Goal: Task Accomplishment & Management: Manage account settings

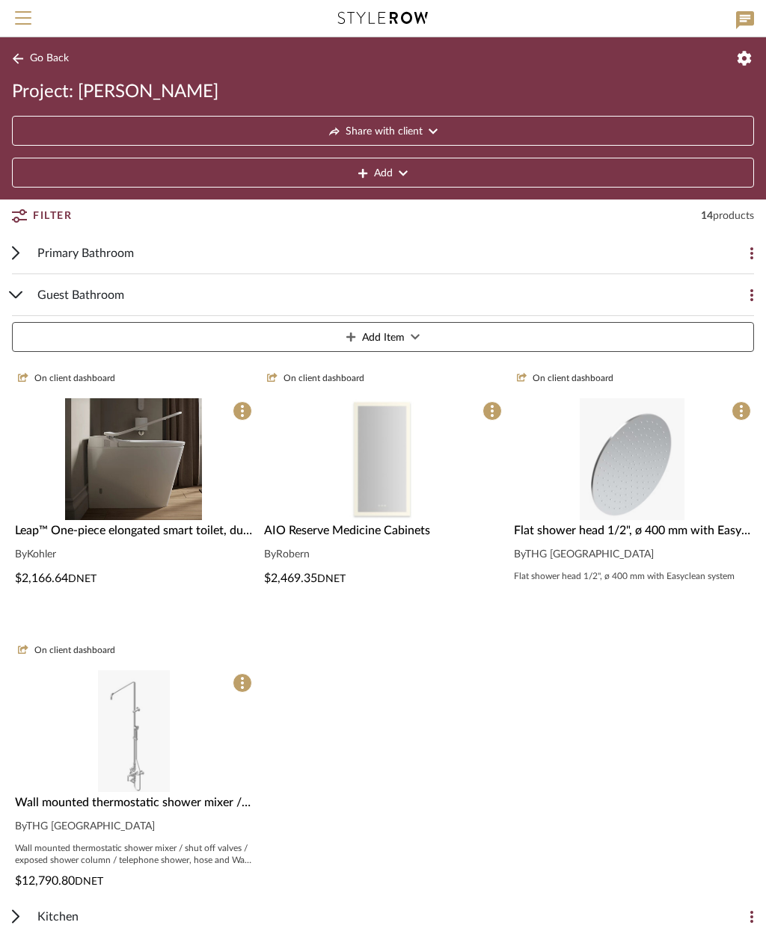
click at [490, 336] on button "Add Item" at bounding box center [383, 337] width 742 height 30
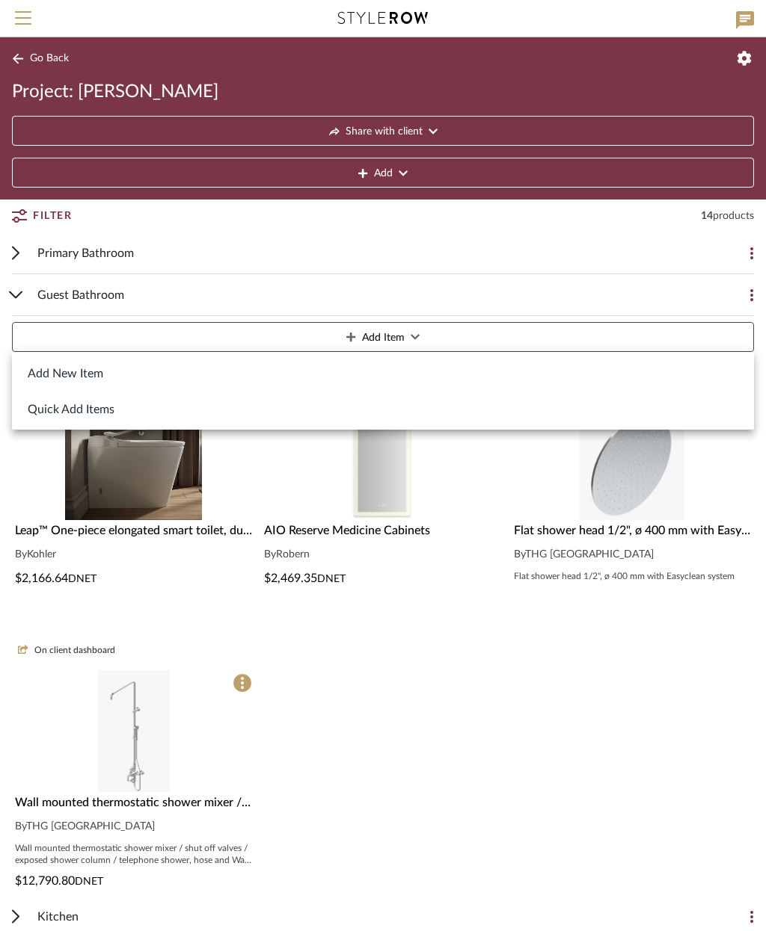
click at [93, 374] on button "Add New Item" at bounding box center [383, 373] width 742 height 36
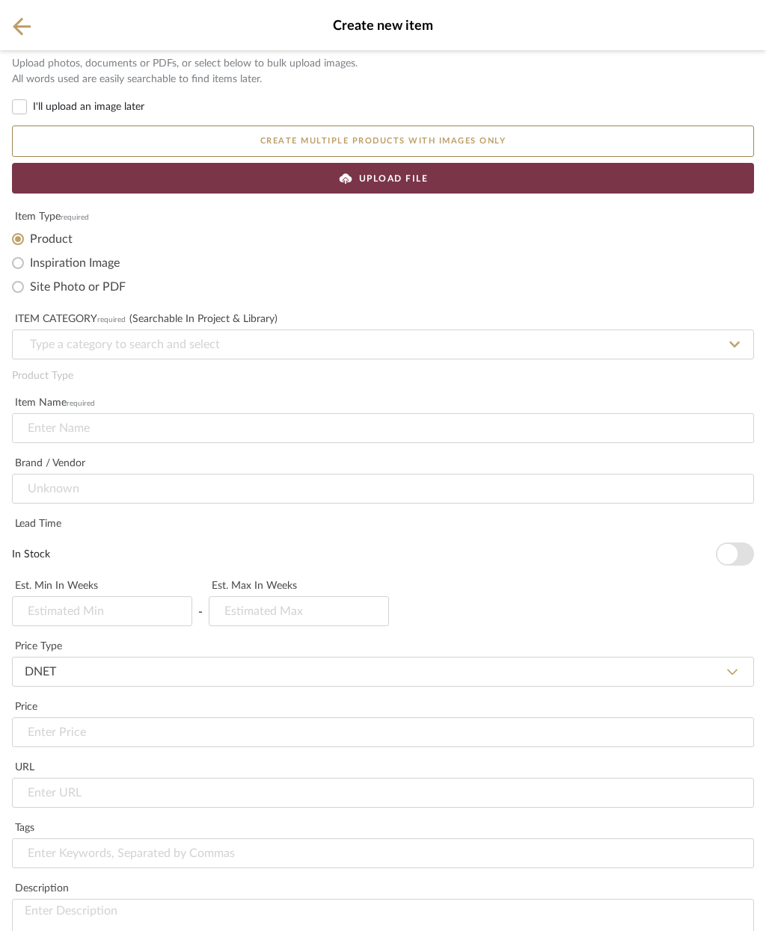
click at [473, 188] on div "UPLOAD FILE" at bounding box center [383, 178] width 742 height 31
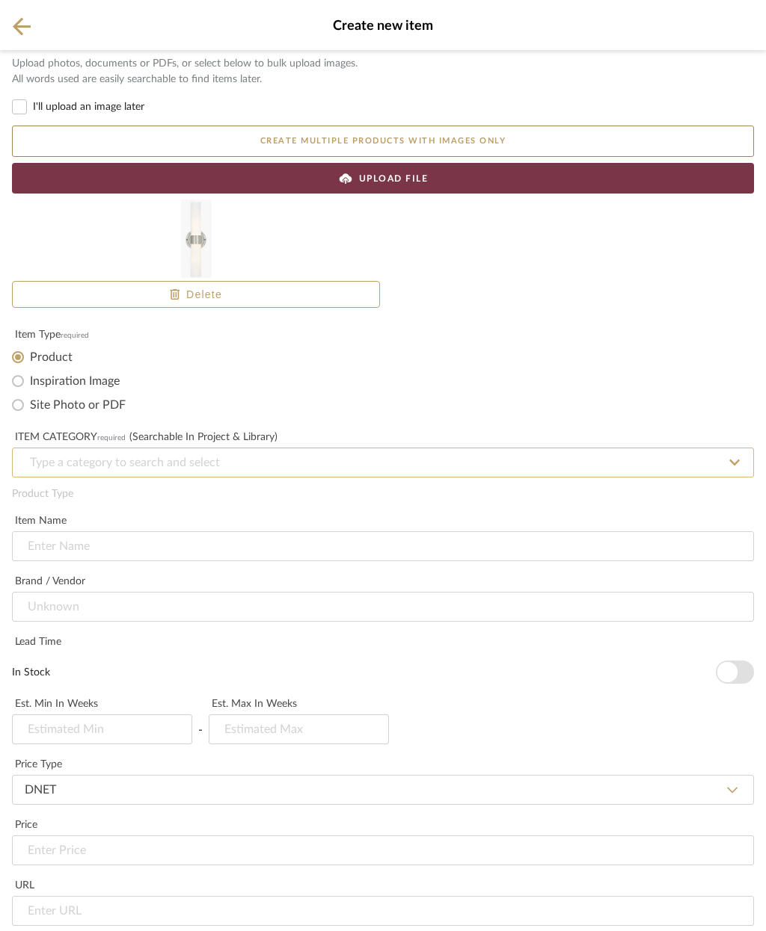
click at [230, 452] on input at bounding box center [383, 463] width 742 height 30
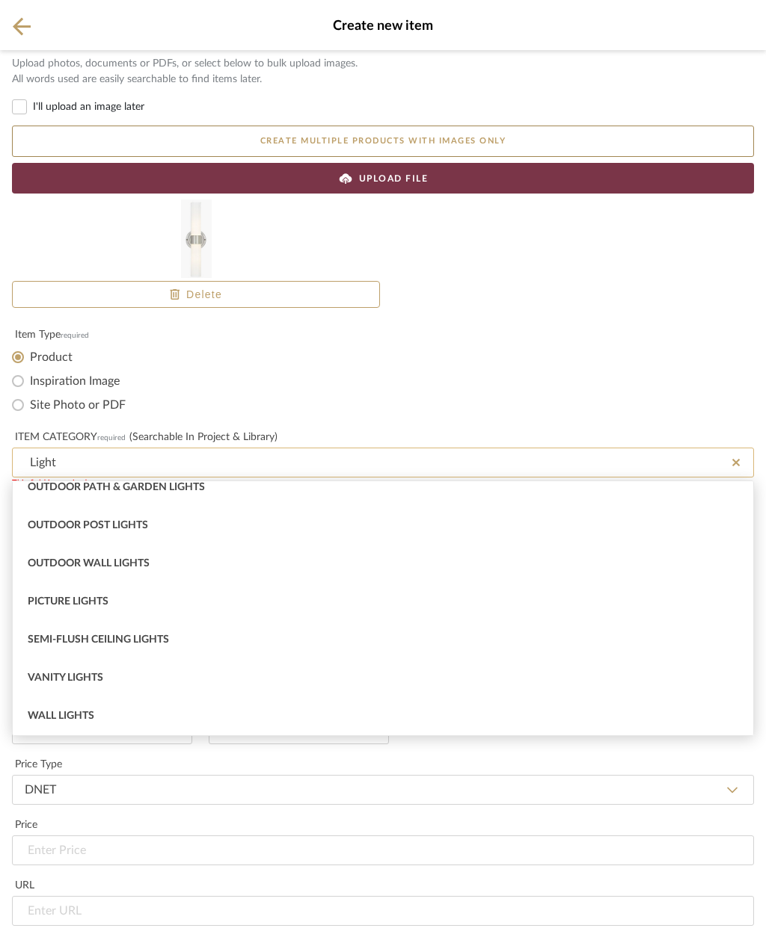
scroll to position [241, 0]
type input "L"
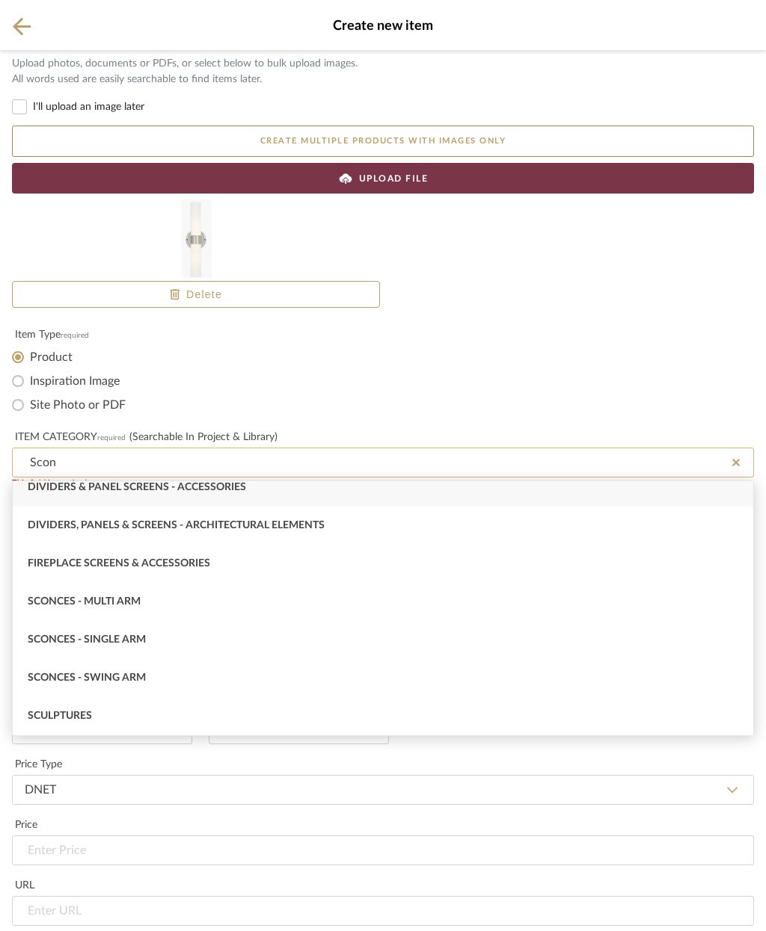
scroll to position [0, 0]
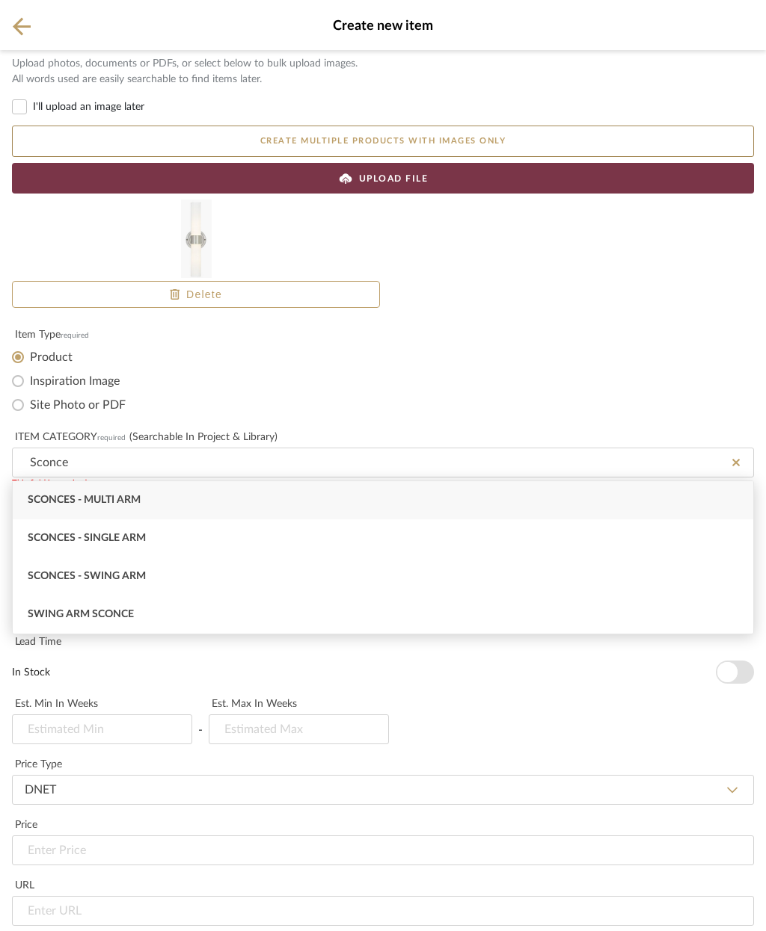
click at [176, 543] on div "Sconces - Single Arm" at bounding box center [383, 539] width 740 height 38
type input "Sconces - Single Arm"
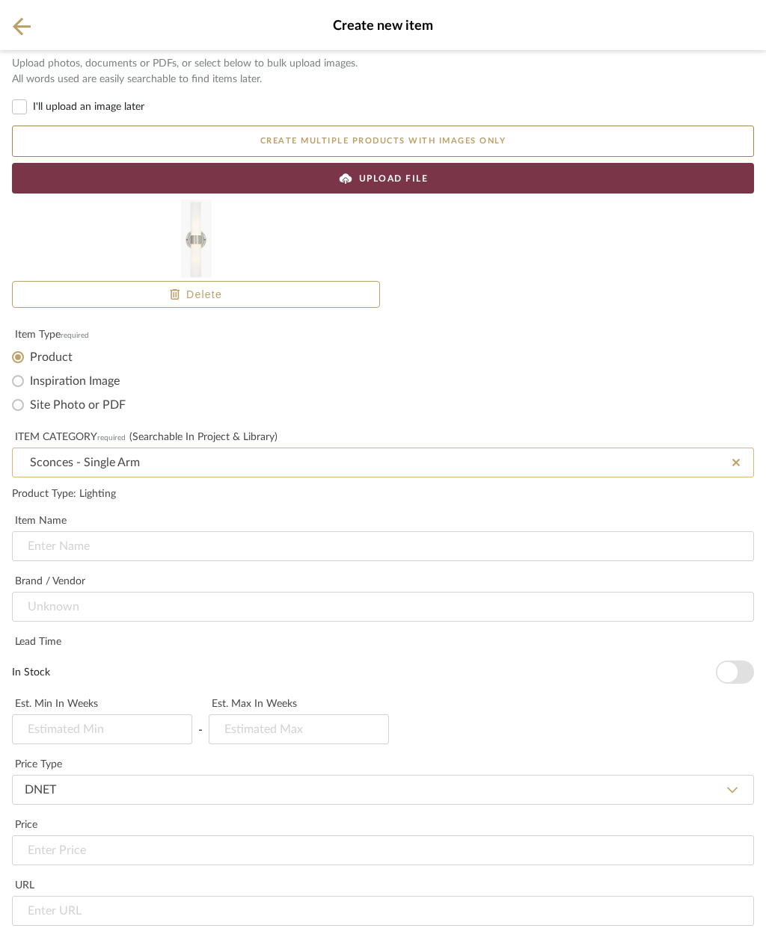
scroll to position [169, 0]
click at [212, 592] on input at bounding box center [383, 607] width 742 height 30
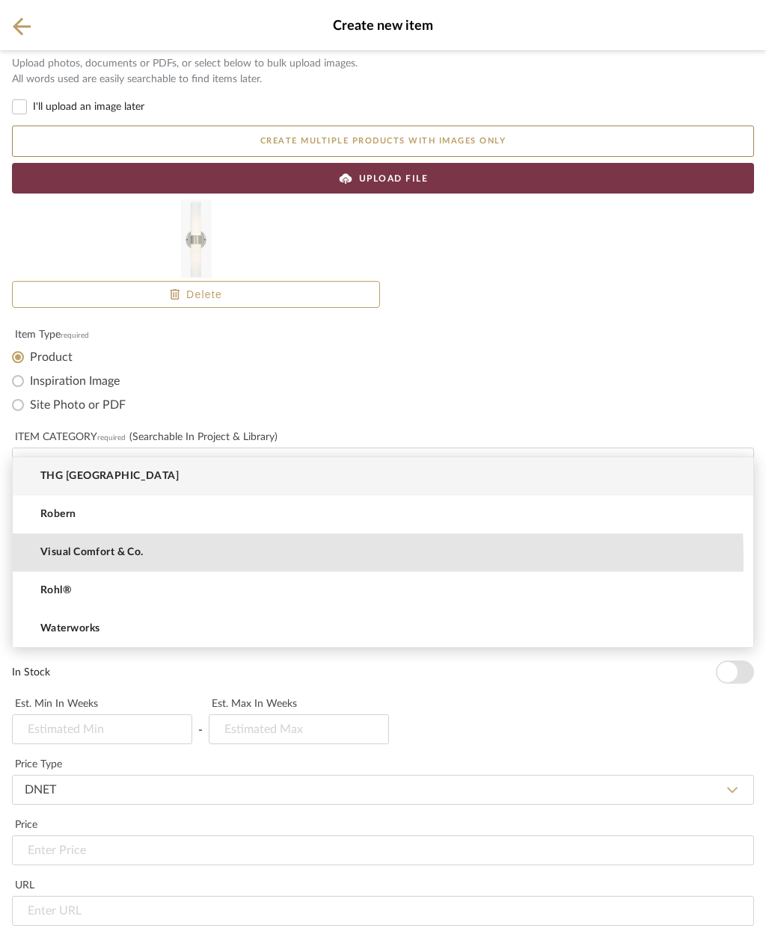
click at [139, 560] on mat-option "Visual Comfort & Co." at bounding box center [383, 553] width 740 height 38
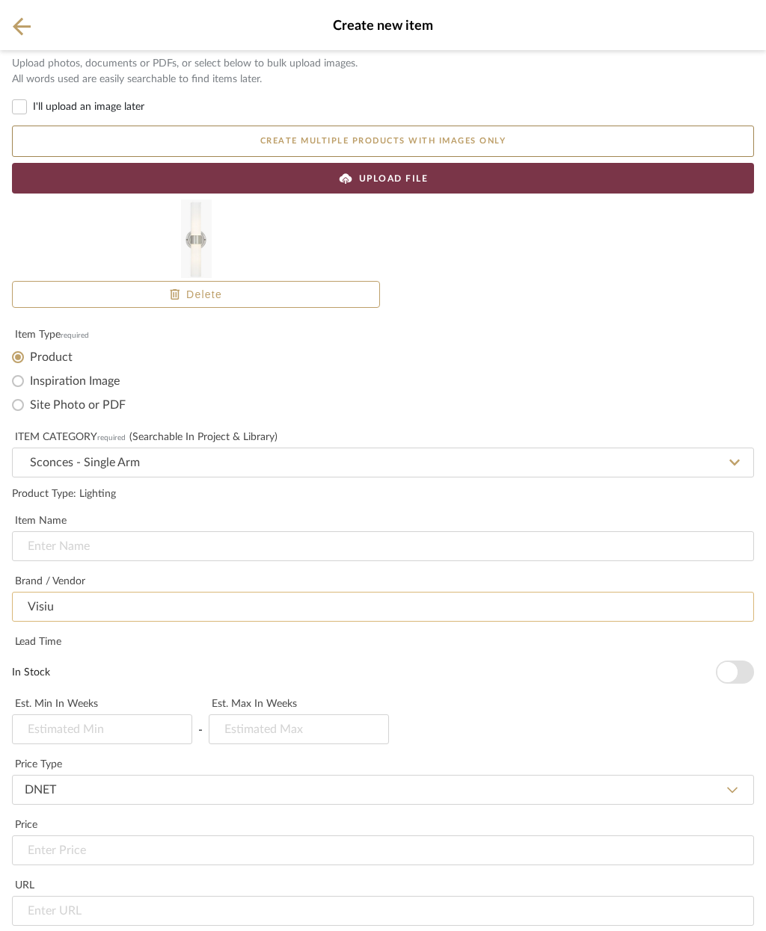
type input "Visual Comfort & Co."
click at [110, 532] on input at bounding box center [383, 547] width 742 height 30
click at [49, 532] on input at bounding box center [383, 547] width 742 height 30
paste input "[PERSON_NAME] Medium Double Sconce"
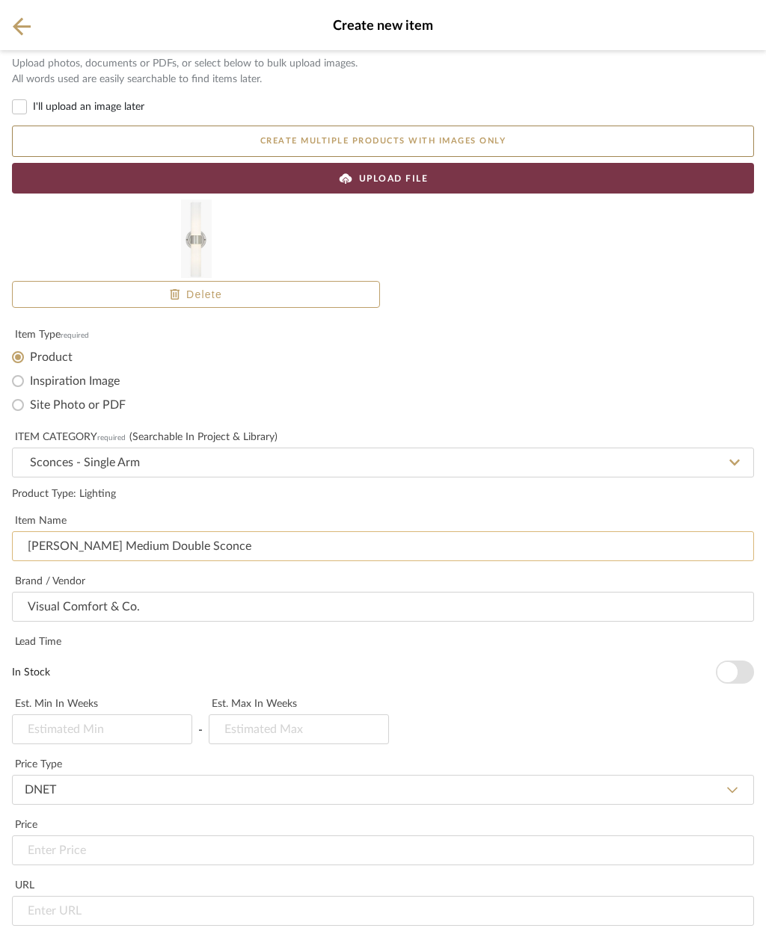
type input "[PERSON_NAME] Medium Double Sconce"
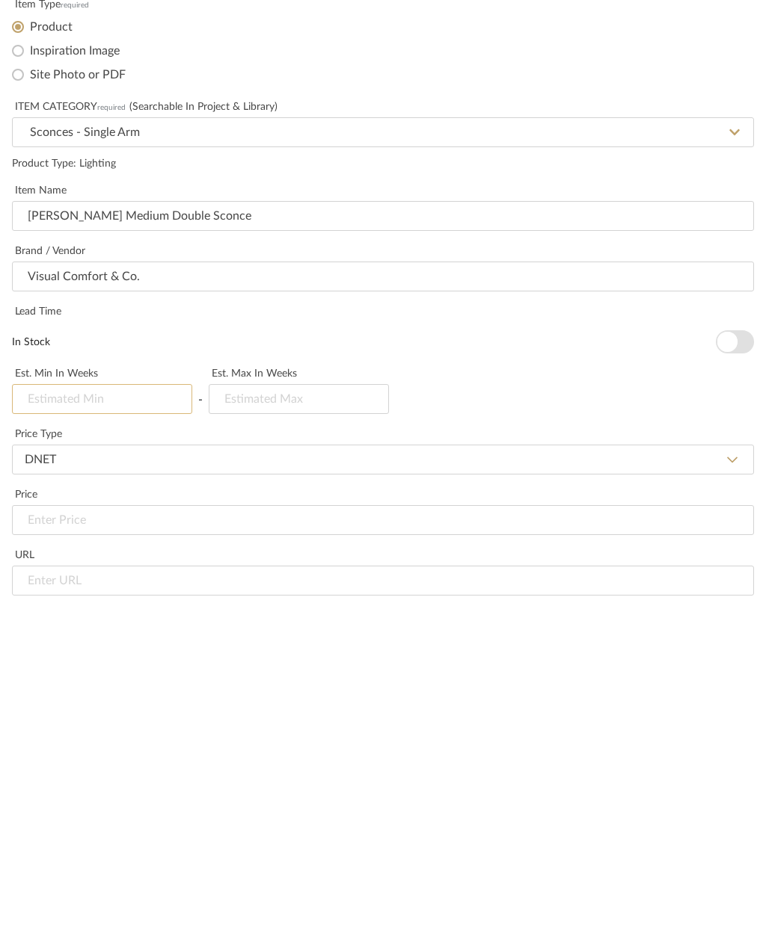
type input "3"
type input "2"
type input "4"
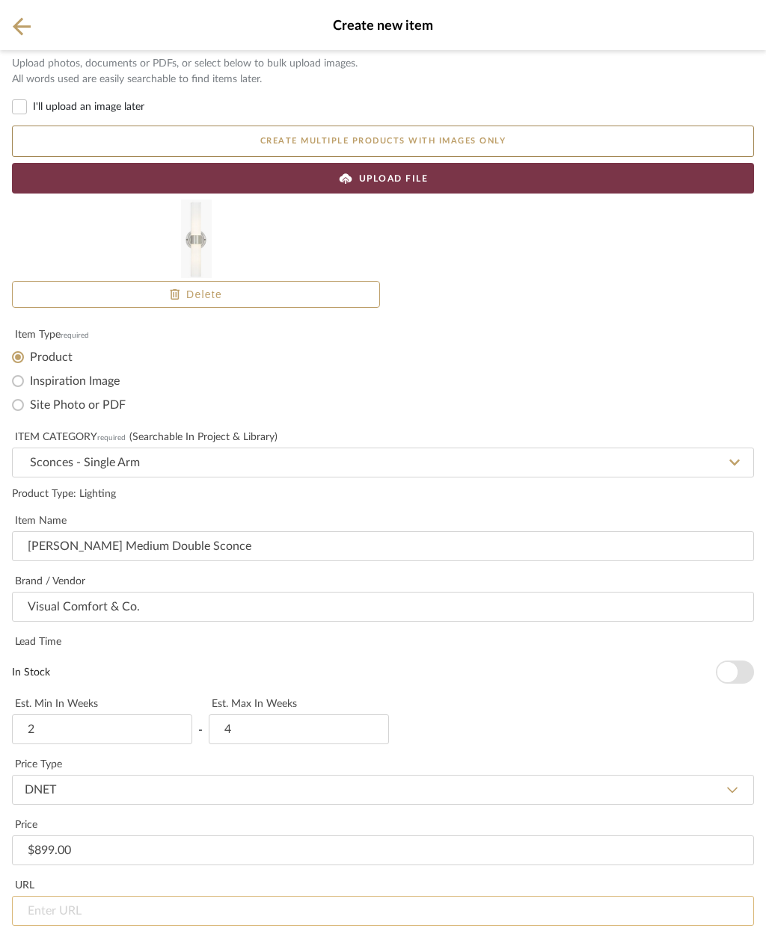
click at [125, 896] on input "url" at bounding box center [383, 911] width 742 height 30
type input "$899.00"
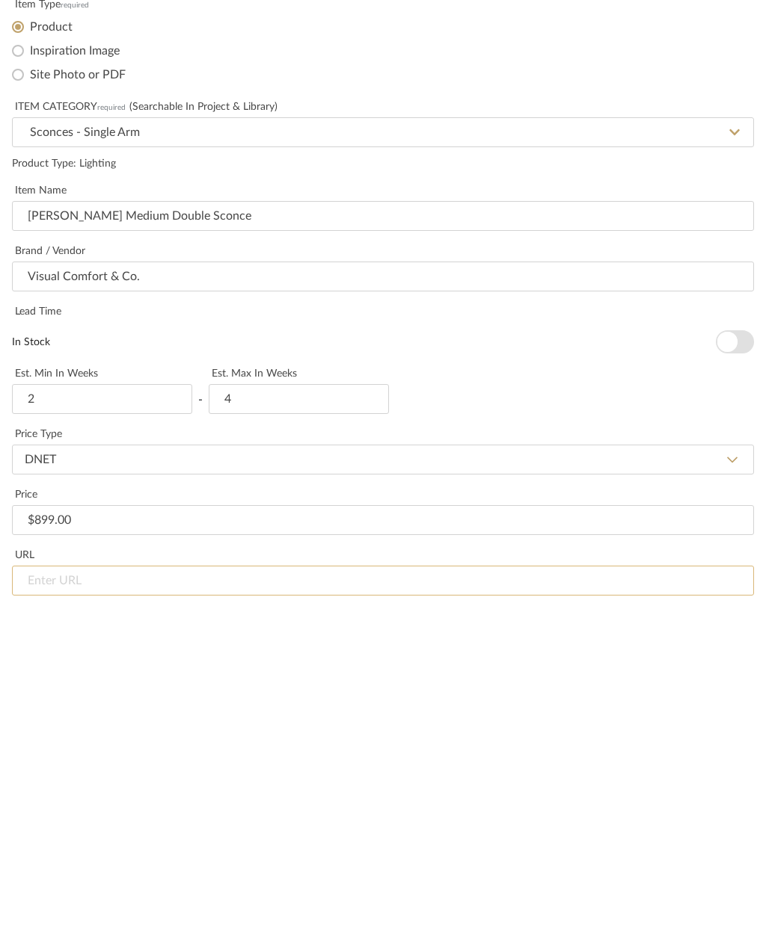
click at [50, 896] on input "url" at bounding box center [383, 911] width 742 height 30
paste input "https://www.visualcomfort.com/jones-medium-double-sconce-rl2043/?selected_produ…"
type input "https://www.visualcomfort.com/jones-medium-double-sconce-rl2043/?selected_produ…"
type input "899.00"
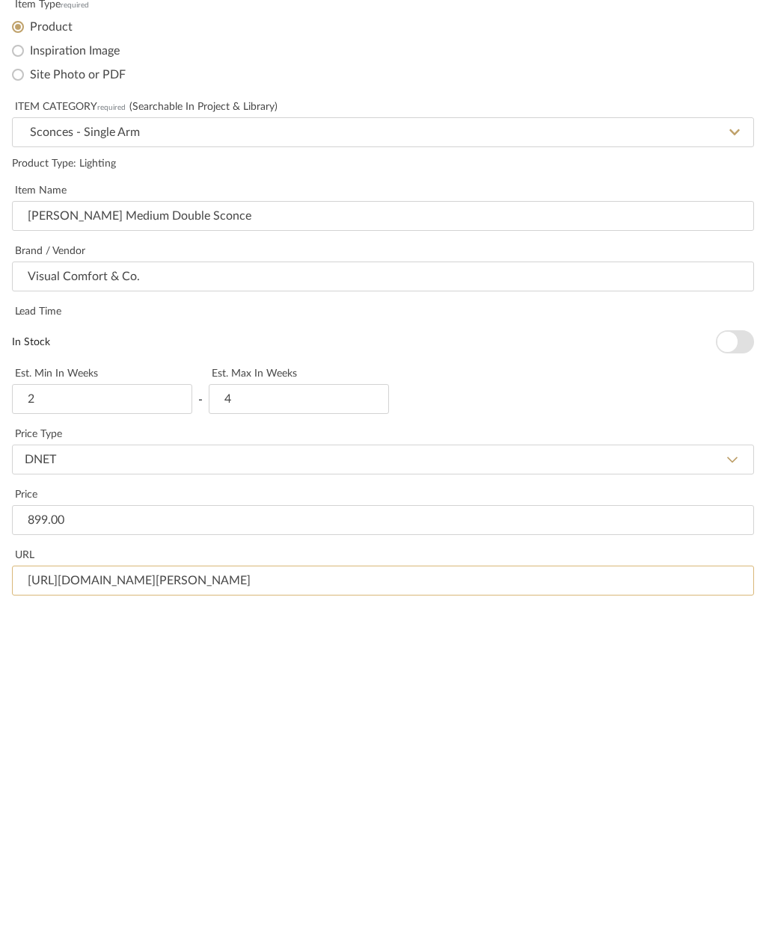
type input "https://www.visualcomfort.com/jones-medium-double-sconce-rl2043/?selected_produ…"
type input "Guest Bath Sconce"
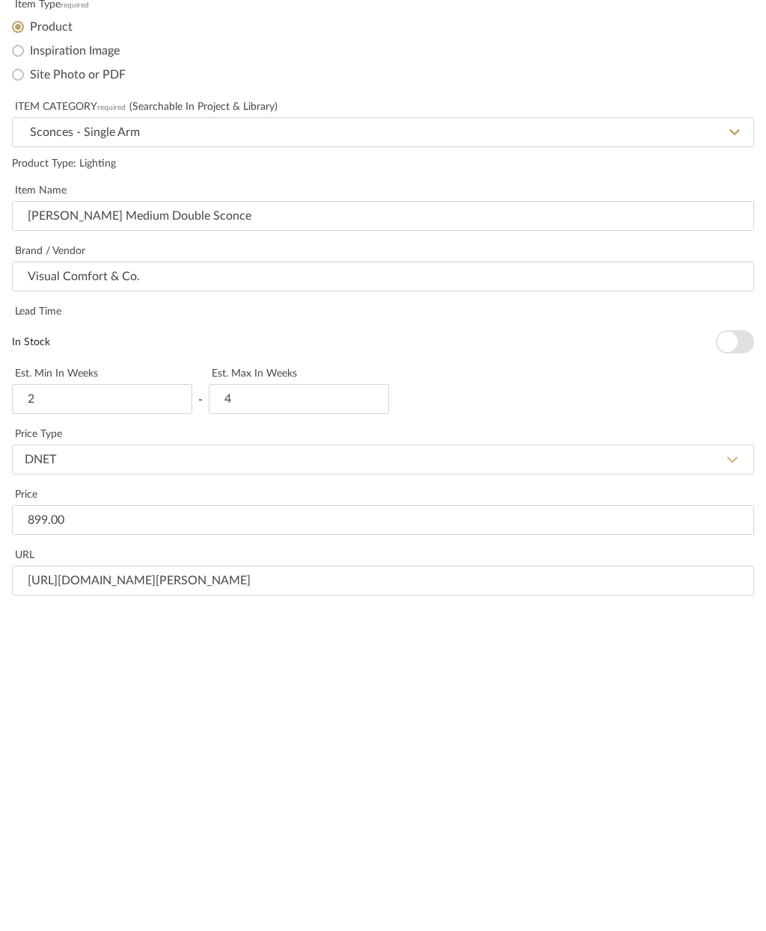
paste input "Height: 18.25" Width: 5" Extension: 4" Backplate: 5" Round Lightsource: Dedicat…"
type input "Height: 18.25" Width: 5" Extension: 4" Backplate: 5" Round Lightsource: Dedicat…"
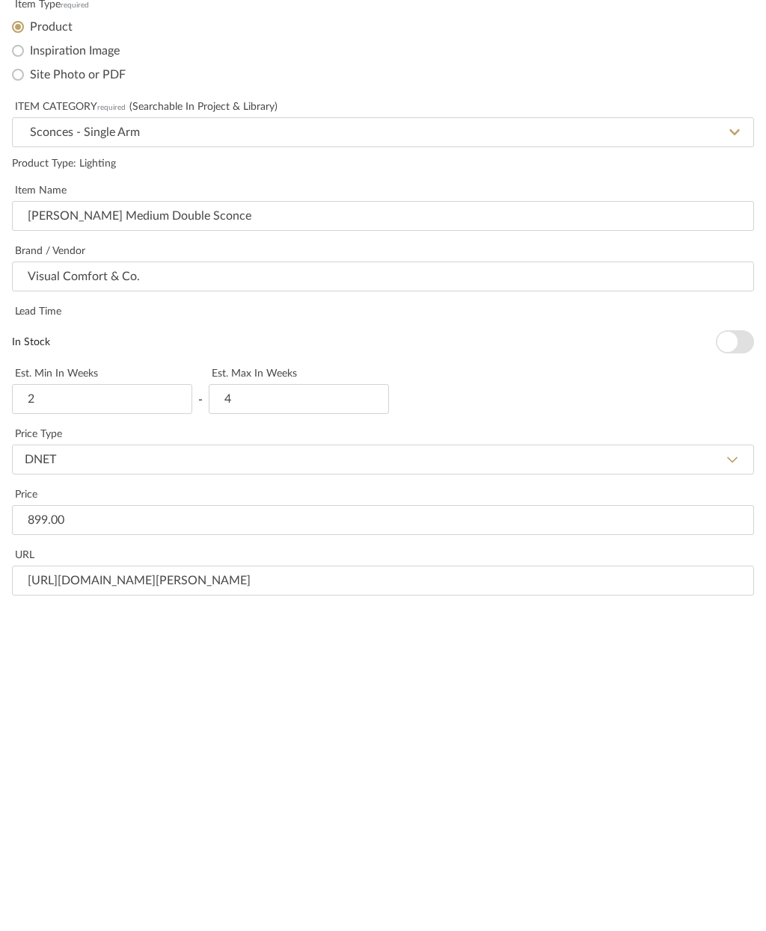
paste textarea "Height: 18.25" Width: 5" Extension: 4" Backplate: 5" Round Lightsource: Dedicat…"
type textarea "Height: 18.25" Width: 5" Extension: 4" Backplate: 5" Round Lightsource: Dedicat…"
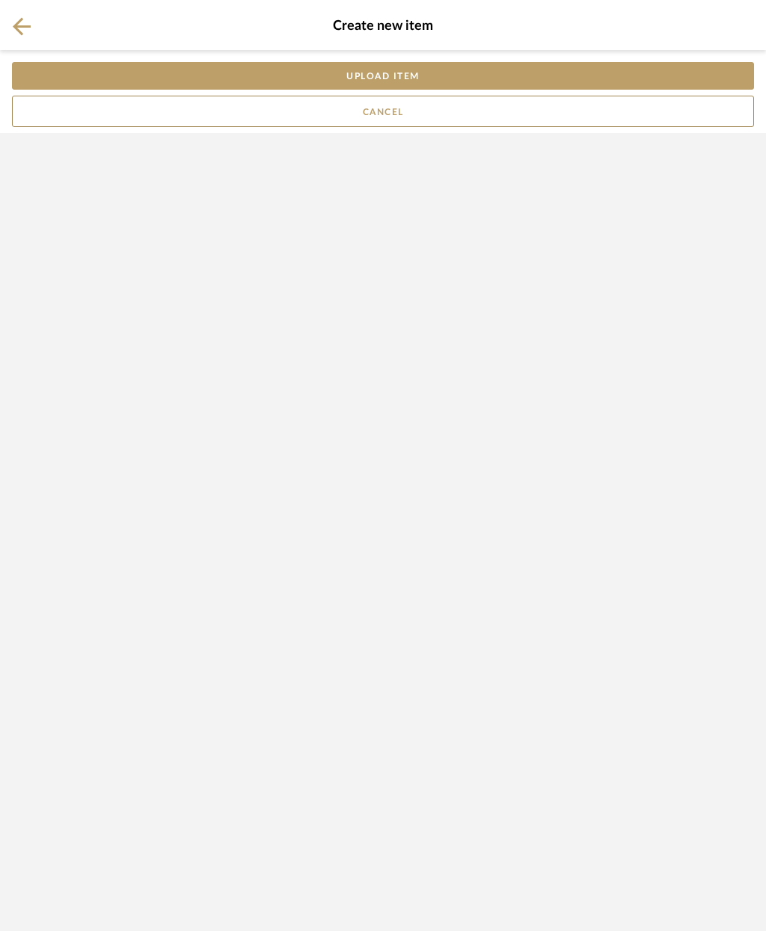
scroll to position [0, 0]
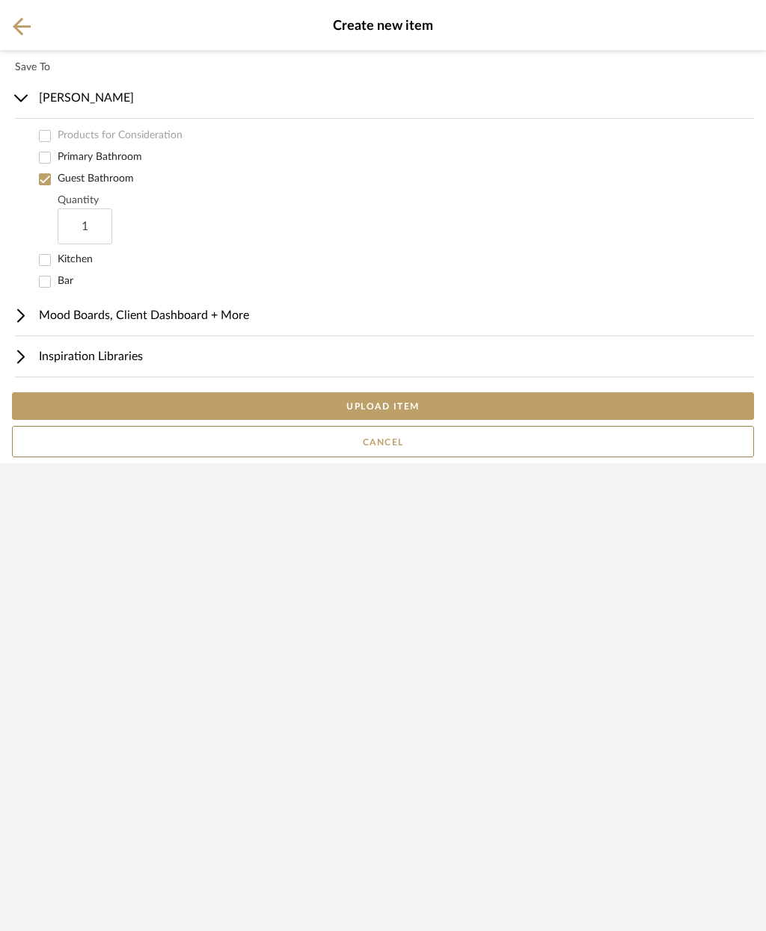
click at [458, 420] on button "UPLOAD ITEM" at bounding box center [383, 406] width 742 height 28
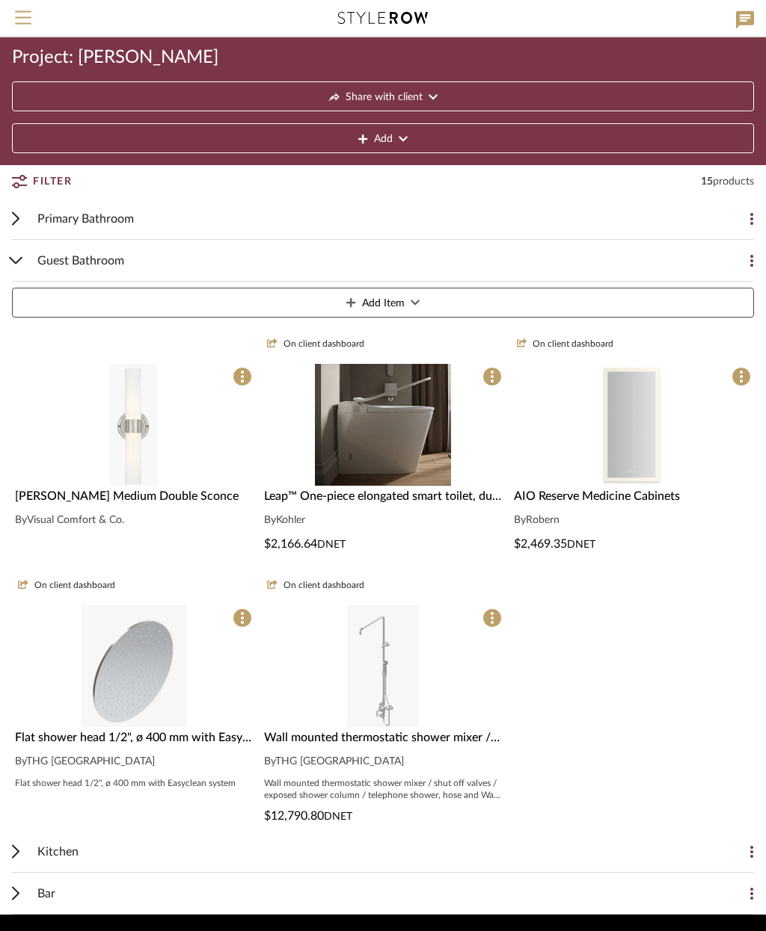
scroll to position [86, 0]
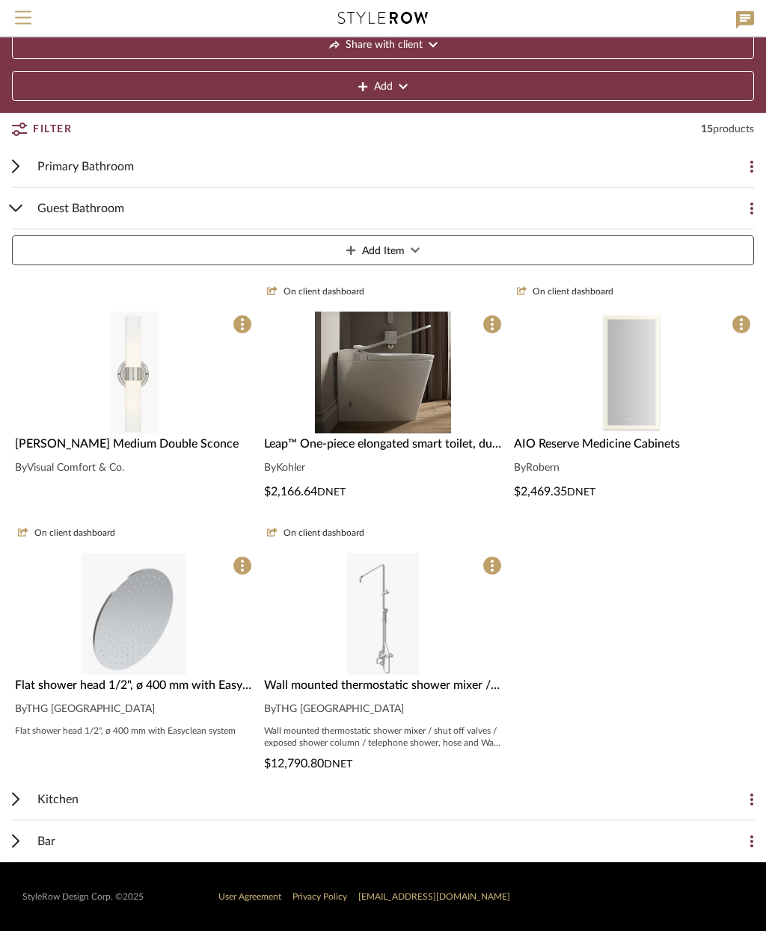
click at [247, 321] on span at bounding box center [241, 324] width 19 height 19
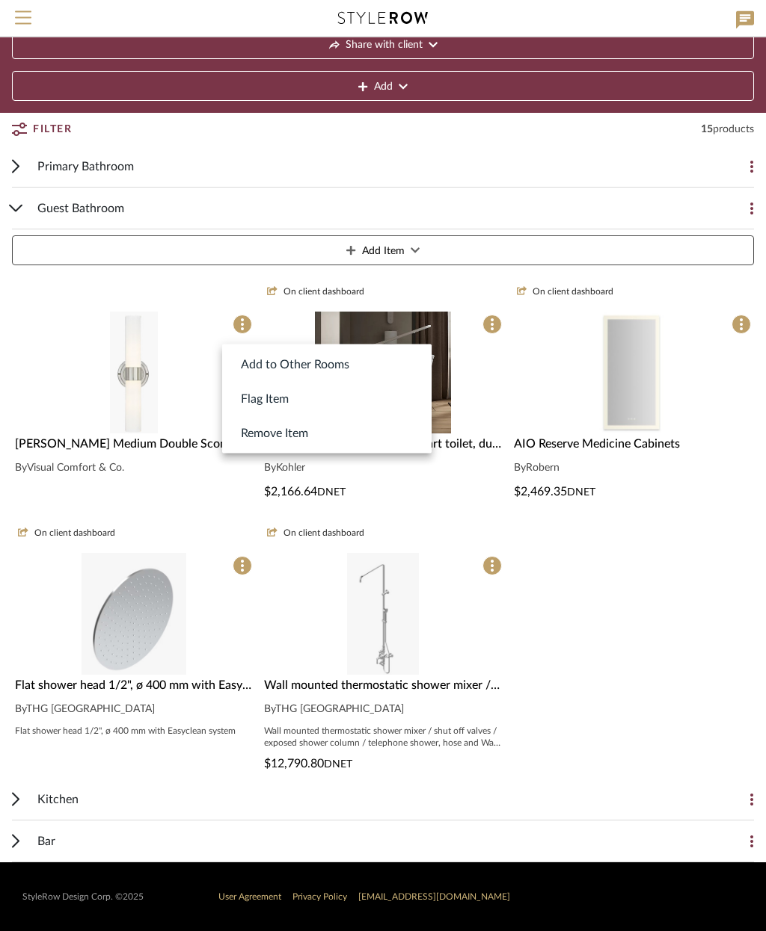
scroll to position [87, 0]
click at [130, 362] on div at bounding box center [383, 465] width 766 height 931
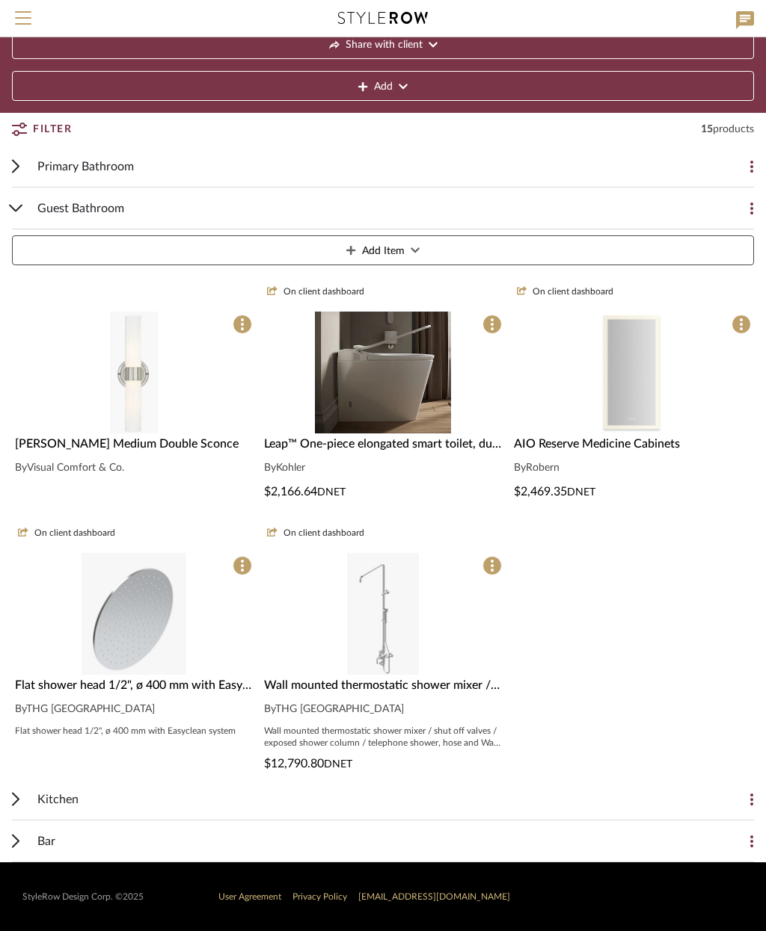
click at [156, 446] on img at bounding box center [134, 507] width 48 height 122
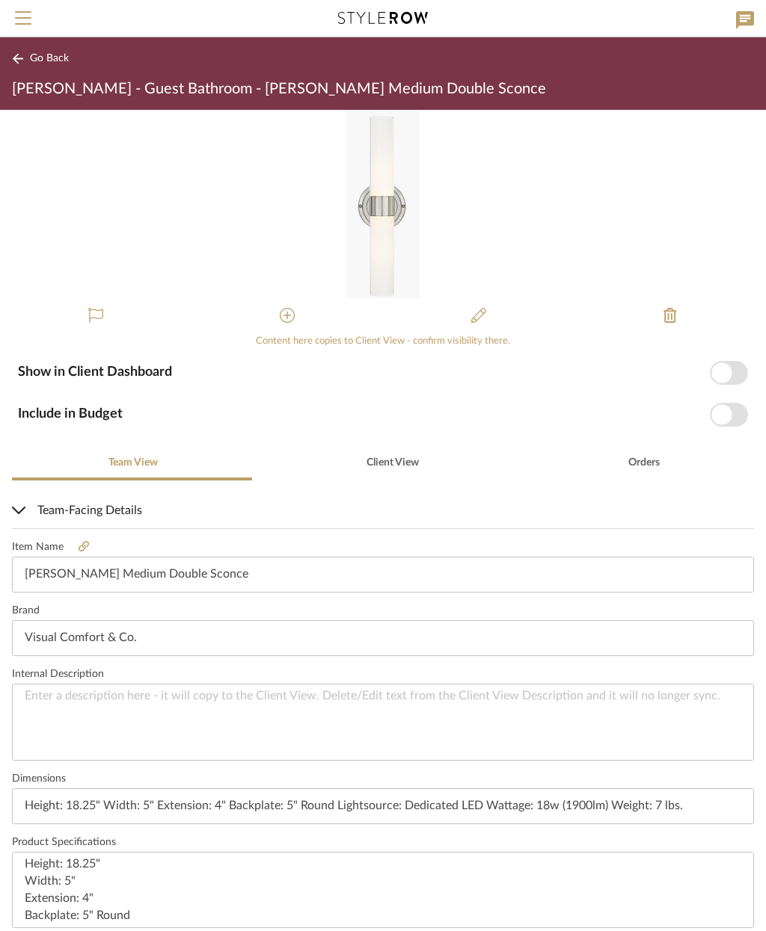
click at [728, 367] on span "button" at bounding box center [721, 373] width 20 height 20
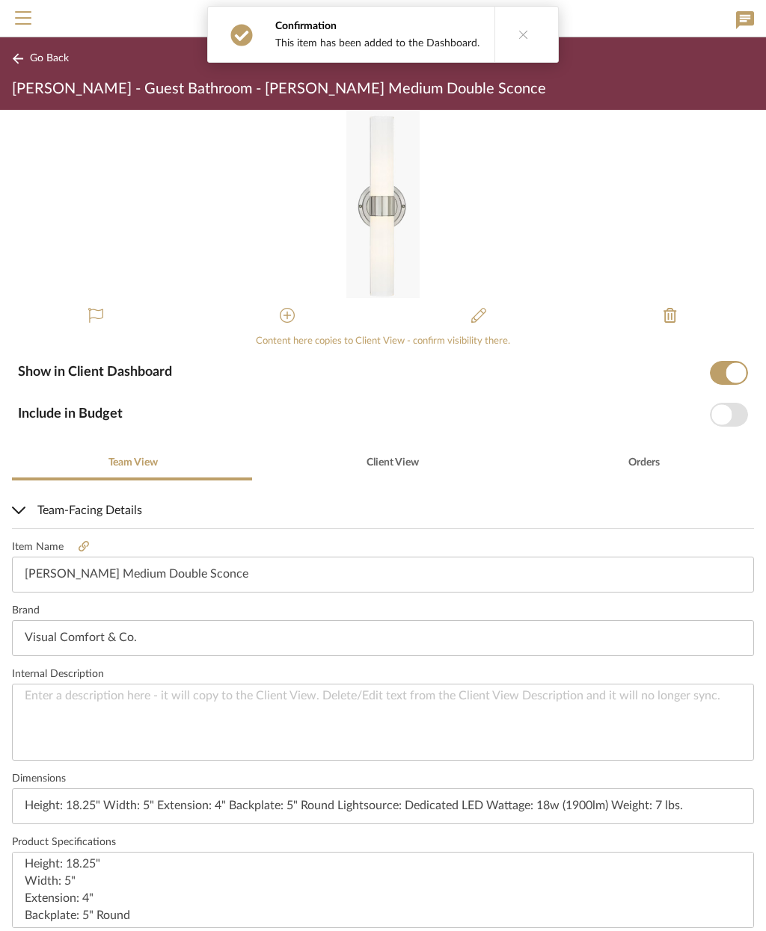
click at [733, 407] on span "button" at bounding box center [728, 415] width 38 height 24
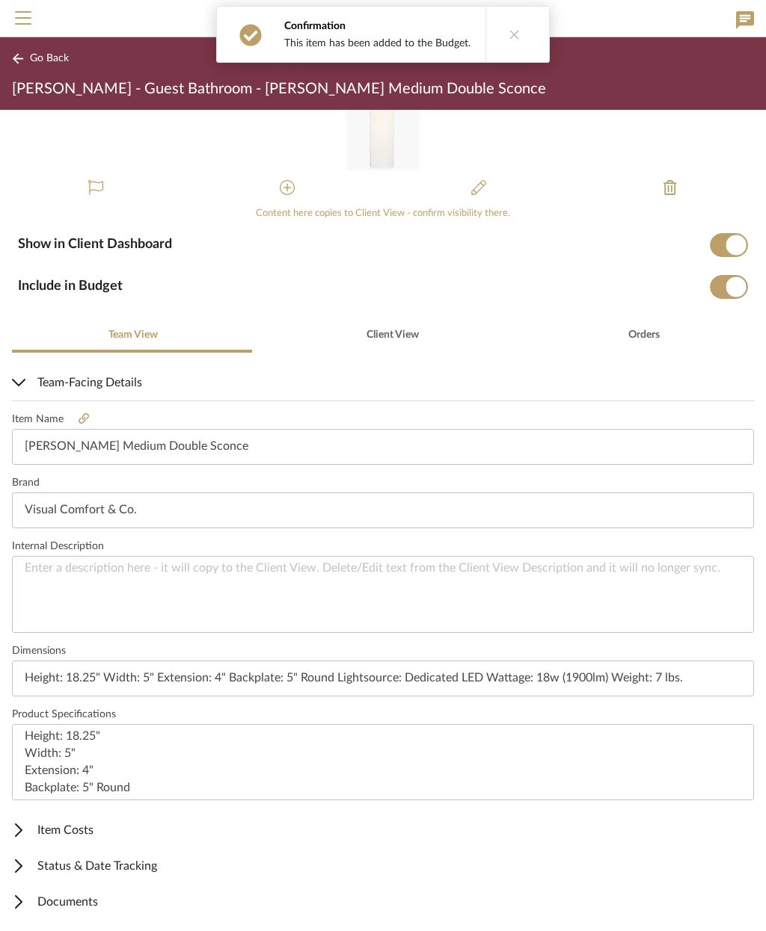
scroll to position [127, 0]
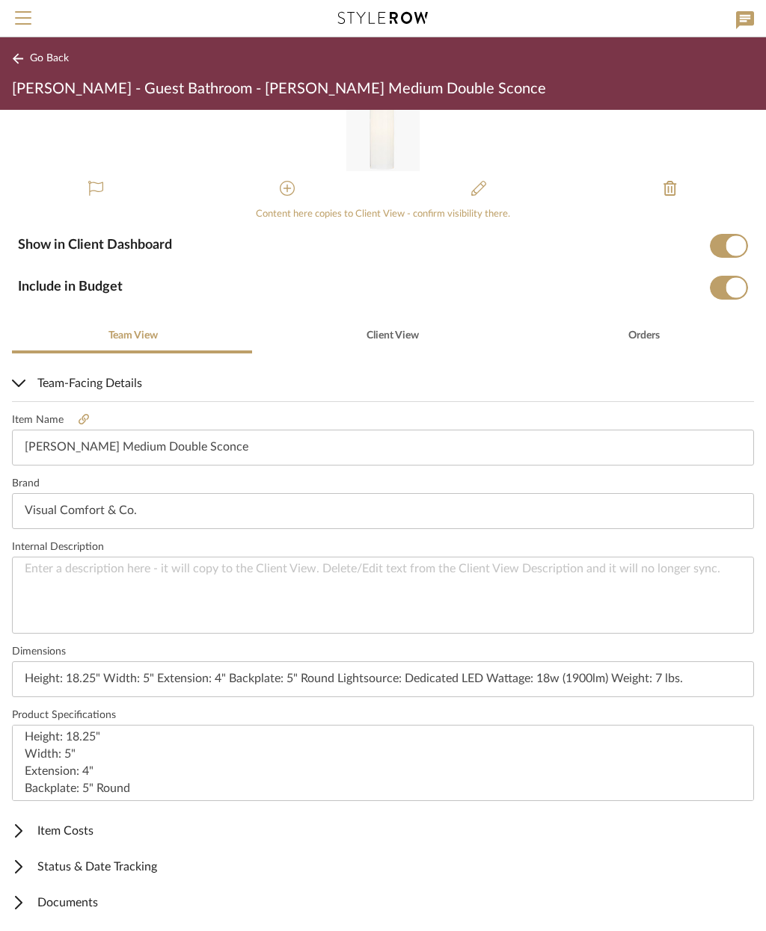
click at [73, 908] on span "Documents" at bounding box center [380, 903] width 736 height 18
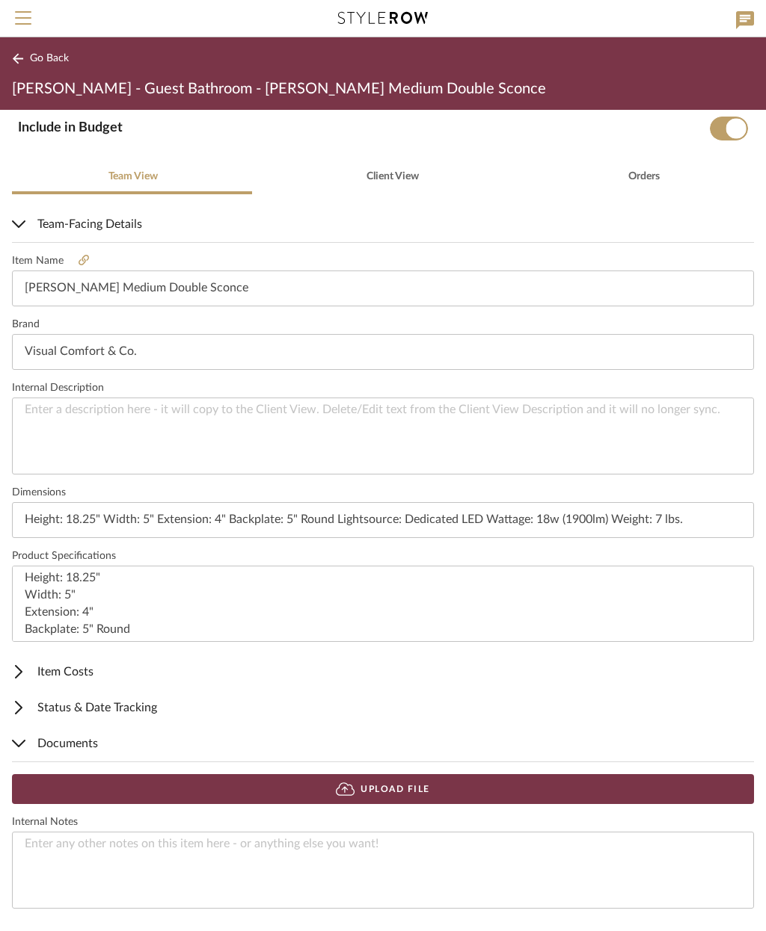
scroll to position [286, 0]
click at [450, 790] on button "Upload File" at bounding box center [383, 790] width 742 height 30
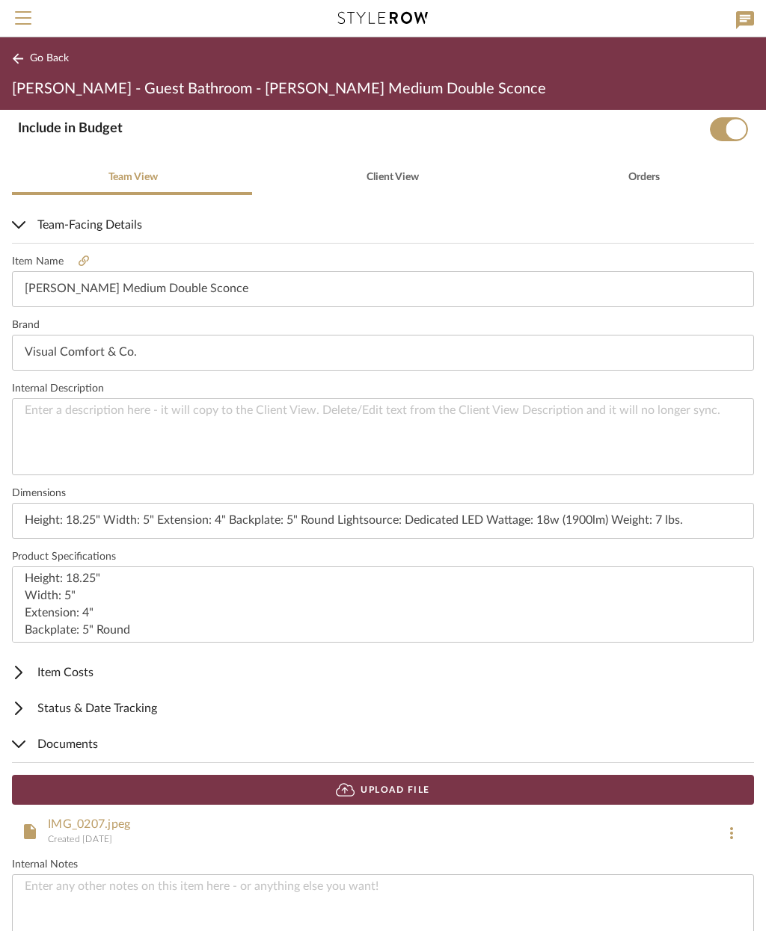
click at [73, 672] on span "Item Costs" at bounding box center [380, 673] width 736 height 18
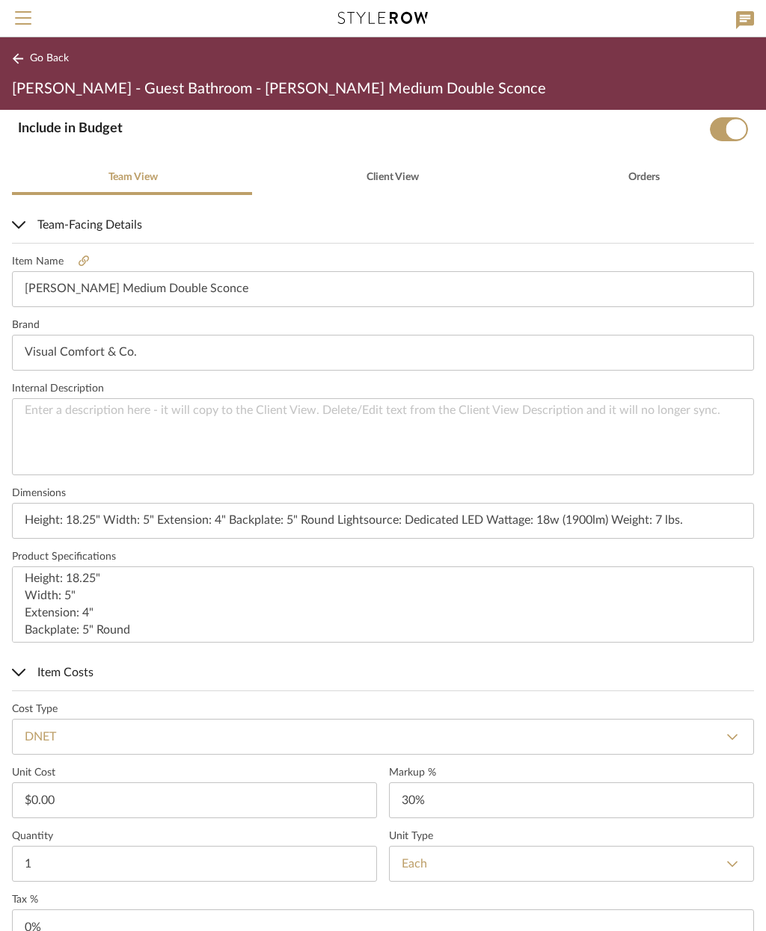
type input "30"
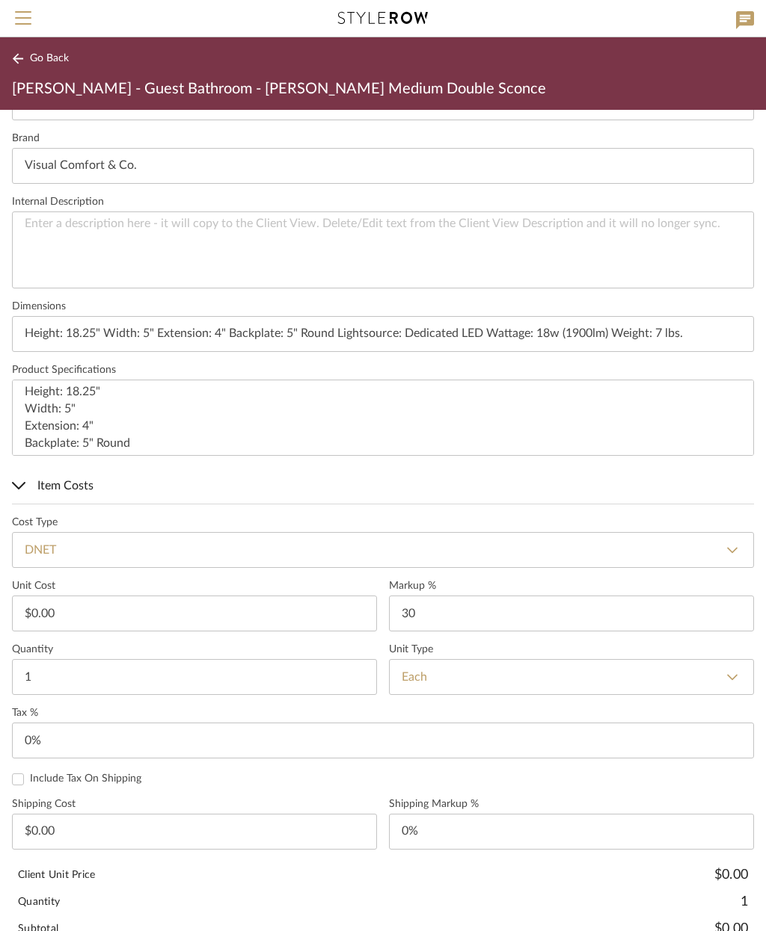
scroll to position [478, 0]
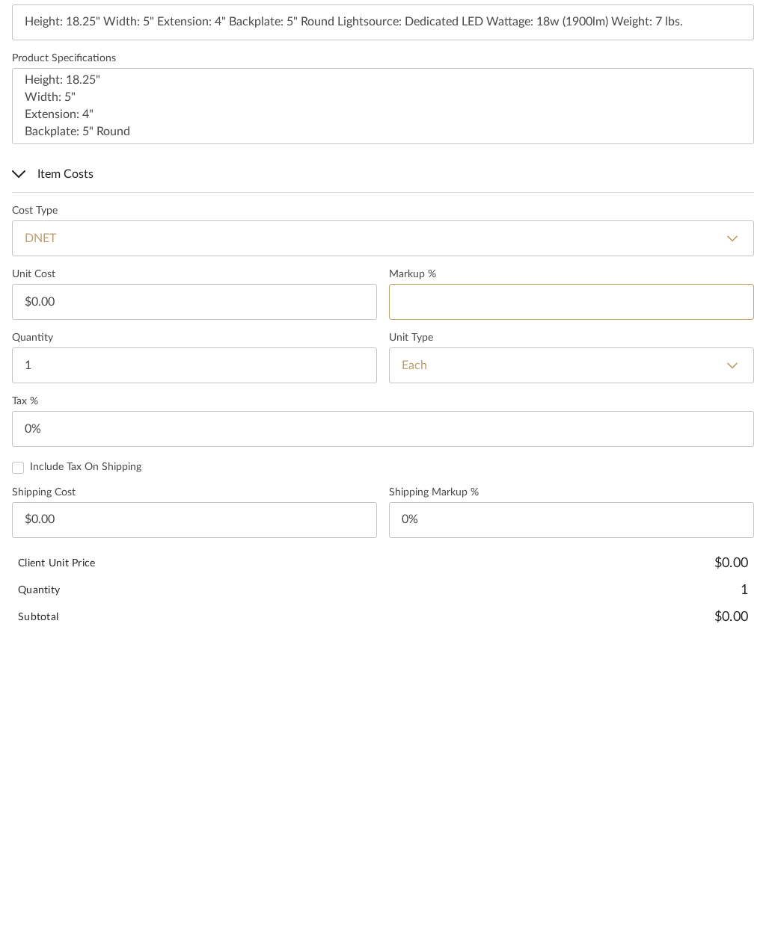
type input "0"
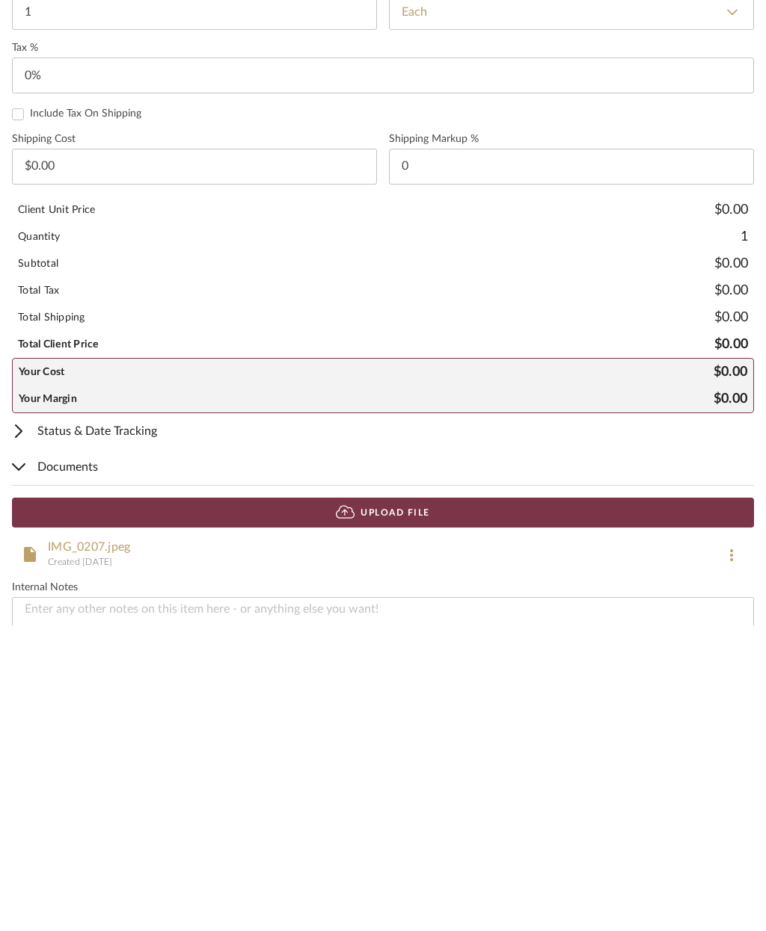
scroll to position [832, 0]
click at [149, 728] on span "Status & Date Tracking" at bounding box center [380, 737] width 736 height 18
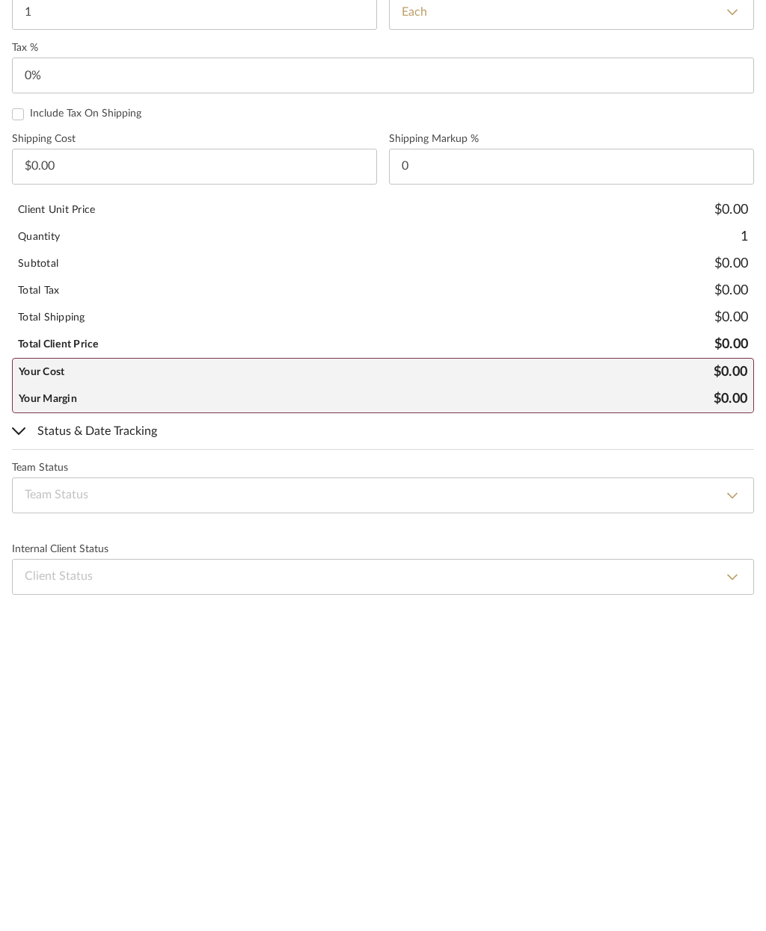
type input "0%"
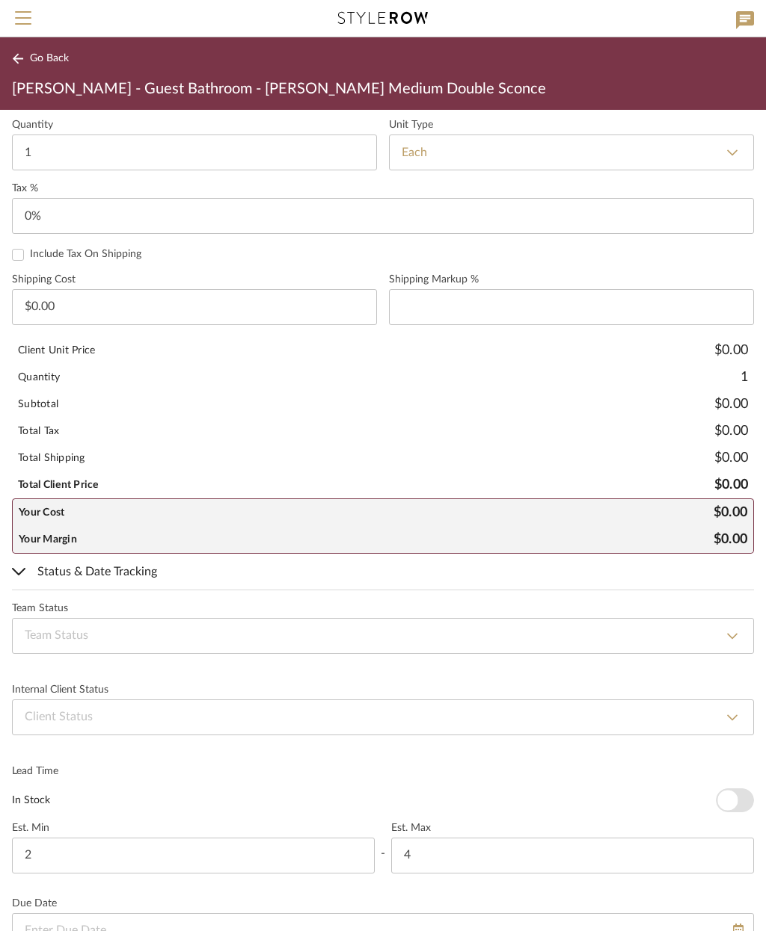
scroll to position [995, 0]
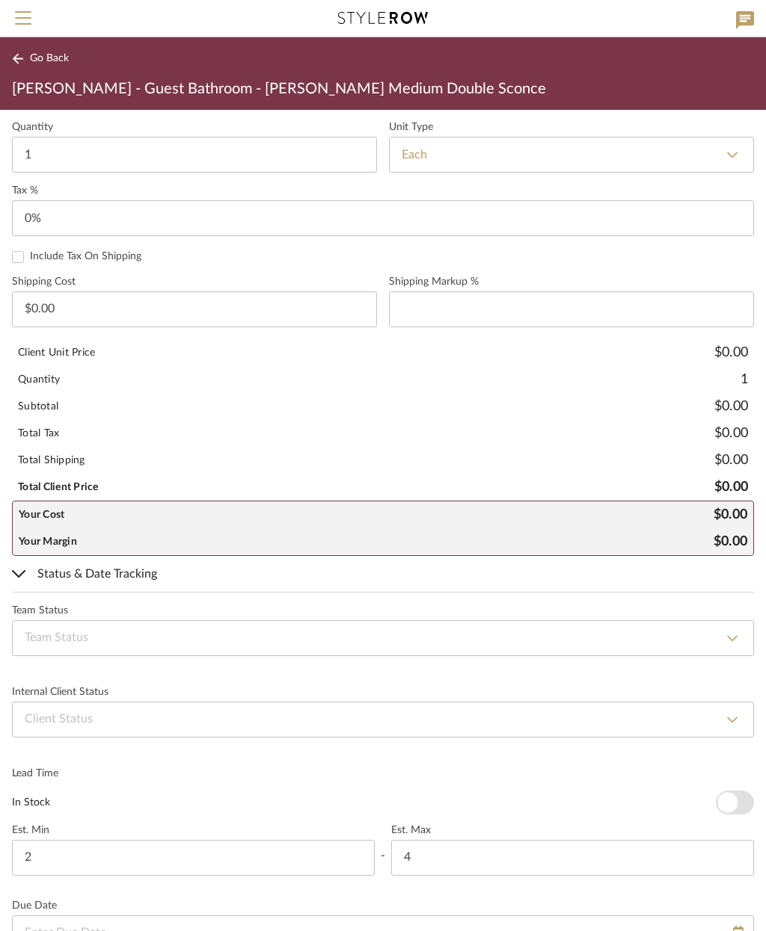
click at [232, 722] on select "None By Owner By Contractor Client's Own Client Input Required Presented, Pendi…" at bounding box center [383, 720] width 742 height 36
select select "2"
type input "Presented, Pending Approval"
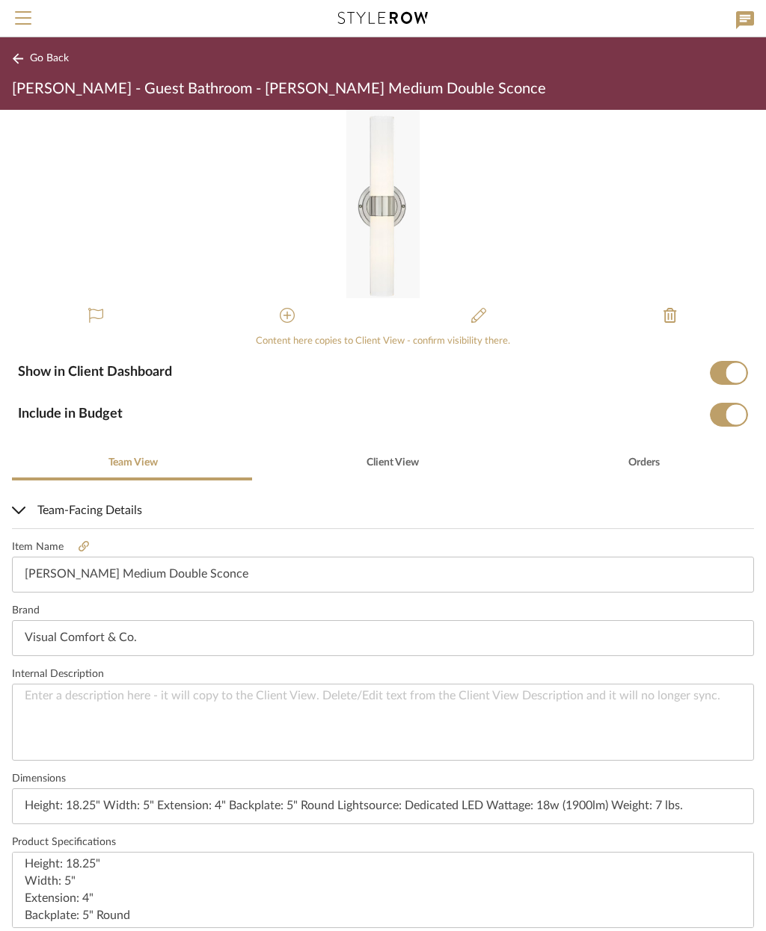
scroll to position [0, 0]
click at [41, 56] on span "Go Back" at bounding box center [49, 58] width 39 height 13
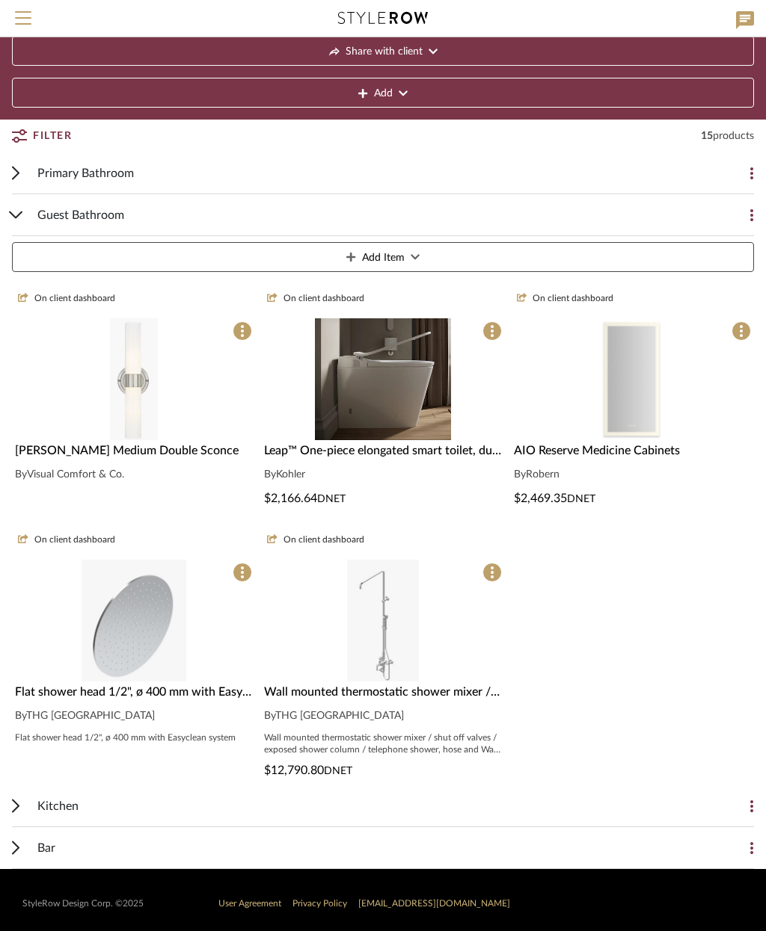
scroll to position [79, 0]
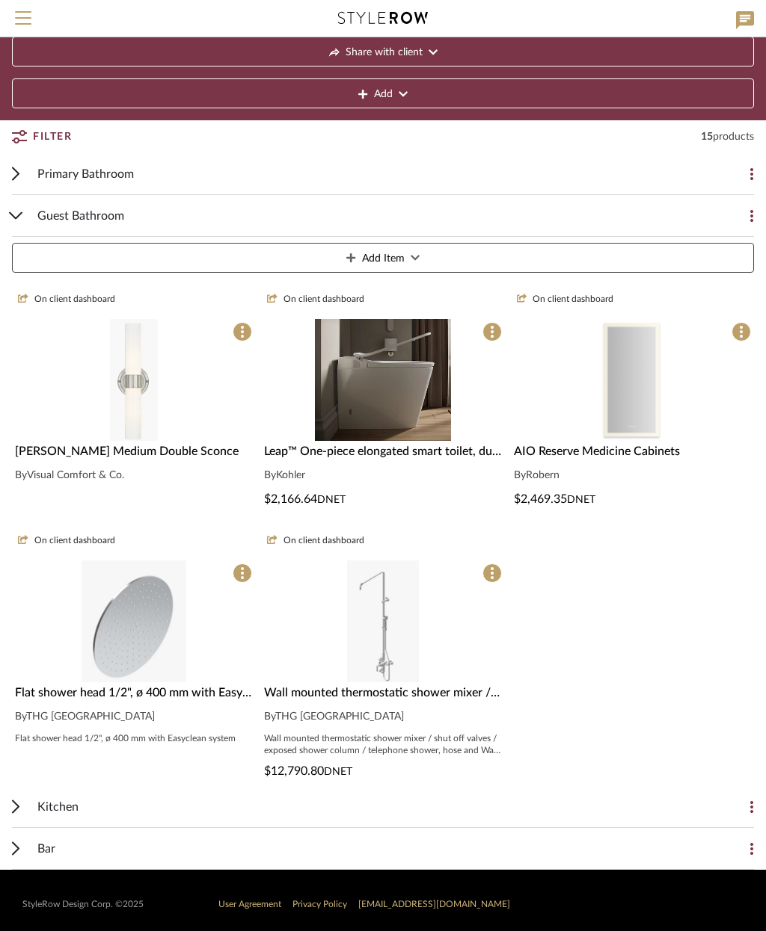
click at [430, 251] on button "Add Item" at bounding box center [383, 258] width 742 height 30
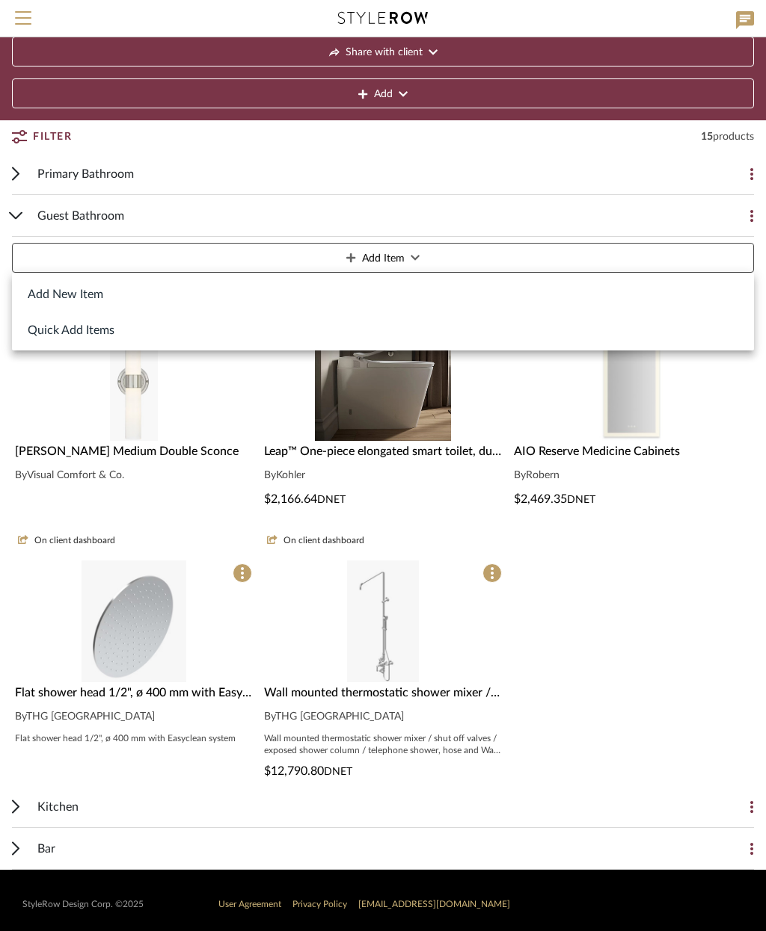
click at [79, 295] on button "Add New Item" at bounding box center [383, 294] width 742 height 36
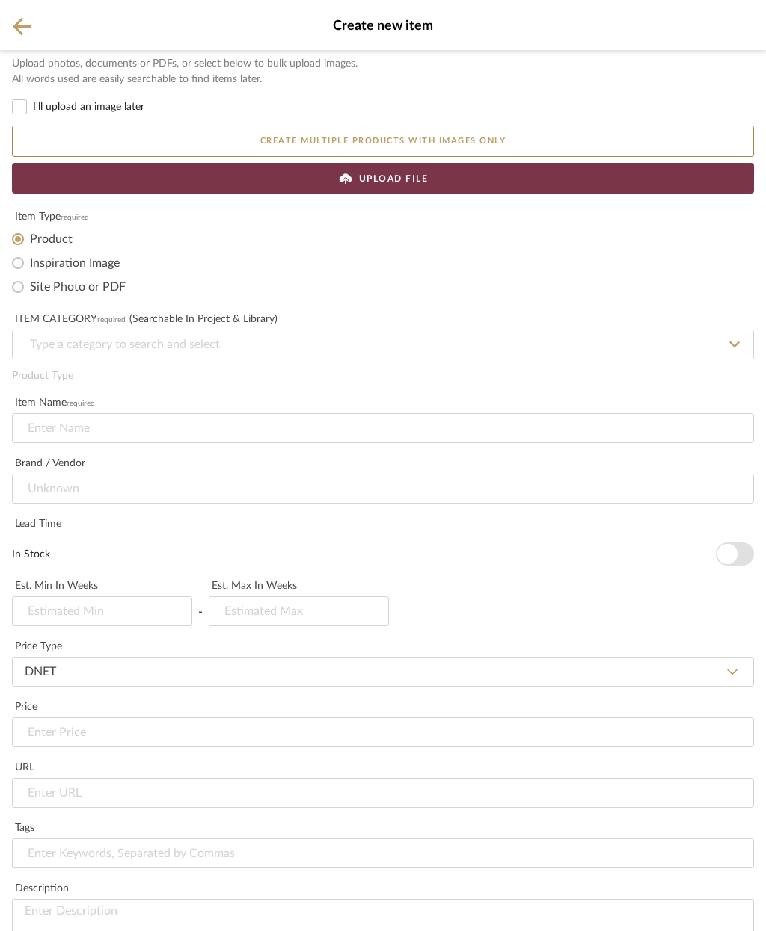
click at [449, 183] on div "UPLOAD FILE" at bounding box center [383, 178] width 742 height 31
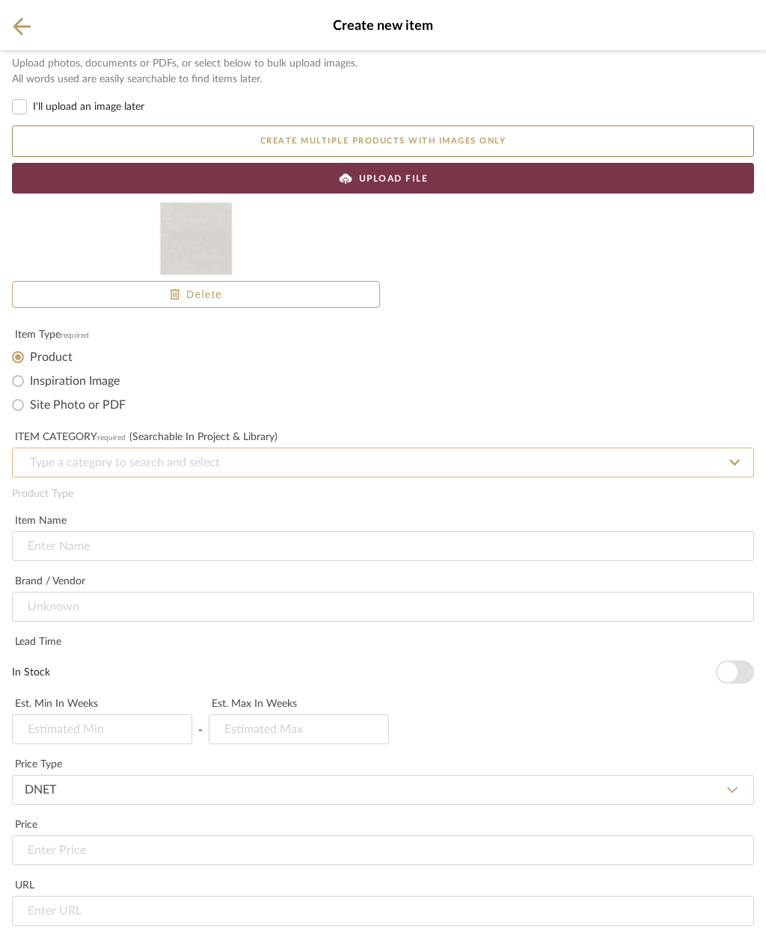
click at [121, 466] on input at bounding box center [383, 463] width 742 height 30
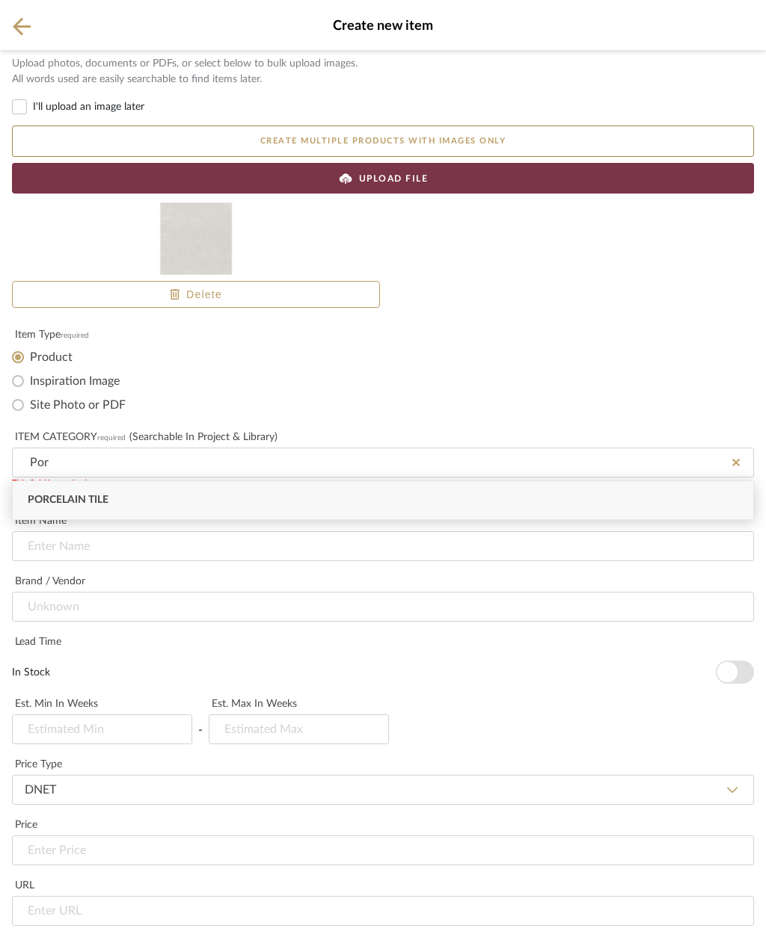
click at [185, 496] on div "Porcelain Tile" at bounding box center [383, 500] width 740 height 38
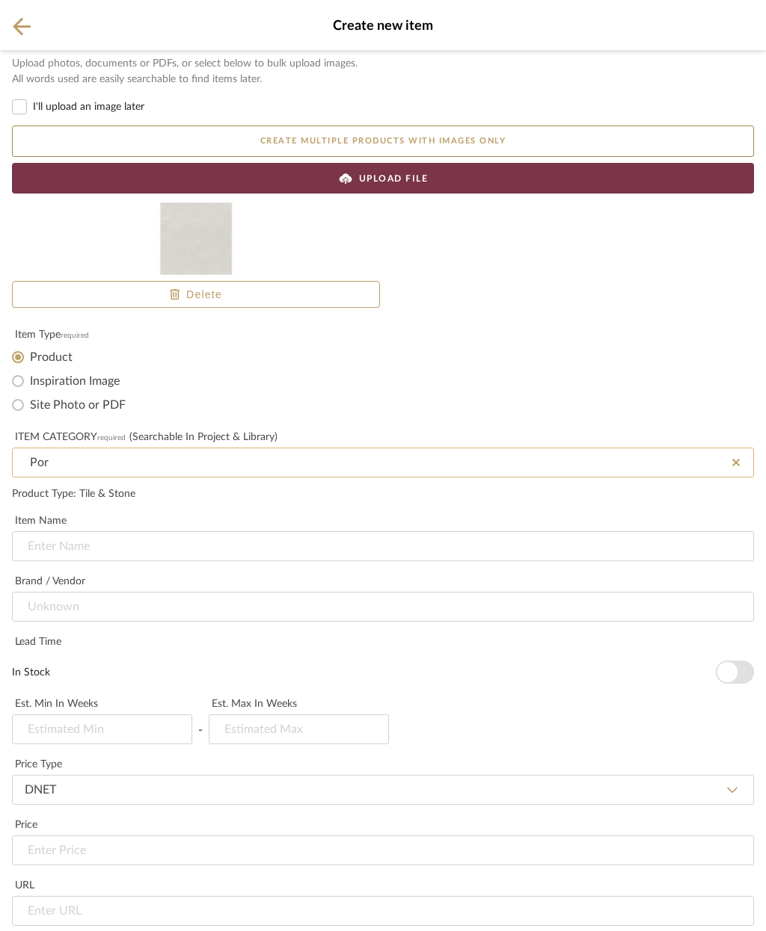
type input "Porcelain Tile"
click at [186, 548] on input at bounding box center [383, 547] width 742 height 30
click at [67, 546] on input at bounding box center [383, 547] width 742 height 30
paste input "Adda Bone 47"X47""
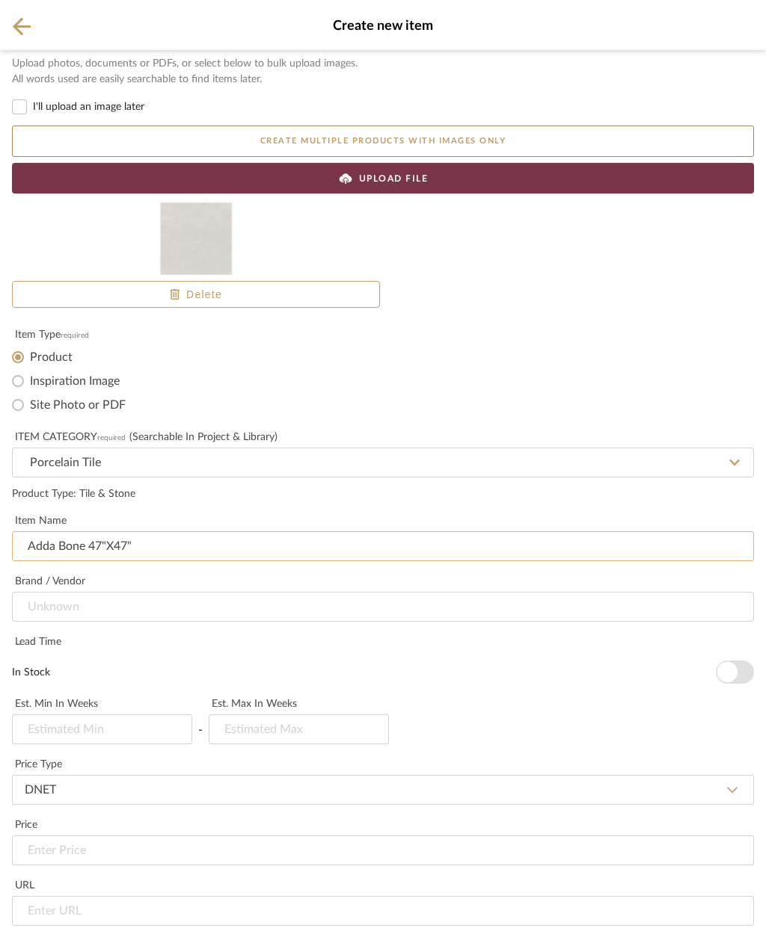
type input "Adda Bone 47"X47""
click at [204, 592] on input at bounding box center [383, 607] width 742 height 30
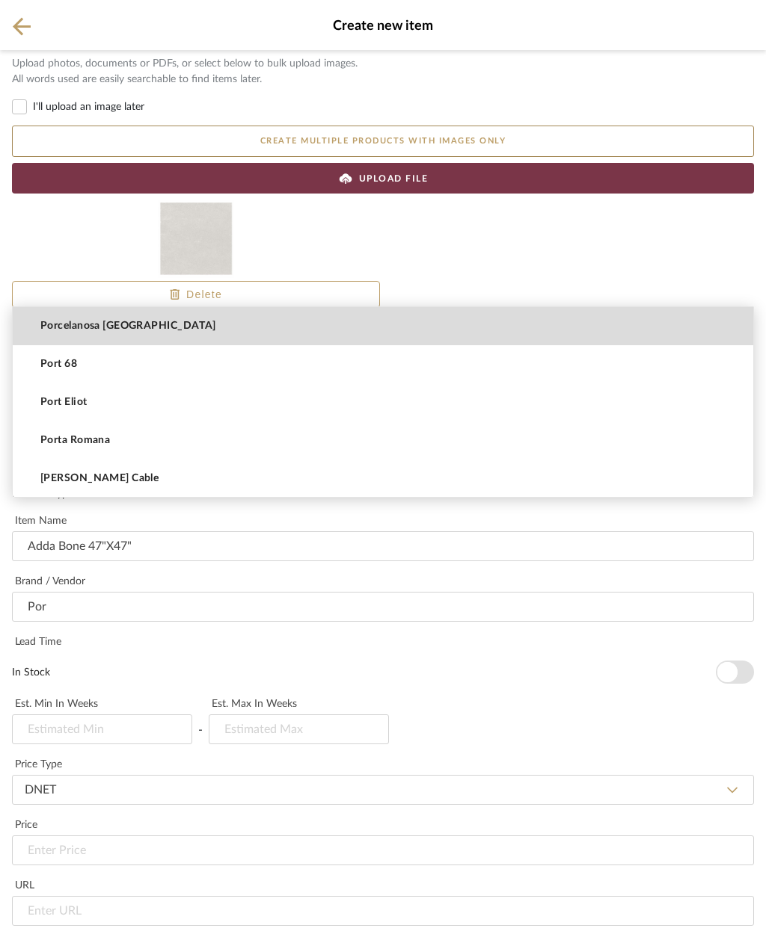
click at [159, 323] on mat-option "Porcelanosa [GEOGRAPHIC_DATA]" at bounding box center [383, 326] width 740 height 38
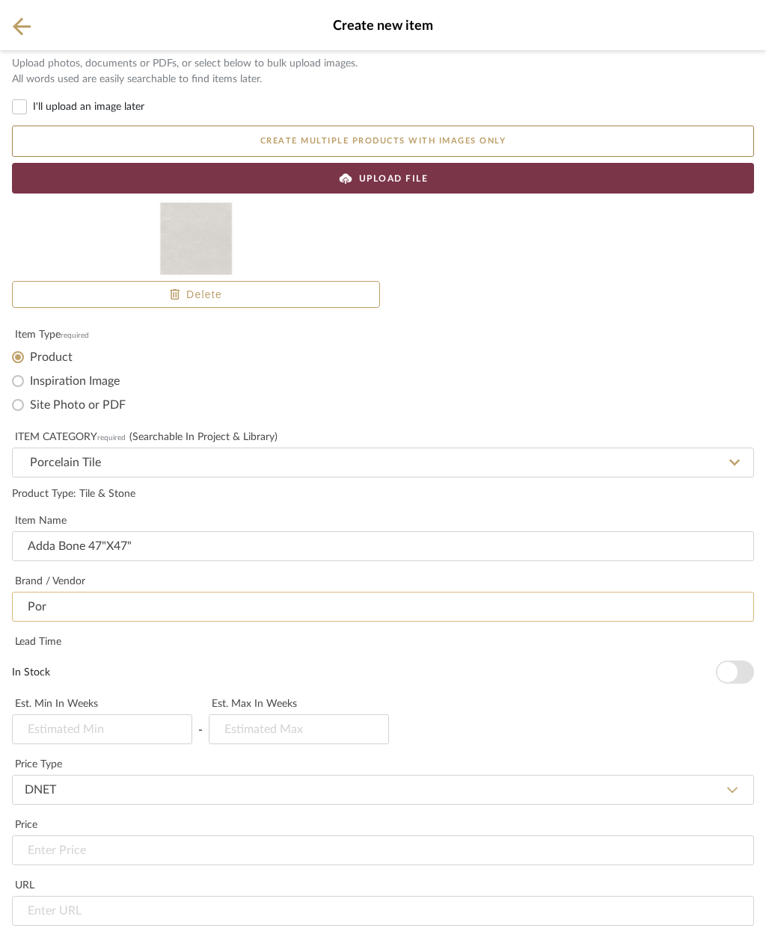
type input "Porcelanosa [GEOGRAPHIC_DATA]"
type input "3"
type input "4"
click at [74, 836] on input at bounding box center [383, 851] width 742 height 30
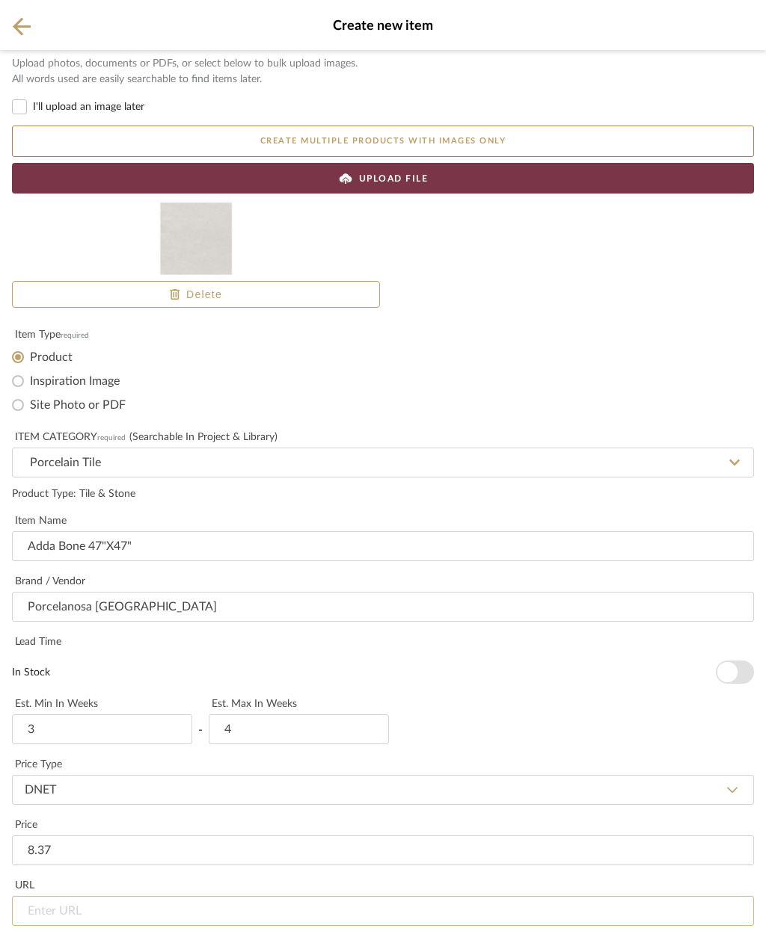
click at [199, 896] on input "url" at bounding box center [383, 911] width 742 height 30
type input "$8.37"
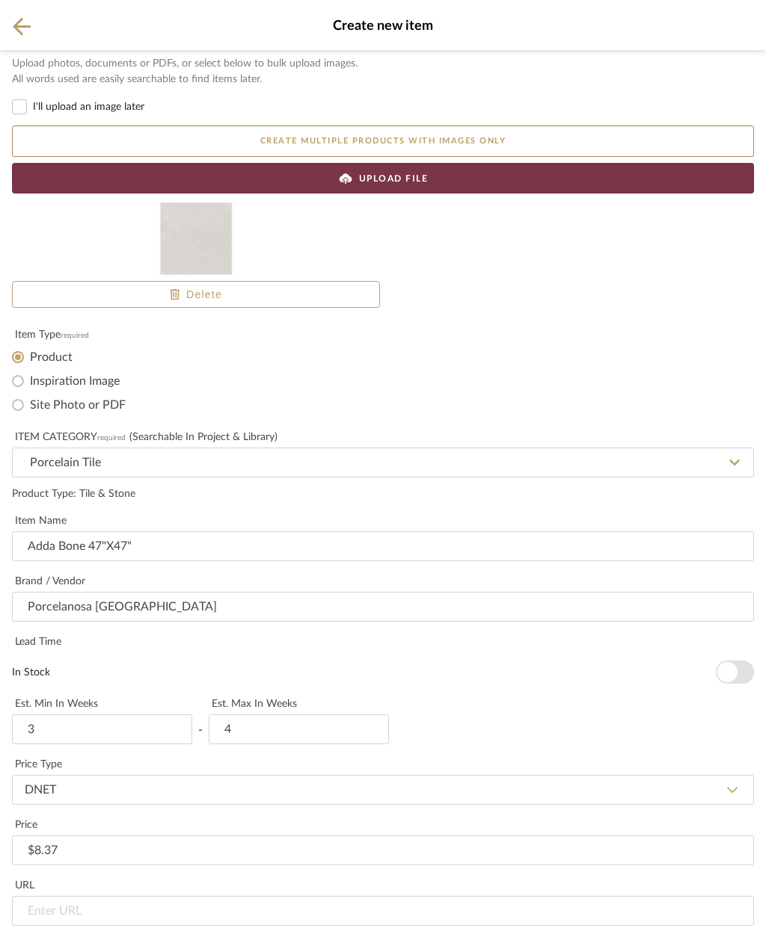
paste textarea "*Pieces by Box: 1 ( 15.5 sqft / box) Adda bone 47"x47" - floor tile"
type textarea "*Pieces by Box: 1 ( 15.5 sqft / box) Adda bone 47"x47" - floor tile"
type input "Guest Bath floor and wall tile"
click at [86, 896] on input "url" at bounding box center [383, 911] width 742 height 30
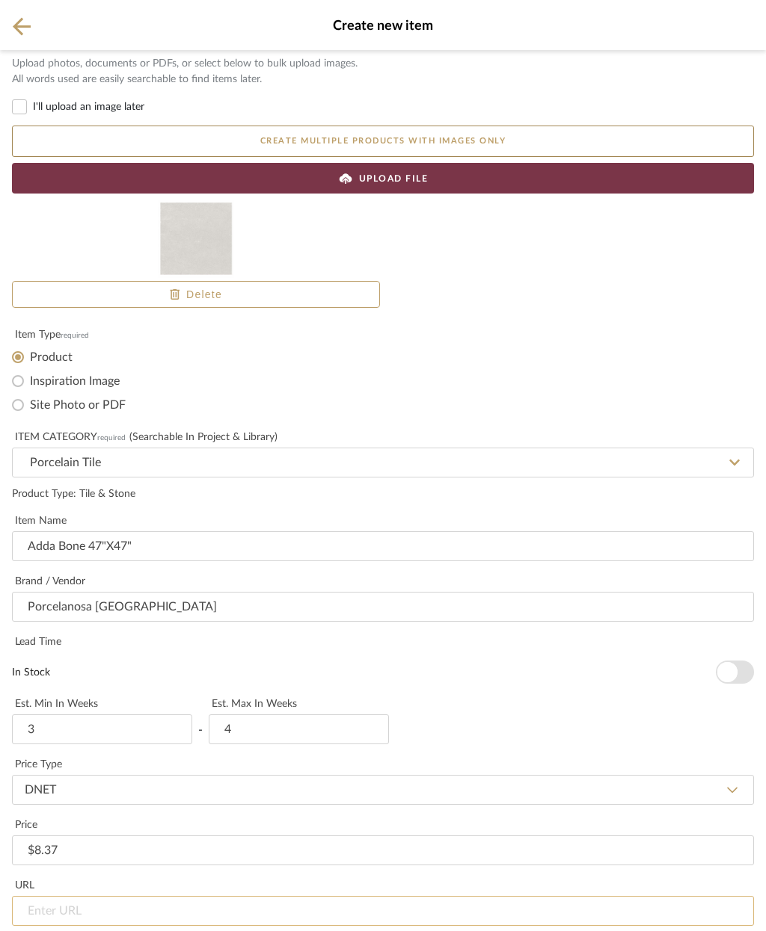
paste input "https://www.porcelanosa.com/us/adda-bone-120x120?_gl=1*bbof72*_up*MQ..&gclid=EA…"
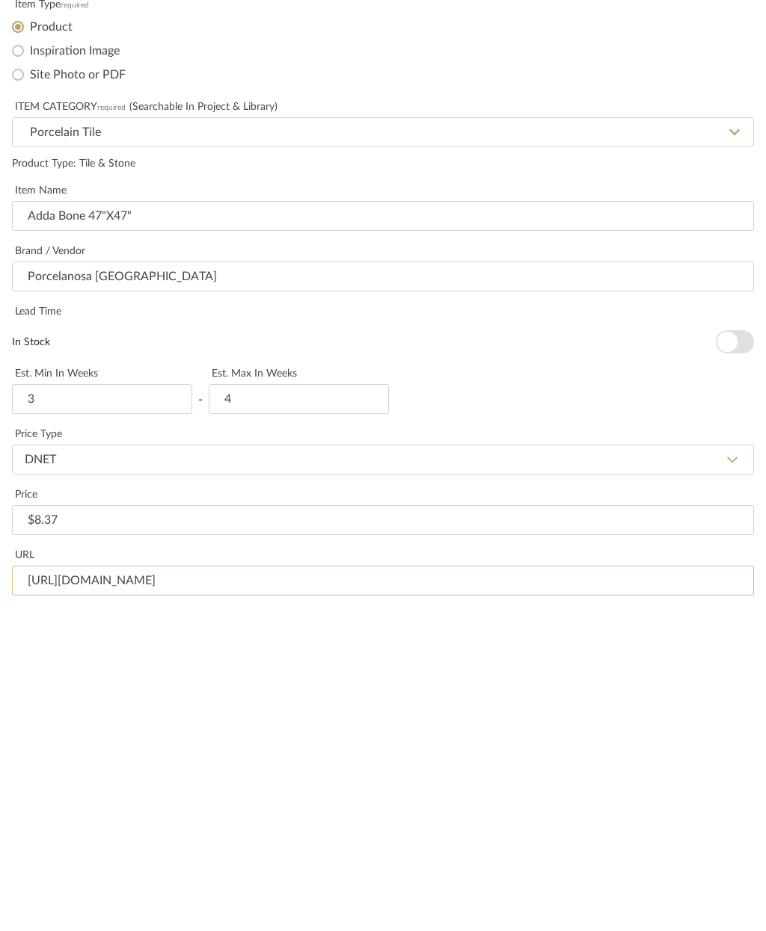
type input "https://www.porcelanosa.com/us/adda-bone-120x120?_gl=1*bbof72*_up*MQ..&gclid=EA…"
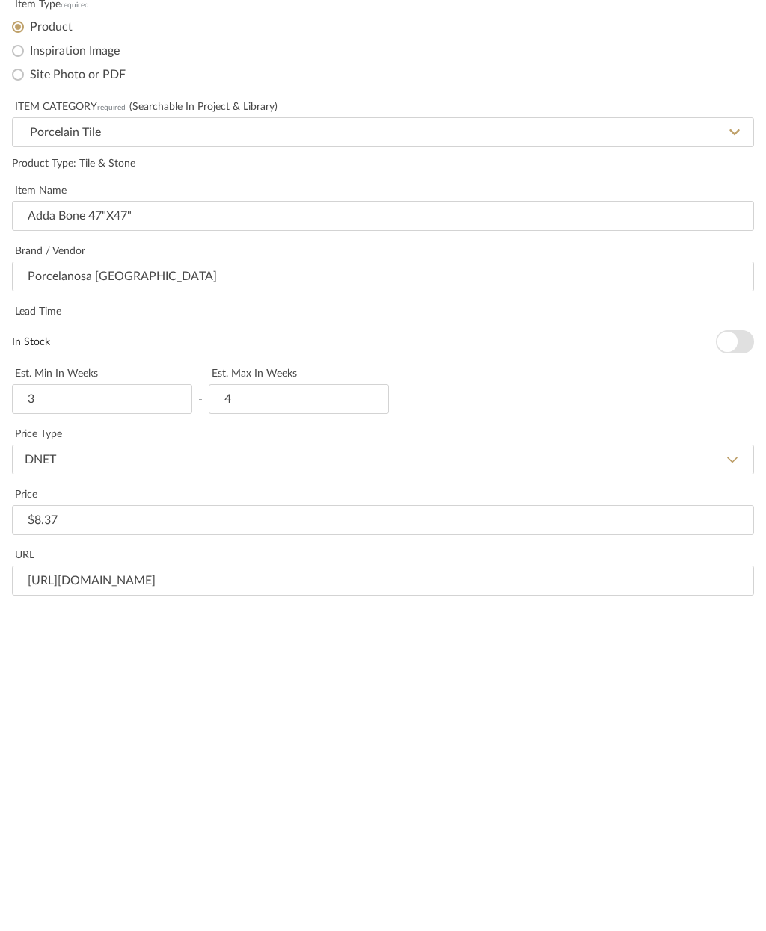
paste input "Pieces by Box: 1 ( 15.5 sqft / box) Adda bone 47"x47" - floor tile"
type input "Pieces by Box: 1 ( 15.5 sqft / box) Adda bone 47"x47" - floor tile"
paste textarea "Pieces by Box: 1 ( 15.5 sqft / box) Adda bone 47"x47" - floor tile"
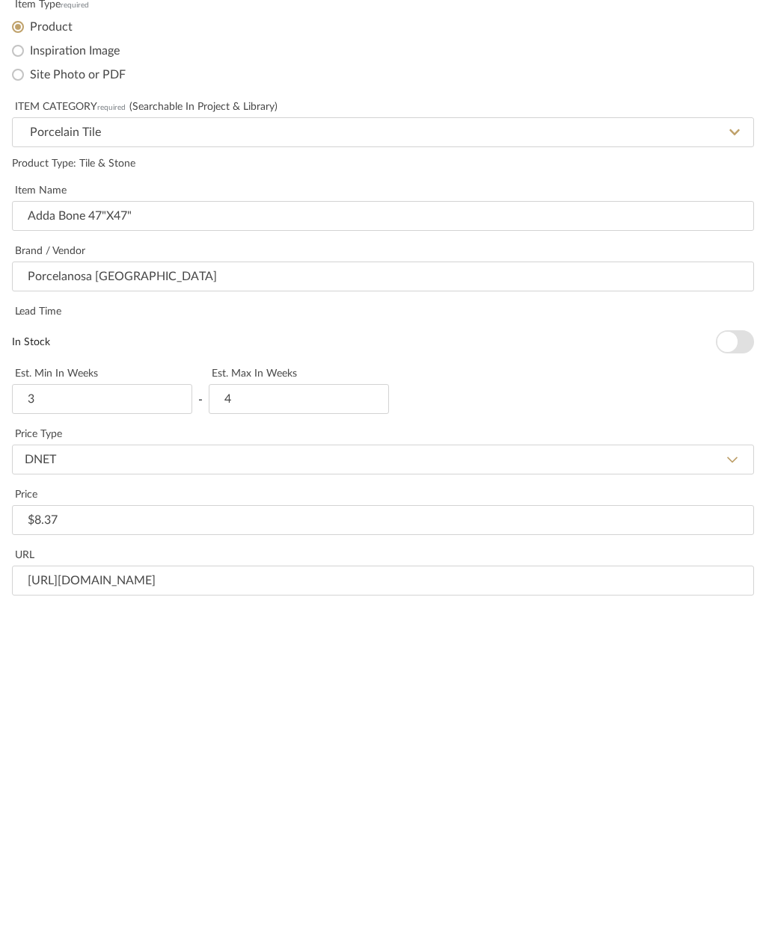
type textarea "Pieces by Box: 1 ( 15.5 sqft / box) Adda bone 47"x47" - floor tile"
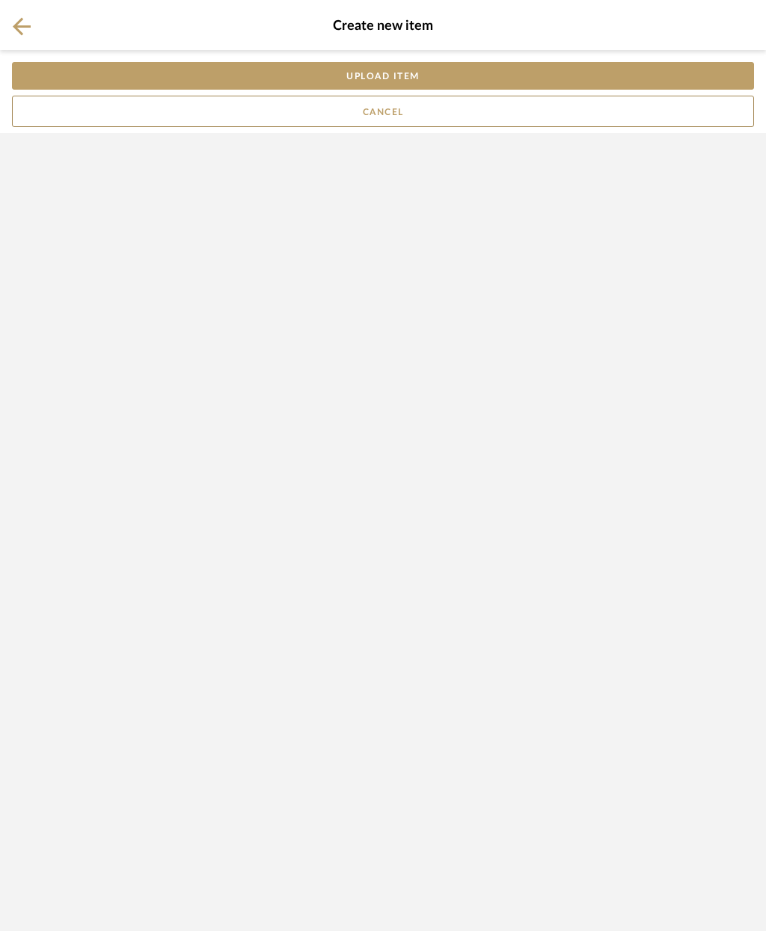
scroll to position [0, 0]
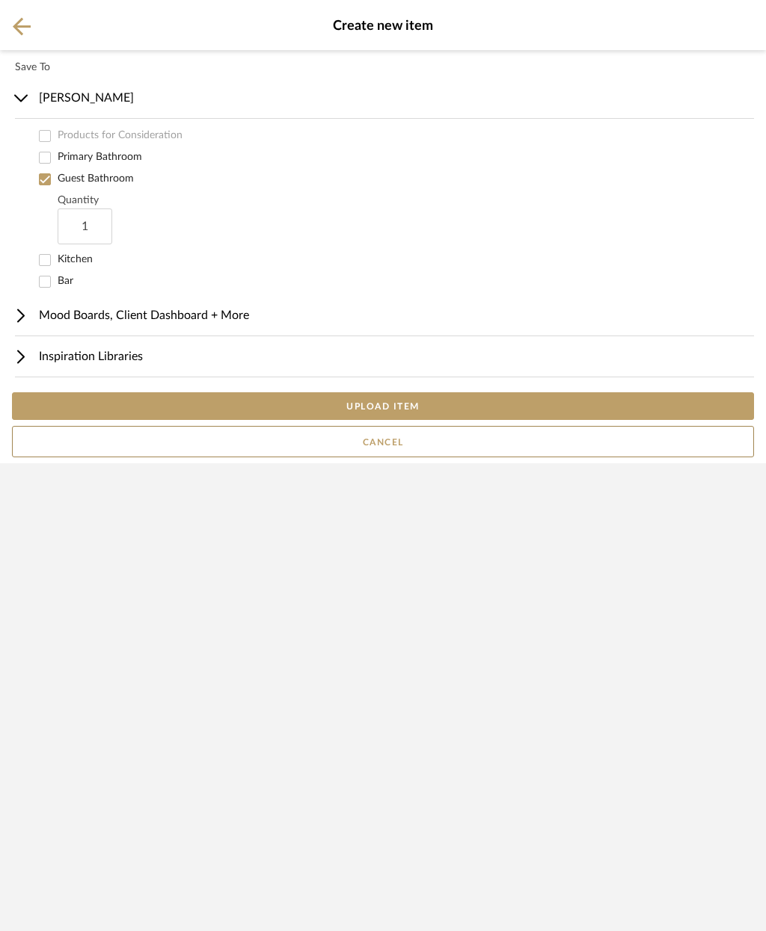
click at [428, 420] on button "UPLOAD ITEM" at bounding box center [383, 406] width 742 height 28
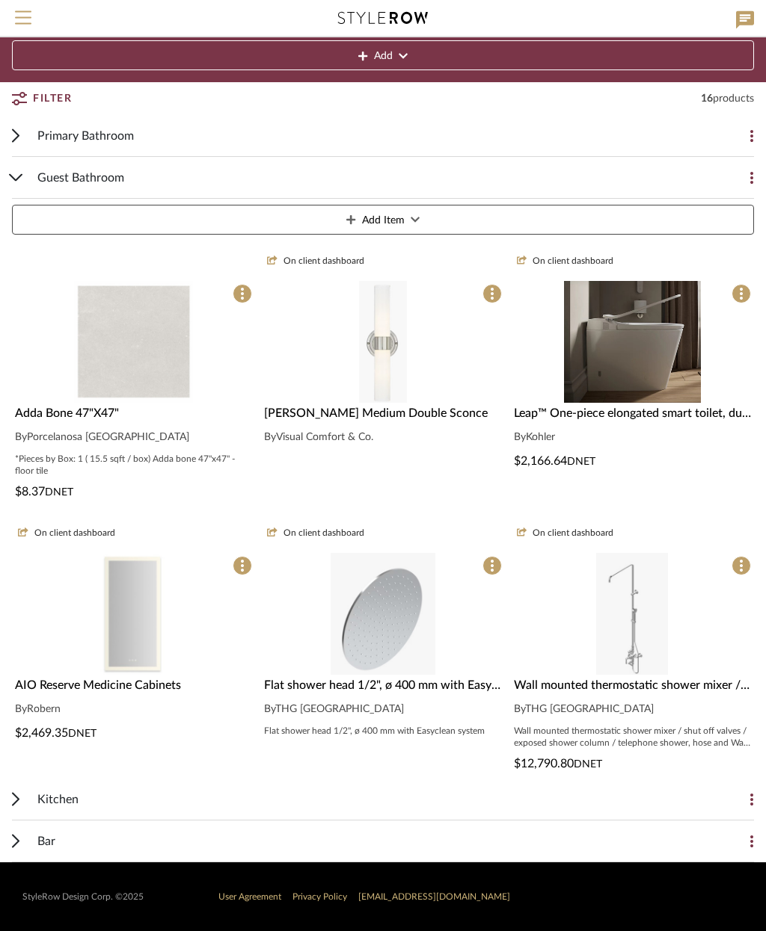
click at [250, 298] on span at bounding box center [241, 294] width 19 height 19
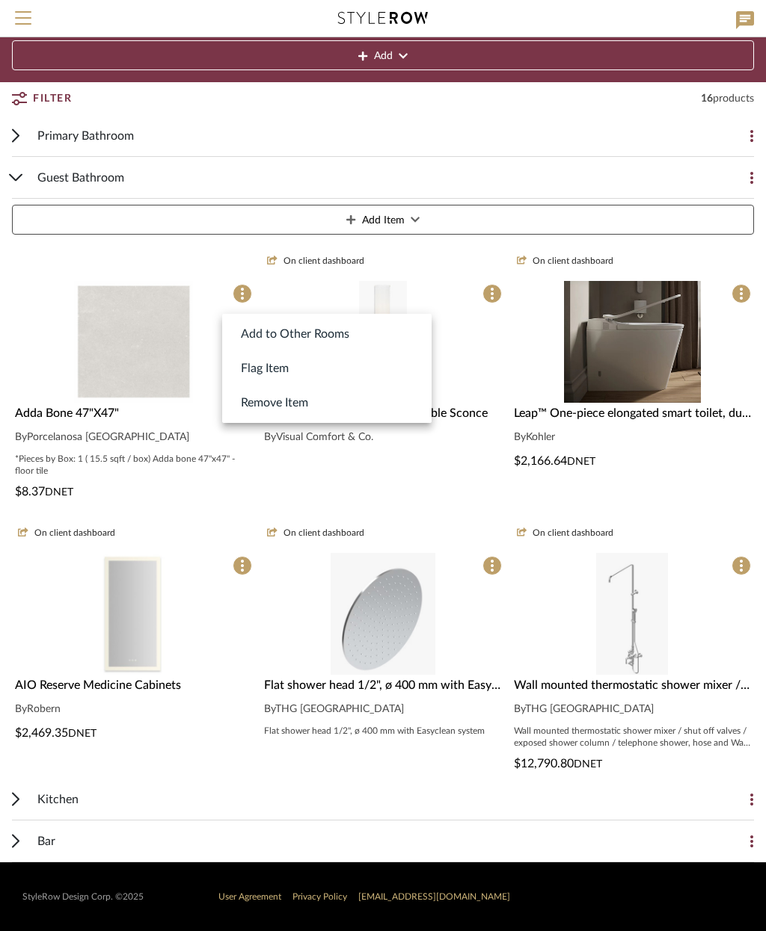
click at [134, 359] on div at bounding box center [383, 465] width 766 height 931
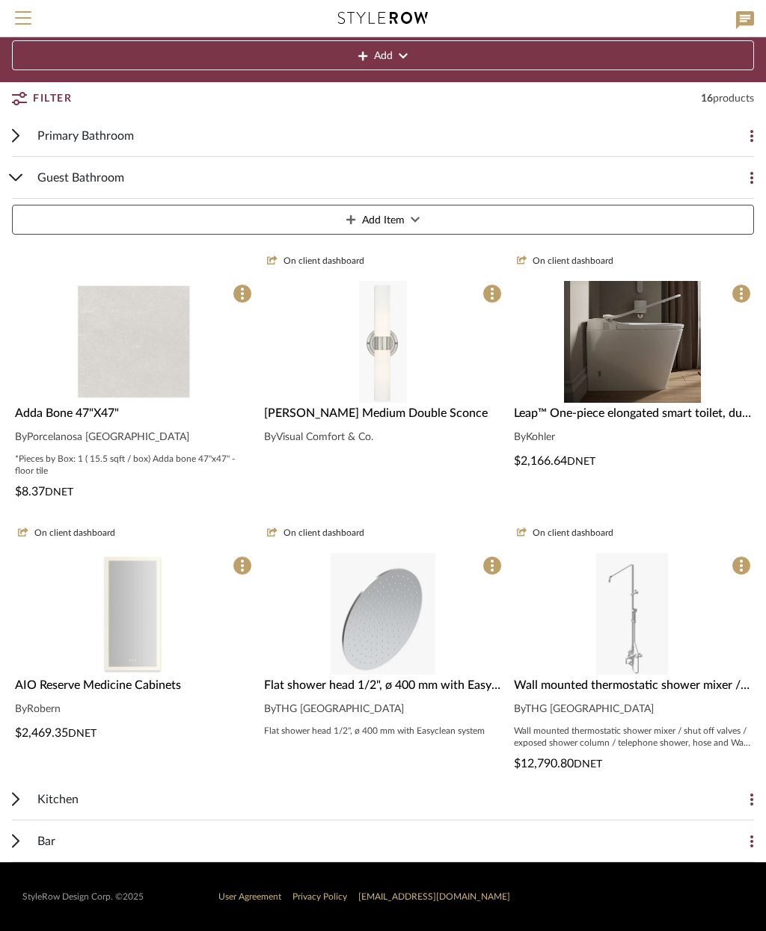
click at [97, 422] on div "Adda Bone 47"X47" By Porcelanosa USA *Pieces by Box: 1 ( 15.5 sqft / box) Adda …" at bounding box center [133, 452] width 243 height 96
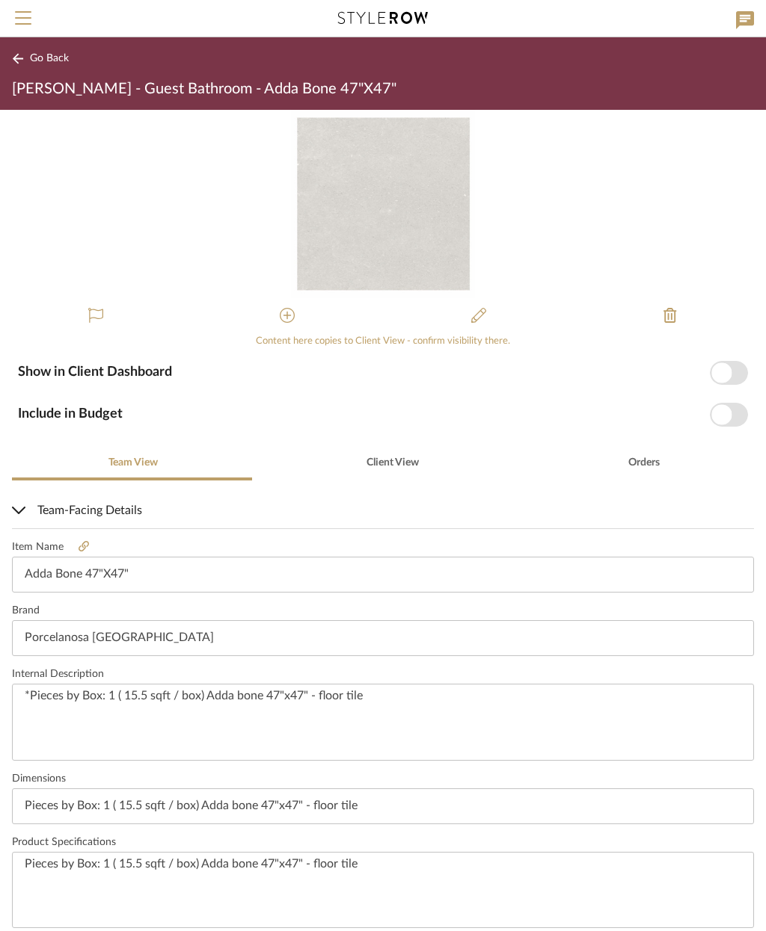
click at [726, 375] on span "button" at bounding box center [721, 373] width 20 height 20
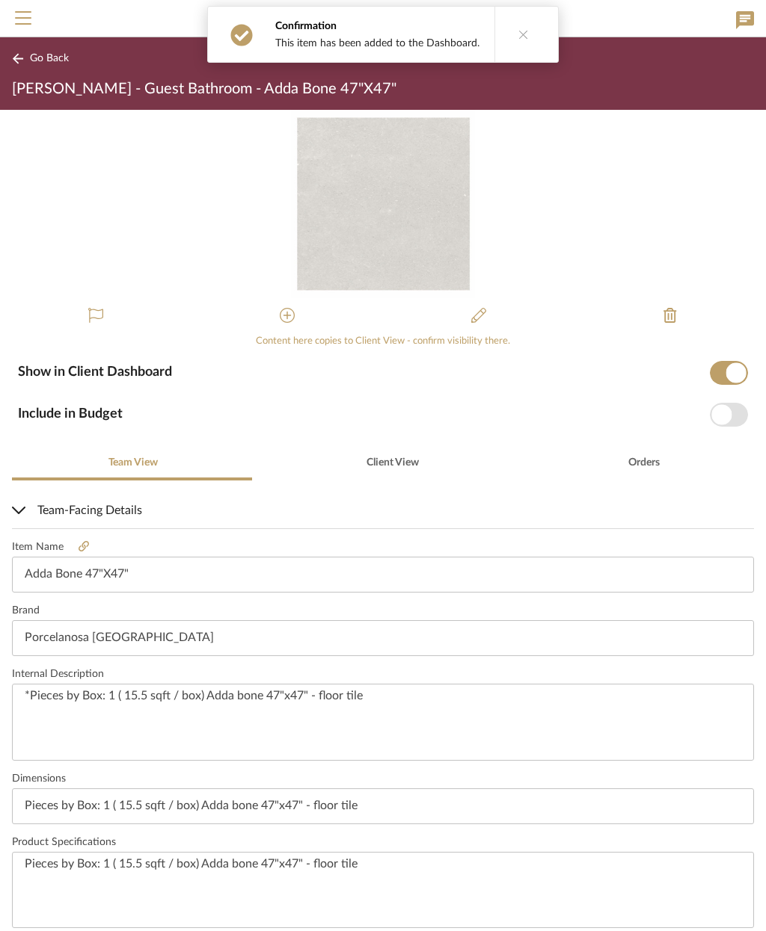
click at [733, 420] on span "button" at bounding box center [728, 415] width 38 height 24
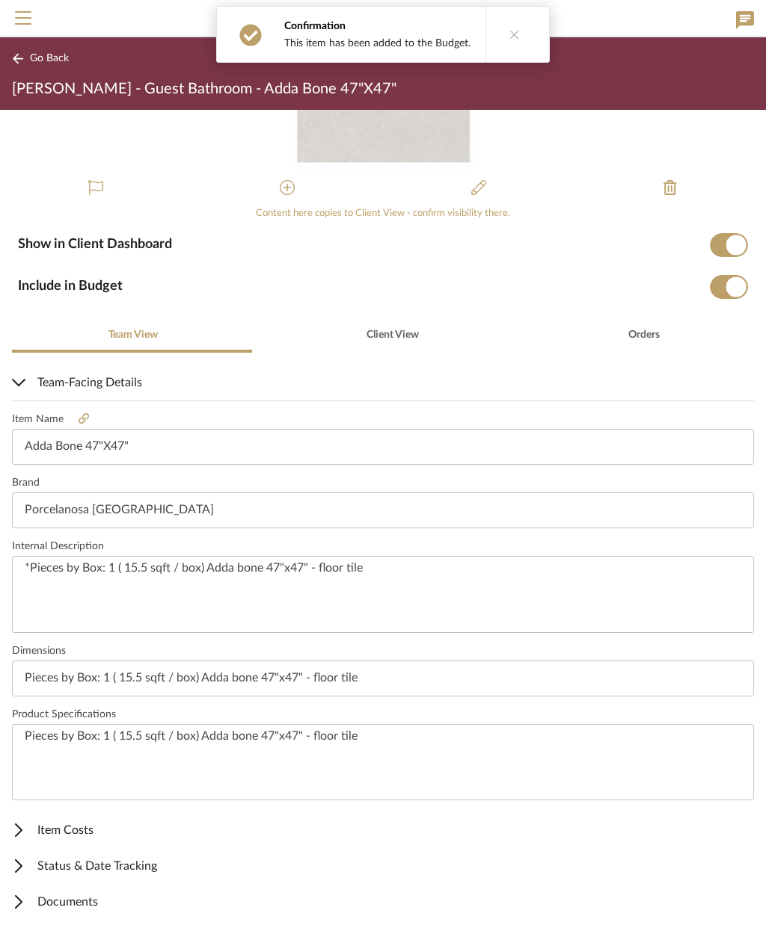
scroll to position [127, 0]
click at [61, 837] on span "Item Costs" at bounding box center [380, 831] width 736 height 18
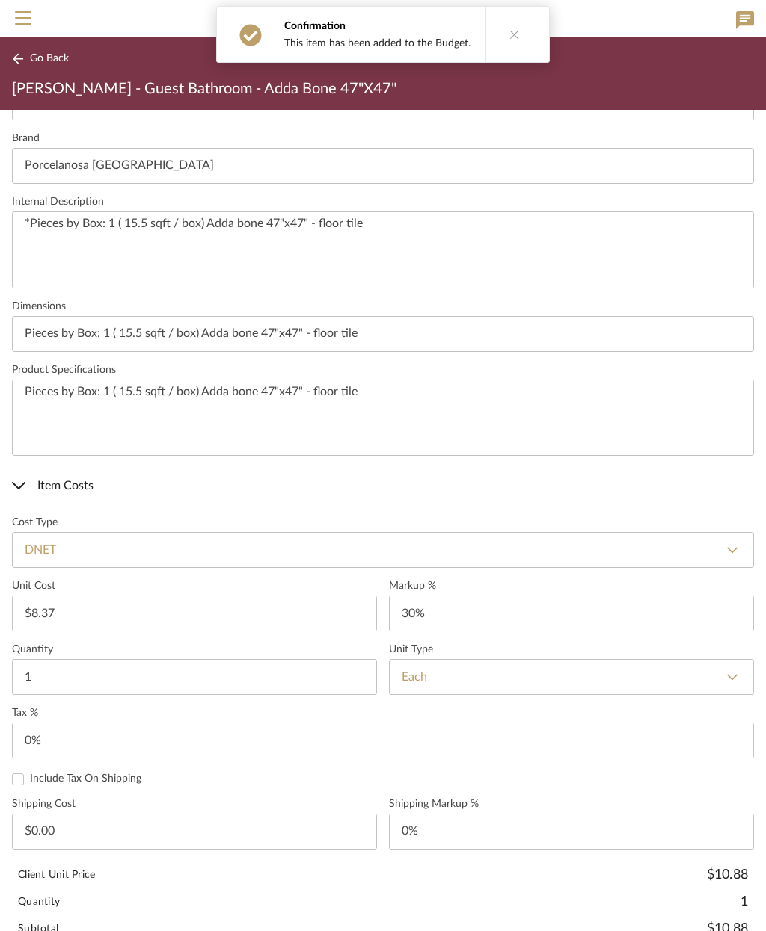
scroll to position [472, 0]
type input "30"
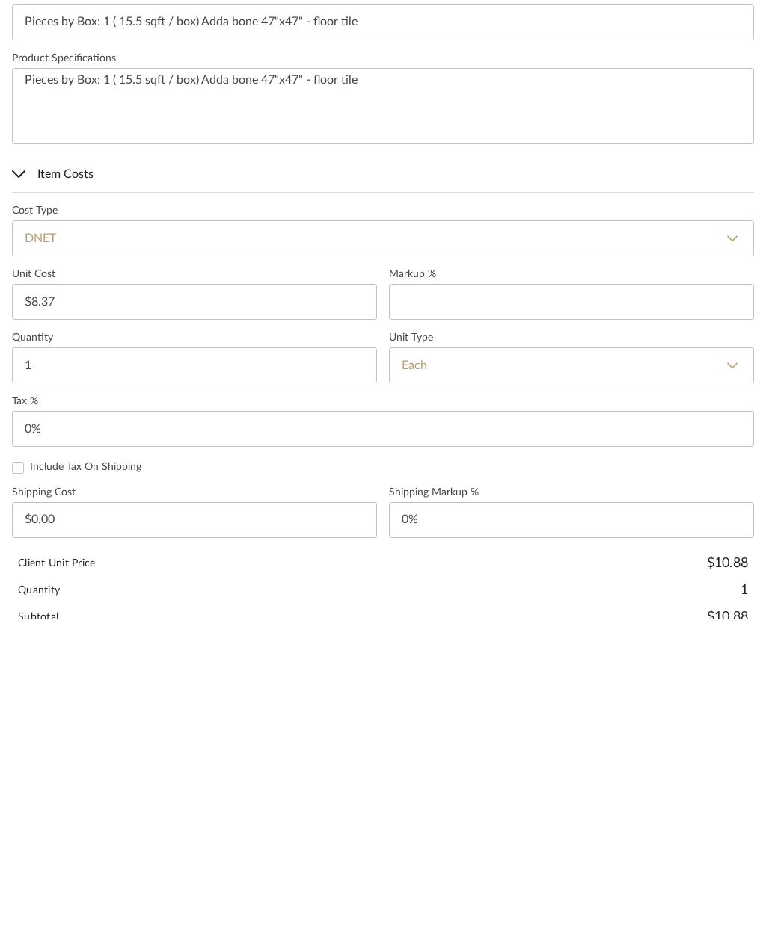
click at [496, 660] on select "Each SF LF YD Sq Yd Slab Roll Set Dbl Roll Piece Panel Gallon Quart 5 Gals Inch" at bounding box center [571, 678] width 365 height 36
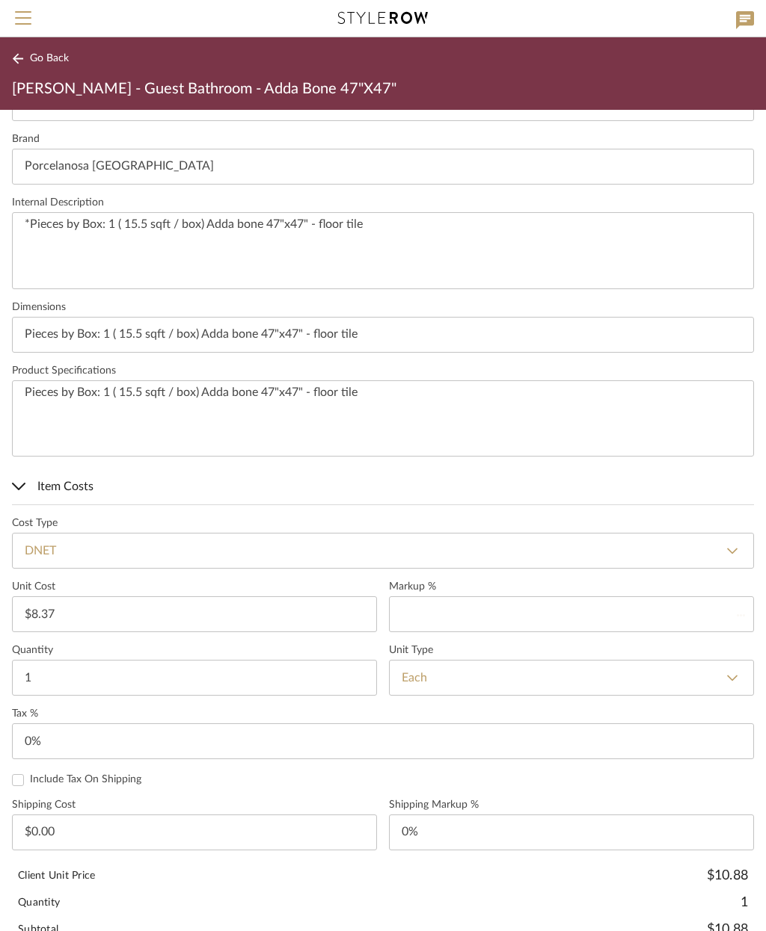
type input "0%"
select select "1"
type input "SF"
type input "0"
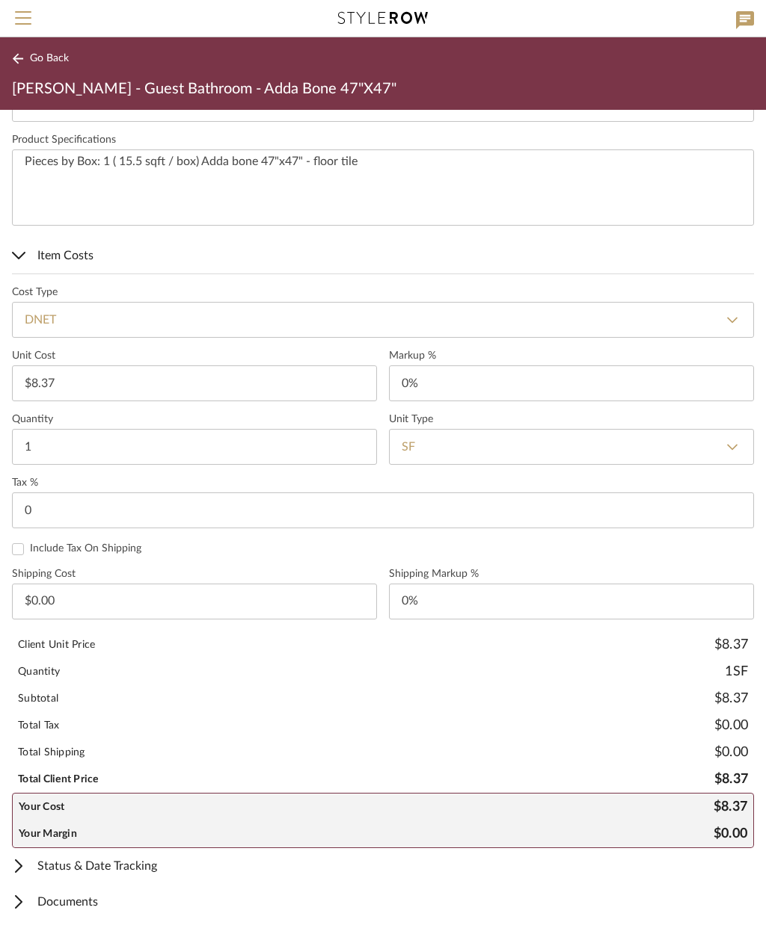
scroll to position [701, 0]
click at [132, 868] on span "Status & Date Tracking" at bounding box center [380, 868] width 736 height 18
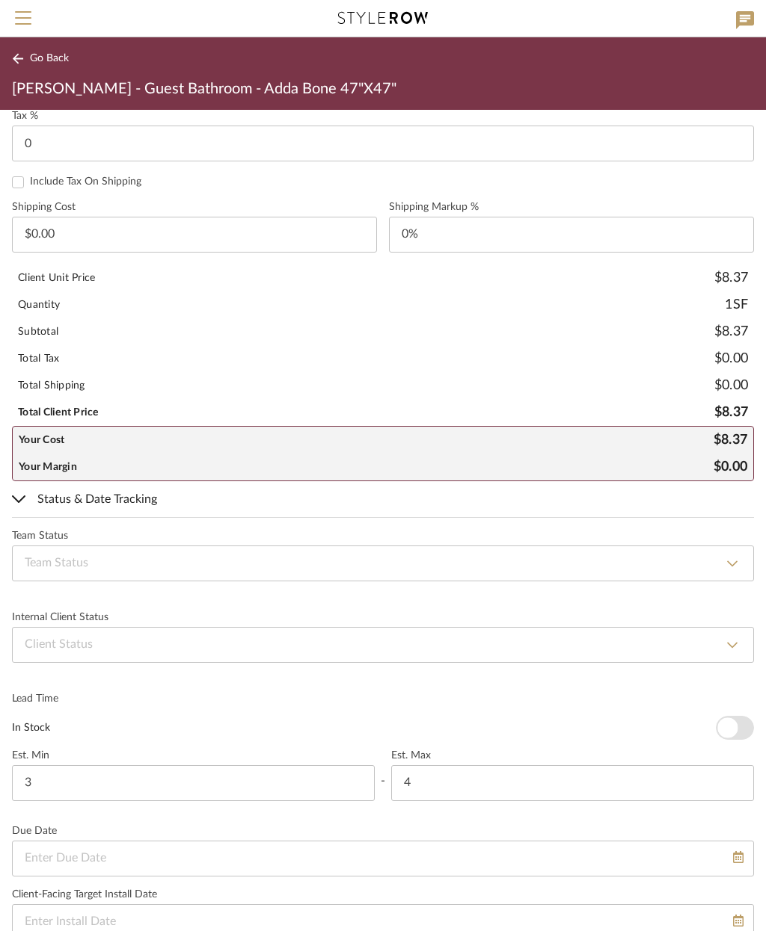
scroll to position [1075, 0]
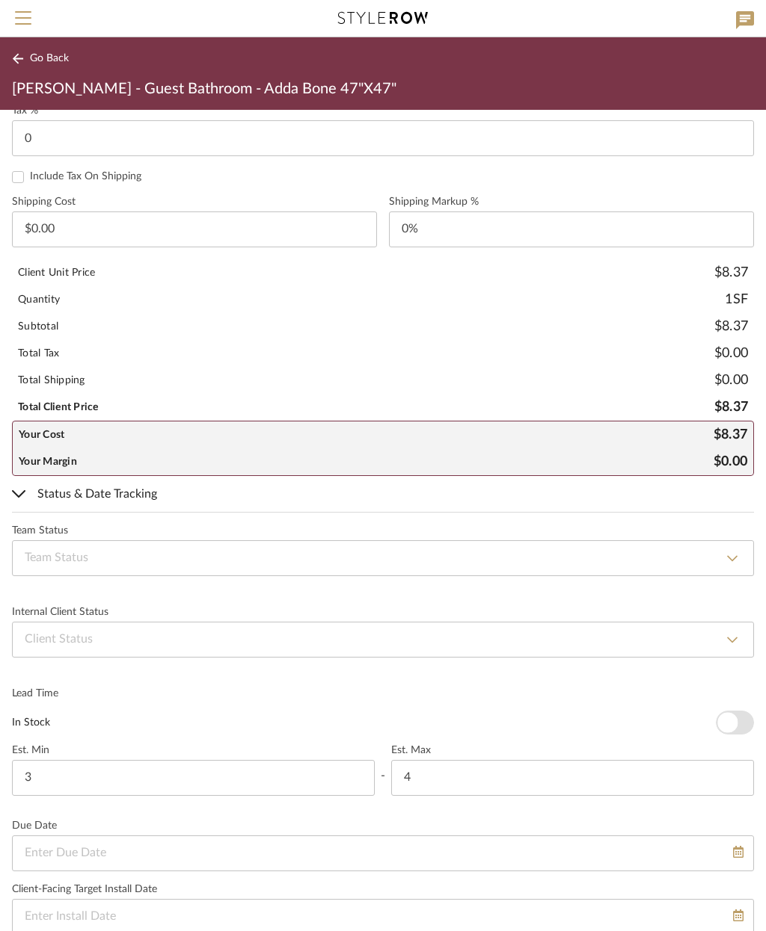
click at [229, 635] on select "None By Owner By Contractor Client's Own Client Input Required Presented, Pendi…" at bounding box center [383, 640] width 742 height 36
select select "2"
type input "Presented, Pending Approval"
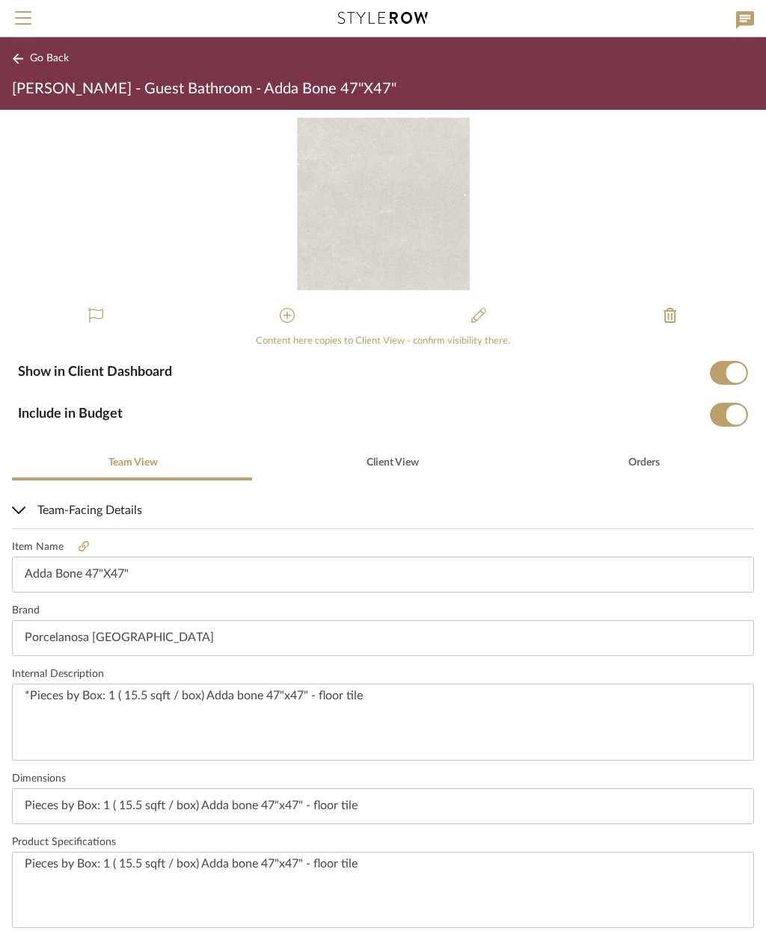
scroll to position [0, 0]
click at [395, 458] on span "Client View" at bounding box center [392, 463] width 52 height 10
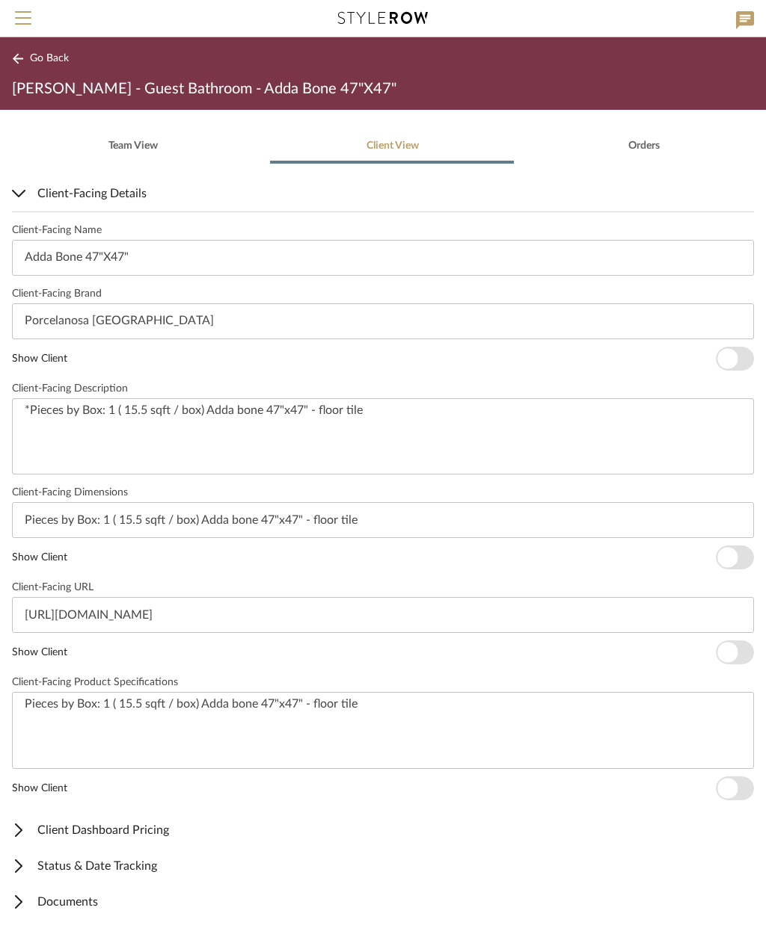
scroll to position [316, 0]
click at [82, 902] on span "Documents" at bounding box center [380, 903] width 736 height 18
click at [74, 903] on span "Documents" at bounding box center [380, 903] width 736 height 18
click at [76, 906] on span "Documents" at bounding box center [380, 903] width 736 height 18
click at [92, 900] on span "Documents" at bounding box center [380, 903] width 736 height 18
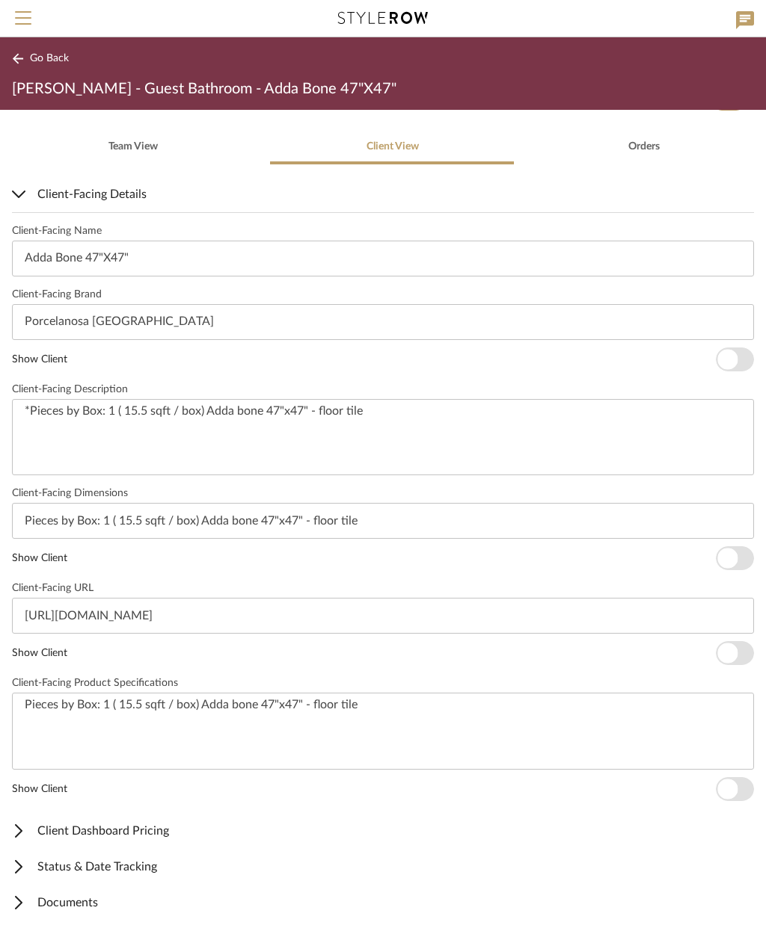
click at [65, 902] on span "Documents" at bounding box center [380, 903] width 736 height 18
click at [26, 191] on span "Client-Facing Details" at bounding box center [380, 194] width 736 height 18
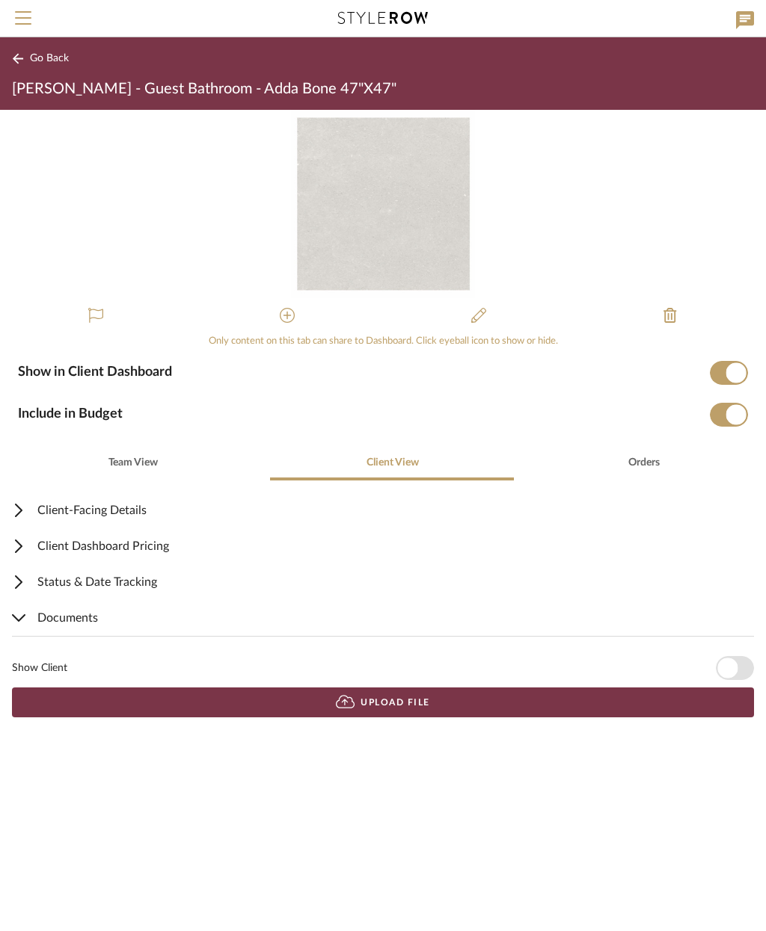
scroll to position [0, 0]
click at [431, 707] on button "Upload File" at bounding box center [383, 703] width 742 height 30
click at [43, 58] on span "Go Back" at bounding box center [49, 58] width 39 height 13
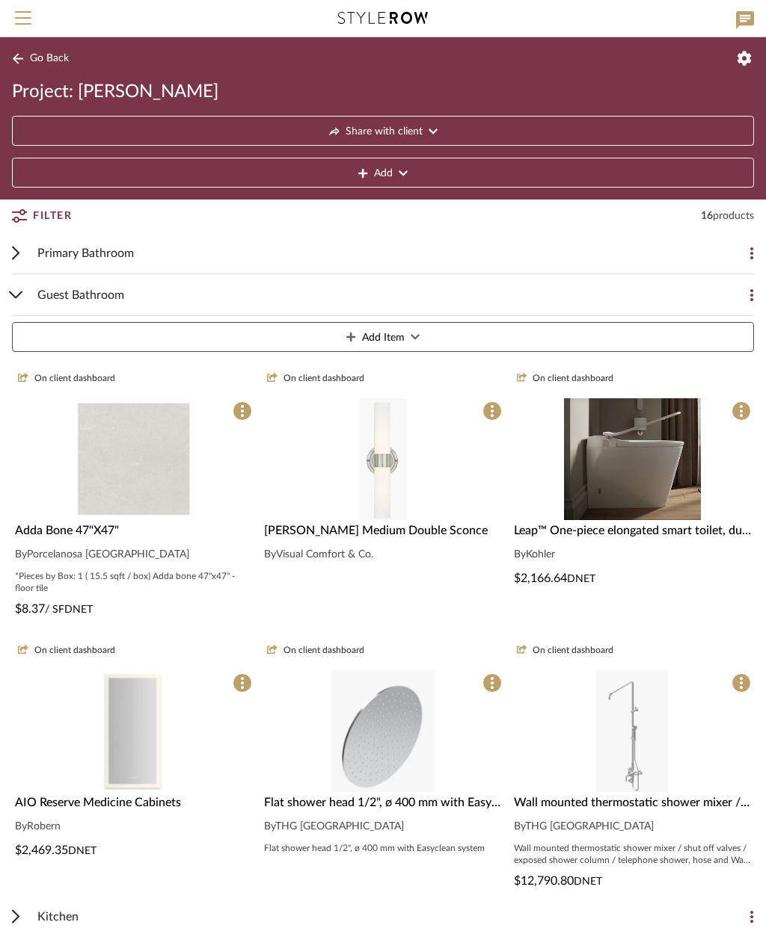
click at [434, 336] on button "Add Item" at bounding box center [383, 337] width 742 height 30
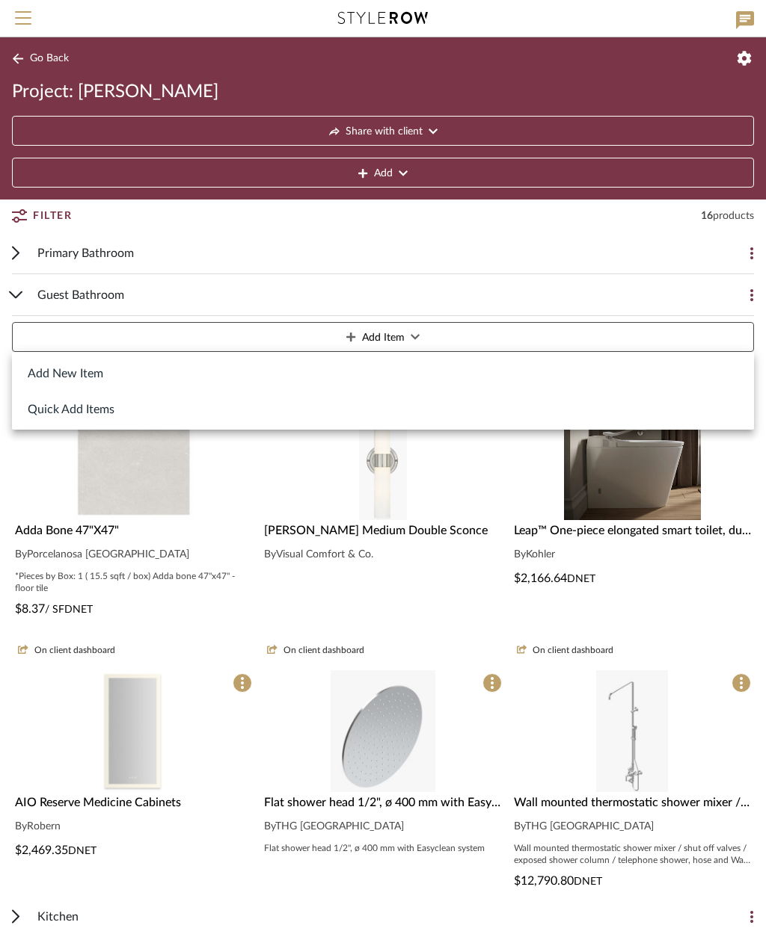
click at [90, 381] on button "Add New Item" at bounding box center [383, 373] width 742 height 36
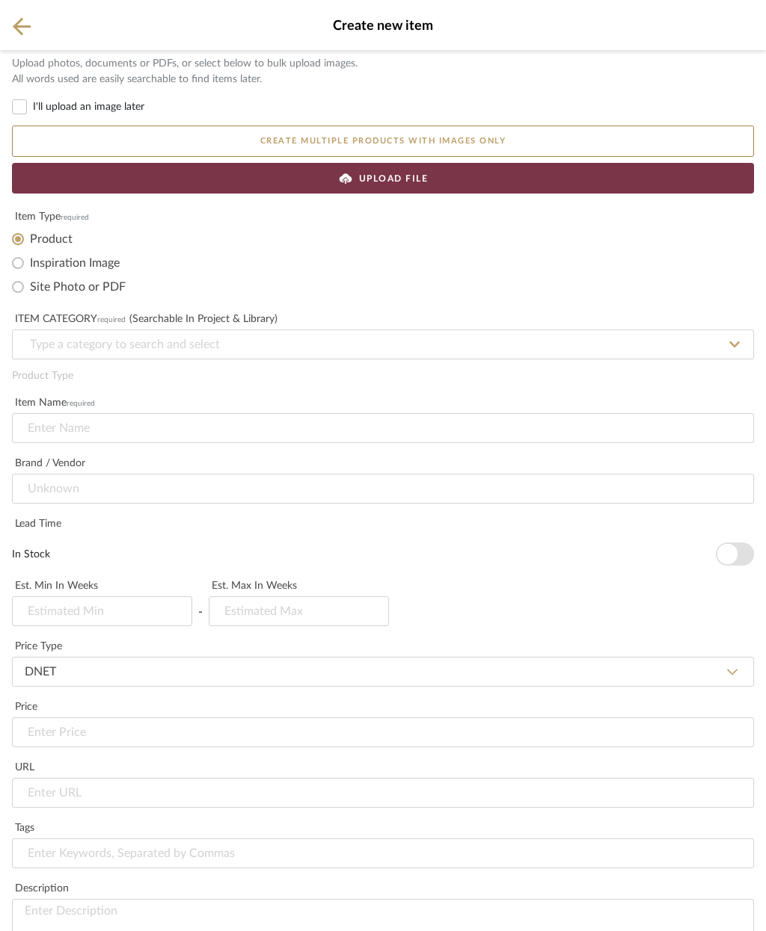
click at [413, 181] on span "UPLOAD FILE" at bounding box center [394, 178] width 70 height 13
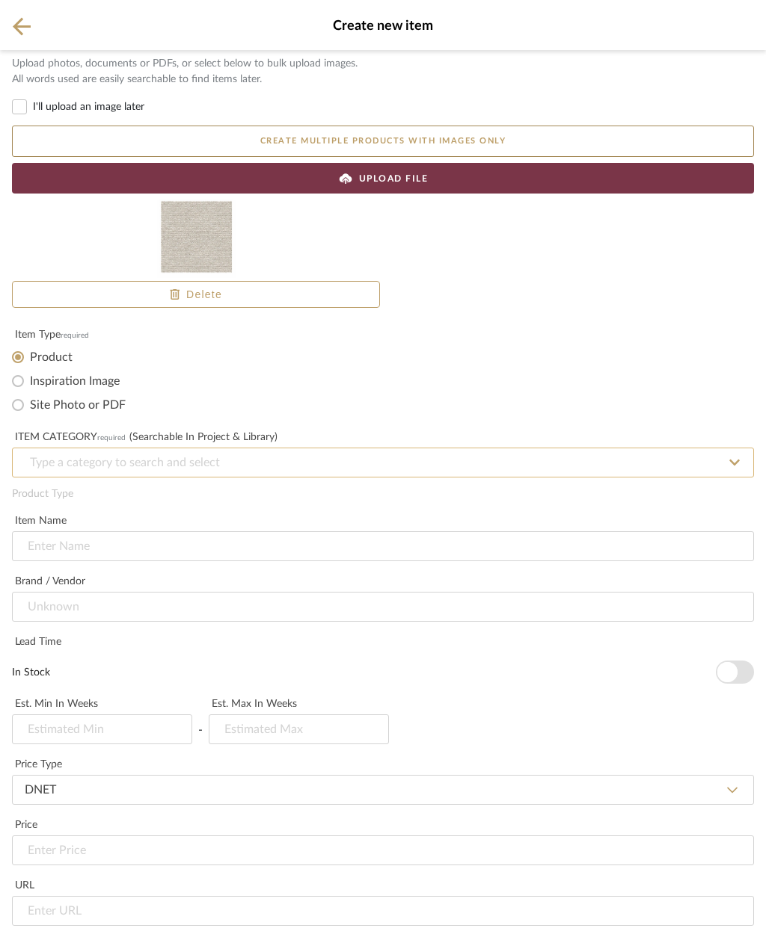
click at [174, 465] on input at bounding box center [383, 463] width 742 height 30
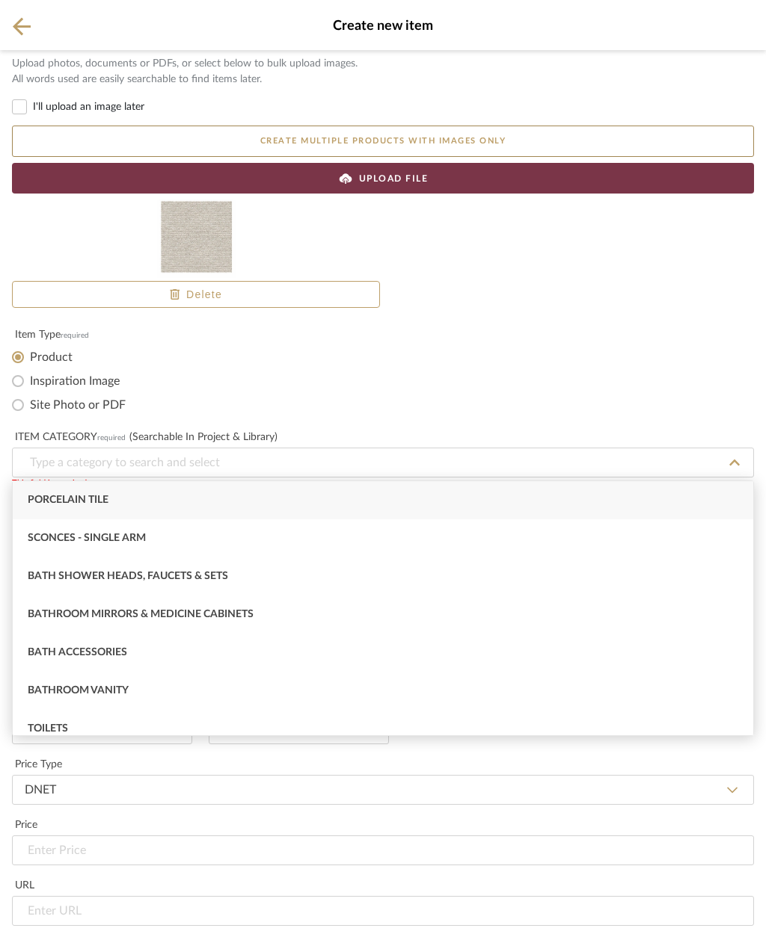
click at [141, 492] on div "Porcelain Tile" at bounding box center [383, 500] width 740 height 38
type input "Porcelain Tile"
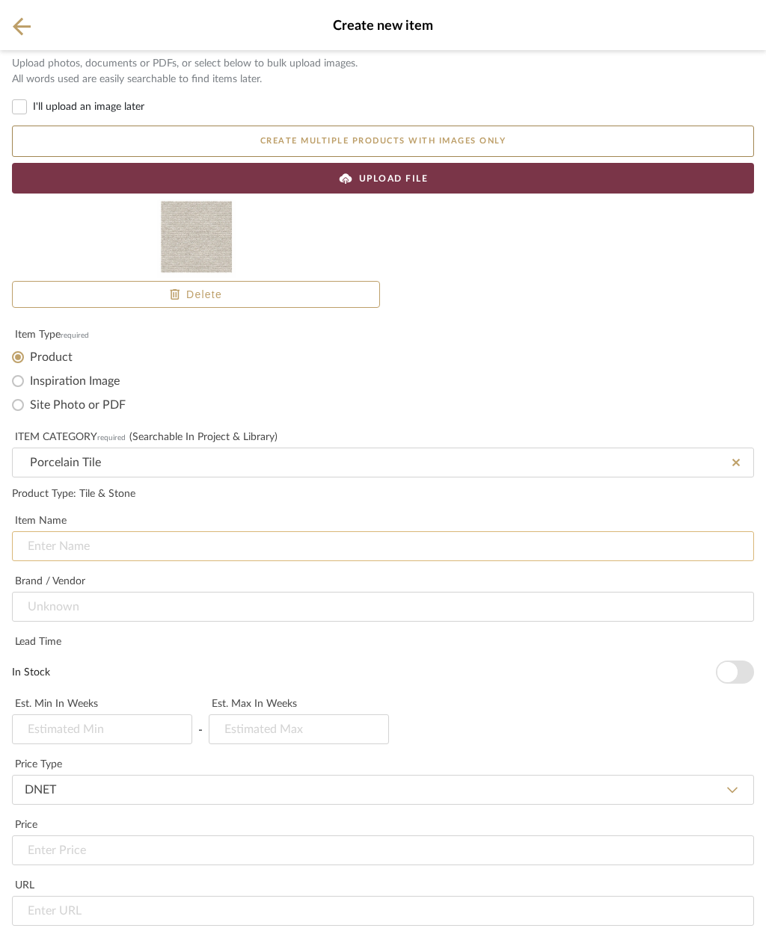
click at [212, 540] on input at bounding box center [383, 547] width 742 height 30
click at [221, 592] on input at bounding box center [383, 607] width 742 height 30
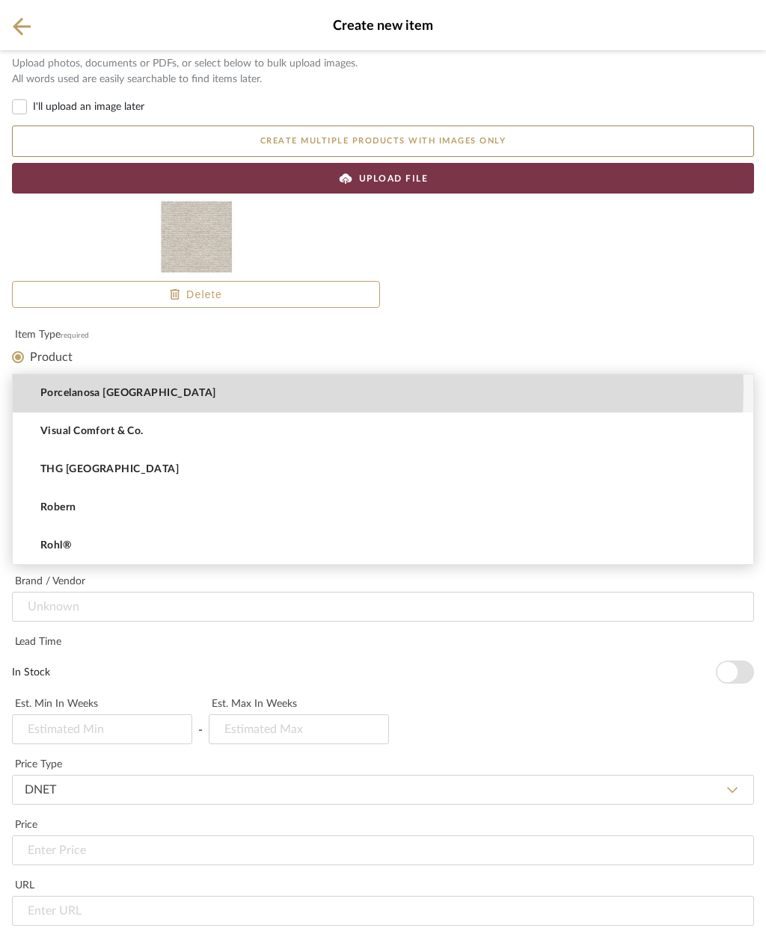
click at [222, 388] on mat-option "Porcelanosa USA" at bounding box center [383, 394] width 740 height 38
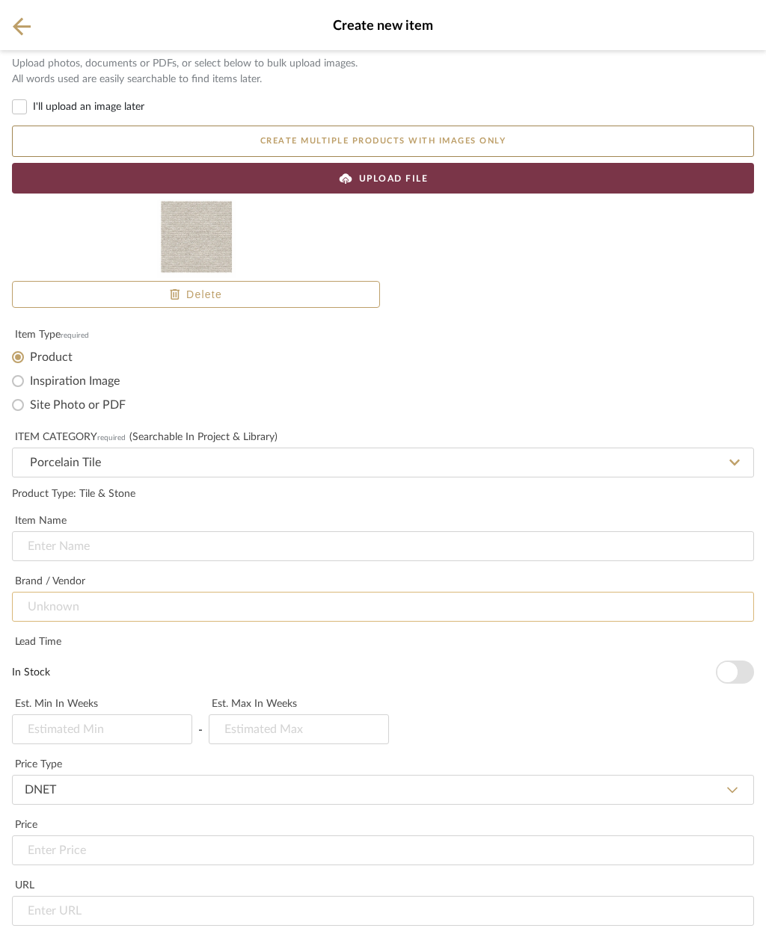
type input "Porcelanosa USA"
click at [222, 532] on input at bounding box center [383, 547] width 742 height 30
click at [99, 532] on input at bounding box center [383, 547] width 742 height 30
paste input "Treccia Natural 23"X59""
type input "Treccia Natural 23"X59""
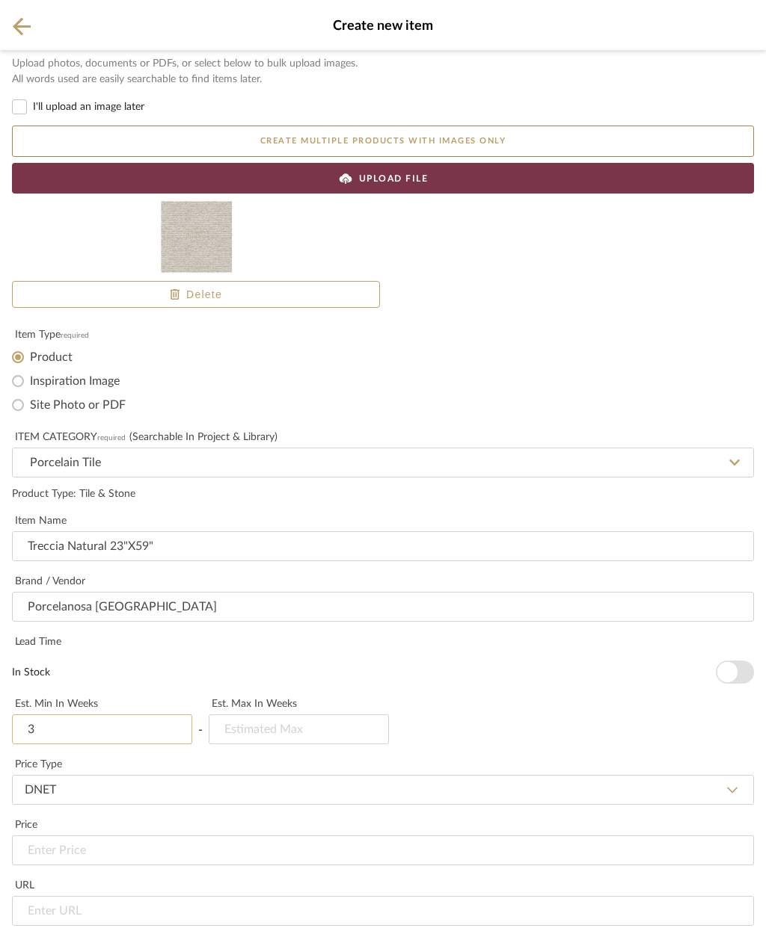
type input "3"
type input "4"
click at [247, 896] on input "url" at bounding box center [383, 911] width 742 height 30
type input "$7.77"
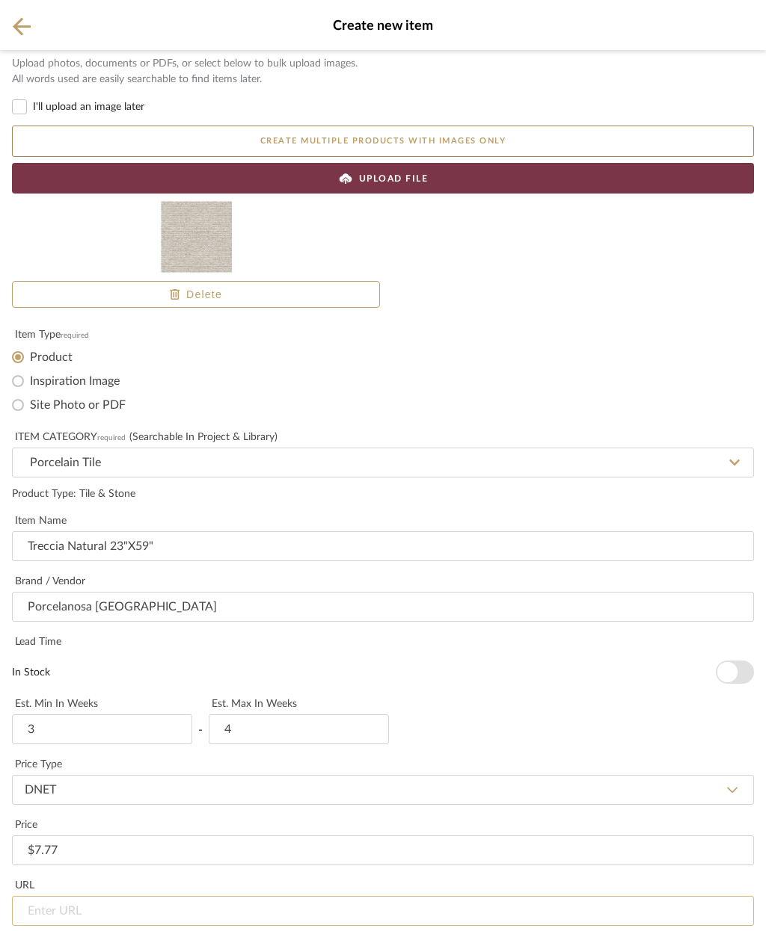
click at [138, 896] on input "url" at bounding box center [383, 911] width 742 height 30
click at [76, 896] on input "url" at bounding box center [383, 911] width 742 height 30
paste input "https://www.porcelanosa.com/us/treccia-natural-23-x59?_gl=1*7xxg9q*_up*MQ..&gcl…"
type input "https://www.porcelanosa.com/us/treccia-natural-23-x59?_gl=1*7xxg9q*_up*MQ..&gcl…"
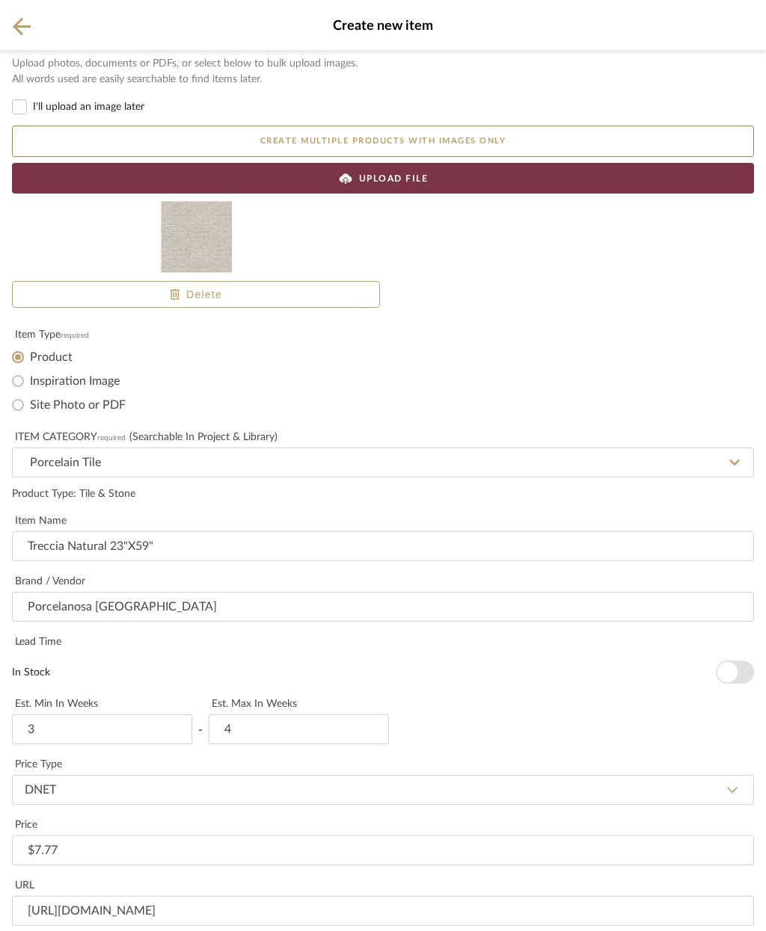
paste textarea "*Pieces by Box: 3 ( 28.87 sqft / box) Treccia natural 23"x59" - wall tile"
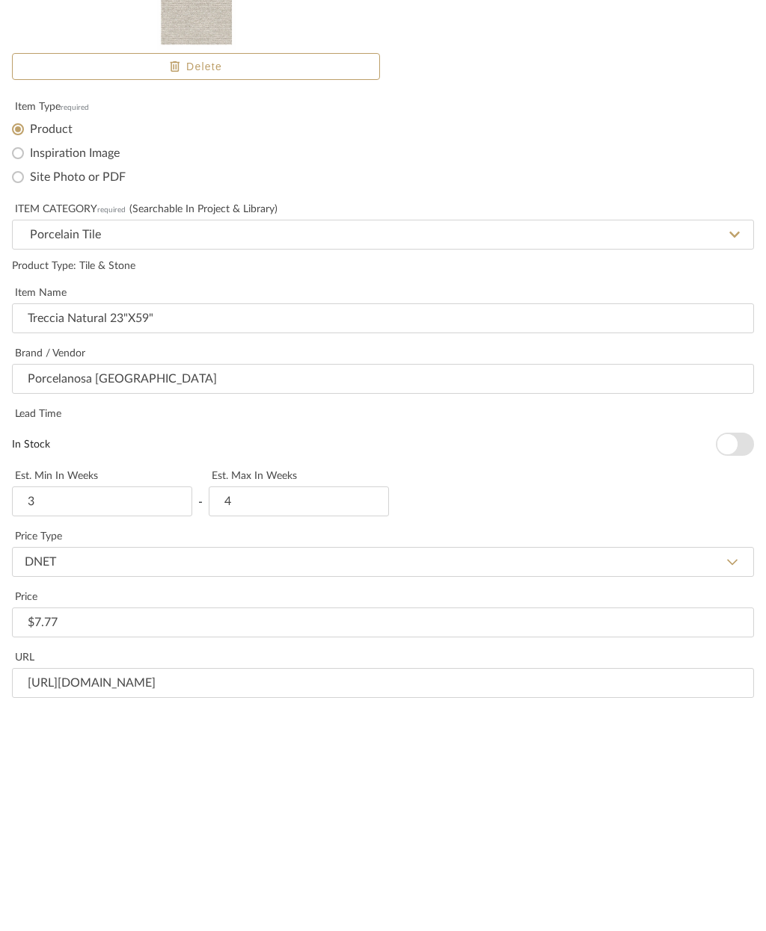
type textarea "*Pieces by Box: 3 ( 28.87 sqft / box) Treccia natural 23"x59" - wall tile"
paste input "*Pieces by Box: 3 ( 28.87 sqft / box) Treccia natural 23"x59" - wall tile"
type input "*Pieces by Box: 3 ( 28.87 sqft / box) Treccia natural 23"x59" - wall tile"
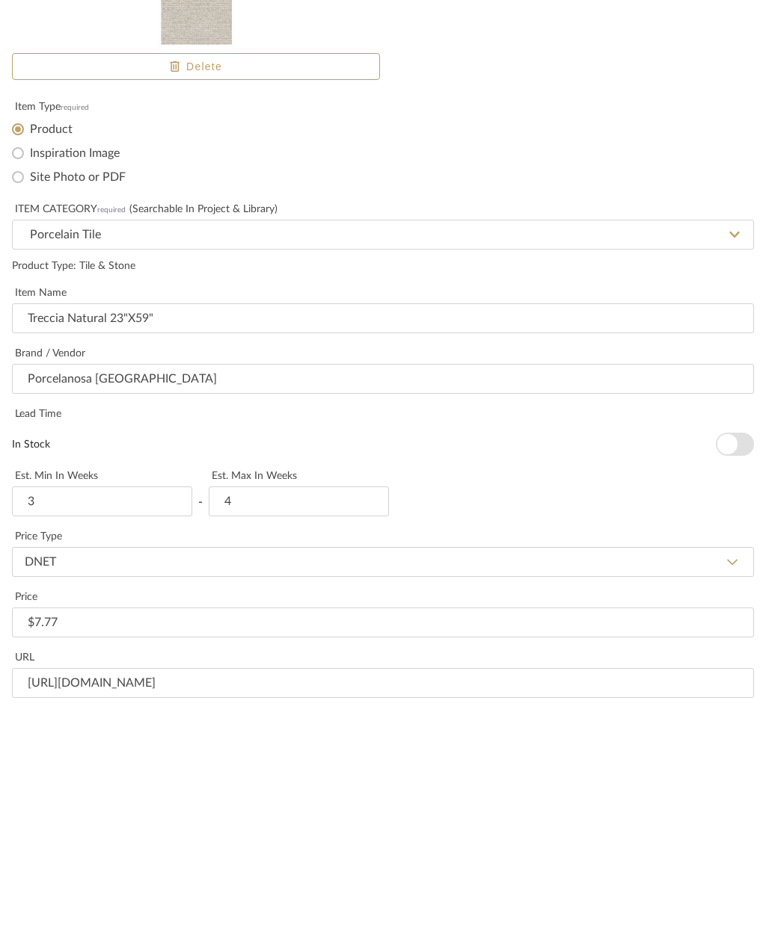
paste textarea "*Pieces by Box: 3 ( 28.87 sqft / box) Treccia natural 23"x59" - wall tile"
type textarea "*Pieces by Box: 3 ( 28.87 sqft / box) Treccia natural 23"x59" - wall tile"
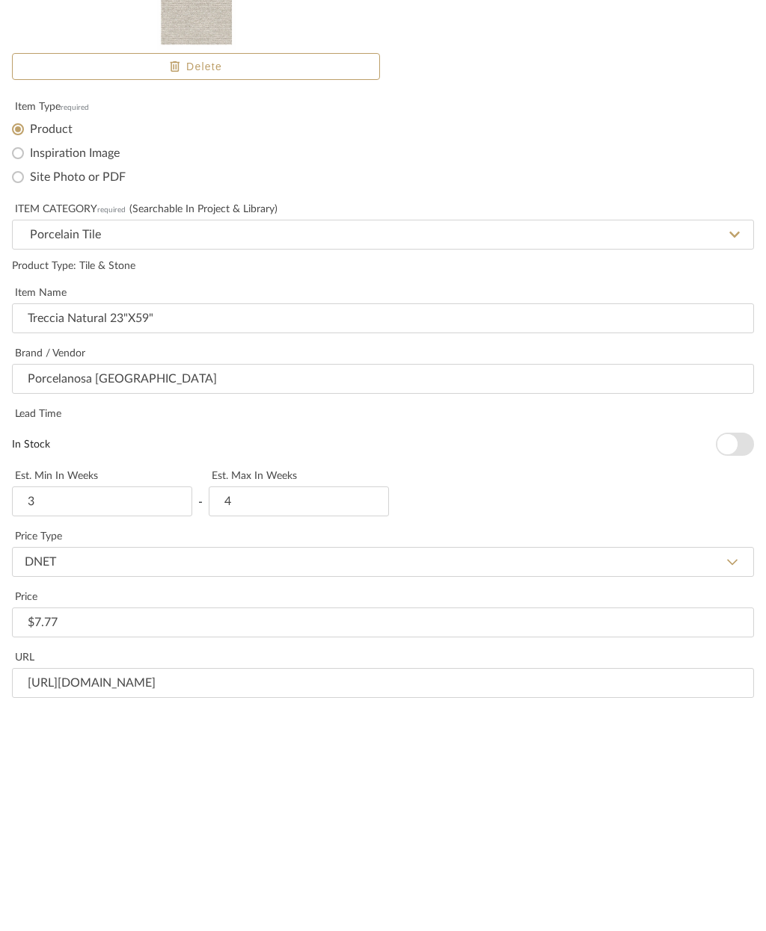
type input "Guest bath accent wall"
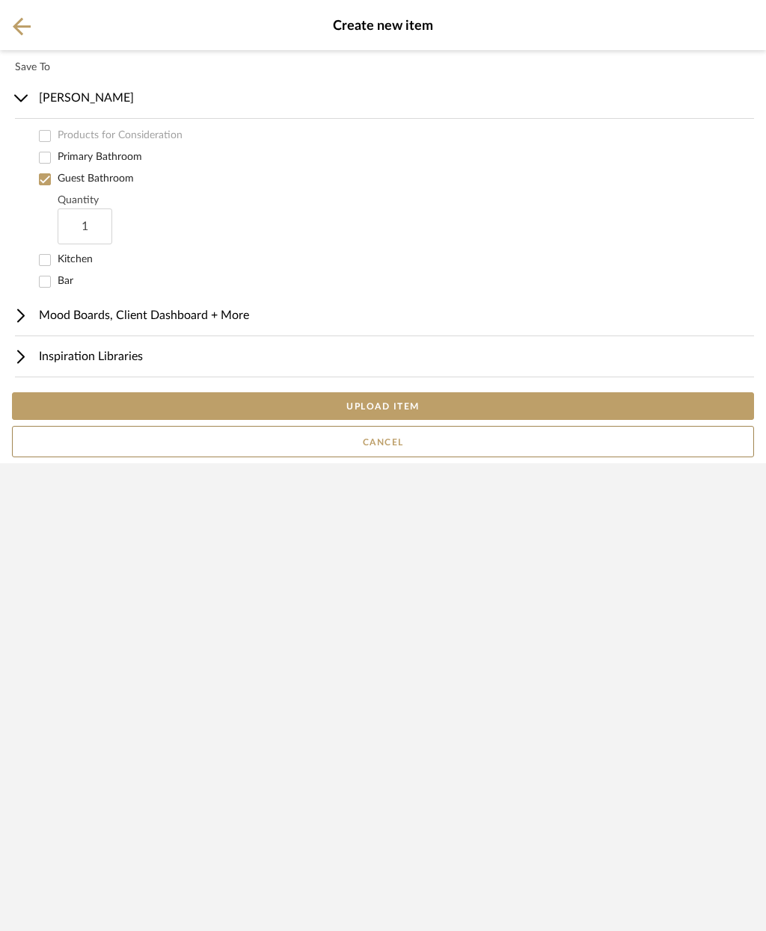
click at [458, 420] on button "UPLOAD ITEM" at bounding box center [383, 406] width 742 height 28
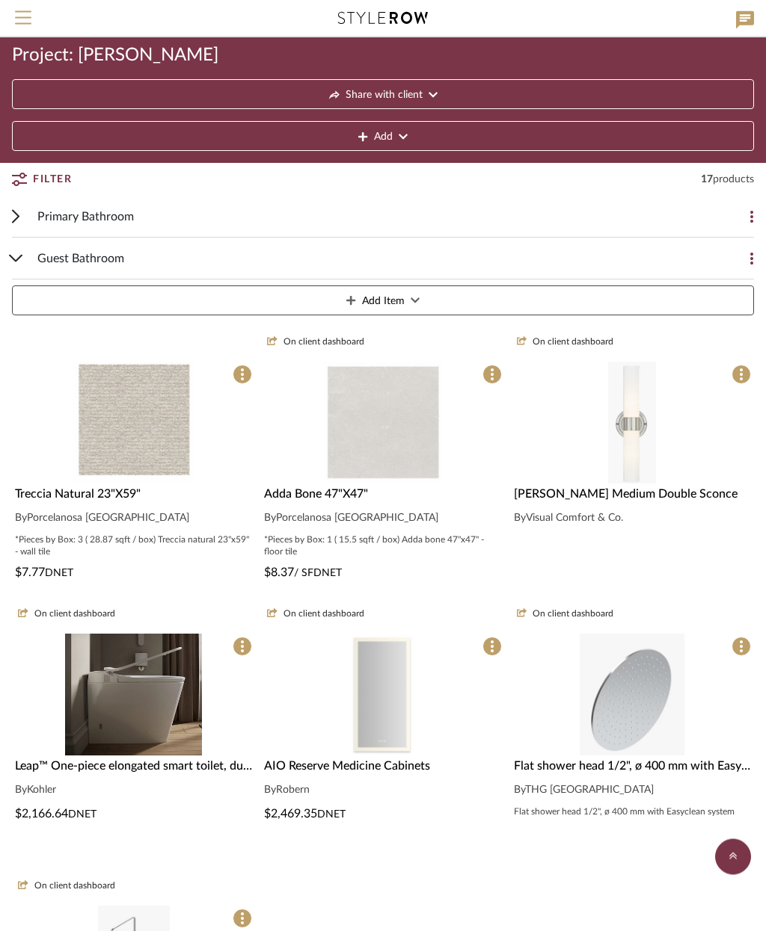
scroll to position [37, 0]
click at [155, 496] on img at bounding box center [134, 557] width 123 height 122
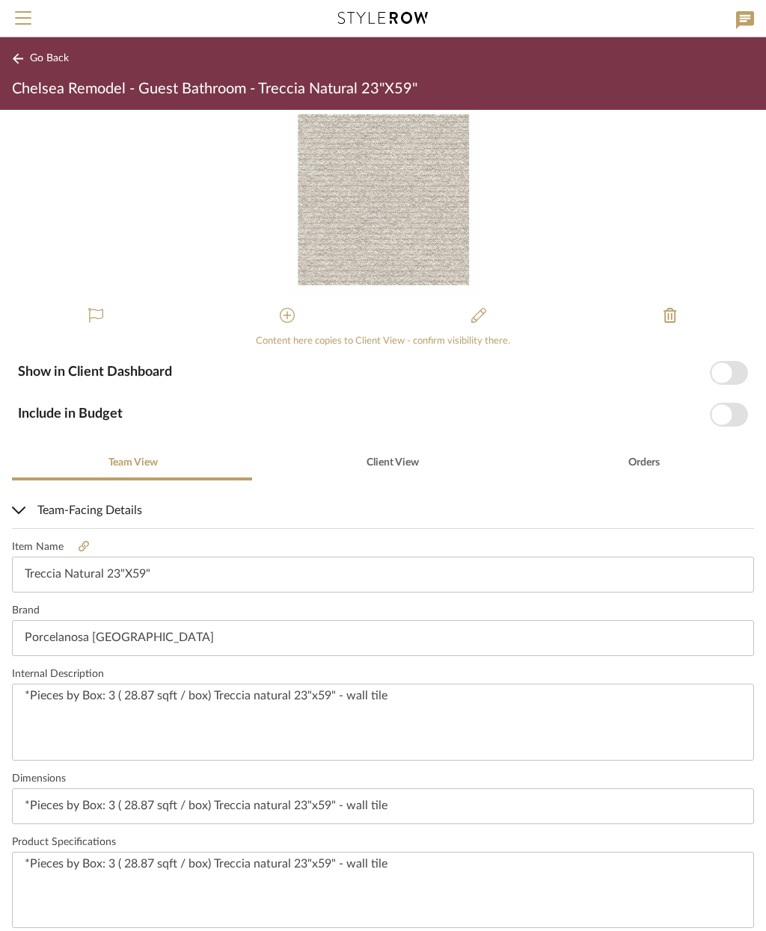
click at [724, 368] on span "button" at bounding box center [721, 373] width 20 height 20
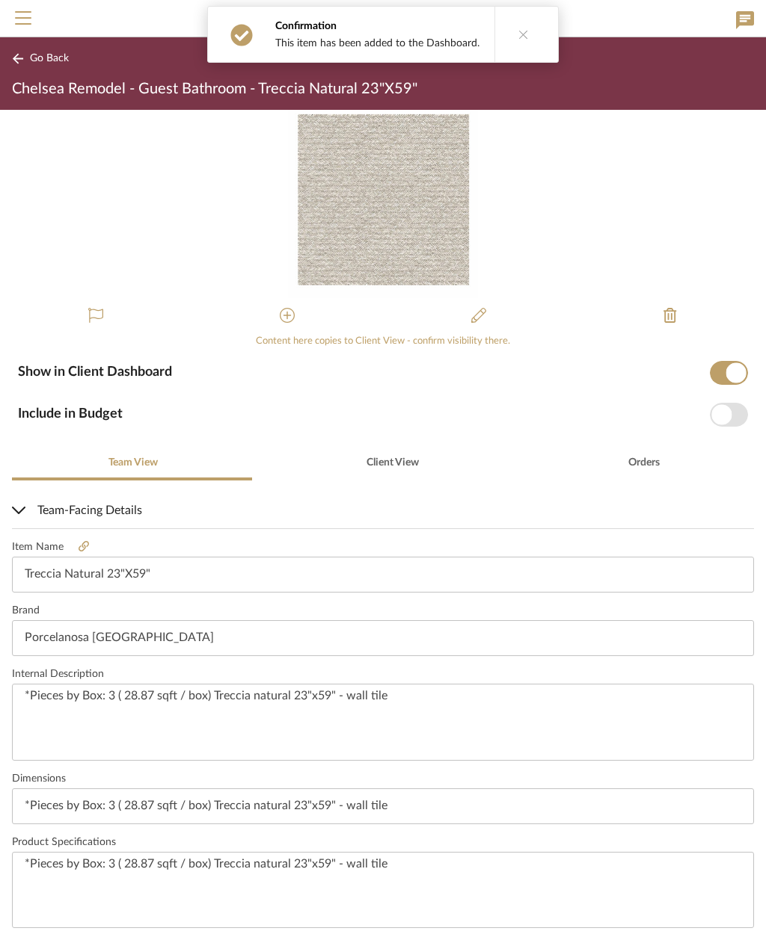
click at [733, 416] on span "button" at bounding box center [728, 415] width 38 height 24
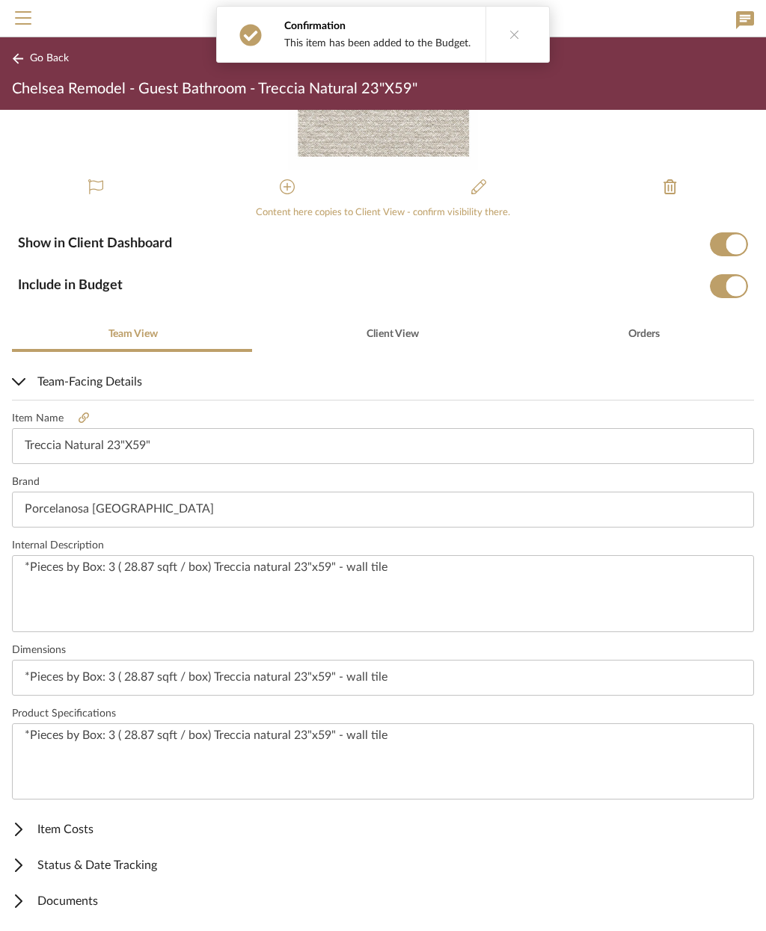
scroll to position [127, 0]
click at [108, 837] on span "Item Costs" at bounding box center [380, 831] width 736 height 18
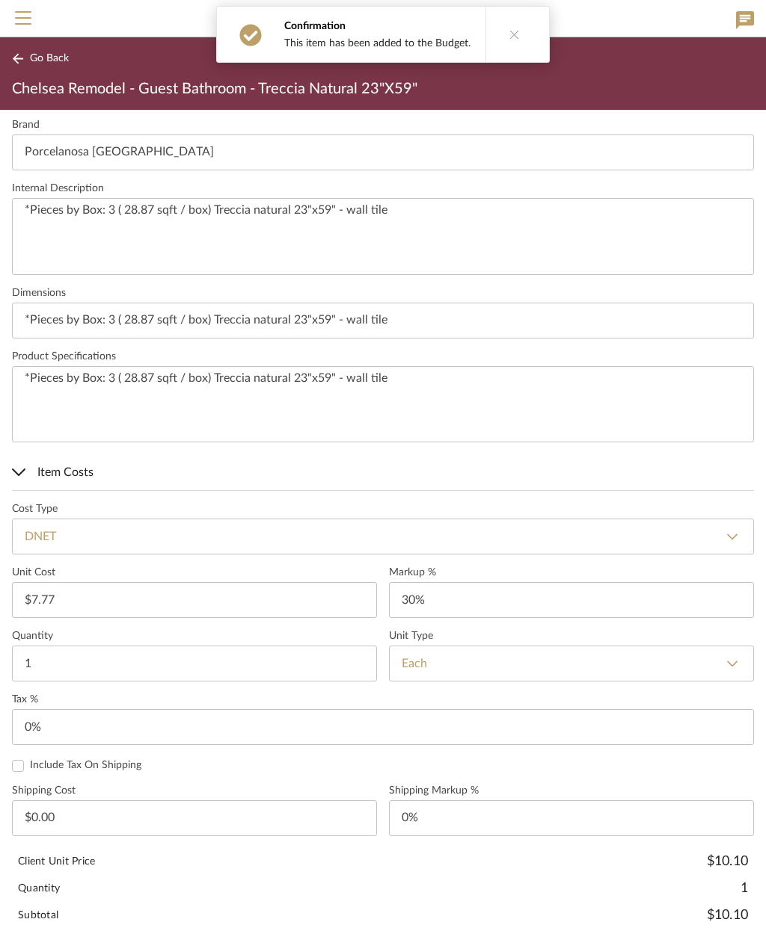
scroll to position [492, 0]
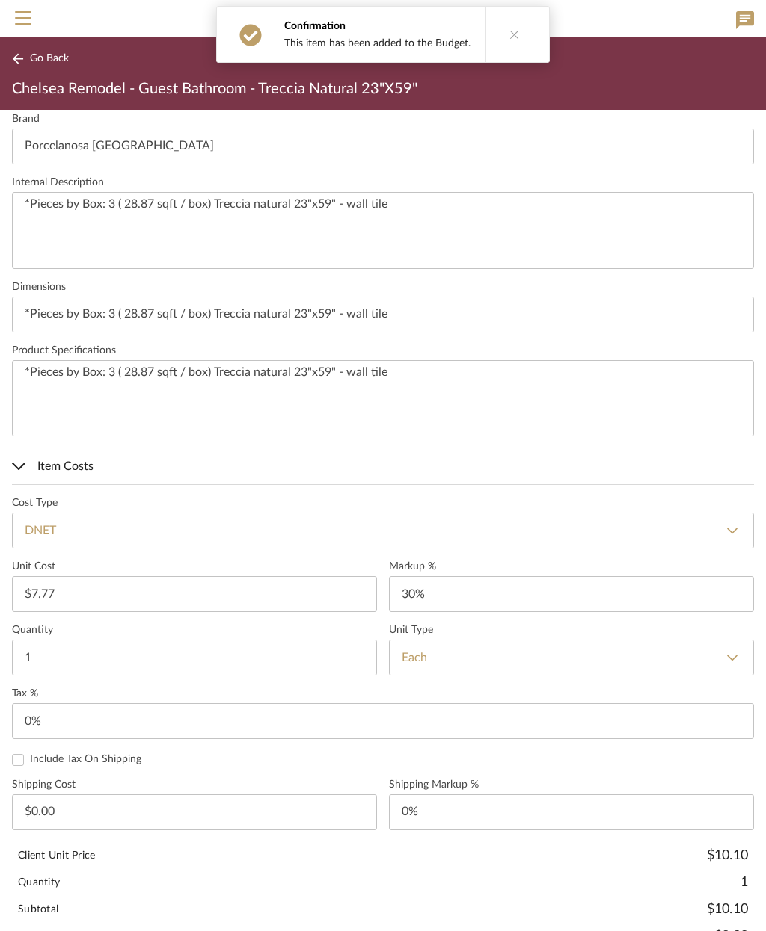
type input "30"
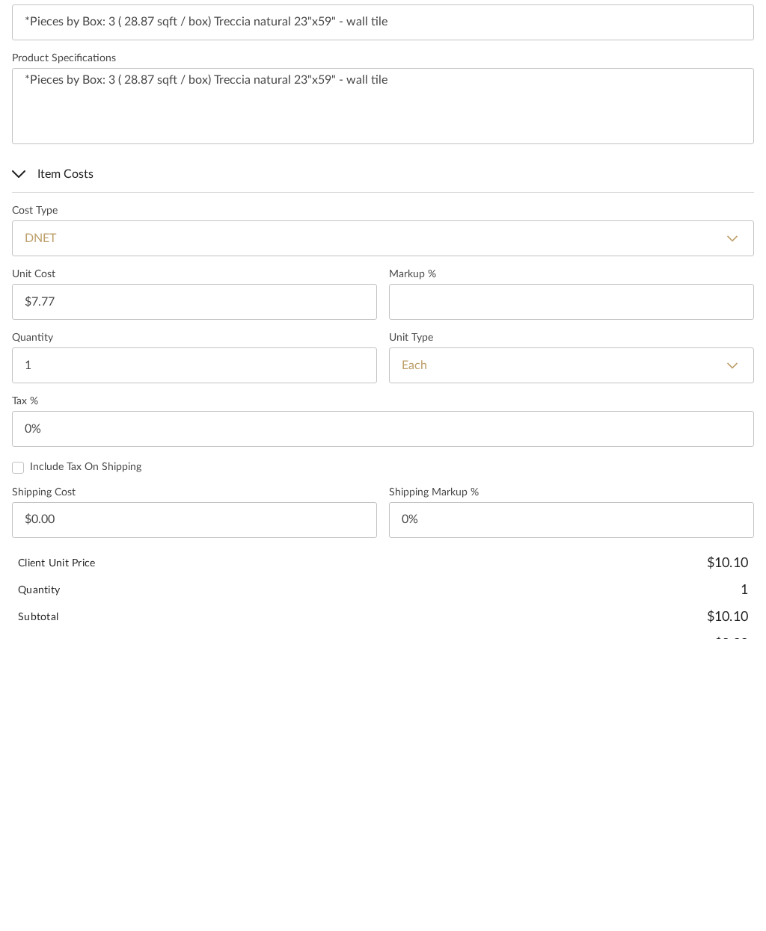
click at [520, 640] on select "Each SF LF YD Sq Yd Slab Roll Set Dbl Roll Piece Panel Gallon Quart 5 Gals Inch" at bounding box center [571, 658] width 365 height 36
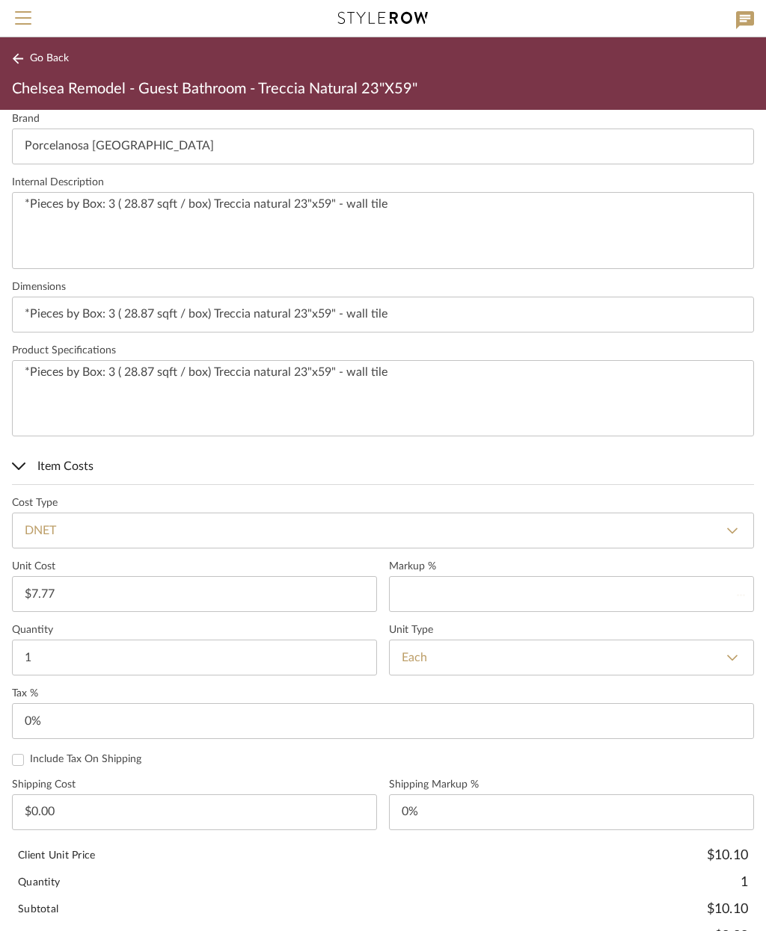
type input "0%"
select select "1"
type input "SF"
type input "0"
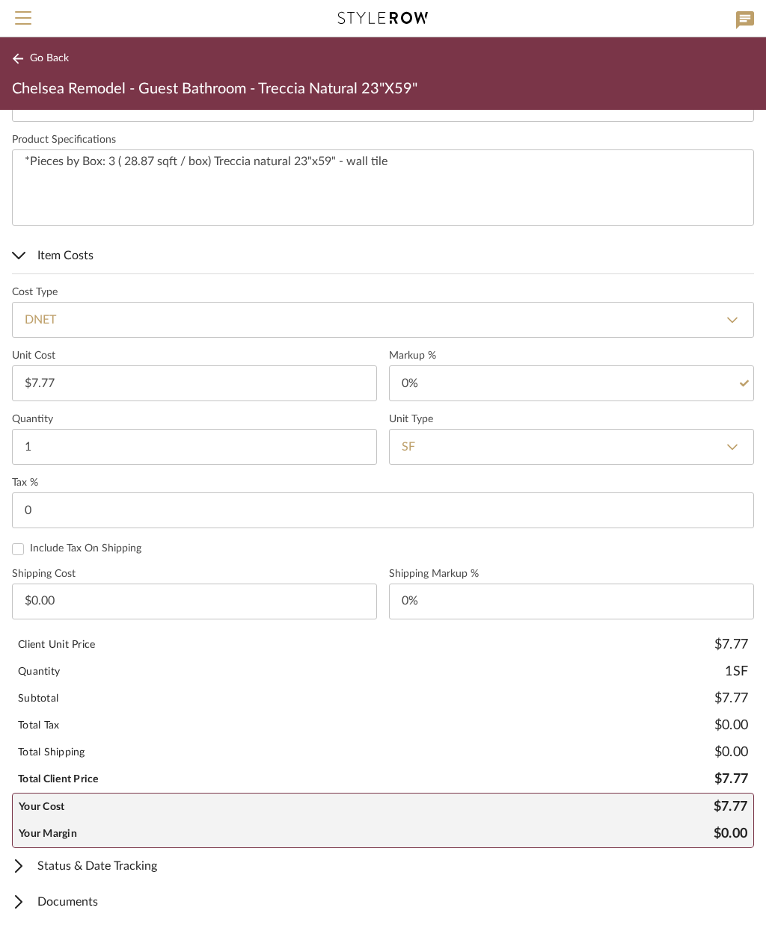
scroll to position [701, 0]
click at [131, 876] on mat-expansion-panel-header "Status & Date Tracking" at bounding box center [383, 868] width 766 height 36
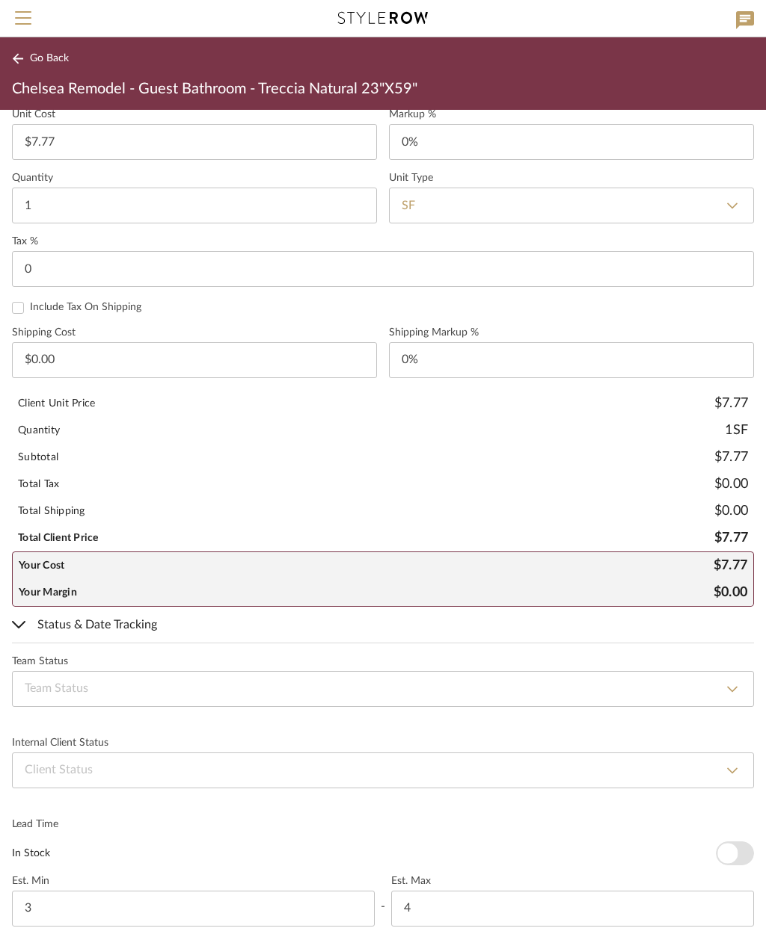
scroll to position [957, 0]
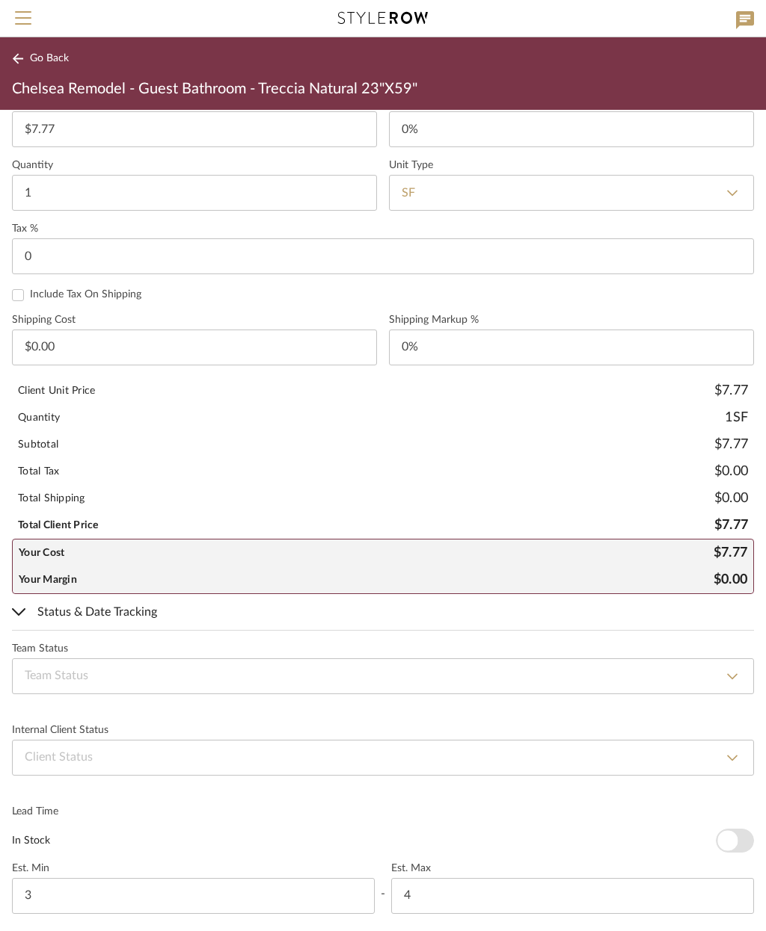
click at [186, 756] on select "None By Owner By Contractor Client's Own Client Input Required Presented, Pendi…" at bounding box center [383, 758] width 742 height 36
select select "2"
type input "Presented, Pending Approval"
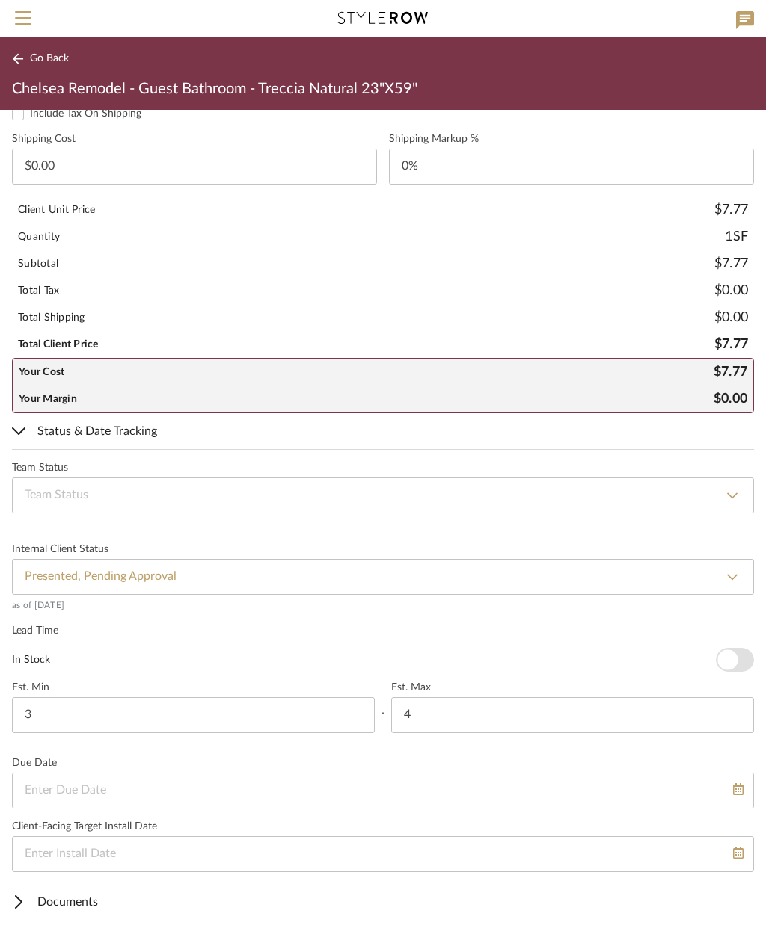
scroll to position [1136, 0]
click at [88, 904] on span "Documents" at bounding box center [380, 904] width 736 height 18
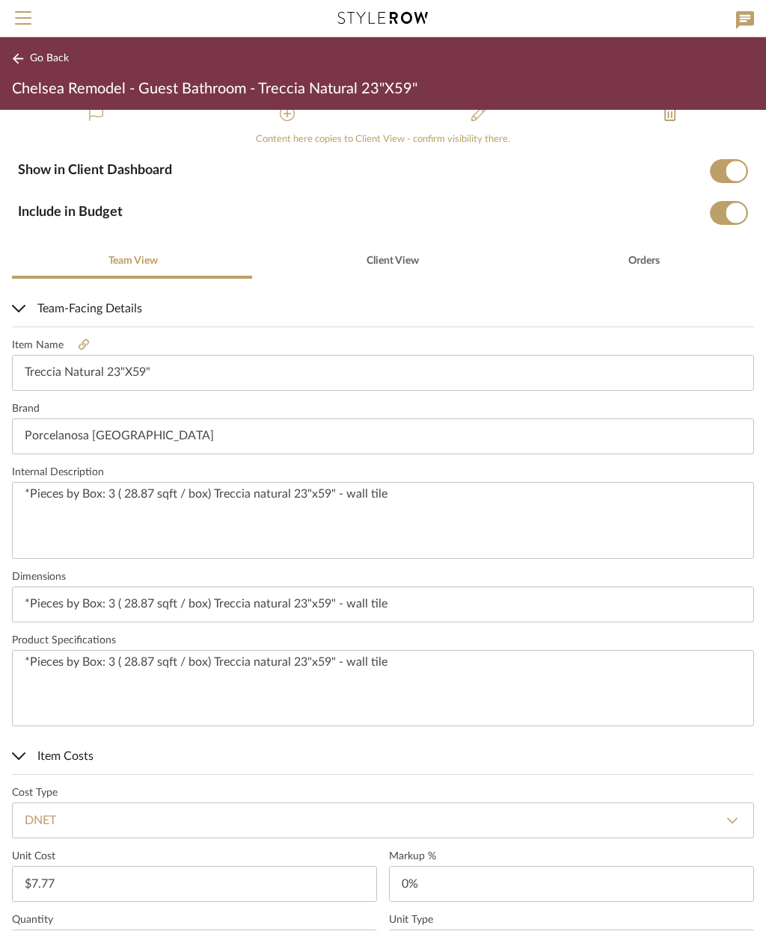
scroll to position [201, 0]
click at [25, 297] on mat-expansion-panel-header "Team-Facing Details" at bounding box center [383, 310] width 766 height 36
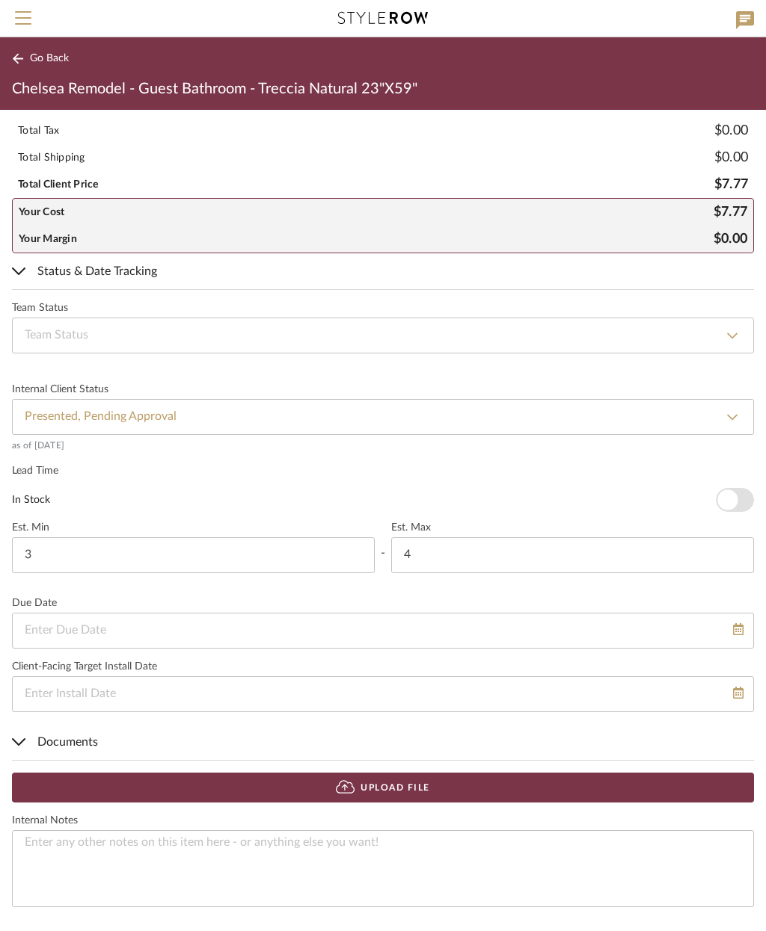
scroll to position [884, 0]
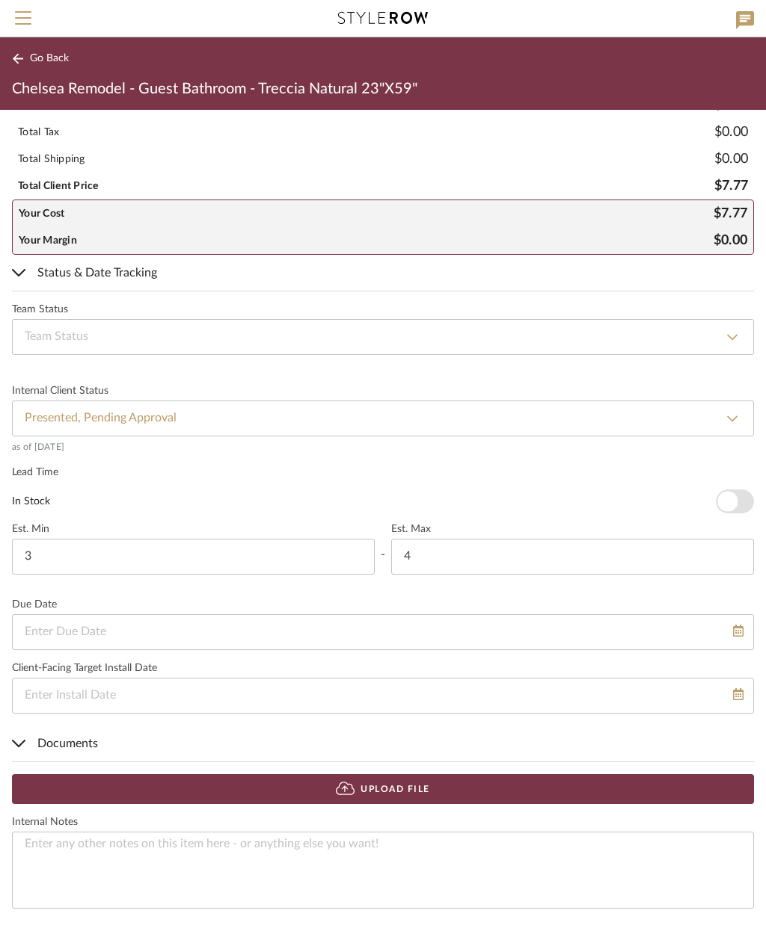
click at [432, 797] on button "Upload File" at bounding box center [383, 789] width 742 height 30
click at [437, 789] on button "Upload File" at bounding box center [383, 789] width 742 height 30
click at [729, 834] on button at bounding box center [731, 831] width 30 height 22
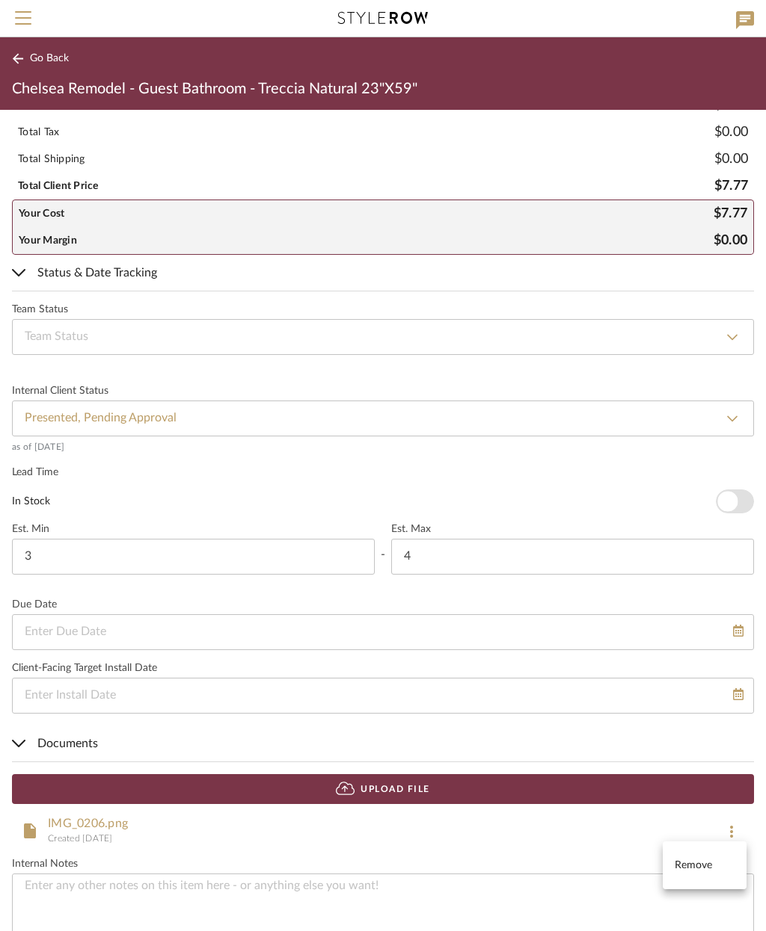
click at [706, 868] on span "Remove" at bounding box center [704, 866] width 60 height 13
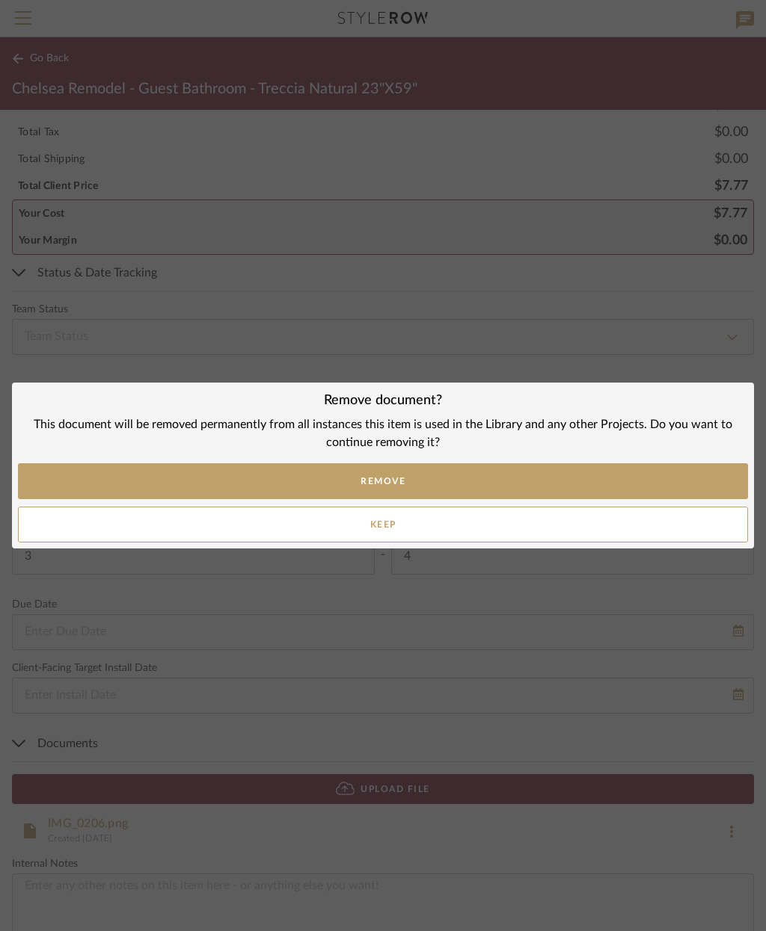
click at [443, 484] on button "Remove" at bounding box center [383, 481] width 730 height 36
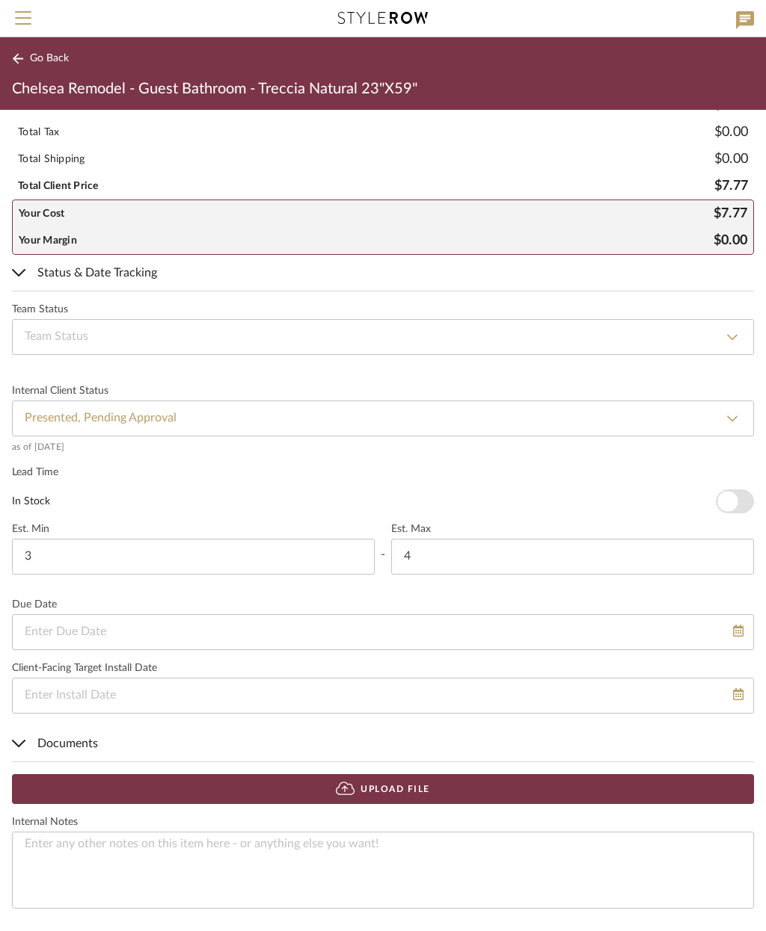
click at [492, 791] on button "Upload File" at bounding box center [383, 789] width 742 height 30
click at [434, 792] on button "Upload File" at bounding box center [383, 789] width 742 height 30
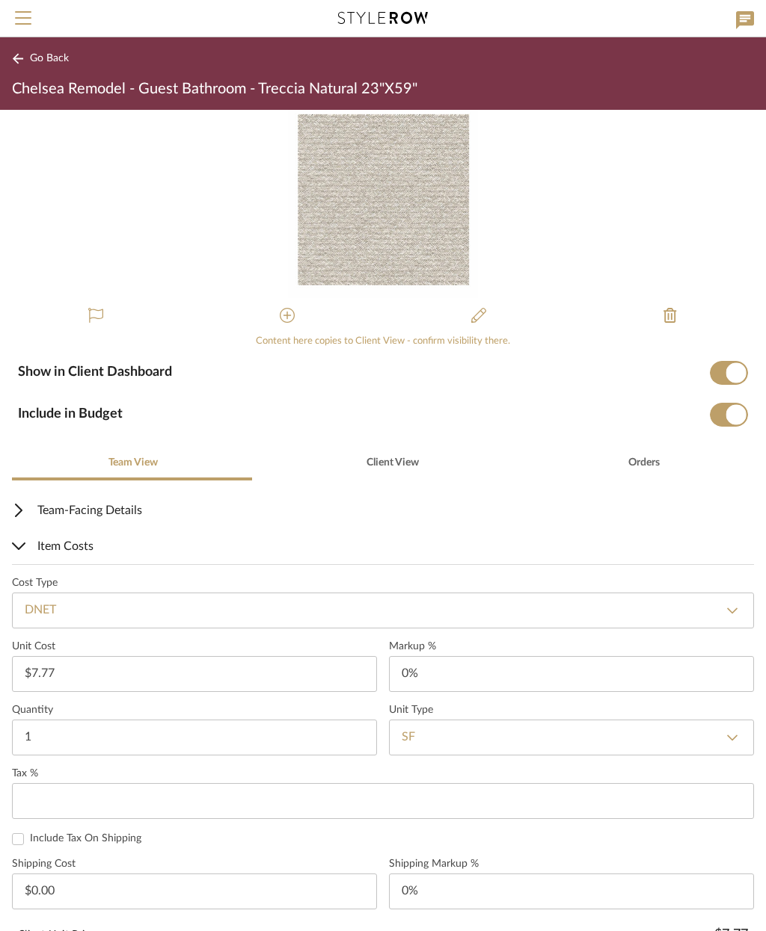
scroll to position [0, 0]
click at [398, 462] on span "Client View" at bounding box center [392, 463] width 52 height 10
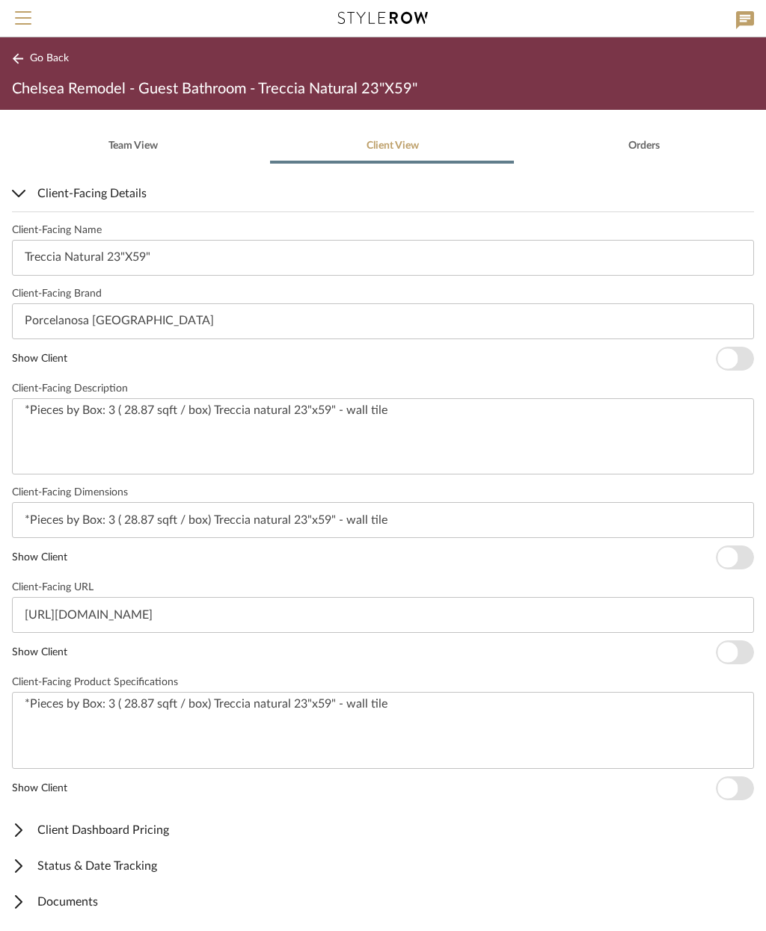
scroll to position [316, 0]
click at [302, 255] on input "Treccia Natural 23"X59"" at bounding box center [383, 259] width 742 height 36
click at [43, 61] on span "Go Back" at bounding box center [49, 58] width 39 height 13
type input "Treccia Natural 23"X59" accent wall tile"
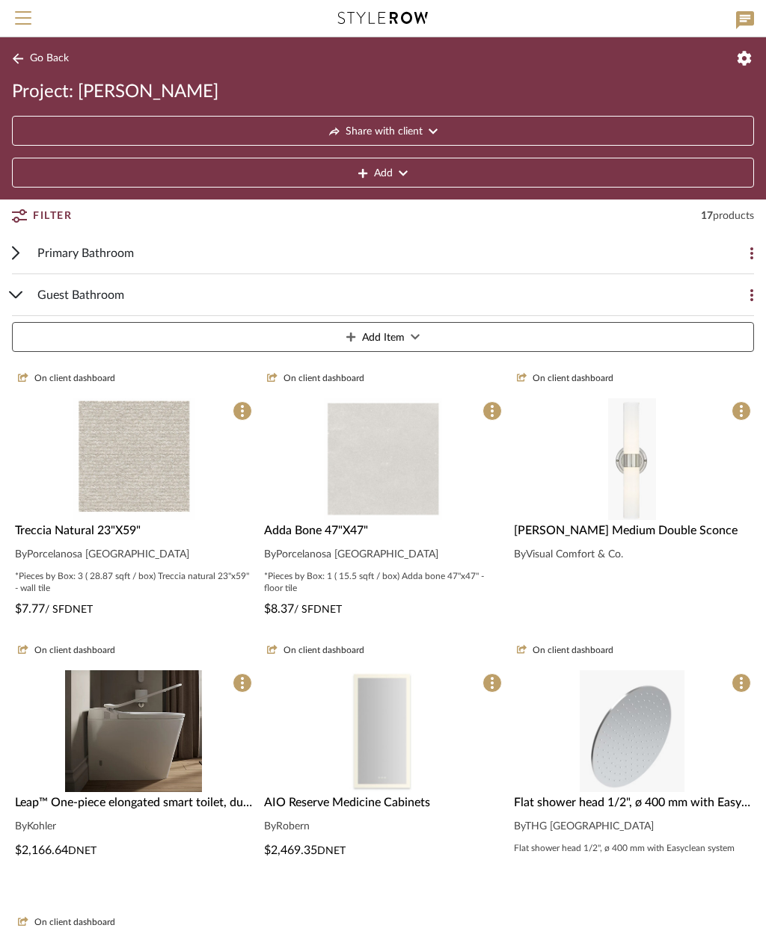
scroll to position [37, 0]
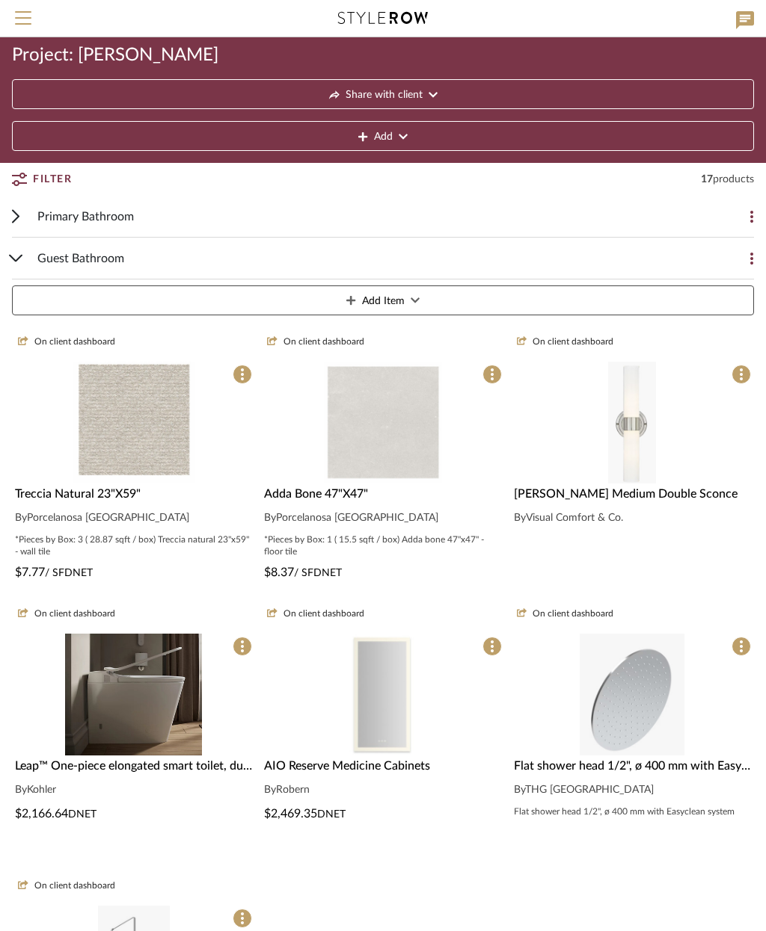
click at [142, 540] on div "*Pieces by Box: 3 ( 28.87 sqft / box) Treccia natural 23"x59" - wall tile" at bounding box center [133, 546] width 237 height 24
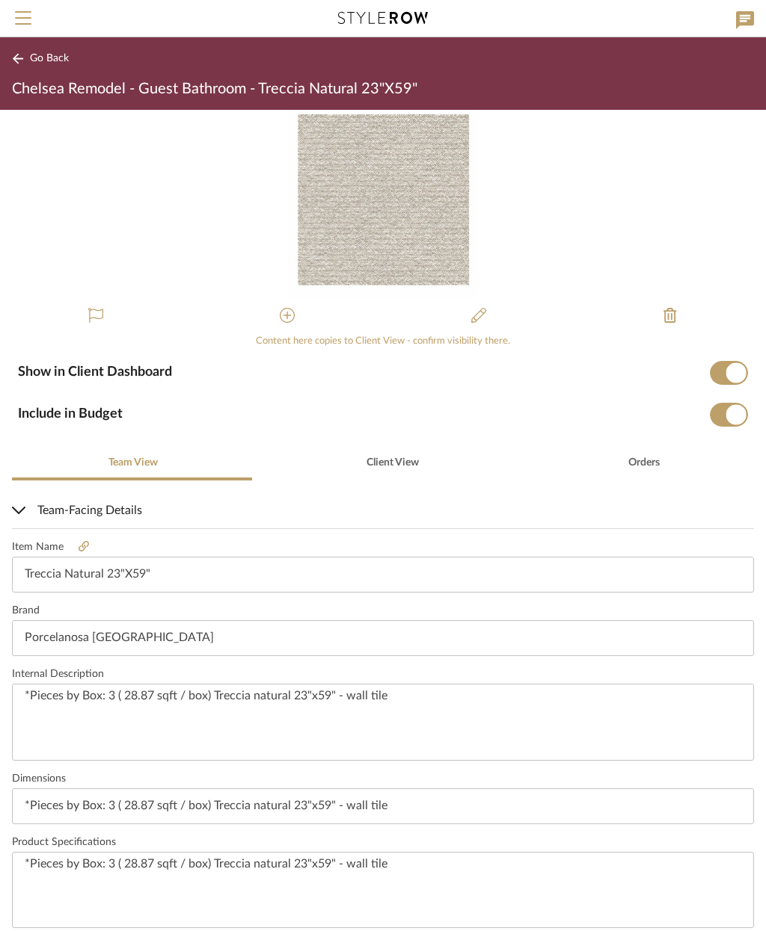
click at [86, 543] on icon at bounding box center [83, 546] width 10 height 10
click at [262, 574] on input "Treccia Natural 23"X59"" at bounding box center [383, 575] width 742 height 36
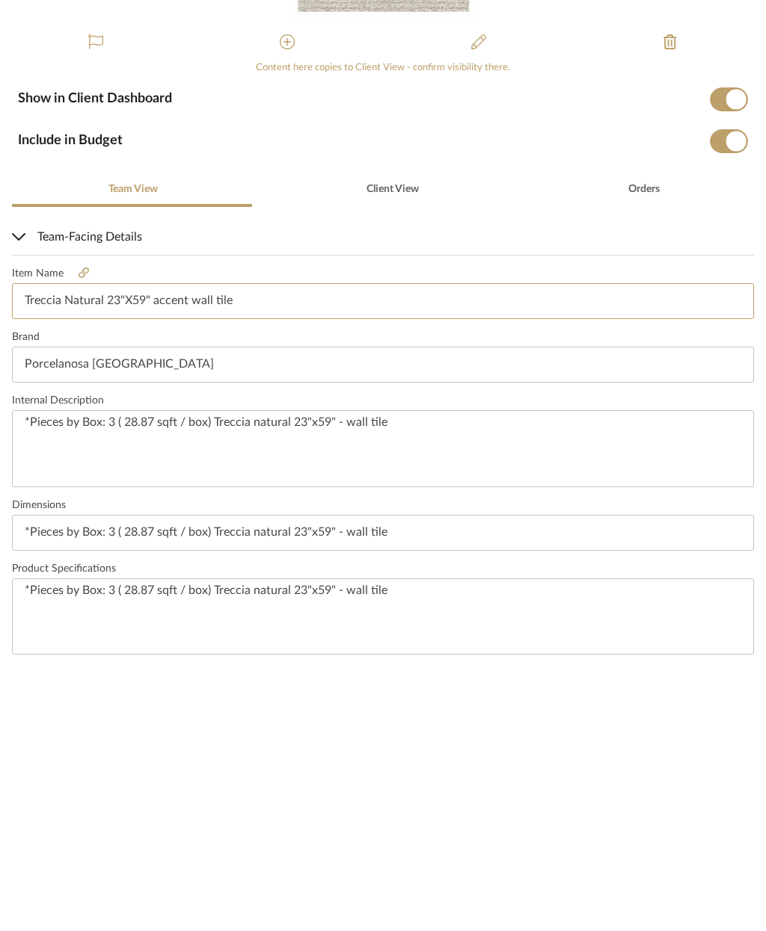
type input "Treccia Natural 23"X59" accent wall tile"
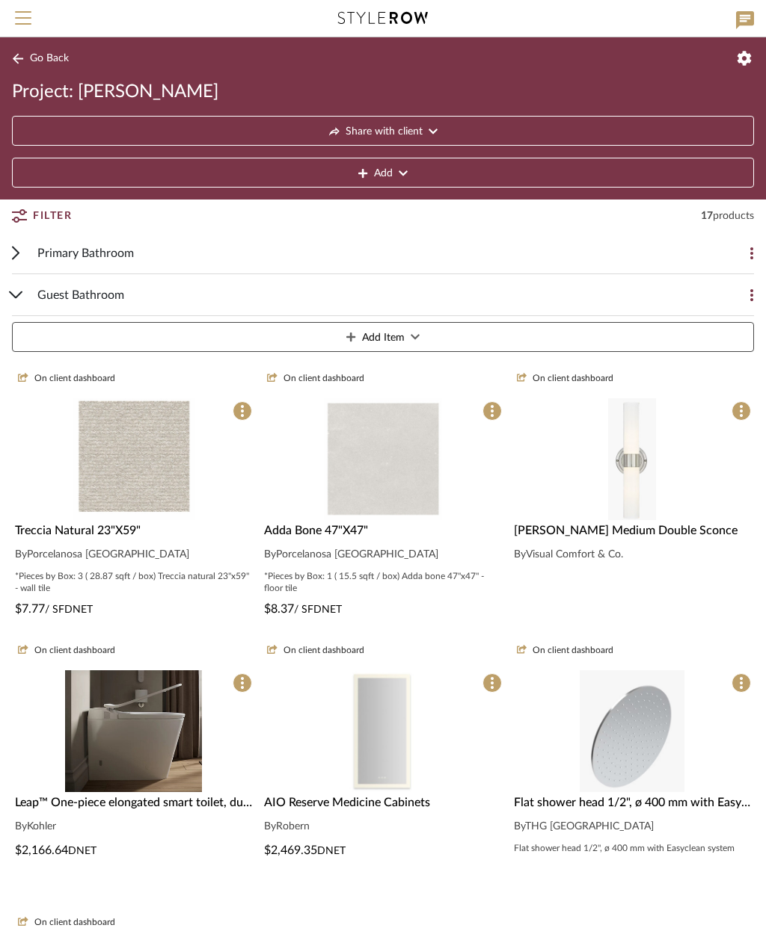
click at [443, 336] on button "Add Item" at bounding box center [383, 337] width 742 height 30
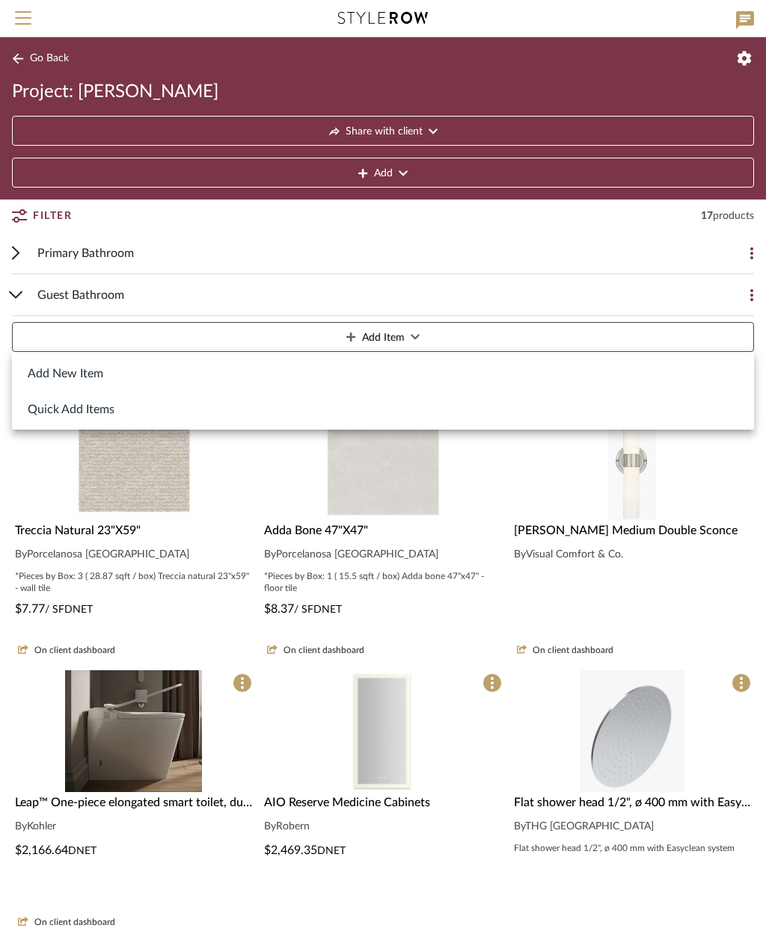
click at [79, 385] on button "Add New Item" at bounding box center [383, 373] width 742 height 36
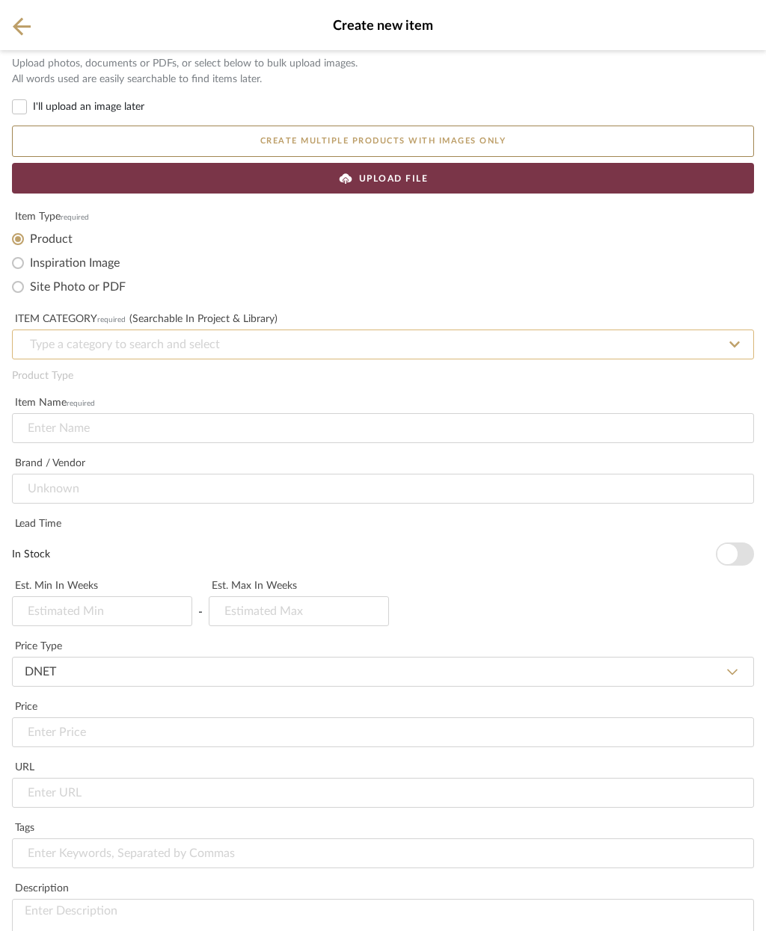
click at [240, 350] on input at bounding box center [383, 345] width 742 height 30
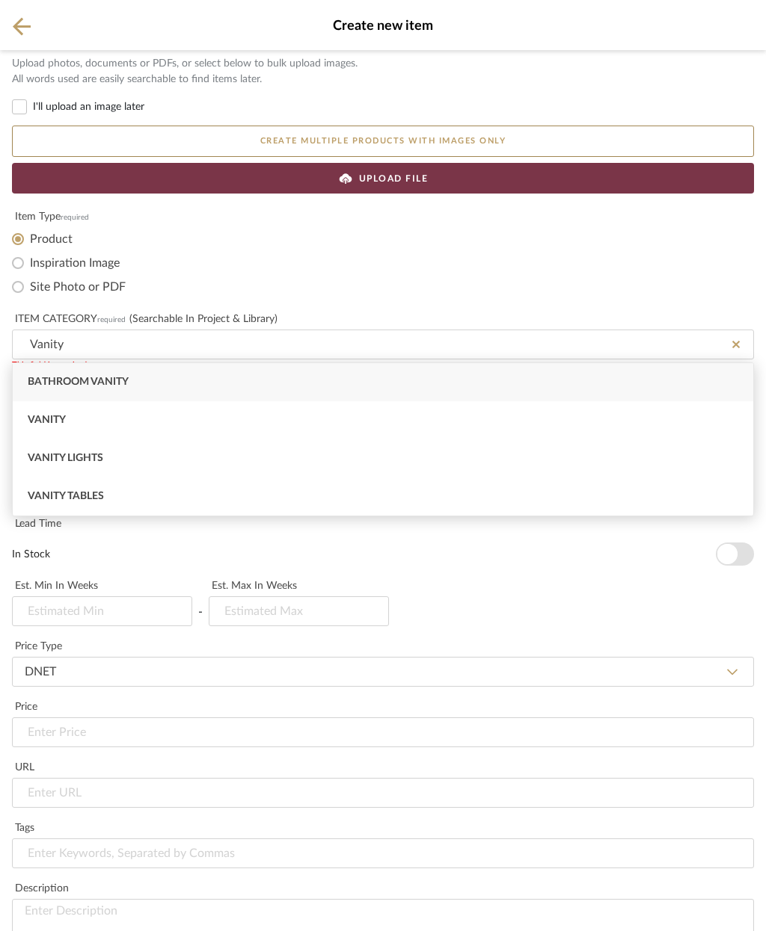
click at [140, 384] on div "Bathroom Vanity" at bounding box center [383, 382] width 740 height 38
type input "Bathroom Vanity"
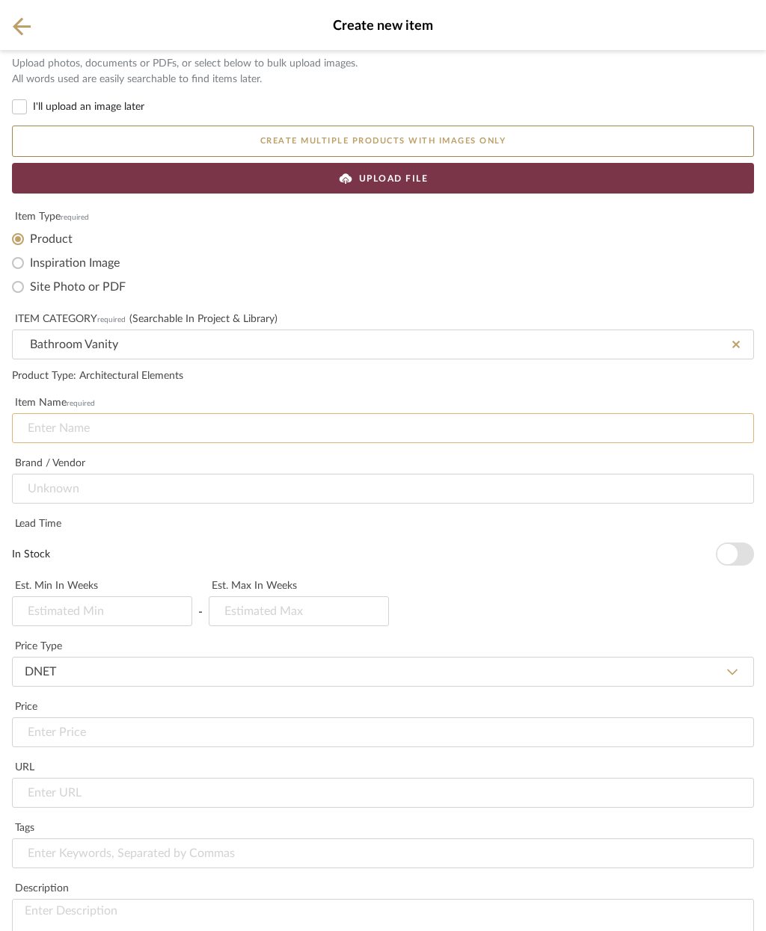
click at [173, 432] on input at bounding box center [383, 428] width 742 height 30
click at [194, 486] on input at bounding box center [383, 489] width 742 height 30
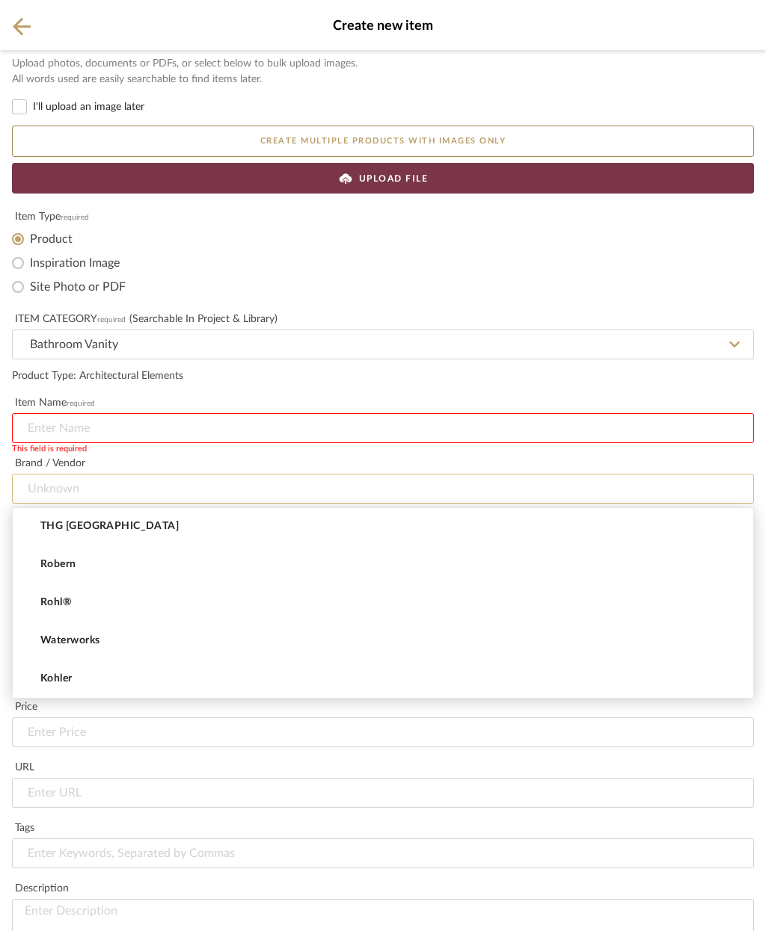
scroll to position [77, 0]
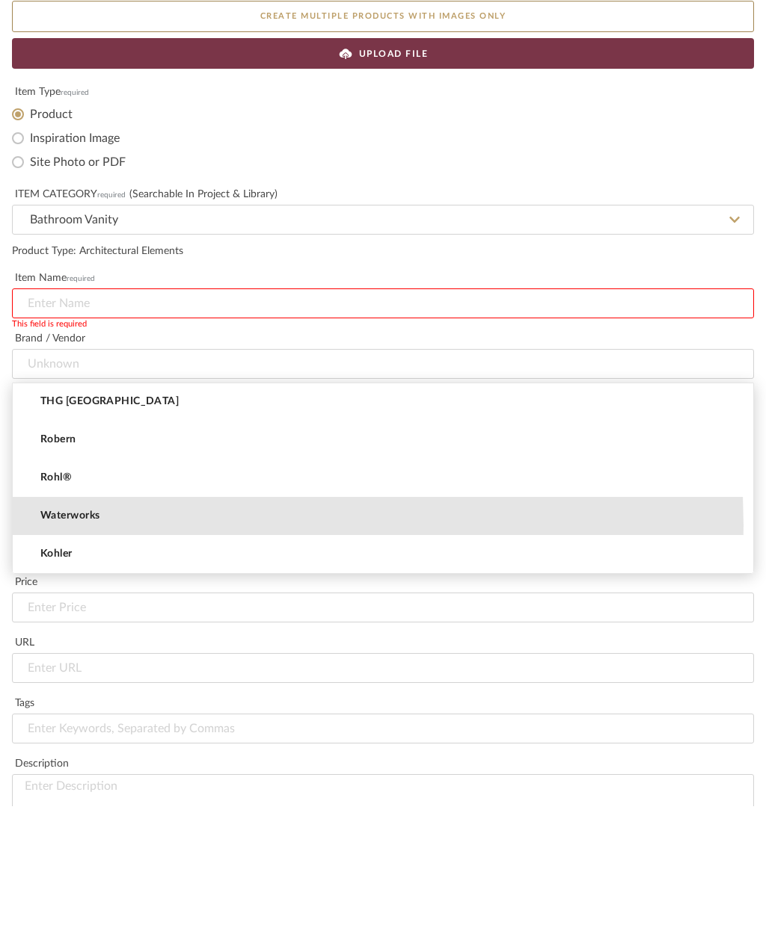
click at [117, 622] on mat-option "Waterworks" at bounding box center [383, 641] width 740 height 38
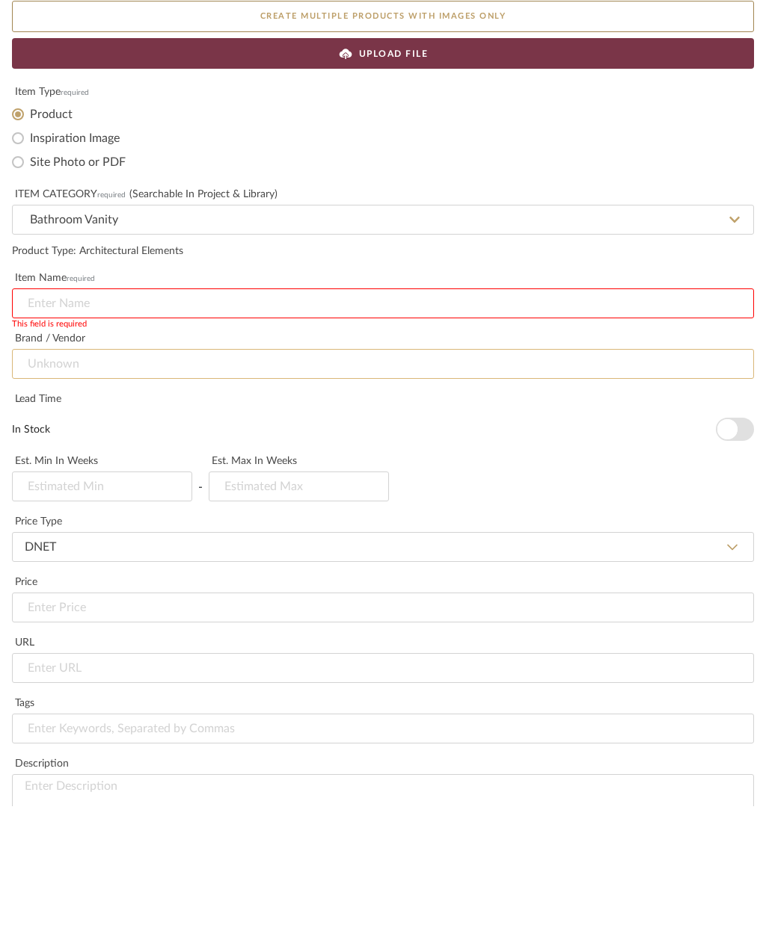
type input "Waterworks"
type input "4"
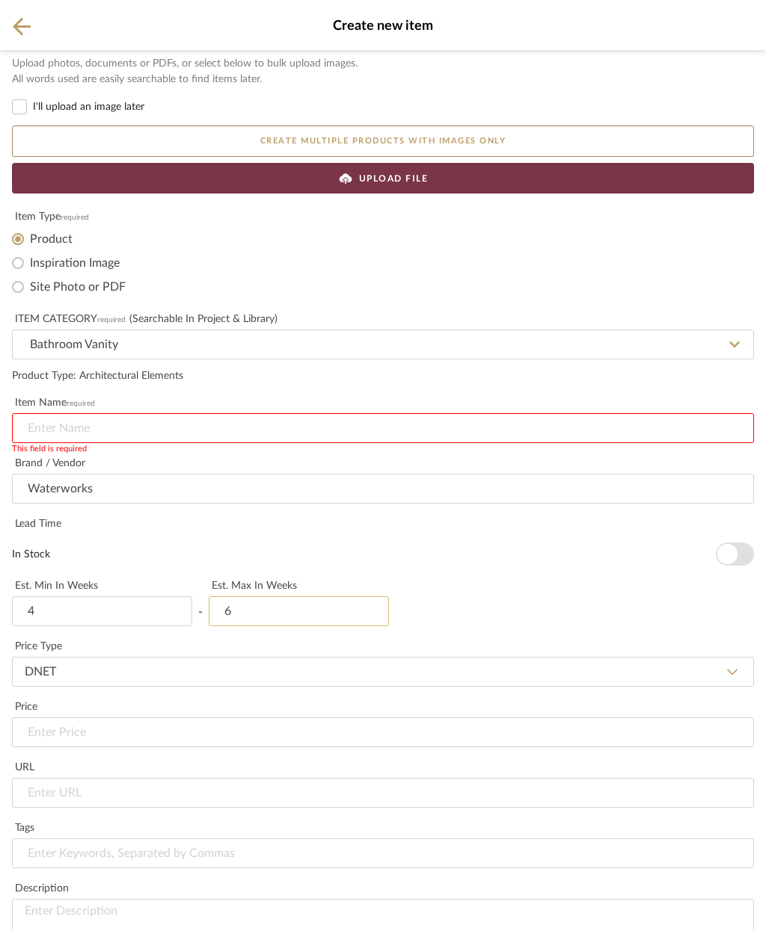
type input "6"
click at [104, 425] on input at bounding box center [383, 428] width 742 height 30
click at [54, 425] on input at bounding box center [383, 428] width 742 height 30
click at [40, 429] on input at bounding box center [383, 428] width 742 height 30
paste input "Opus Metal Round Single Two Leg Washstand 2 1/2" x 2 1/2" x 32 1/4" - BASE ONLY"
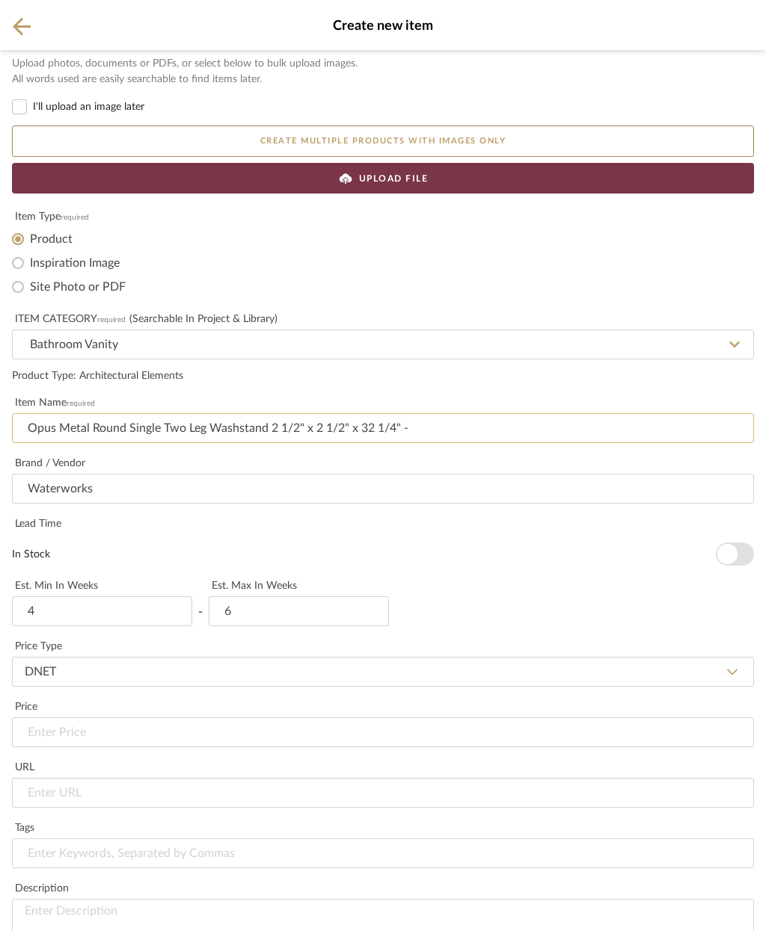
scroll to position [384, 0]
type input "Opus Metal Round Single Two Leg Washstand 2 1/2" x 2 1/2" x 32 1/4" -"
click at [114, 778] on input "url" at bounding box center [383, 793] width 742 height 30
click at [55, 778] on input "url" at bounding box center [383, 793] width 742 height 30
paste input "https://www.waterworks.com/us_en/opus-metal-round-single-two-leg-washstand-2-1-…"
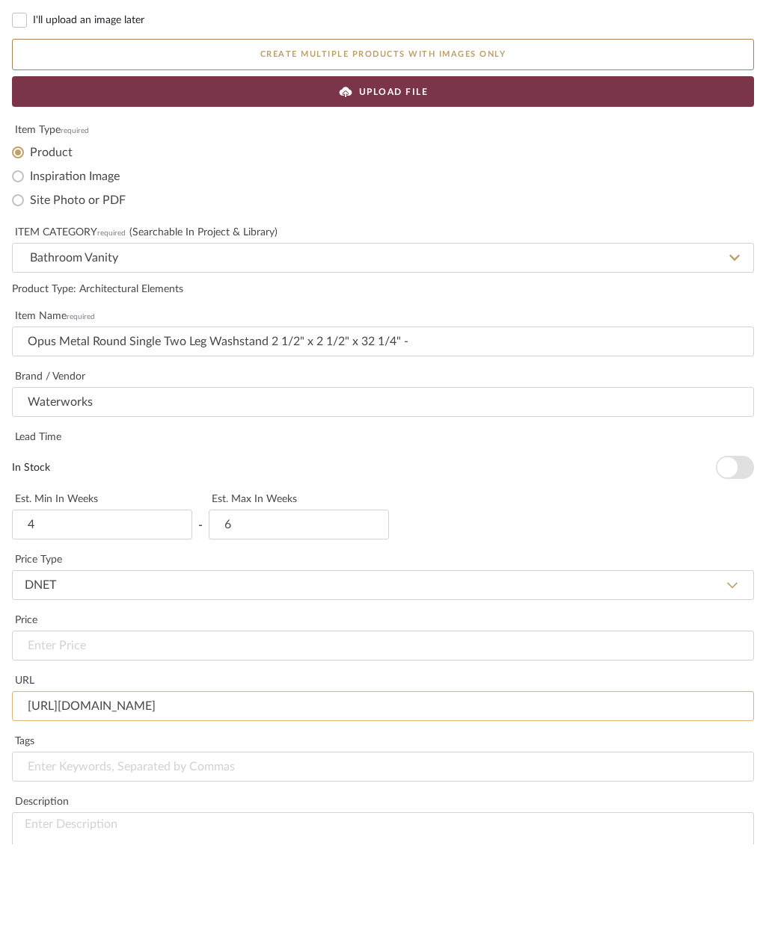
type input "https://www.waterworks.com/us_en/opus-metal-round-single-two-leg-washstand-2-1-…"
click at [244, 839] on input at bounding box center [383, 854] width 742 height 30
click at [297, 839] on input "Guest bath vanity, sink" at bounding box center [383, 854] width 742 height 30
click at [304, 899] on textarea at bounding box center [383, 929] width 742 height 60
type input "Guest bath vanity, sink, counter top"
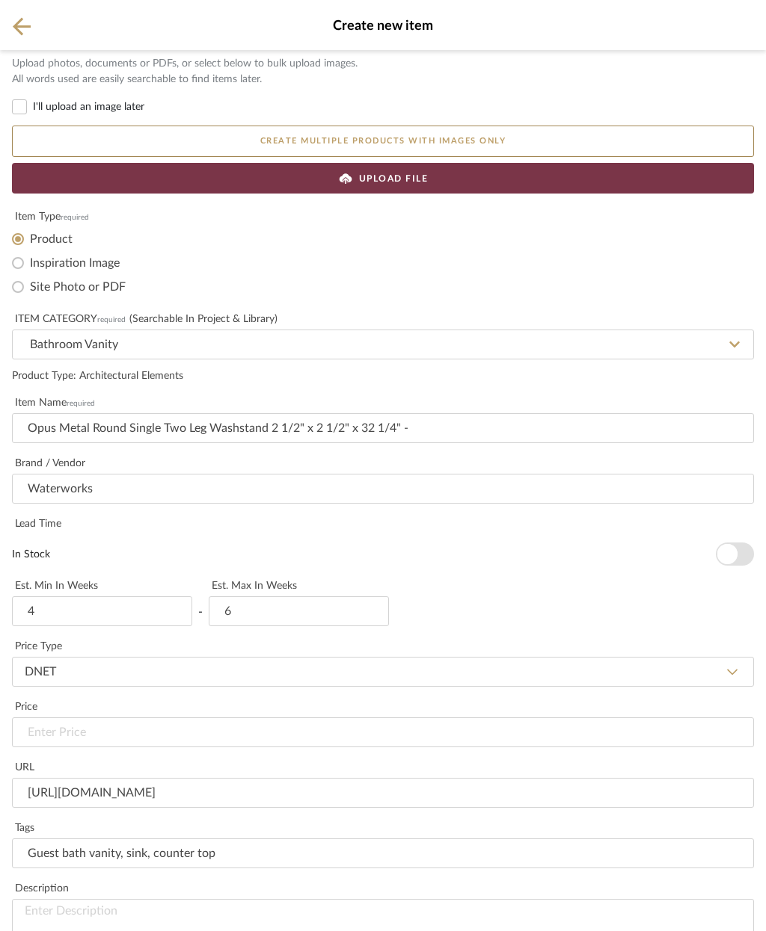
scroll to position [289, 0]
click at [31, 413] on input "Opus Metal Round Single Two Leg Washstand 2 1/2" x 2 1/2" x 32 1/4" -" at bounding box center [383, 428] width 742 height 30
click at [153, 899] on textarea at bounding box center [383, 929] width 742 height 60
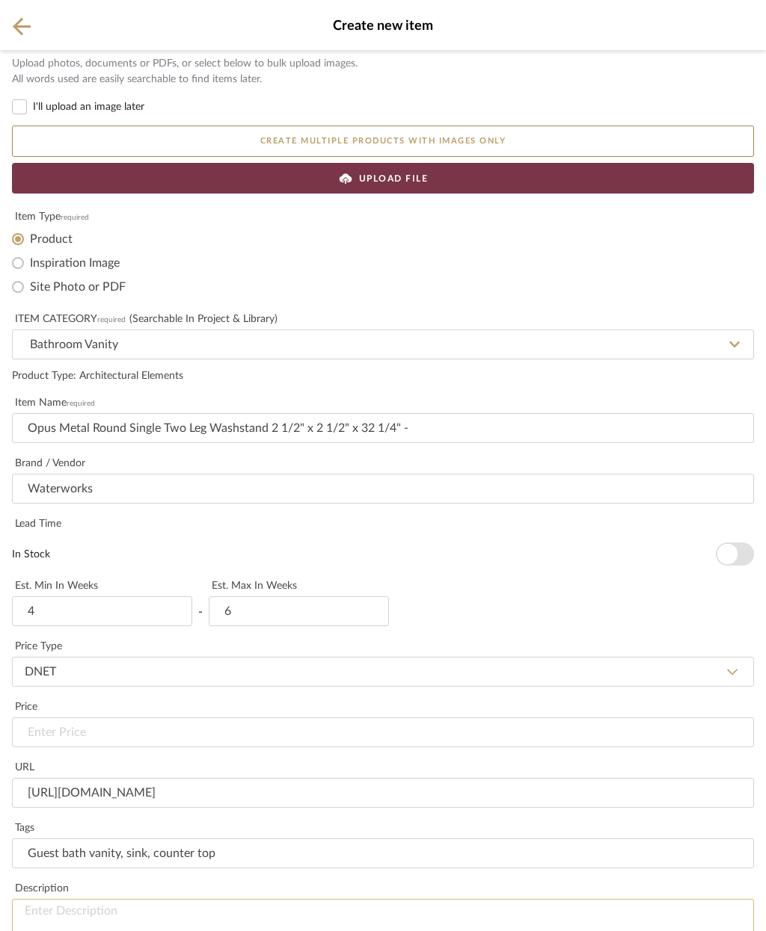
click at [76, 899] on textarea at bounding box center [383, 929] width 742 height 60
paste textarea "Opus Metal Round Single Two Leg Washstand"
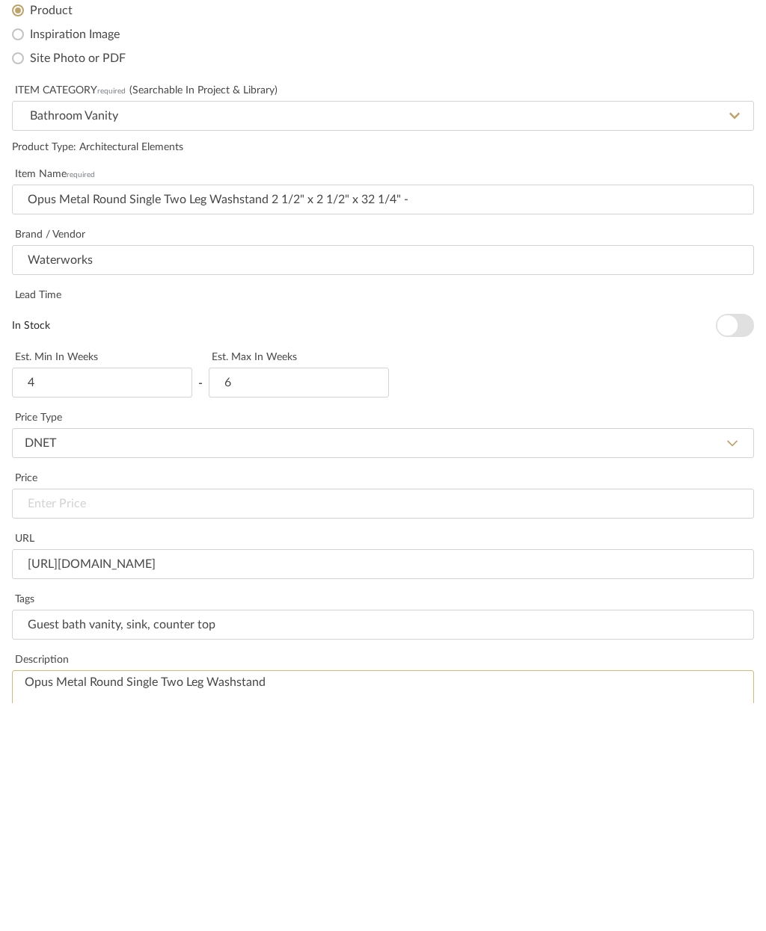
type textarea "Opus Metal Round Single Two Leg Washstand"
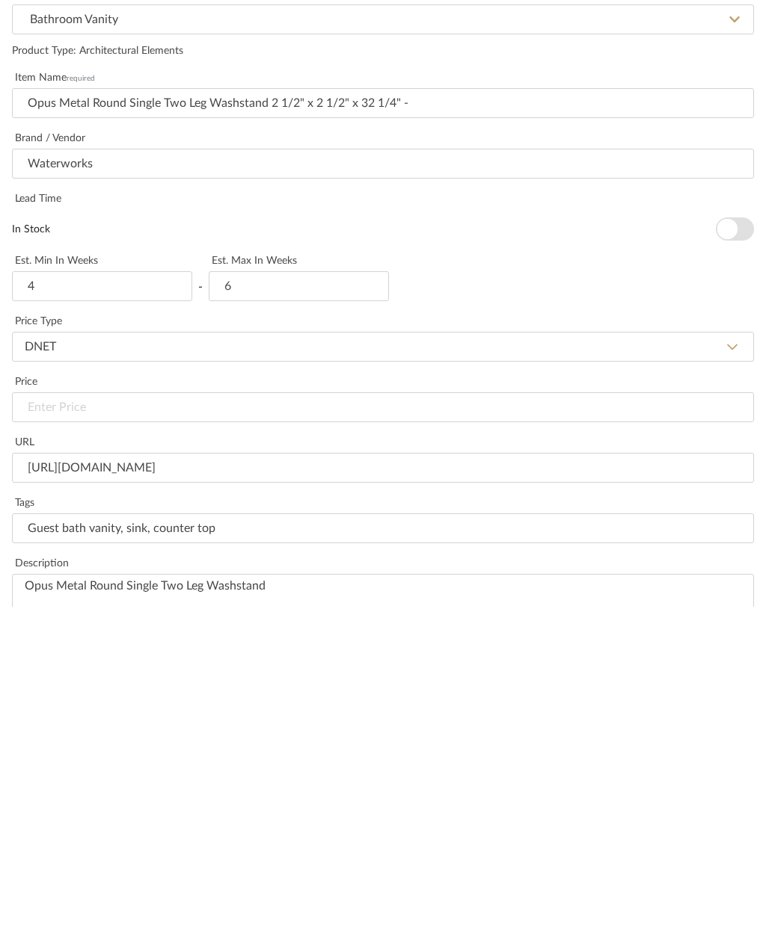
paste input "Opus Metal Round Single Two Leg Washstand 2 1/2" x 2 1/2" x 32 1/4" - BASE ONLY"
type input "Opus Metal Round Single Two Leg Washstand 2 1/2" x 2 1/2" x 32 1/4" -"
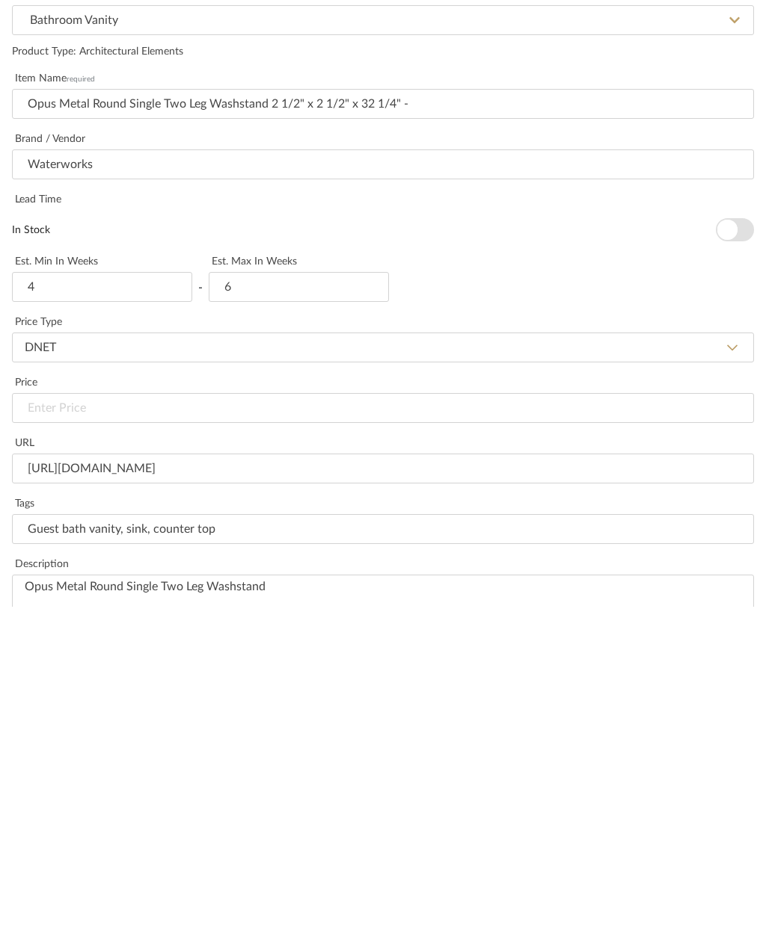
paste textarea "Opus Metal Round Single Two Leg Washstand 2 1/2" x 2 1/2" x 32 1/4" - BASE ONLY"
type textarea "Opus Metal Round Single Two Leg Washstand 2 1/2" x 2 1/2" x 32 1/4" - BASE ONLY"
type textarea "C"
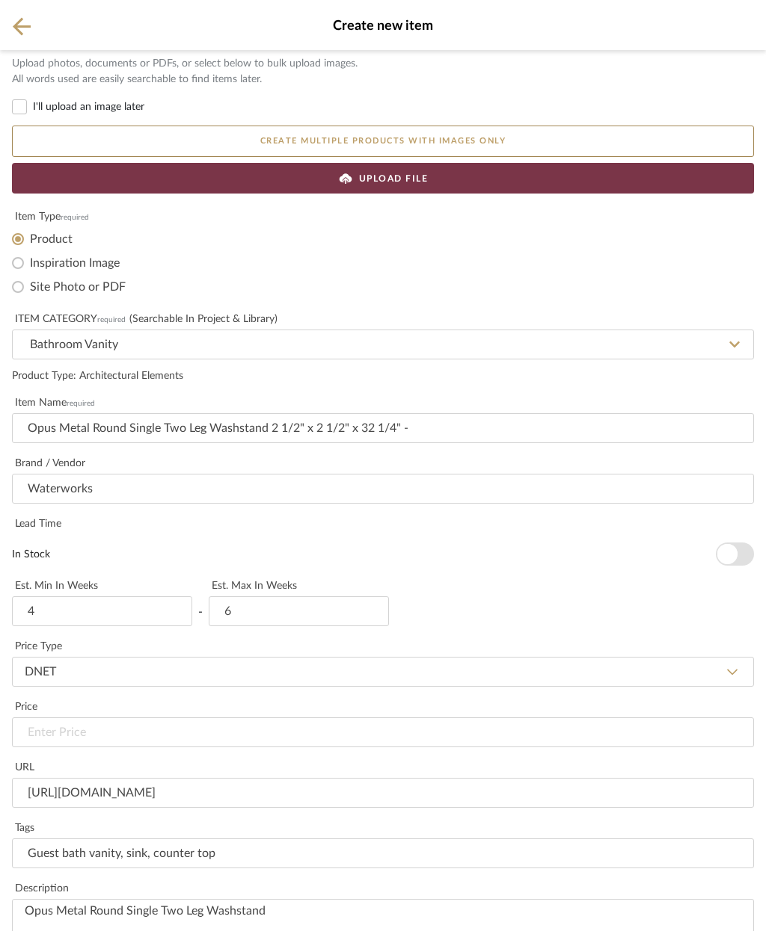
type textarea "Price includes sink and vanity stone top"
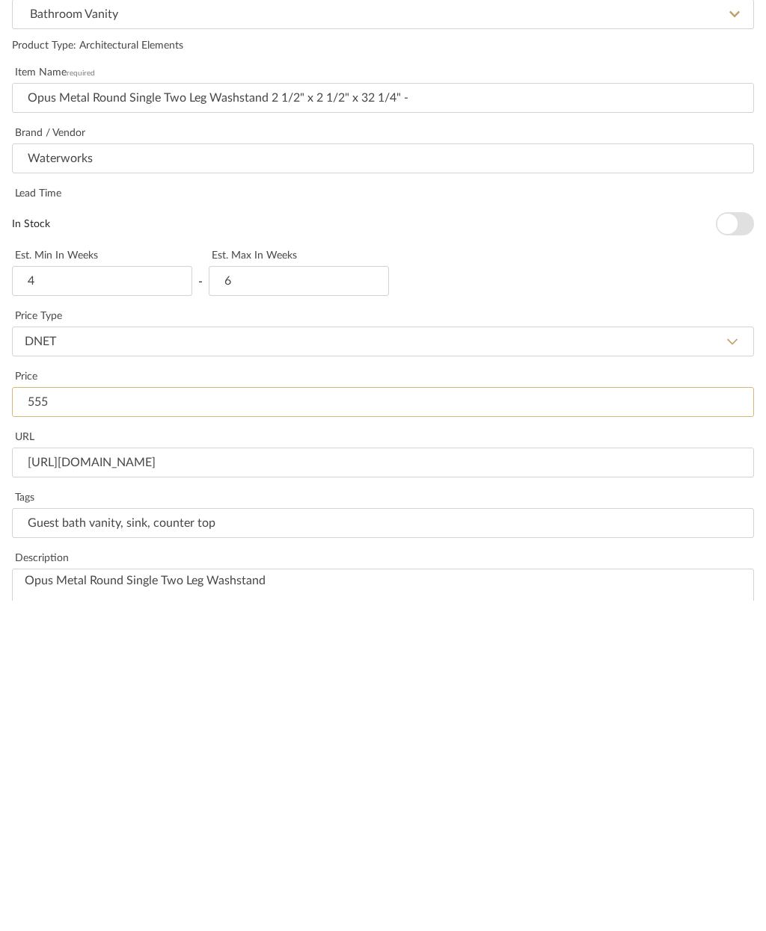
type input "5551"
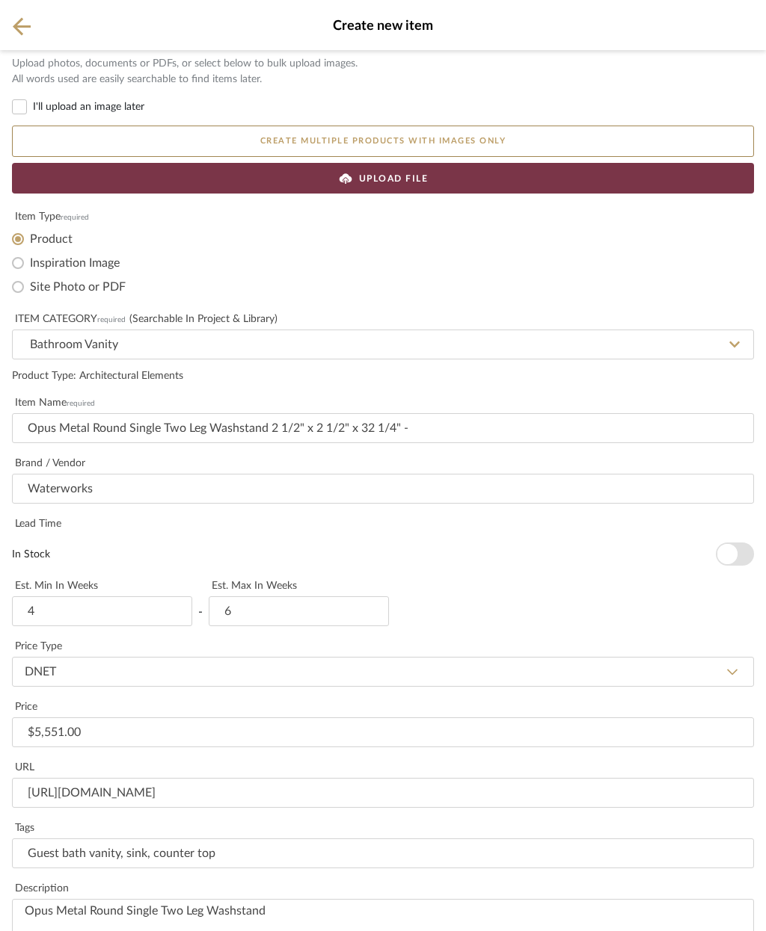
scroll to position [0, 0]
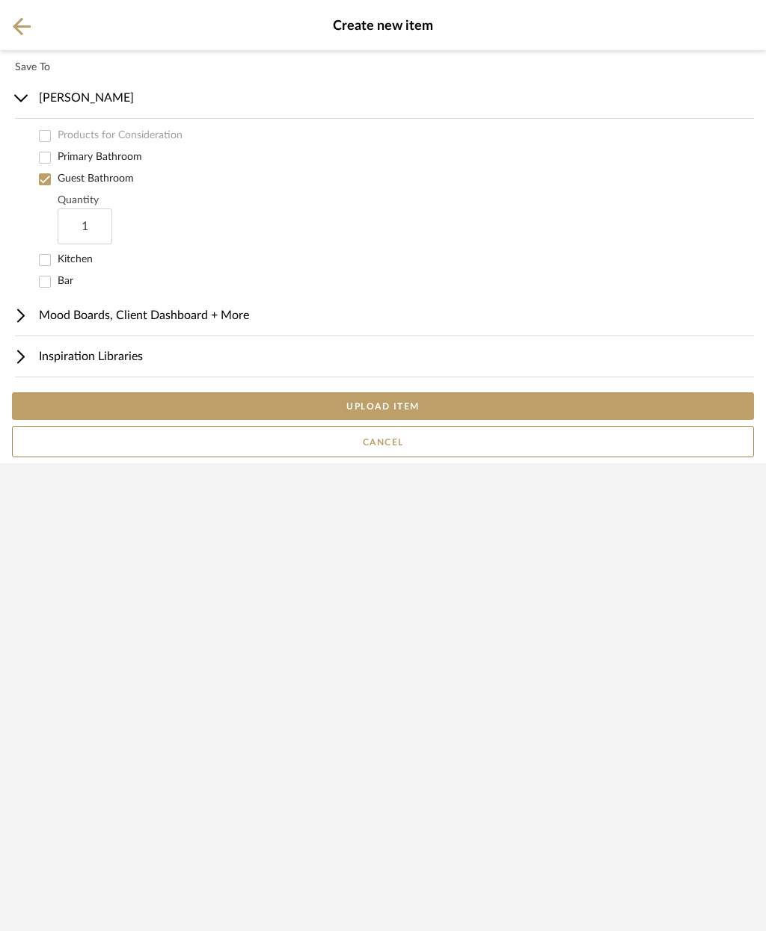
click at [466, 420] on button "UPLOAD ITEM" at bounding box center [383, 406] width 742 height 28
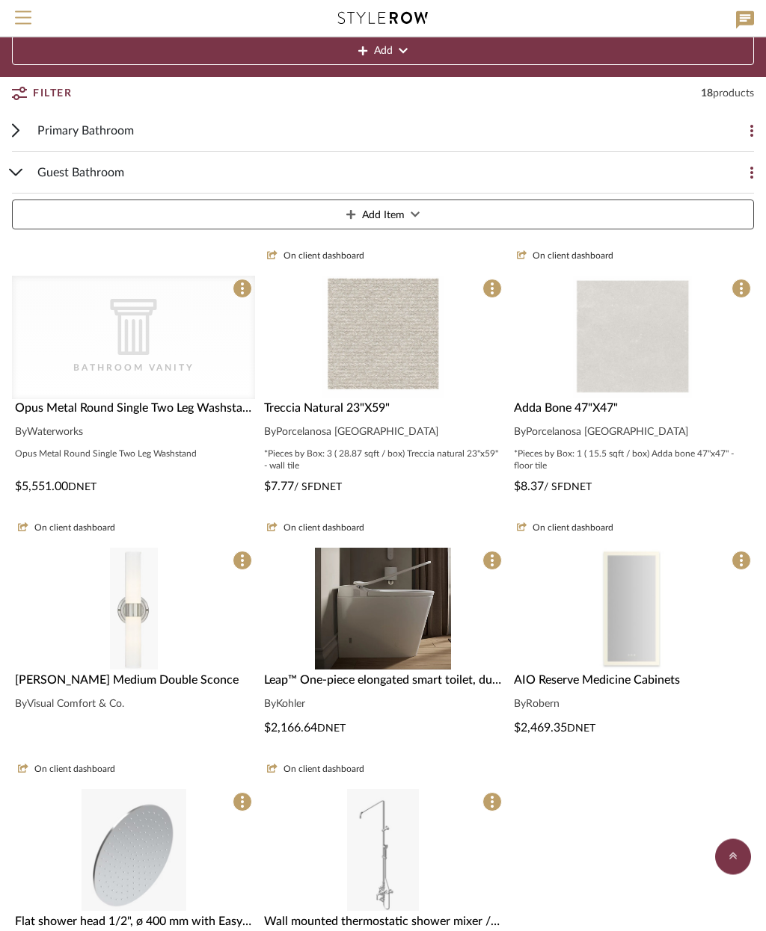
scroll to position [106, 0]
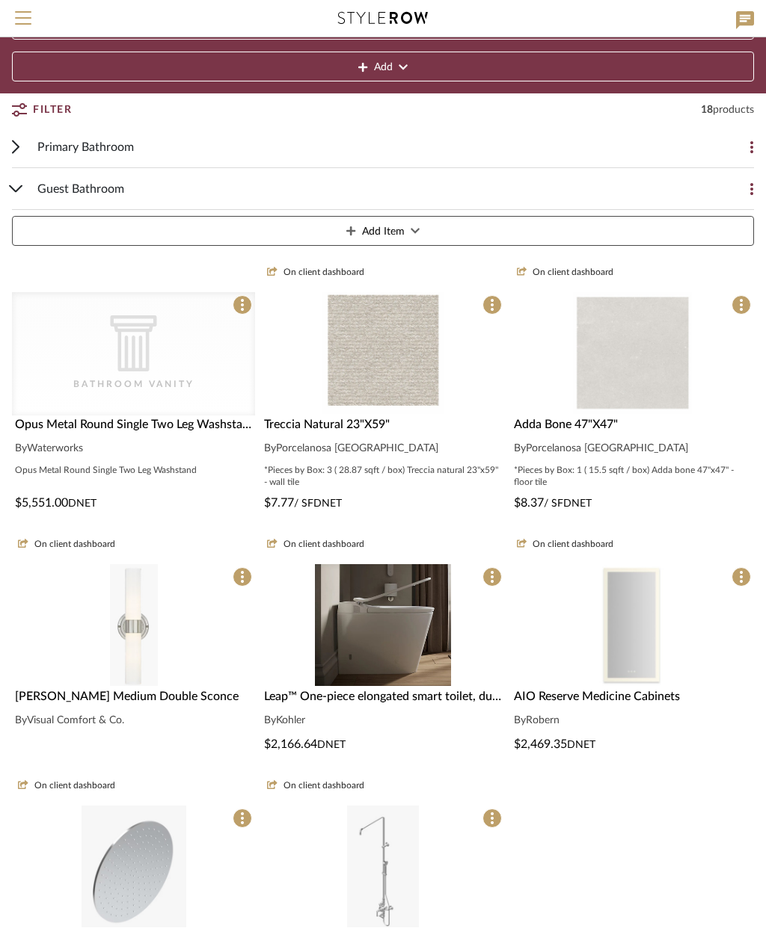
click at [156, 428] on span "Opus Metal Round Single Two Leg Washstand 2 1/2" x 2 1/2" x 32 1/4" -" at bounding box center [205, 425] width 381 height 12
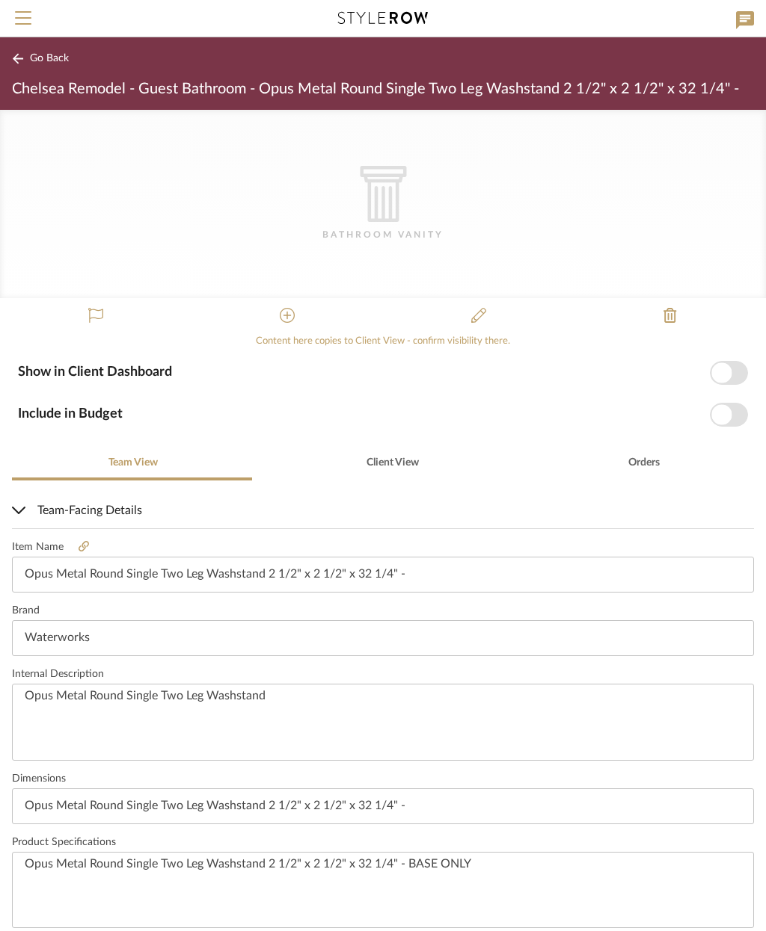
click at [281, 319] on icon at bounding box center [287, 315] width 15 height 15
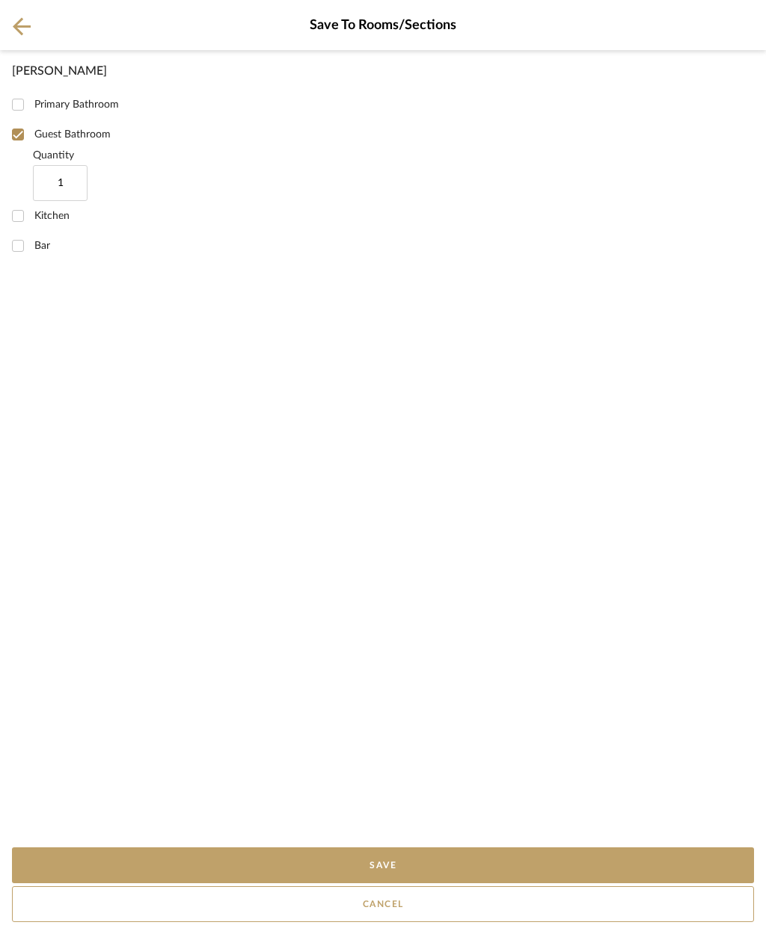
click at [463, 866] on button "Save" at bounding box center [383, 866] width 742 height 36
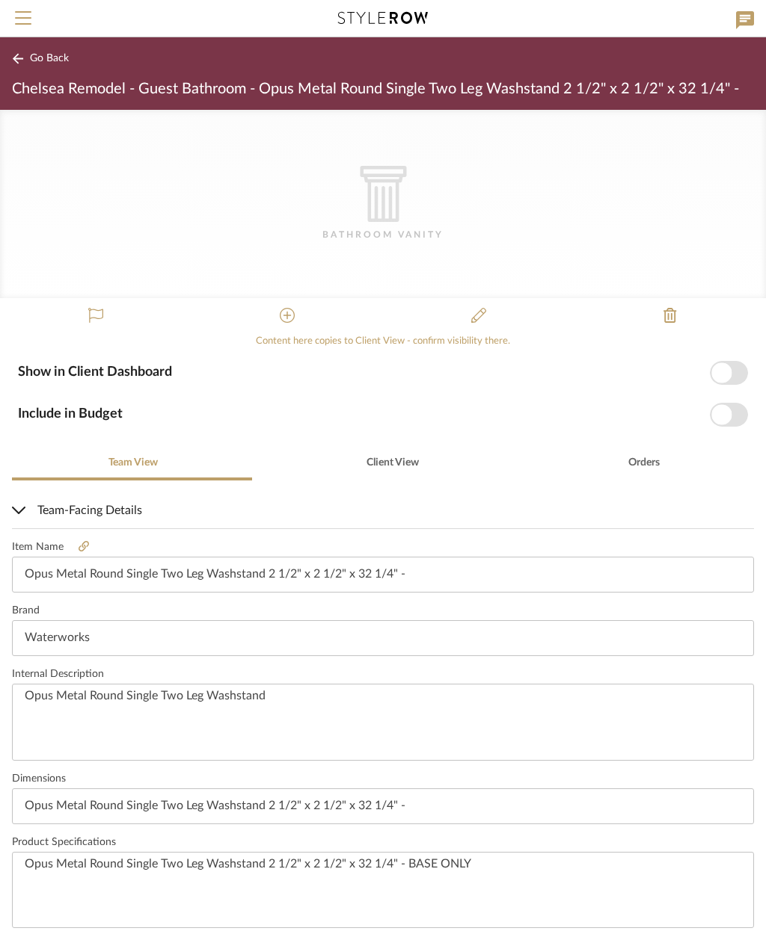
click at [485, 317] on icon at bounding box center [478, 315] width 15 height 15
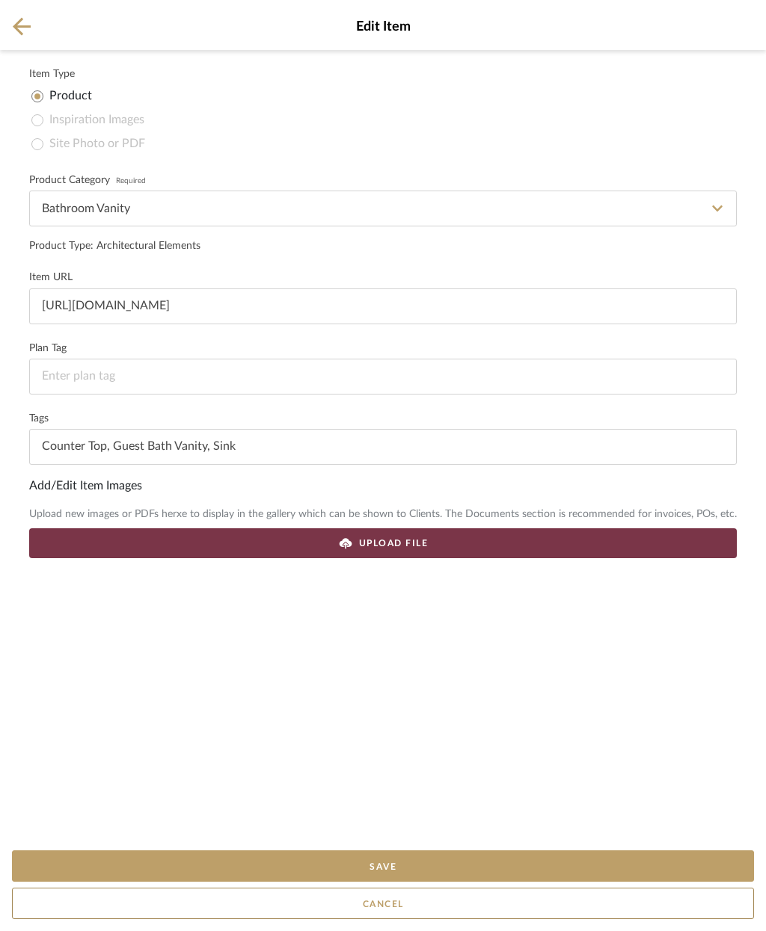
click at [440, 538] on div "UPLOAD FILE" at bounding box center [382, 544] width 707 height 30
click at [458, 862] on button "Save" at bounding box center [383, 866] width 742 height 31
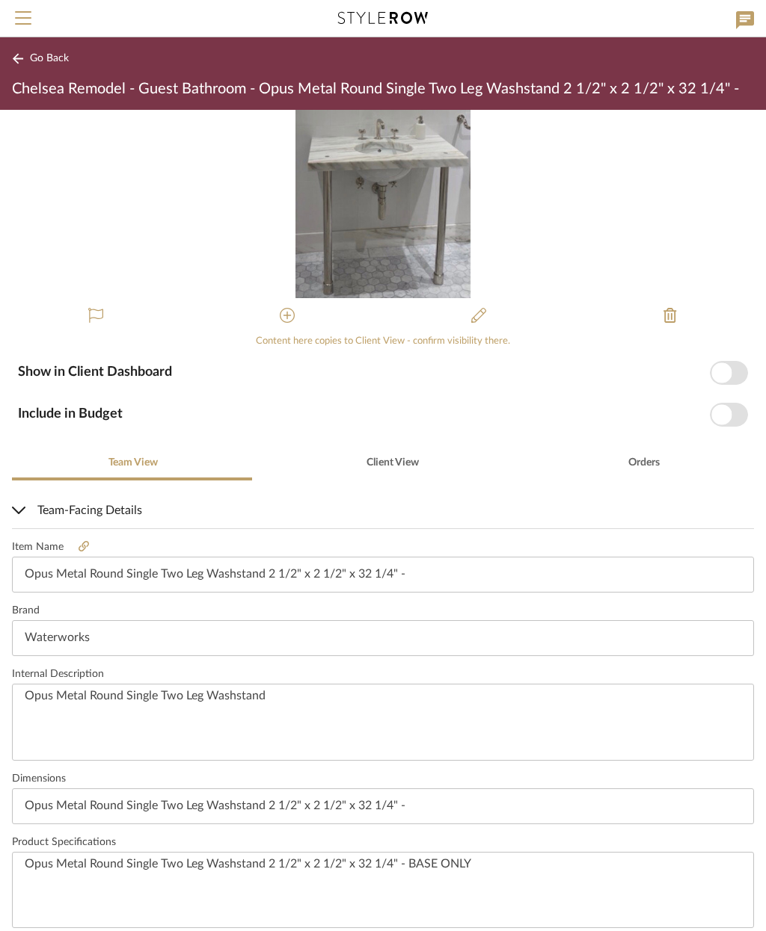
click at [716, 372] on span "button" at bounding box center [721, 373] width 20 height 20
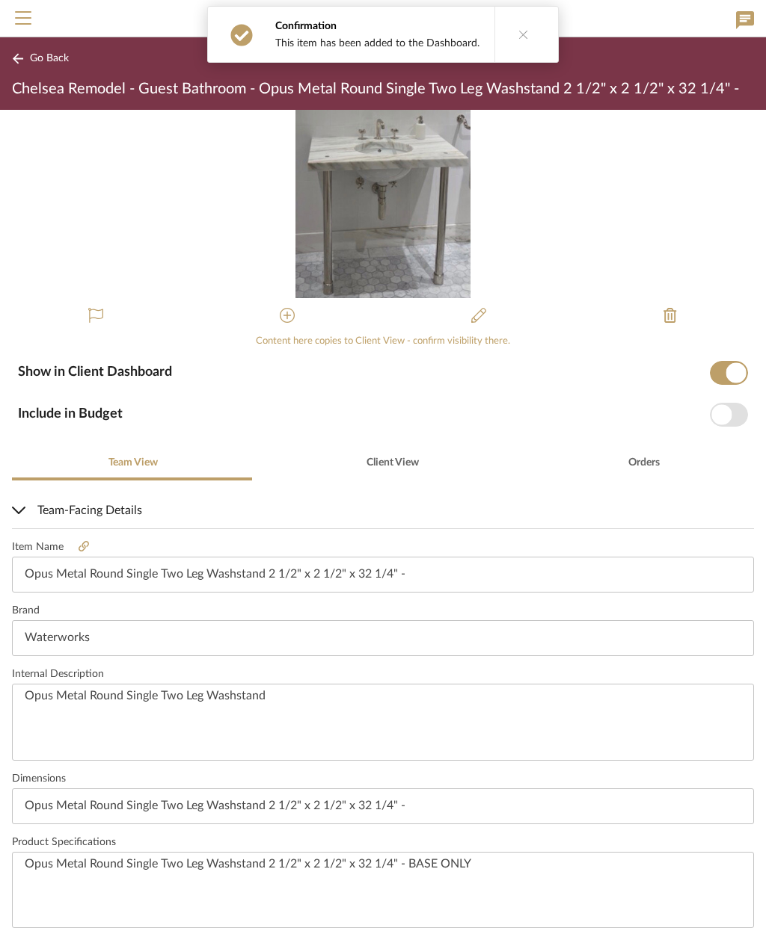
click at [724, 415] on span "button" at bounding box center [721, 414] width 20 height 20
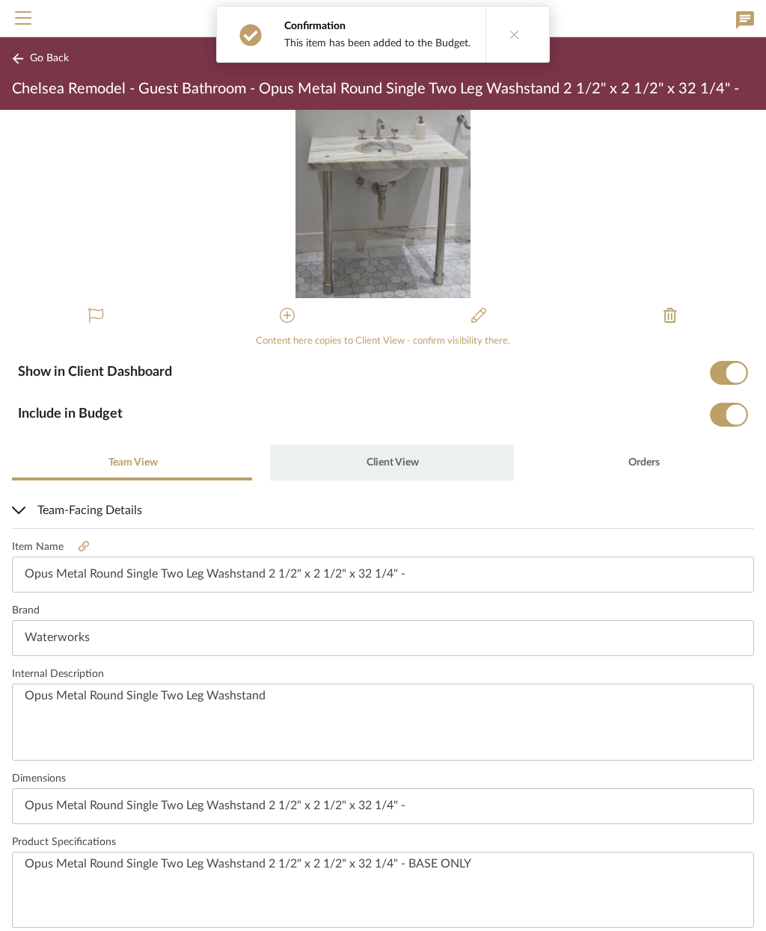
click at [388, 462] on span "Client View" at bounding box center [392, 463] width 52 height 10
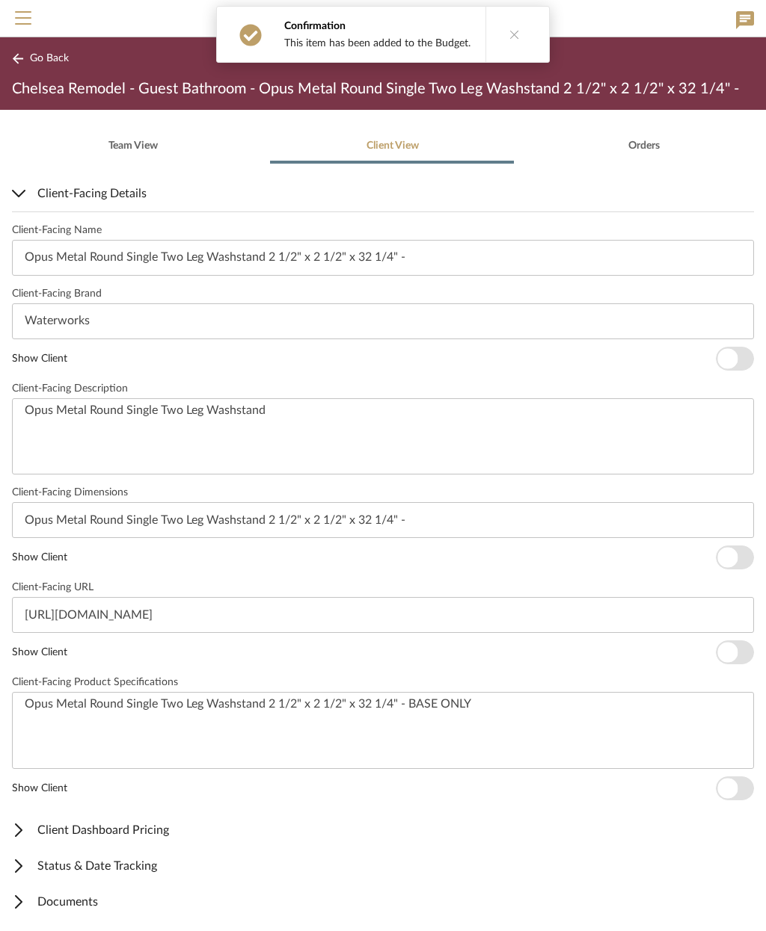
scroll to position [316, 0]
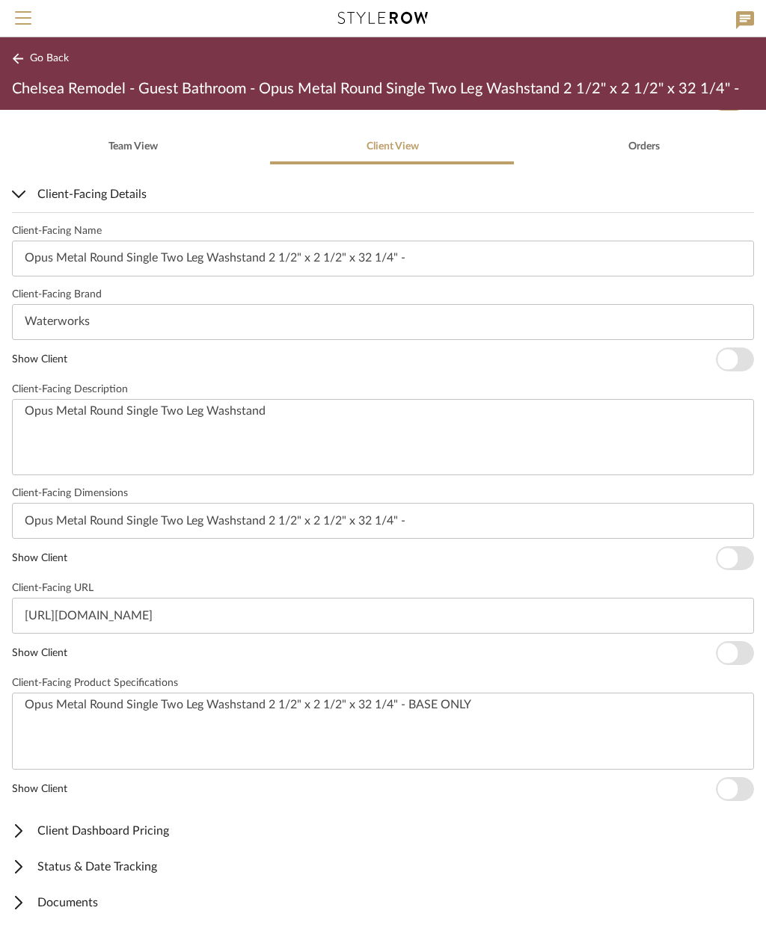
click at [727, 792] on span "button" at bounding box center [727, 790] width 20 height 20
click at [736, 653] on span "button" at bounding box center [727, 654] width 20 height 20
click at [727, 579] on div "Client-Facing Name Opus Metal Round Single Two Leg Washstand 2 1/2" x 2 1/2" x …" at bounding box center [383, 513] width 742 height 602
click at [738, 561] on span "button" at bounding box center [734, 558] width 38 height 24
click at [746, 351] on span "button" at bounding box center [734, 360] width 38 height 24
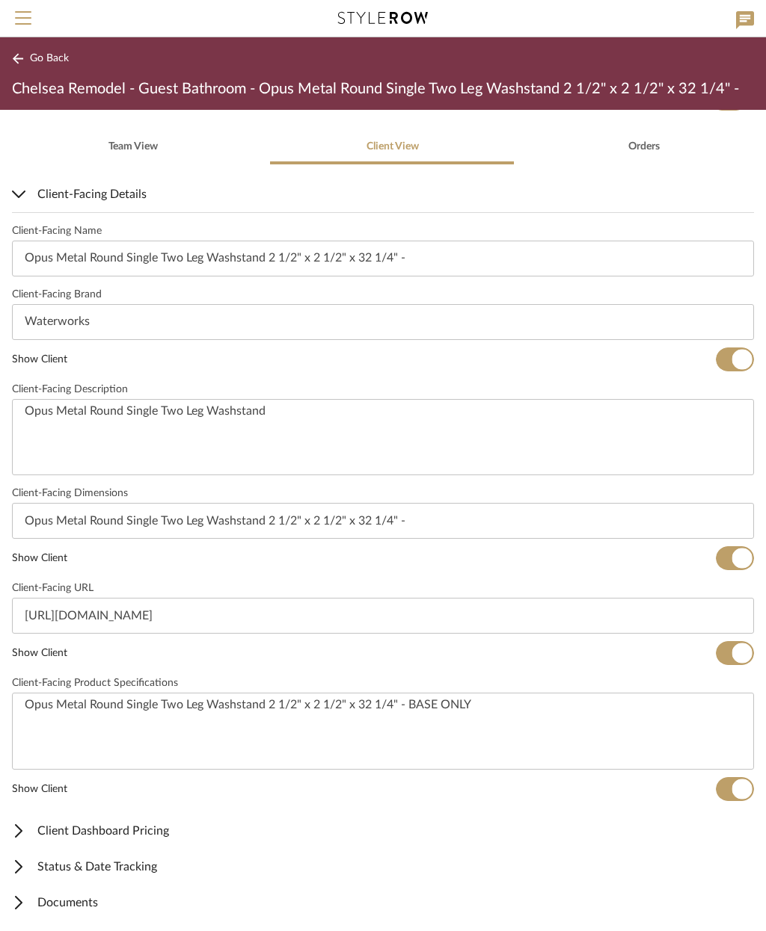
click at [77, 904] on span "Documents" at bounding box center [380, 903] width 736 height 18
click at [36, 185] on span "Client-Facing Details" at bounding box center [380, 194] width 736 height 18
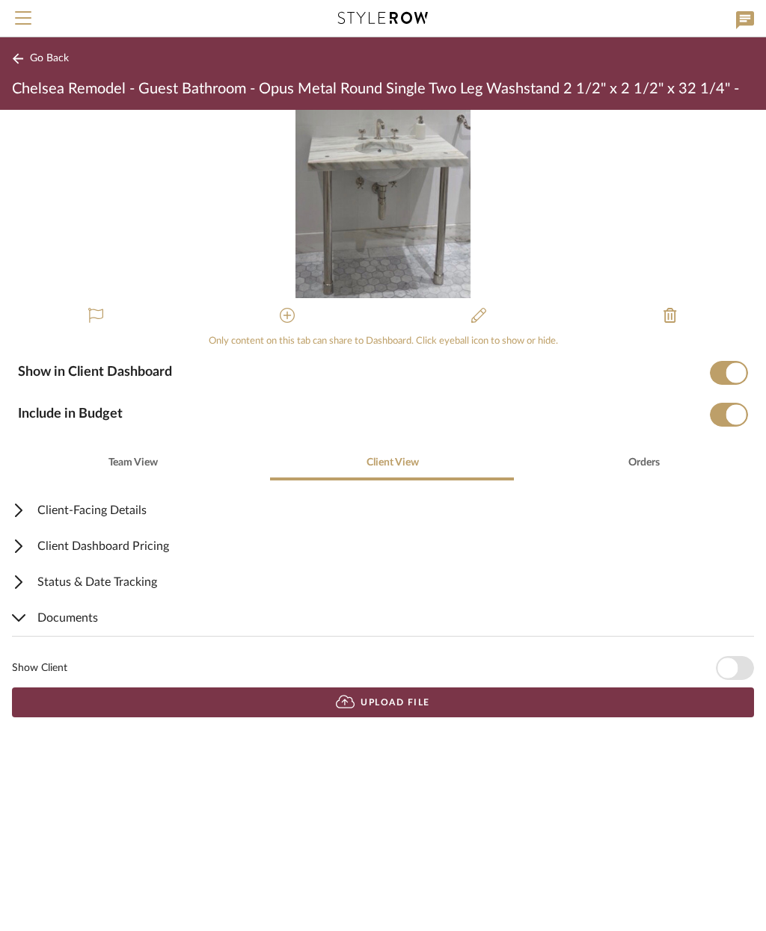
scroll to position [0, 0]
click at [439, 709] on button "Upload File" at bounding box center [383, 703] width 742 height 30
click at [436, 701] on button "Upload File" at bounding box center [383, 703] width 742 height 30
click at [726, 663] on span "button" at bounding box center [727, 668] width 20 height 20
click at [50, 58] on span "Go Back" at bounding box center [49, 58] width 39 height 13
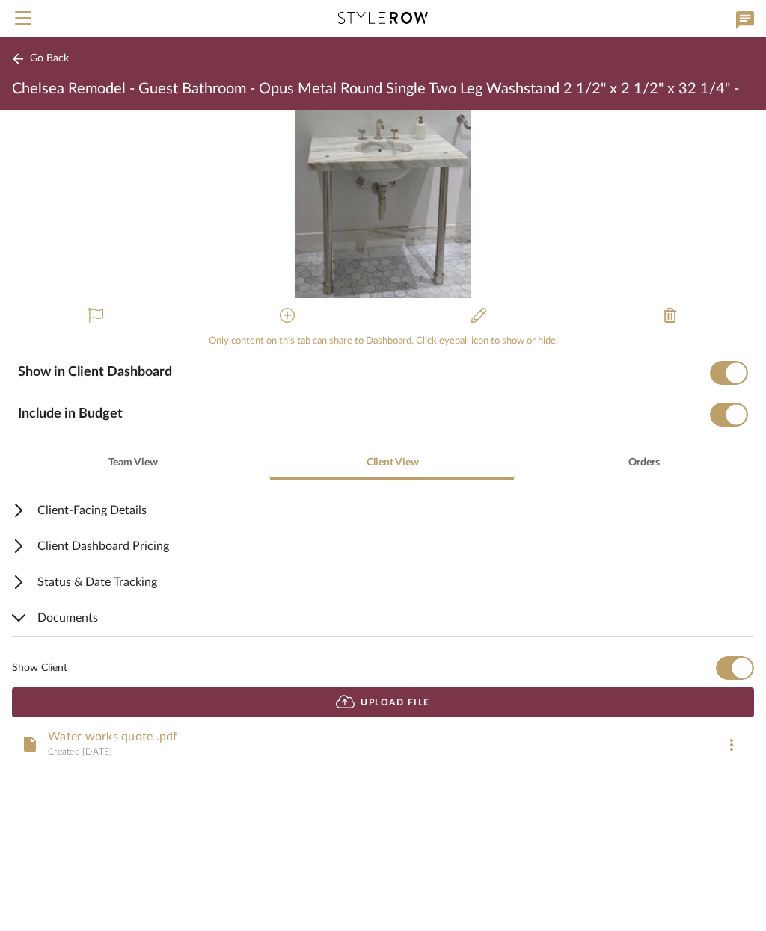
scroll to position [106, 0]
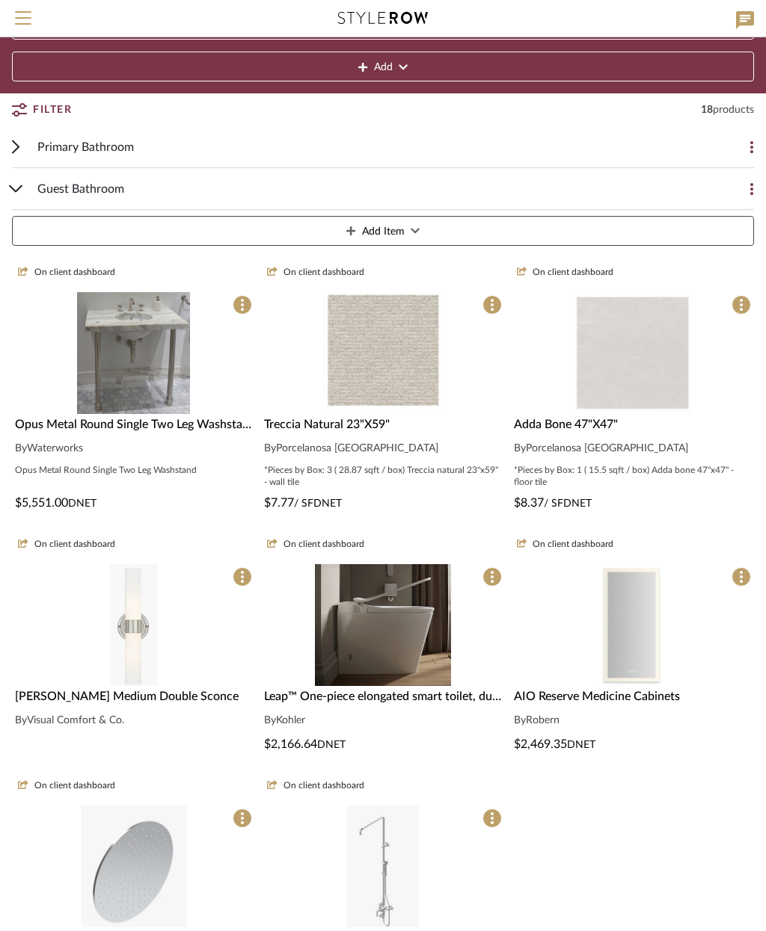
click at [405, 426] on img at bounding box center [382, 487] width 123 height 122
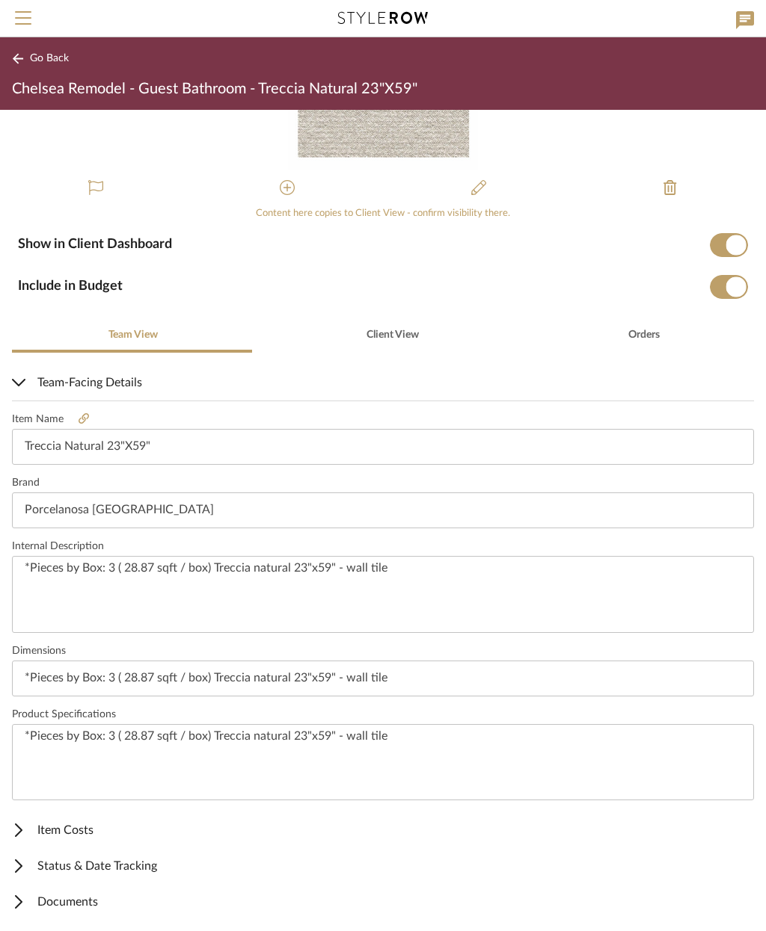
scroll to position [127, 0]
click at [369, 333] on span "Client View" at bounding box center [392, 335] width 52 height 10
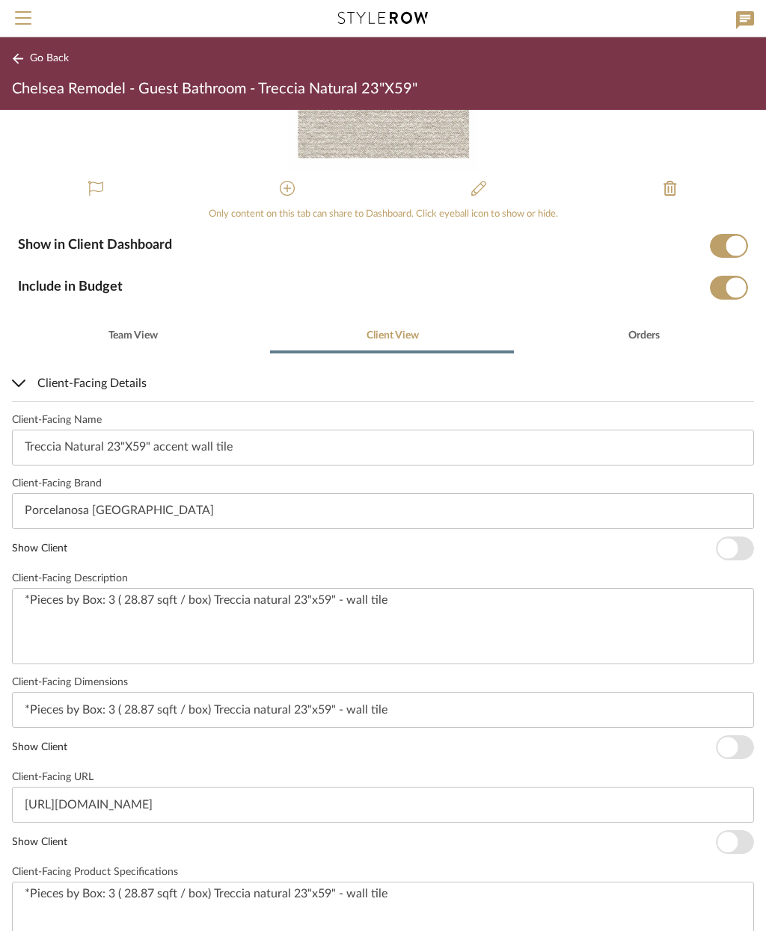
scroll to position [0, 0]
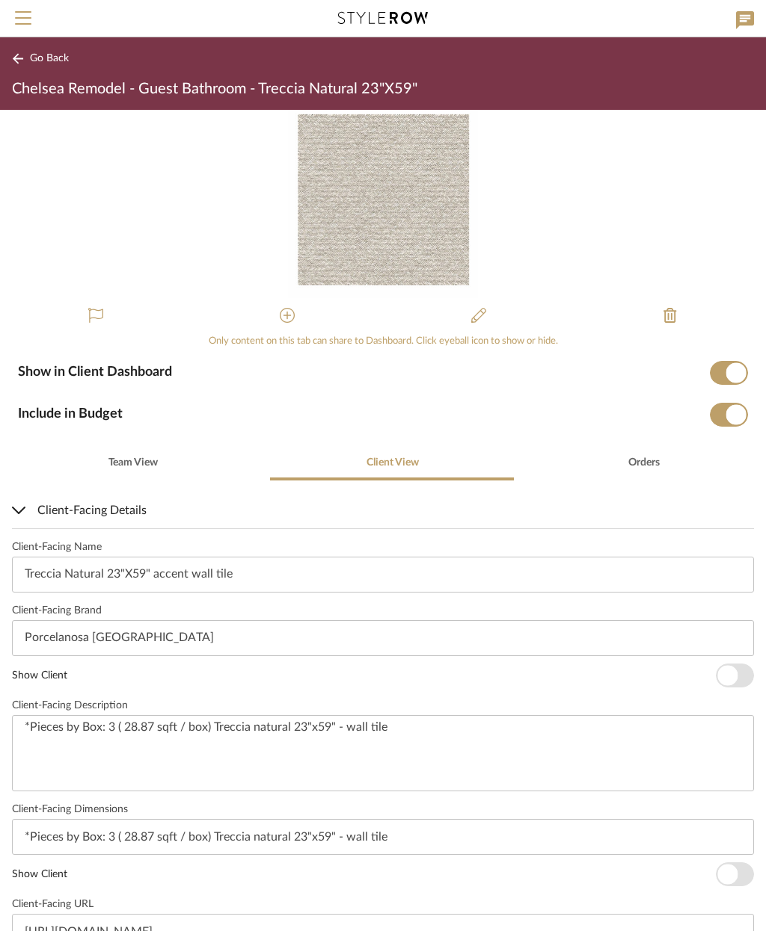
click at [746, 665] on span "button" at bounding box center [734, 676] width 38 height 24
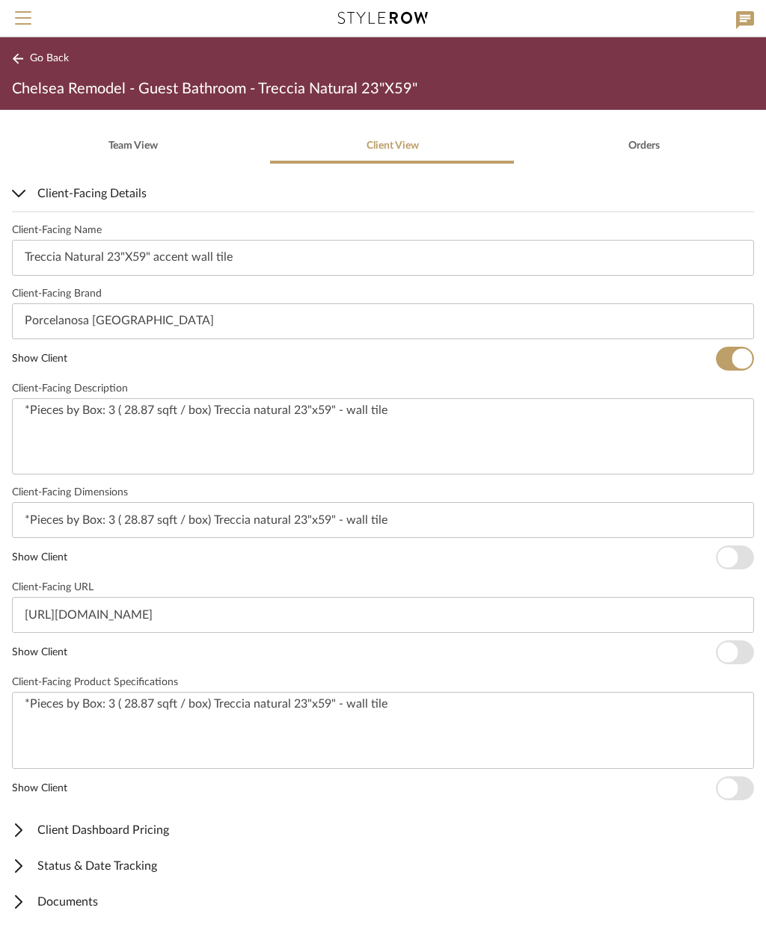
scroll to position [316, 0]
click at [744, 555] on span "button" at bounding box center [734, 558] width 38 height 24
click at [746, 652] on span "button" at bounding box center [734, 653] width 38 height 24
click at [745, 784] on span "button" at bounding box center [734, 789] width 38 height 24
click at [43, 52] on button "Go Back" at bounding box center [43, 58] width 62 height 19
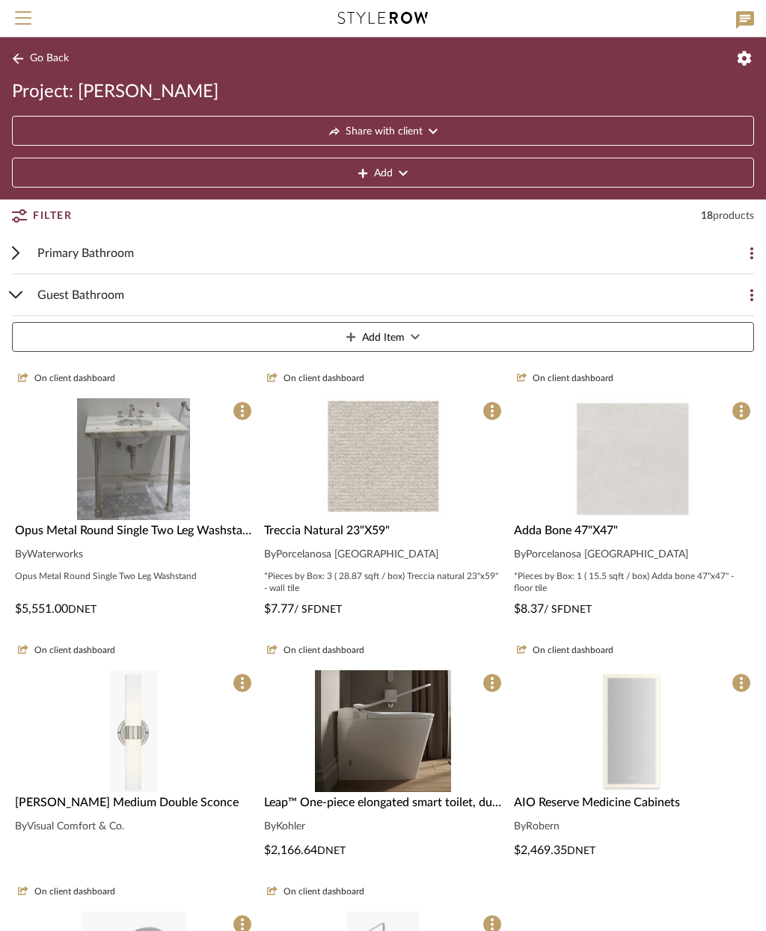
scroll to position [106, 0]
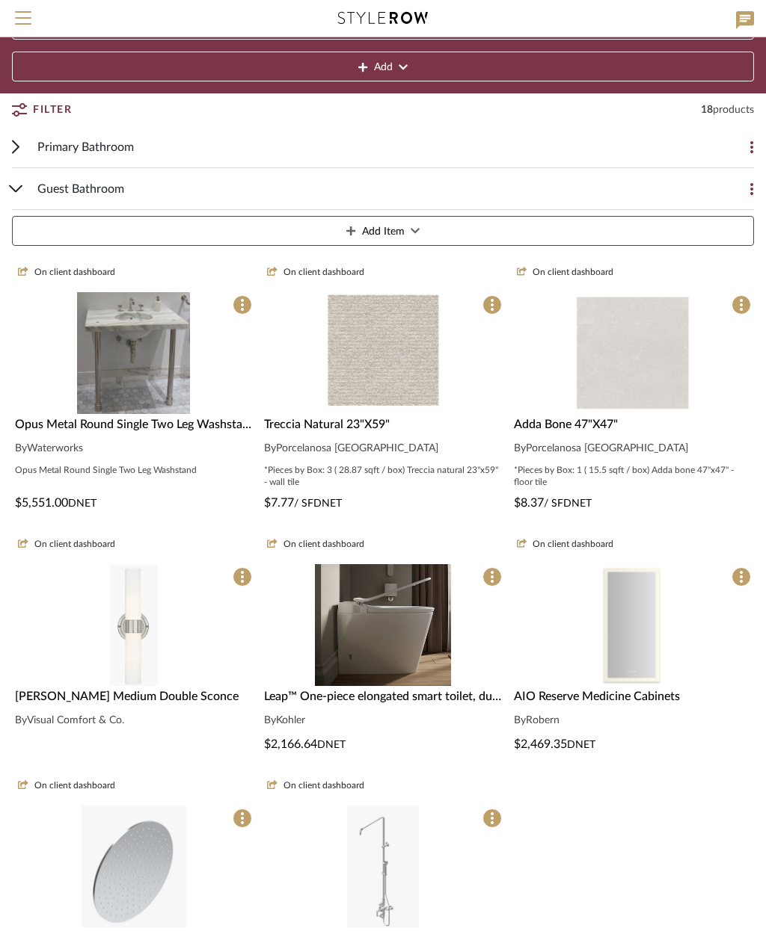
click at [394, 372] on img "0" at bounding box center [382, 353] width 123 height 122
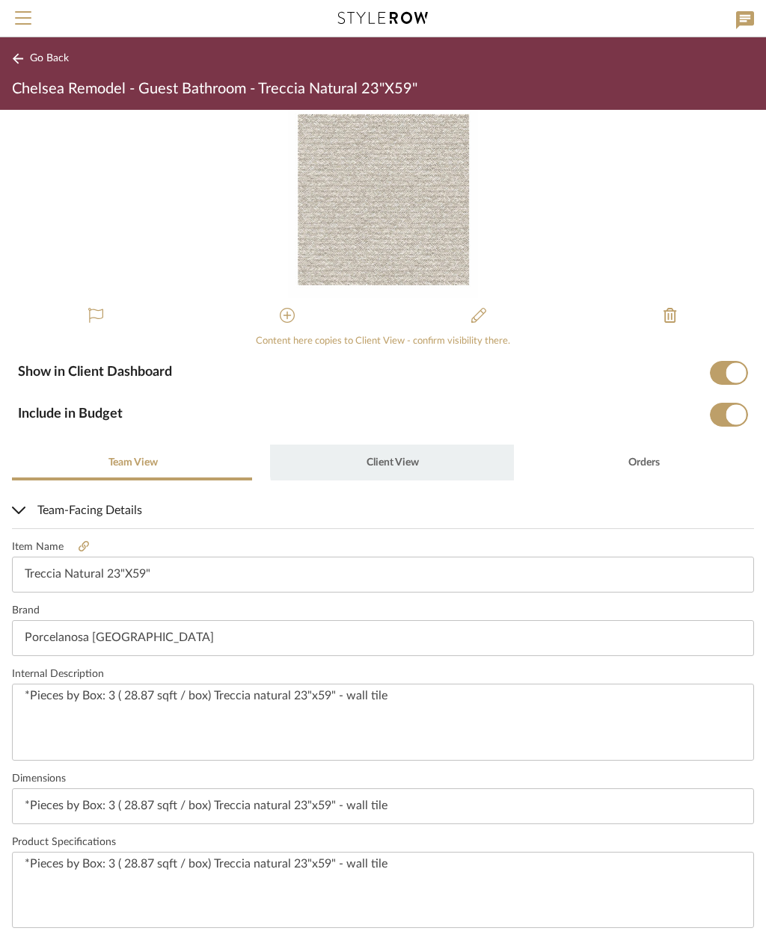
click at [390, 458] on span "Client View" at bounding box center [392, 463] width 52 height 10
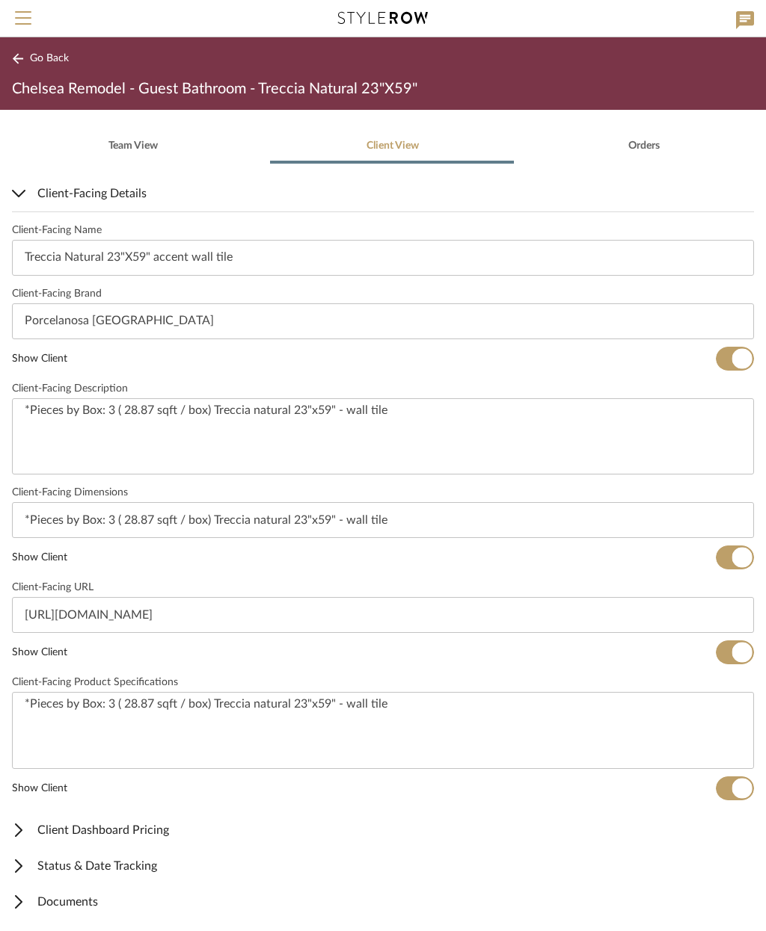
scroll to position [316, 0]
click at [40, 56] on span "Go Back" at bounding box center [49, 58] width 39 height 13
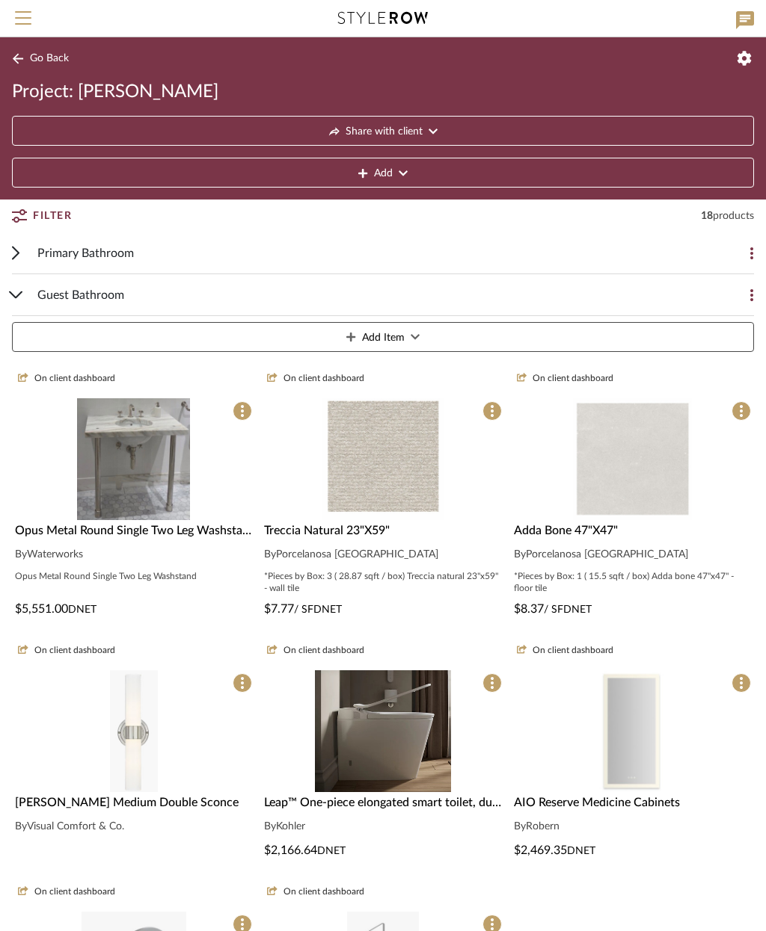
scroll to position [106, 0]
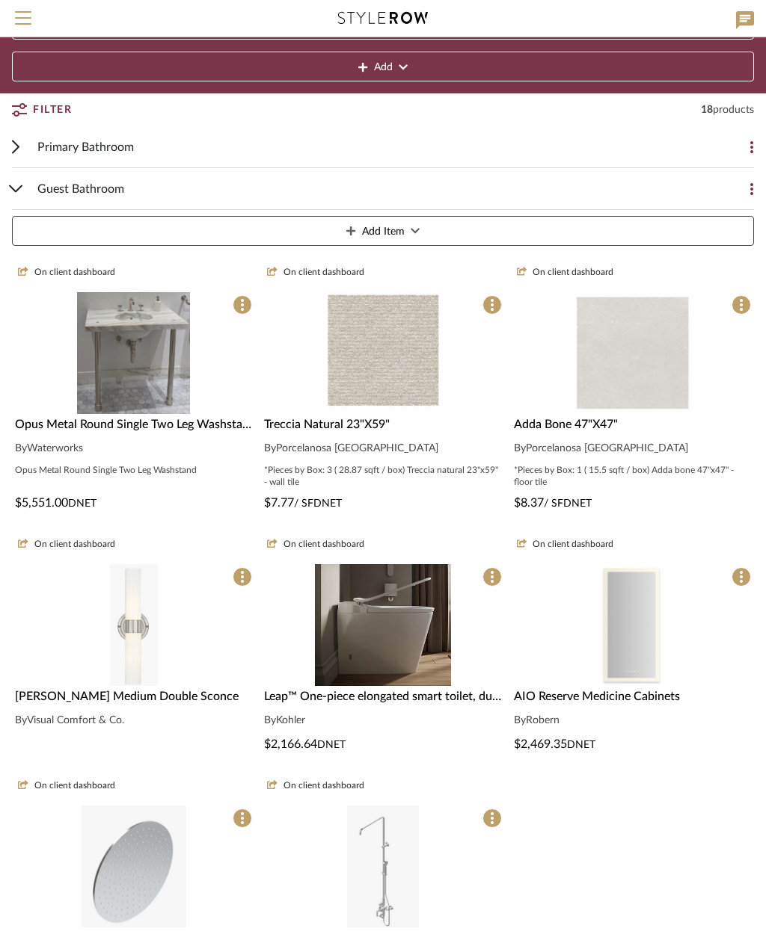
click at [654, 469] on div "*Pieces by Box: 1 ( 15.5 sqft / box) Adda bone 47"x47" - floor tile" at bounding box center [632, 476] width 237 height 24
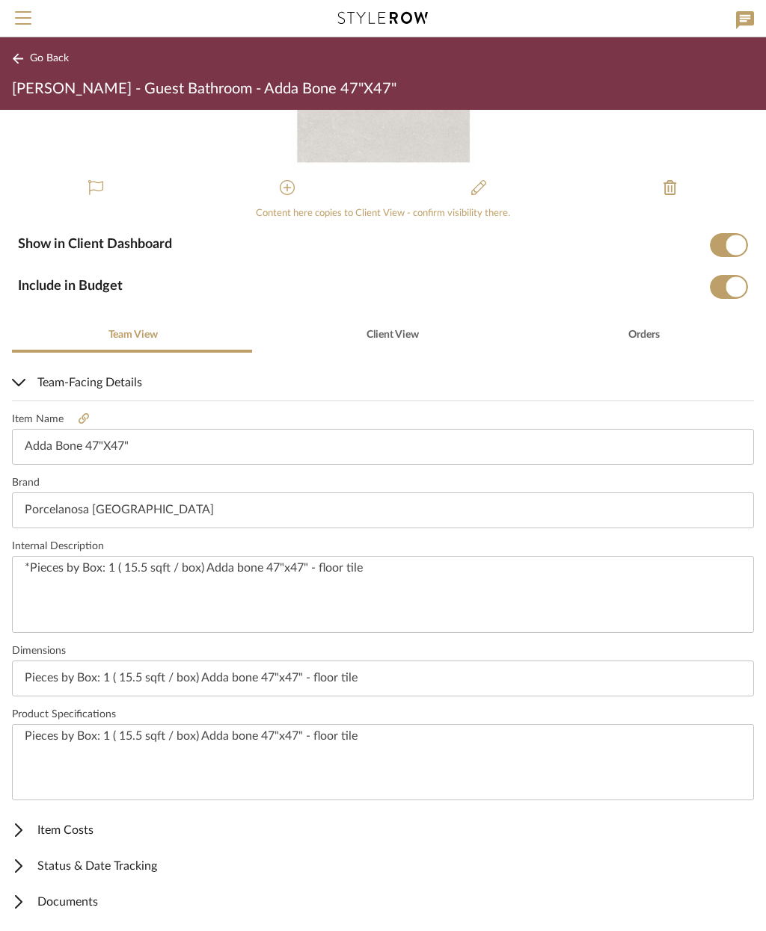
scroll to position [127, 0]
click at [375, 333] on span "Client View" at bounding box center [392, 335] width 52 height 10
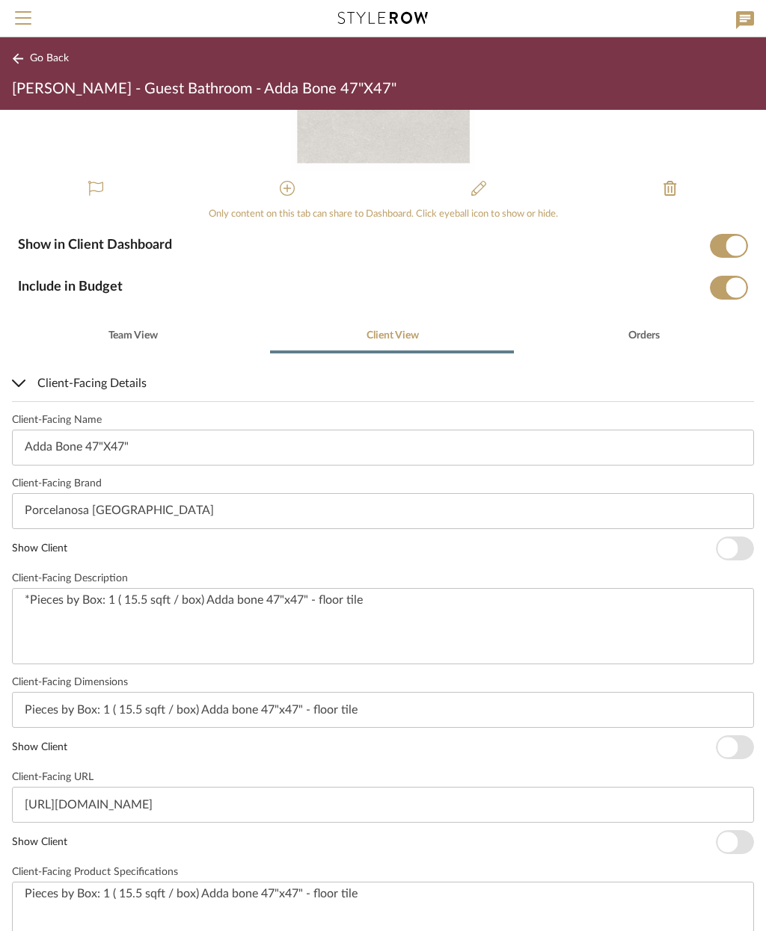
scroll to position [0, 0]
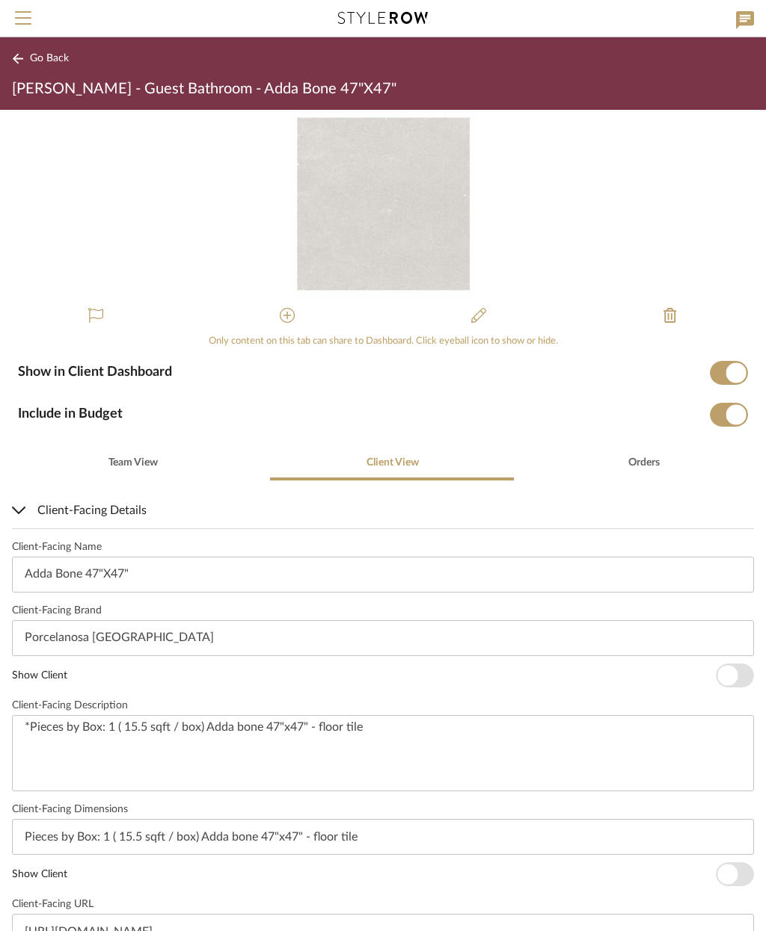
click at [733, 680] on span "button" at bounding box center [727, 675] width 20 height 20
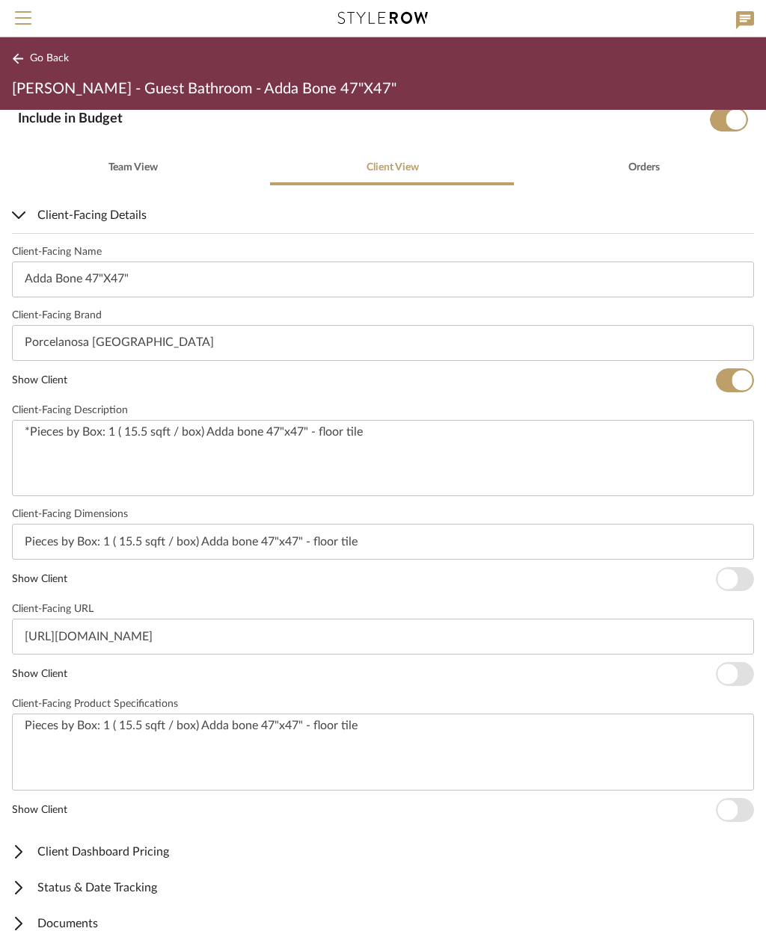
scroll to position [295, 0]
click at [739, 591] on span "button" at bounding box center [734, 580] width 38 height 24
click at [748, 670] on span "button" at bounding box center [734, 675] width 38 height 24
click at [751, 807] on span "button" at bounding box center [734, 811] width 38 height 24
click at [50, 52] on span "Go Back" at bounding box center [49, 58] width 39 height 13
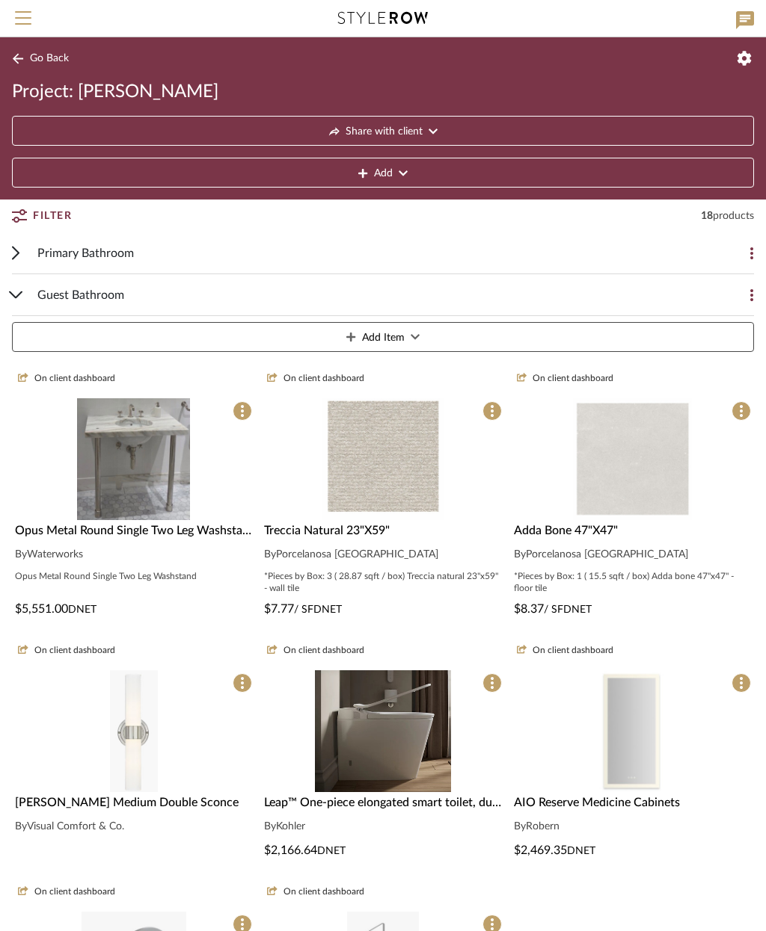
scroll to position [106, 0]
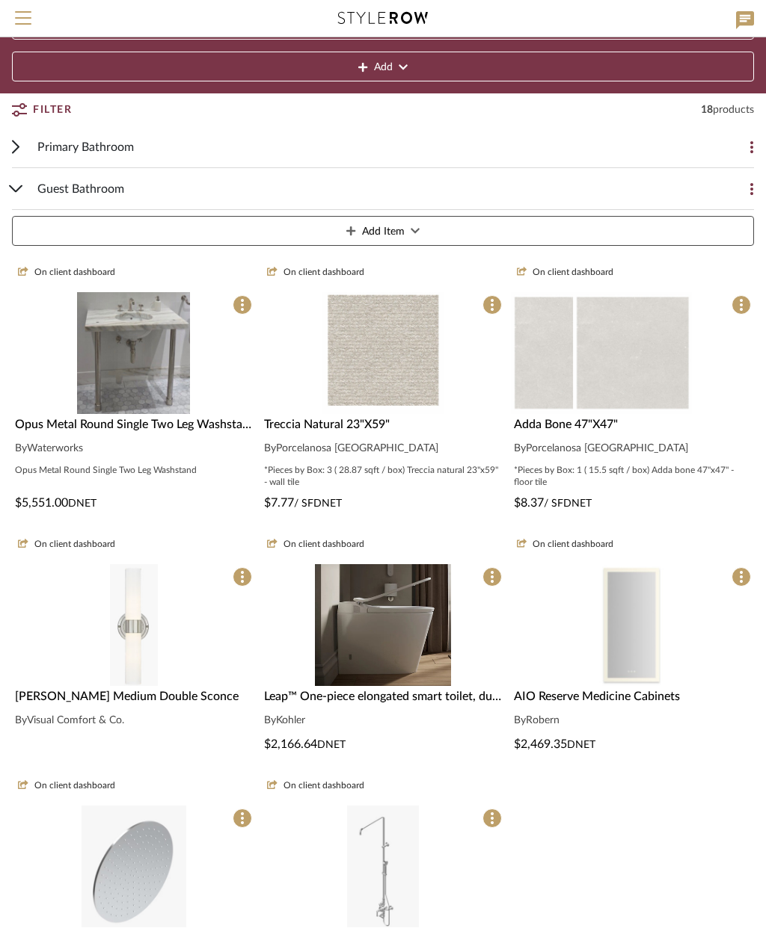
click at [663, 385] on img at bounding box center [632, 353] width 119 height 122
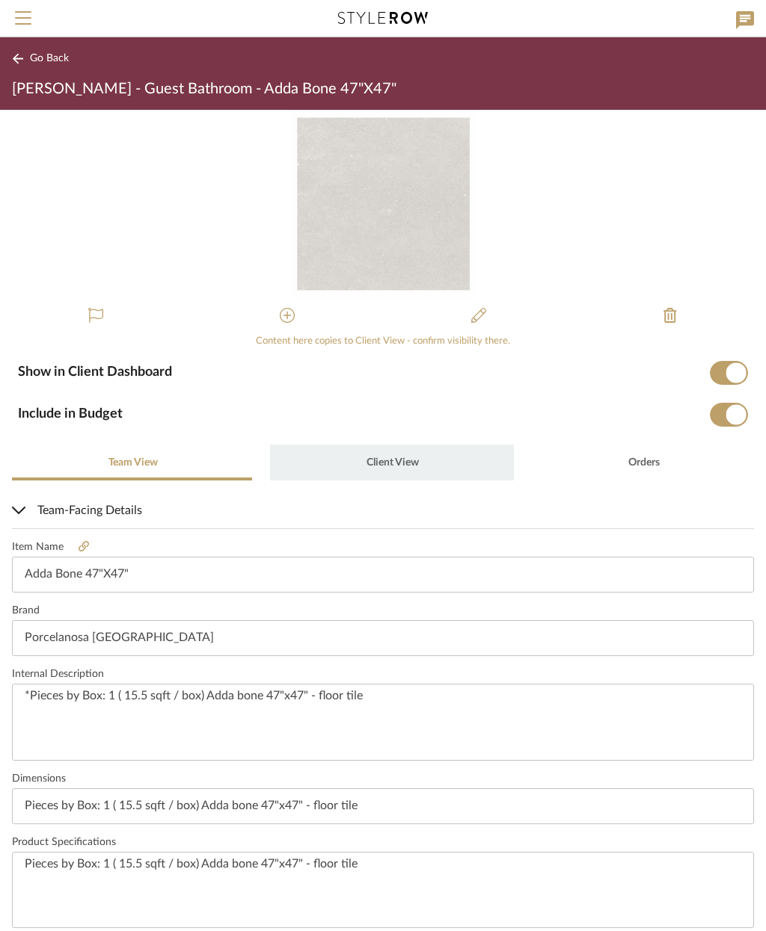
click at [393, 458] on span "Client View" at bounding box center [392, 463] width 52 height 10
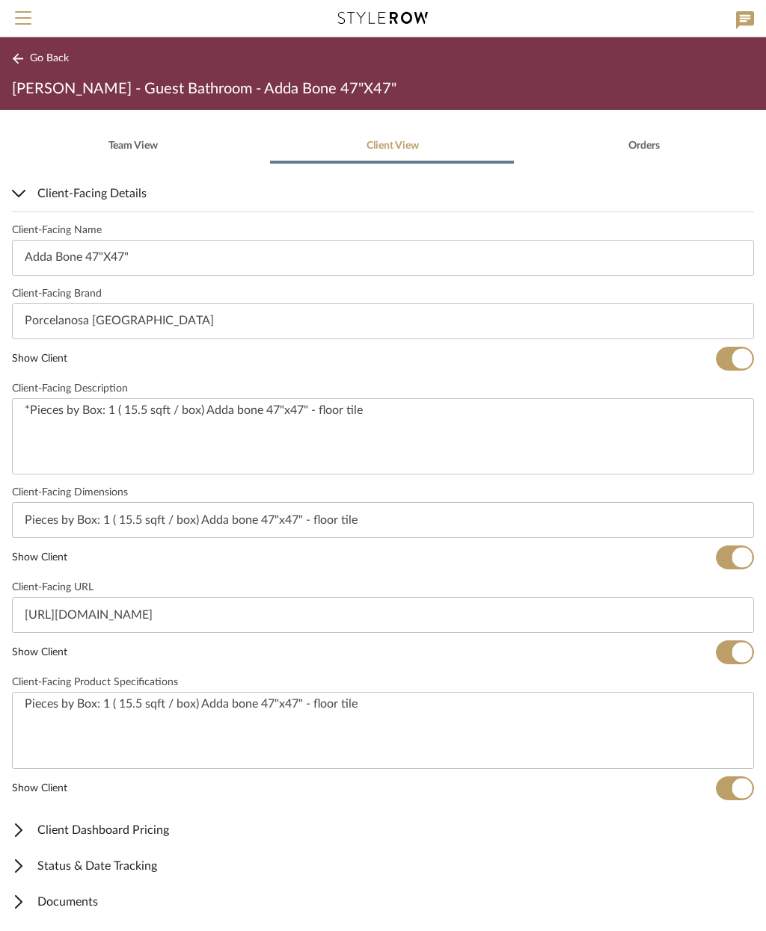
scroll to position [316, 0]
click at [36, 62] on span "Go Back" at bounding box center [49, 58] width 39 height 13
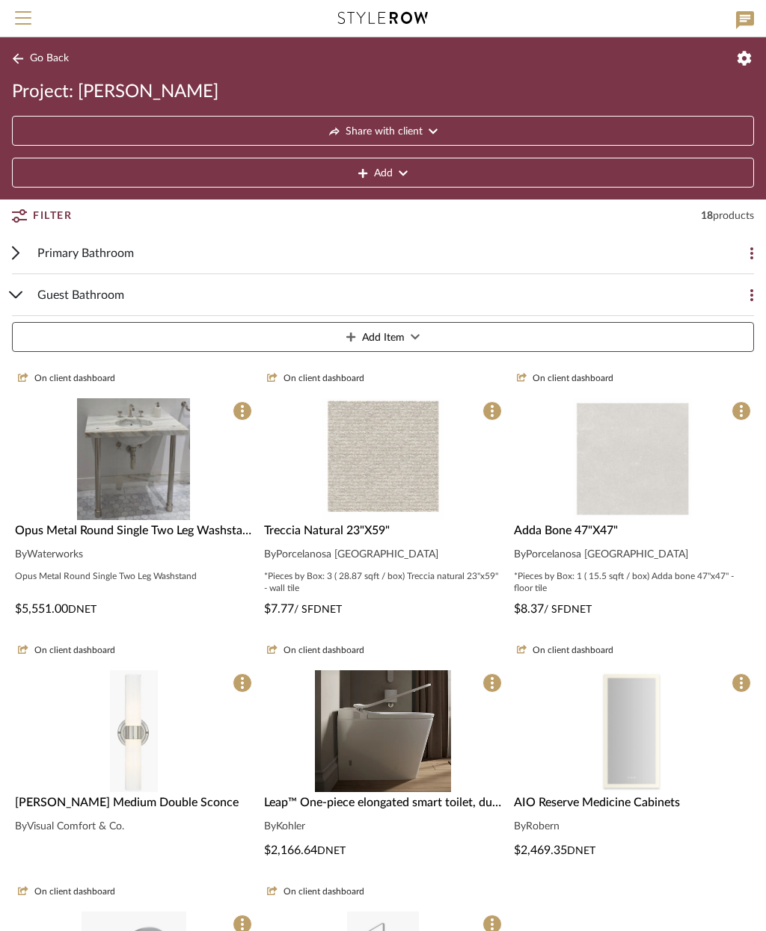
scroll to position [106, 0]
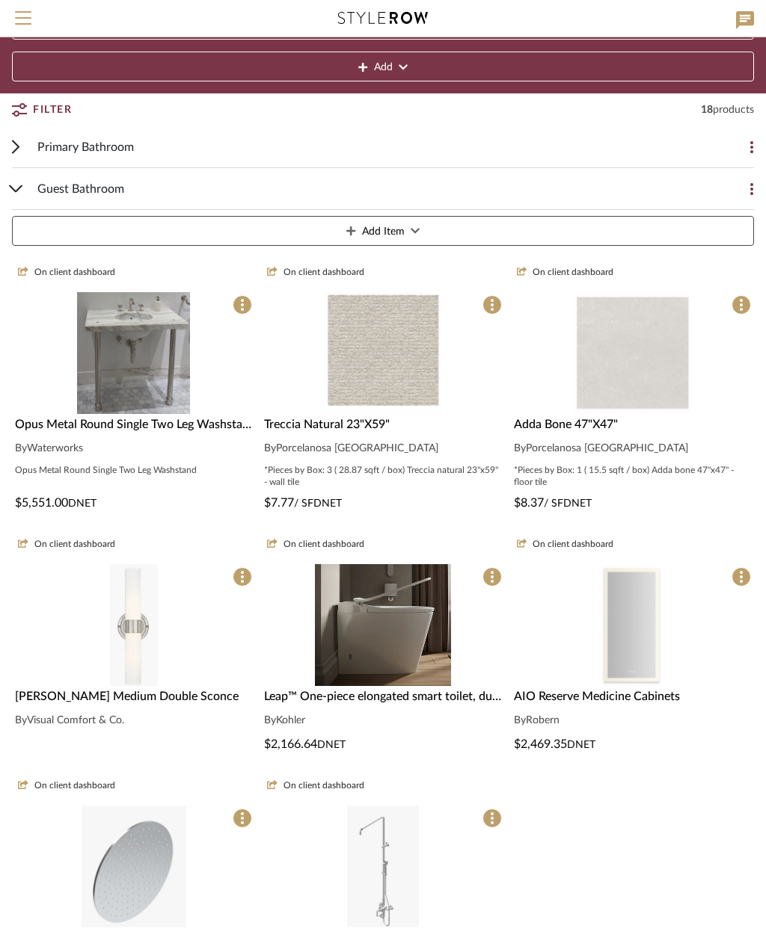
click at [401, 442] on div "By Porcelanosa USA" at bounding box center [382, 449] width 237 height 18
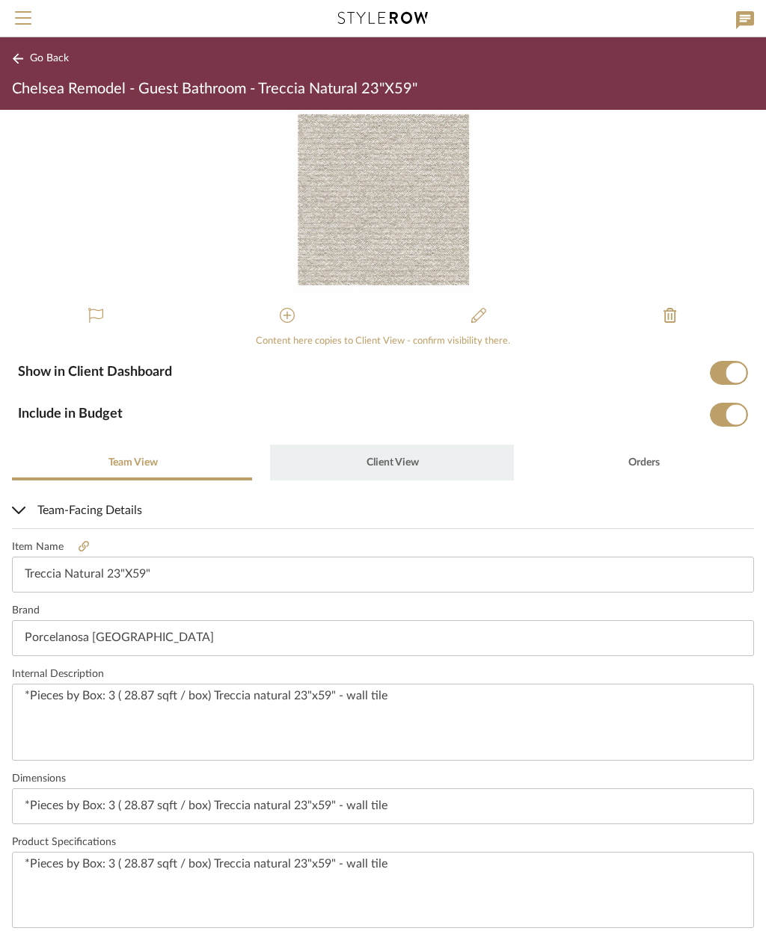
click at [393, 455] on span "Client View" at bounding box center [391, 463] width 55 height 36
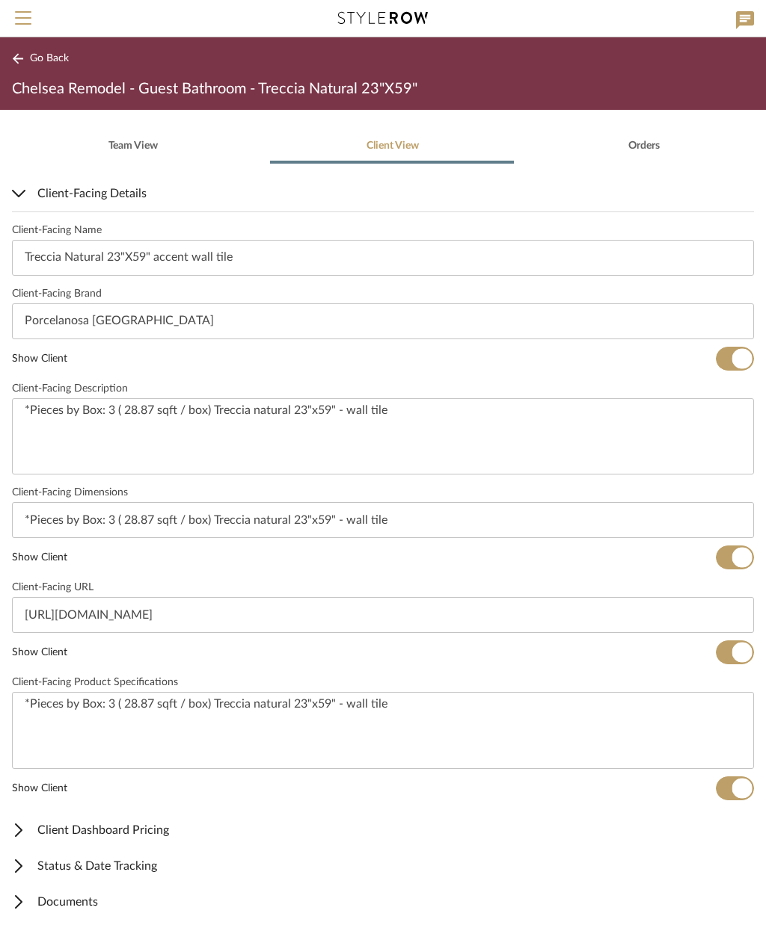
scroll to position [316, 0]
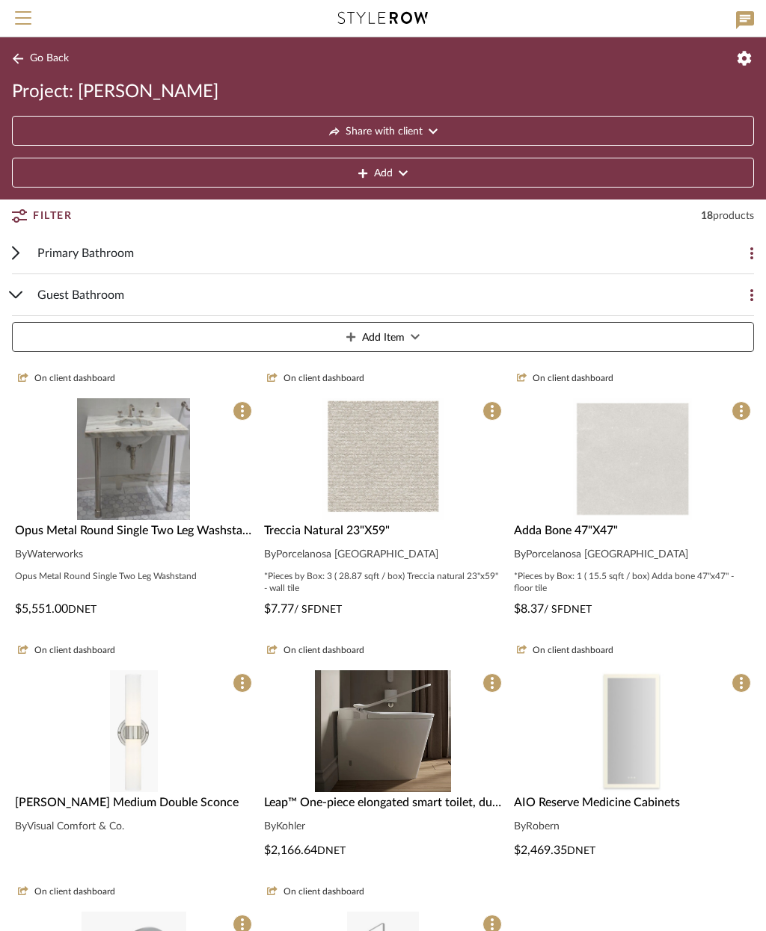
scroll to position [106, 0]
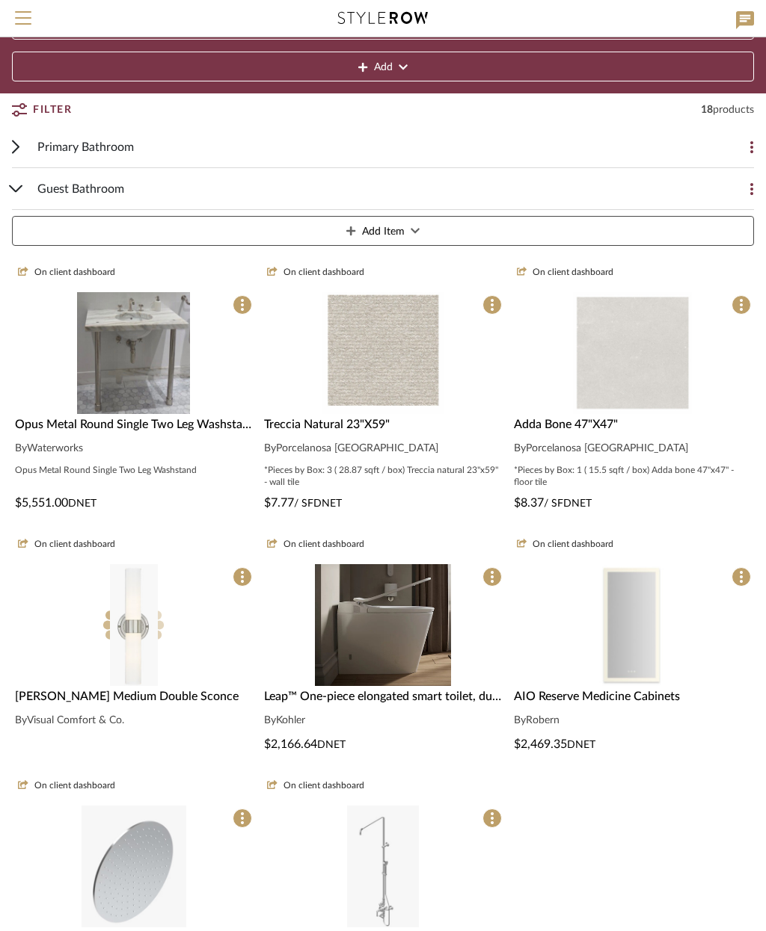
click at [138, 698] on img at bounding box center [134, 759] width 48 height 122
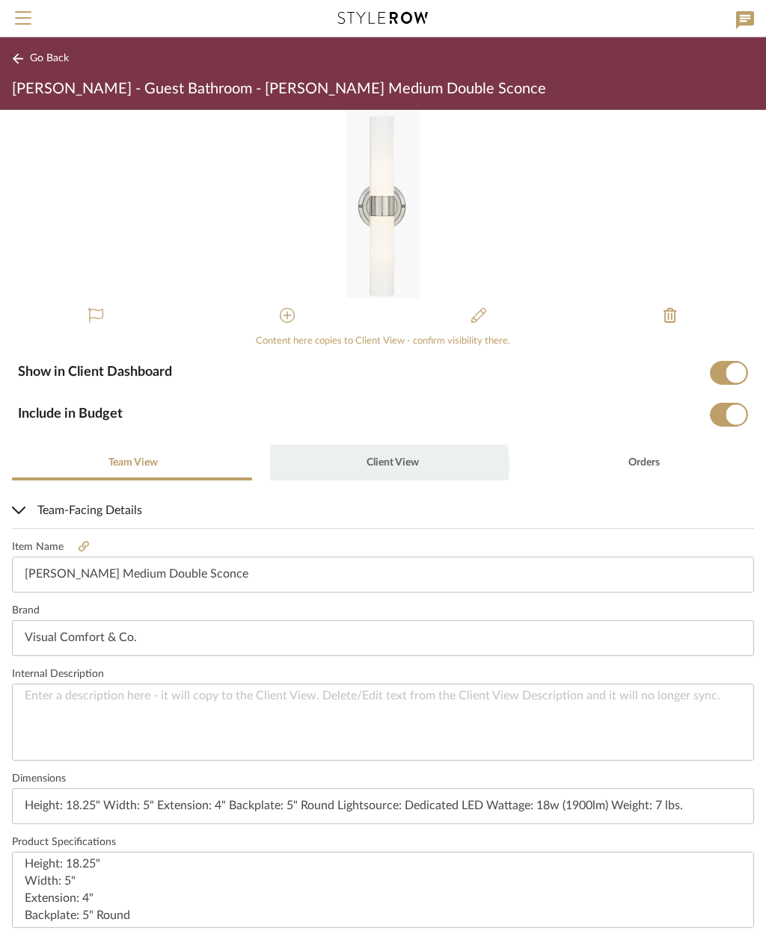
click at [378, 466] on span "Client View" at bounding box center [392, 463] width 52 height 10
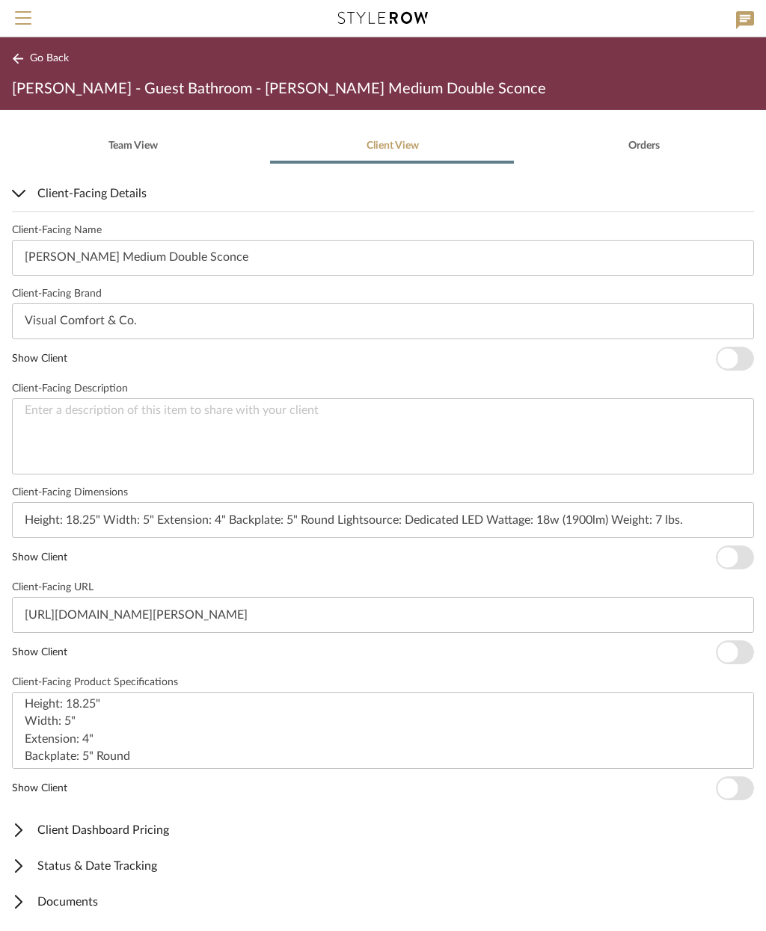
scroll to position [316, 0]
click at [717, 354] on span "button" at bounding box center [734, 360] width 38 height 24
click at [733, 556] on span "button" at bounding box center [727, 559] width 20 height 20
click at [728, 647] on span "button" at bounding box center [727, 654] width 20 height 20
click at [739, 791] on span "button" at bounding box center [734, 789] width 38 height 24
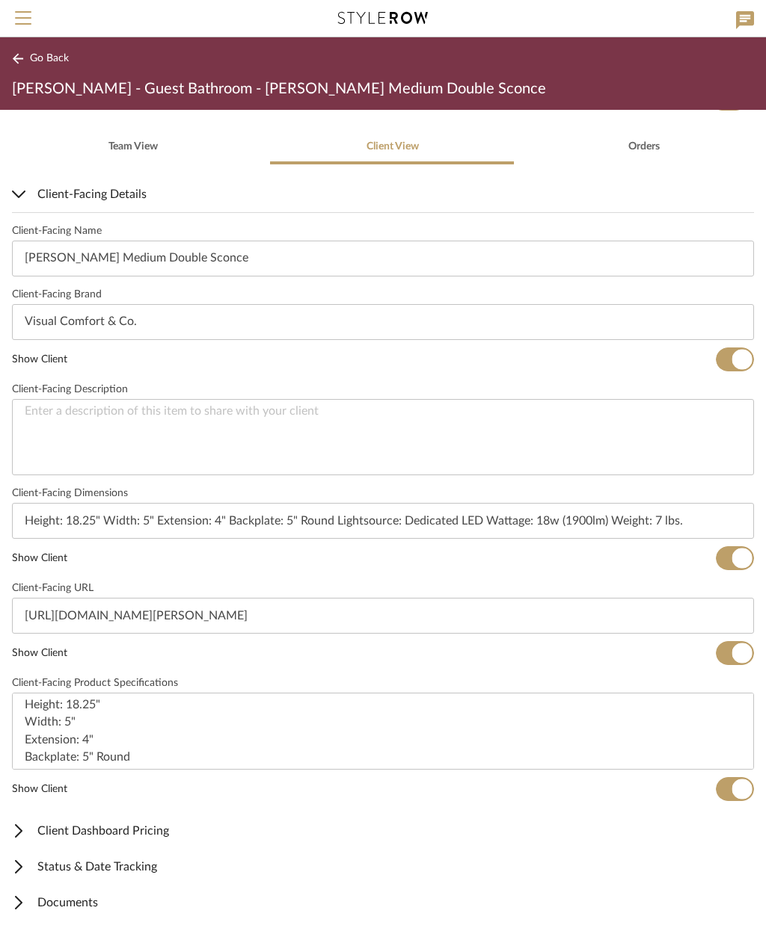
click at [35, 59] on span "Go Back" at bounding box center [49, 58] width 39 height 13
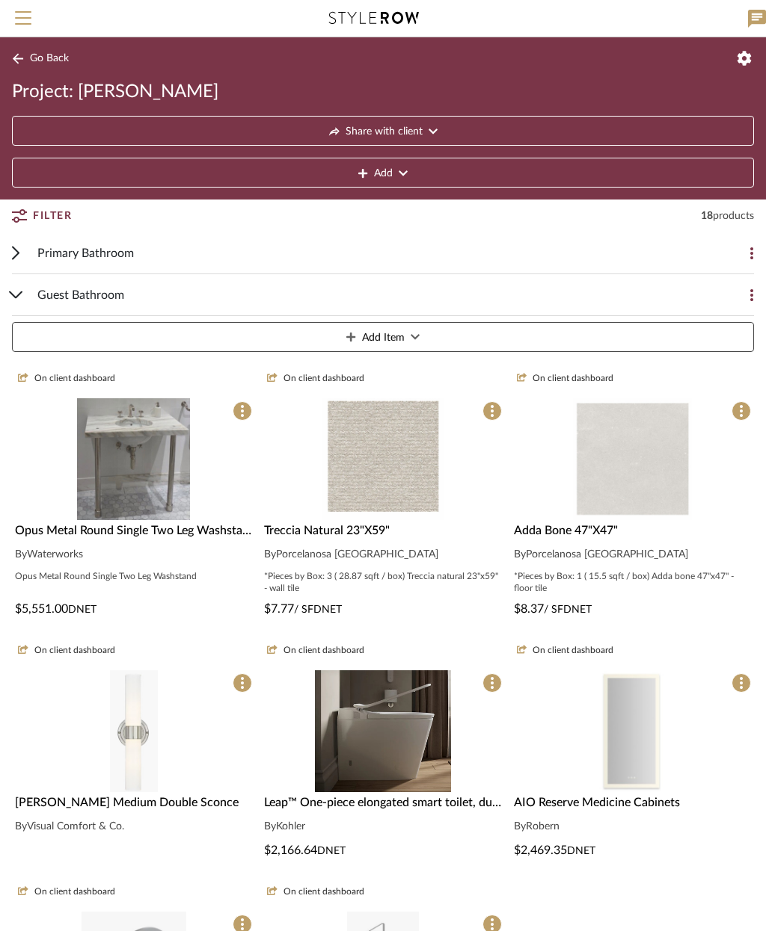
scroll to position [106, 0]
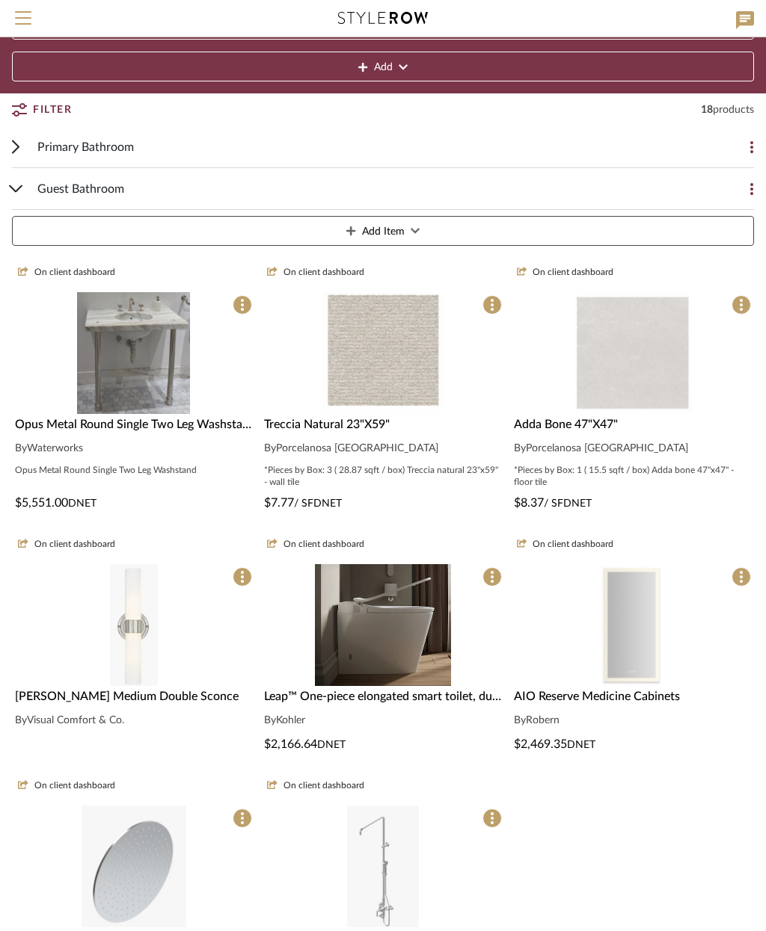
click at [417, 698] on img at bounding box center [383, 759] width 137 height 122
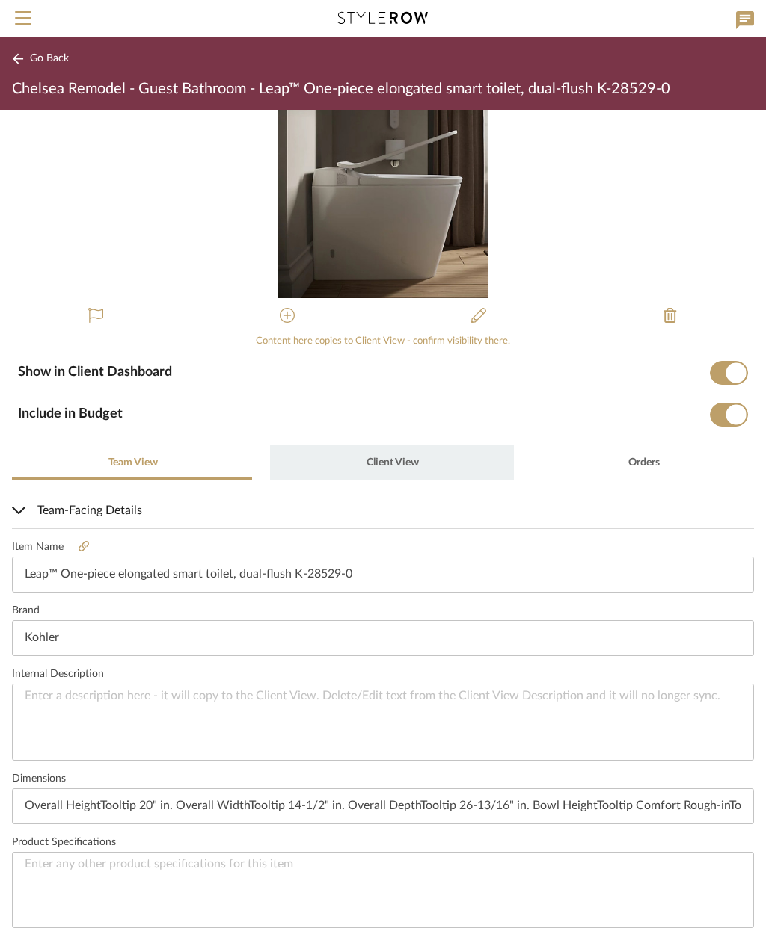
click at [405, 467] on span "Client View" at bounding box center [392, 463] width 52 height 10
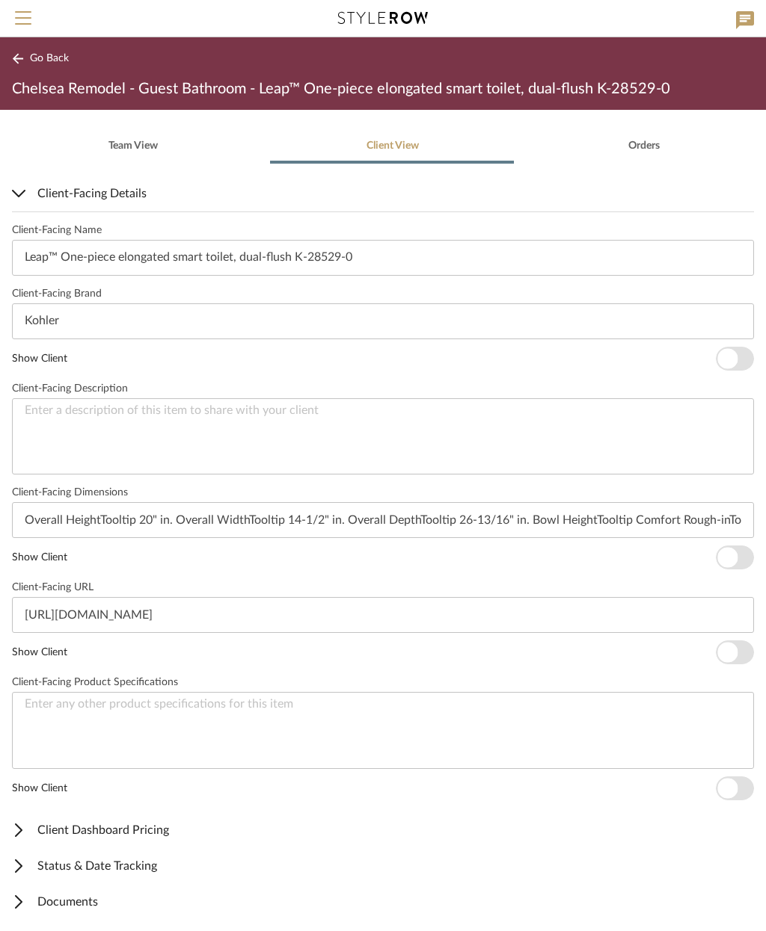
scroll to position [316, 0]
click at [743, 353] on span "button" at bounding box center [734, 360] width 38 height 24
click at [735, 555] on span "button" at bounding box center [727, 559] width 20 height 20
click at [749, 650] on span "button" at bounding box center [734, 653] width 38 height 24
click at [748, 796] on span "button" at bounding box center [734, 789] width 38 height 24
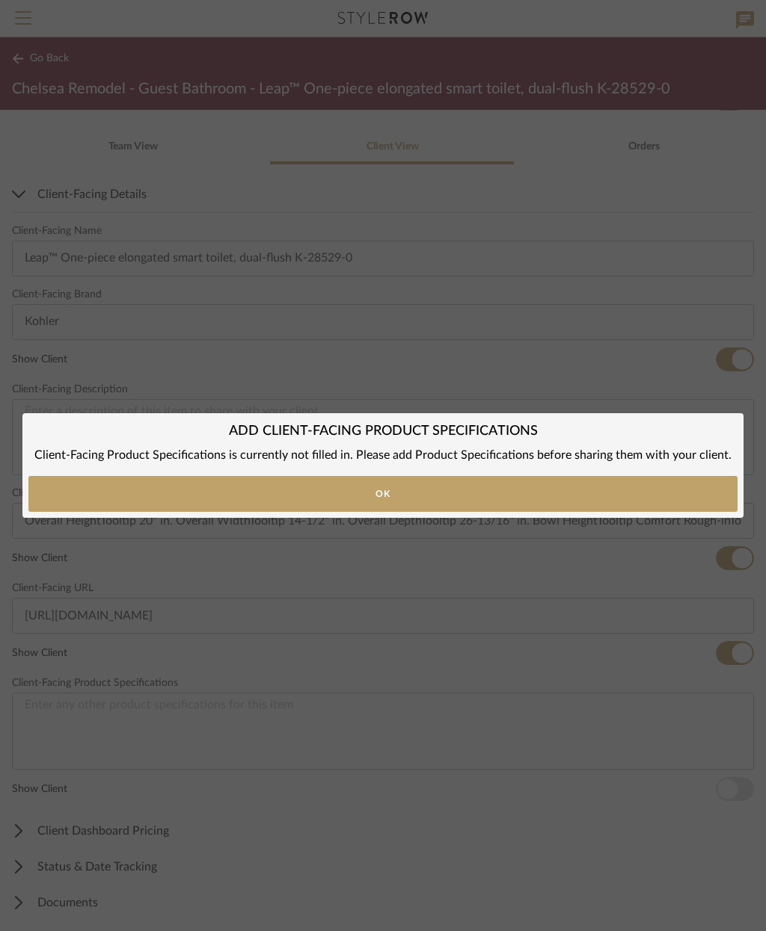
click at [438, 499] on button "Ok" at bounding box center [382, 494] width 709 height 36
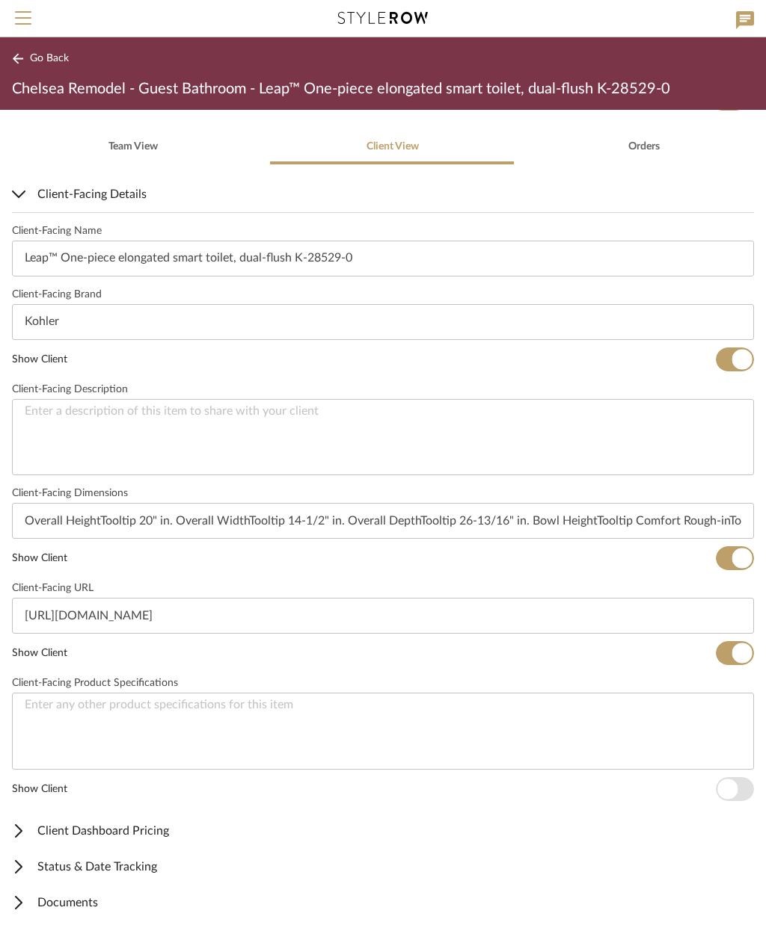
click at [732, 656] on span "button" at bounding box center [742, 654] width 20 height 20
click at [36, 60] on span "Go Back" at bounding box center [49, 58] width 39 height 13
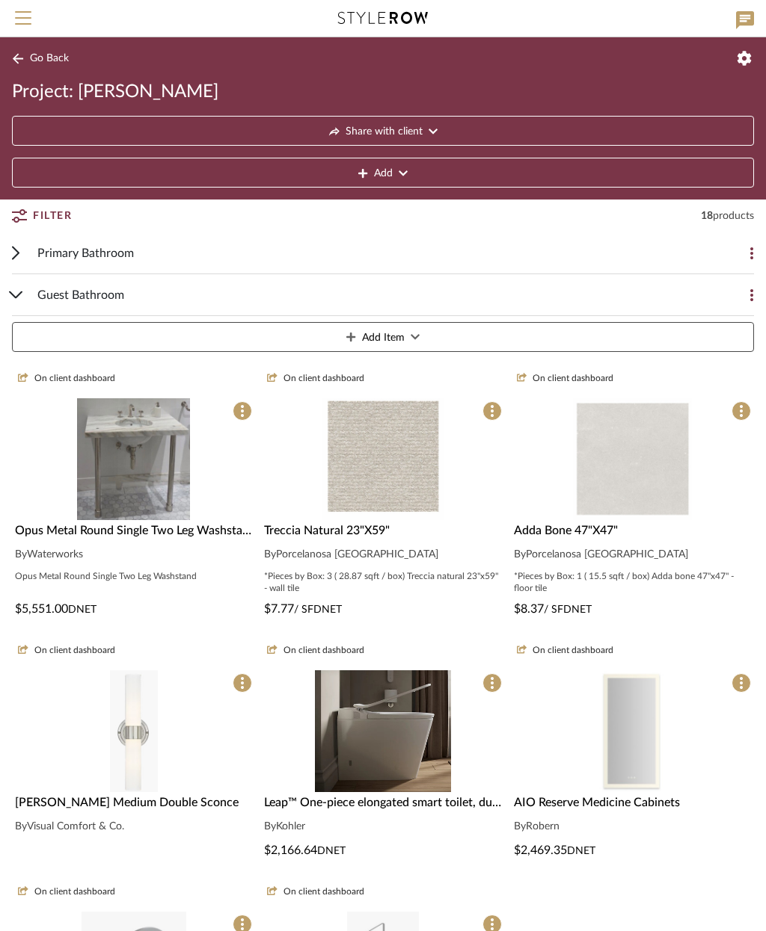
scroll to position [106, 0]
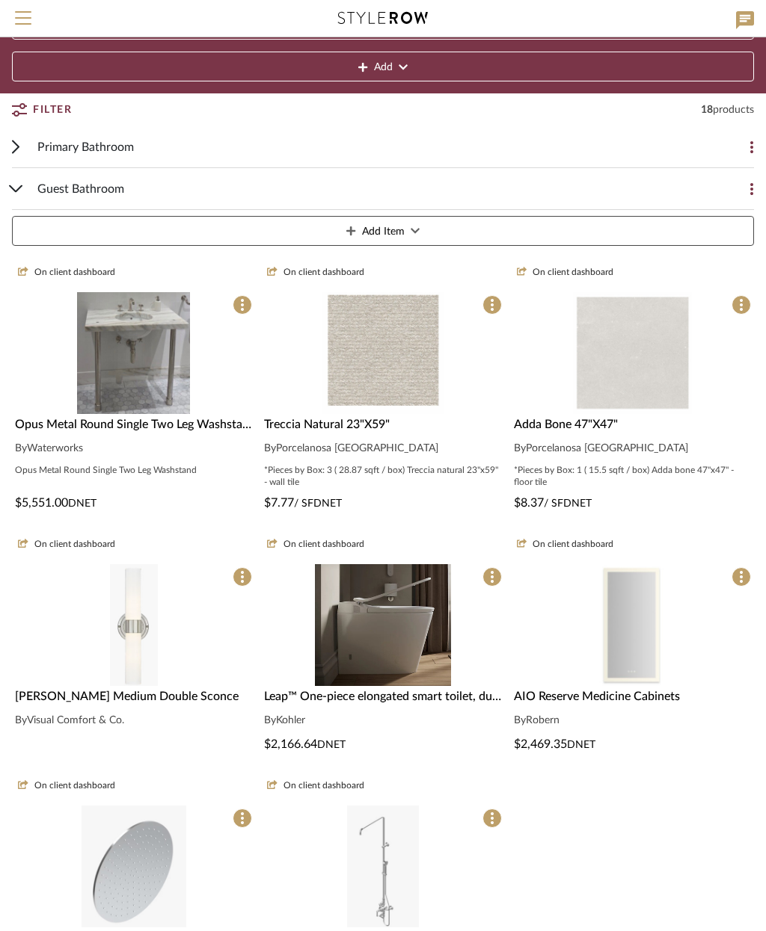
click at [652, 698] on img at bounding box center [632, 759] width 77 height 122
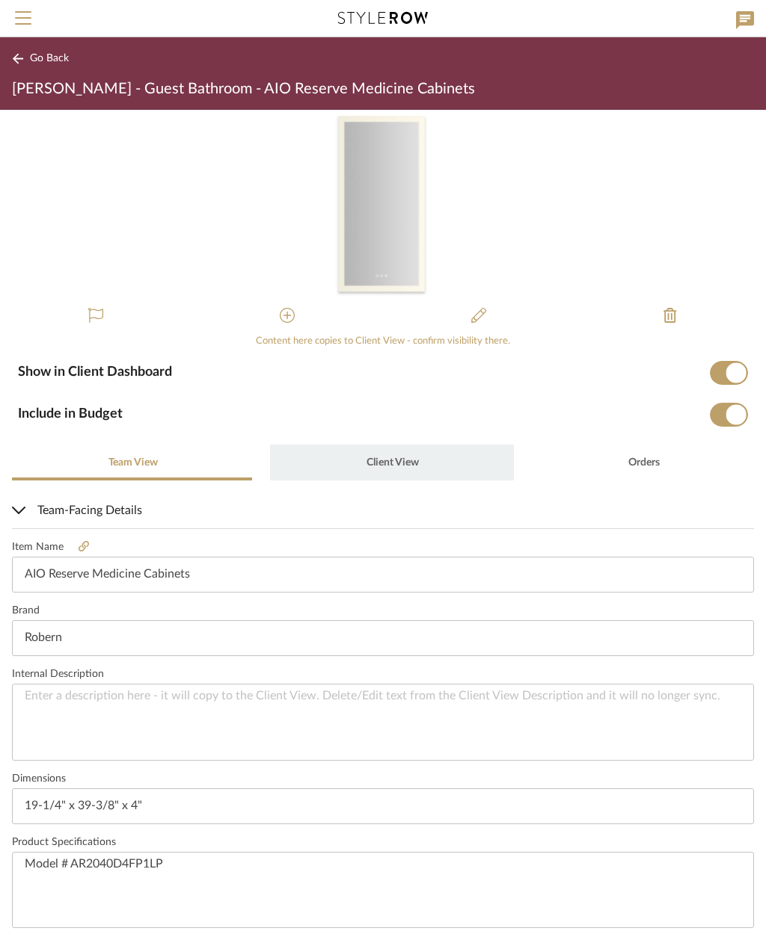
click at [397, 458] on span "Client View" at bounding box center [392, 463] width 52 height 10
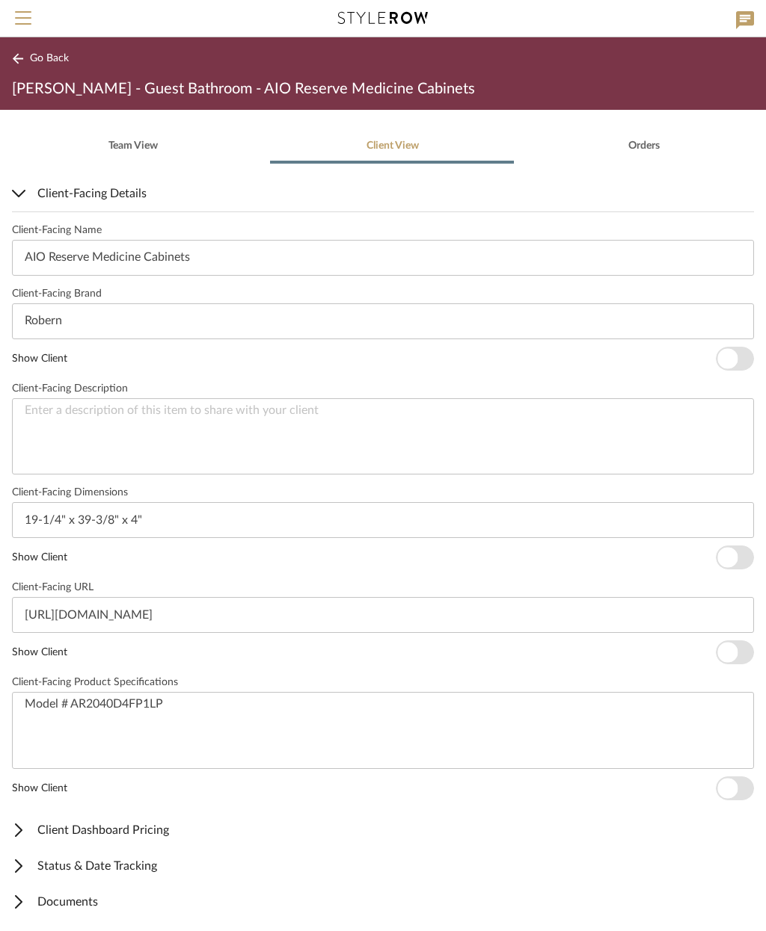
scroll to position [316, 0]
click at [728, 351] on span "button" at bounding box center [727, 359] width 20 height 20
click at [733, 557] on span "button" at bounding box center [727, 559] width 20 height 20
click at [730, 654] on span "button" at bounding box center [727, 654] width 20 height 20
click at [742, 788] on span "button" at bounding box center [734, 789] width 38 height 24
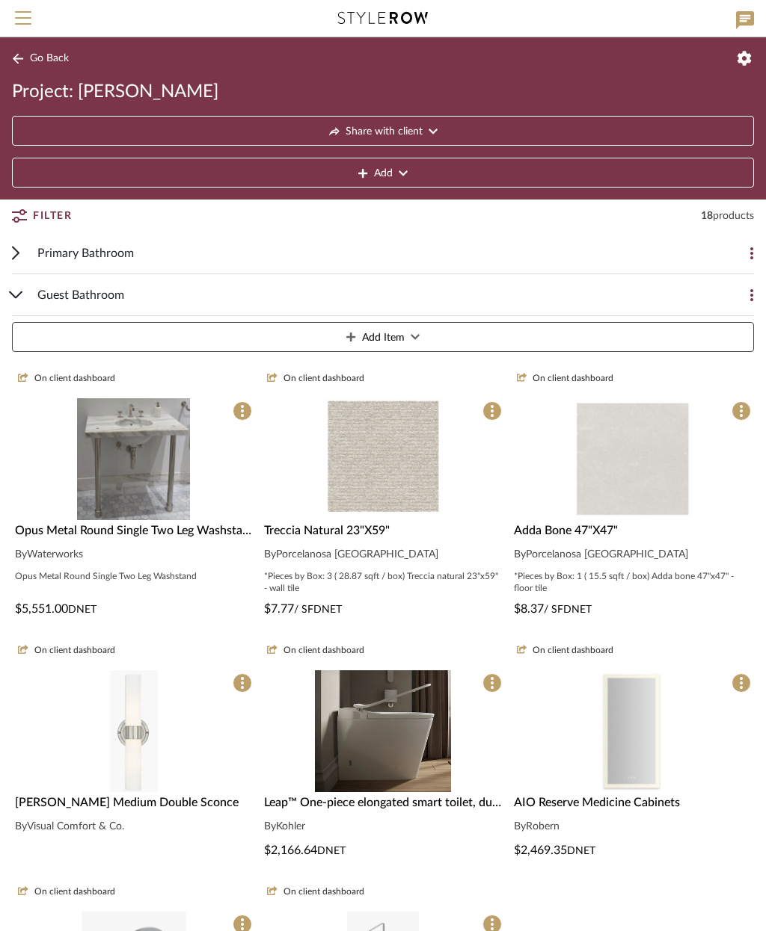
scroll to position [106, 0]
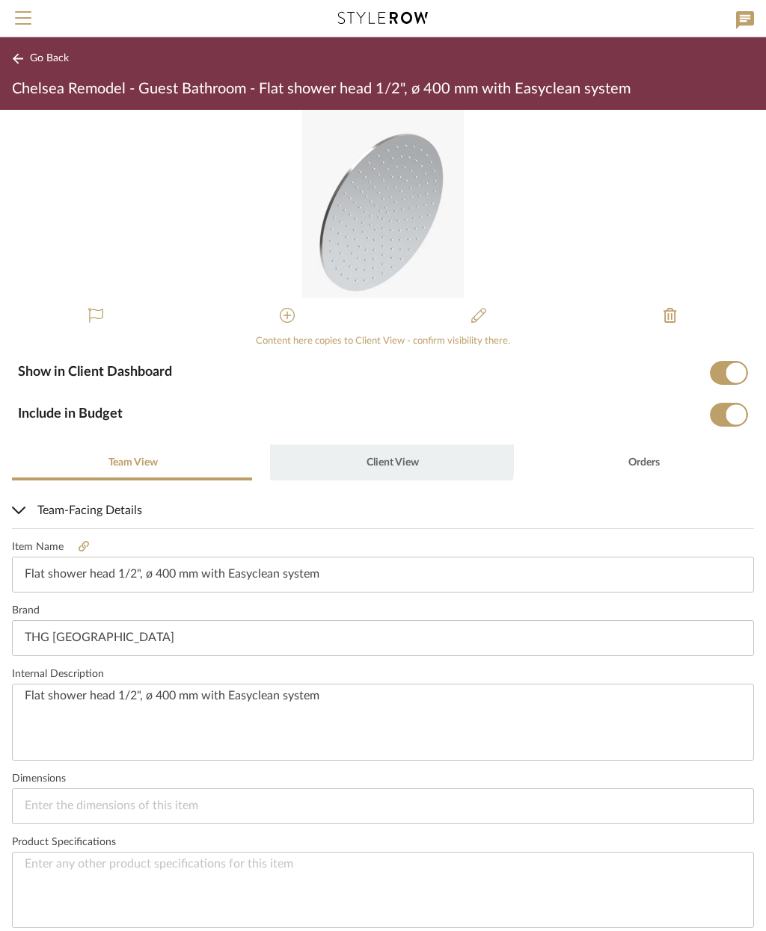
click at [386, 458] on span "Client View" at bounding box center [392, 463] width 52 height 10
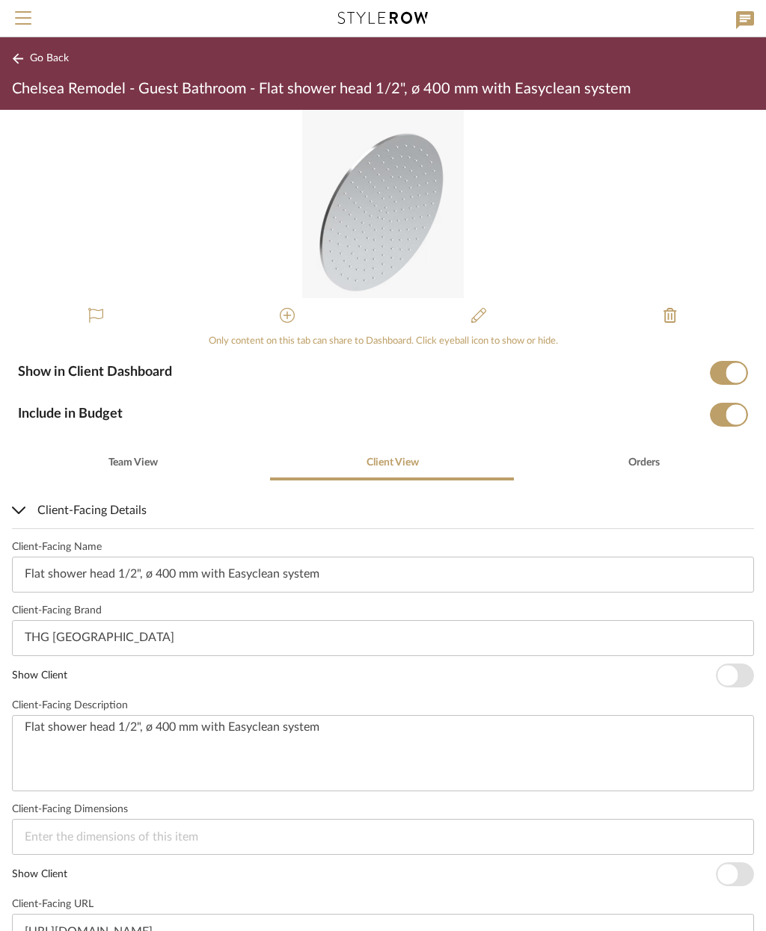
click at [735, 677] on span "button" at bounding box center [727, 675] width 20 height 20
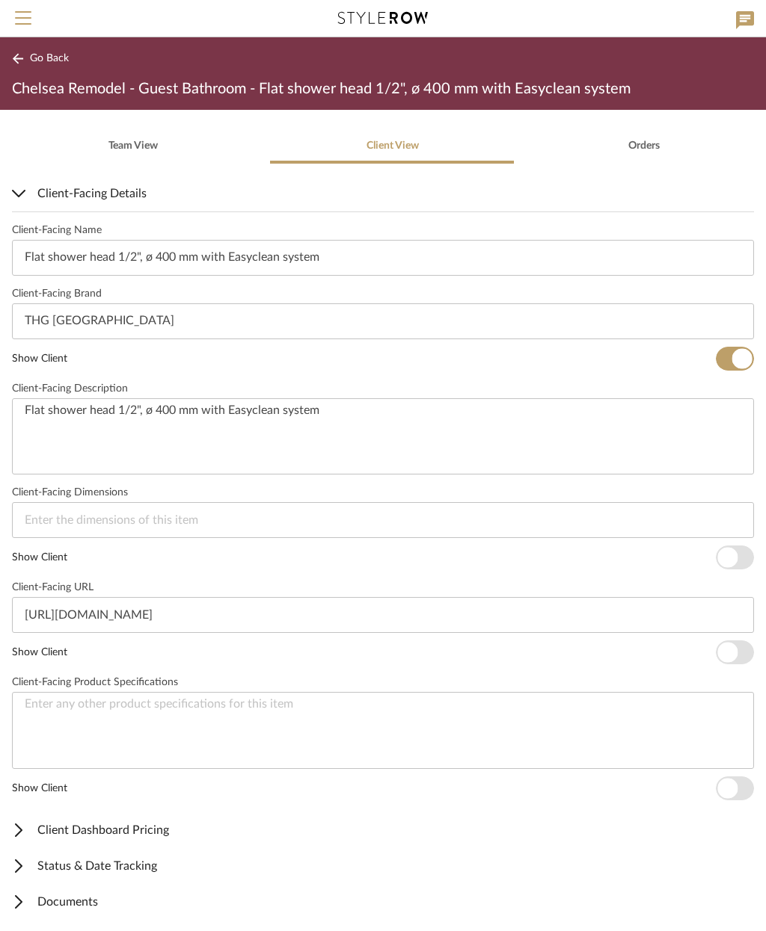
scroll to position [316, 0]
click at [728, 561] on span "button" at bounding box center [727, 559] width 20 height 20
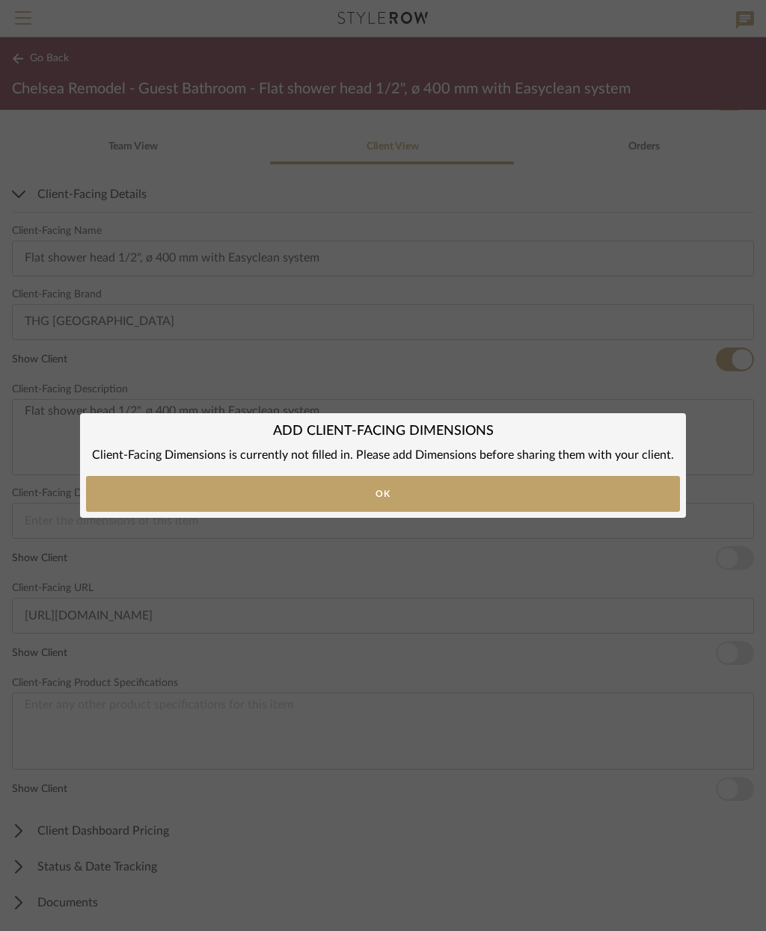
click at [742, 660] on div "ADD CLIENT-FACING DIMENSIONS × Client-Facing Dimensions is currently not filled…" at bounding box center [383, 465] width 766 height 931
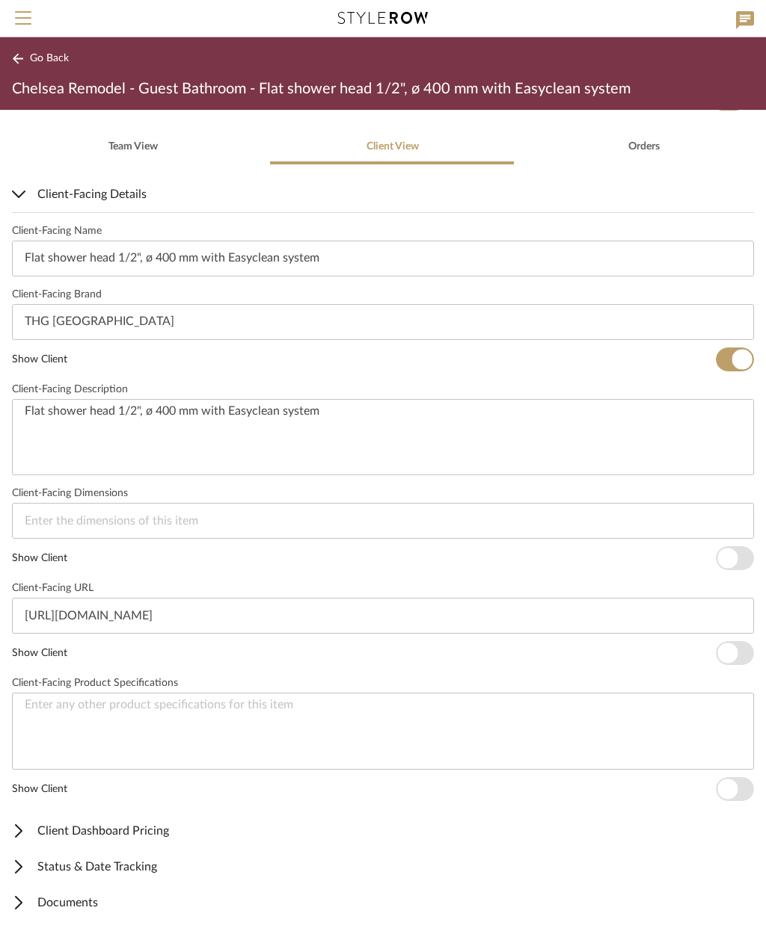
click at [739, 560] on span "button" at bounding box center [734, 558] width 38 height 24
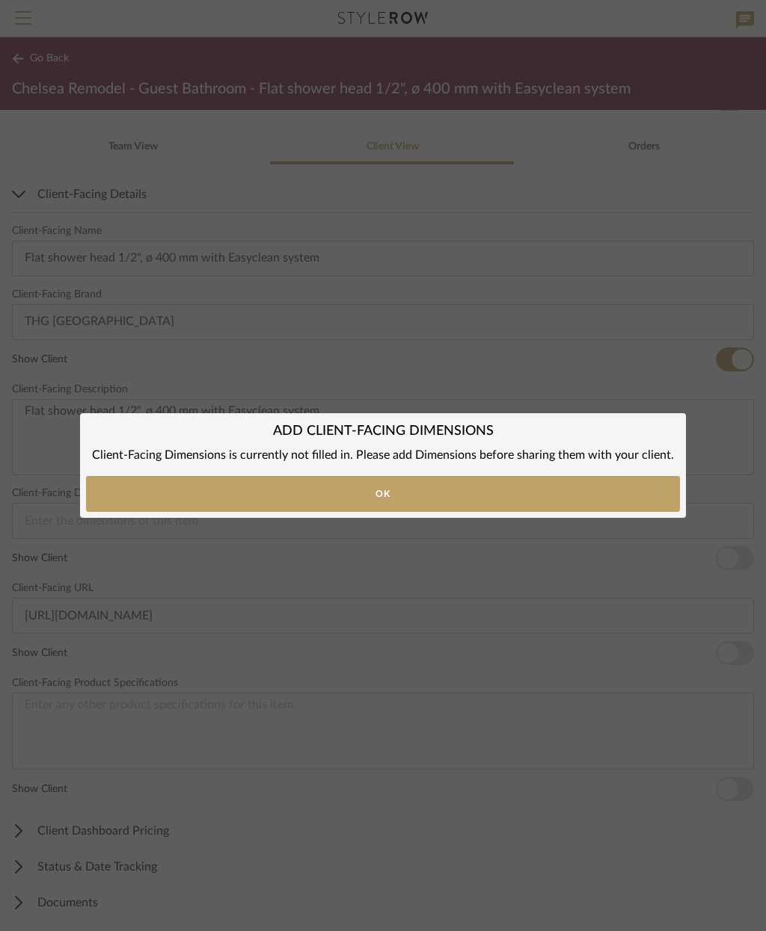
click at [547, 487] on button "Ok" at bounding box center [383, 494] width 594 height 36
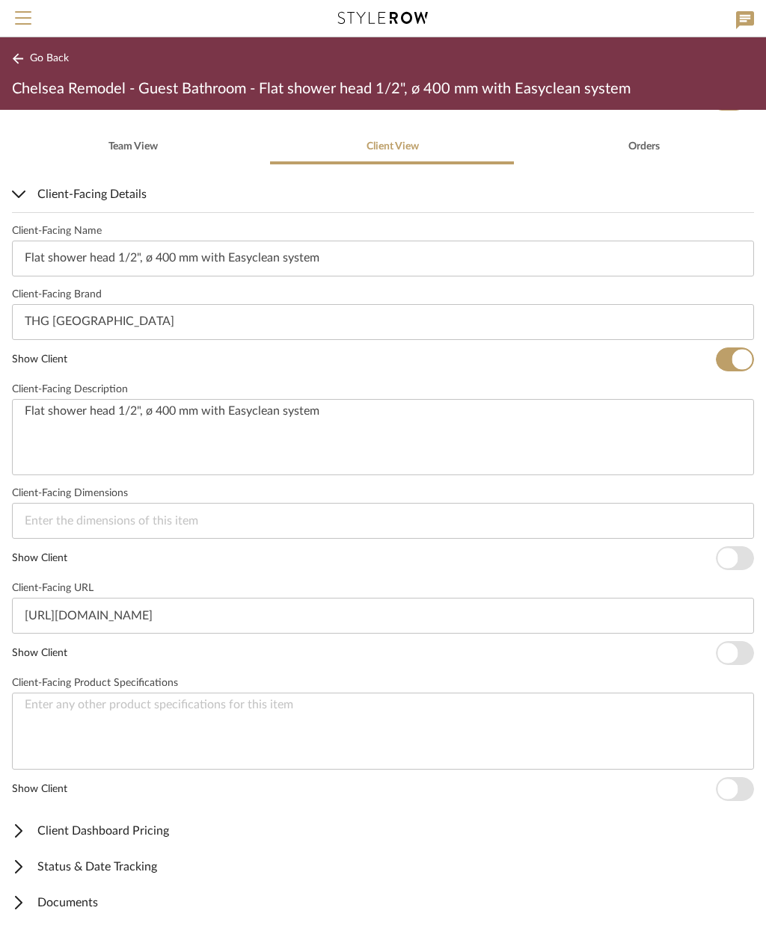
click at [733, 658] on span "button" at bounding box center [727, 654] width 20 height 20
click at [741, 795] on span "button" at bounding box center [734, 789] width 38 height 24
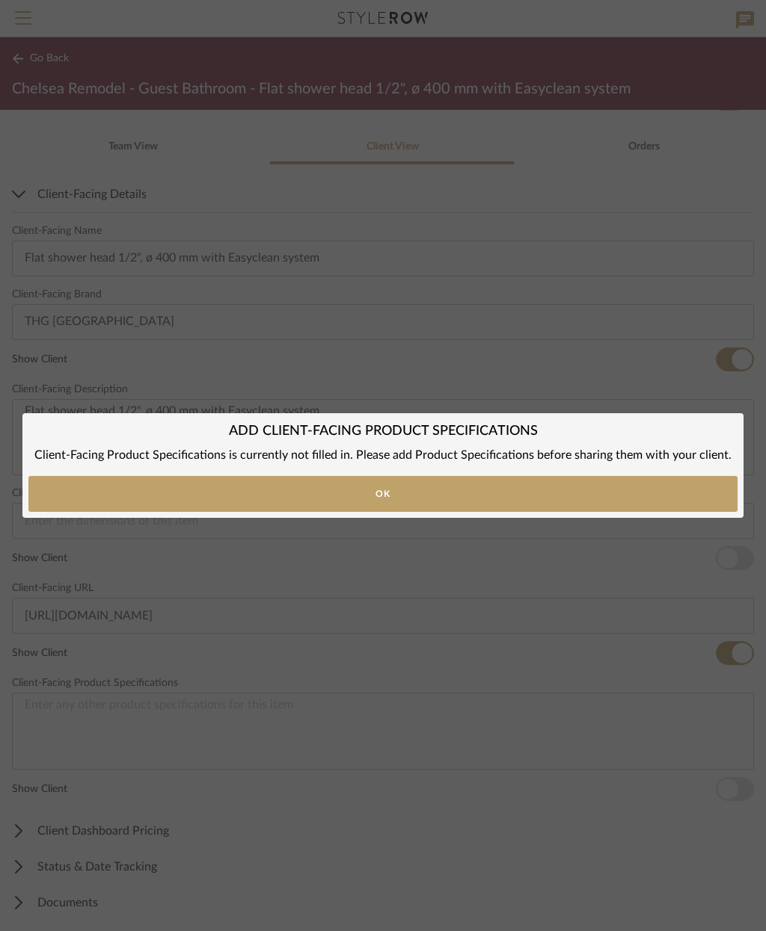
click at [529, 490] on button "Ok" at bounding box center [382, 494] width 709 height 36
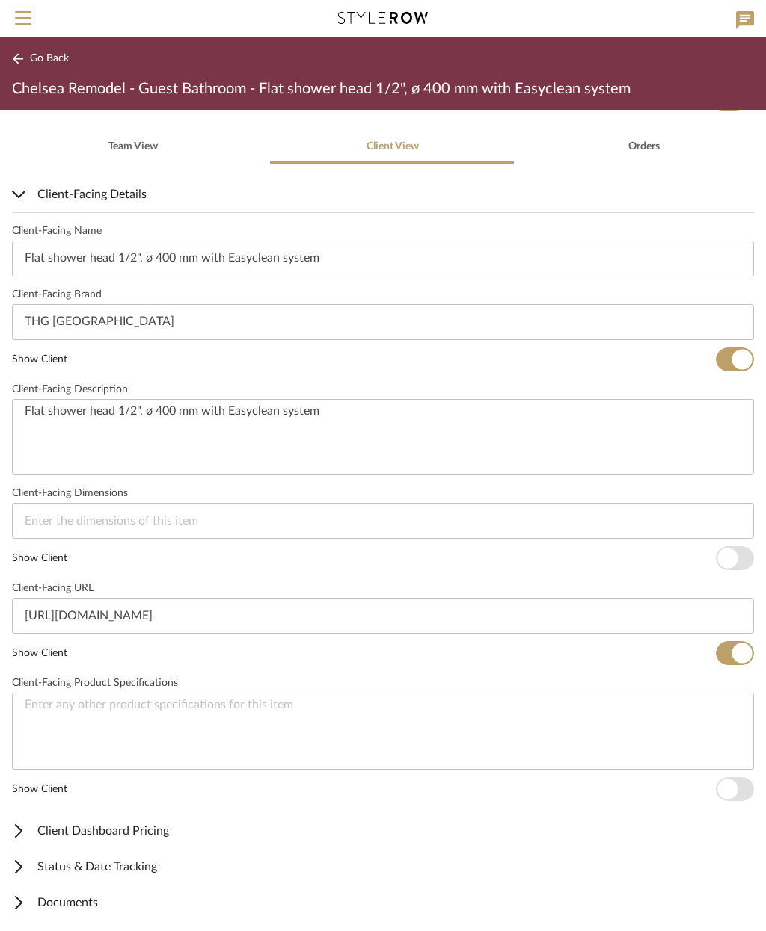
click at [38, 59] on span "Go Back" at bounding box center [49, 58] width 39 height 13
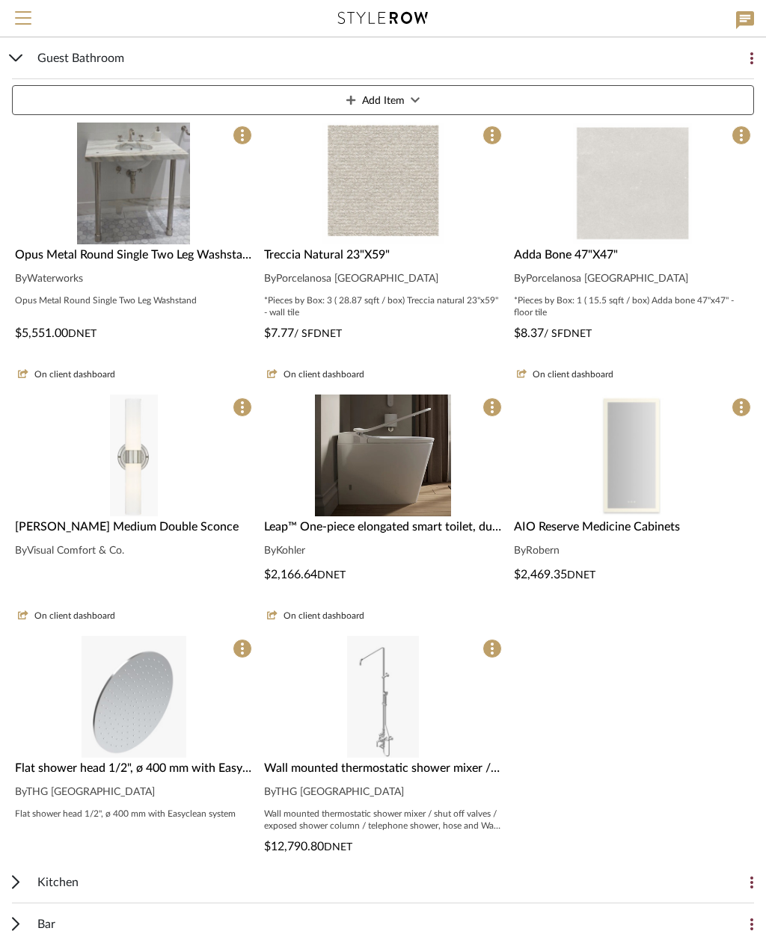
scroll to position [285, 0]
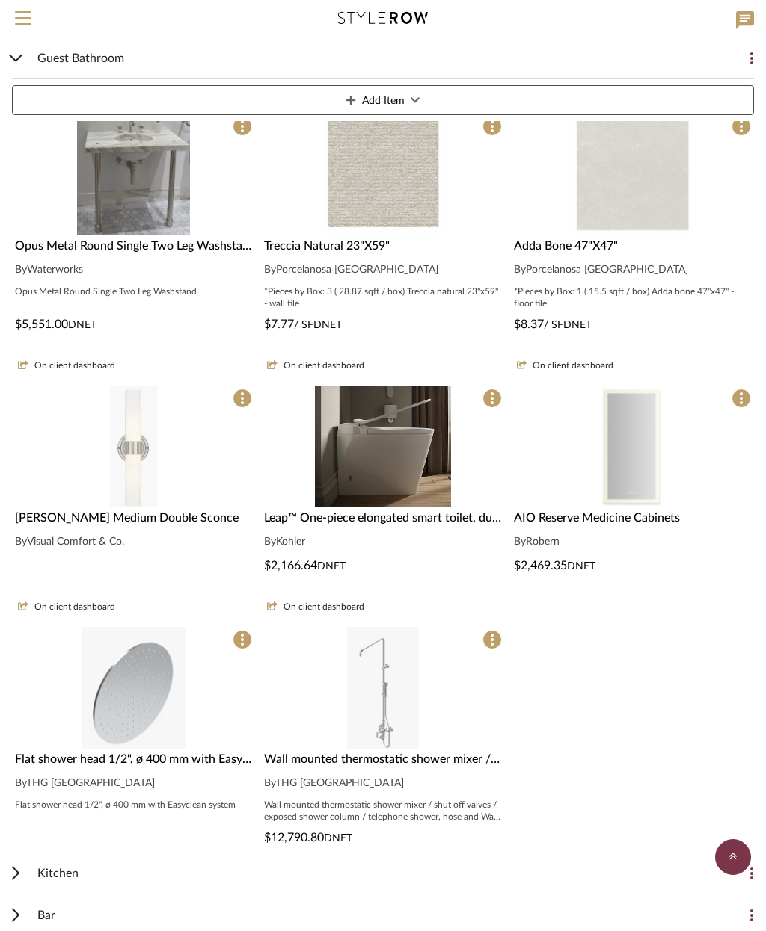
click at [430, 761] on div at bounding box center [382, 822] width 243 height 122
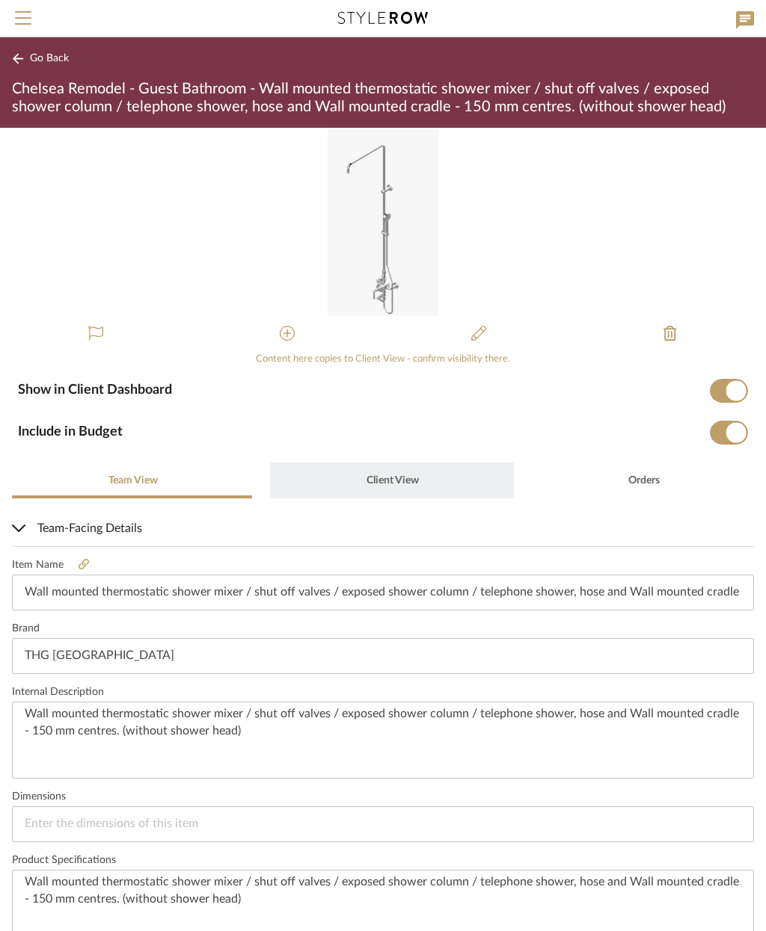
click at [398, 479] on span "Client View" at bounding box center [392, 480] width 52 height 10
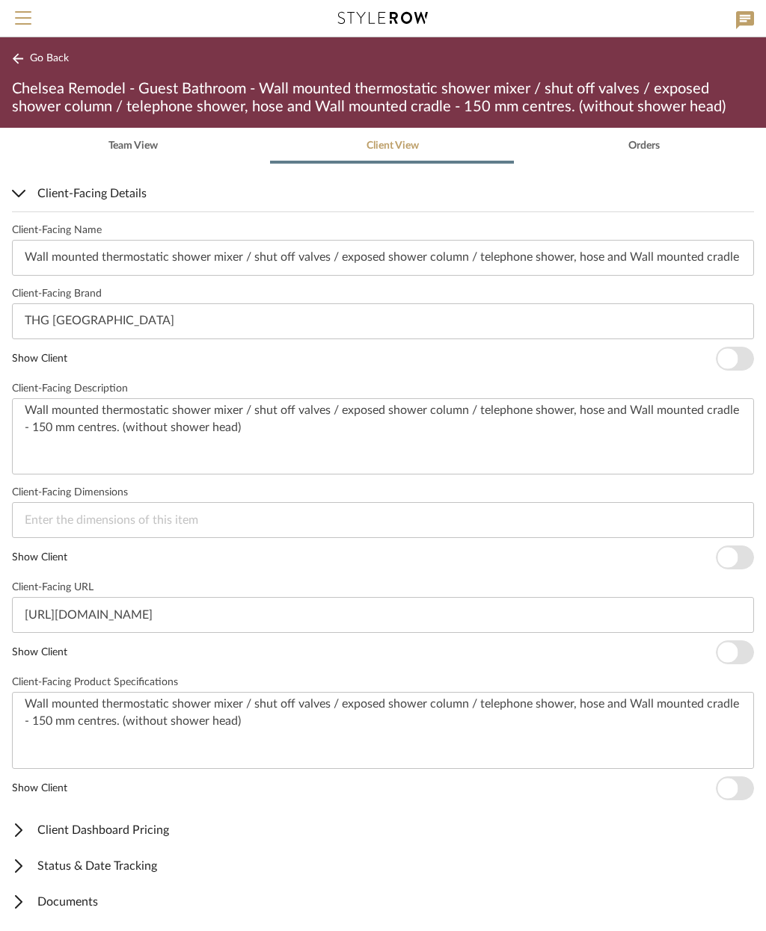
scroll to position [334, 0]
click at [732, 360] on span "button" at bounding box center [727, 359] width 20 height 20
click at [724, 567] on span "button" at bounding box center [727, 559] width 20 height 20
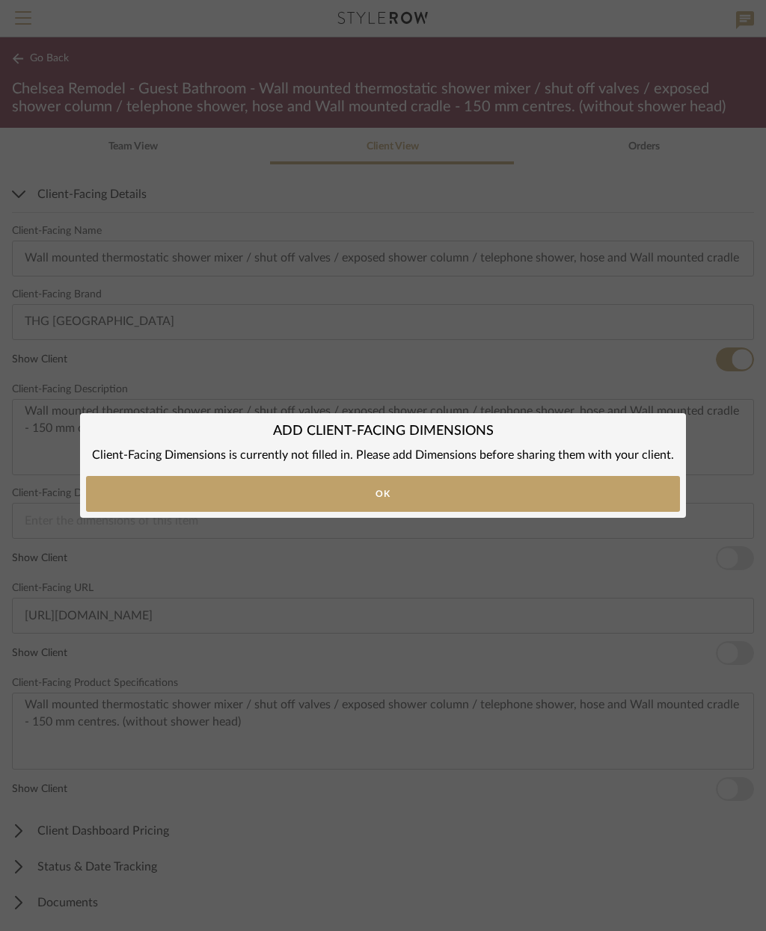
click at [582, 499] on button "Ok" at bounding box center [383, 494] width 594 height 36
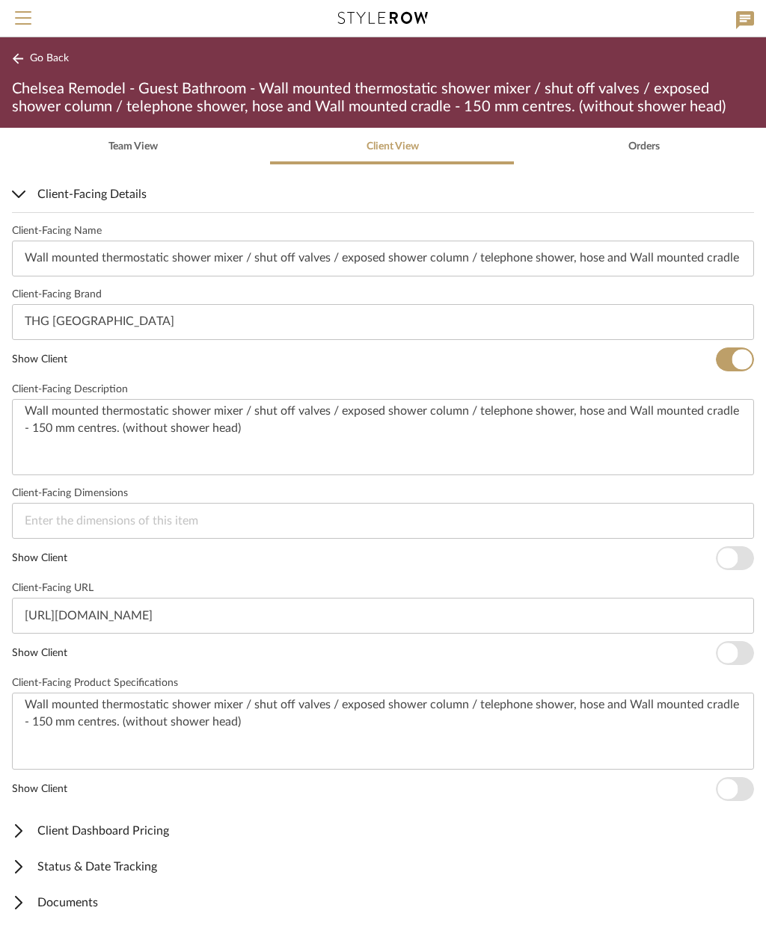
click at [737, 656] on span "button" at bounding box center [727, 654] width 20 height 20
click at [735, 791] on span "button" at bounding box center [727, 790] width 20 height 20
click at [43, 54] on span "Go Back" at bounding box center [49, 58] width 39 height 13
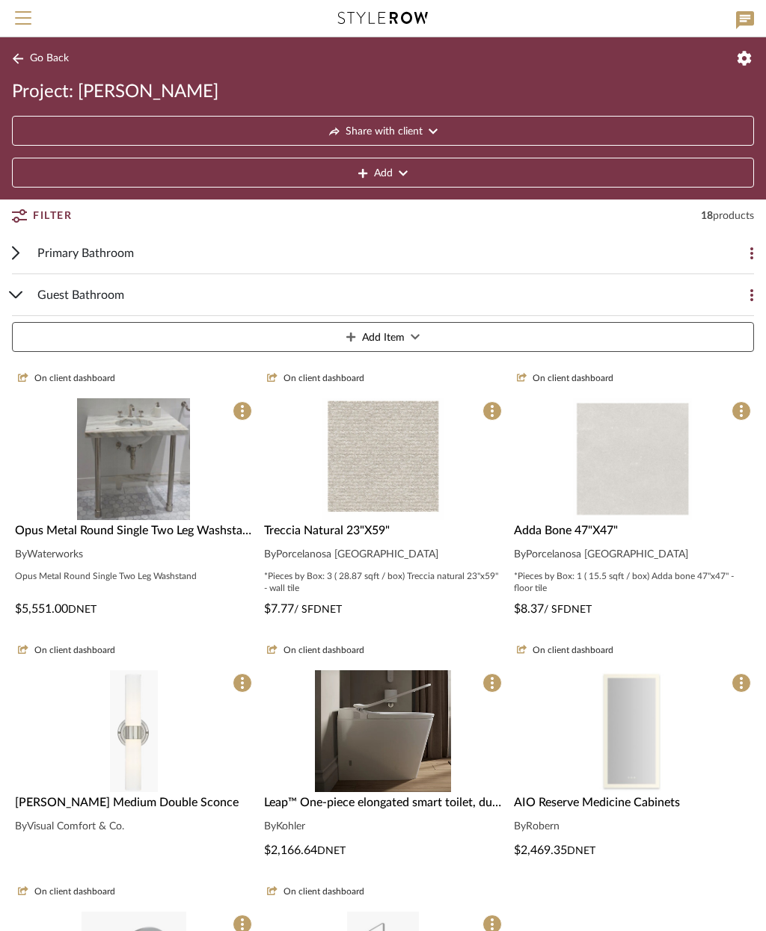
click at [105, 257] on span "Primary Bathroom" at bounding box center [85, 253] width 96 height 18
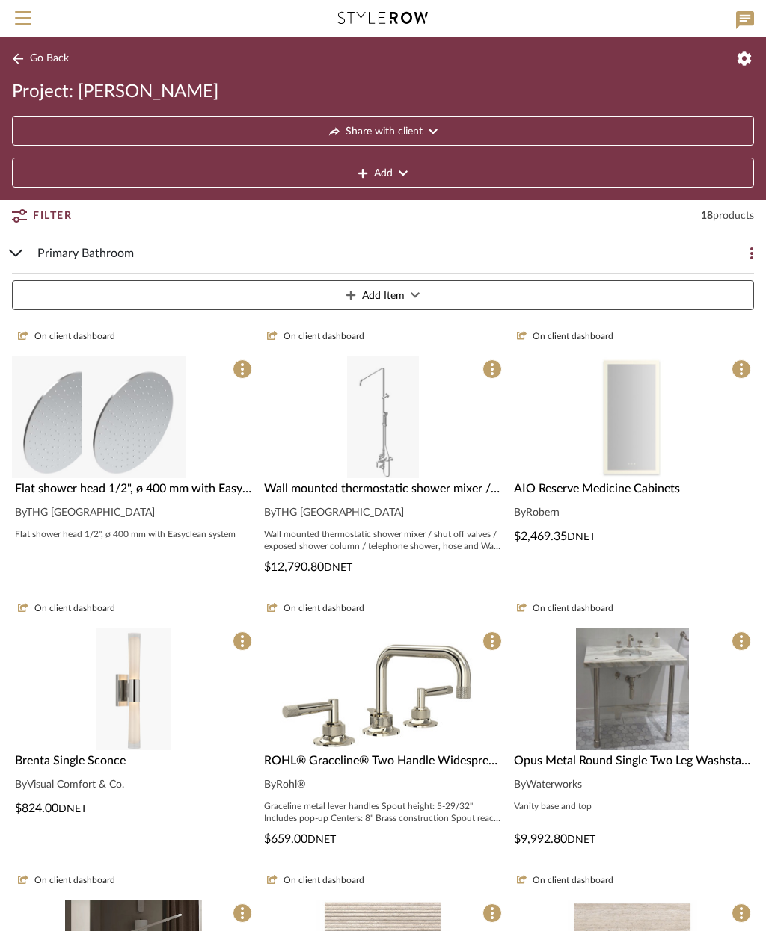
click at [207, 438] on div at bounding box center [133, 418] width 243 height 122
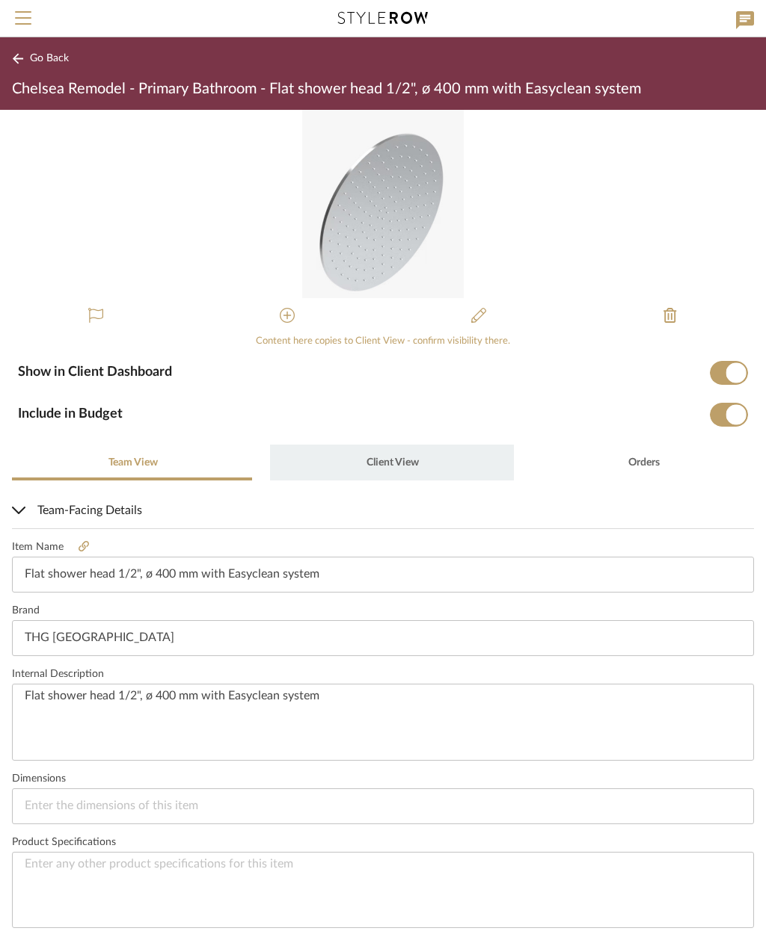
click at [390, 458] on span "Client View" at bounding box center [392, 463] width 52 height 10
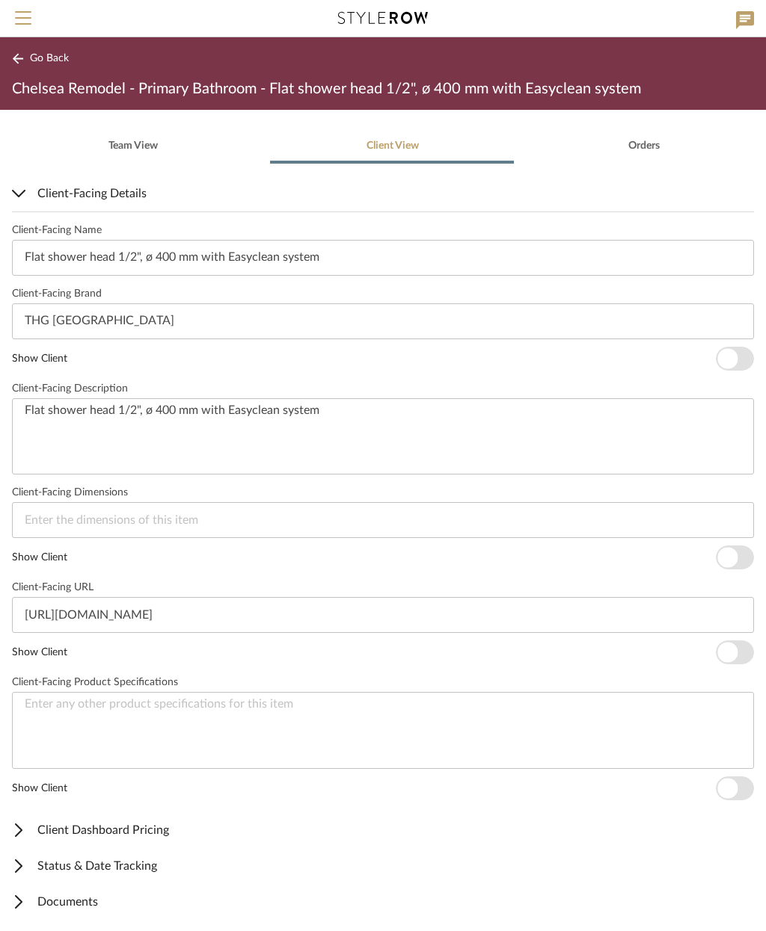
scroll to position [316, 0]
click at [733, 358] on span "button" at bounding box center [727, 359] width 20 height 20
click at [737, 650] on span "button" at bounding box center [727, 654] width 20 height 20
click at [736, 787] on span "button" at bounding box center [727, 790] width 20 height 20
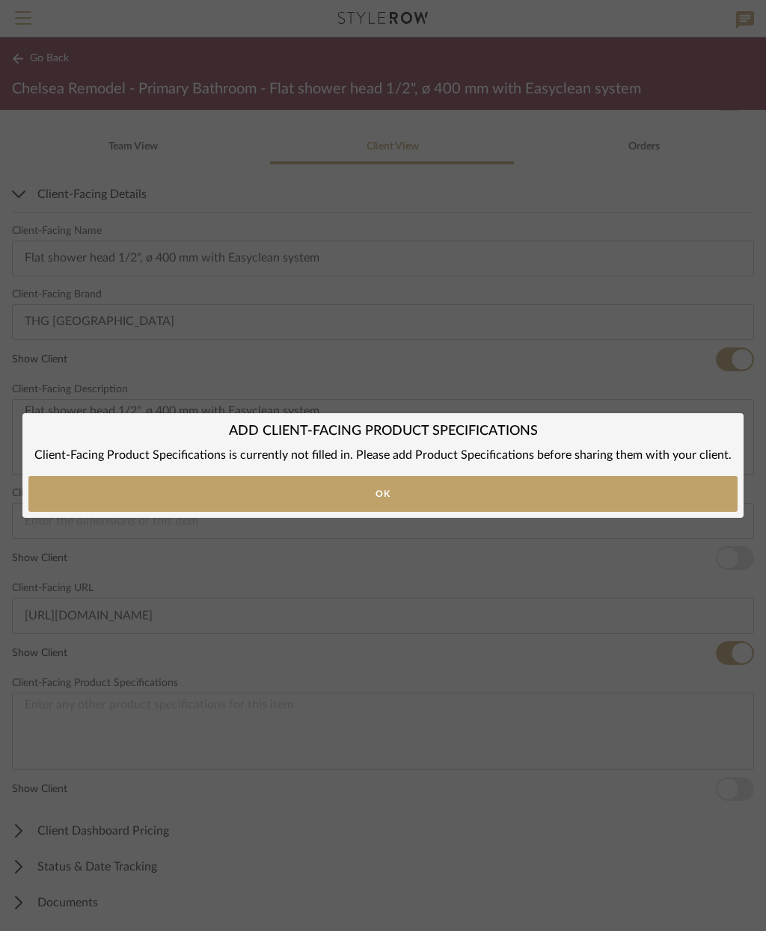
click at [585, 489] on button "Ok" at bounding box center [382, 494] width 709 height 36
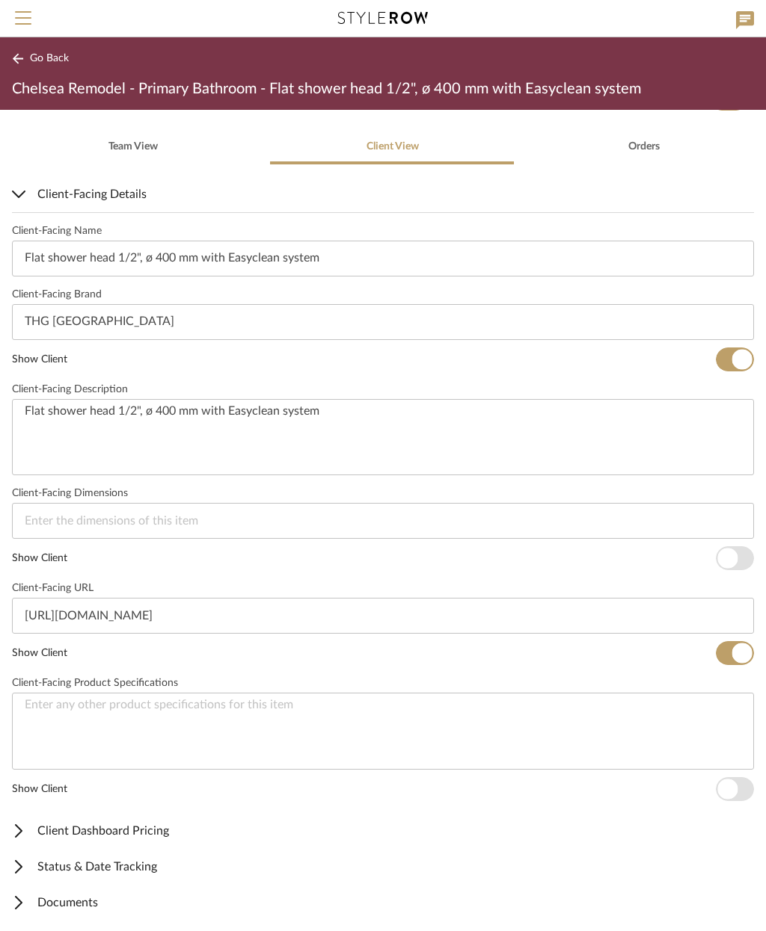
click at [40, 53] on span "Go Back" at bounding box center [49, 58] width 39 height 13
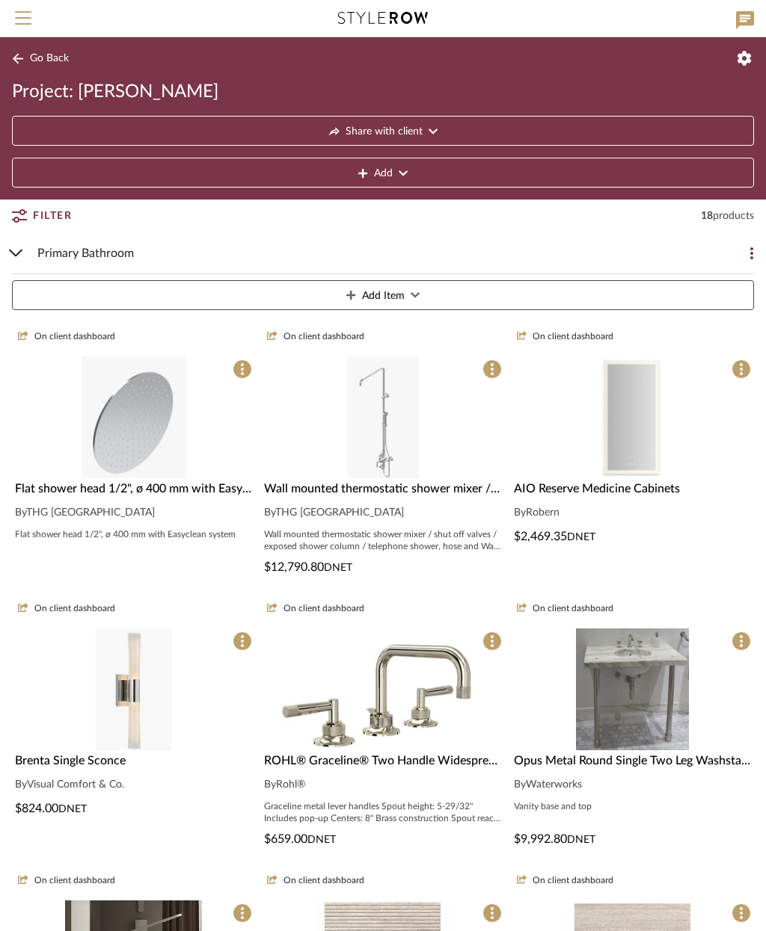
click at [408, 490] on img at bounding box center [383, 551] width 72 height 122
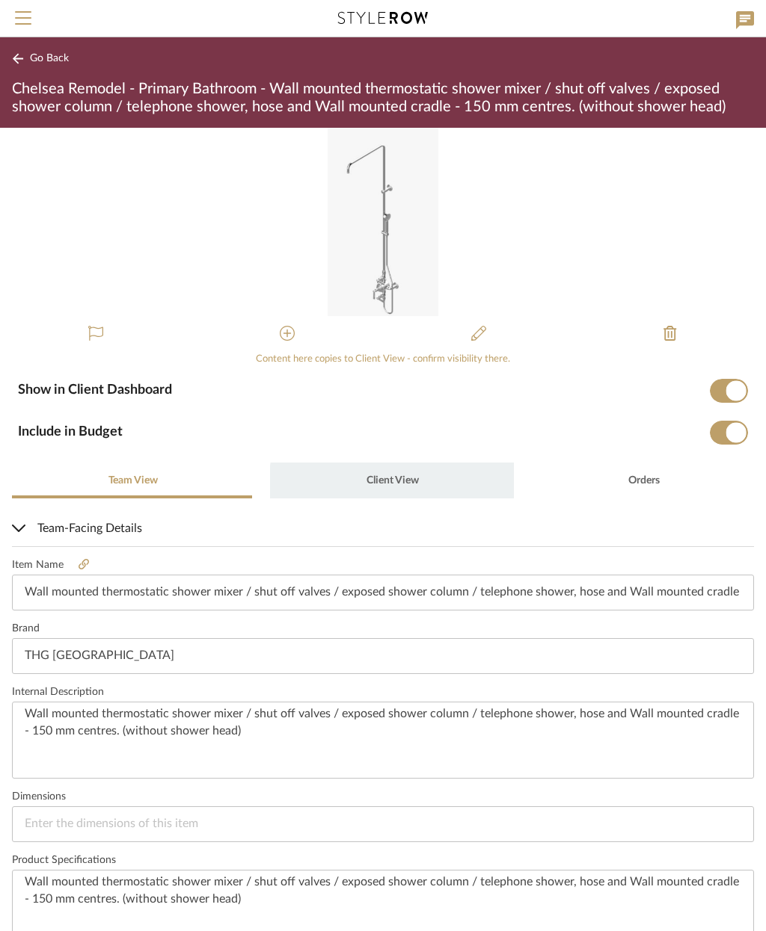
click at [397, 485] on span "Client View" at bounding box center [392, 480] width 52 height 10
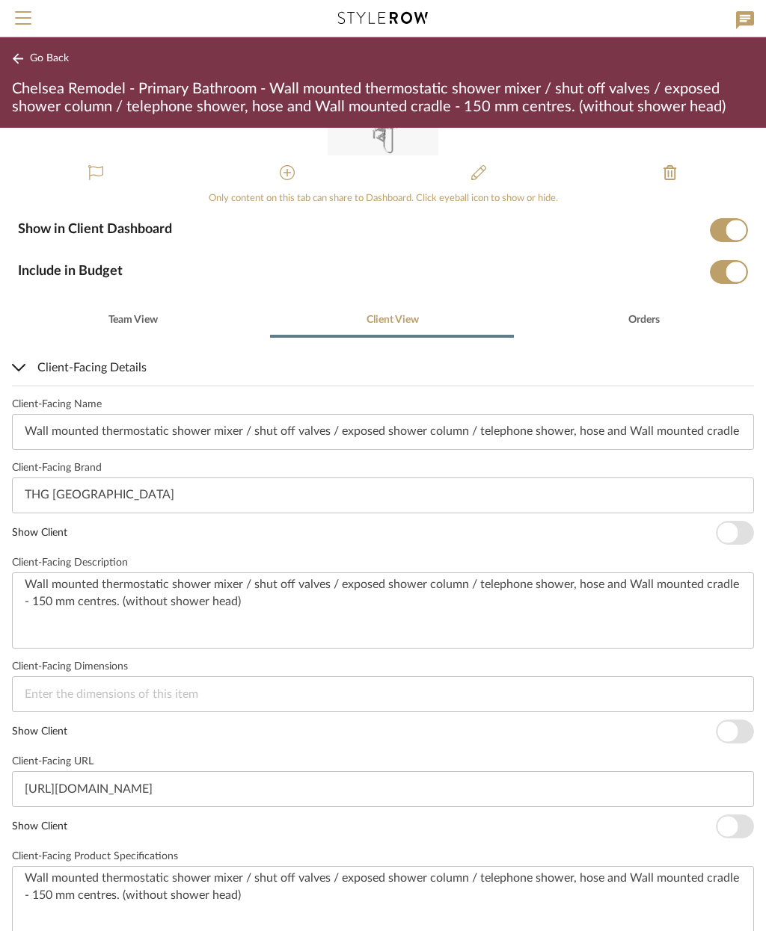
scroll to position [161, 0]
click at [736, 535] on span "button" at bounding box center [727, 532] width 20 height 20
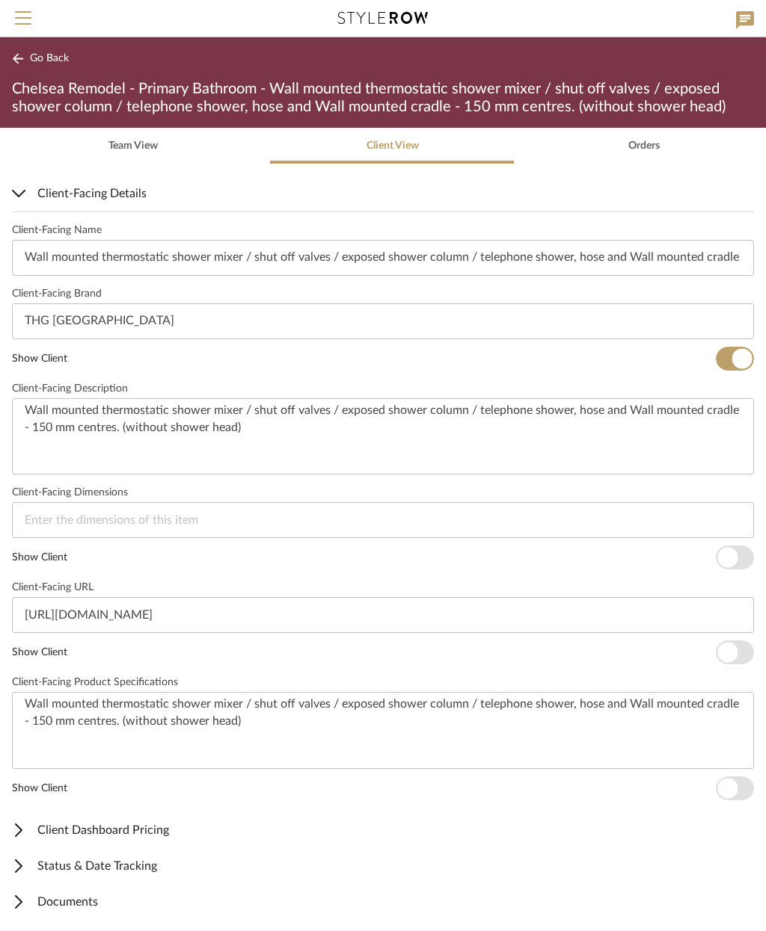
scroll to position [334, 0]
click at [733, 655] on span "button" at bounding box center [727, 654] width 20 height 20
click at [744, 784] on span "button" at bounding box center [734, 789] width 38 height 24
click at [49, 58] on span "Go Back" at bounding box center [49, 58] width 39 height 13
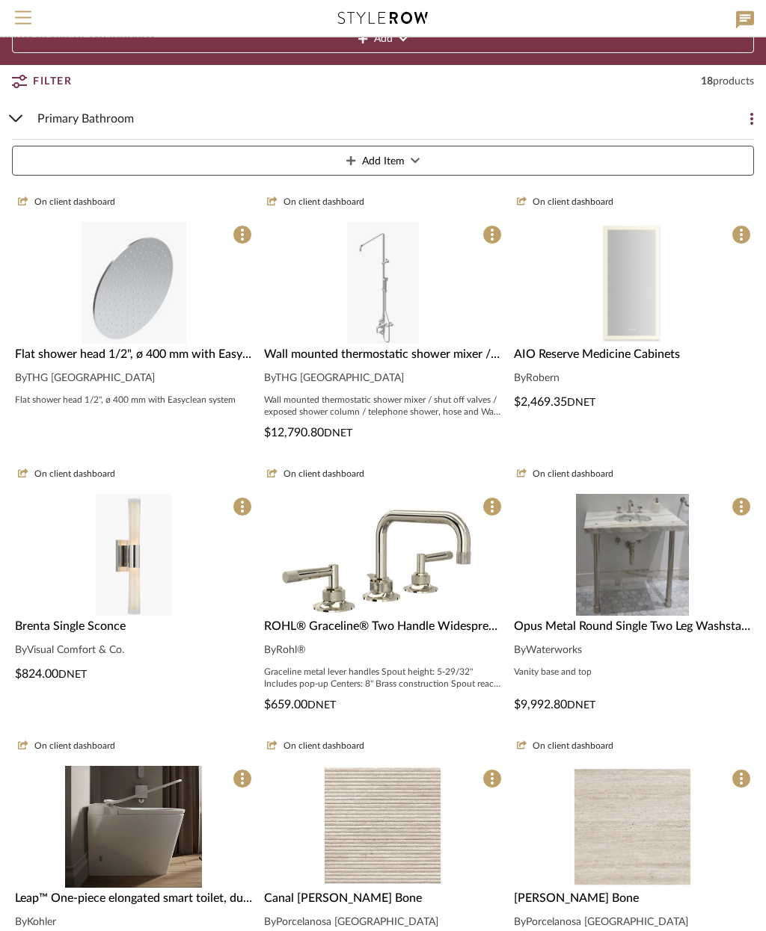
scroll to position [134, 0]
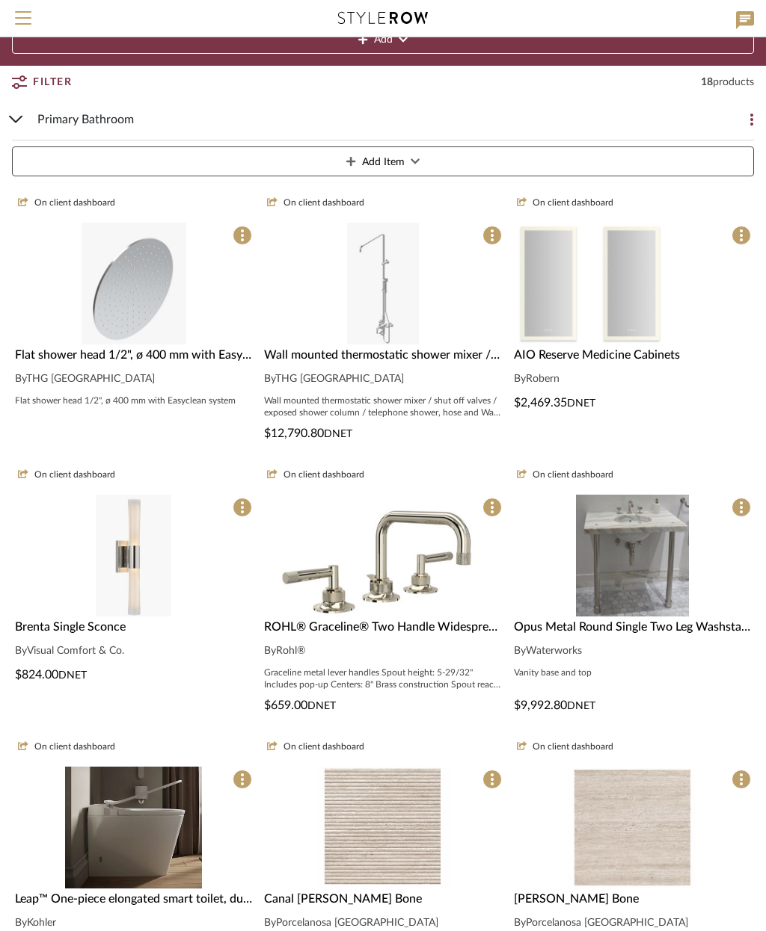
click at [648, 324] on img at bounding box center [632, 284] width 77 height 122
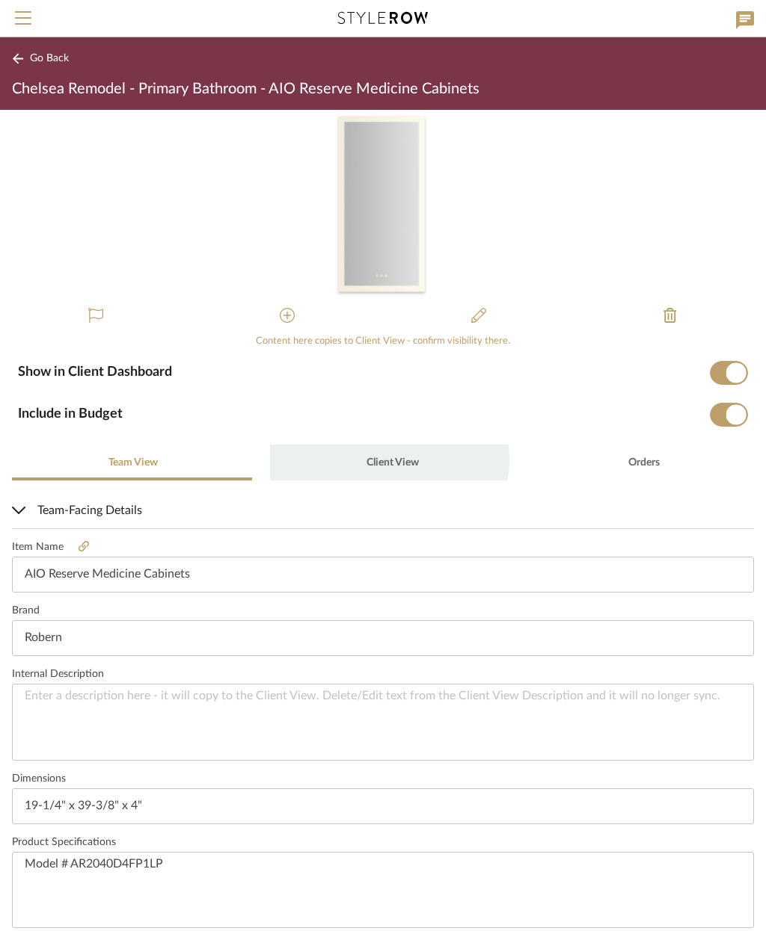
click at [381, 460] on span "Client View" at bounding box center [392, 463] width 52 height 10
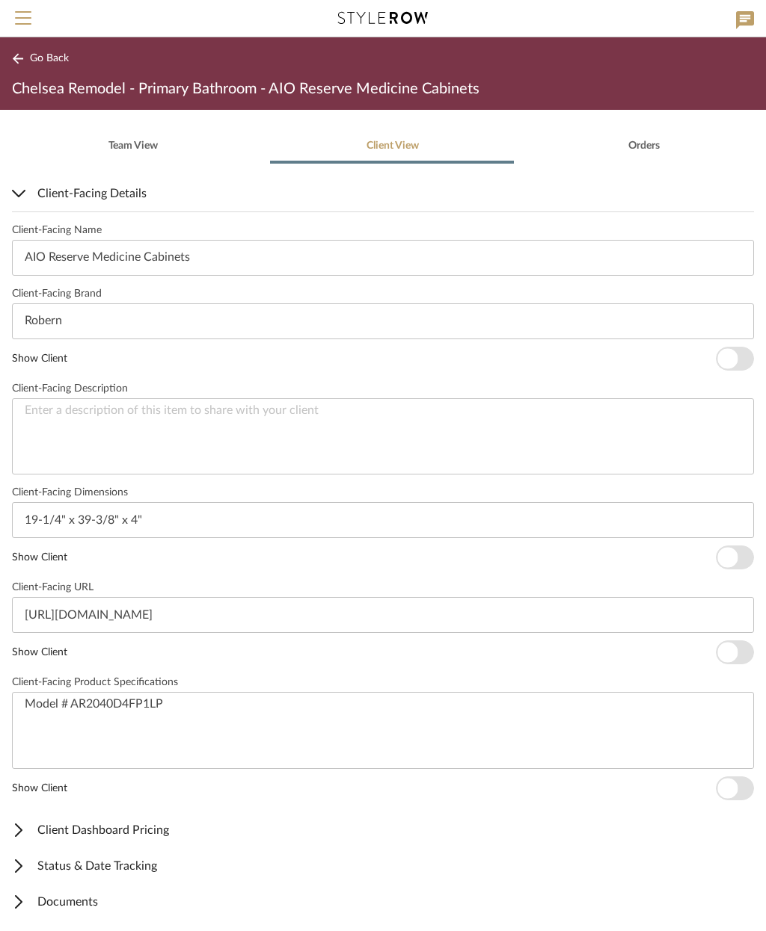
scroll to position [316, 0]
click at [733, 360] on span "button" at bounding box center [727, 359] width 20 height 20
click at [733, 563] on span "button" at bounding box center [727, 559] width 20 height 20
click at [738, 653] on span "button" at bounding box center [734, 653] width 38 height 24
click at [745, 777] on span "button" at bounding box center [734, 789] width 38 height 24
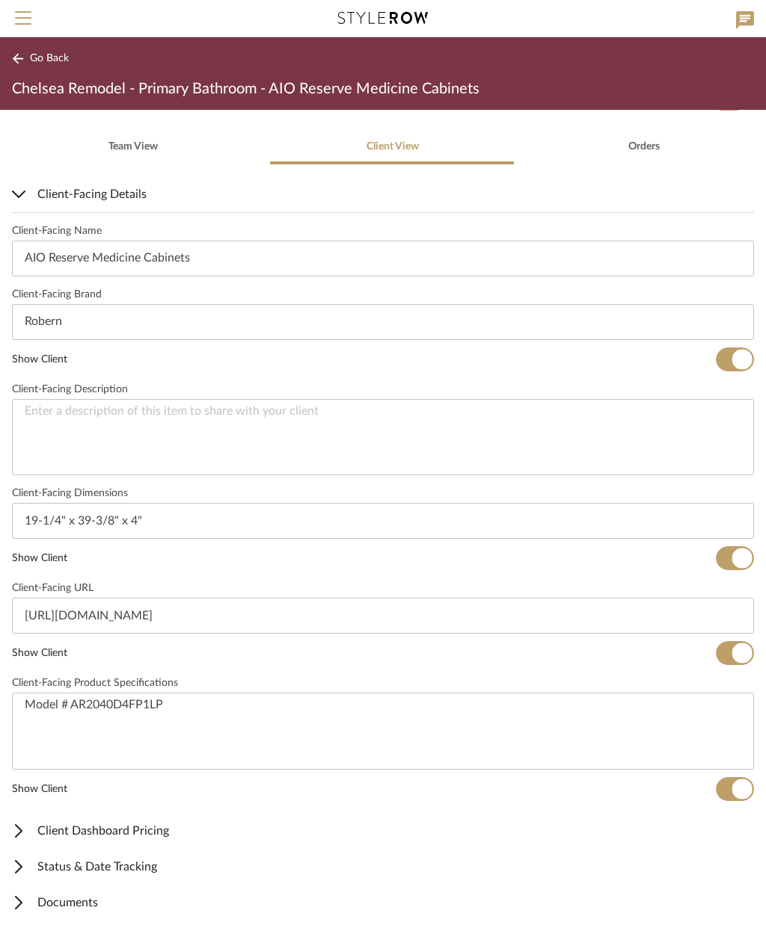
click at [35, 55] on span "Go Back" at bounding box center [49, 58] width 39 height 13
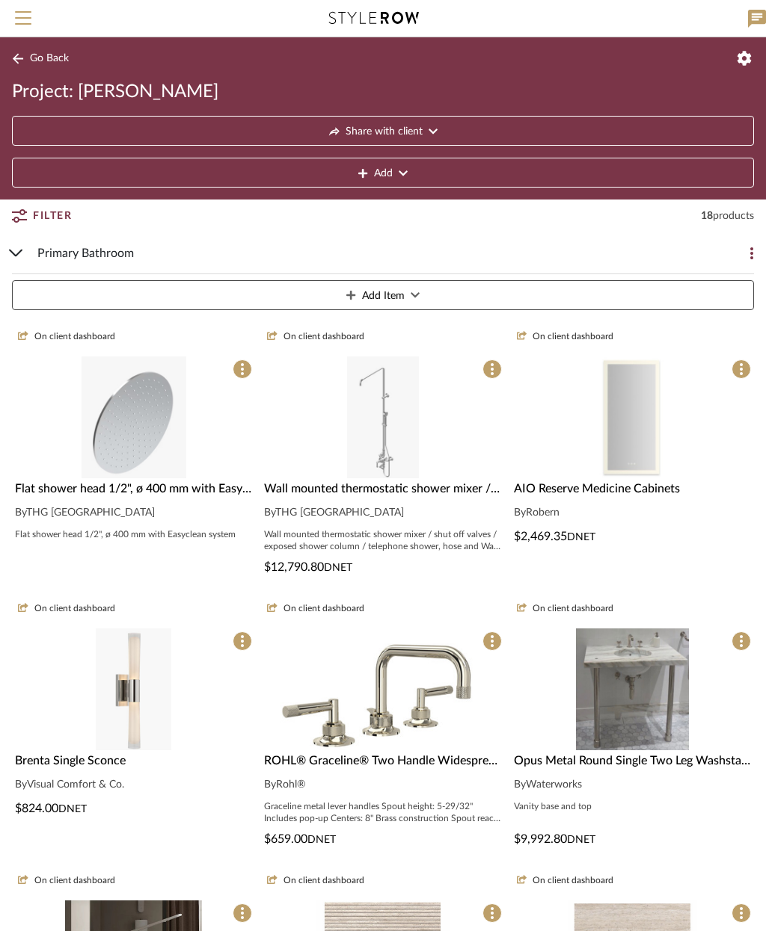
scroll to position [194, 0]
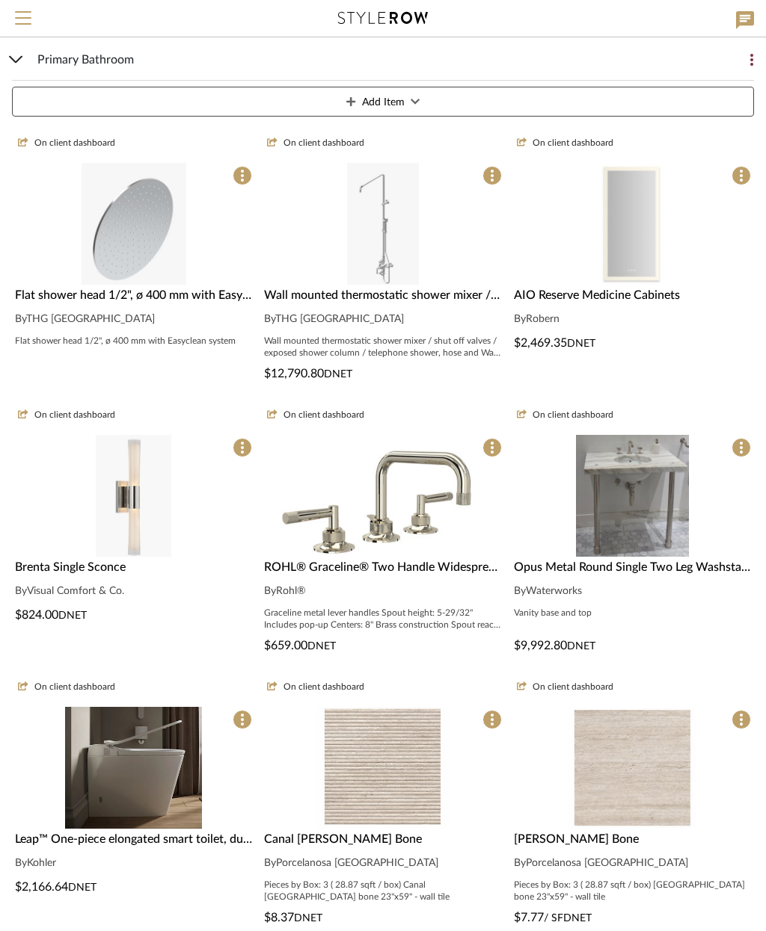
click at [647, 301] on span "AIO Reserve Medicine Cabinets" at bounding box center [597, 295] width 166 height 12
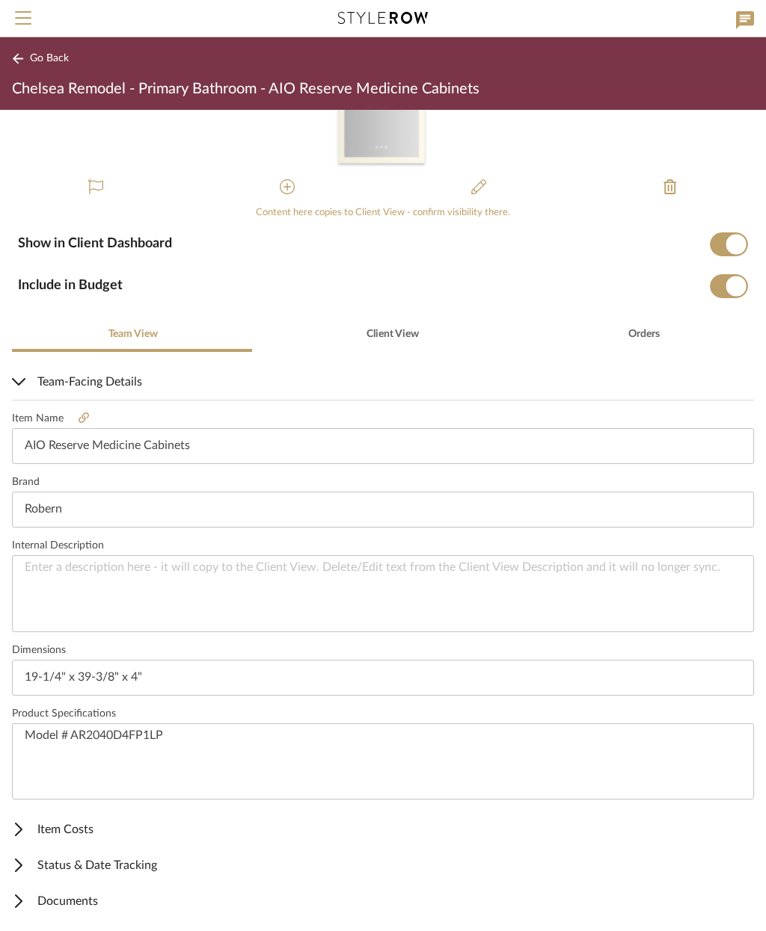
scroll to position [127, 0]
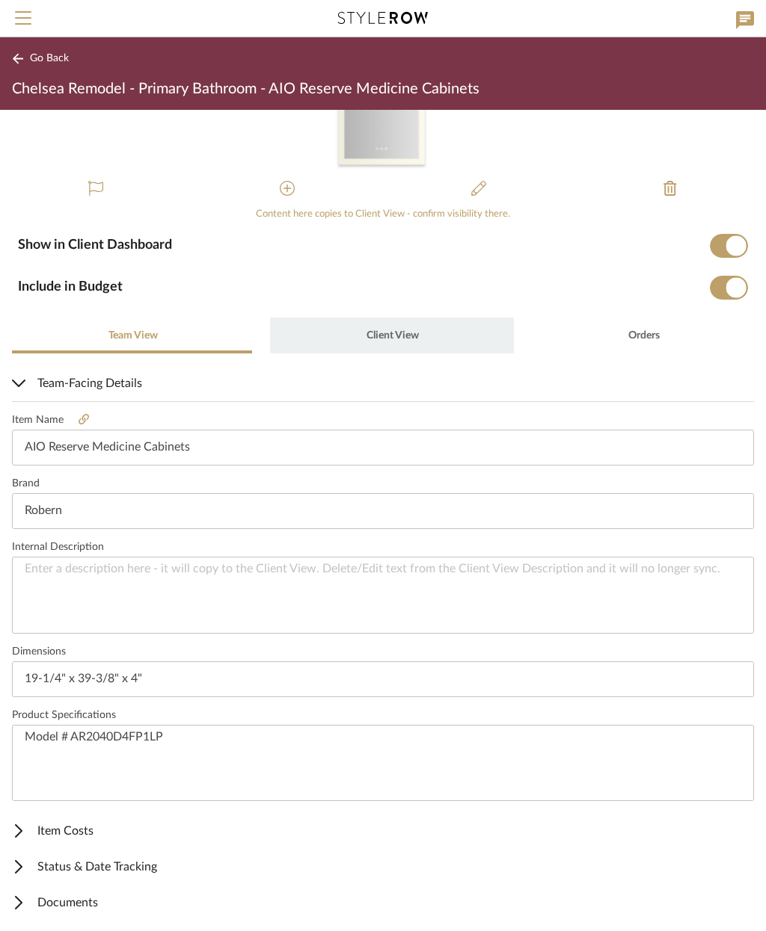
click at [387, 323] on span "Client View" at bounding box center [391, 336] width 55 height 36
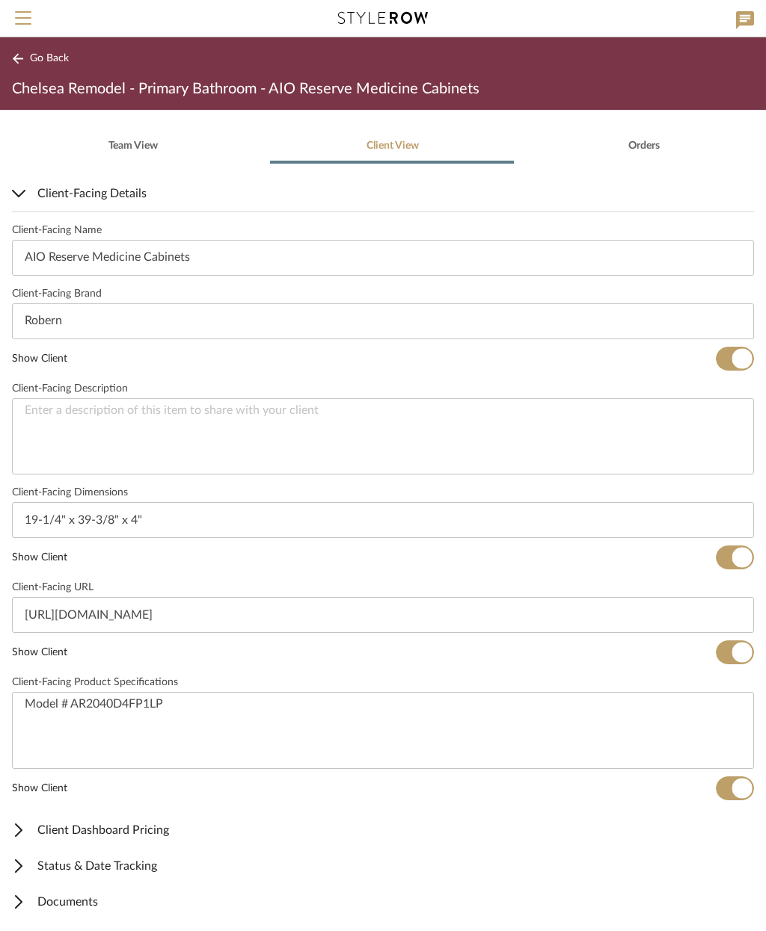
scroll to position [316, 0]
click at [47, 64] on span "Go Back" at bounding box center [49, 58] width 39 height 13
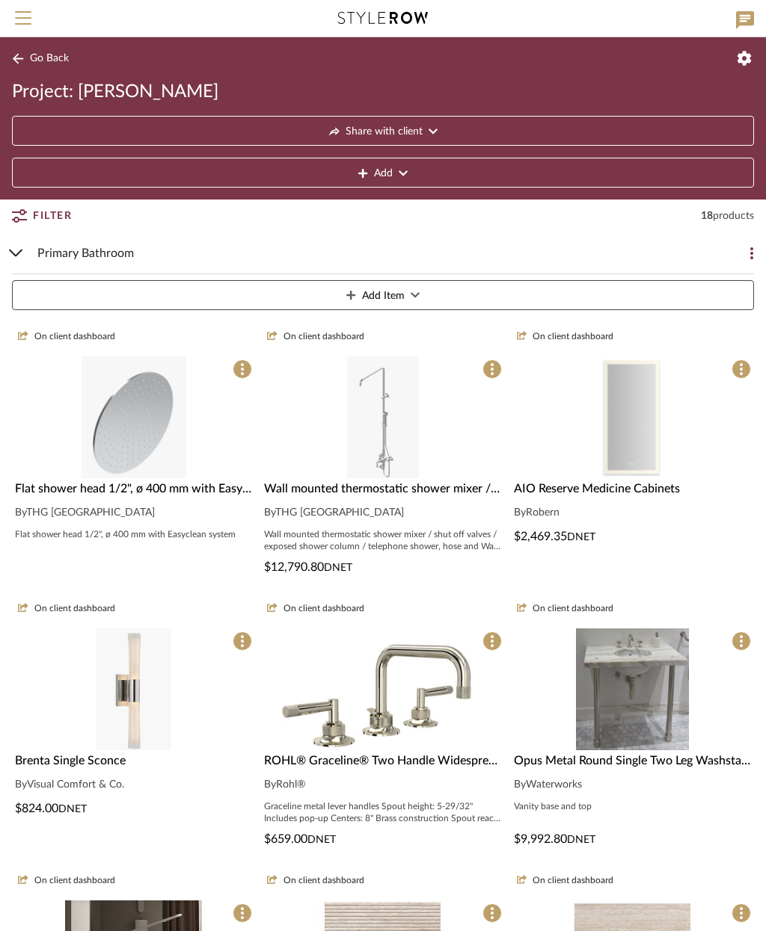
scroll to position [194, 0]
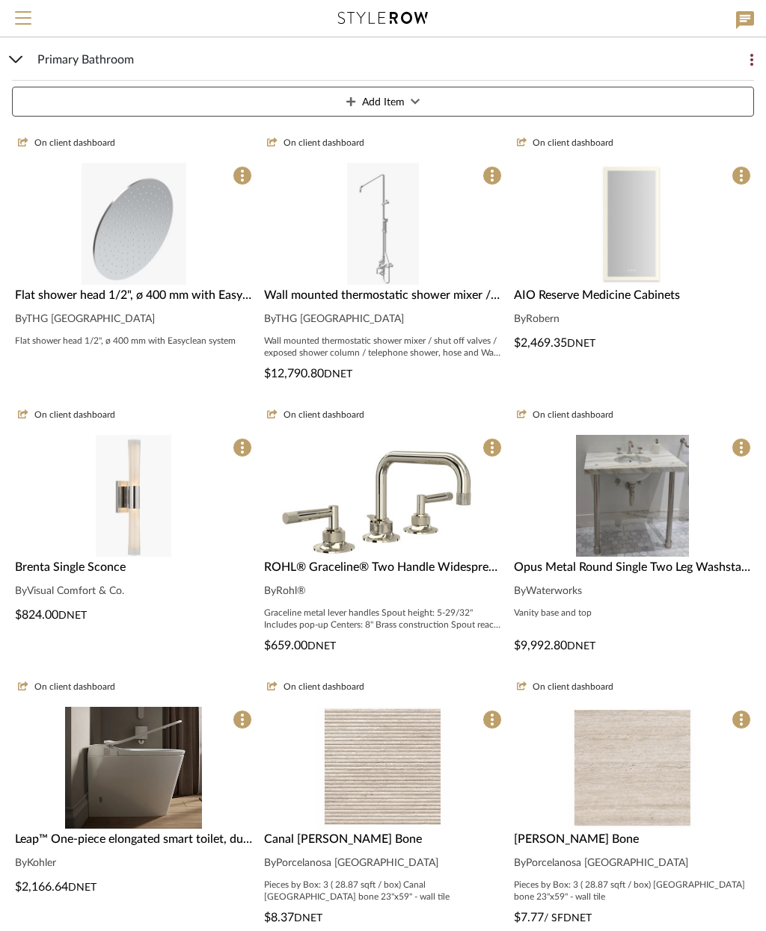
click at [105, 568] on span "Brenta Single Sconce" at bounding box center [70, 567] width 111 height 12
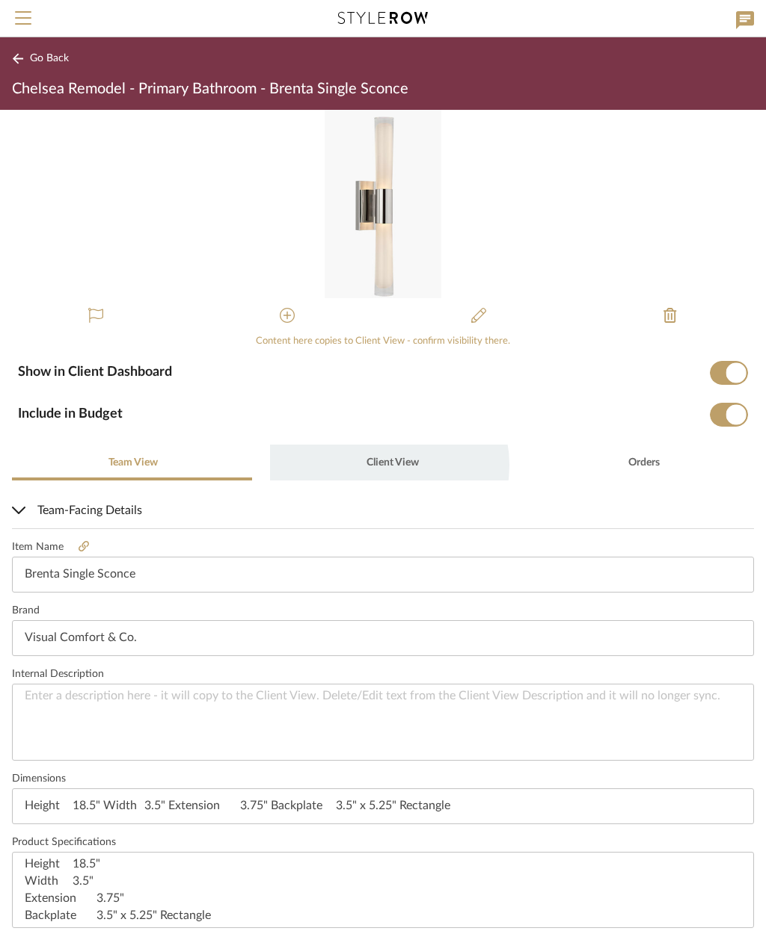
click at [379, 465] on span "Client View" at bounding box center [392, 463] width 52 height 10
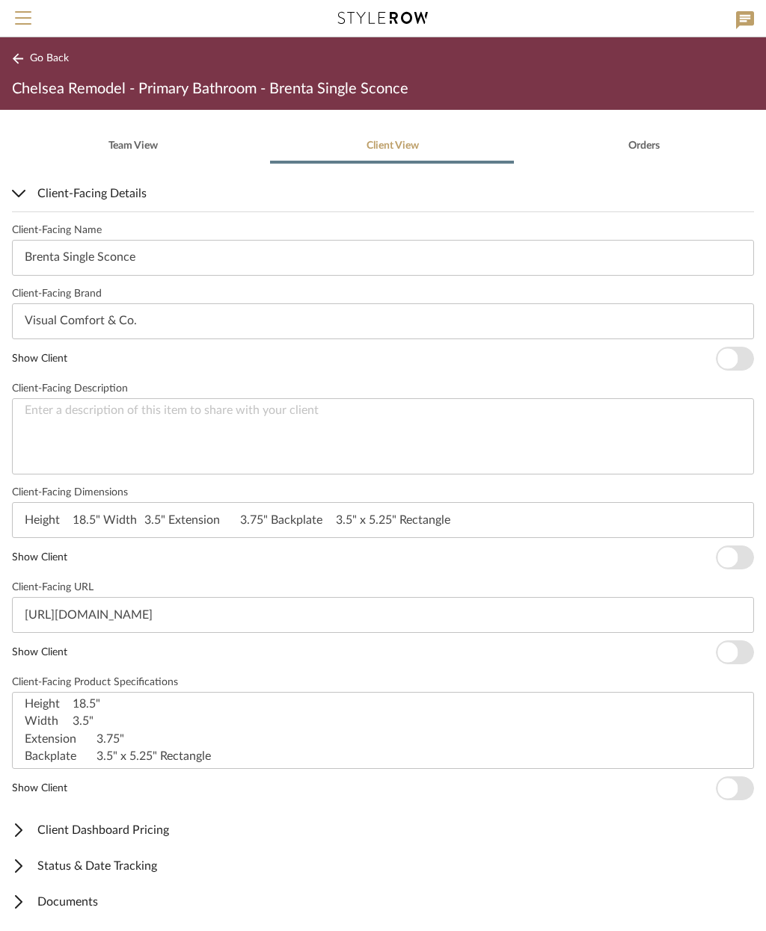
scroll to position [316, 0]
click at [742, 357] on span "button" at bounding box center [734, 360] width 38 height 24
click at [727, 561] on span "button" at bounding box center [727, 559] width 20 height 20
click at [739, 657] on span "button" at bounding box center [734, 653] width 38 height 24
click at [745, 777] on span "button" at bounding box center [734, 789] width 38 height 24
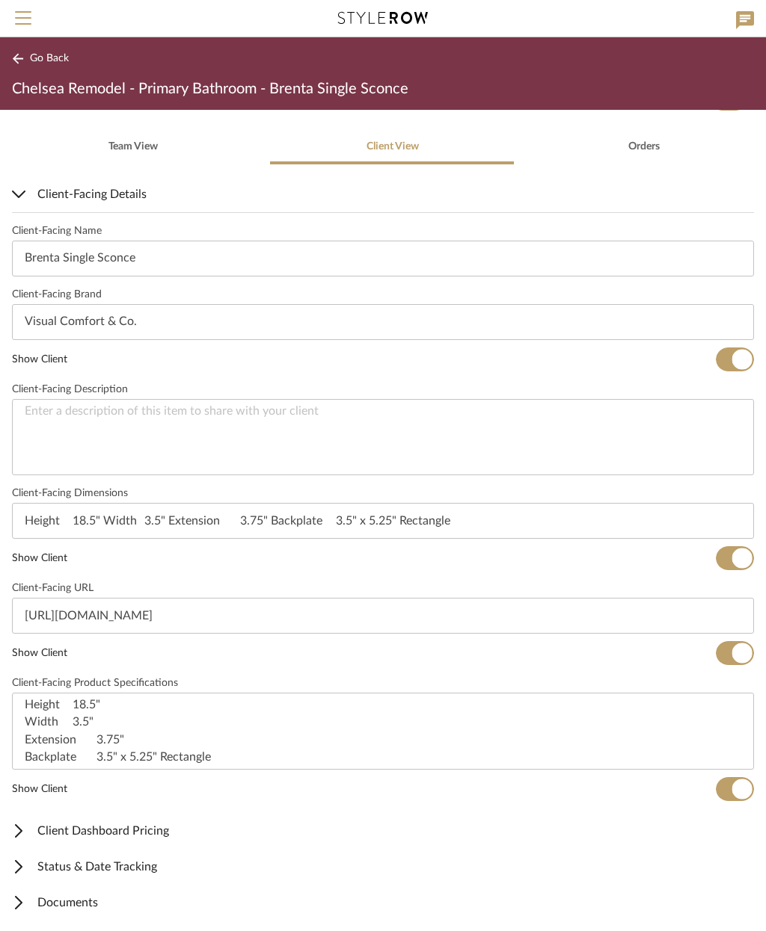
click at [59, 55] on span "Go Back" at bounding box center [49, 58] width 39 height 13
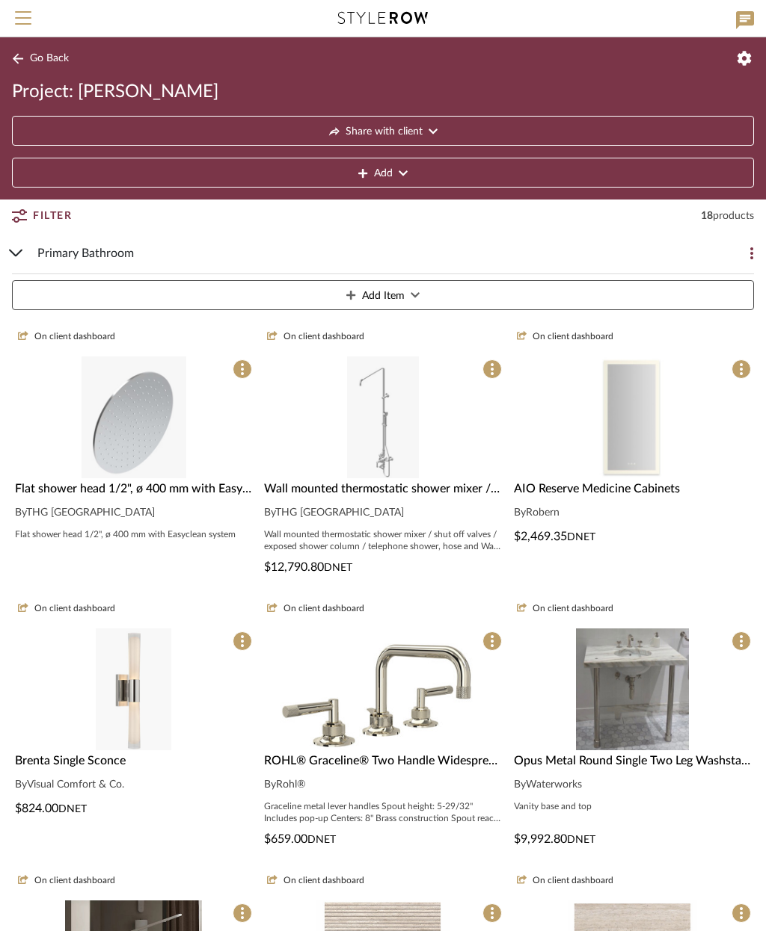
scroll to position [194, 0]
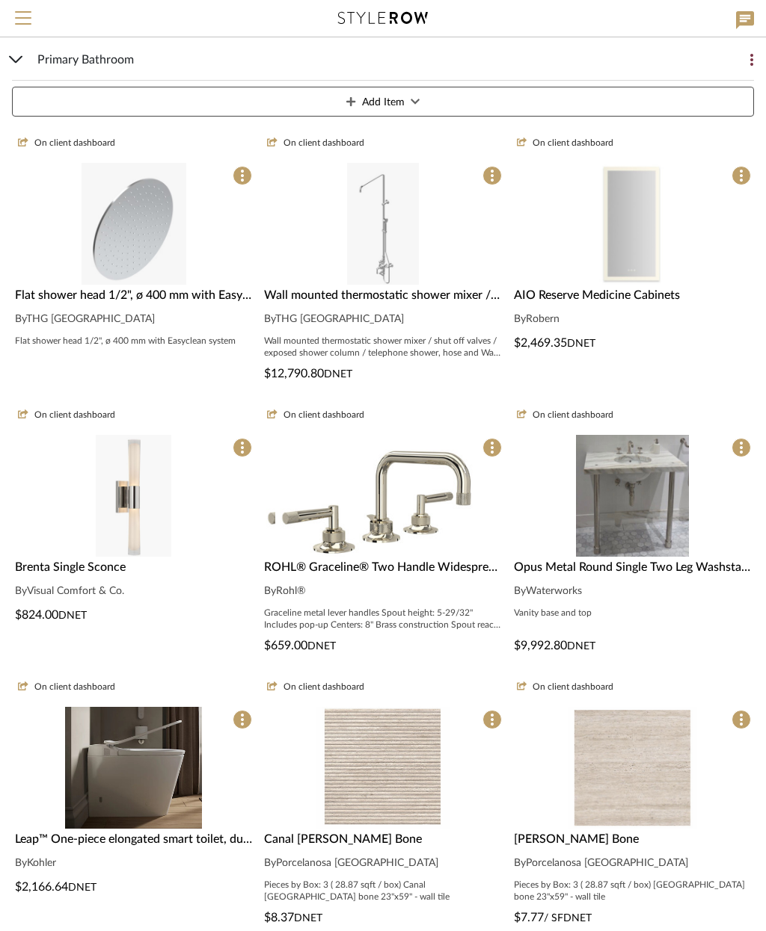
click at [404, 549] on img at bounding box center [382, 496] width 215 height 122
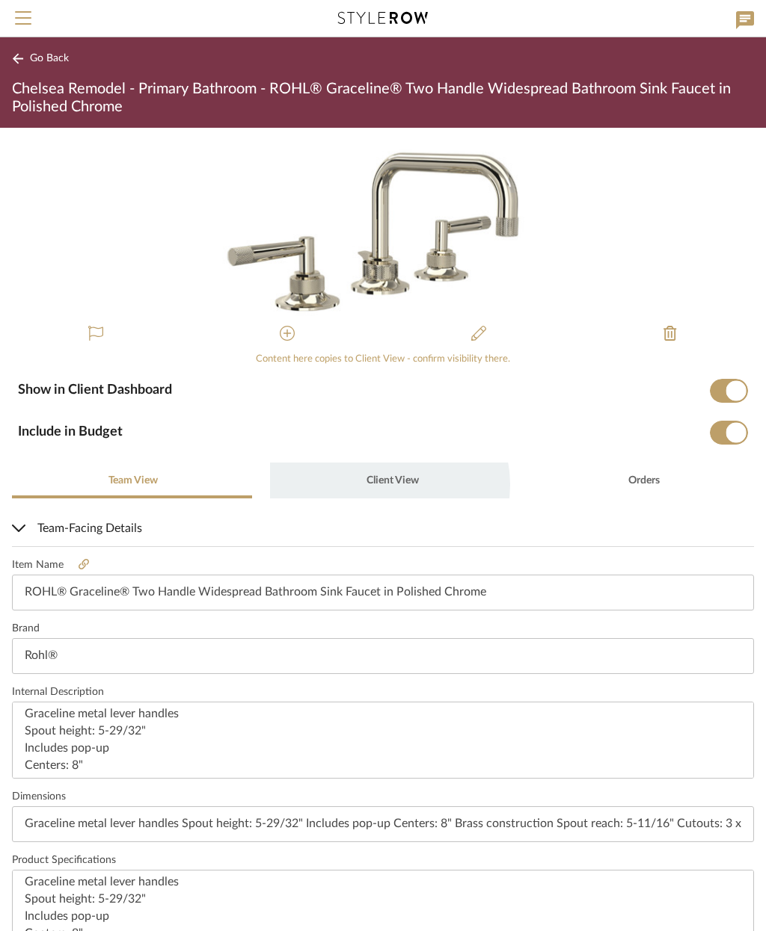
click at [381, 484] on span "Client View" at bounding box center [392, 480] width 52 height 10
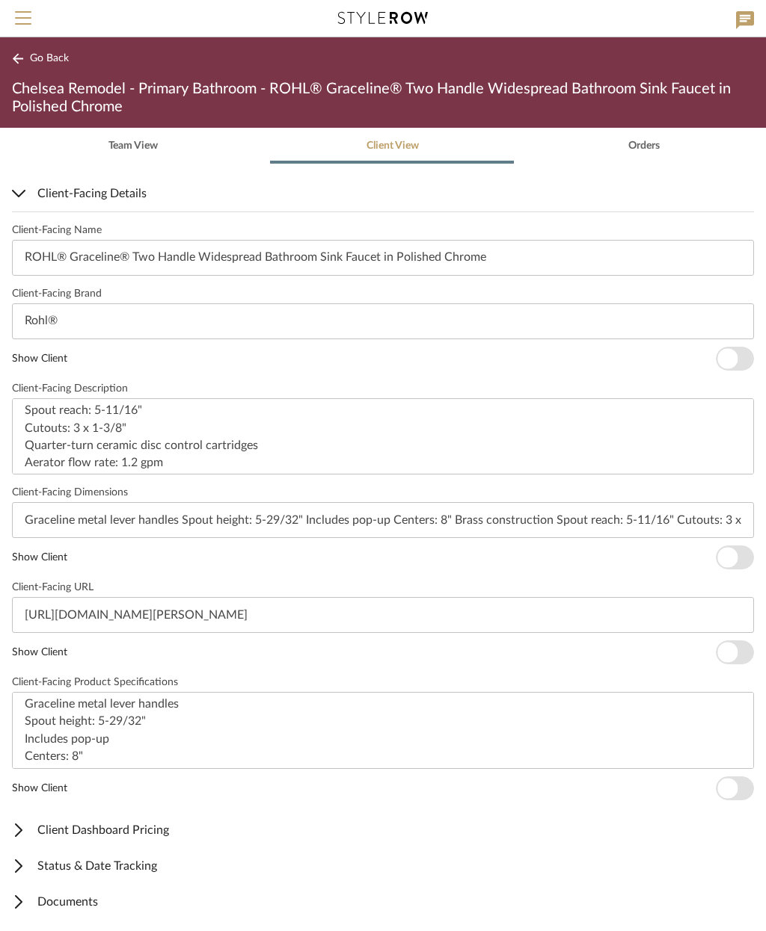
scroll to position [334, 0]
click at [730, 357] on span "button" at bounding box center [727, 359] width 20 height 20
click at [741, 565] on span "button" at bounding box center [734, 558] width 38 height 24
click at [727, 660] on span "button" at bounding box center [727, 654] width 20 height 20
click at [742, 788] on span "button" at bounding box center [734, 789] width 38 height 24
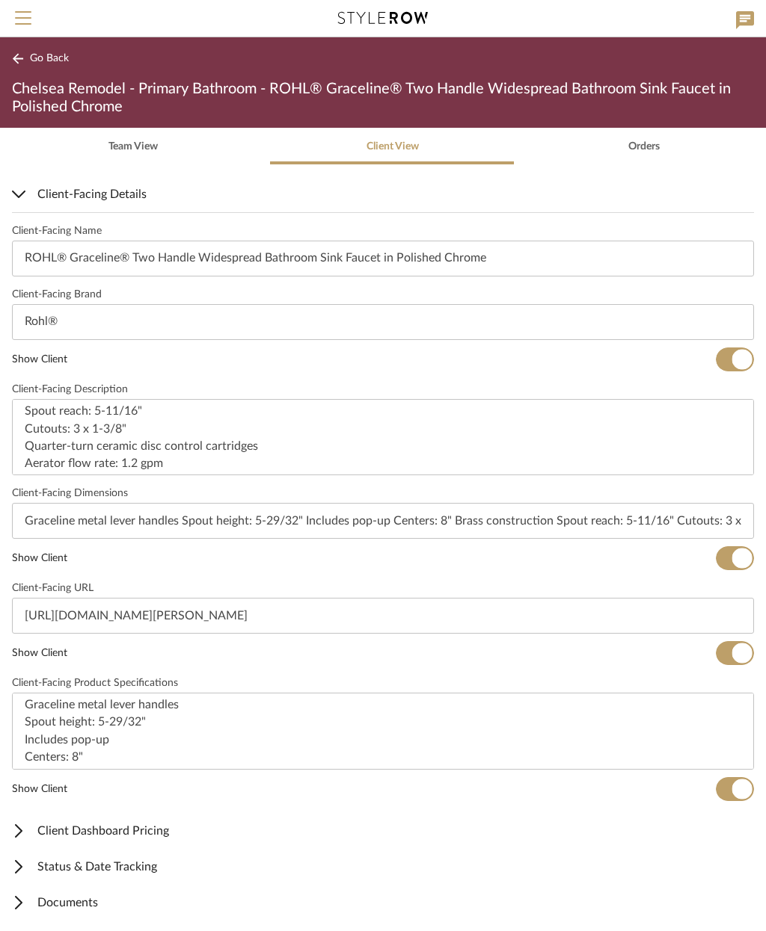
click at [38, 61] on span "Go Back" at bounding box center [49, 58] width 39 height 13
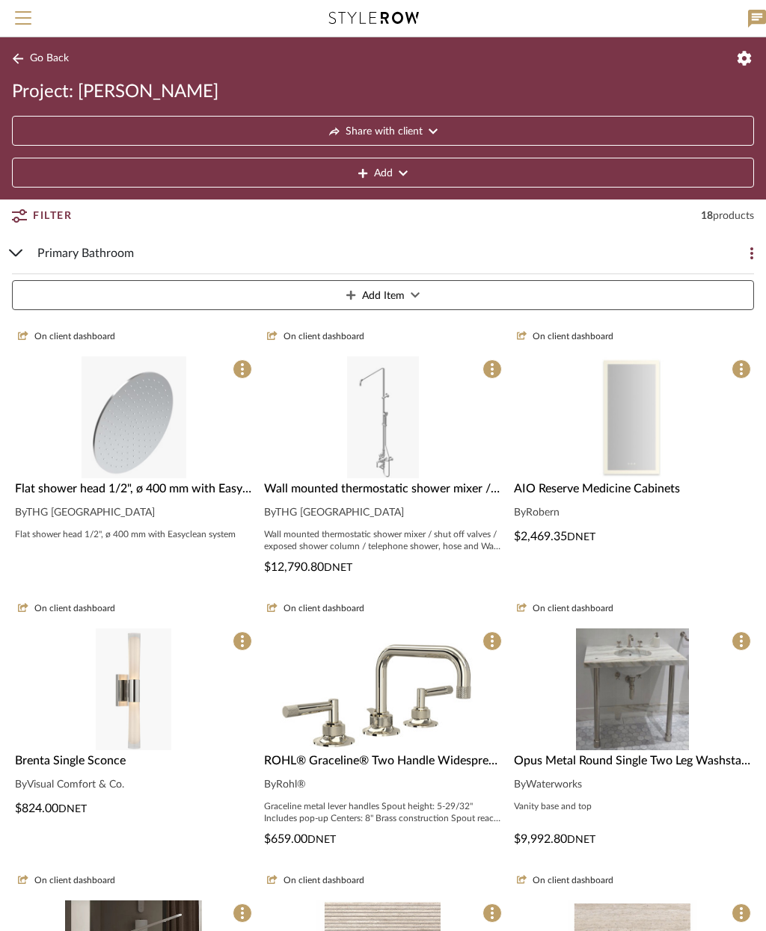
scroll to position [194, 0]
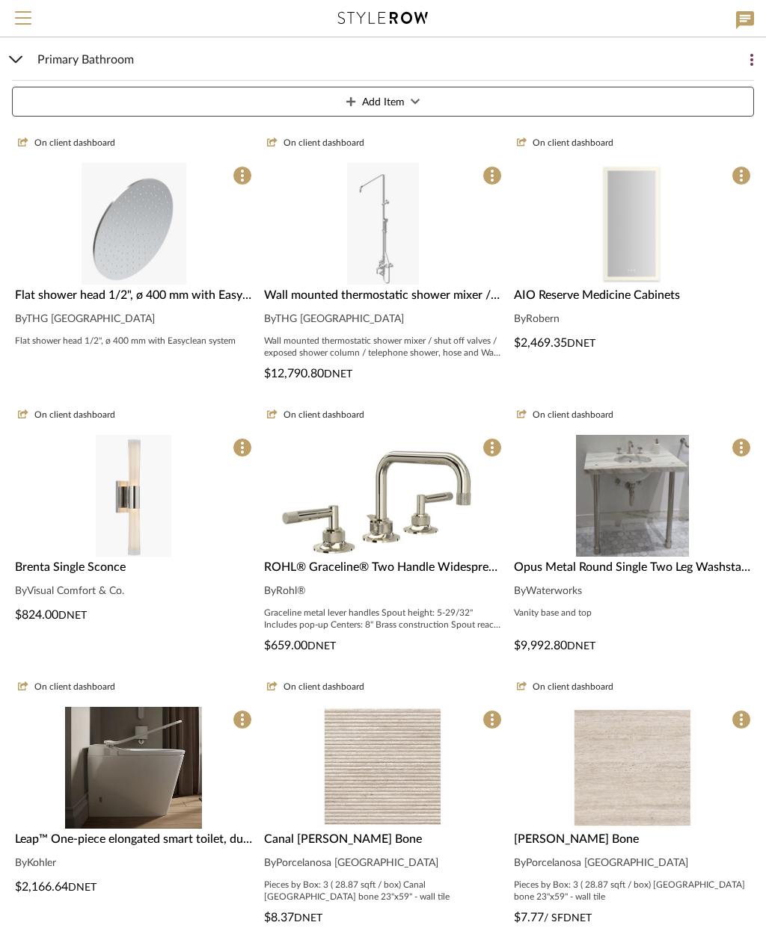
click at [695, 572] on span "Opus Metal Round Single Two Leg Washstand 2 1/2" x 2 1/2" x 32 1/4"" at bounding box center [700, 567] width 373 height 12
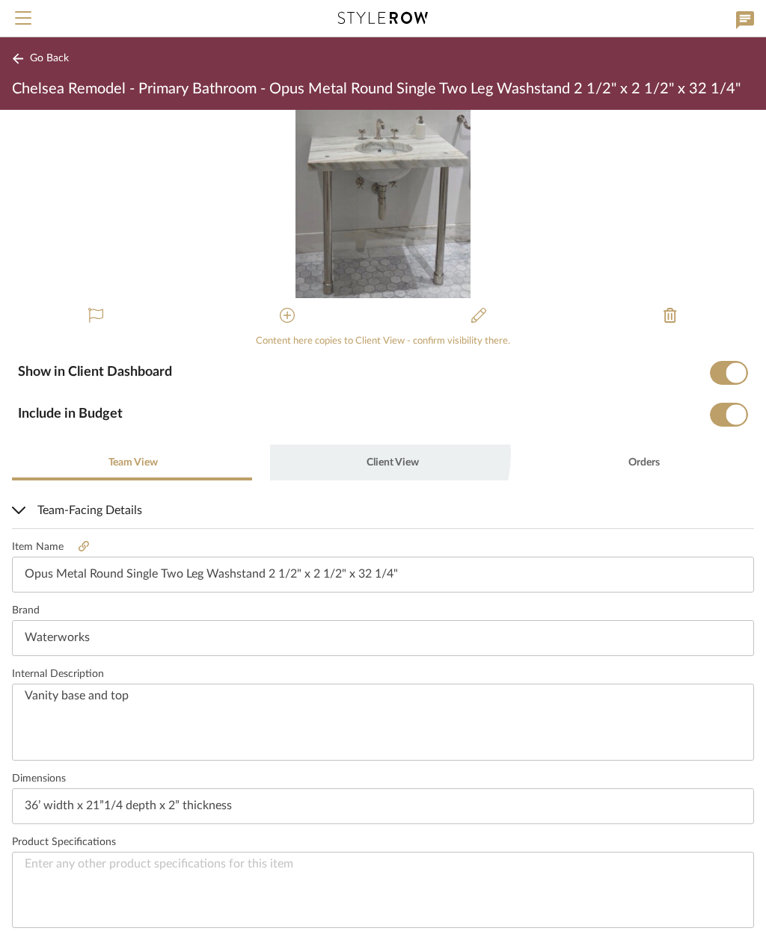
click at [381, 455] on span "Client View" at bounding box center [391, 463] width 55 height 36
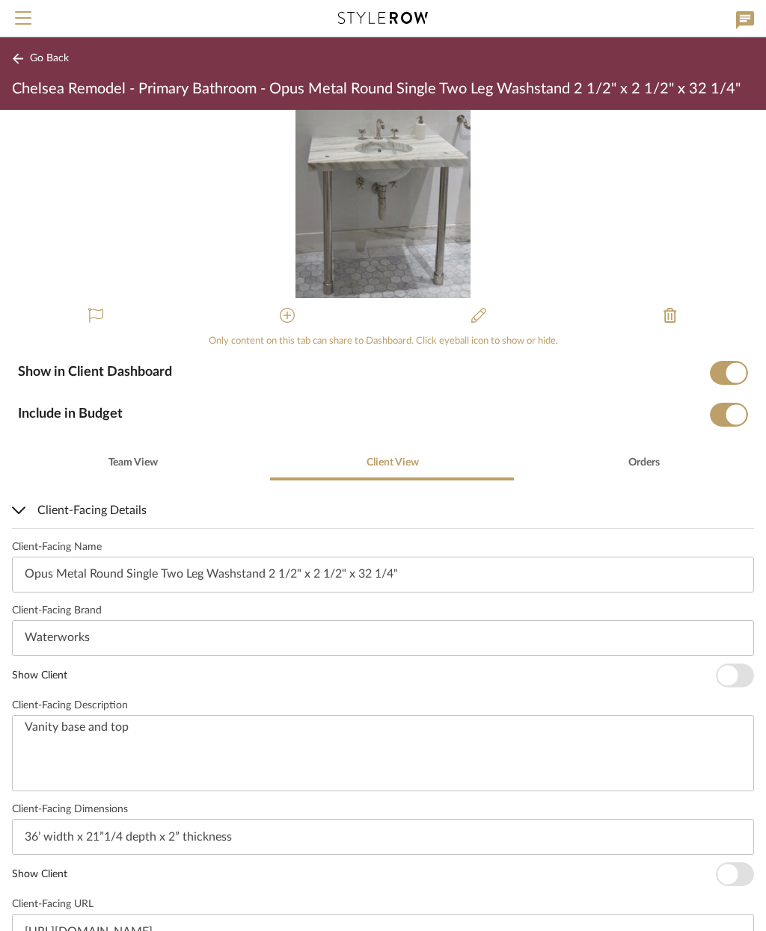
click at [737, 668] on span "button" at bounding box center [734, 676] width 38 height 24
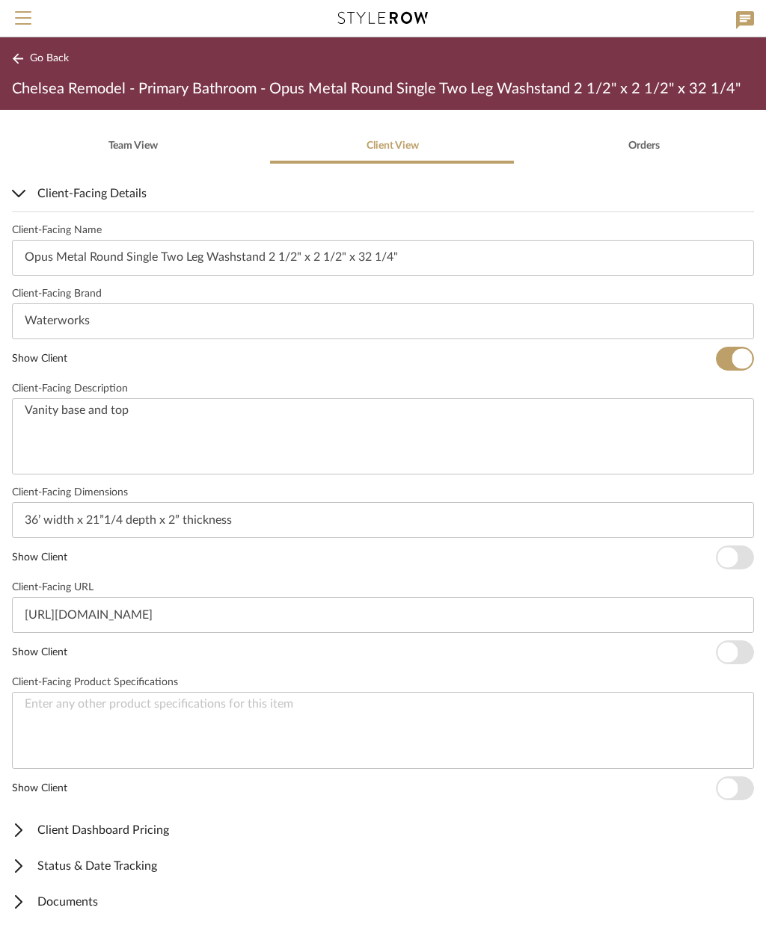
scroll to position [316, 0]
click at [737, 560] on span "button" at bounding box center [727, 559] width 20 height 20
click at [740, 658] on span "button" at bounding box center [734, 653] width 38 height 24
click at [65, 49] on button "Go Back" at bounding box center [43, 58] width 62 height 19
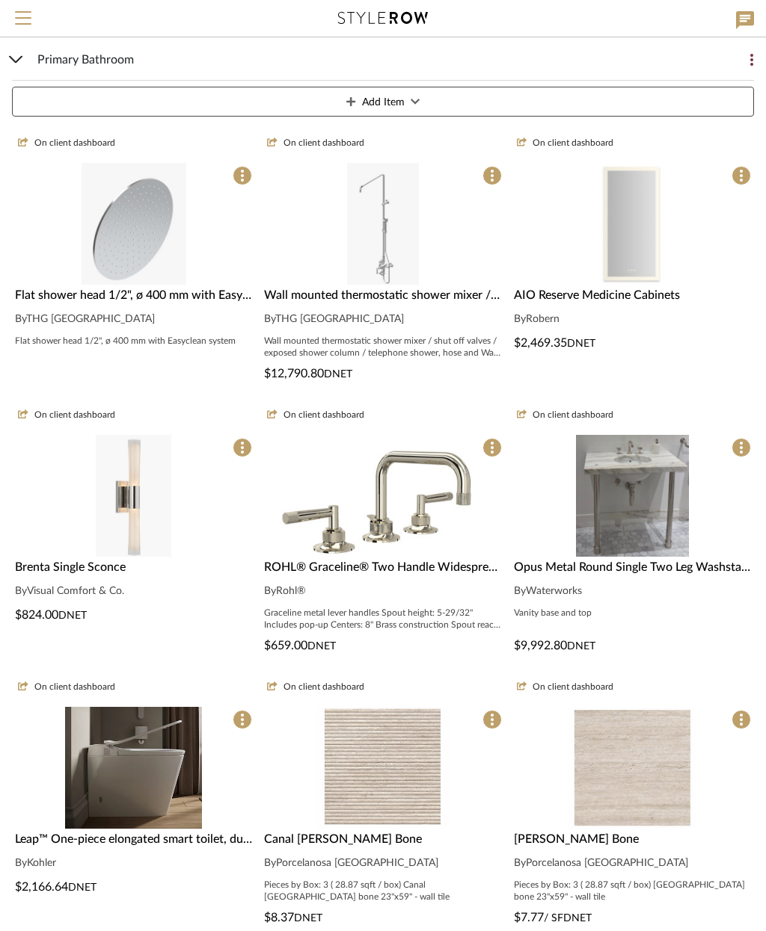
click at [163, 841] on img at bounding box center [133, 902] width 137 height 122
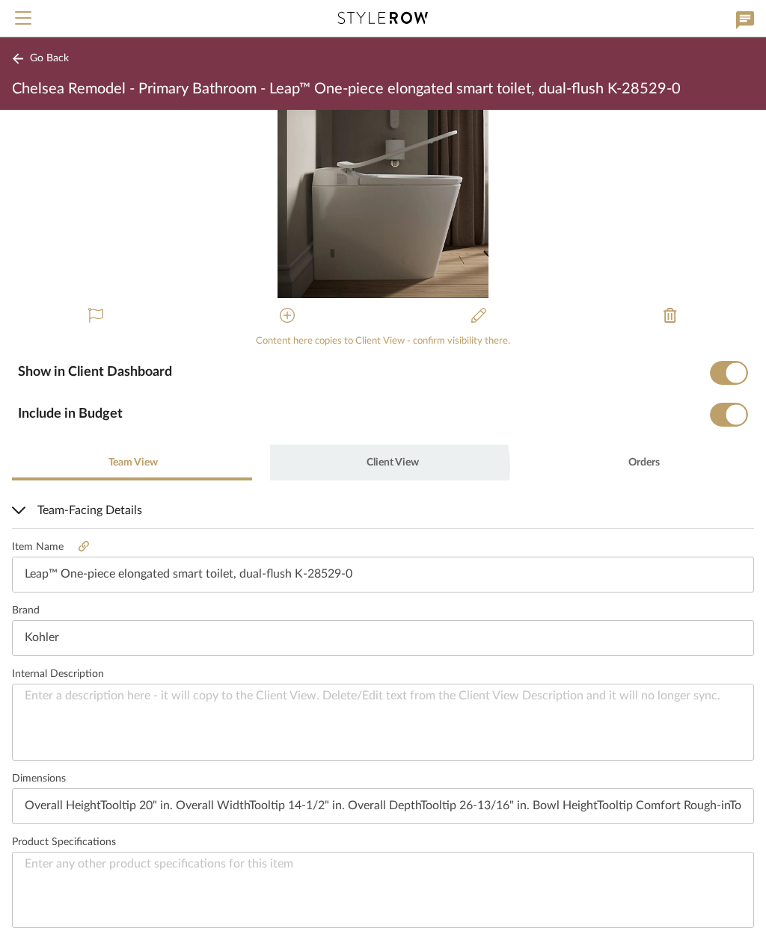
click at [376, 467] on span "Client View" at bounding box center [392, 463] width 52 height 10
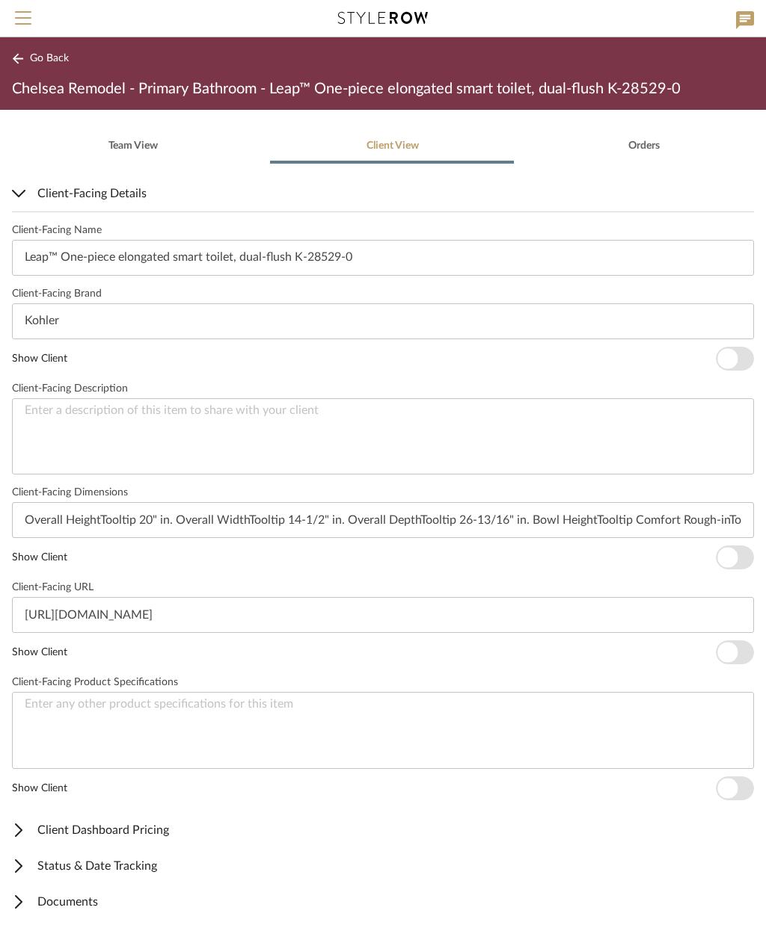
scroll to position [316, 0]
click at [730, 353] on span "button" at bounding box center [727, 359] width 20 height 20
click at [729, 565] on span "button" at bounding box center [727, 559] width 20 height 20
click at [739, 656] on span "button" at bounding box center [734, 653] width 38 height 24
click at [43, 52] on span "Go Back" at bounding box center [49, 58] width 39 height 13
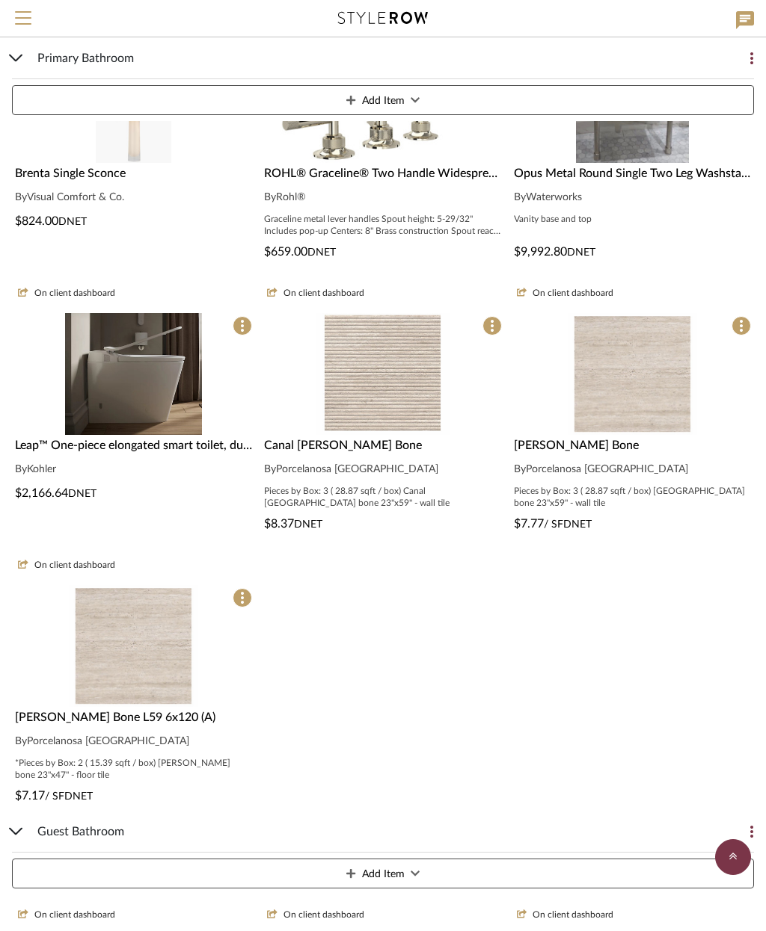
scroll to position [588, 0]
click at [321, 449] on span "Canal [PERSON_NAME] Bone" at bounding box center [343, 445] width 158 height 12
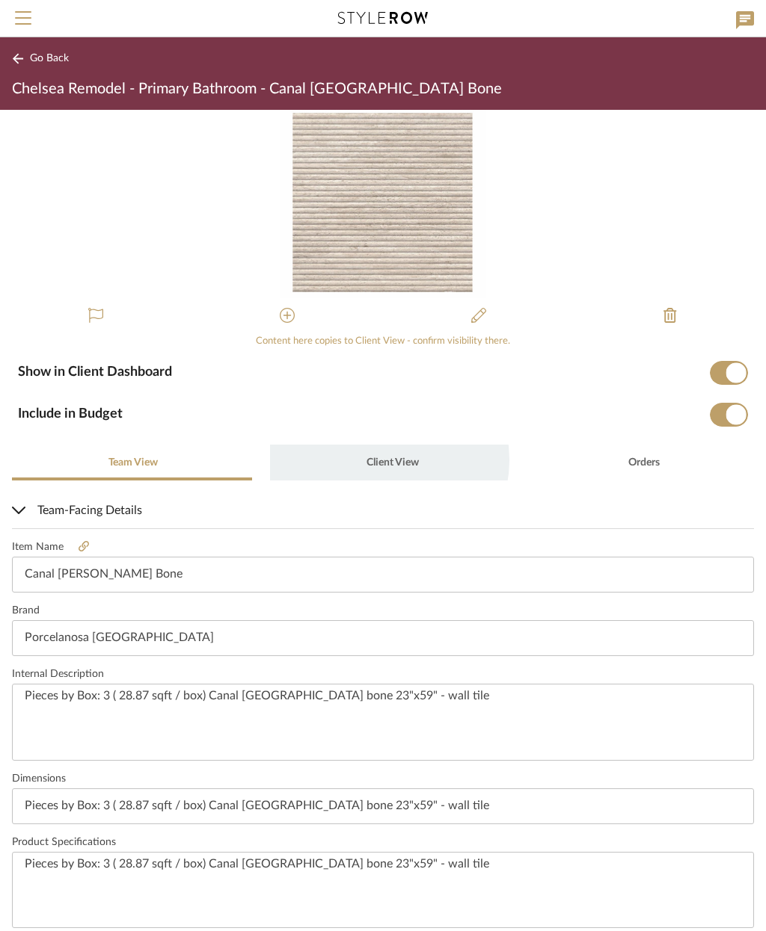
click at [374, 460] on span "Client View" at bounding box center [392, 463] width 52 height 10
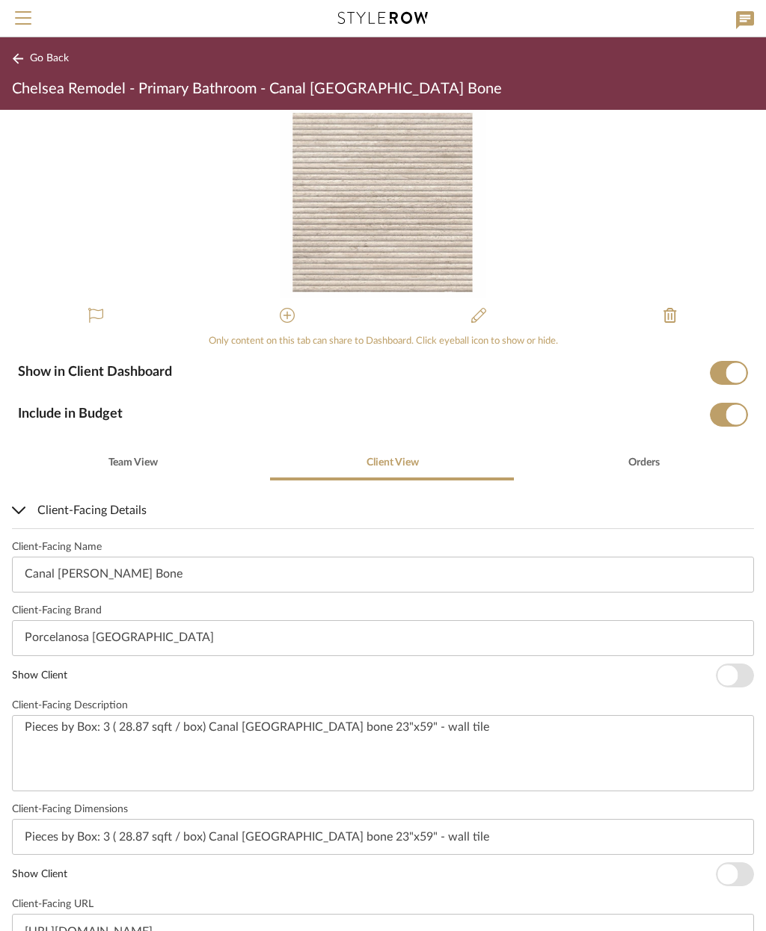
click at [739, 667] on span "button" at bounding box center [734, 676] width 38 height 24
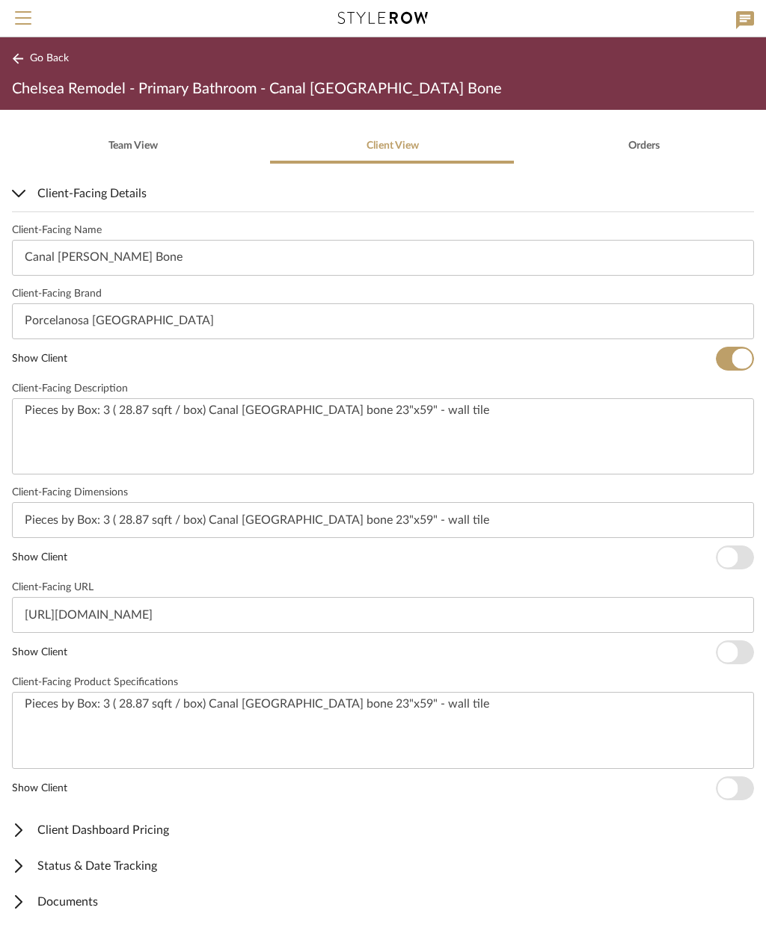
scroll to position [316, 0]
click at [736, 554] on span "button" at bounding box center [727, 559] width 20 height 20
click at [729, 648] on span "button" at bounding box center [727, 654] width 20 height 20
click at [734, 798] on span "button" at bounding box center [734, 789] width 38 height 24
click at [52, 76] on div "Go Back Chelsea Remodel - Primary Bathroom - Canal Taranto Bone" at bounding box center [383, 73] width 766 height 73
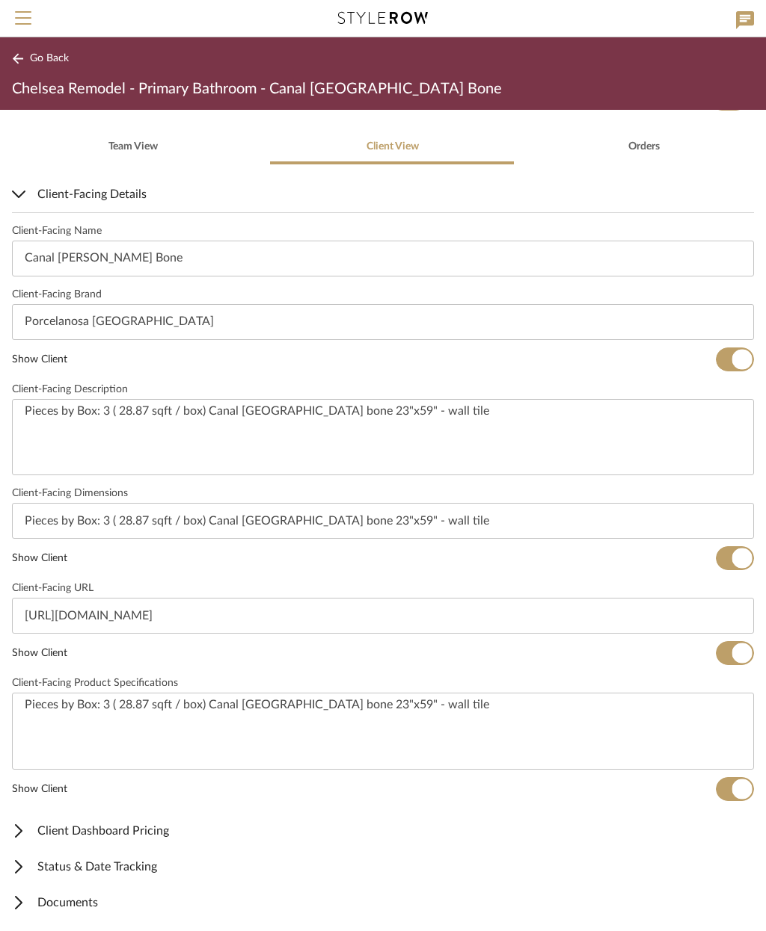
click at [52, 60] on span "Go Back" at bounding box center [49, 58] width 39 height 13
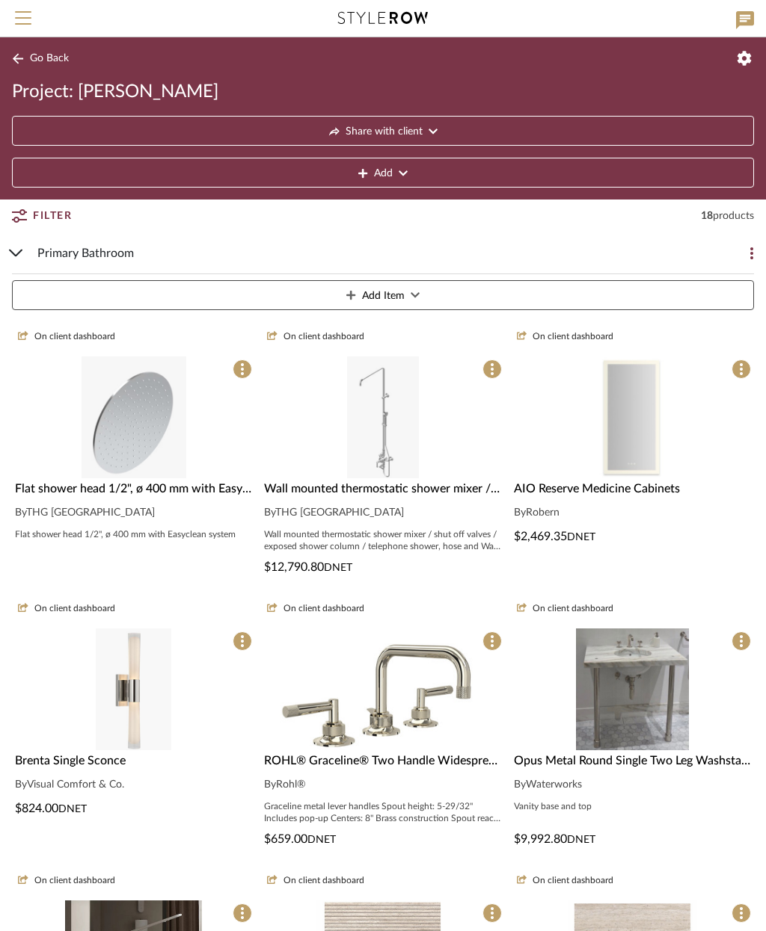
scroll to position [588, 0]
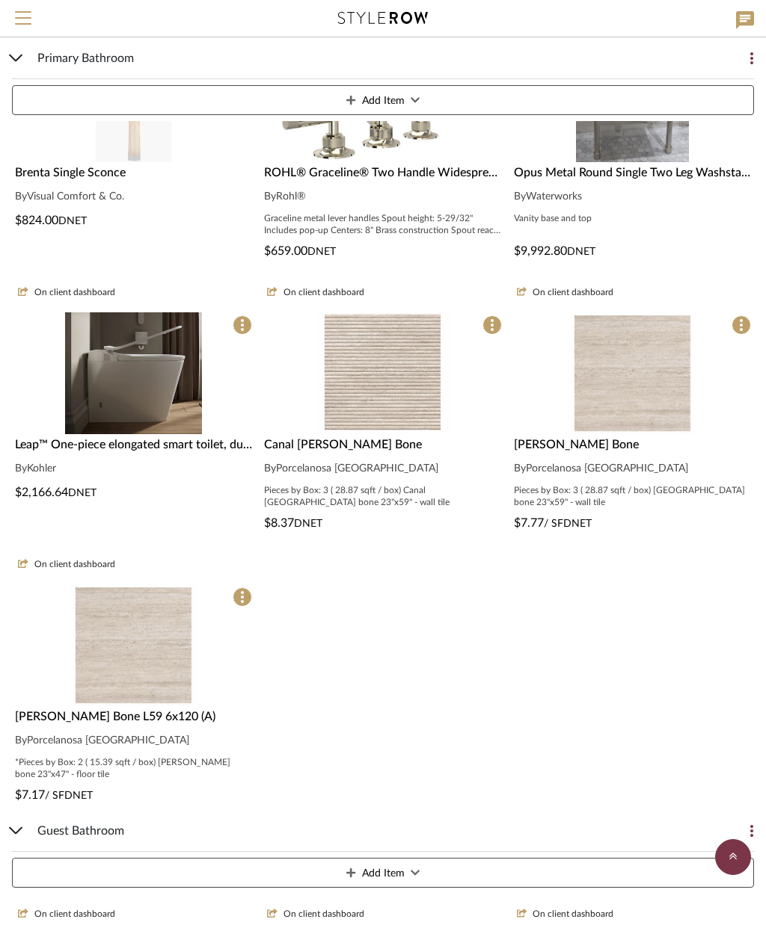
click at [678, 413] on img "0" at bounding box center [631, 373] width 129 height 122
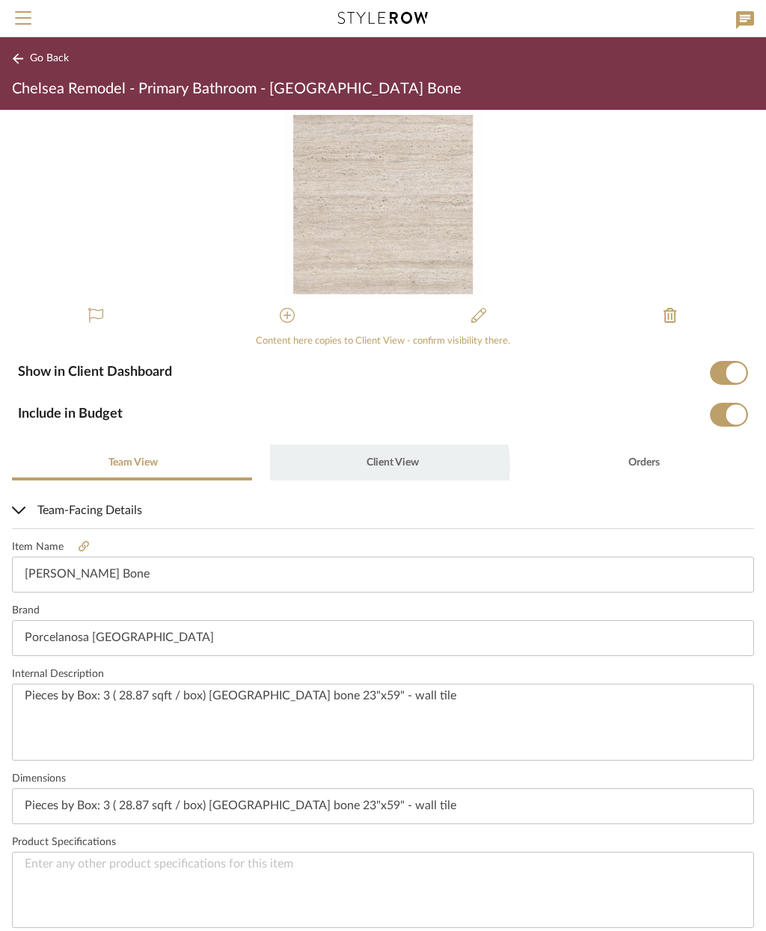
click at [369, 467] on span "Client View" at bounding box center [392, 463] width 52 height 10
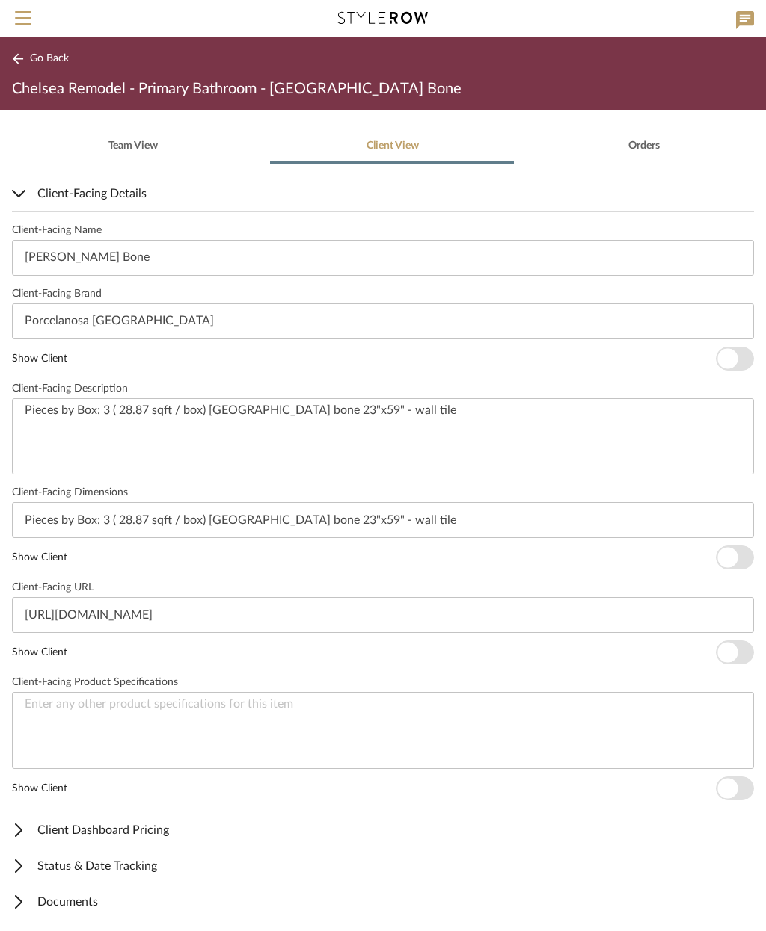
scroll to position [316, 0]
click at [734, 354] on span "button" at bounding box center [727, 359] width 20 height 20
click at [730, 564] on span "button" at bounding box center [727, 559] width 20 height 20
click at [745, 650] on span "button" at bounding box center [734, 653] width 38 height 24
click at [43, 60] on span "Go Back" at bounding box center [49, 58] width 39 height 13
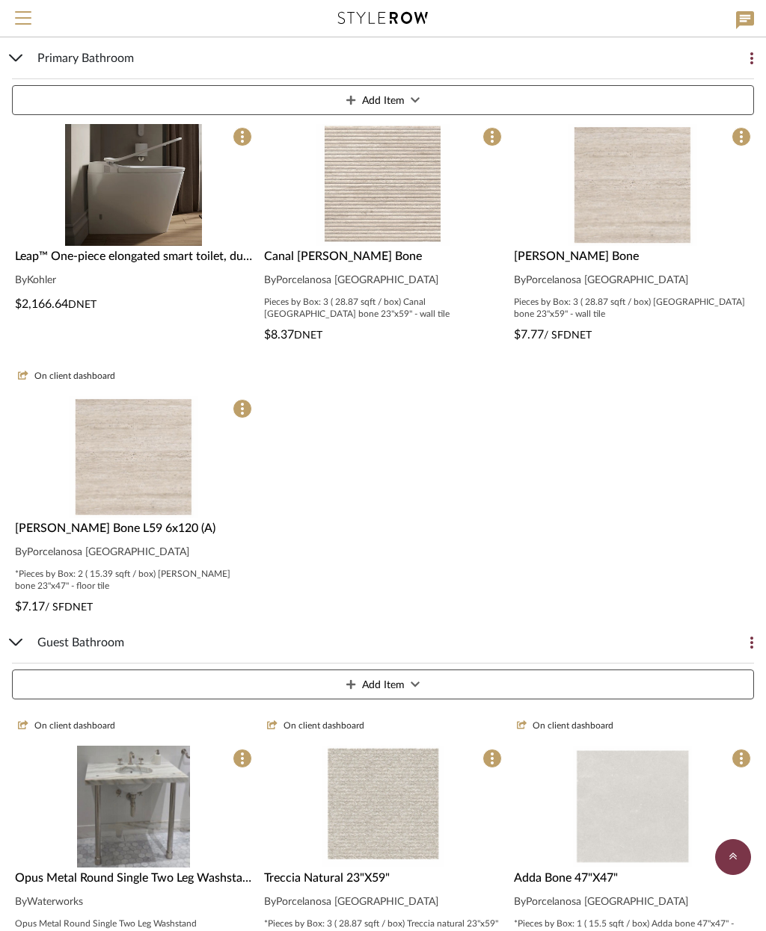
scroll to position [784, 0]
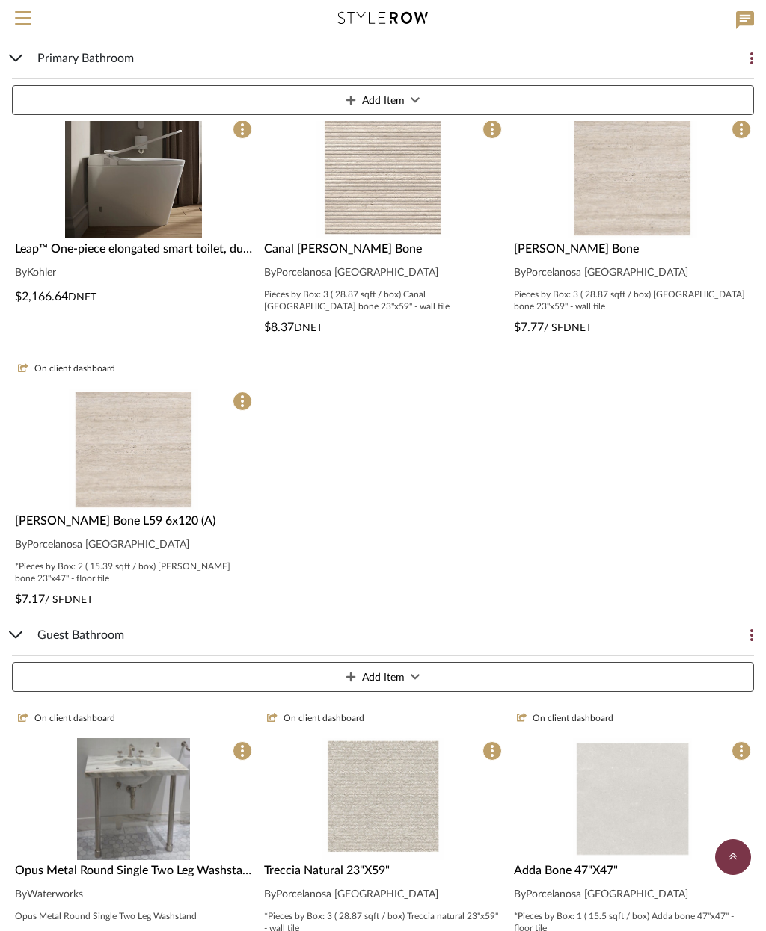
click at [112, 530] on div "Taranto Bone L59 6x120 (A) By Porcelanosa USA *Pieces by Box: 2 ( 15.39 sqft / …" at bounding box center [133, 560] width 243 height 96
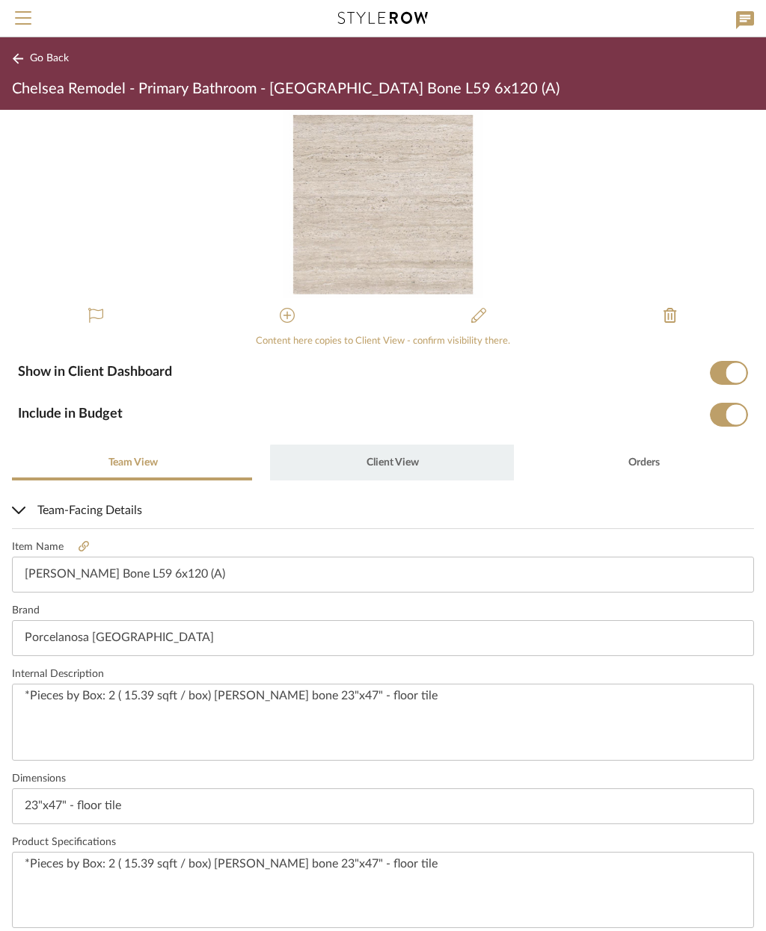
click at [389, 465] on span "Client View" at bounding box center [392, 463] width 52 height 10
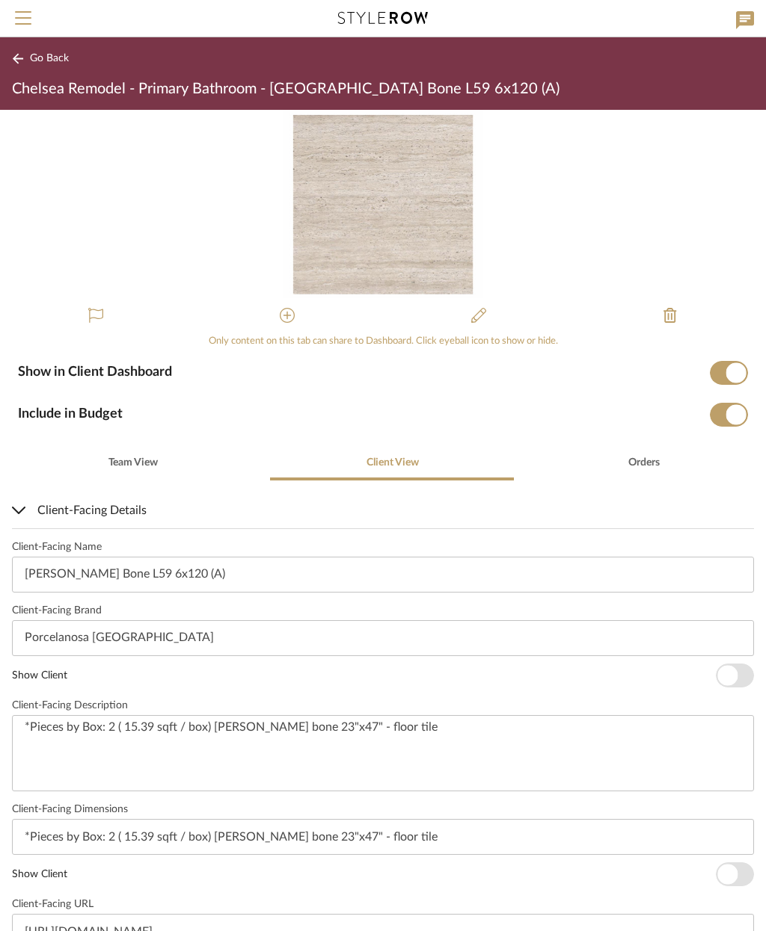
click at [724, 676] on span "button" at bounding box center [727, 675] width 20 height 20
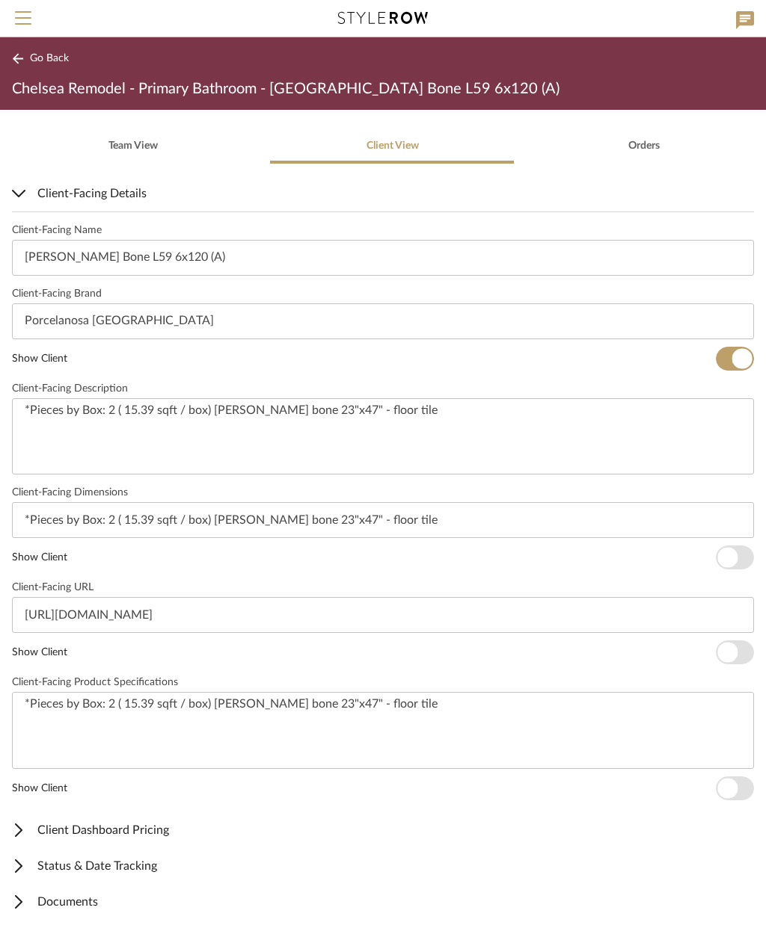
scroll to position [316, 0]
click at [736, 559] on span "button" at bounding box center [727, 559] width 20 height 20
click at [739, 653] on span "button" at bounding box center [734, 653] width 38 height 24
click at [738, 777] on span "button" at bounding box center [734, 789] width 38 height 24
click at [57, 63] on span "Go Back" at bounding box center [49, 58] width 39 height 13
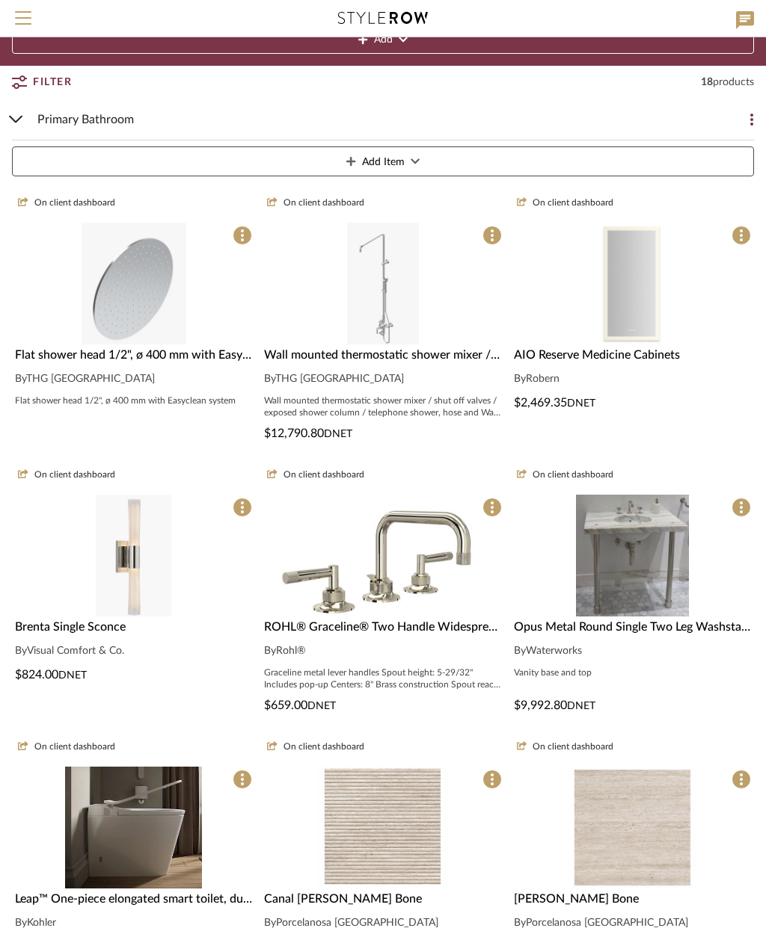
scroll to position [135, 0]
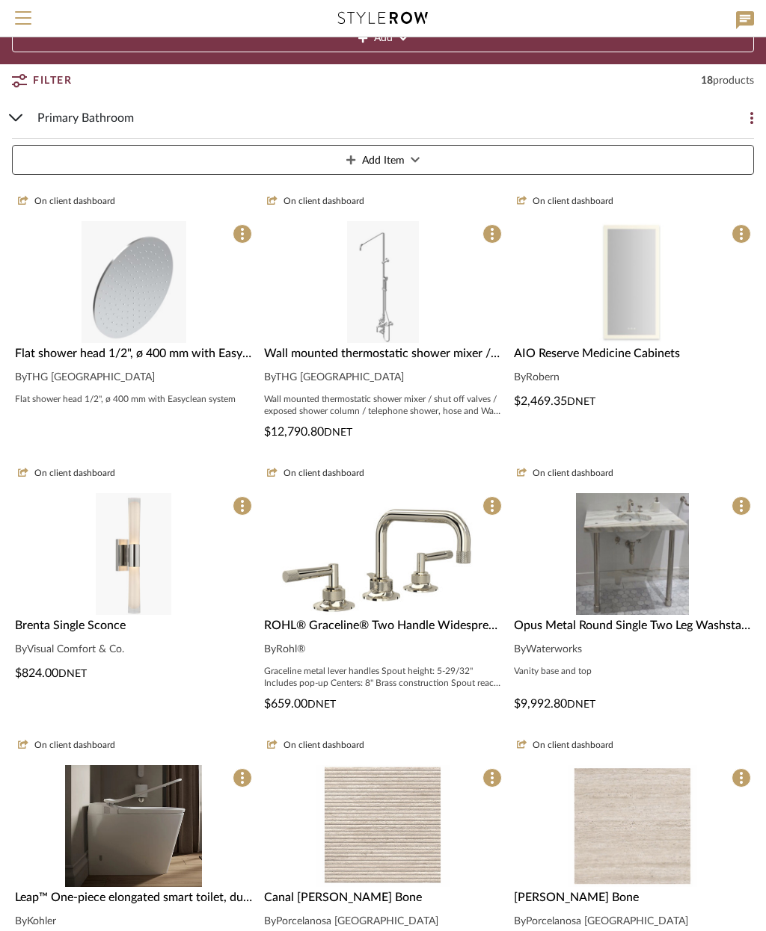
click at [428, 606] on img "0" at bounding box center [382, 554] width 215 height 122
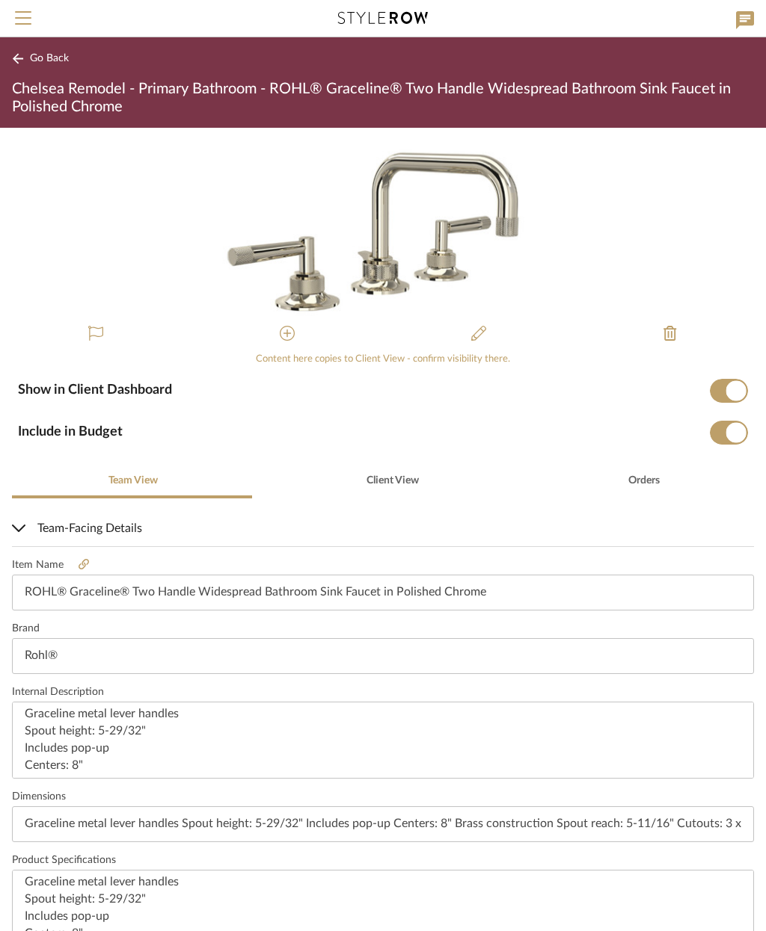
click at [280, 330] on icon at bounding box center [287, 333] width 15 height 15
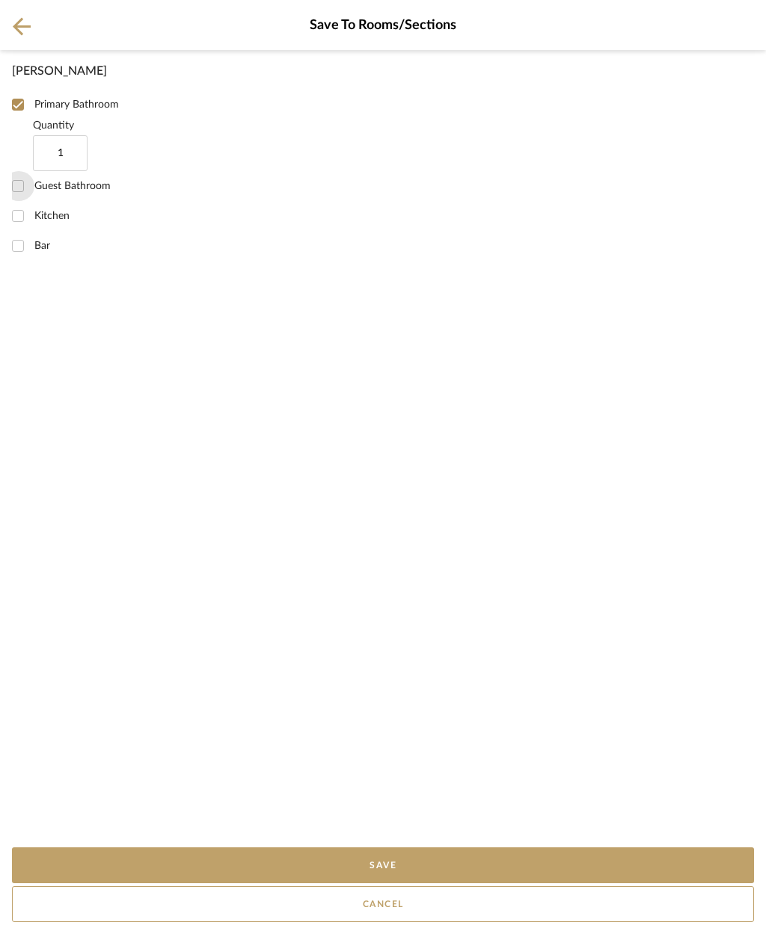
click at [20, 191] on input "Guest Bathroom" at bounding box center [18, 186] width 30 height 30
checkbox input "true"
type input "1"
click at [474, 871] on button "Save" at bounding box center [383, 866] width 742 height 36
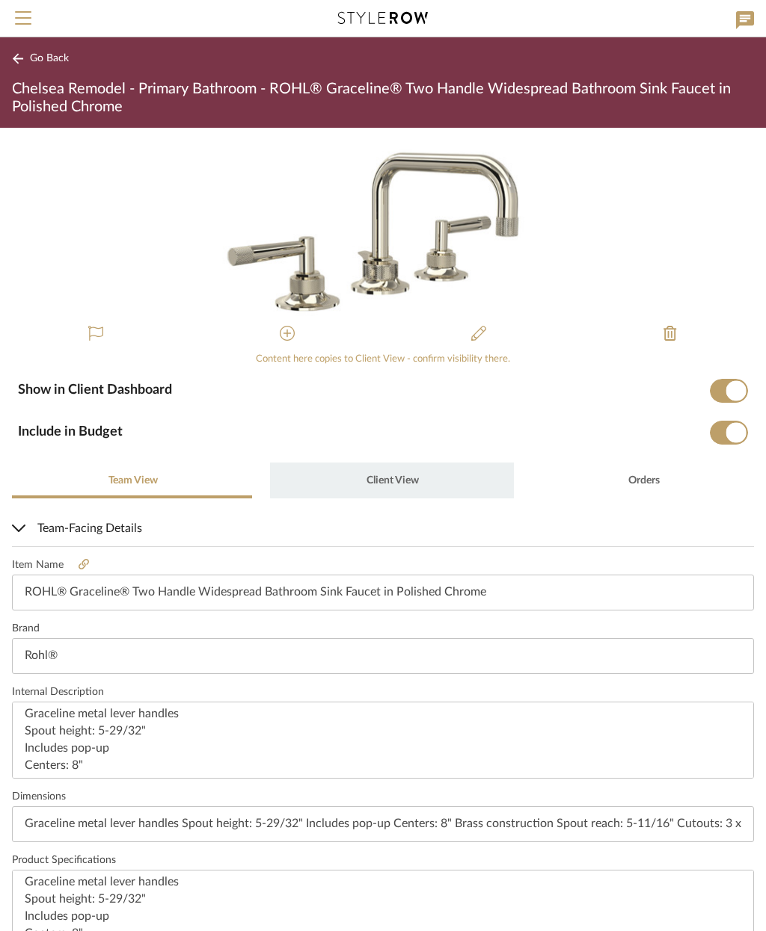
click at [389, 479] on span "Client View" at bounding box center [392, 480] width 52 height 10
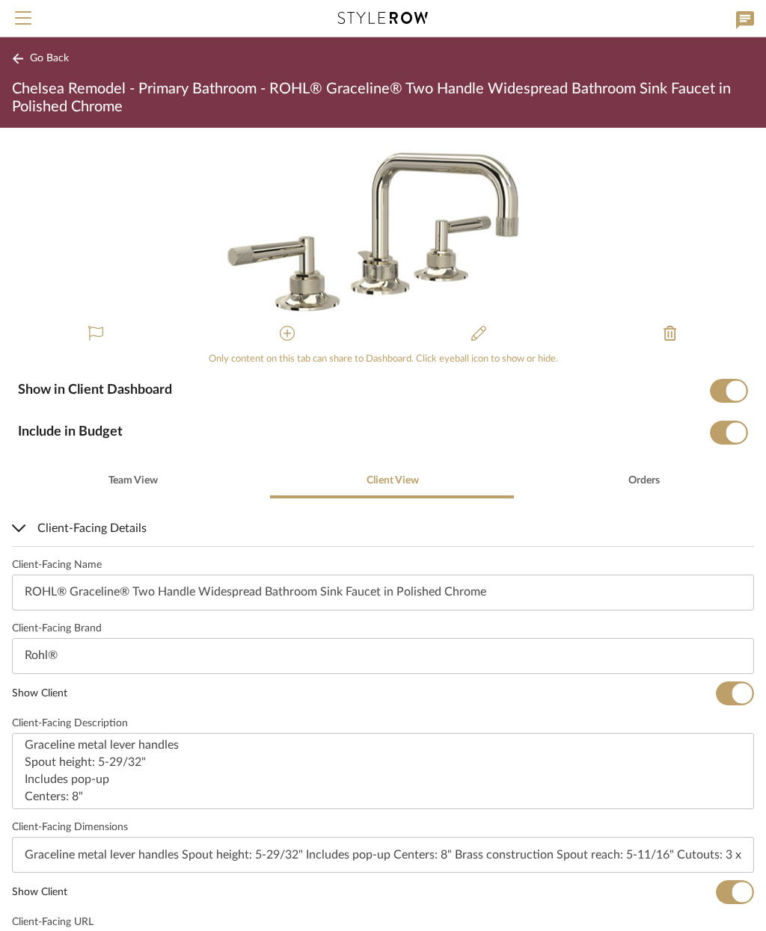
click at [40, 55] on span "Go Back" at bounding box center [49, 58] width 39 height 13
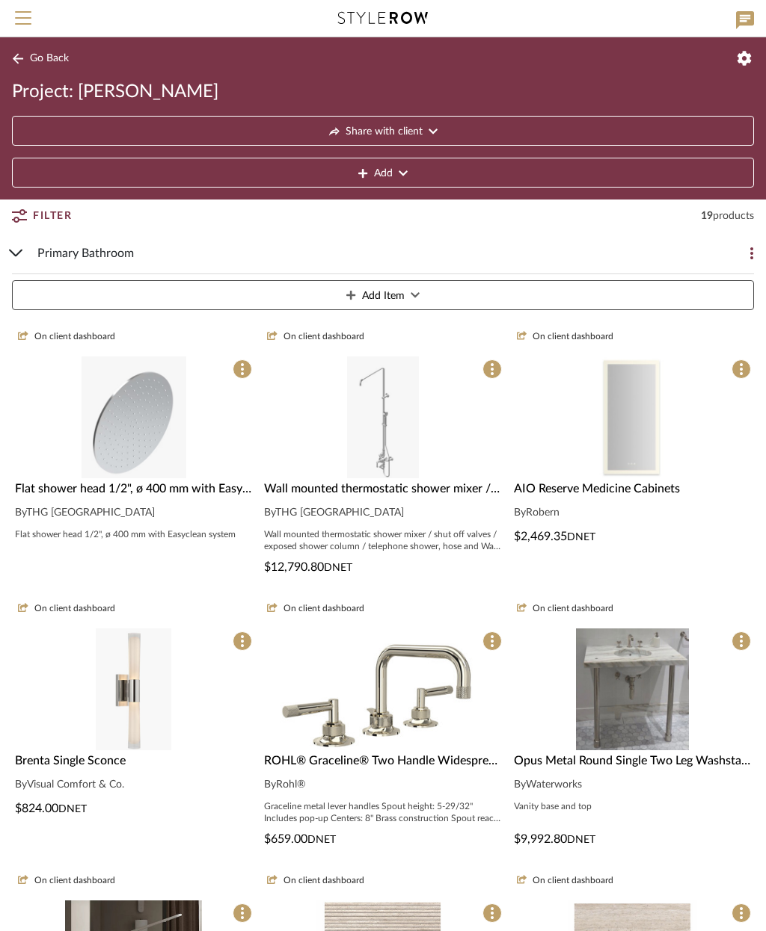
scroll to position [135, 0]
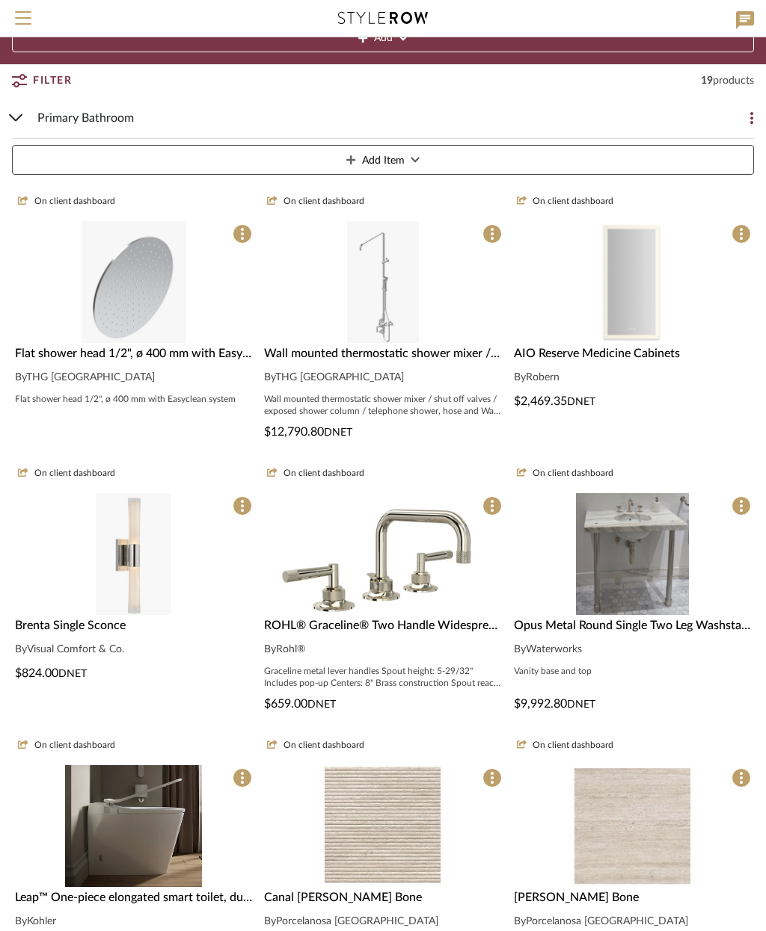
click at [78, 105] on div "Primary Bathroom" at bounding box center [371, 117] width 668 height 41
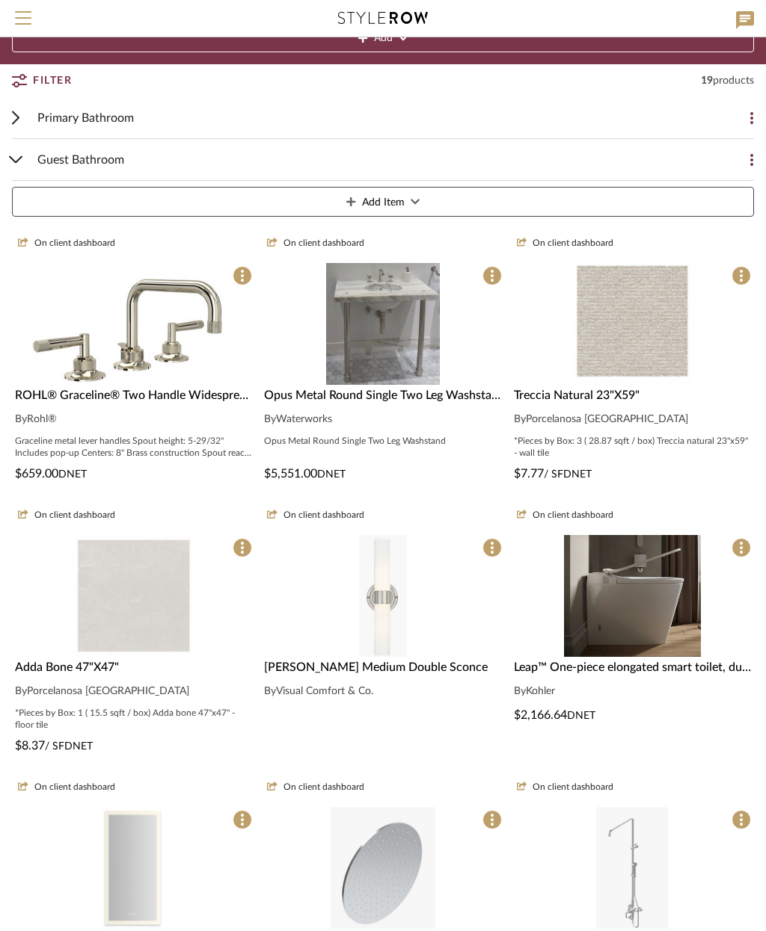
click at [90, 156] on span "Guest Bathroom" at bounding box center [80, 160] width 87 height 18
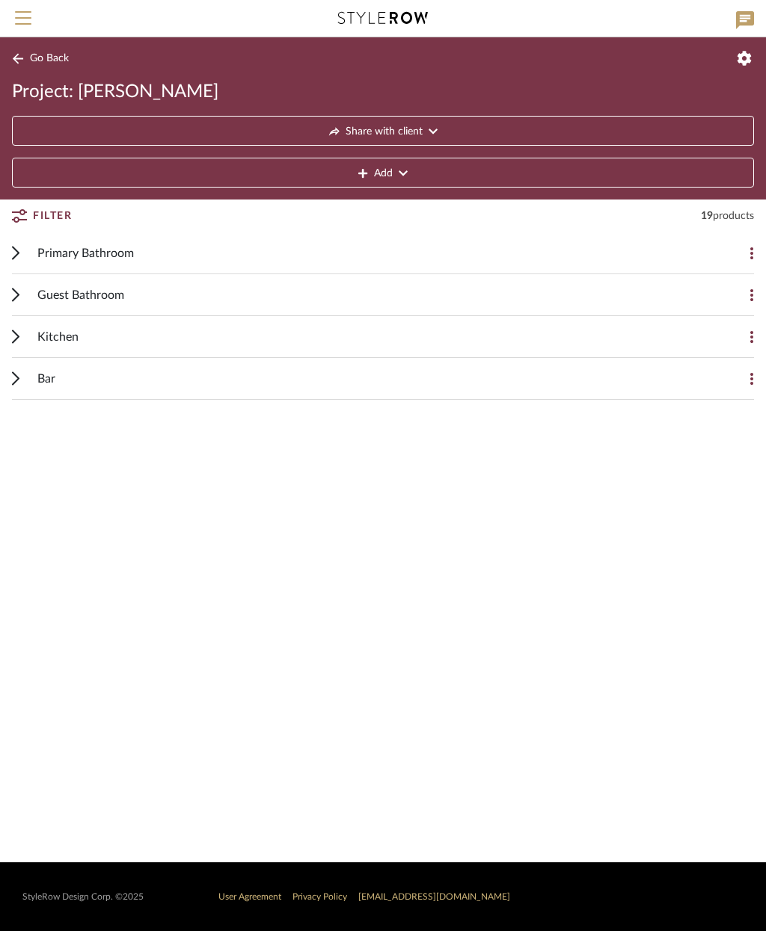
click at [187, 340] on div "Kitchen" at bounding box center [371, 336] width 668 height 41
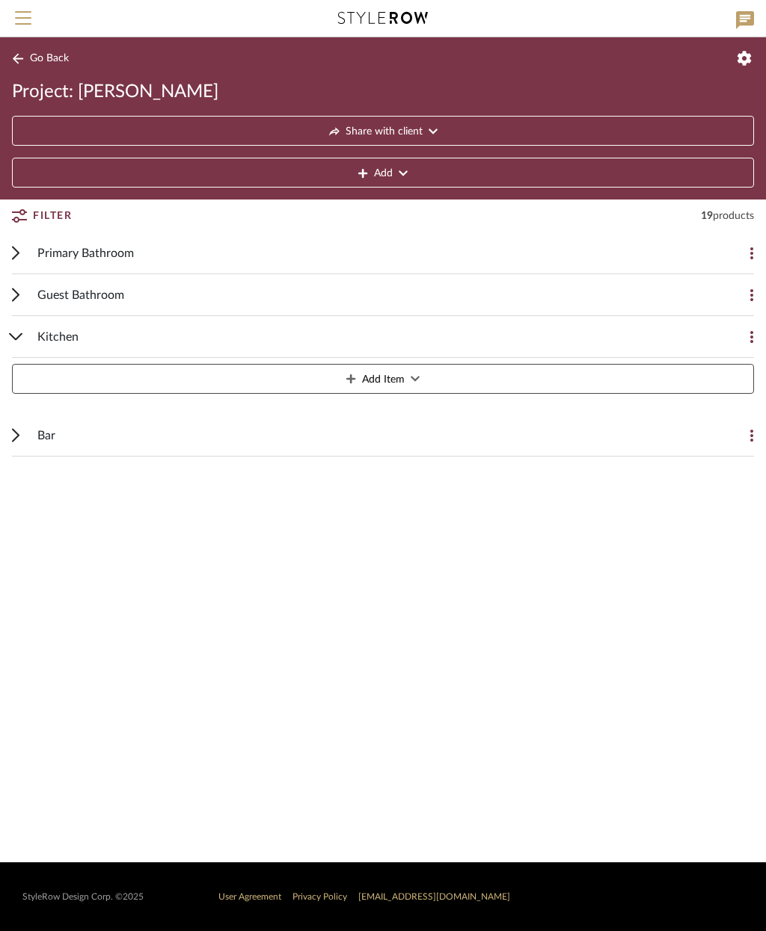
click at [431, 381] on button "Add Item" at bounding box center [383, 379] width 742 height 30
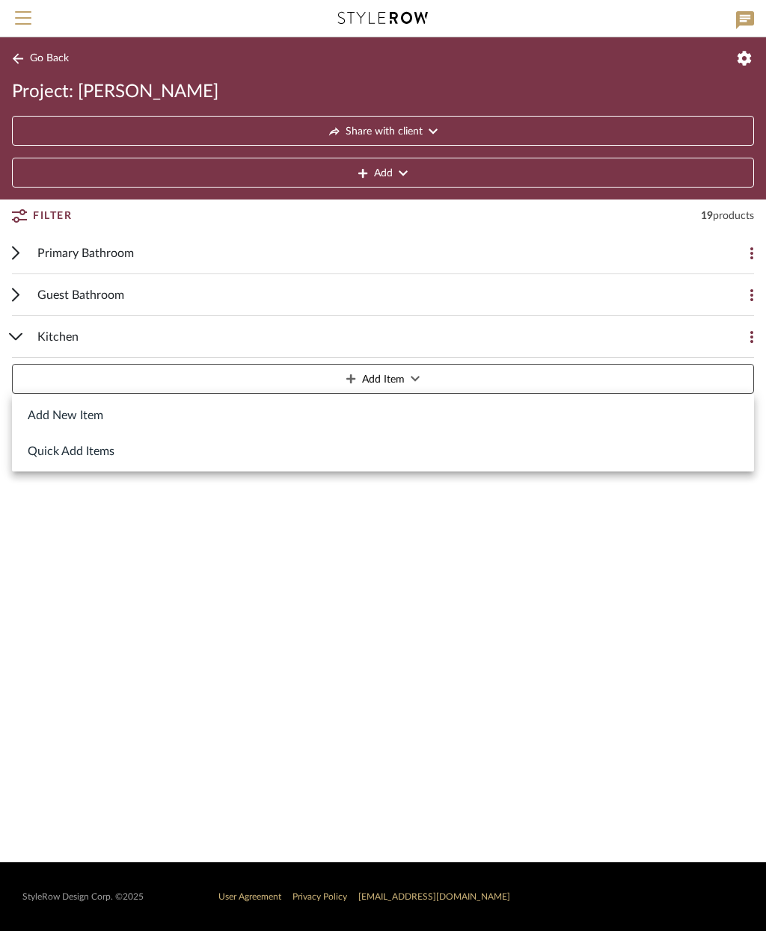
click at [121, 420] on button "Add New Item" at bounding box center [383, 415] width 742 height 36
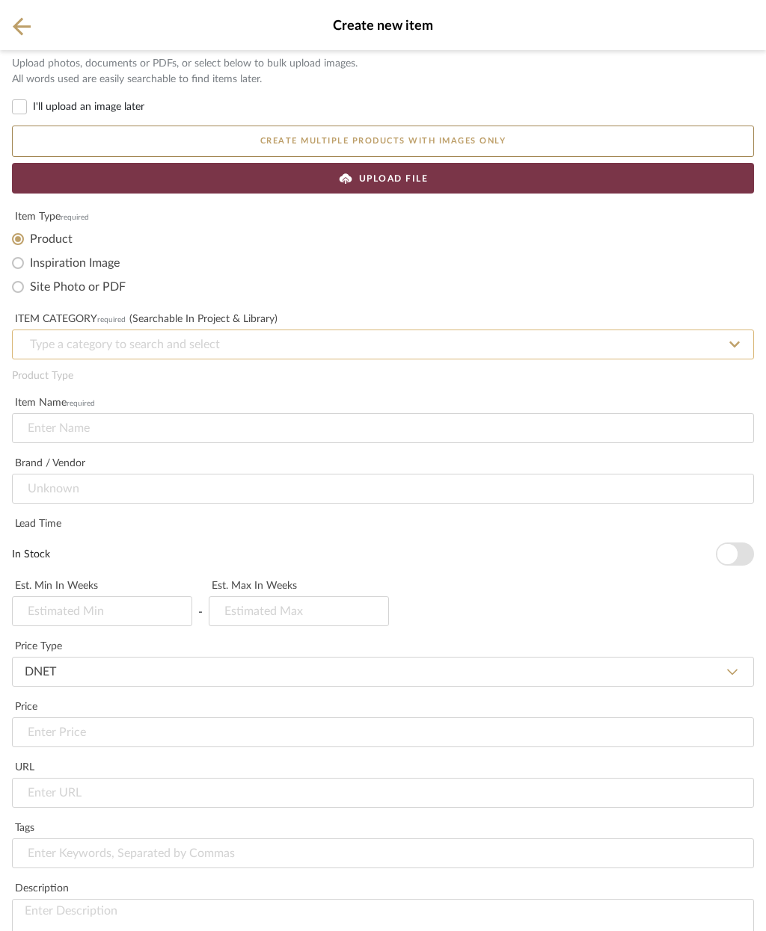
click at [345, 347] on input at bounding box center [383, 345] width 742 height 30
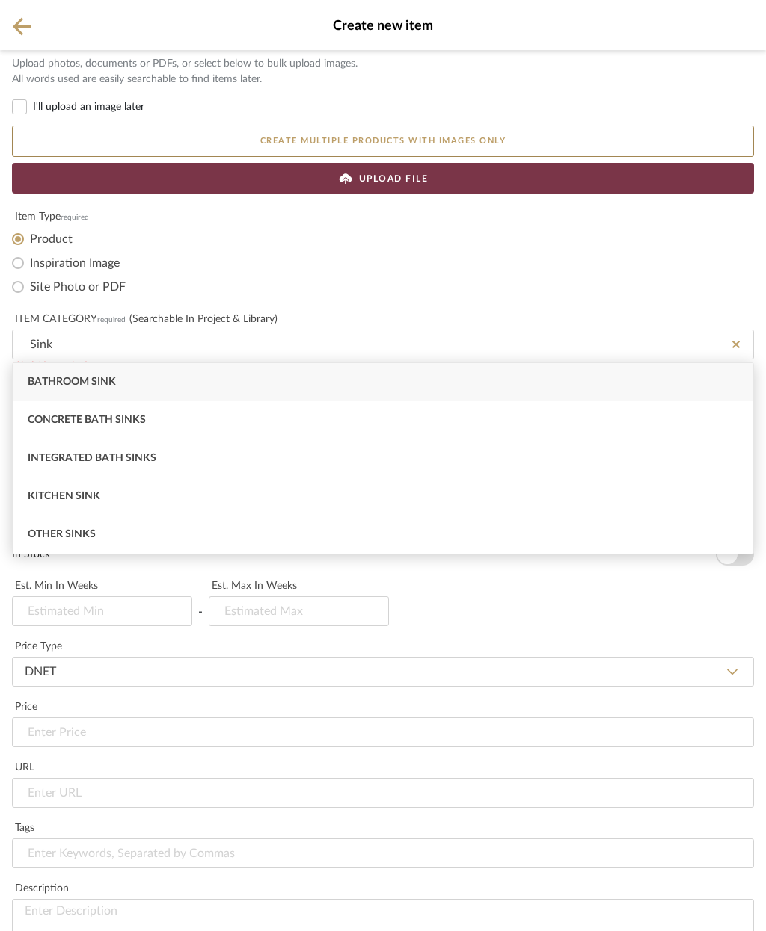
click at [94, 495] on span "Kitchen Sink" at bounding box center [64, 496] width 73 height 10
type input "Kitchen Sink"
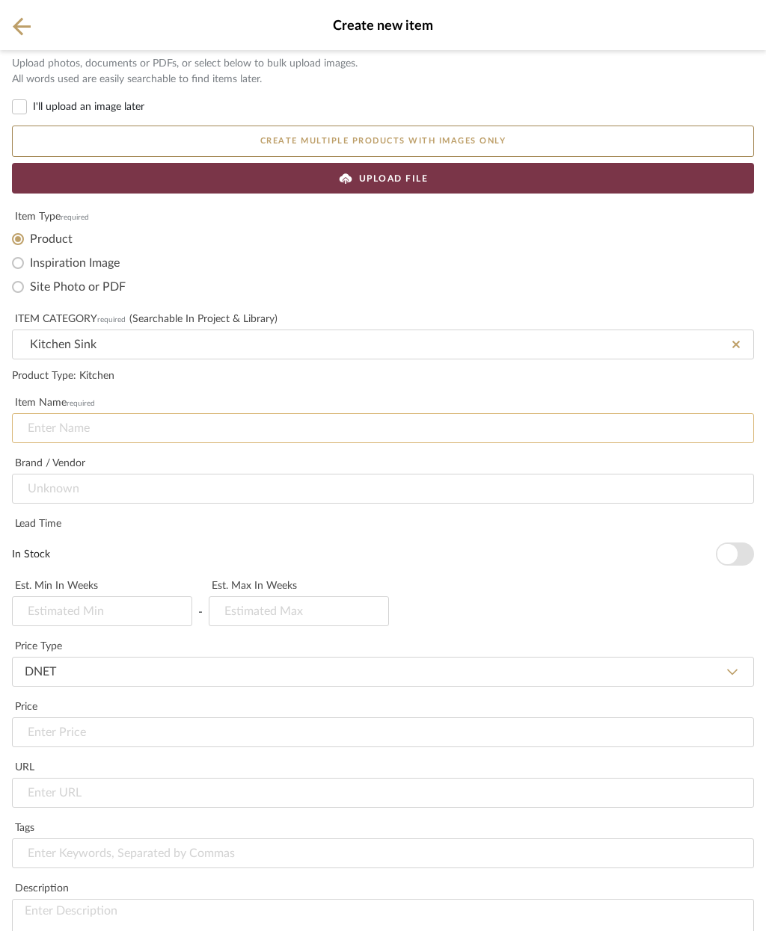
click at [209, 425] on input at bounding box center [383, 428] width 742 height 30
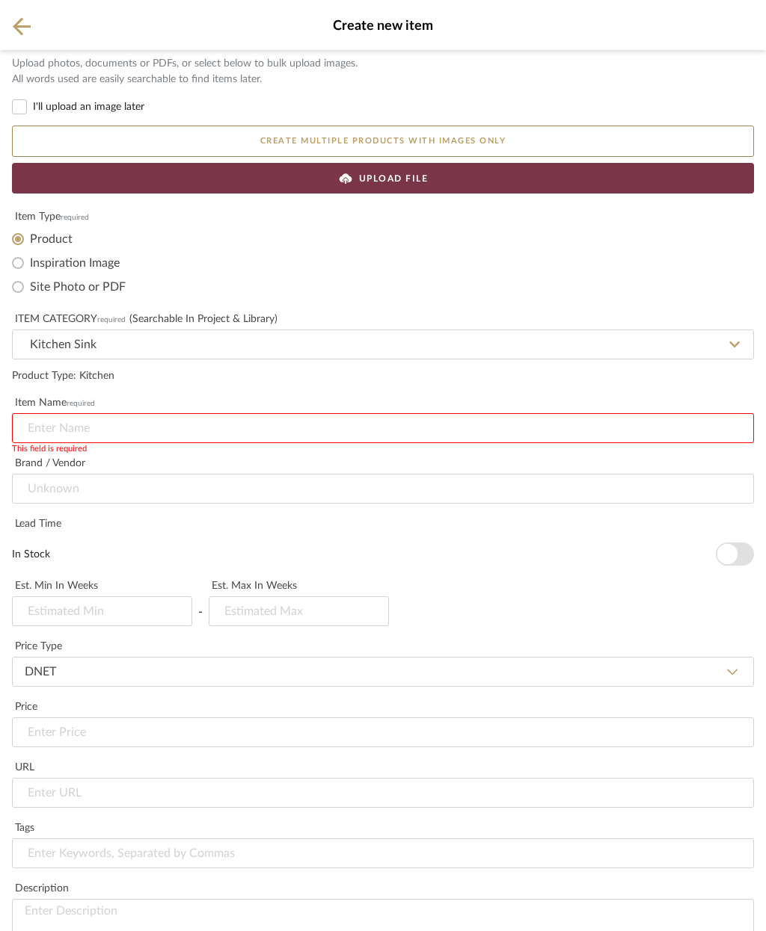
click at [177, 413] on input at bounding box center [383, 428] width 742 height 30
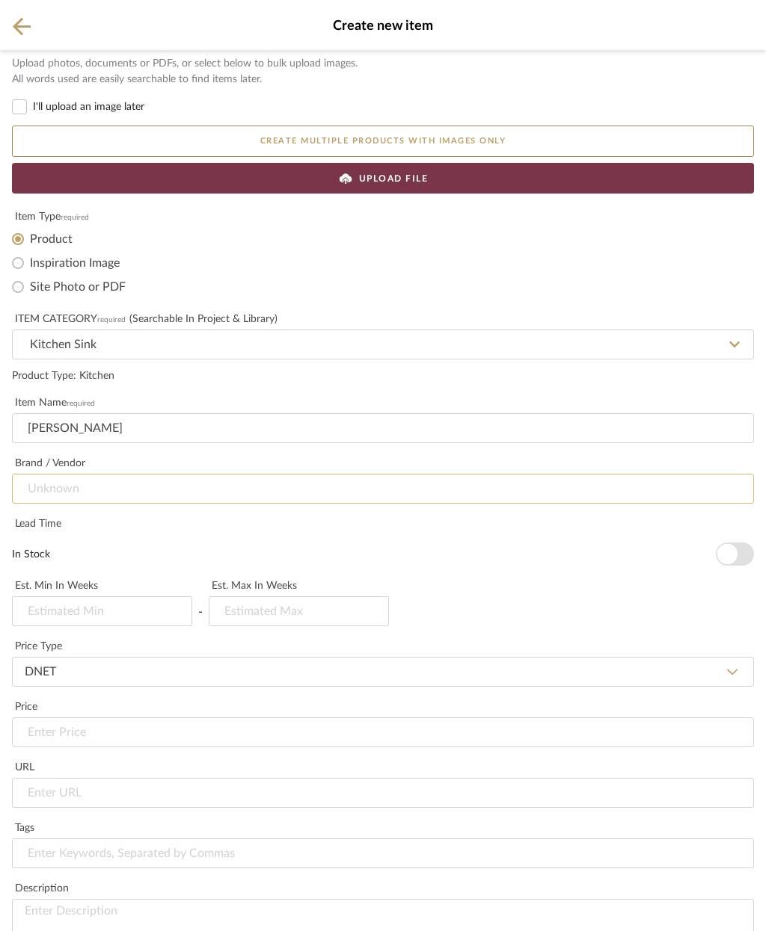
click at [184, 500] on input at bounding box center [383, 489] width 742 height 30
type input "[PERSON_NAME]"
click at [167, 496] on input "Waterworks" at bounding box center [383, 489] width 742 height 30
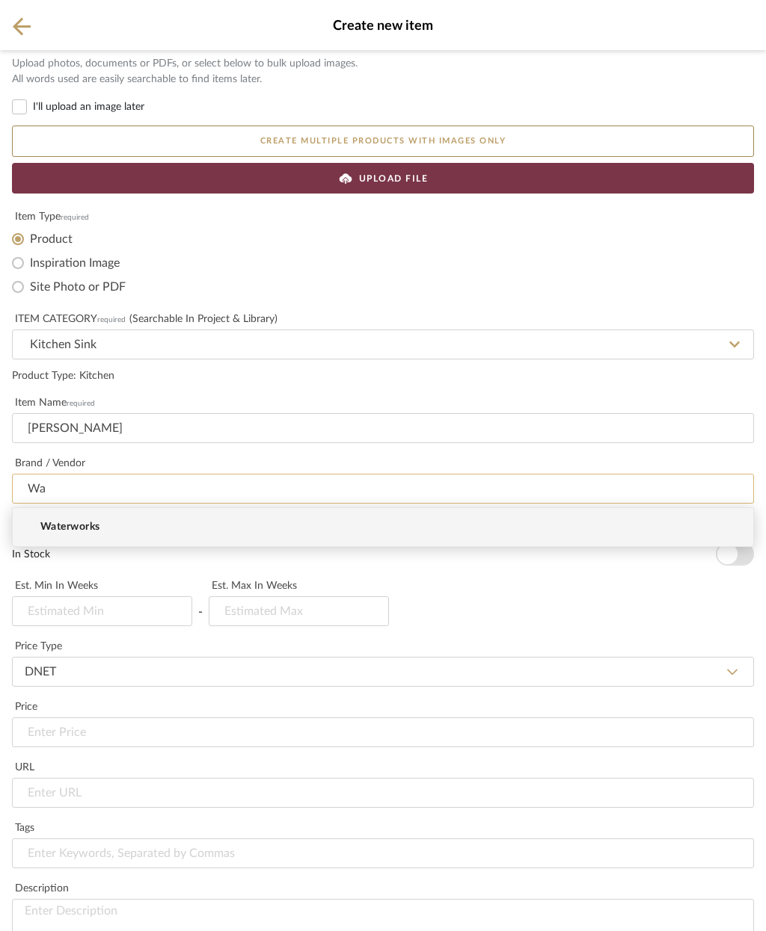
type input "W"
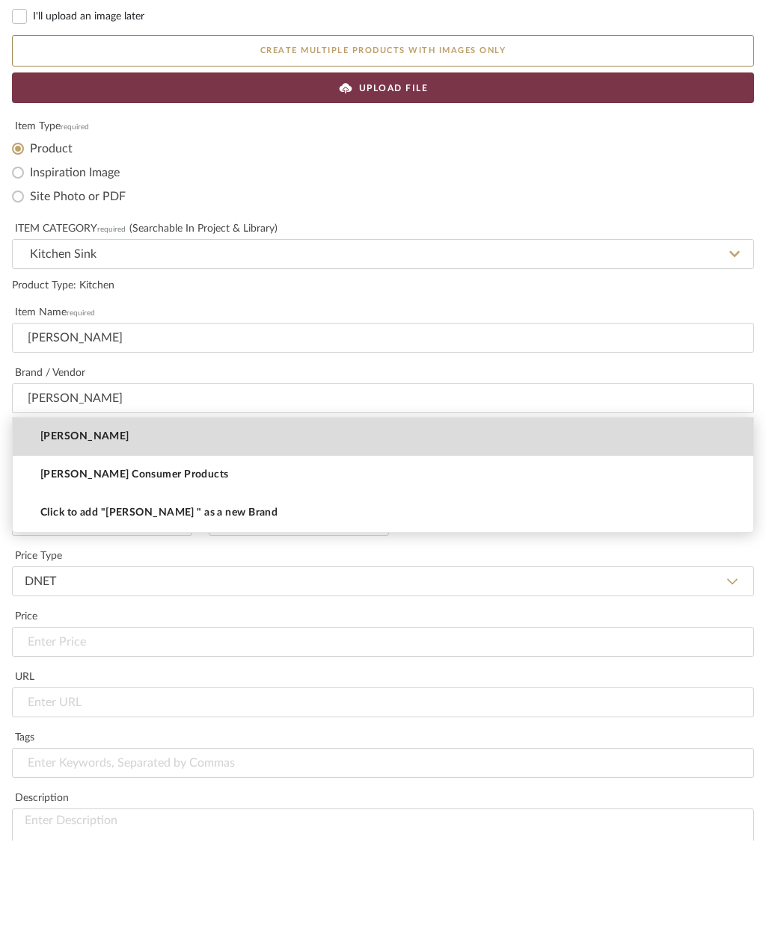
click at [230, 508] on mat-option "[PERSON_NAME]" at bounding box center [383, 527] width 740 height 38
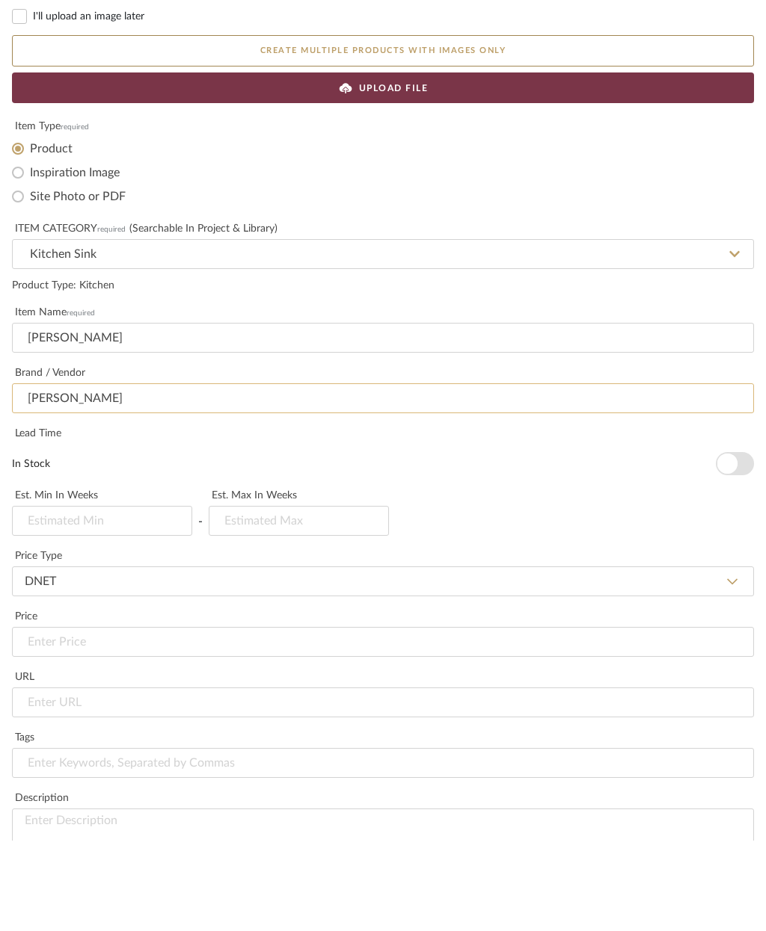
type input "[PERSON_NAME]"
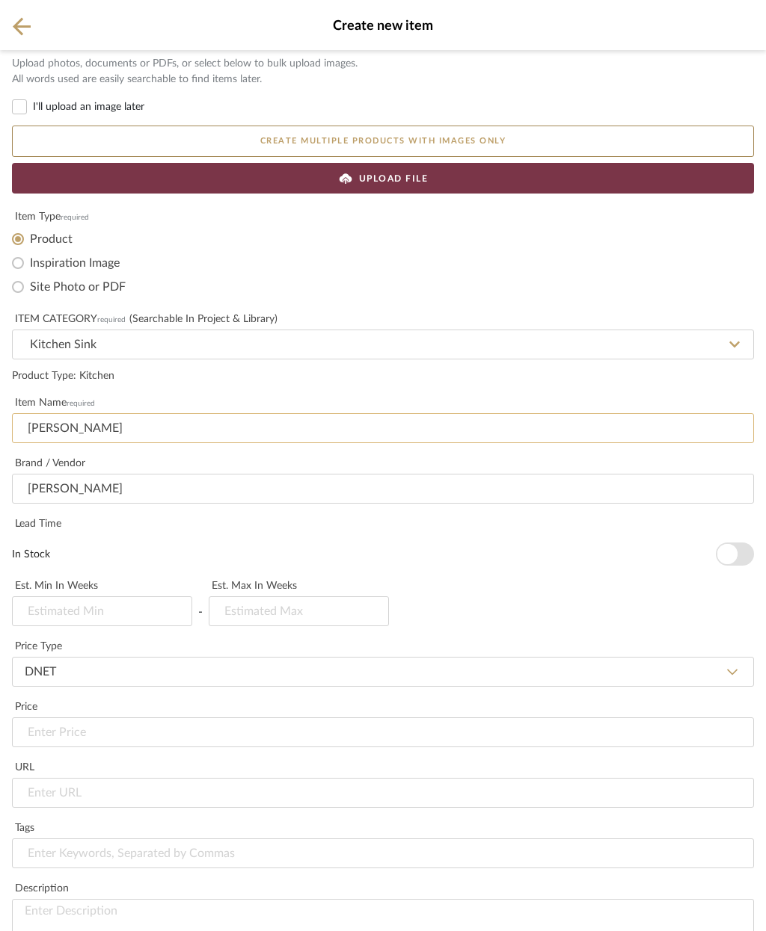
click at [108, 434] on input "[PERSON_NAME]" at bounding box center [383, 428] width 742 height 30
type input "F"
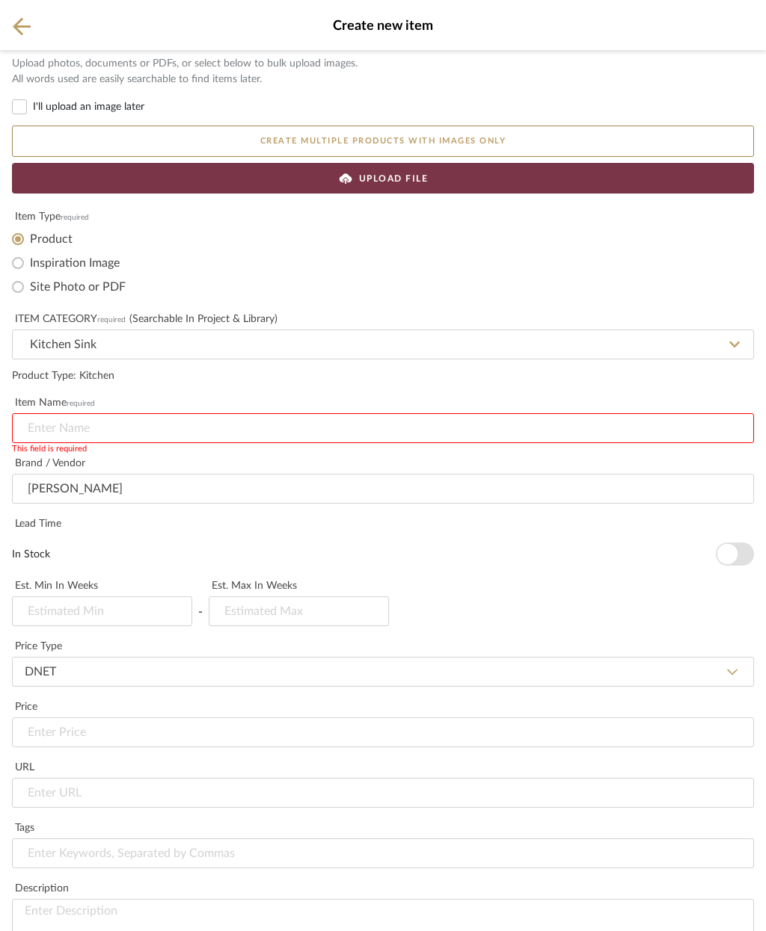
click at [66, 431] on input at bounding box center [383, 428] width 742 height 30
paste input "Sinks Cube Workcenter Sink - CUX11030-WKC"
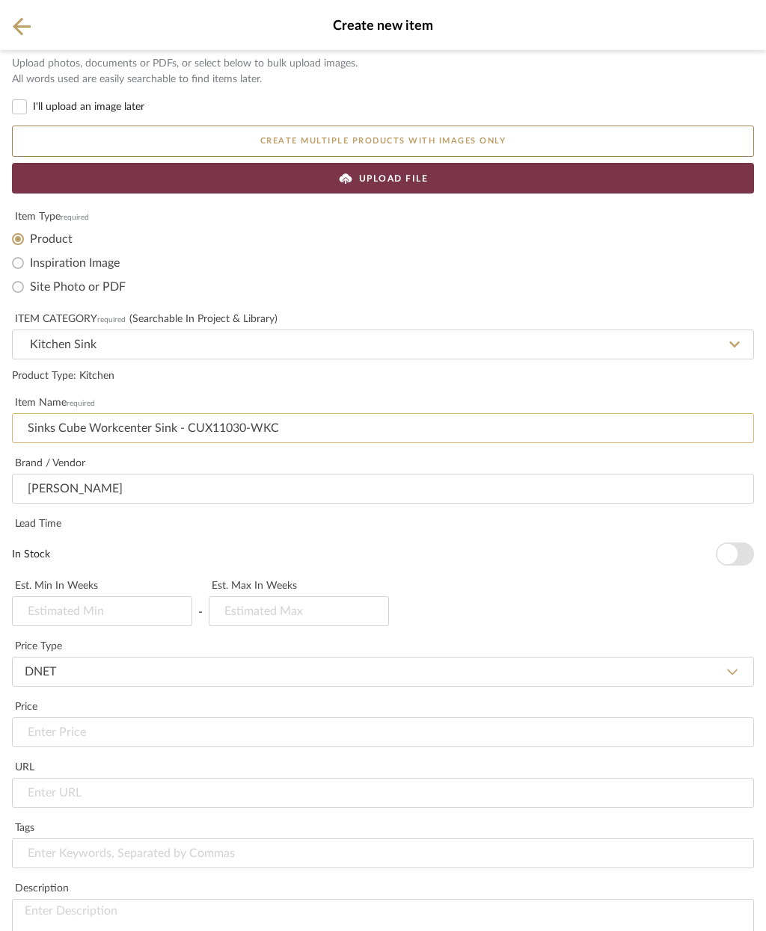
scroll to position [324, 0]
type input "Sinks Cube Workcenter Sink - CUX11030-WKC"
type input "3"
type input "4"
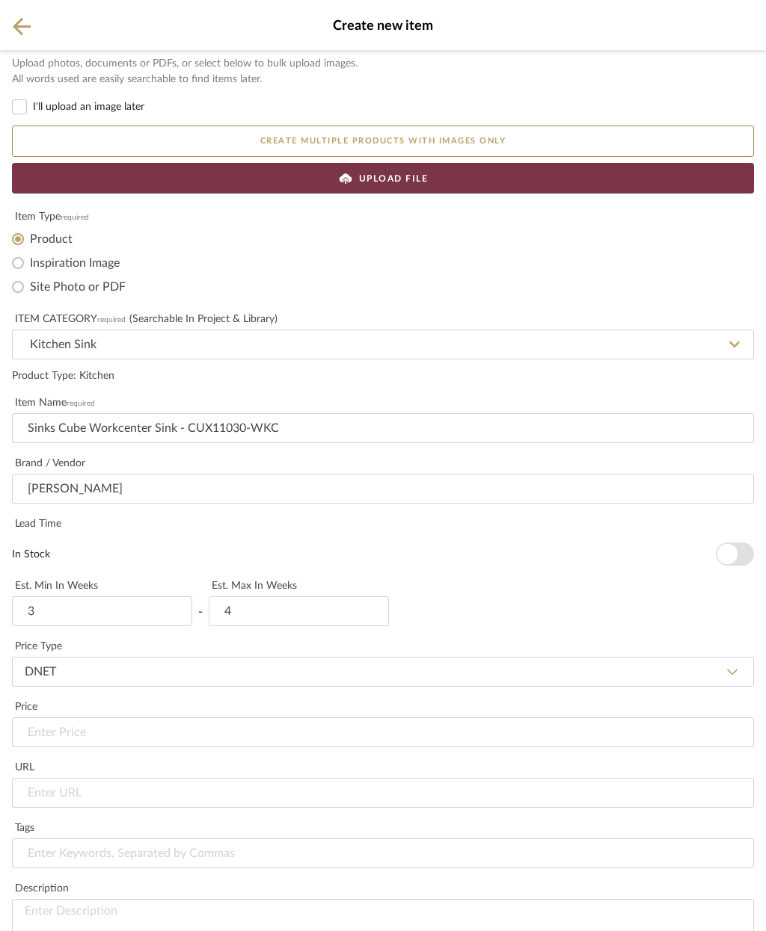
click at [739, 543] on button "In Stock" at bounding box center [734, 554] width 38 height 23
click at [141, 839] on input at bounding box center [383, 854] width 742 height 30
click at [108, 778] on input "url" at bounding box center [383, 793] width 742 height 30
click at [74, 778] on input "url" at bounding box center [383, 793] width 742 height 30
paste input "https://www.franke.com/us/en/home-solutions/products/kitchen-sinks/product-deta…"
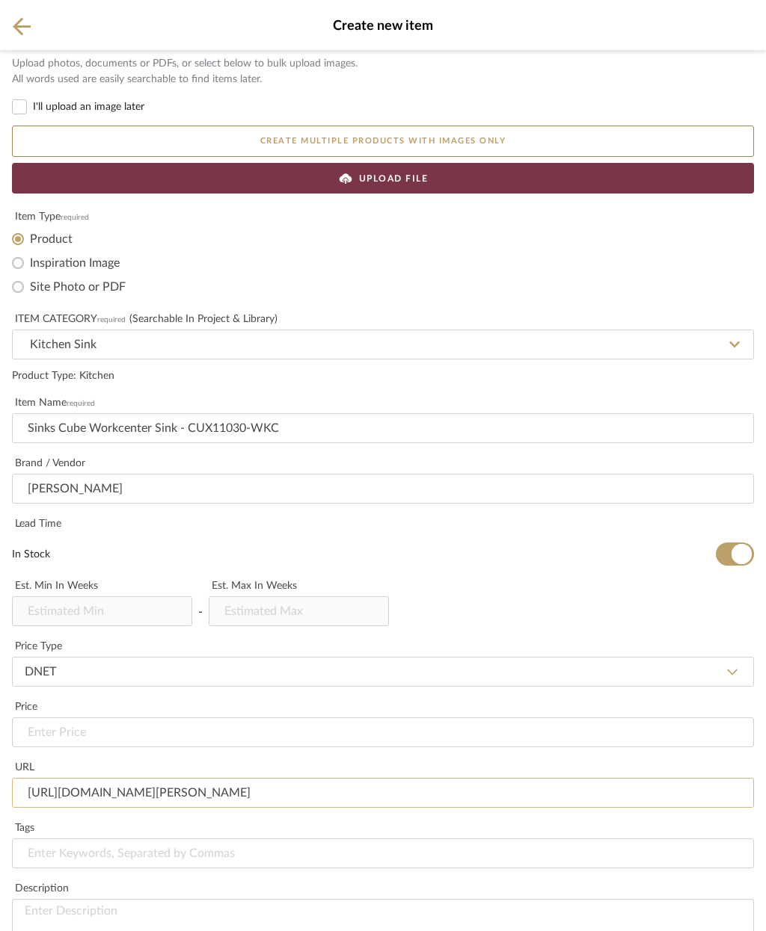
scroll to position [384, 0]
type input "https://www.franke.com/us/en/home-solutions/products/kitchen-sinks/product-deta…"
click at [209, 839] on input at bounding box center [383, 854] width 742 height 30
type input "Kitchen sink"
click at [181, 899] on textarea at bounding box center [383, 929] width 742 height 60
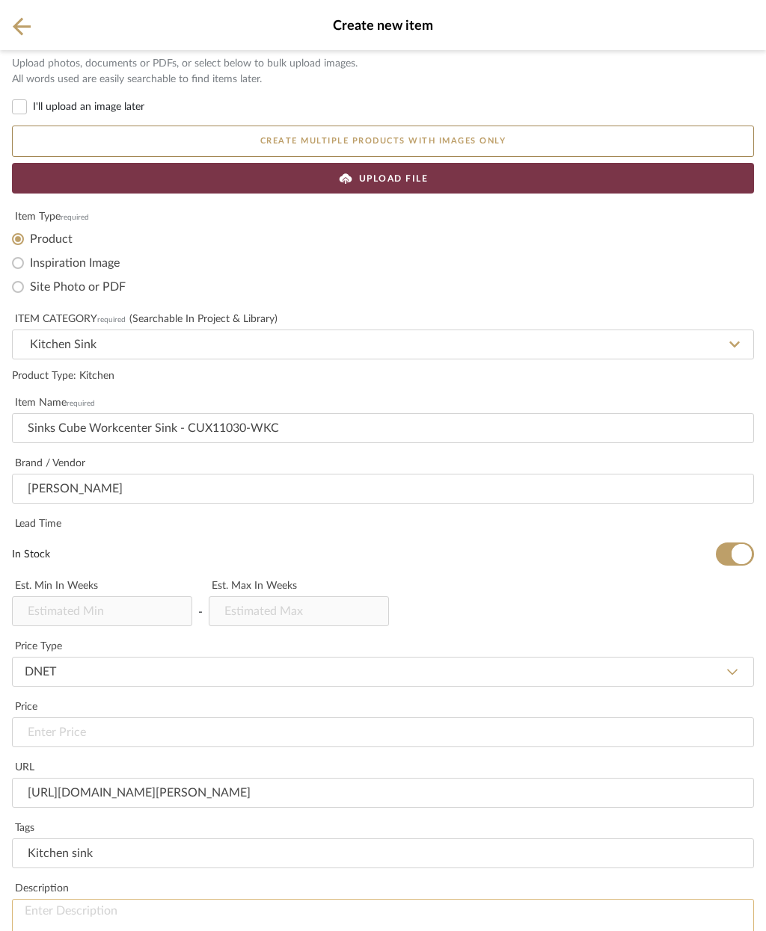
click at [144, 899] on textarea at bounding box center [383, 929] width 742 height 60
paste textarea "[PERSON_NAME] Cube Workcenter 31.5-in. x 17.7-in. 18 Gauge Stainless Steel Unde…"
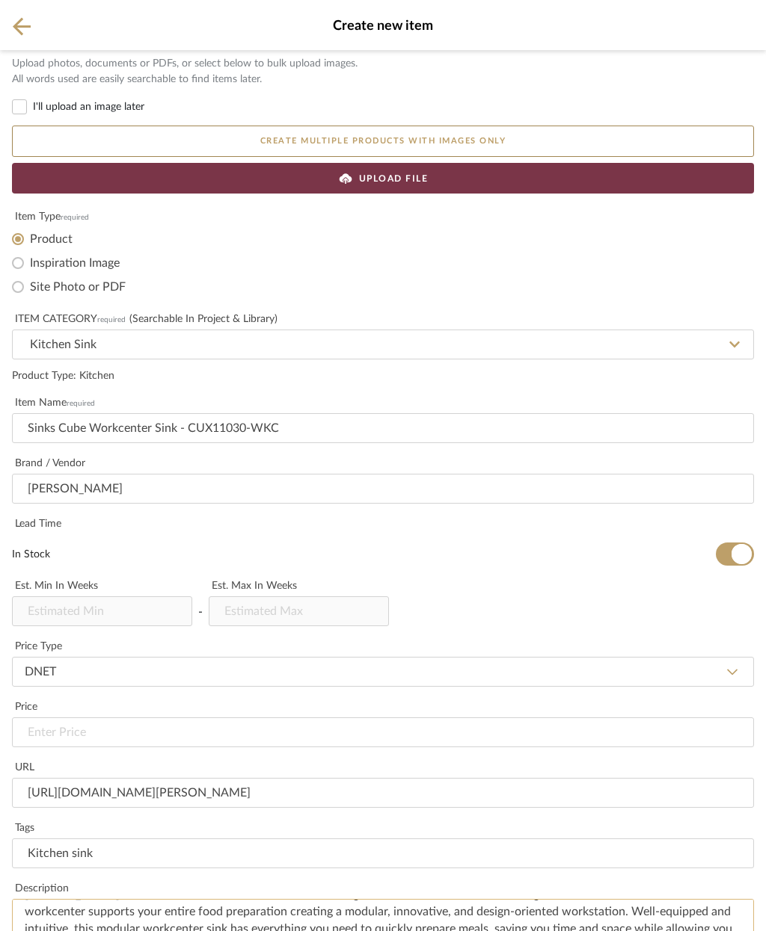
scroll to position [16, 0]
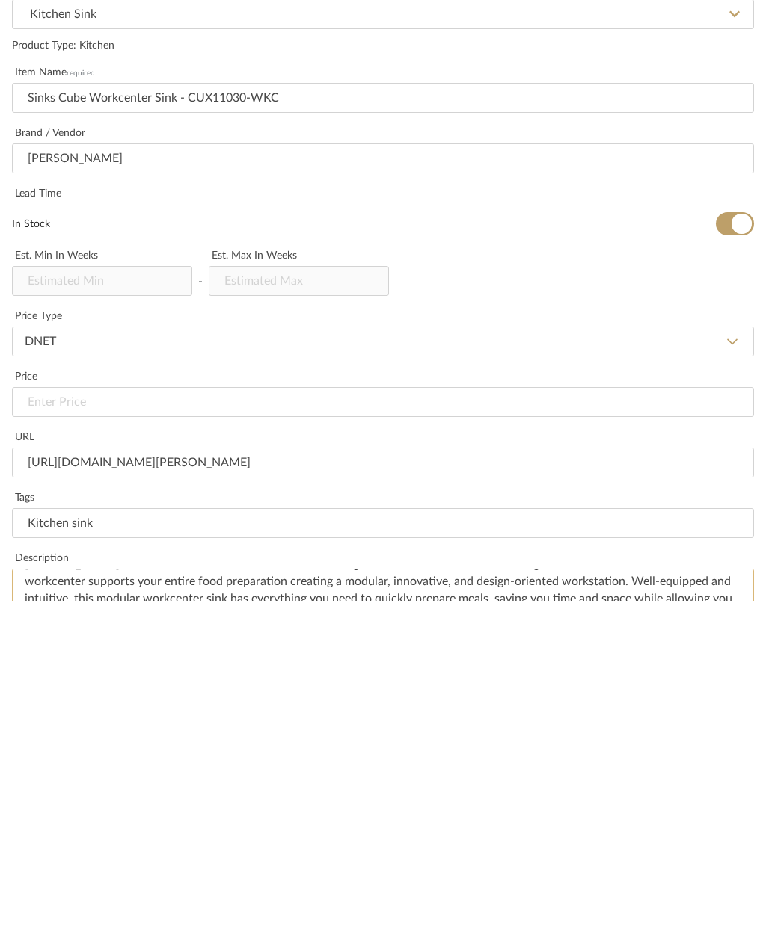
type textarea "[PERSON_NAME] Cube Workcenter 31.5-in. x 17.7-in. 18 Gauge Stainless Steel Unde…"
paste textarea "[PERSON_NAME] Cube Workcenter 31.5-in. x 17.7-in. 18 Gauge Stainless Steel Unde…"
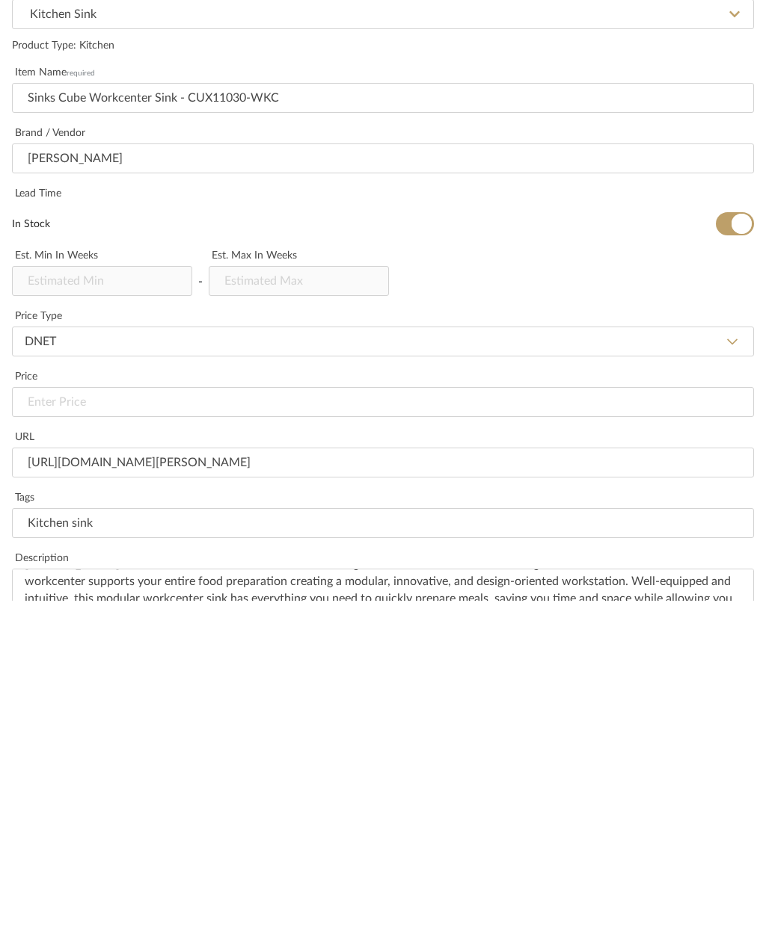
type textarea "[PERSON_NAME] Cube Workcenter 31.5-in. x 17.7-in. 18 Gauge Stainless Steel Unde…"
type textarea "Confirm size and if all the extra items are needed"
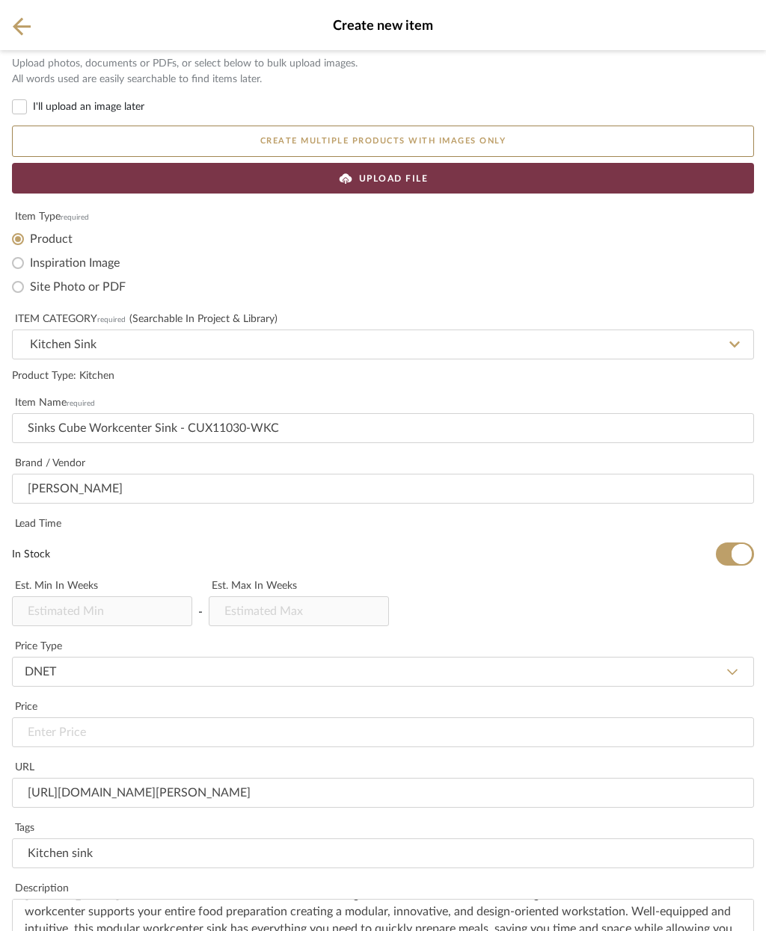
scroll to position [0, 0]
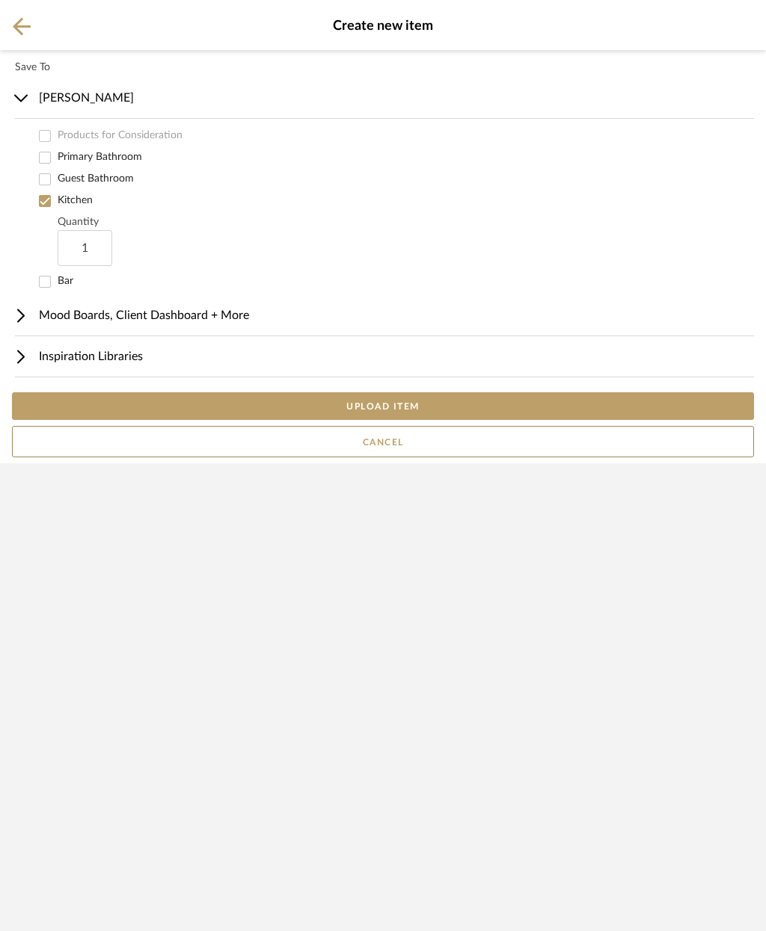
click at [470, 420] on button "UPLOAD ITEM" at bounding box center [383, 406] width 742 height 28
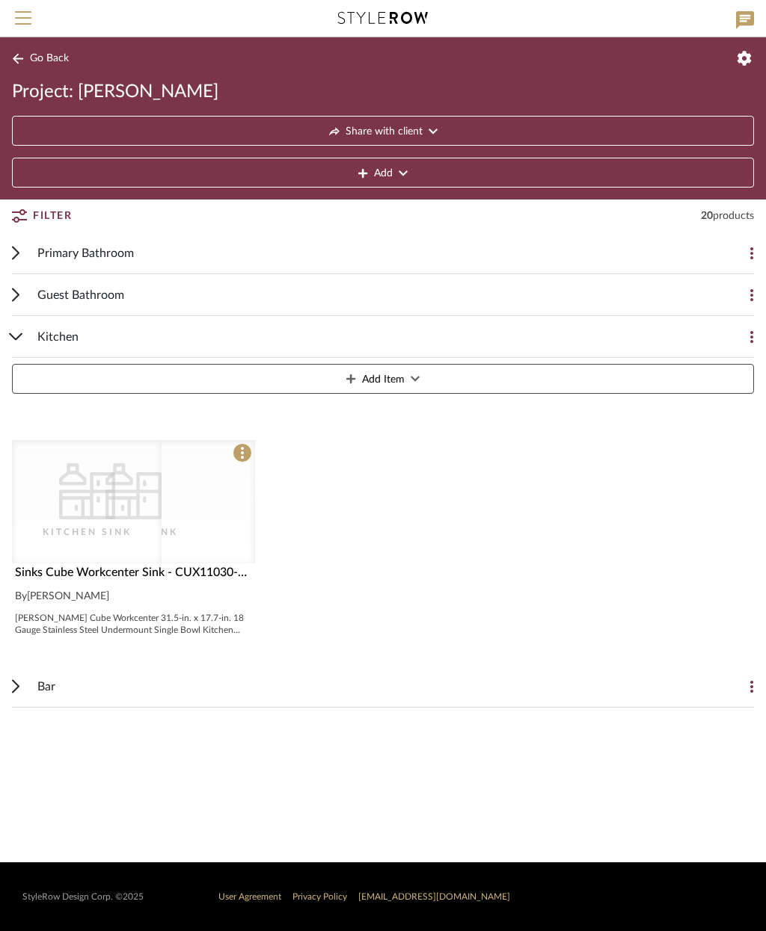
click at [188, 521] on div "CategoryIconKitchen Kitchen Sink" at bounding box center [133, 501] width 243 height 123
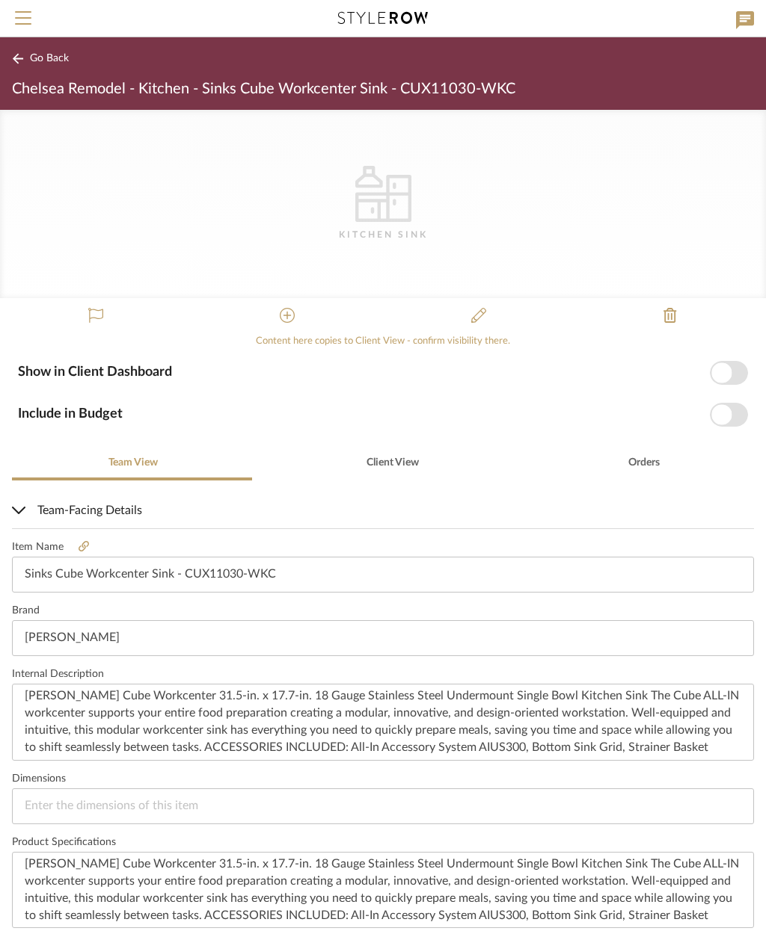
click at [470, 317] on button at bounding box center [479, 316] width 36 height 36
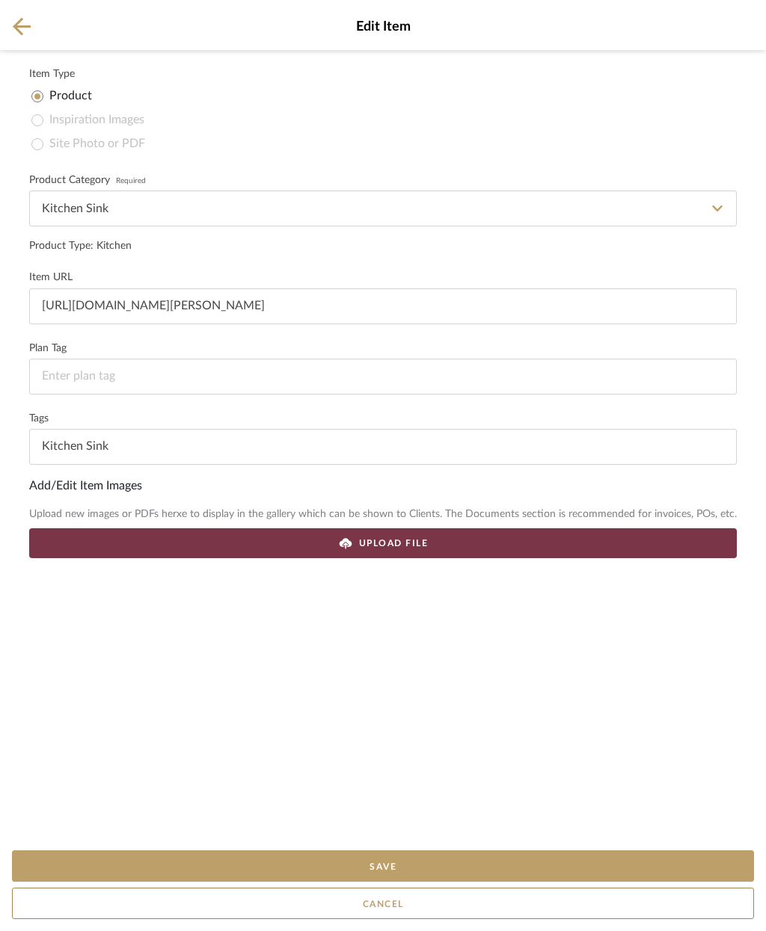
click at [459, 546] on div "UPLOAD FILE" at bounding box center [382, 544] width 707 height 30
click at [434, 866] on button "Save" at bounding box center [383, 866] width 742 height 31
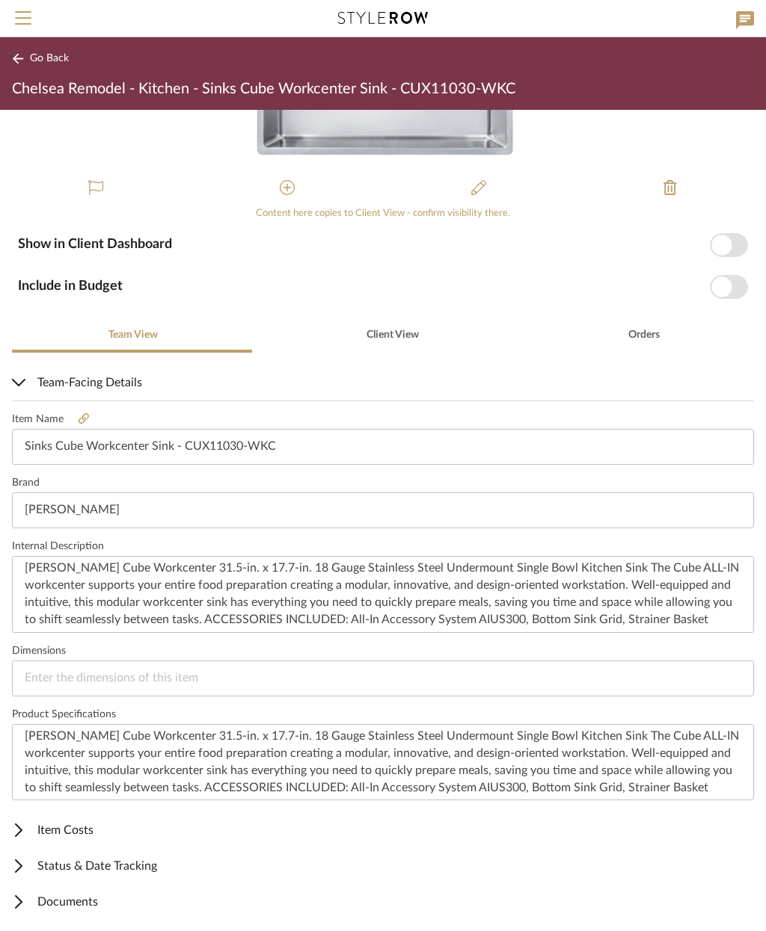
scroll to position [127, 0]
click at [82, 908] on span "Documents" at bounding box center [380, 903] width 736 height 18
click at [74, 376] on span "Team-Facing Details" at bounding box center [380, 384] width 736 height 18
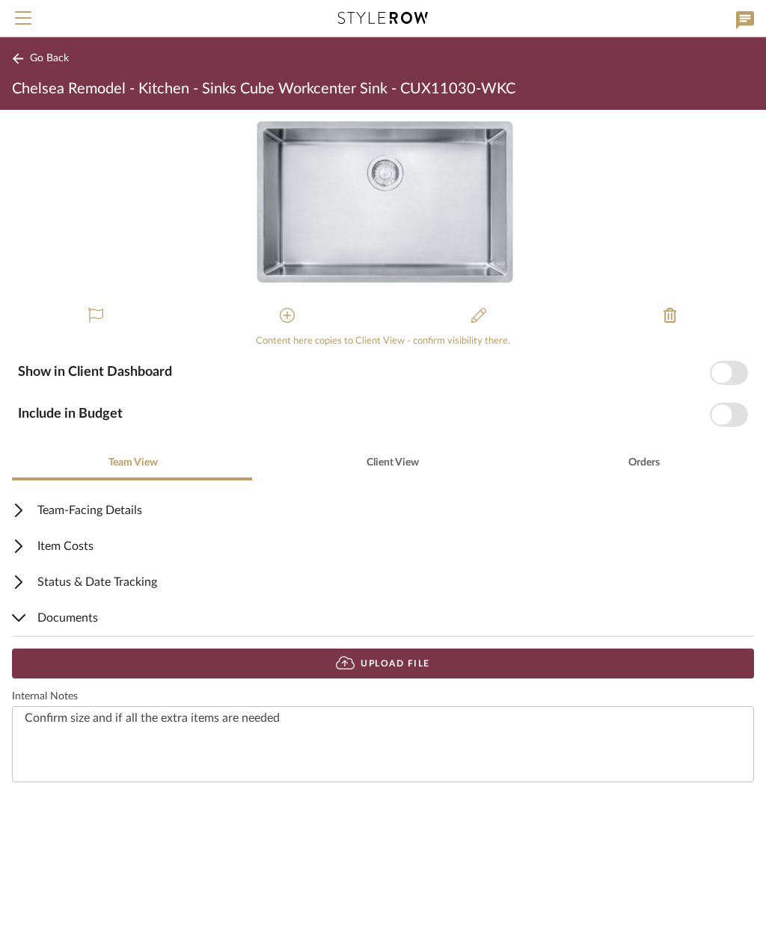
scroll to position [0, 0]
click at [432, 665] on button "Upload File" at bounding box center [383, 664] width 742 height 30
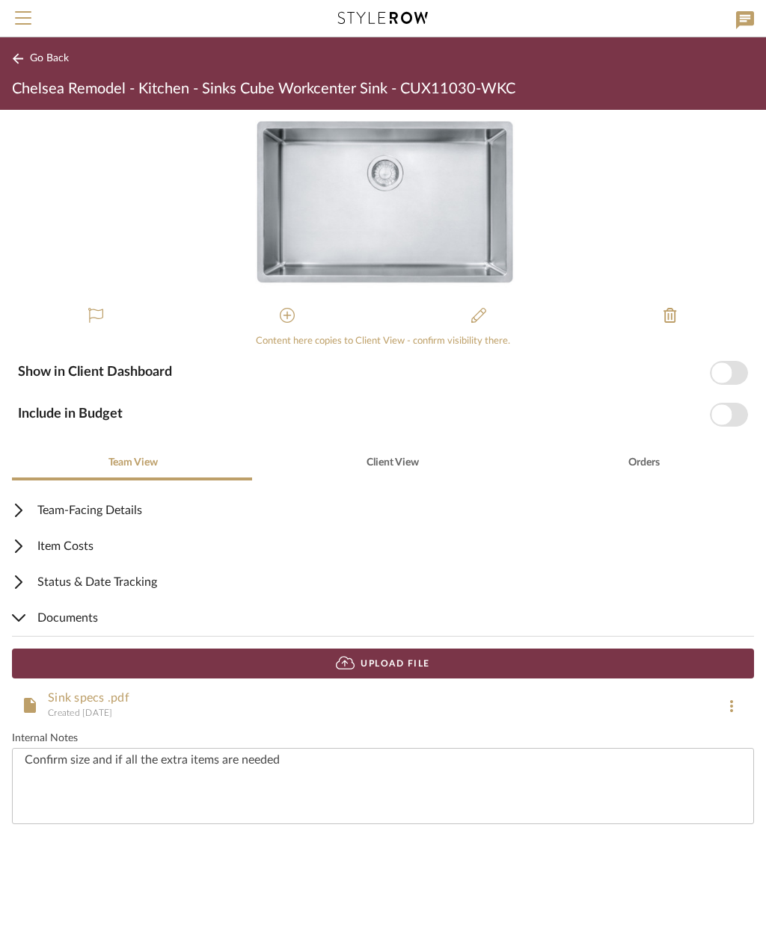
click at [703, 369] on div "Show in Client Dashboard" at bounding box center [383, 373] width 730 height 24
click at [732, 369] on span "button" at bounding box center [728, 373] width 38 height 24
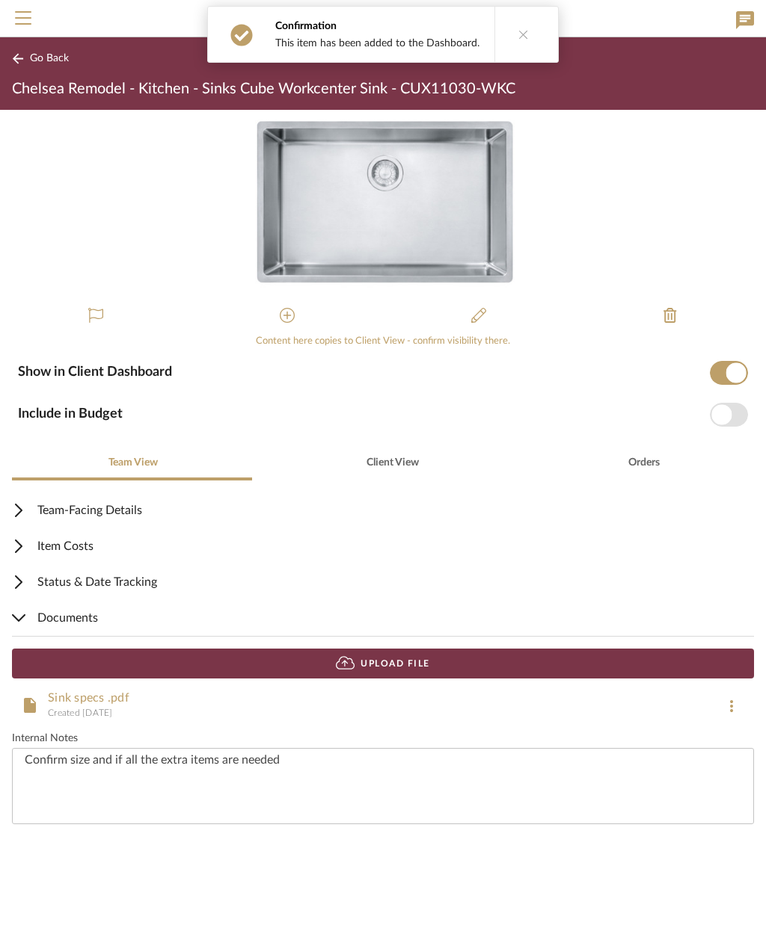
click at [733, 413] on span "button" at bounding box center [728, 415] width 38 height 24
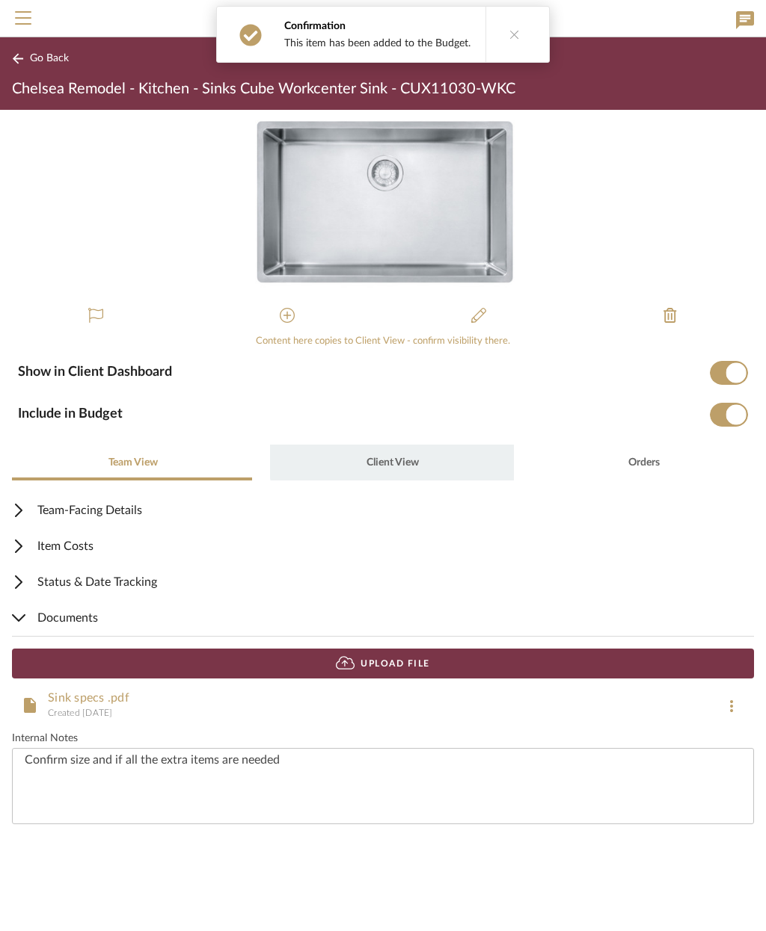
click at [404, 458] on span "Client View" at bounding box center [392, 463] width 52 height 10
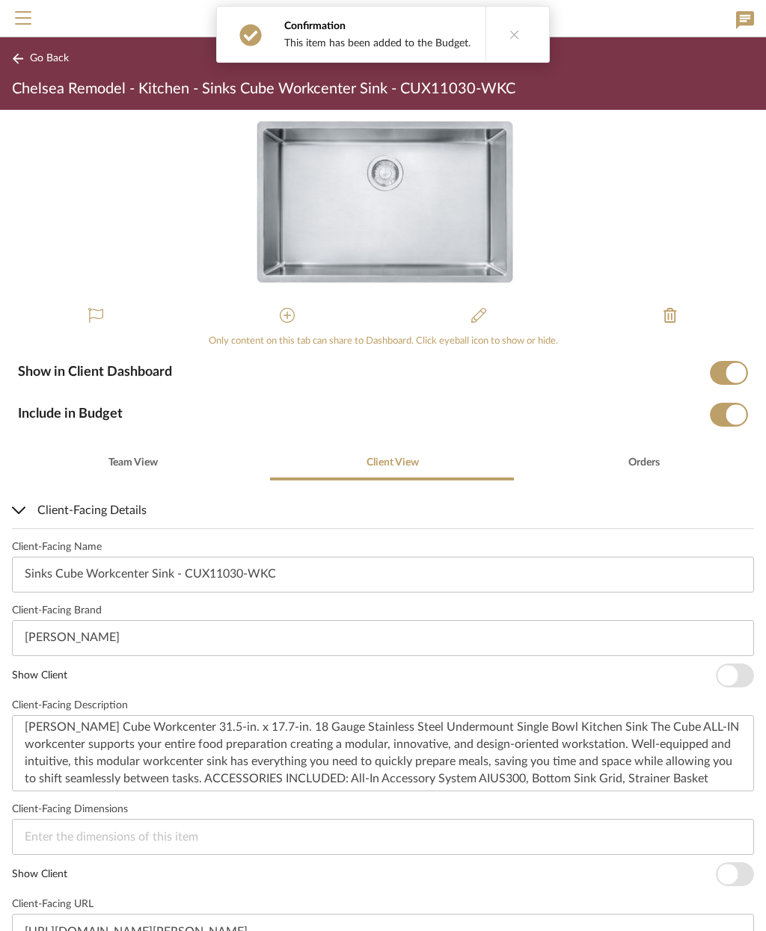
click at [727, 674] on span "button" at bounding box center [727, 675] width 20 height 20
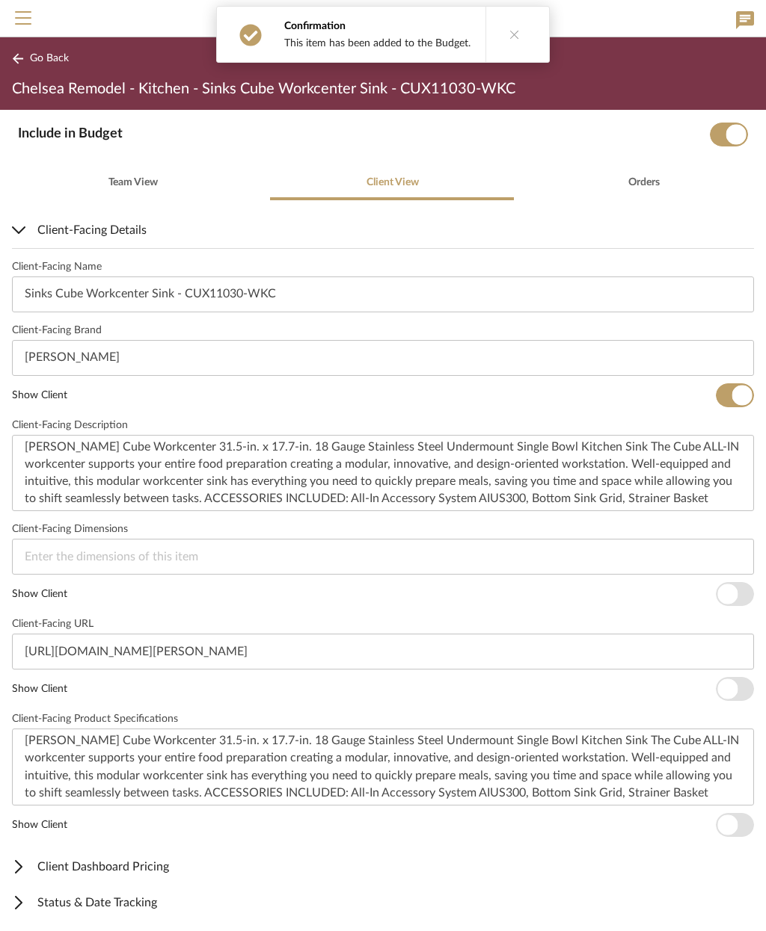
scroll to position [316, 0]
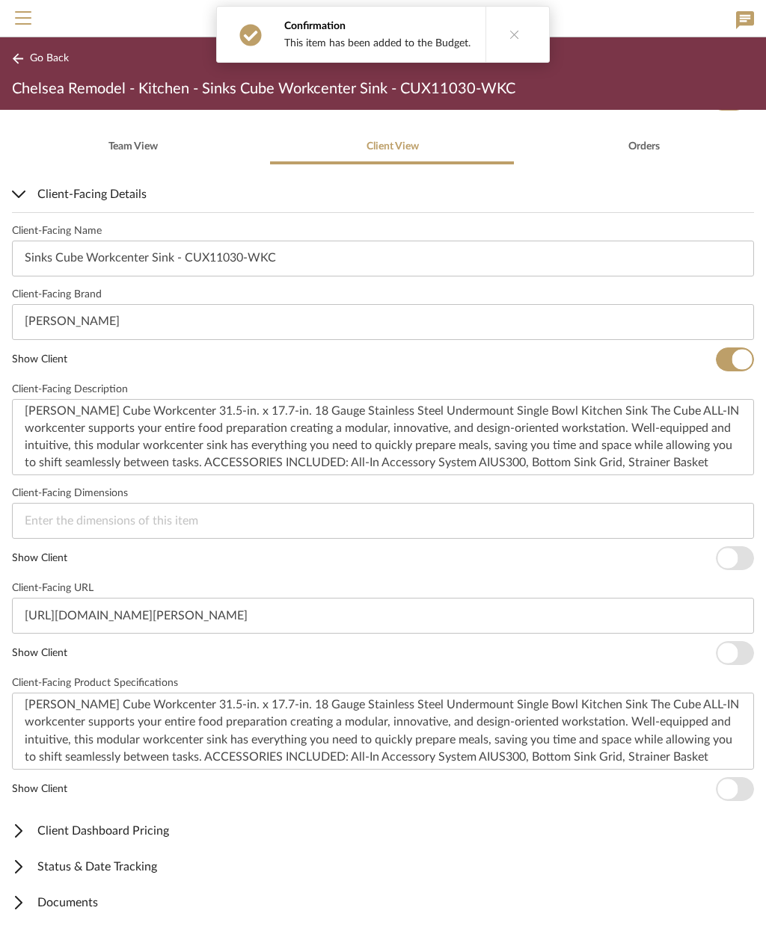
click at [742, 555] on span "button" at bounding box center [734, 558] width 38 height 24
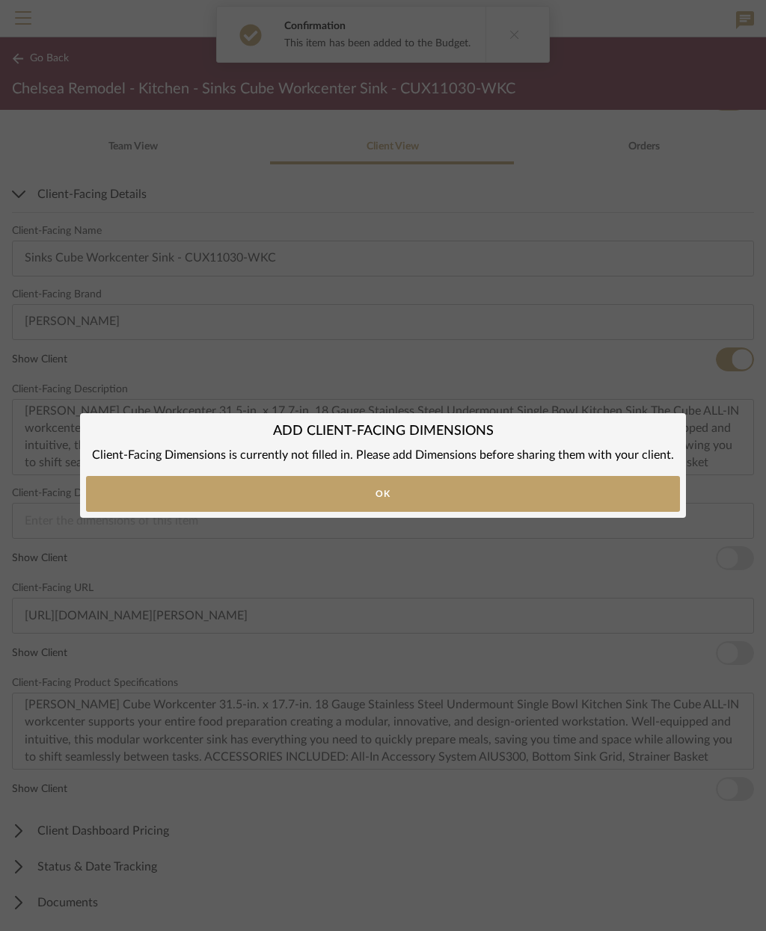
click at [742, 656] on div "ADD CLIENT-FACING DIMENSIONS × Client-Facing Dimensions is currently not filled…" at bounding box center [383, 465] width 766 height 931
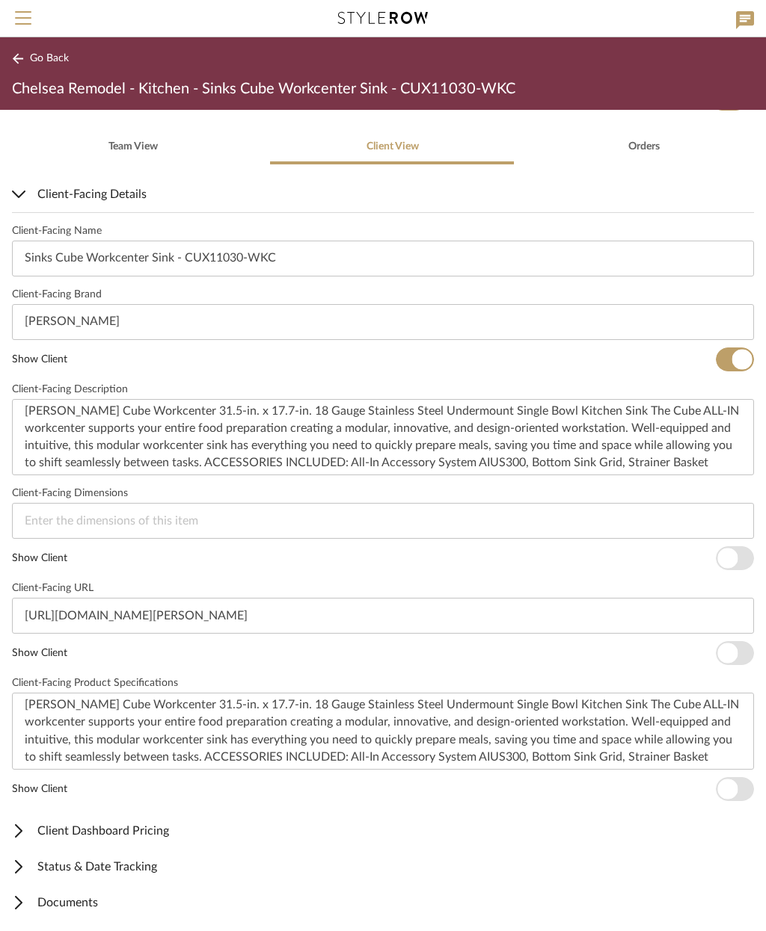
click at [739, 649] on span "button" at bounding box center [734, 653] width 38 height 24
click at [742, 799] on span "button" at bounding box center [734, 789] width 38 height 24
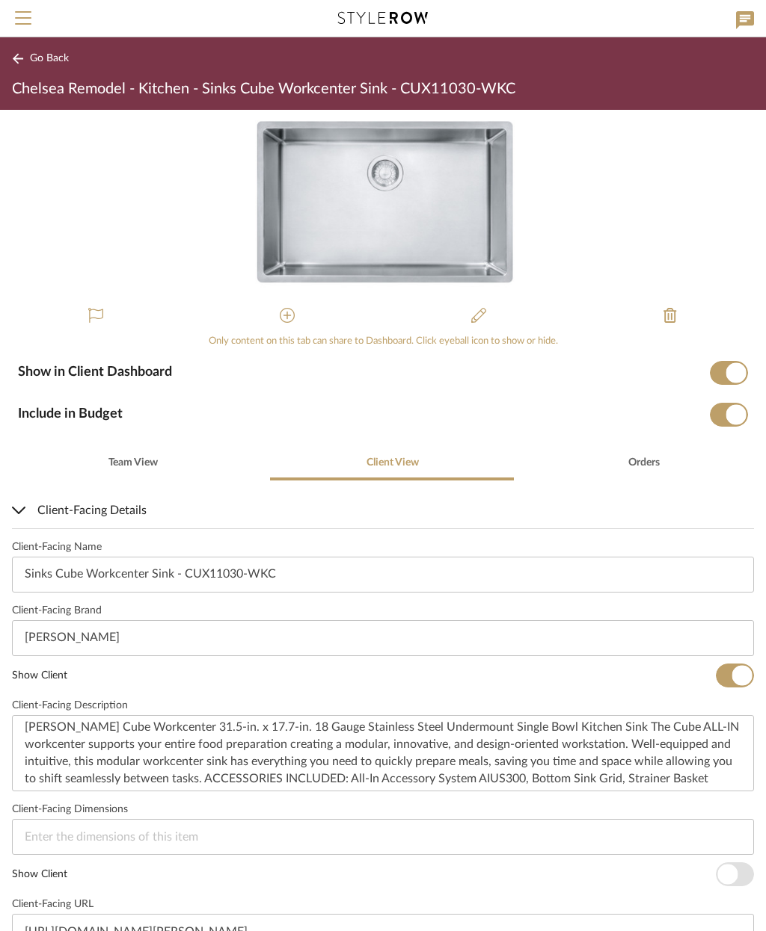
scroll to position [0, 0]
click at [35, 57] on span "Go Back" at bounding box center [49, 58] width 39 height 13
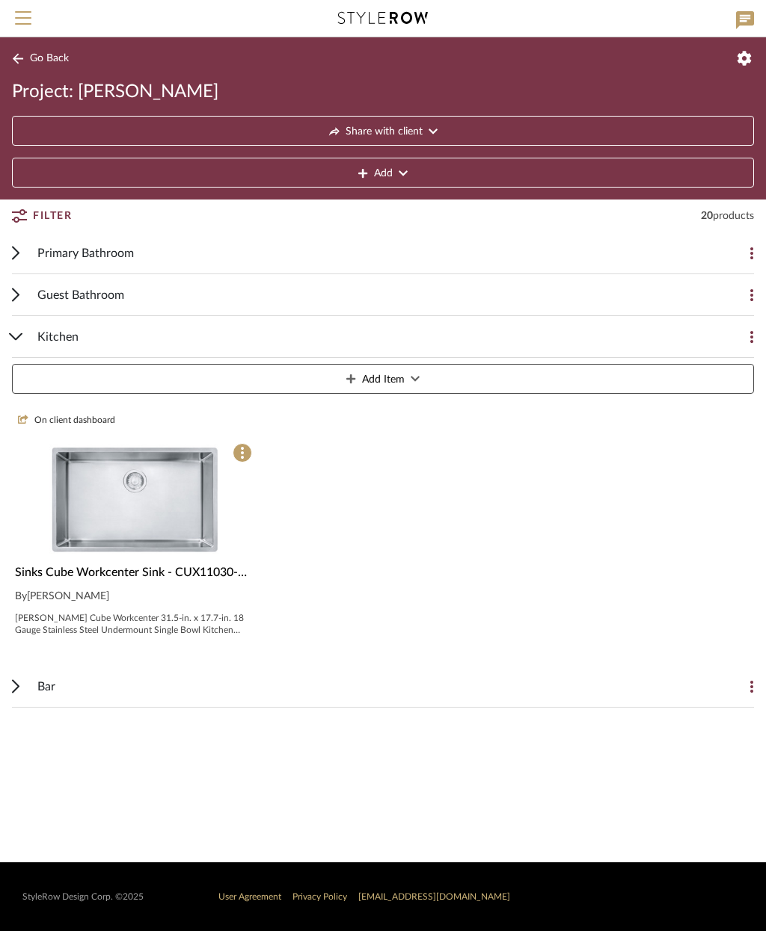
click at [448, 377] on button "Add Item" at bounding box center [383, 379] width 742 height 30
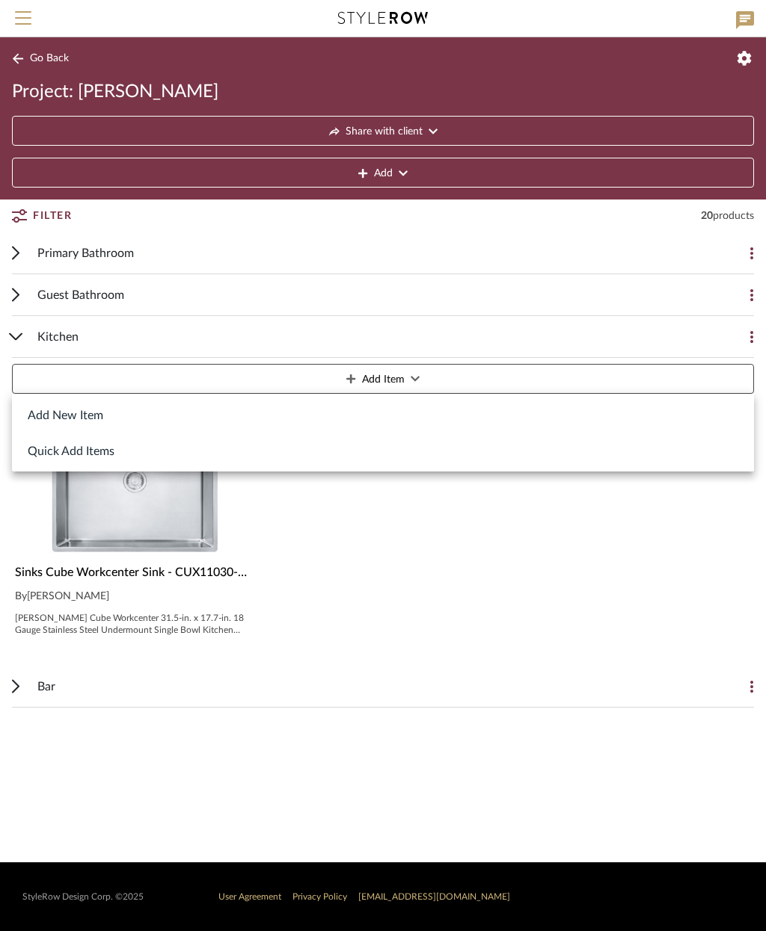
click at [108, 413] on button "Add New Item" at bounding box center [383, 415] width 742 height 36
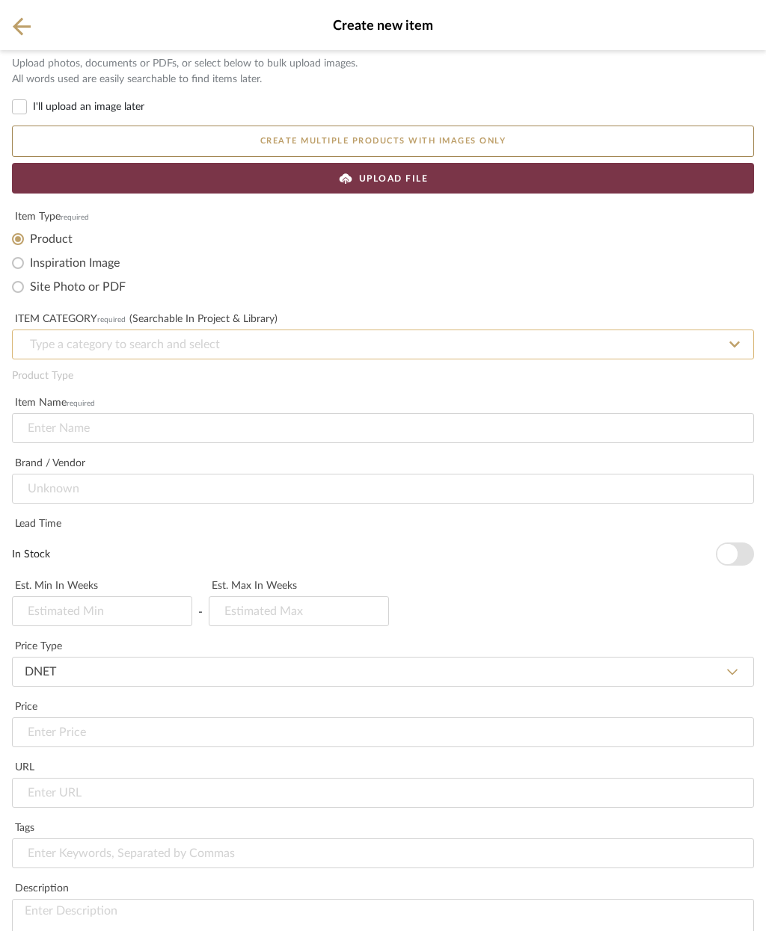
click at [234, 355] on input at bounding box center [383, 345] width 742 height 30
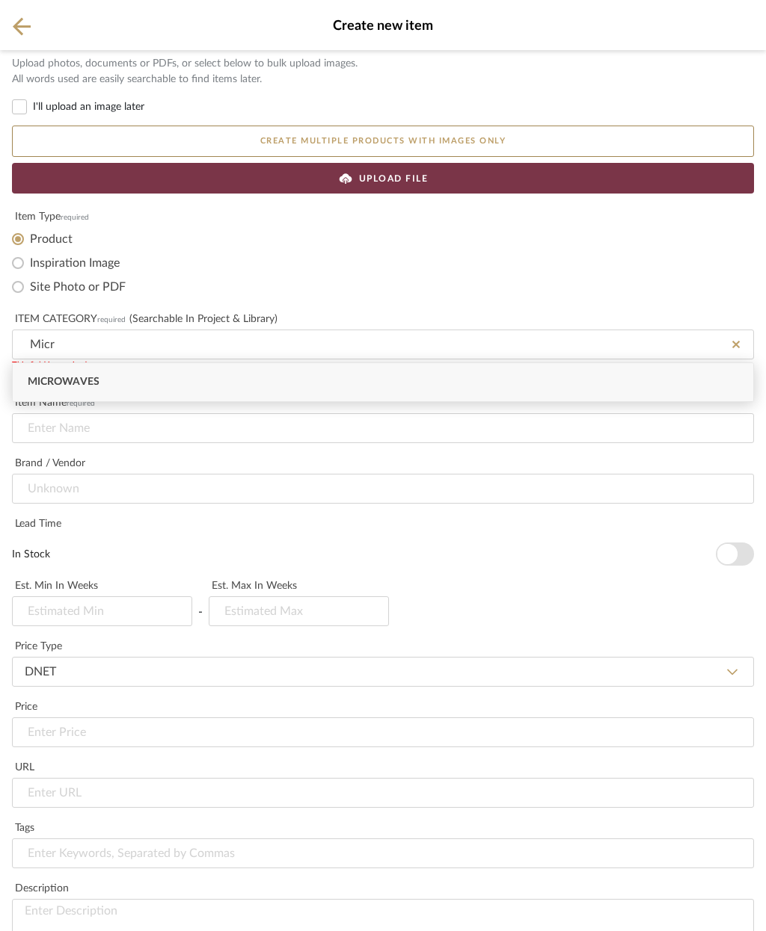
click at [209, 379] on div "Microwaves" at bounding box center [383, 382] width 740 height 38
type input "Microwaves"
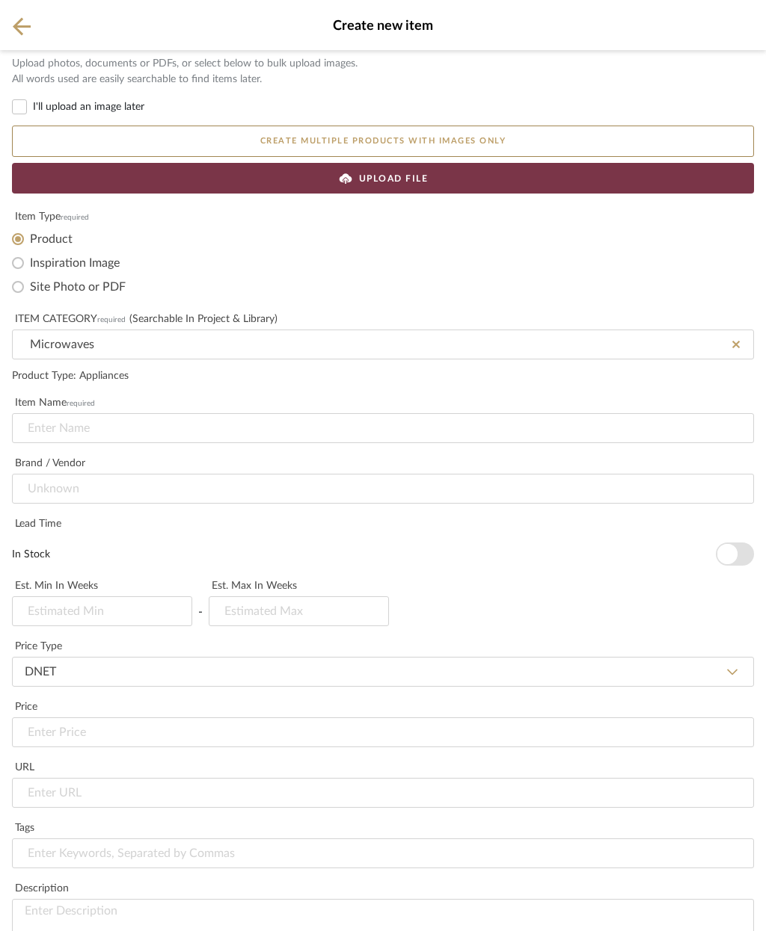
click at [453, 182] on div "UPLOAD FILE" at bounding box center [383, 178] width 742 height 31
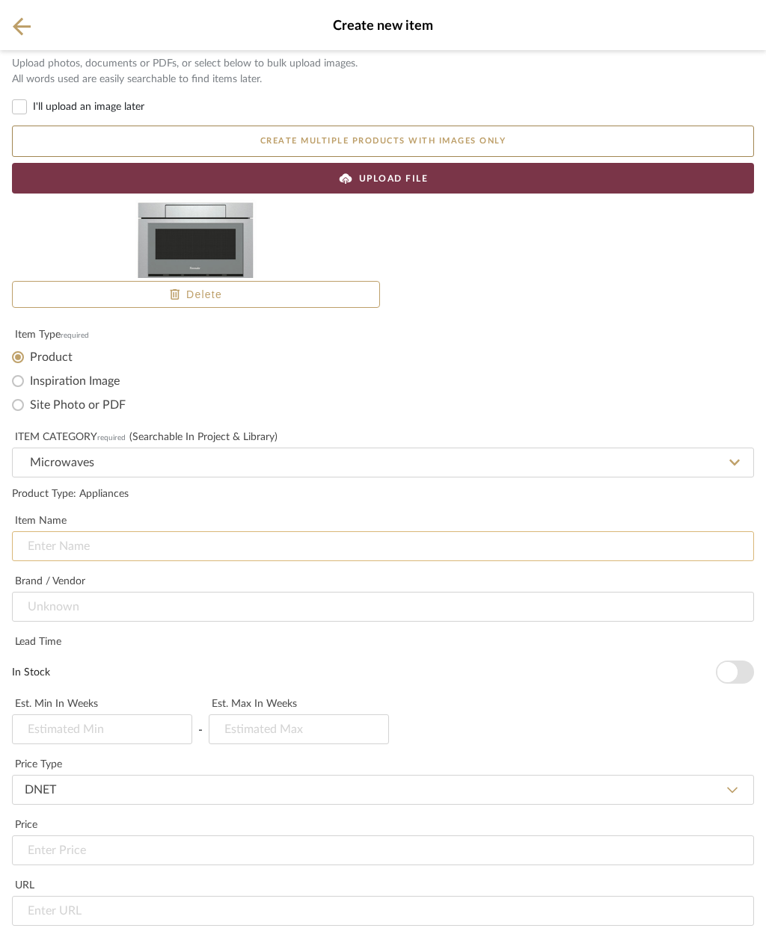
click at [117, 548] on input at bounding box center [383, 547] width 742 height 30
click at [77, 546] on input at bounding box center [383, 547] width 742 height 30
paste input "Professional MicroDrawer® Microwave 24'' Stainless Steel MD24BS"
type input "Professional MicroDrawer® Microwave 24'' Stainless Steel MD24BS"
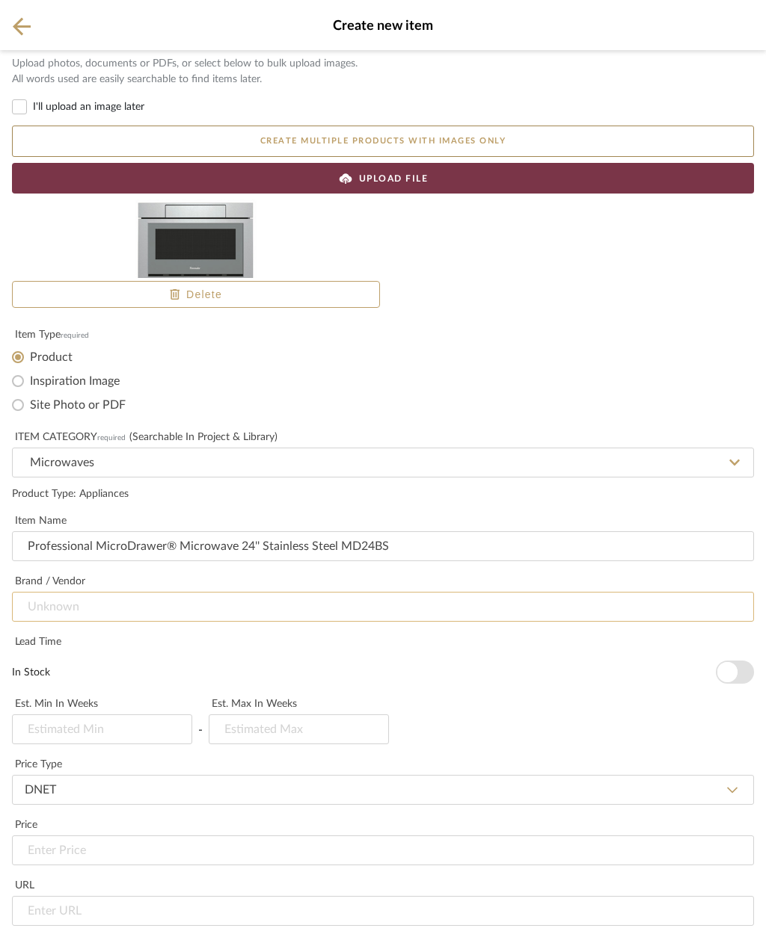
click at [297, 592] on input at bounding box center [383, 607] width 742 height 30
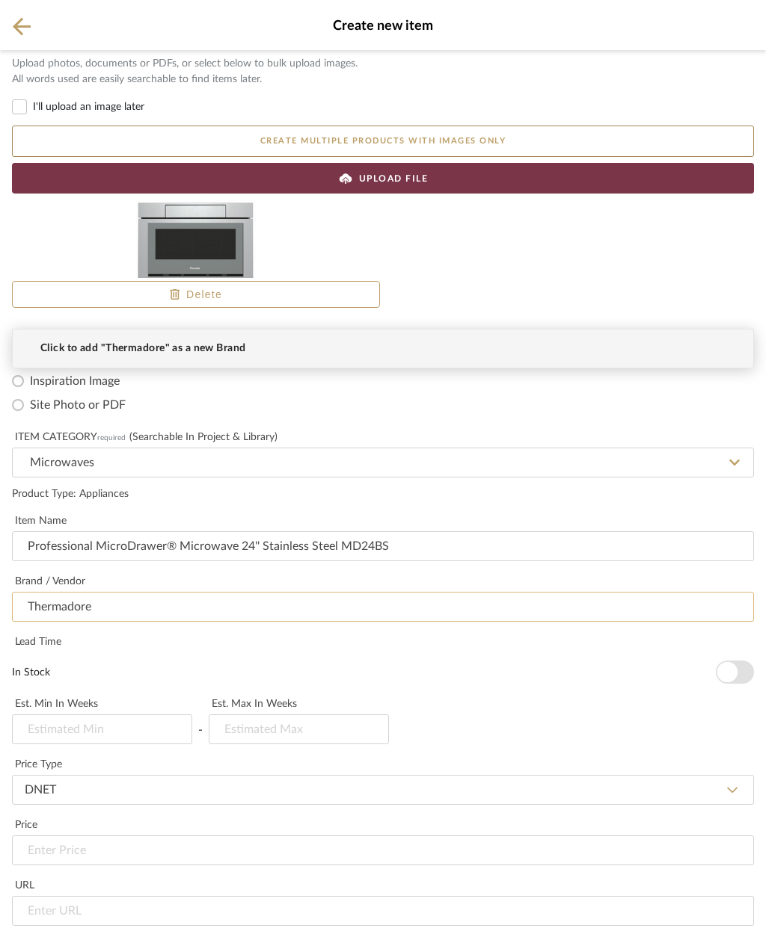
type input "They adore"
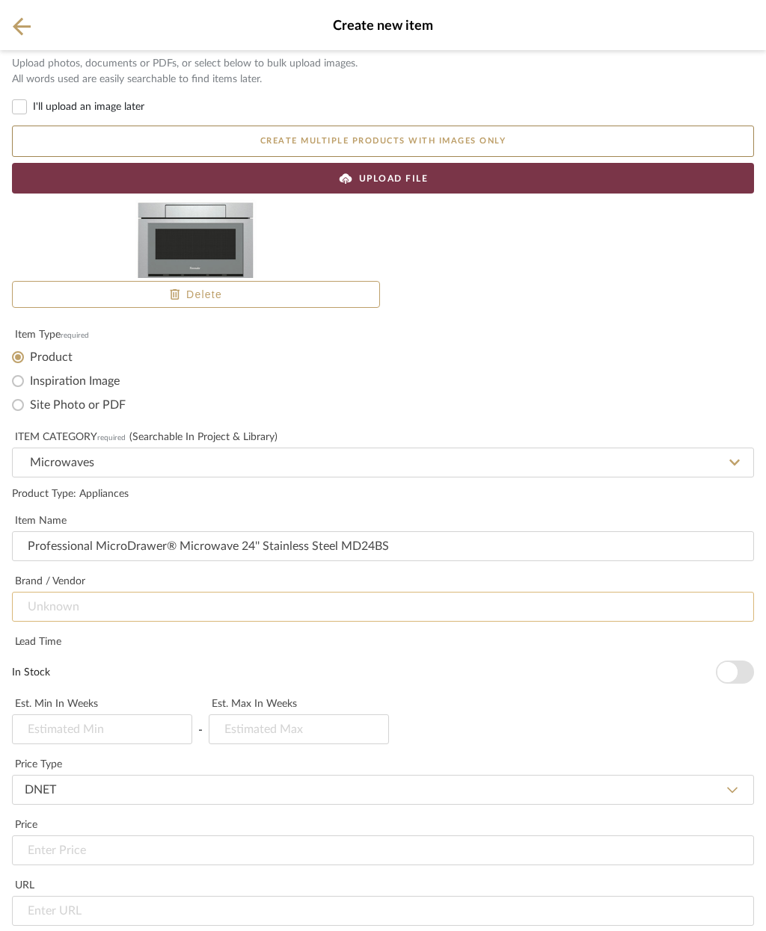
click at [227, 592] on input at bounding box center [383, 607] width 742 height 30
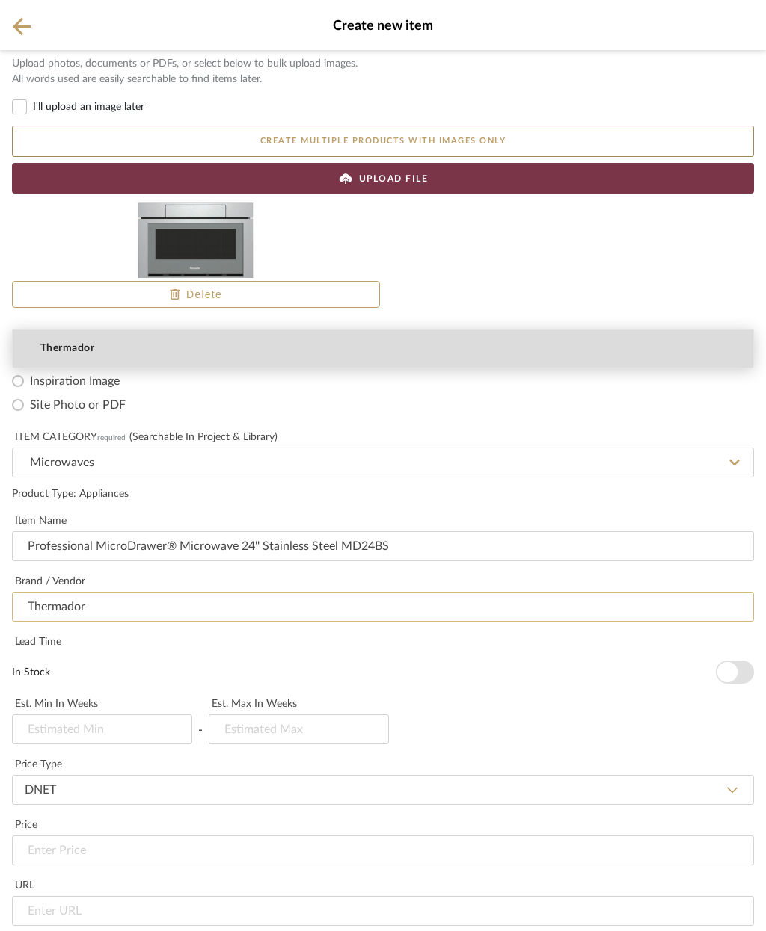
type input "Thermador"
click at [227, 345] on mat-option "Thermador" at bounding box center [383, 349] width 740 height 38
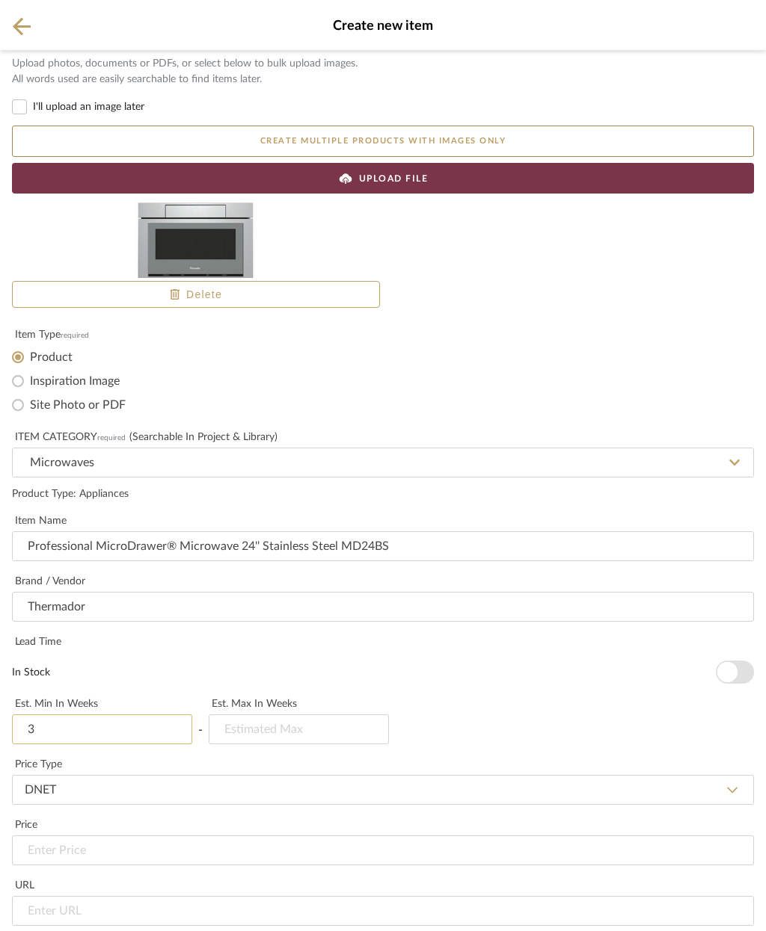
type input "3"
type input "4"
click at [739, 661] on button "In Stock" at bounding box center [734, 672] width 38 height 23
click at [327, 896] on input "url" at bounding box center [383, 911] width 742 height 30
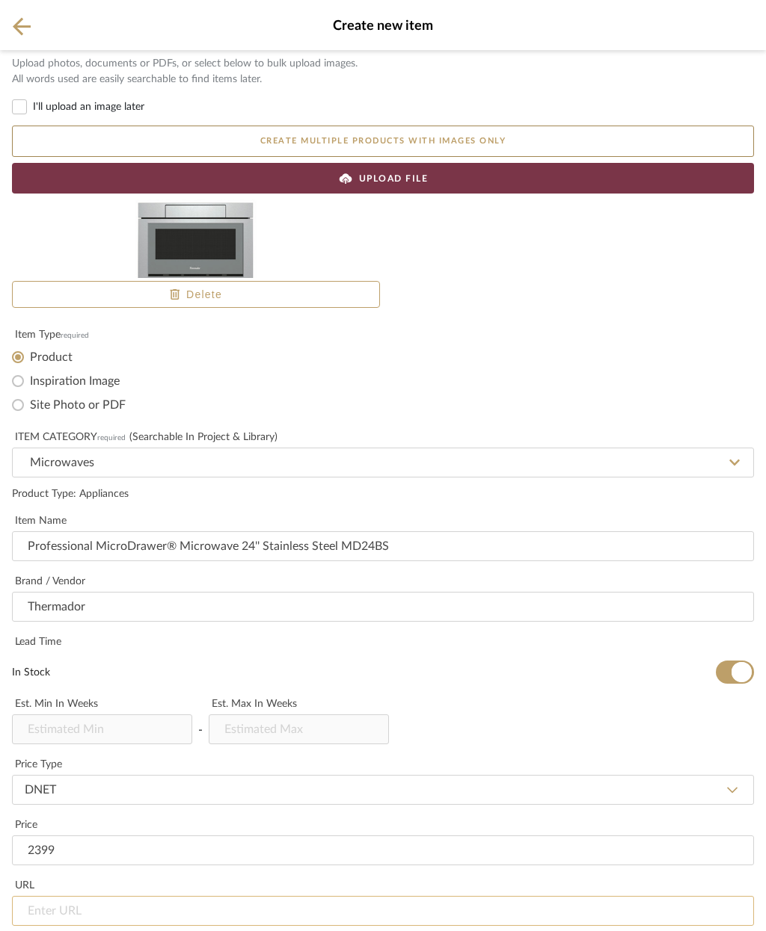
type input "$2,399.00"
click at [150, 896] on input "url" at bounding box center [383, 911] width 742 height 30
click at [132, 896] on input "url" at bounding box center [383, 911] width 742 height 30
paste input "https://www.thermador.com/us/en/mkt-product/ovens/ovensmicrowaves/MD24BS"
type input "https://www.thermador.com/us/en/mkt-product/ovens/ovensmicrowaves/MD24BS"
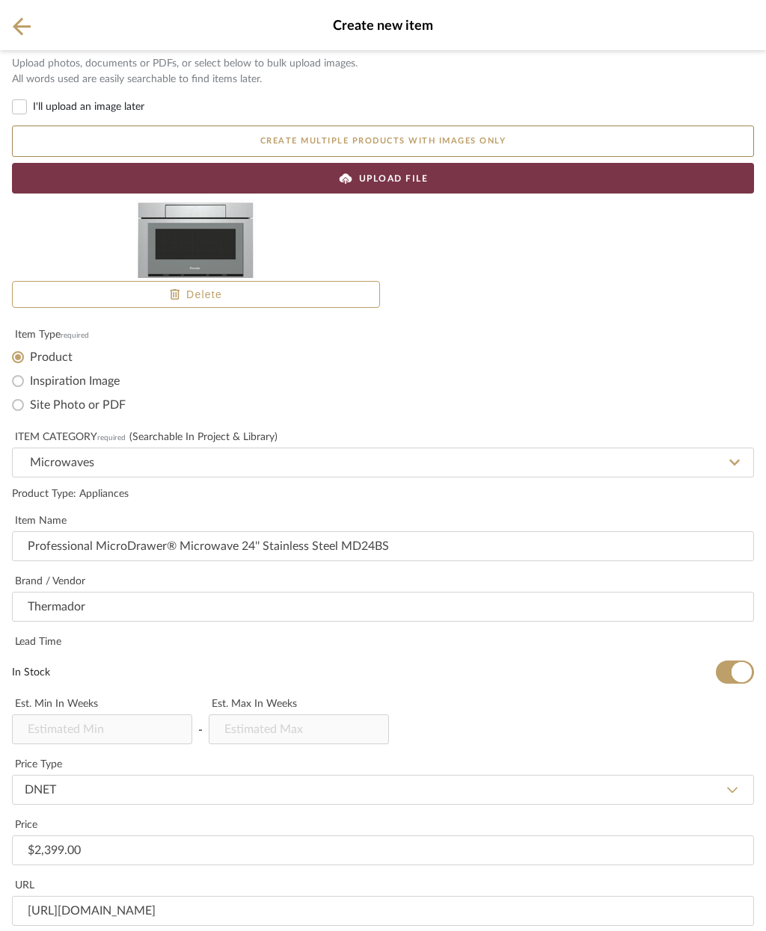
type input "Kitchen microwave"
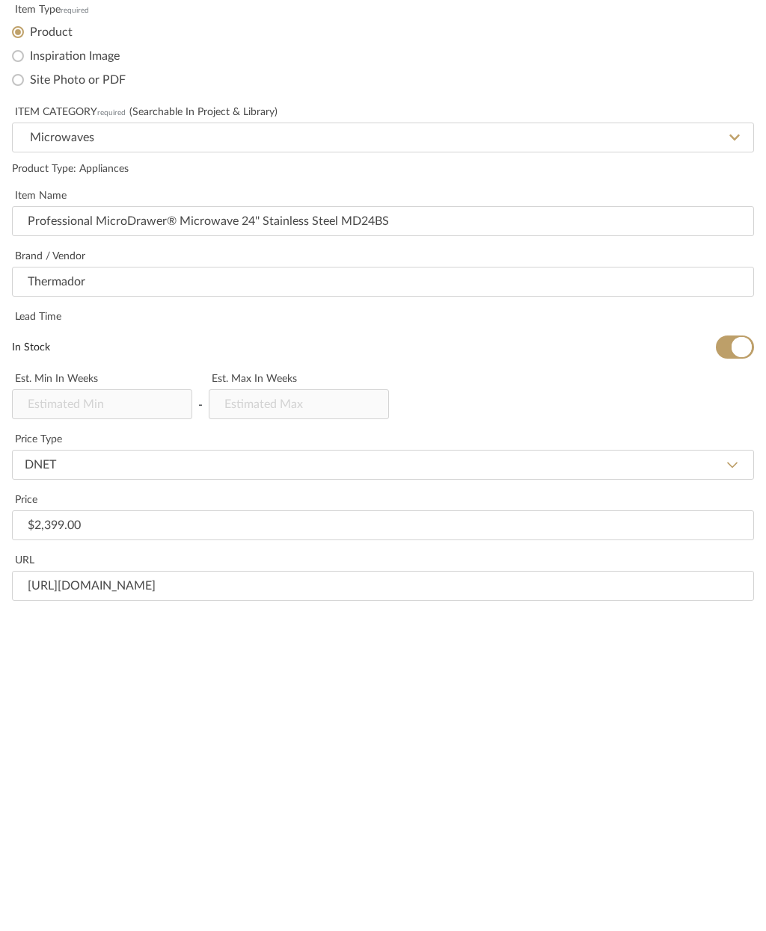
paste input "Overall Appliance Dimensions (HxWxD) (in) 16 5/16'' x 23 7/8'' x 23 3/8'' Requi…"
type input "Overall Appliance Dimensions (HxWxD) (in) 16 5/16'' x 23 7/8'' x 23 3/8'' Requi…"
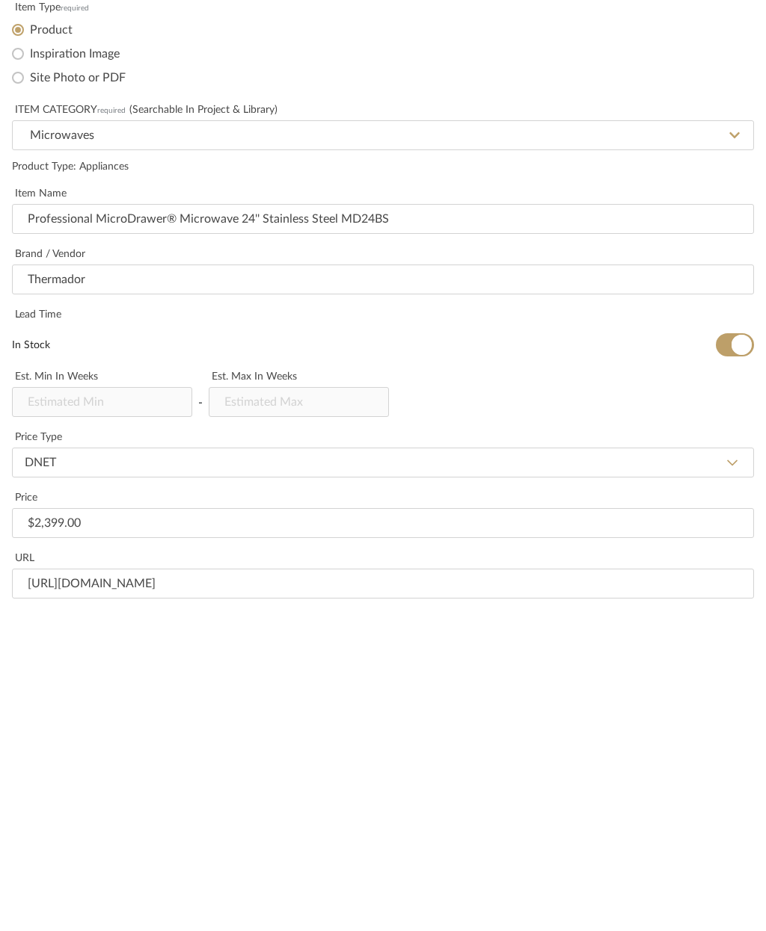
paste textarea "Overall Appliance Dimensions (HxWxD) (in) 16 5/16'' x 23 7/8'' x 23 3/8'' Requi…"
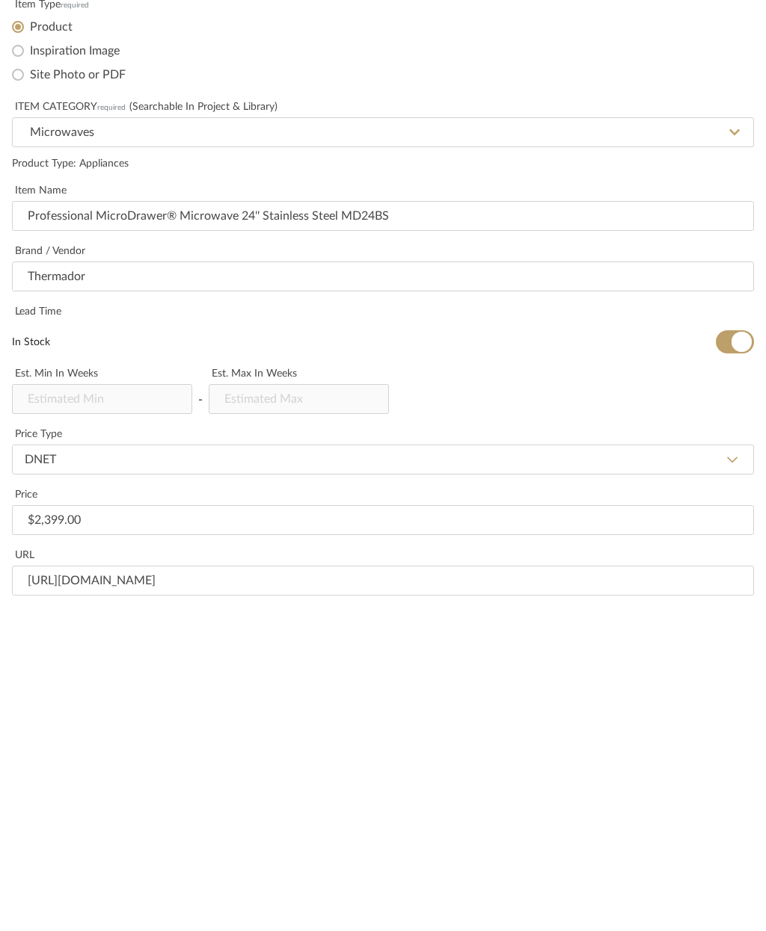
type textarea "Overall Appliance Dimensions (HxWxD) (in) 16 5/16'' x 23 7/8'' x 23 3/8'' Requi…"
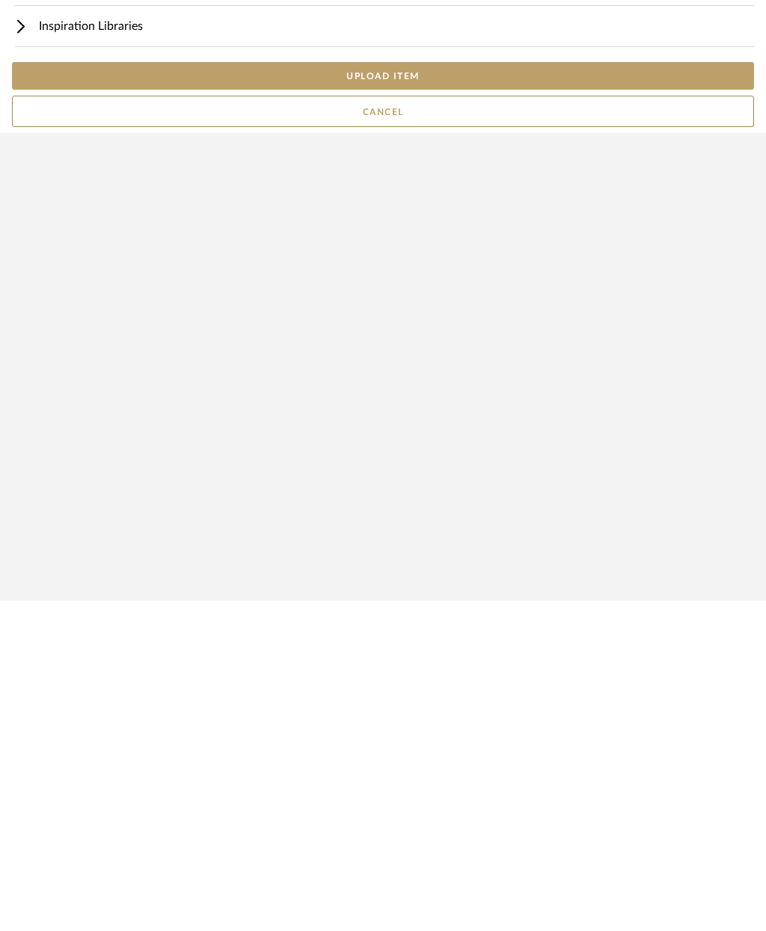
scroll to position [0, 0]
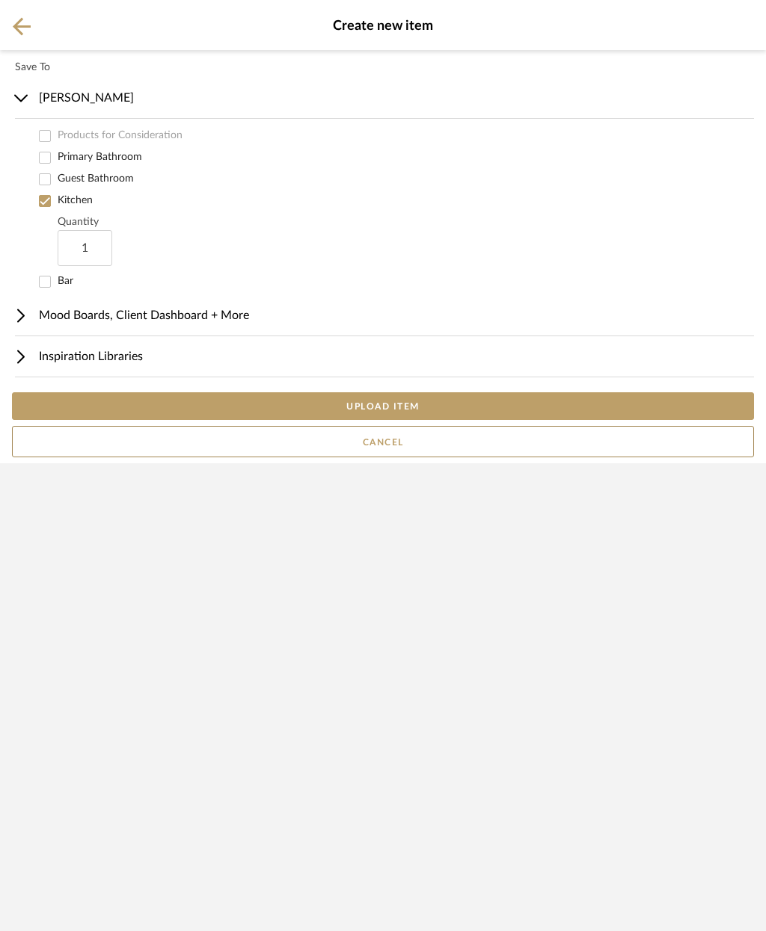
click at [437, 420] on button "UPLOAD ITEM" at bounding box center [383, 406] width 742 height 28
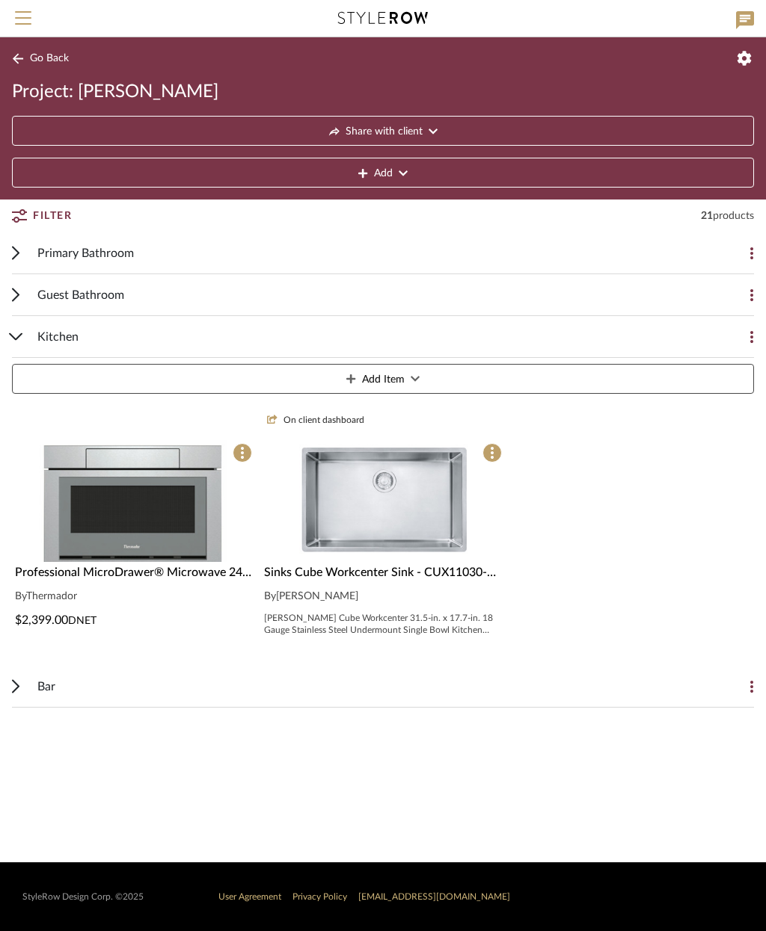
click at [190, 574] on img at bounding box center [134, 635] width 188 height 122
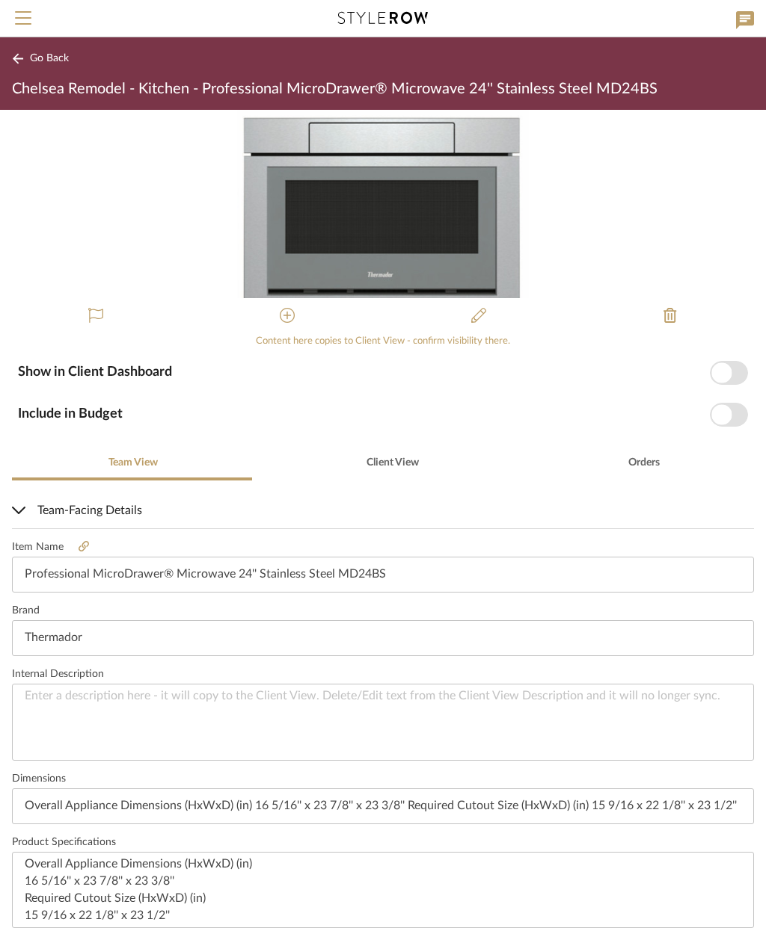
click at [730, 422] on span "button" at bounding box center [728, 415] width 38 height 24
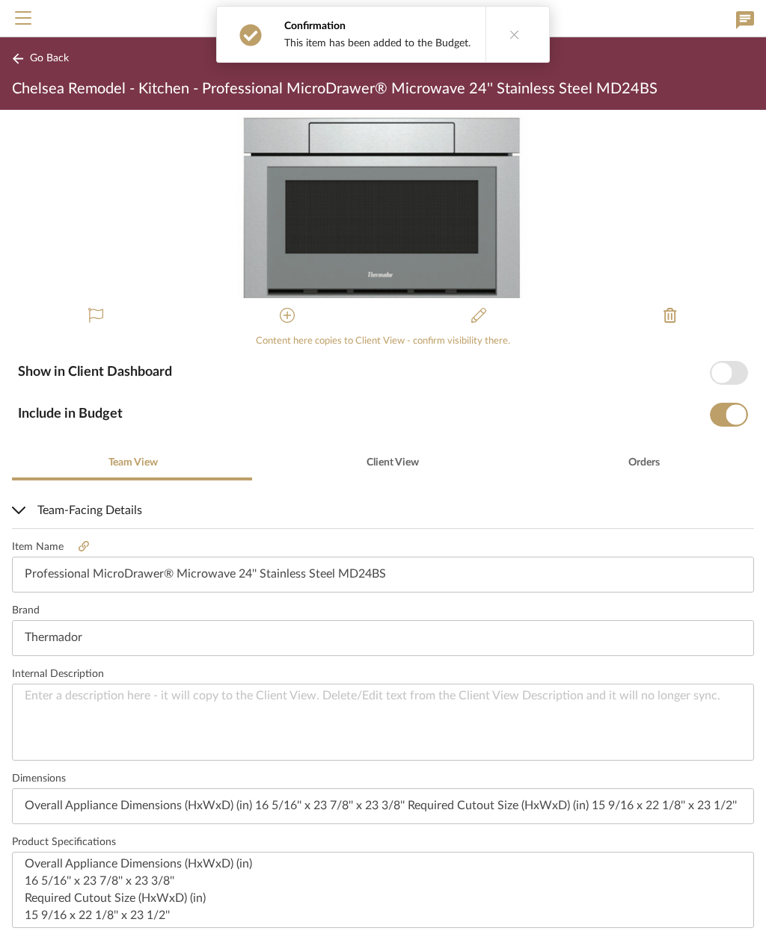
click at [737, 362] on span "button" at bounding box center [728, 373] width 38 height 24
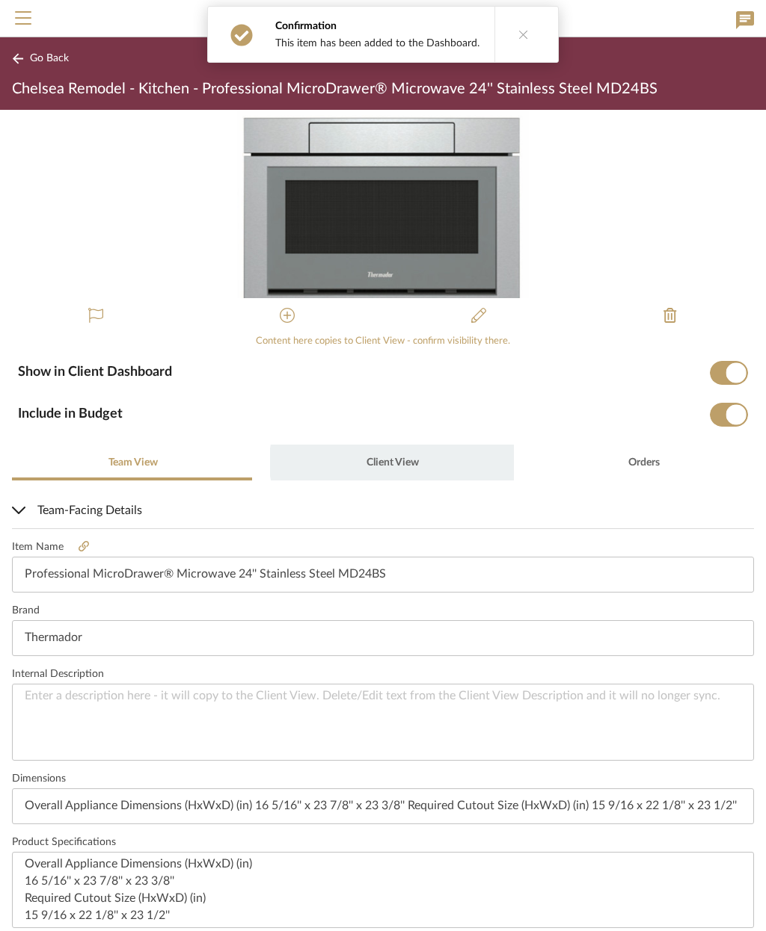
click at [389, 463] on span "Client View" at bounding box center [392, 463] width 52 height 10
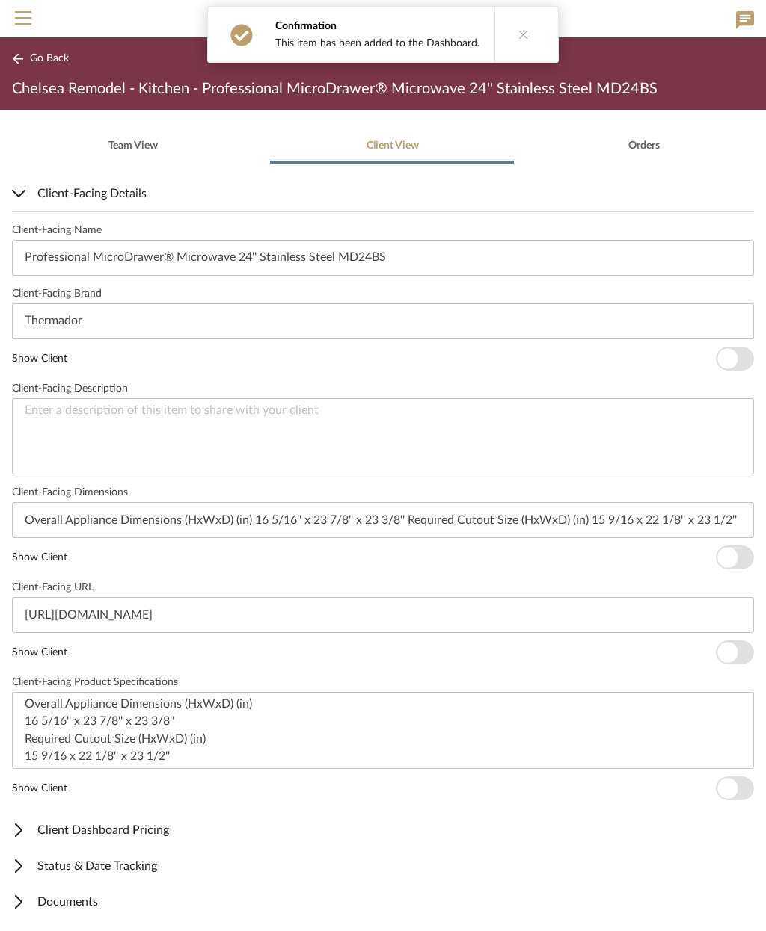
scroll to position [316, 0]
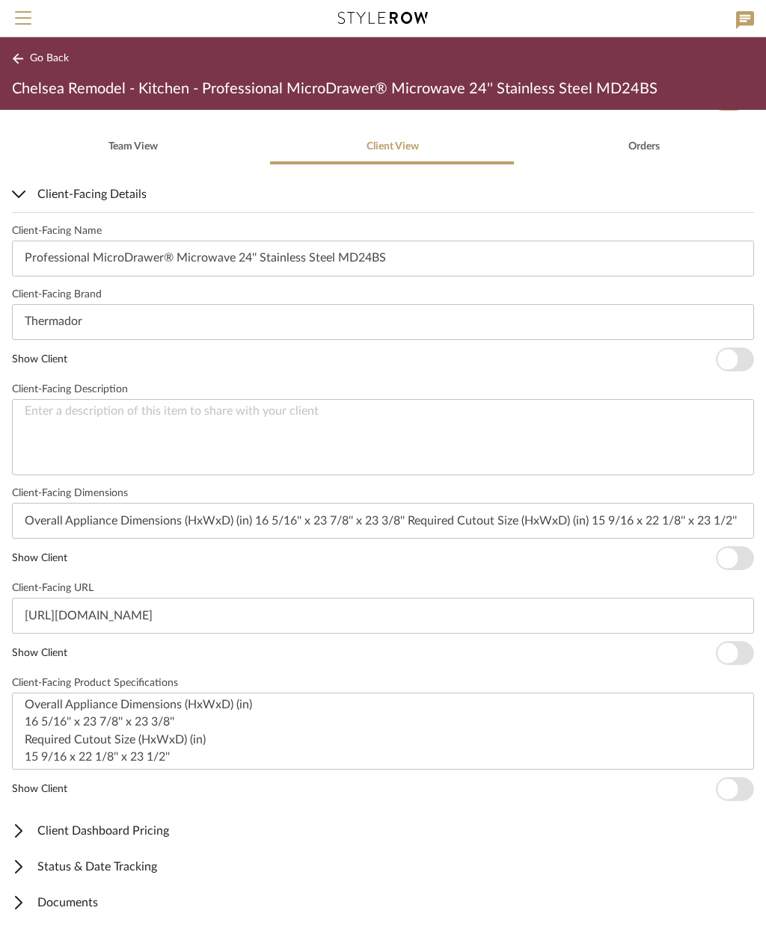
click at [735, 358] on span "button" at bounding box center [727, 359] width 20 height 20
click at [732, 564] on span "button" at bounding box center [727, 559] width 20 height 20
click at [734, 656] on span "button" at bounding box center [727, 654] width 20 height 20
click at [739, 790] on span "button" at bounding box center [734, 789] width 38 height 24
click at [79, 911] on mat-expansion-panel-header "Documents" at bounding box center [383, 903] width 766 height 36
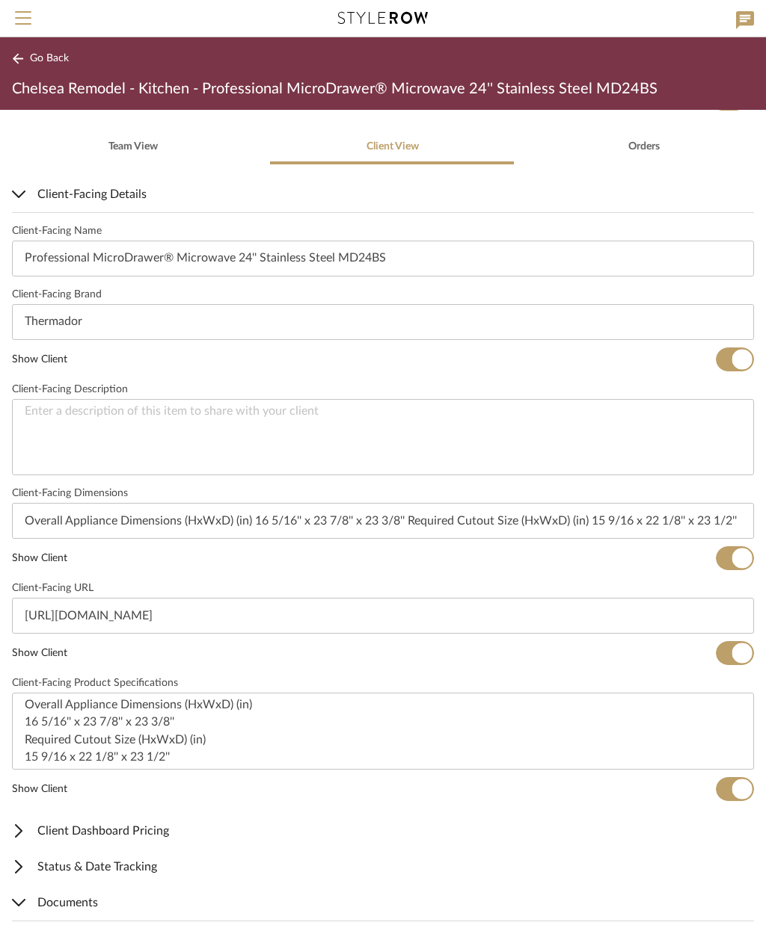
click at [32, 191] on span "Client-Facing Details" at bounding box center [380, 194] width 736 height 18
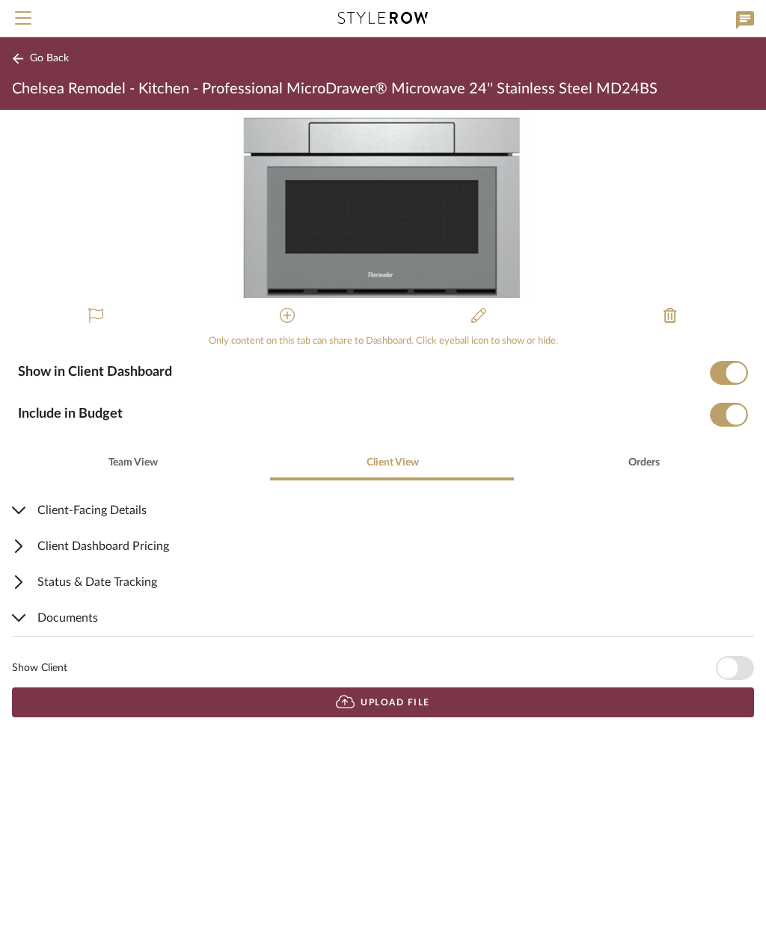
scroll to position [0, 0]
click at [437, 709] on button "Upload File" at bounding box center [383, 703] width 742 height 30
click at [41, 58] on span "Go Back" at bounding box center [49, 58] width 39 height 13
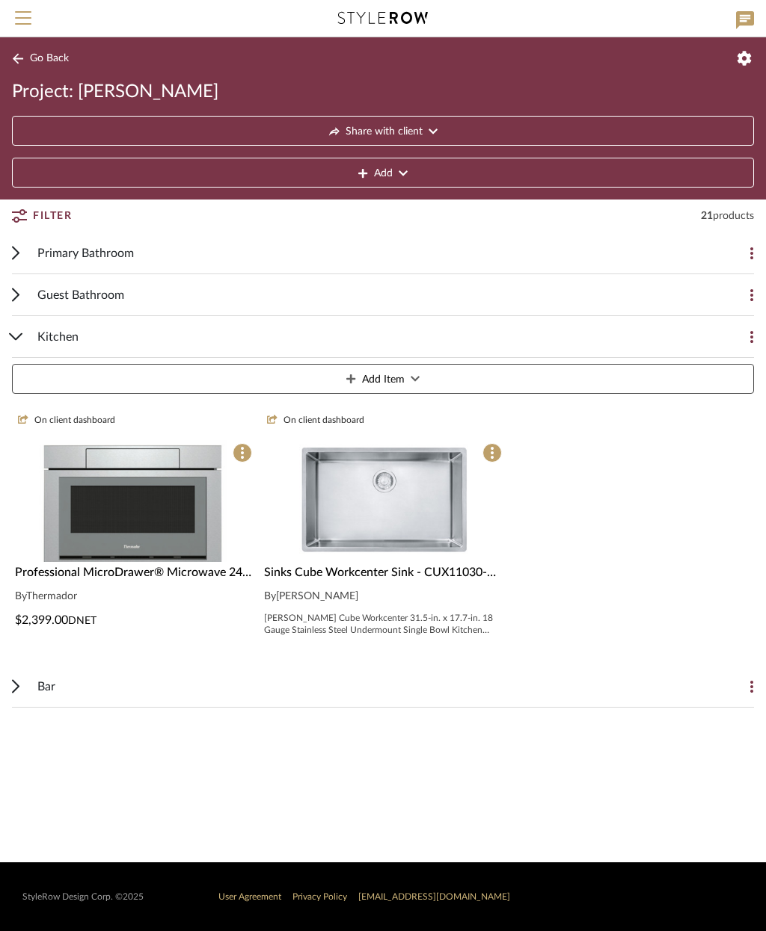
click at [431, 372] on button "Add Item" at bounding box center [383, 379] width 742 height 30
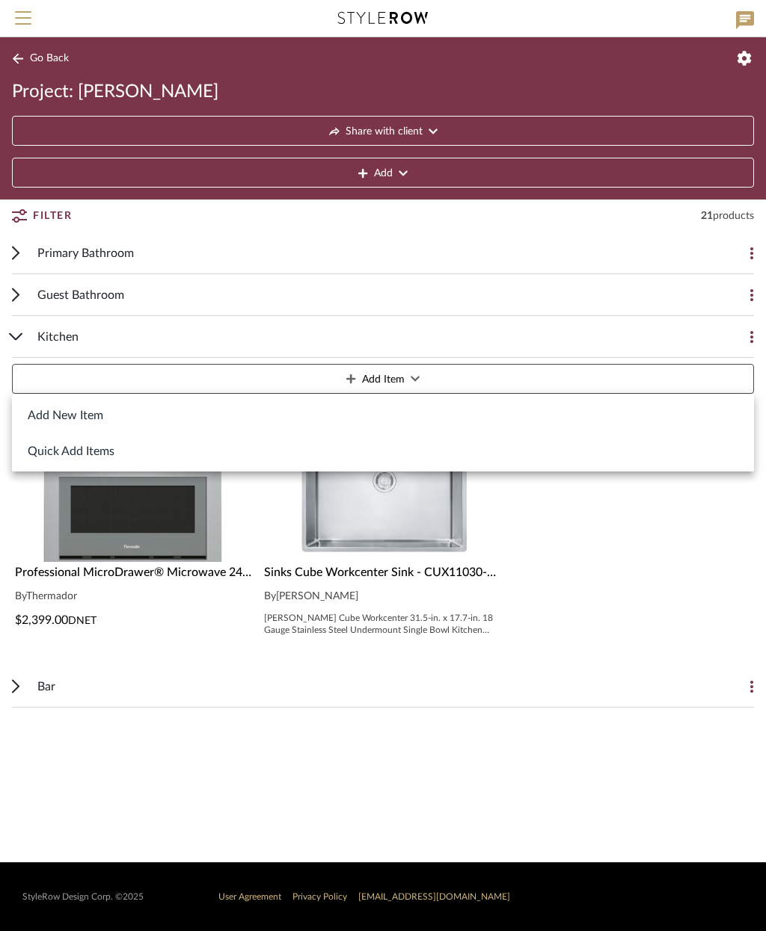
click at [135, 419] on button "Add New Item" at bounding box center [383, 415] width 742 height 36
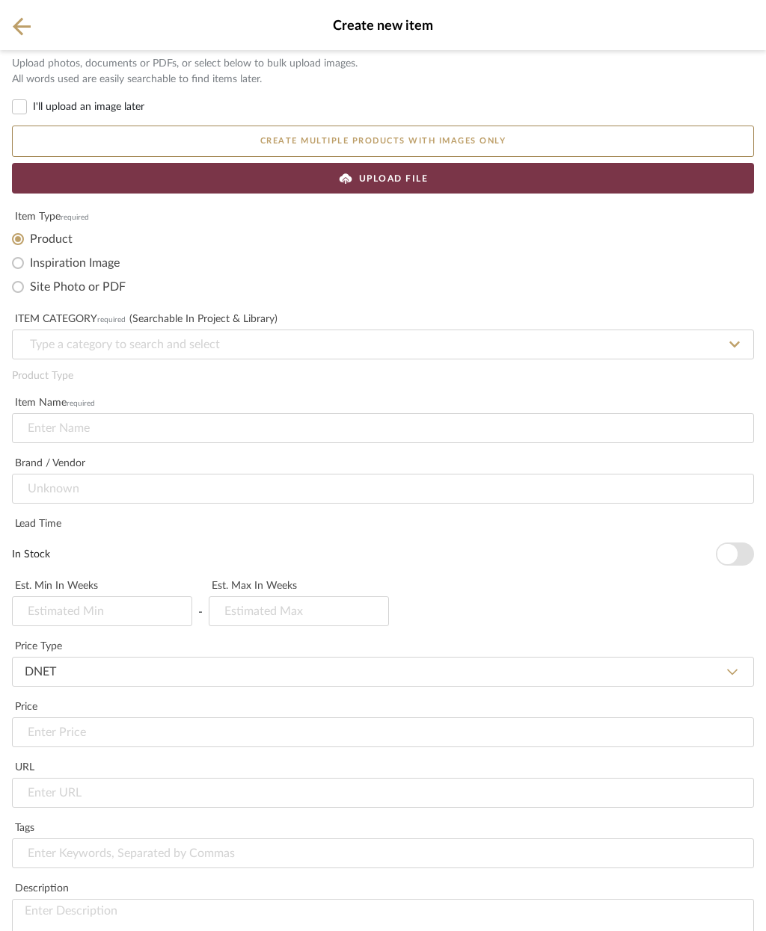
click at [431, 172] on div "UPLOAD FILE" at bounding box center [383, 178] width 742 height 31
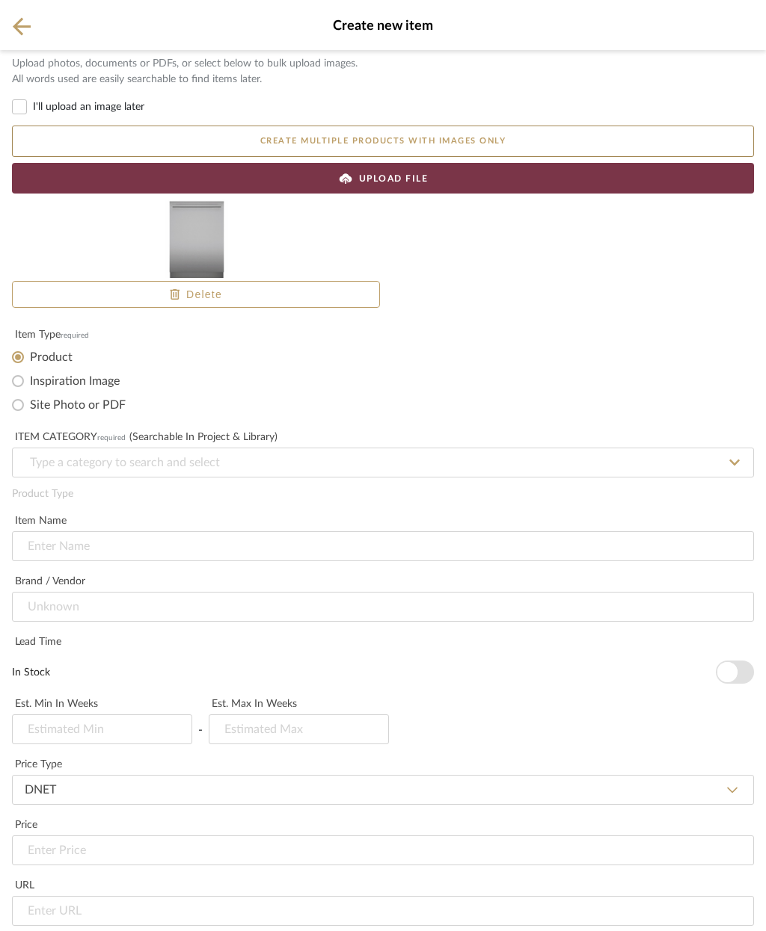
click at [735, 675] on span "button" at bounding box center [727, 672] width 20 height 20
click at [194, 463] on input at bounding box center [383, 463] width 742 height 30
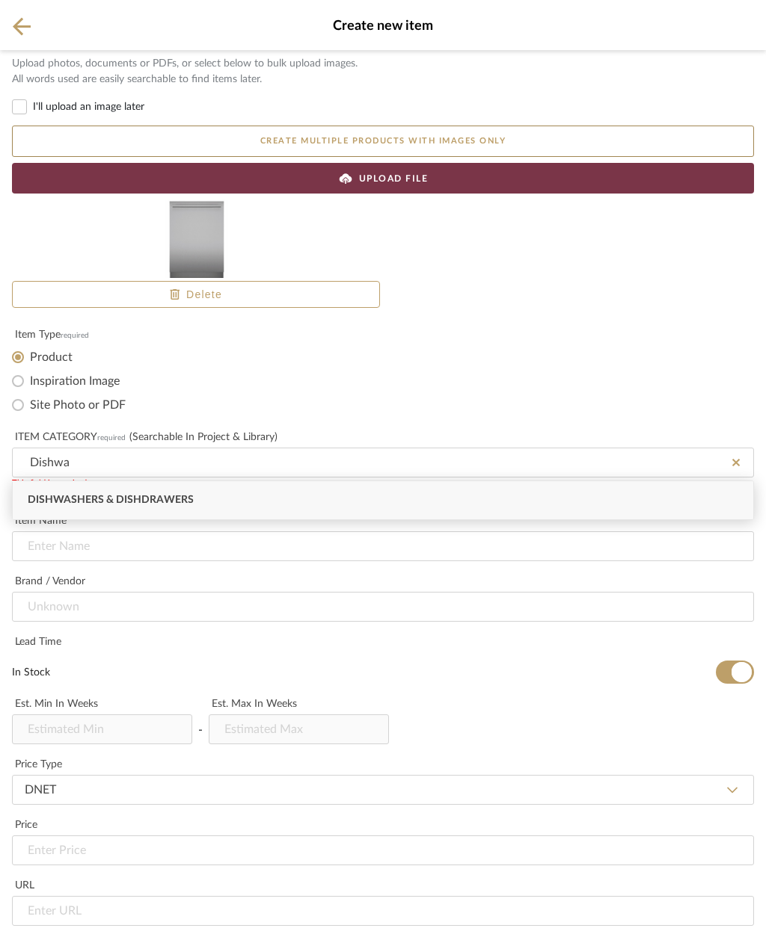
click at [229, 502] on div "Dishwashers & Dishdrawers" at bounding box center [383, 500] width 740 height 38
type input "Dishwashers & Dishdrawers"
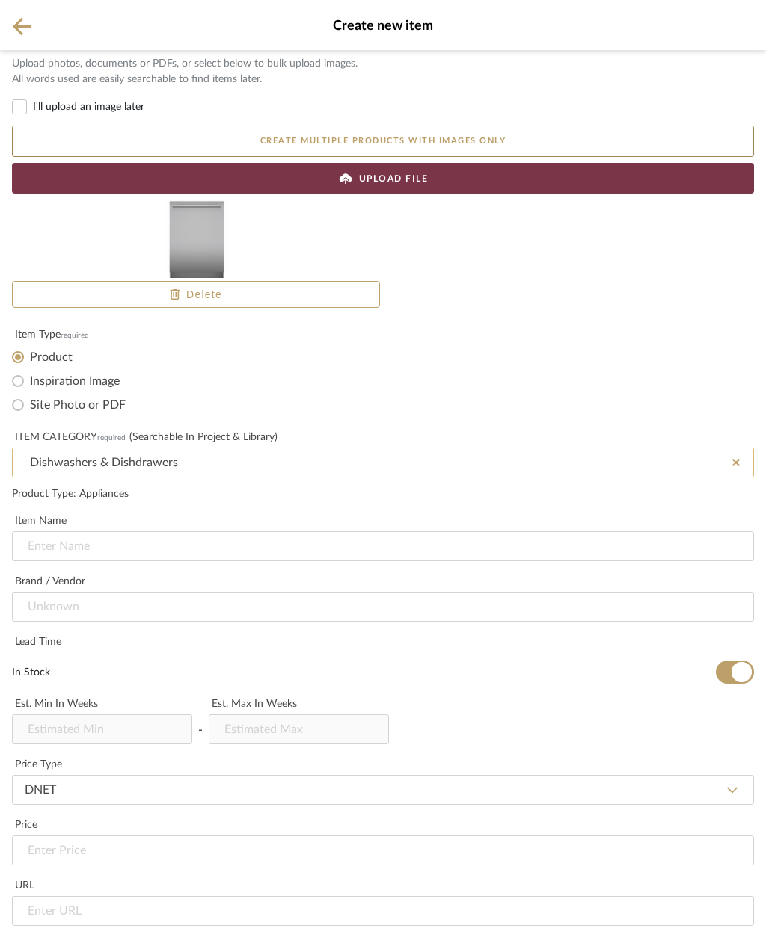
scroll to position [184, 0]
click at [160, 532] on input at bounding box center [383, 547] width 742 height 30
click at [117, 532] on input at bounding box center [383, 547] width 742 height 30
paste input "Sapphire® Dishwasher 24'' Masterpiece®, Stainless Steel DWHD660EFM"
type input "Sapphire® Dishwasher 24'' Masterpiece®, Stainless Steel DWHD660EFM"
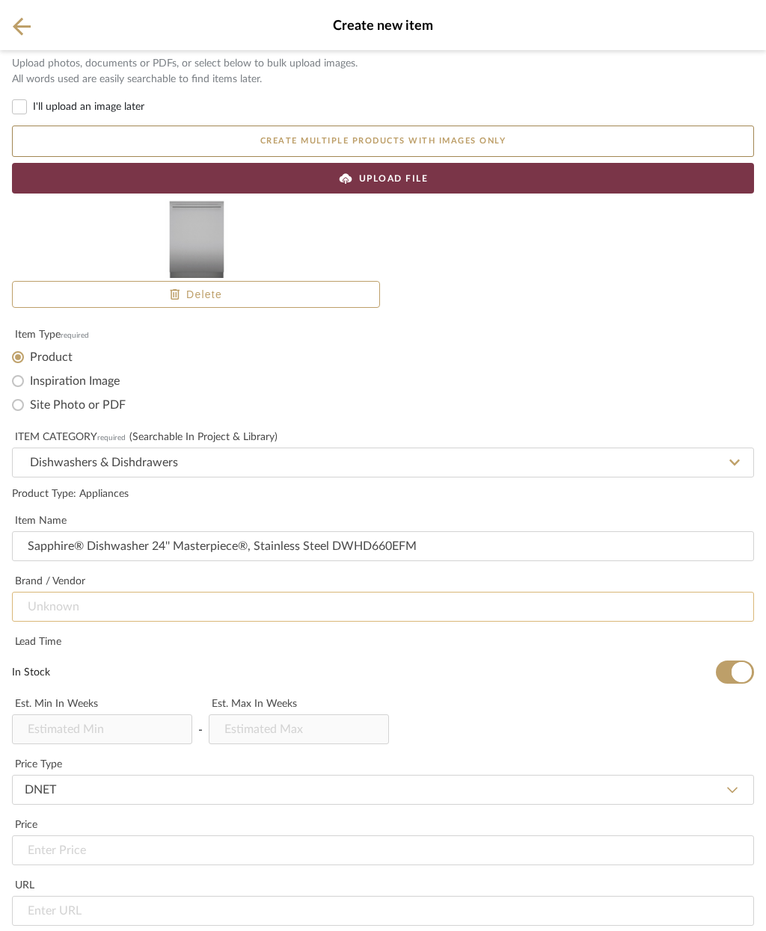
click at [226, 592] on input at bounding box center [383, 607] width 742 height 30
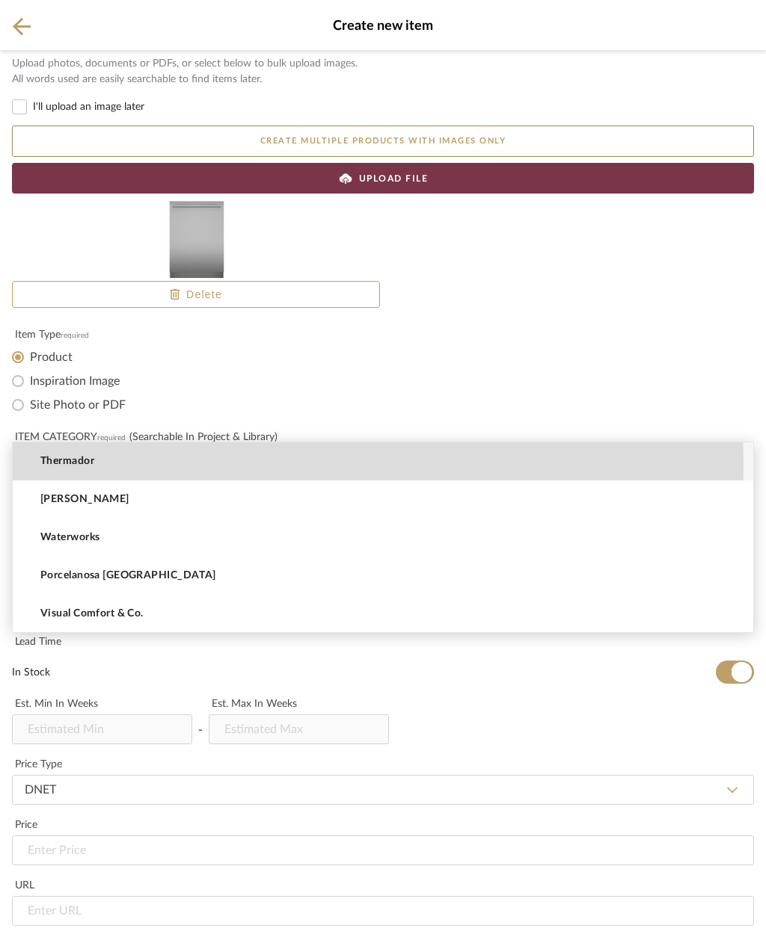
click at [153, 465] on mat-option "Thermador" at bounding box center [383, 462] width 740 height 38
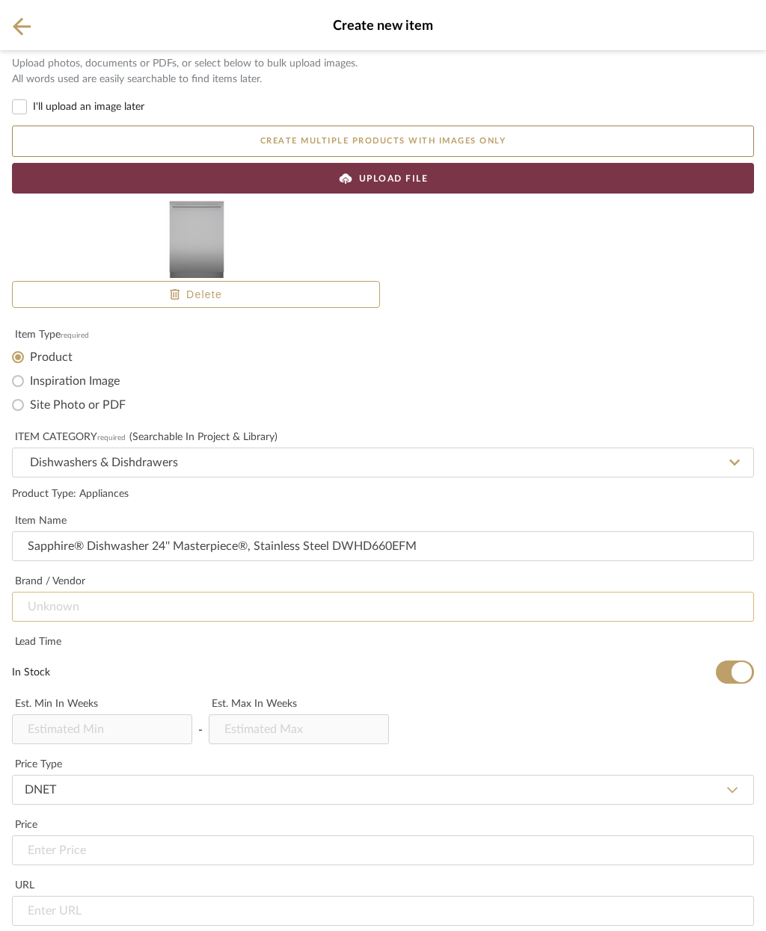
type input "Thermador"
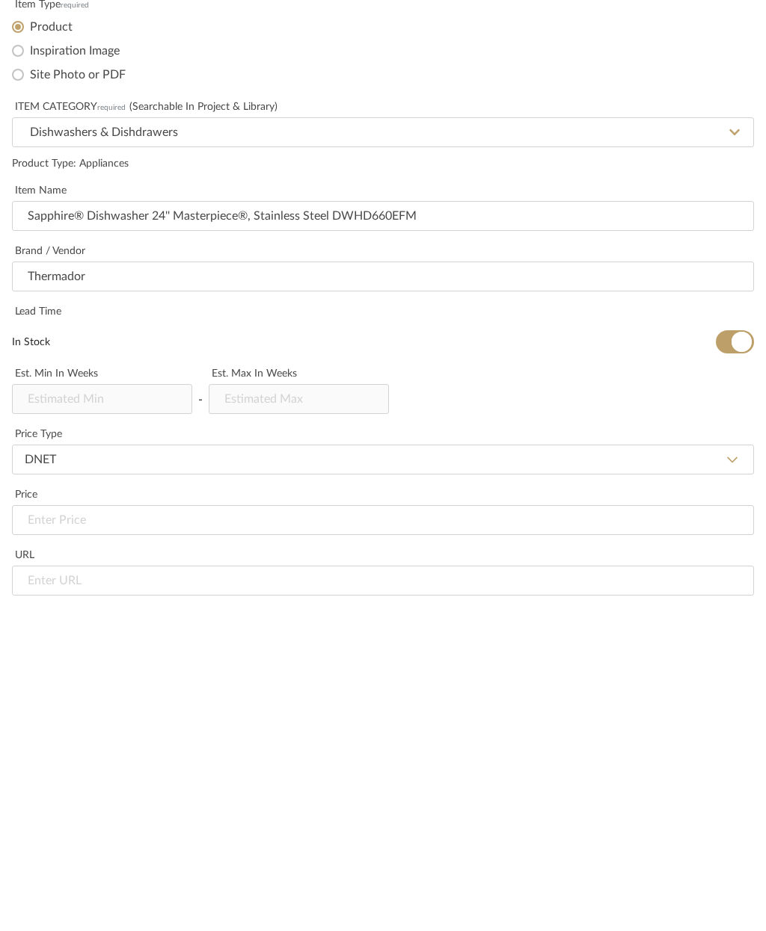
paste input "Overall Appliance Dimensions (HxWxD) (in) 33 7/8'' x 23 9/16'' x 23 3/4''"
type input "Overall Appliance Dimensions (HxWxD) (in) 33 7/8'' x 23 9/16'' x 23 3/4''"
type input "Kitchen dishwasher"
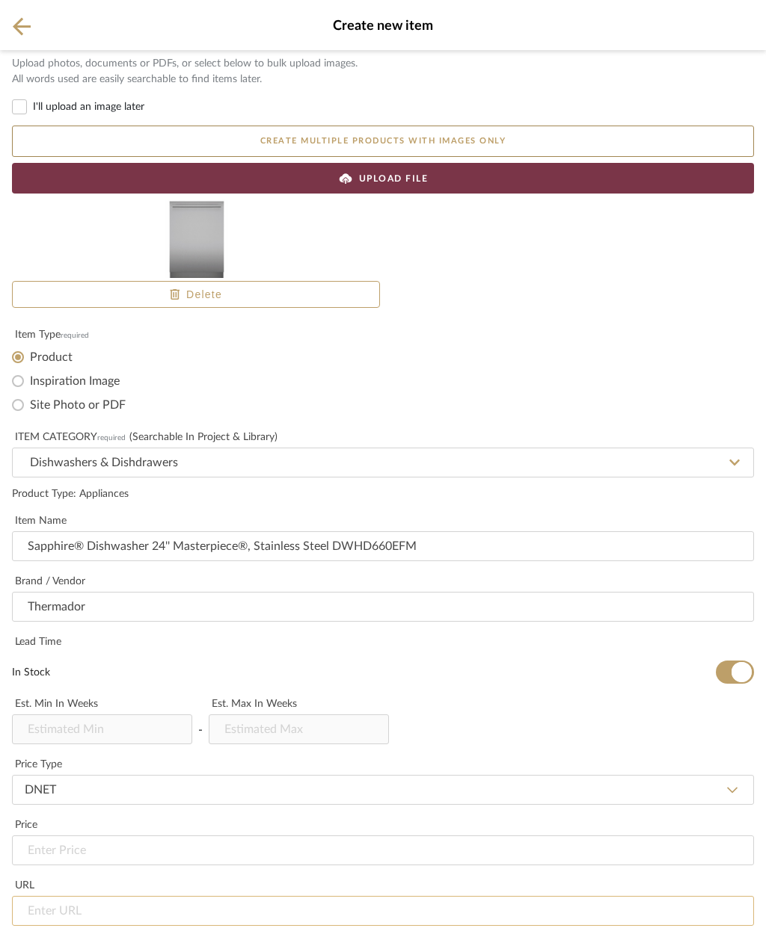
click at [157, 896] on input "url" at bounding box center [383, 911] width 742 height 30
click at [97, 896] on input "url" at bounding box center [383, 911] width 742 height 30
paste input "https://www.thermador.com/us/en/mkt-product/dishwashers/stainless-steel/DWHD660…"
type input "https://www.thermador.com/us/en/mkt-product/dishwashers/stainless-steel/DWHD660…"
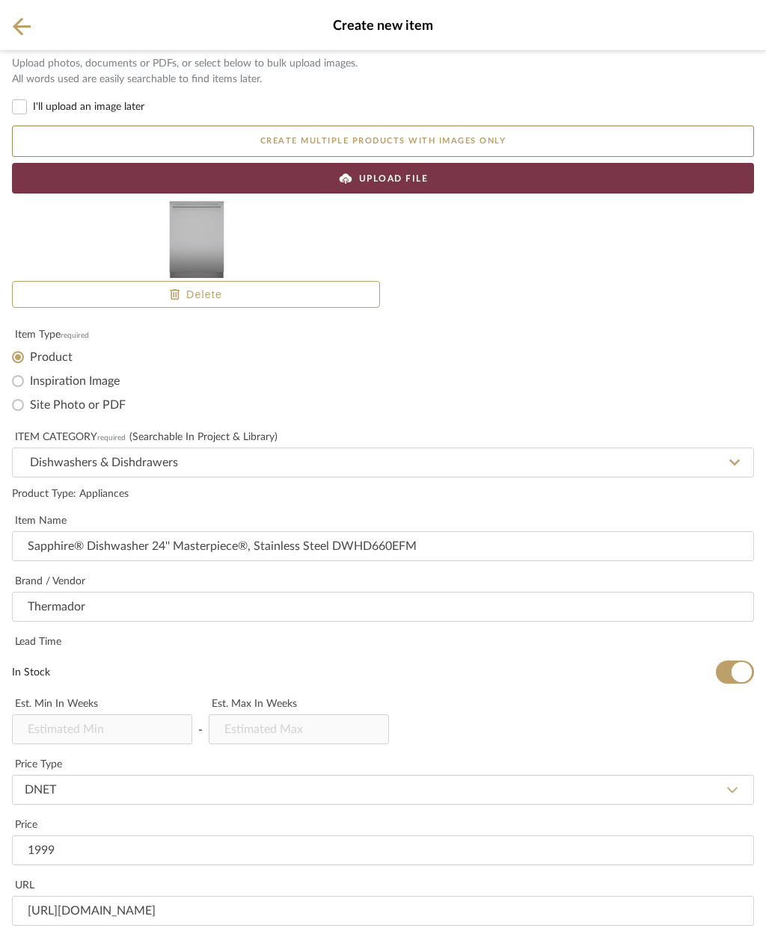
type input "$1,999.00"
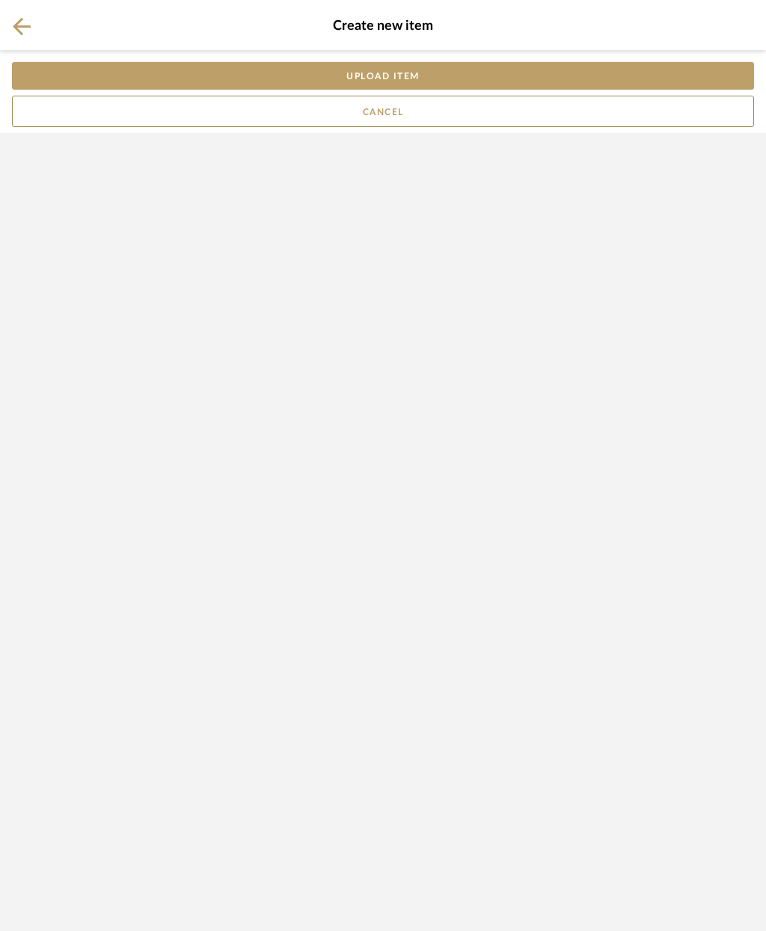
scroll to position [0, 0]
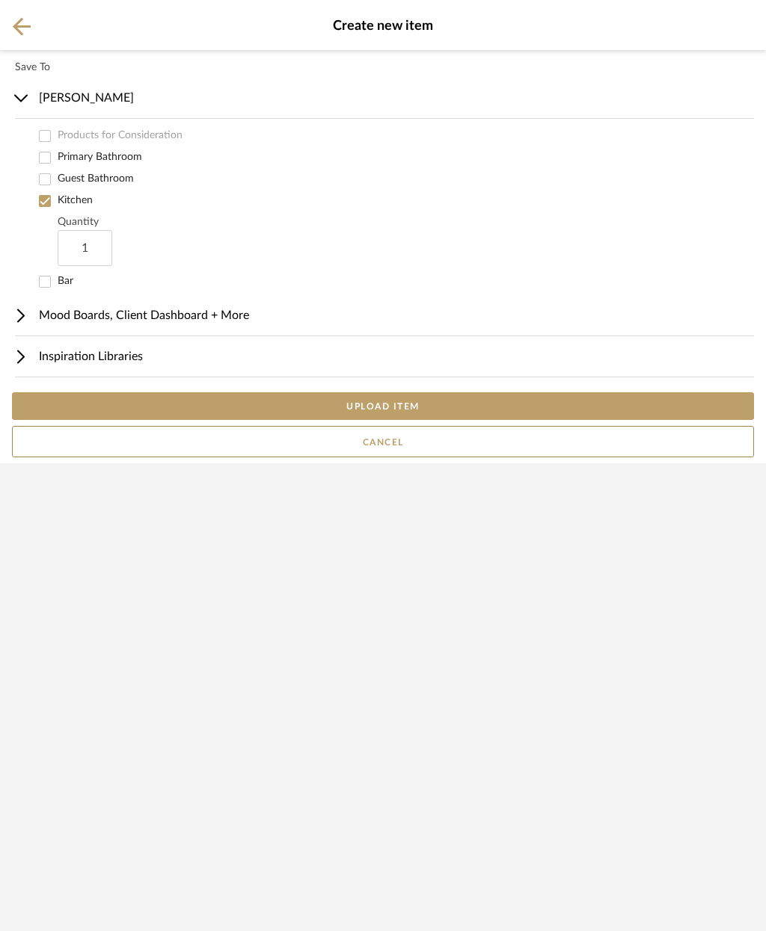
click at [493, 420] on button "UPLOAD ITEM" at bounding box center [383, 406] width 742 height 28
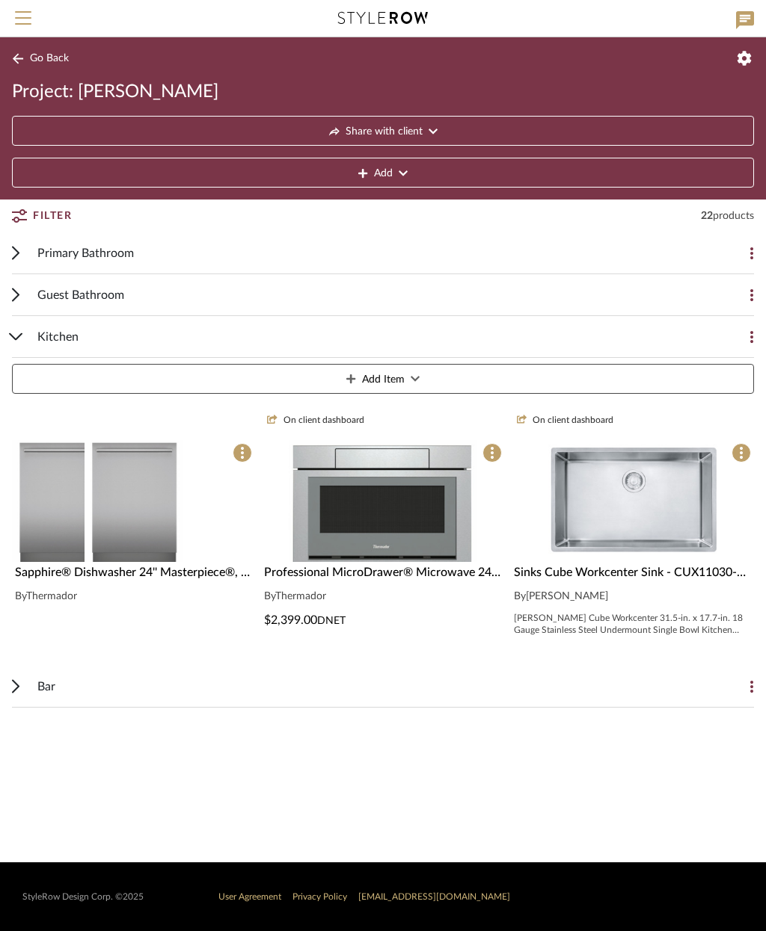
click at [176, 470] on img at bounding box center [133, 501] width 99 height 122
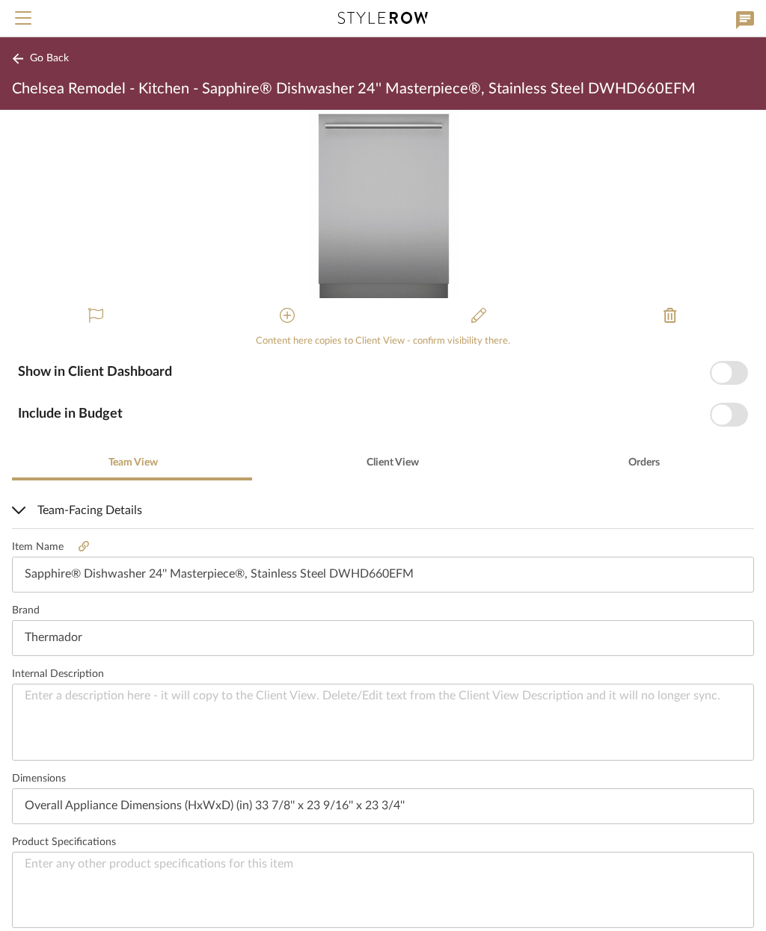
click at [731, 413] on span "button" at bounding box center [721, 414] width 20 height 20
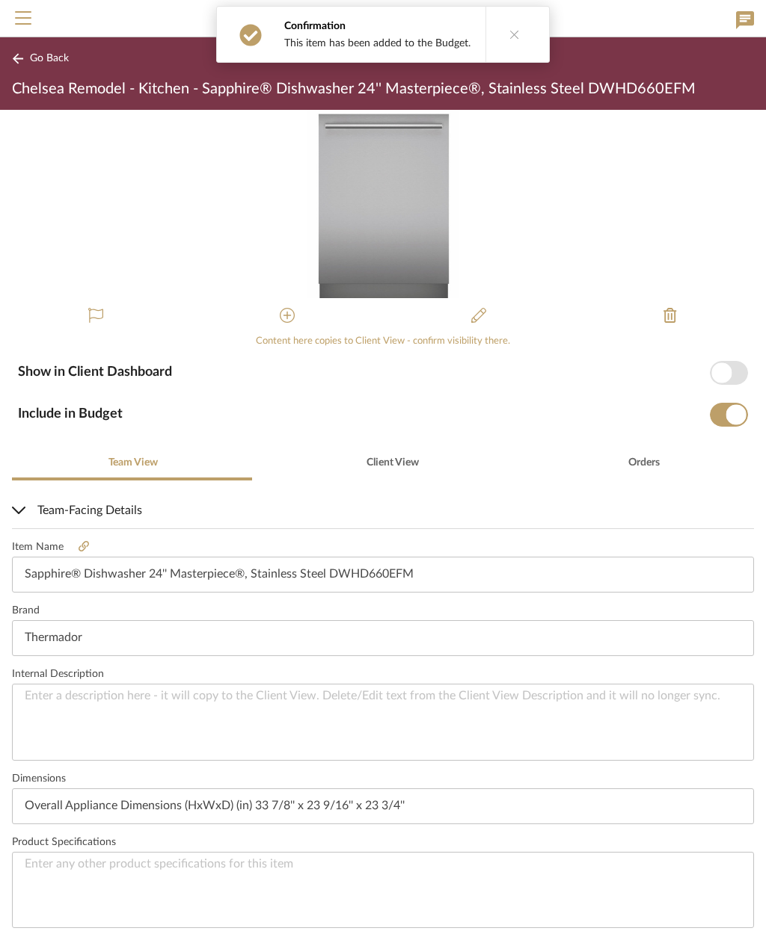
click at [725, 371] on span "button" at bounding box center [721, 373] width 20 height 20
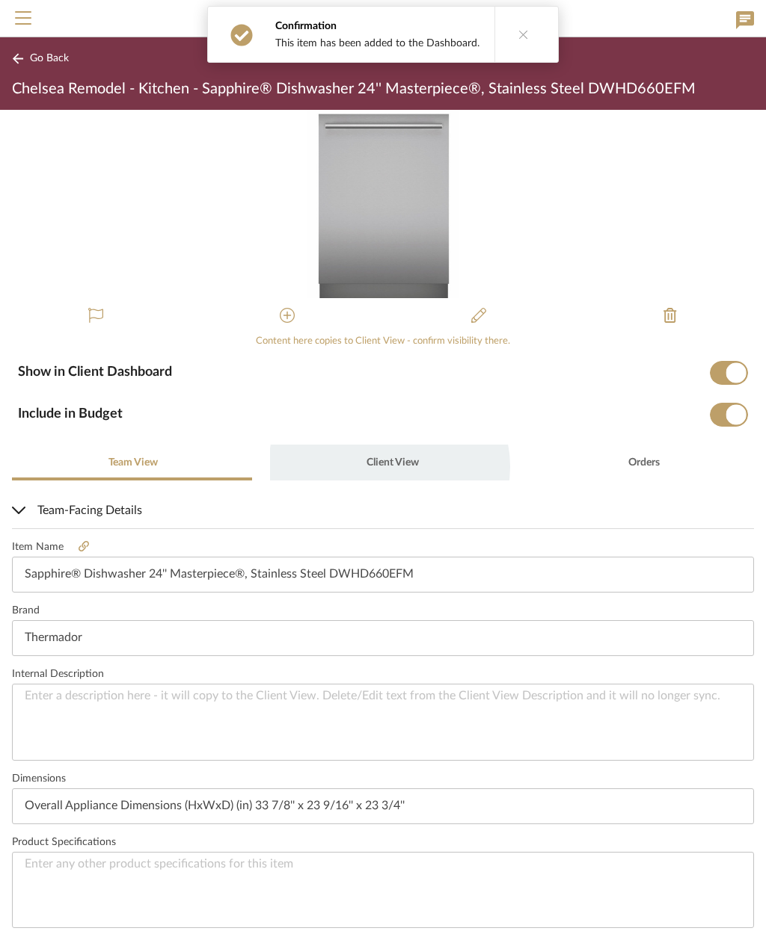
click at [384, 467] on span "Client View" at bounding box center [392, 463] width 52 height 10
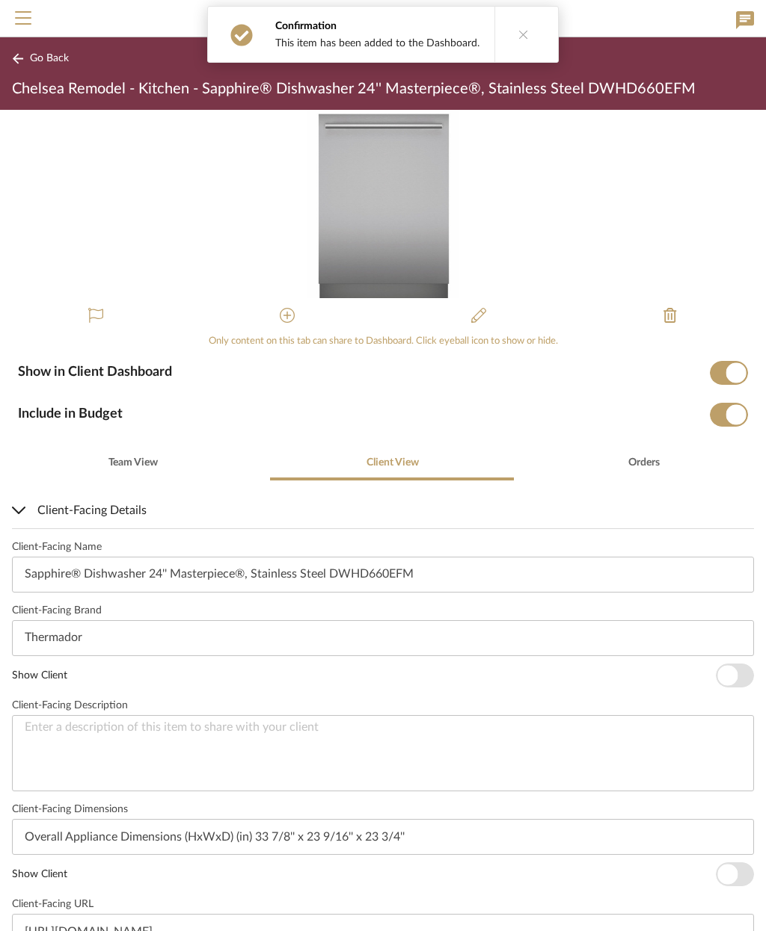
click at [730, 672] on span "button" at bounding box center [727, 675] width 20 height 20
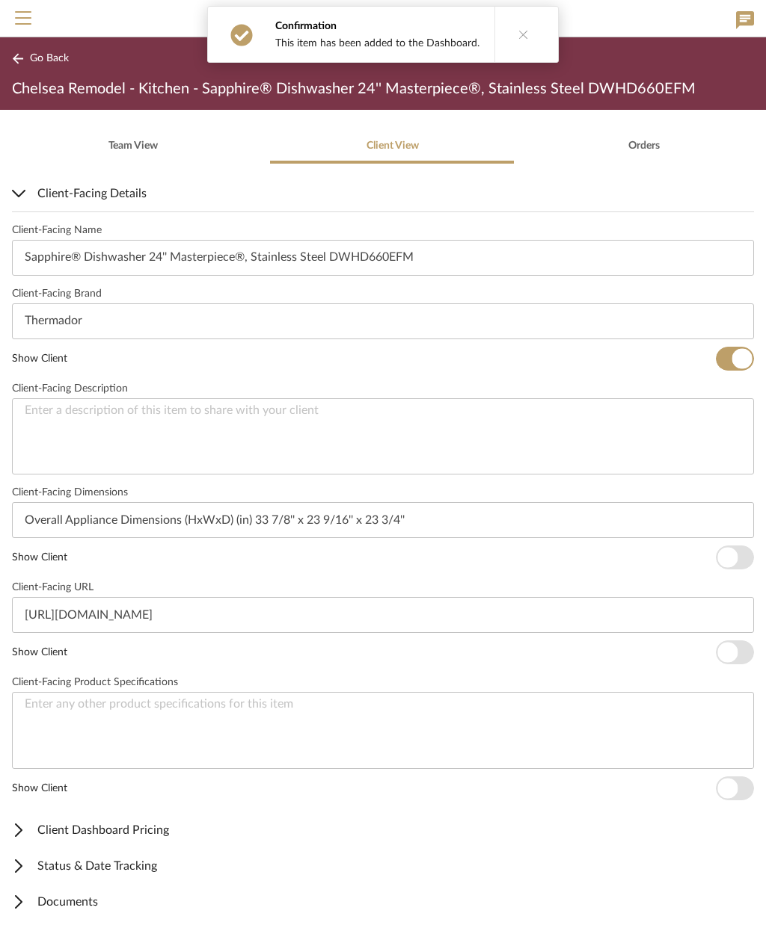
scroll to position [316, 0]
click at [728, 560] on span "button" at bounding box center [727, 559] width 20 height 20
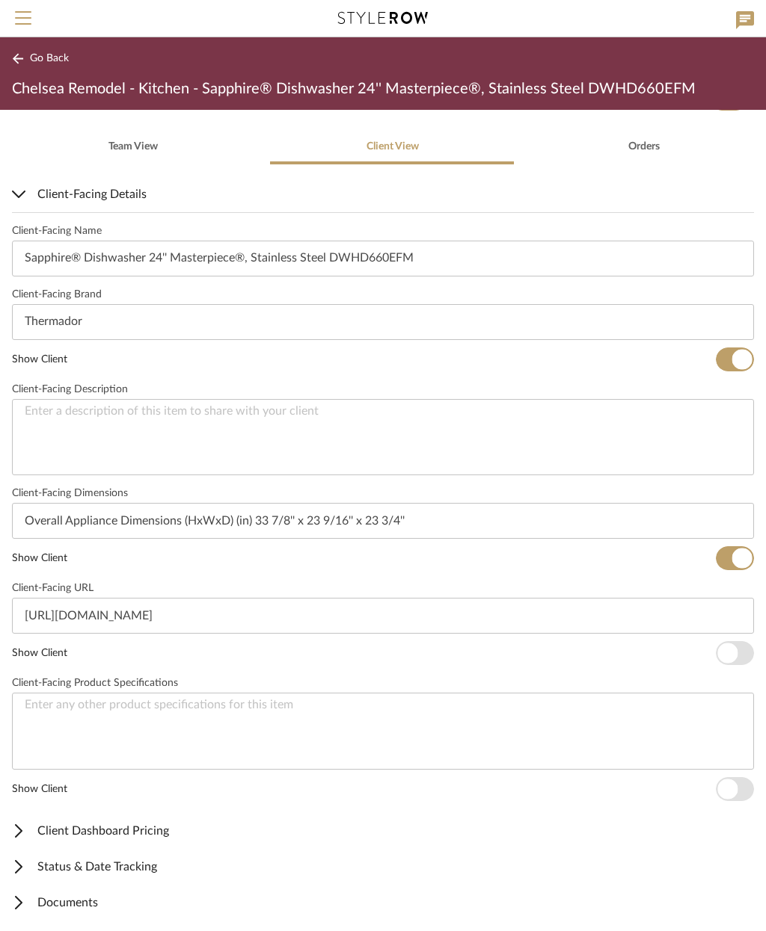
click at [736, 653] on span "button" at bounding box center [727, 654] width 20 height 20
click at [101, 903] on span "Documents" at bounding box center [380, 903] width 736 height 18
click at [41, 186] on span "Client-Facing Details" at bounding box center [380, 194] width 736 height 18
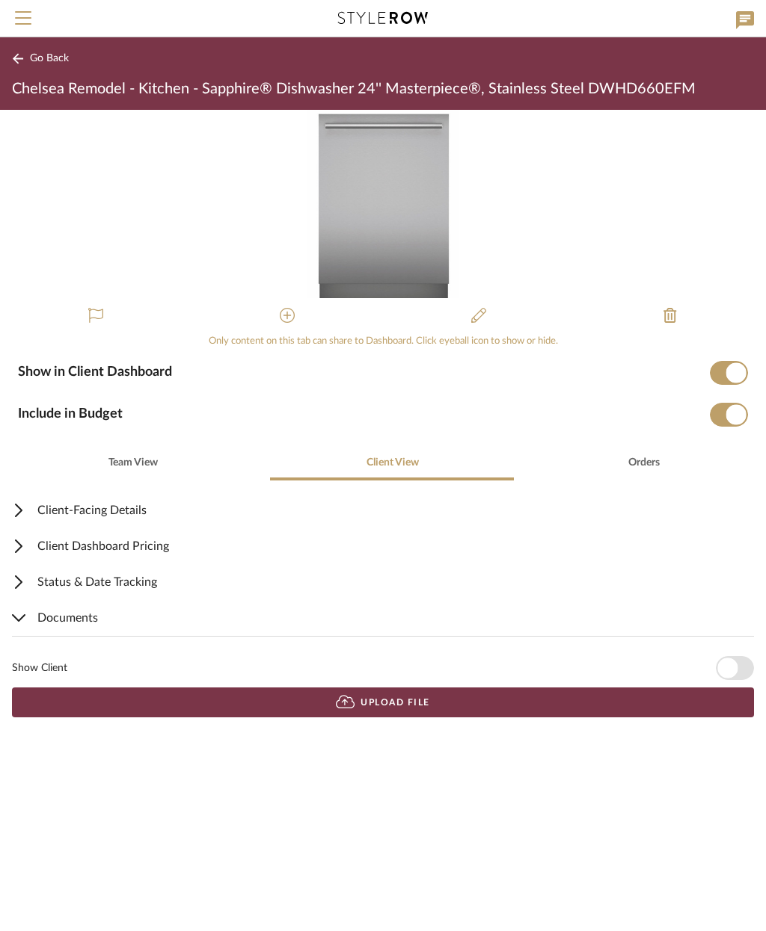
scroll to position [0, 0]
click at [443, 710] on button "Upload File" at bounding box center [383, 703] width 742 height 30
click at [477, 706] on button "Upload File" at bounding box center [383, 703] width 742 height 30
click at [731, 665] on span "button" at bounding box center [727, 668] width 20 height 20
click at [46, 57] on span "Go Back" at bounding box center [49, 58] width 39 height 13
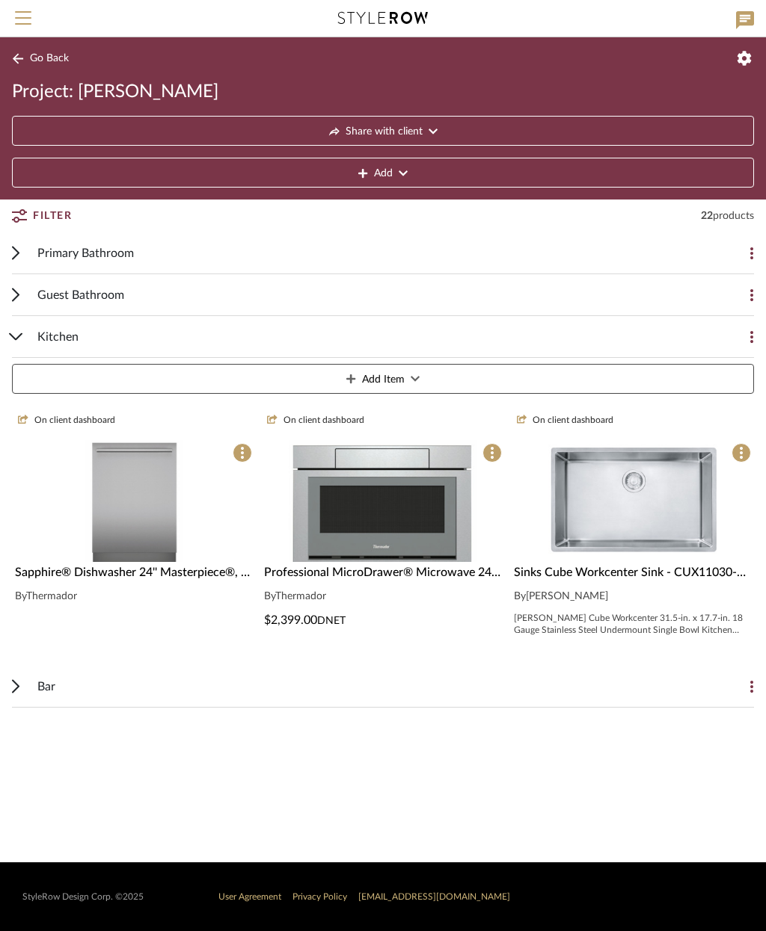
click at [452, 574] on img at bounding box center [383, 635] width 188 height 122
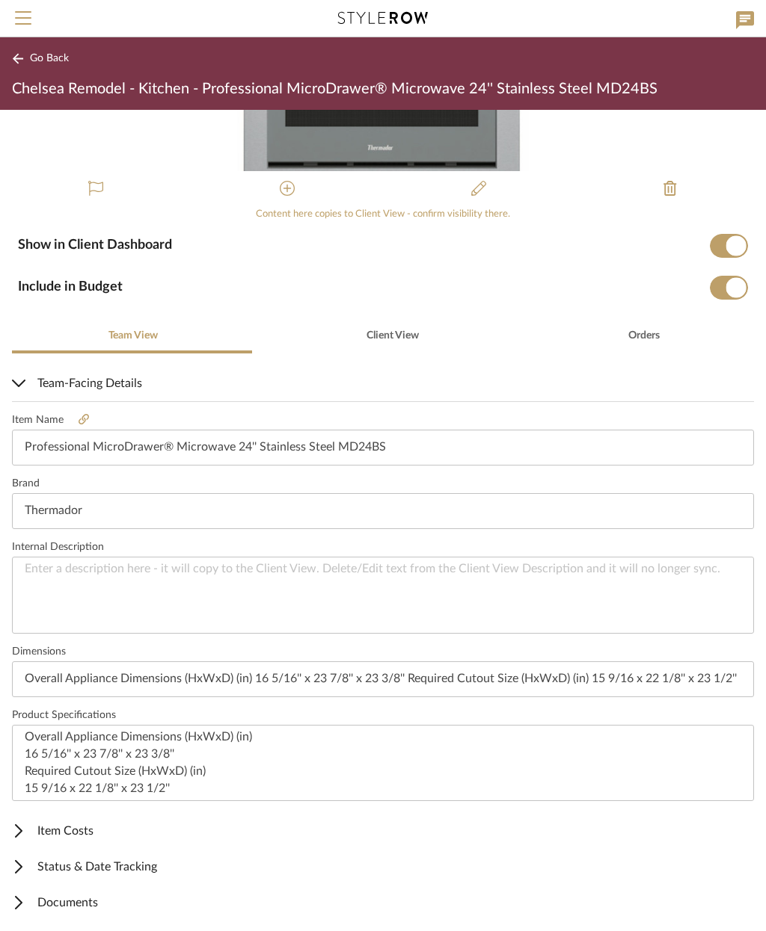
scroll to position [127, 0]
click at [392, 327] on span "Client View" at bounding box center [391, 336] width 55 height 36
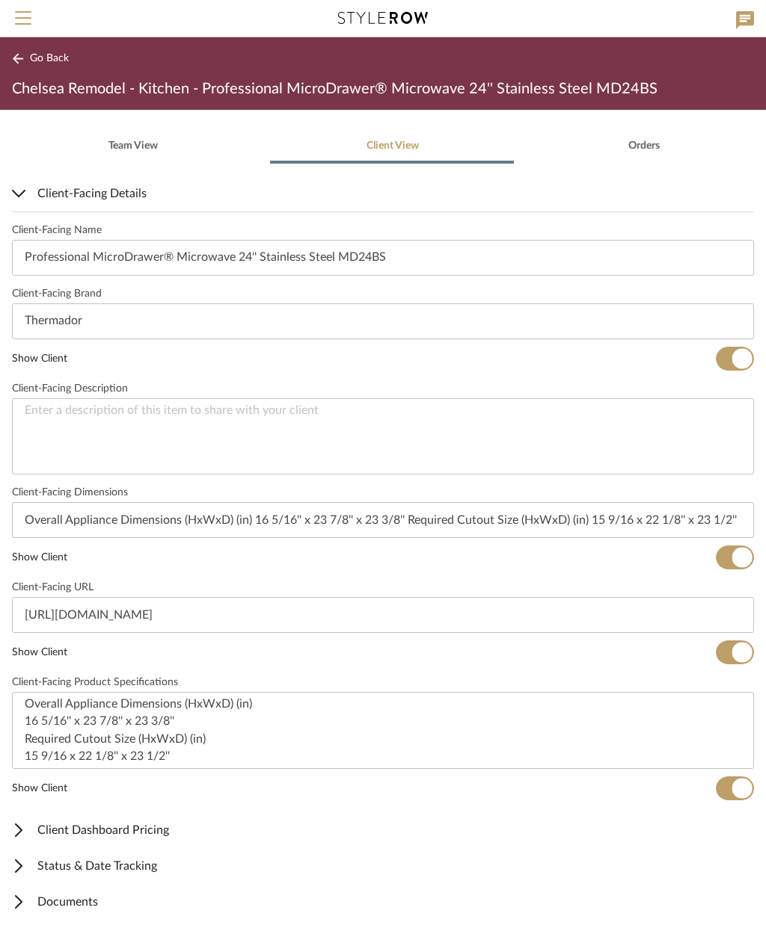
scroll to position [316, 0]
click at [43, 62] on span "Go Back" at bounding box center [49, 58] width 39 height 13
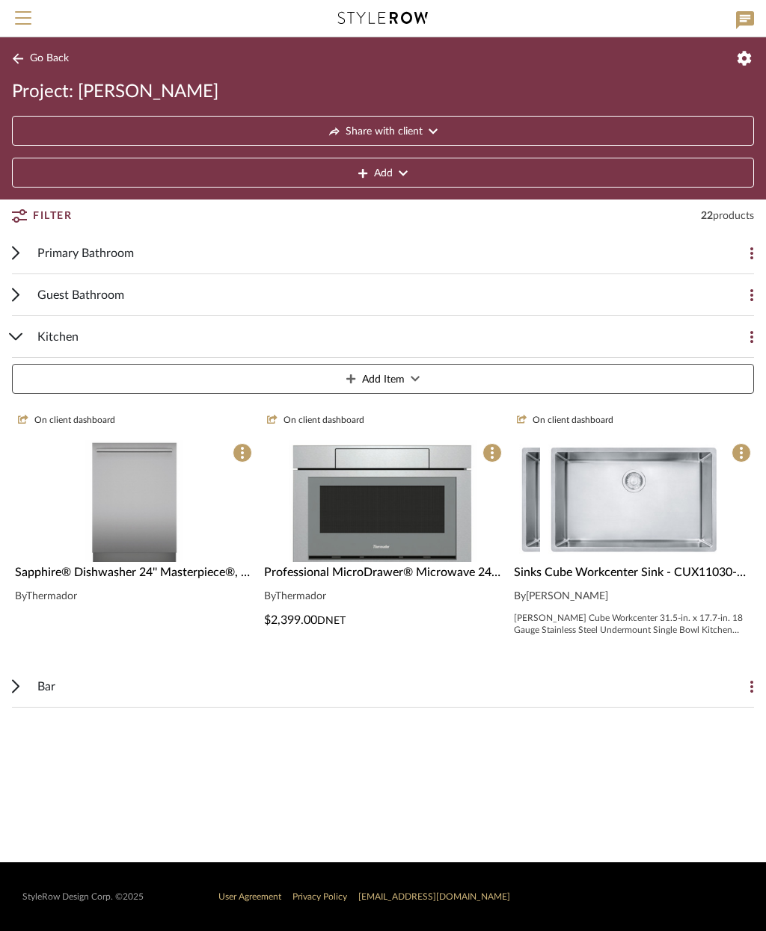
click at [678, 517] on img at bounding box center [632, 501] width 185 height 122
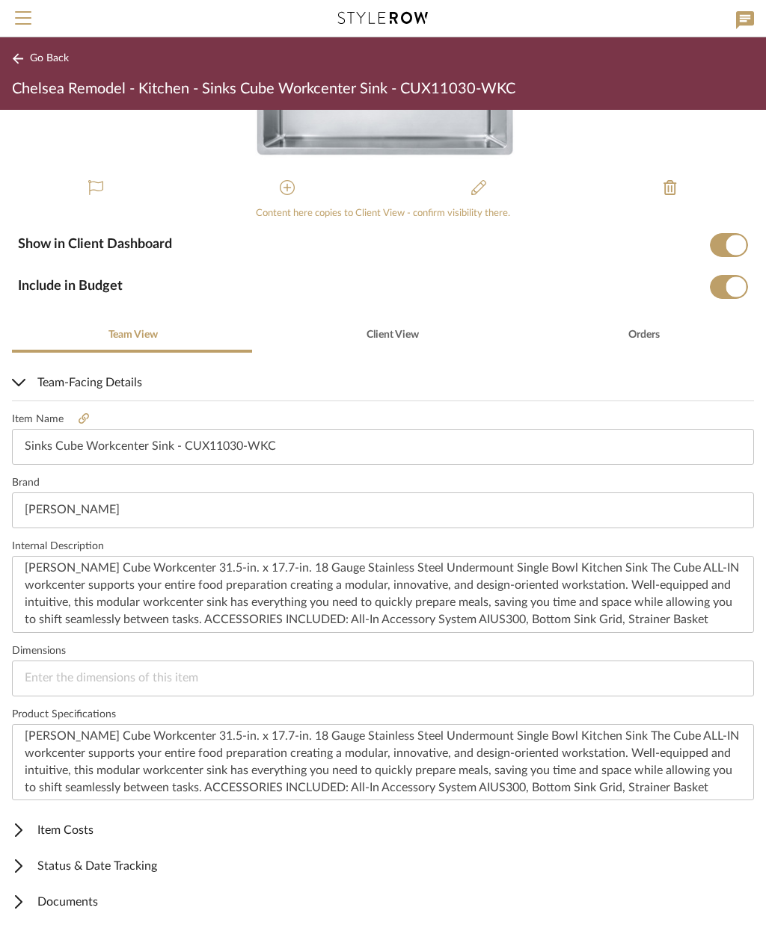
scroll to position [127, 0]
click at [379, 330] on span "Client View" at bounding box center [392, 335] width 52 height 10
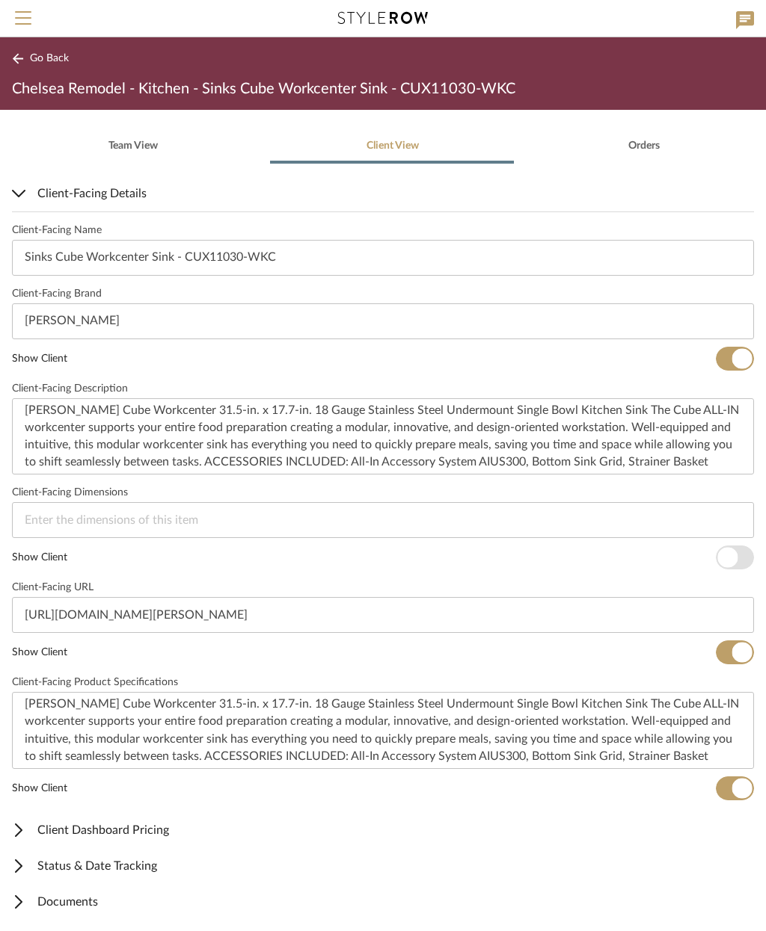
scroll to position [316, 0]
click at [38, 67] on button "Go Back" at bounding box center [43, 58] width 62 height 19
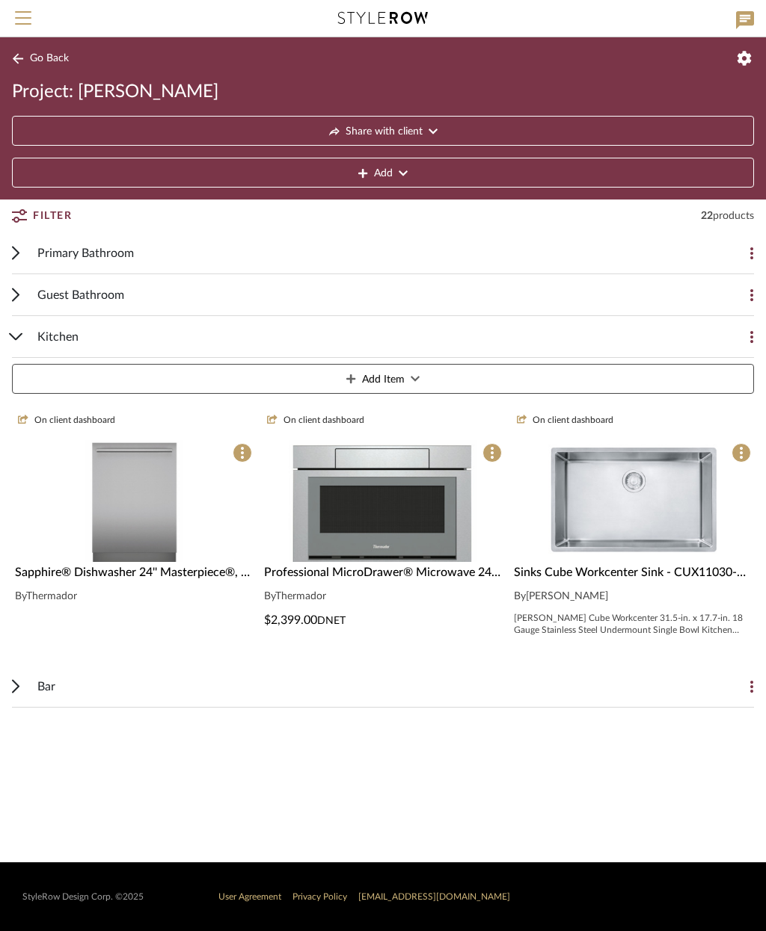
click at [478, 378] on button "Add Item" at bounding box center [383, 379] width 742 height 30
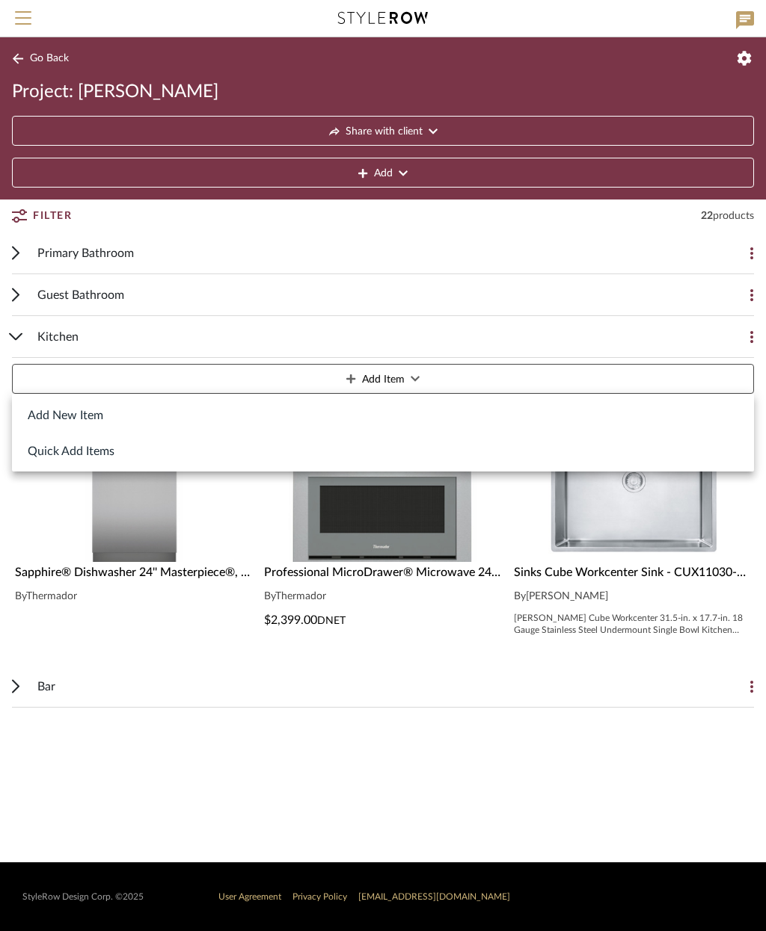
click at [94, 419] on button "Add New Item" at bounding box center [383, 415] width 742 height 36
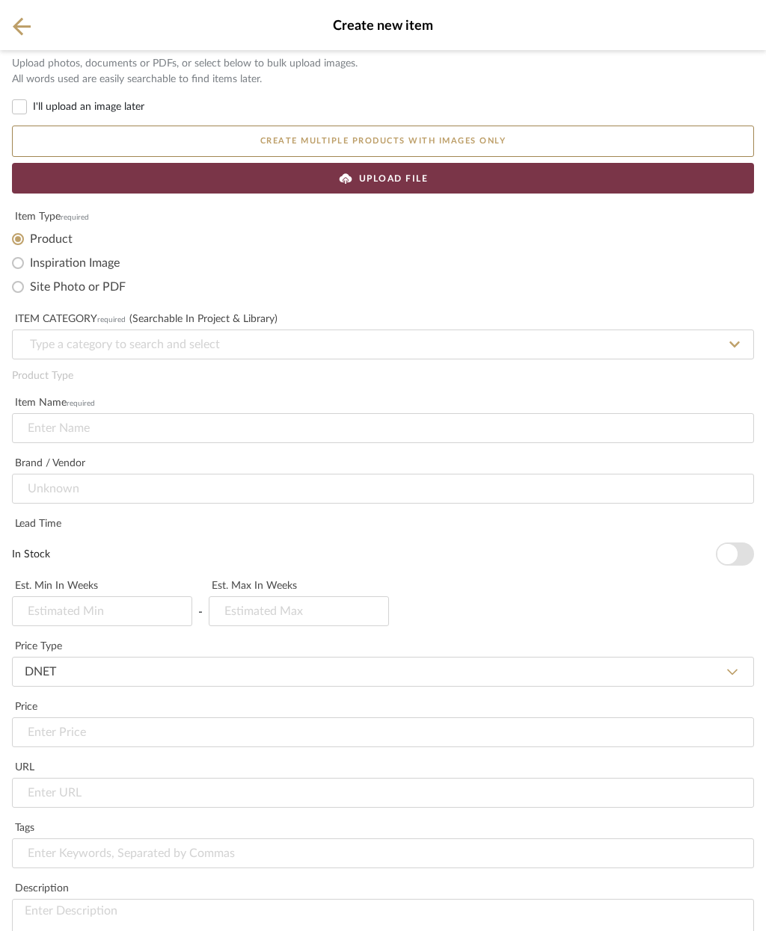
click at [448, 189] on div "UPLOAD FILE" at bounding box center [383, 178] width 742 height 31
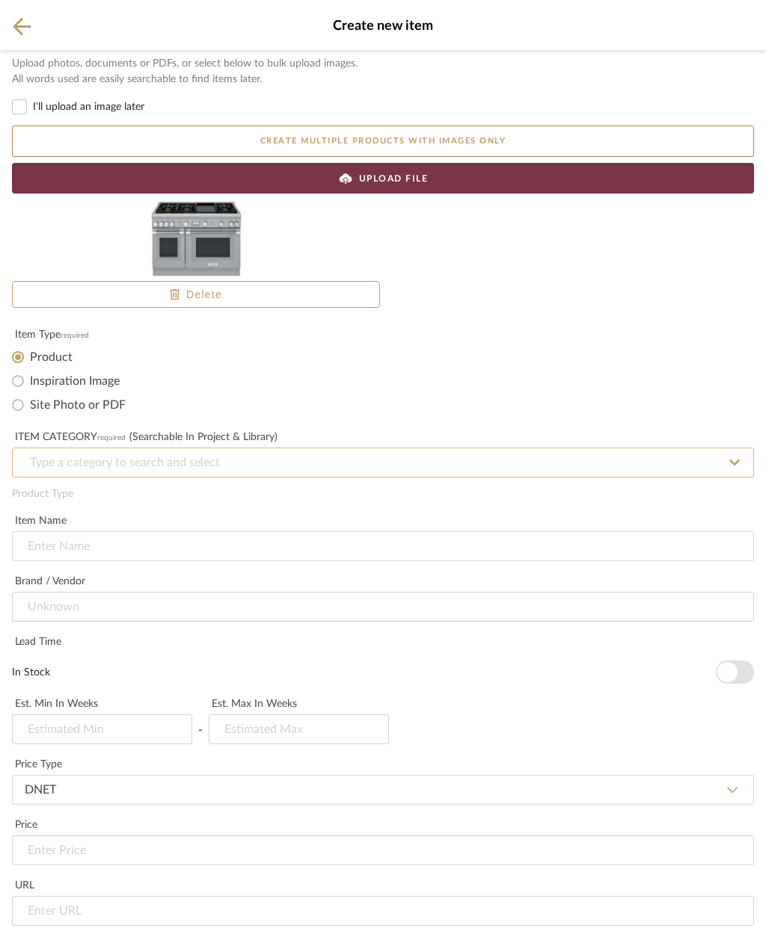
click at [241, 452] on input at bounding box center [383, 463] width 742 height 30
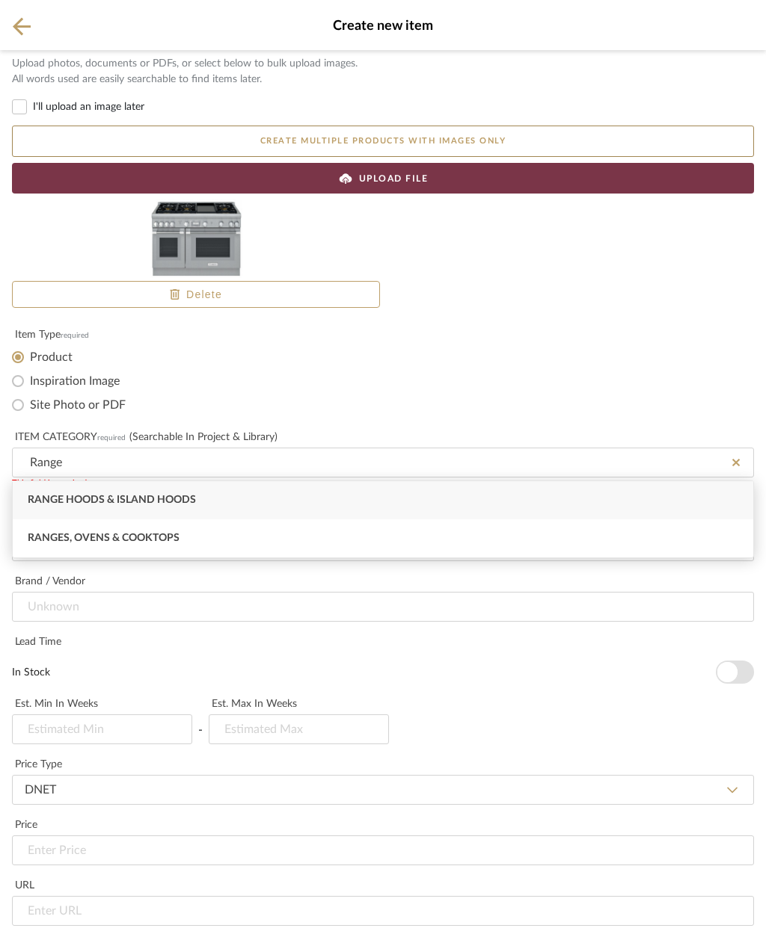
click at [274, 543] on div "Ranges, Ovens & Cooktops" at bounding box center [383, 539] width 740 height 38
type input "Ranges, Ovens & Cooktops"
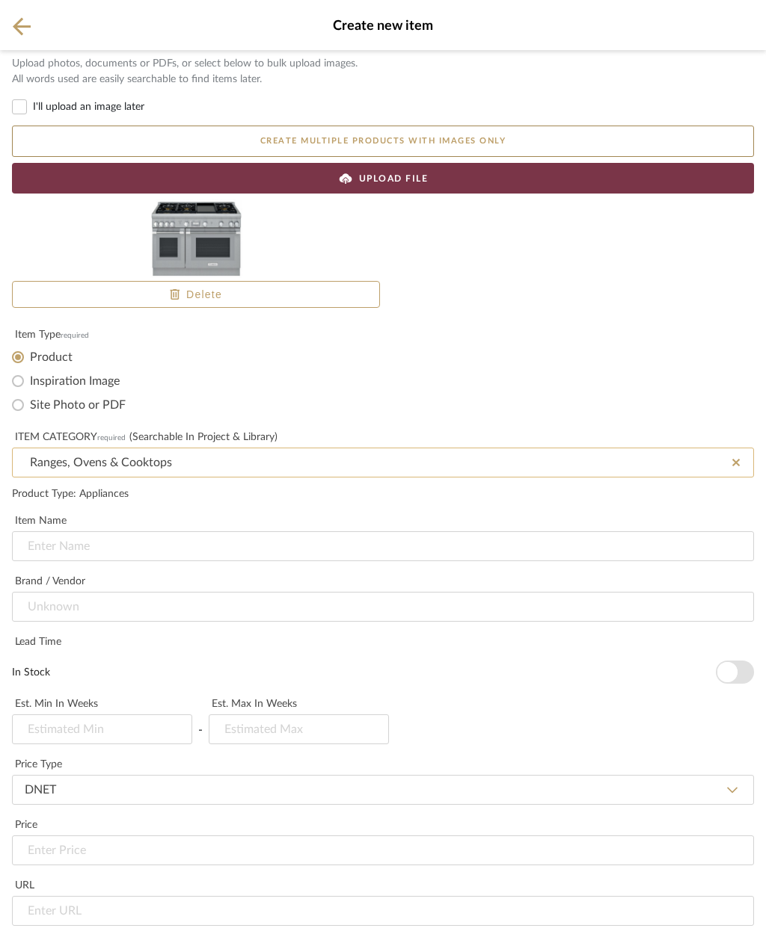
scroll to position [207, 0]
click at [232, 592] on input at bounding box center [383, 607] width 742 height 30
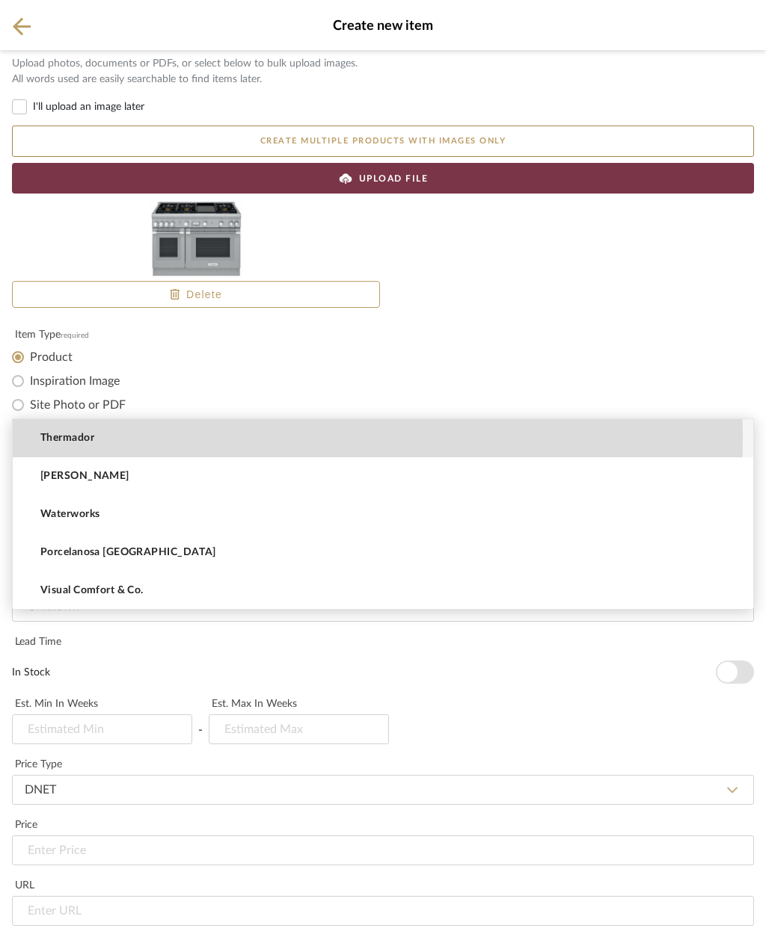
click at [135, 439] on mat-option "Thermador" at bounding box center [383, 438] width 740 height 38
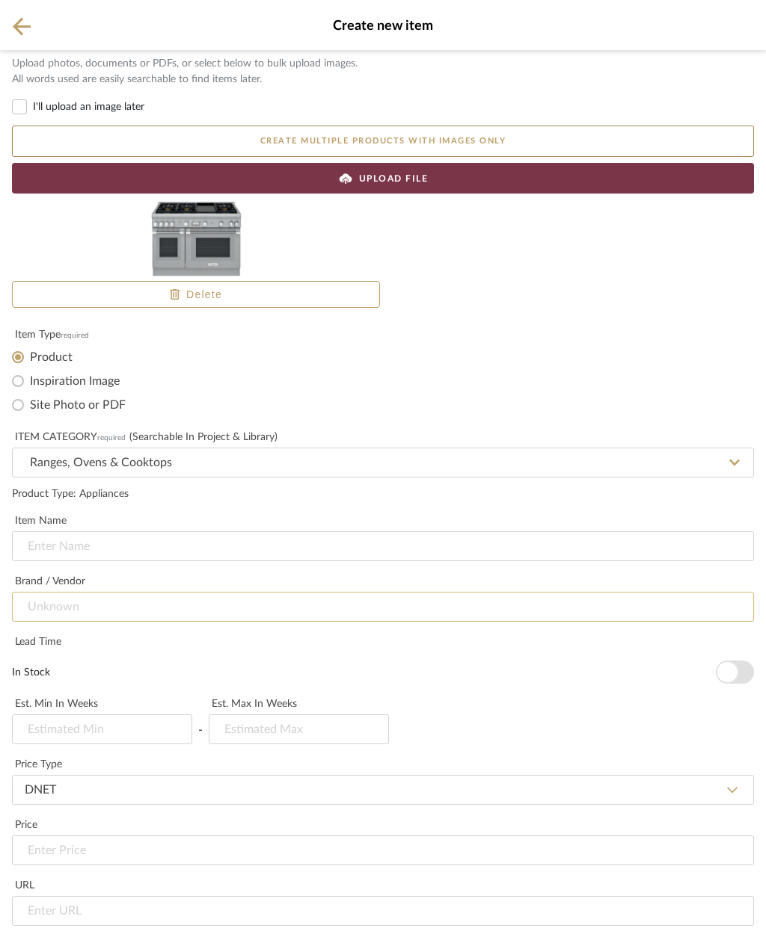
type input "Thermador"
click at [724, 662] on span "button" at bounding box center [727, 672] width 20 height 20
click at [139, 896] on input "url" at bounding box center [383, 911] width 742 height 30
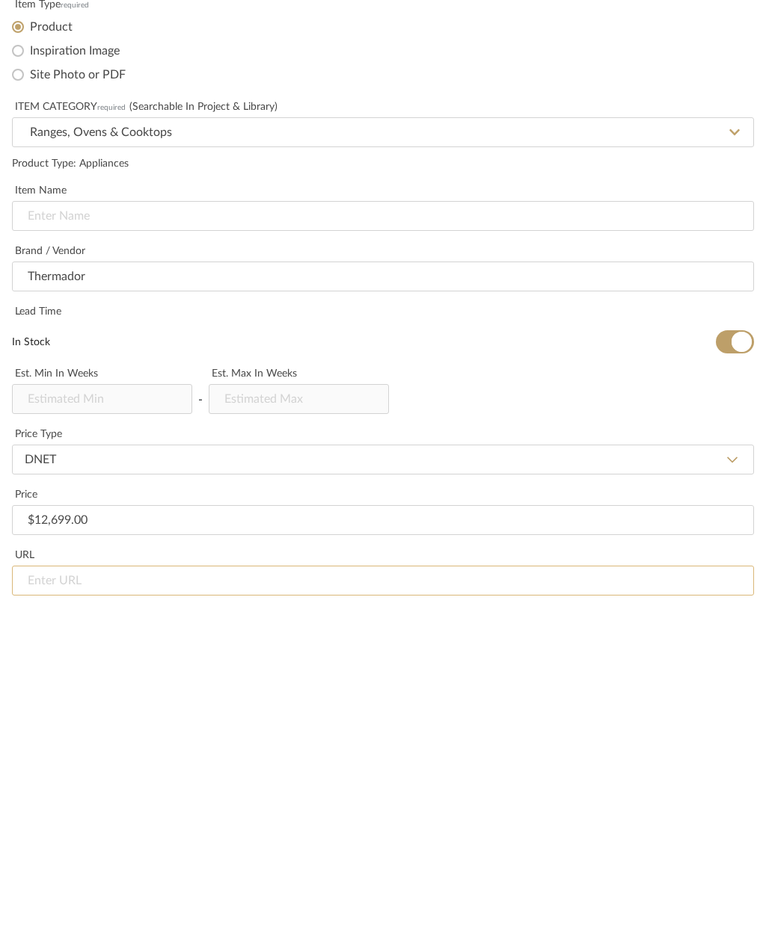
click at [78, 896] on input "url" at bounding box center [383, 911] width 742 height 30
paste input "https://www.thermador.com/us/en/mkt-product/ranges/48-ranges/PRG486WDH"
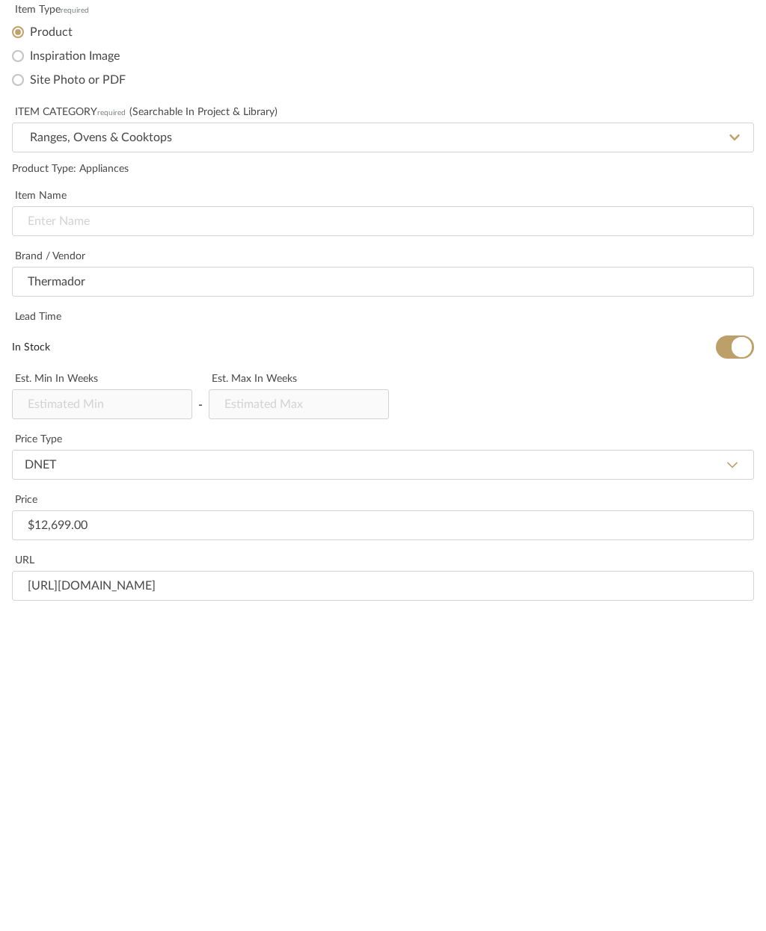
paste input "Overall Appliance Dimensions (HxWxD) (in) 35 7/8'' x 47 15/16'' x 24 3/4''"
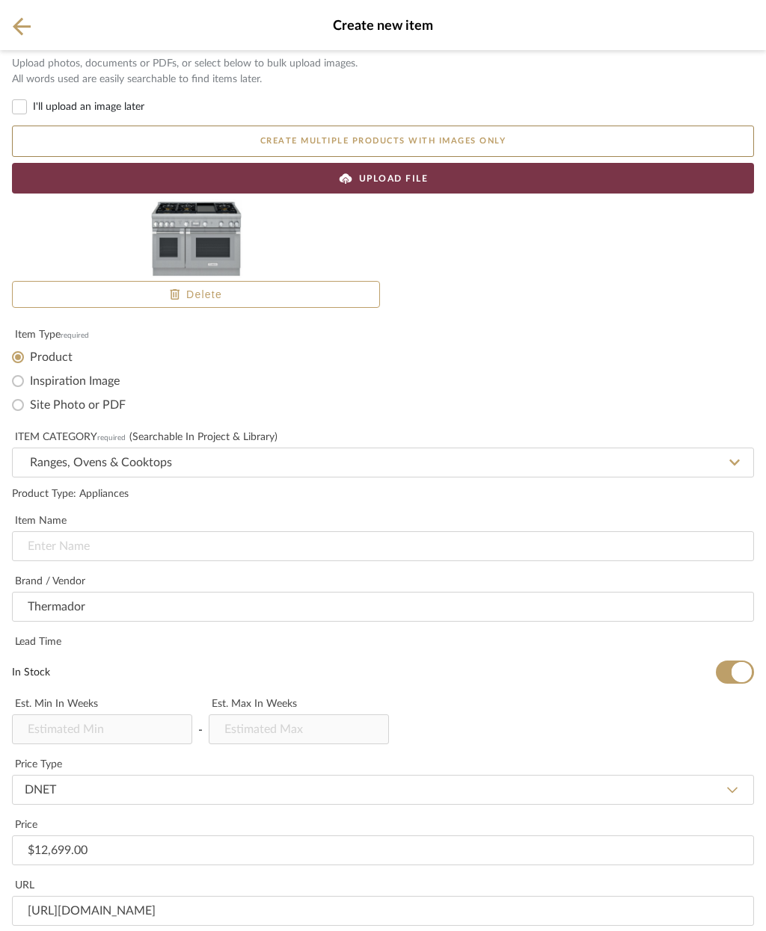
scroll to position [0, 0]
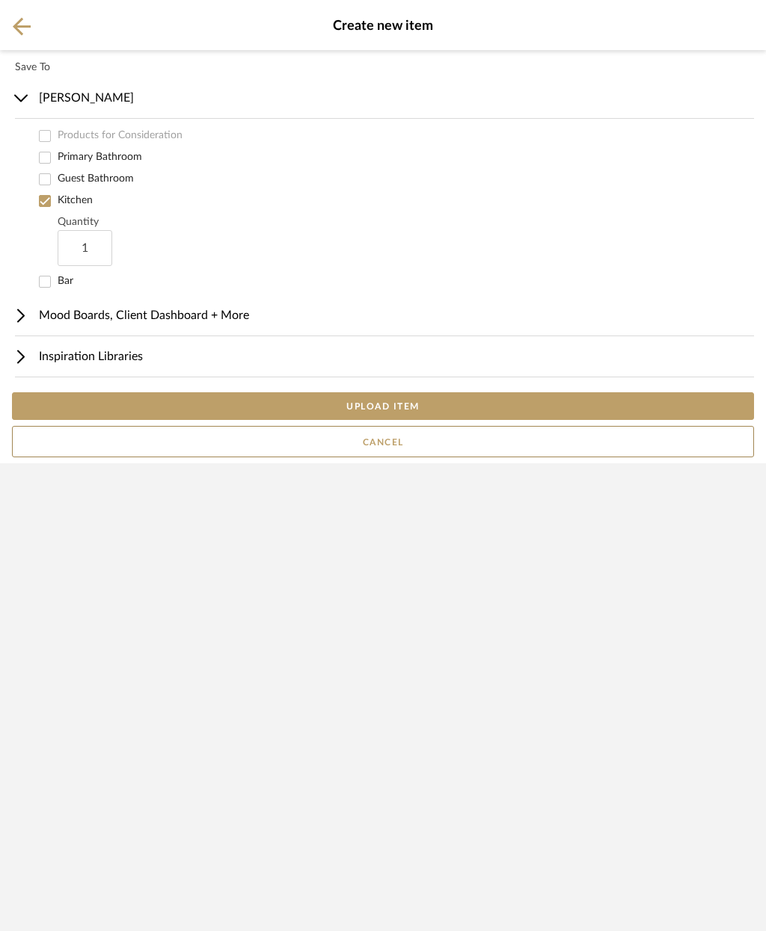
click at [446, 420] on button "UPLOAD ITEM" at bounding box center [383, 406] width 742 height 28
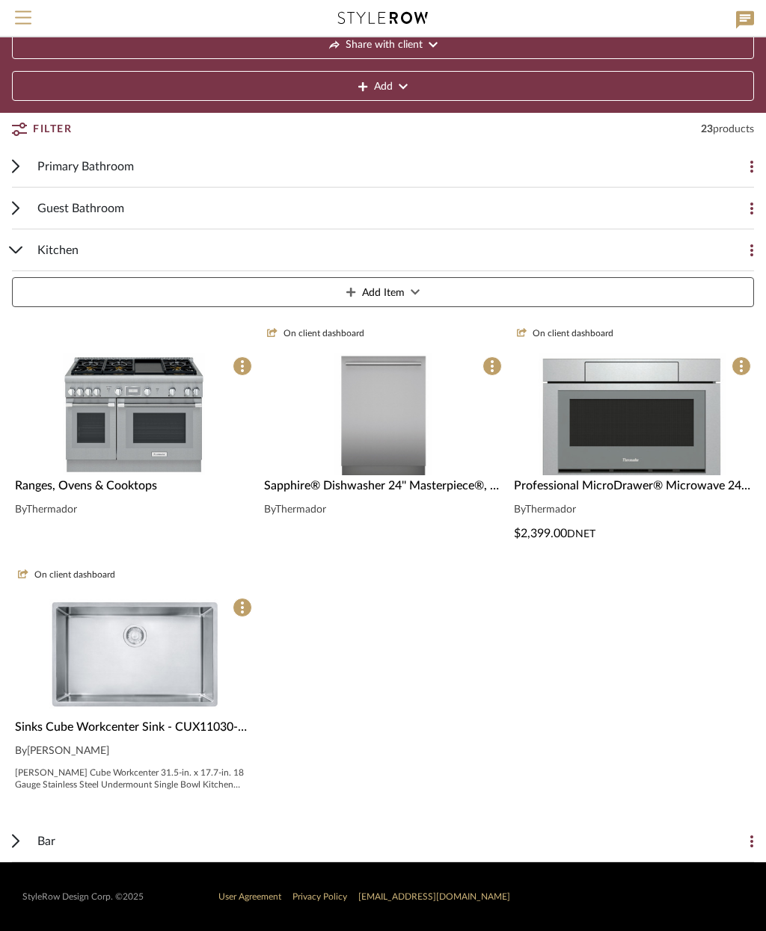
scroll to position [87, 0]
click at [159, 487] on img at bounding box center [134, 548] width 142 height 122
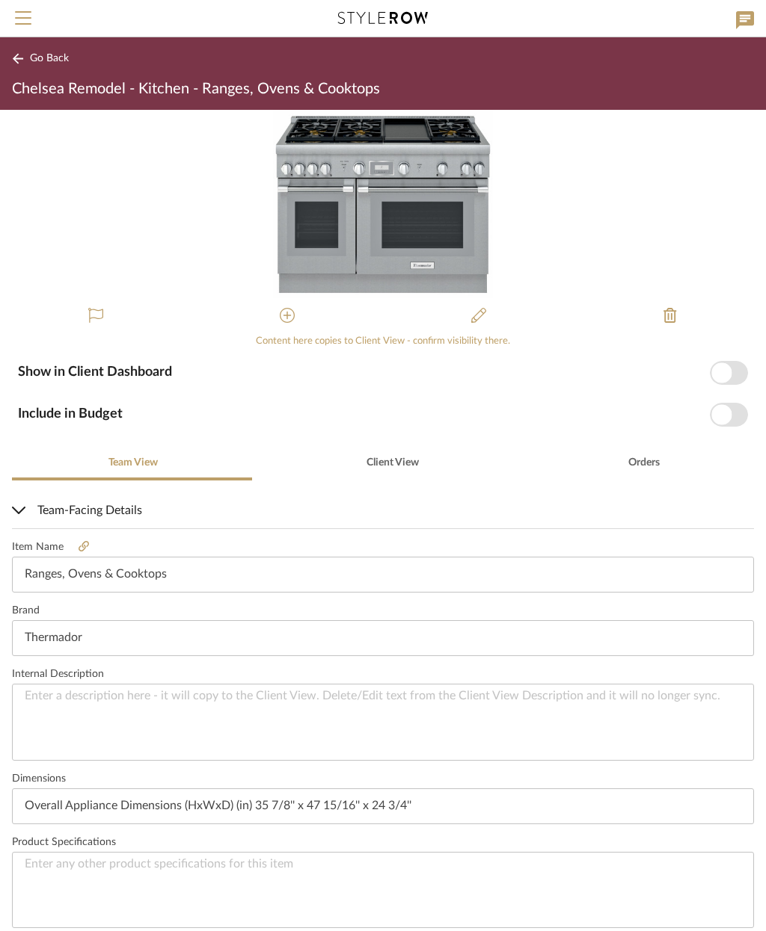
click at [731, 370] on span "button" at bounding box center [721, 373] width 20 height 20
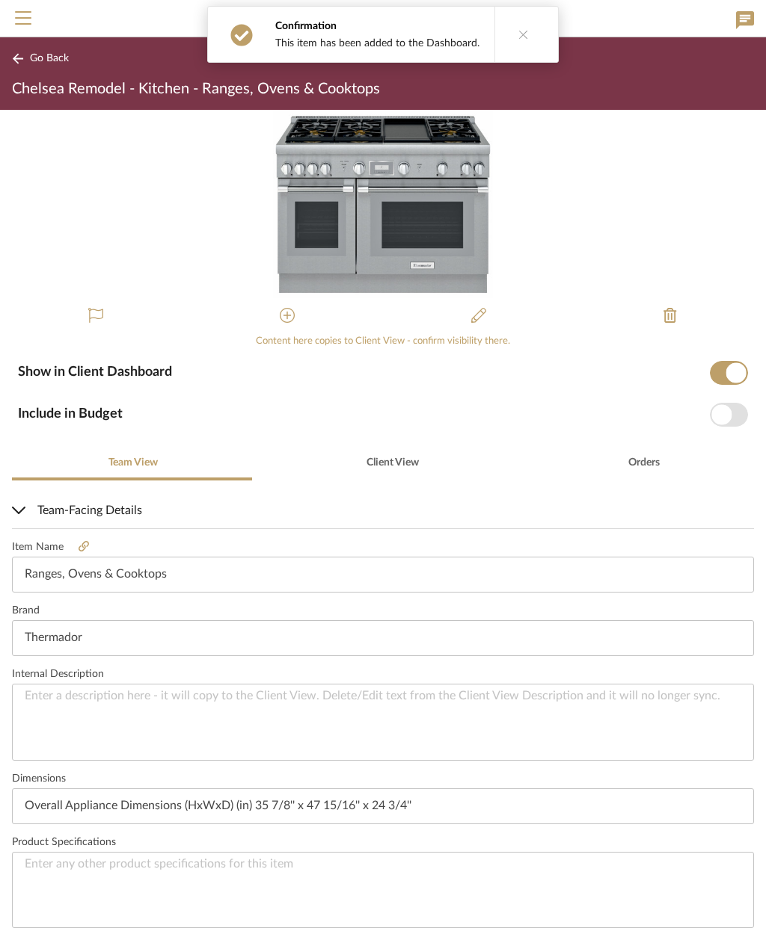
click at [730, 420] on span "button" at bounding box center [721, 414] width 20 height 20
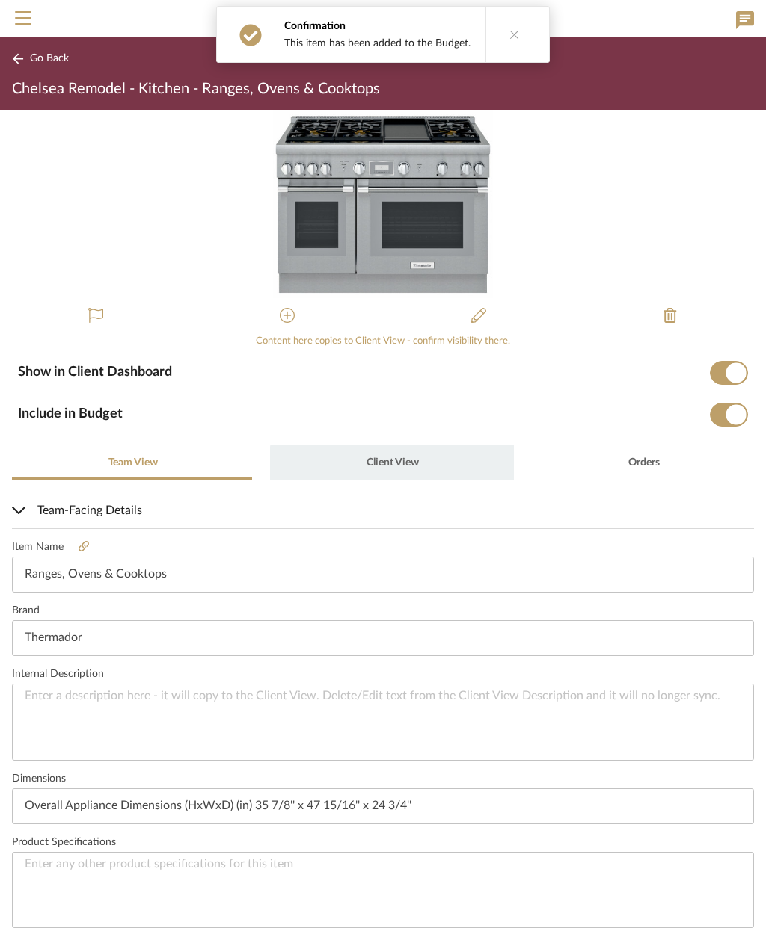
click at [392, 466] on span "Client View" at bounding box center [392, 463] width 52 height 10
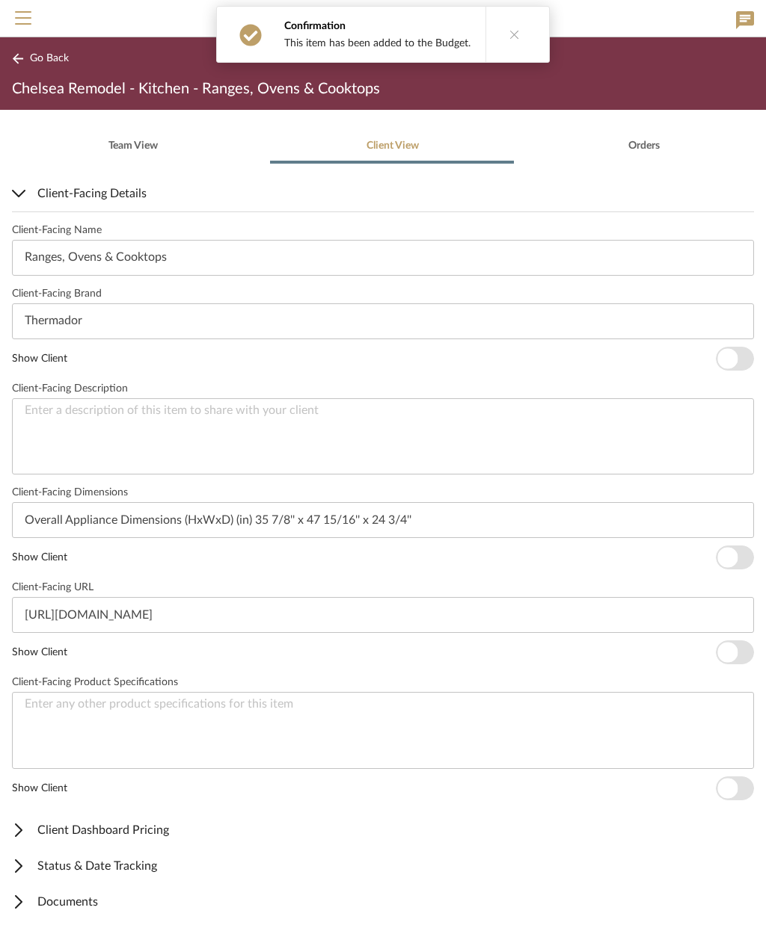
scroll to position [316, 0]
click at [724, 369] on span "button" at bounding box center [734, 360] width 38 height 24
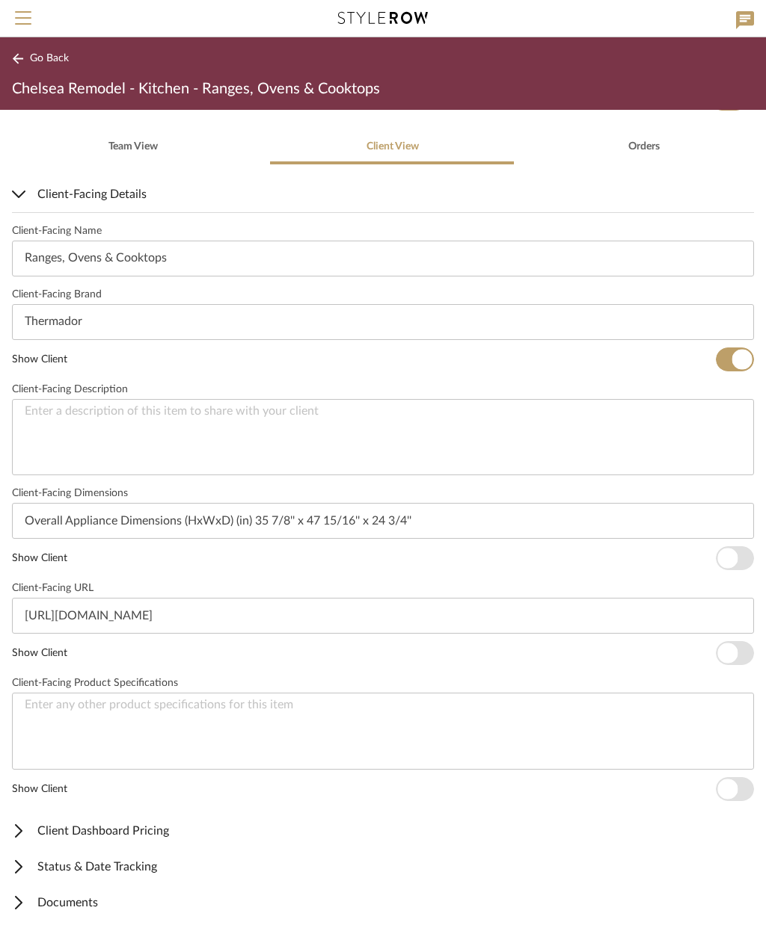
click at [730, 568] on span "button" at bounding box center [734, 558] width 38 height 24
click at [741, 660] on span "button" at bounding box center [734, 653] width 38 height 24
click at [99, 903] on span "Documents" at bounding box center [380, 903] width 736 height 18
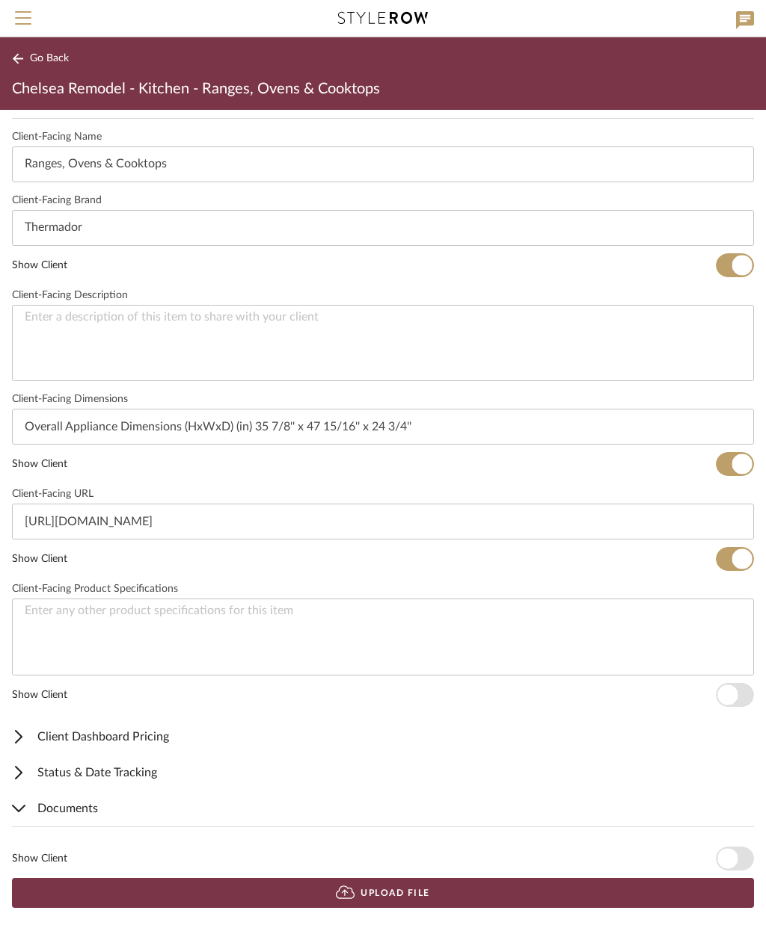
scroll to position [410, 0]
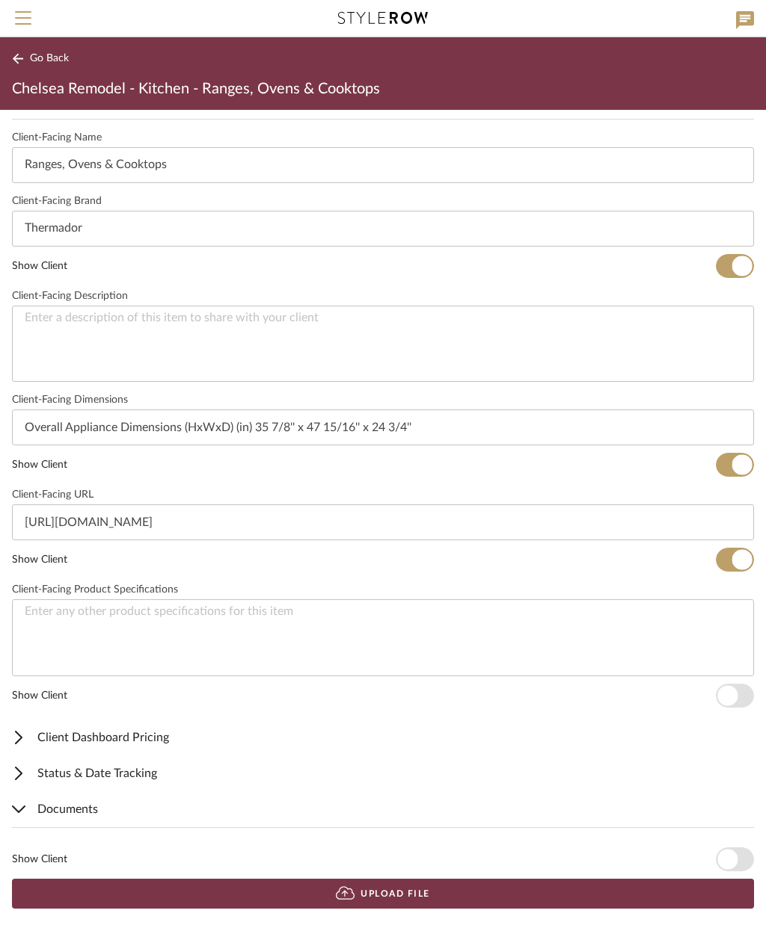
click at [379, 896] on button "Upload File" at bounding box center [383, 894] width 742 height 30
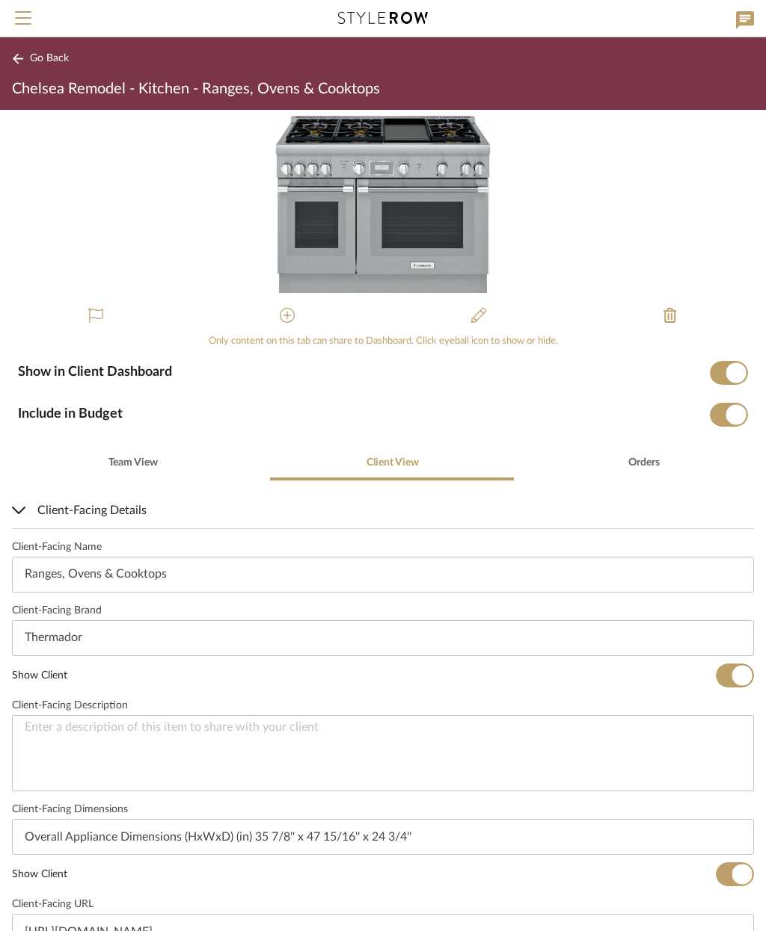
scroll to position [0, 0]
click at [46, 58] on span "Go Back" at bounding box center [49, 58] width 39 height 13
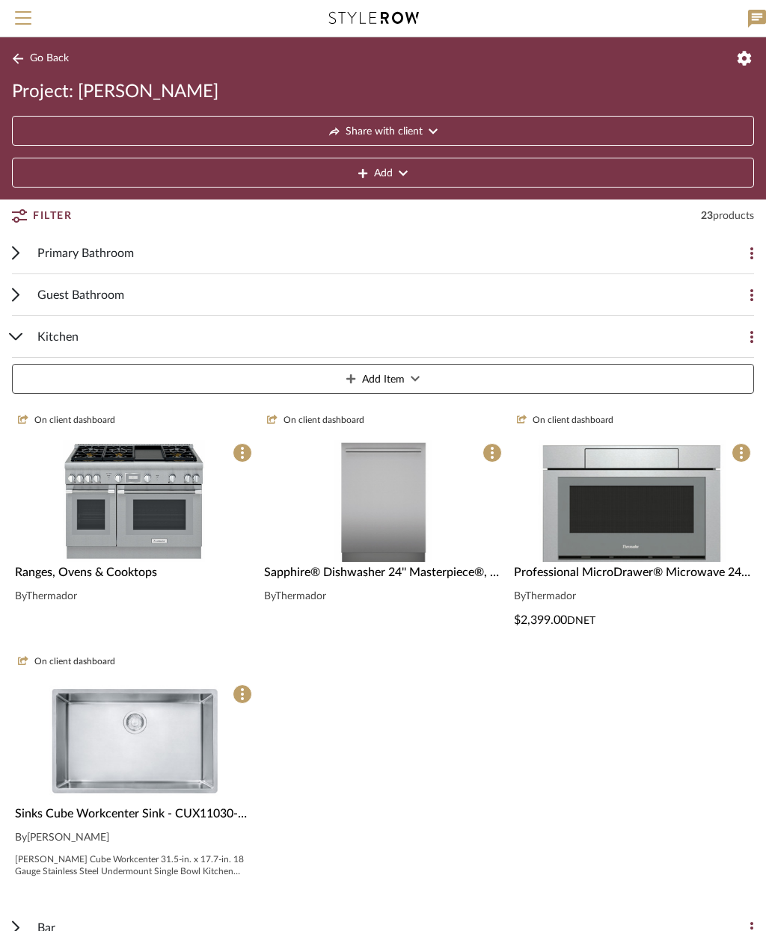
scroll to position [87, 0]
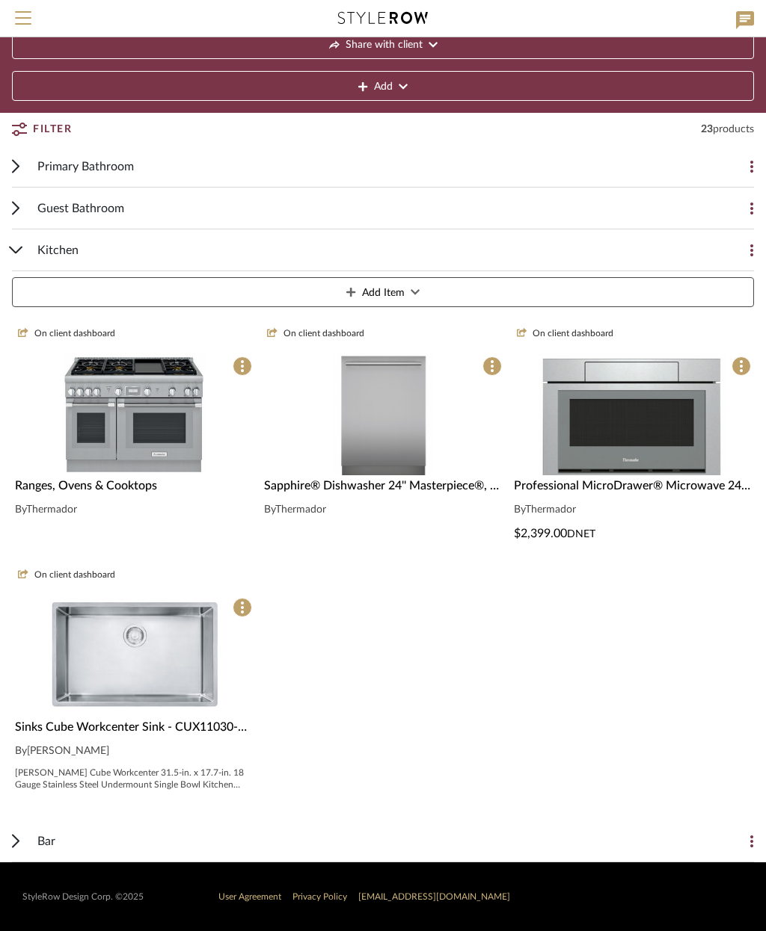
click at [437, 291] on button "Add Item" at bounding box center [383, 292] width 742 height 30
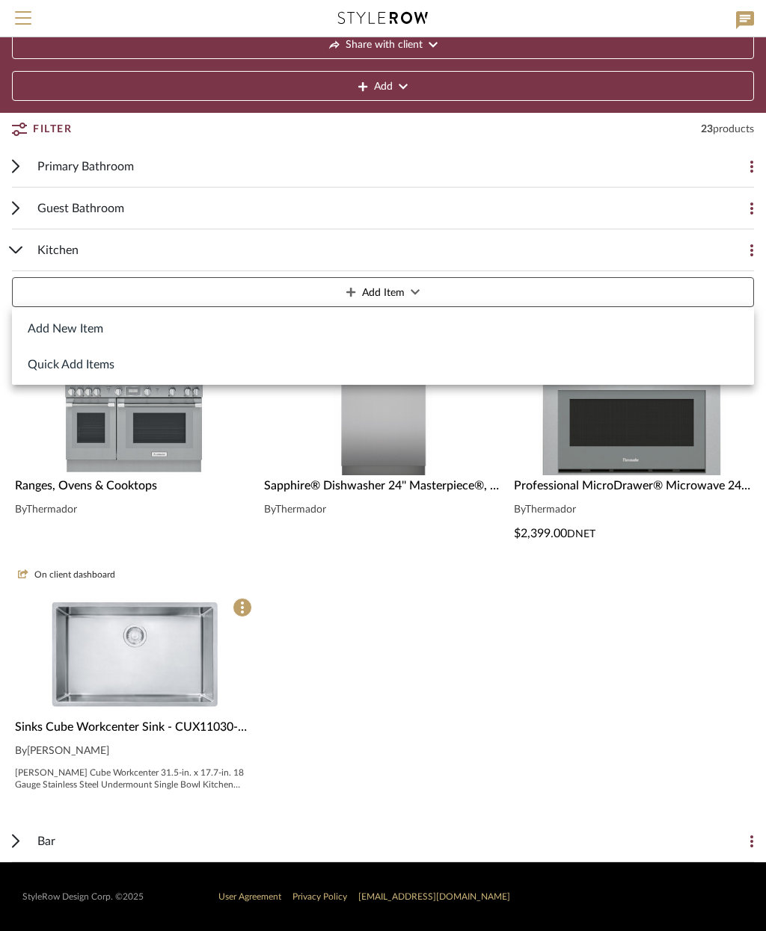
click at [126, 330] on button "Add New Item" at bounding box center [383, 328] width 742 height 36
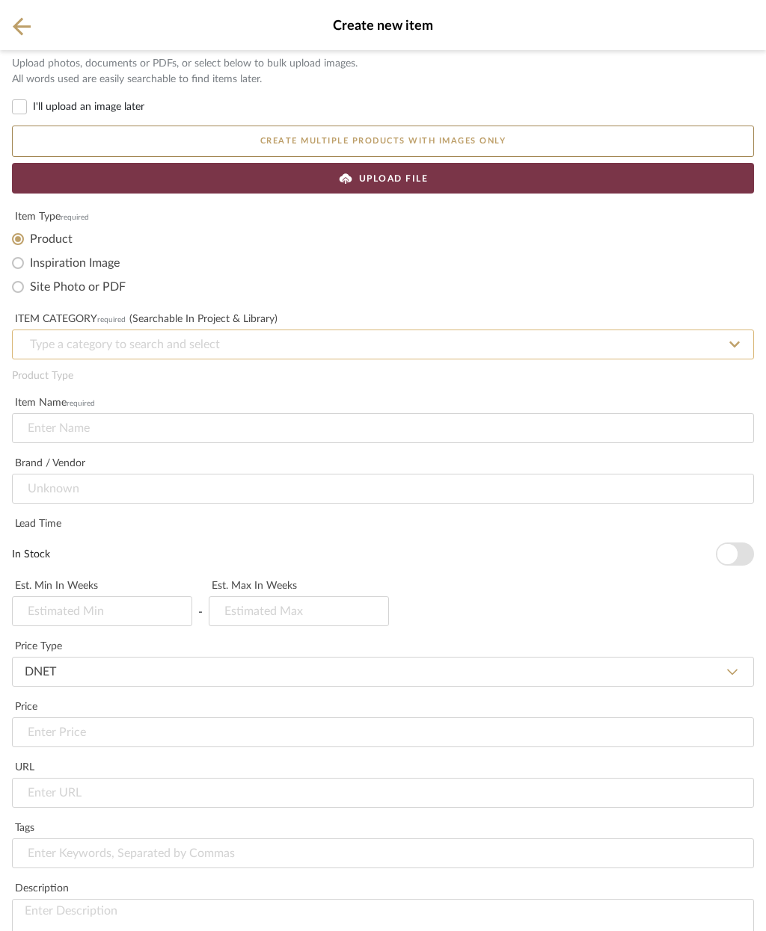
click at [229, 340] on input at bounding box center [383, 345] width 742 height 30
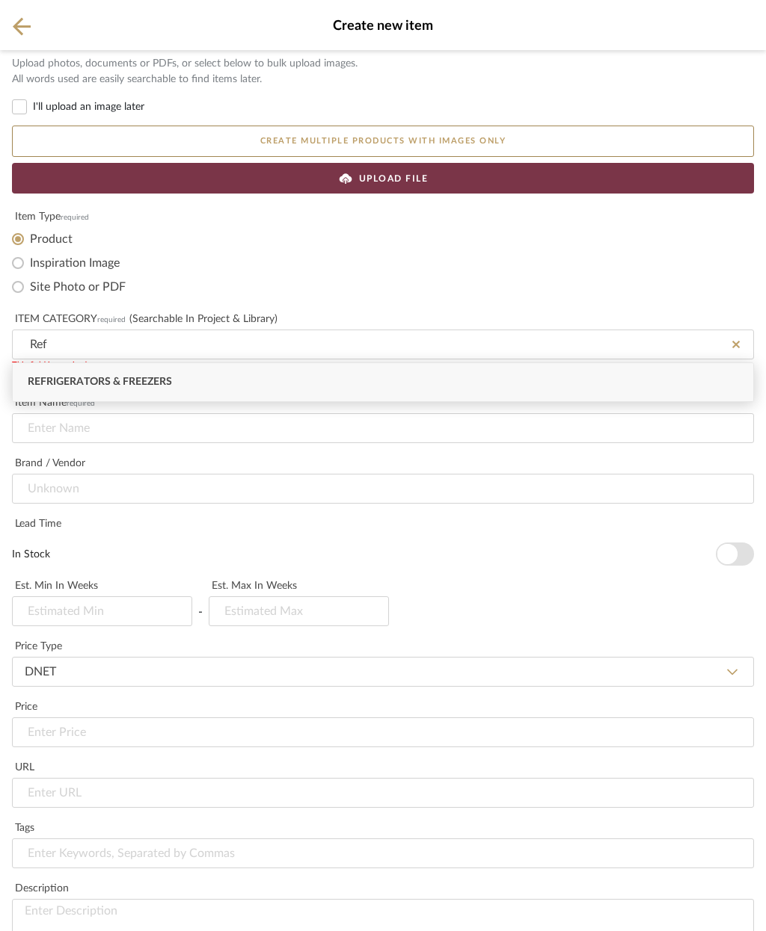
click at [218, 378] on div "Refrigerators & Freezers" at bounding box center [383, 382] width 740 height 38
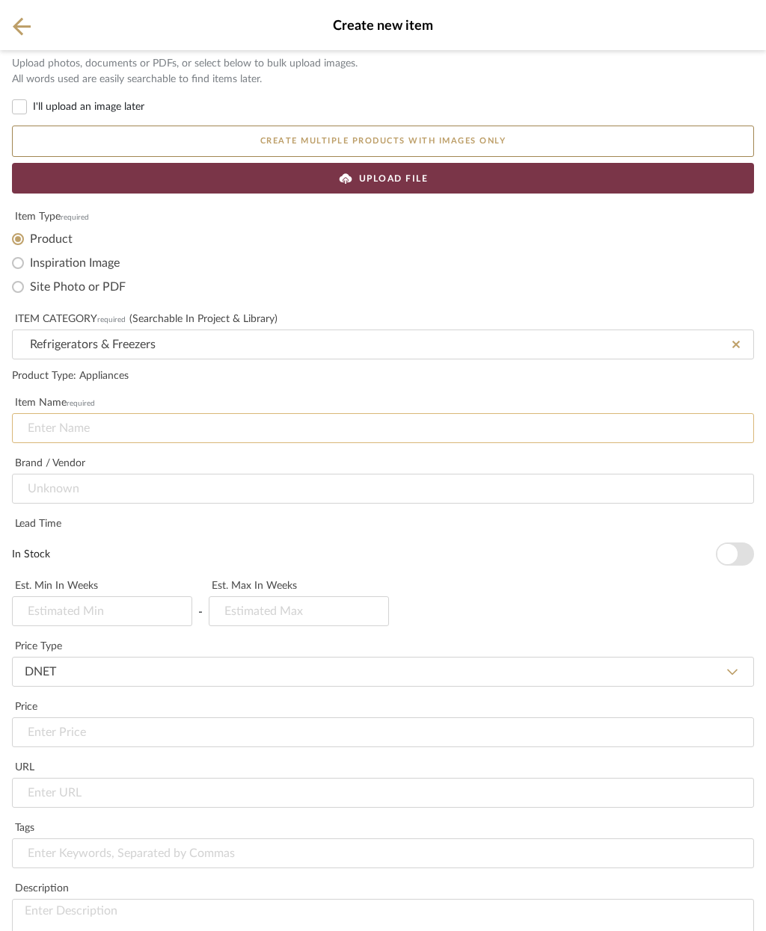
click at [192, 429] on input at bounding box center [383, 428] width 742 height 30
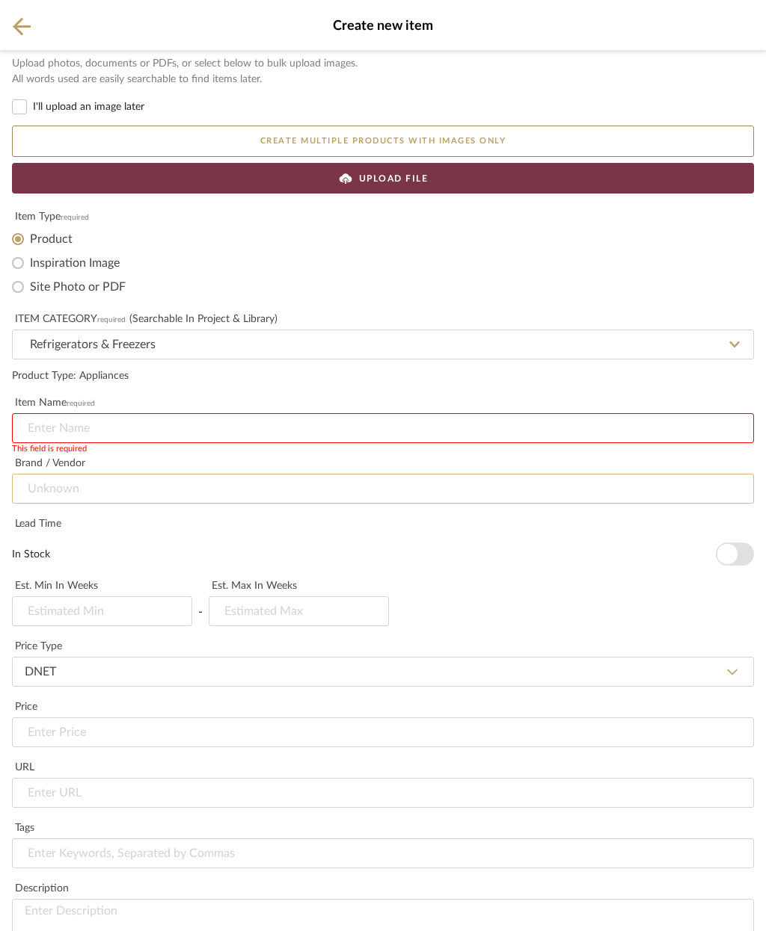
click at [224, 484] on input at bounding box center [383, 489] width 742 height 30
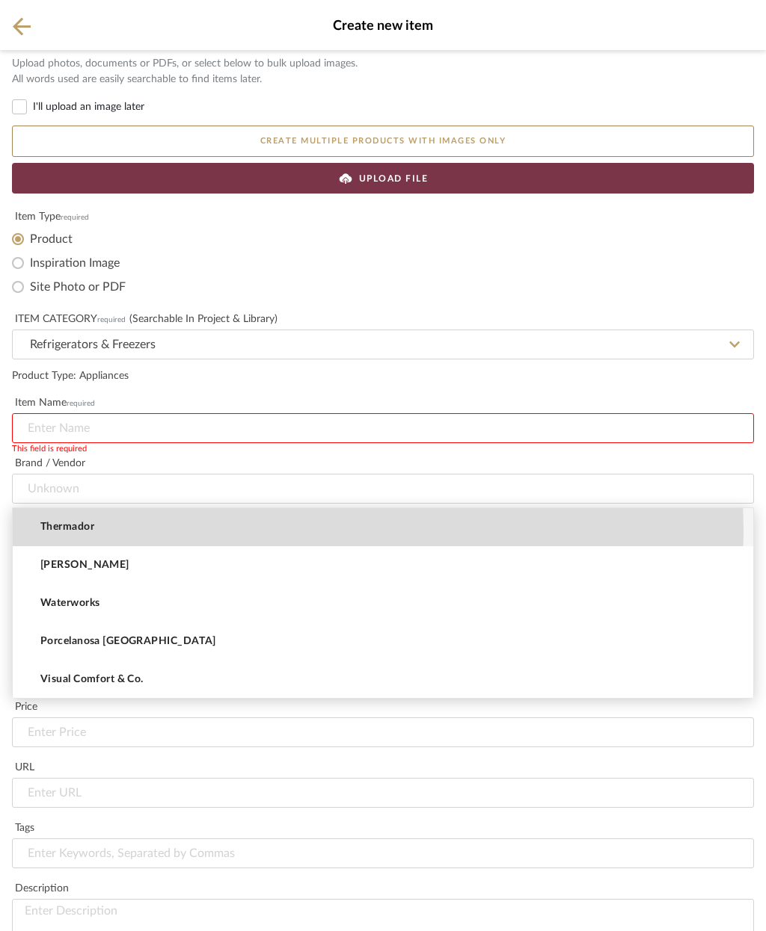
click at [178, 531] on mat-option "Thermador" at bounding box center [383, 527] width 740 height 38
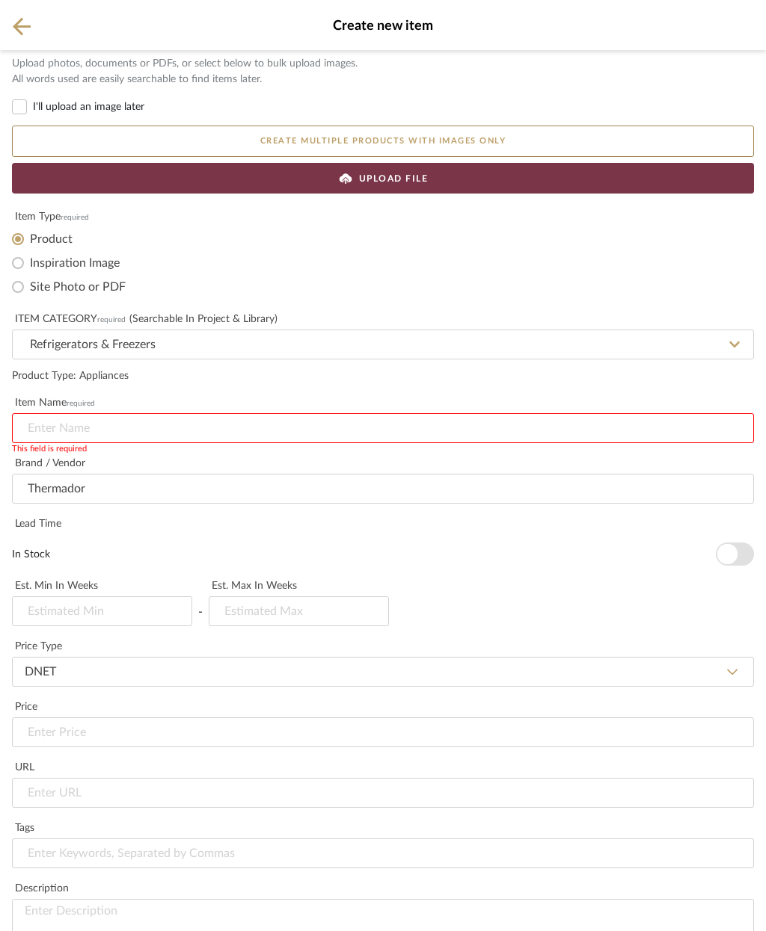
click at [161, 426] on input at bounding box center [383, 428] width 742 height 30
click at [123, 428] on input at bounding box center [383, 428] width 742 height 30
paste input "Gas Professional Range 48'' Pro Harmony® Standard Depth PRG486WDH"
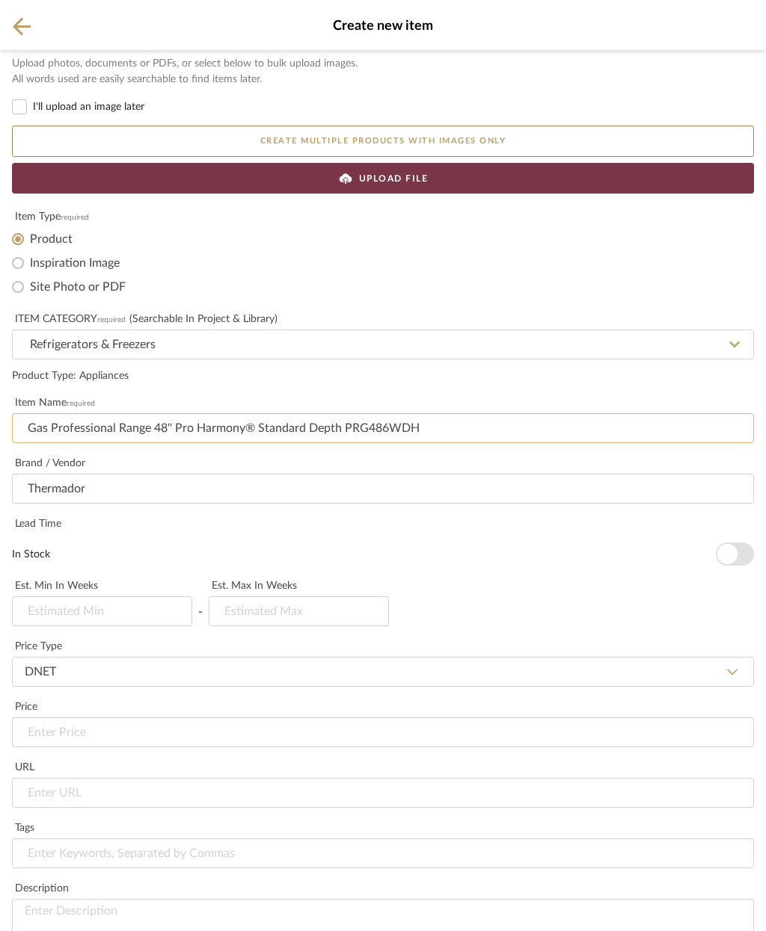
scroll to position [384, 0]
click at [722, 544] on span "button" at bounding box center [727, 554] width 20 height 20
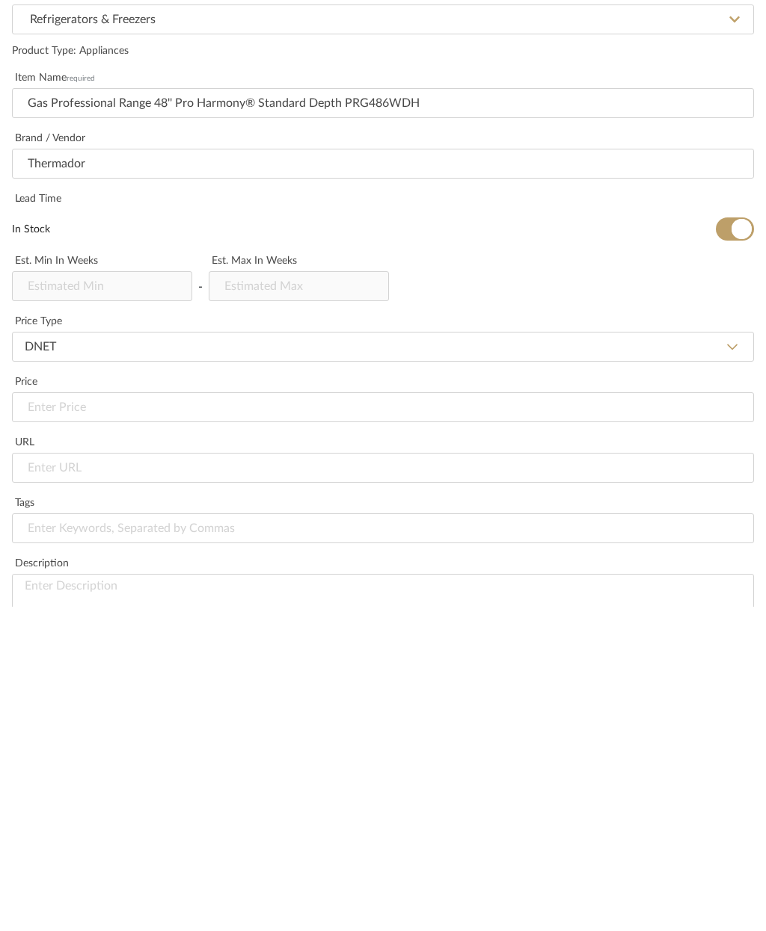
paste input "Overall Appliance Dimensions (HxWxD) (in) 35 7/8'' x 47 15/16'' x 24 3/4''"
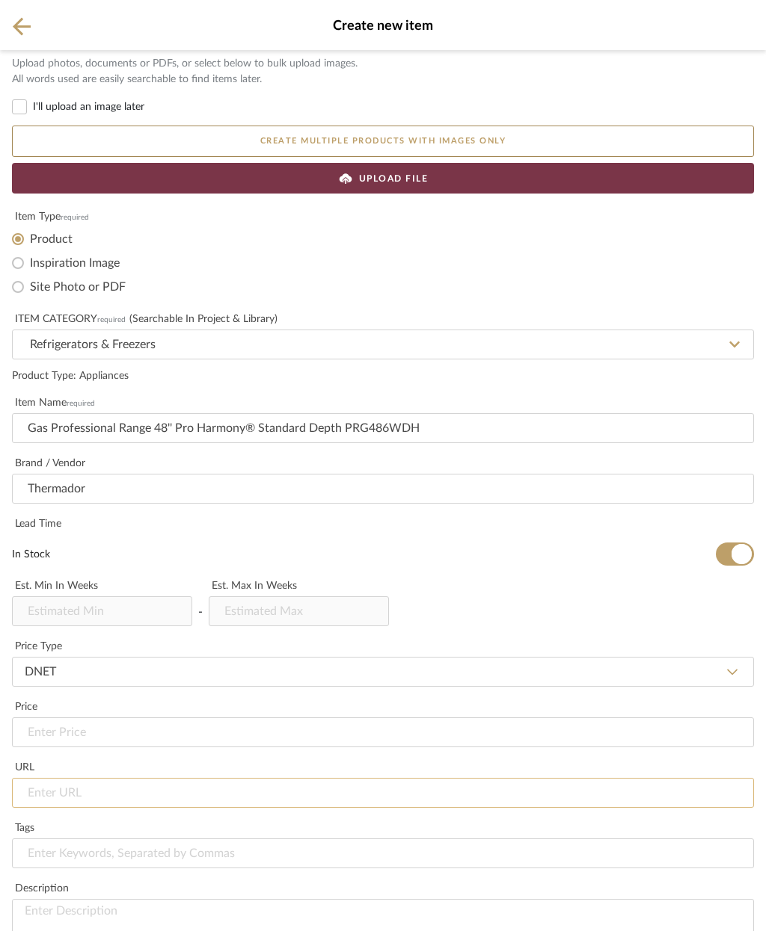
click at [185, 778] on input "url" at bounding box center [383, 793] width 742 height 30
click at [86, 778] on input "url" at bounding box center [383, 793] width 742 height 30
paste input "https://www.thermador.com/us/en/mkt-product/ranges/48-ranges/PRG486WDH"
click at [530, 575] on div "Est. Min in Weeks - Est. Max in Weeks" at bounding box center [383, 605] width 742 height 61
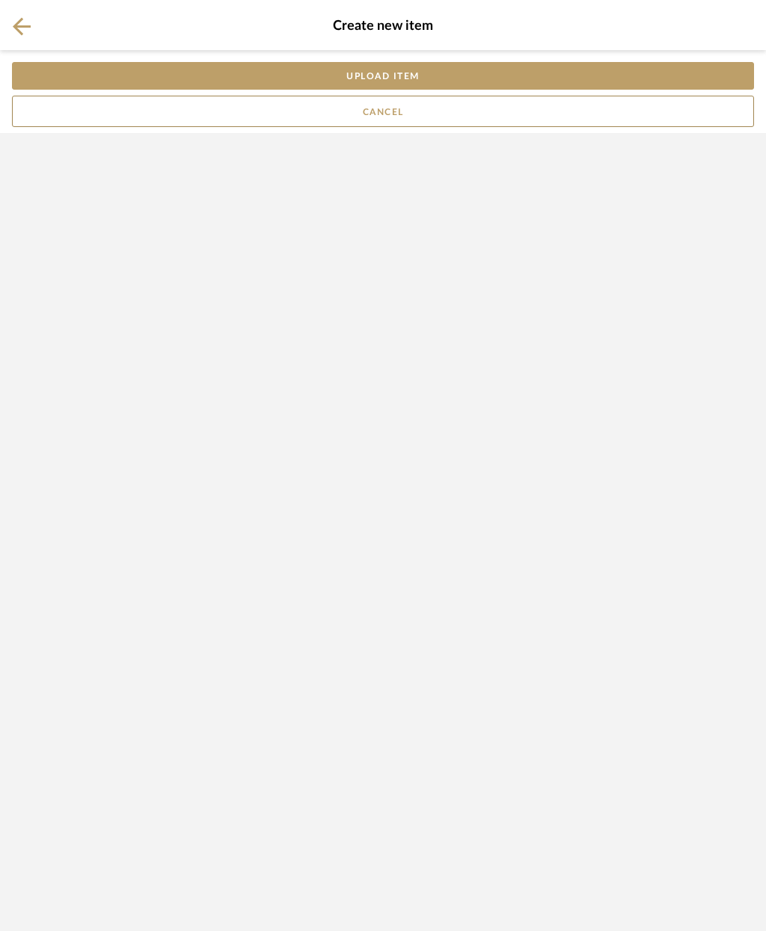
scroll to position [0, 0]
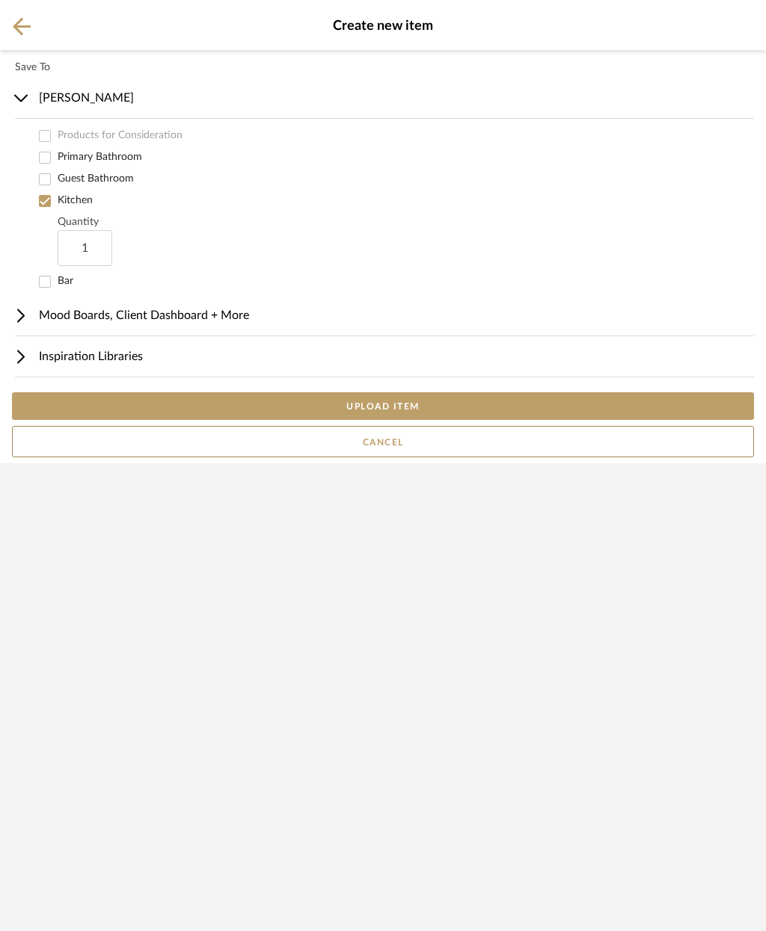
click at [462, 420] on button "UPLOAD ITEM" at bounding box center [383, 406] width 742 height 28
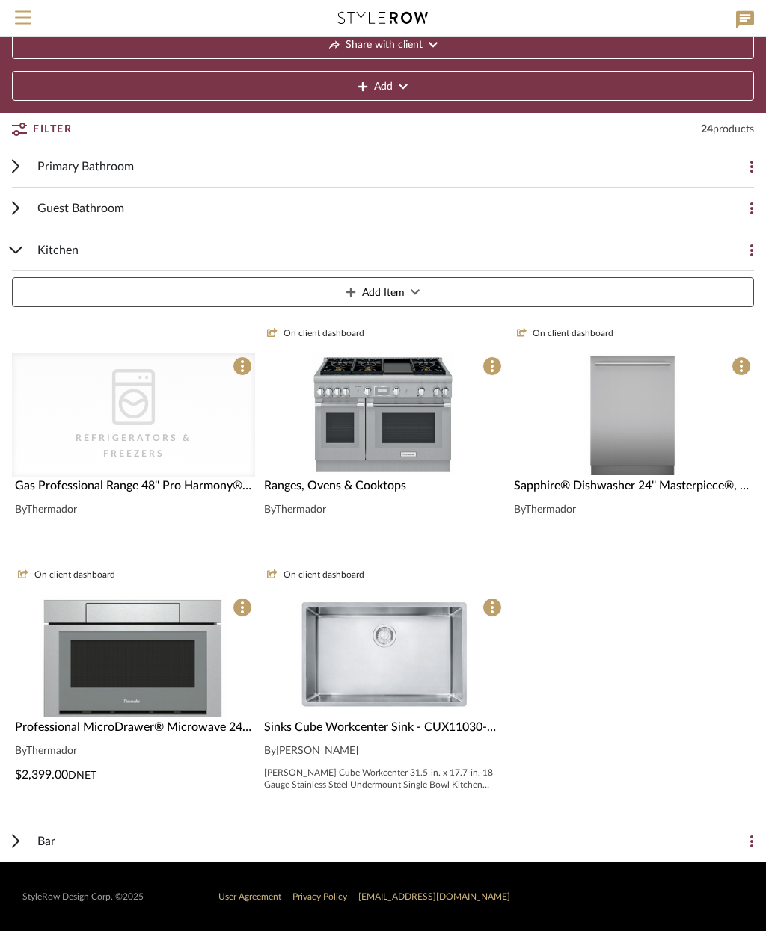
scroll to position [87, 0]
click at [185, 566] on div "Refrigerators & Freezers" at bounding box center [134, 581] width 150 height 30
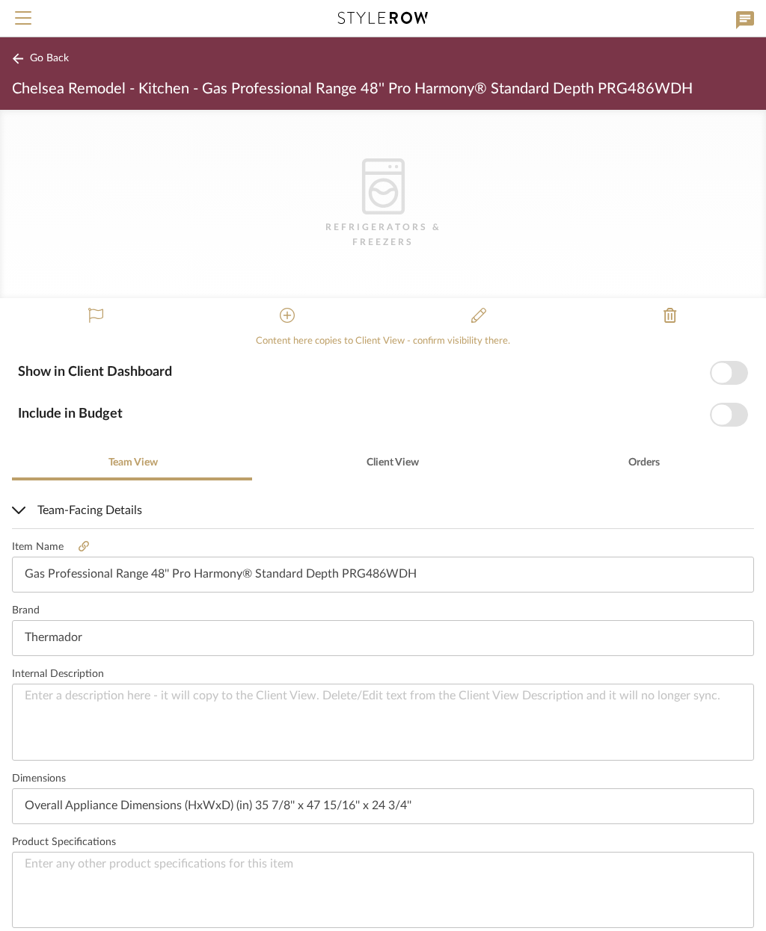
click at [289, 320] on icon at bounding box center [287, 315] width 15 height 15
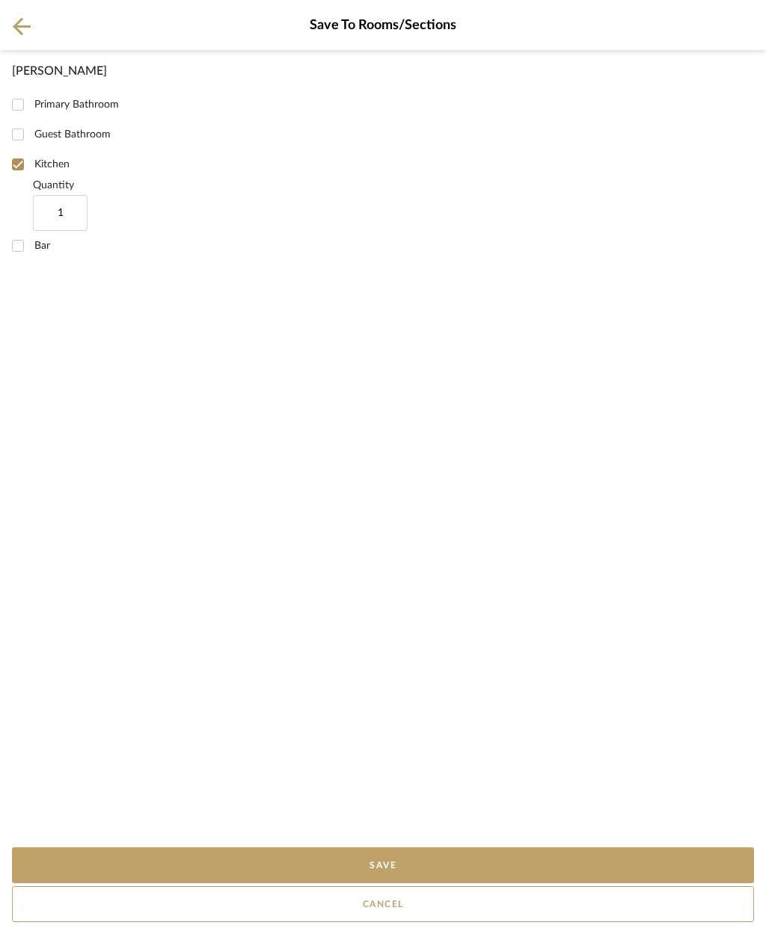
click at [28, 23] on icon at bounding box center [22, 26] width 18 height 19
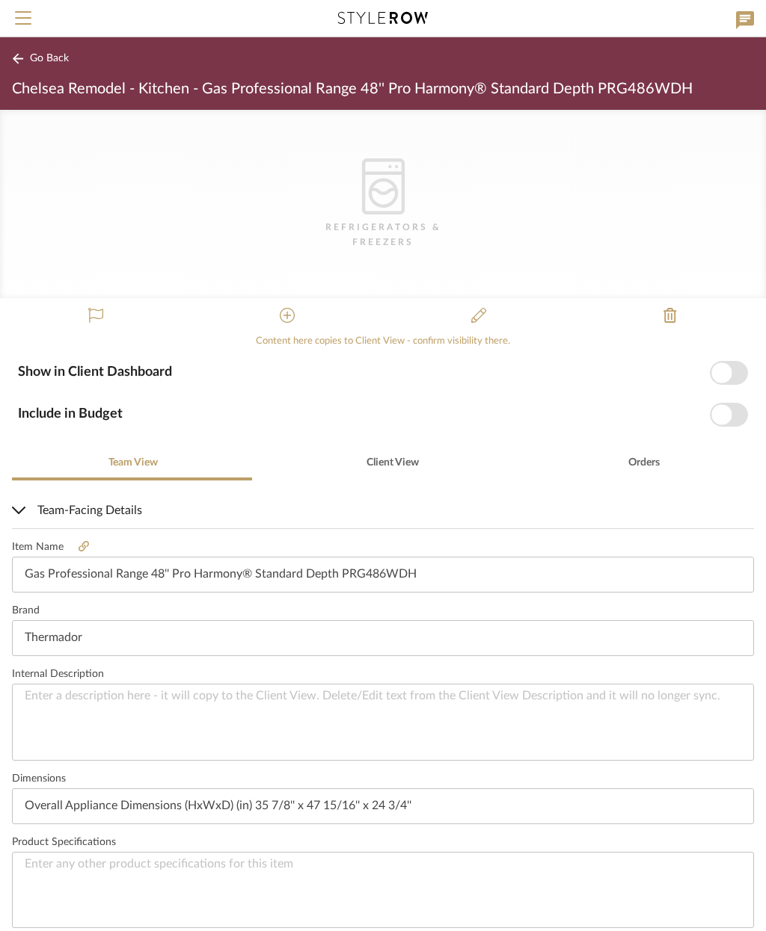
click at [478, 315] on icon at bounding box center [478, 315] width 15 height 15
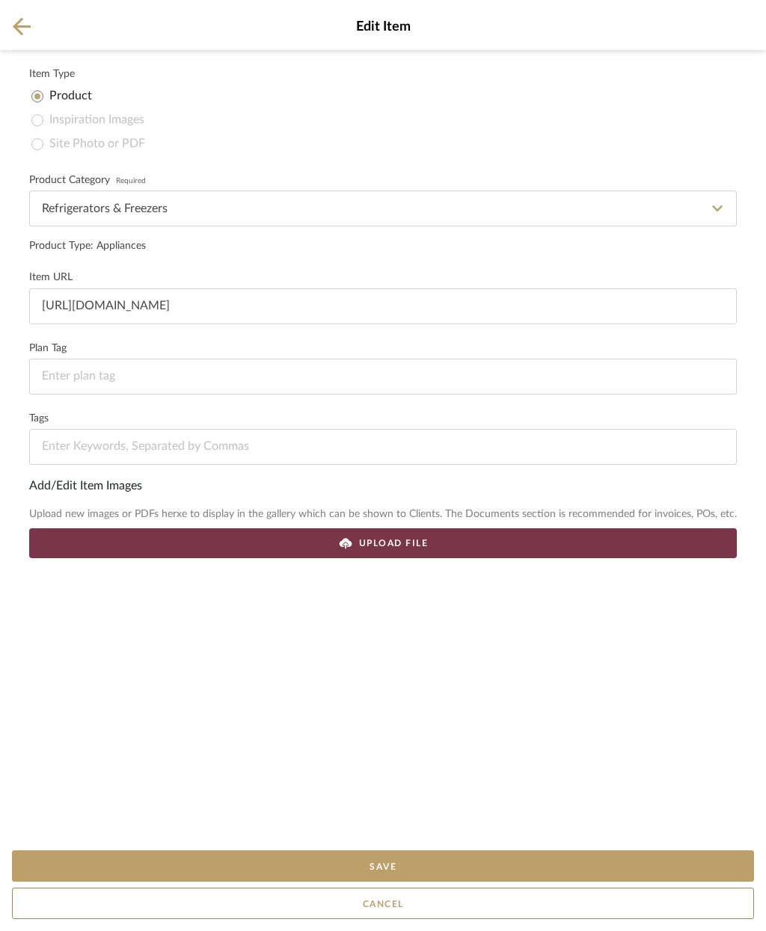
click at [452, 555] on div "UPLOAD FILE" at bounding box center [382, 544] width 707 height 30
click at [268, 379] on input at bounding box center [382, 377] width 707 height 36
click at [25, 26] on icon at bounding box center [22, 26] width 18 height 18
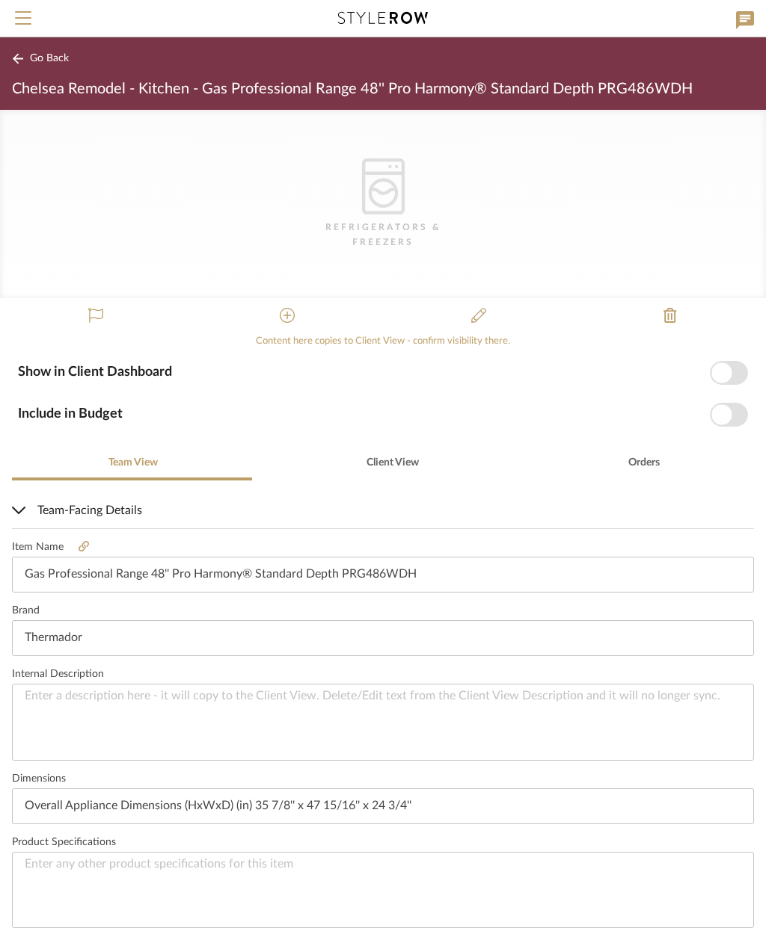
click at [724, 377] on span "button" at bounding box center [721, 373] width 20 height 20
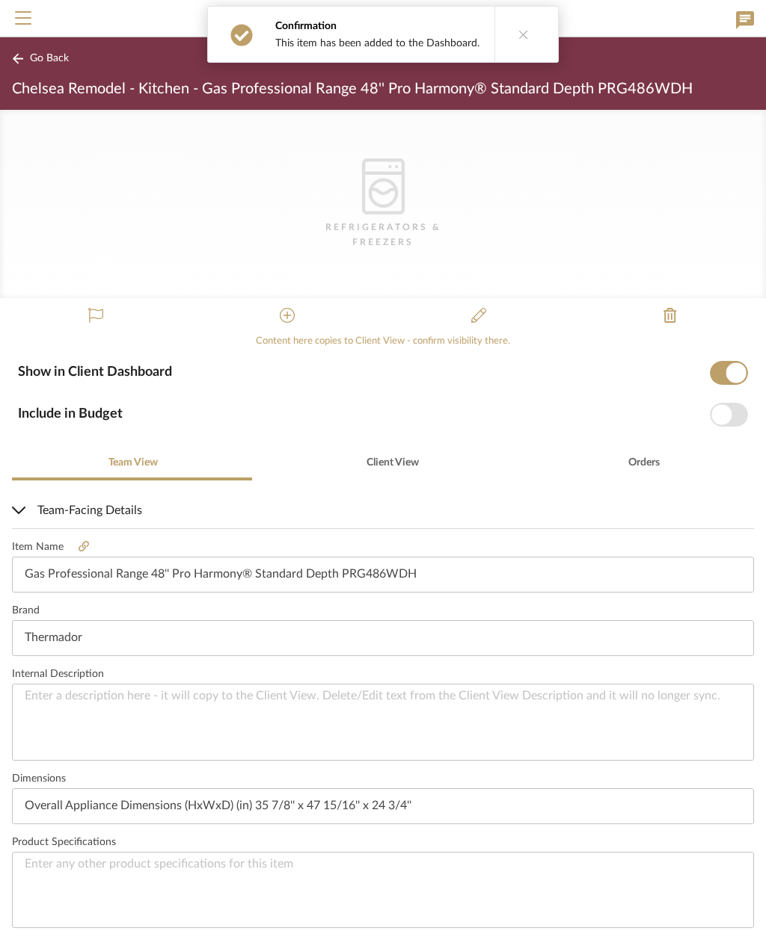
click at [732, 419] on span "button" at bounding box center [728, 415] width 38 height 24
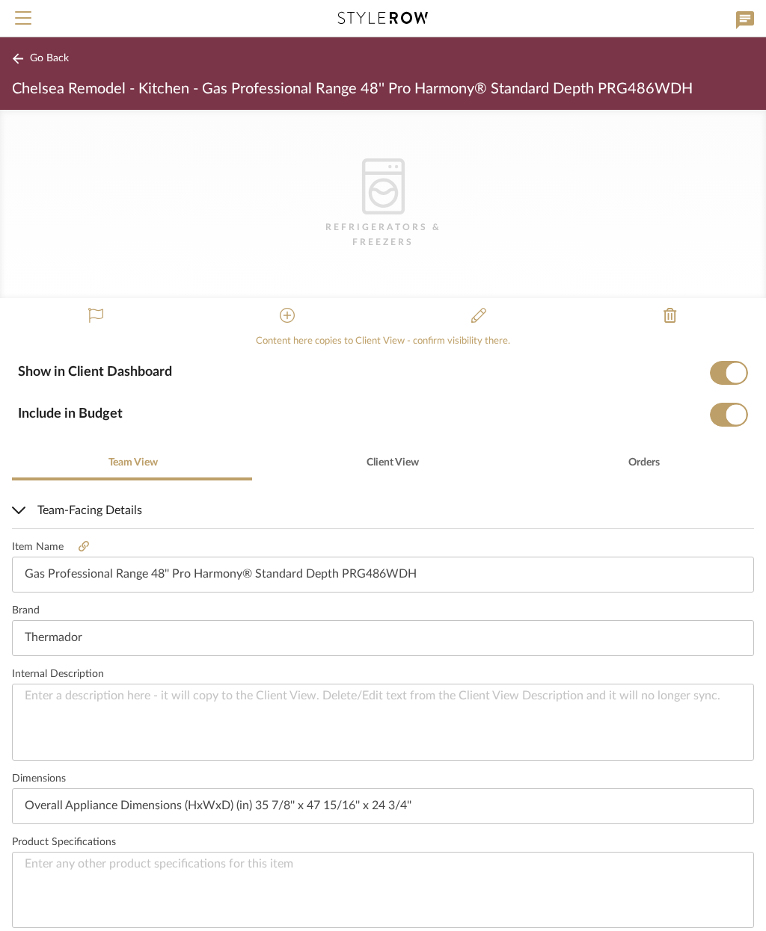
click at [484, 316] on icon at bounding box center [478, 315] width 15 height 15
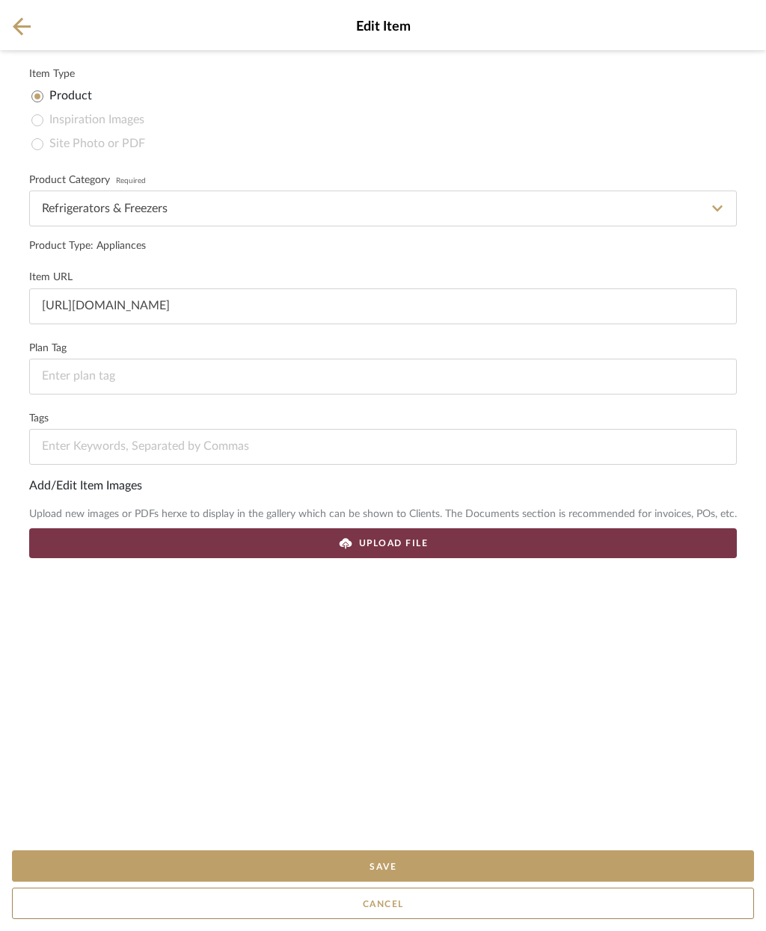
click at [493, 546] on div "UPLOAD FILE" at bounding box center [382, 544] width 707 height 30
click at [443, 870] on button "Save" at bounding box center [383, 866] width 742 height 31
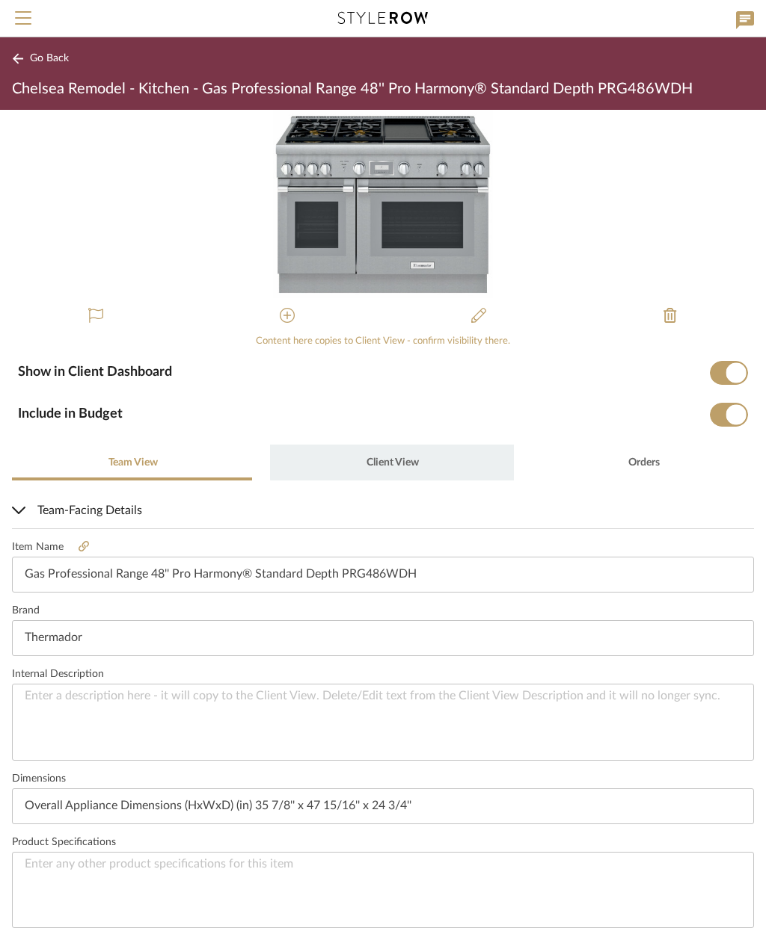
click at [397, 460] on span "Client View" at bounding box center [392, 463] width 52 height 10
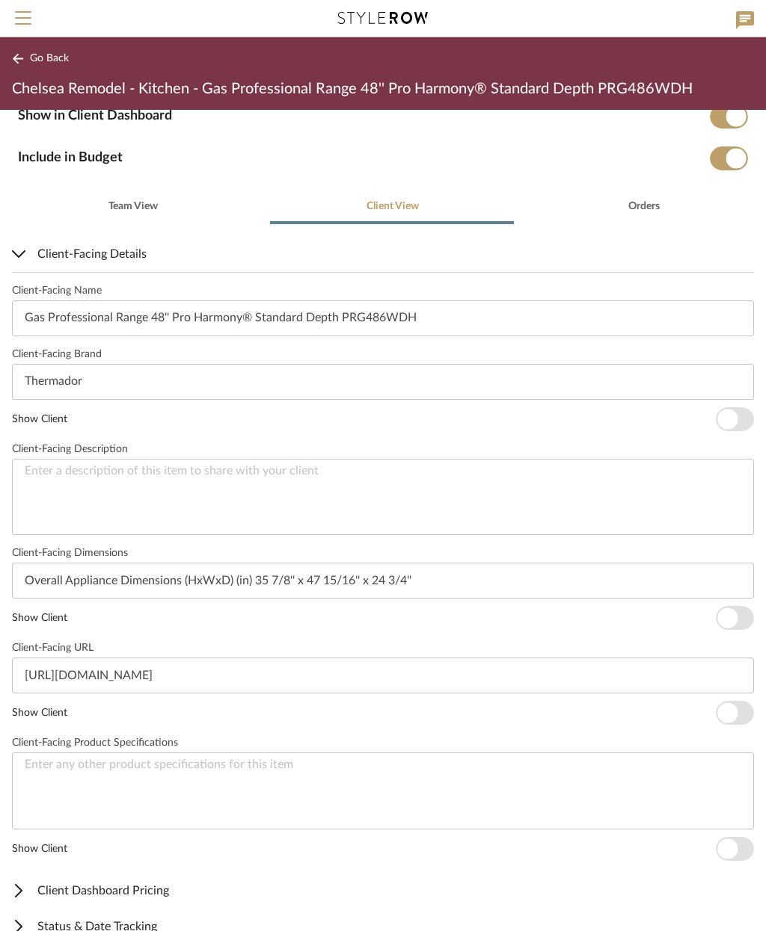
scroll to position [261, 0]
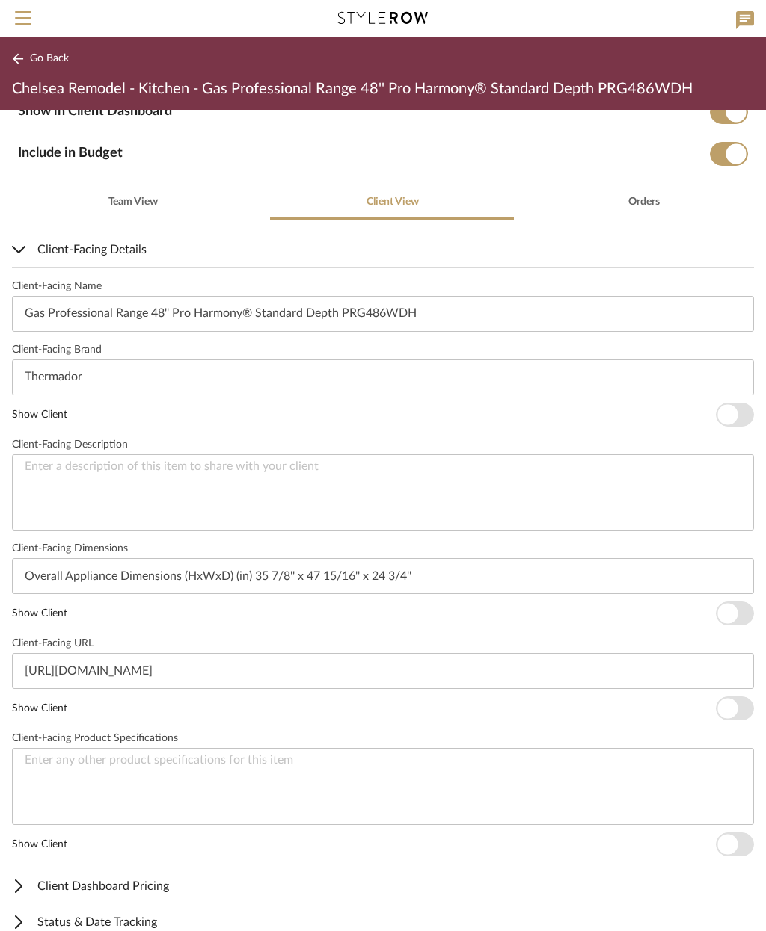
click at [730, 407] on span "button" at bounding box center [727, 414] width 20 height 20
click at [745, 616] on span "button" at bounding box center [734, 614] width 38 height 24
click at [739, 700] on span "button" at bounding box center [734, 709] width 38 height 24
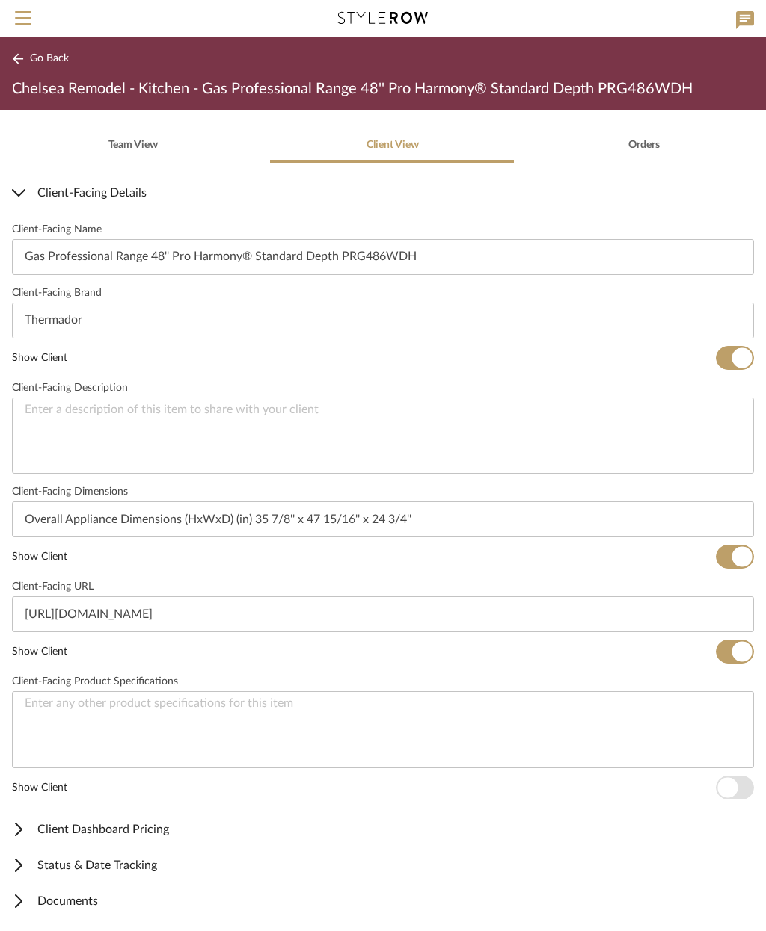
scroll to position [316, 0]
click at [89, 902] on span "Documents" at bounding box center [380, 903] width 736 height 18
click at [84, 896] on span "Documents" at bounding box center [380, 903] width 736 height 18
click at [35, 189] on span "Client-Facing Details" at bounding box center [380, 194] width 736 height 18
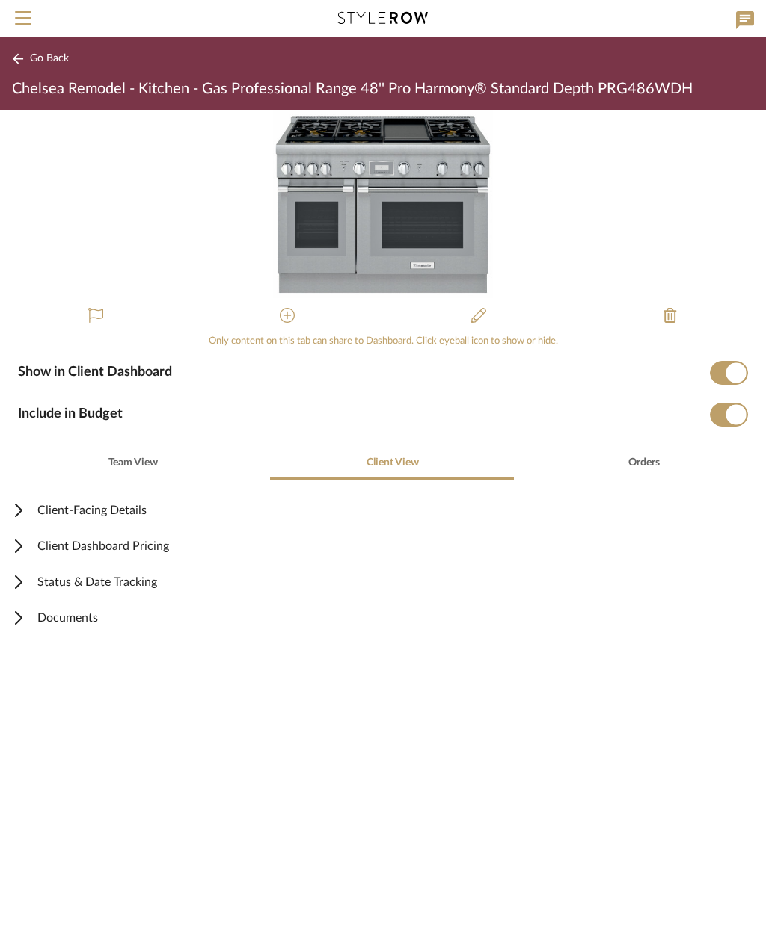
scroll to position [0, 0]
click at [87, 618] on span "Documents" at bounding box center [380, 618] width 736 height 18
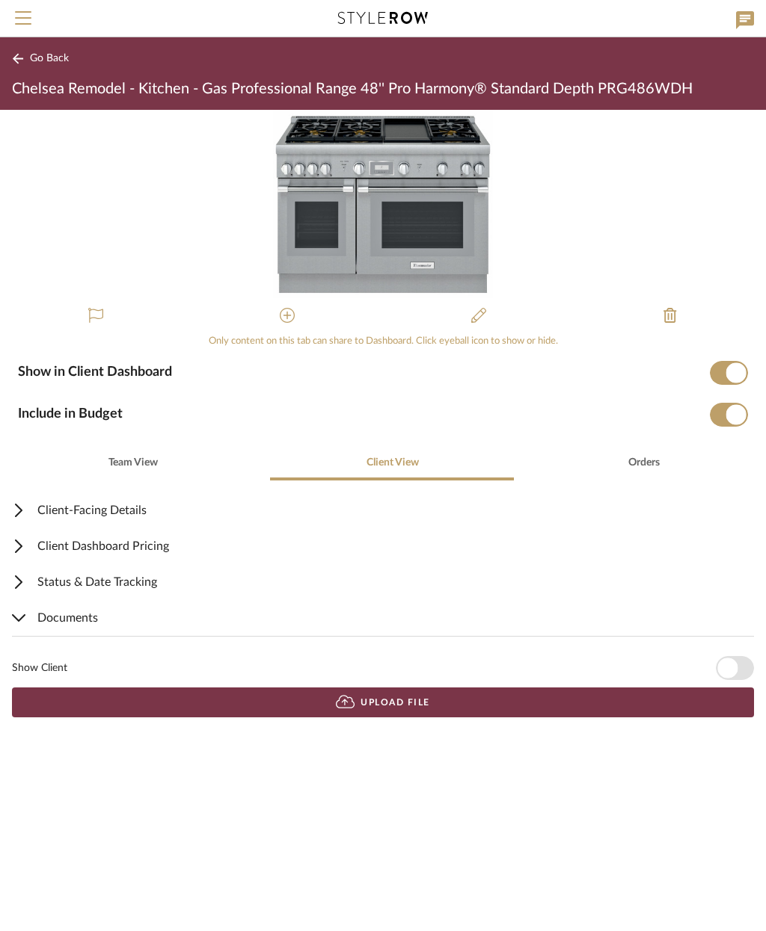
click at [281, 701] on button "Upload File" at bounding box center [383, 703] width 742 height 30
click at [456, 709] on button "Upload File" at bounding box center [383, 703] width 742 height 30
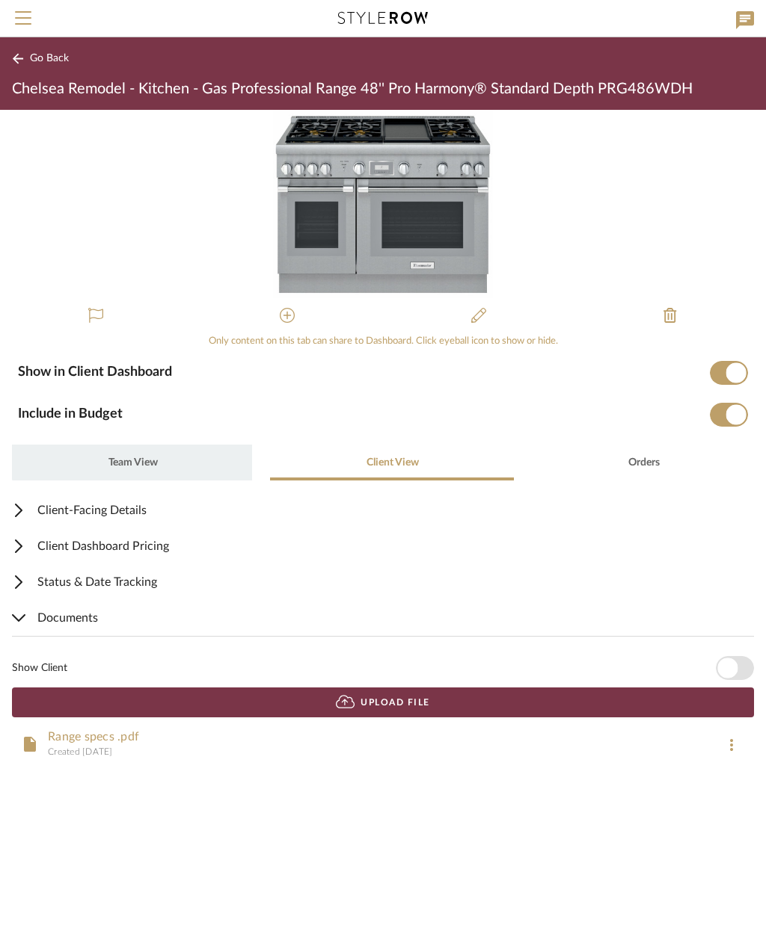
click at [139, 458] on span "Team View" at bounding box center [132, 463] width 49 height 10
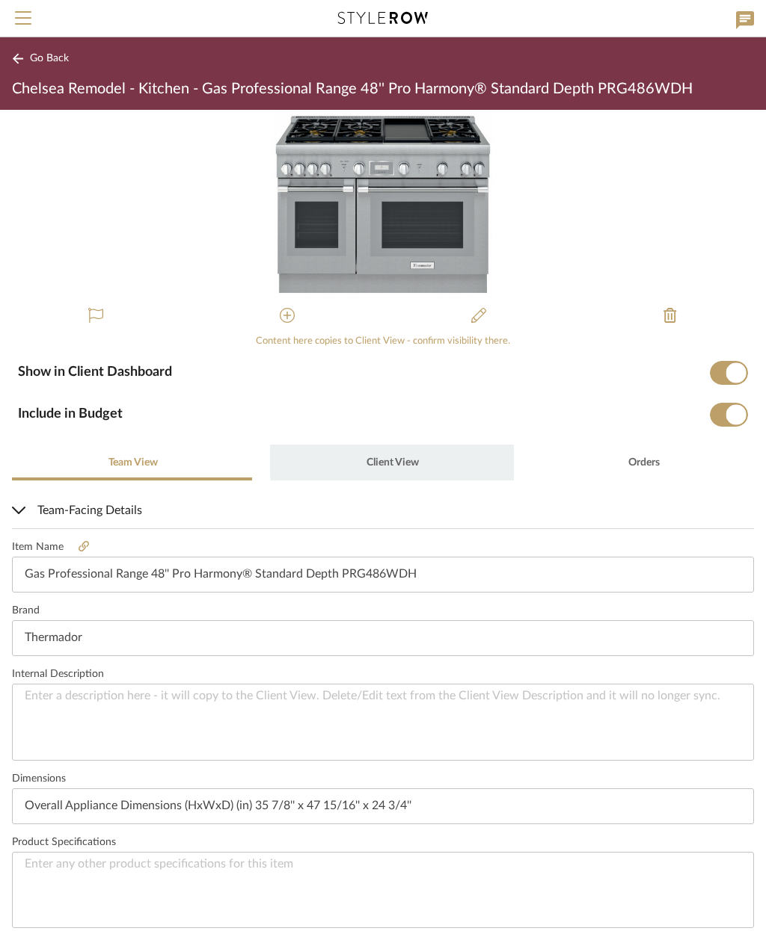
click at [393, 458] on span "Client View" at bounding box center [392, 463] width 52 height 10
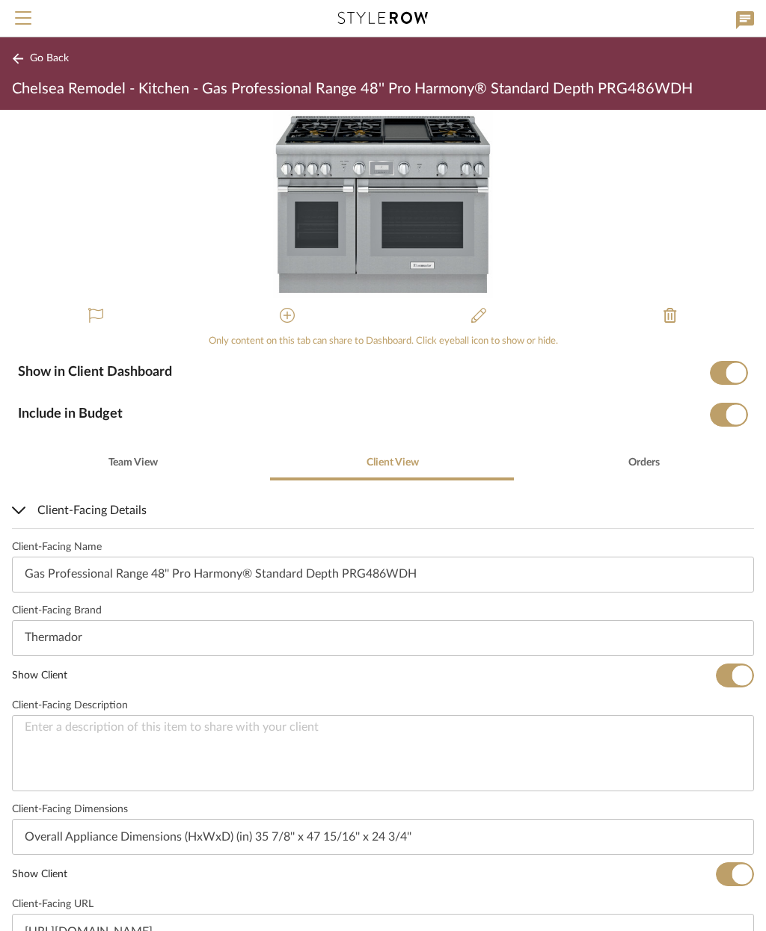
click at [39, 58] on span "Go Back" at bounding box center [49, 58] width 39 height 13
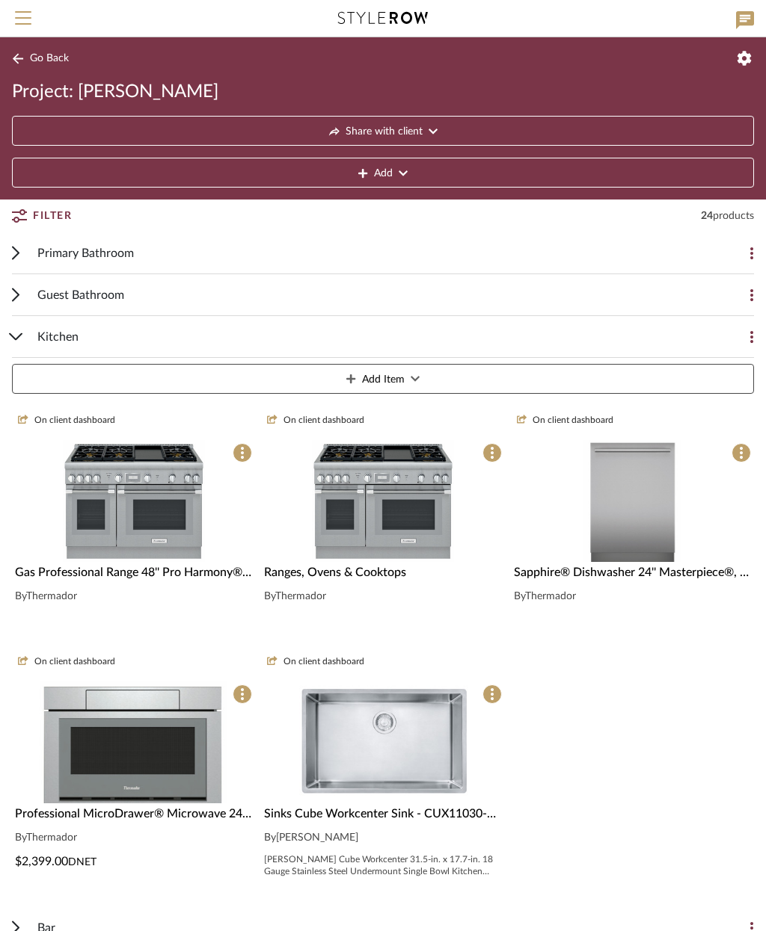
scroll to position [87, 0]
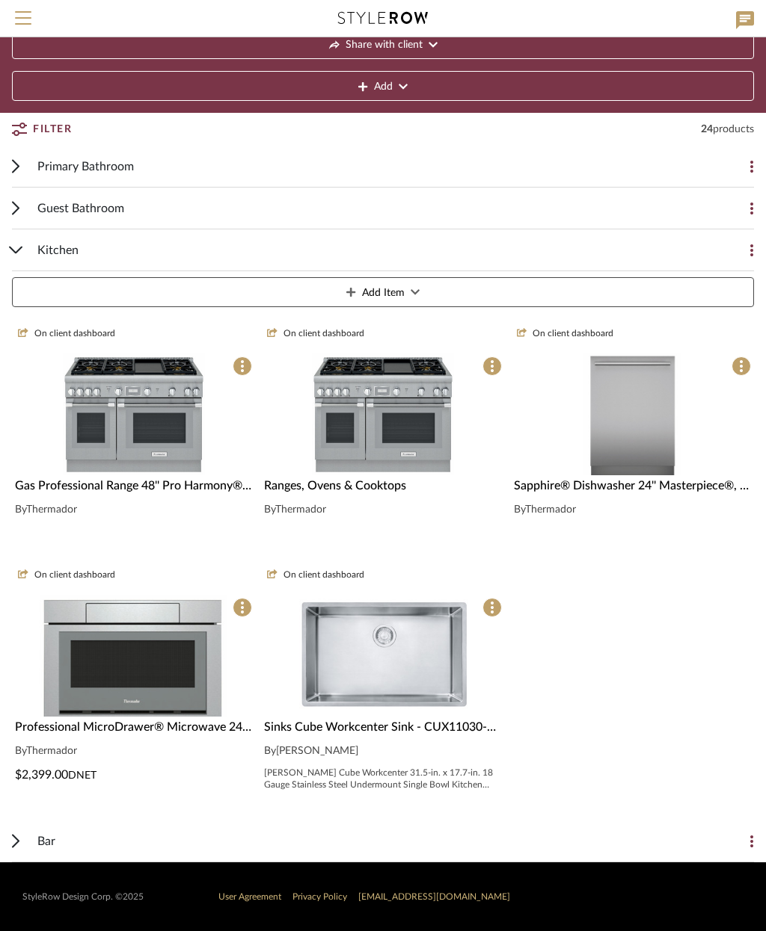
click at [242, 370] on icon at bounding box center [242, 366] width 3 height 12
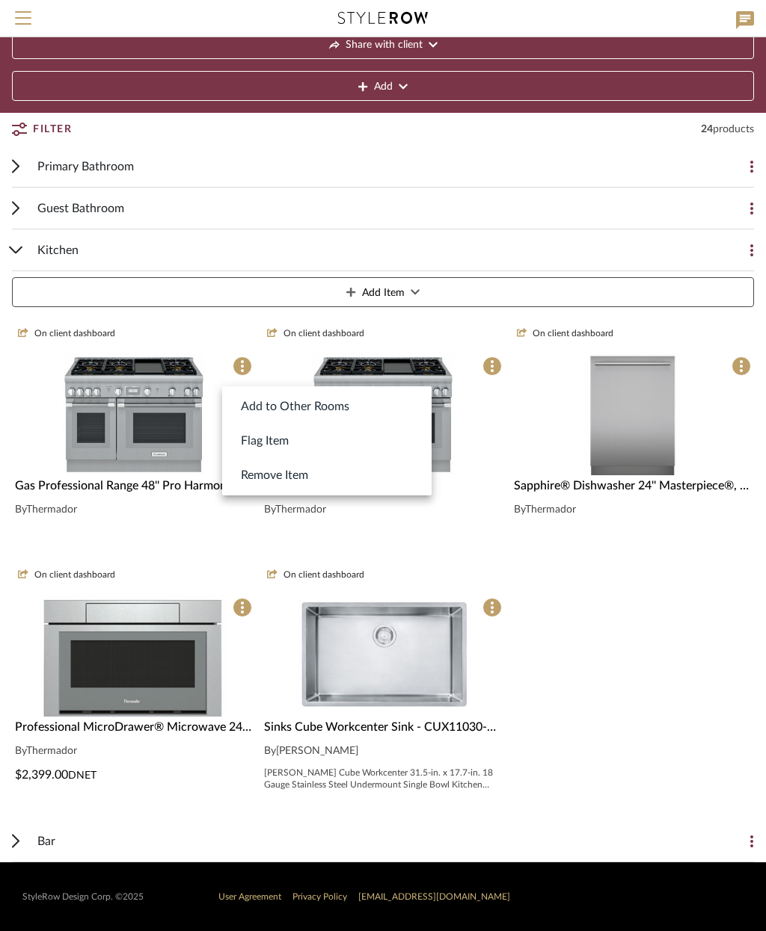
click at [350, 475] on button "Remove Item" at bounding box center [326, 475] width 209 height 34
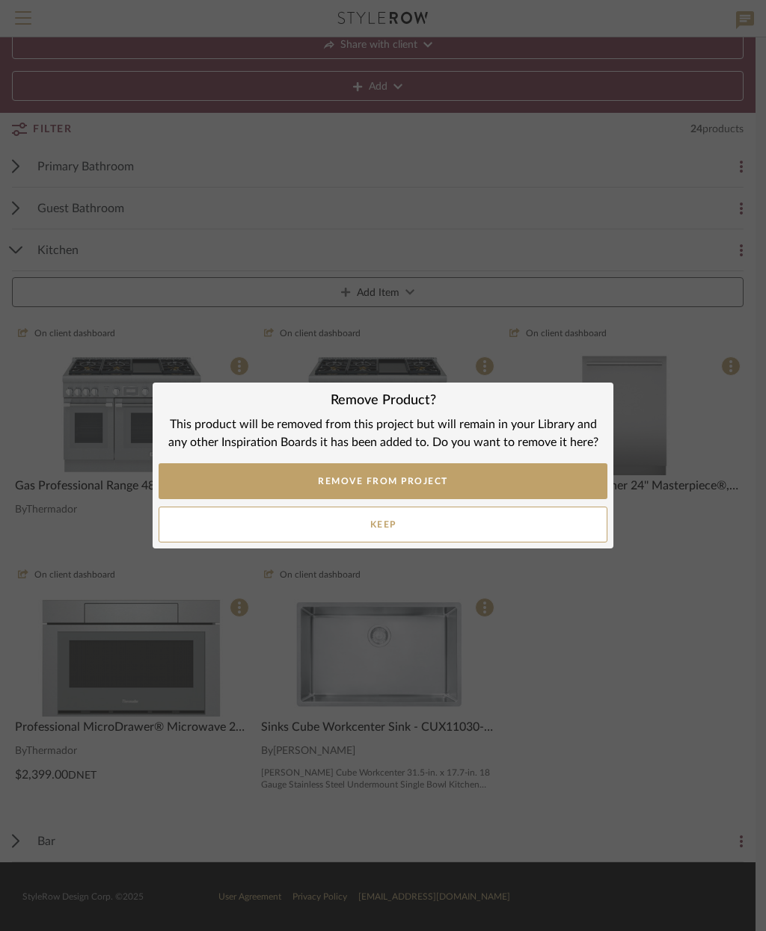
scroll to position [0, 0]
click at [460, 476] on button "REMOVE FROM PROJECT" at bounding box center [382, 481] width 449 height 36
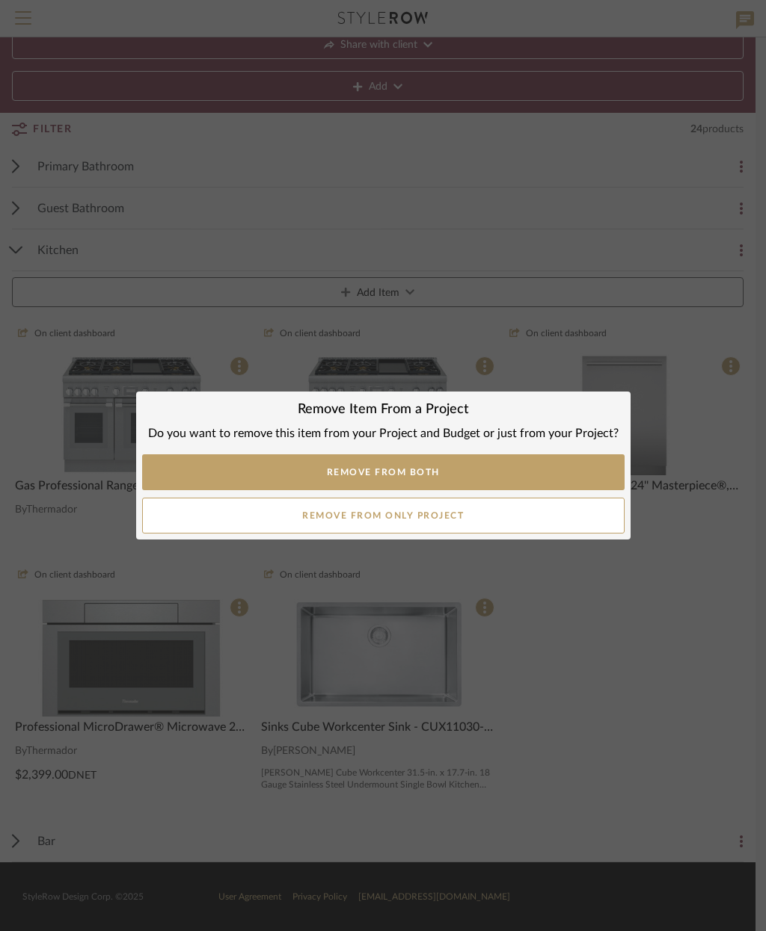
click at [506, 474] on button "Remove from Both" at bounding box center [383, 473] width 482 height 36
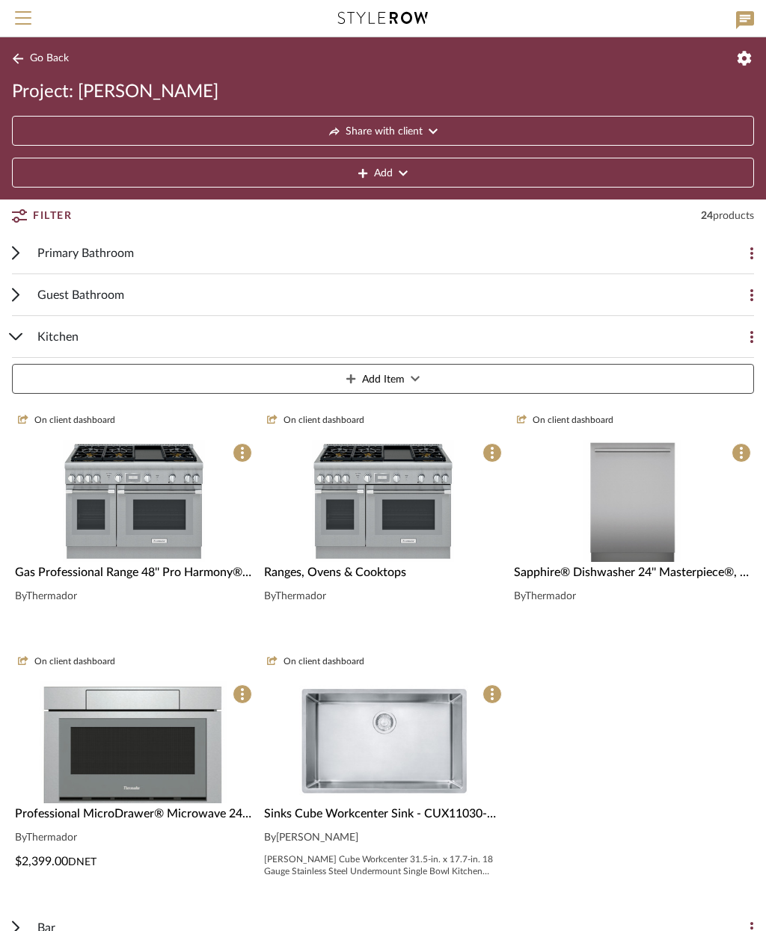
scroll to position [87, 0]
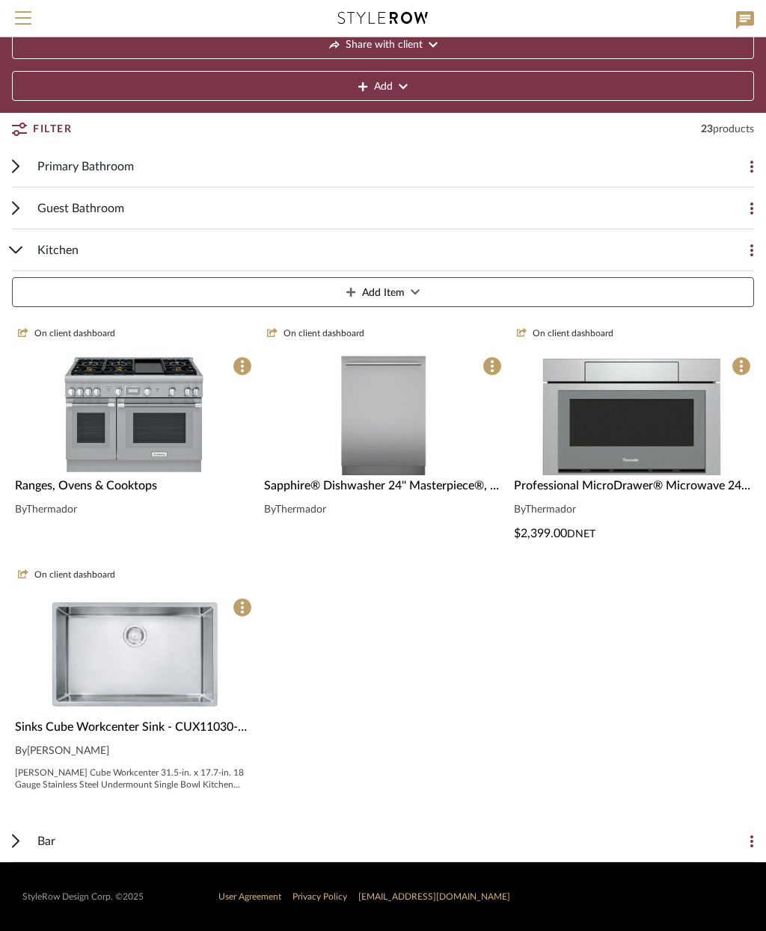
click at [168, 487] on img at bounding box center [134, 548] width 142 height 122
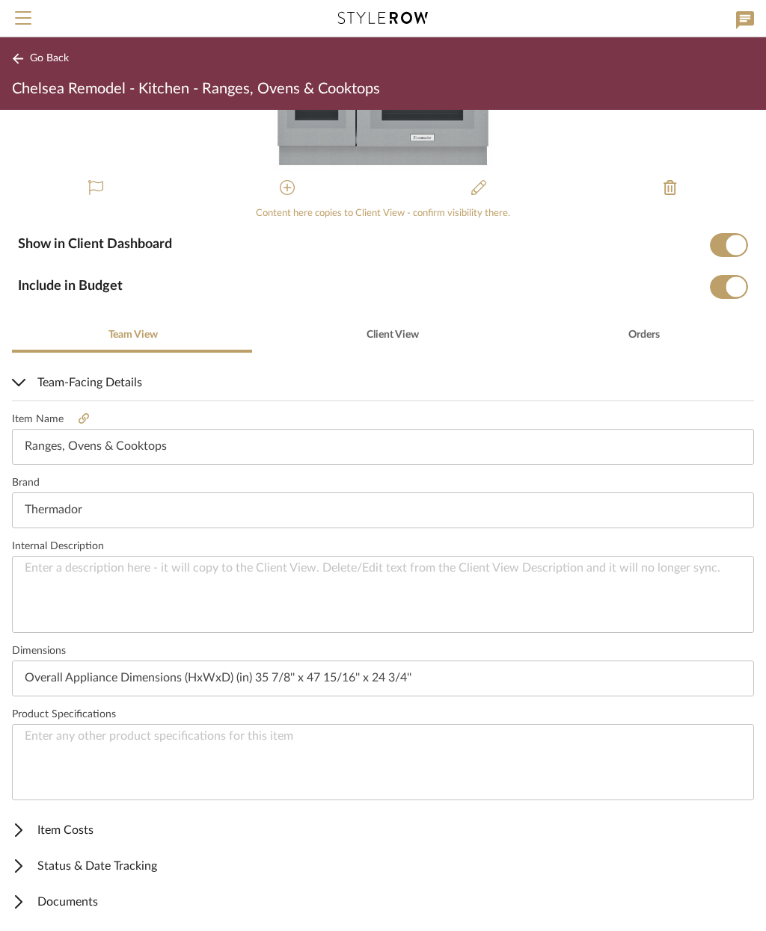
scroll to position [127, 0]
click at [386, 331] on span "Client View" at bounding box center [392, 335] width 52 height 10
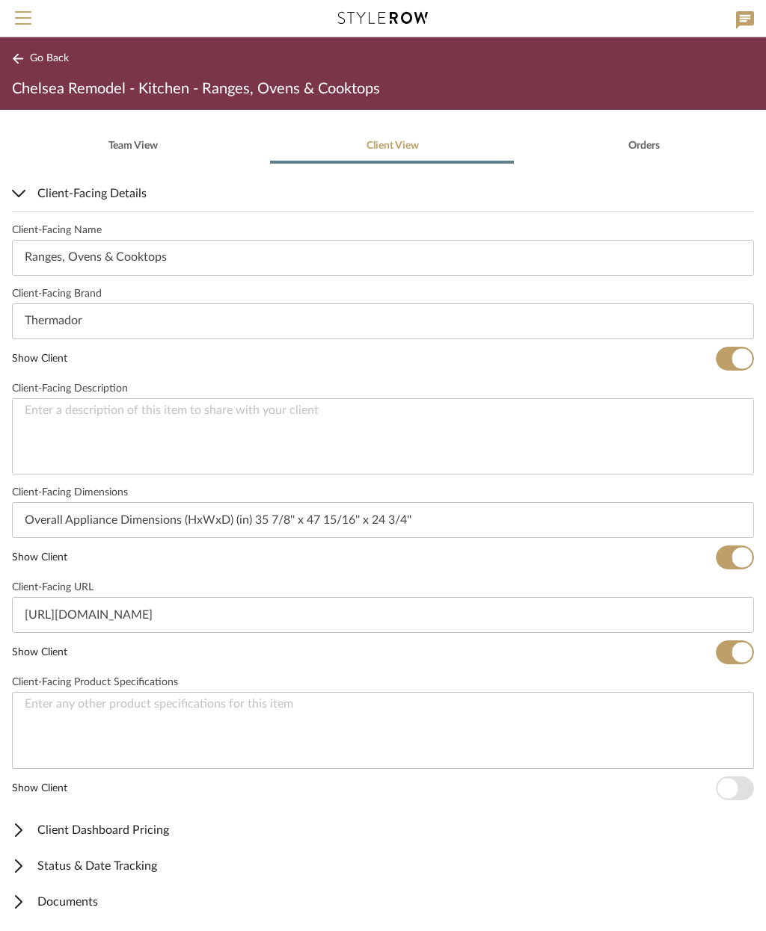
scroll to position [316, 0]
click at [94, 905] on span "Documents" at bounding box center [380, 903] width 736 height 18
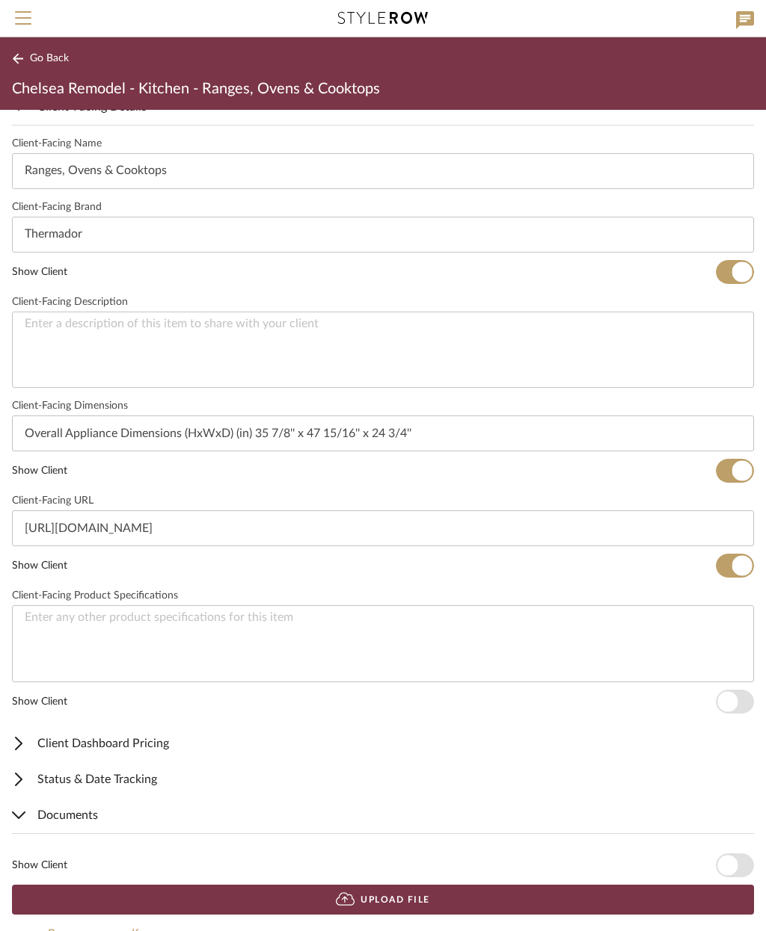
click at [448, 892] on button "Upload File" at bounding box center [383, 900] width 742 height 30
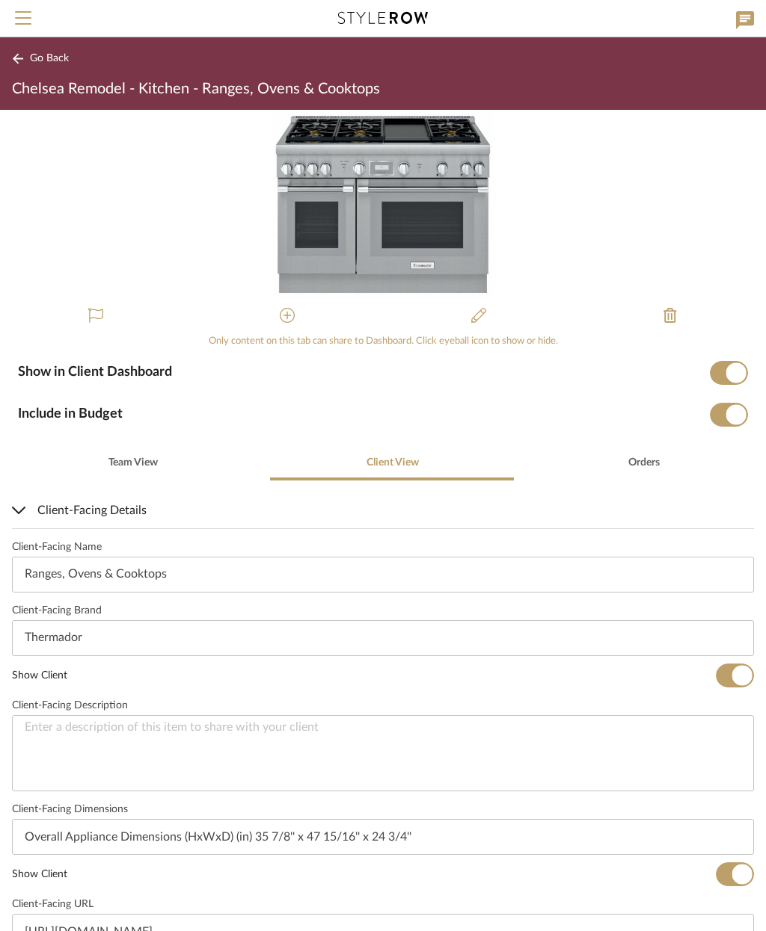
scroll to position [-1, 0]
click at [47, 62] on span "Go Back" at bounding box center [49, 58] width 39 height 13
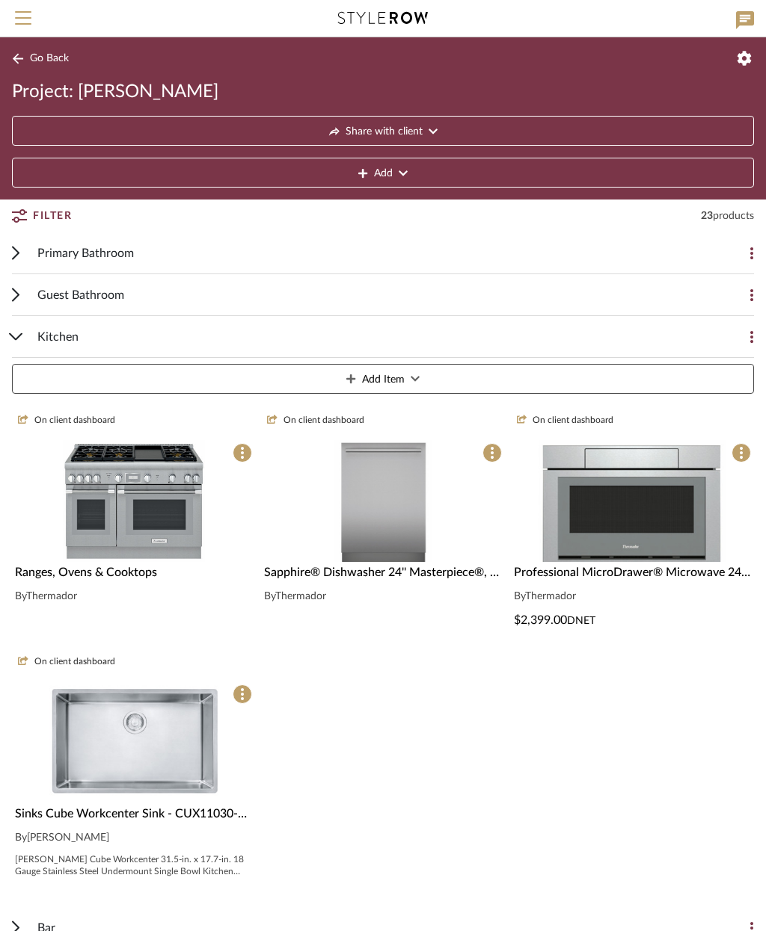
scroll to position [0, 0]
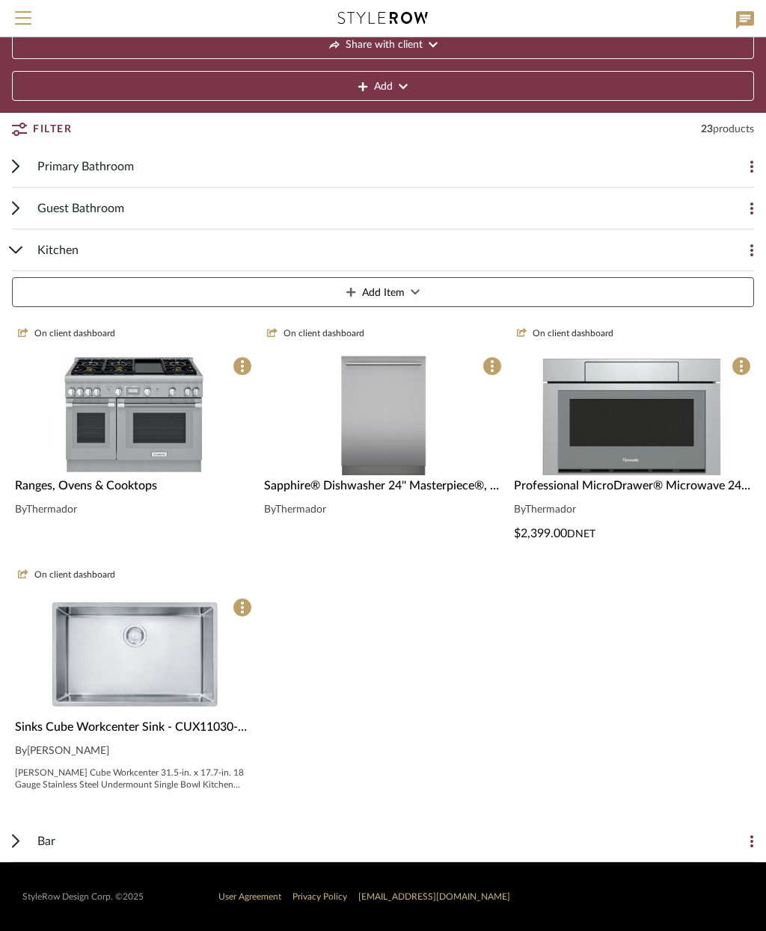
click at [458, 288] on button "Add Item" at bounding box center [383, 292] width 742 height 30
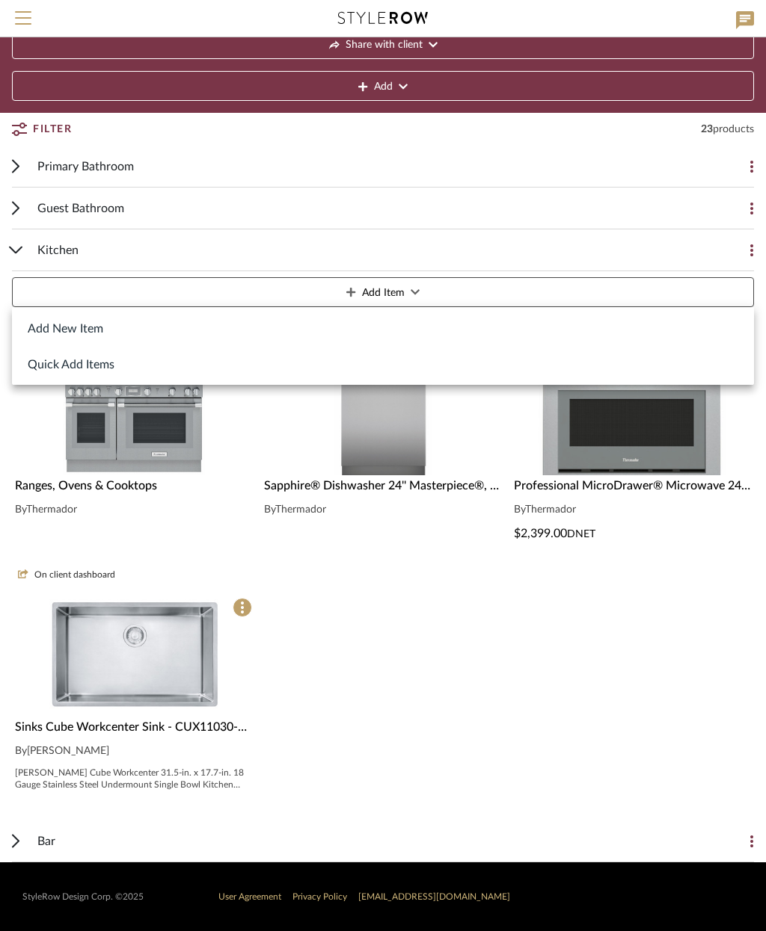
click at [101, 332] on button "Add New Item" at bounding box center [383, 328] width 742 height 36
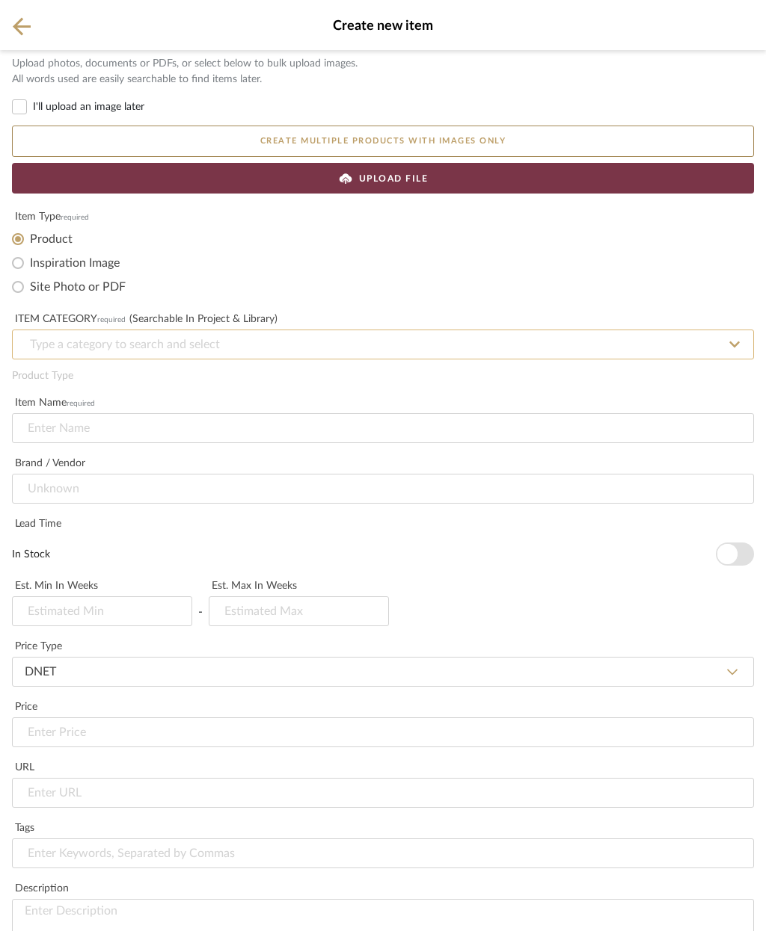
click at [333, 340] on input at bounding box center [383, 345] width 742 height 30
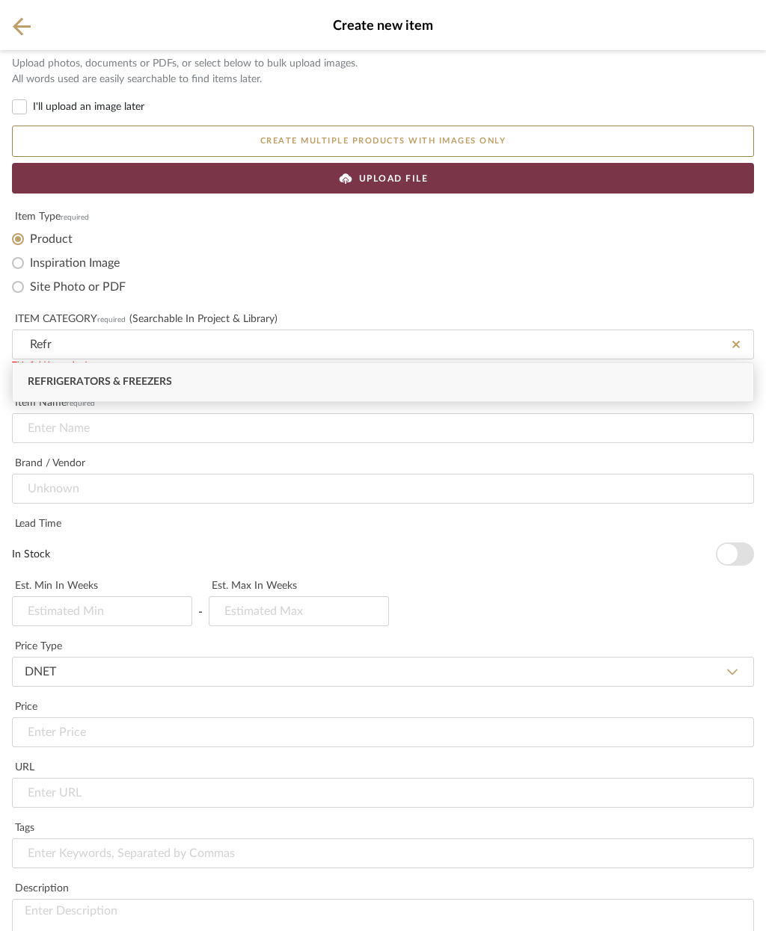
click at [210, 384] on div "Refrigerators & Freezers" at bounding box center [383, 382] width 740 height 38
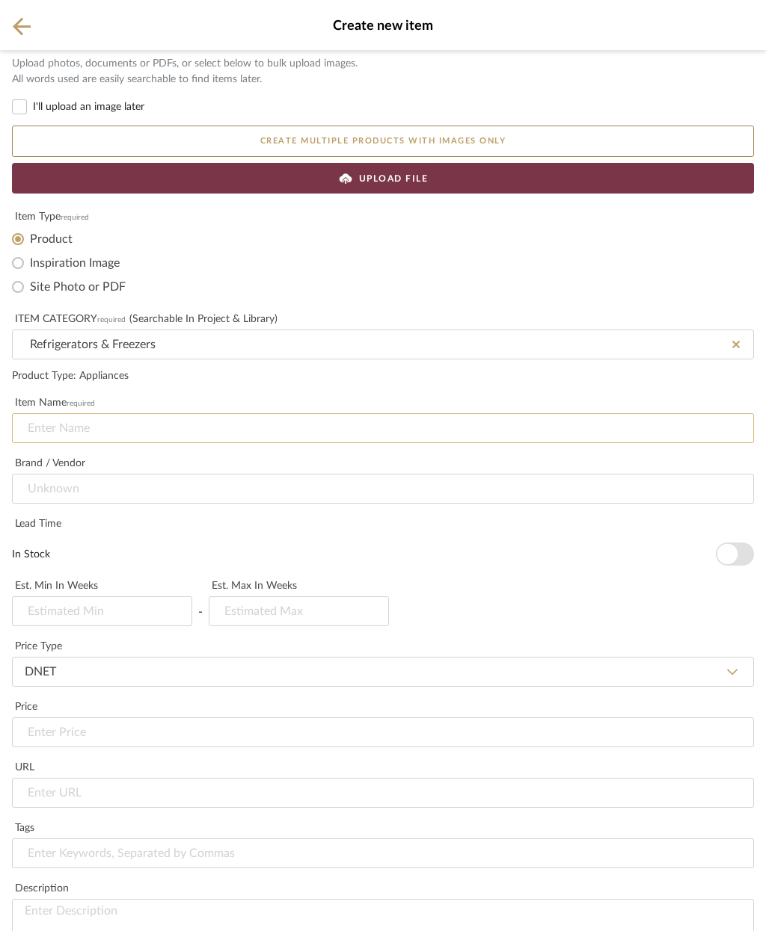
click at [268, 435] on input at bounding box center [383, 428] width 742 height 30
click at [224, 496] on input at bounding box center [383, 489] width 742 height 30
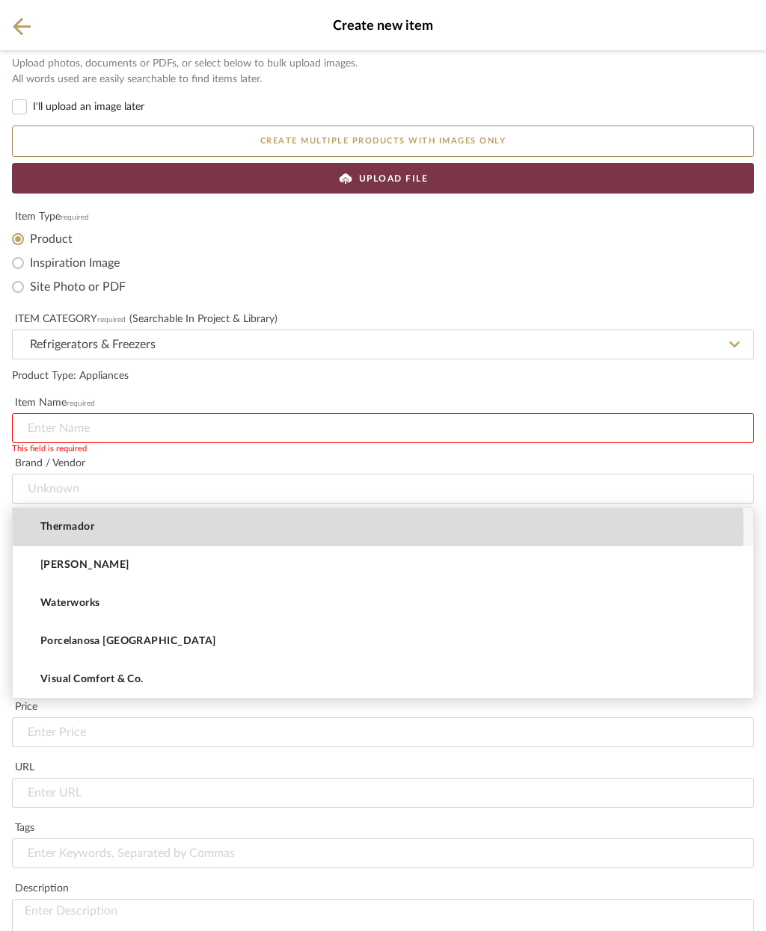
click at [237, 533] on mat-option "Thermador" at bounding box center [383, 527] width 740 height 38
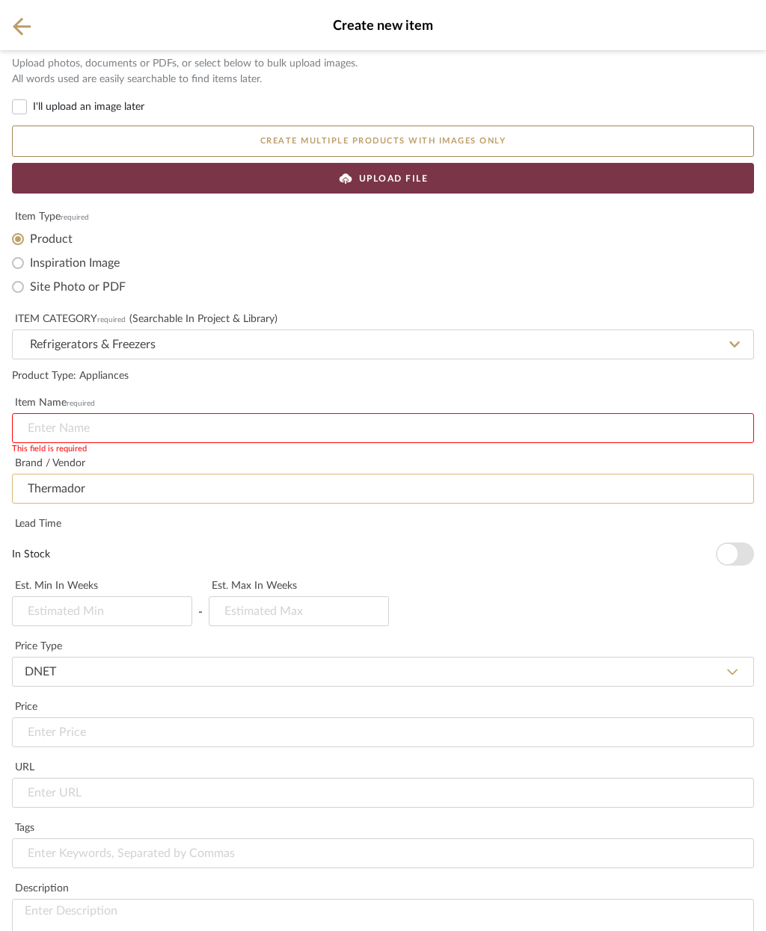
scroll to position [240, 0]
click at [727, 544] on span "button" at bounding box center [727, 554] width 20 height 20
click at [176, 778] on input "url" at bounding box center [383, 793] width 742 height 30
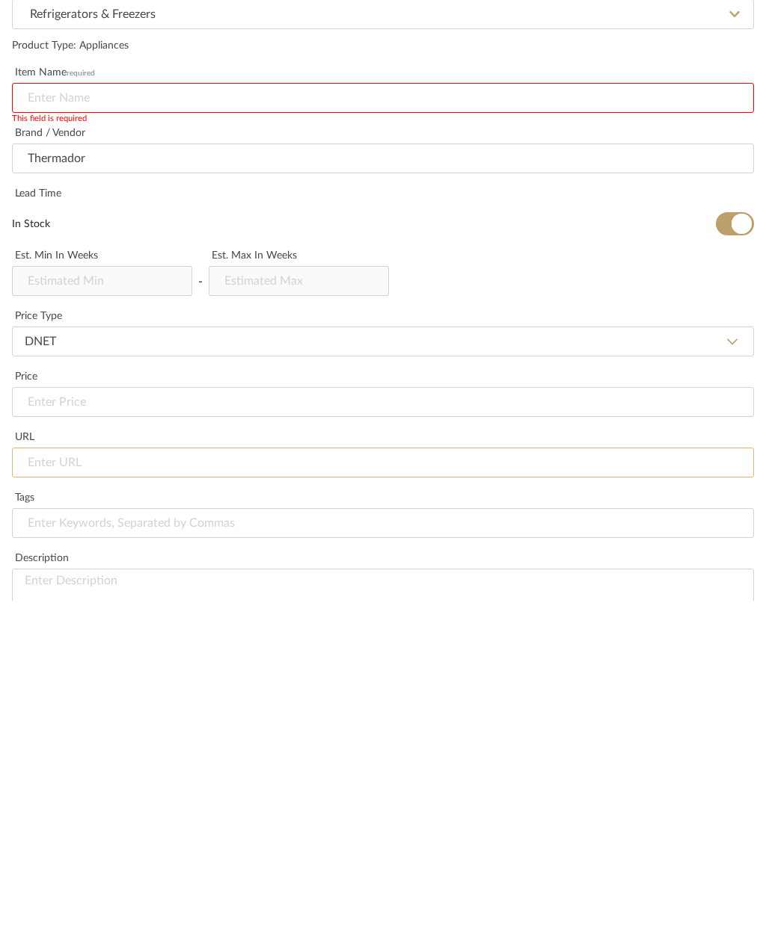
click at [84, 778] on input "url" at bounding box center [383, 793] width 742 height 30
paste input "https://www.thermador.com/us/en/mkt-product/refrigeration/refrigerationrefriger…"
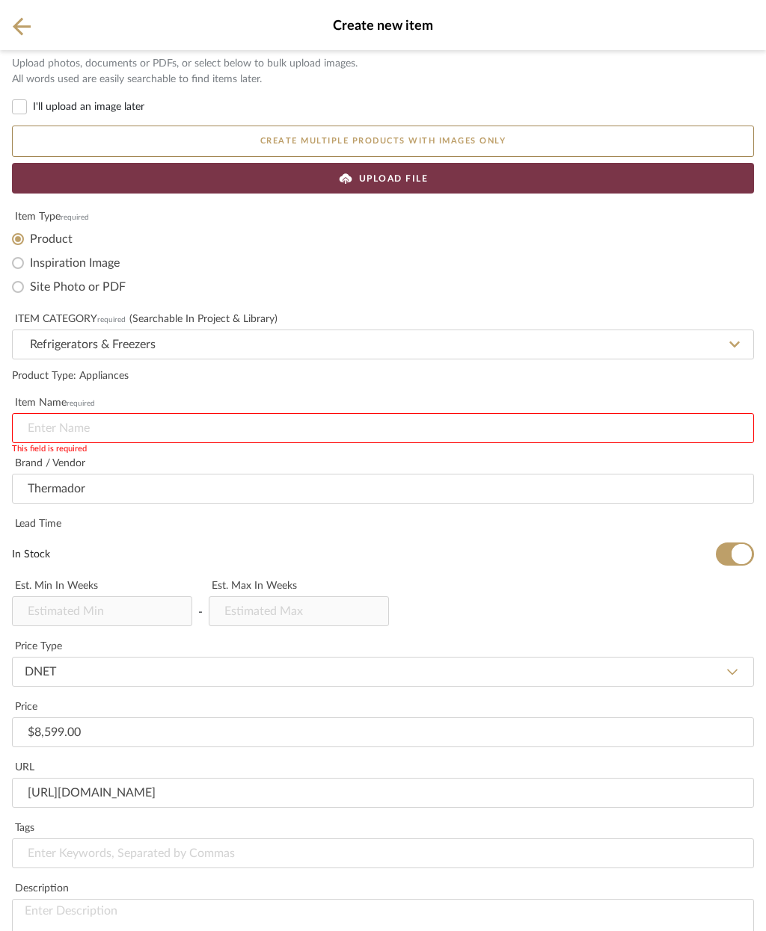
scroll to position [384, 0]
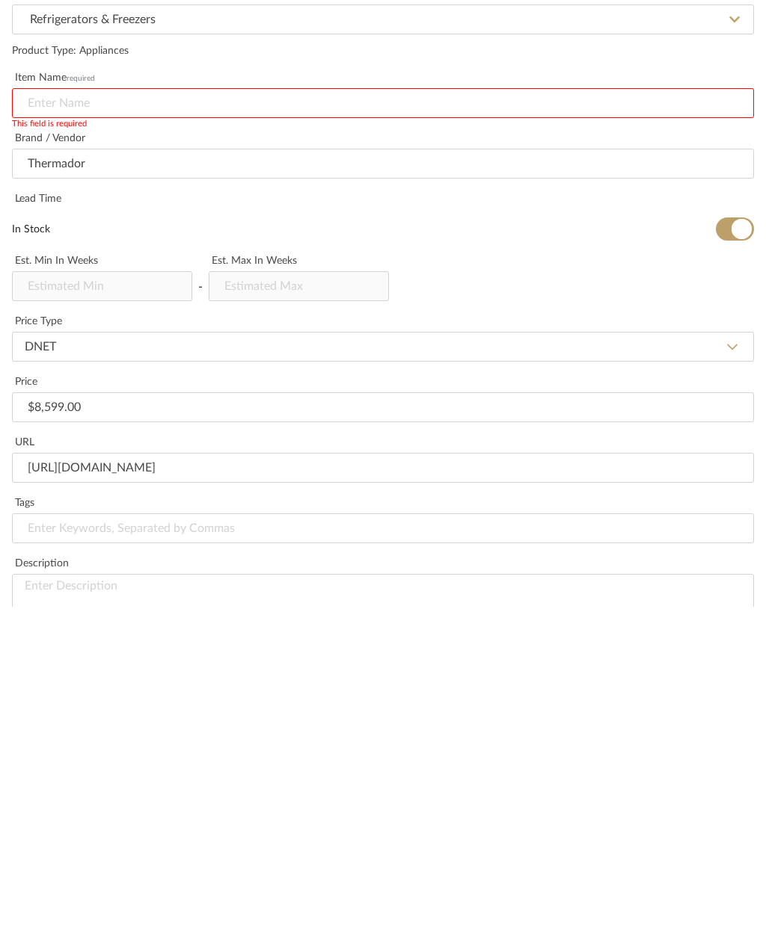
paste input "Overall Appliance Dimensions (HxWxD) (in) 83 3/4" x 29 3/4" x 24""
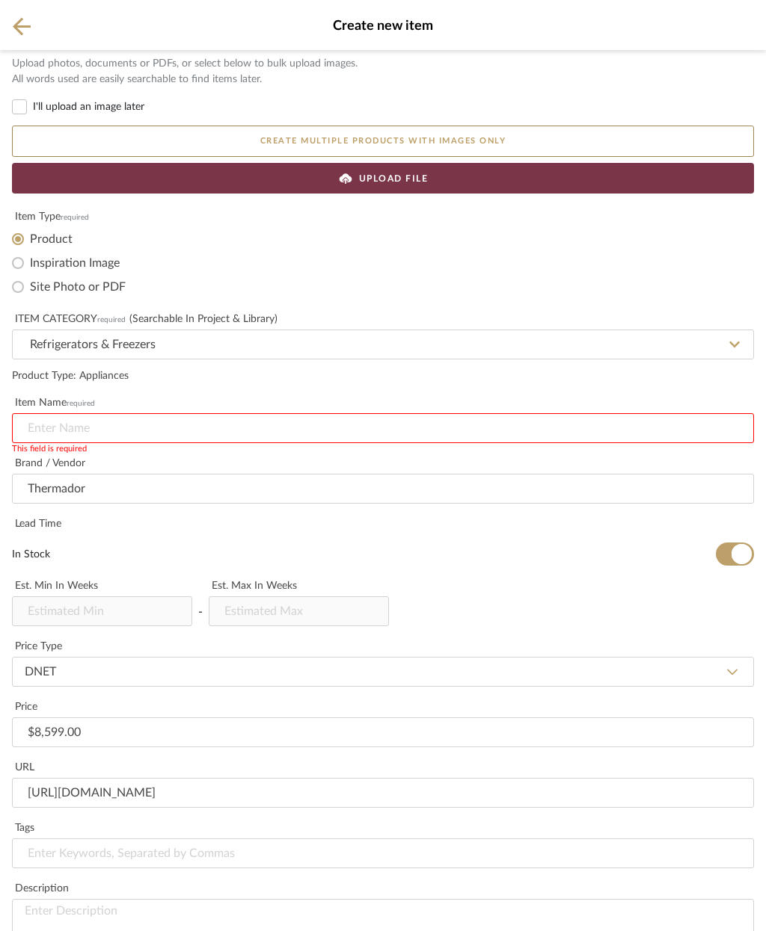
scroll to position [0, 0]
click at [123, 427] on input at bounding box center [383, 428] width 742 height 30
click at [96, 428] on input at bounding box center [383, 428] width 742 height 30
paste input "Freedom® Built-In Refrigerator Column 30'' Panel Ready T30IR905SP"
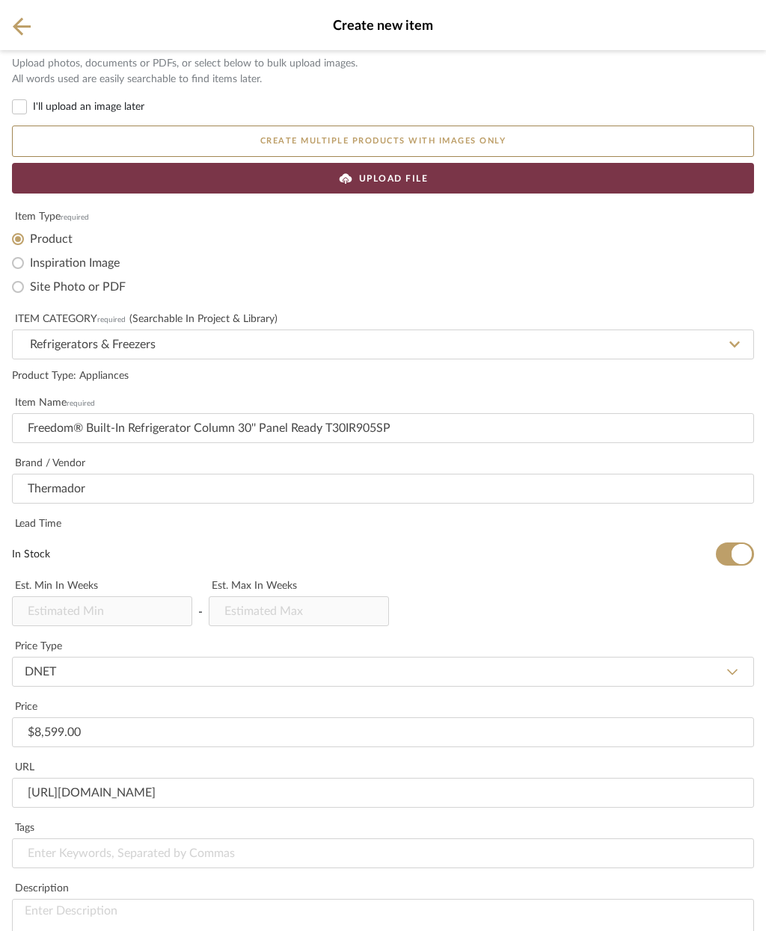
click at [431, 178] on div "UPLOAD FILE" at bounding box center [383, 178] width 742 height 31
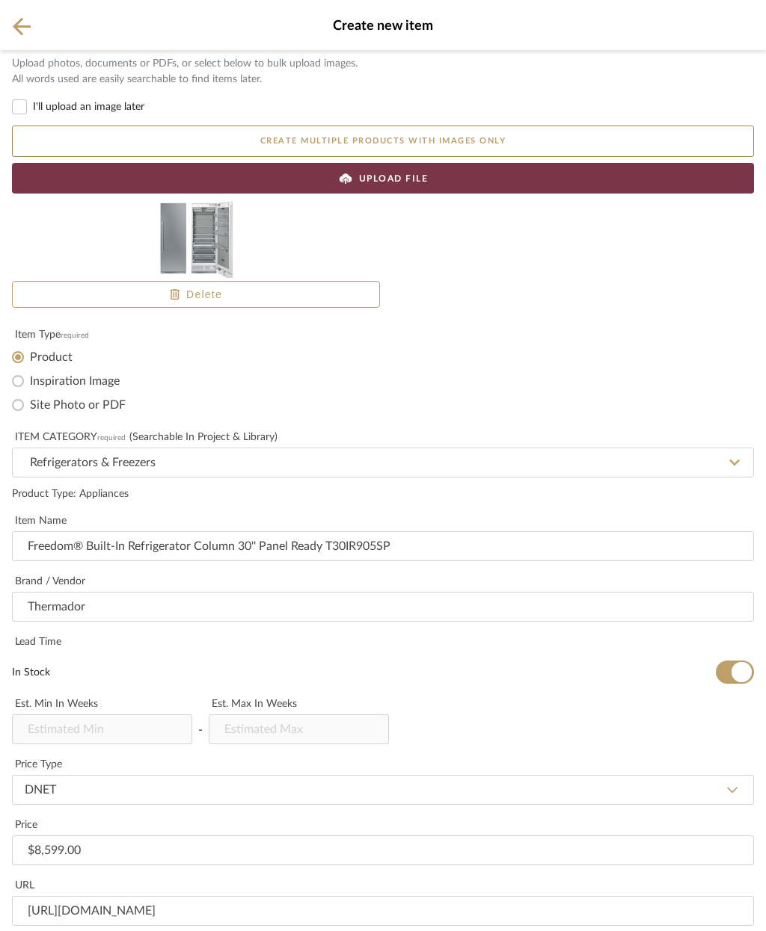
scroll to position [89, 0]
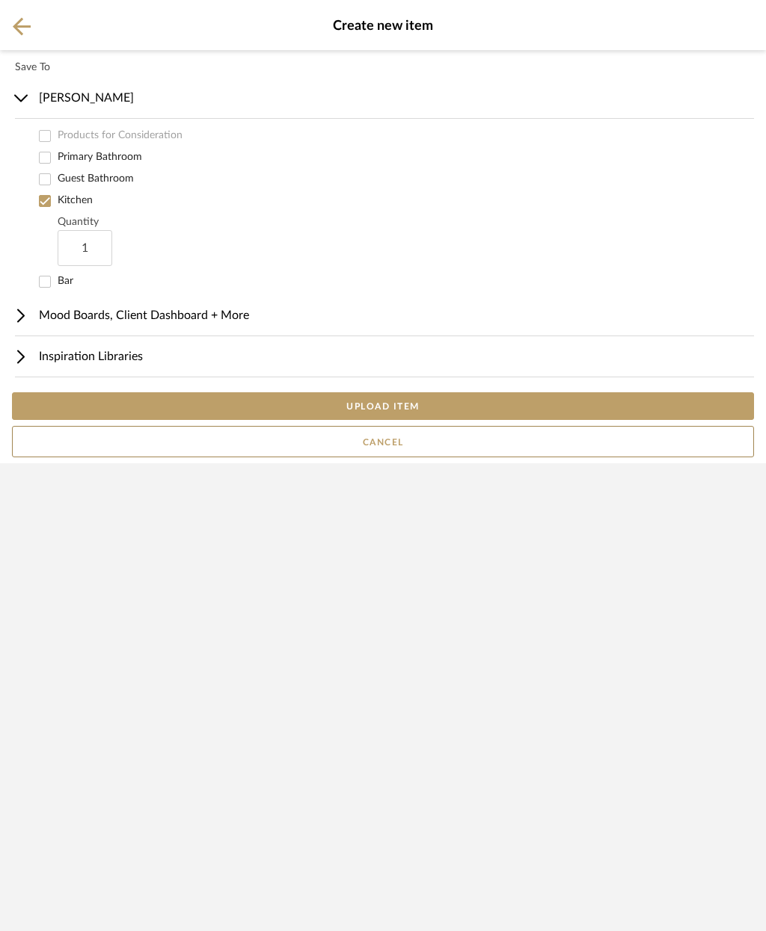
scroll to position [0, 0]
click at [483, 420] on button "UPLOAD ITEM" at bounding box center [383, 406] width 742 height 28
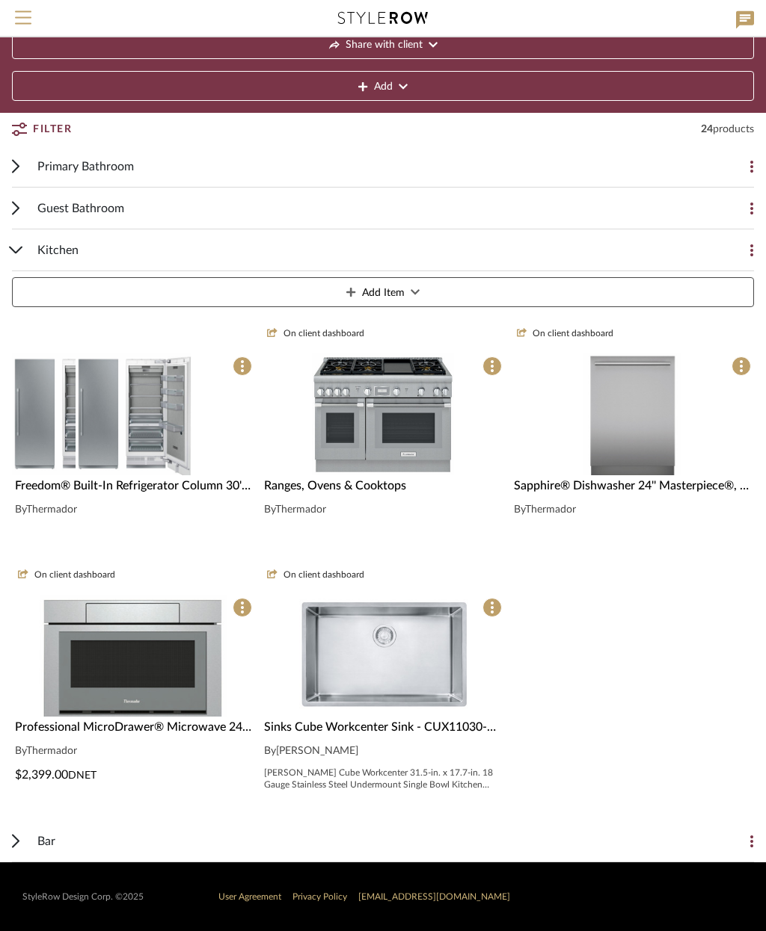
scroll to position [87, 0]
click at [164, 487] on img at bounding box center [134, 548] width 116 height 122
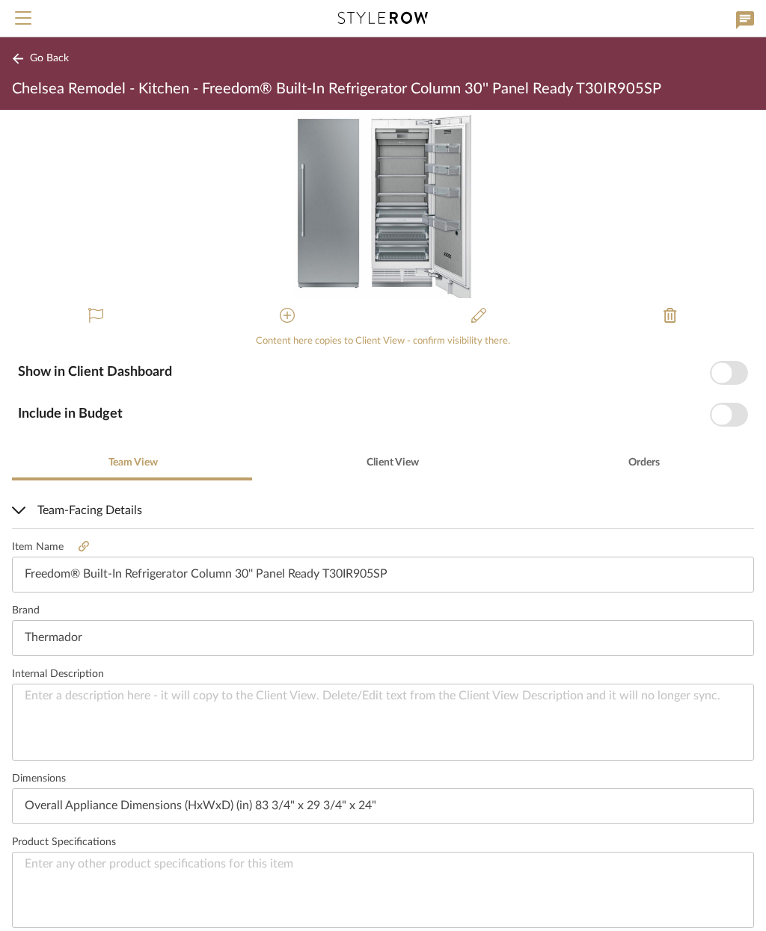
click at [282, 317] on icon at bounding box center [287, 315] width 15 height 15
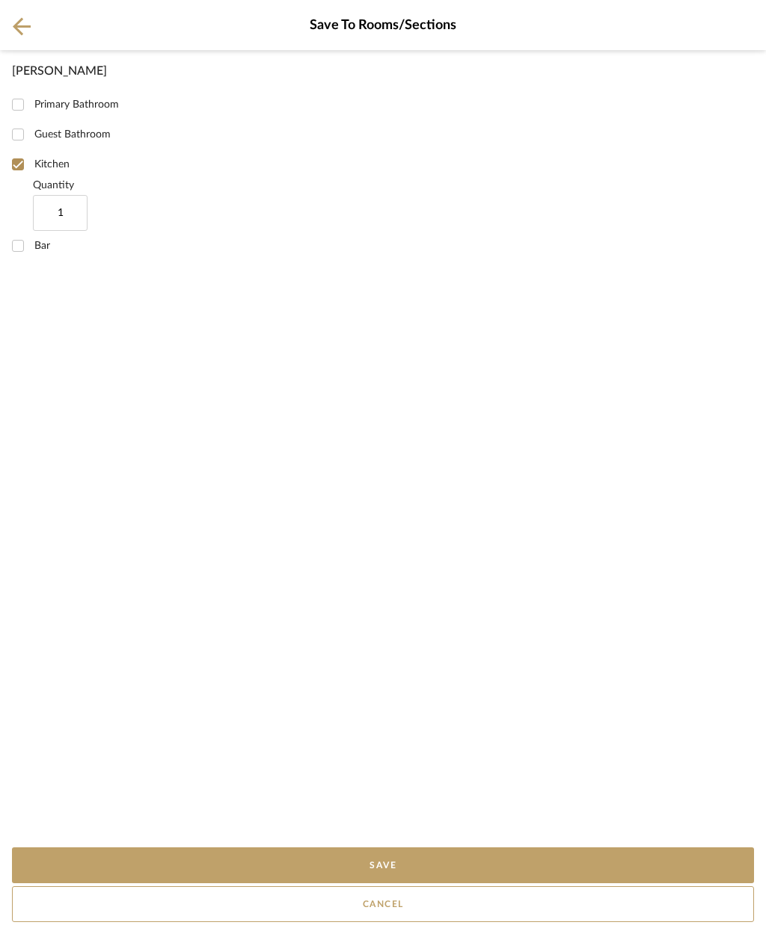
click at [504, 857] on button "Save" at bounding box center [383, 866] width 742 height 36
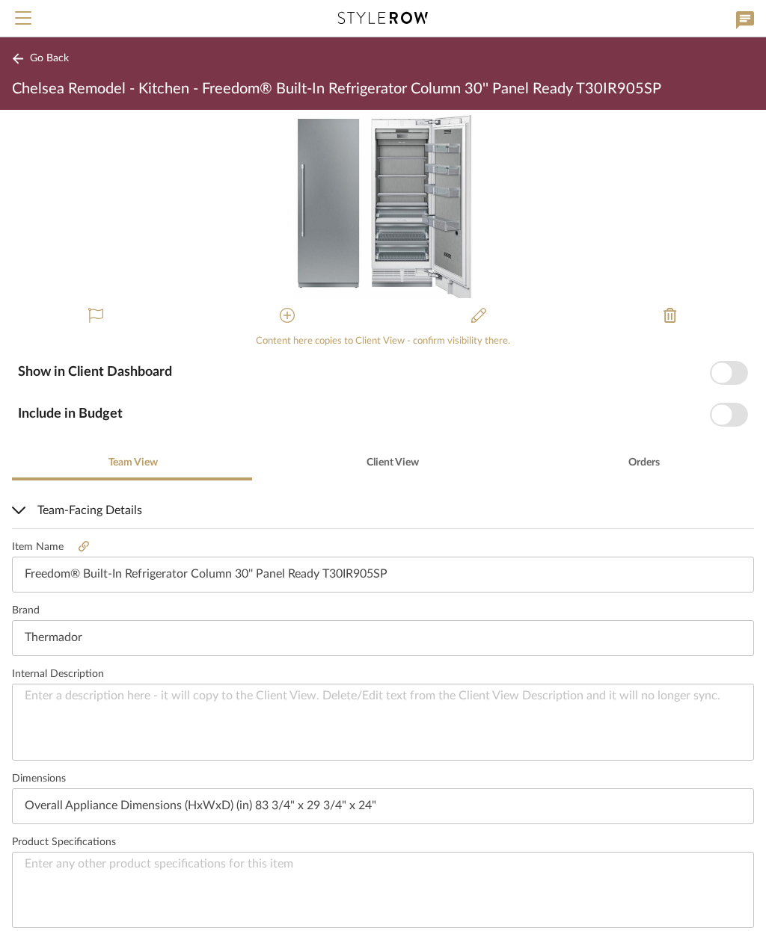
click at [727, 416] on span "button" at bounding box center [721, 414] width 20 height 20
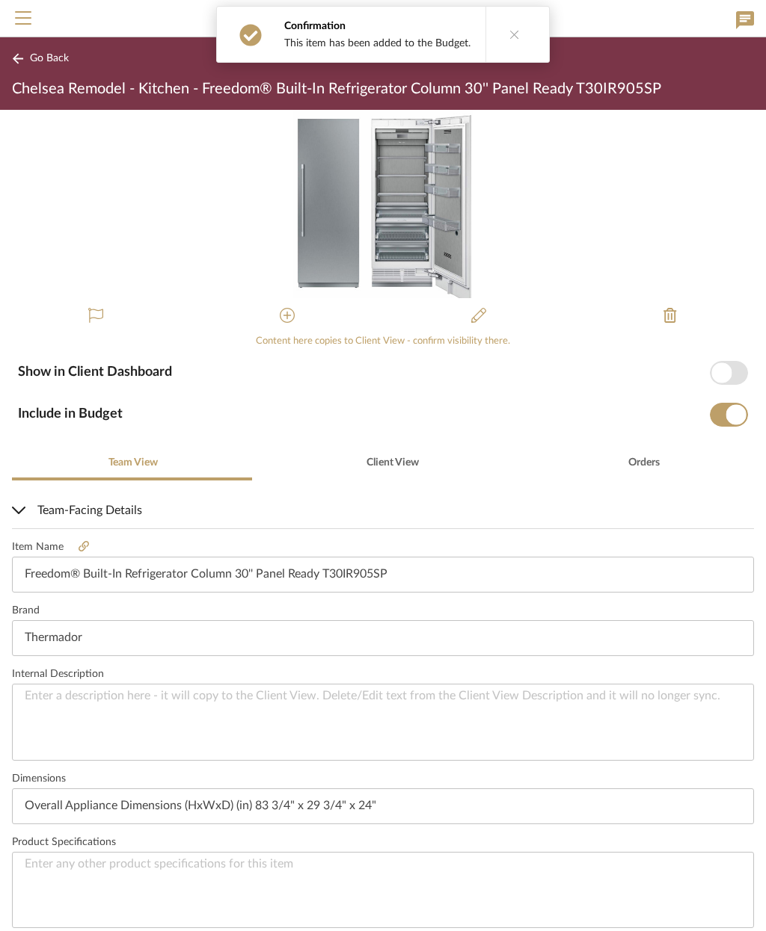
click at [727, 369] on span "button" at bounding box center [721, 373] width 20 height 20
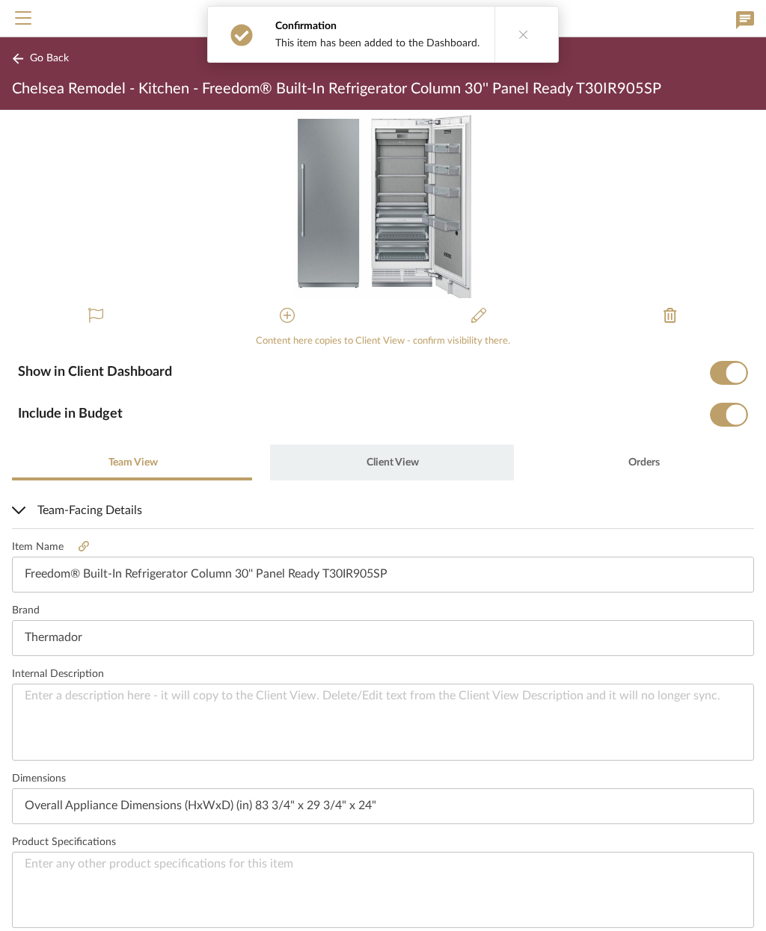
click at [397, 464] on span "Client View" at bounding box center [392, 463] width 52 height 10
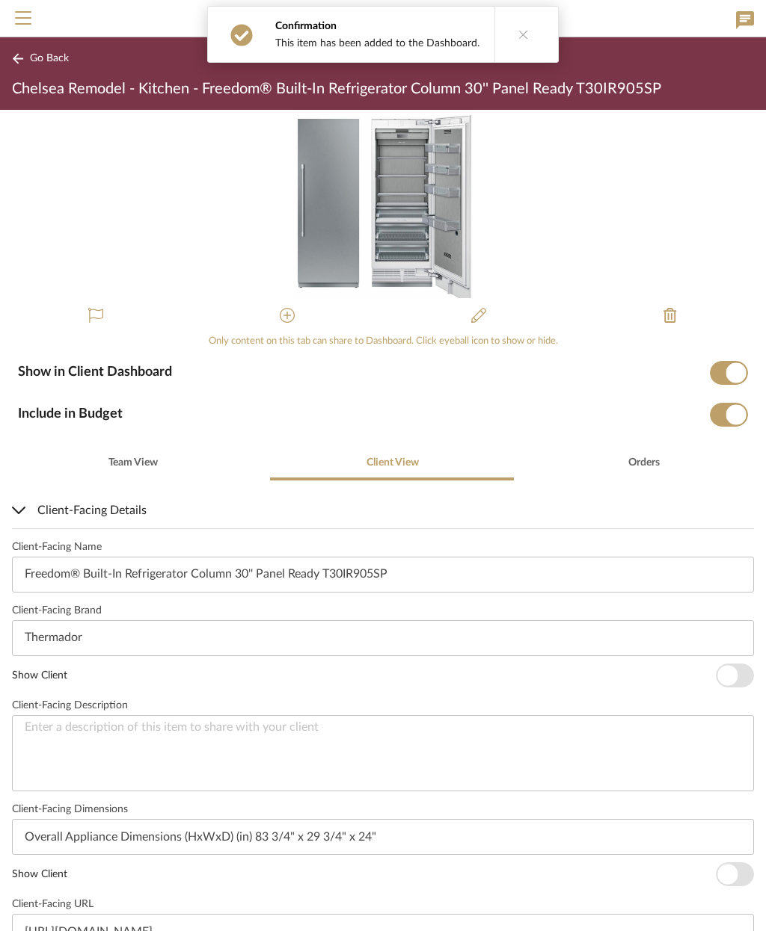
click at [726, 670] on span "button" at bounding box center [727, 675] width 20 height 20
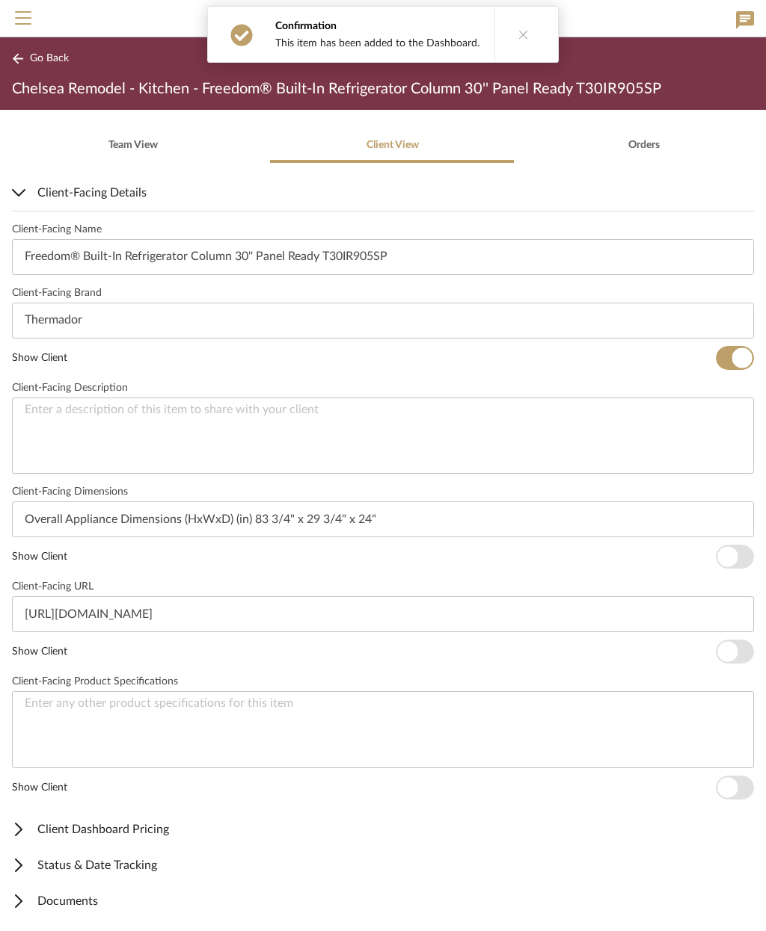
scroll to position [316, 0]
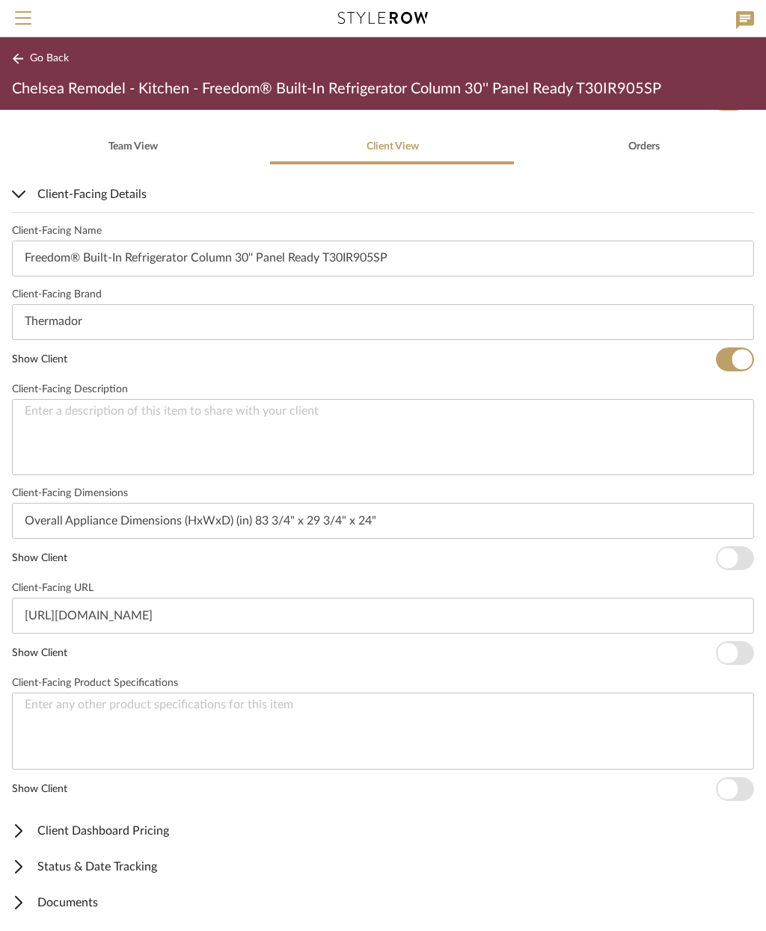
click at [740, 546] on span "button" at bounding box center [734, 558] width 38 height 24
click at [740, 642] on span "button" at bounding box center [734, 653] width 38 height 24
click at [45, 59] on span "Go Back" at bounding box center [49, 58] width 39 height 13
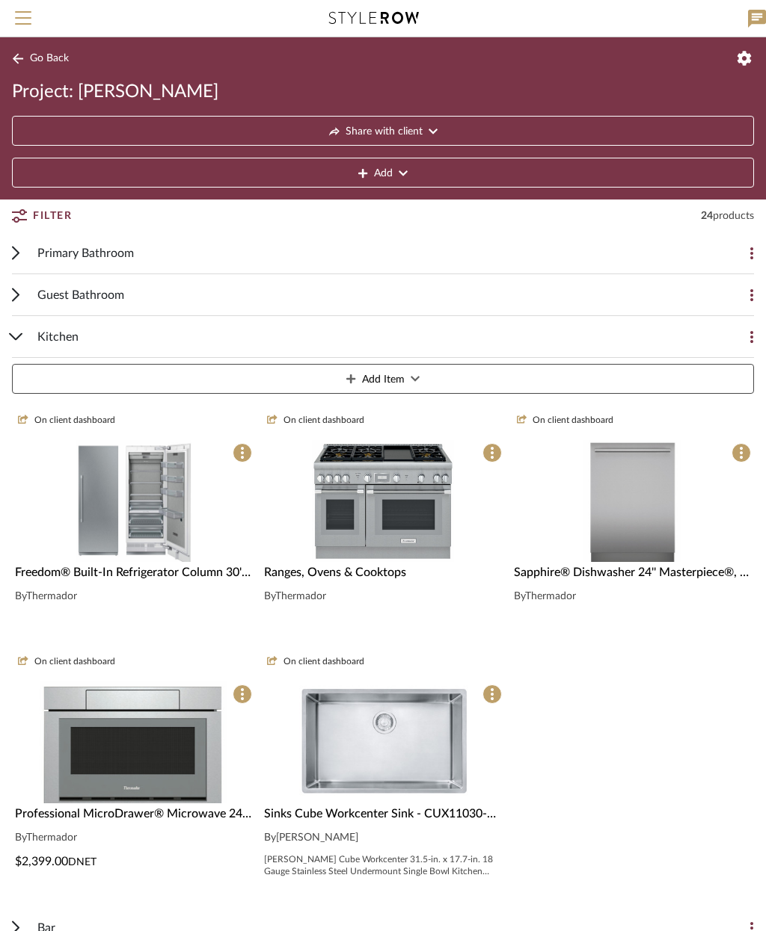
scroll to position [87, 0]
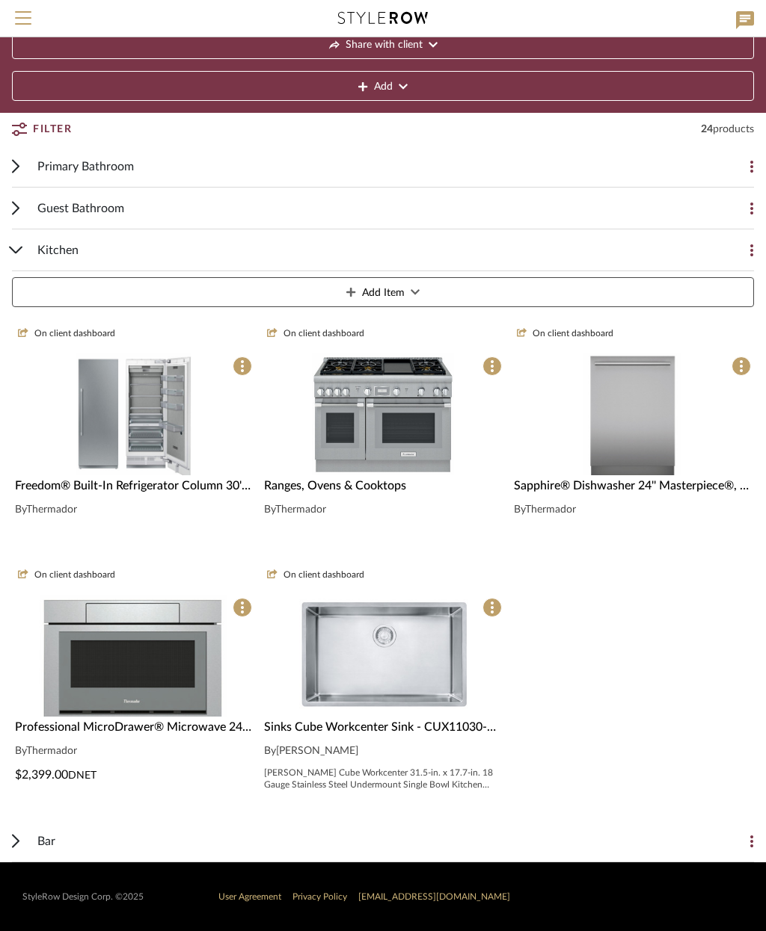
click at [163, 468] on img "0" at bounding box center [134, 415] width 116 height 122
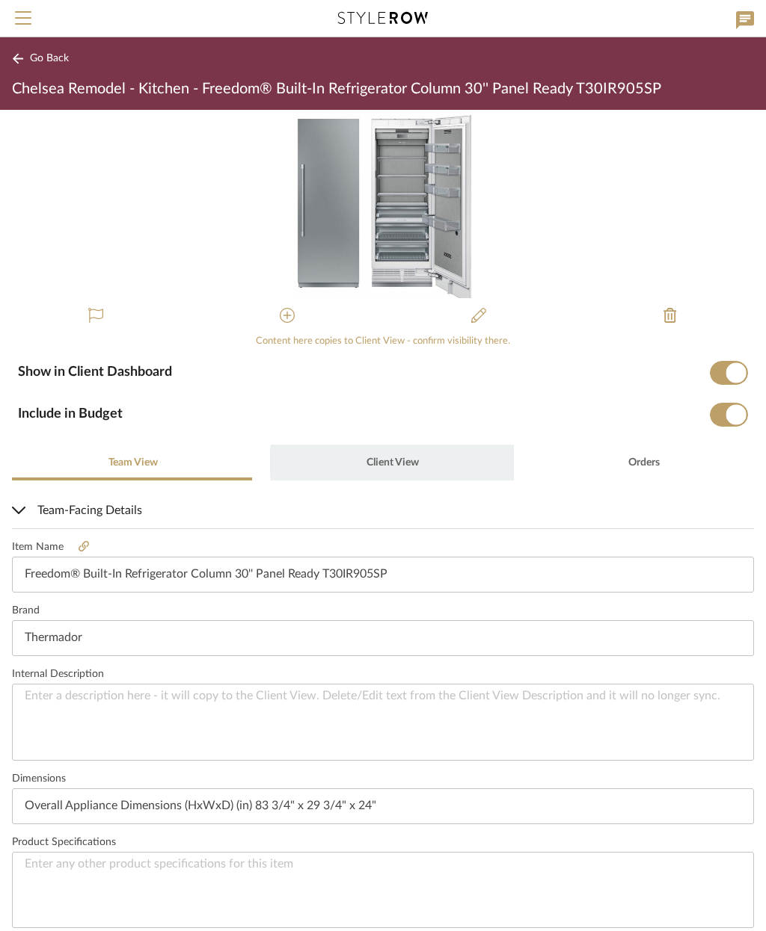
click at [392, 462] on span "Client View" at bounding box center [392, 463] width 52 height 10
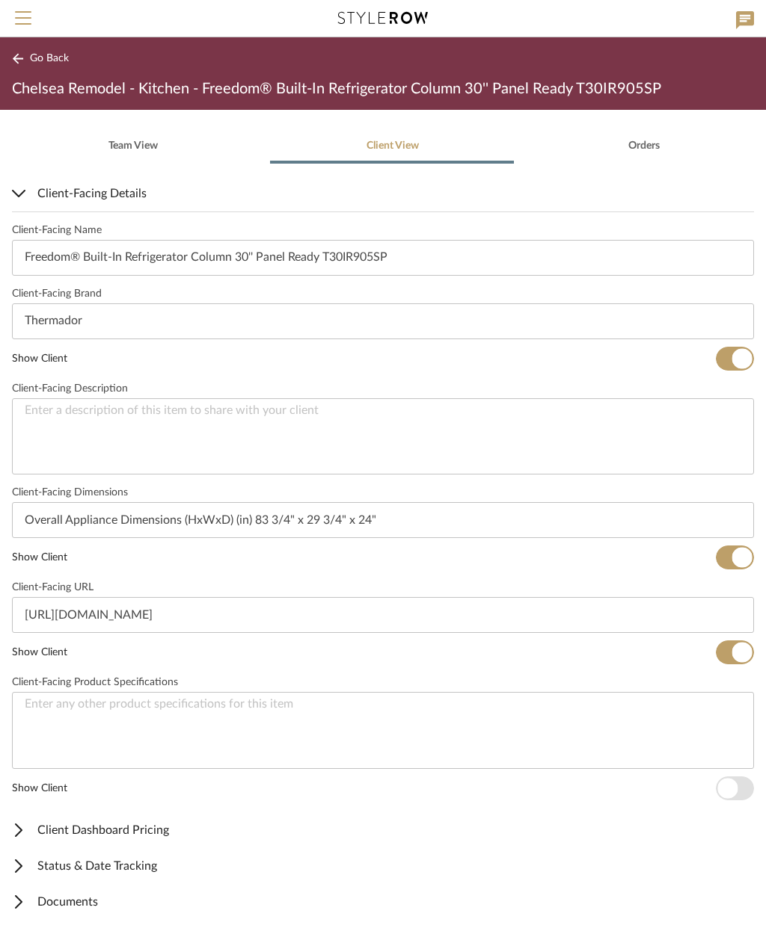
scroll to position [316, 0]
click at [80, 905] on span "Documents" at bounding box center [380, 903] width 736 height 18
click at [88, 904] on span "Documents" at bounding box center [380, 903] width 736 height 18
click at [76, 902] on span "Documents" at bounding box center [380, 903] width 736 height 18
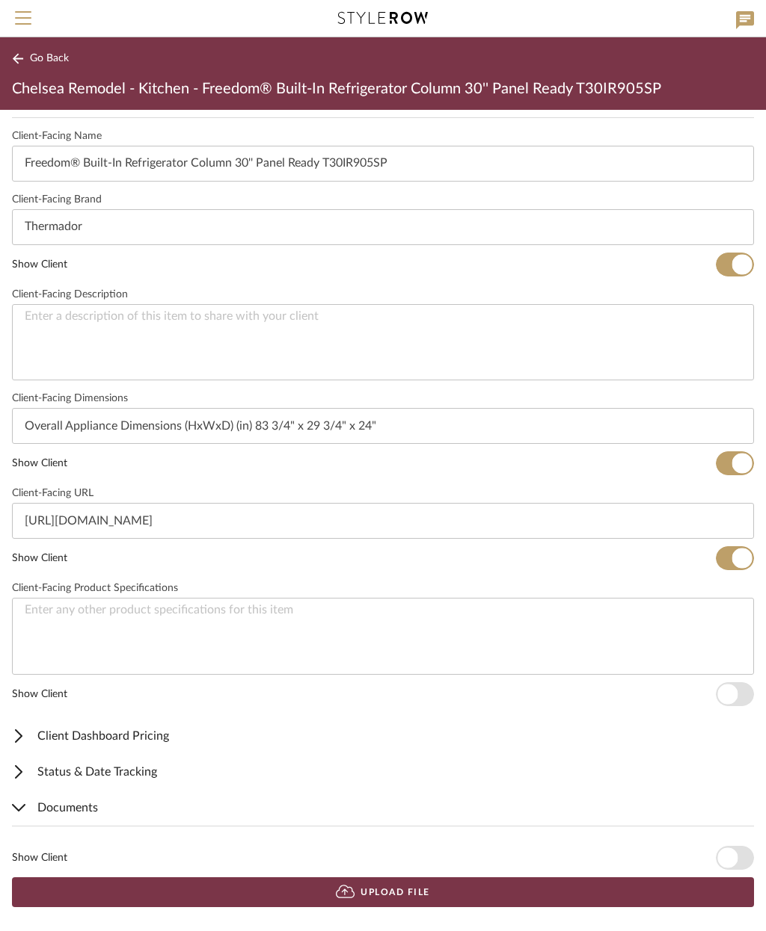
scroll to position [410, 0]
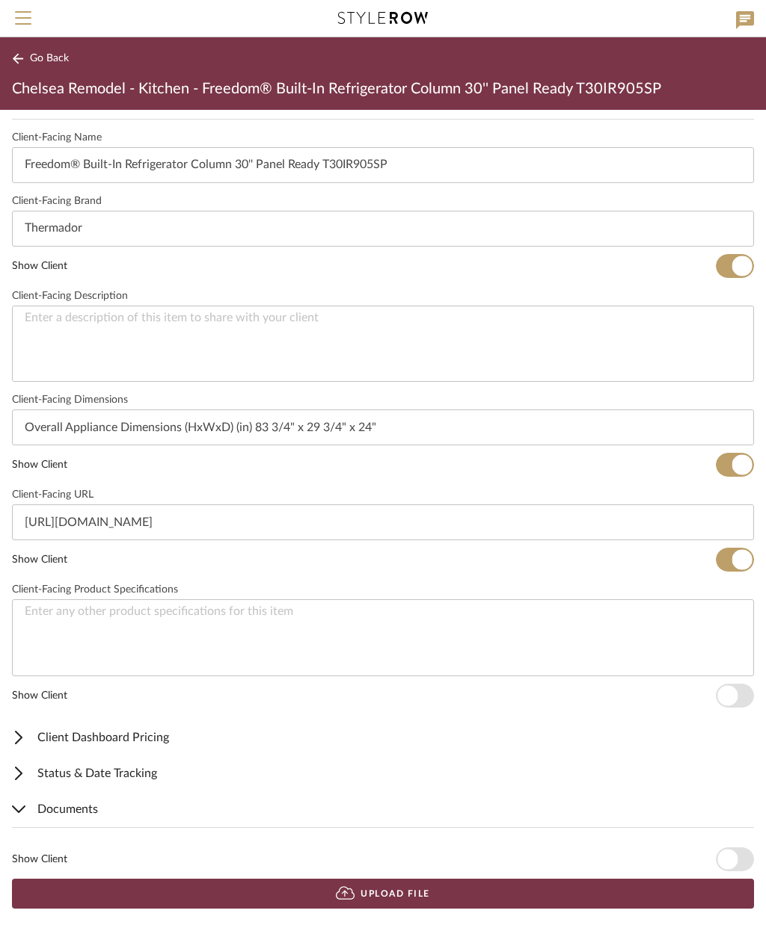
click at [450, 890] on button "Upload File" at bounding box center [383, 894] width 742 height 30
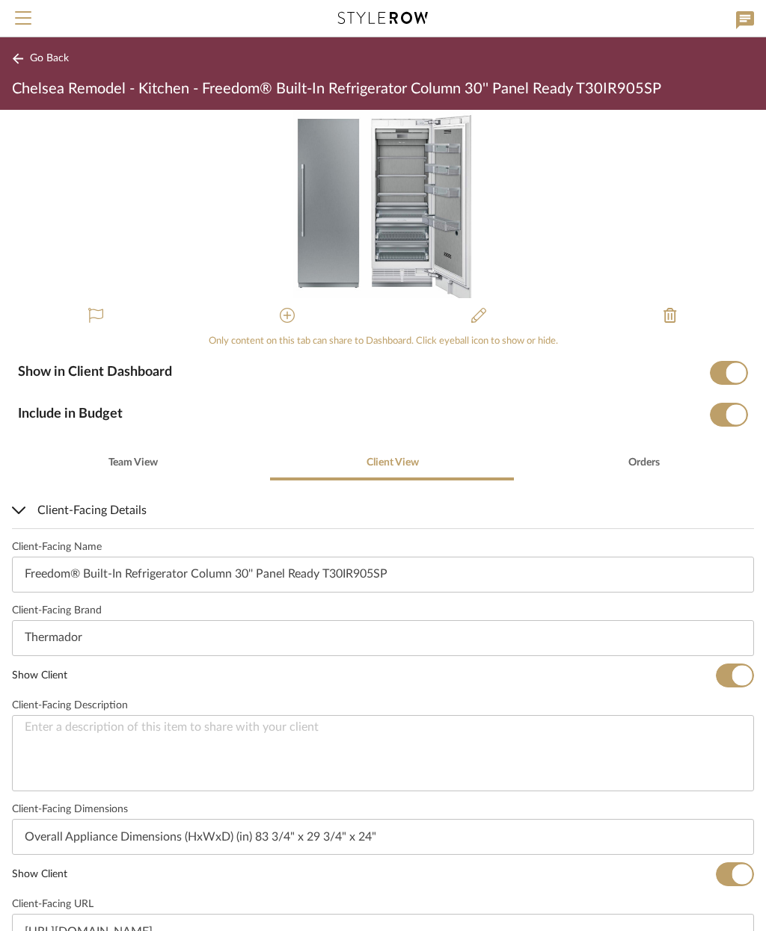
scroll to position [0, 0]
click at [514, 324] on div at bounding box center [383, 316] width 766 height 36
click at [56, 61] on span "Go Back" at bounding box center [49, 58] width 39 height 13
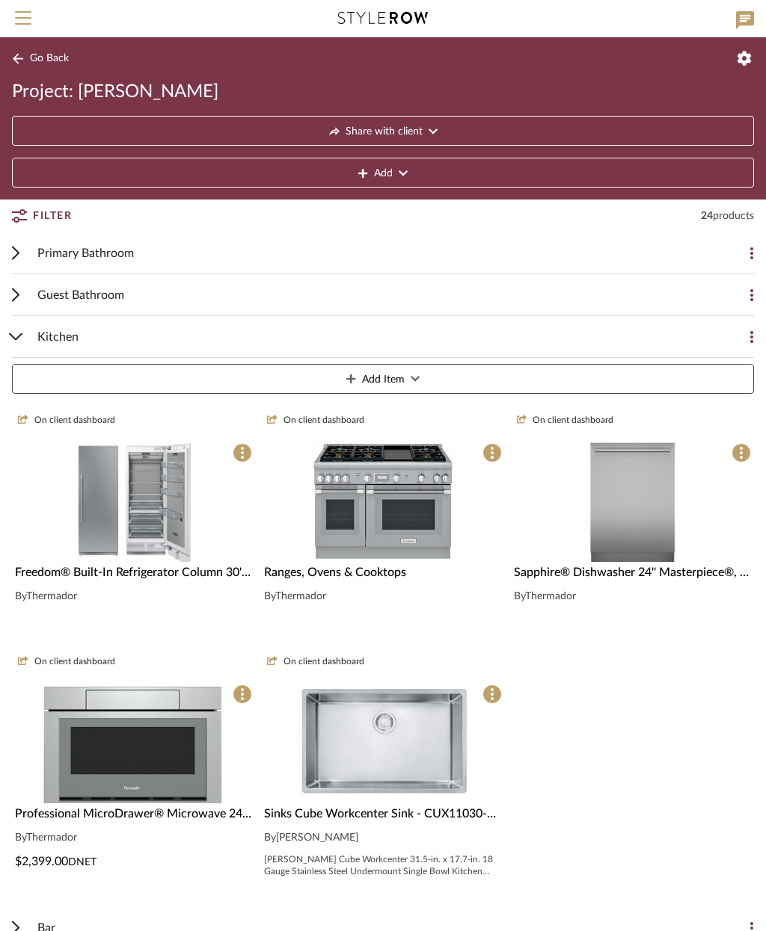
scroll to position [87, 0]
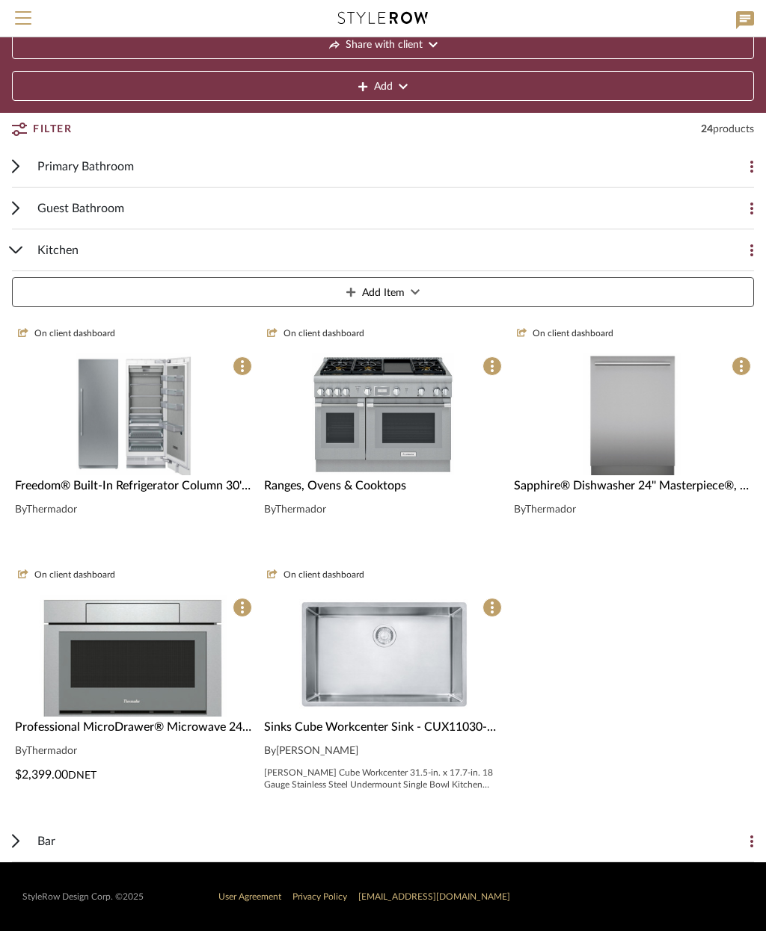
click at [167, 431] on img "0" at bounding box center [134, 415] width 116 height 122
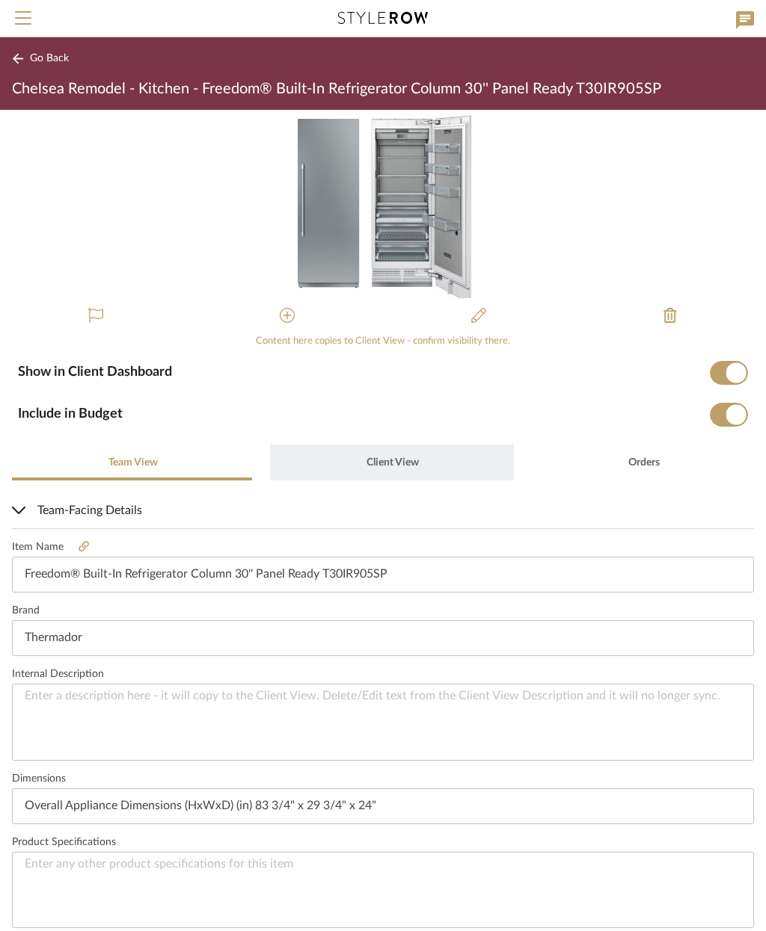
click at [389, 458] on span "Client View" at bounding box center [392, 463] width 52 height 10
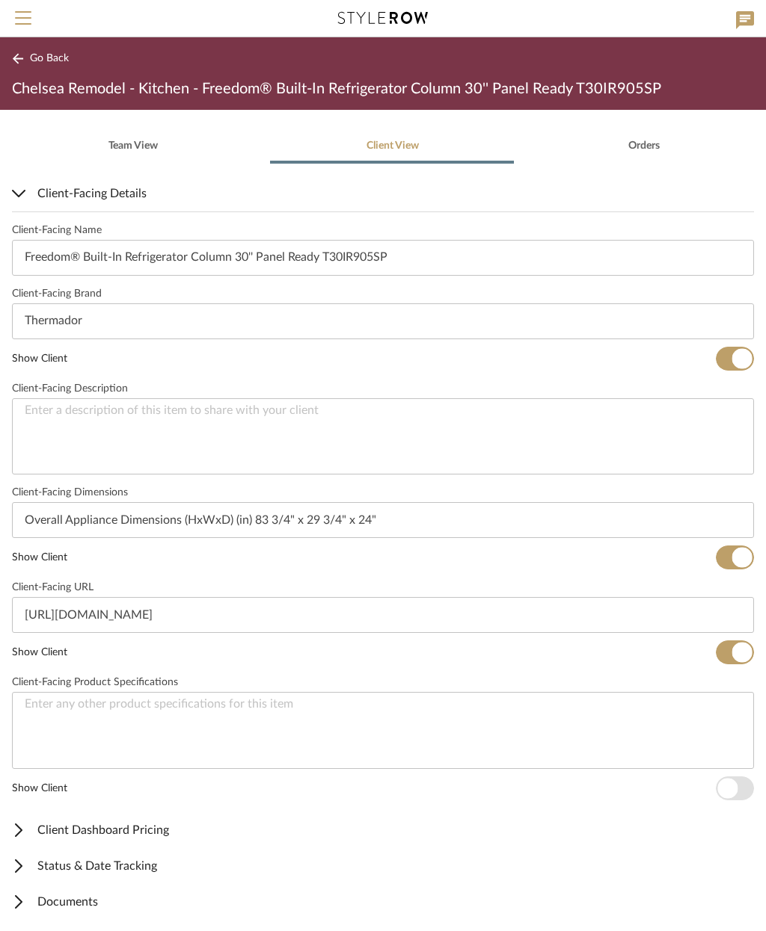
scroll to position [316, 0]
click at [739, 789] on span "button" at bounding box center [734, 789] width 38 height 24
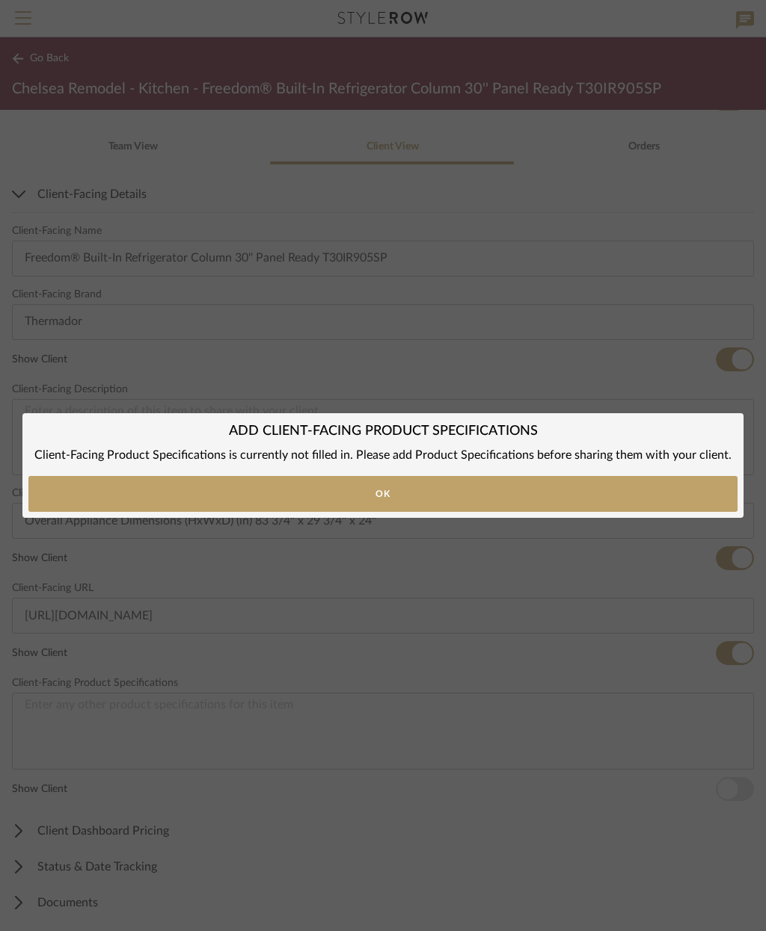
click at [546, 497] on button "Ok" at bounding box center [382, 494] width 709 height 36
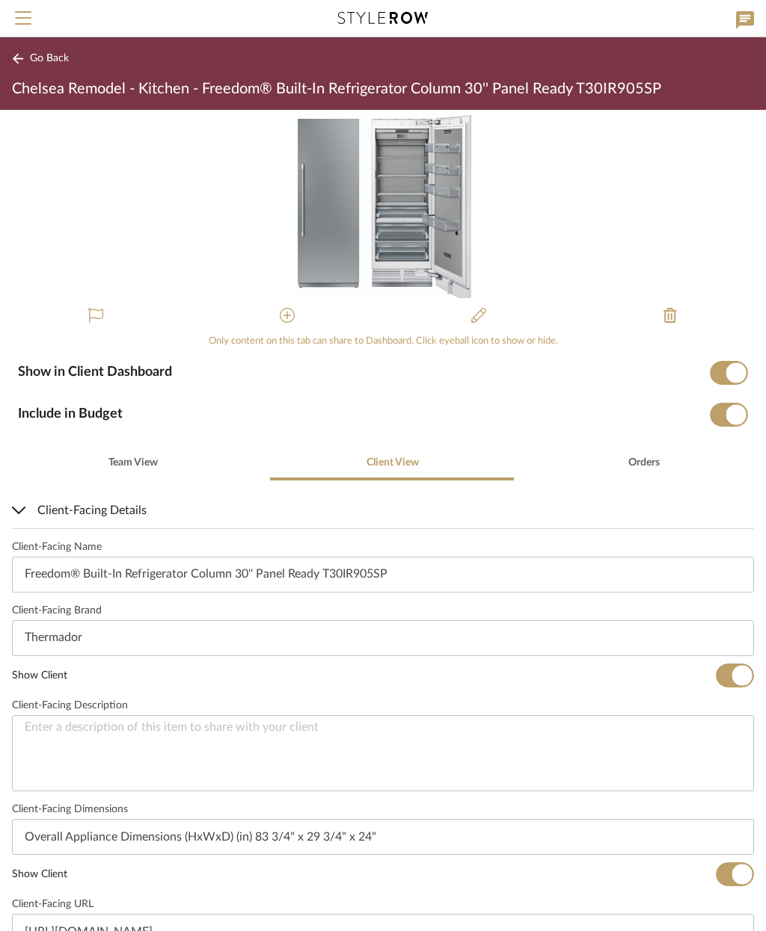
scroll to position [0, 0]
click at [46, 53] on span "Go Back" at bounding box center [49, 58] width 39 height 13
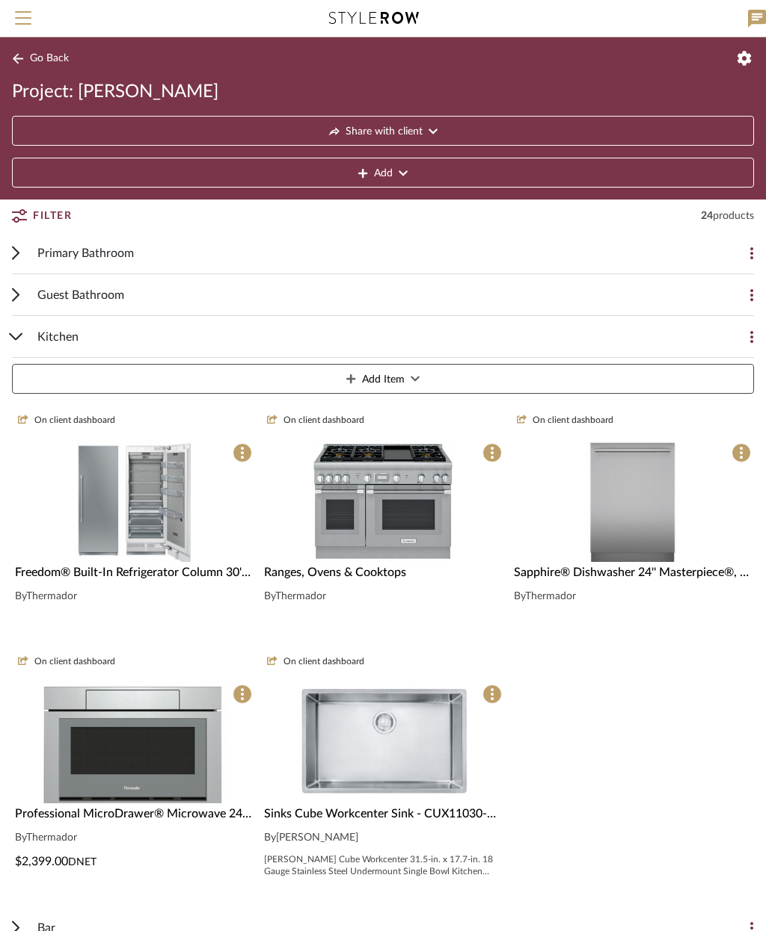
scroll to position [87, 0]
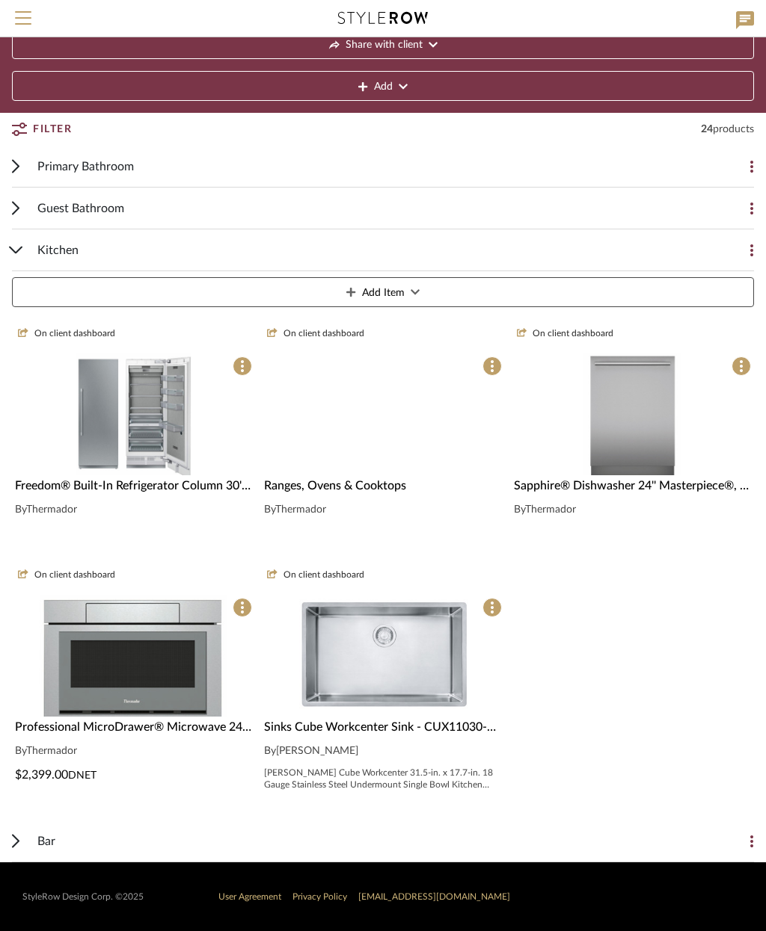
click at [441, 487] on img at bounding box center [383, 548] width 142 height 122
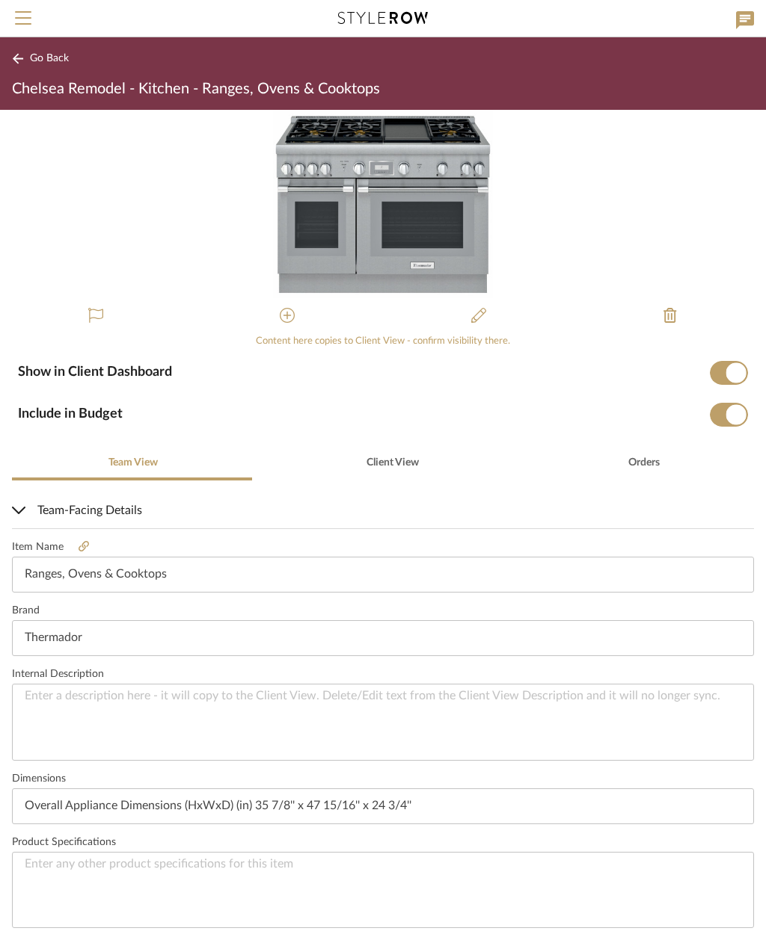
click at [48, 49] on button "Go Back" at bounding box center [43, 58] width 62 height 19
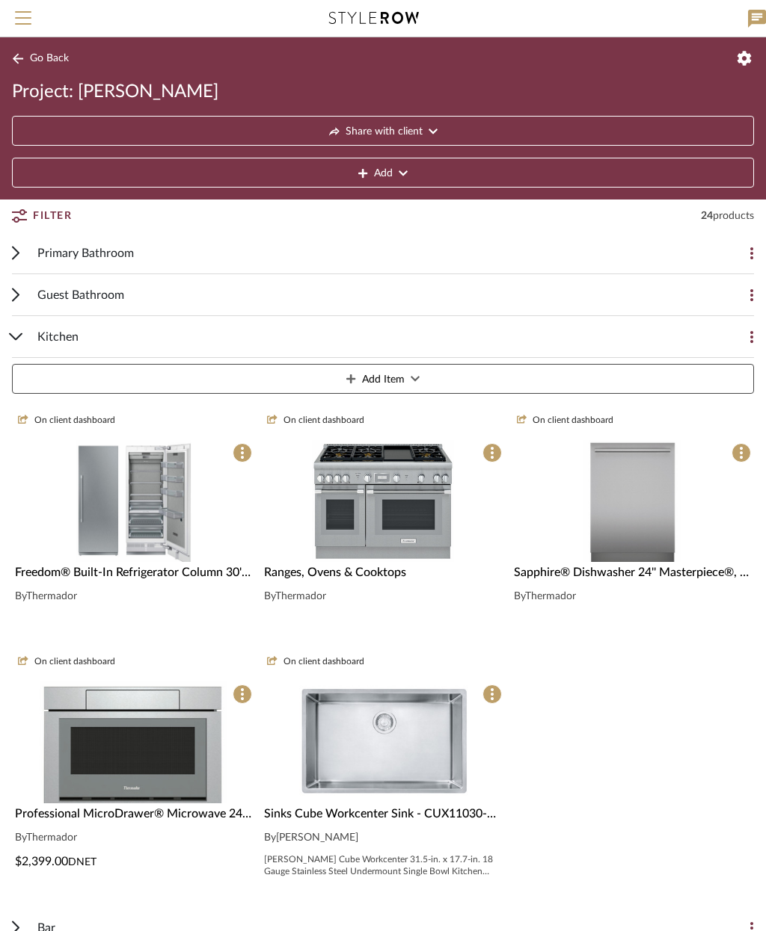
scroll to position [87, 0]
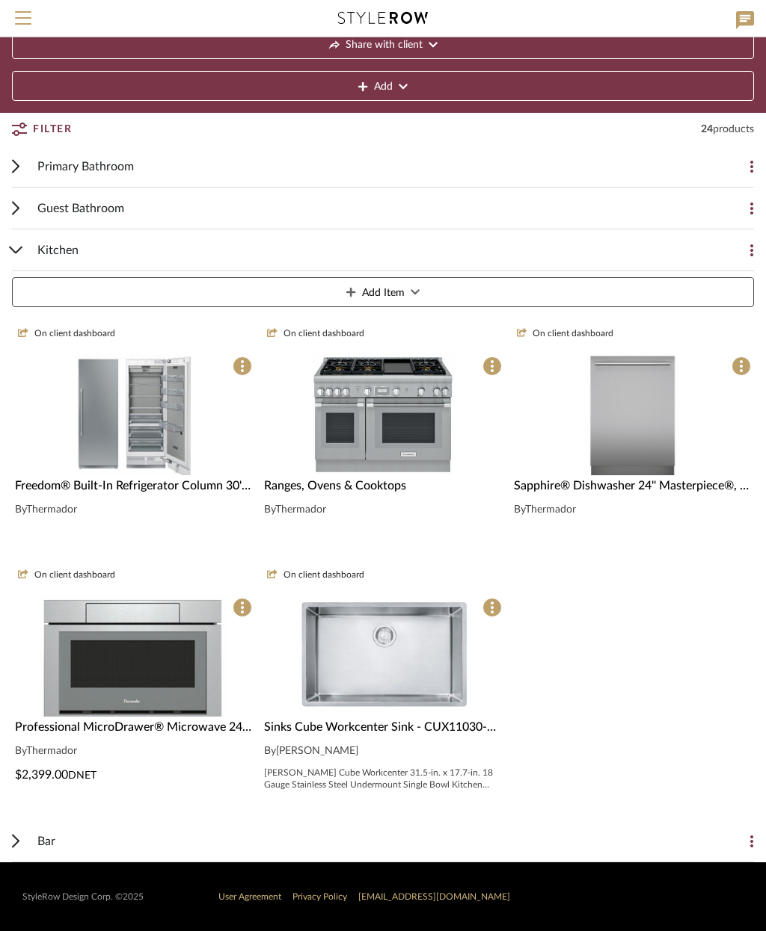
click at [446, 383] on img "0" at bounding box center [383, 415] width 142 height 122
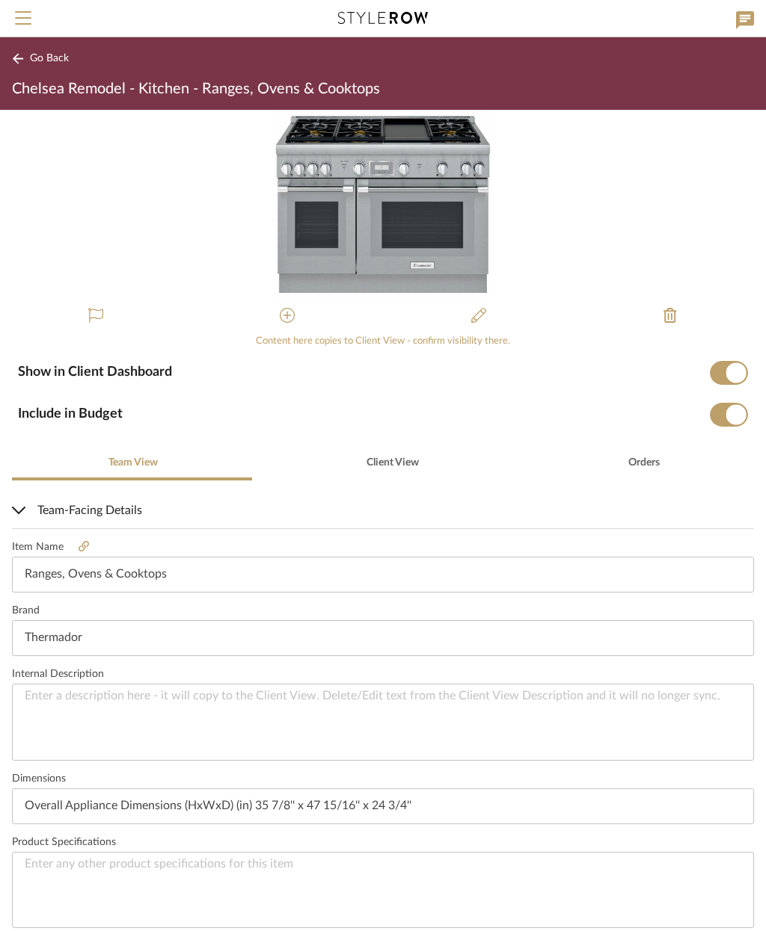
click at [54, 52] on button "Go Back" at bounding box center [43, 58] width 62 height 19
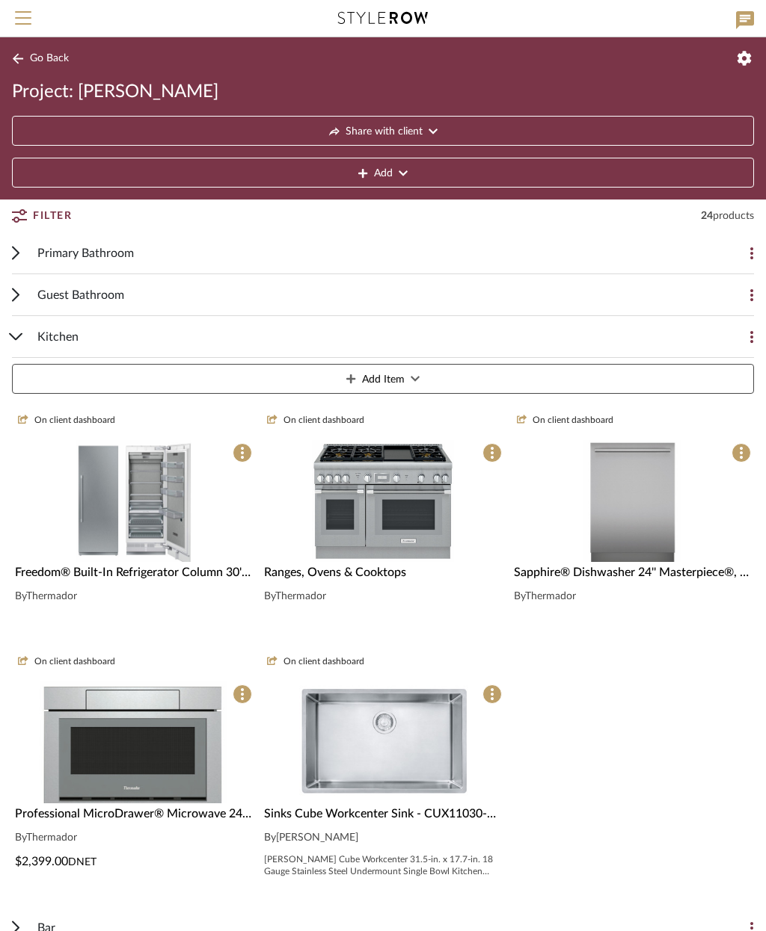
scroll to position [87, 0]
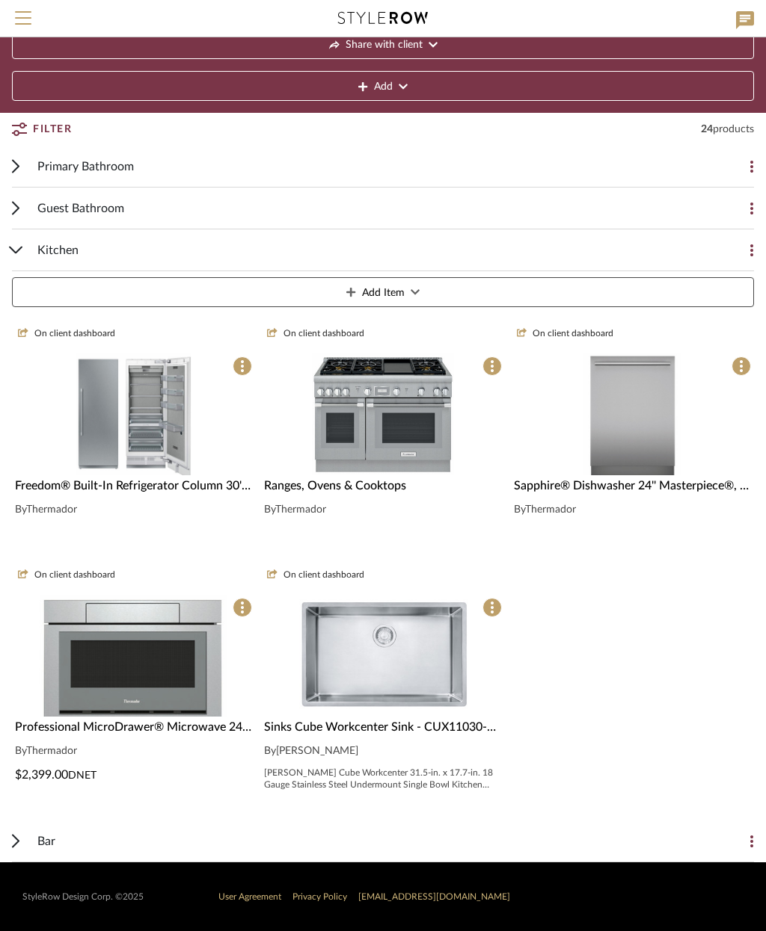
click at [468, 289] on button "Add Item" at bounding box center [383, 292] width 742 height 30
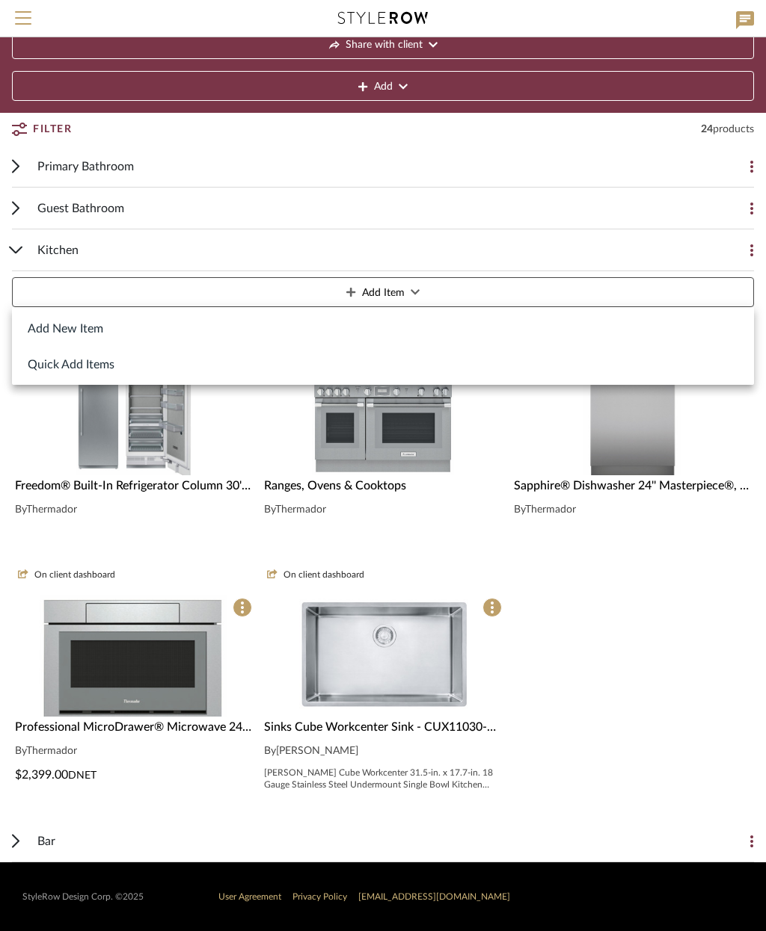
click at [103, 329] on button "Add New Item" at bounding box center [383, 328] width 742 height 36
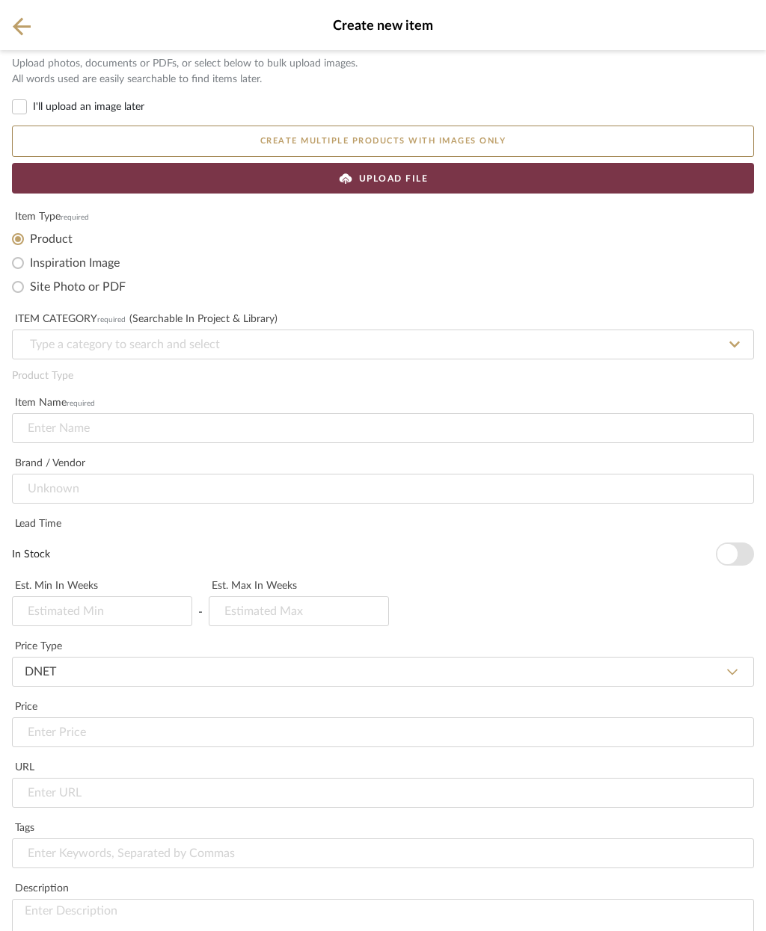
click at [461, 185] on div "UPLOAD FILE" at bounding box center [383, 178] width 742 height 31
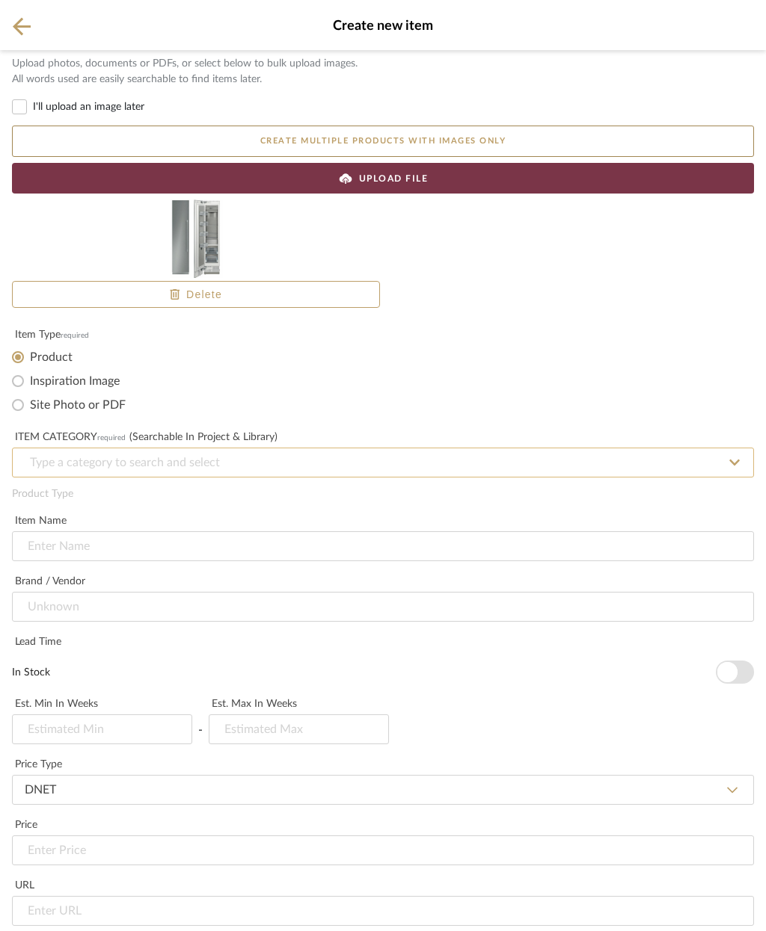
click at [173, 461] on input at bounding box center [383, 463] width 742 height 30
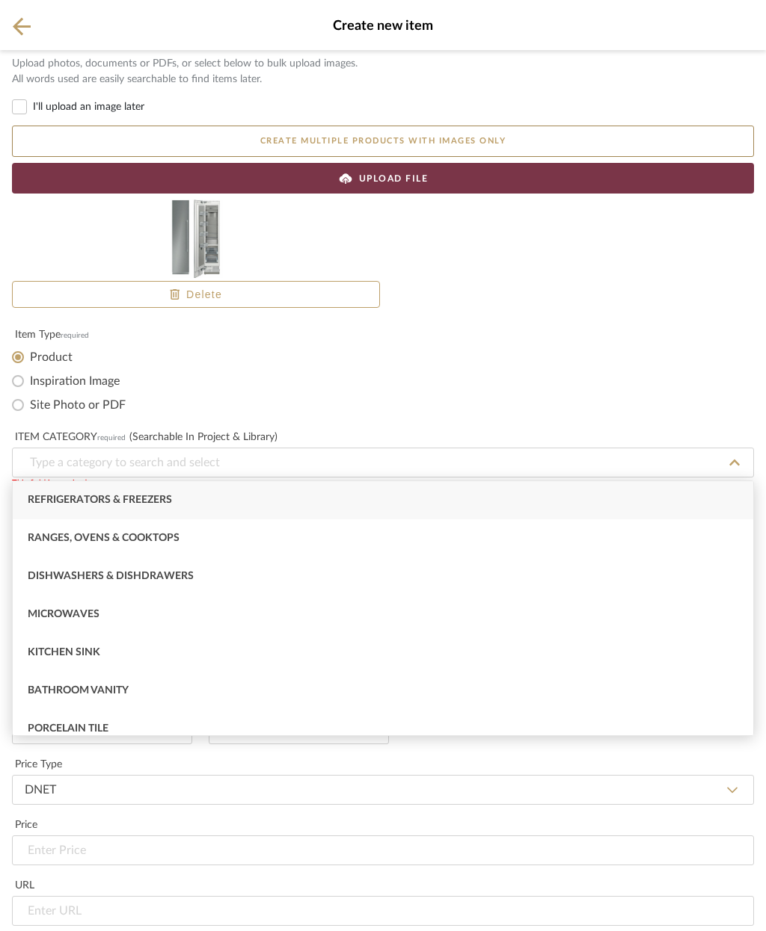
click at [182, 496] on div "Refrigerators & Freezers" at bounding box center [383, 500] width 740 height 38
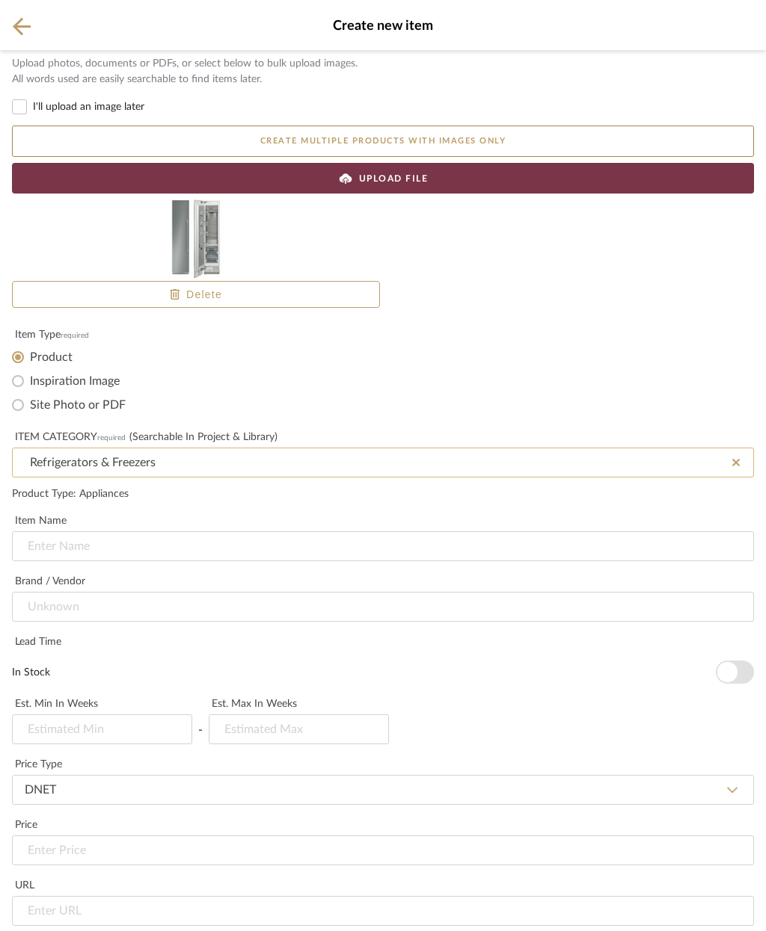
scroll to position [265, 0]
click at [178, 532] on input at bounding box center [383, 547] width 742 height 30
click at [123, 532] on input at bounding box center [383, 547] width 742 height 30
paste input "Freedom® Built-in Freezer Column 18'' Panel Ready T18IF905SP"
click at [130, 592] on input at bounding box center [383, 607] width 742 height 30
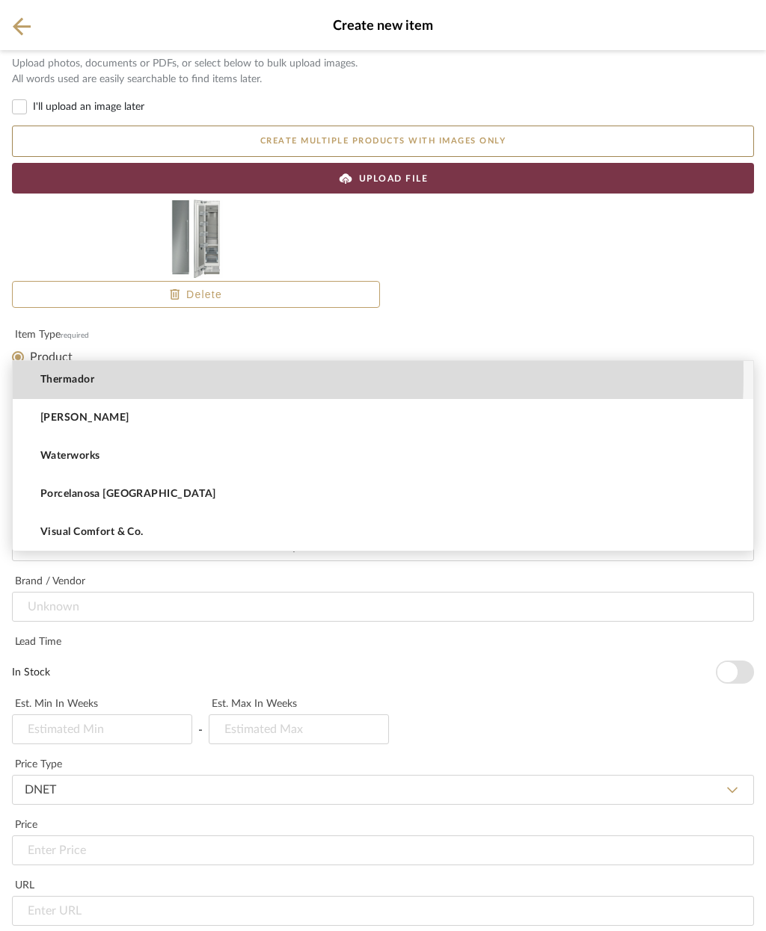
click at [150, 375] on mat-option "Thermador" at bounding box center [383, 380] width 740 height 38
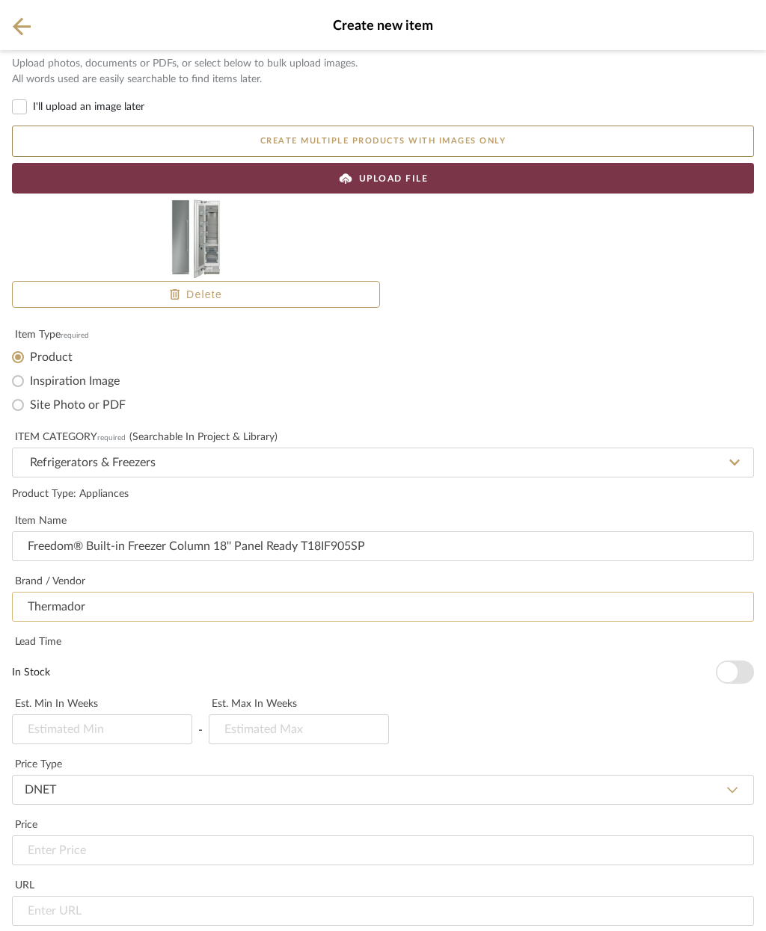
scroll to position [375, 0]
click at [742, 661] on button "In Stock" at bounding box center [734, 672] width 38 height 23
click at [167, 836] on input at bounding box center [383, 851] width 742 height 30
click at [270, 896] on input "url" at bounding box center [383, 911] width 742 height 30
click at [197, 896] on input "url" at bounding box center [383, 911] width 742 height 30
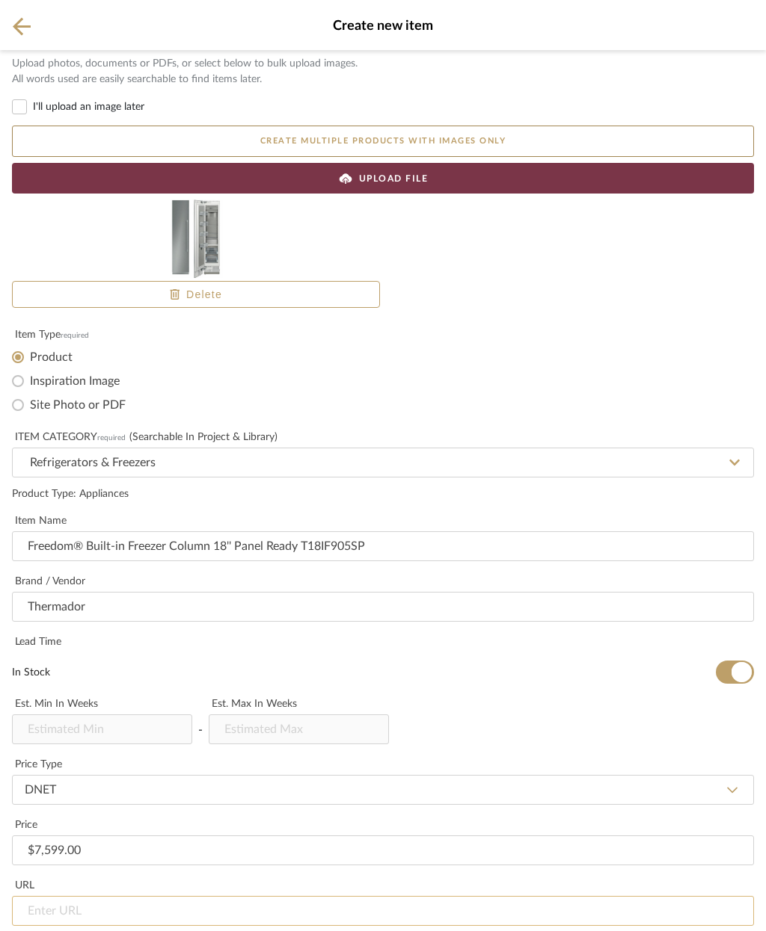
click at [143, 896] on input "url" at bounding box center [383, 911] width 742 height 30
paste input "https://www.thermador.com/us/supportdetail/product/T18IF905SP/01#/Tabs=section-…"
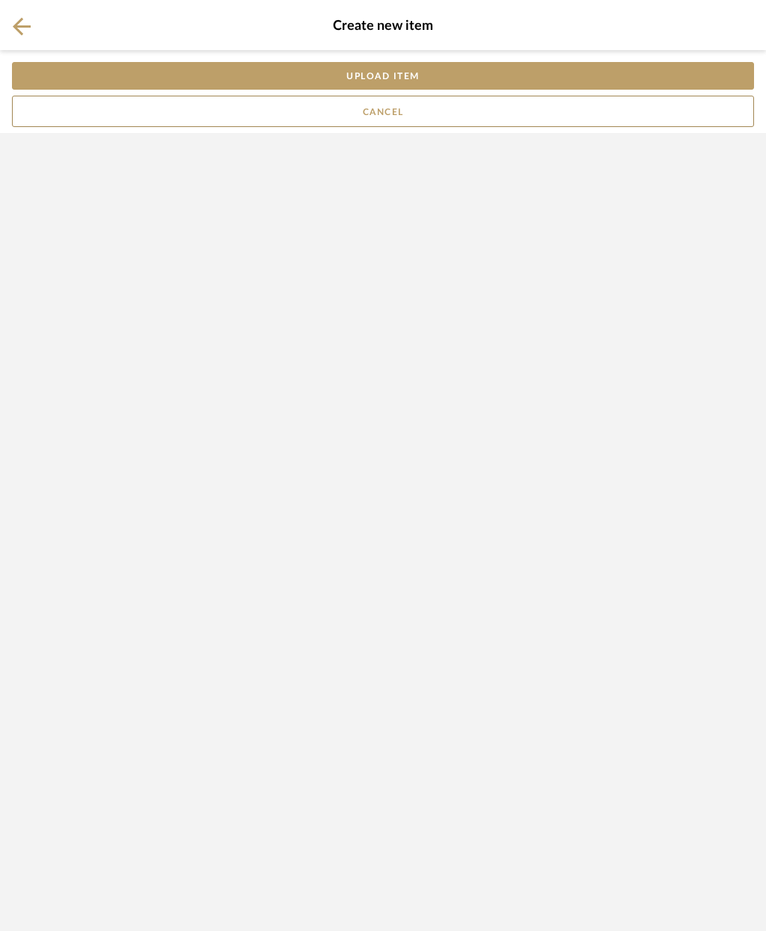
scroll to position [0, 0]
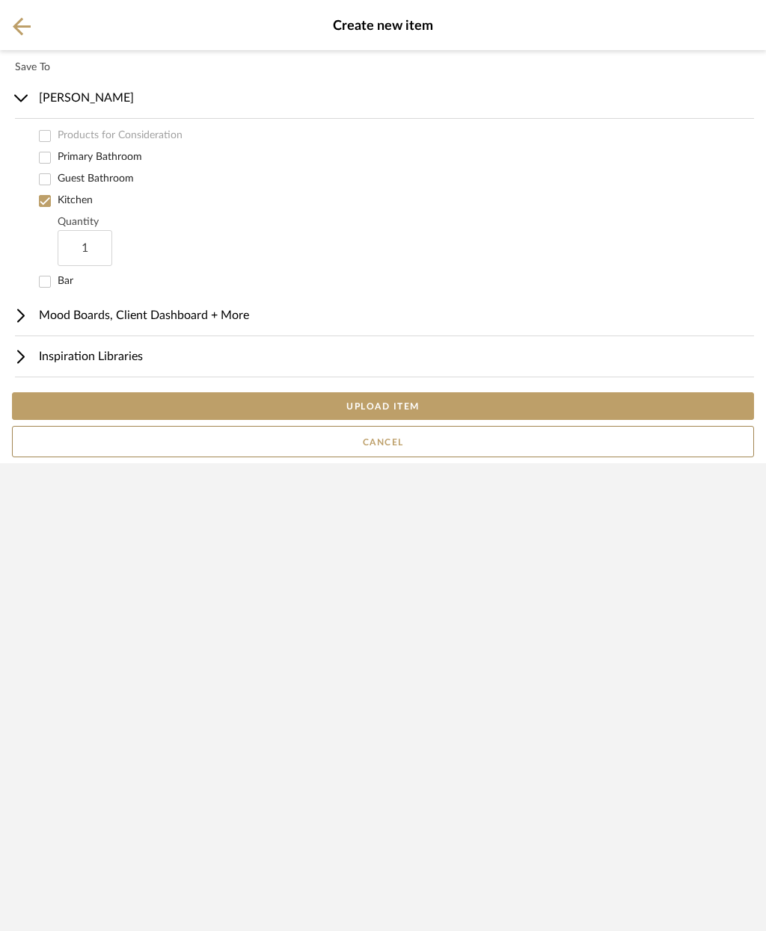
click at [463, 420] on button "UPLOAD ITEM" at bounding box center [383, 406] width 742 height 28
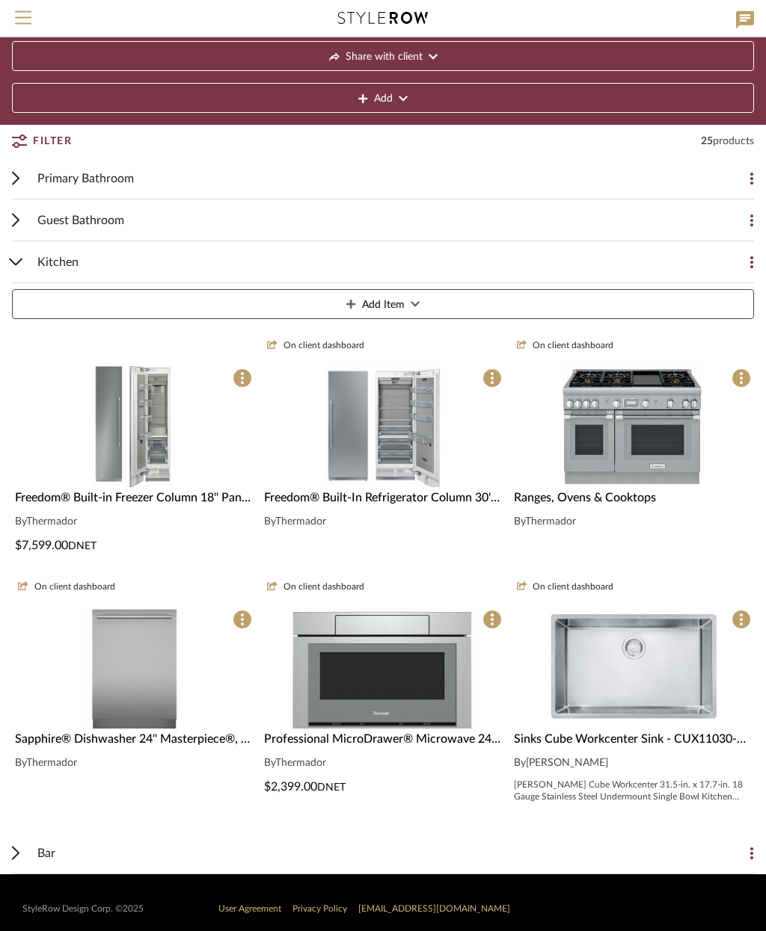
scroll to position [87, 0]
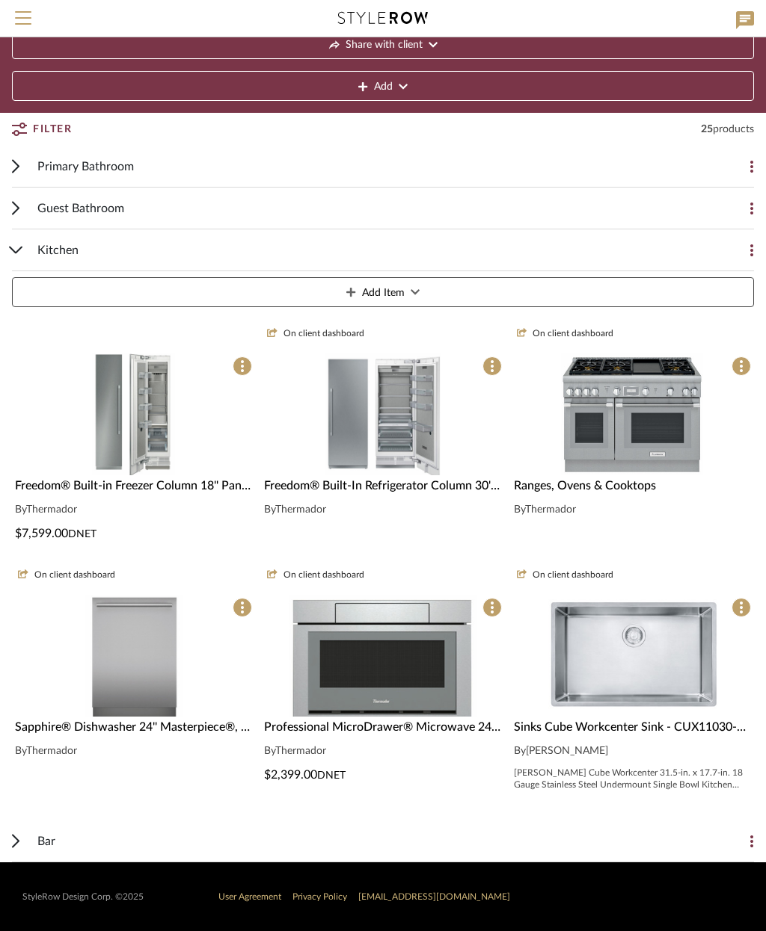
click at [160, 487] on img at bounding box center [133, 548] width 82 height 122
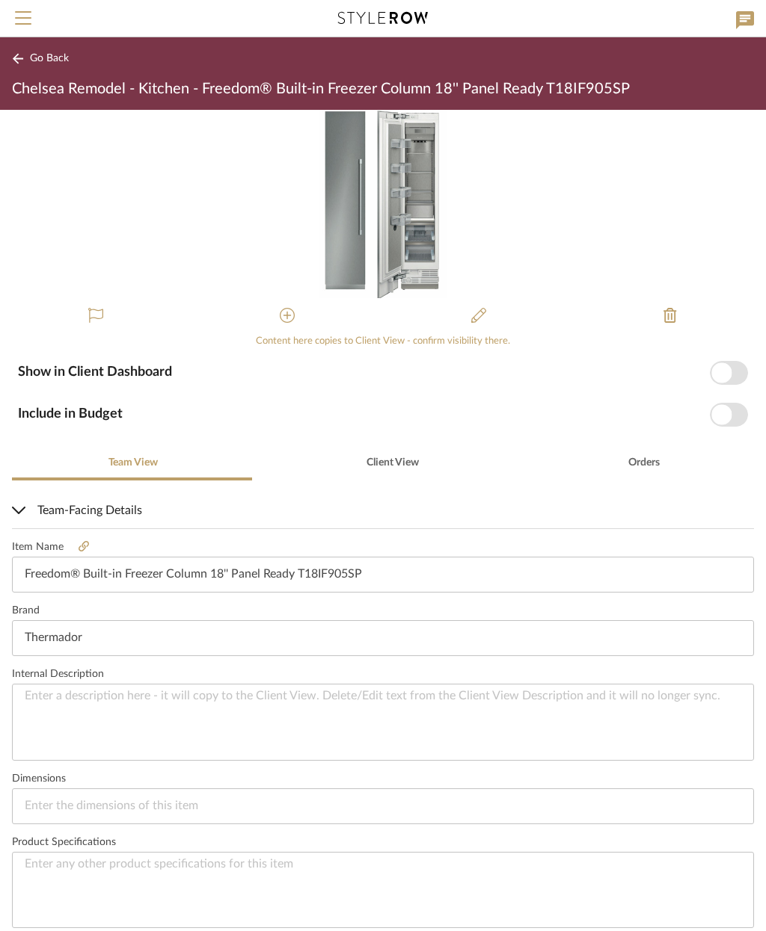
click at [724, 408] on span "button" at bounding box center [721, 414] width 20 height 20
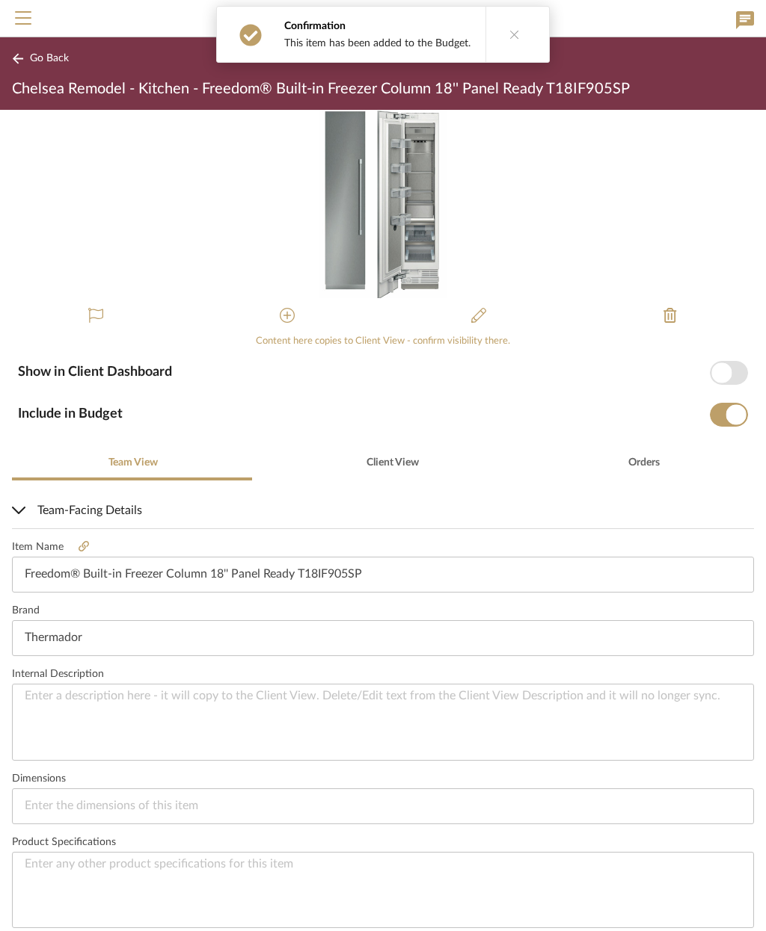
click at [728, 372] on span "button" at bounding box center [721, 373] width 20 height 20
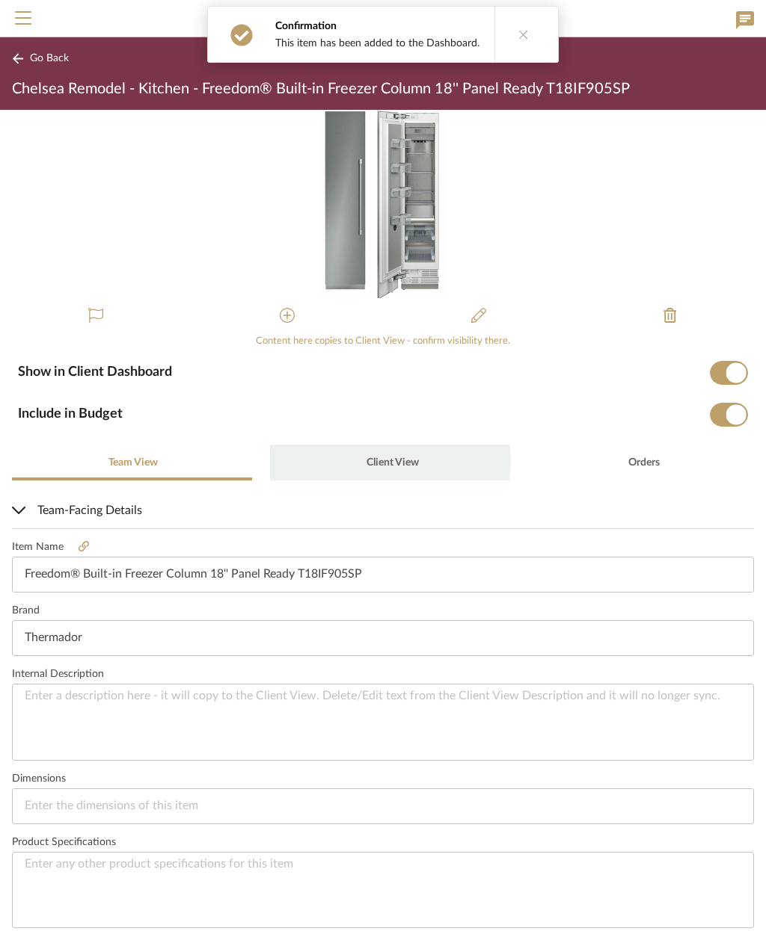
click at [384, 461] on span "Client View" at bounding box center [392, 463] width 52 height 10
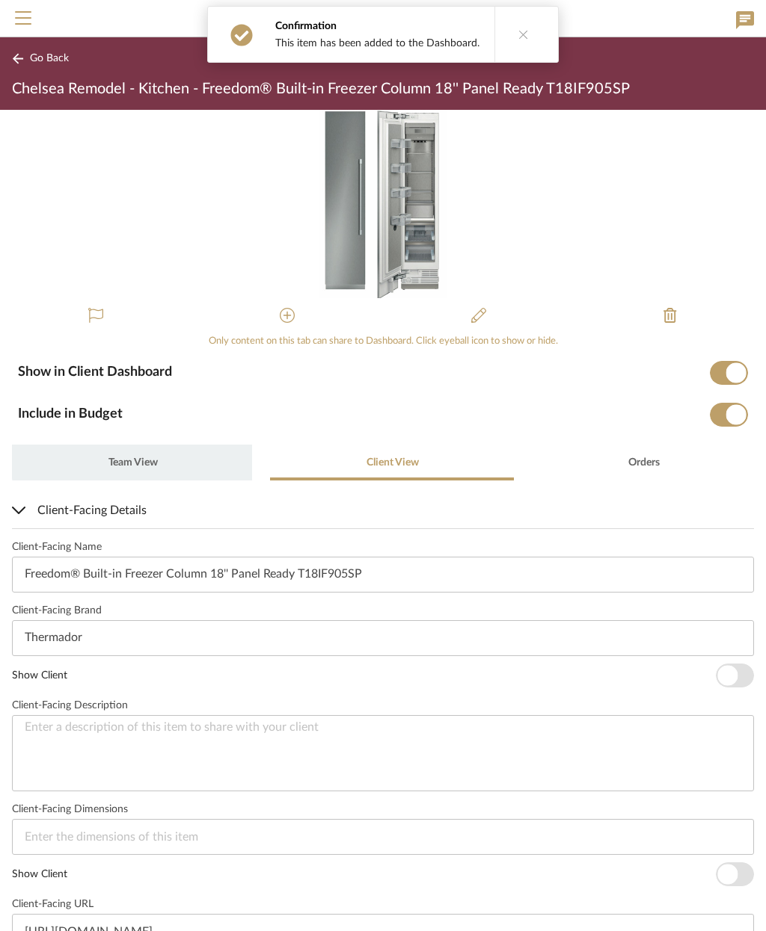
click at [139, 460] on span "Team View" at bounding box center [132, 463] width 49 height 10
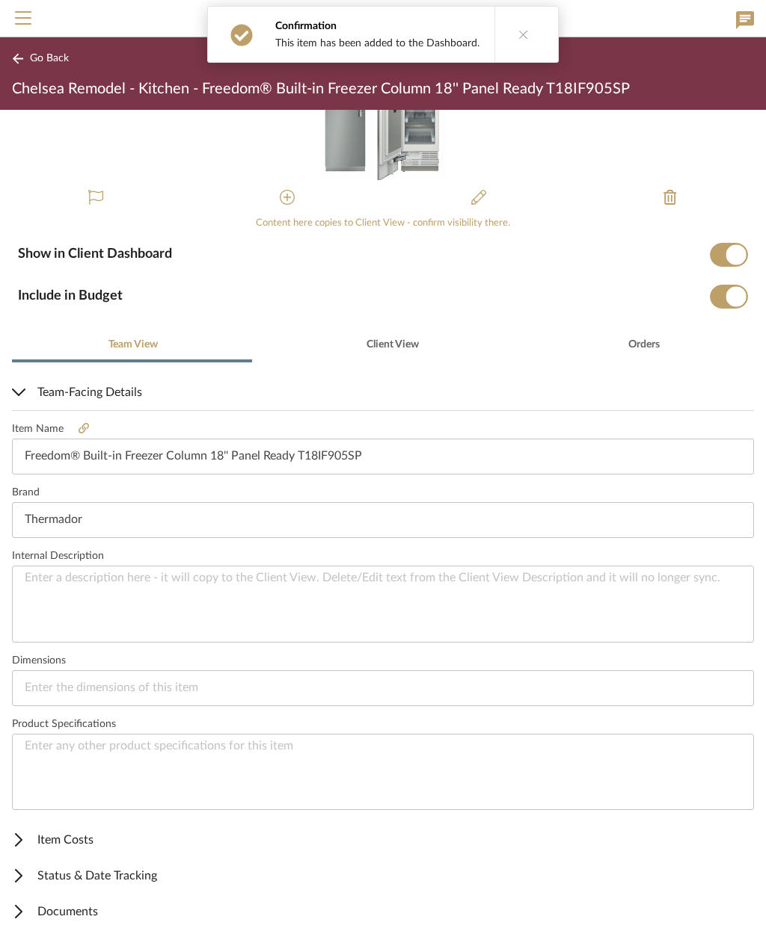
scroll to position [120, 0]
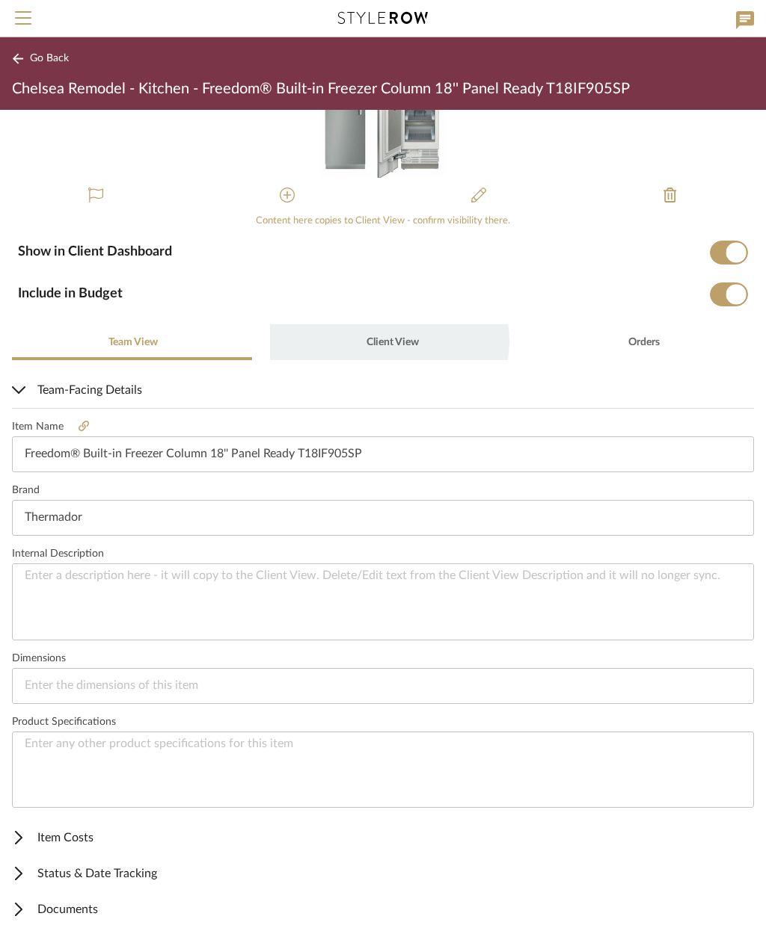
click at [381, 342] on span "Client View" at bounding box center [392, 342] width 52 height 10
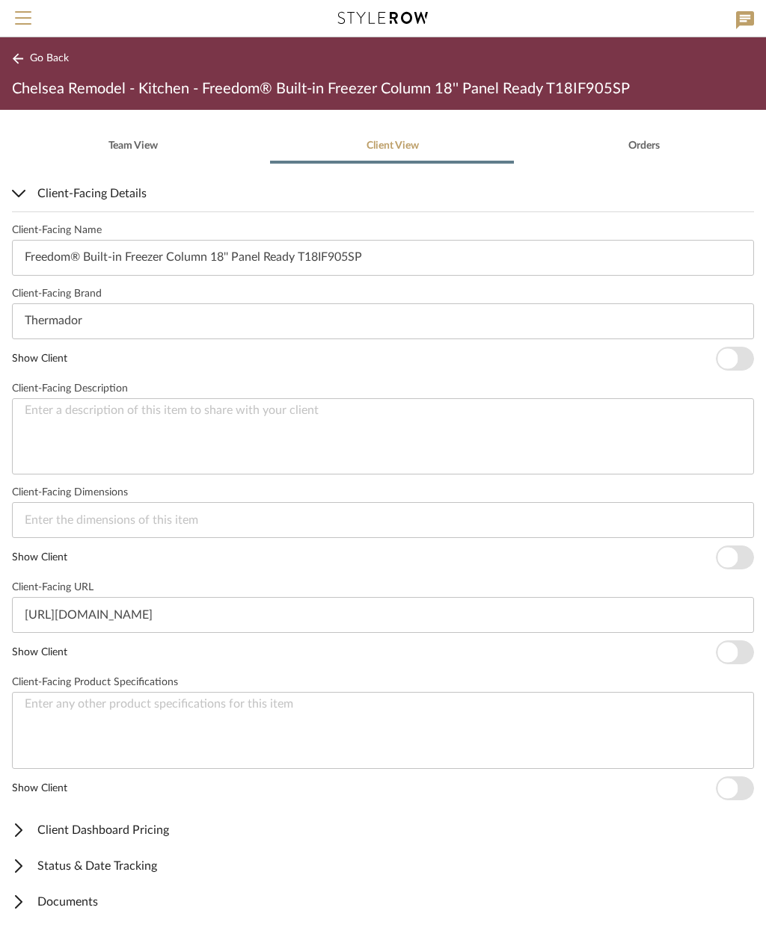
scroll to position [316, 0]
click at [83, 906] on span "Documents" at bounding box center [380, 903] width 736 height 18
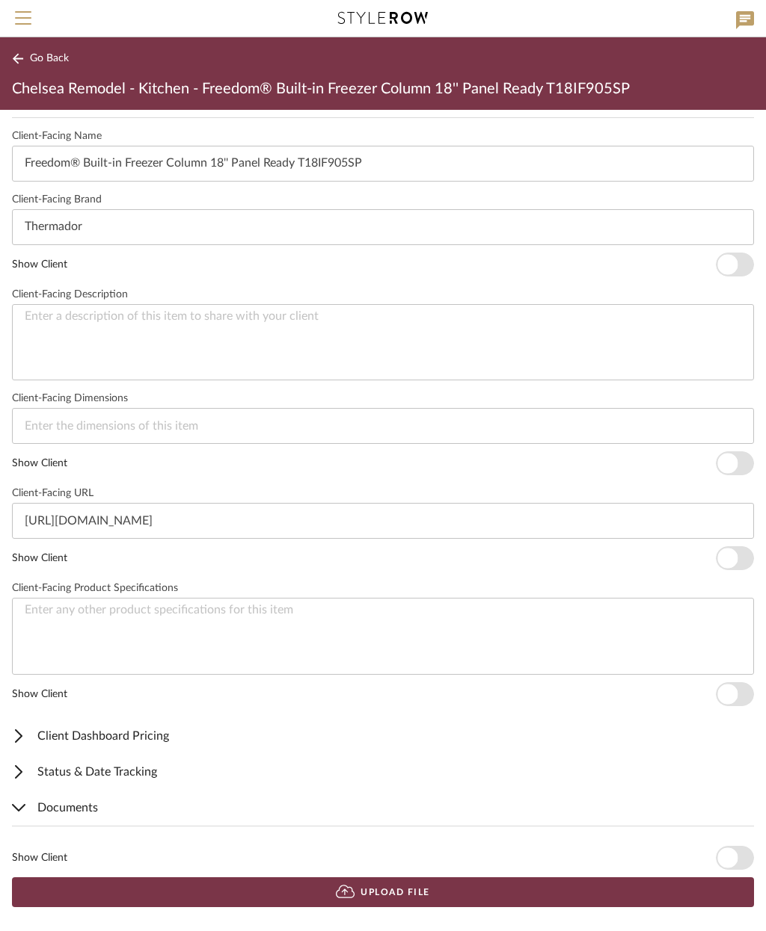
scroll to position [410, 0]
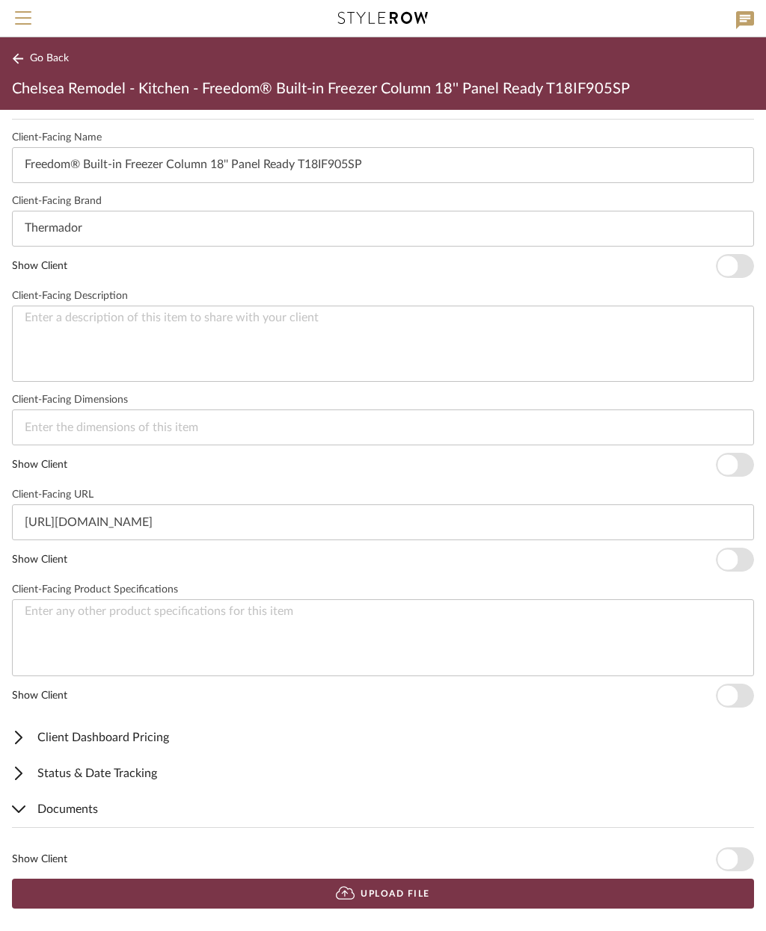
click at [414, 896] on button "Upload File" at bounding box center [383, 894] width 742 height 30
click at [299, 629] on textarea at bounding box center [383, 638] width 742 height 77
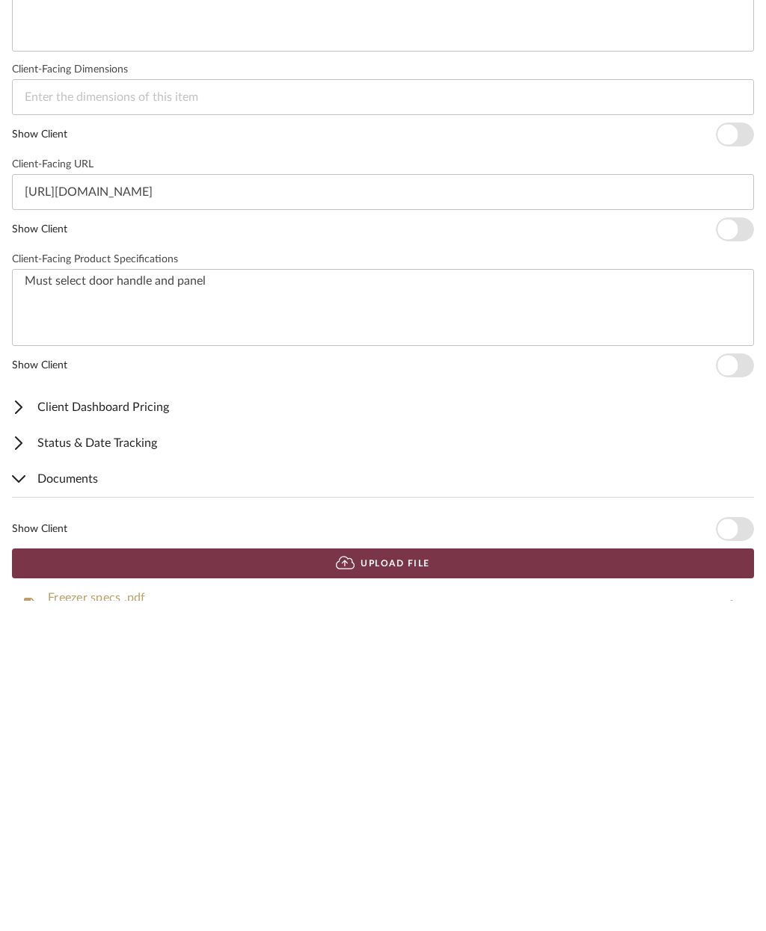
click at [738, 684] on span "button" at bounding box center [734, 696] width 38 height 24
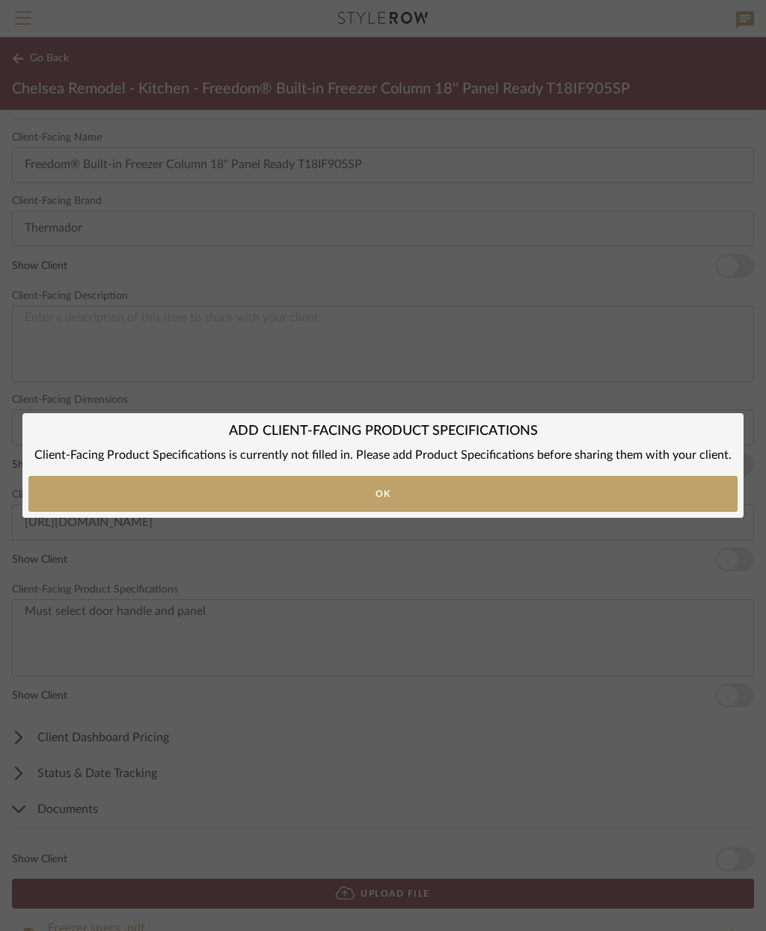
click at [657, 484] on button "Ok" at bounding box center [382, 494] width 709 height 36
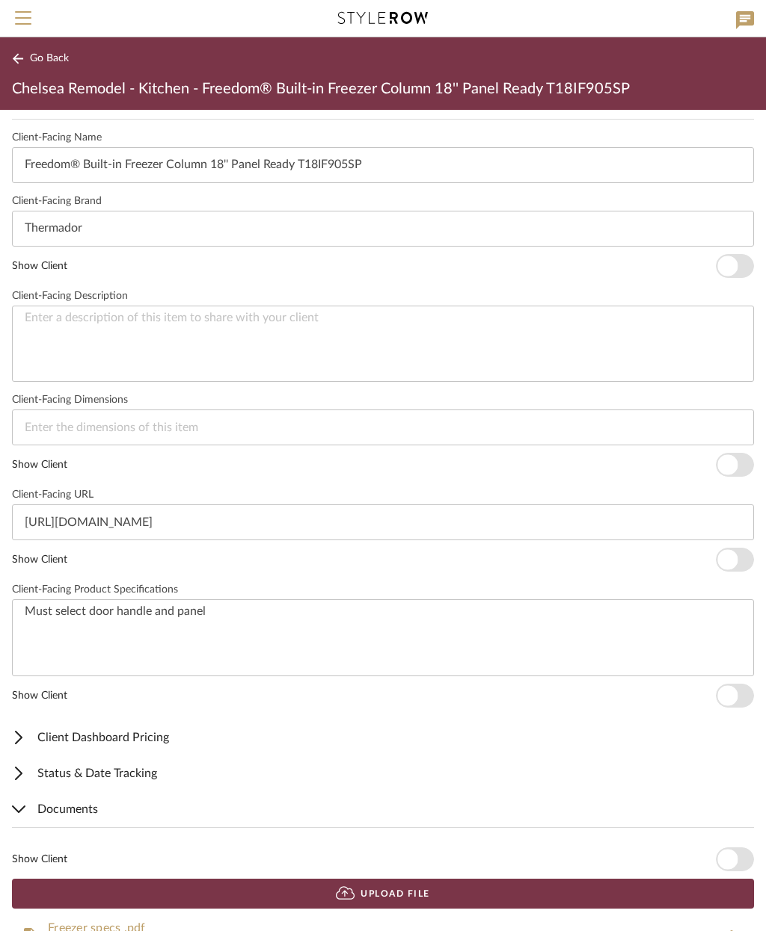
click at [724, 860] on span "button" at bounding box center [727, 860] width 20 height 20
click at [726, 694] on span "button" at bounding box center [727, 696] width 20 height 20
click at [725, 570] on span "button" at bounding box center [734, 560] width 38 height 24
click at [732, 268] on span "button" at bounding box center [727, 266] width 20 height 20
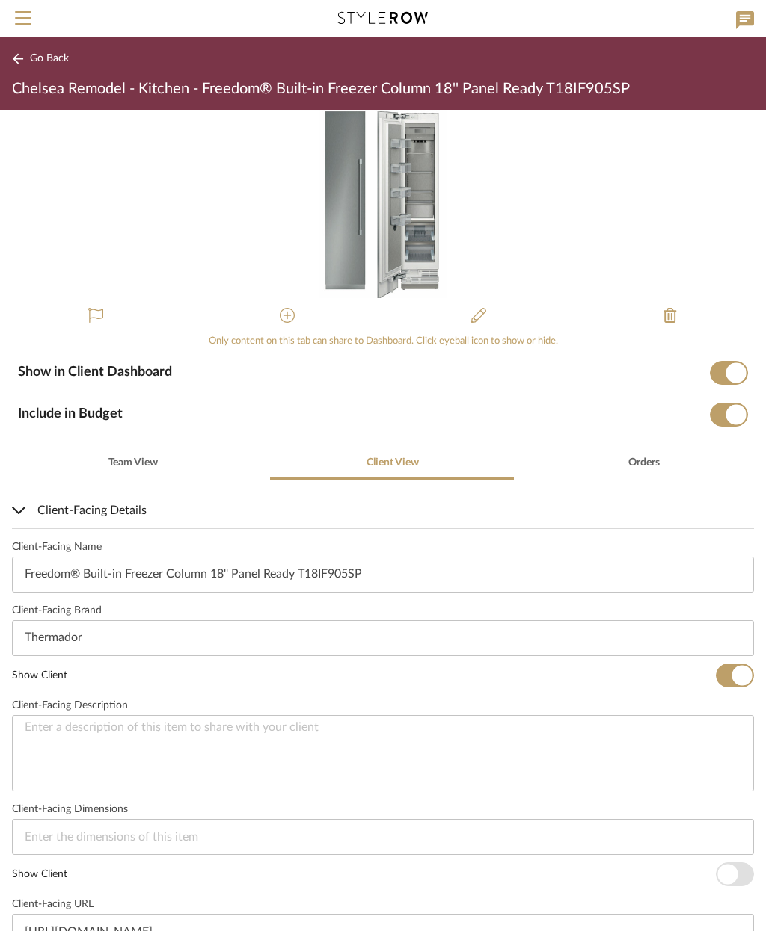
scroll to position [0, 0]
click at [48, 54] on span "Go Back" at bounding box center [49, 58] width 39 height 13
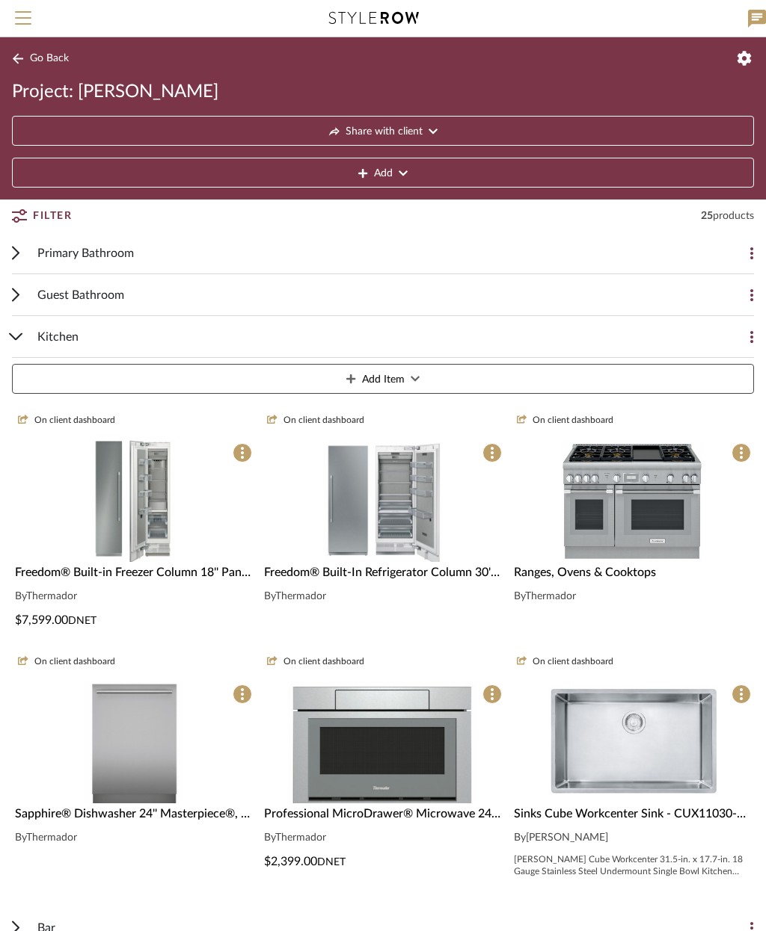
scroll to position [87, 0]
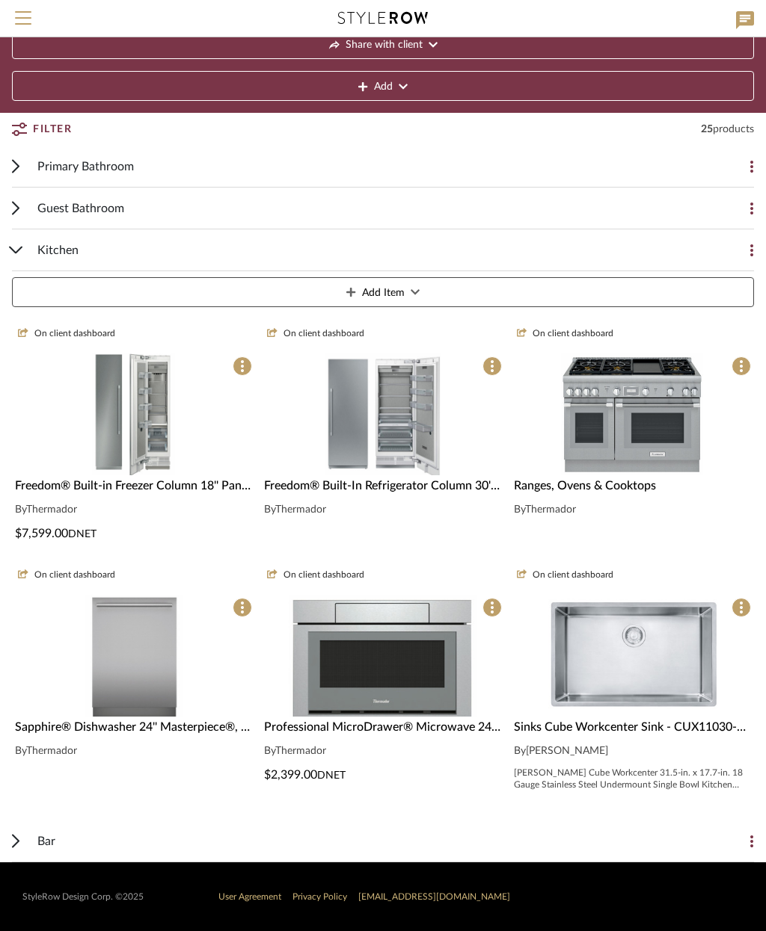
click at [478, 298] on button "Add Item" at bounding box center [383, 292] width 742 height 30
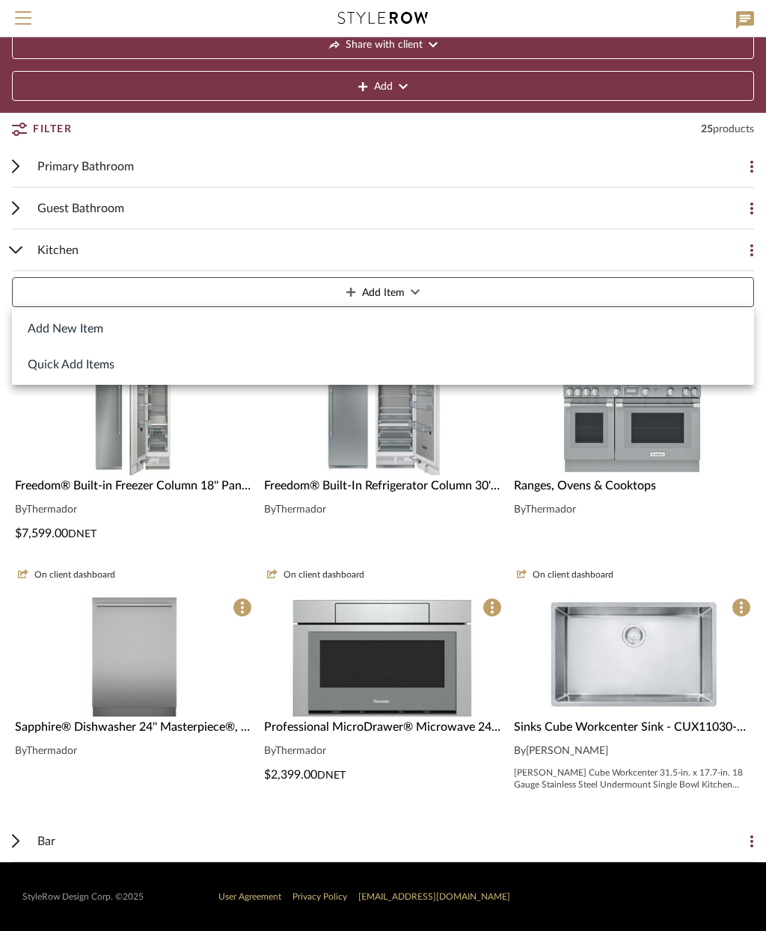
click at [110, 330] on button "Add New Item" at bounding box center [383, 328] width 742 height 36
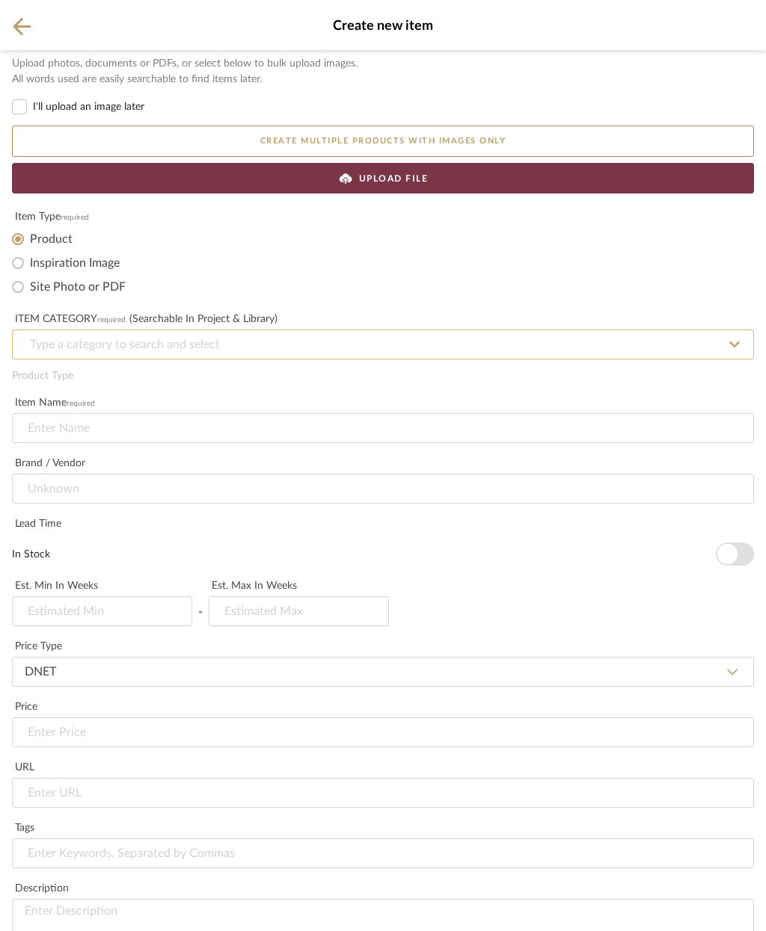
click at [404, 333] on input at bounding box center [383, 345] width 742 height 30
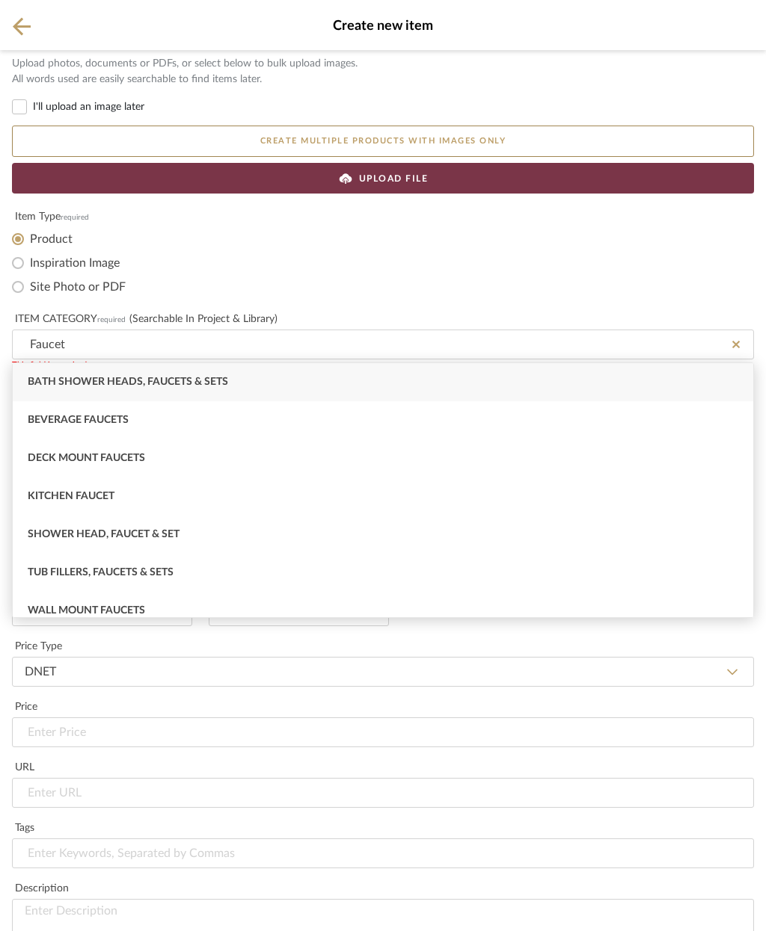
click at [114, 499] on span "Kitchen Faucet" at bounding box center [71, 496] width 87 height 10
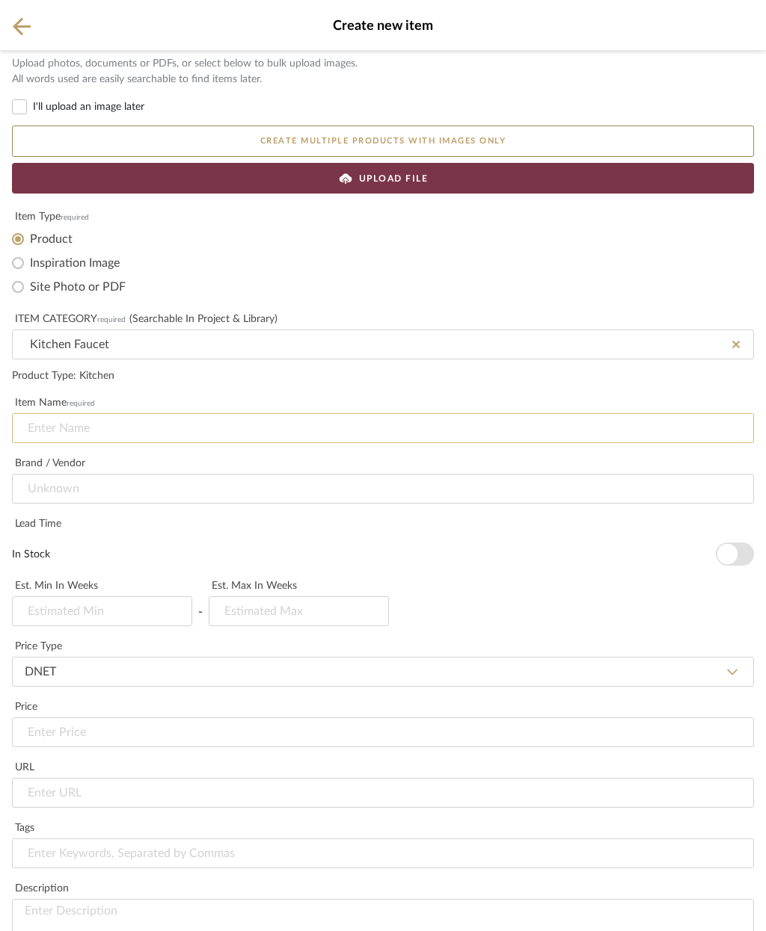
click at [303, 433] on input at bounding box center [383, 428] width 742 height 30
click at [286, 491] on input at bounding box center [383, 489] width 742 height 30
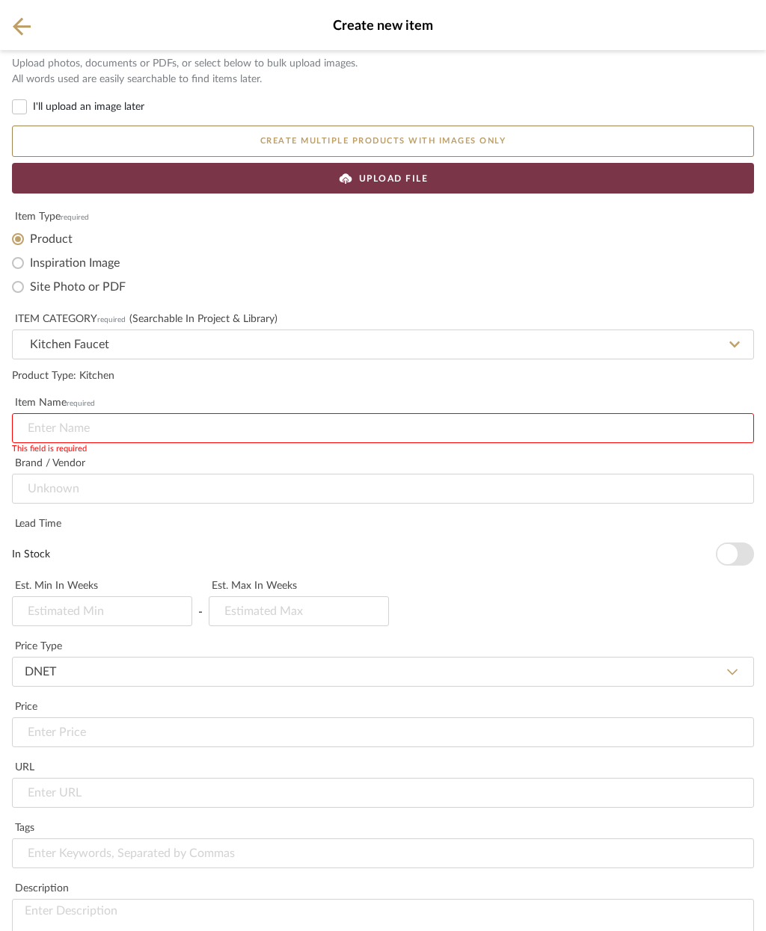
click at [161, 429] on input at bounding box center [383, 428] width 742 height 30
click at [110, 425] on input at bounding box center [383, 428] width 742 height 30
paste input "Corsano Culinary Pull-Out Kitchen Faucet Model K51-150-BFB-SN"
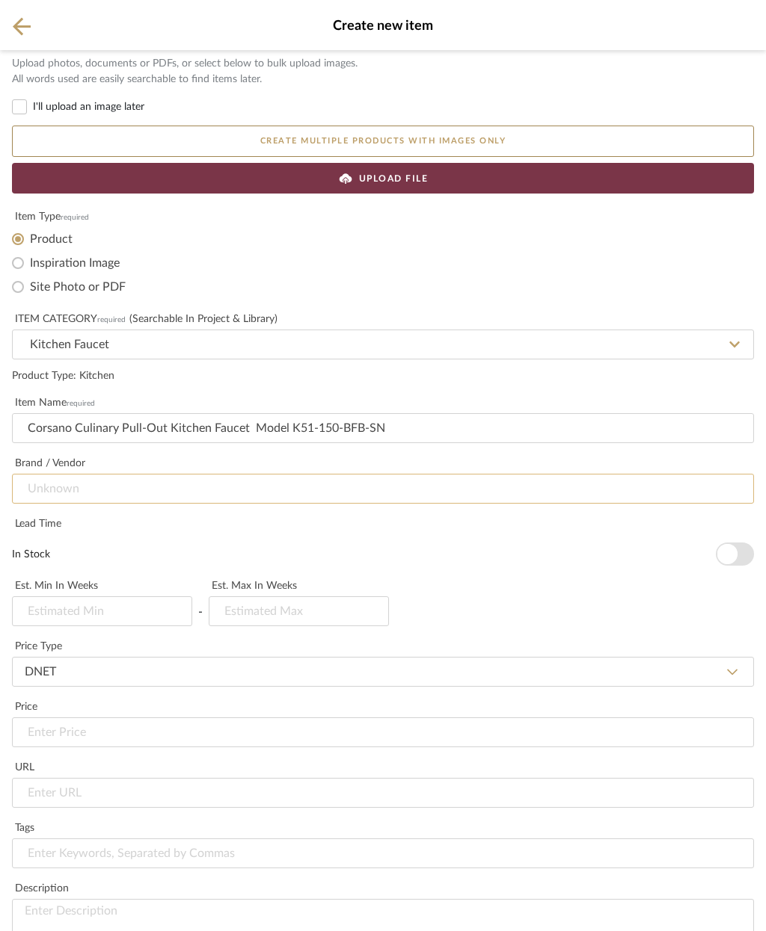
click at [158, 488] on input at bounding box center [383, 489] width 742 height 30
click at [138, 485] on input at bounding box center [383, 489] width 742 height 30
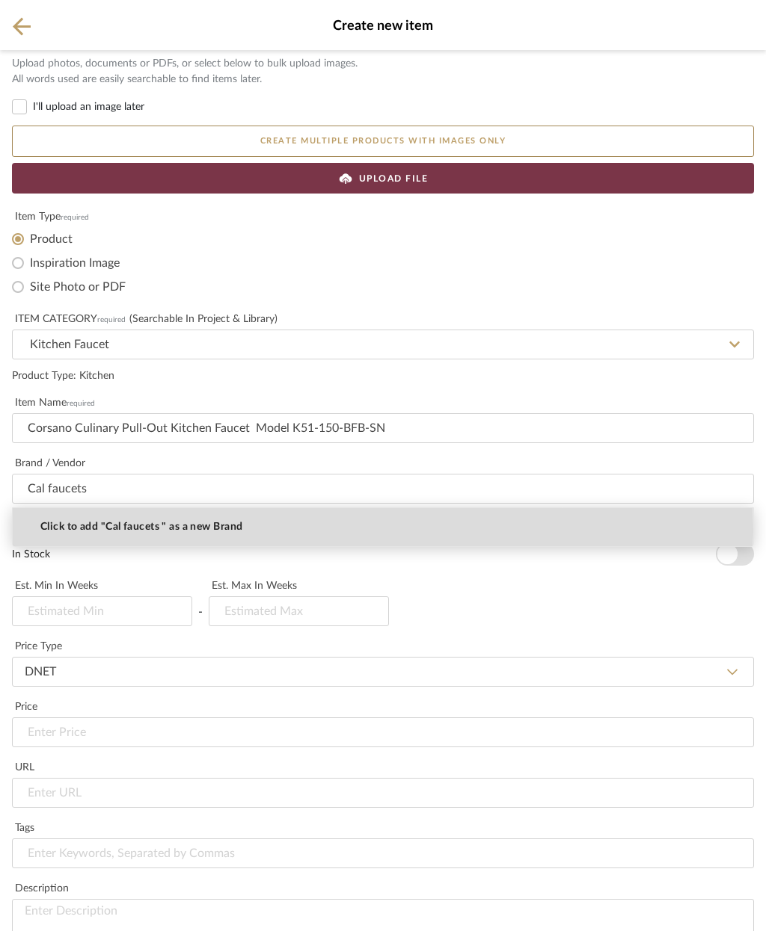
click at [189, 529] on span "Click to add "Cal faucets " as a new Brand" at bounding box center [141, 527] width 202 height 13
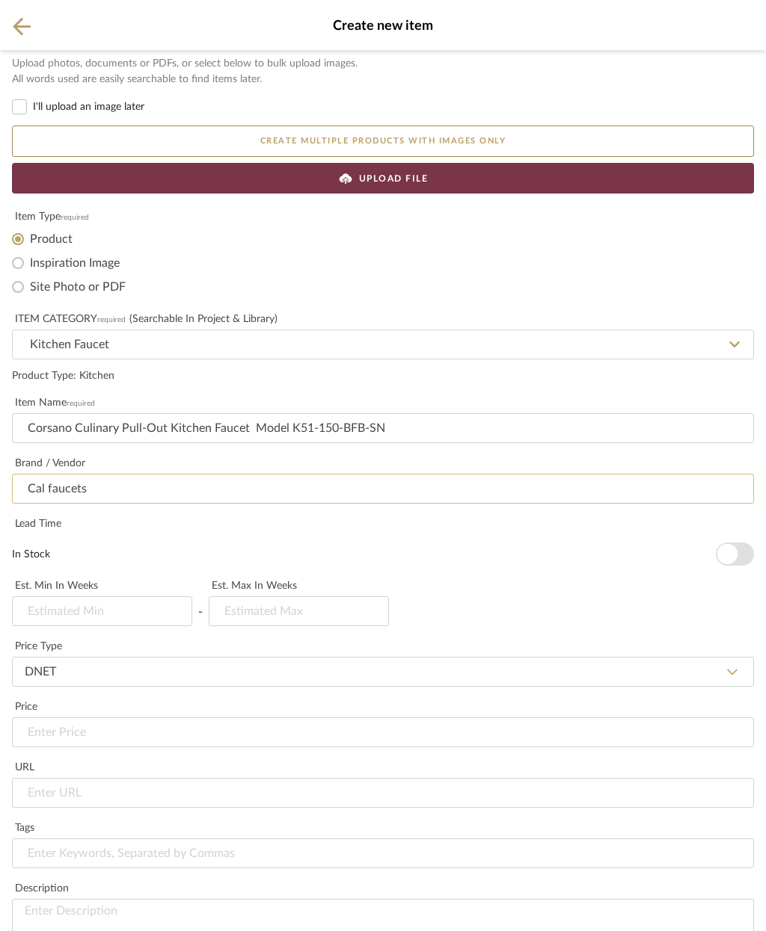
scroll to position [141, 0]
click at [739, 543] on button "In Stock" at bounding box center [734, 554] width 38 height 23
click at [261, 778] on input "url" at bounding box center [383, 793] width 742 height 30
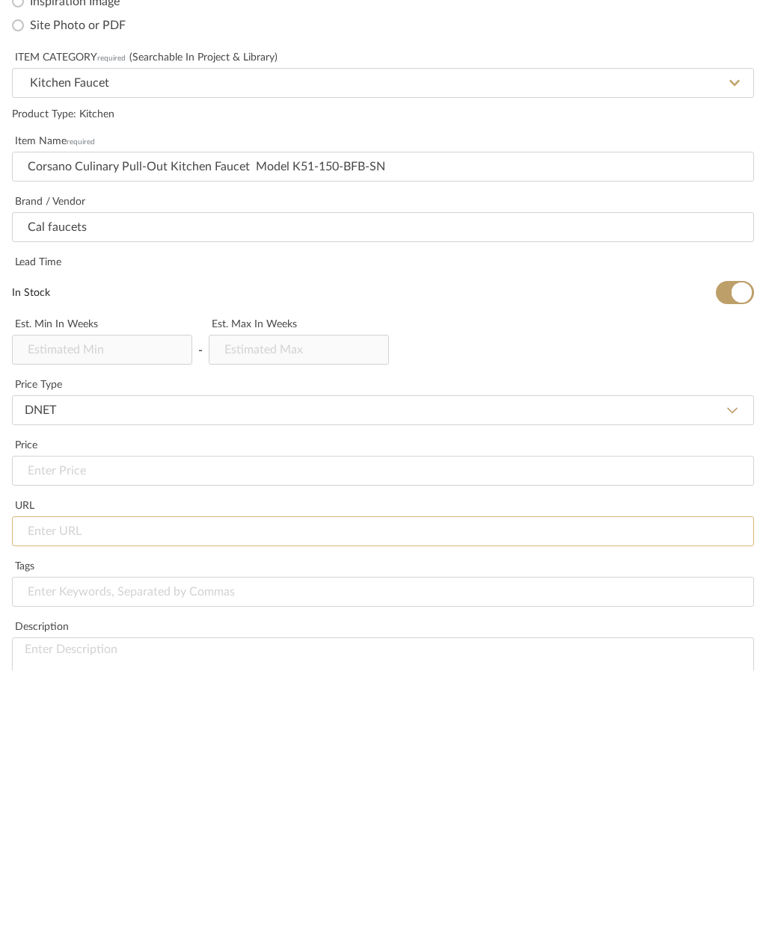
click at [150, 778] on input "url" at bounding box center [383, 793] width 742 height 30
paste input "Corsano Culinary Pull-Out Kitchen Faucet Model K51-150-BFB-SN"
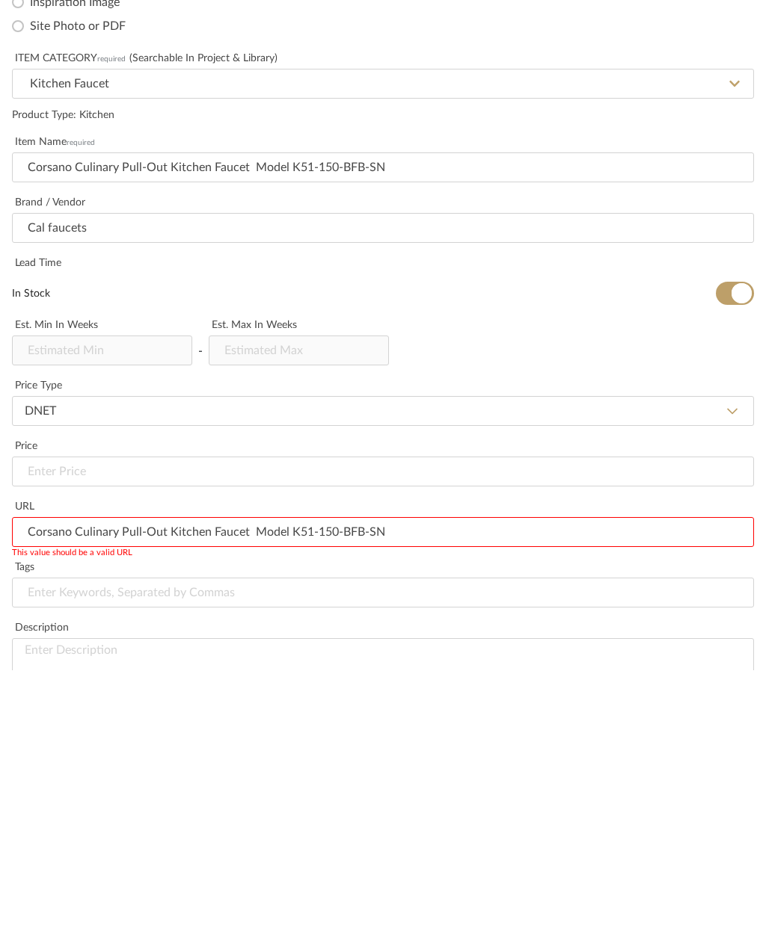
click at [40, 778] on input "Corsano Culinary Pull-Out Kitchen Faucet Model K51-150-BFB-SN" at bounding box center [383, 793] width 742 height 30
click at [37, 778] on input "Corsano Culinary Pull-Out Kitchen Faucet Model K51-150-BFB-SN" at bounding box center [383, 793] width 742 height 30
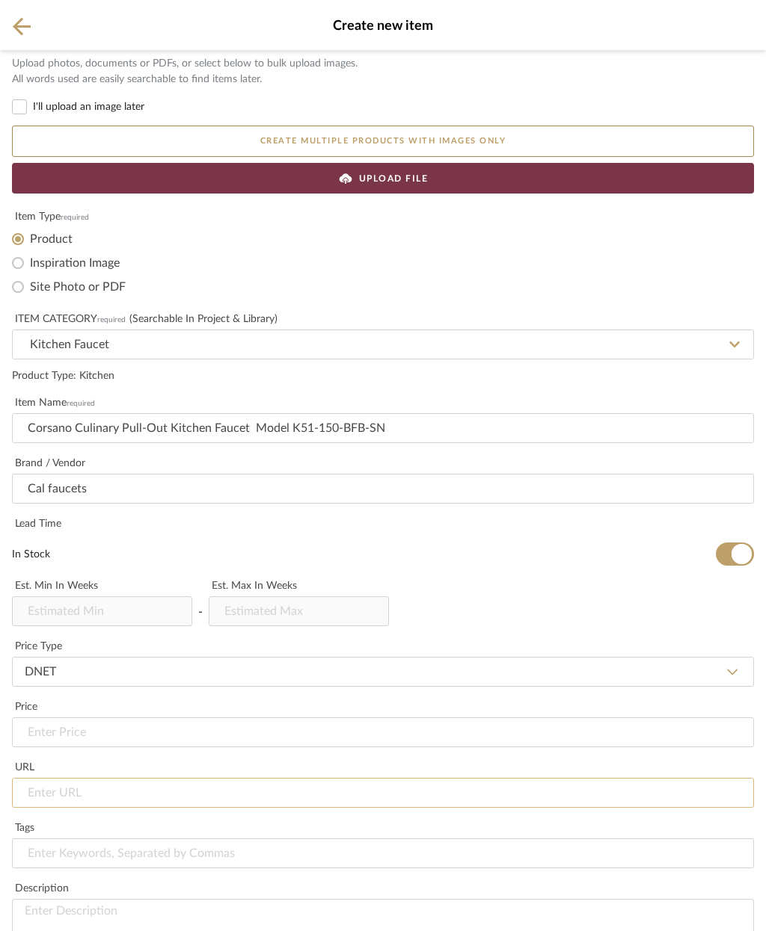
click at [117, 778] on input "url" at bounding box center [383, 793] width 742 height 30
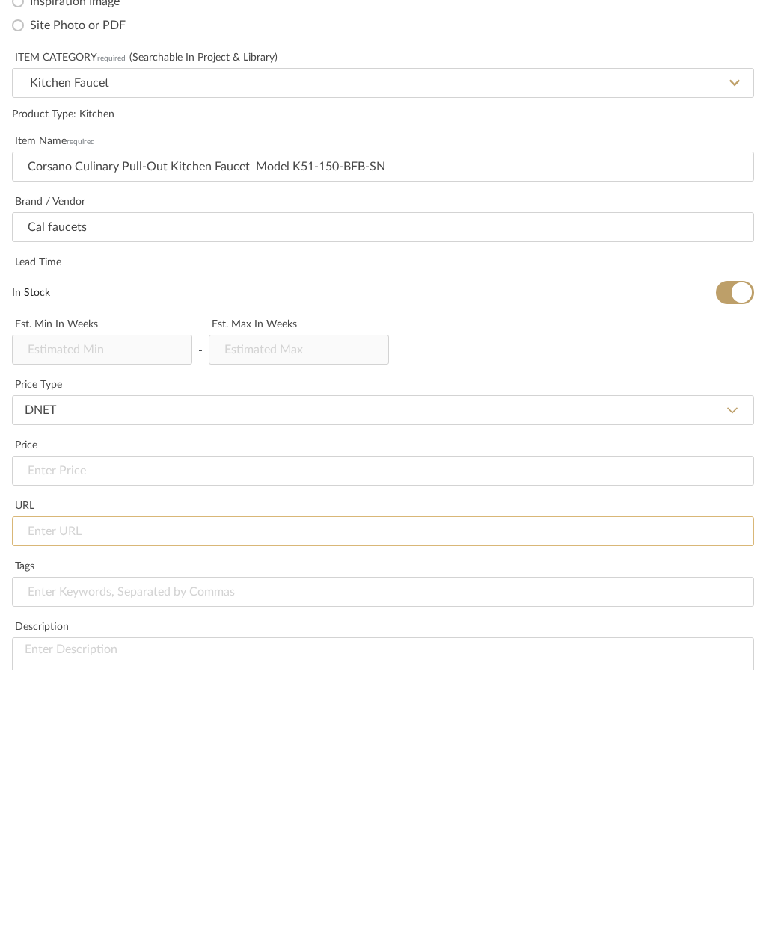
click at [68, 778] on input "url" at bounding box center [383, 793] width 742 height 30
paste input "https://www.calfaucets.com/kitchen/faucets/culinary/corsano-culinary-pull-out-k…"
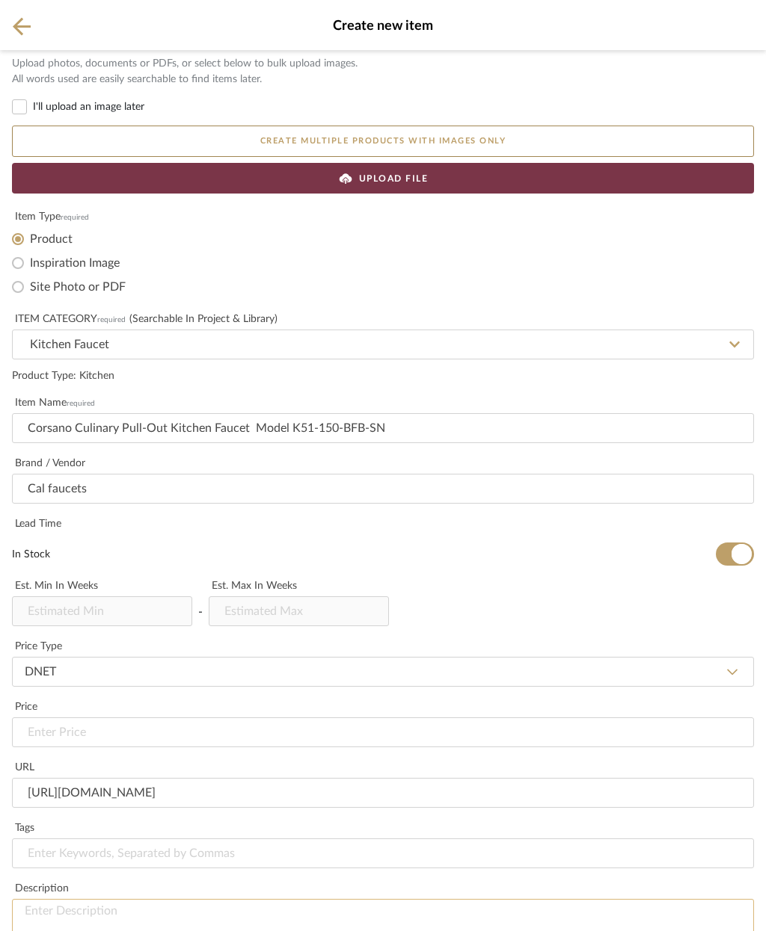
click at [132, 899] on textarea at bounding box center [383, 929] width 742 height 60
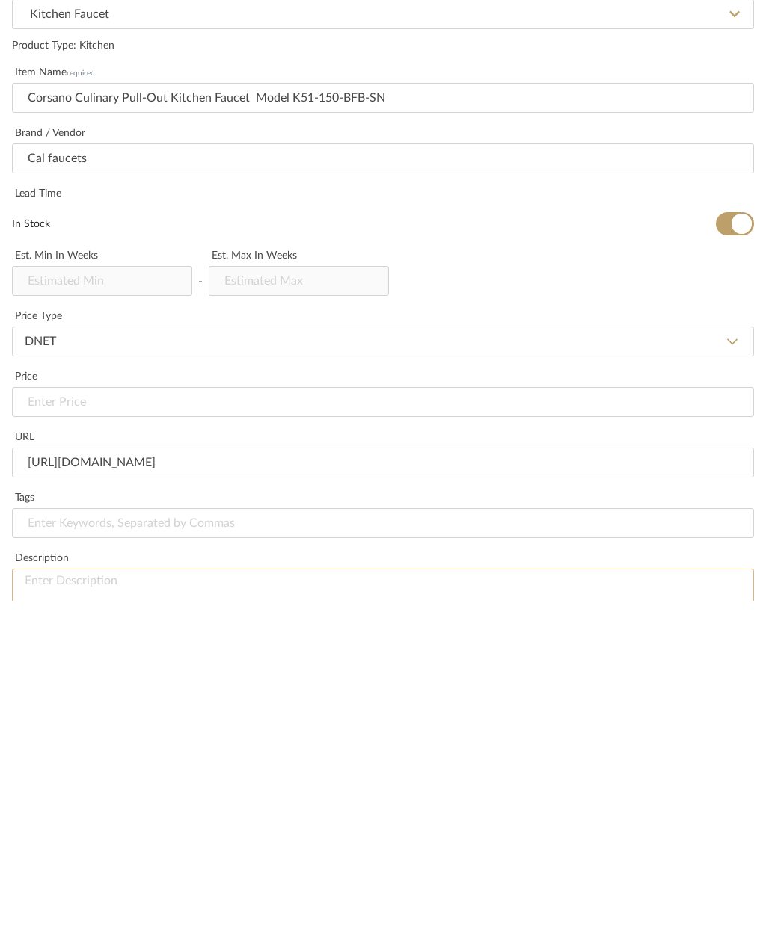
click at [116, 899] on textarea at bounding box center [383, 929] width 742 height 60
paste textarea "For coil finishing options, see "Culinary Faucet Coil Finishing Guide" all bras…"
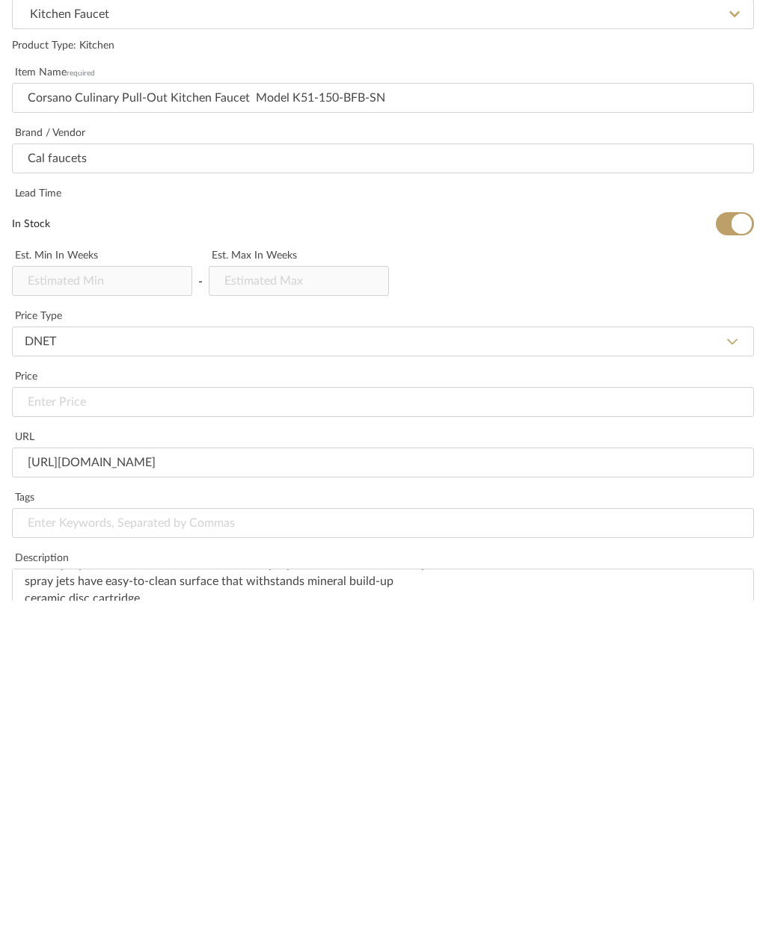
paste textarea "For coil finishing options, see "Culinary Faucet Coil Finishing Guide" all bras…"
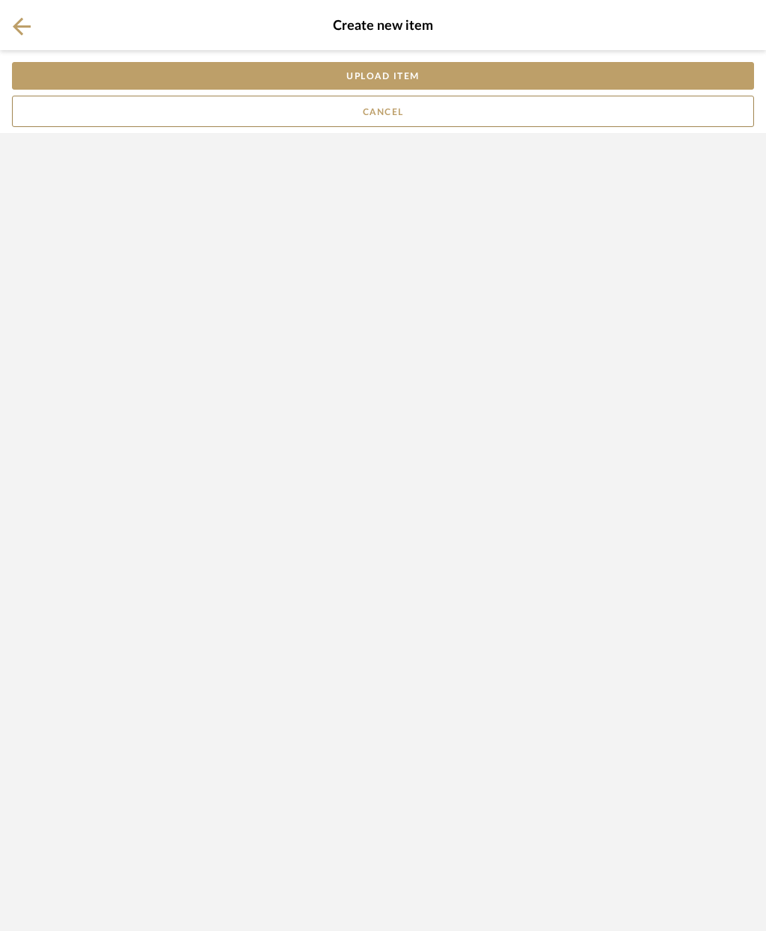
scroll to position [0, 0]
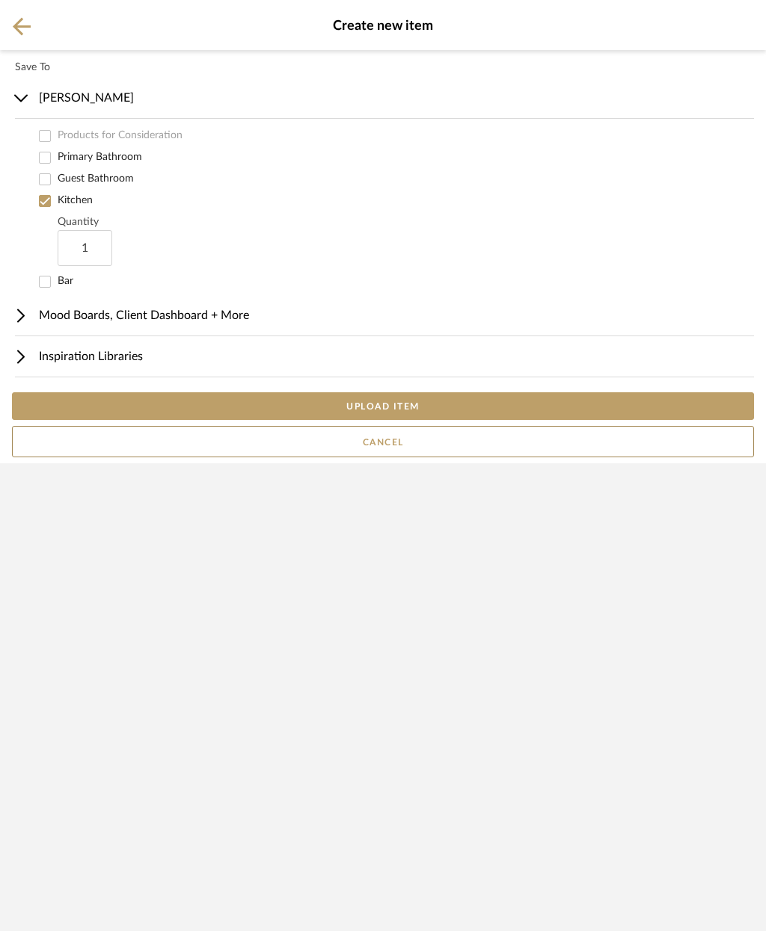
click at [25, 26] on icon at bounding box center [22, 26] width 18 height 18
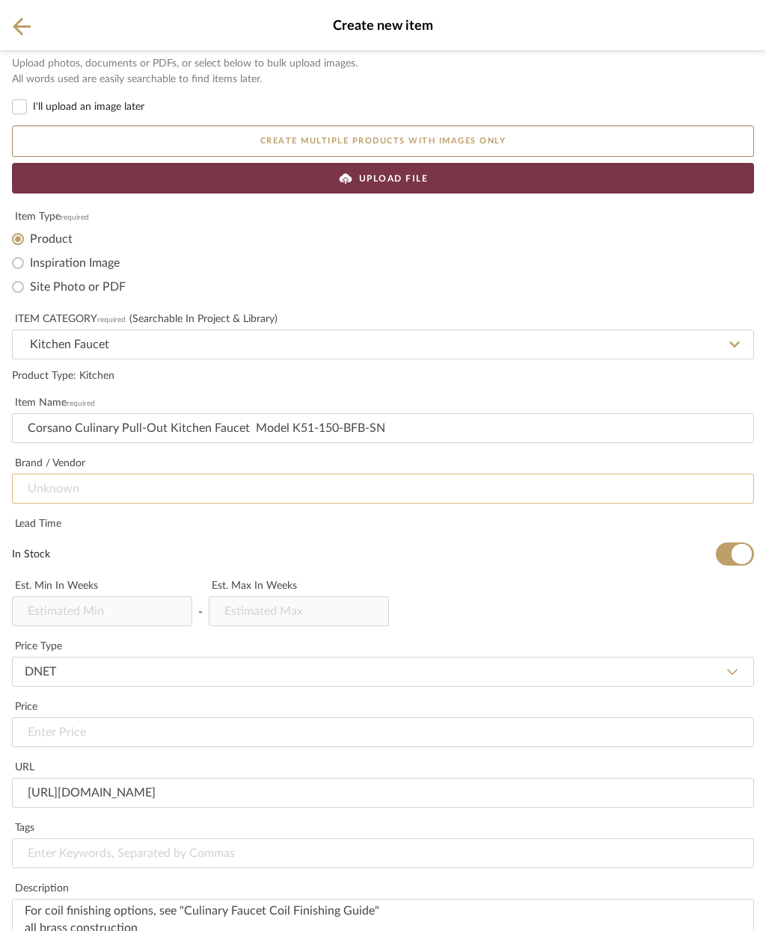
click at [320, 493] on input at bounding box center [383, 489] width 742 height 30
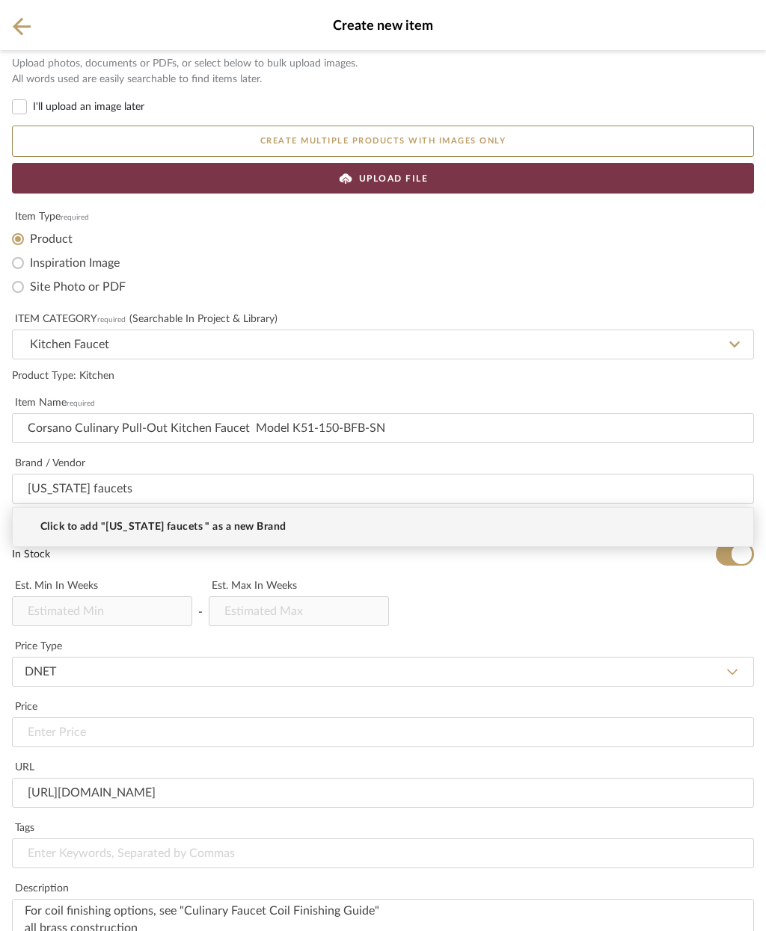
click at [218, 532] on span "Click to add "California faucets " as a new Brand" at bounding box center [162, 527] width 245 height 13
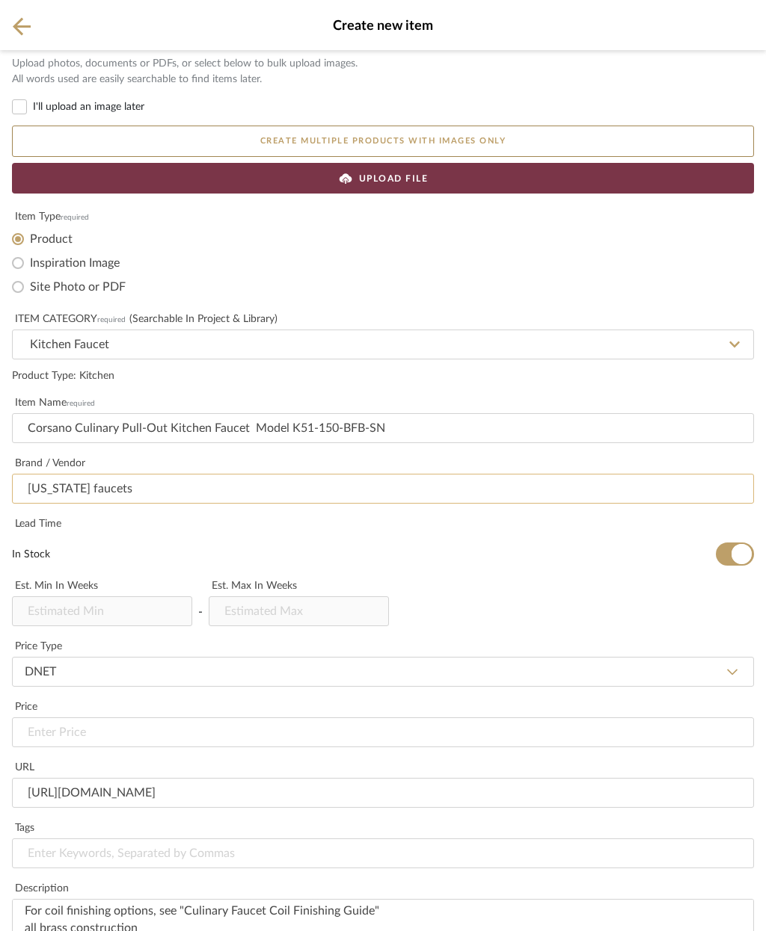
scroll to position [384, 0]
click at [28, 17] on icon at bounding box center [22, 26] width 18 height 19
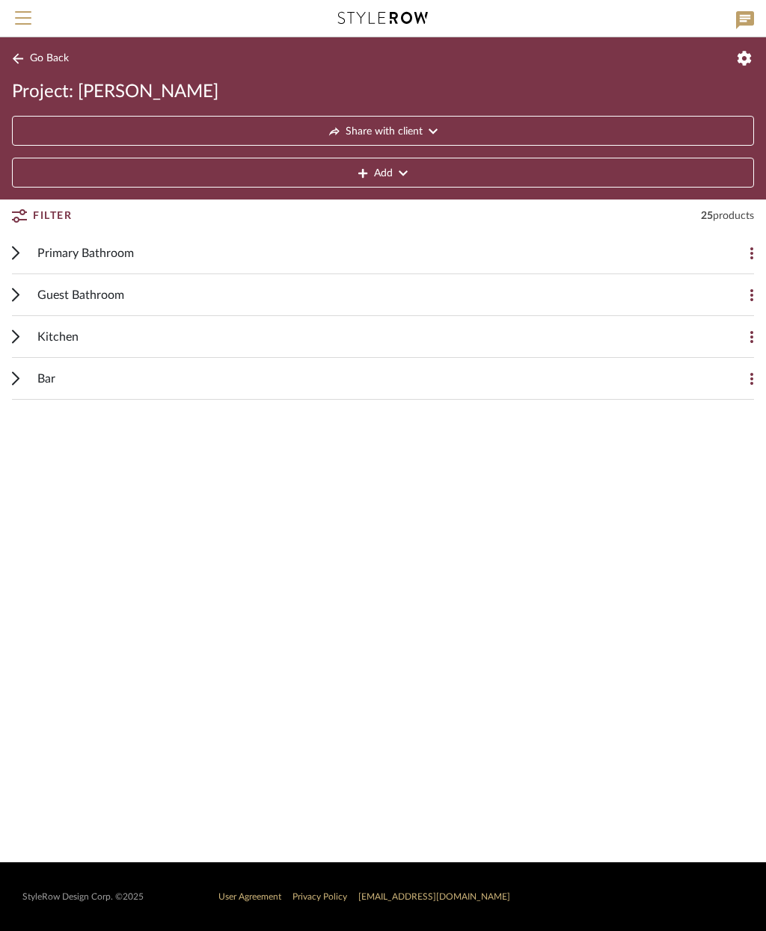
click at [265, 335] on div "Kitchen" at bounding box center [371, 336] width 668 height 41
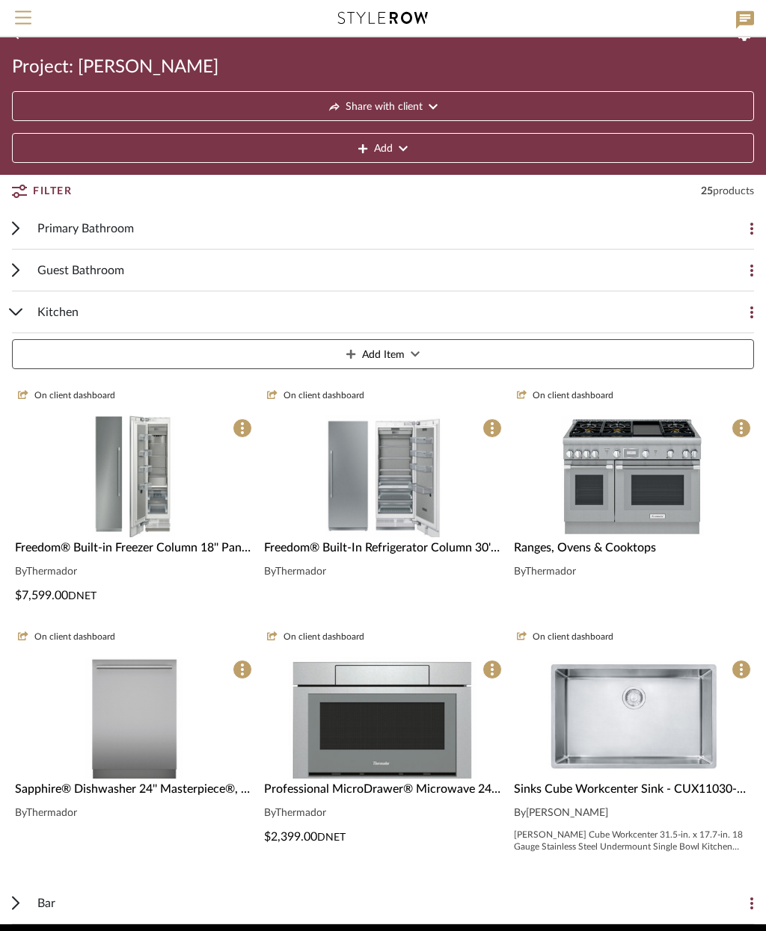
scroll to position [87, 0]
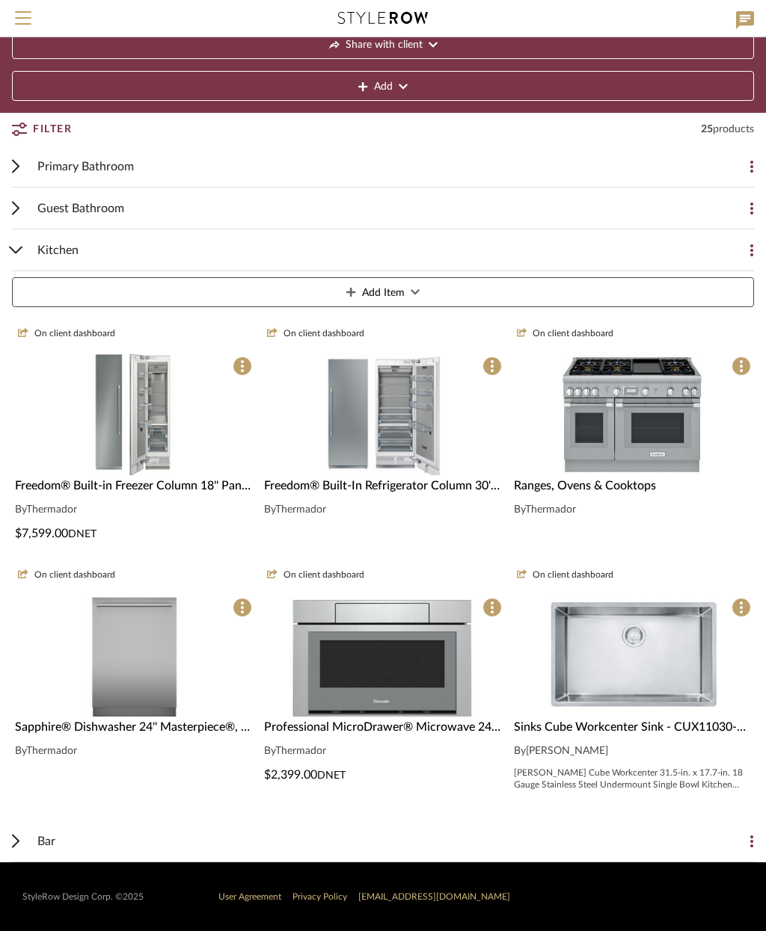
click at [434, 295] on button "Add Item" at bounding box center [383, 292] width 742 height 30
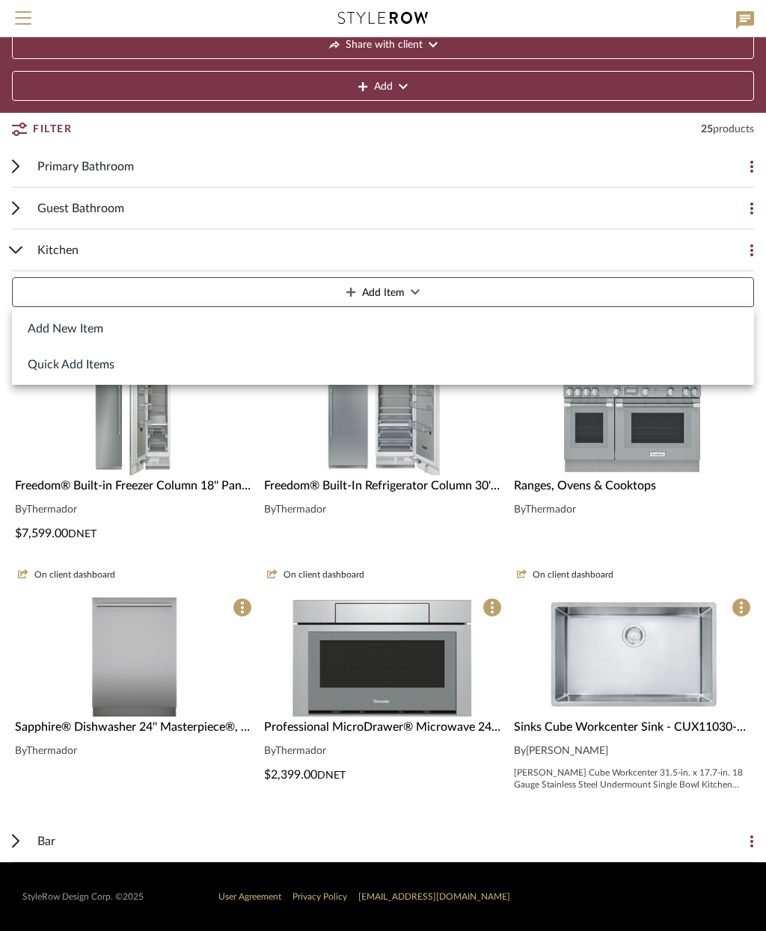
click at [107, 330] on button "Add New Item" at bounding box center [383, 328] width 742 height 36
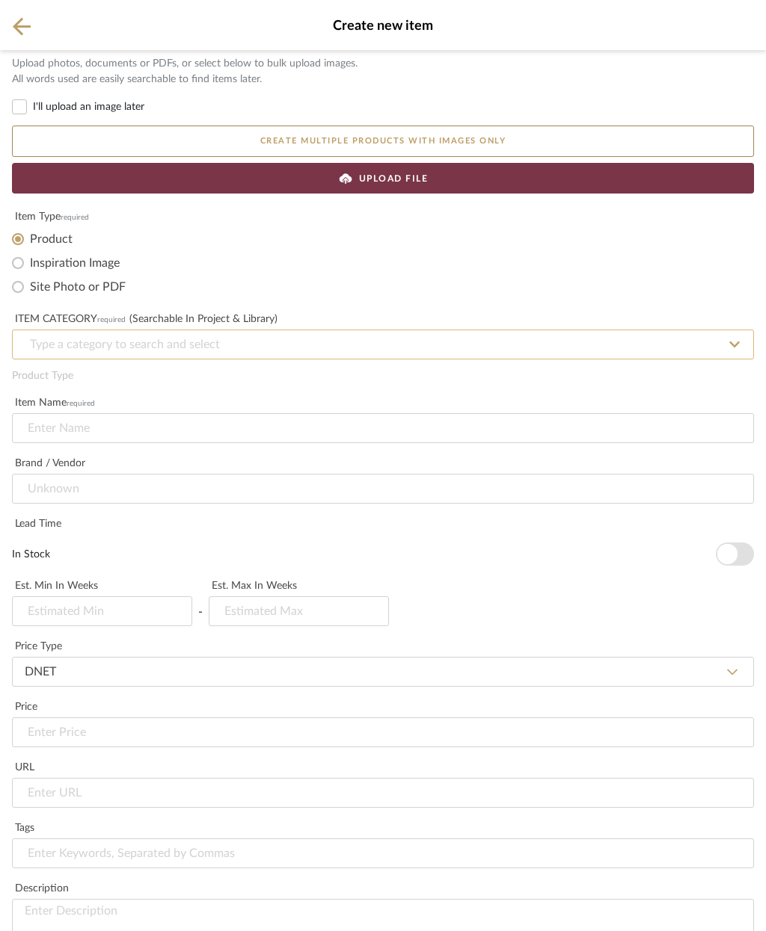
click at [276, 341] on input at bounding box center [383, 345] width 742 height 30
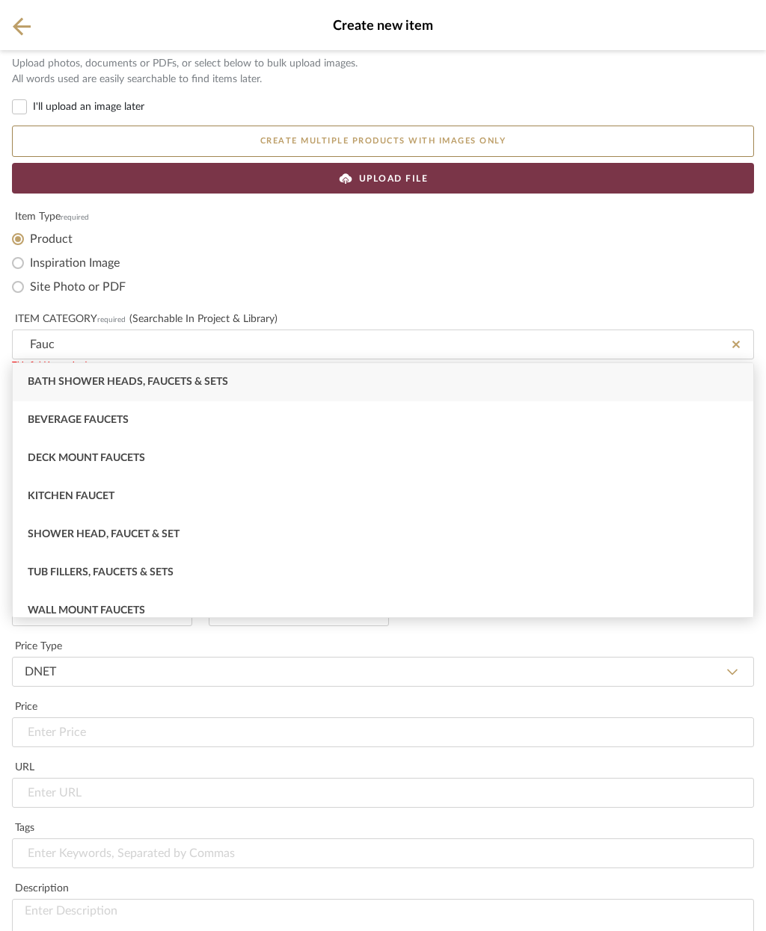
click at [192, 500] on div "Kitchen Faucet" at bounding box center [383, 497] width 740 height 38
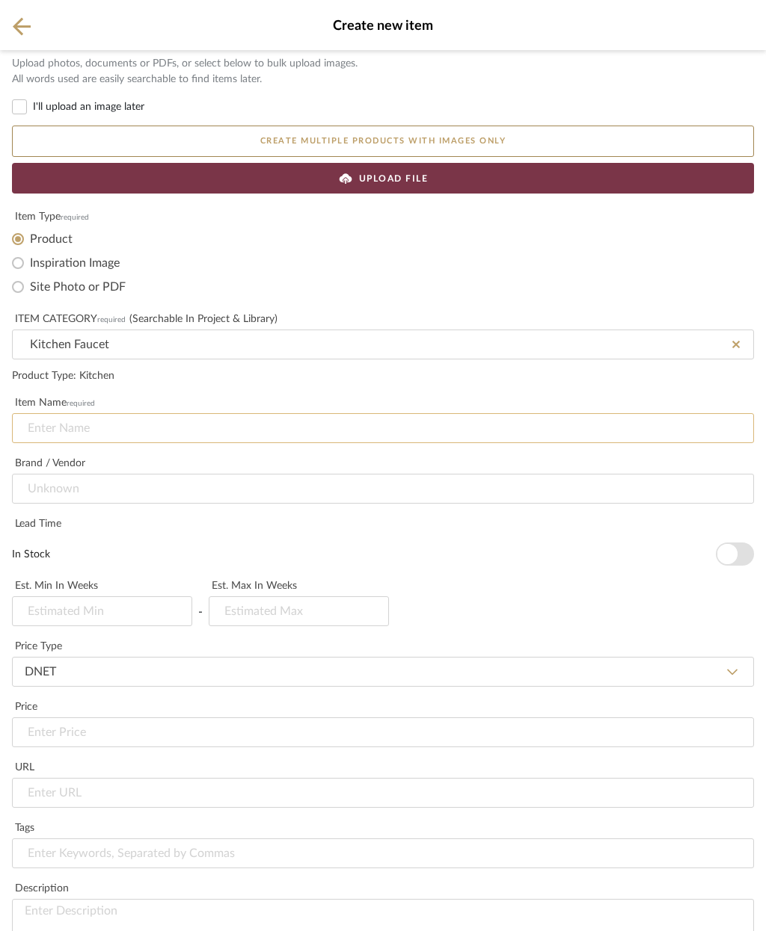
click at [236, 423] on input at bounding box center [383, 428] width 742 height 30
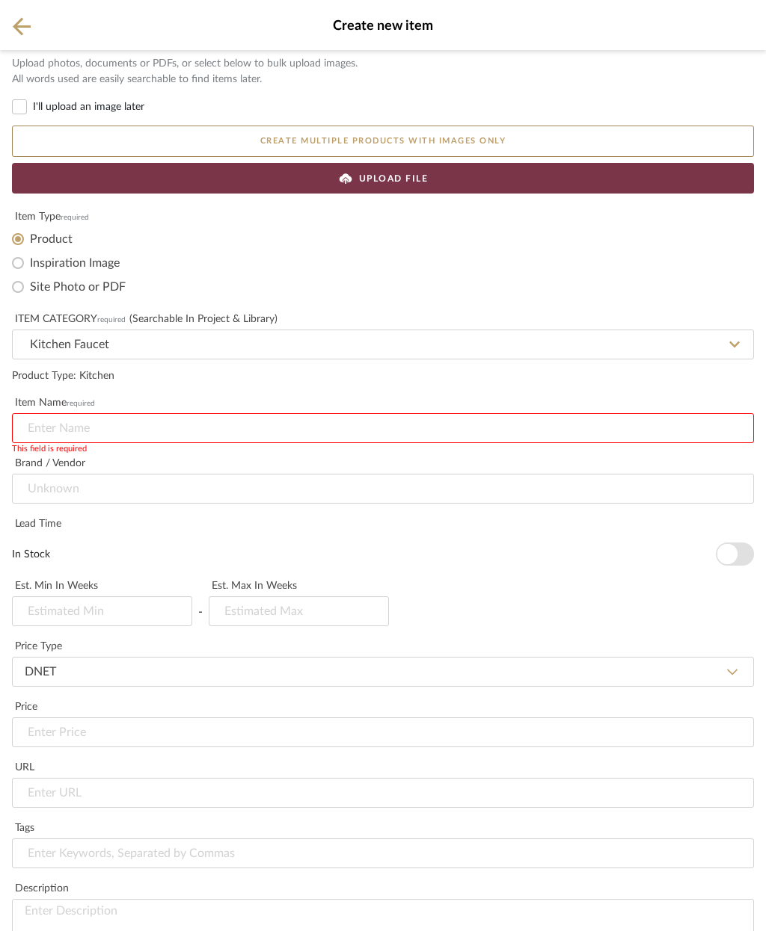
click at [147, 427] on input at bounding box center [383, 428] width 742 height 30
click at [127, 424] on input at bounding box center [383, 428] width 742 height 30
paste input "Corsano Culinary Pull-Out Kitchen Faucet Model K51-150-BFB-SN Culinary Series C…"
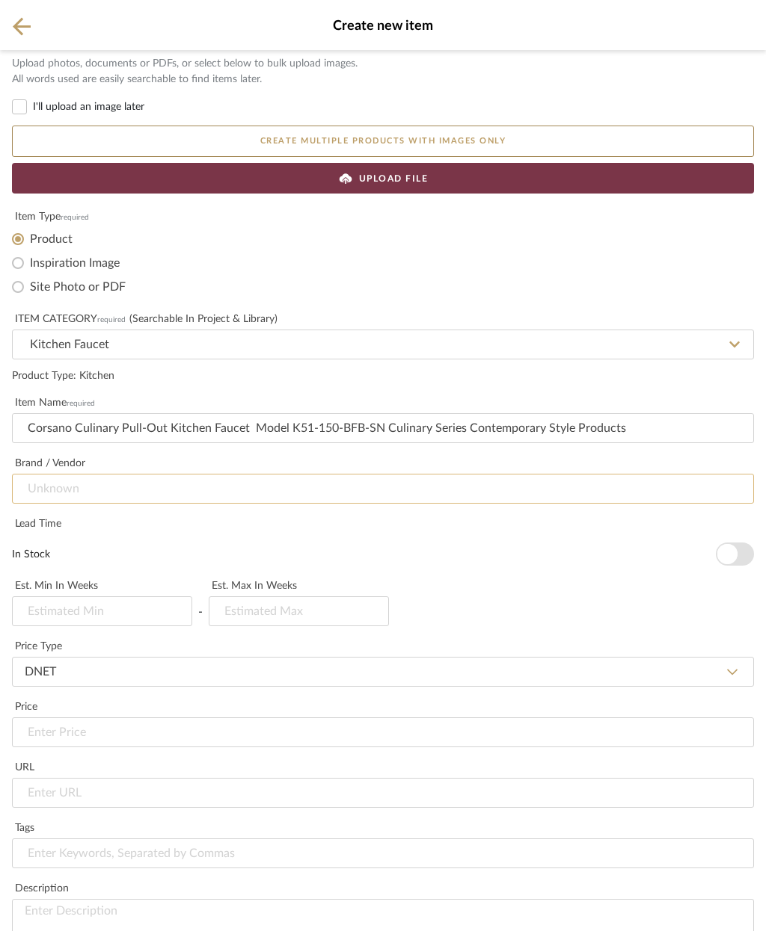
click at [283, 480] on input at bounding box center [383, 489] width 742 height 30
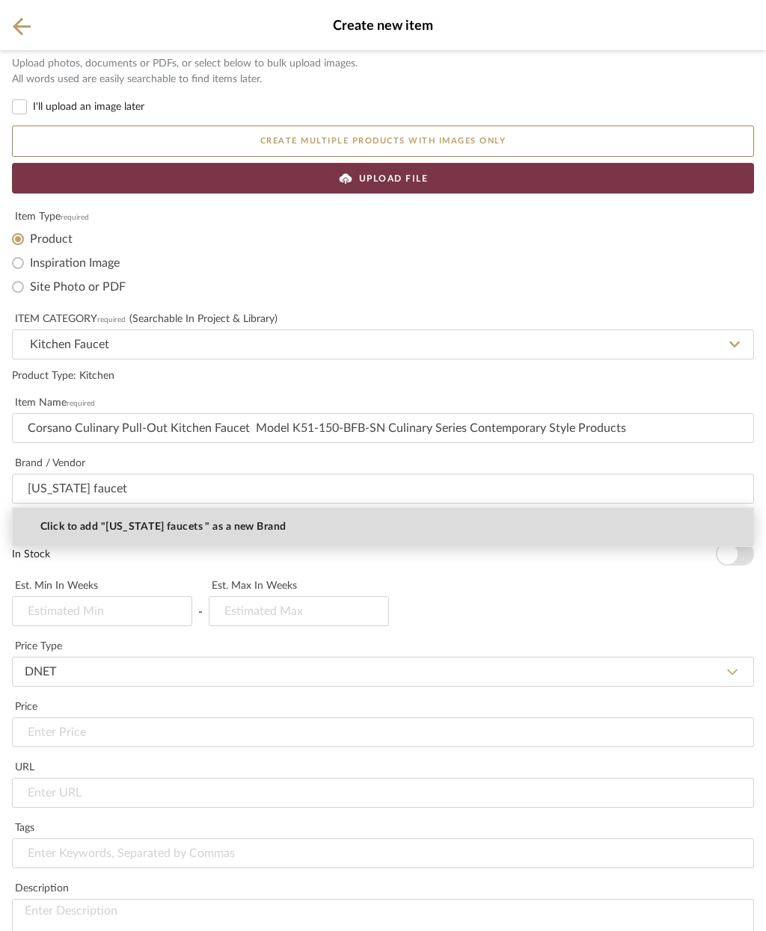
click at [241, 533] on span "Click to add "California faucets " as a new Brand" at bounding box center [162, 527] width 245 height 13
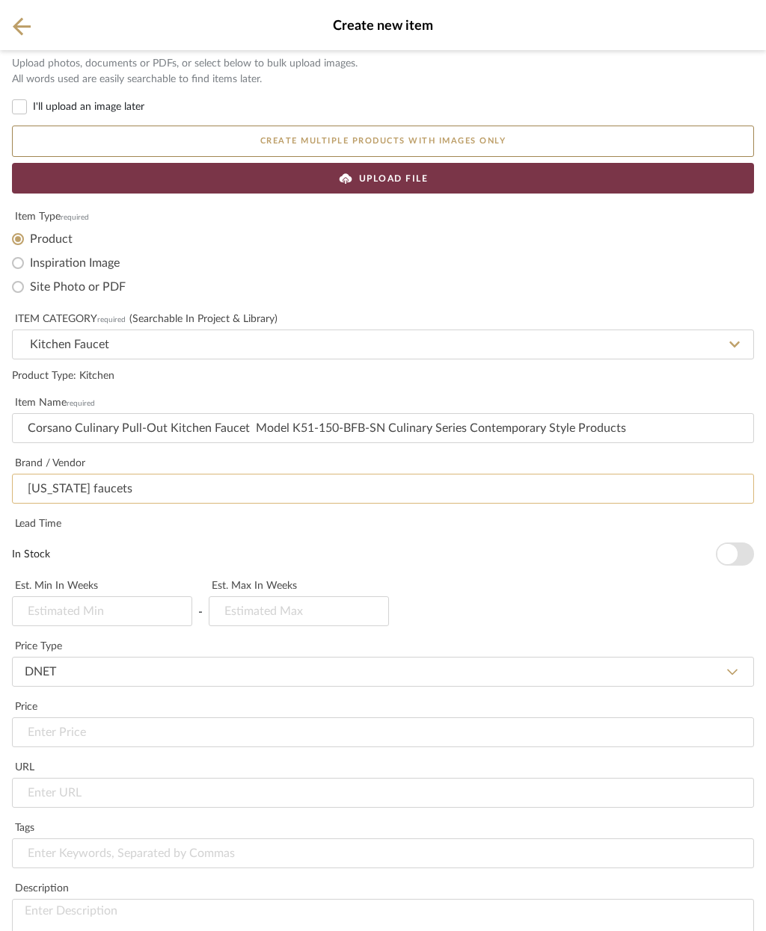
scroll to position [360, 0]
click at [746, 543] on button "In Stock" at bounding box center [734, 554] width 38 height 23
click at [222, 778] on input "url" at bounding box center [383, 793] width 742 height 30
click at [141, 778] on input "url" at bounding box center [383, 793] width 742 height 30
paste input "https://www.calfaucets.com/kitchen/faucets/culinary/corsano-culinary-pull-out-k…"
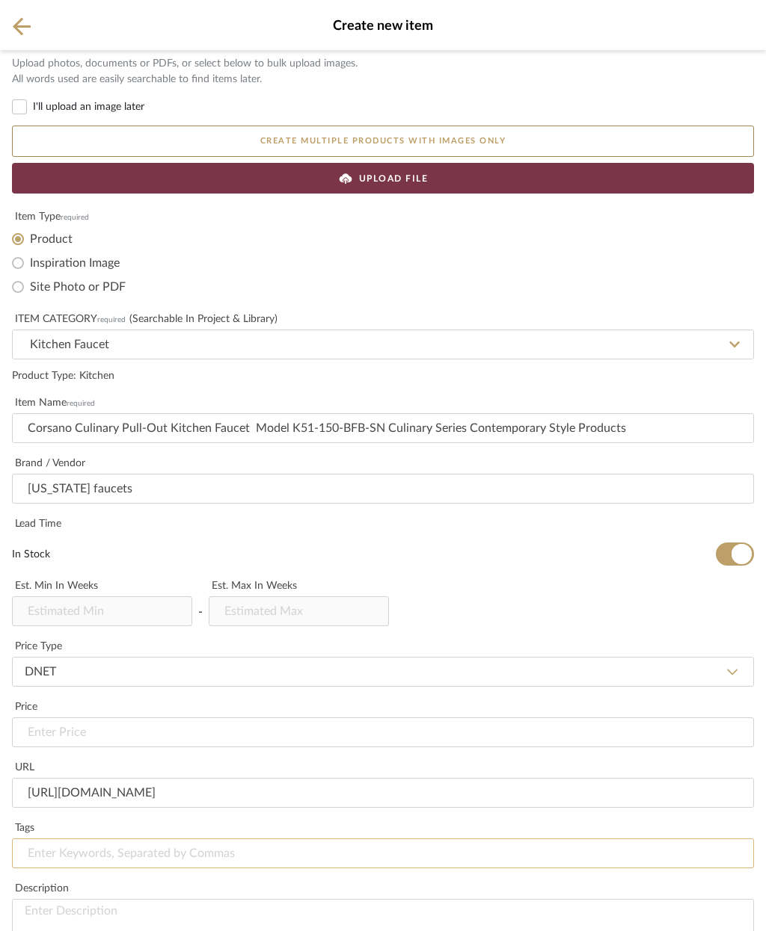
click at [156, 839] on input at bounding box center [383, 854] width 742 height 30
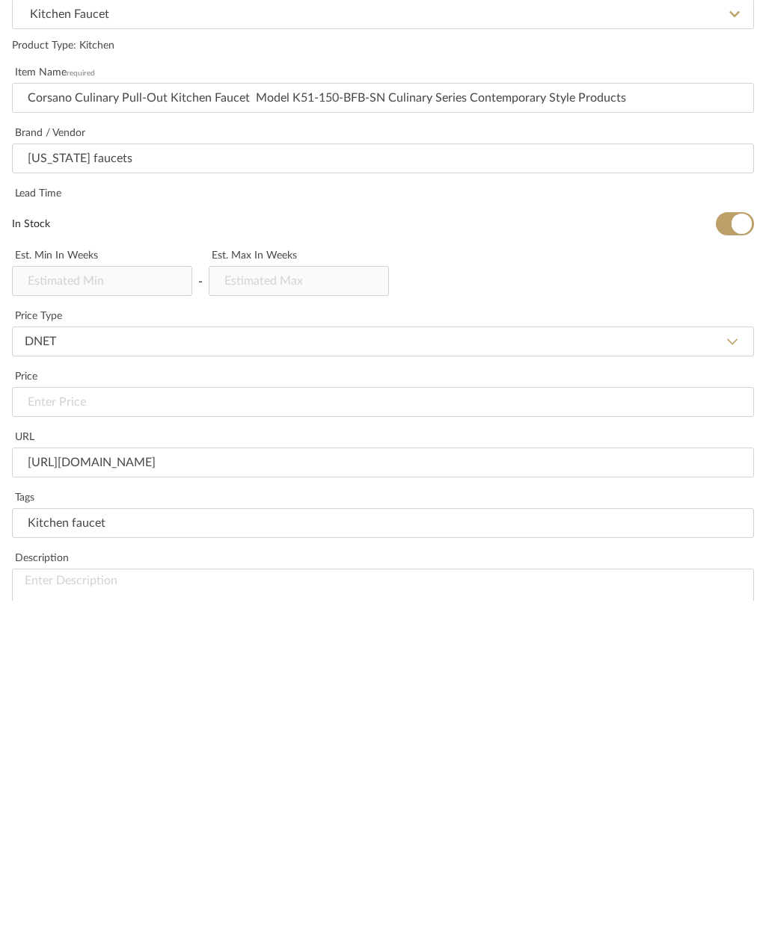
paste textarea "FEATURES For coil finishing options, see "Culinary Faucet Coil Finishing Guide"…"
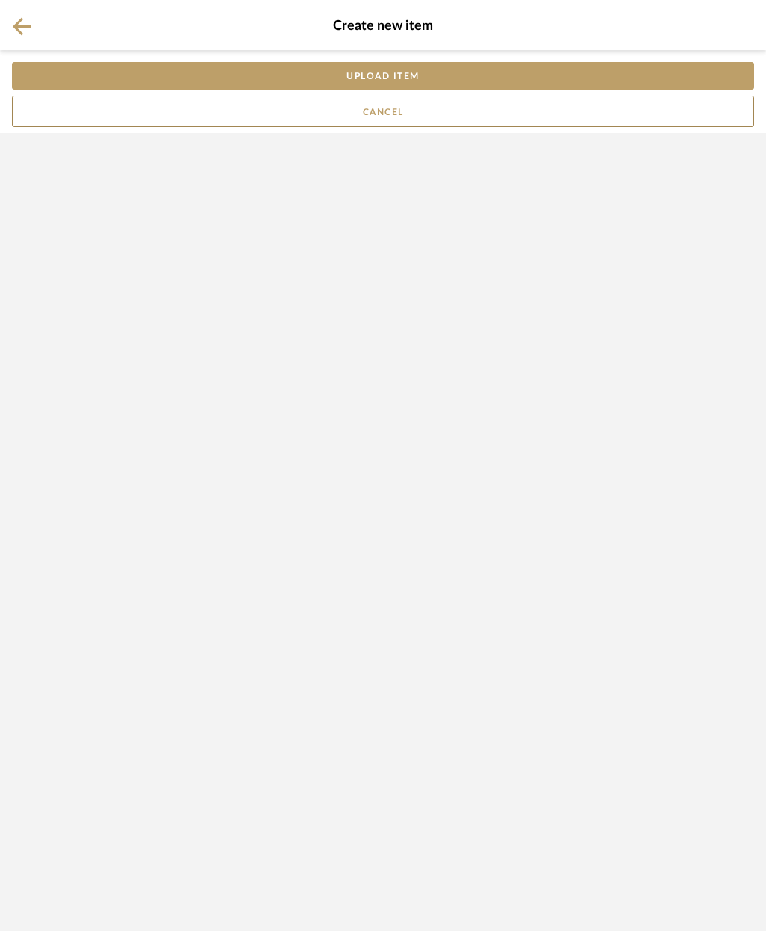
scroll to position [0, 0]
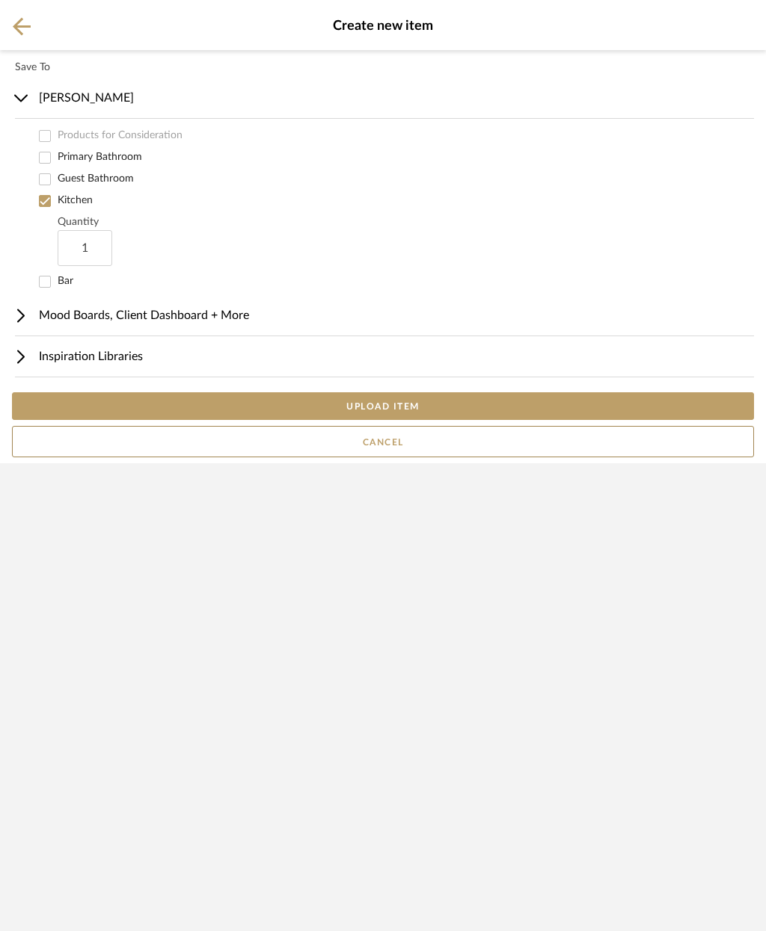
click at [455, 420] on button "UPLOAD ITEM" at bounding box center [383, 406] width 742 height 28
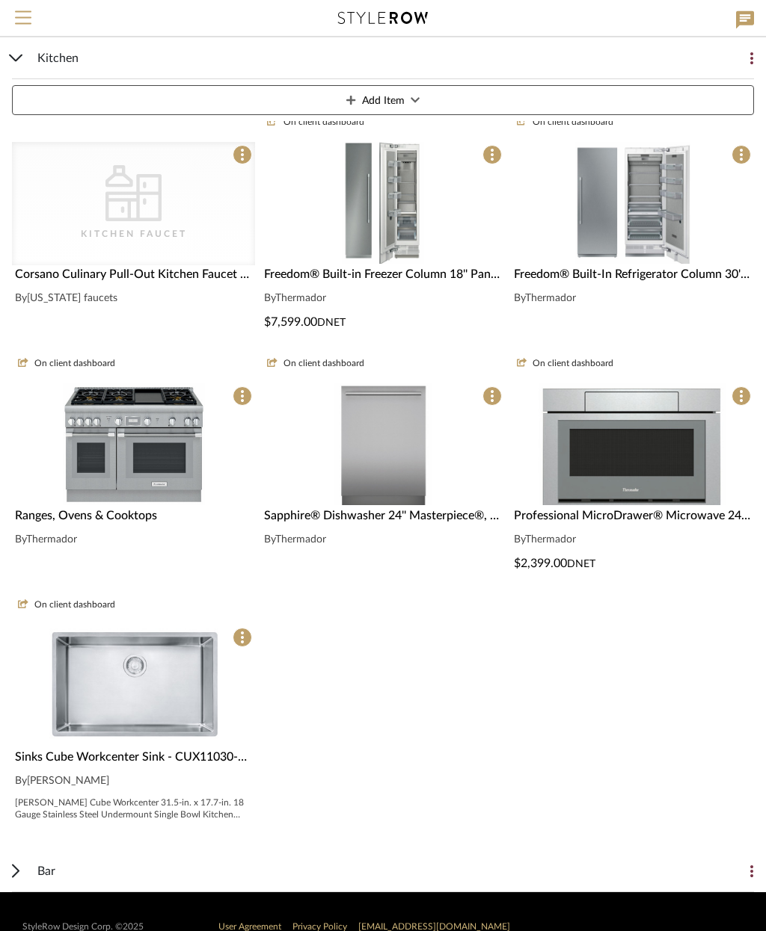
scroll to position [328, 0]
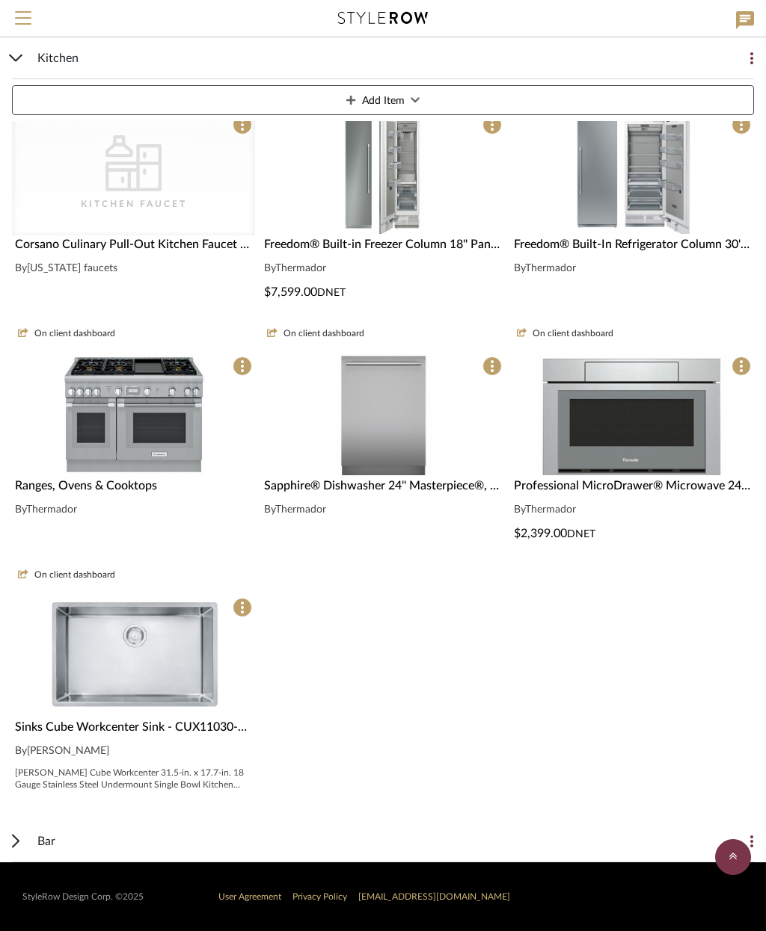
click at [197, 247] on div "CategoryIconKitchen Kitchen Faucet" at bounding box center [133, 308] width 243 height 123
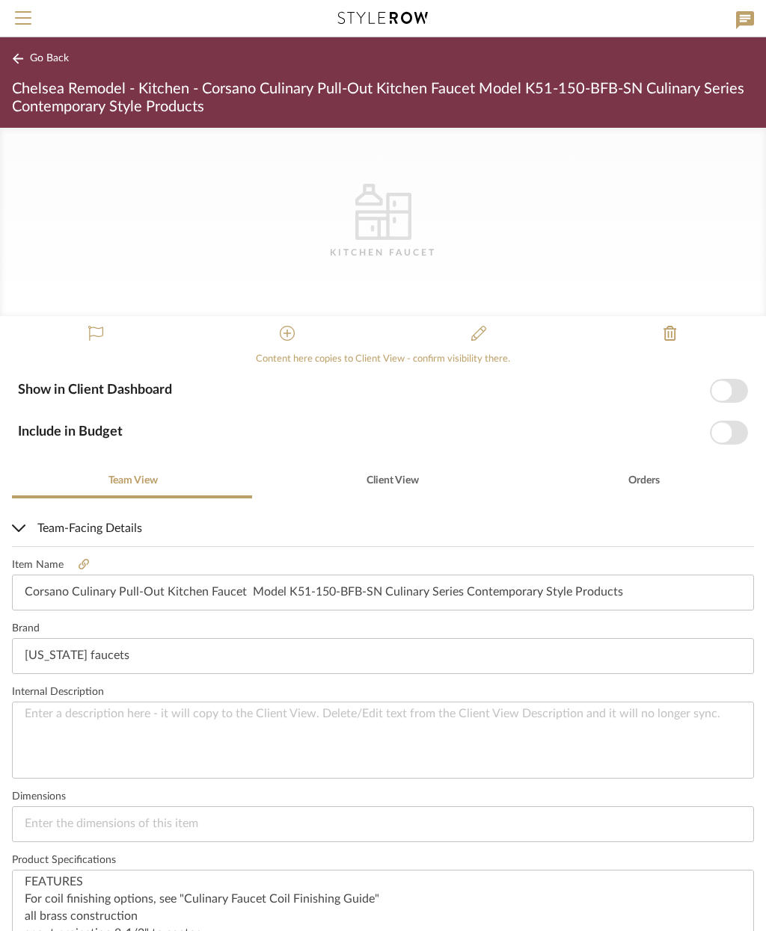
click at [476, 335] on icon at bounding box center [478, 333] width 15 height 15
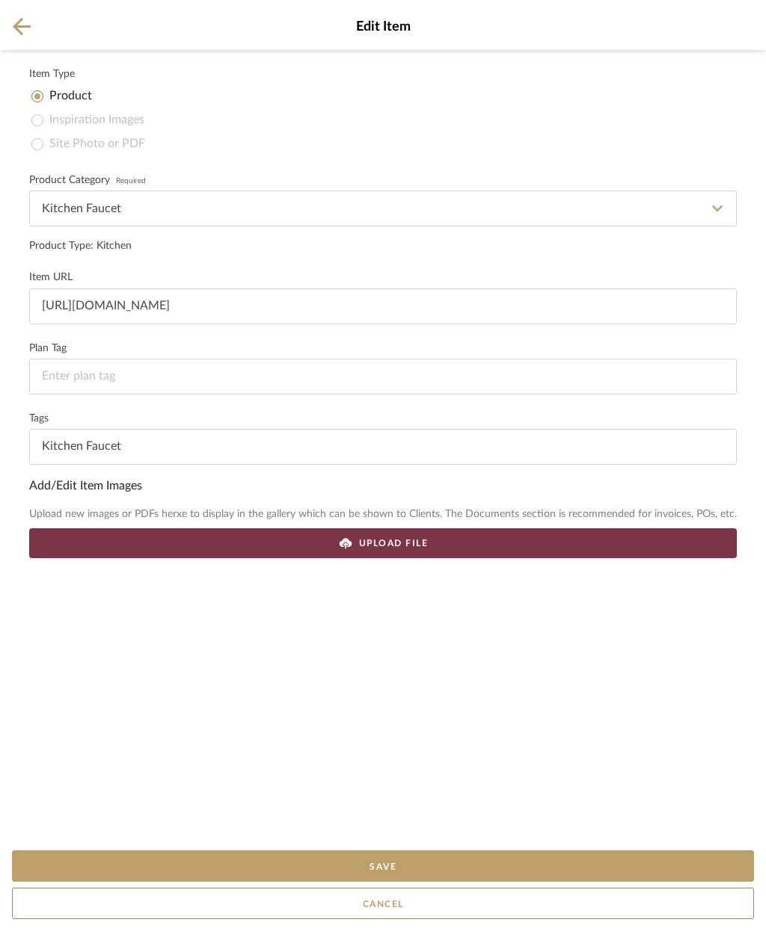
click at [474, 552] on div "UPLOAD FILE" at bounding box center [382, 544] width 707 height 30
click at [486, 537] on div "UPLOAD FILE" at bounding box center [382, 544] width 707 height 30
click at [484, 866] on button "Save" at bounding box center [383, 866] width 742 height 31
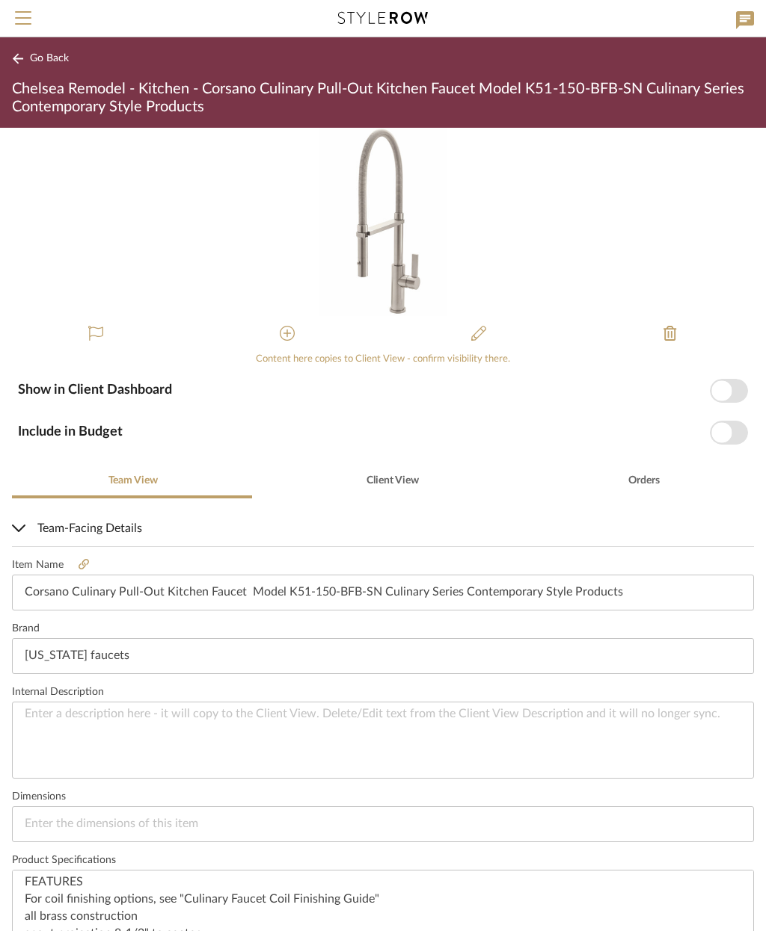
click at [724, 386] on span "button" at bounding box center [721, 391] width 20 height 20
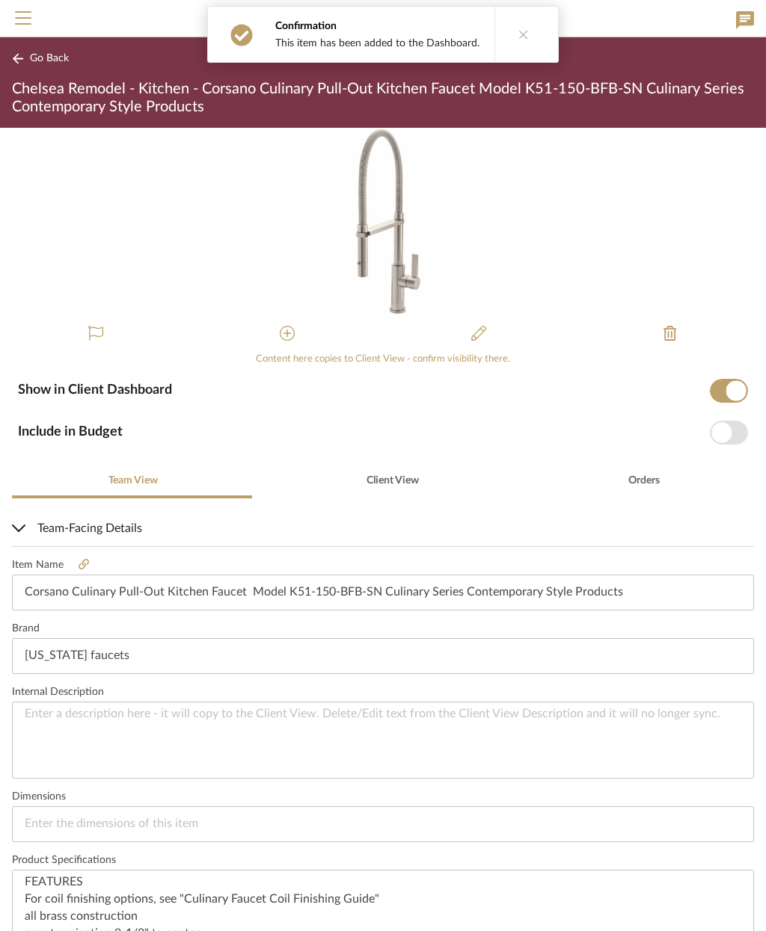
click at [733, 435] on span "button" at bounding box center [728, 433] width 38 height 24
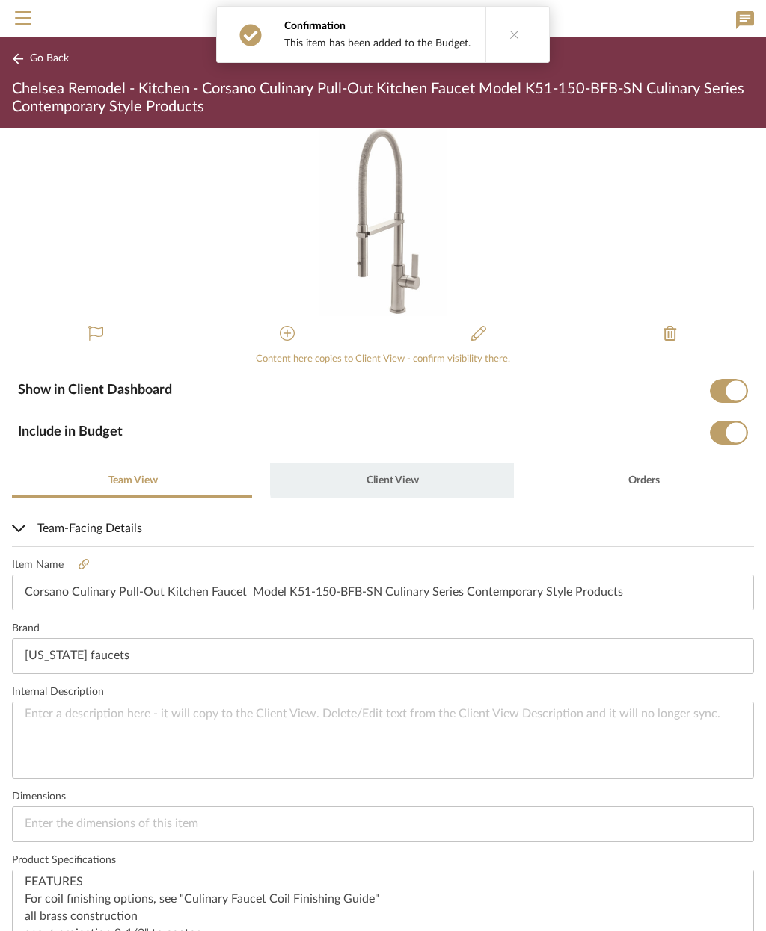
click at [398, 475] on span "Client View" at bounding box center [392, 480] width 52 height 10
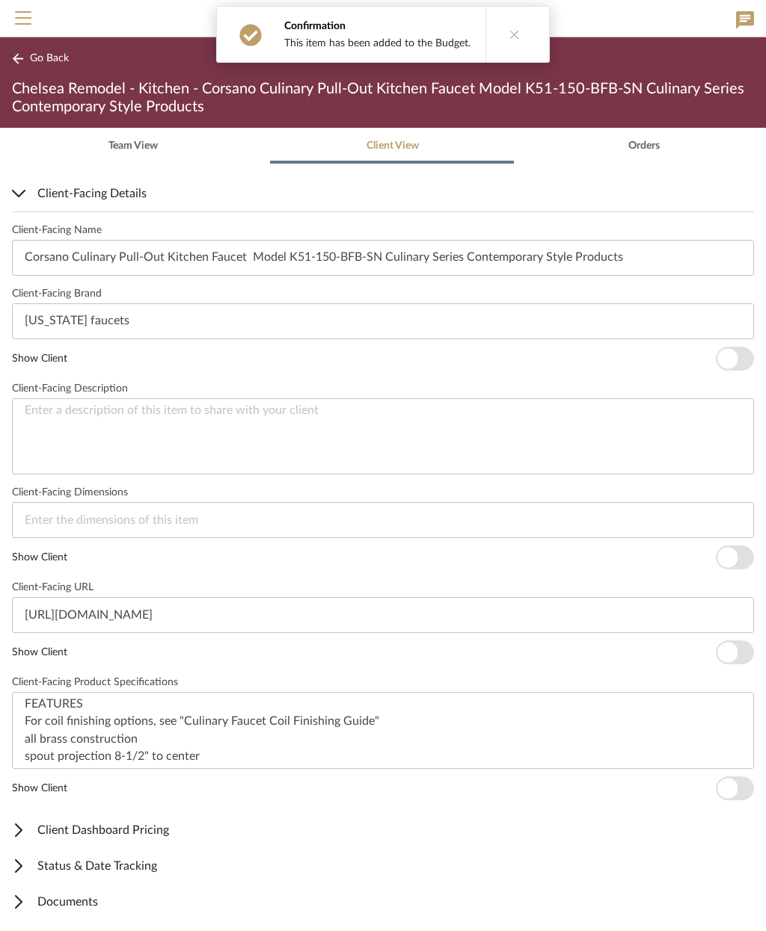
scroll to position [334, 0]
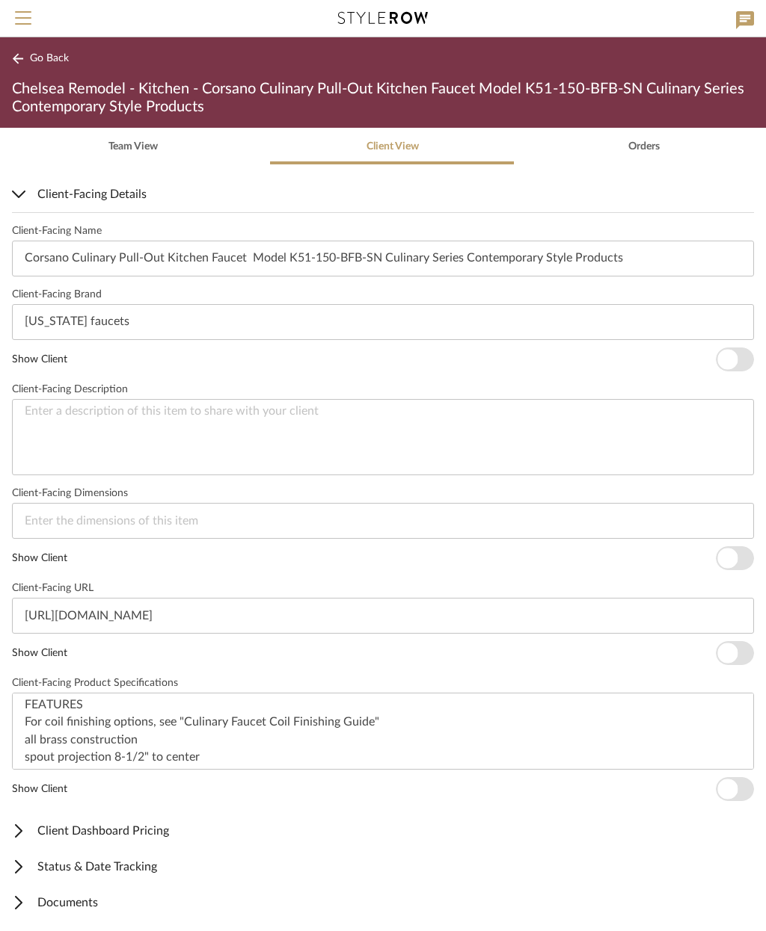
click at [108, 185] on span "Client-Facing Details" at bounding box center [380, 194] width 736 height 18
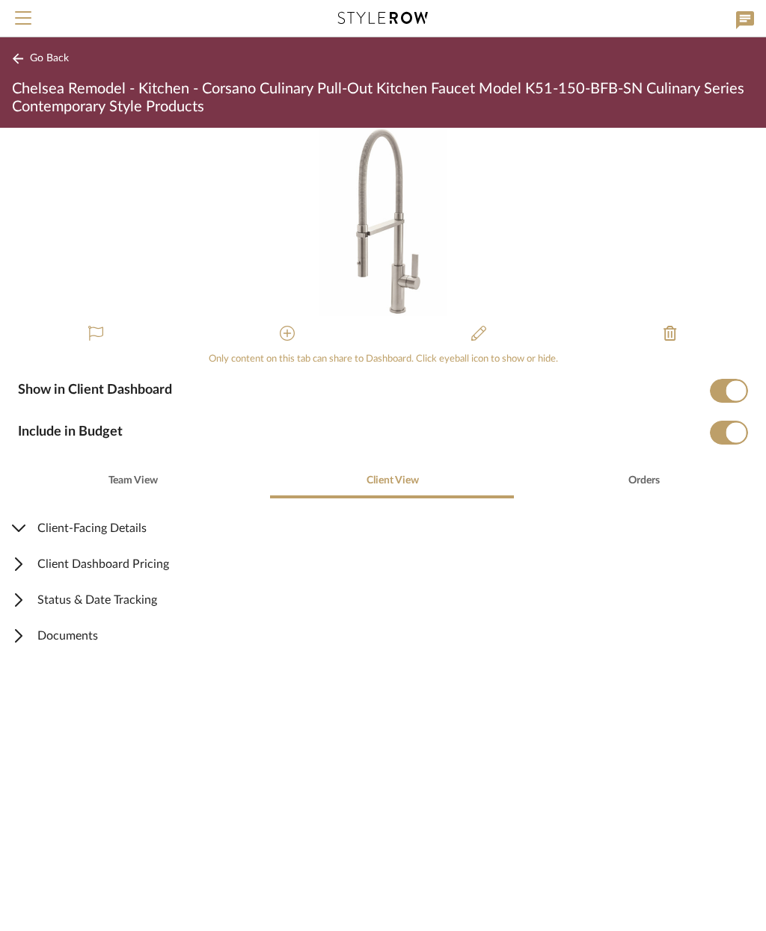
scroll to position [0, 0]
click at [96, 637] on span "Documents" at bounding box center [380, 636] width 736 height 18
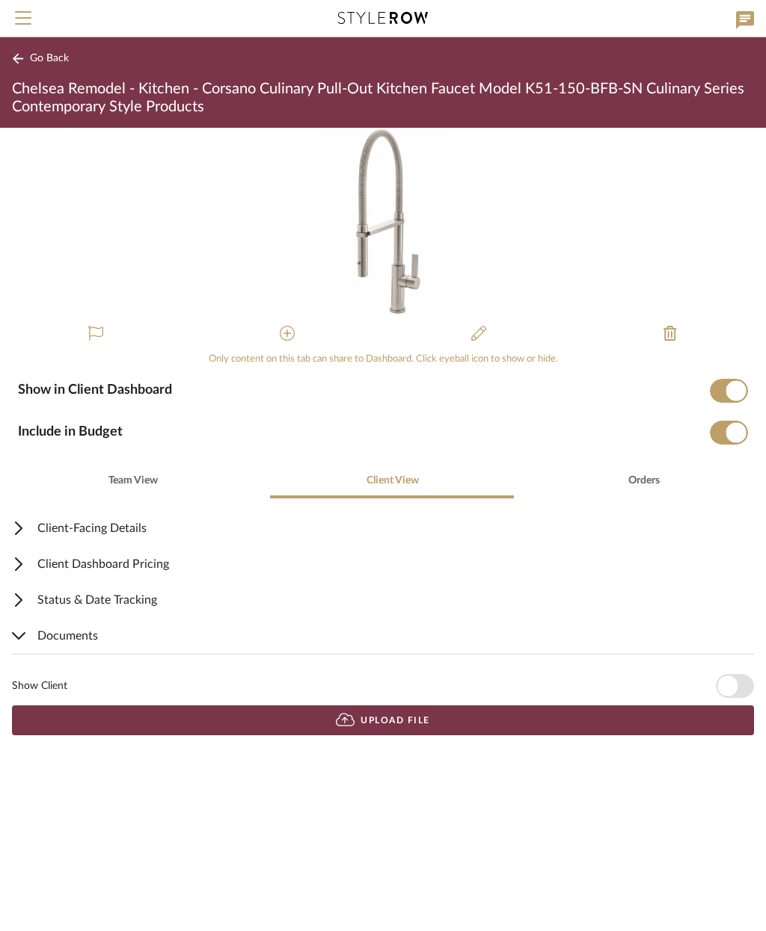
click at [496, 725] on button "Upload File" at bounding box center [383, 721] width 742 height 30
click at [498, 722] on button "Upload File" at bounding box center [383, 721] width 742 height 30
click at [730, 691] on span "button" at bounding box center [727, 686] width 20 height 20
click at [44, 50] on button "Go Back" at bounding box center [43, 58] width 62 height 19
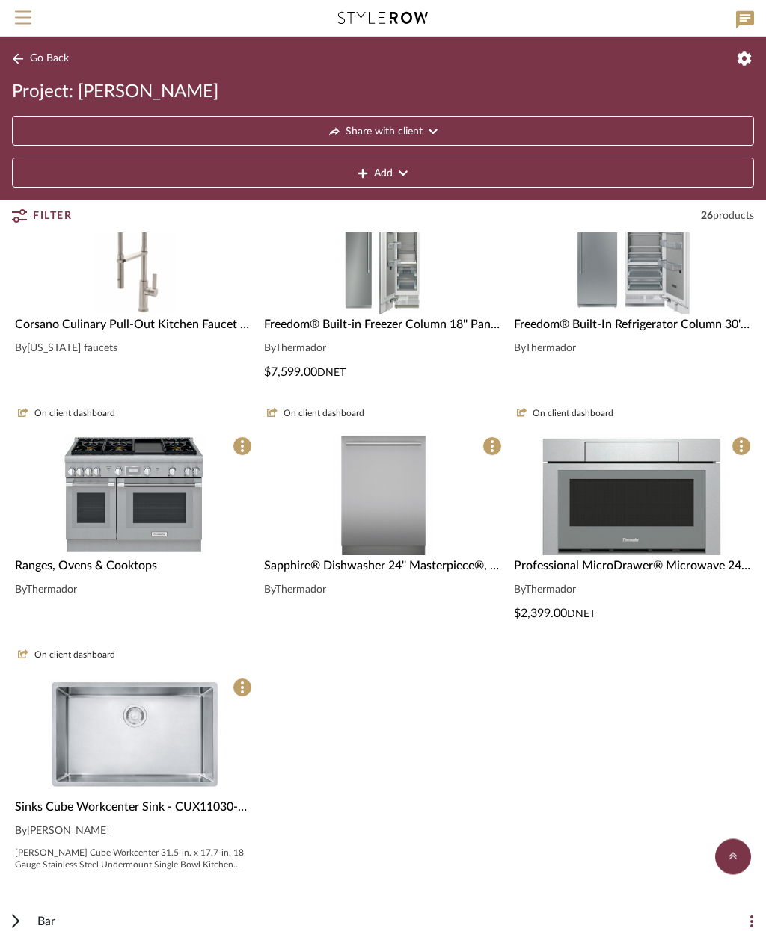
scroll to position [242, 0]
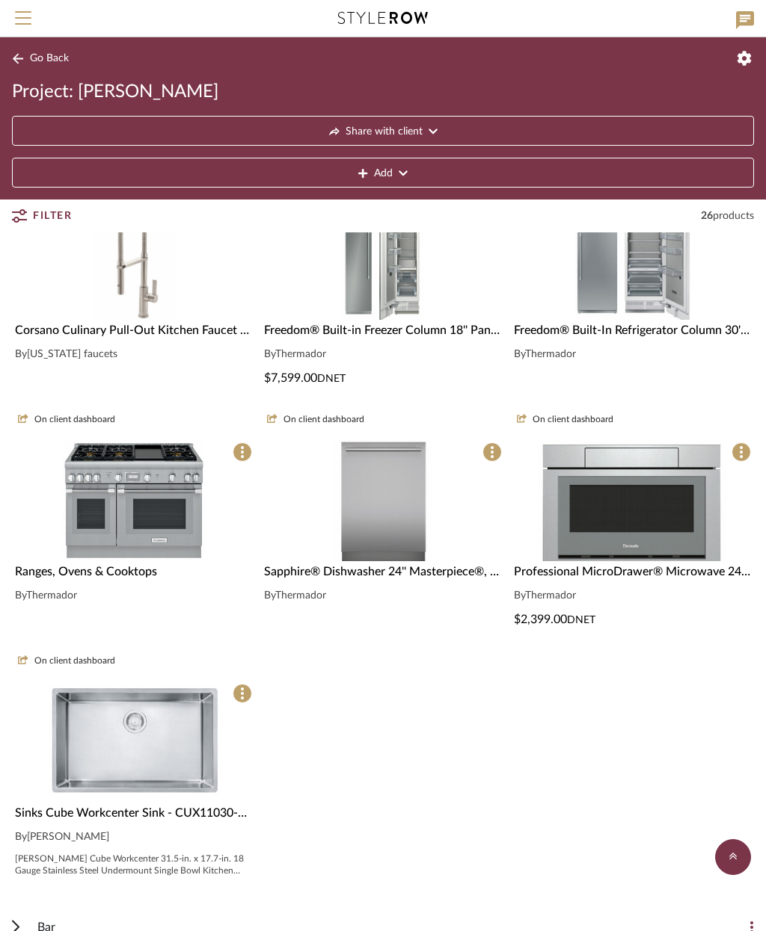
click at [374, 514] on img at bounding box center [382, 501] width 99 height 122
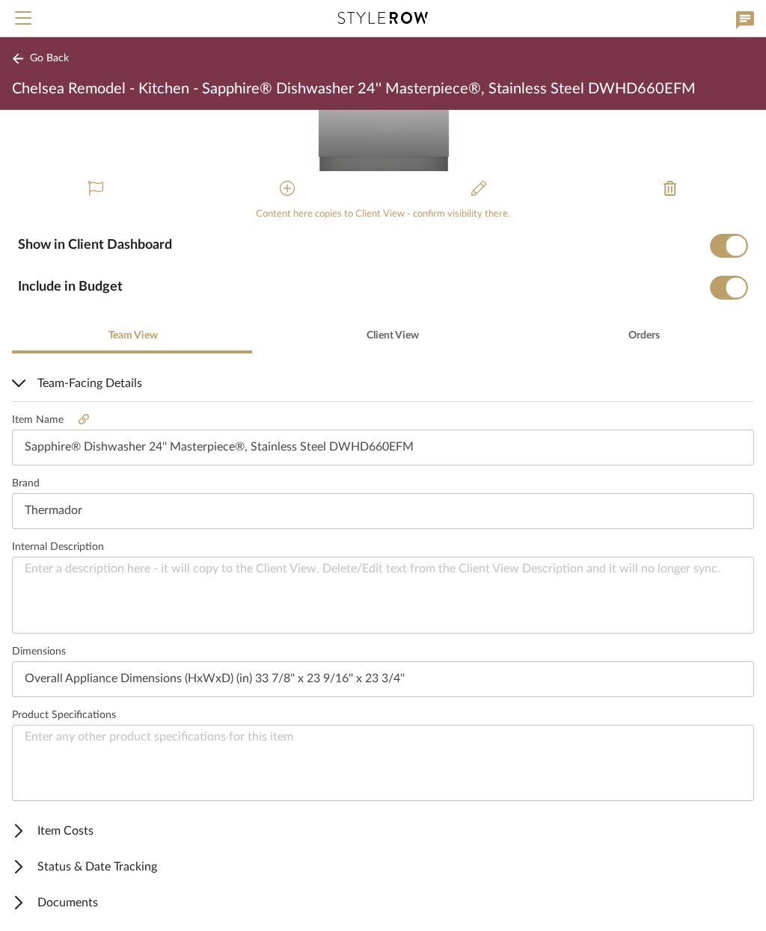
click at [81, 835] on span "Item Costs" at bounding box center [380, 831] width 736 height 18
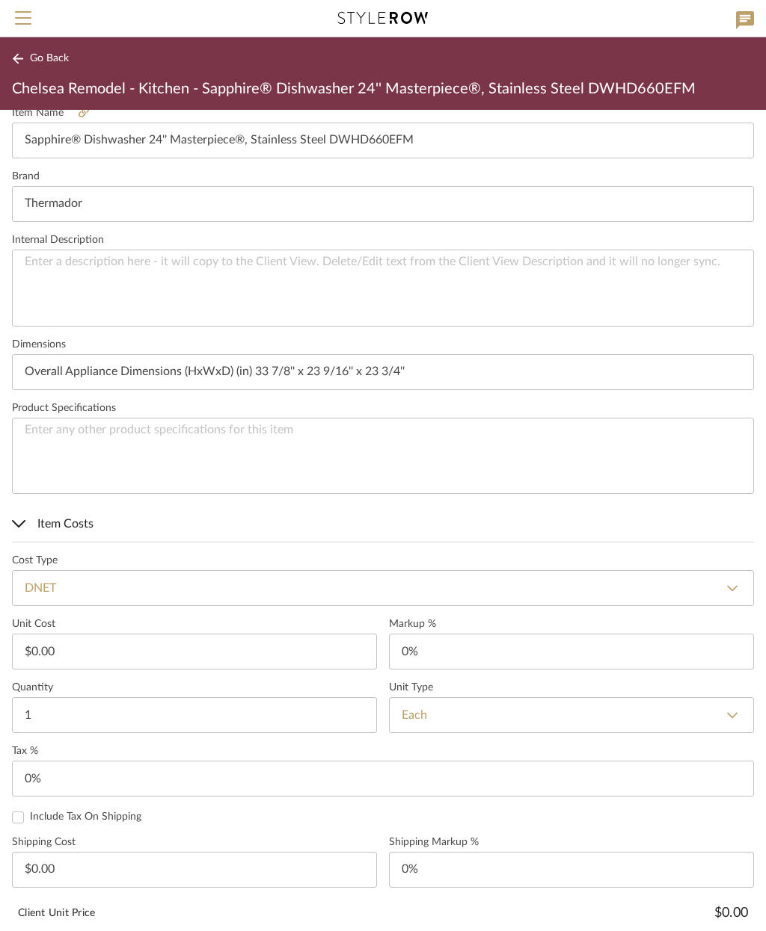
scroll to position [434, 0]
click at [169, 654] on input "0.00" at bounding box center [194, 652] width 365 height 36
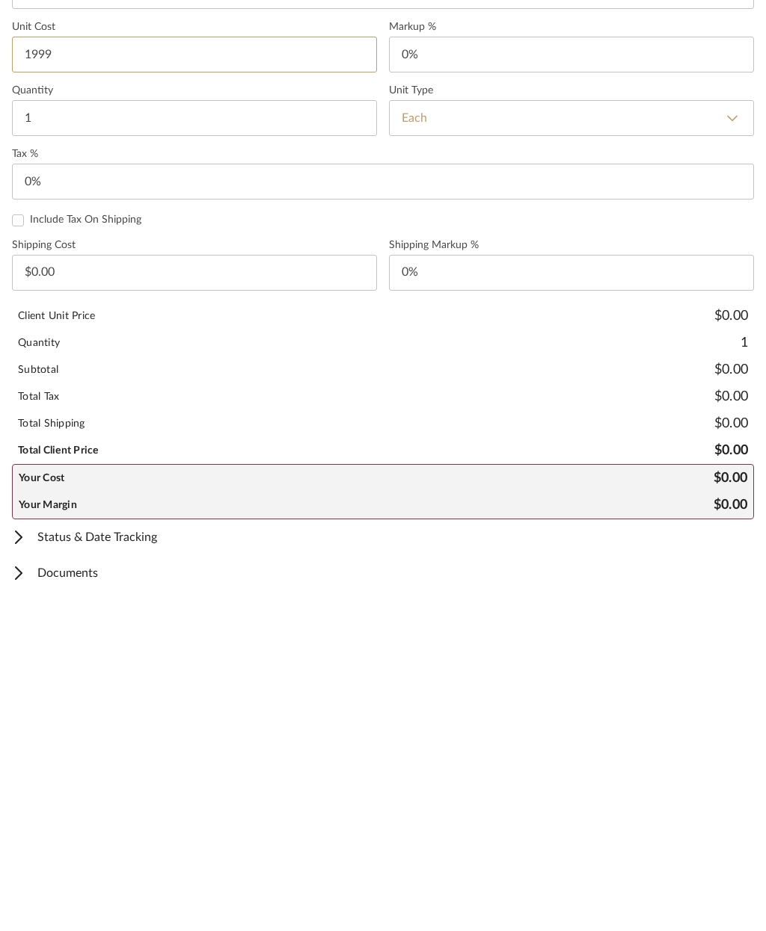
scroll to position [701, 0]
click at [699, 850] on mat-expansion-panel-header "Status & Date Tracking" at bounding box center [383, 868] width 766 height 36
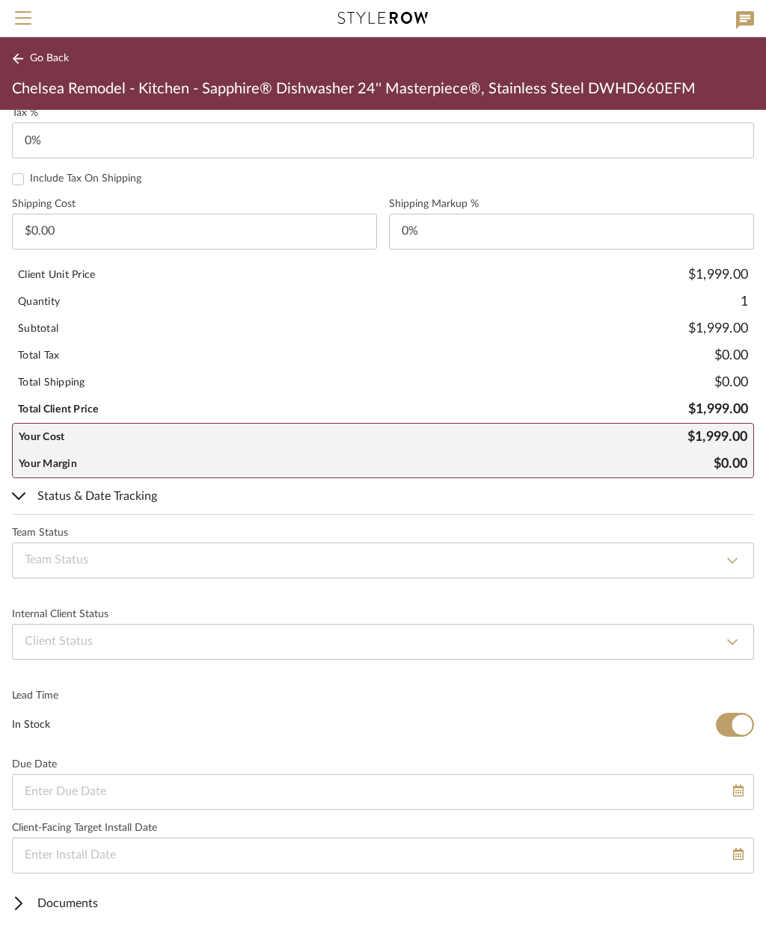
click at [78, 906] on span "Documents" at bounding box center [380, 904] width 736 height 18
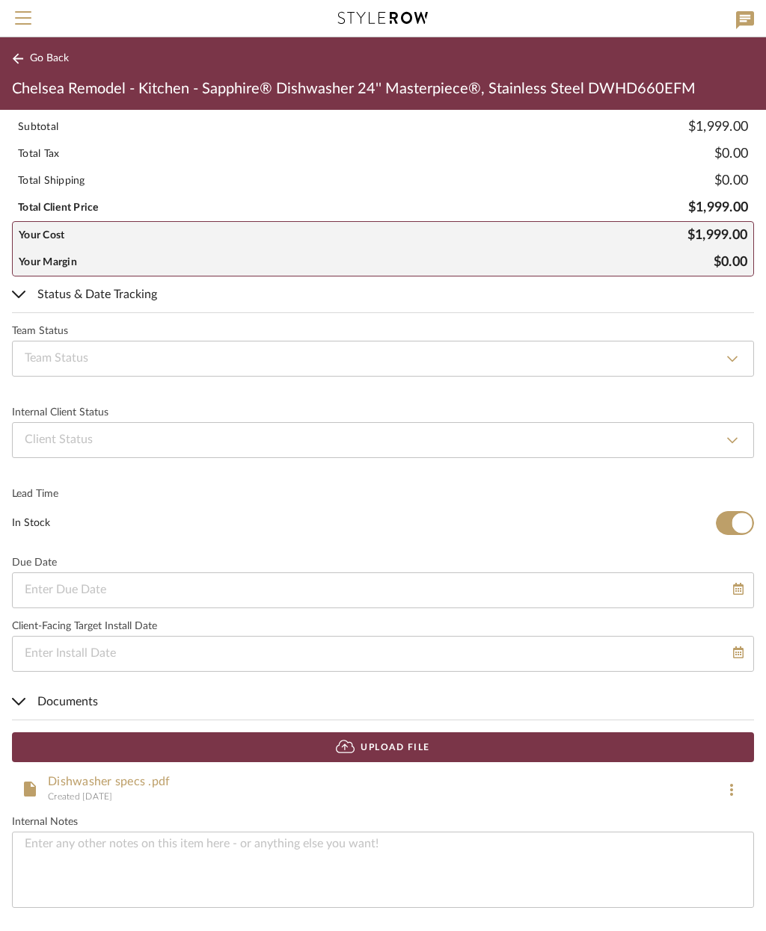
scroll to position [1273, 0]
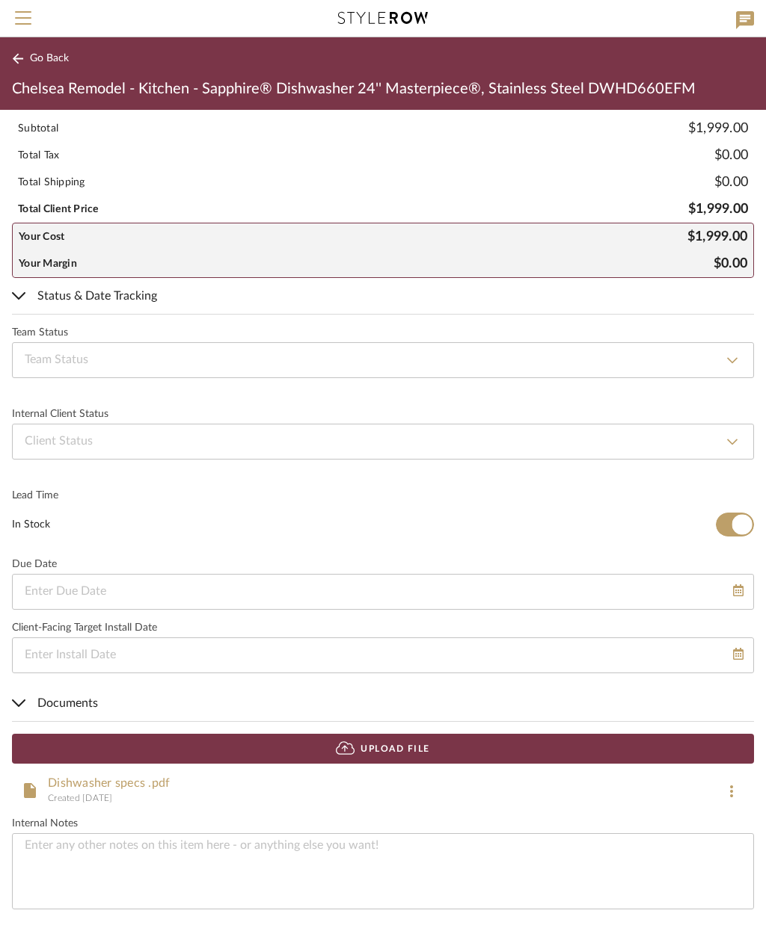
click at [52, 61] on span "Go Back" at bounding box center [49, 58] width 39 height 13
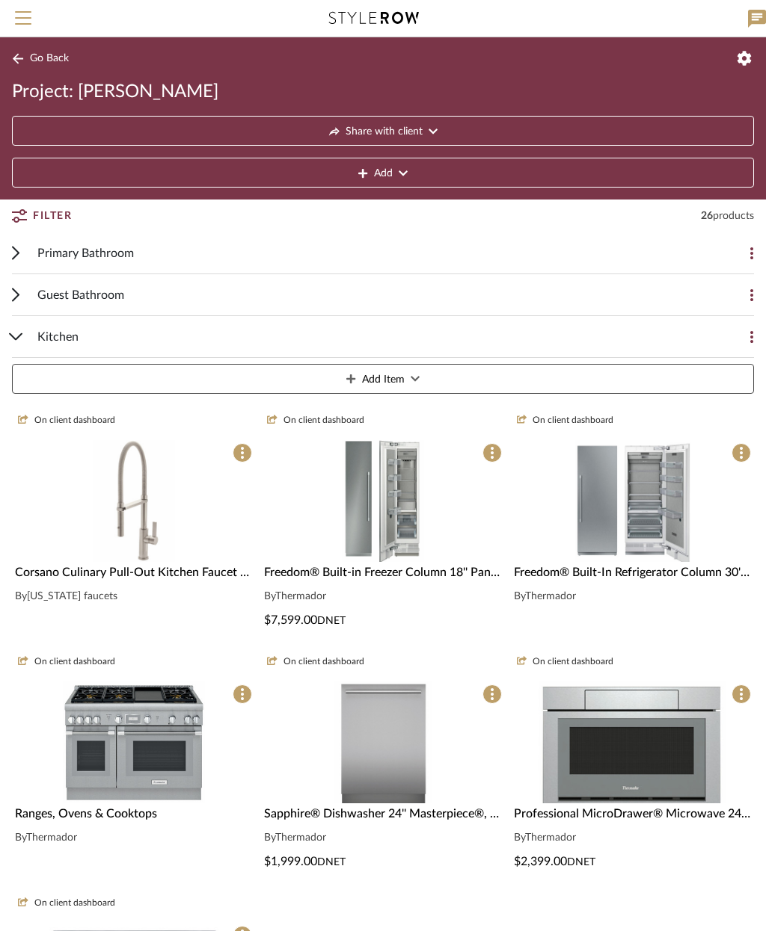
scroll to position [242, 0]
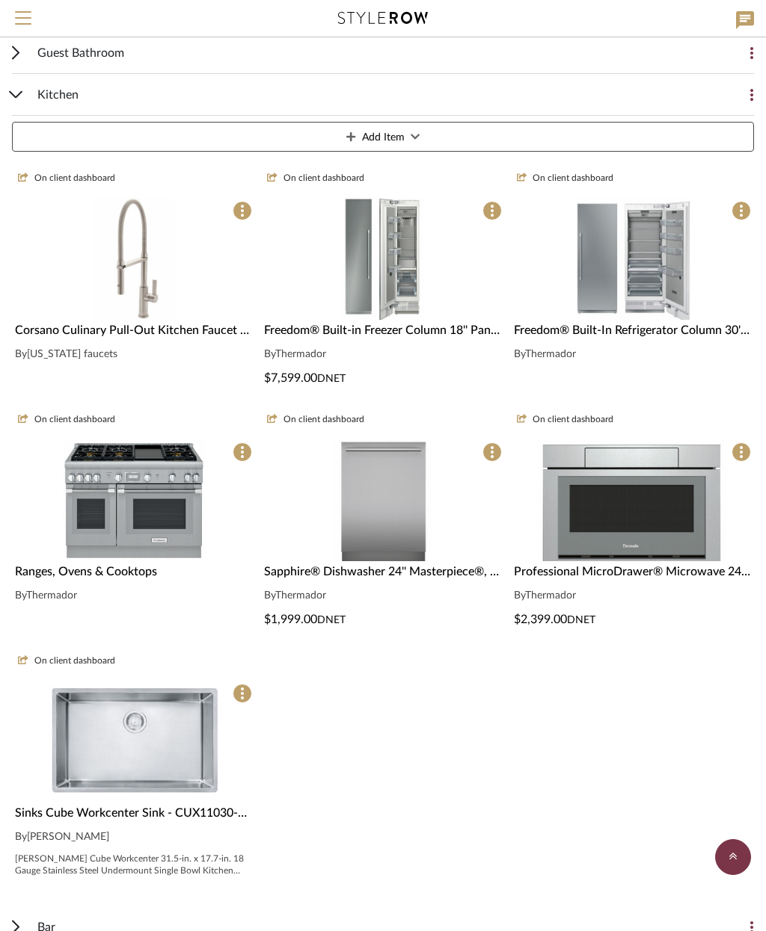
click at [164, 332] on span "Corsano Culinary Pull-Out Kitchen Faucet Model K51-150-BFB-SN Culinary Series C…" at bounding box center [312, 330] width 595 height 12
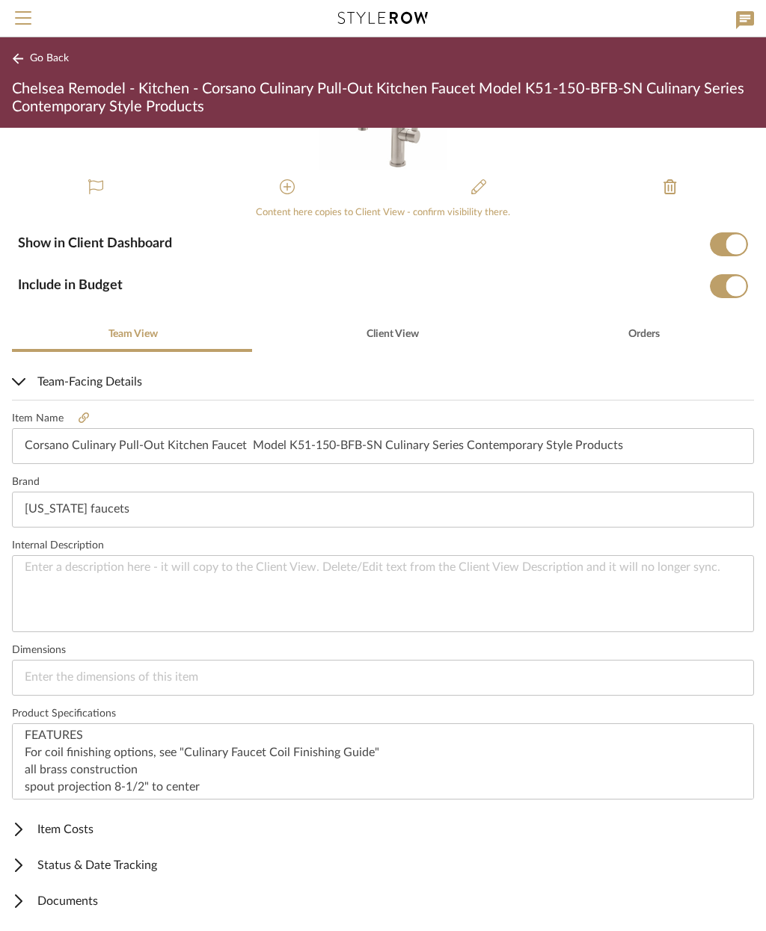
scroll to position [145, 0]
click at [89, 827] on span "Item Costs" at bounding box center [380, 831] width 736 height 18
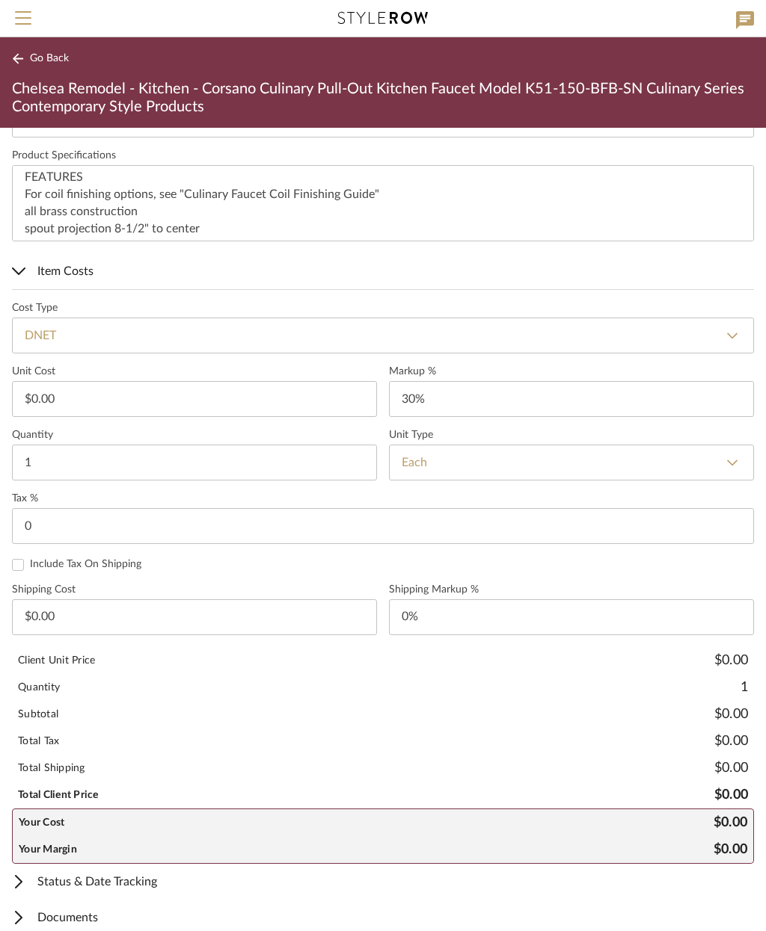
scroll to position [686, 0]
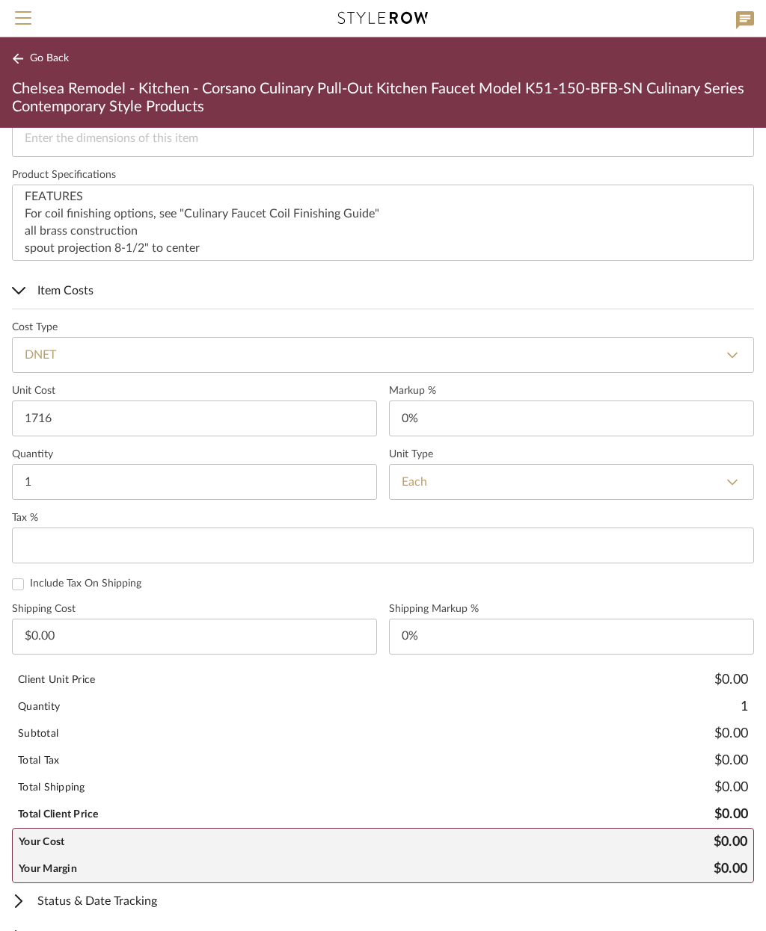
click at [43, 64] on span "Go Back" at bounding box center [49, 58] width 39 height 13
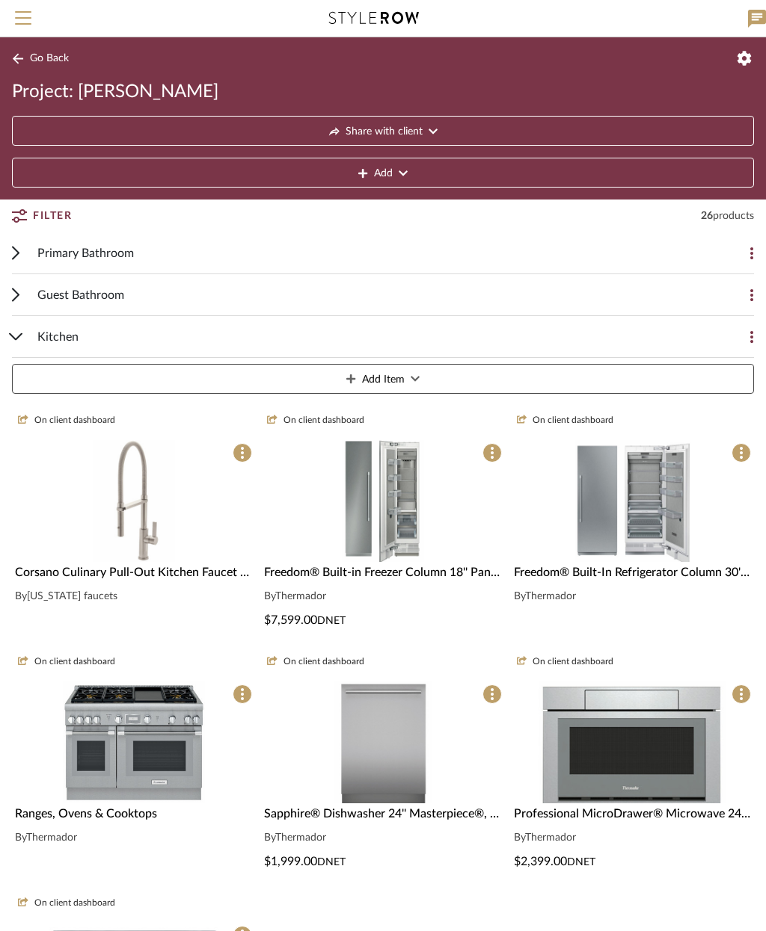
scroll to position [242, 0]
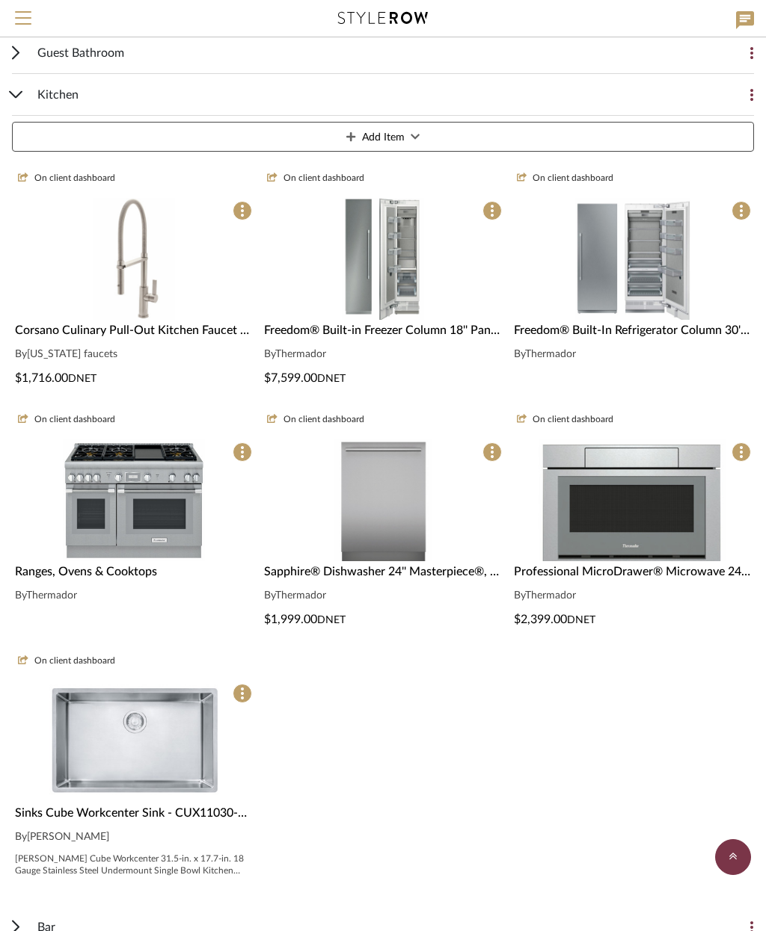
click at [686, 333] on span "Freedom® Built-In Refrigerator Column 30'' Panel Ready T30IR905SP" at bounding box center [696, 330] width 364 height 12
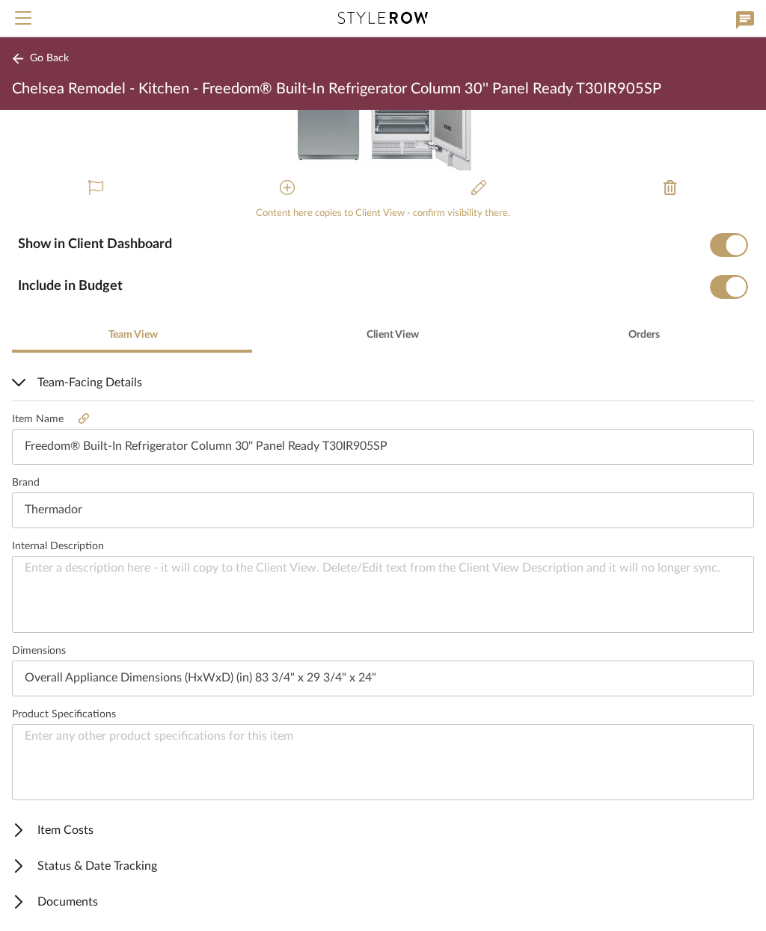
scroll to position [127, 0]
click at [77, 831] on span "Item Costs" at bounding box center [380, 831] width 736 height 18
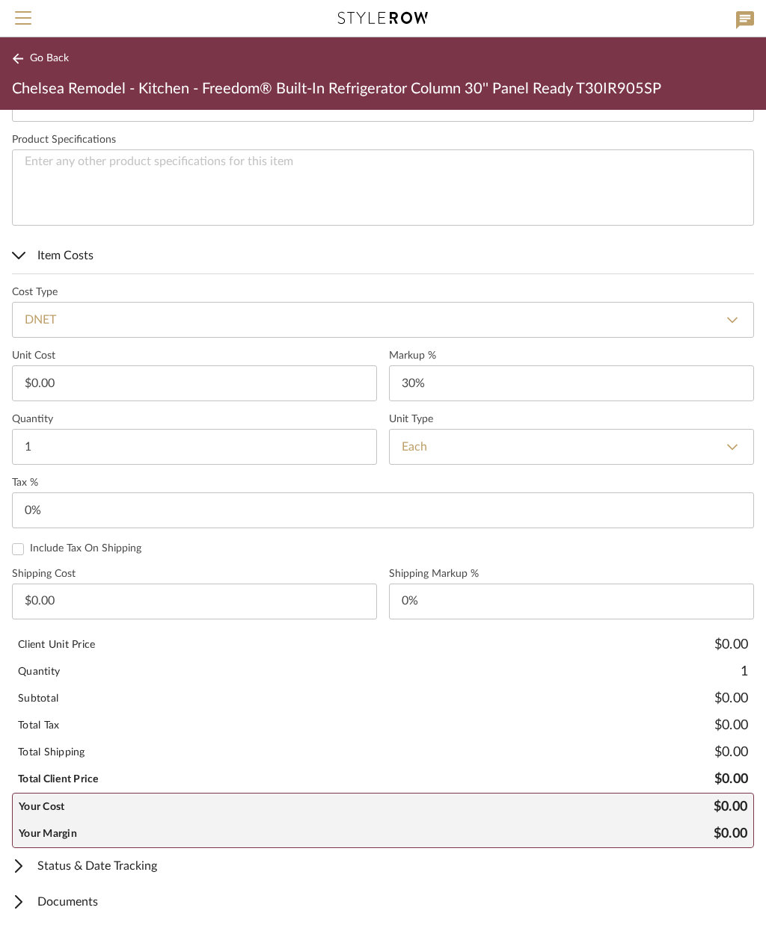
scroll to position [701, 0]
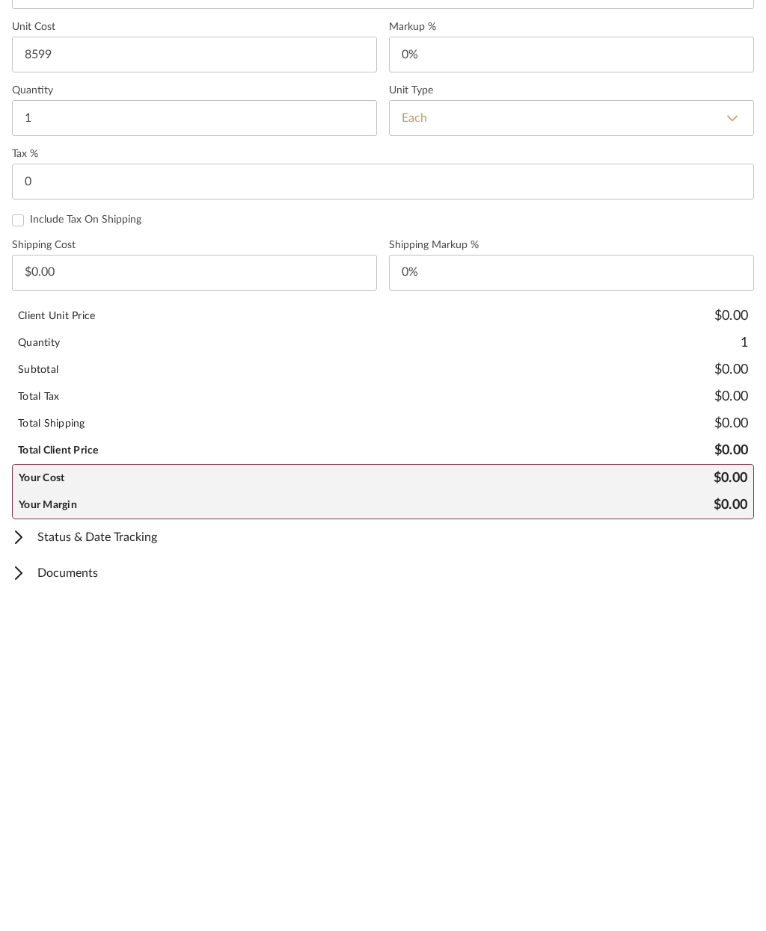
click at [83, 895] on span "Documents" at bounding box center [380, 904] width 736 height 18
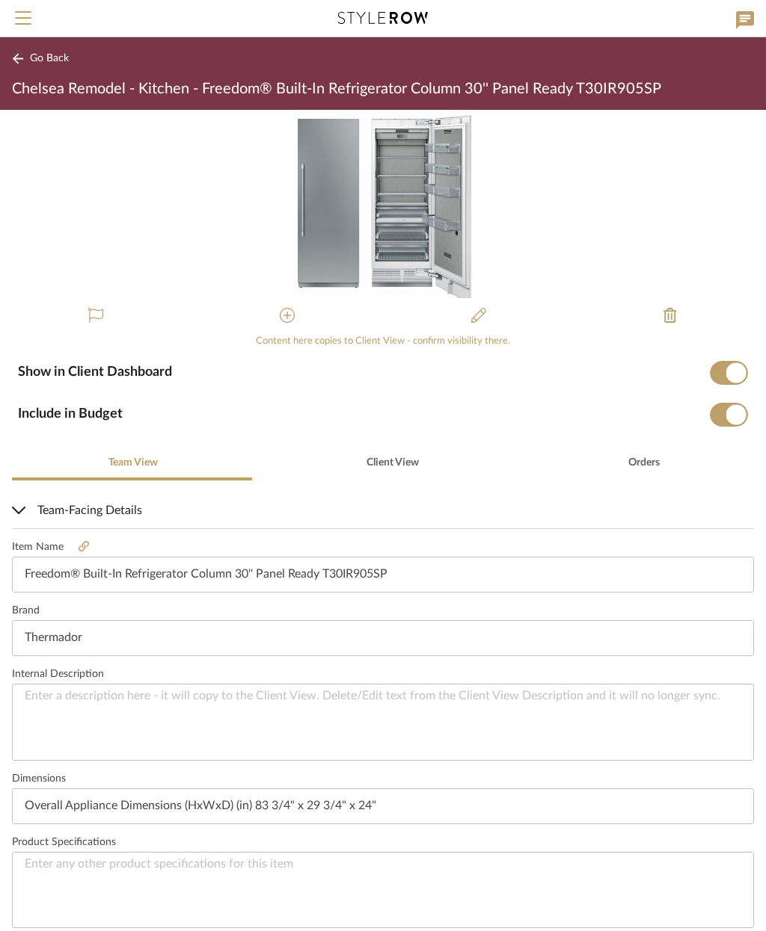
scroll to position [0, 0]
click at [377, 466] on span "Client View" at bounding box center [392, 463] width 52 height 10
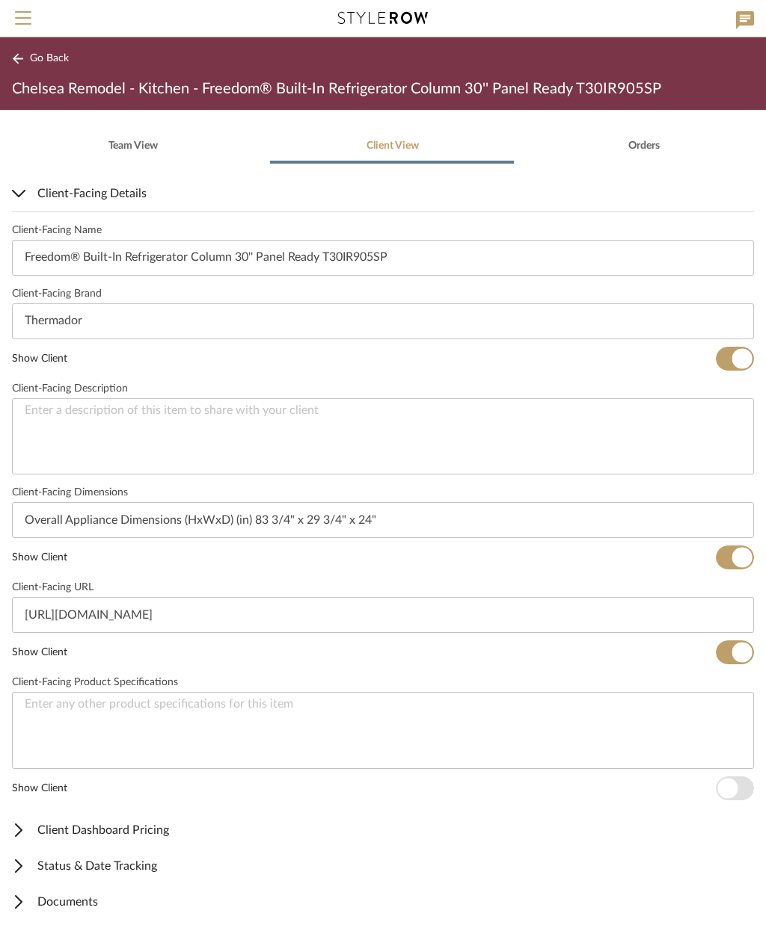
scroll to position [316, 0]
click at [737, 783] on span "button" at bounding box center [734, 789] width 38 height 24
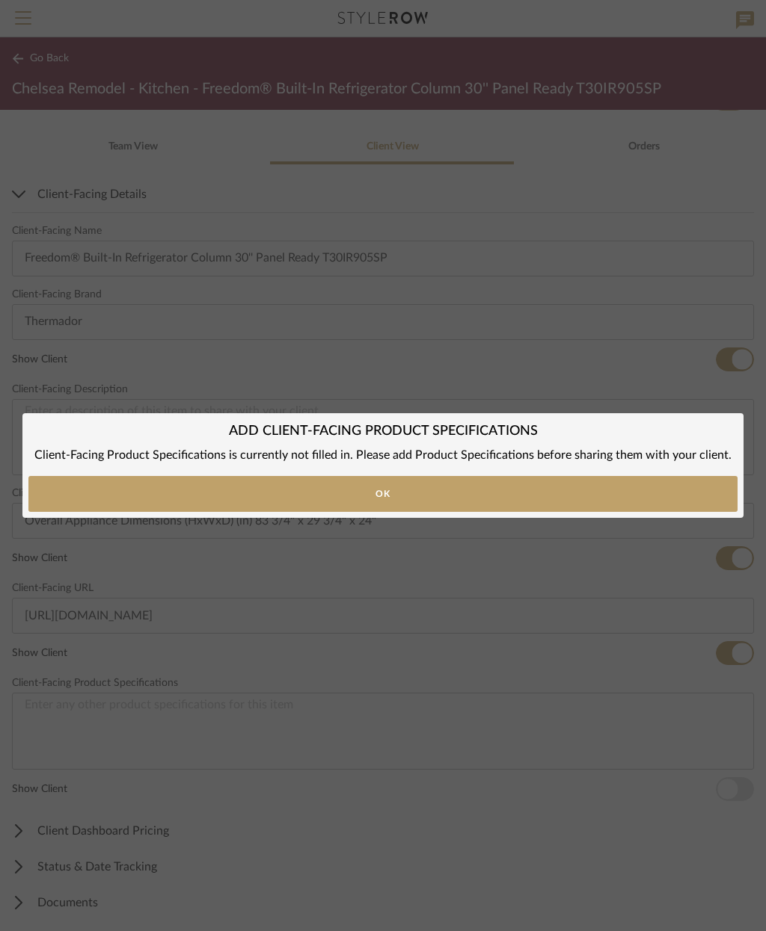
click at [611, 490] on button "Ok" at bounding box center [382, 494] width 709 height 36
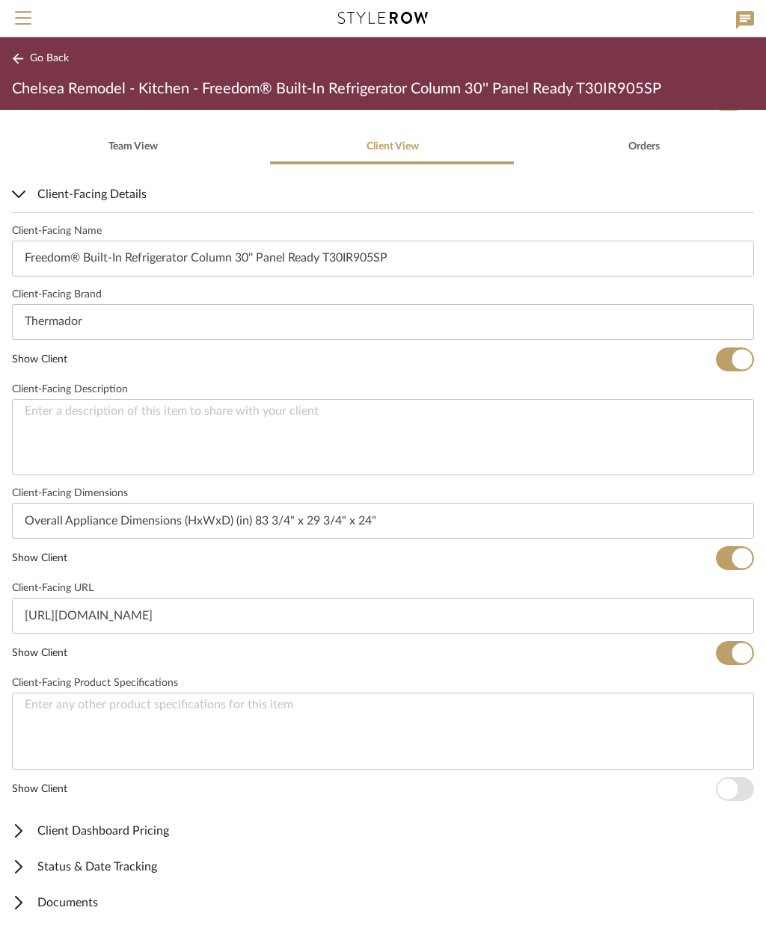
click at [87, 902] on span "Documents" at bounding box center [380, 903] width 736 height 18
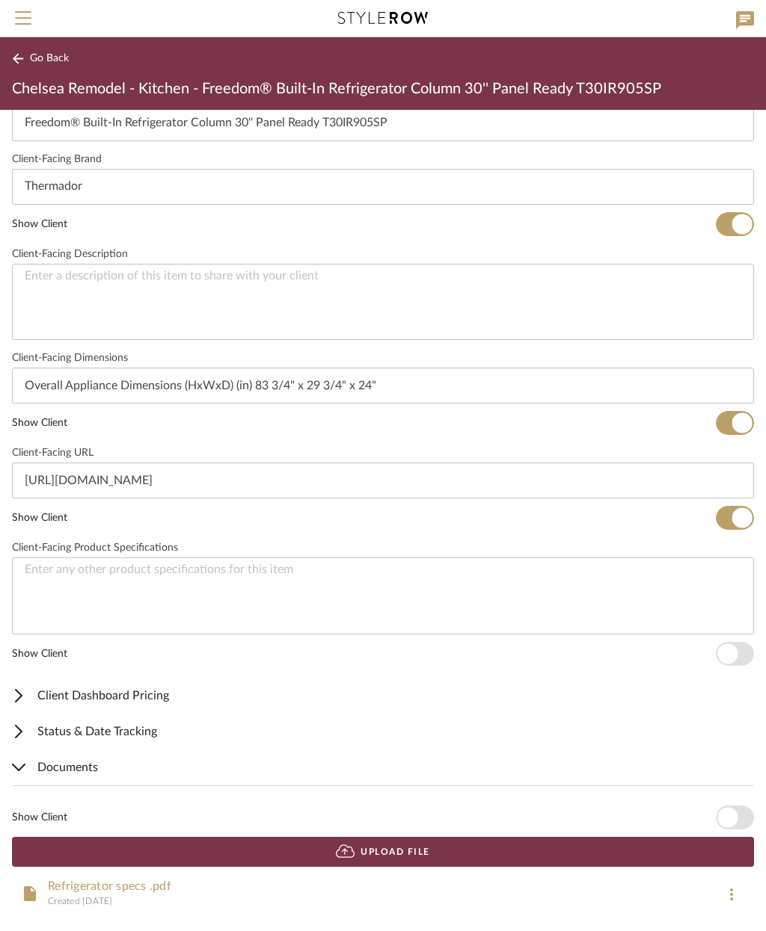
scroll to position [452, 0]
click at [732, 825] on span "button" at bounding box center [727, 818] width 20 height 20
click at [39, 54] on span "Go Back" at bounding box center [49, 58] width 39 height 13
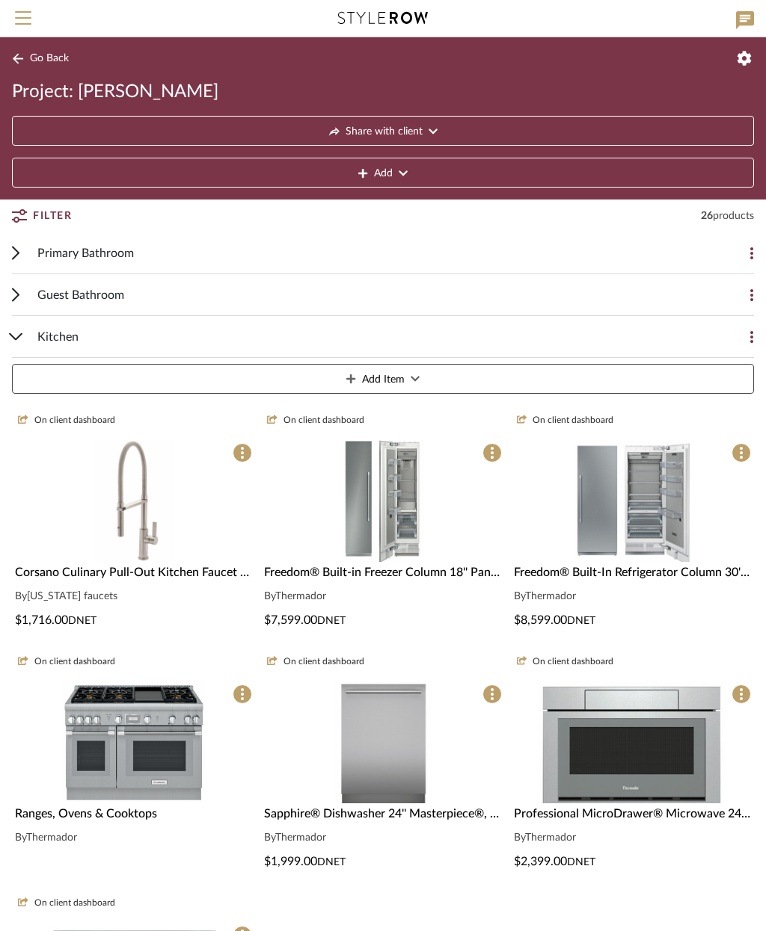
scroll to position [242, 0]
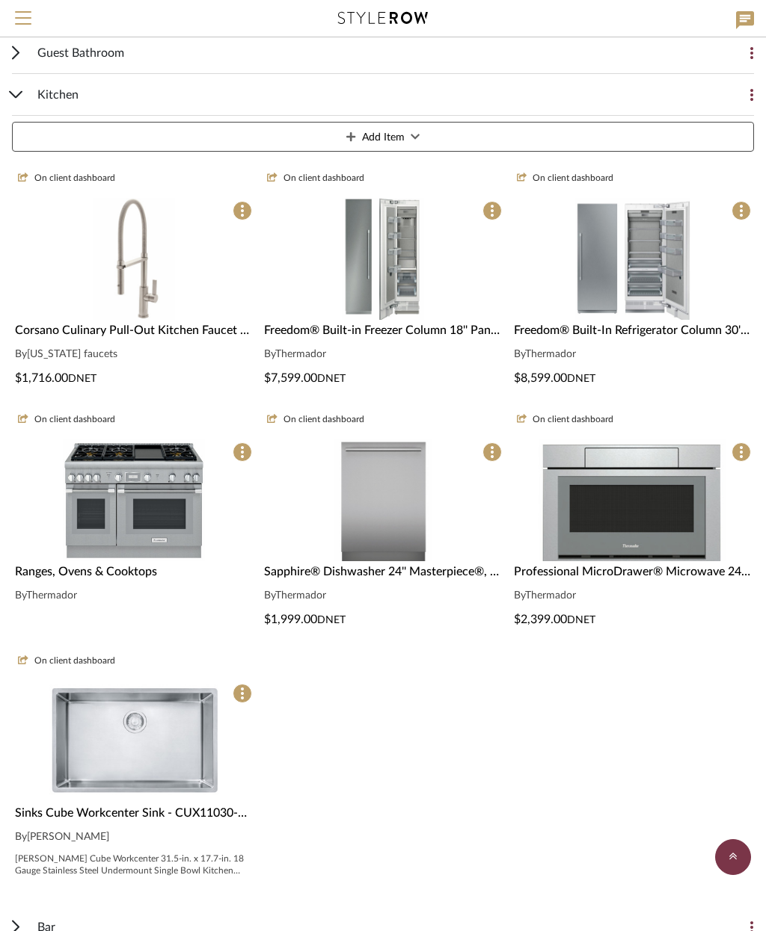
click at [156, 300] on img "0" at bounding box center [134, 259] width 82 height 122
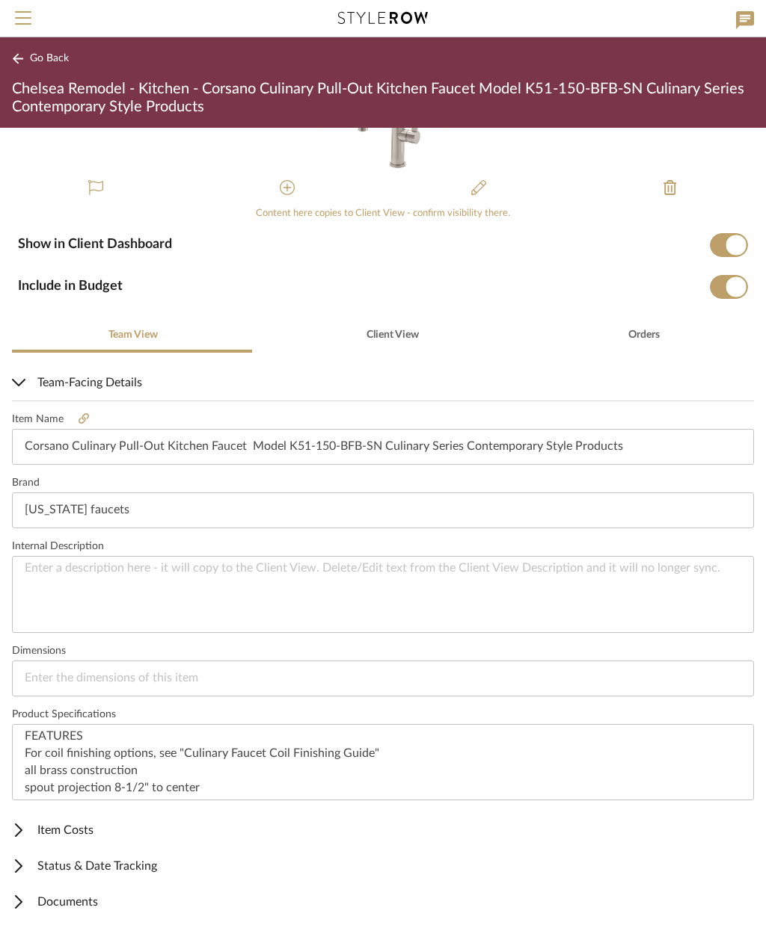
scroll to position [145, 0]
click at [389, 330] on span "Client View" at bounding box center [392, 335] width 52 height 10
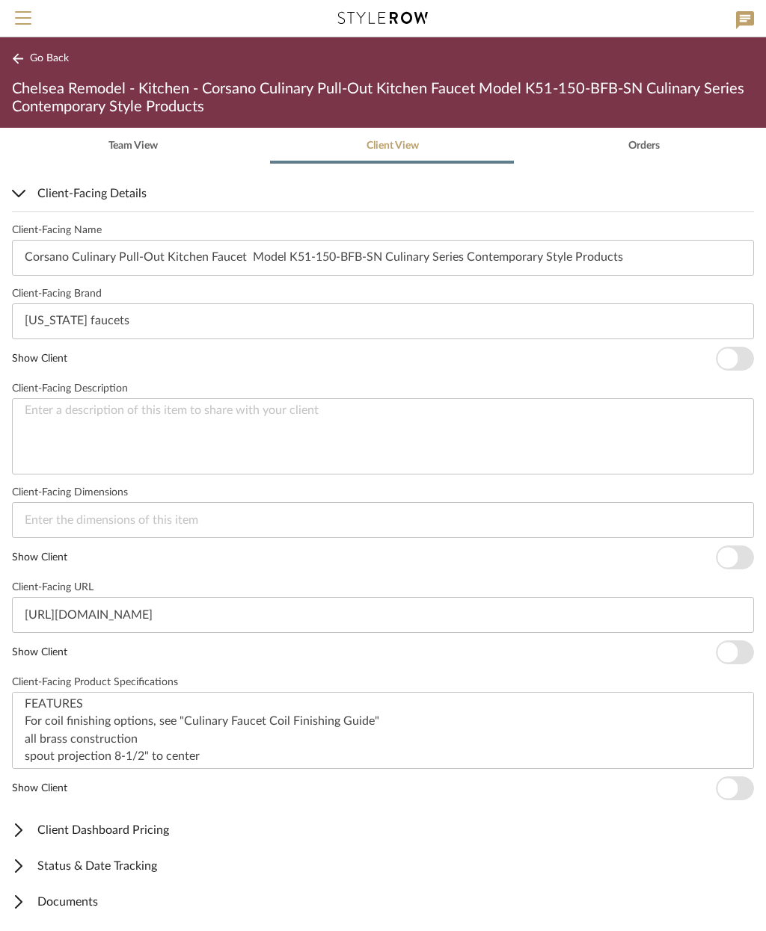
scroll to position [334, 0]
click at [732, 653] on span "button" at bounding box center [727, 654] width 20 height 20
click at [728, 560] on span "button" at bounding box center [727, 559] width 20 height 20
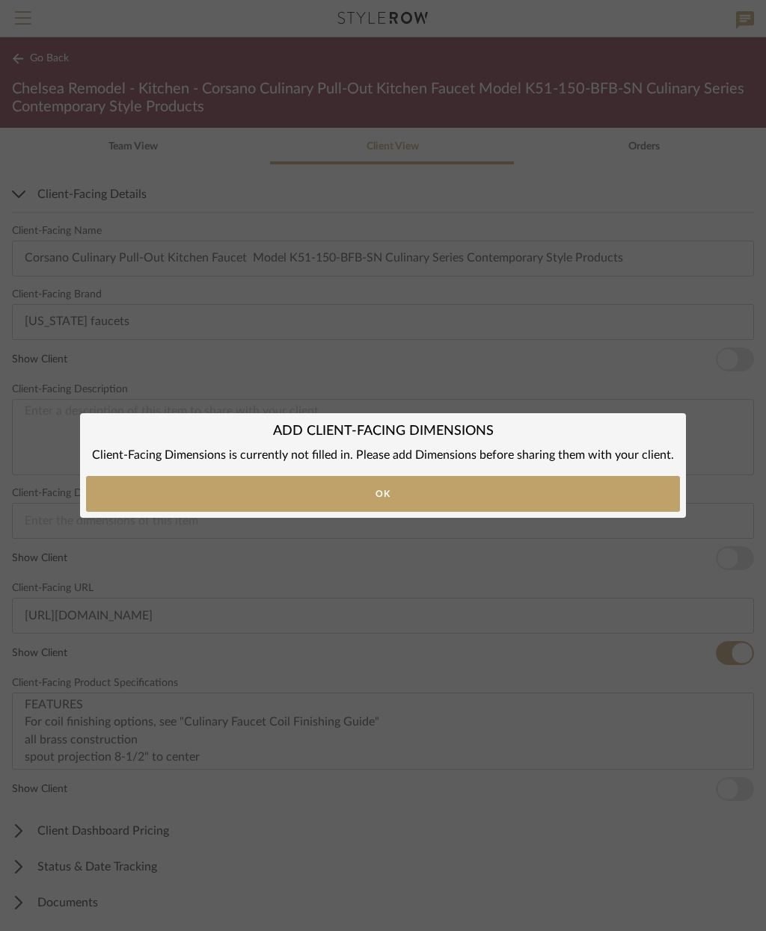
click at [732, 372] on div "ADD CLIENT-FACING DIMENSIONS × Client-Facing Dimensions is currently not filled…" at bounding box center [383, 465] width 766 height 931
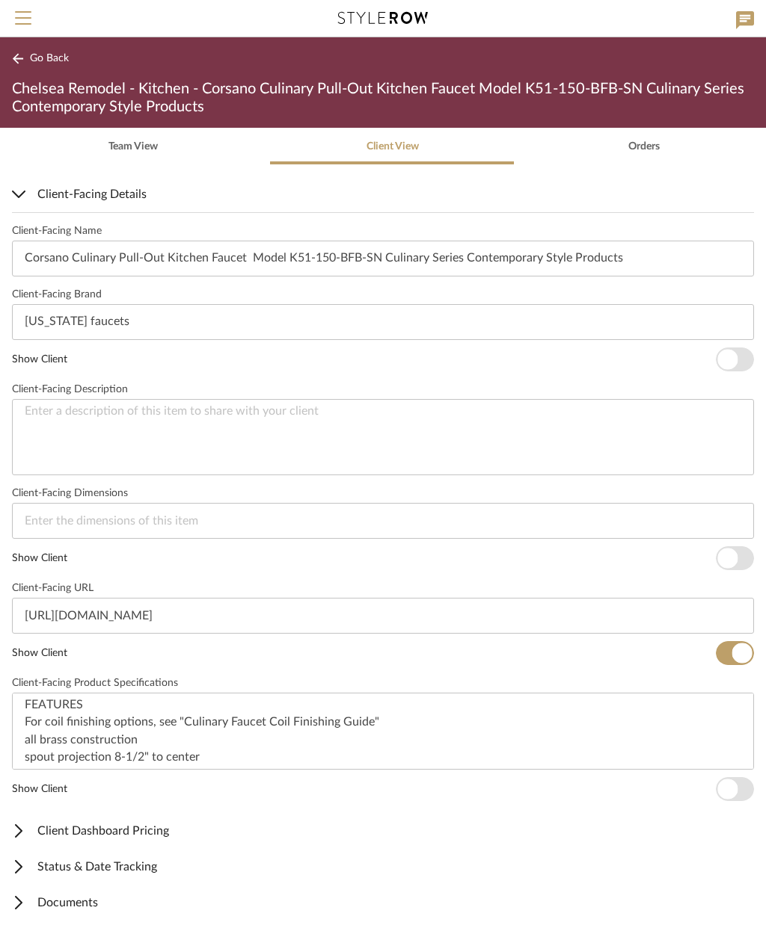
click at [736, 356] on span "button" at bounding box center [727, 359] width 20 height 20
click at [731, 782] on span "button" at bounding box center [727, 790] width 20 height 20
click at [100, 898] on span "Documents" at bounding box center [380, 903] width 736 height 18
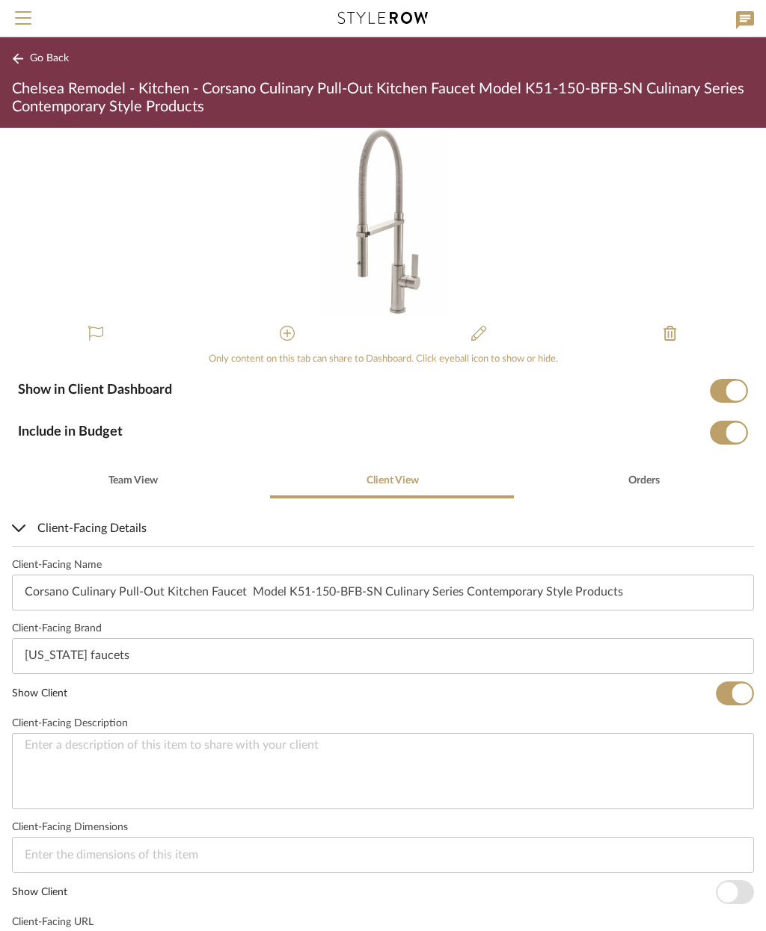
scroll to position [0, 0]
click at [28, 37] on button "Menu" at bounding box center [23, 18] width 46 height 37
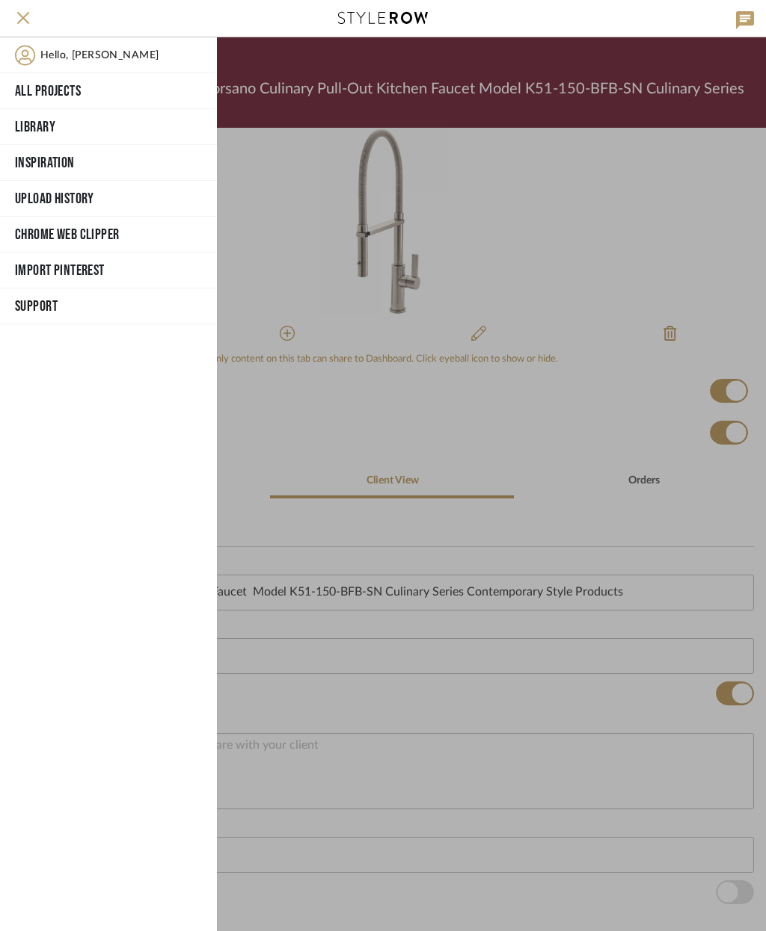
click at [324, 164] on div at bounding box center [491, 484] width 549 height 894
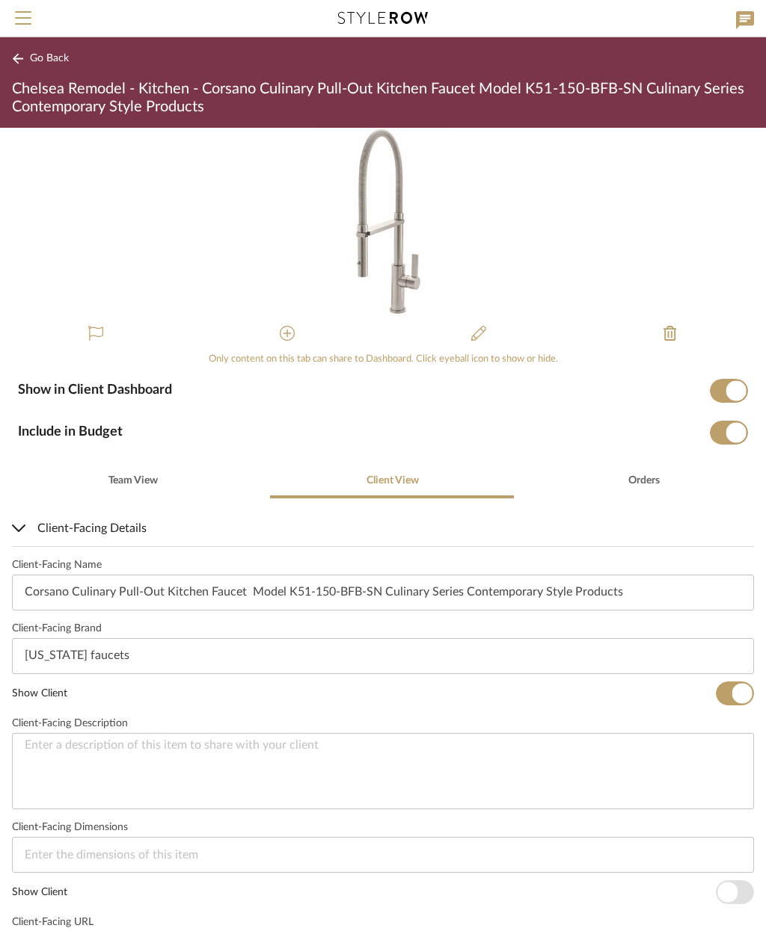
click at [43, 56] on span "Go Back" at bounding box center [49, 58] width 39 height 13
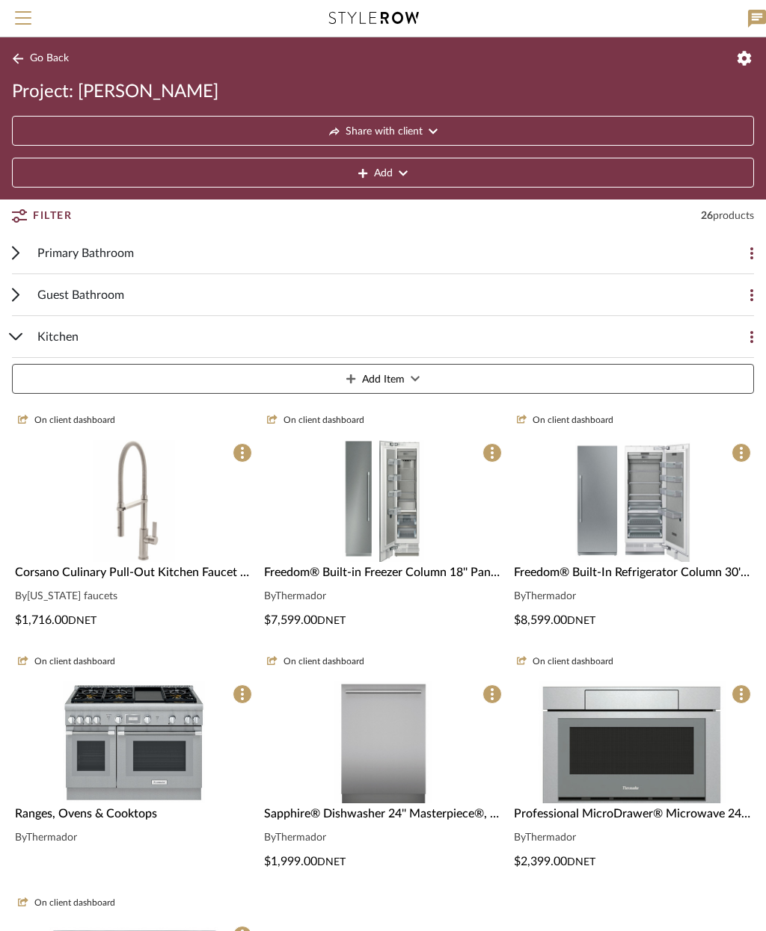
scroll to position [242, 0]
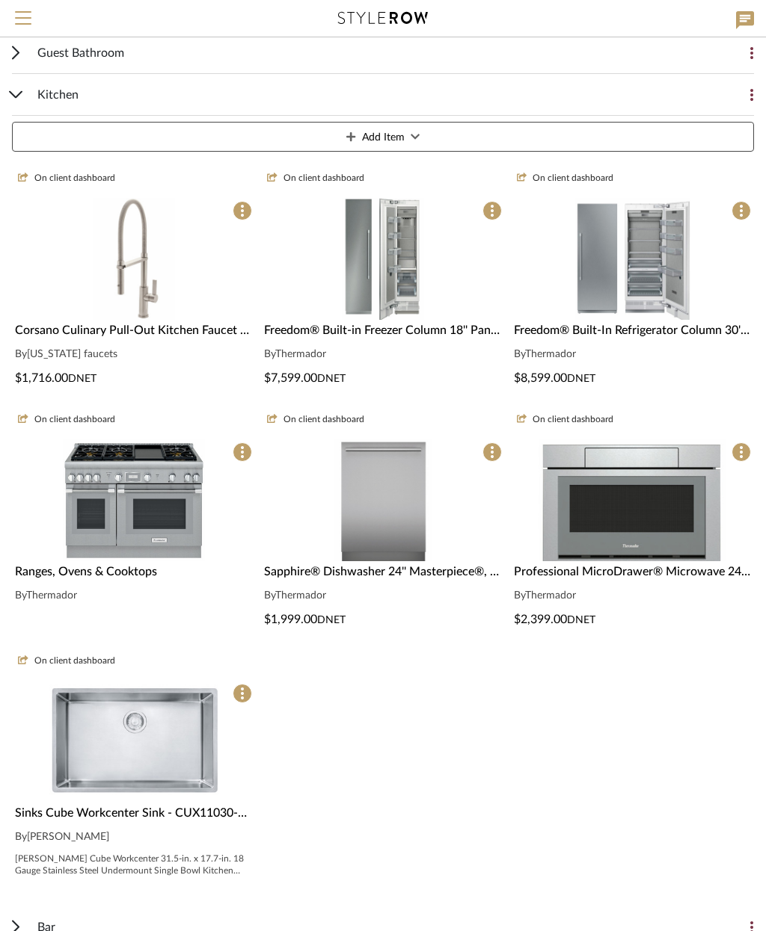
click at [407, 261] on img at bounding box center [383, 259] width 82 height 122
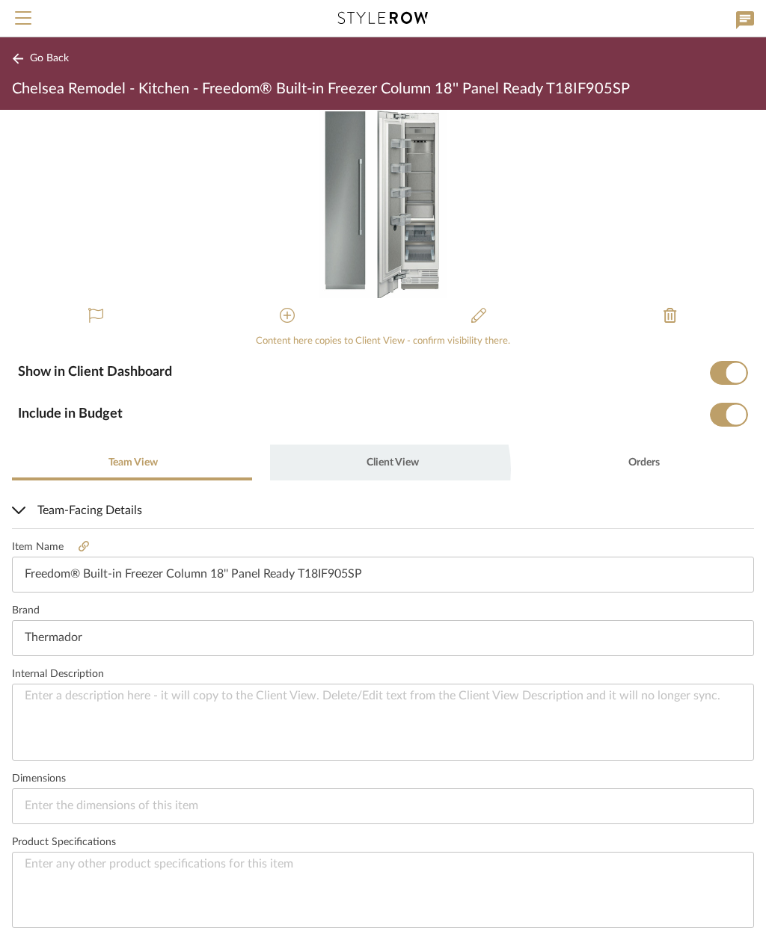
click at [379, 470] on span "Client View" at bounding box center [391, 463] width 55 height 36
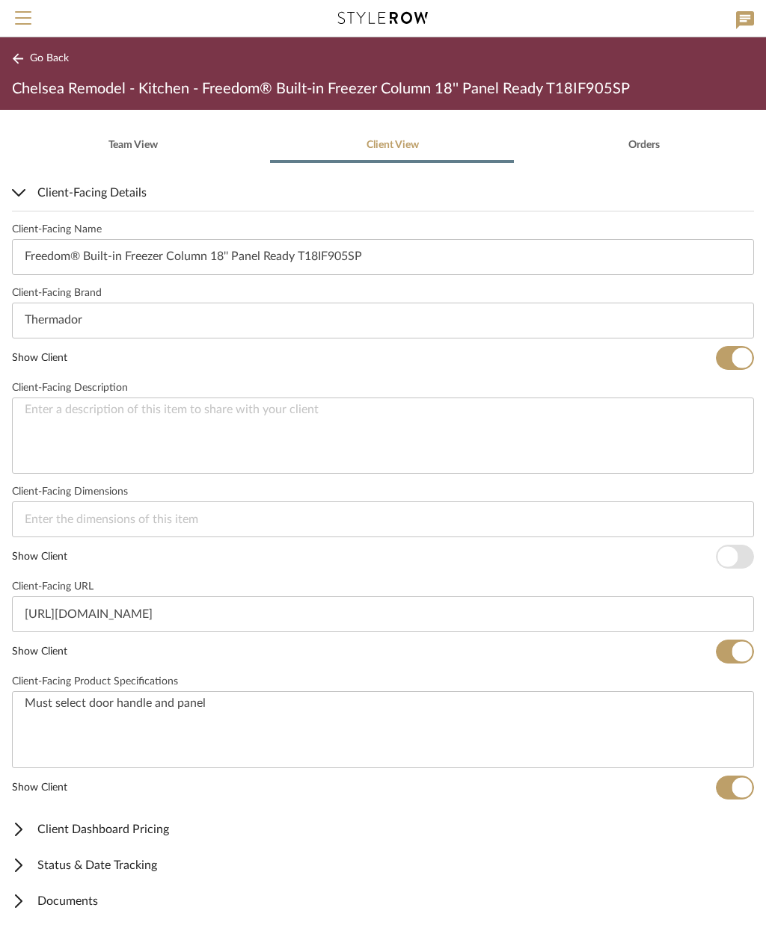
scroll to position [316, 0]
click at [76, 915] on mat-expansion-panel-header "Documents" at bounding box center [383, 903] width 766 height 36
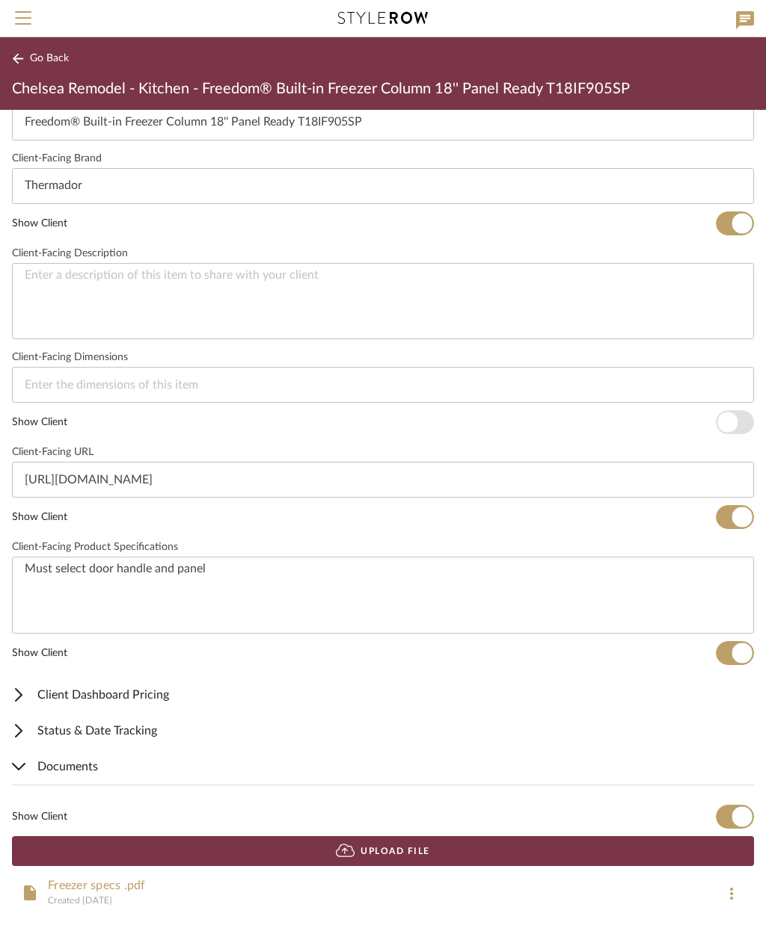
scroll to position [452, 0]
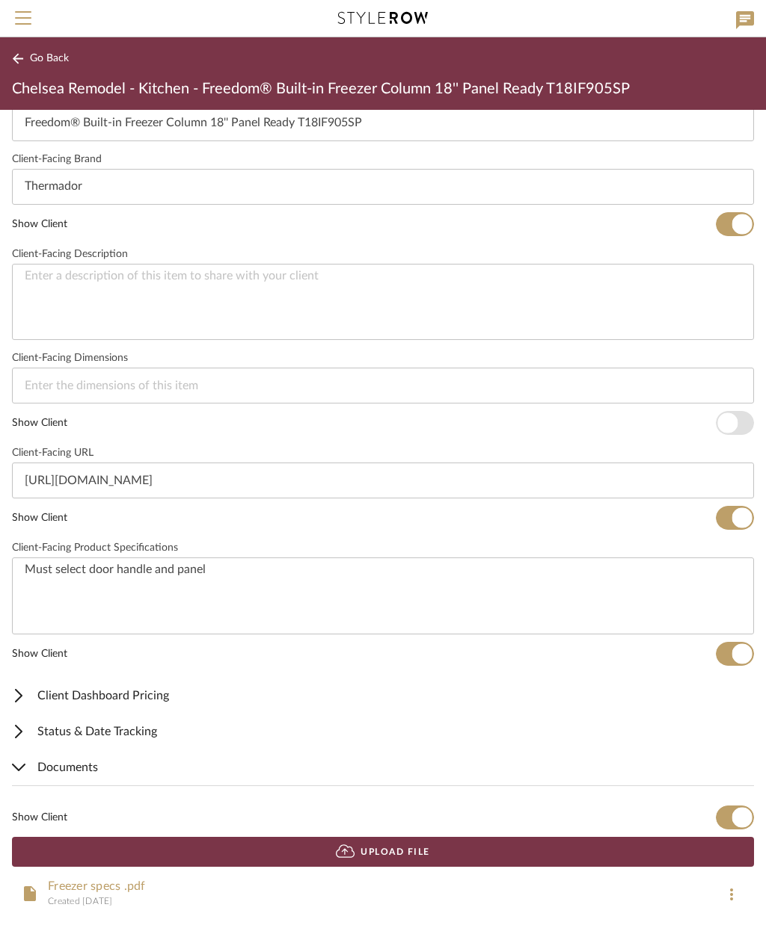
click at [54, 63] on span "Go Back" at bounding box center [49, 58] width 39 height 13
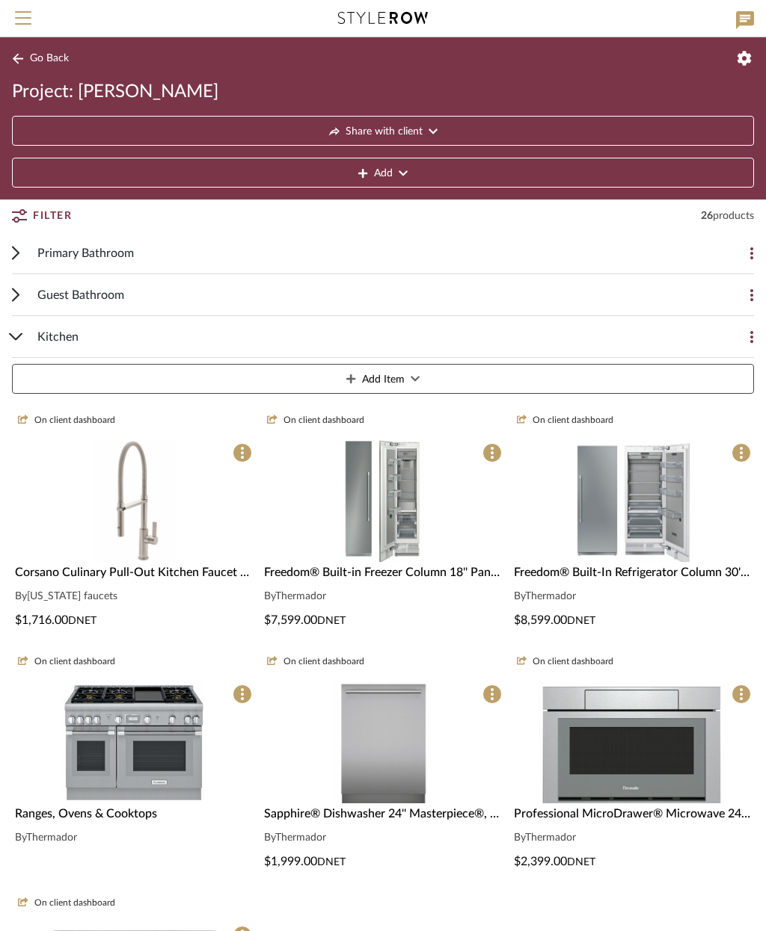
scroll to position [242, 0]
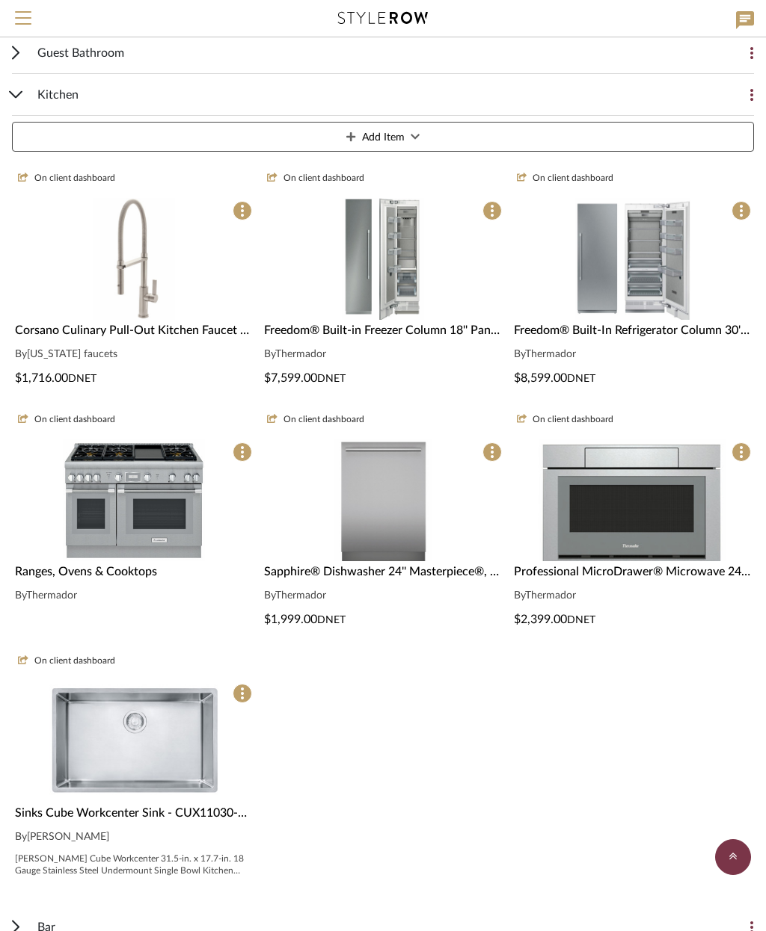
click at [675, 296] on img at bounding box center [632, 259] width 116 height 122
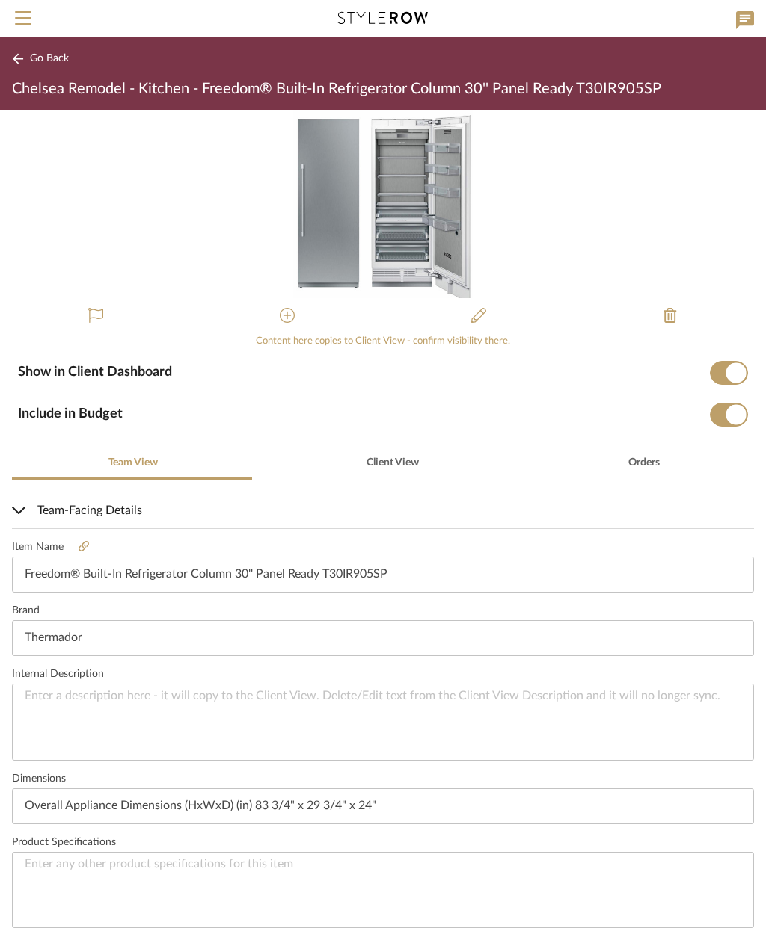
click at [39, 58] on span "Go Back" at bounding box center [49, 58] width 39 height 13
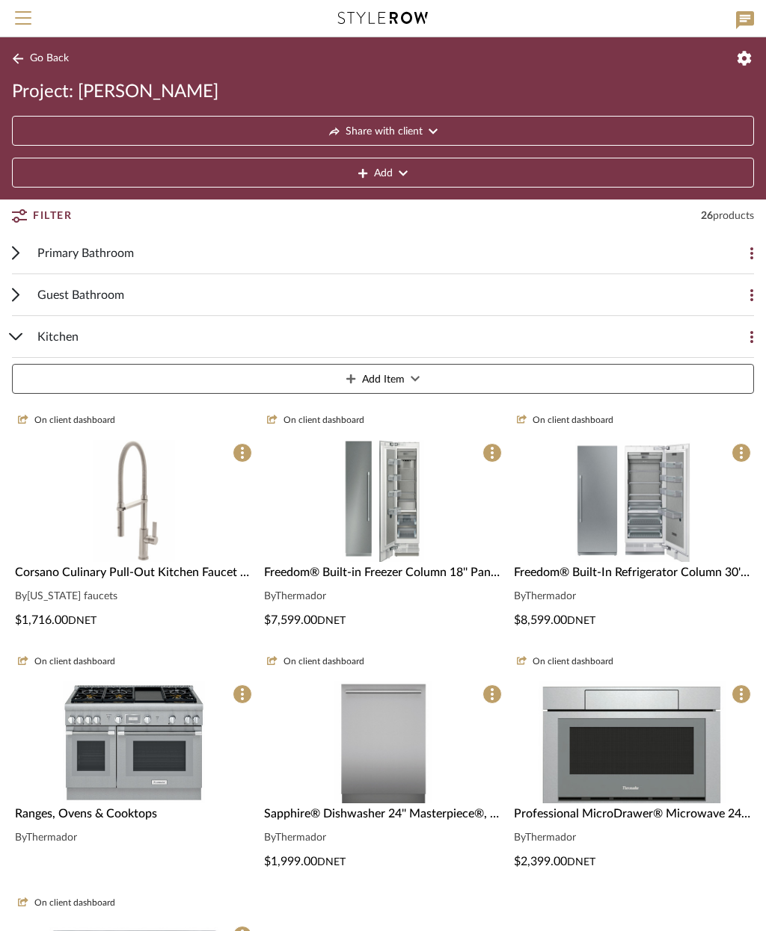
scroll to position [242, 0]
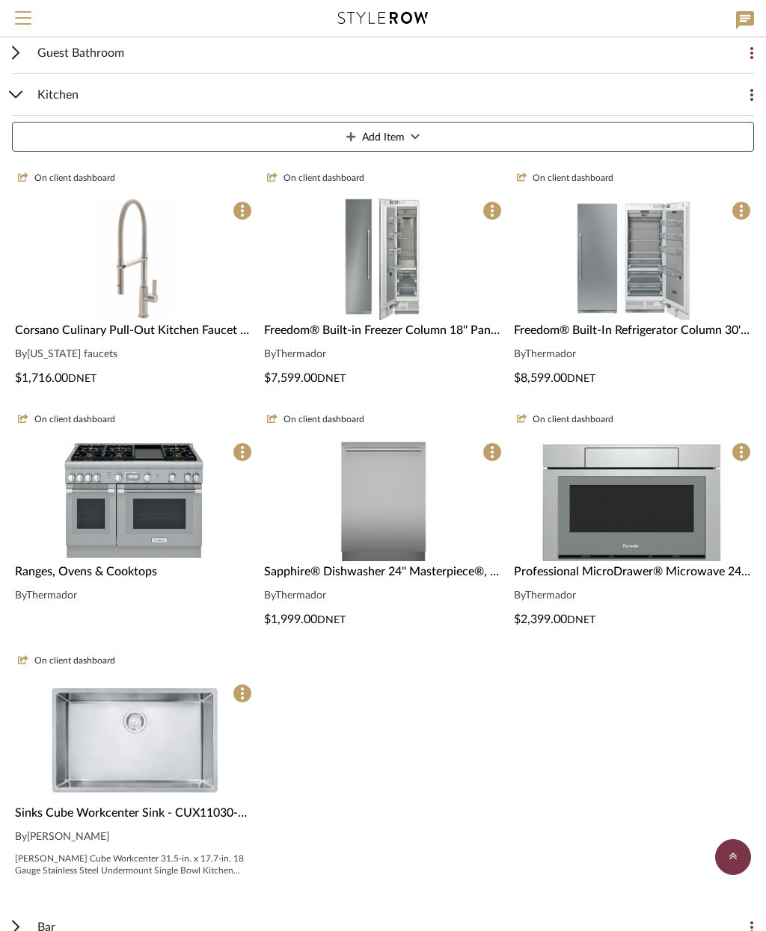
click at [395, 315] on img "0" at bounding box center [383, 259] width 82 height 122
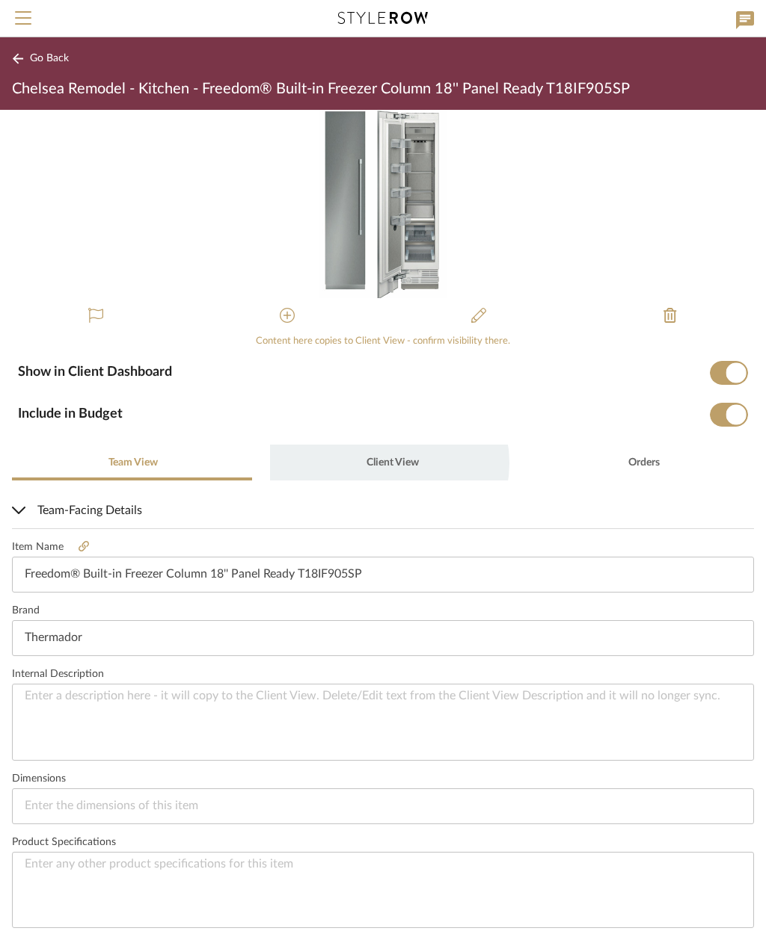
click at [378, 463] on span "Client View" at bounding box center [392, 463] width 52 height 10
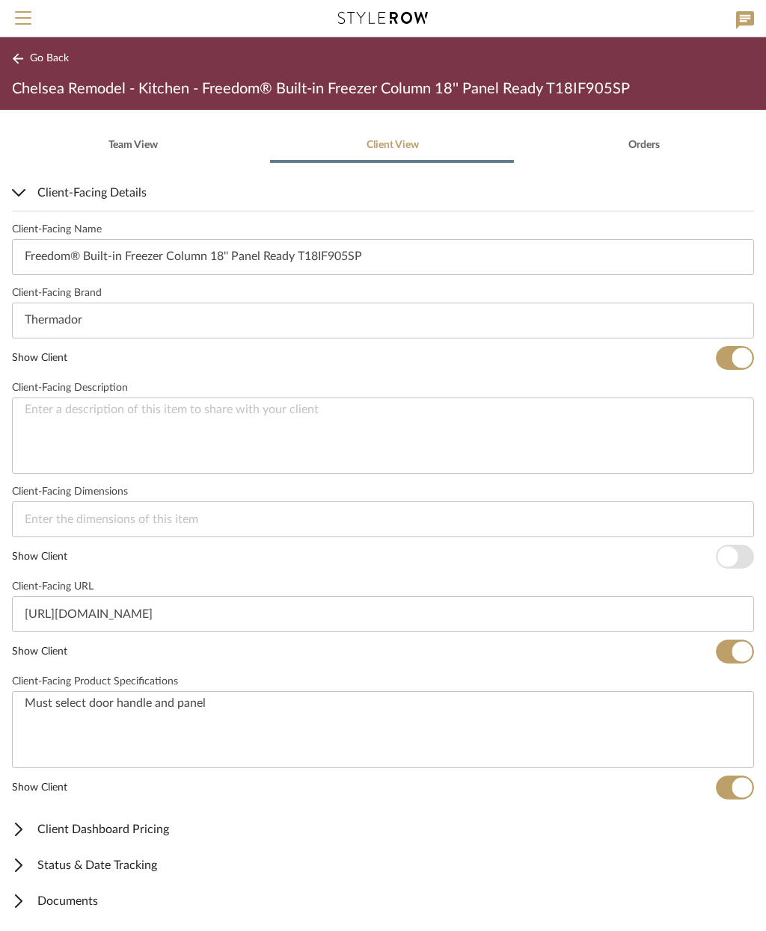
scroll to position [347, 0]
click at [146, 822] on span "Client Dashboard Pricing" at bounding box center [380, 831] width 736 height 18
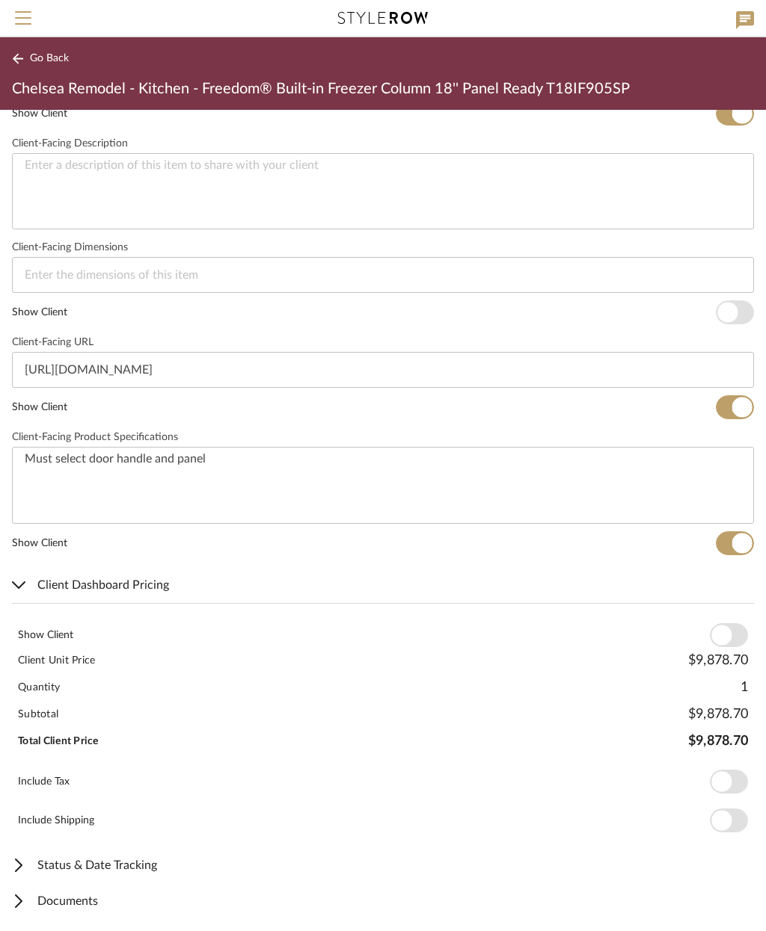
scroll to position [561, 0]
click at [727, 630] on span "button" at bounding box center [721, 637] width 20 height 20
click at [43, 55] on span "Go Back" at bounding box center [49, 58] width 39 height 13
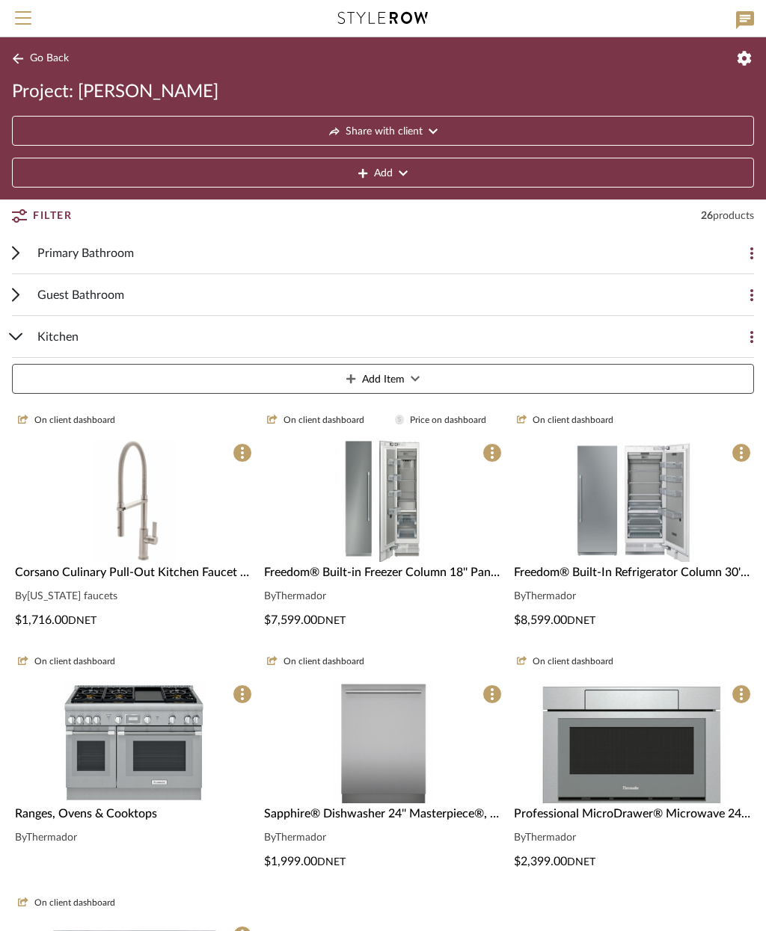
scroll to position [242, 0]
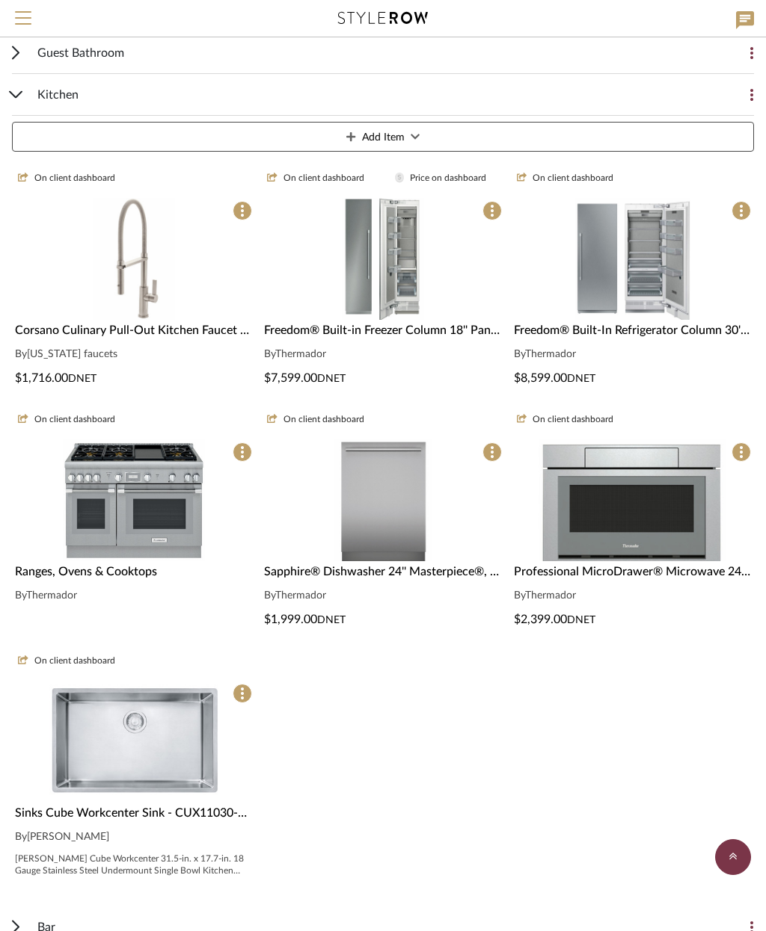
click at [145, 336] on span "Corsano Culinary Pull-Out Kitchen Faucet Model K51-150-BFB-SN Culinary Series C…" at bounding box center [312, 330] width 595 height 12
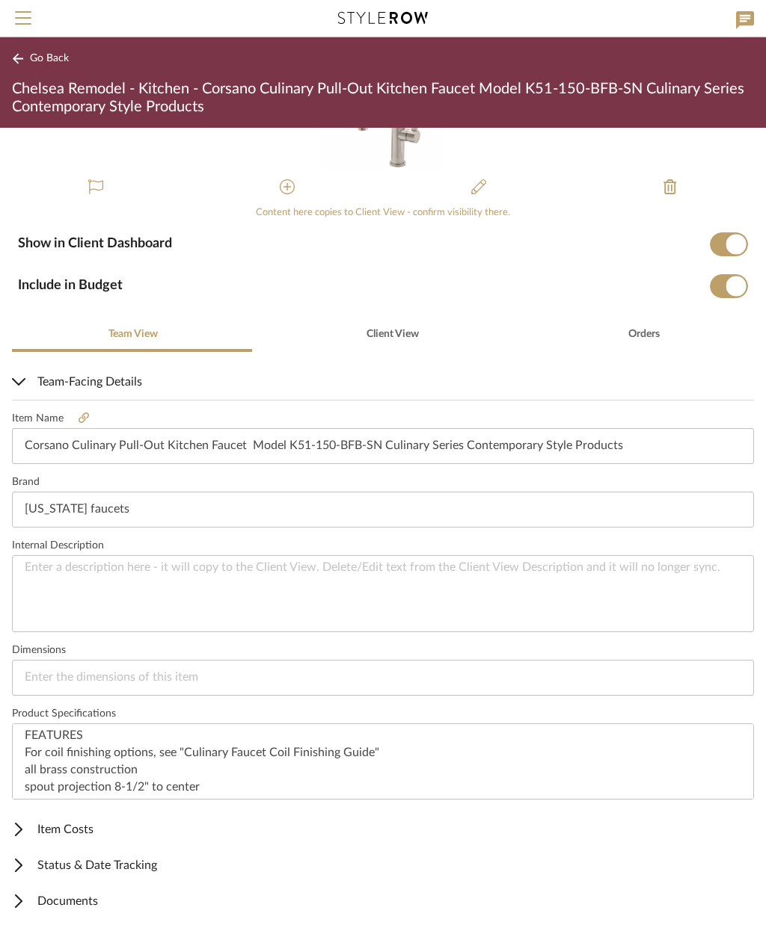
scroll to position [145, 0]
click at [125, 831] on span "Item Costs" at bounding box center [380, 831] width 736 height 18
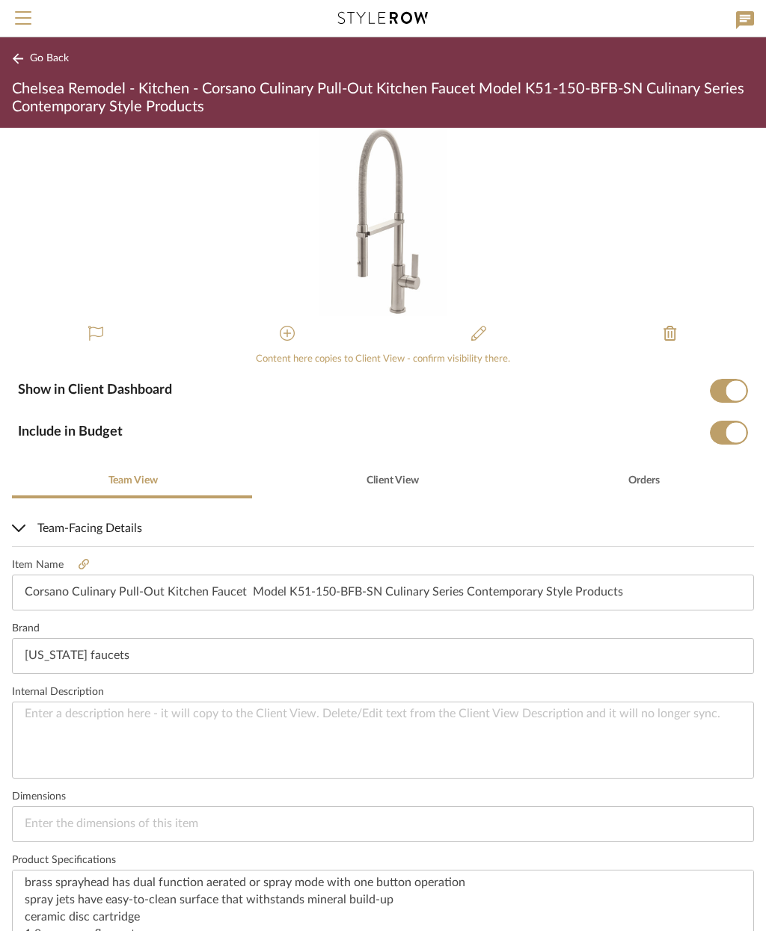
scroll to position [0, 0]
click at [403, 472] on span "Client View" at bounding box center [391, 481] width 55 height 36
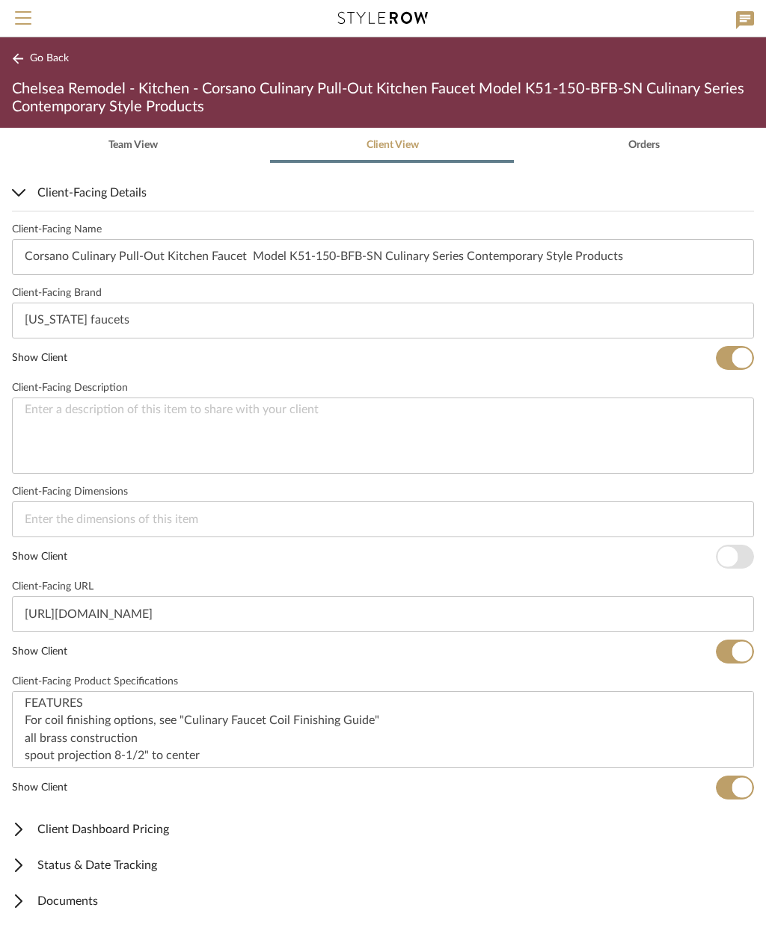
scroll to position [334, 0]
click at [164, 833] on span "Client Dashboard Pricing" at bounding box center [380, 831] width 736 height 18
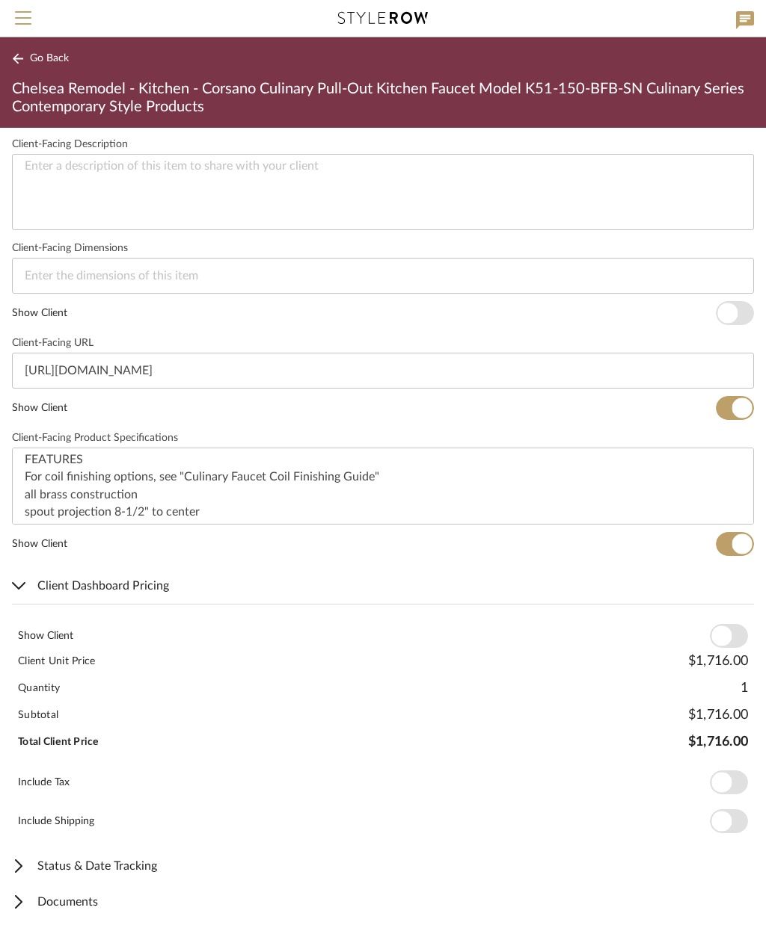
scroll to position [579, 0]
click at [723, 631] on span "button" at bounding box center [721, 637] width 20 height 20
click at [96, 897] on span "Documents" at bounding box center [380, 903] width 736 height 18
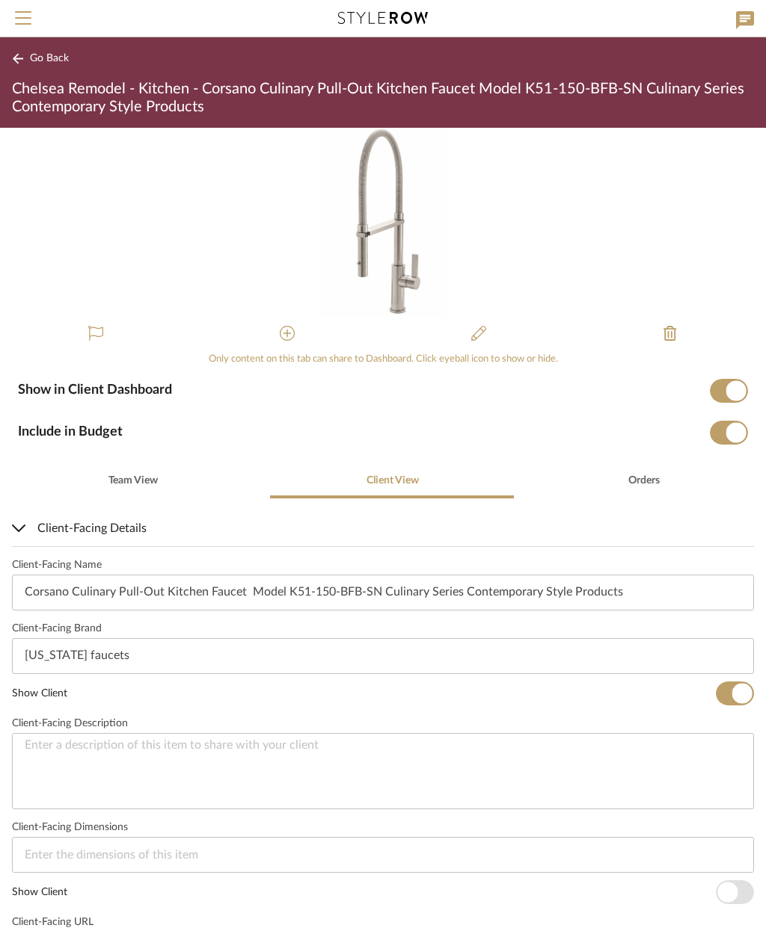
scroll to position [-1, 0]
click at [49, 67] on button "Go Back" at bounding box center [43, 58] width 62 height 19
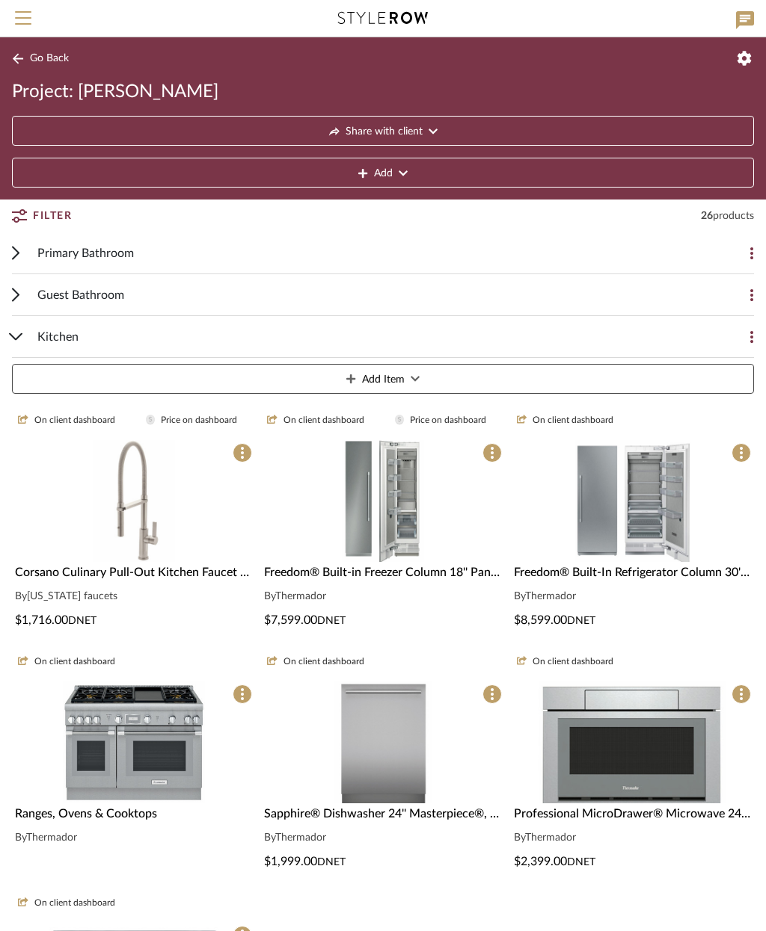
scroll to position [0, 0]
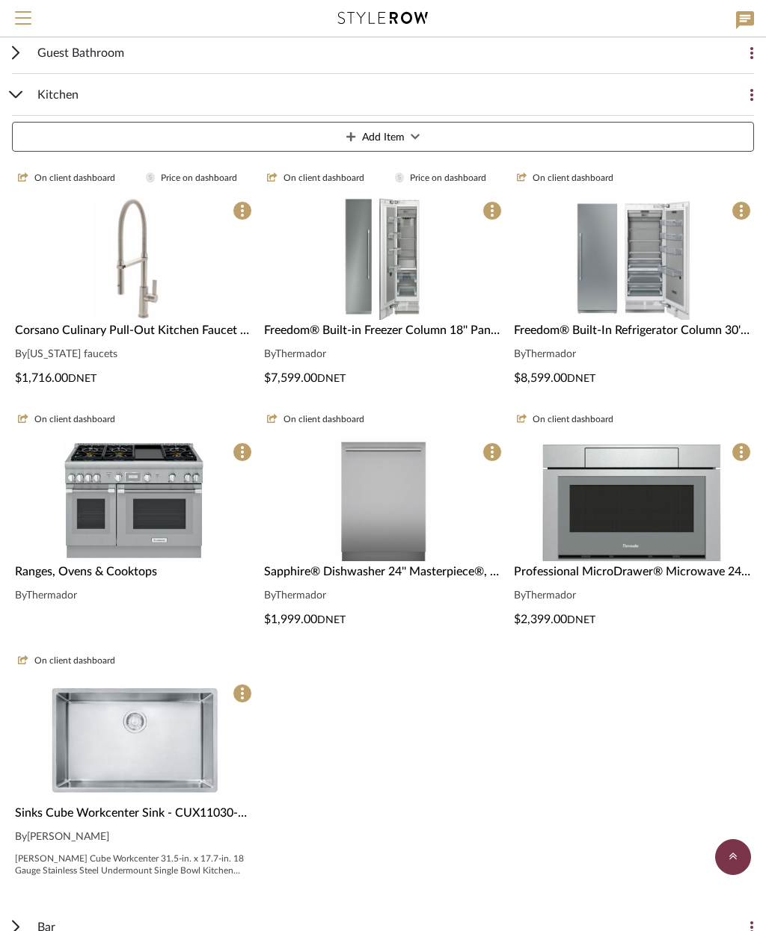
click at [445, 330] on span "Freedom® Built-in Freezer Column 18'' Panel Ready T18IF905SP" at bounding box center [433, 330] width 338 height 12
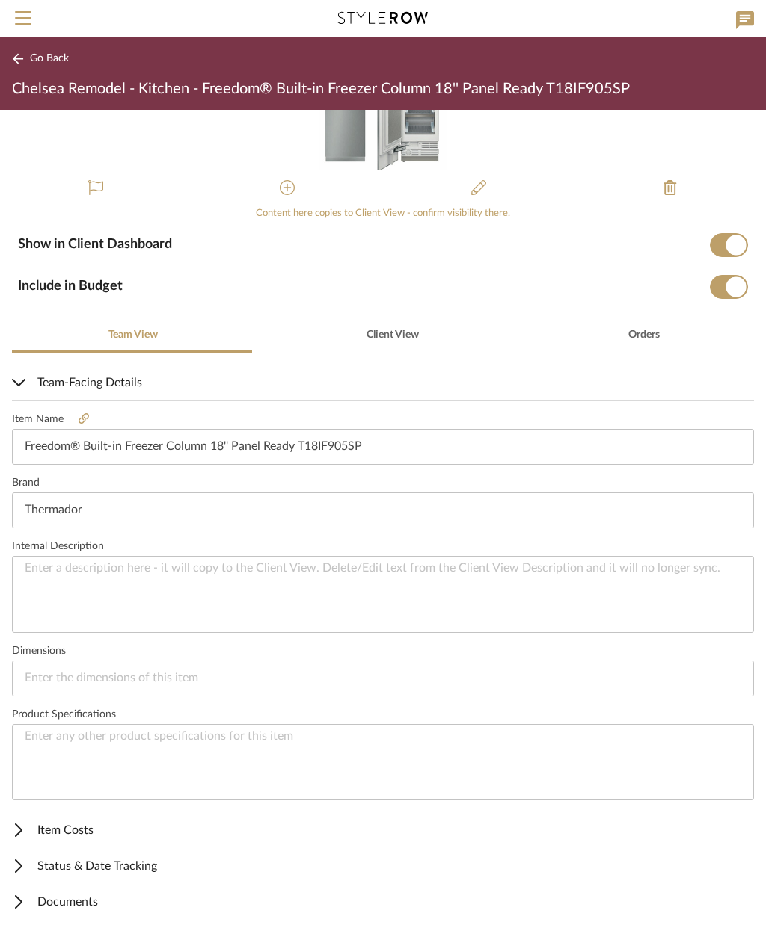
scroll to position [127, 0]
click at [105, 831] on span "Item Costs" at bounding box center [380, 831] width 736 height 18
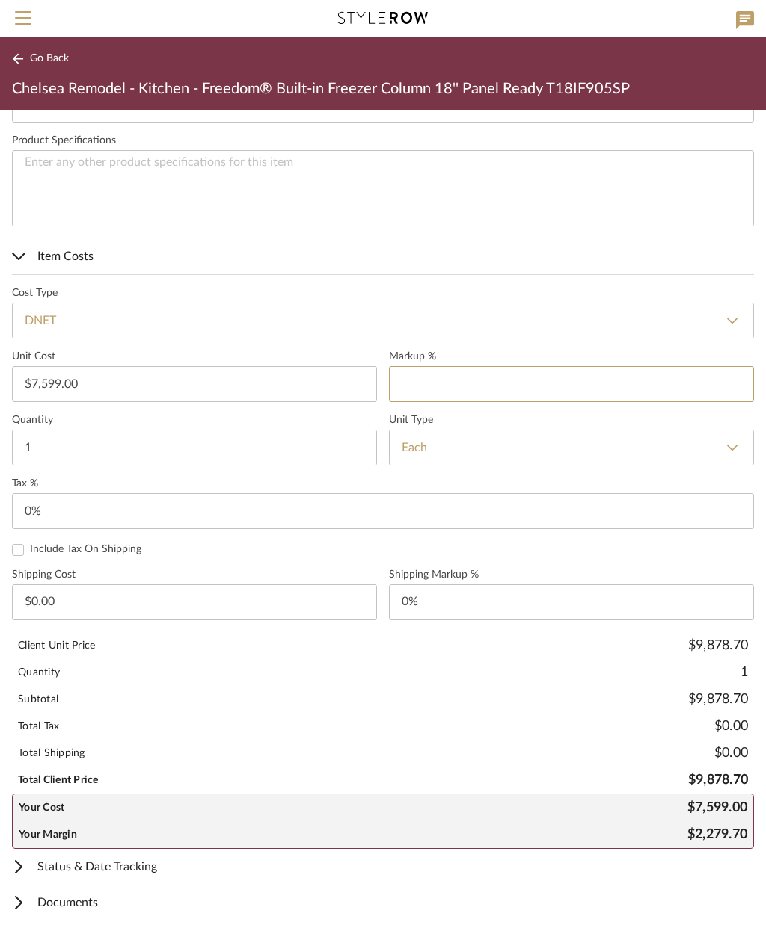
scroll to position [701, 0]
click at [499, 549] on div "Include Tax On Shipping" at bounding box center [383, 550] width 742 height 13
click at [67, 258] on span "Item Costs" at bounding box center [380, 257] width 736 height 18
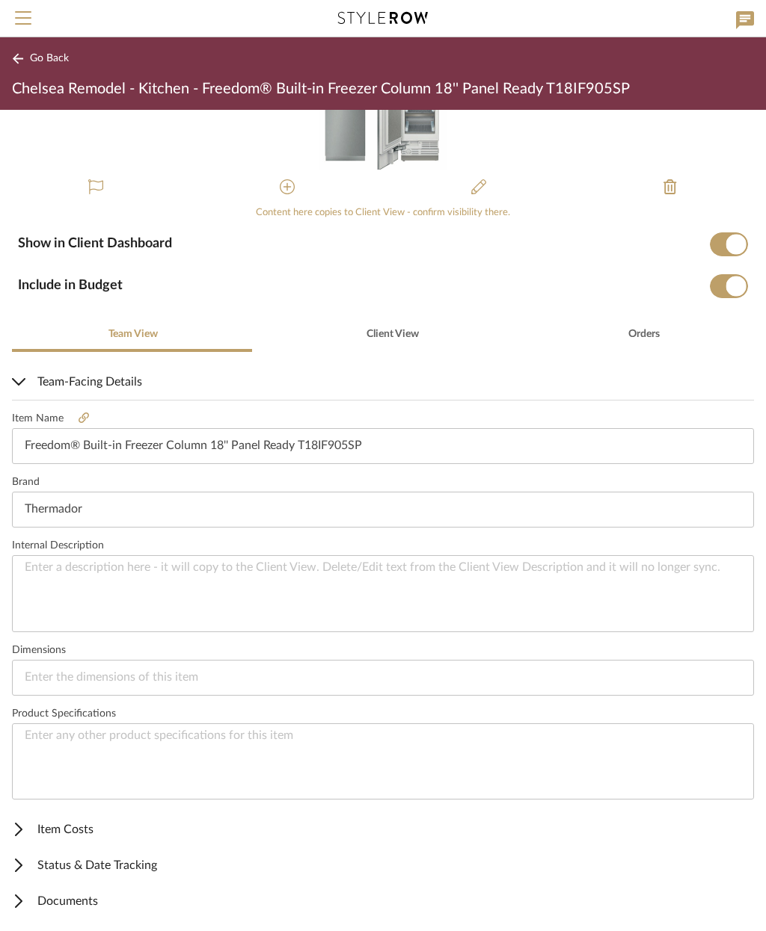
scroll to position [127, 0]
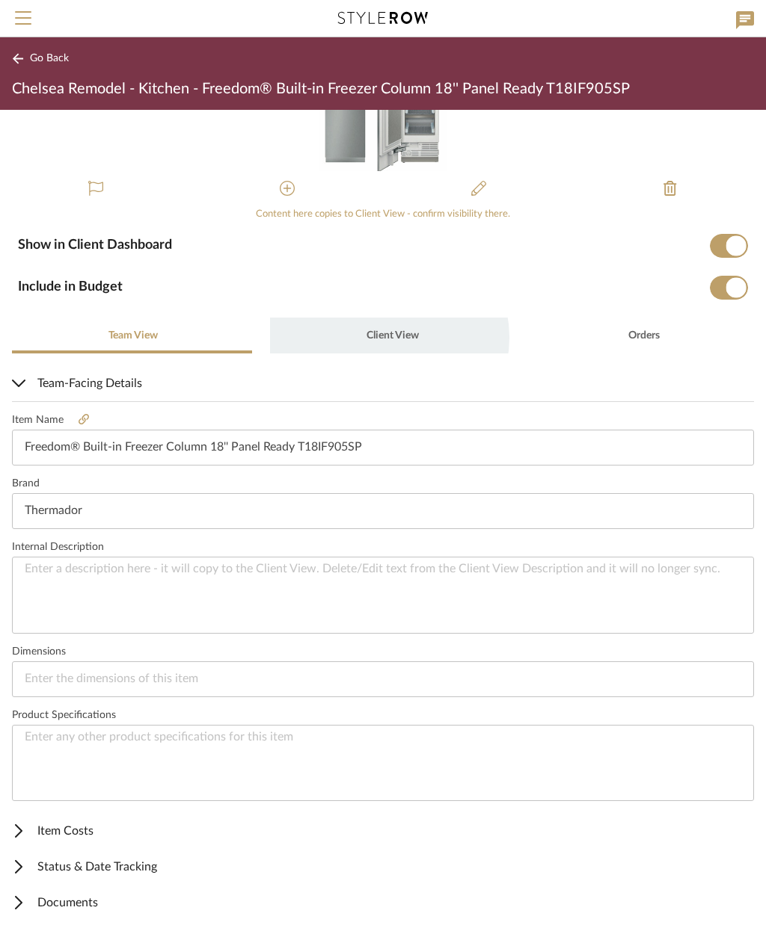
click at [382, 338] on span "Client View" at bounding box center [392, 335] width 52 height 10
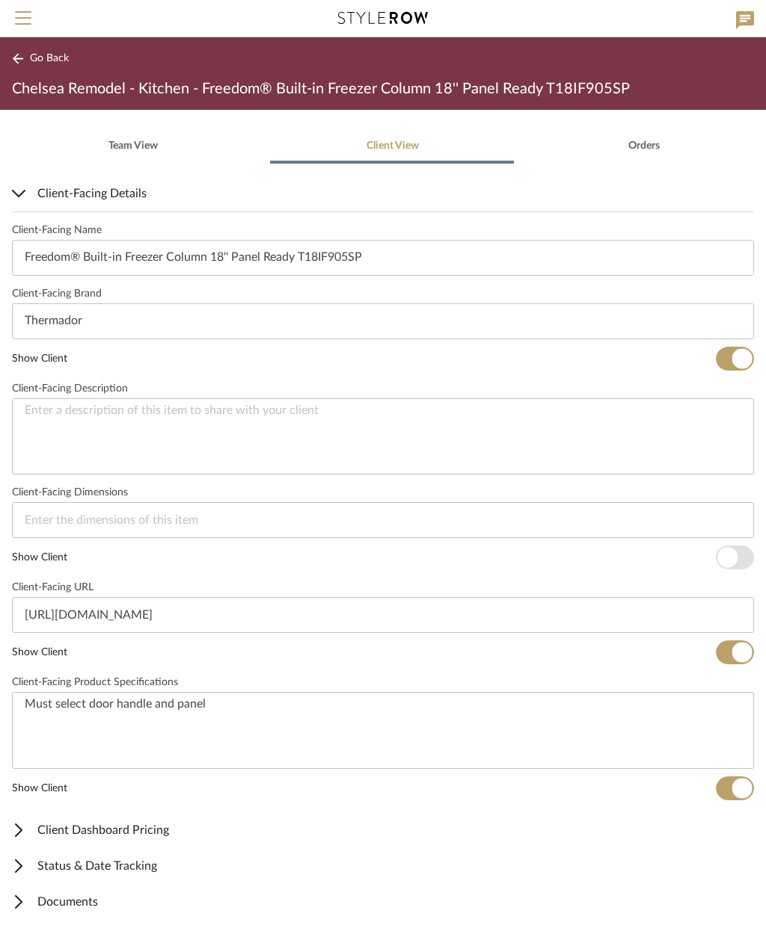
scroll to position [316, 0]
click at [159, 834] on span "Client Dashboard Pricing" at bounding box center [380, 831] width 736 height 18
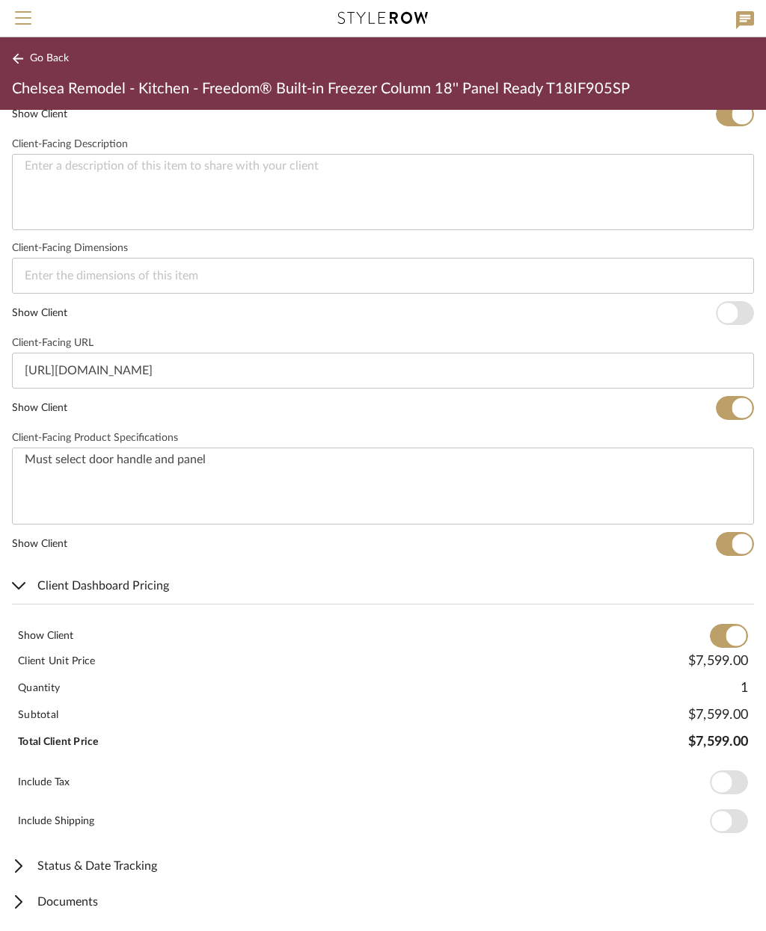
scroll to position [561, 0]
click at [96, 898] on span "Documents" at bounding box center [380, 903] width 736 height 18
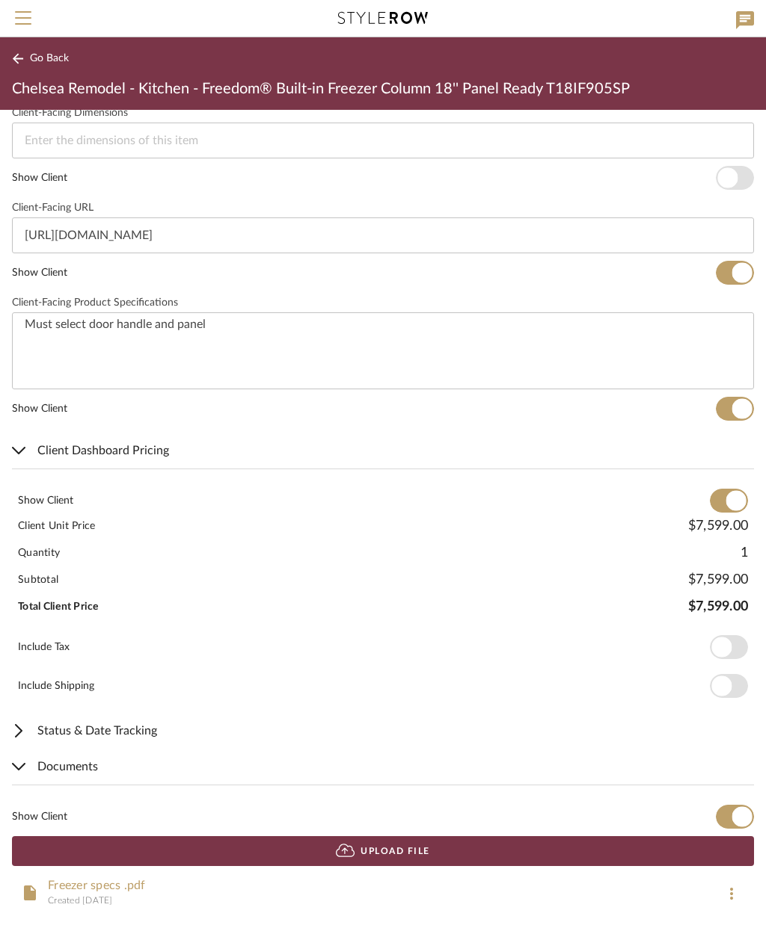
scroll to position [696, 0]
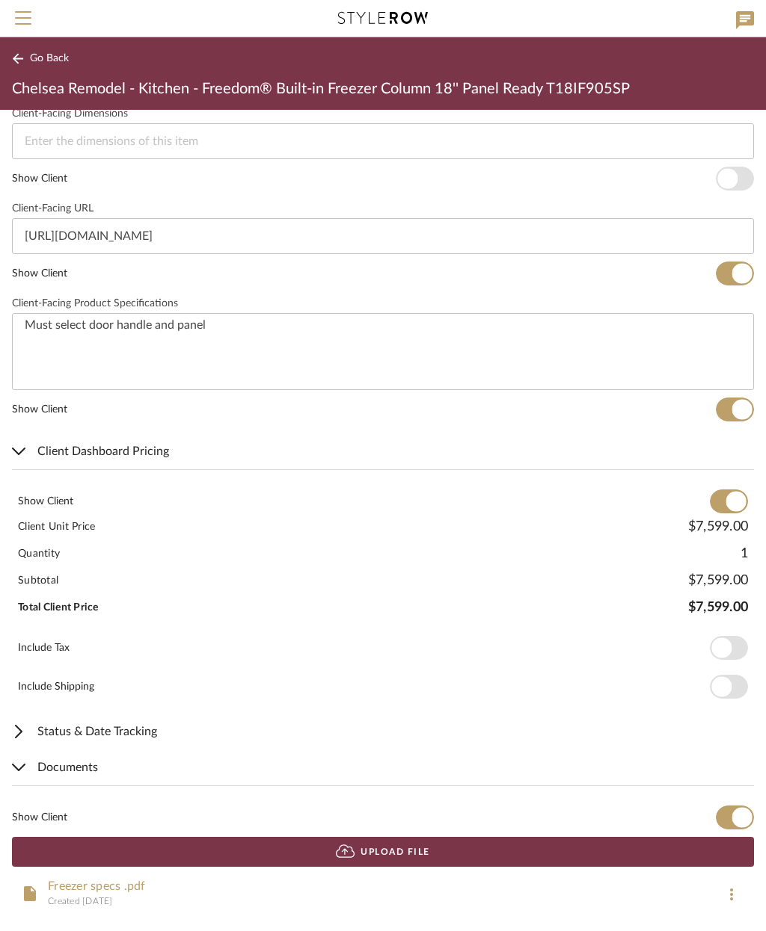
click at [138, 725] on span "Status & Date Tracking" at bounding box center [380, 732] width 736 height 18
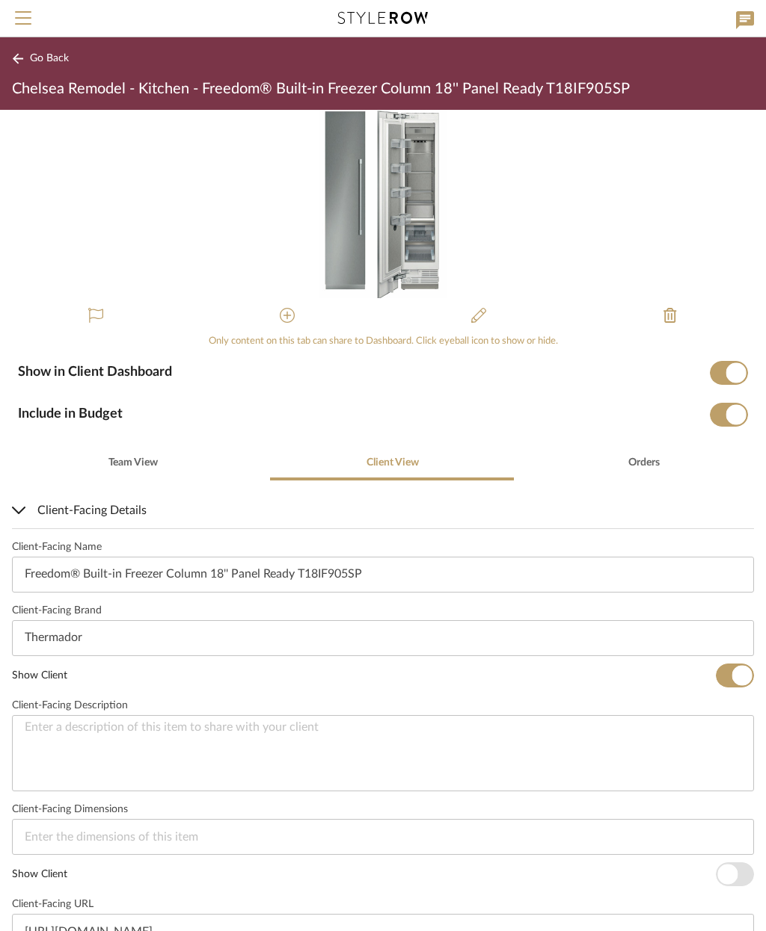
scroll to position [0, 0]
click at [43, 52] on span "Go Back" at bounding box center [49, 58] width 39 height 13
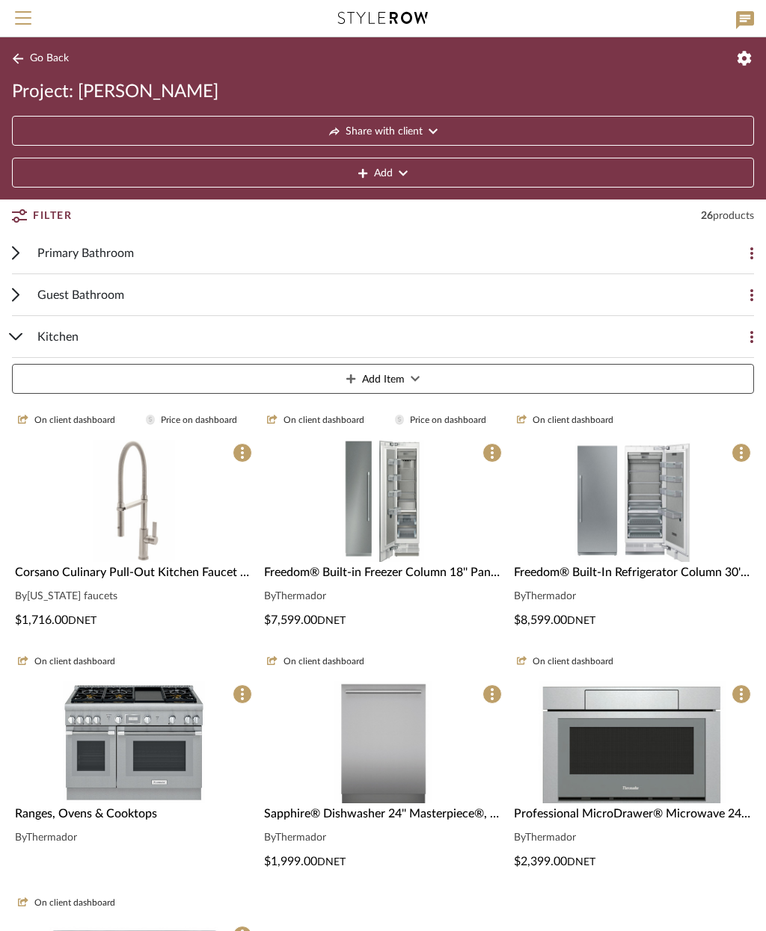
scroll to position [242, 0]
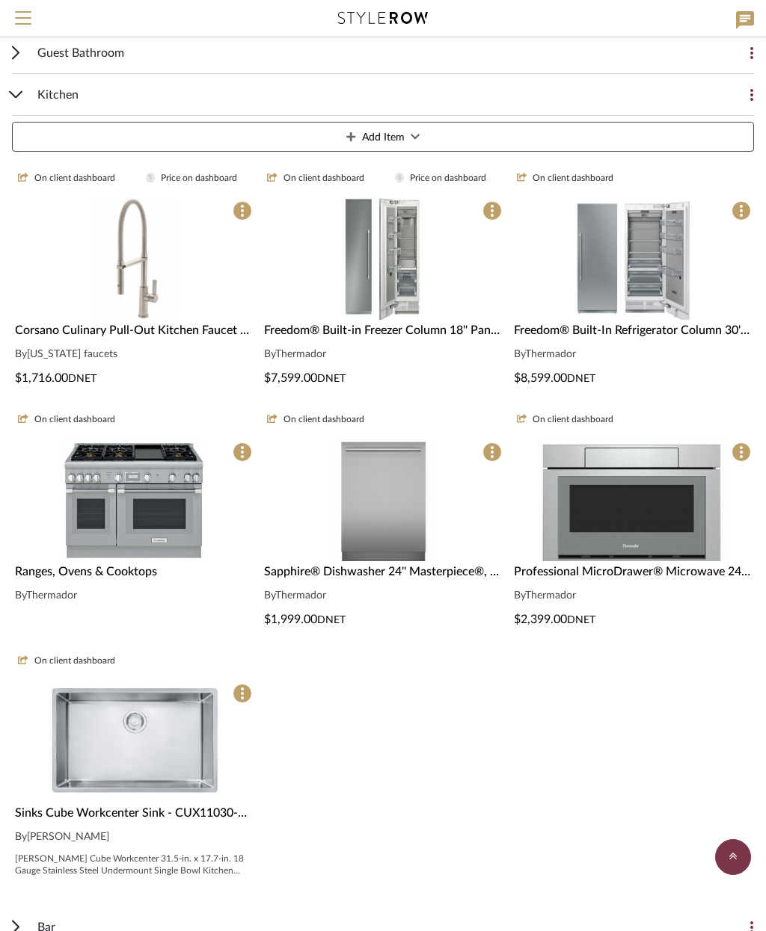
click at [674, 306] on img "0" at bounding box center [632, 259] width 116 height 122
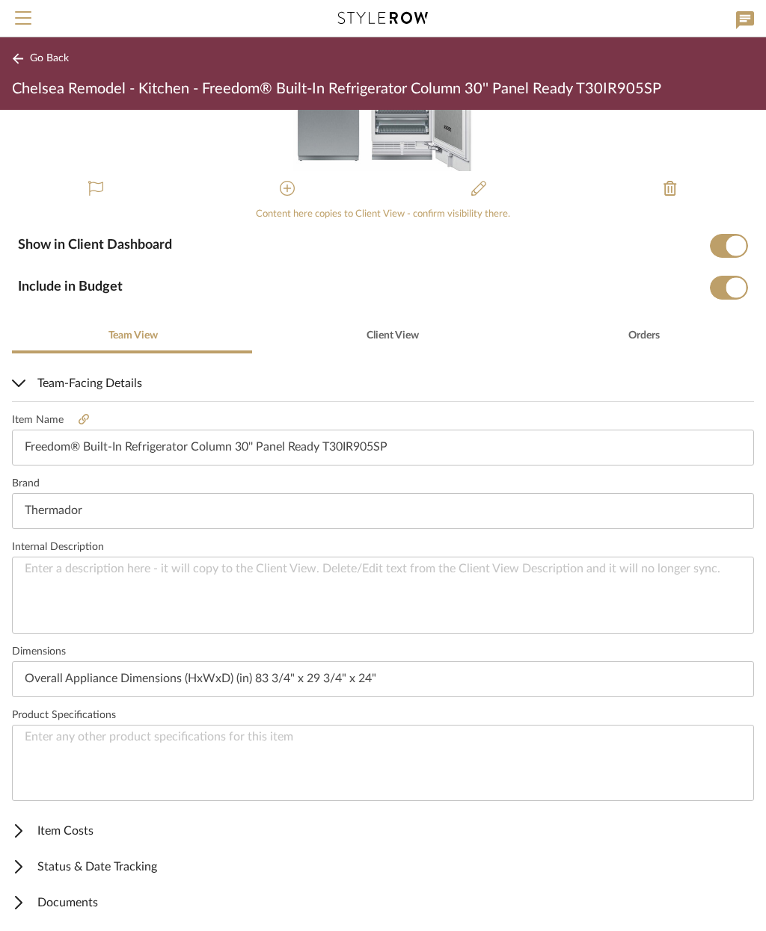
click at [72, 828] on span "Item Costs" at bounding box center [380, 831] width 736 height 18
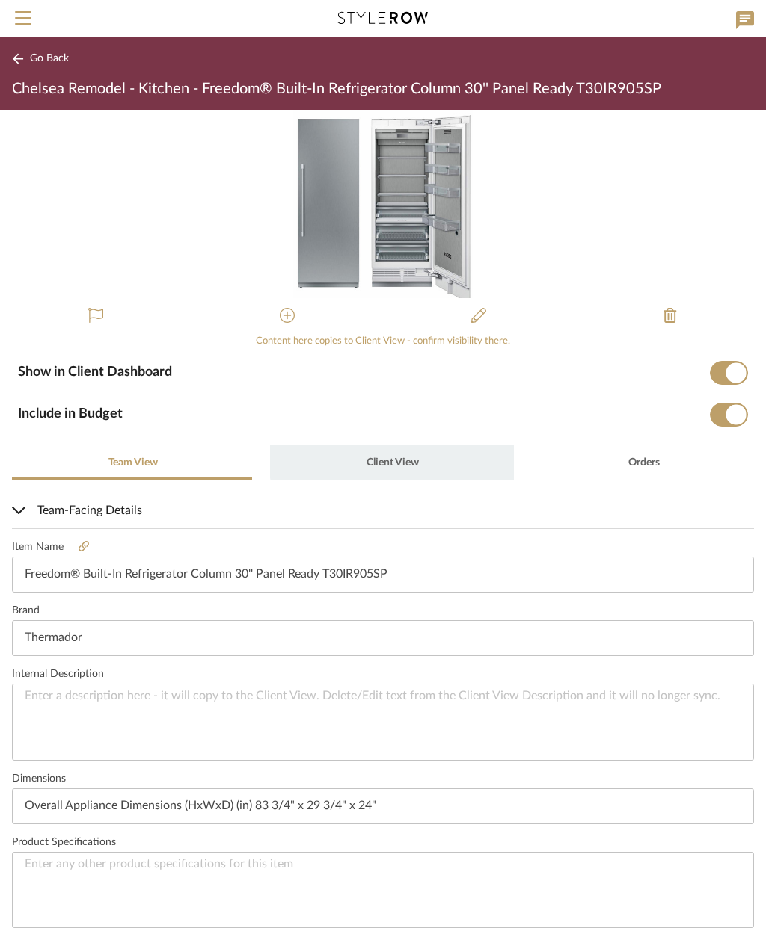
click at [388, 460] on span "Client View" at bounding box center [392, 463] width 52 height 10
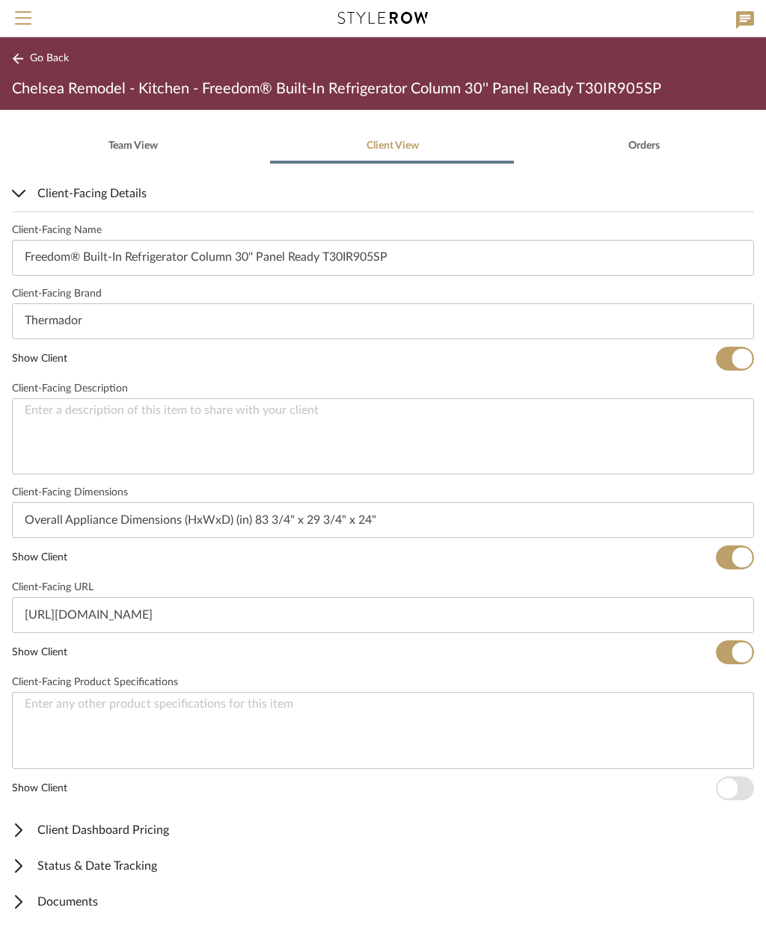
scroll to position [316, 0]
click at [125, 831] on span "Client Dashboard Pricing" at bounding box center [380, 831] width 736 height 18
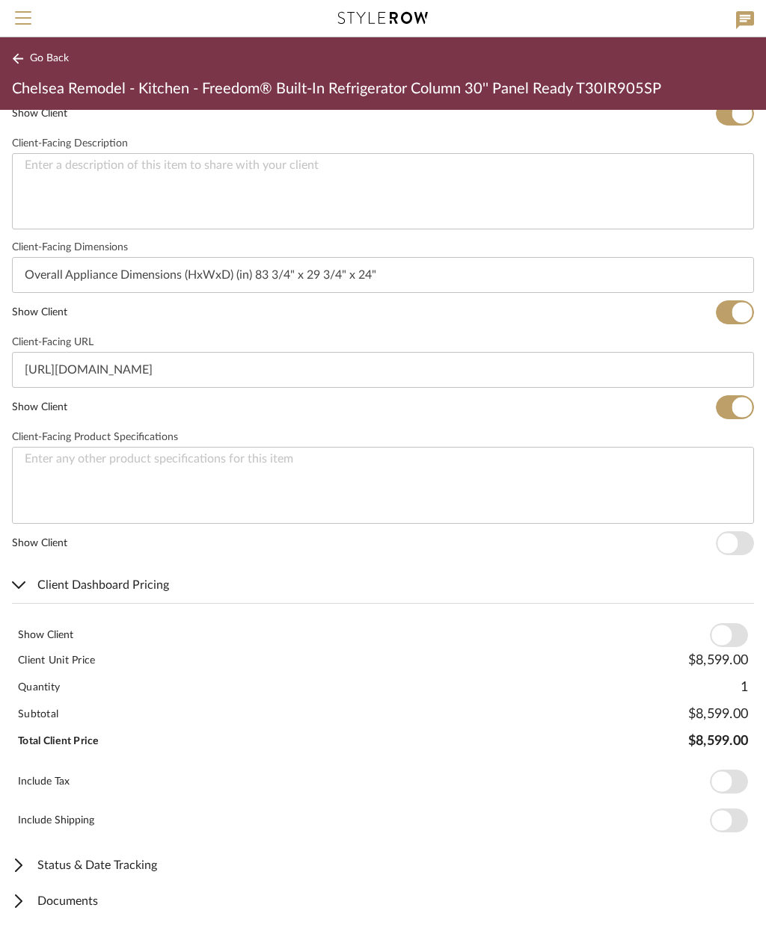
scroll to position [561, 0]
click at [721, 634] on span "button" at bounding box center [721, 637] width 20 height 20
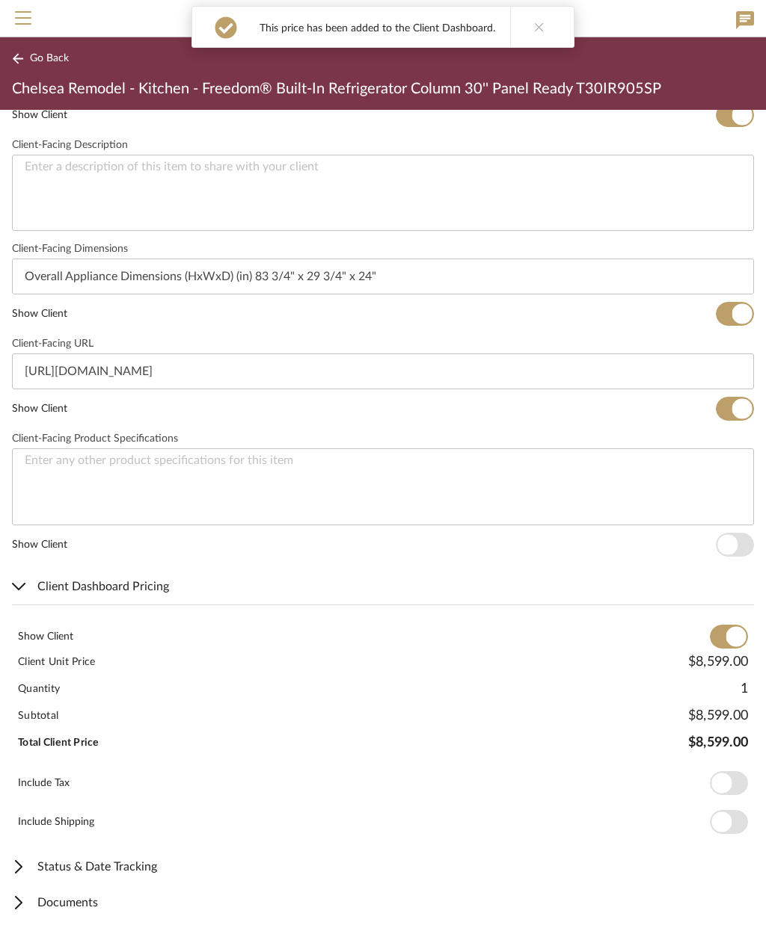
click at [47, 60] on span "Go Back" at bounding box center [49, 58] width 39 height 13
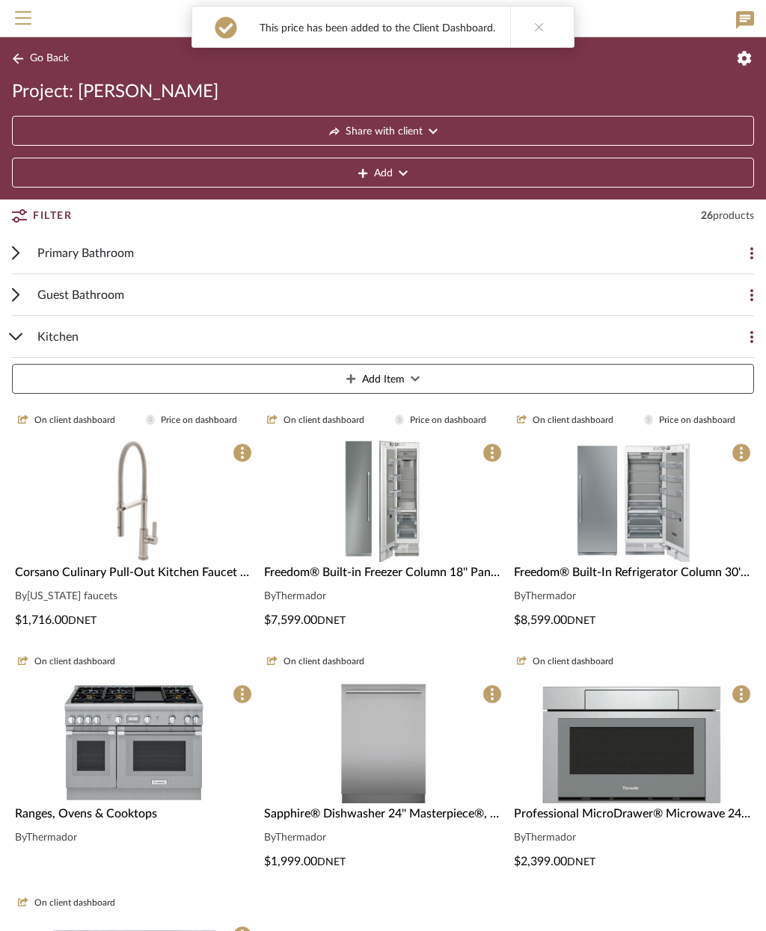
scroll to position [242, 0]
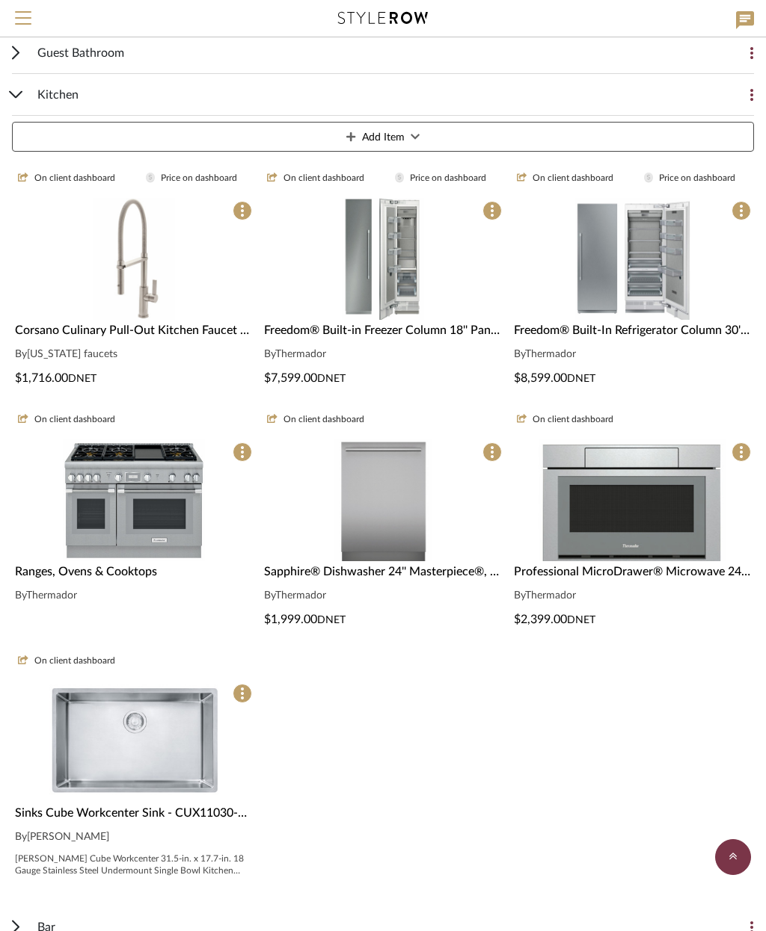
click at [161, 573] on img at bounding box center [134, 634] width 142 height 122
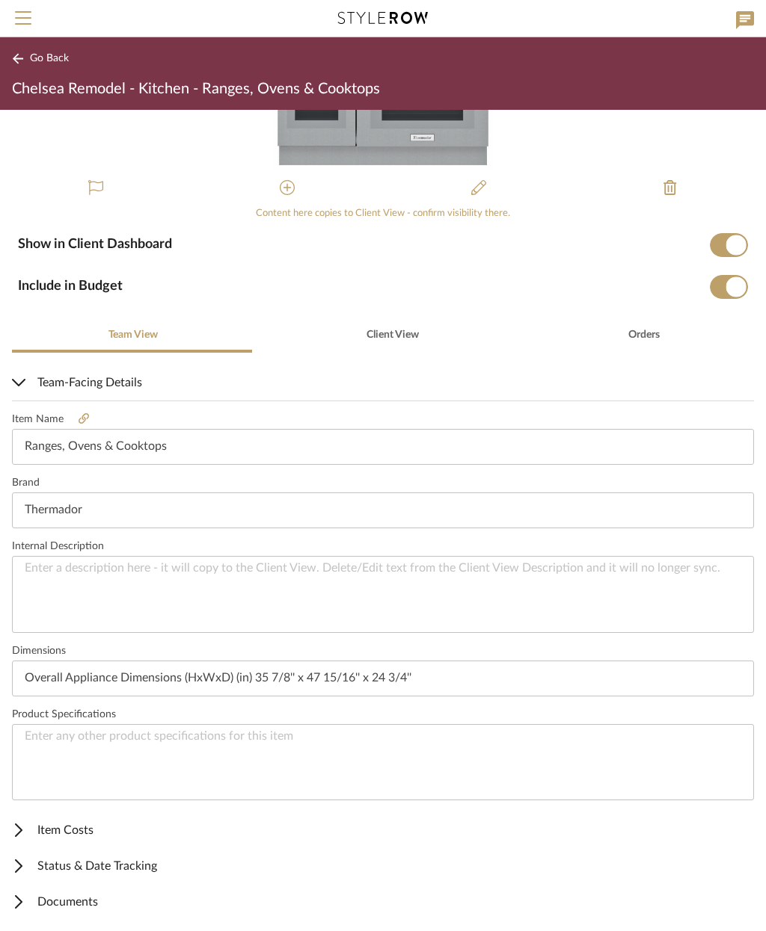
scroll to position [127, 0]
click at [94, 831] on span "Item Costs" at bounding box center [380, 831] width 736 height 18
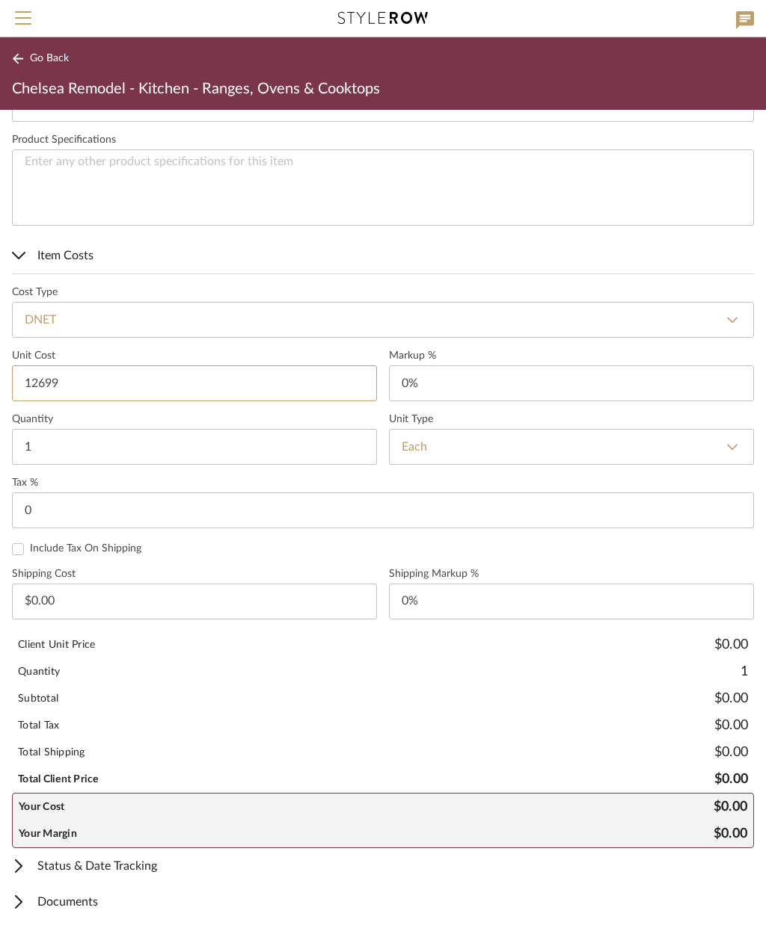
scroll to position [701, 0]
click at [54, 264] on span "Item Costs" at bounding box center [380, 257] width 736 height 18
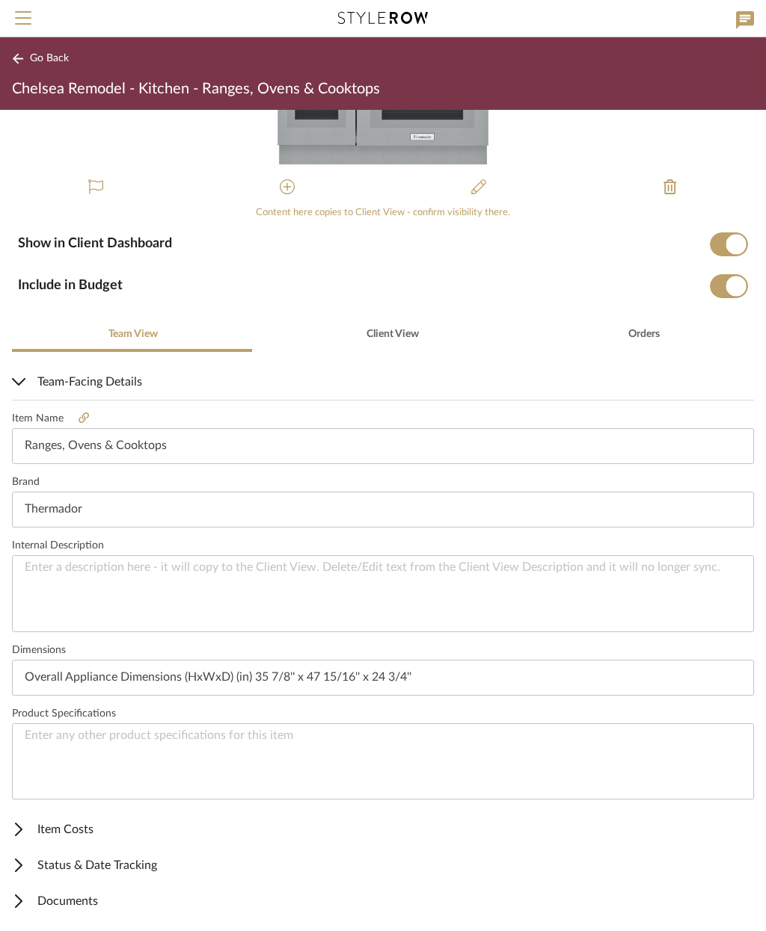
scroll to position [127, 0]
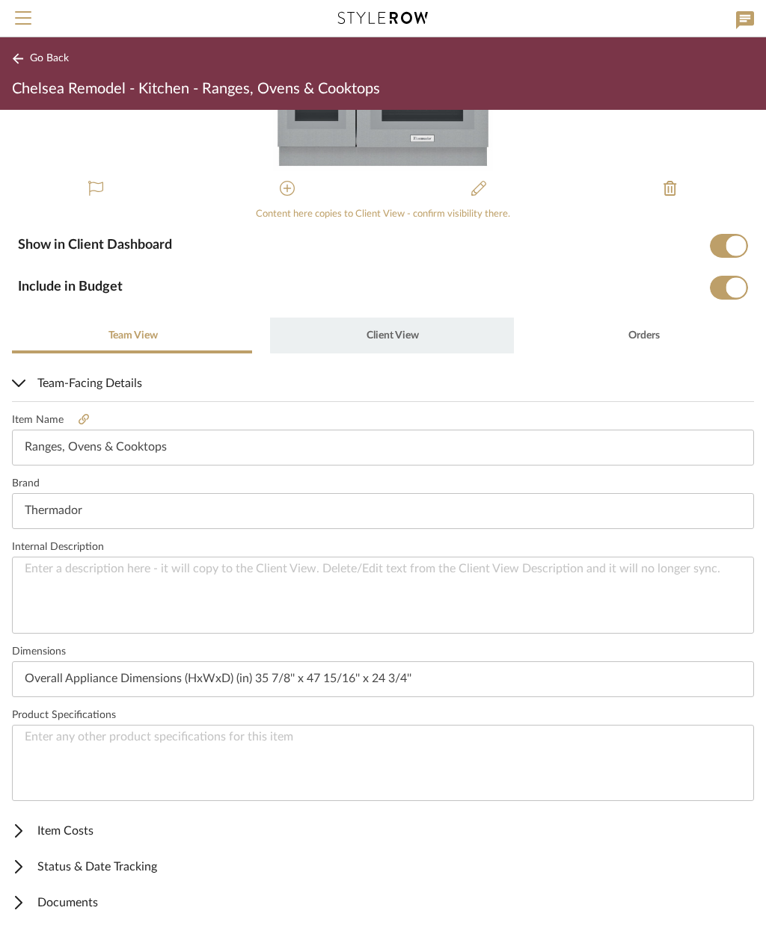
click at [396, 333] on span "Client View" at bounding box center [392, 335] width 52 height 10
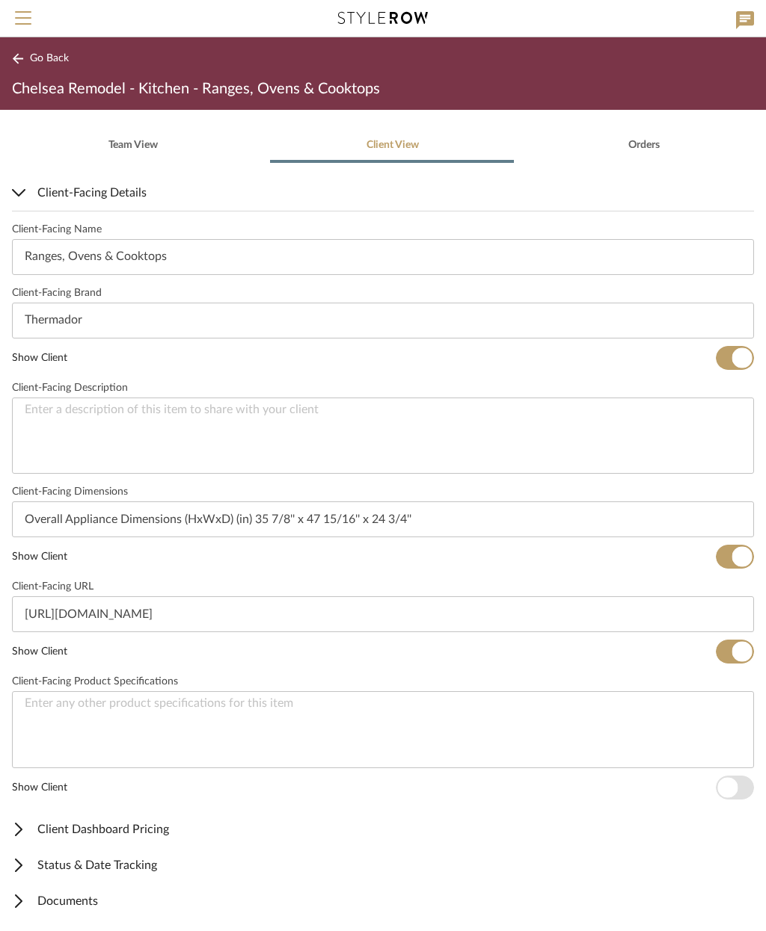
scroll to position [316, 0]
click at [161, 840] on mat-expansion-panel-header "Client Dashboard Pricing" at bounding box center [383, 831] width 766 height 36
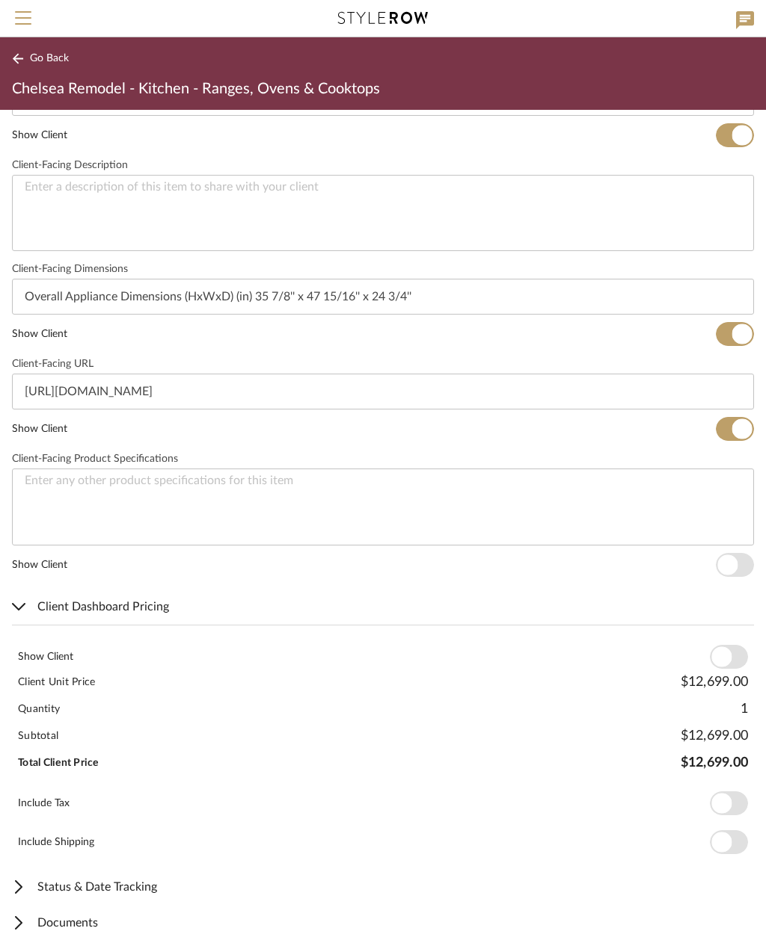
scroll to position [540, 0]
click at [731, 659] on span "button" at bounding box center [721, 658] width 20 height 20
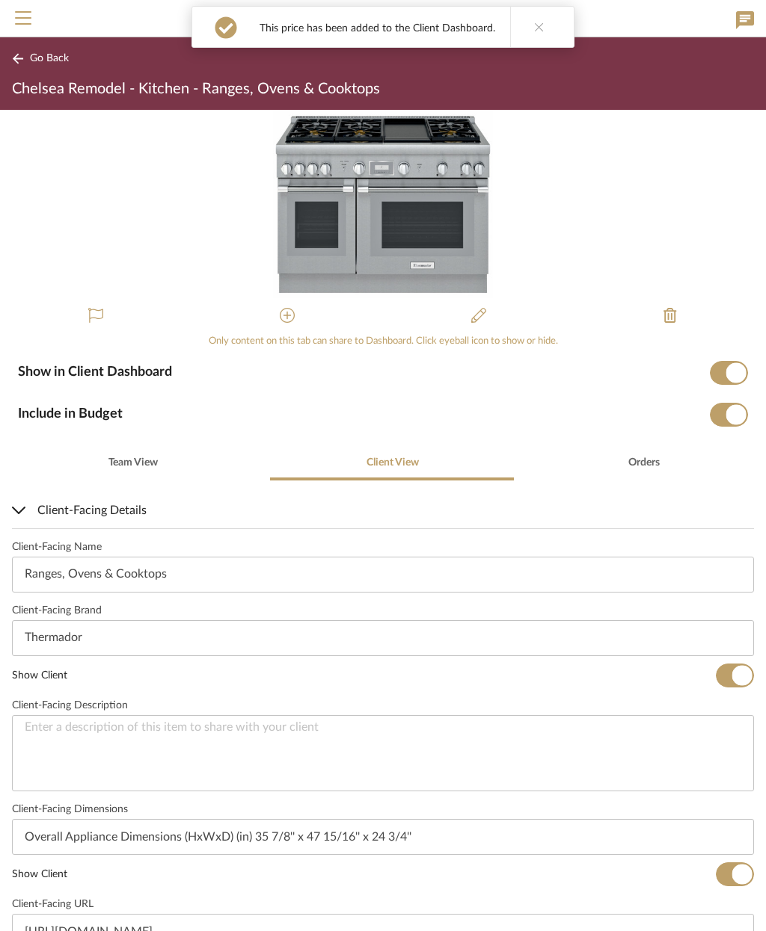
scroll to position [-1, 0]
click at [40, 65] on button "Go Back" at bounding box center [43, 58] width 62 height 19
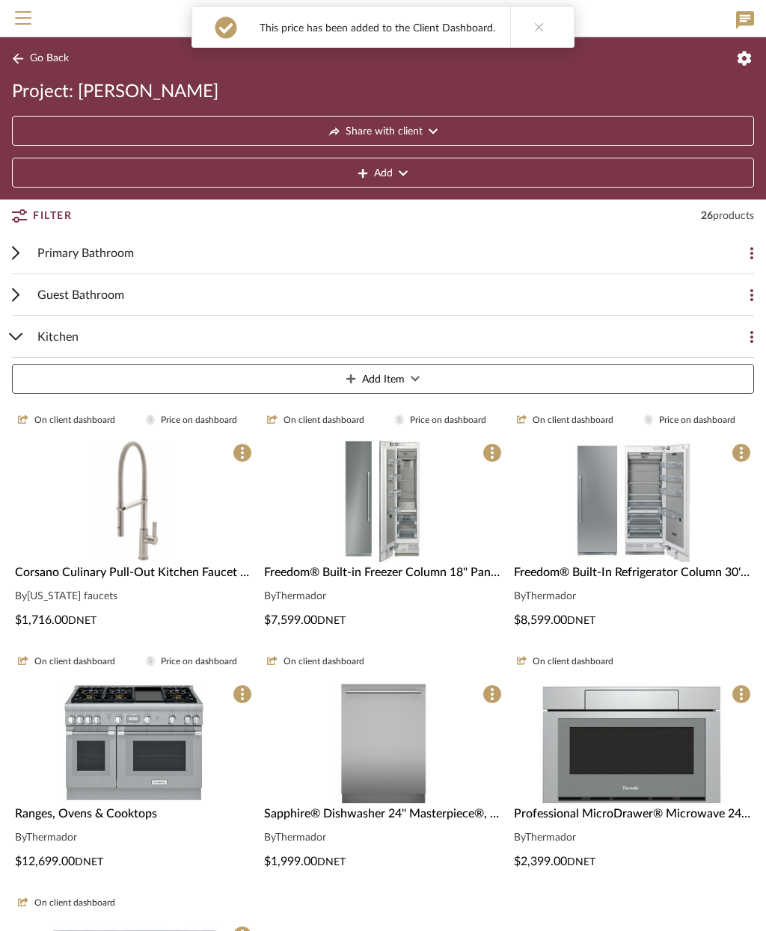
scroll to position [0, 0]
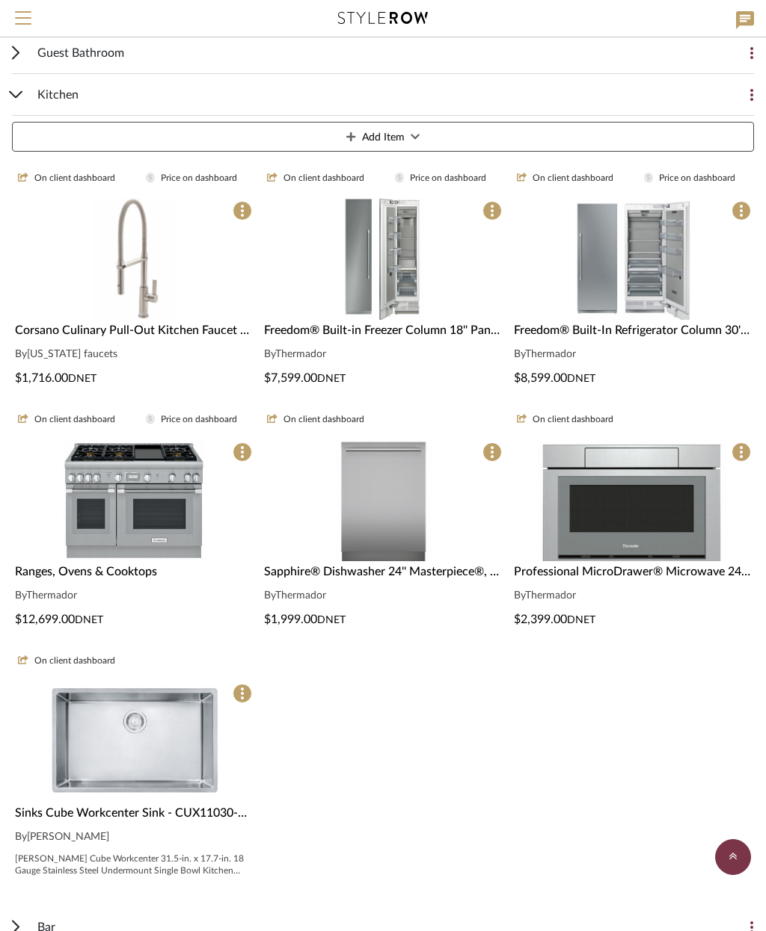
click at [451, 581] on div "Sapphire® Dishwasher 24'' Masterpiece®, Stainless Steel DWHD660EFM By Thermador…" at bounding box center [382, 596] width 243 height 66
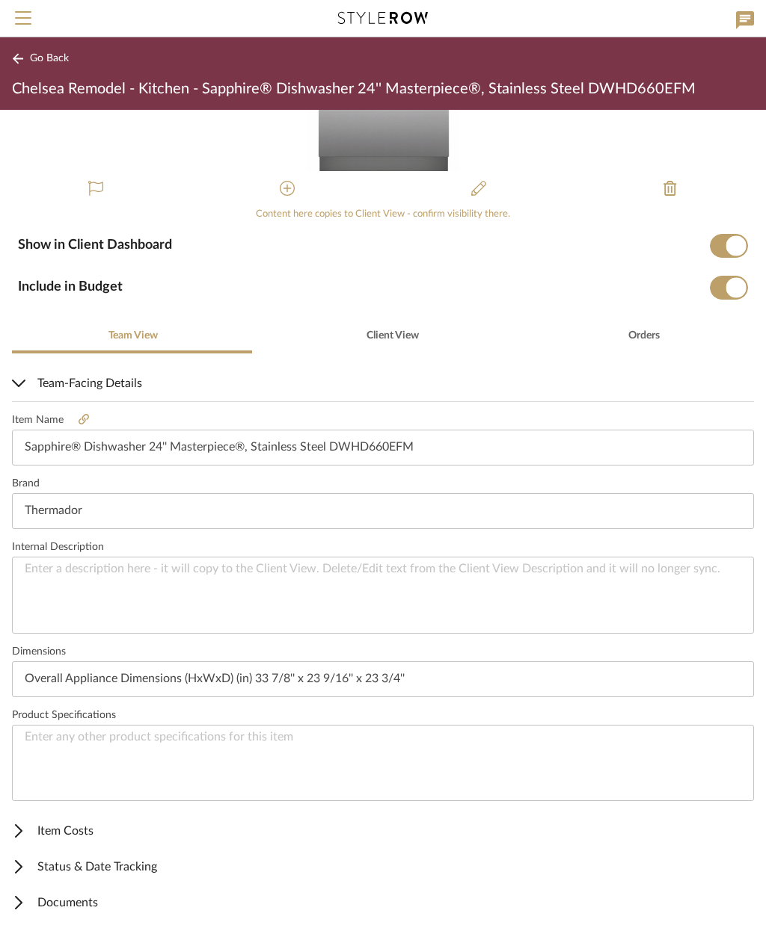
click at [77, 834] on span "Item Costs" at bounding box center [380, 831] width 736 height 18
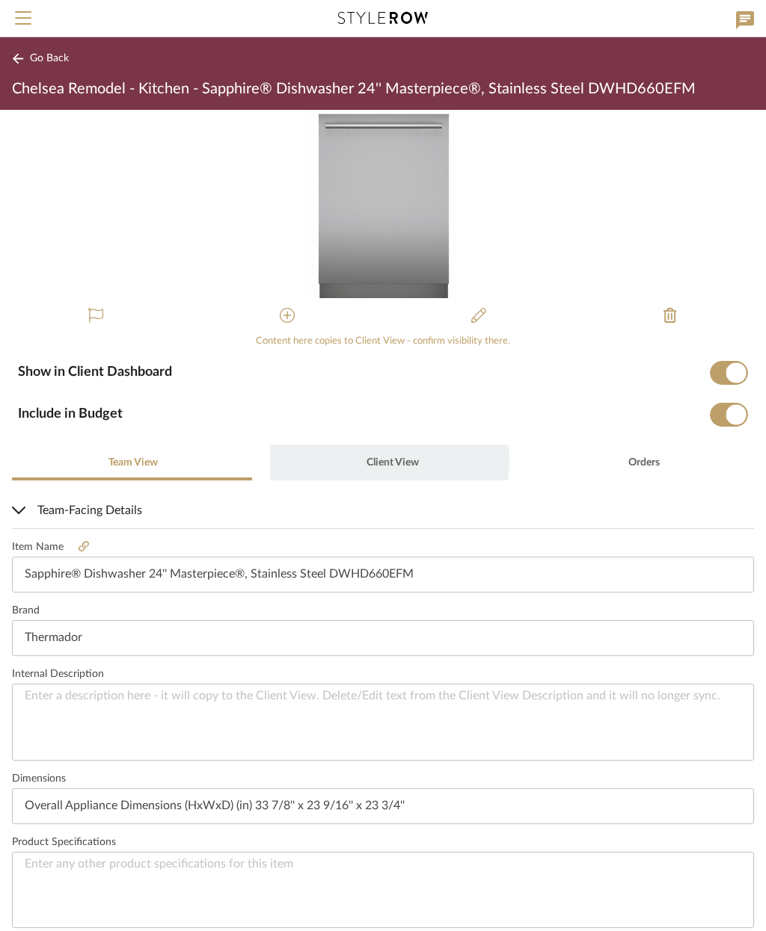
click at [376, 461] on span "Client View" at bounding box center [392, 463] width 52 height 10
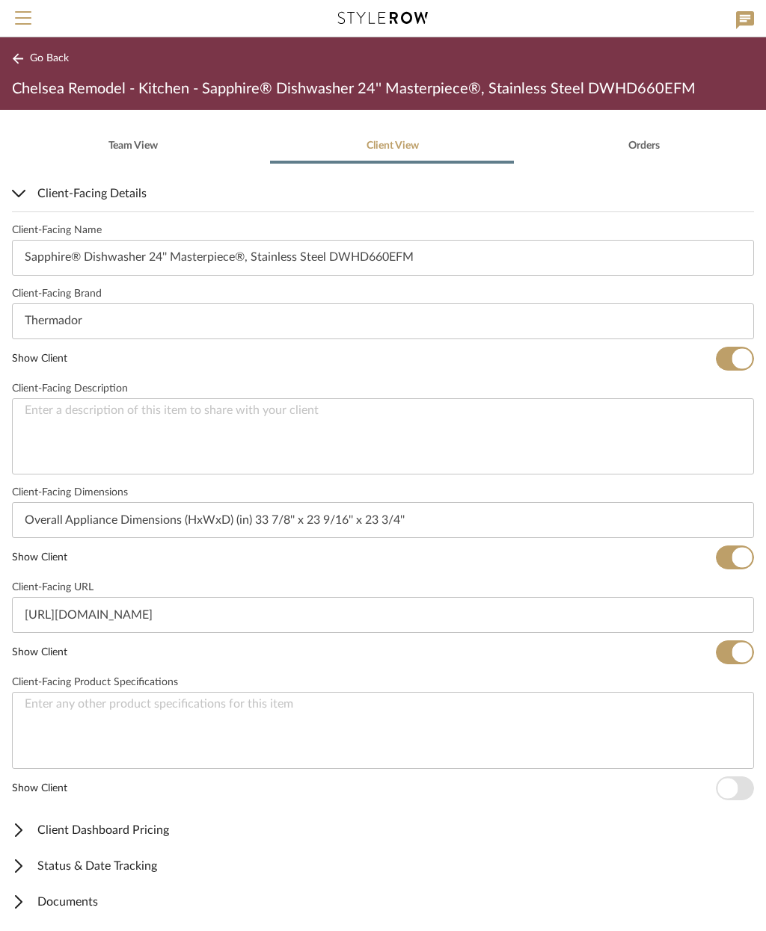
scroll to position [316, 0]
click at [150, 831] on span "Client Dashboard Pricing" at bounding box center [380, 831] width 736 height 18
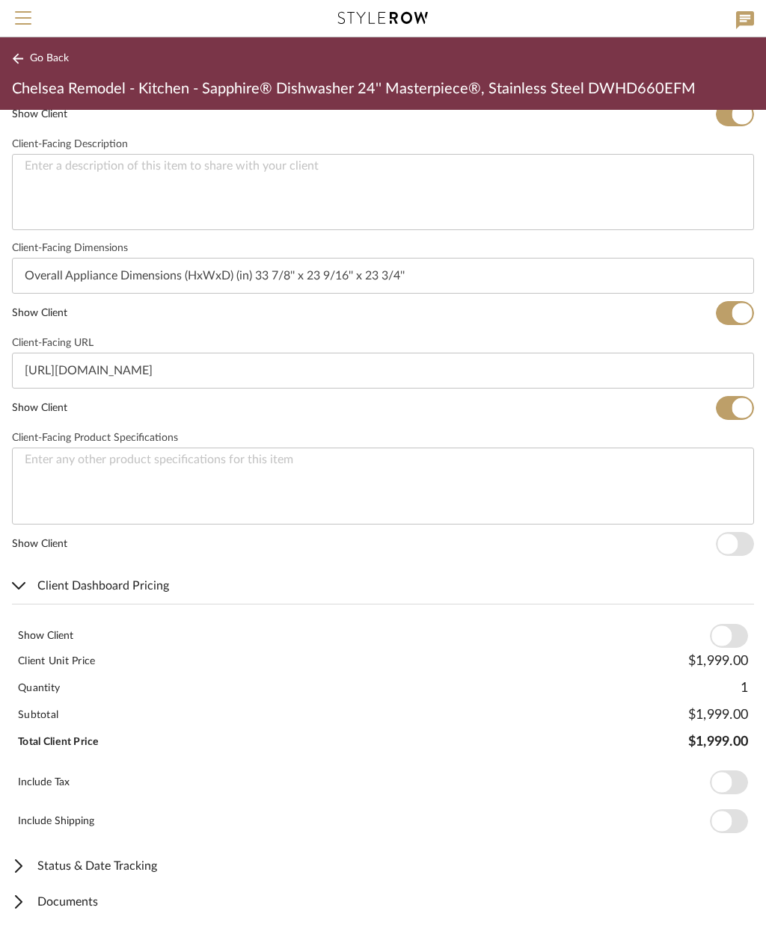
scroll to position [561, 0]
click at [722, 635] on span "button" at bounding box center [721, 637] width 20 height 20
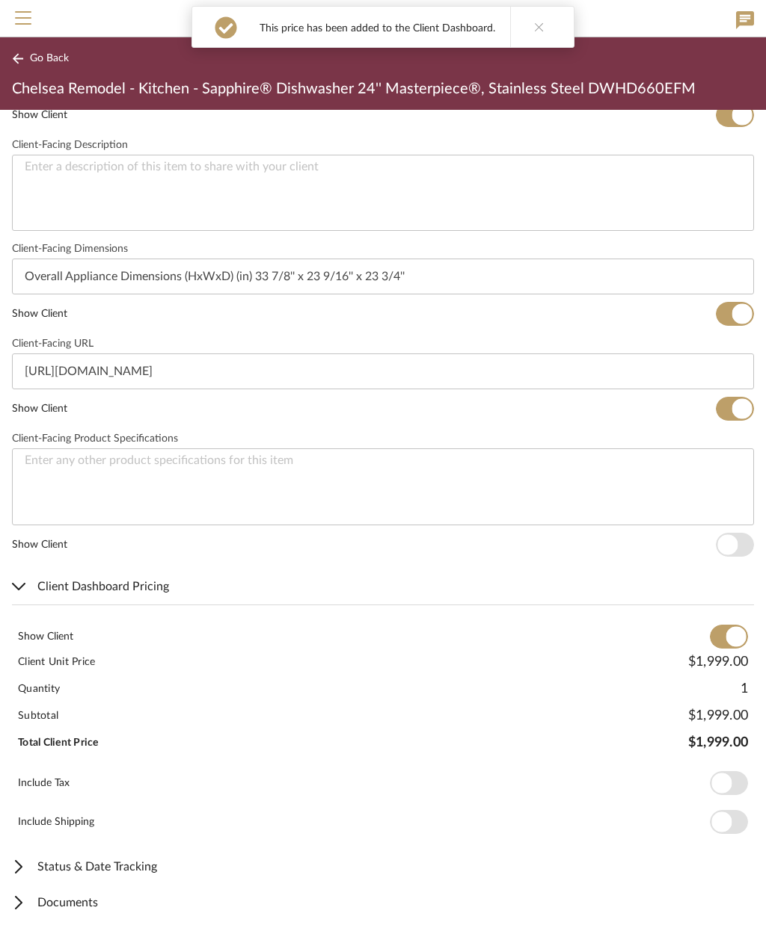
click at [50, 61] on span "Go Back" at bounding box center [49, 58] width 39 height 13
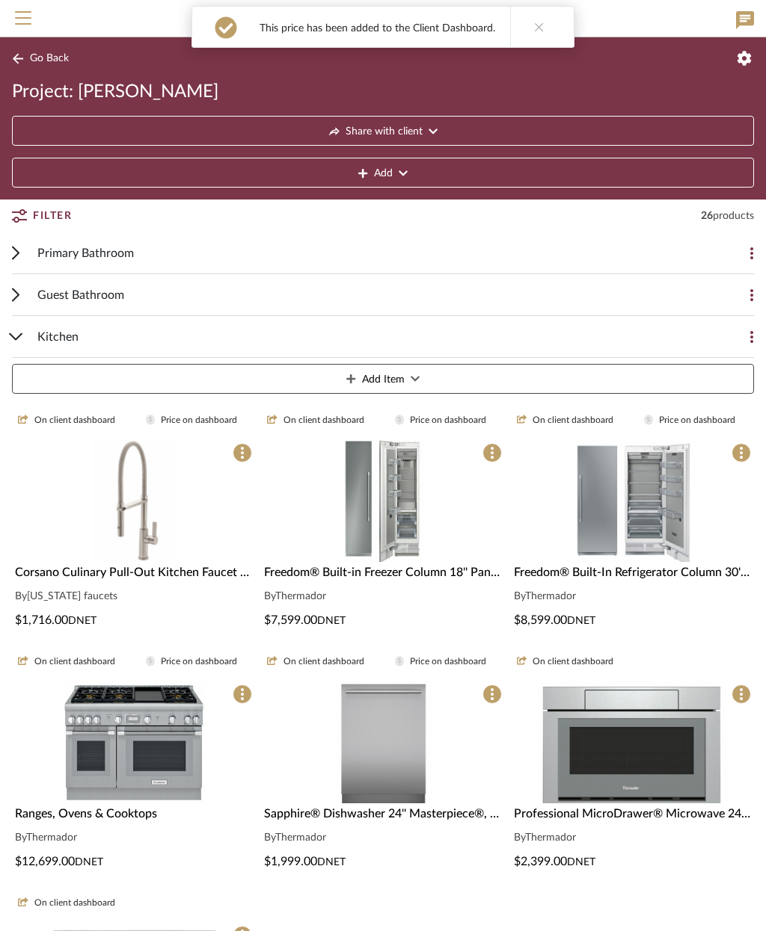
scroll to position [242, 0]
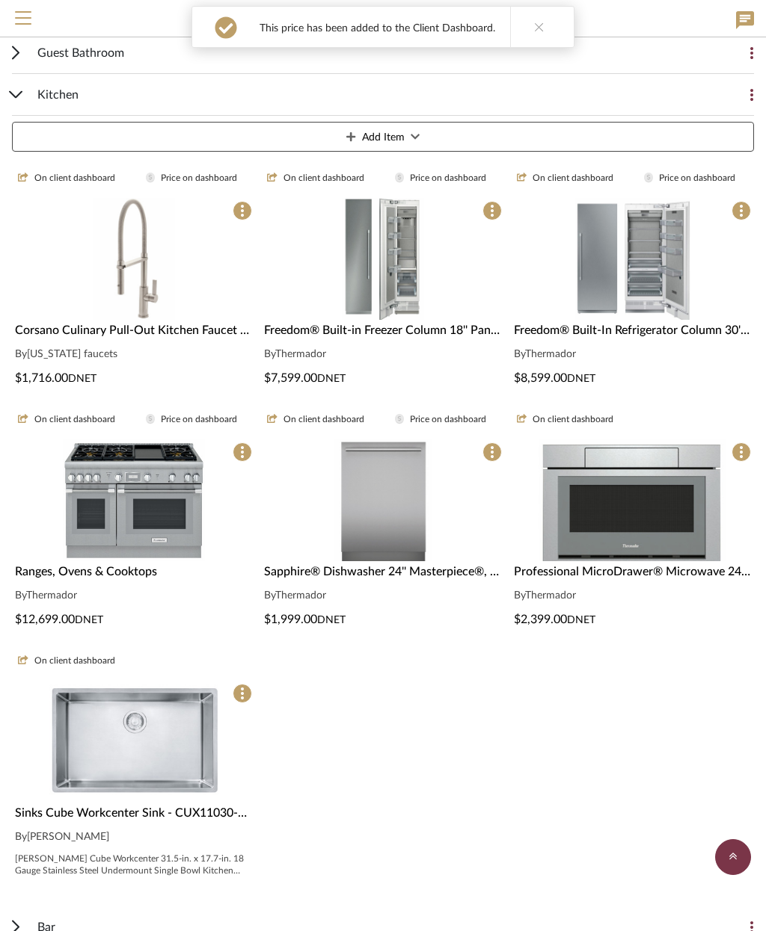
click at [670, 573] on img at bounding box center [632, 634] width 188 height 122
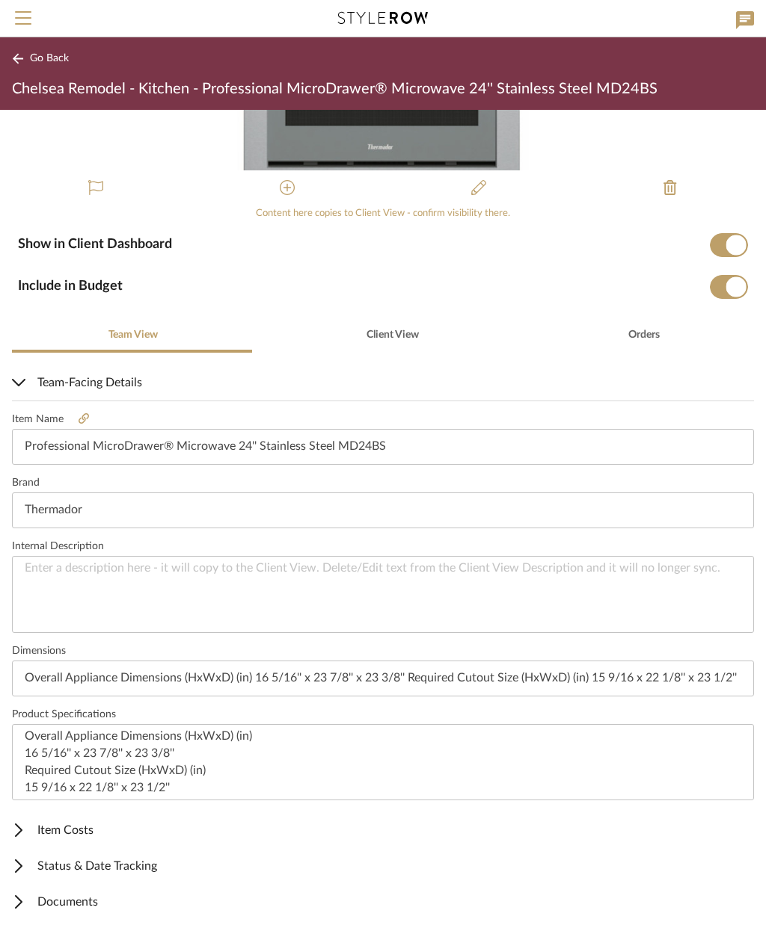
scroll to position [127, 0]
click at [102, 831] on span "Item Costs" at bounding box center [380, 831] width 736 height 18
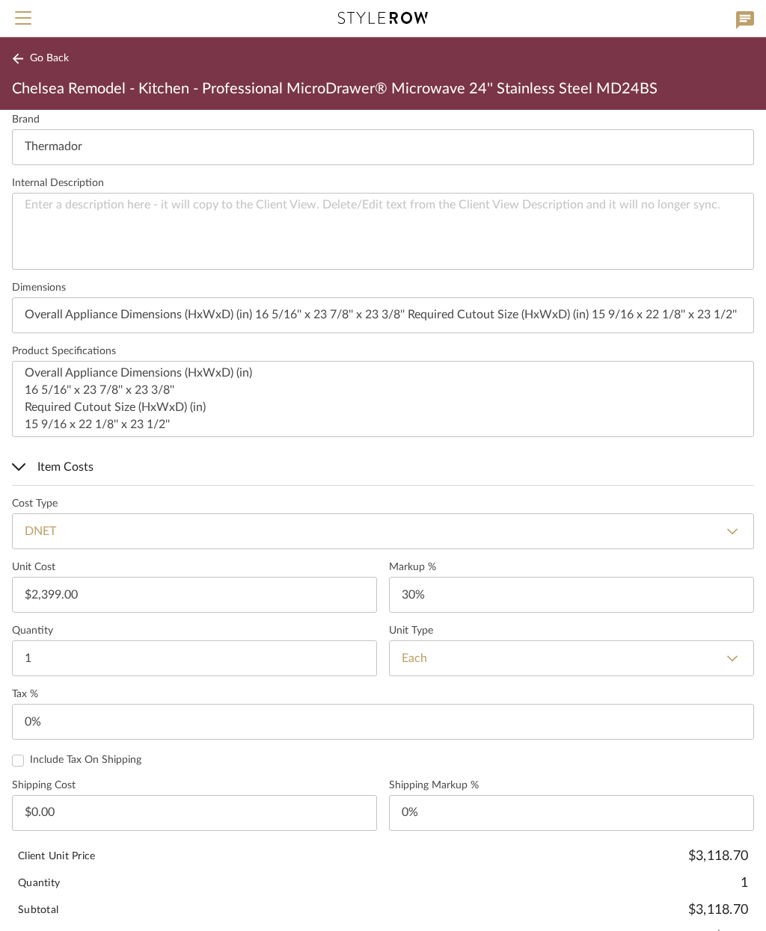
scroll to position [517, 0]
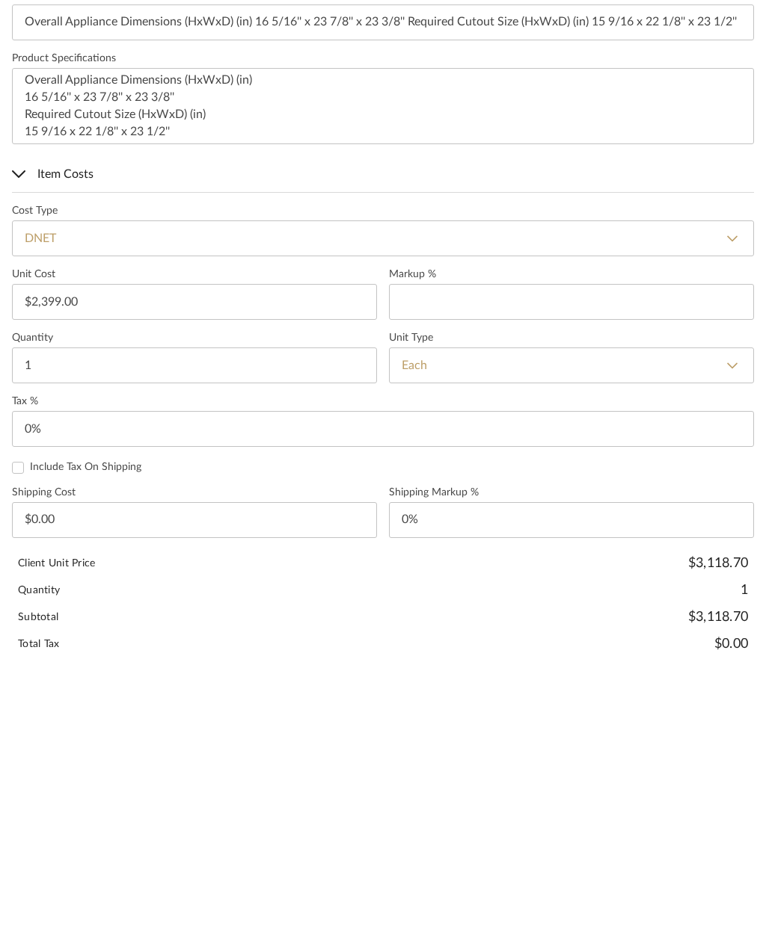
click at [55, 433] on span "Item Costs" at bounding box center [380, 442] width 736 height 18
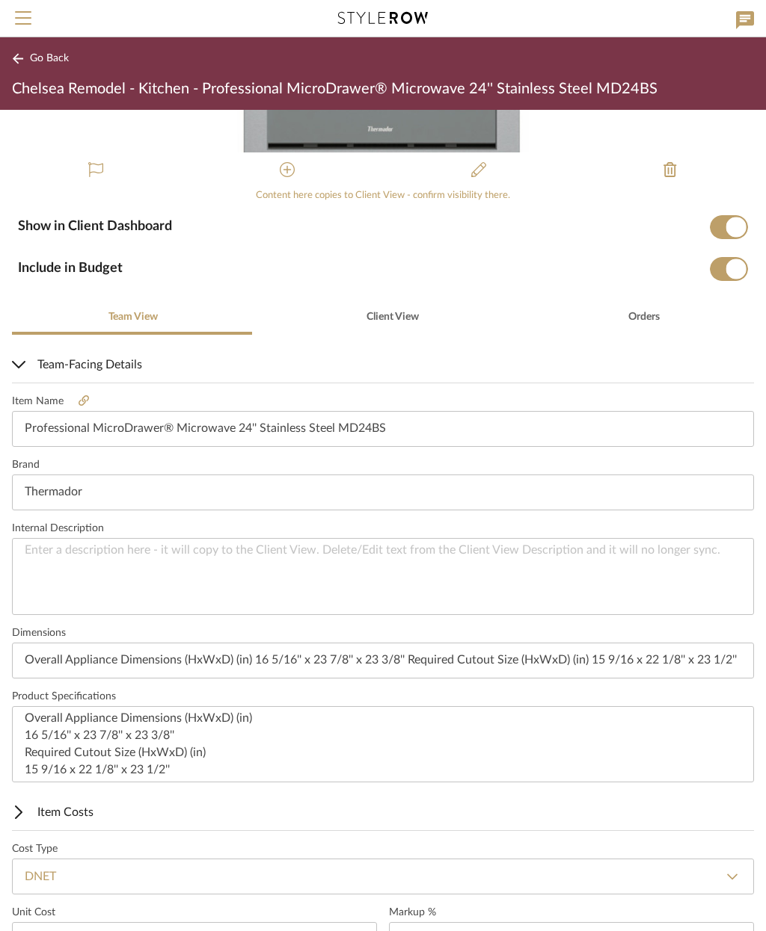
scroll to position [127, 0]
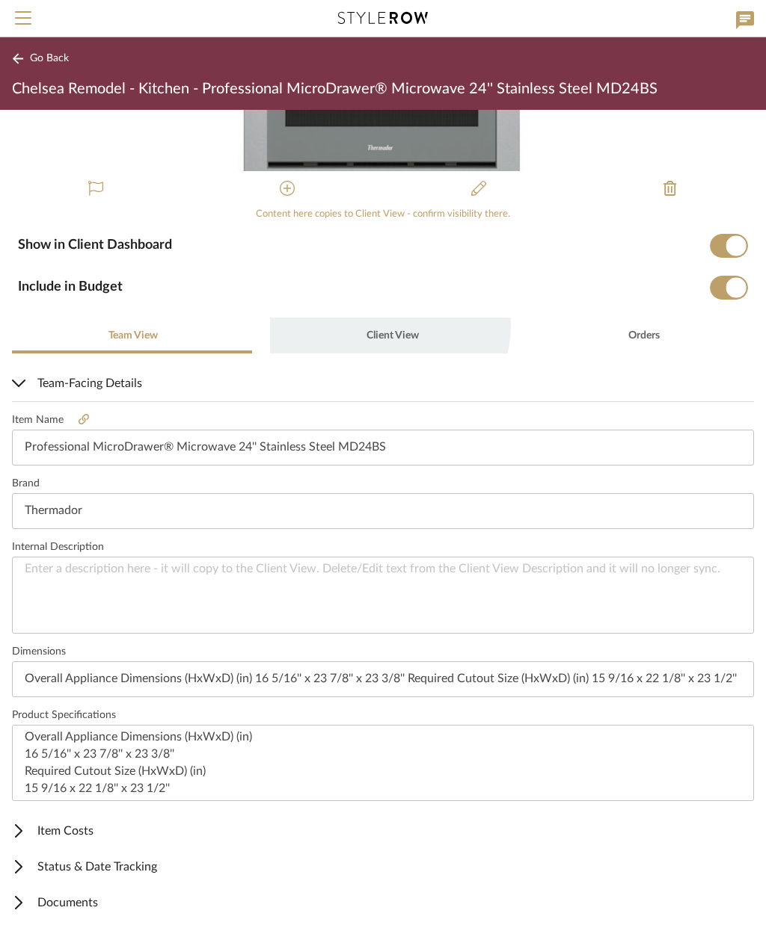
click at [382, 325] on span "Client View" at bounding box center [391, 336] width 55 height 36
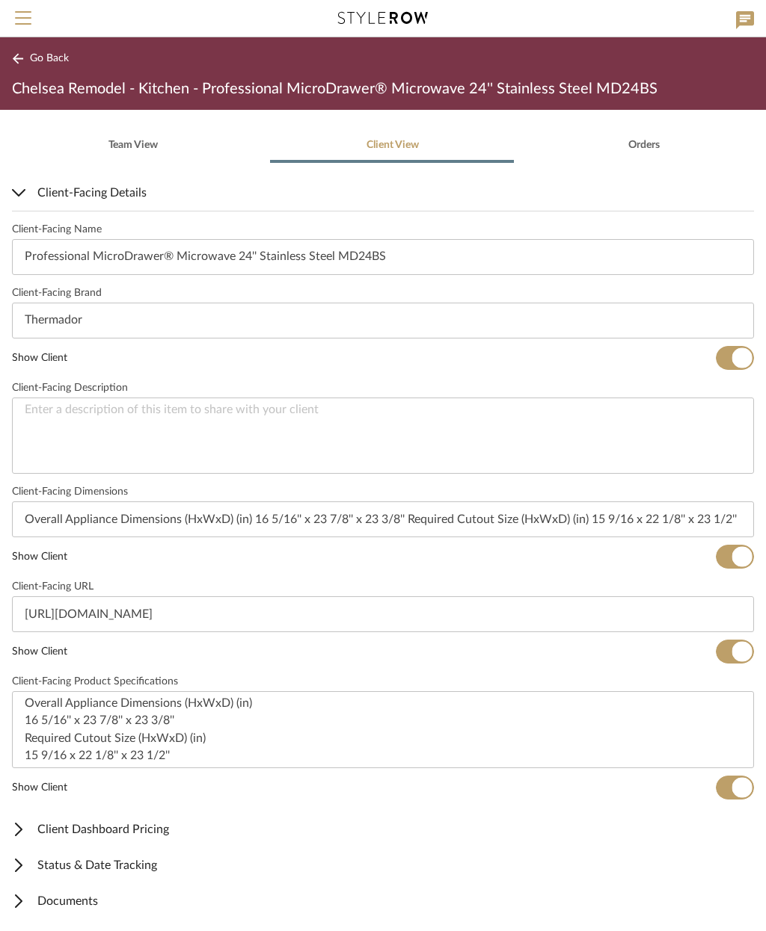
scroll to position [316, 0]
click at [137, 837] on span "Client Dashboard Pricing" at bounding box center [380, 831] width 736 height 18
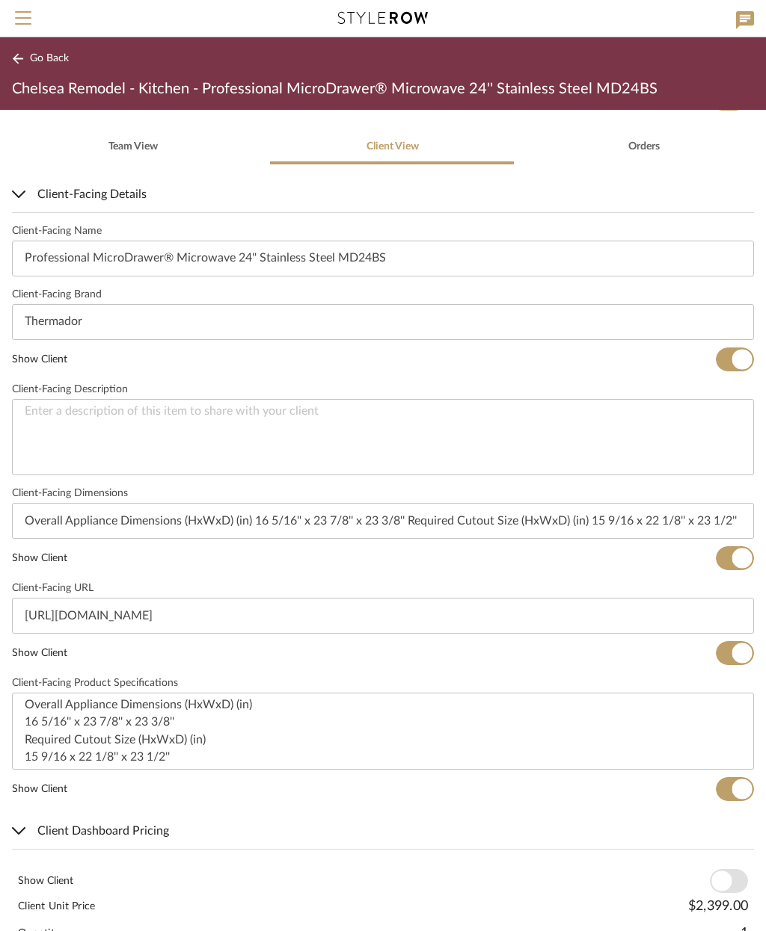
click at [735, 883] on span "button" at bounding box center [728, 881] width 38 height 24
click at [54, 55] on span "Go Back" at bounding box center [49, 58] width 39 height 13
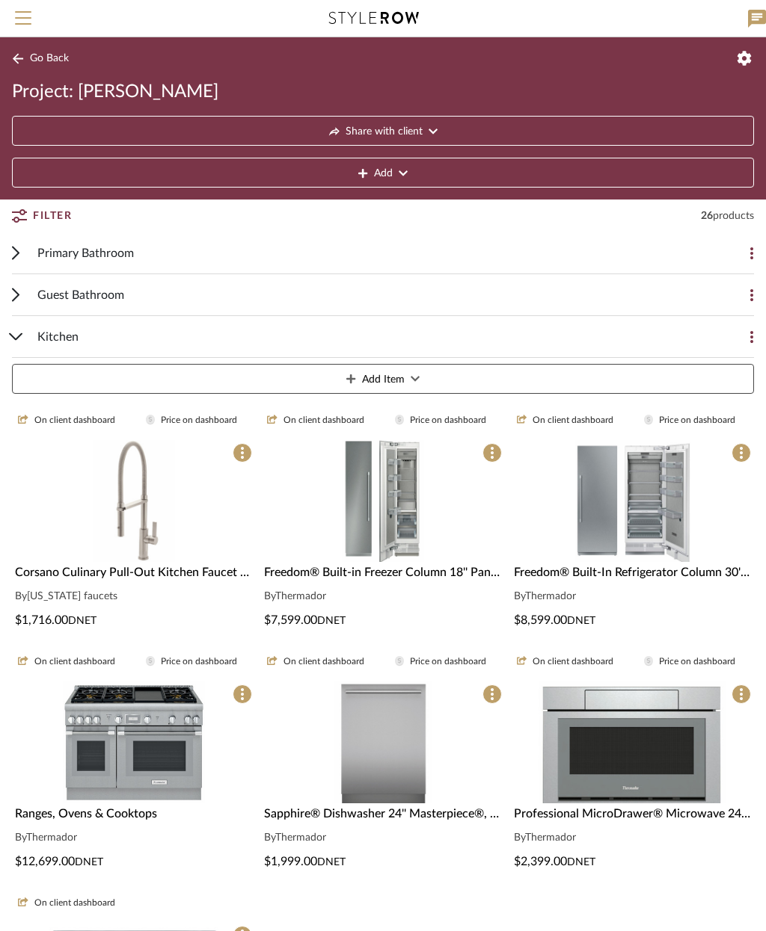
scroll to position [242, 0]
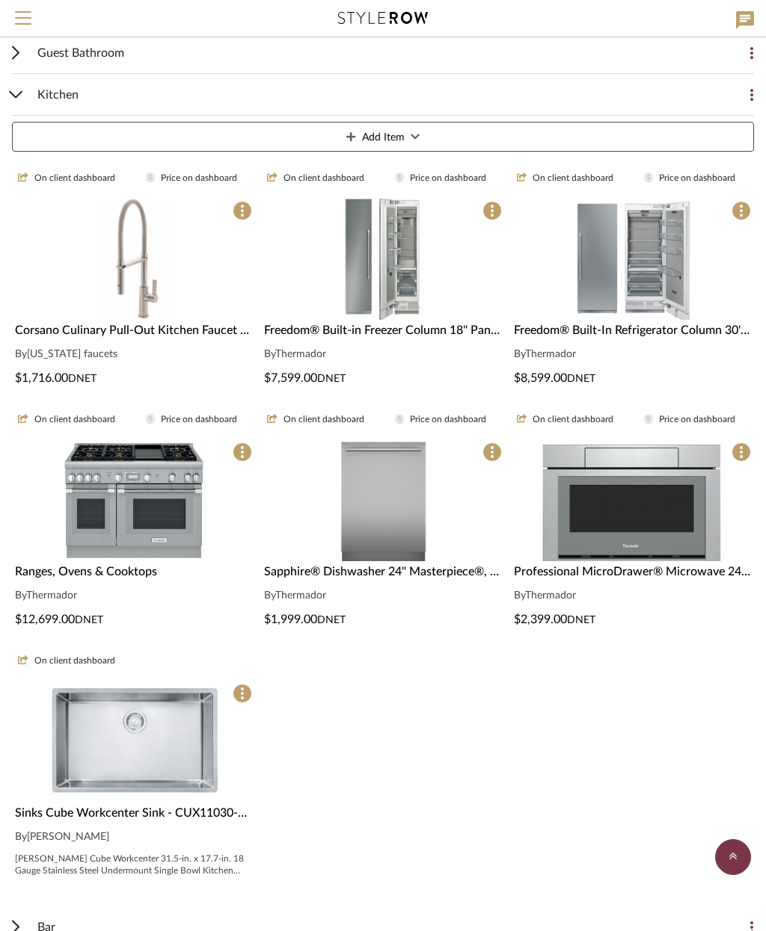
click at [150, 815] on img at bounding box center [133, 876] width 185 height 122
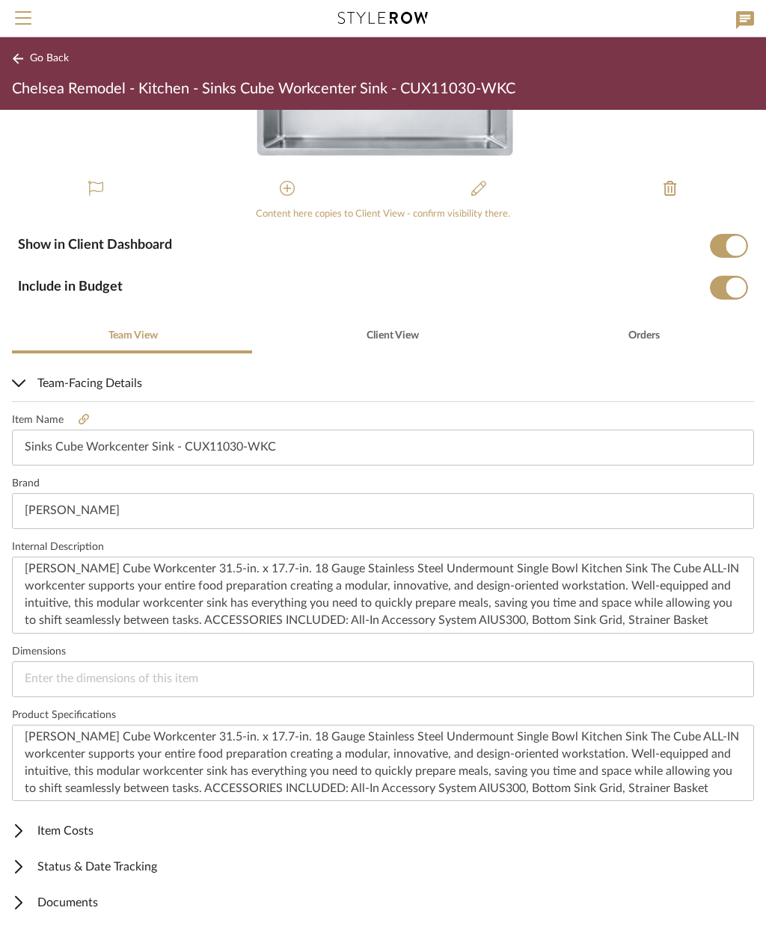
click at [87, 827] on span "Item Costs" at bounding box center [380, 831] width 736 height 18
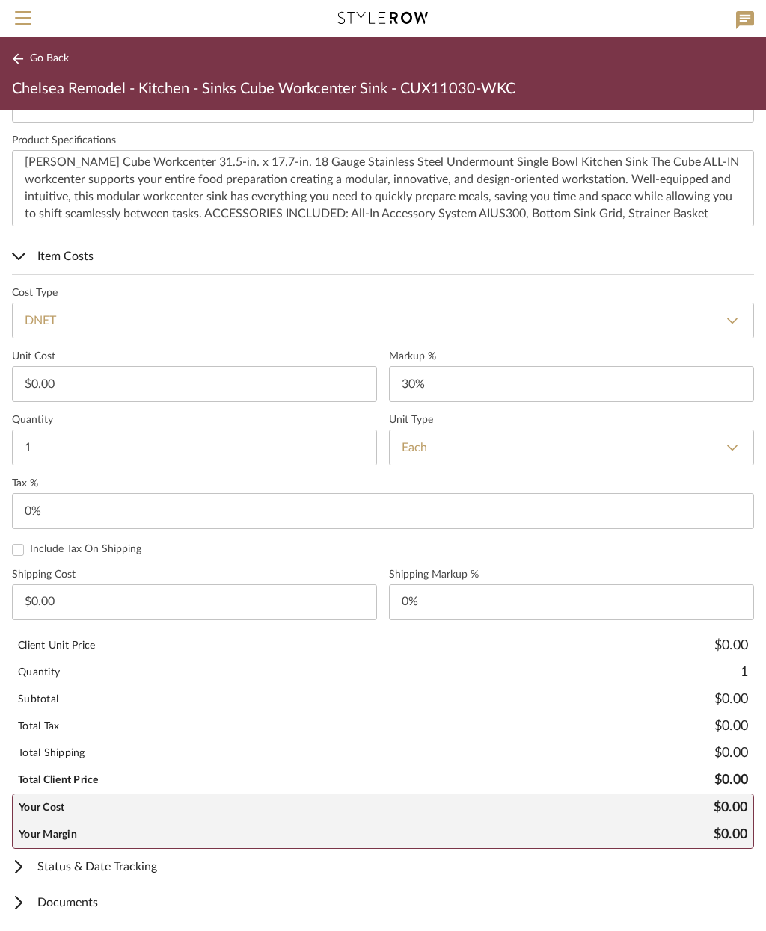
scroll to position [701, 0]
click at [497, 363] on fieldset "Markup % 30%" at bounding box center [571, 377] width 365 height 52
click at [47, 59] on span "Go Back" at bounding box center [49, 58] width 39 height 13
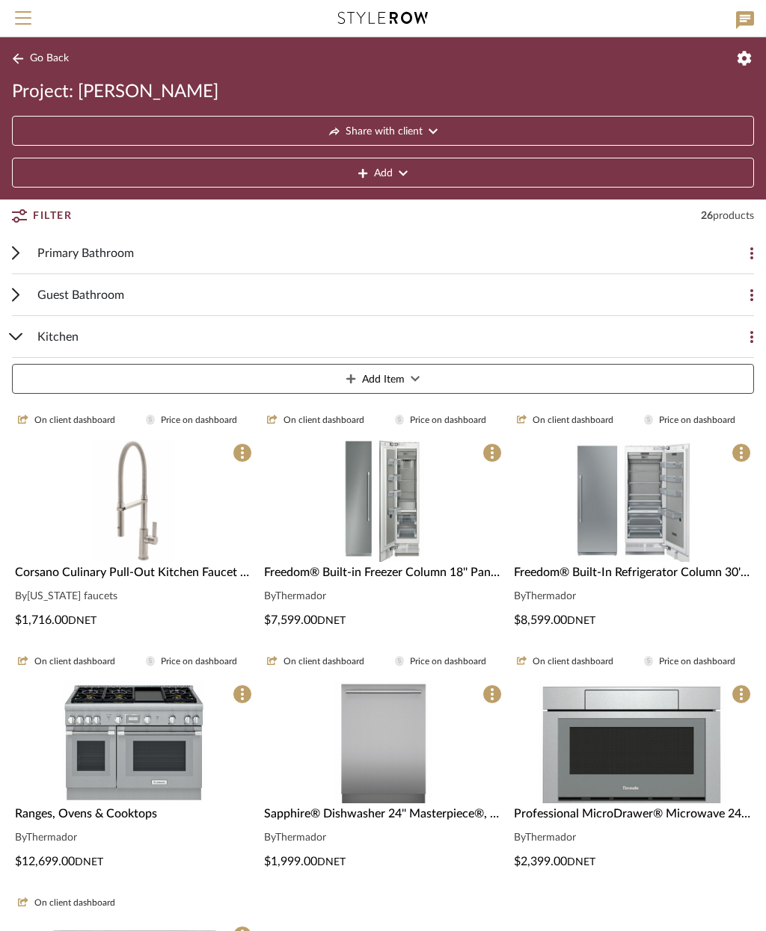
click at [69, 337] on span "Kitchen" at bounding box center [57, 337] width 41 height 18
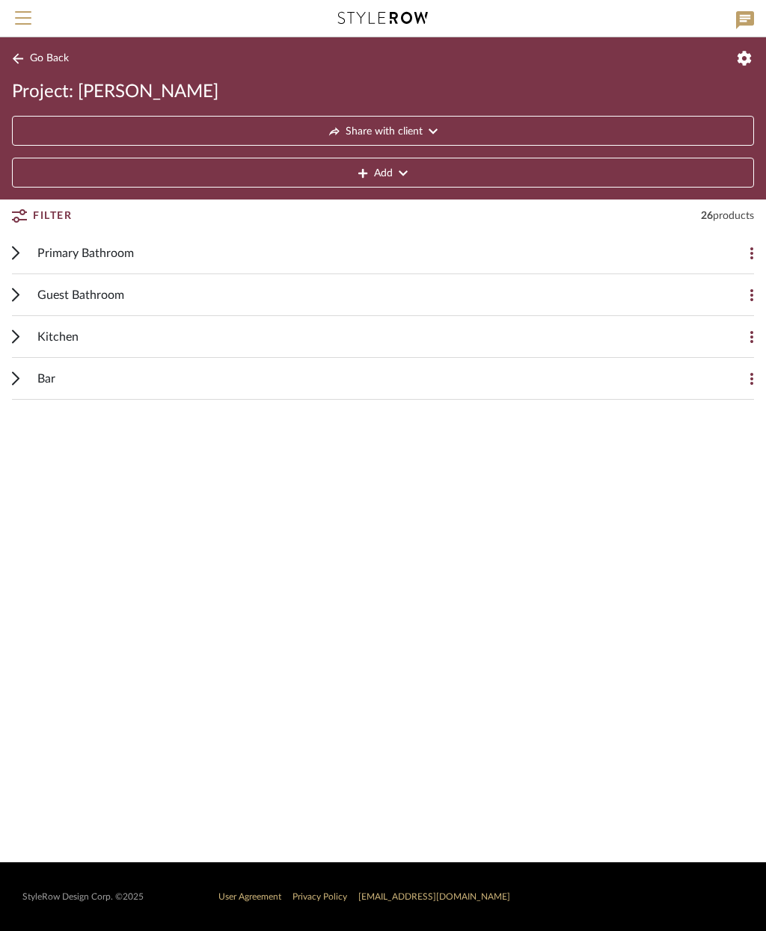
click at [155, 291] on div "Guest Bathroom" at bounding box center [371, 294] width 668 height 41
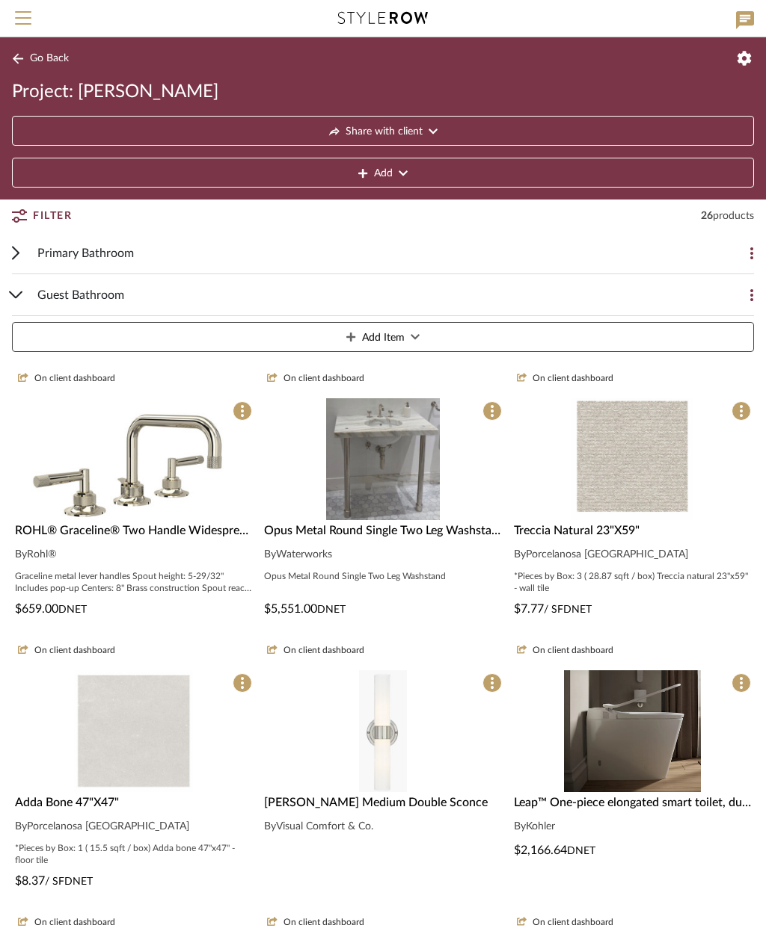
click at [160, 532] on img at bounding box center [133, 593] width 215 height 122
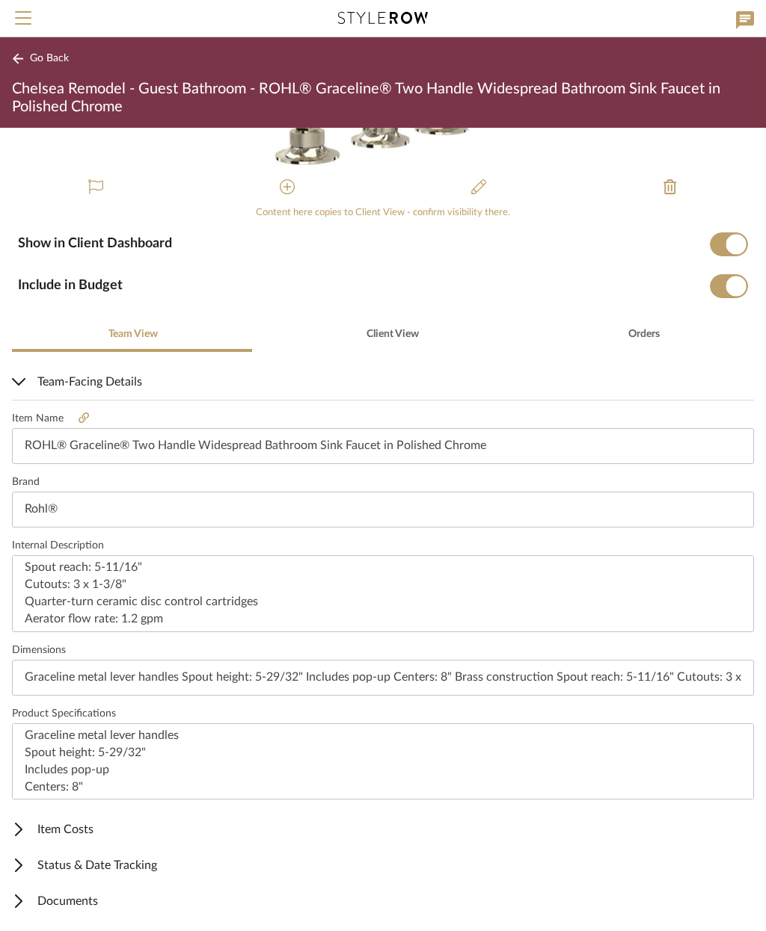
scroll to position [86, 0]
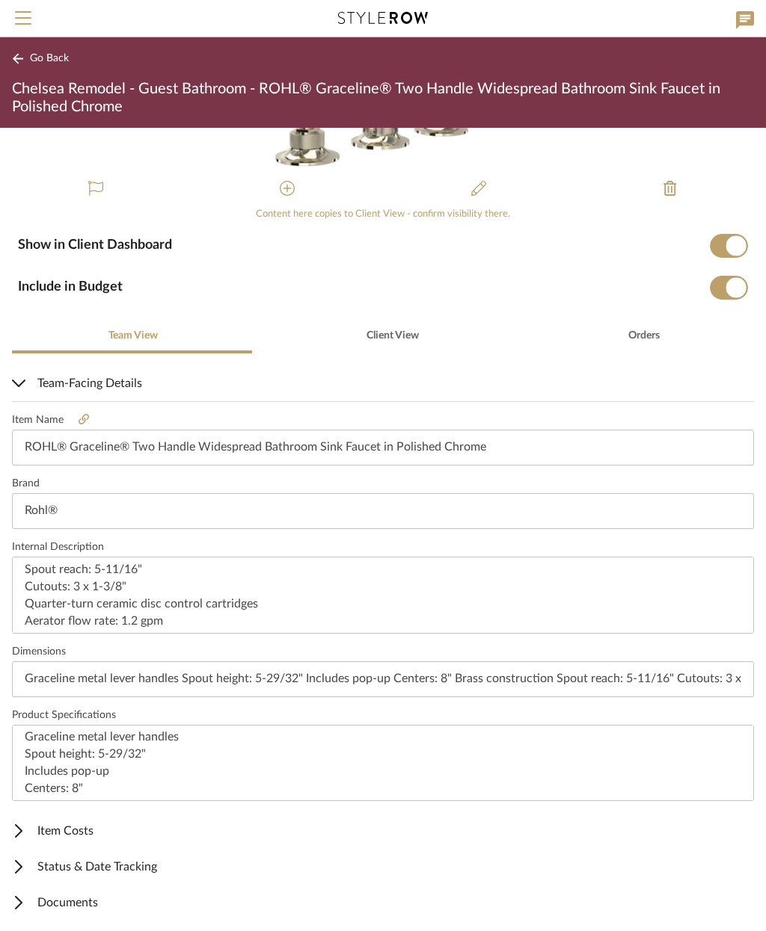
click at [85, 836] on span "Item Costs" at bounding box center [380, 831] width 736 height 18
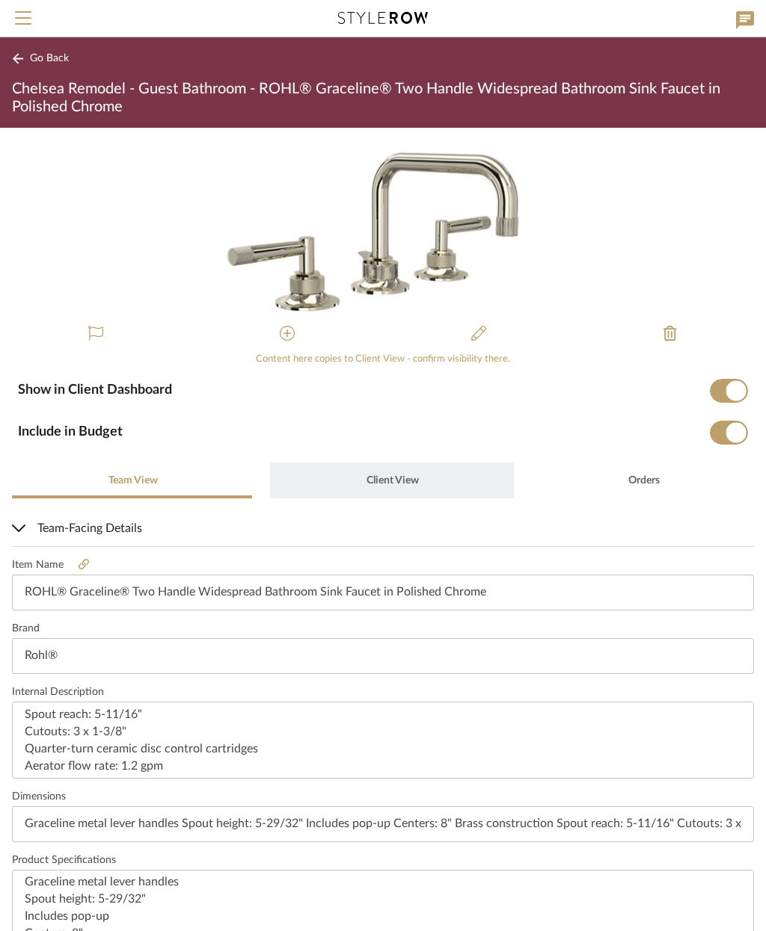
scroll to position [0, 0]
click at [409, 469] on span "Client View" at bounding box center [391, 481] width 55 height 36
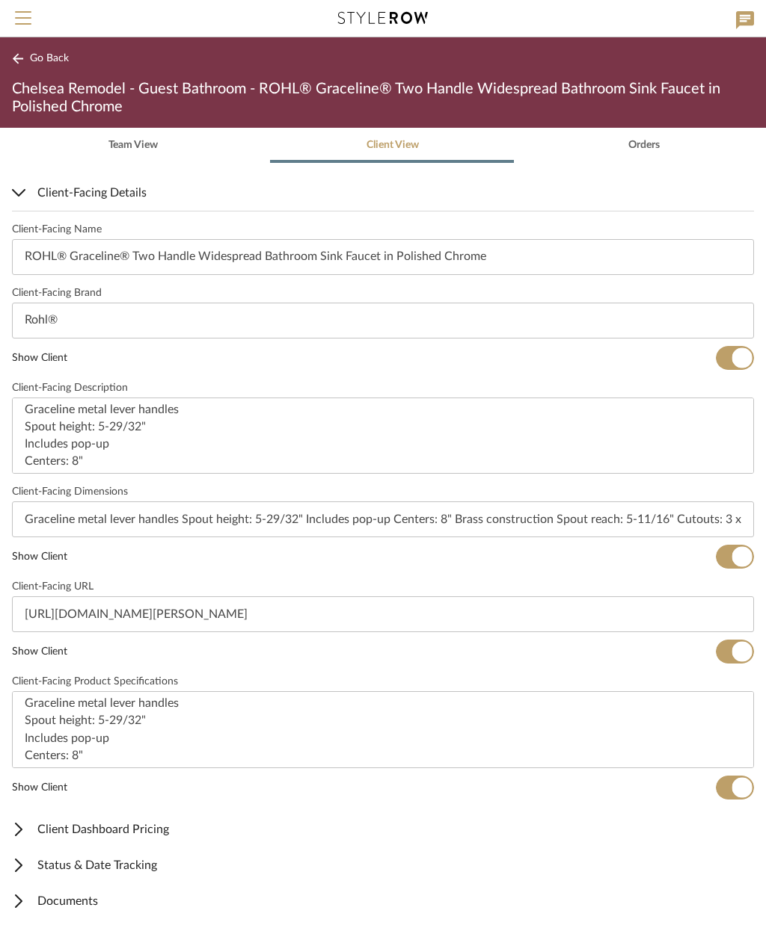
scroll to position [334, 0]
click at [161, 831] on span "Client Dashboard Pricing" at bounding box center [380, 831] width 736 height 18
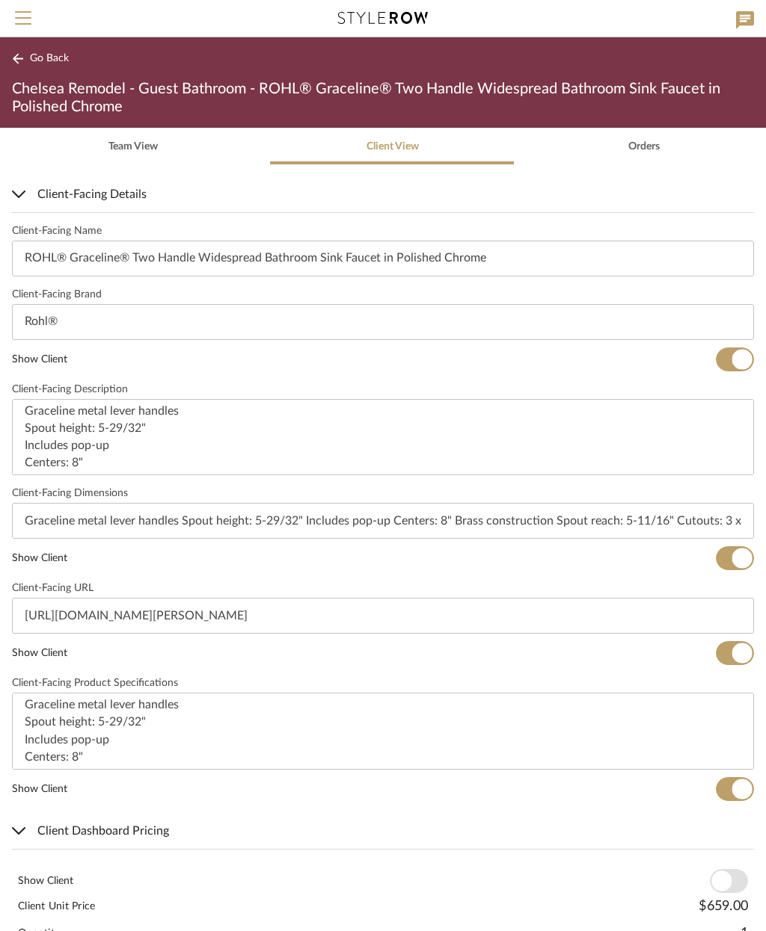
click at [727, 887] on span "button" at bounding box center [721, 882] width 20 height 20
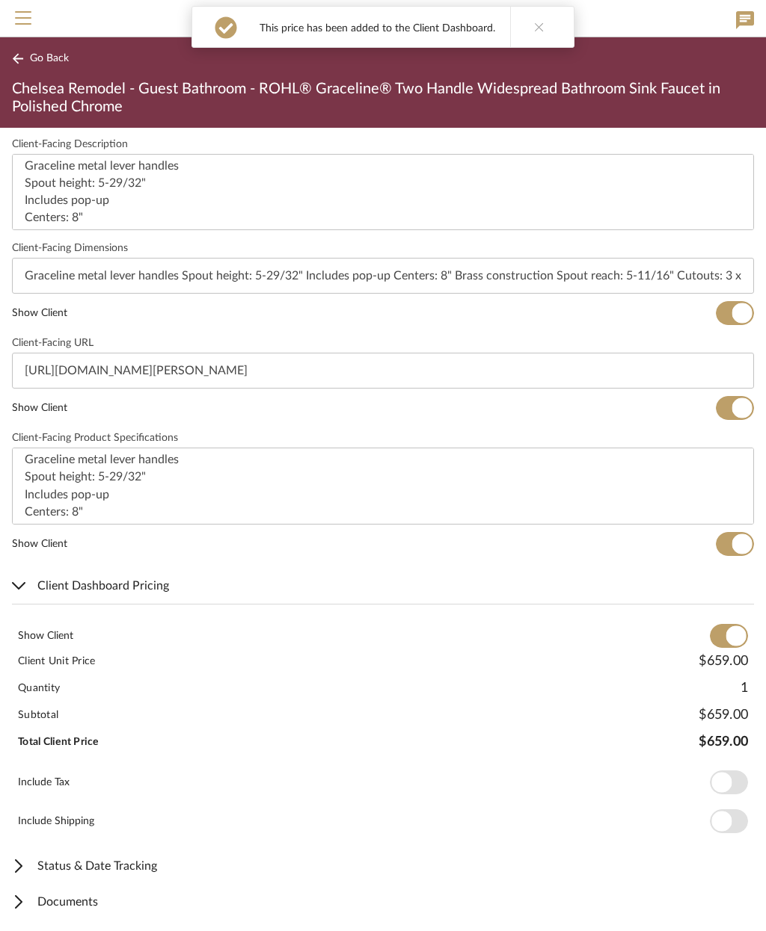
scroll to position [579, 0]
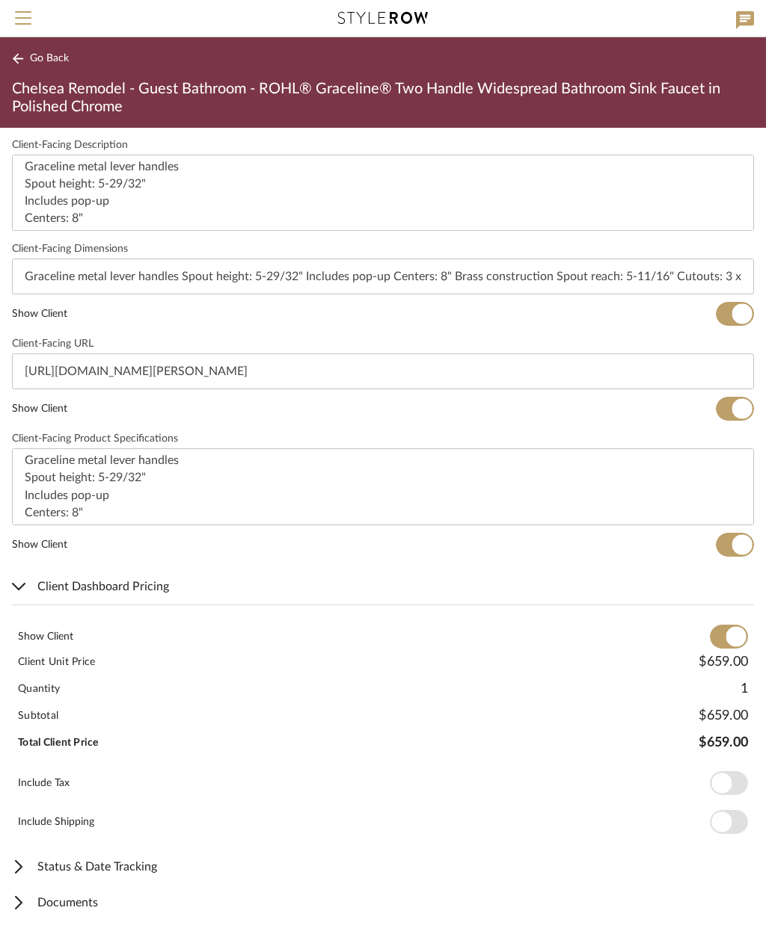
click at [43, 52] on span "Go Back" at bounding box center [49, 58] width 39 height 13
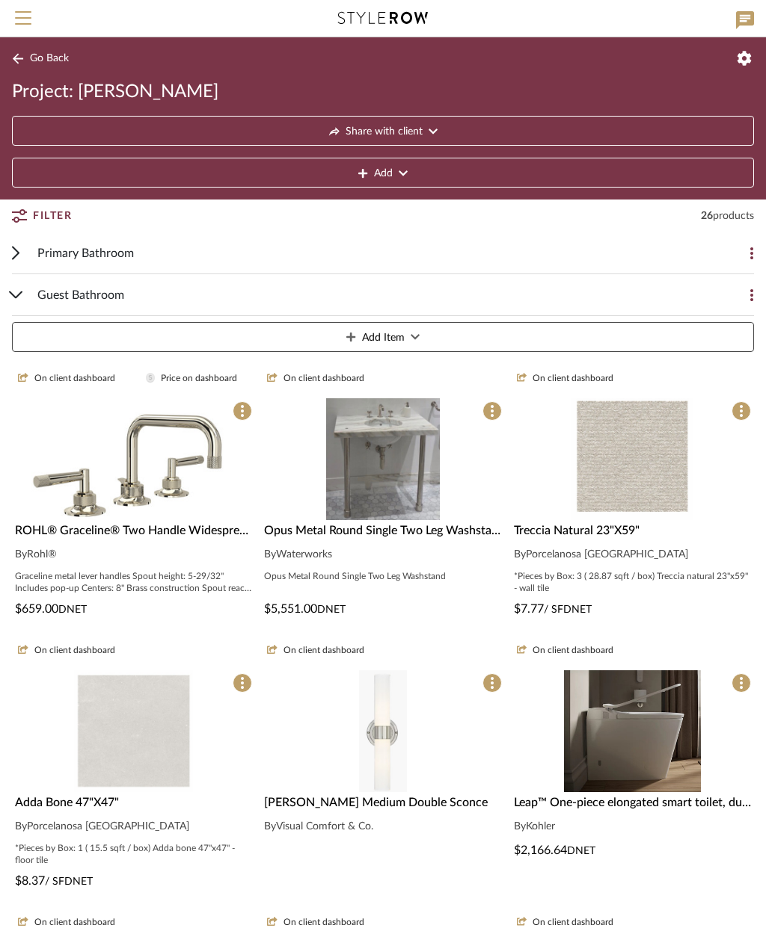
click at [437, 537] on span "Opus Metal Round Single Two Leg Washstand 2 1/2" x 2 1/2" x 32 1/4" -" at bounding box center [454, 531] width 381 height 12
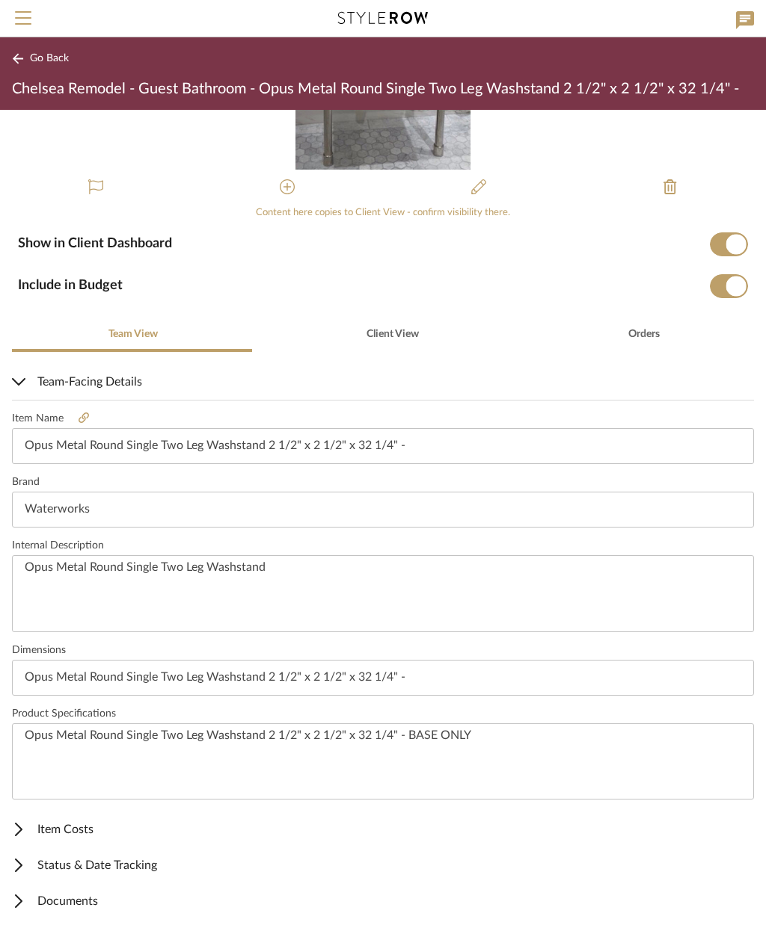
scroll to position [127, 0]
click at [79, 836] on span "Item Costs" at bounding box center [380, 831] width 736 height 18
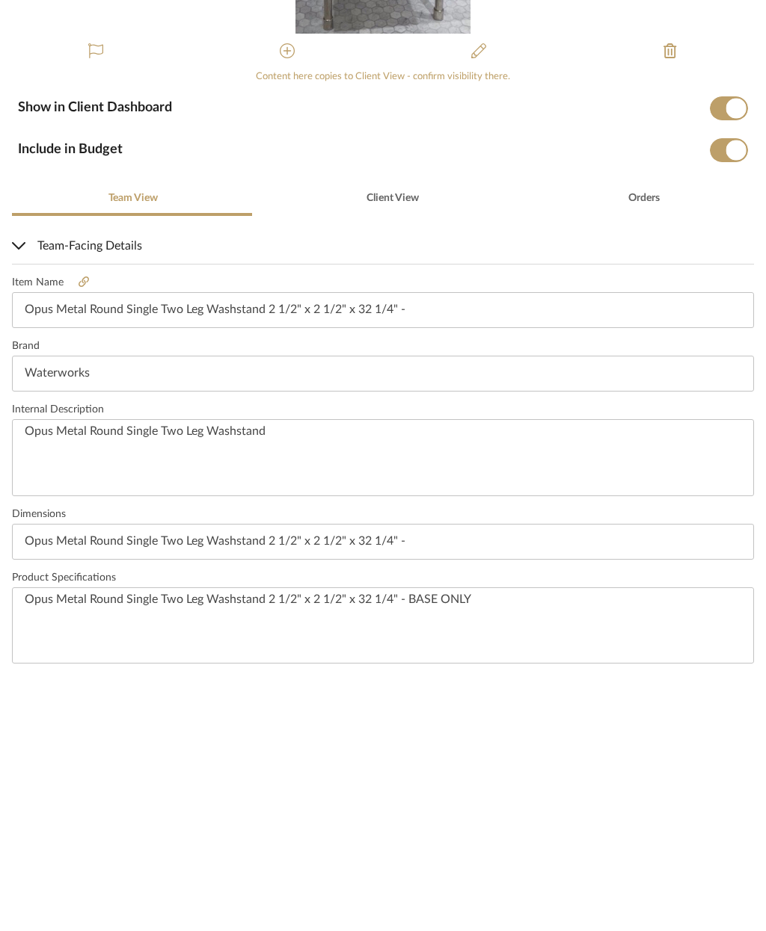
scroll to position [0, 0]
click at [374, 445] on span "Client View" at bounding box center [391, 463] width 55 height 36
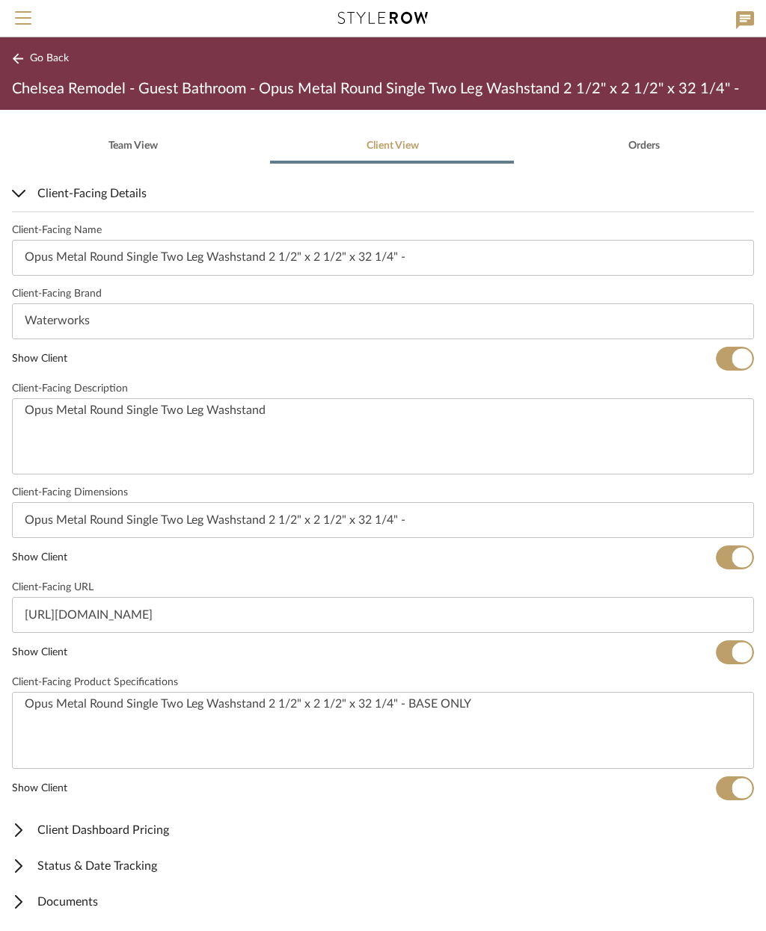
scroll to position [316, 0]
click at [126, 833] on span "Client Dashboard Pricing" at bounding box center [380, 831] width 736 height 18
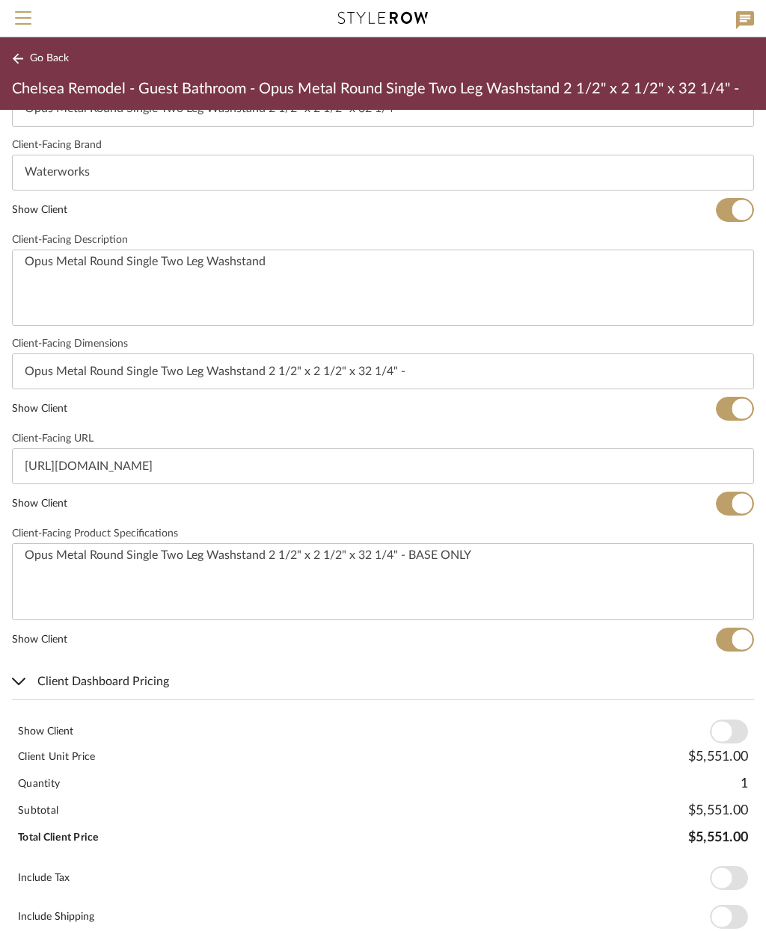
scroll to position [465, 0]
click at [733, 734] on span "button" at bounding box center [728, 733] width 38 height 24
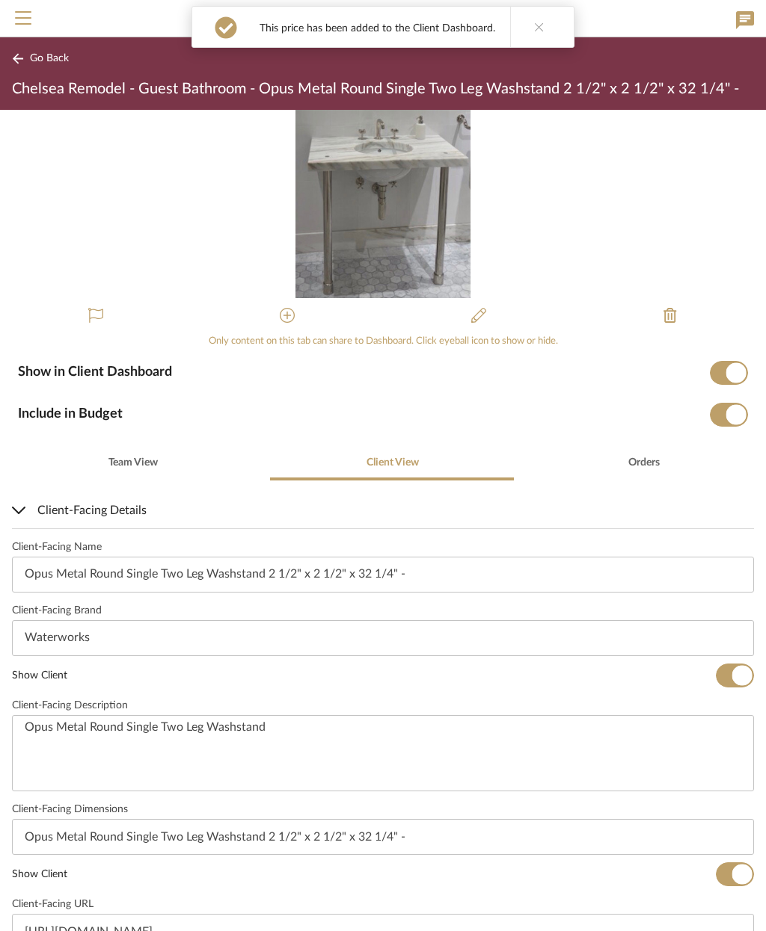
scroll to position [0, 0]
click at [52, 57] on span "Go Back" at bounding box center [49, 58] width 39 height 13
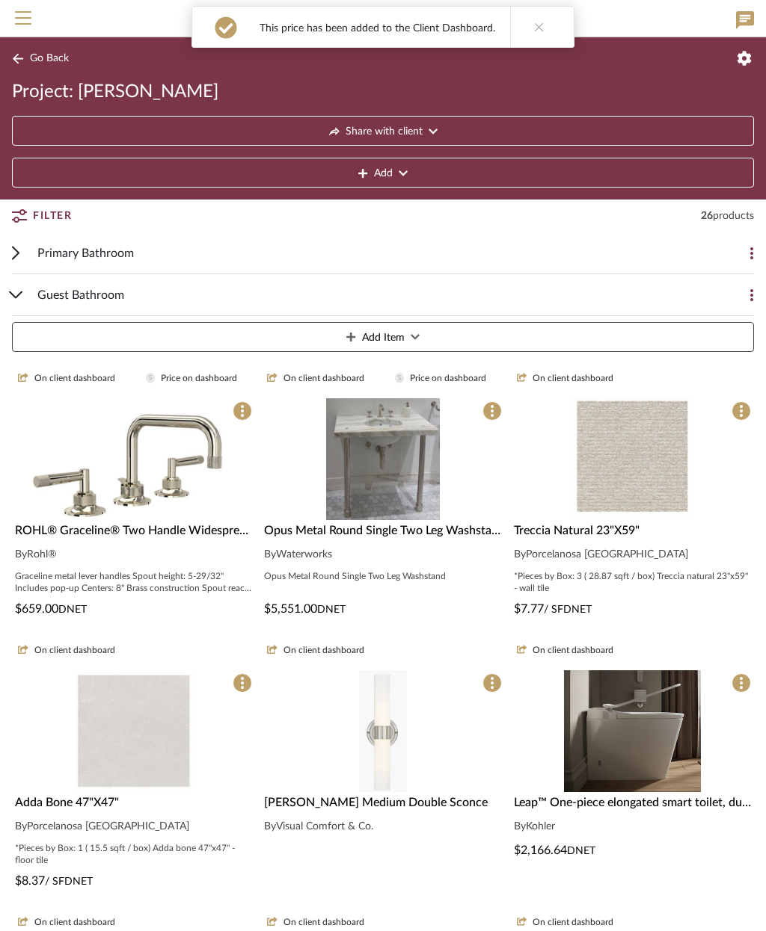
click at [668, 532] on img at bounding box center [631, 593] width 123 height 122
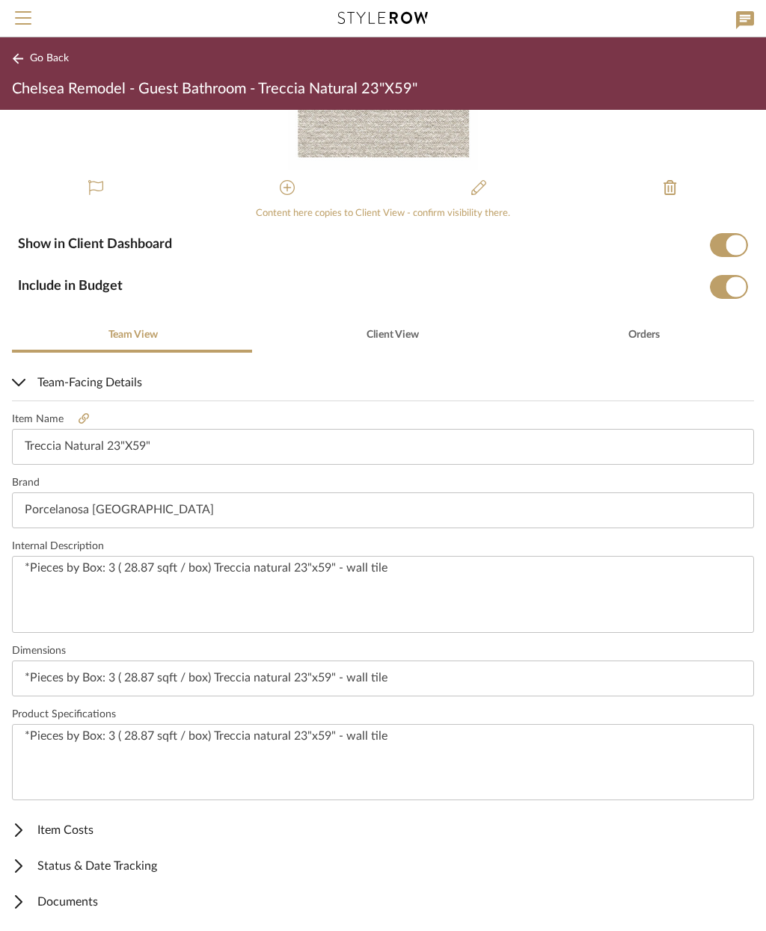
scroll to position [127, 0]
click at [87, 829] on span "Item Costs" at bounding box center [380, 831] width 736 height 18
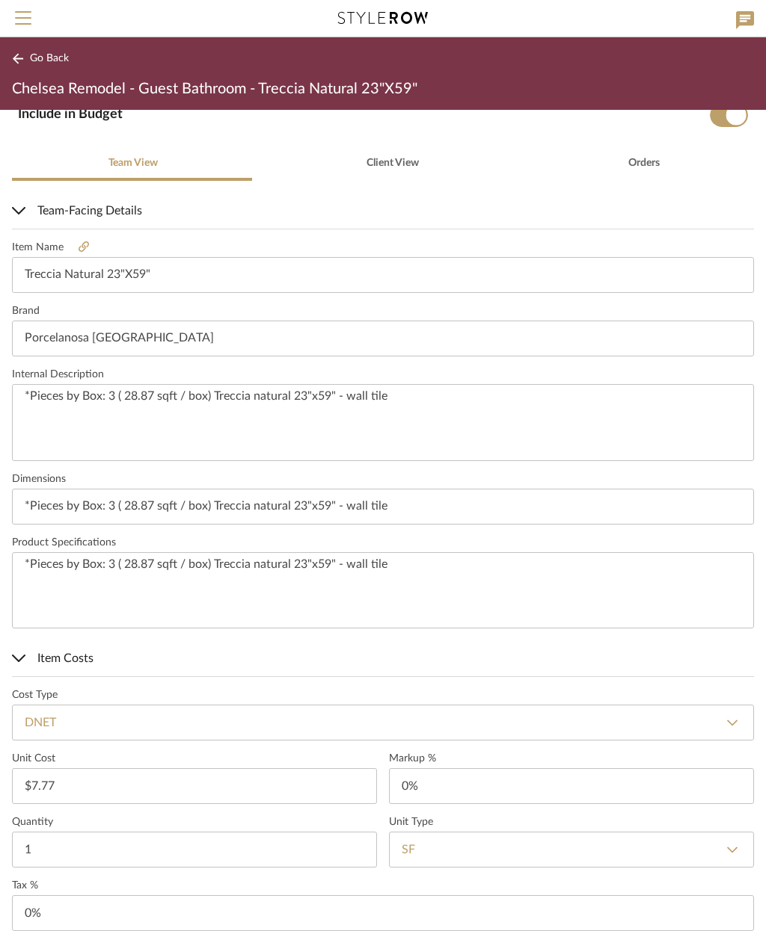
scroll to position [298, 0]
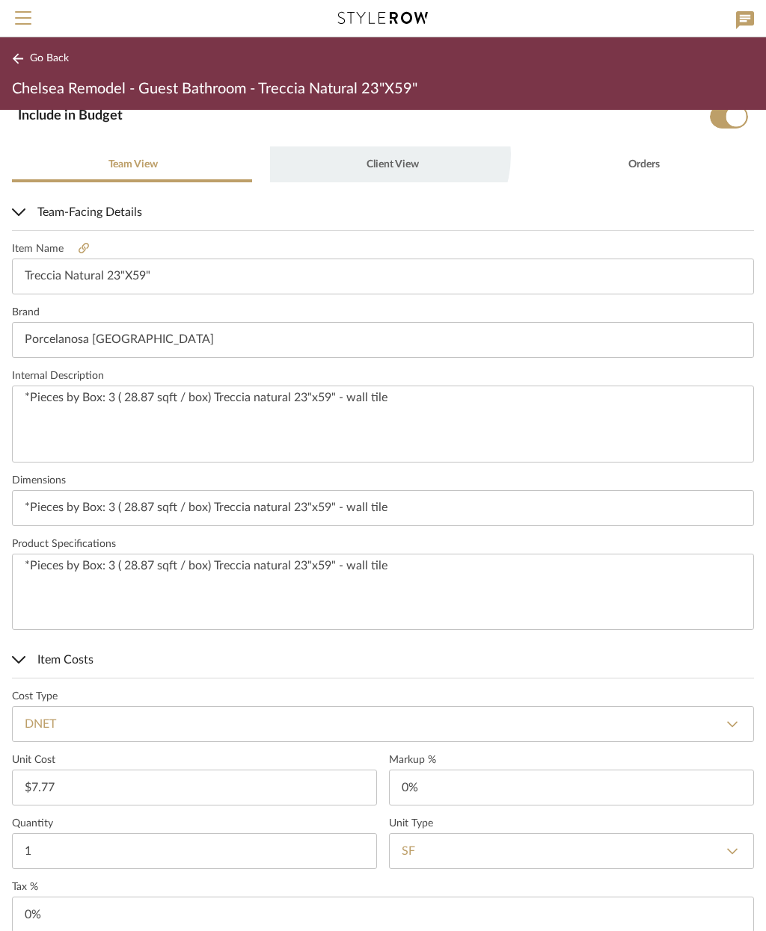
click at [383, 155] on span "Client View" at bounding box center [391, 165] width 55 height 36
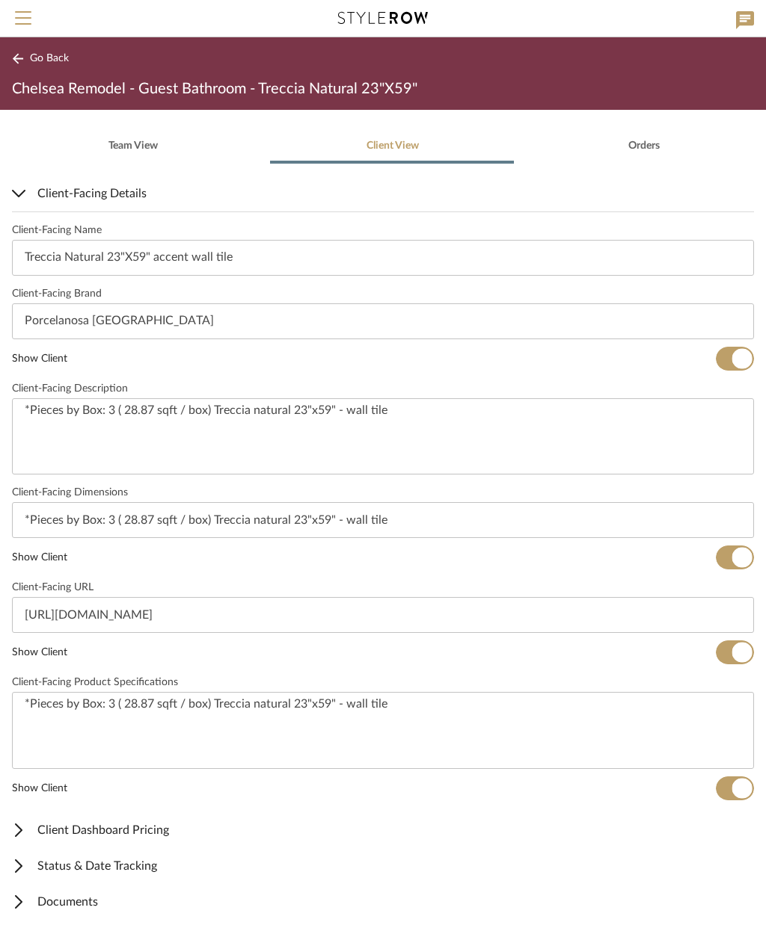
scroll to position [316, 0]
click at [164, 829] on span "Client Dashboard Pricing" at bounding box center [380, 831] width 736 height 18
click at [732, 876] on span "button" at bounding box center [728, 881] width 38 height 24
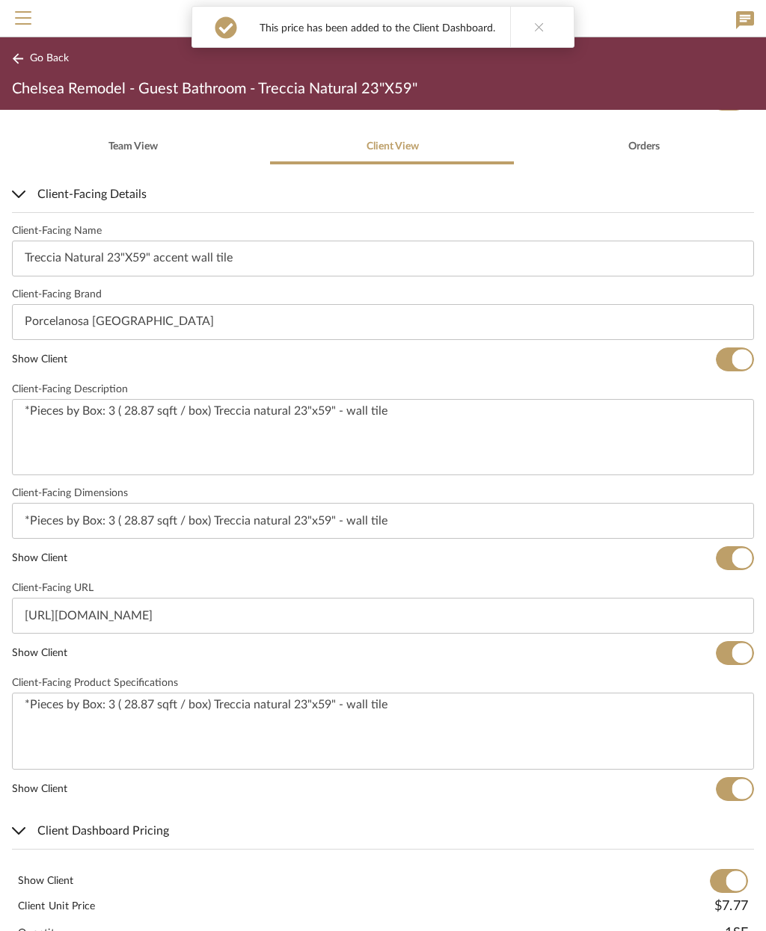
click at [43, 65] on button "Go Back" at bounding box center [43, 58] width 62 height 19
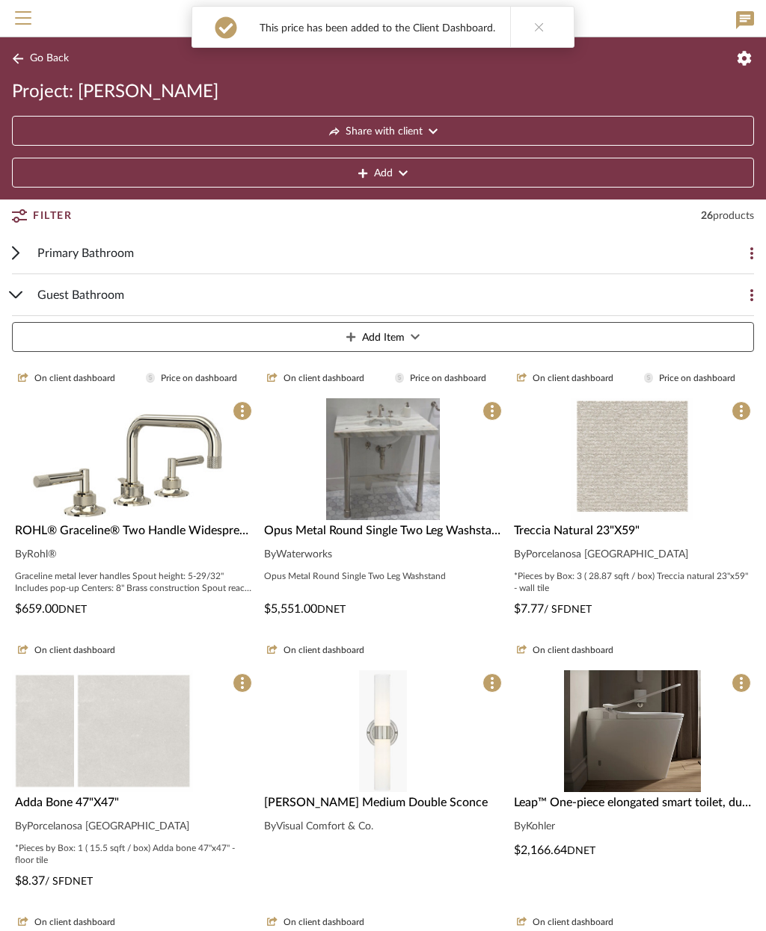
click at [147, 742] on img at bounding box center [133, 732] width 119 height 122
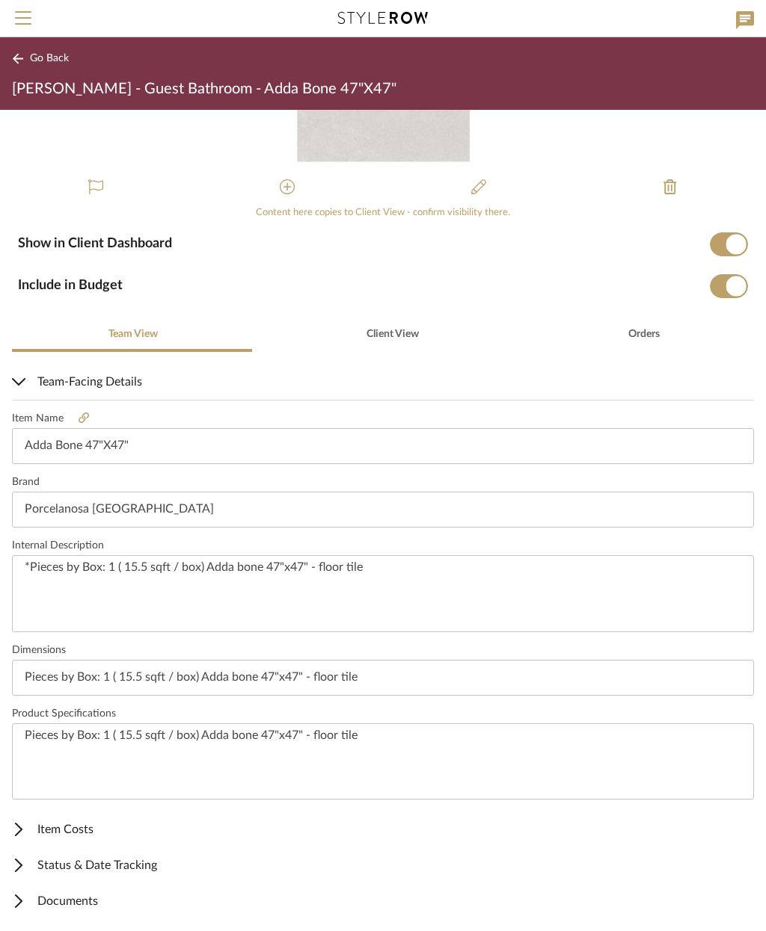
scroll to position [127, 0]
click at [67, 832] on span "Item Costs" at bounding box center [380, 831] width 736 height 18
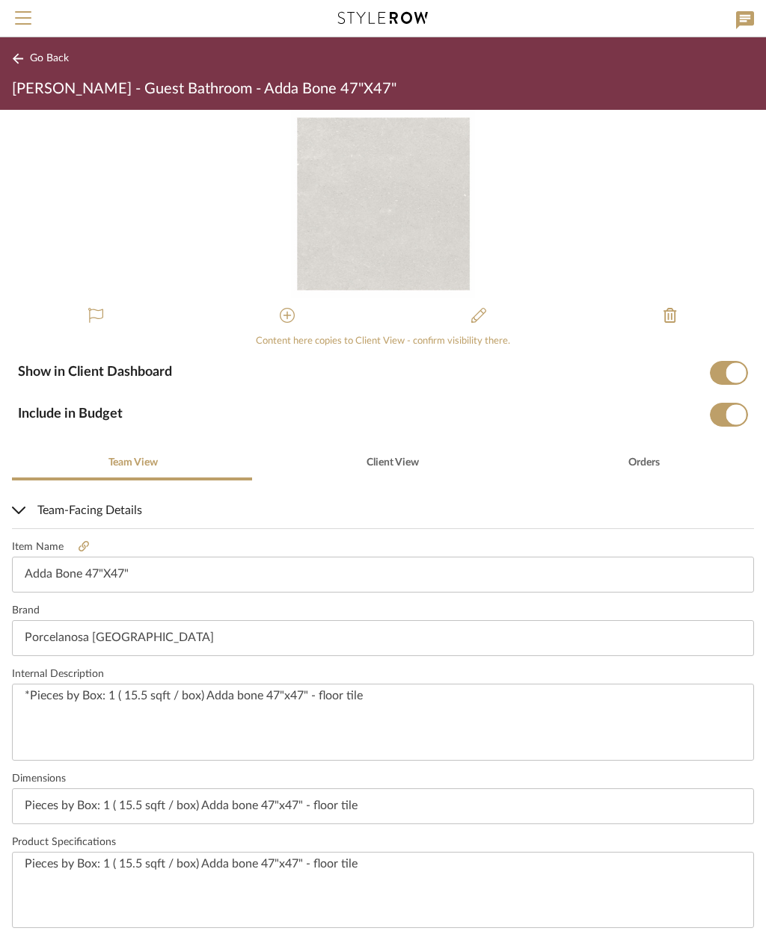
scroll to position [0, 0]
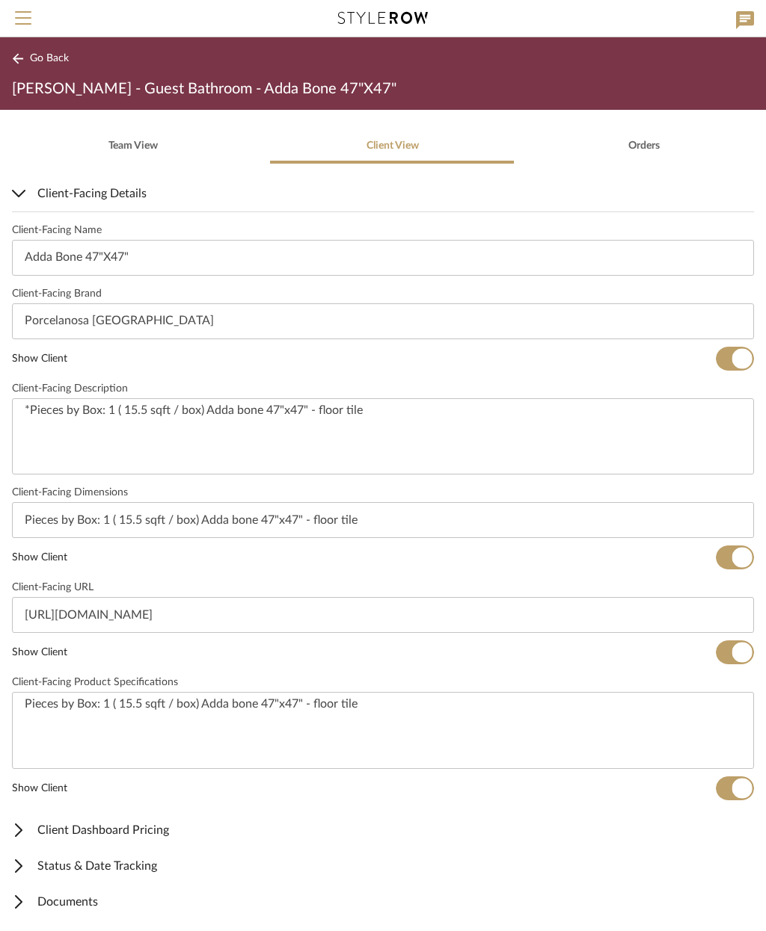
scroll to position [316, 0]
click at [163, 831] on span "Client Dashboard Pricing" at bounding box center [380, 831] width 736 height 18
click at [732, 880] on span "button" at bounding box center [728, 881] width 38 height 24
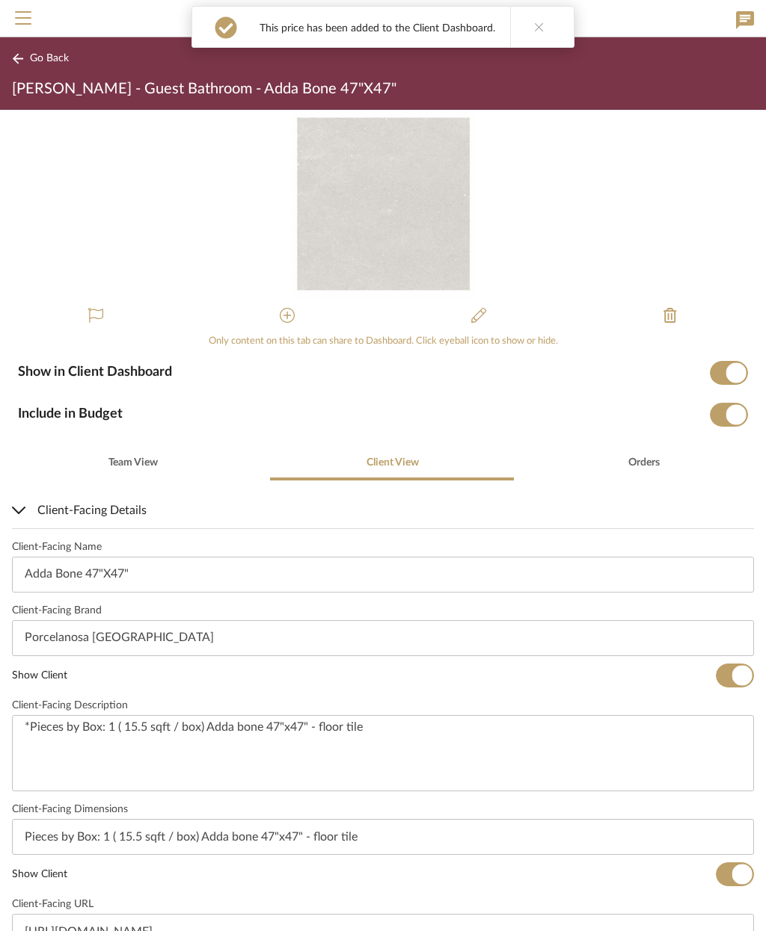
scroll to position [0, 0]
click at [43, 66] on button "Go Back" at bounding box center [43, 58] width 62 height 19
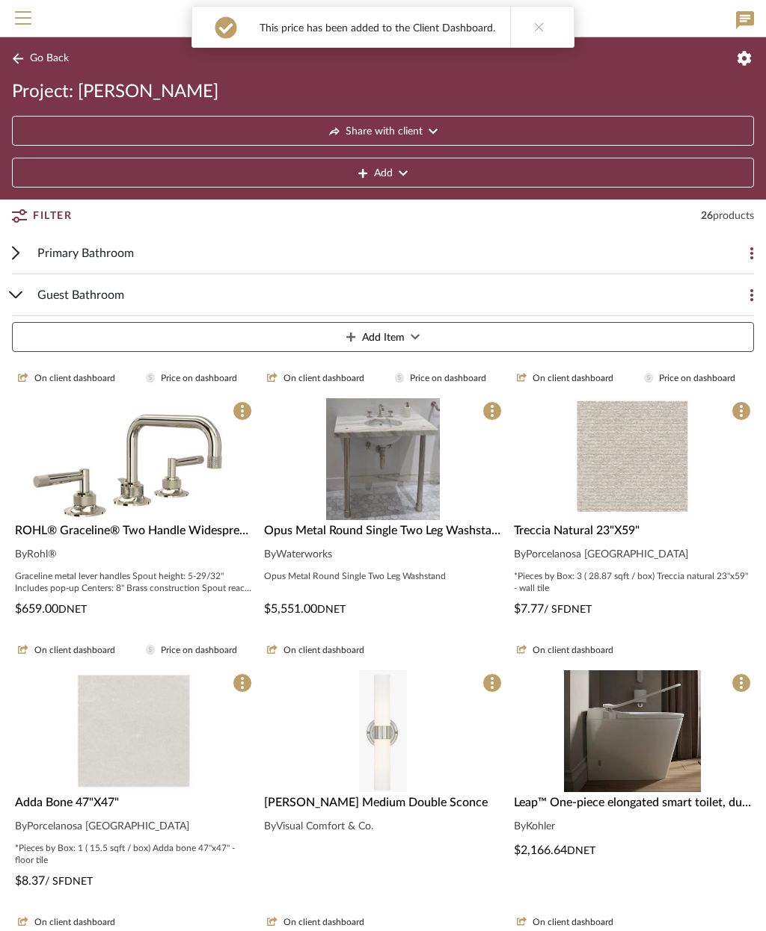
click at [389, 804] on img at bounding box center [383, 865] width 48 height 122
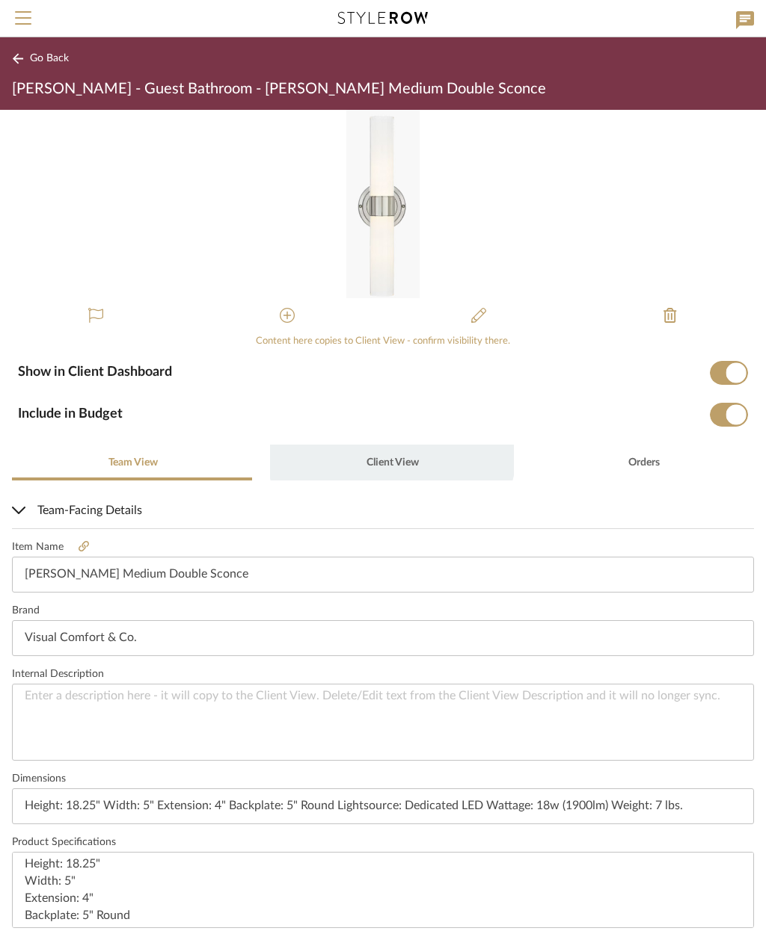
click at [386, 452] on span "Client View" at bounding box center [391, 463] width 55 height 36
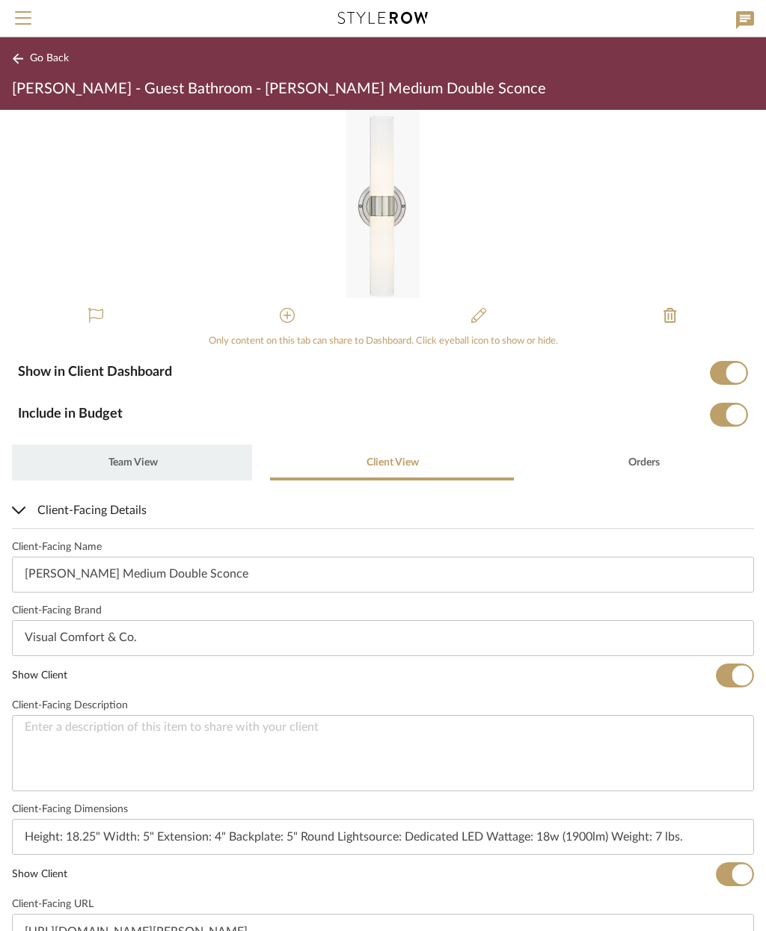
click at [135, 459] on span "Team View" at bounding box center [132, 463] width 49 height 10
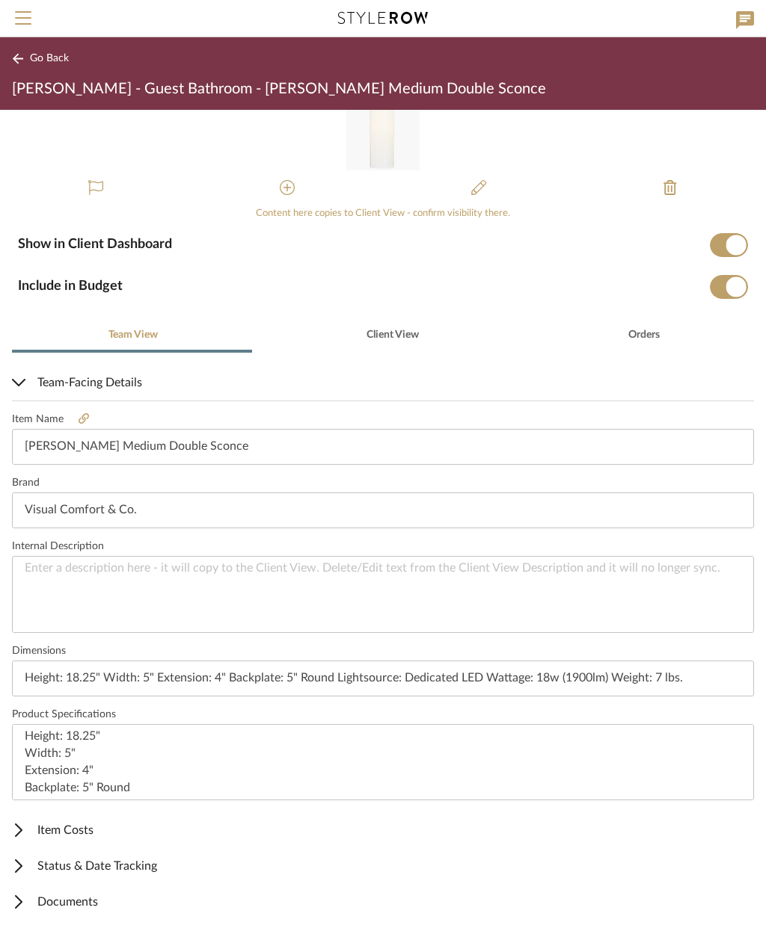
scroll to position [127, 0]
click at [91, 825] on span "Item Costs" at bounding box center [380, 831] width 736 height 18
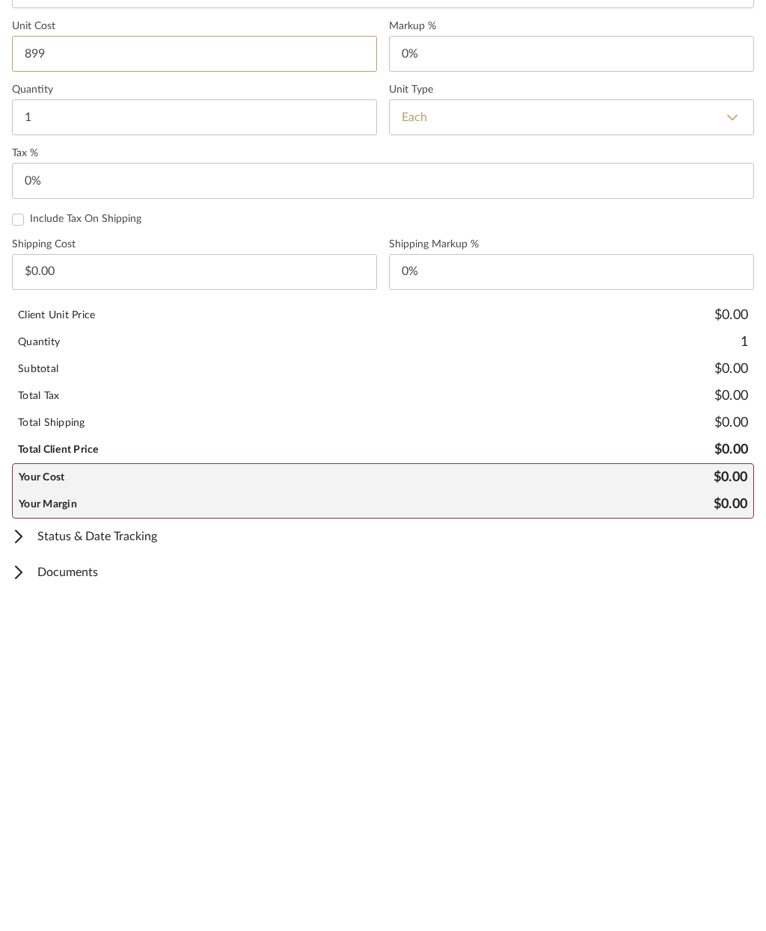
scroll to position [701, 0]
click at [152, 859] on span "Status & Date Tracking" at bounding box center [380, 868] width 736 height 18
type input "$899.00"
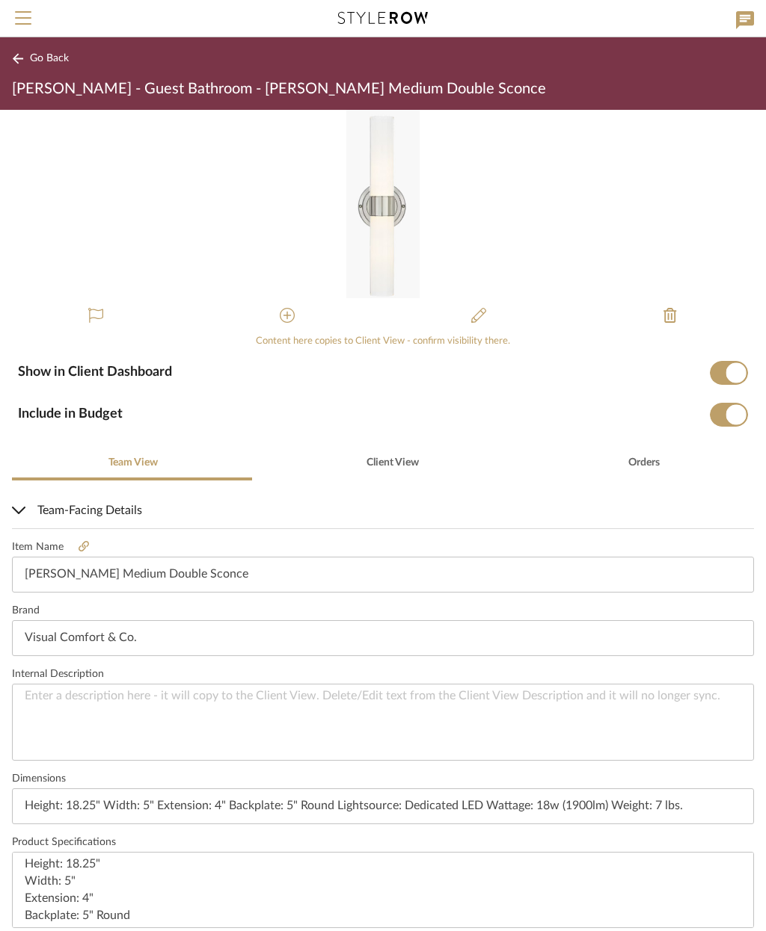
scroll to position [0, 0]
click at [398, 467] on span "Client View" at bounding box center [392, 463] width 52 height 10
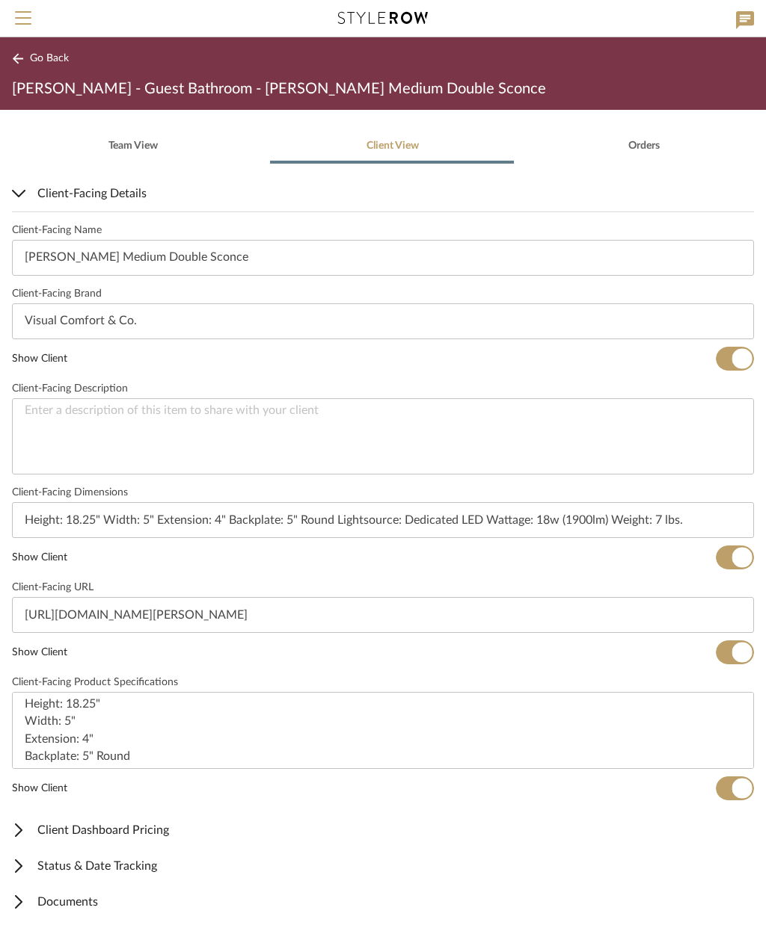
scroll to position [316, 0]
click at [160, 835] on span "Client Dashboard Pricing" at bounding box center [380, 831] width 736 height 18
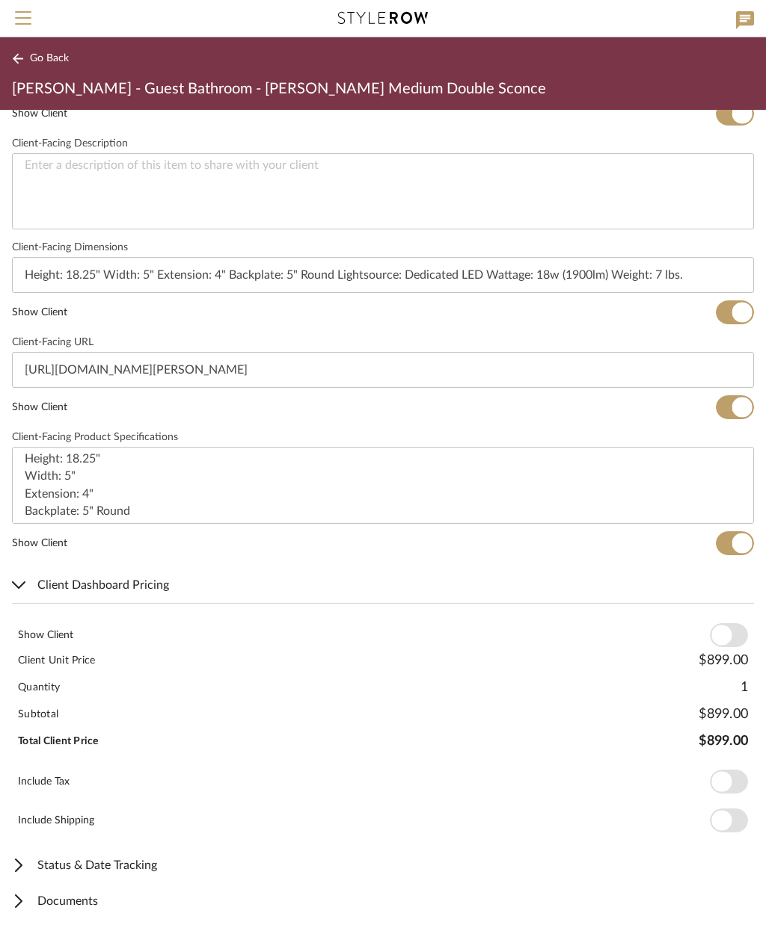
scroll to position [561, 0]
click at [718, 640] on span "button" at bounding box center [721, 637] width 20 height 20
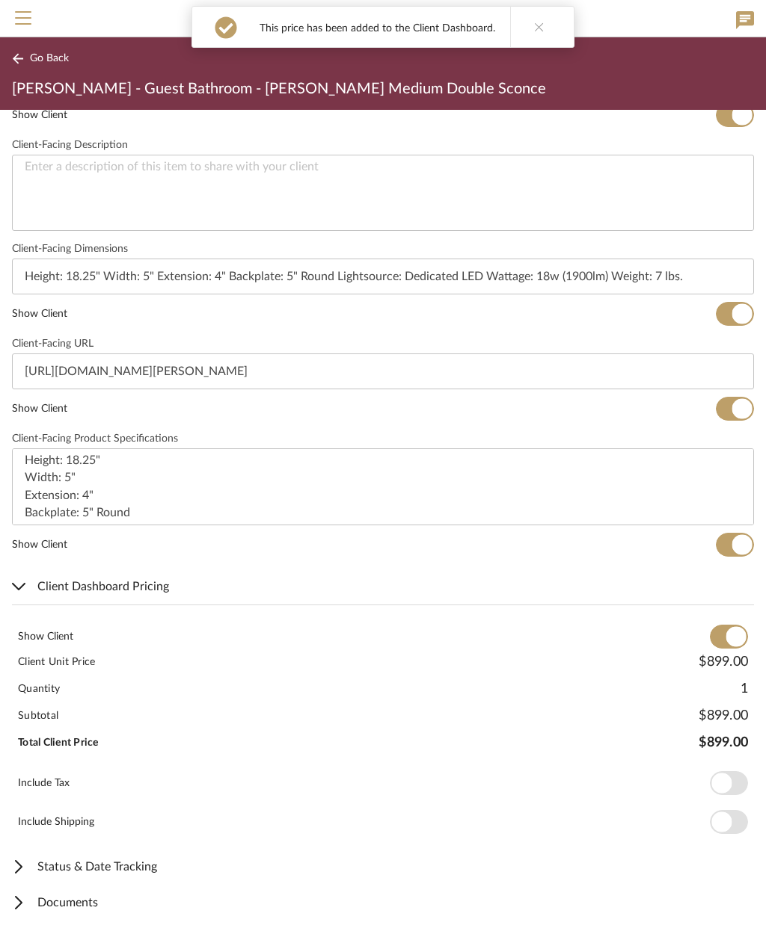
click at [42, 58] on span "Go Back" at bounding box center [49, 58] width 39 height 13
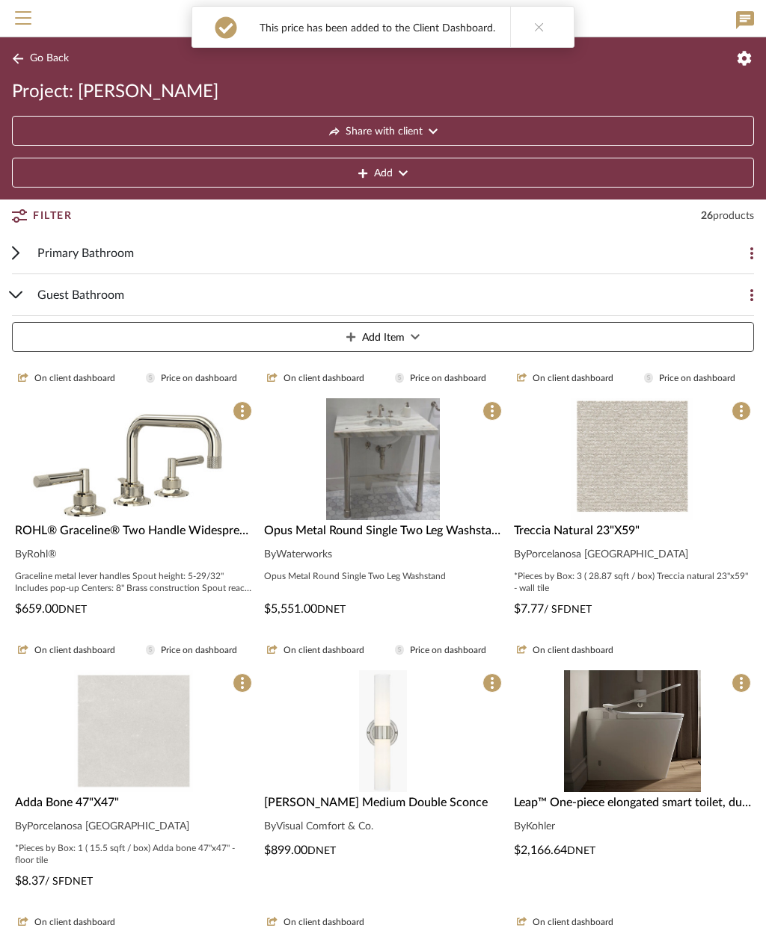
click at [657, 804] on img at bounding box center [632, 865] width 137 height 122
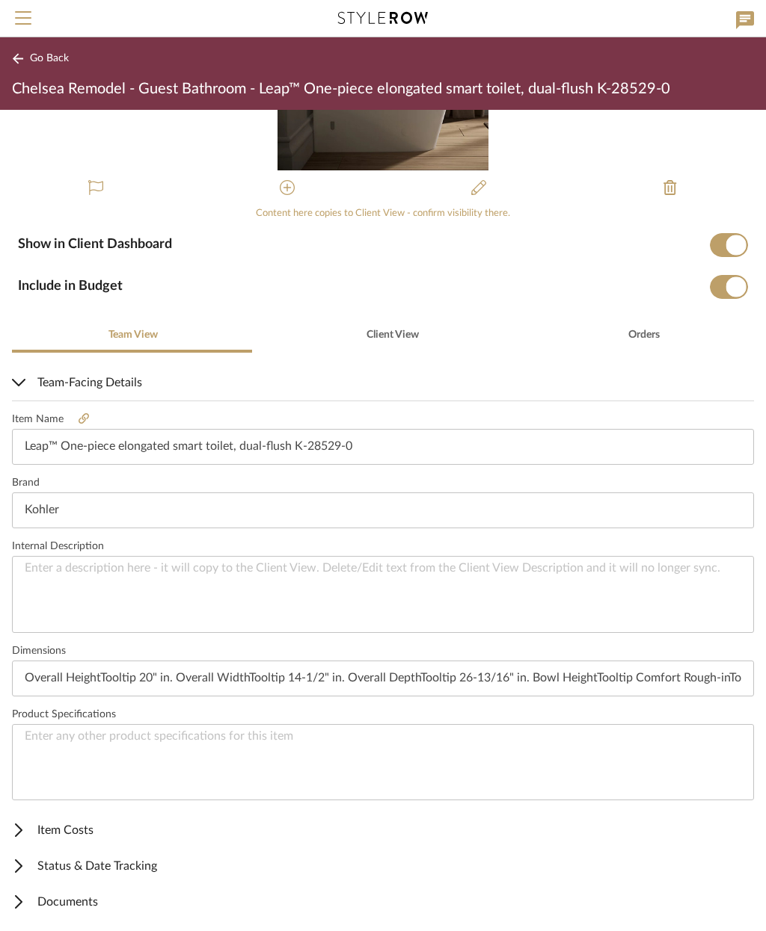
scroll to position [127, 0]
click at [87, 828] on span "Item Costs" at bounding box center [380, 831] width 736 height 18
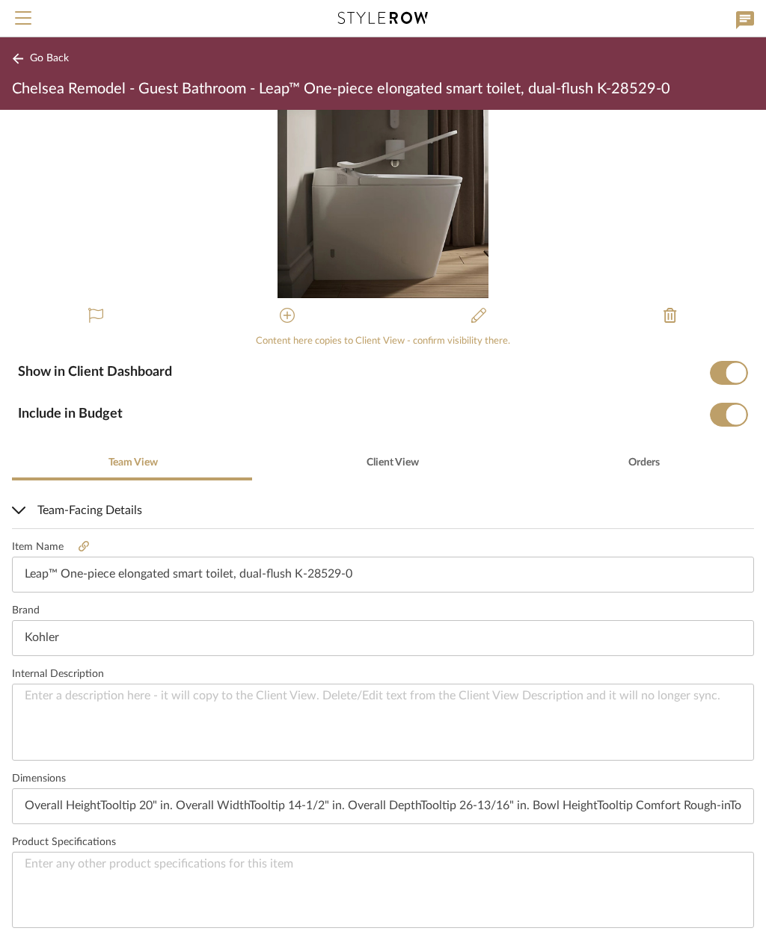
scroll to position [0, 0]
click at [389, 466] on span "Client View" at bounding box center [392, 463] width 52 height 10
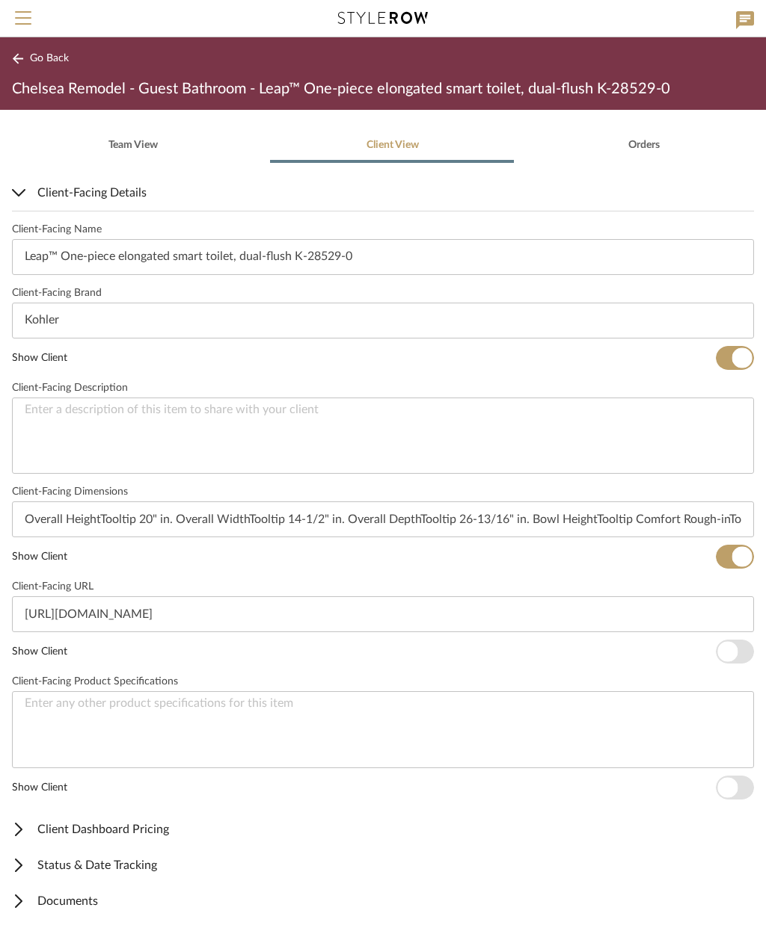
scroll to position [316, 0]
click at [146, 833] on span "Client Dashboard Pricing" at bounding box center [380, 831] width 736 height 18
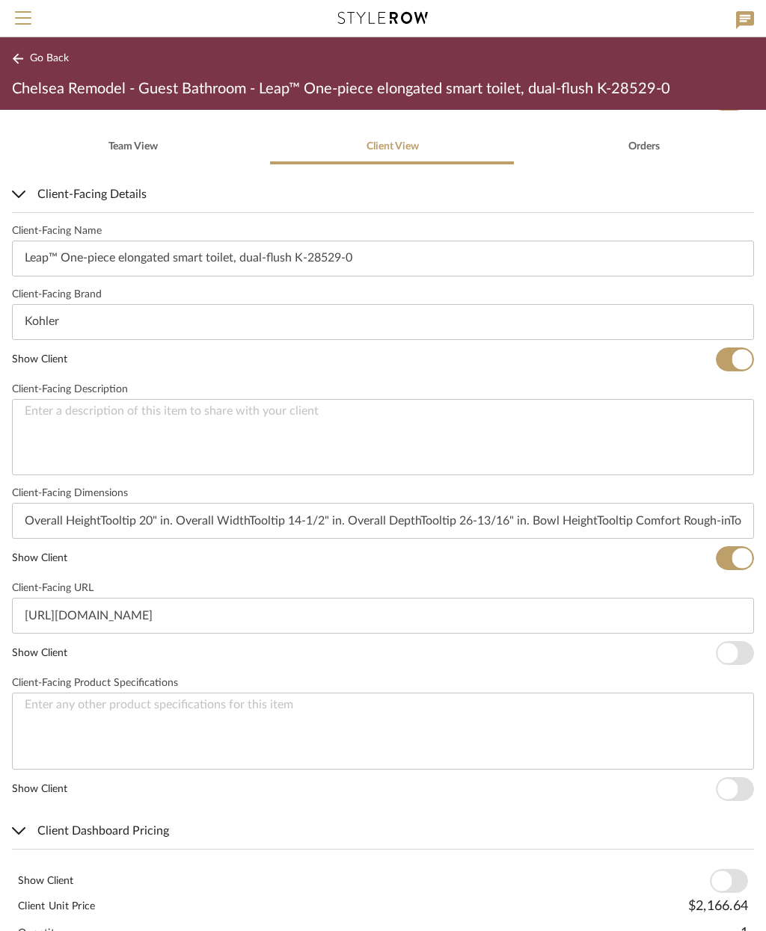
click at [724, 656] on span "button" at bounding box center [727, 654] width 20 height 20
click at [730, 872] on span "button" at bounding box center [728, 881] width 38 height 24
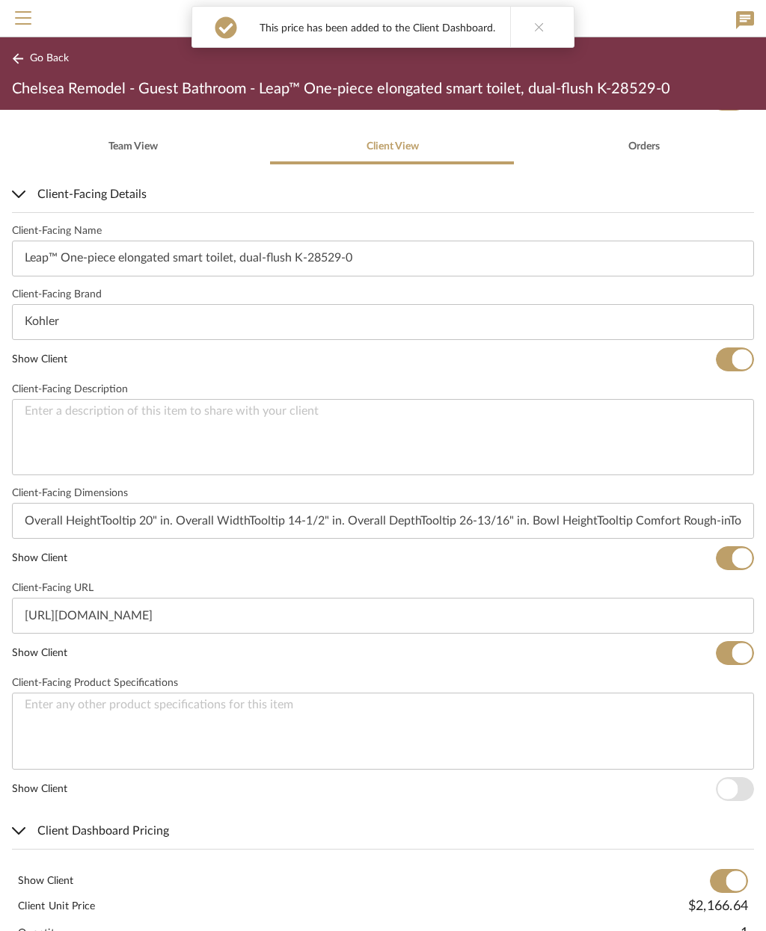
click at [54, 65] on button "Go Back" at bounding box center [43, 58] width 62 height 19
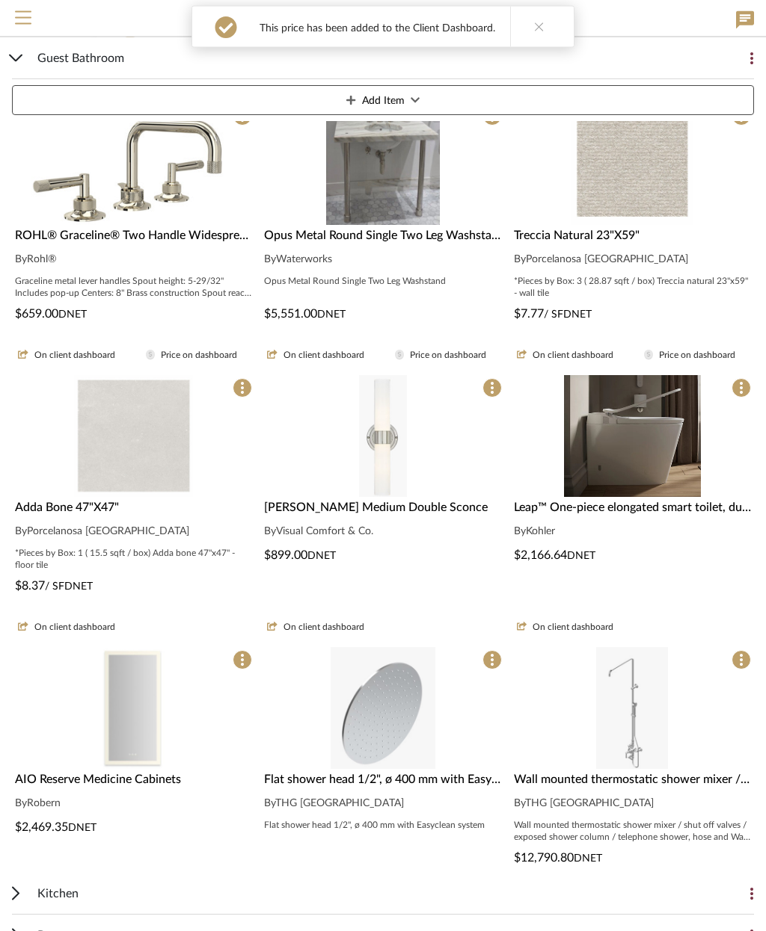
scroll to position [330, 0]
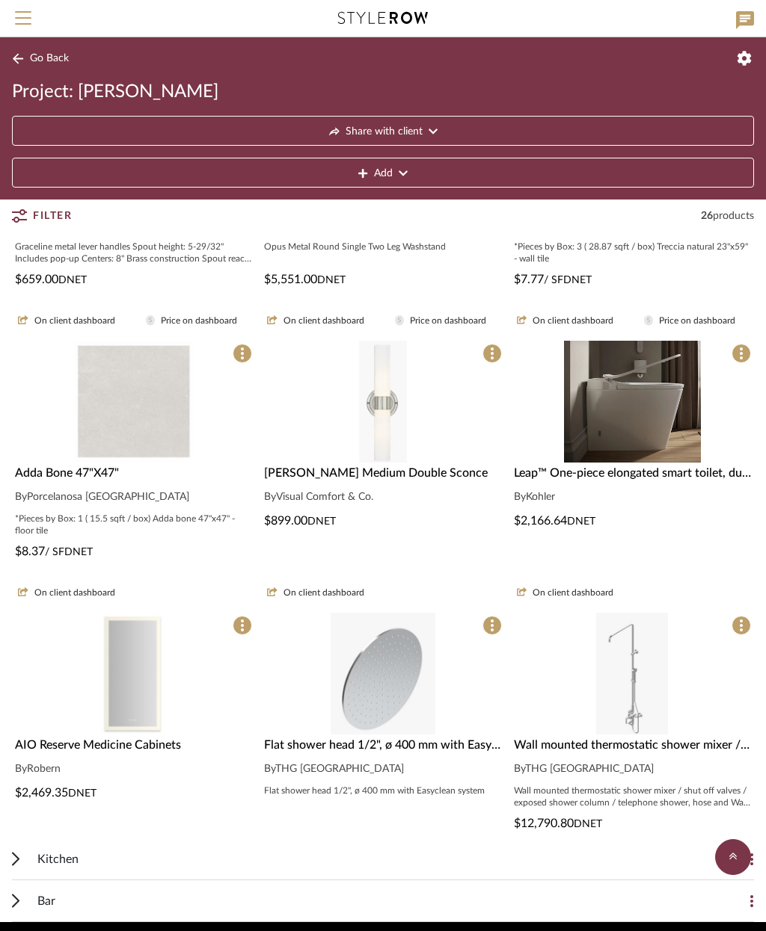
click at [150, 747] on img at bounding box center [133, 808] width 77 height 122
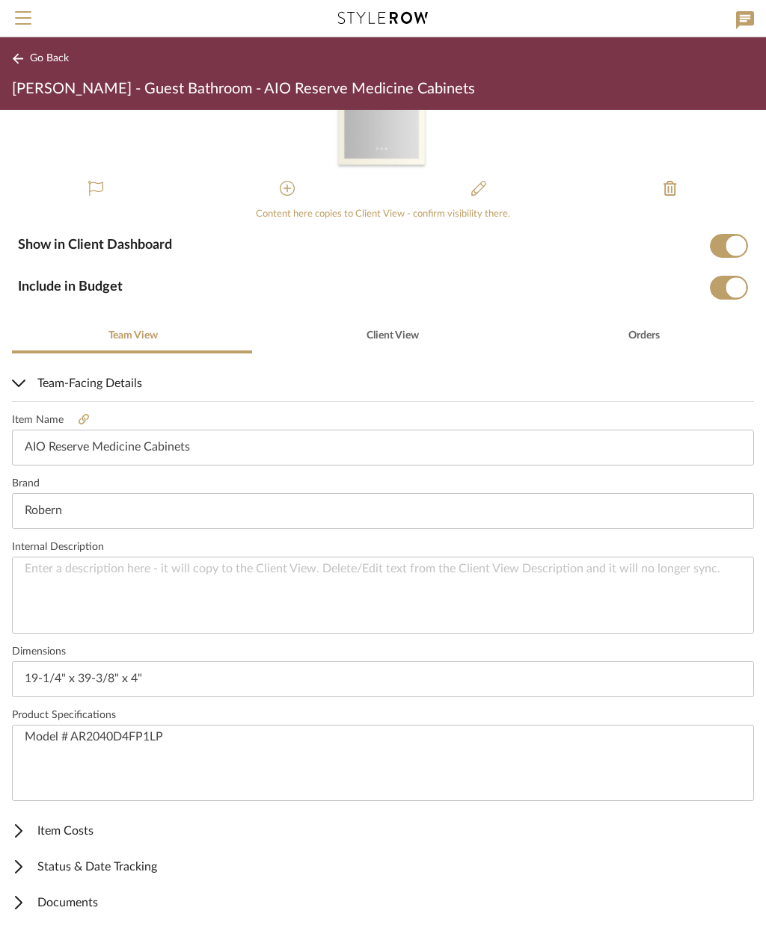
click at [92, 820] on mat-expansion-panel-header "Item Costs" at bounding box center [383, 831] width 766 height 36
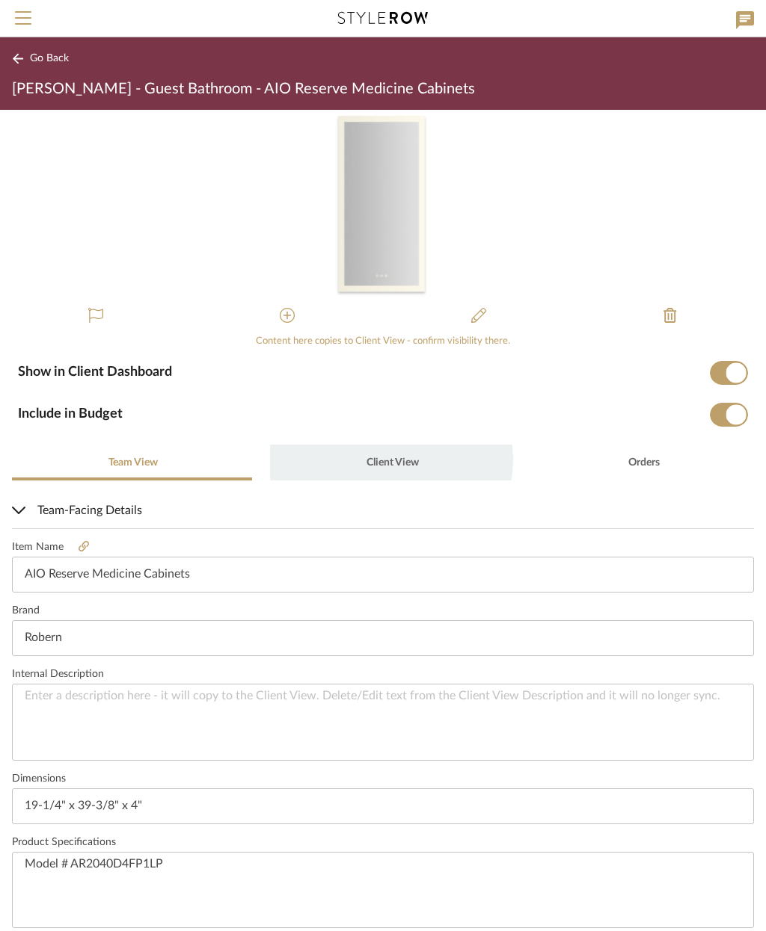
click at [386, 459] on span "Client View" at bounding box center [392, 463] width 52 height 10
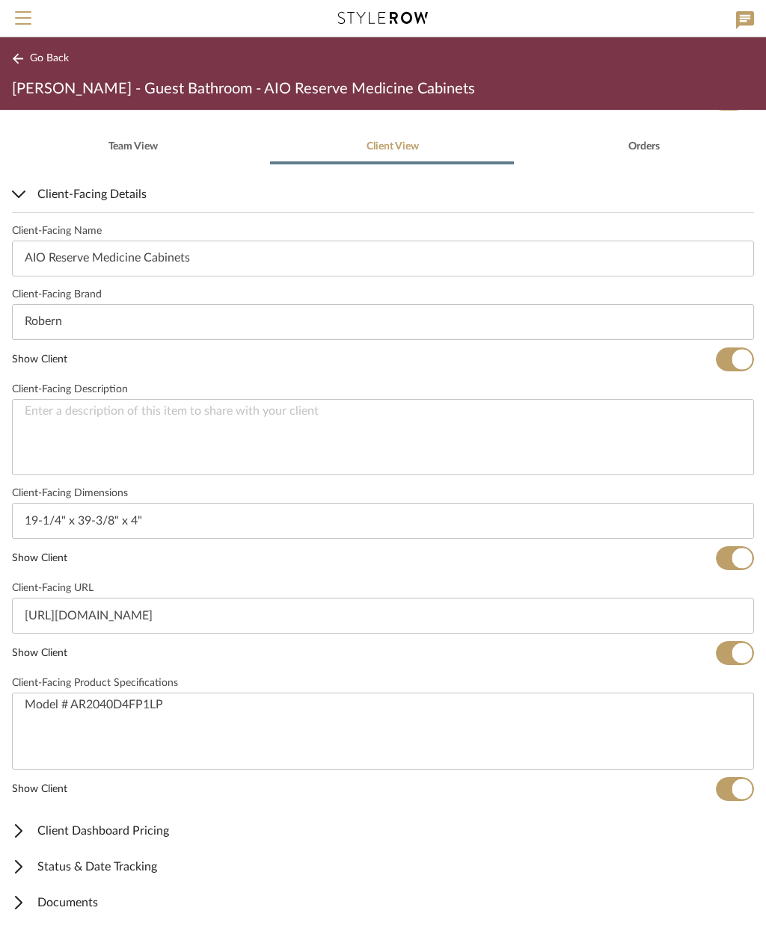
scroll to position [316, 0]
click at [144, 836] on span "Client Dashboard Pricing" at bounding box center [380, 831] width 736 height 18
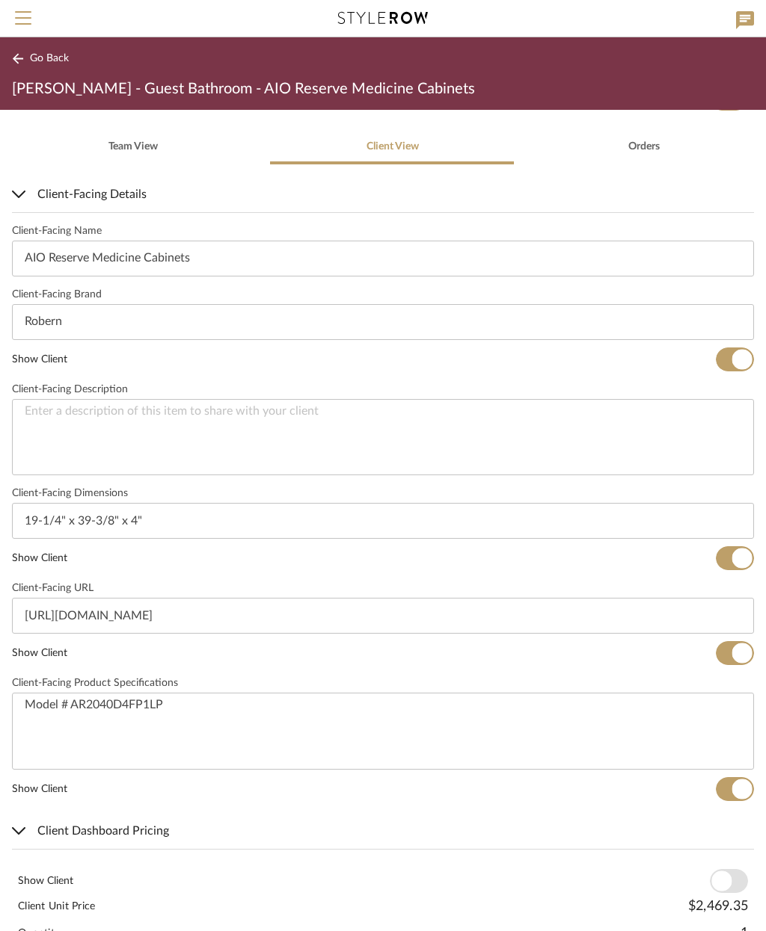
scroll to position [515, 0]
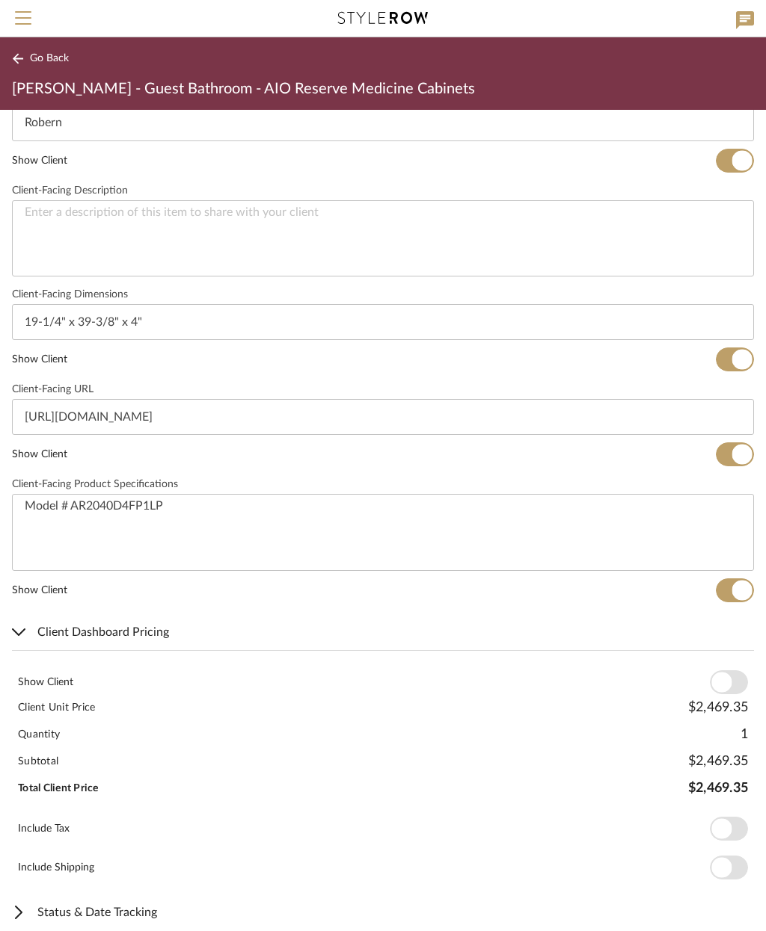
click at [731, 686] on span "button" at bounding box center [728, 683] width 38 height 24
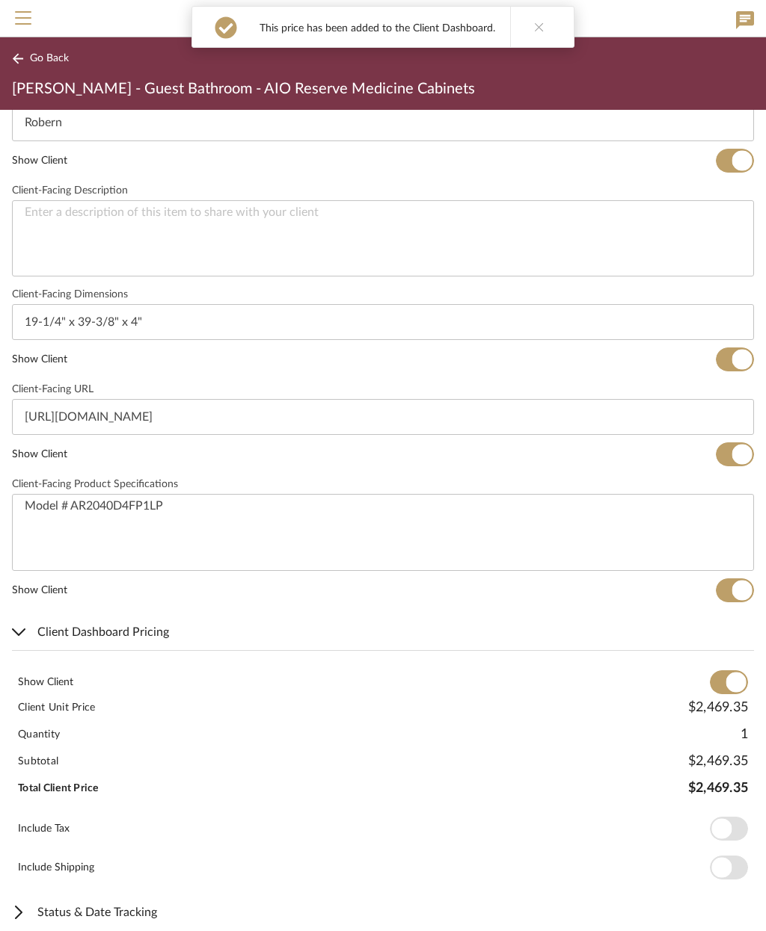
click at [49, 64] on span "Go Back" at bounding box center [49, 58] width 39 height 13
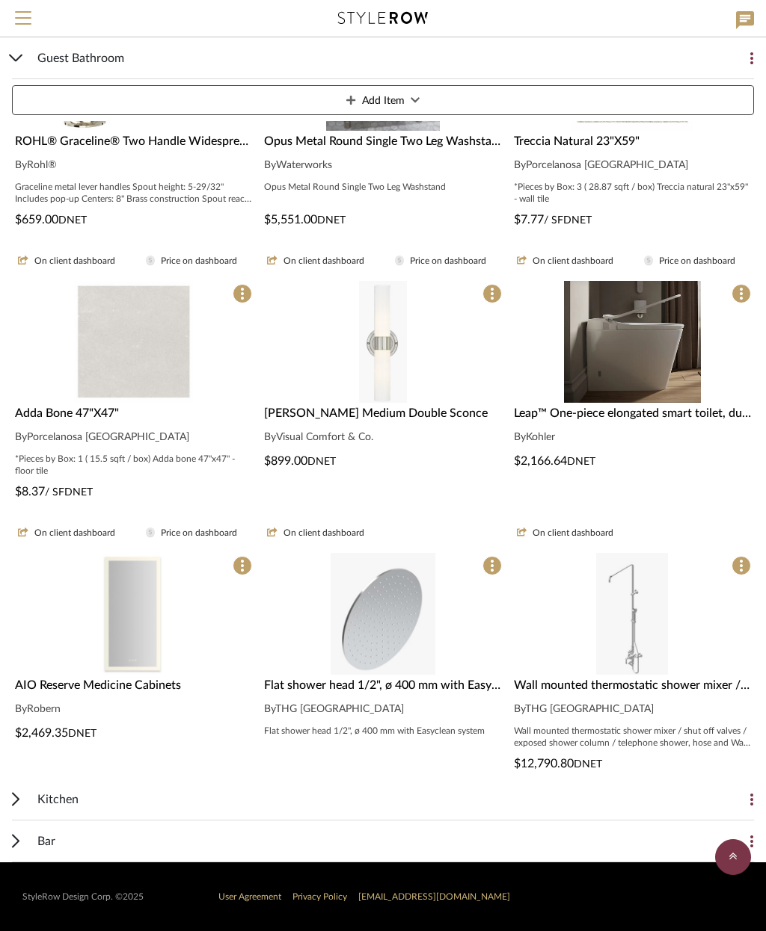
click at [648, 597] on img "0" at bounding box center [632, 614] width 72 height 122
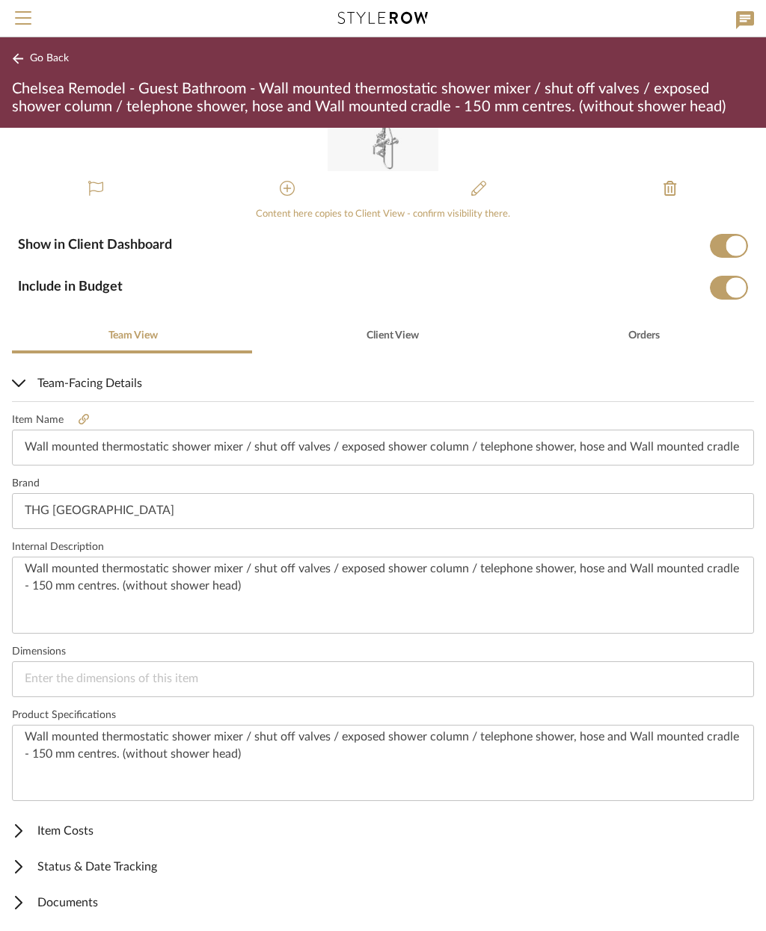
click at [97, 832] on span "Item Costs" at bounding box center [380, 831] width 736 height 18
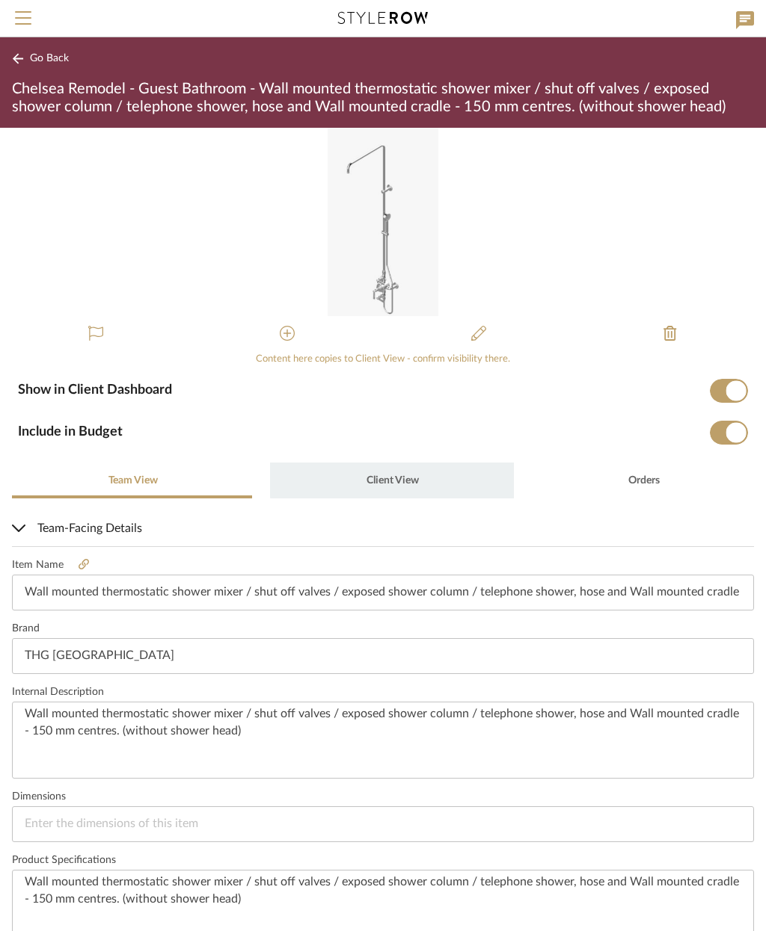
click at [397, 478] on span "Client View" at bounding box center [392, 480] width 52 height 10
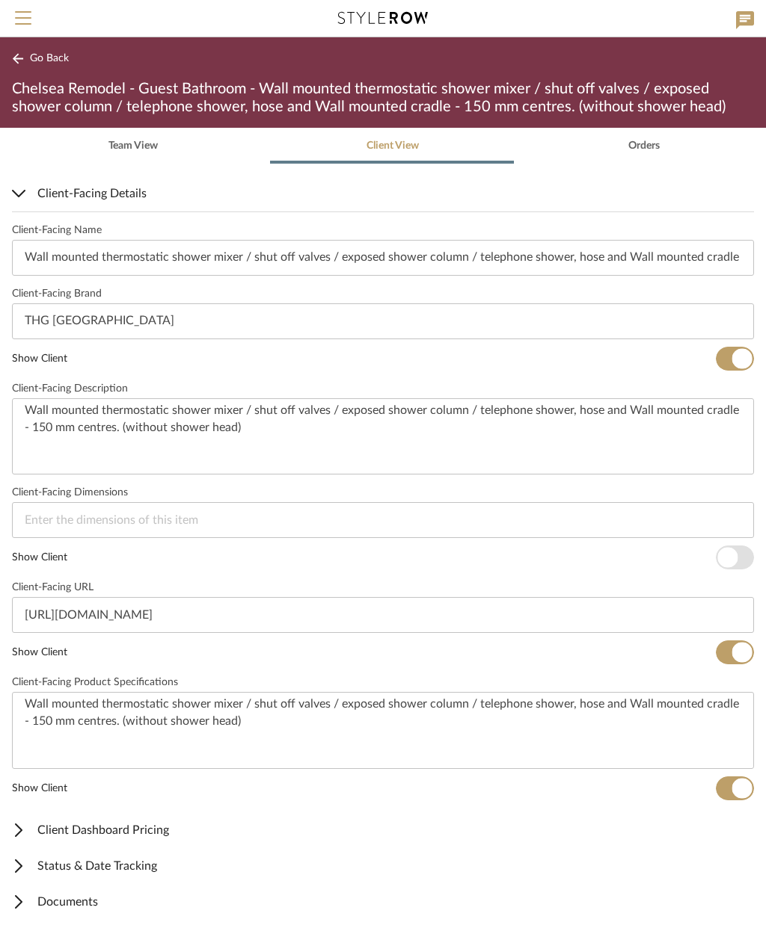
scroll to position [334, 0]
click at [151, 831] on span "Client Dashboard Pricing" at bounding box center [380, 831] width 736 height 18
click at [736, 885] on span "button" at bounding box center [728, 881] width 38 height 24
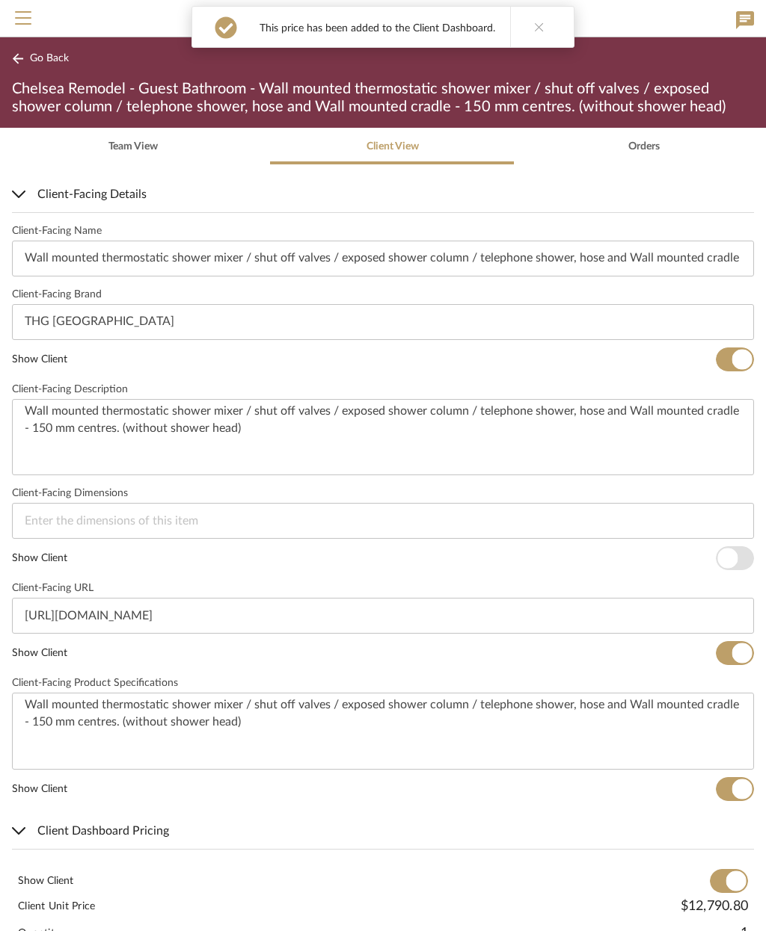
click at [48, 59] on span "Go Back" at bounding box center [49, 58] width 39 height 13
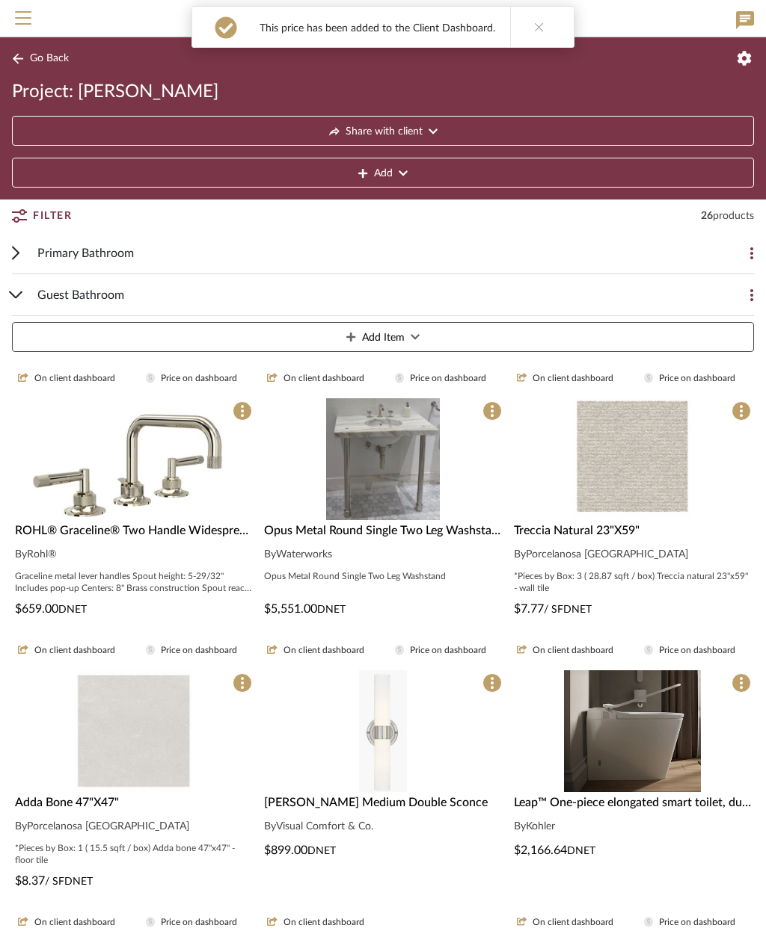
click at [207, 255] on div "Primary Bathroom" at bounding box center [371, 252] width 668 height 41
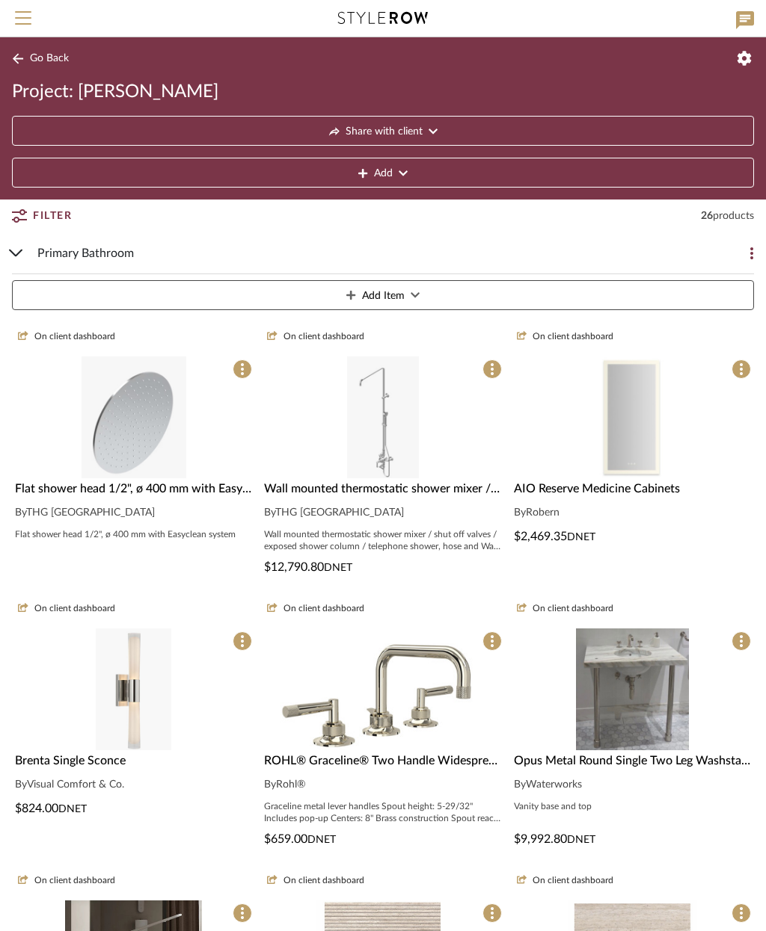
click at [187, 497] on div "Flat shower head 1/2", ø 400 mm with Easyclean system" at bounding box center [133, 489] width 237 height 18
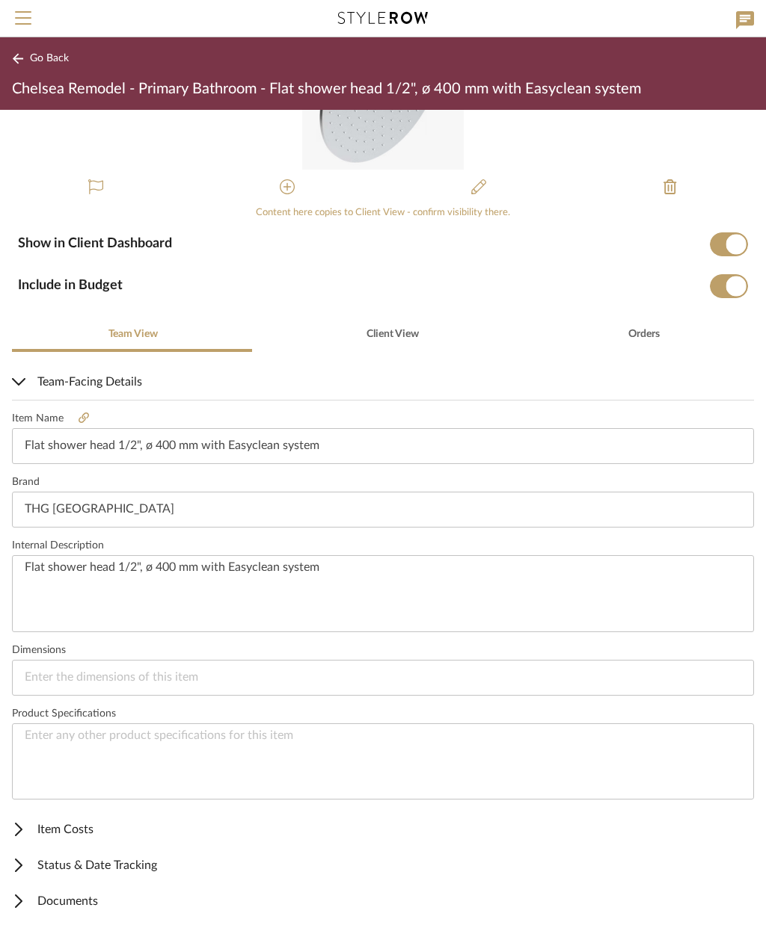
scroll to position [127, 0]
click at [77, 837] on span "Item Costs" at bounding box center [380, 831] width 736 height 18
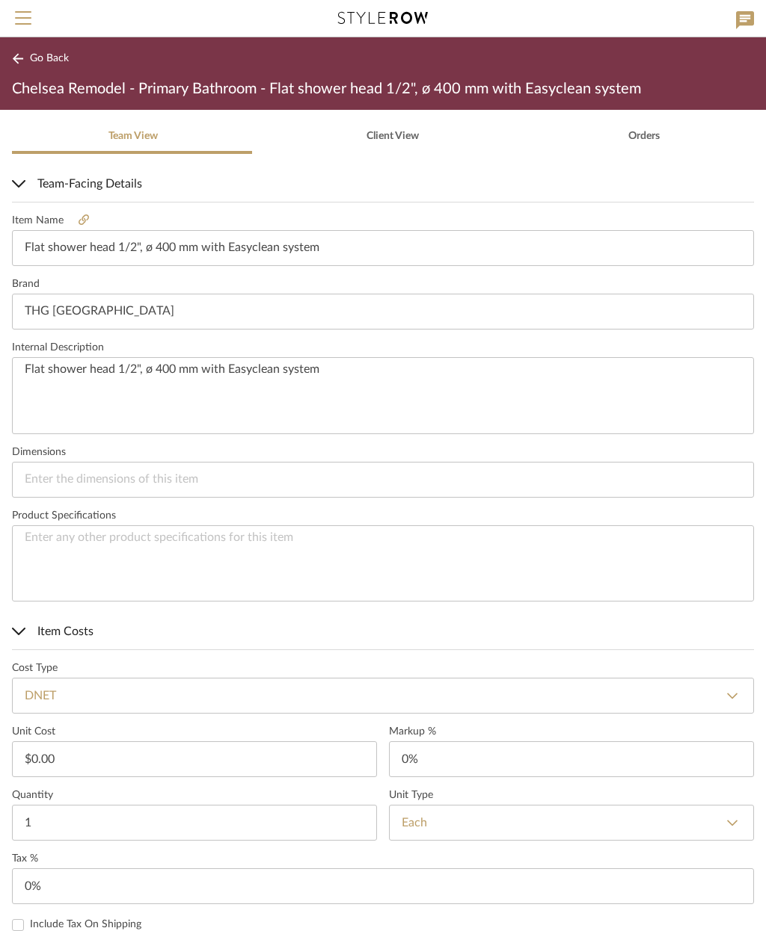
scroll to position [328, 0]
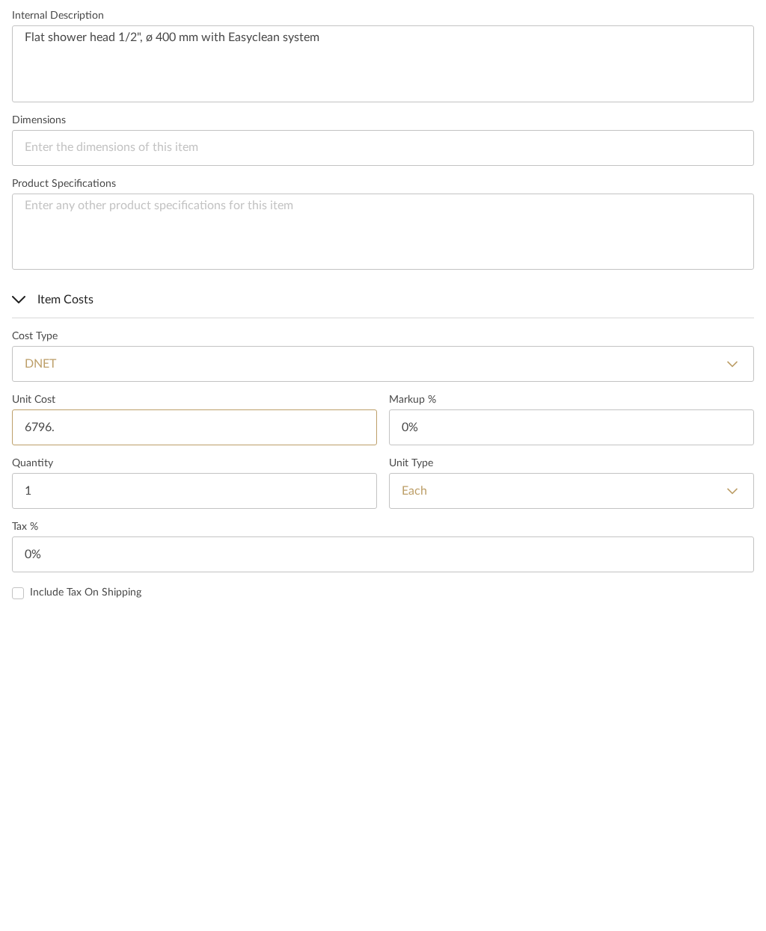
type input "6796.4"
type input "0"
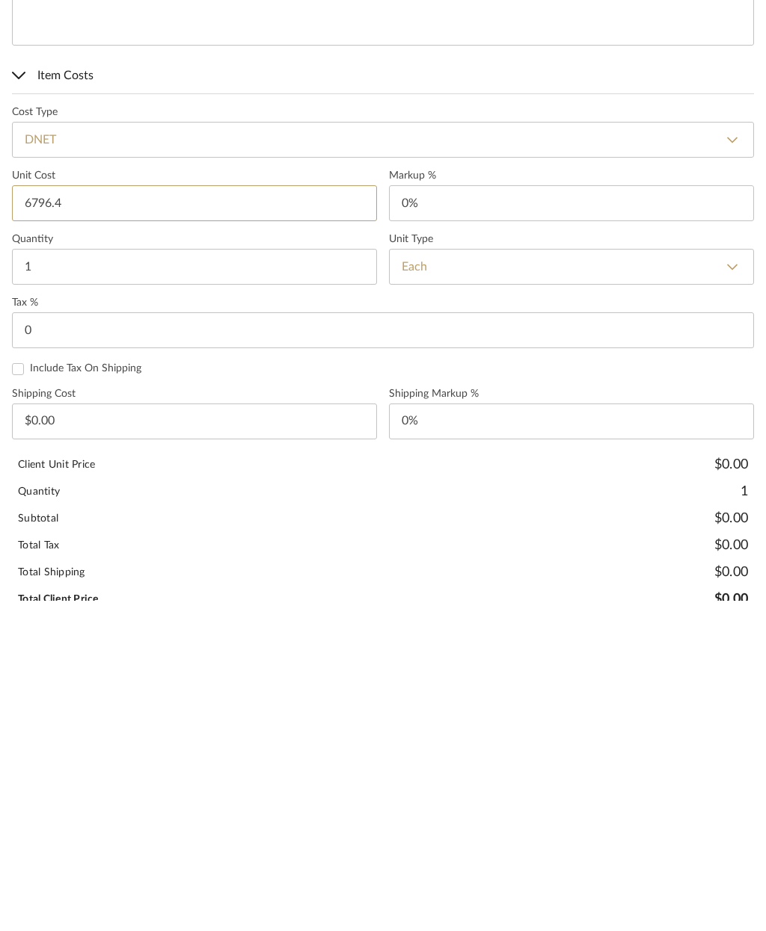
scroll to position [561, 0]
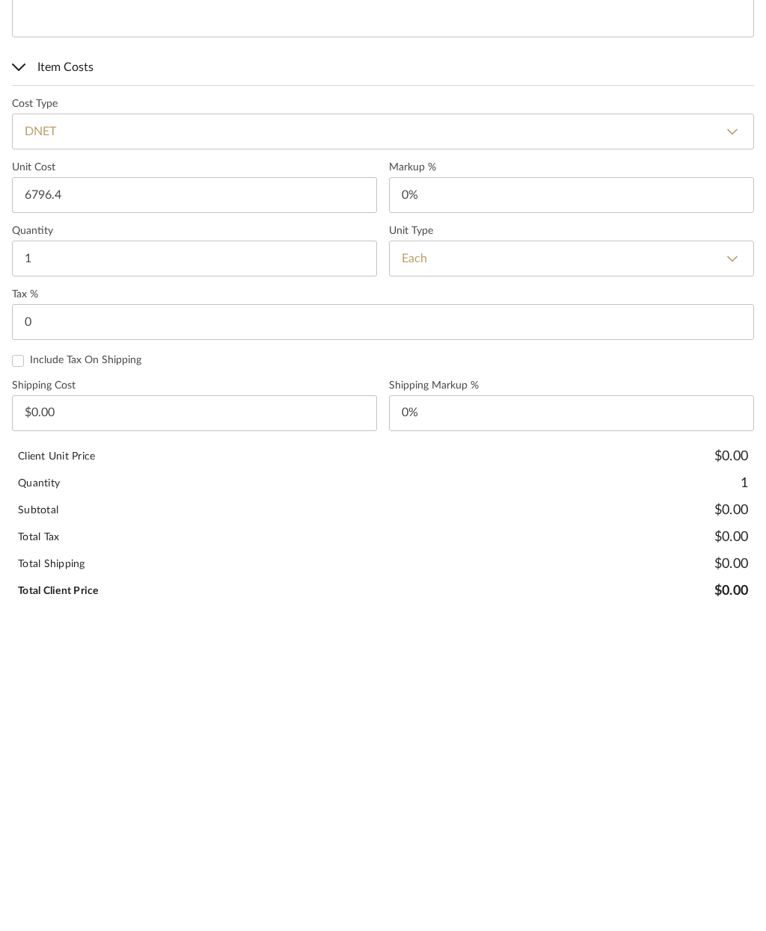
click at [62, 389] on span "Item Costs" at bounding box center [380, 398] width 736 height 18
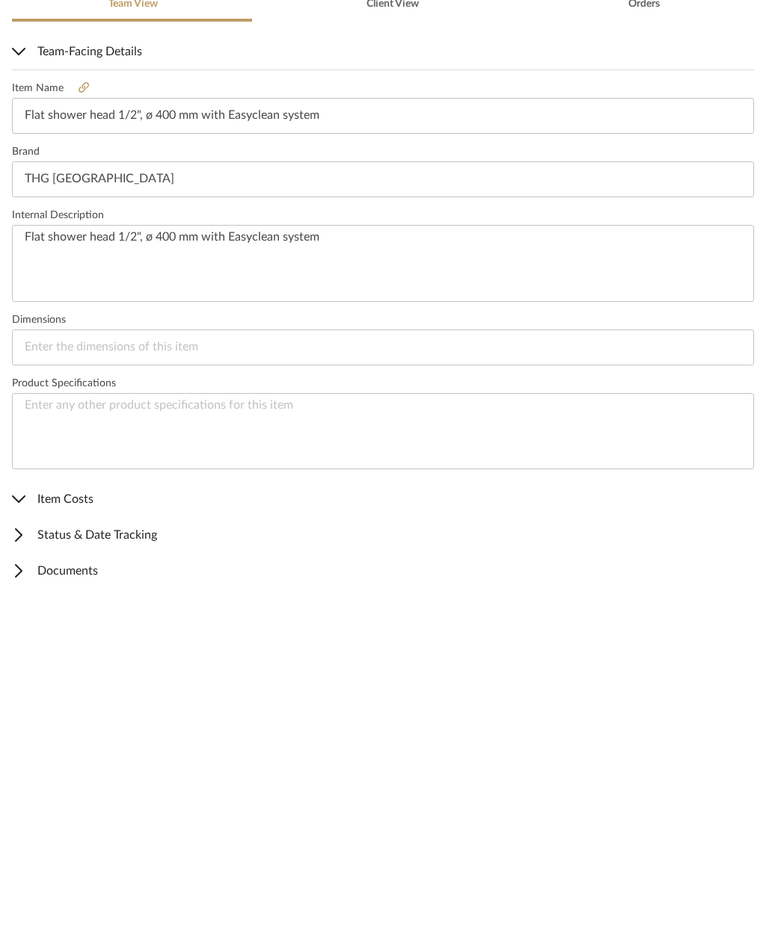
type input "$6,796.40"
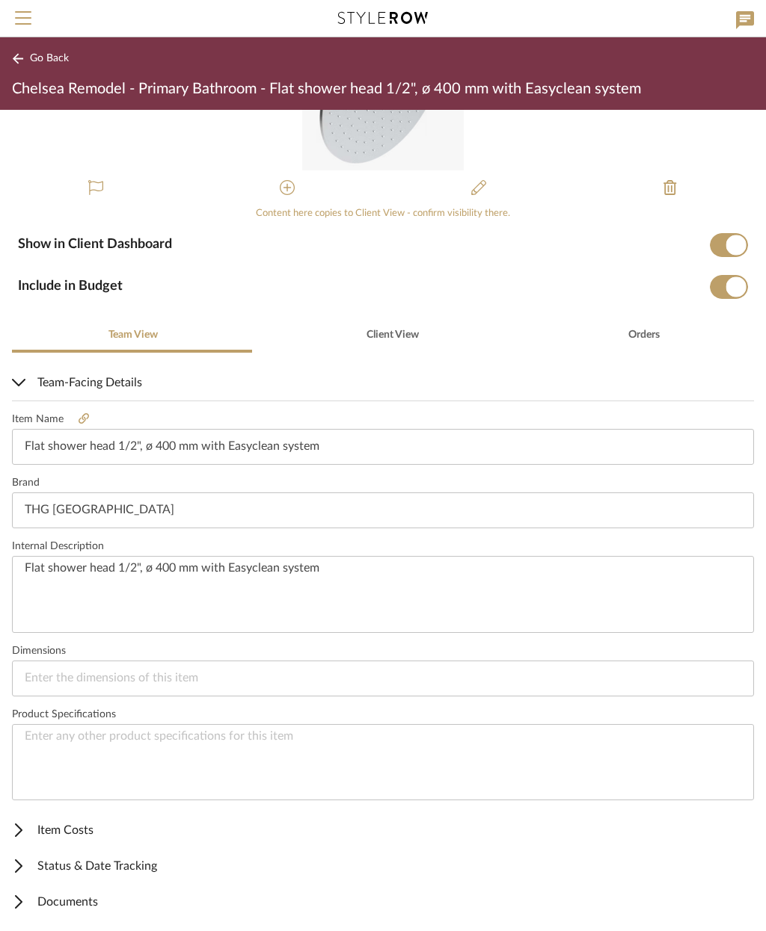
scroll to position [127, 0]
click at [105, 838] on span "Item Costs" at bounding box center [380, 831] width 736 height 18
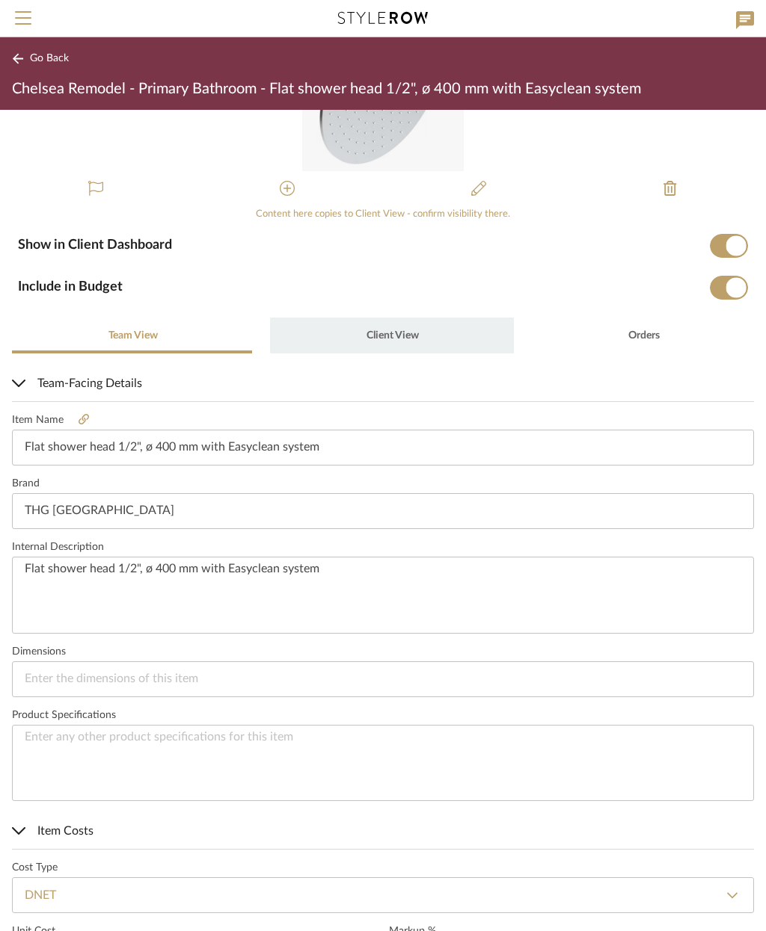
click at [387, 327] on span "Client View" at bounding box center [391, 336] width 55 height 36
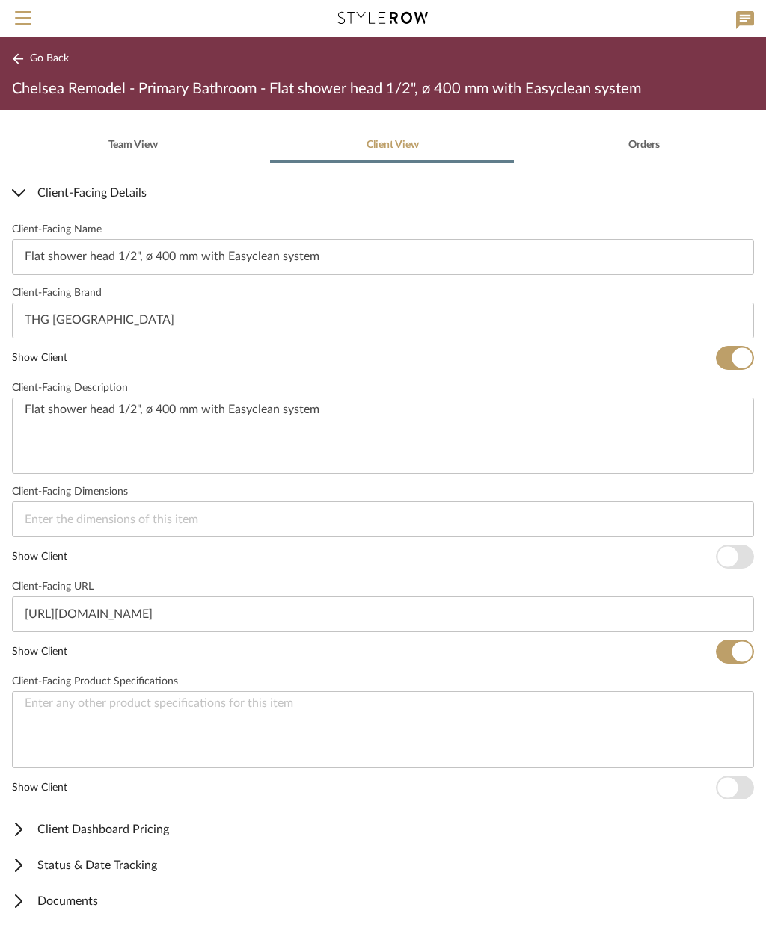
scroll to position [316, 0]
click at [129, 835] on span "Client Dashboard Pricing" at bounding box center [380, 831] width 736 height 18
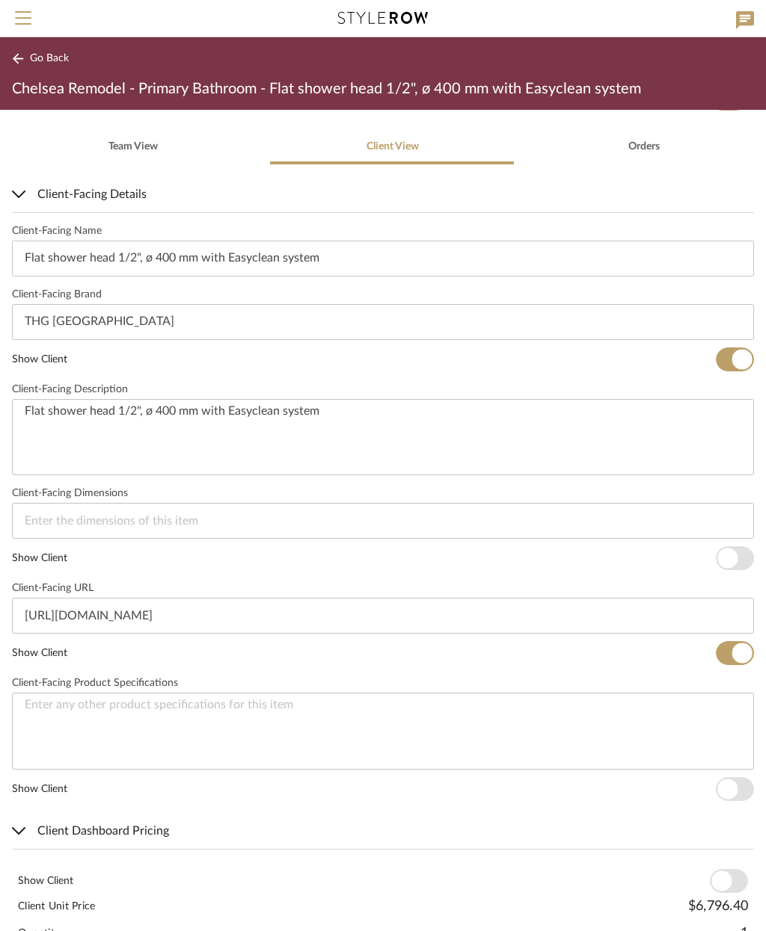
click at [733, 873] on span "button" at bounding box center [728, 881] width 38 height 24
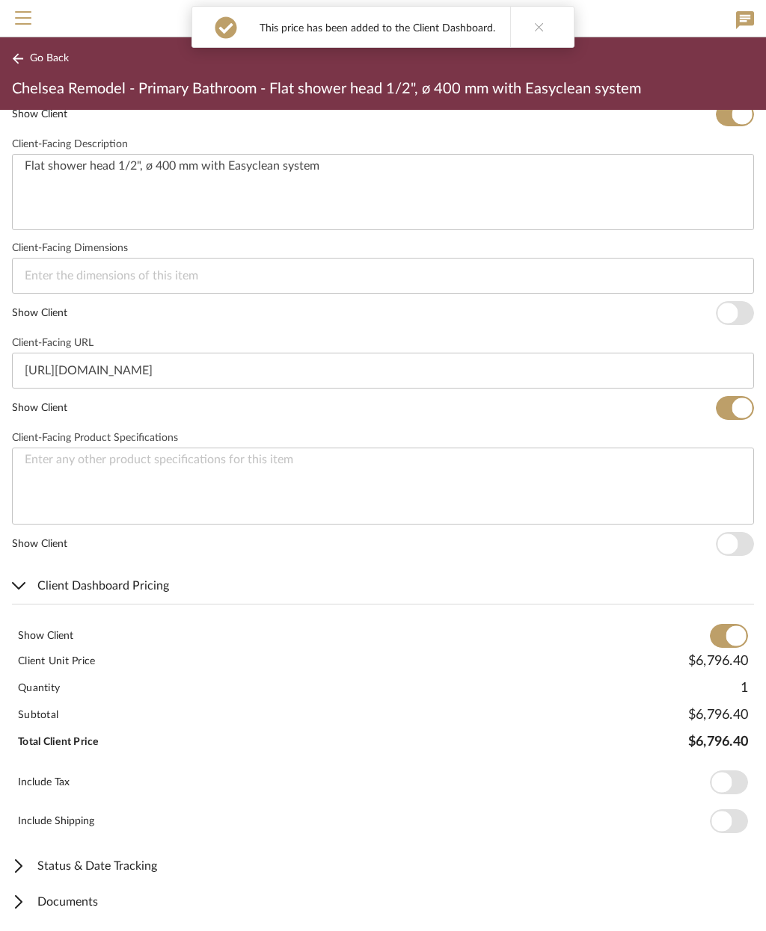
scroll to position [561, 0]
click at [130, 904] on span "Documents" at bounding box center [380, 903] width 736 height 18
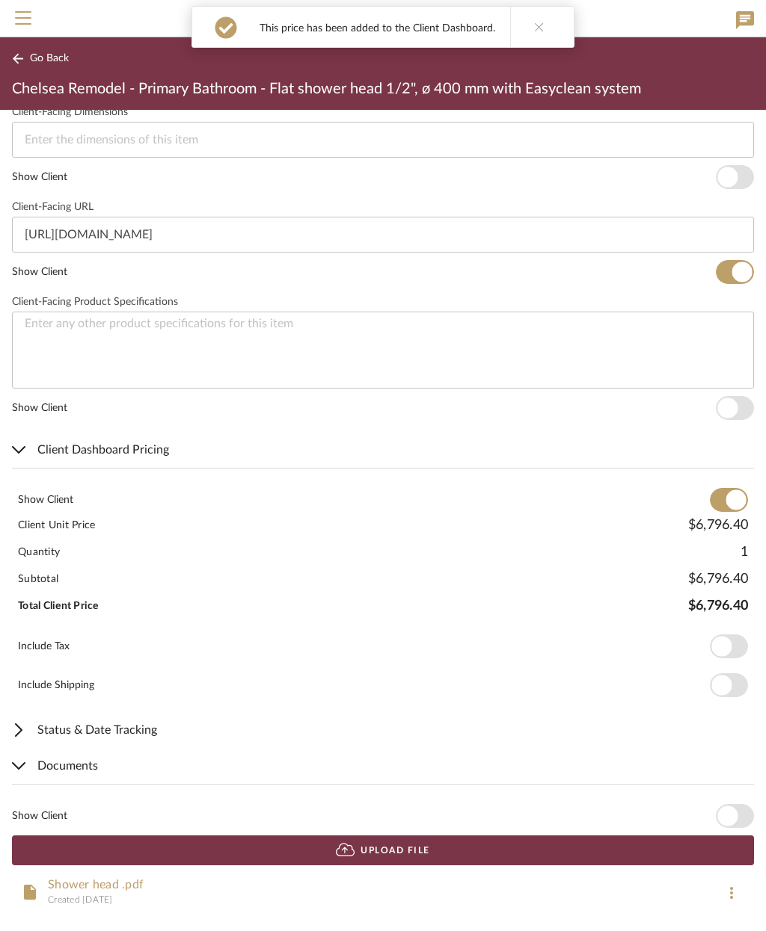
scroll to position [696, 0]
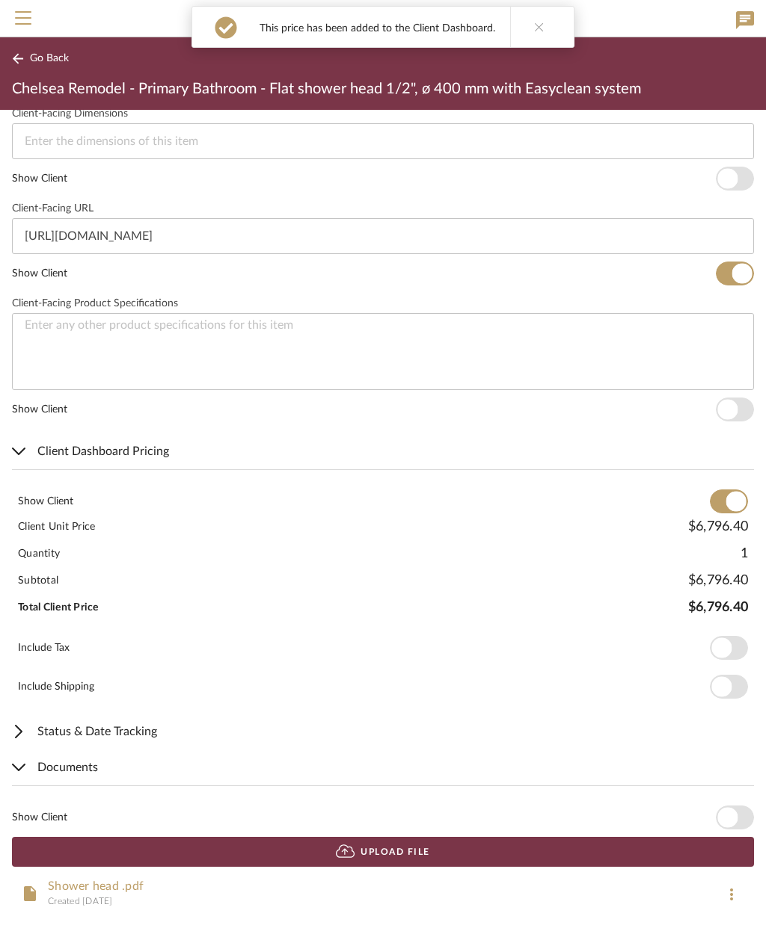
click at [733, 813] on span "button" at bounding box center [727, 818] width 20 height 20
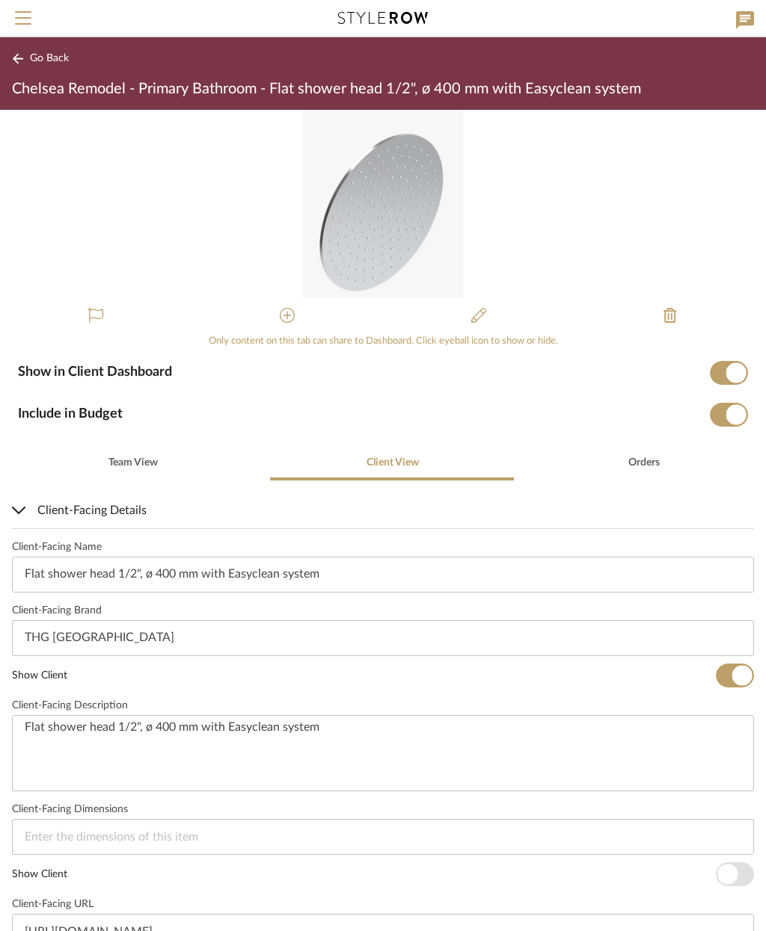
scroll to position [0, 0]
click at [49, 55] on span "Go Back" at bounding box center [49, 58] width 39 height 13
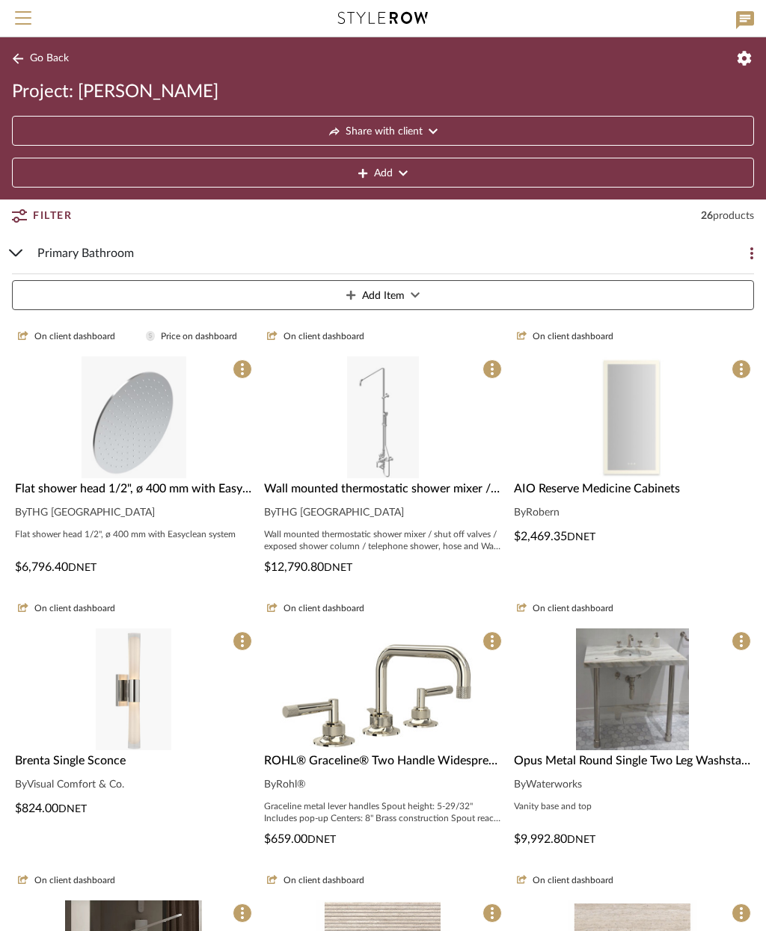
click at [426, 491] on span "Wall mounted thermostatic shower mixer / shut off valves / exposed shower colum…" at bounding box center [730, 489] width 933 height 12
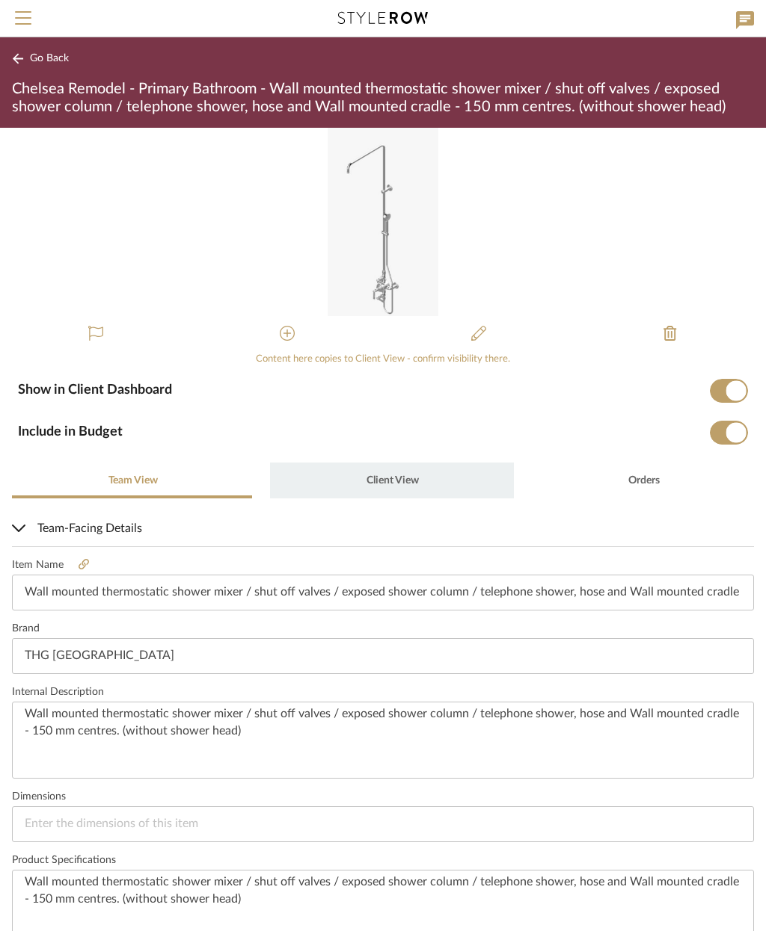
click at [399, 479] on span "Client View" at bounding box center [392, 480] width 52 height 10
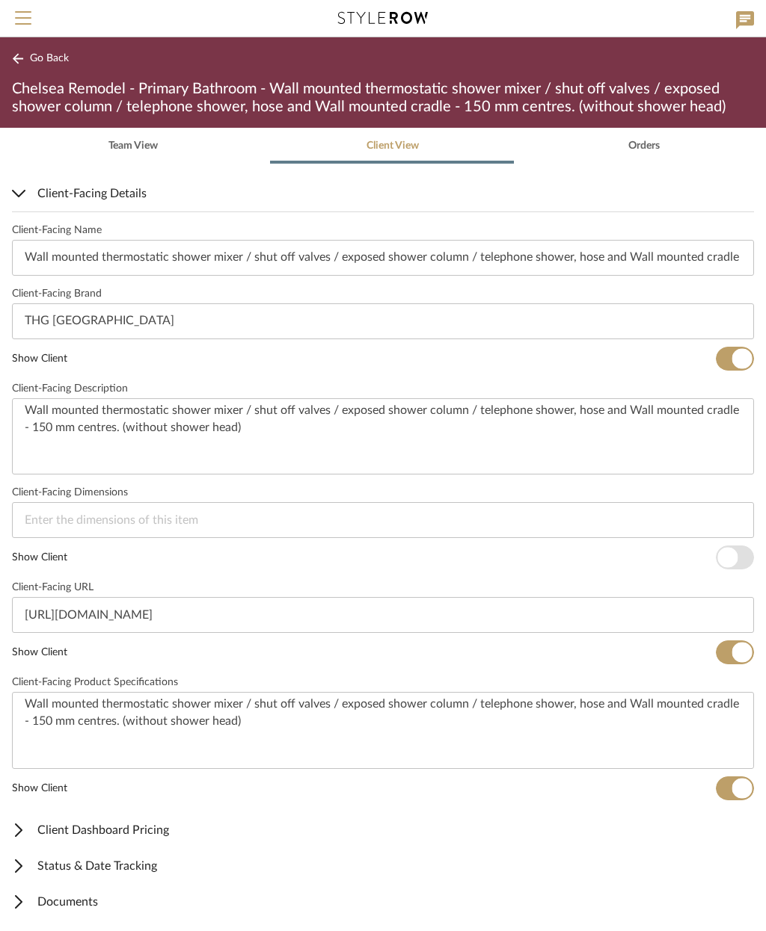
scroll to position [334, 0]
click at [119, 835] on span "Client Dashboard Pricing" at bounding box center [380, 831] width 736 height 18
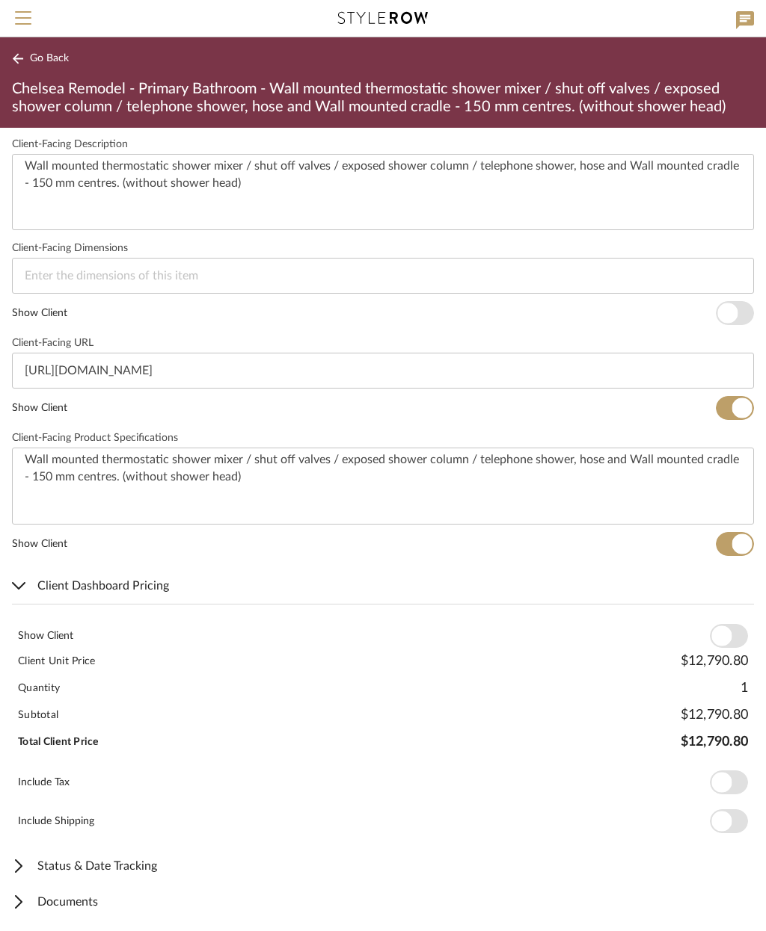
scroll to position [579, 0]
click at [724, 633] on span "button" at bounding box center [721, 637] width 20 height 20
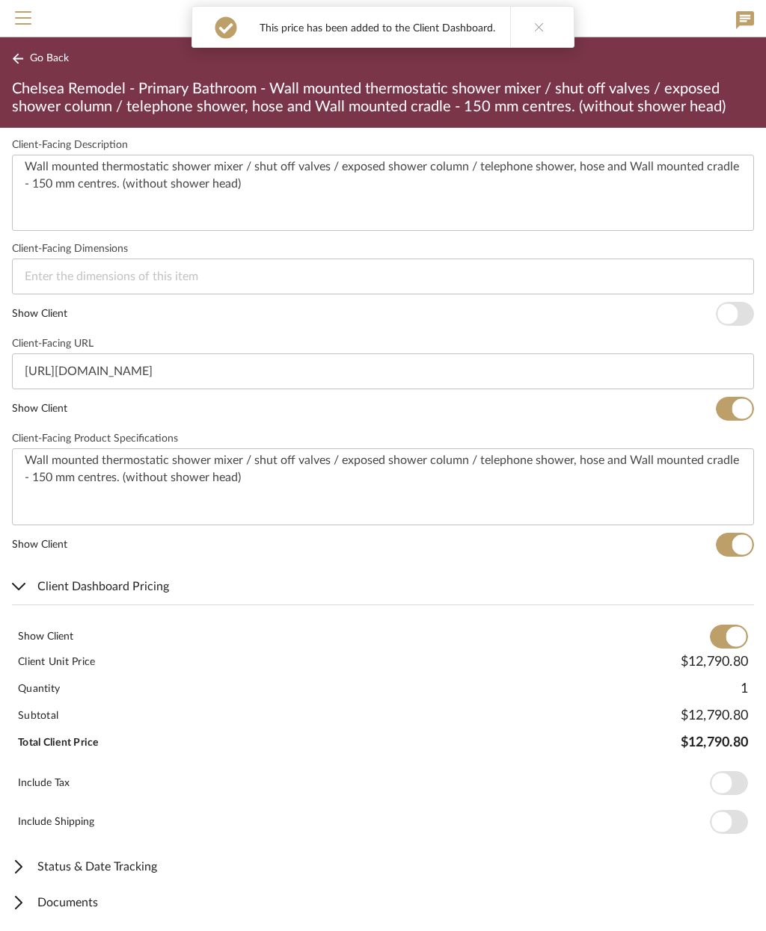
click at [96, 899] on span "Documents" at bounding box center [380, 903] width 736 height 18
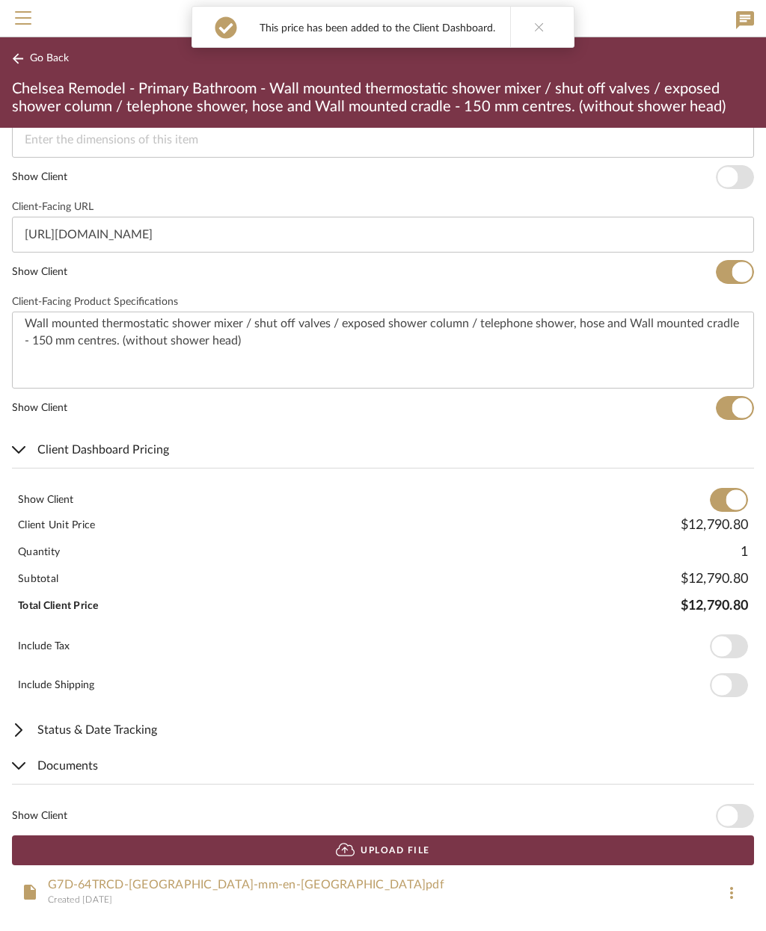
scroll to position [714, 0]
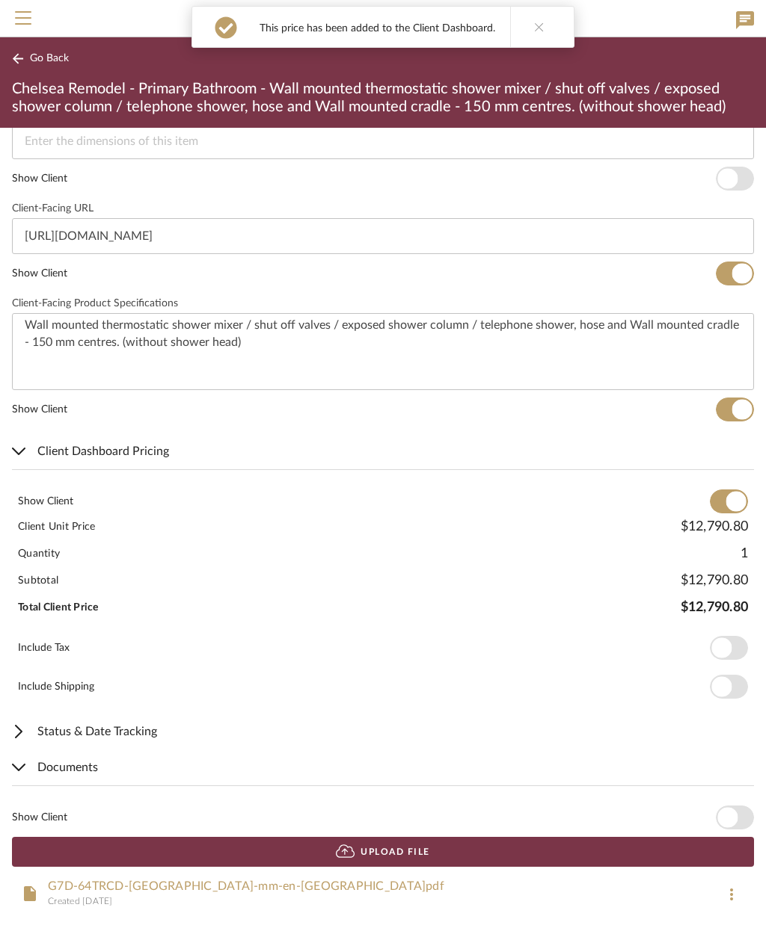
click at [730, 812] on span "button" at bounding box center [727, 818] width 20 height 20
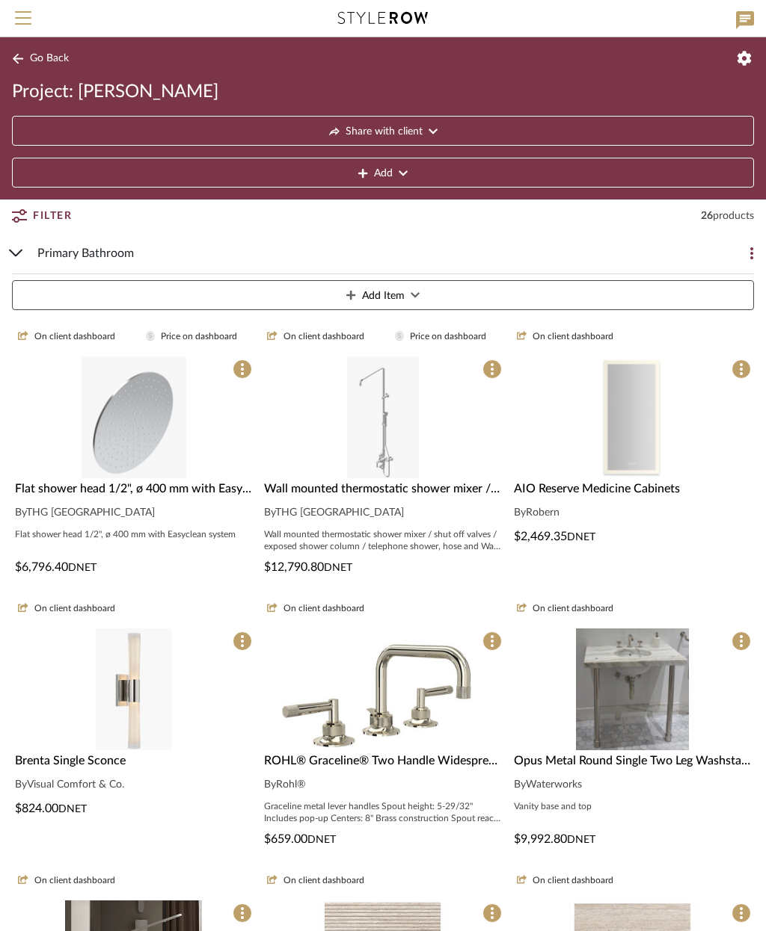
click at [650, 490] on img at bounding box center [632, 551] width 77 height 122
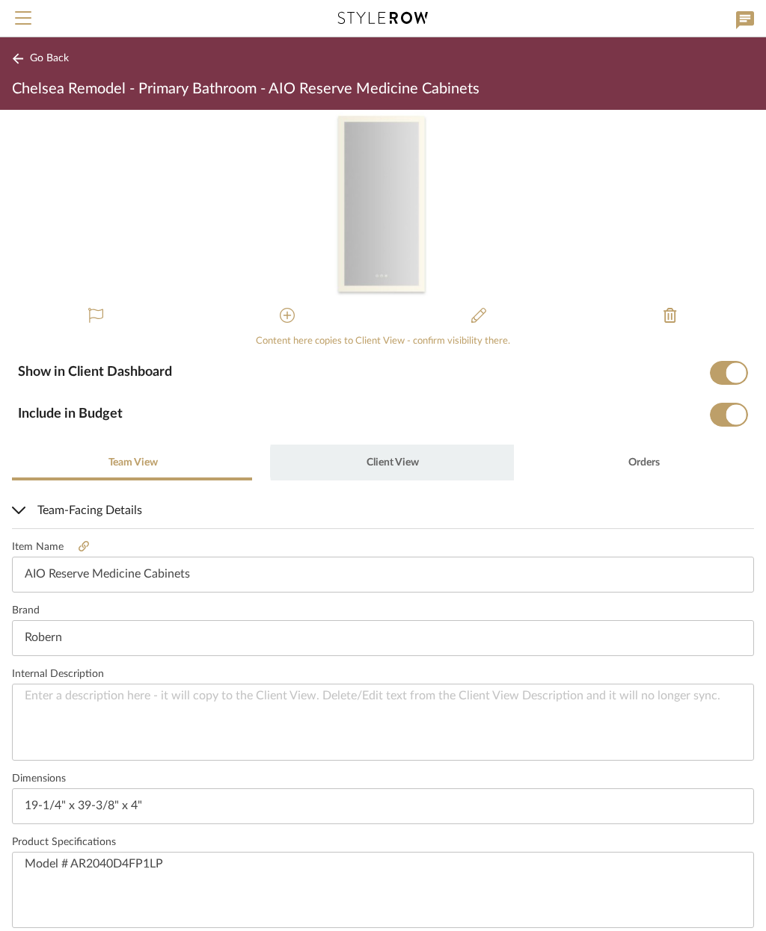
click at [396, 463] on span "Client View" at bounding box center [392, 463] width 52 height 10
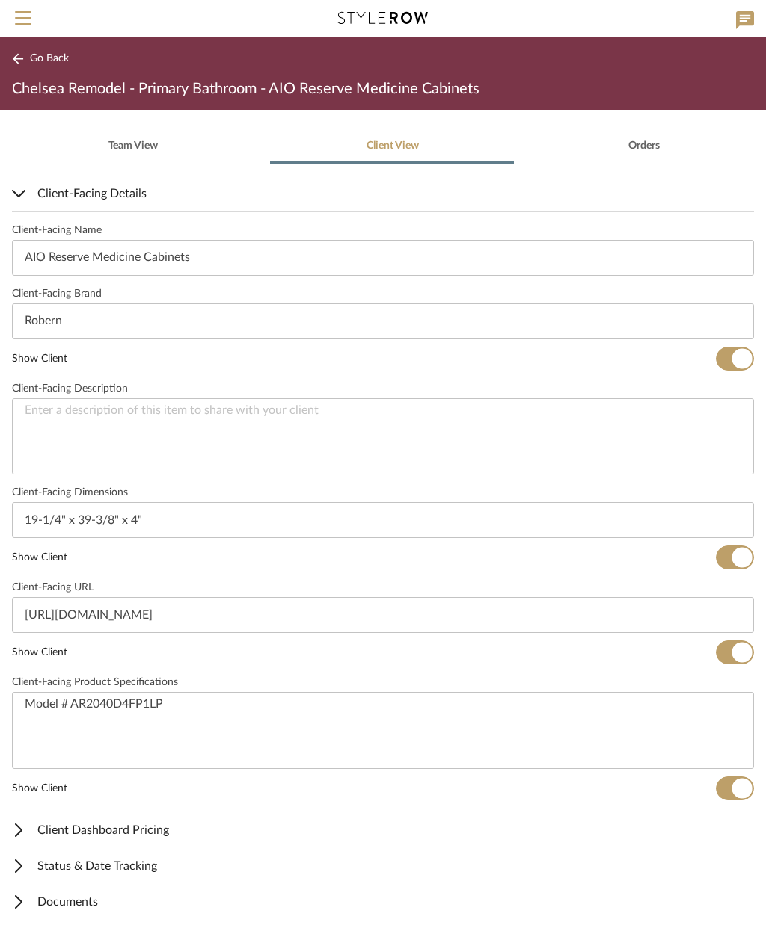
scroll to position [316, 0]
click at [136, 837] on span "Client Dashboard Pricing" at bounding box center [380, 831] width 736 height 18
click at [722, 878] on span "button" at bounding box center [721, 882] width 20 height 20
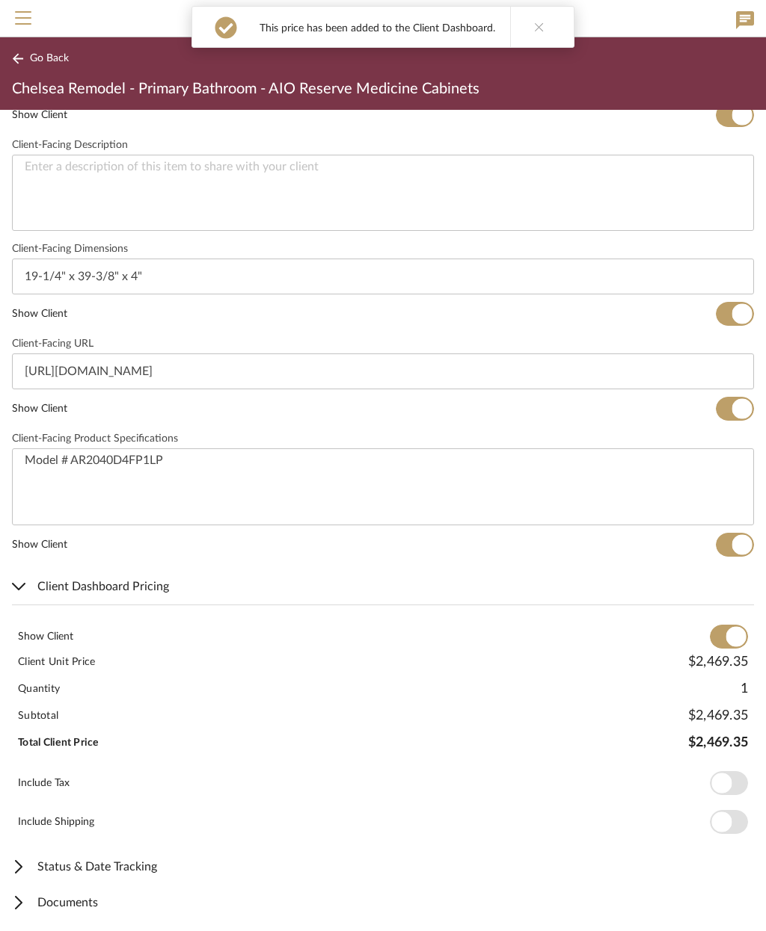
scroll to position [561, 0]
click at [83, 904] on span "Documents" at bounding box center [380, 903] width 736 height 18
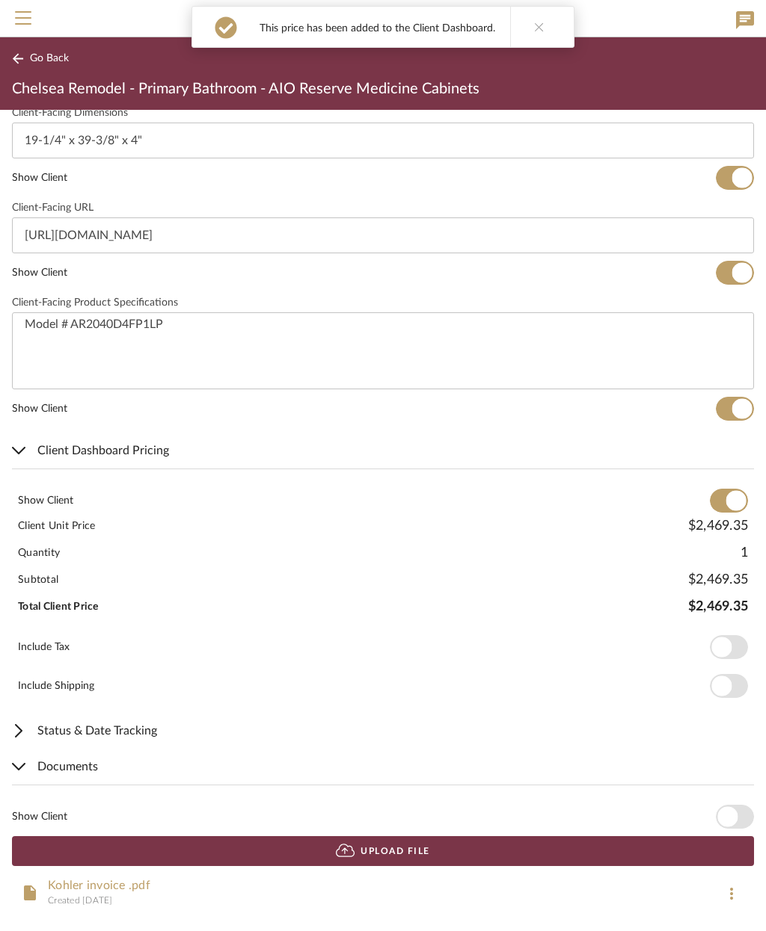
scroll to position [696, 0]
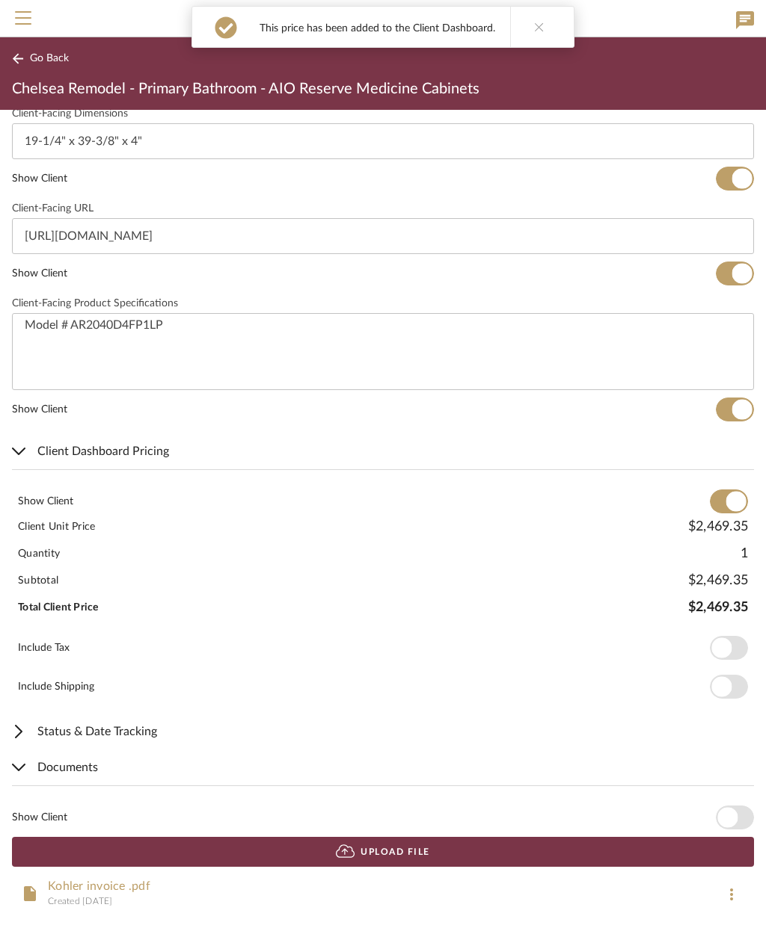
click at [733, 822] on span "button" at bounding box center [727, 818] width 20 height 20
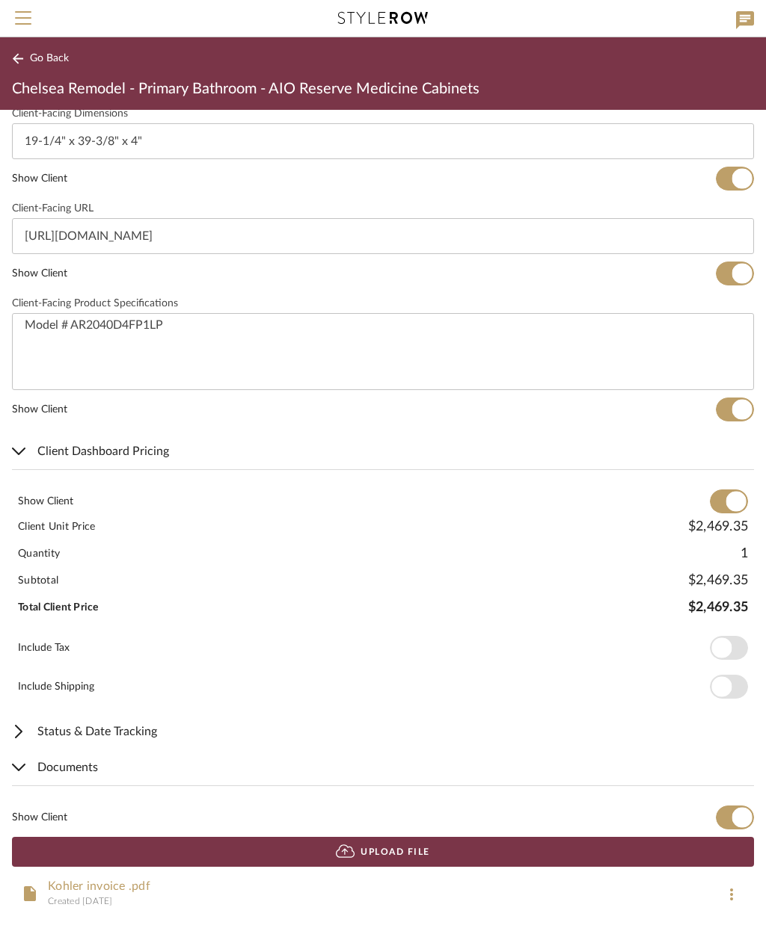
click at [46, 57] on span "Go Back" at bounding box center [49, 58] width 39 height 13
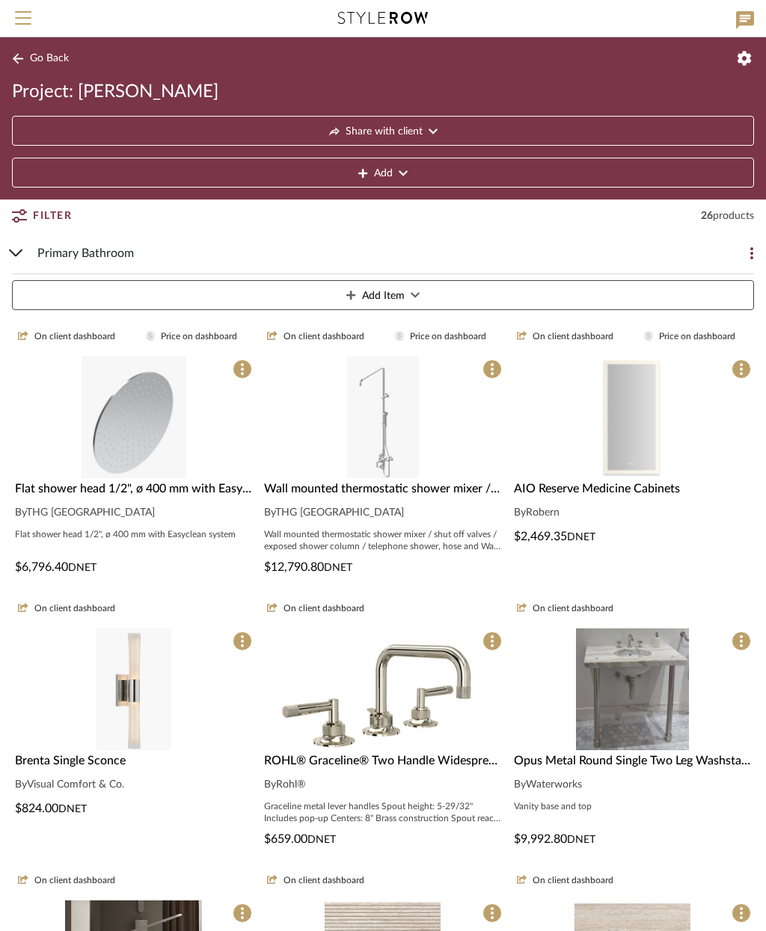
click at [406, 499] on div "Wall mounted thermostatic shower mixer / shut off valves / exposed shower colum…" at bounding box center [382, 528] width 243 height 96
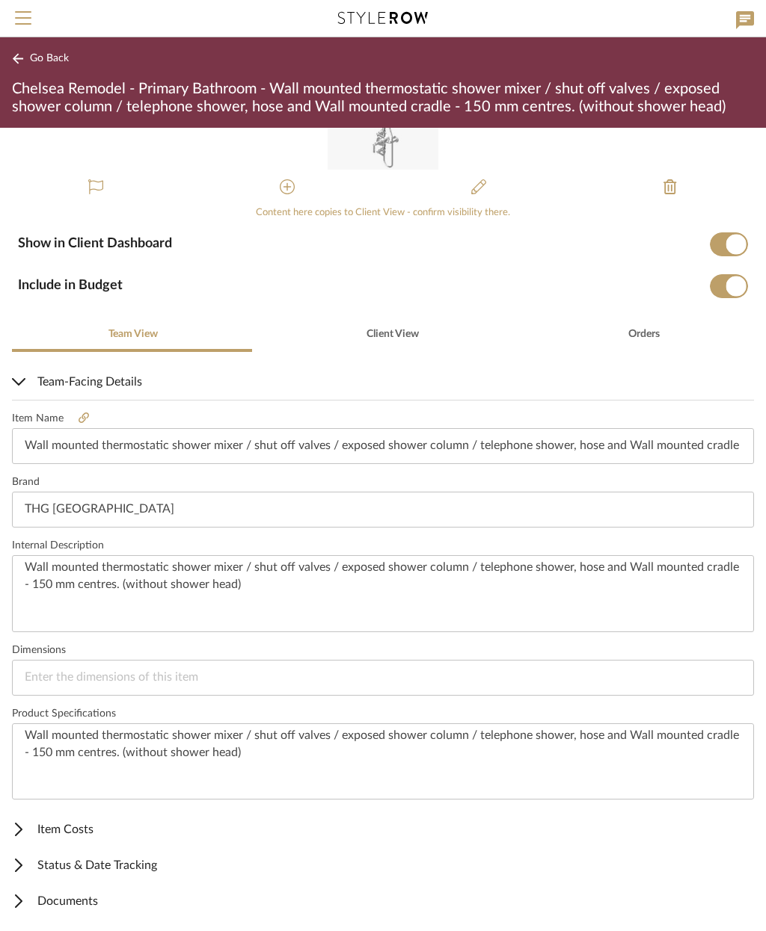
scroll to position [145, 0]
click at [84, 835] on span "Item Costs" at bounding box center [380, 831] width 736 height 18
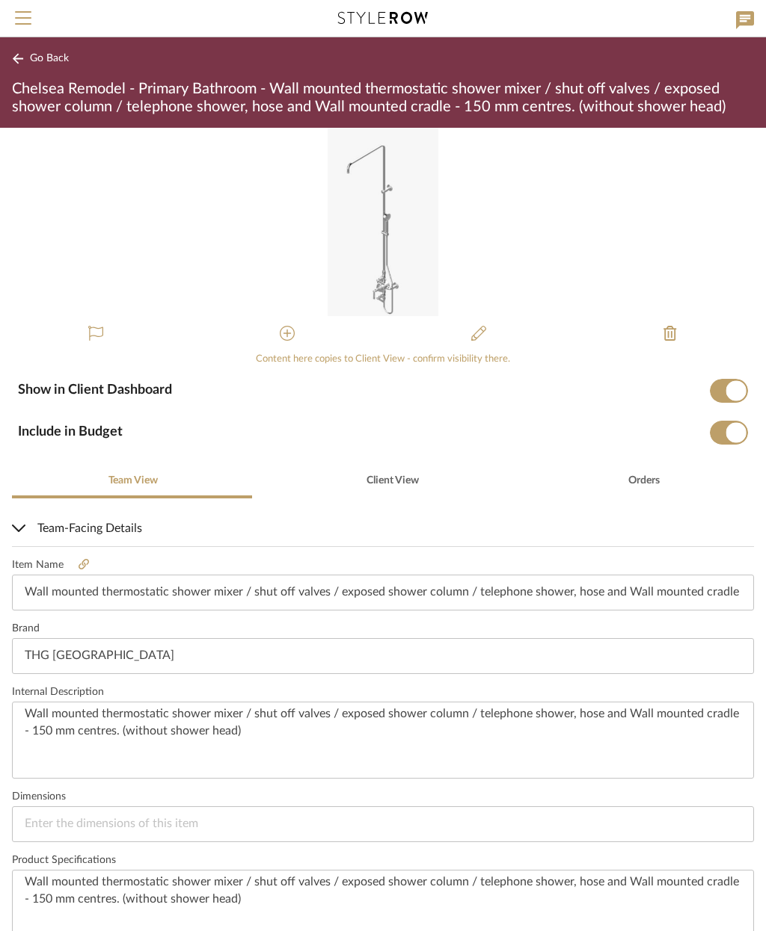
scroll to position [0, 0]
click at [44, 58] on span "Go Back" at bounding box center [49, 58] width 39 height 13
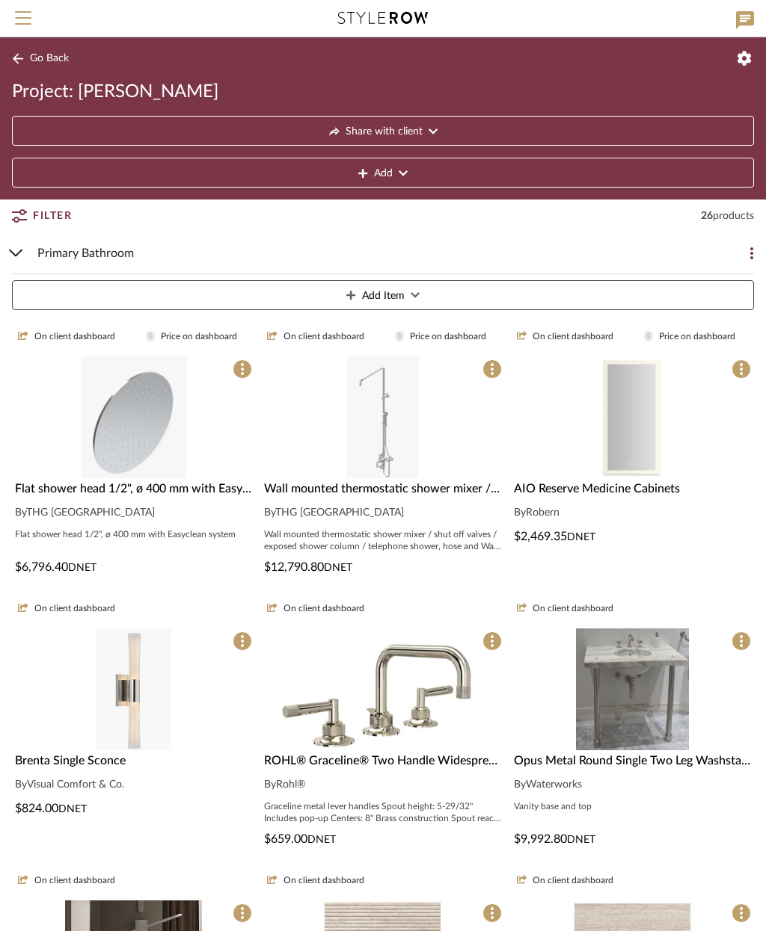
click at [116, 763] on img at bounding box center [134, 824] width 76 height 122
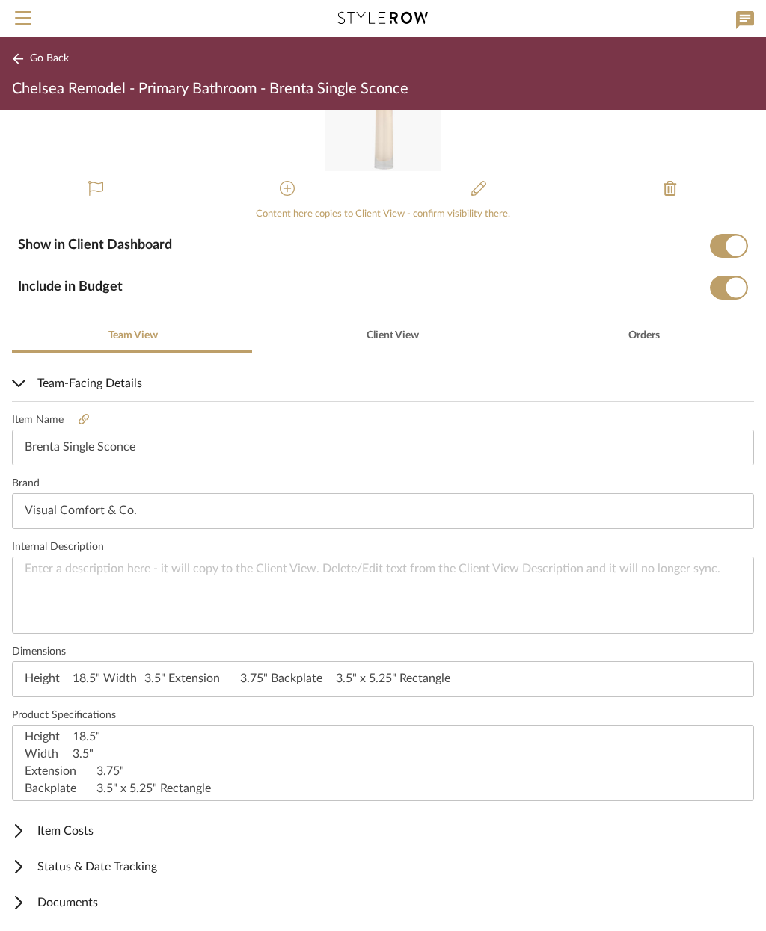
click at [96, 835] on span "Item Costs" at bounding box center [380, 831] width 736 height 18
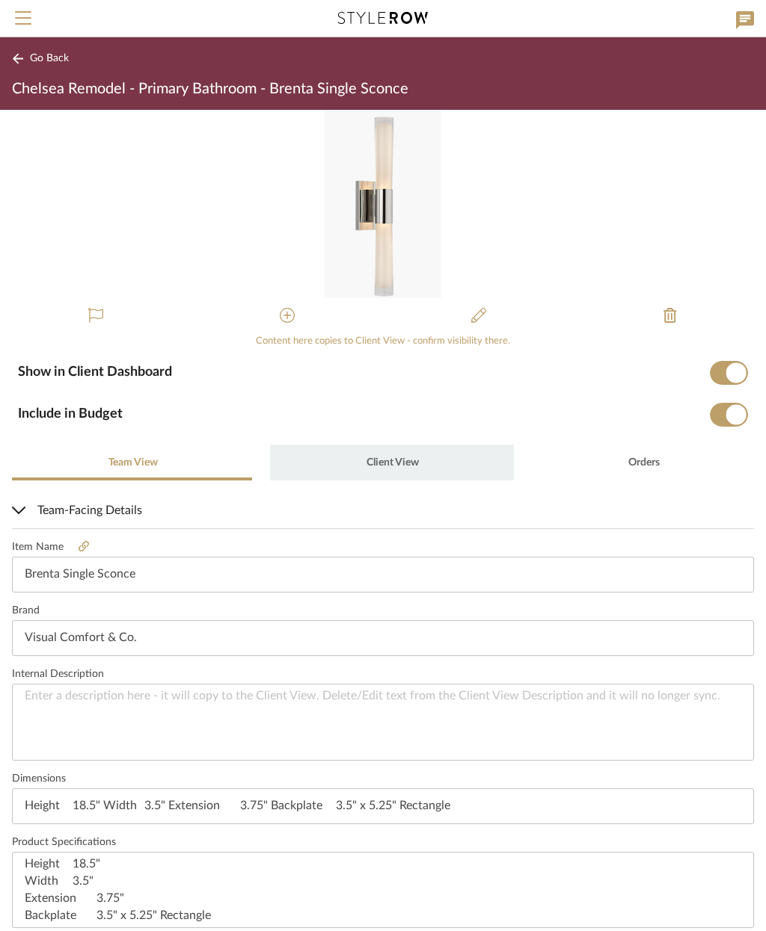
click at [388, 466] on span "Client View" at bounding box center [392, 463] width 52 height 10
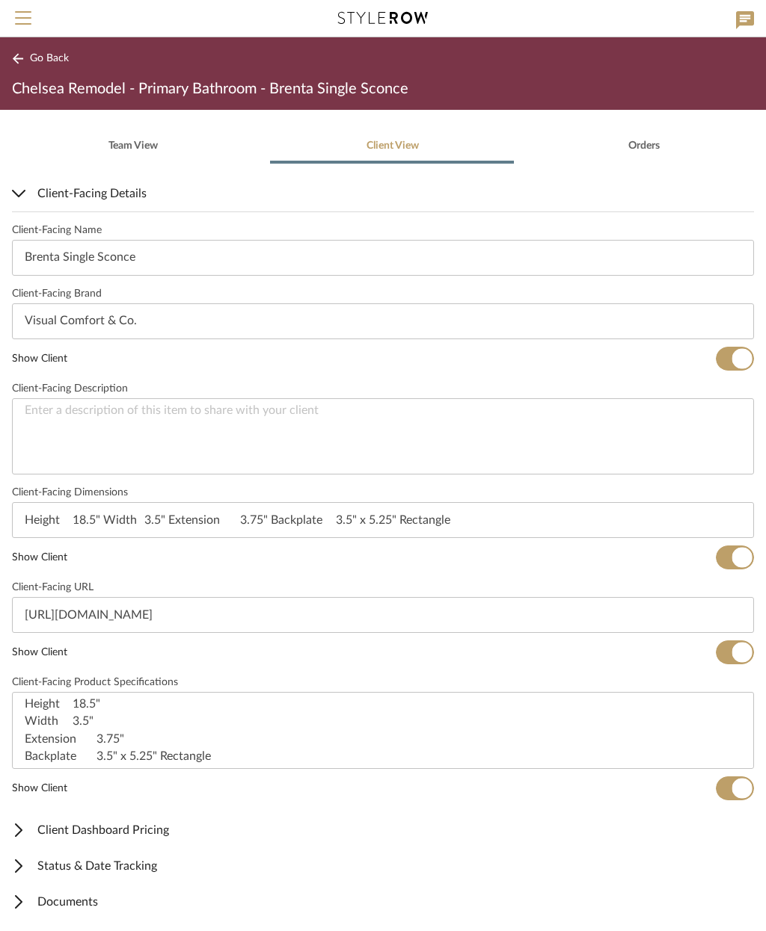
scroll to position [316, 0]
click at [194, 823] on span "Client Dashboard Pricing" at bounding box center [380, 831] width 736 height 18
click at [736, 875] on span "button" at bounding box center [728, 881] width 38 height 24
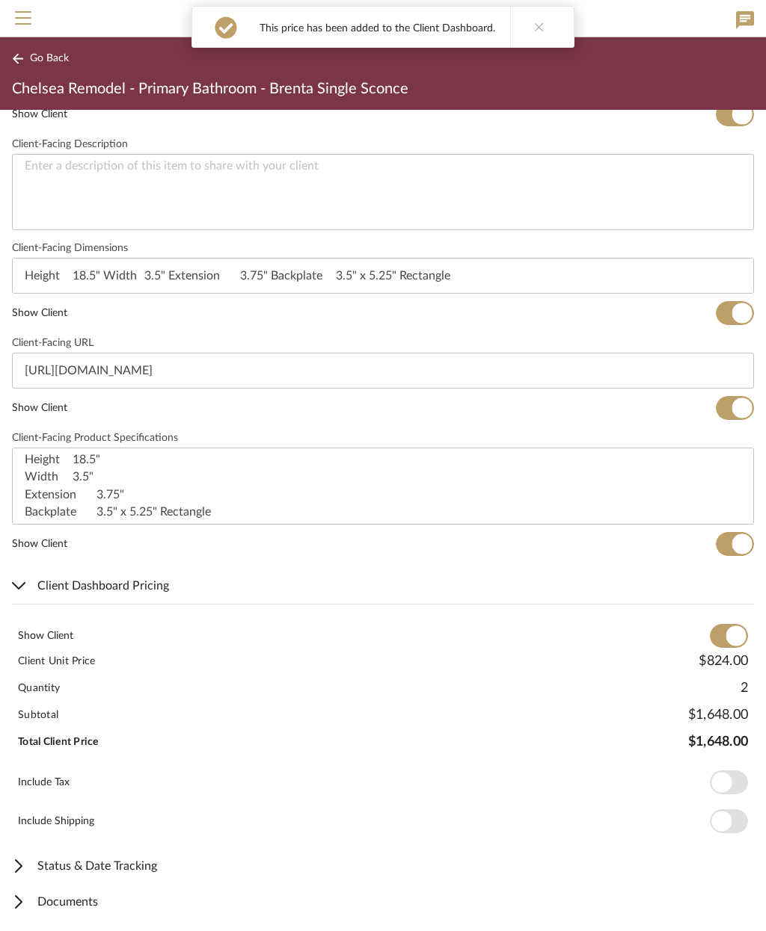
scroll to position [561, 0]
click at [114, 907] on span "Documents" at bounding box center [380, 903] width 736 height 18
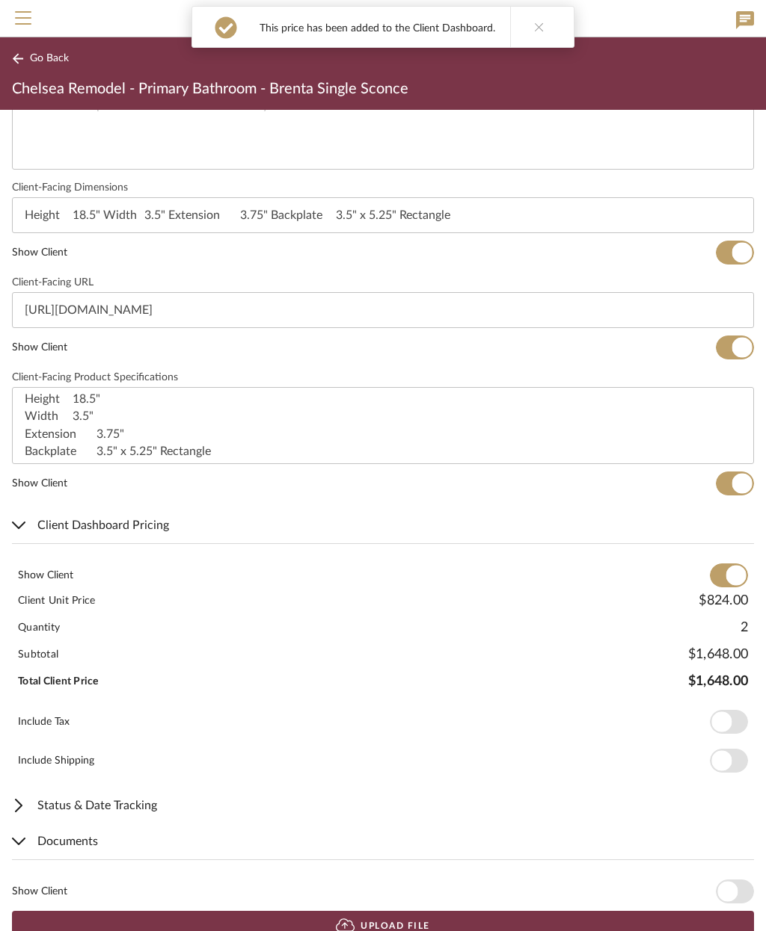
scroll to position [620, 0]
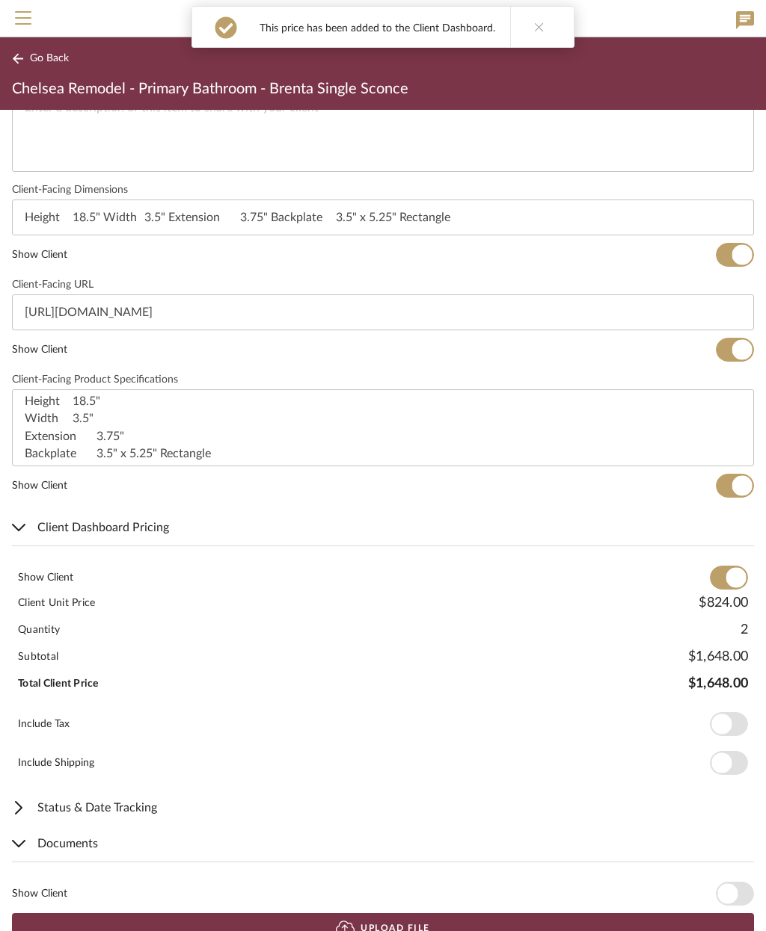
click at [735, 893] on span "button" at bounding box center [727, 894] width 20 height 20
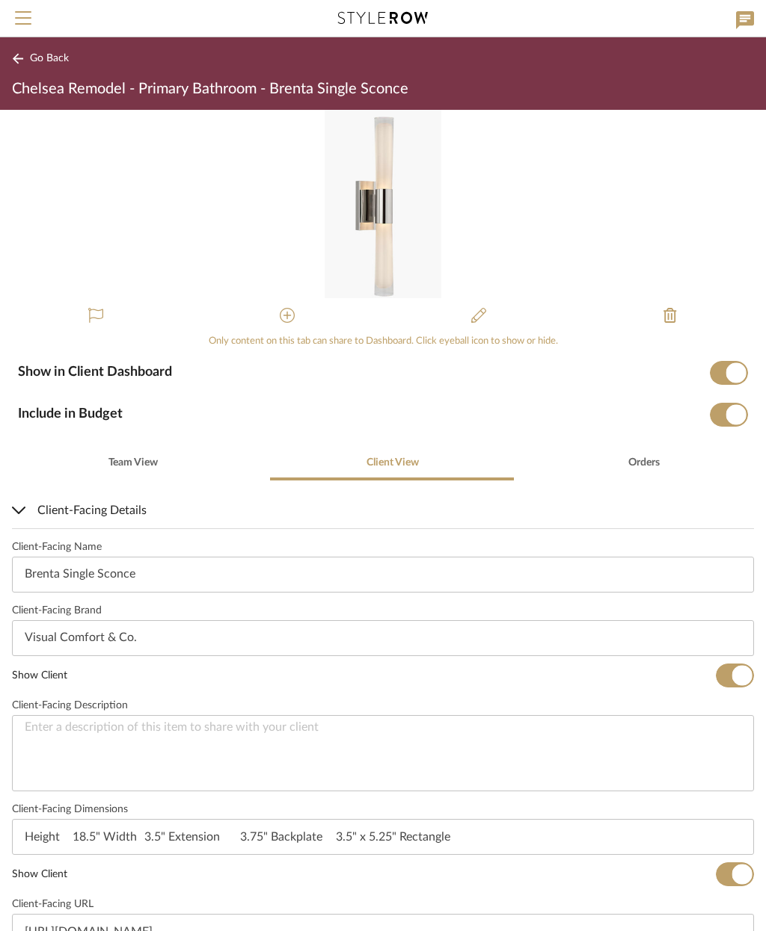
scroll to position [0, 0]
click at [46, 58] on span "Go Back" at bounding box center [49, 58] width 39 height 13
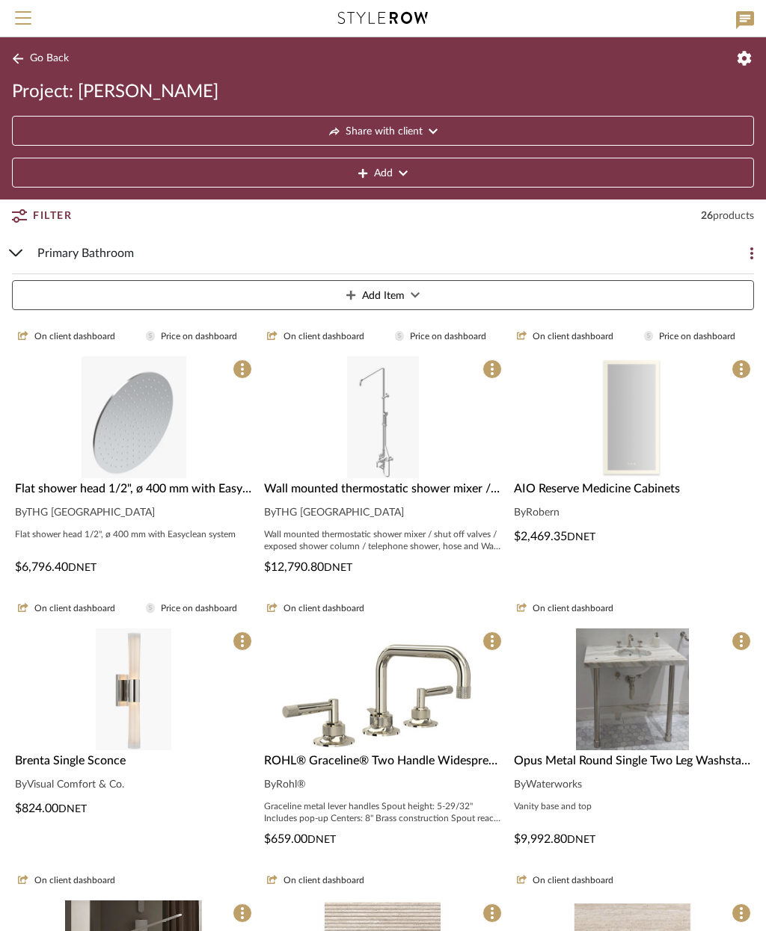
click at [422, 763] on img at bounding box center [382, 824] width 215 height 122
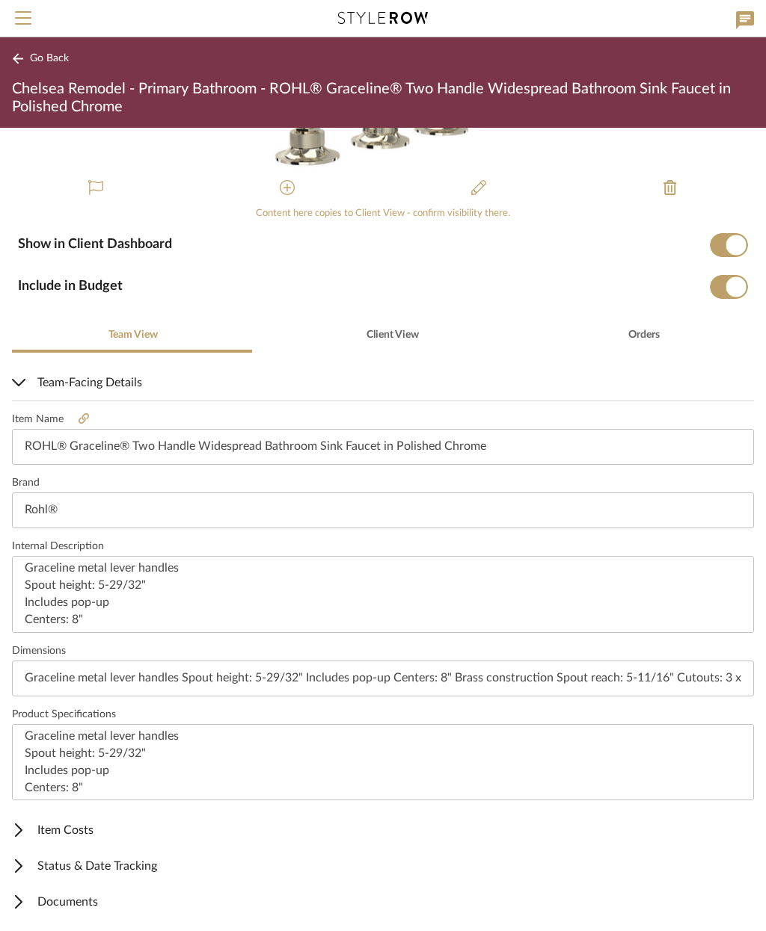
scroll to position [145, 0]
click at [84, 830] on span "Item Costs" at bounding box center [380, 831] width 736 height 18
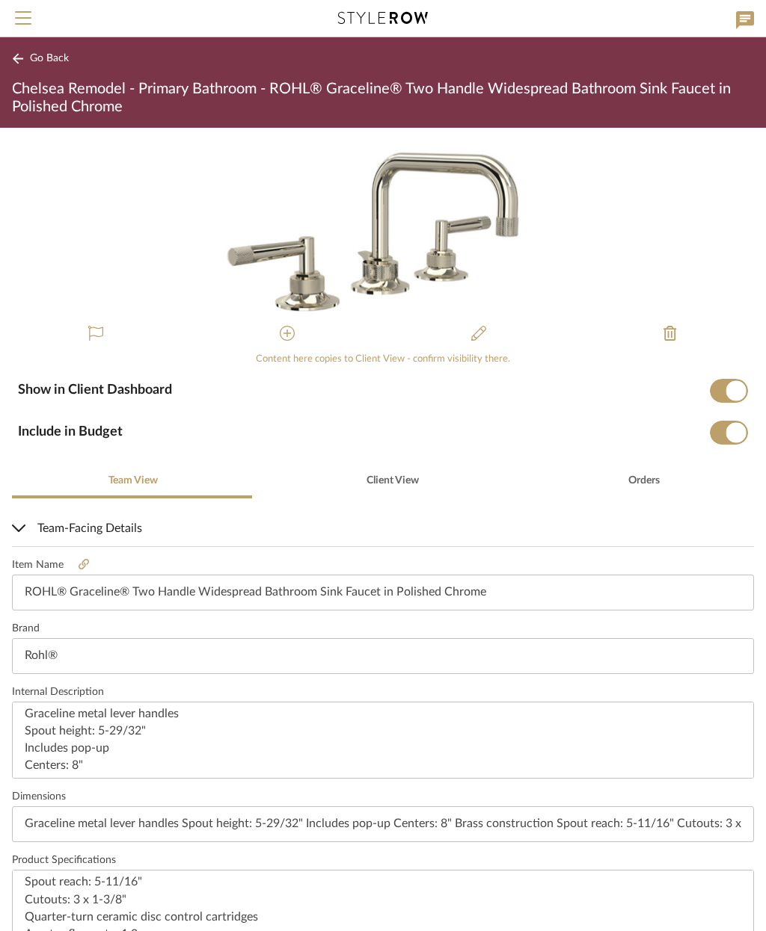
scroll to position [0, 0]
click at [383, 475] on span "Client View" at bounding box center [392, 480] width 52 height 10
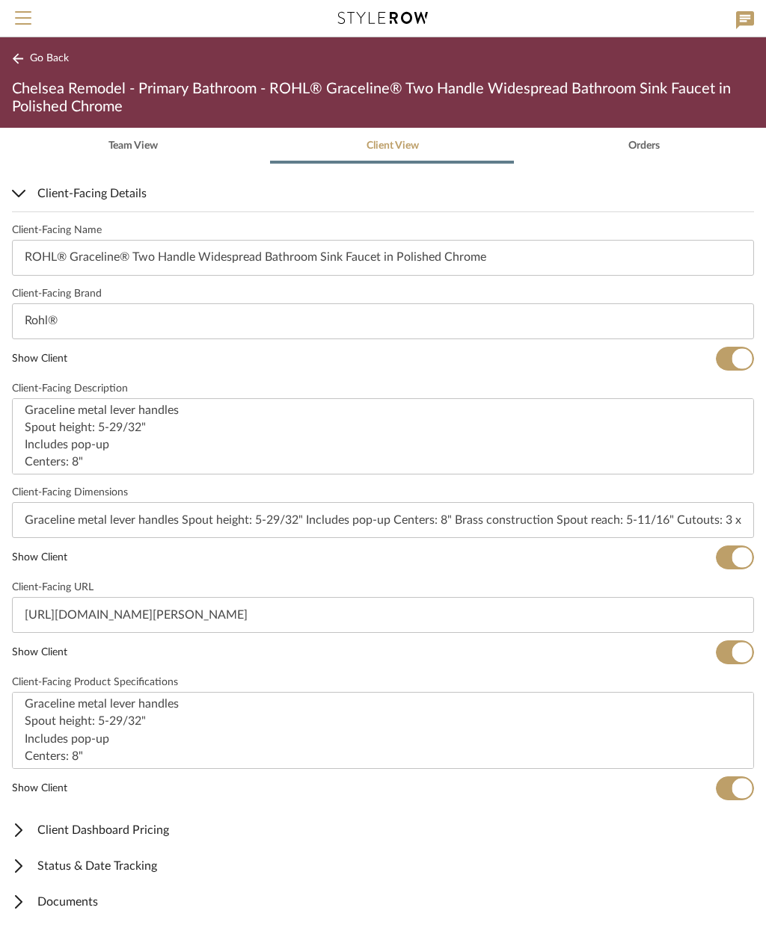
scroll to position [334, 0]
click at [164, 835] on span "Client Dashboard Pricing" at bounding box center [380, 831] width 736 height 18
click at [728, 875] on span "button" at bounding box center [721, 882] width 20 height 20
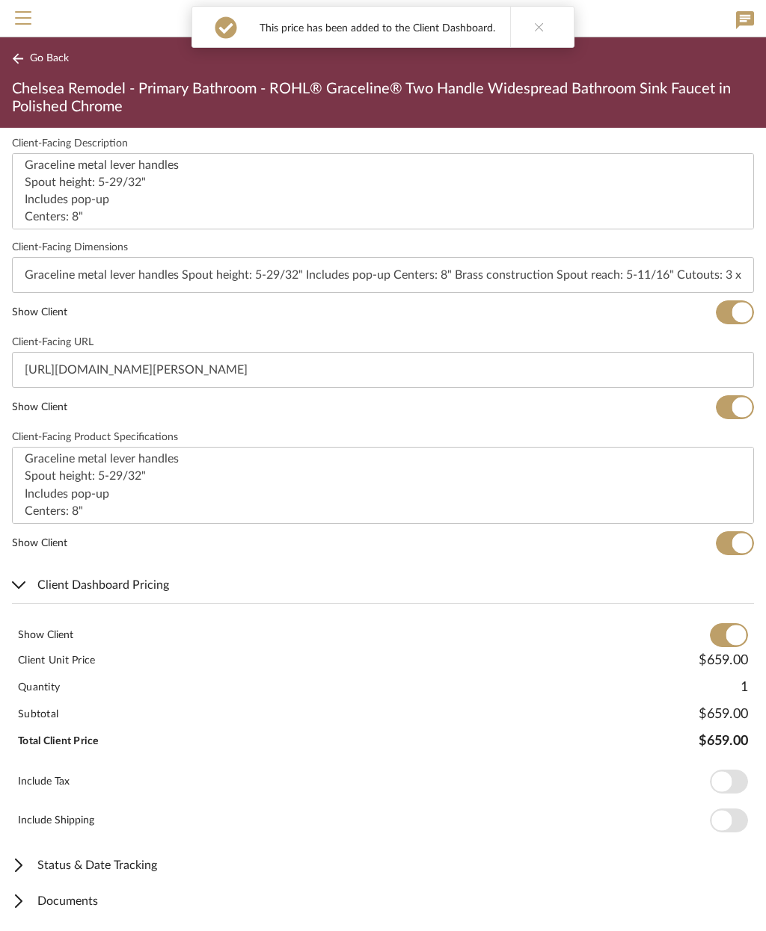
scroll to position [579, 0]
click at [87, 899] on span "Documents" at bounding box center [380, 903] width 736 height 18
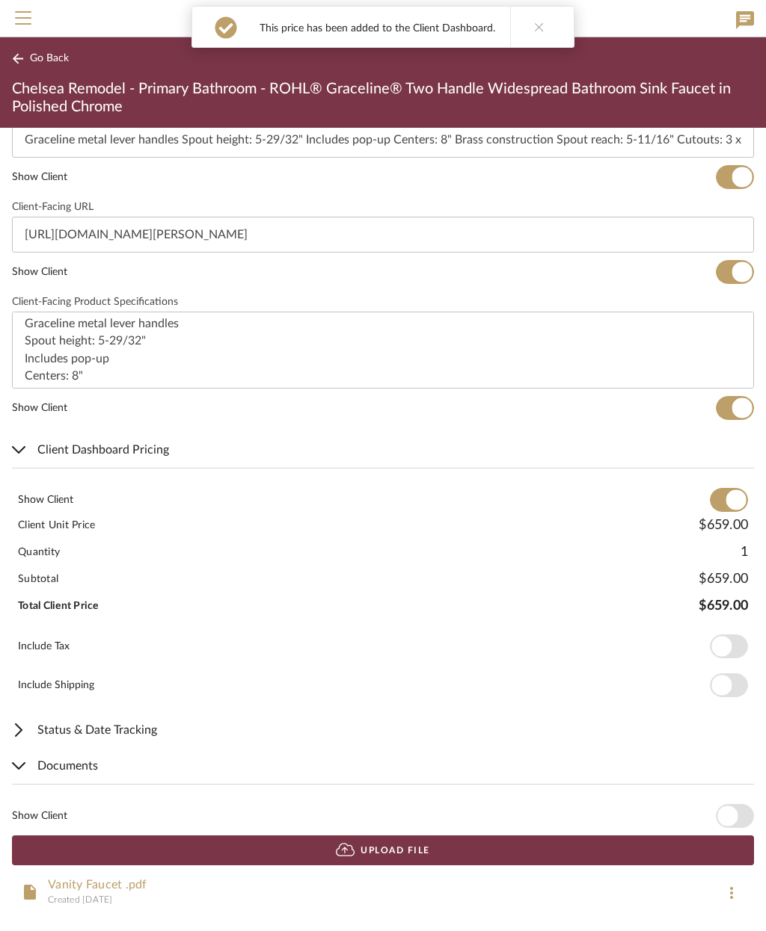
scroll to position [714, 0]
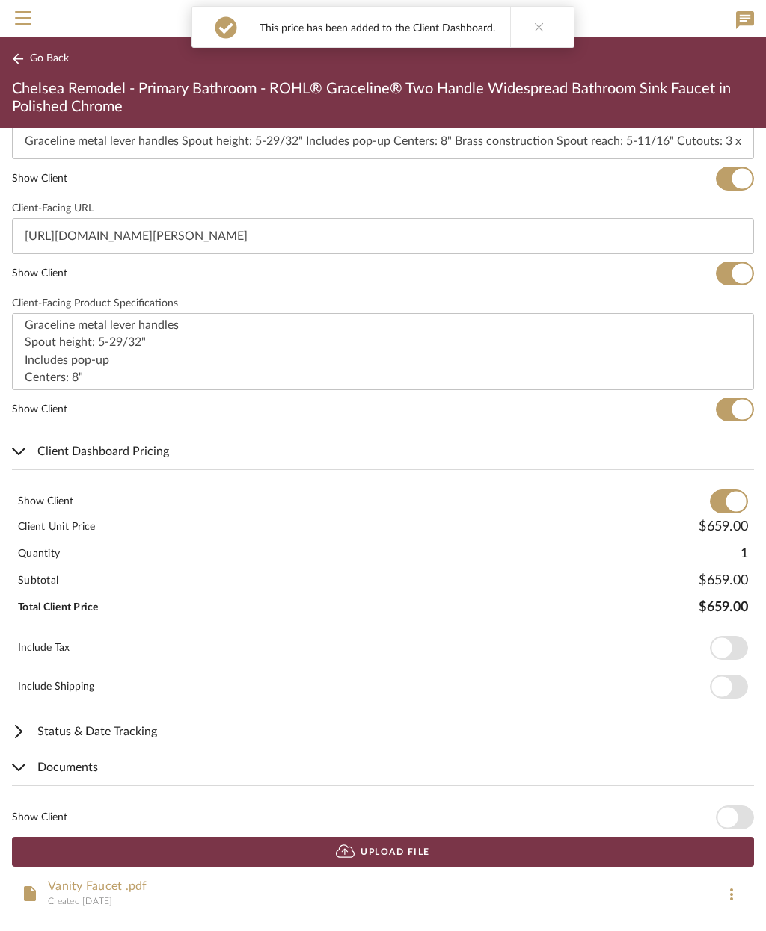
click at [724, 814] on span "button" at bounding box center [727, 818] width 20 height 20
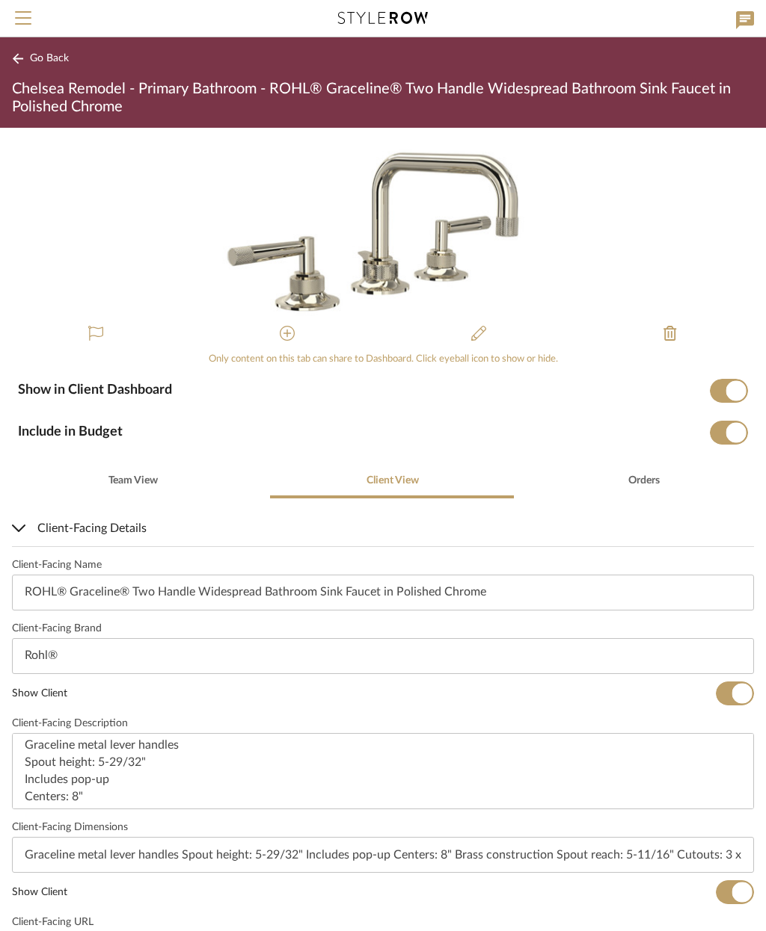
scroll to position [0, 0]
click at [59, 58] on span "Go Back" at bounding box center [49, 58] width 39 height 13
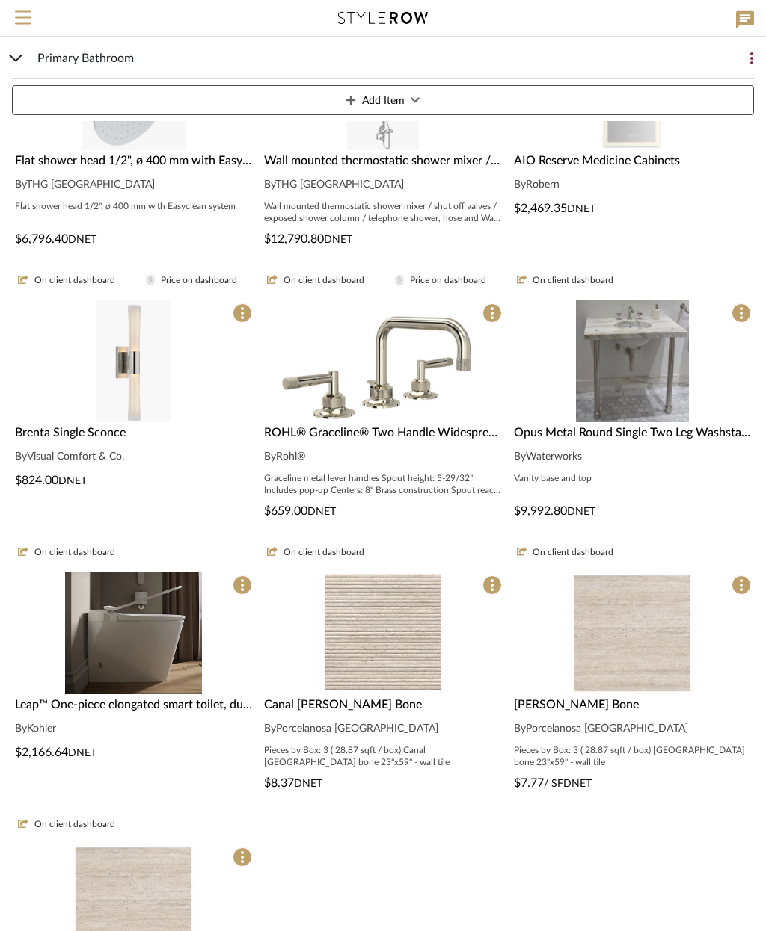
scroll to position [327, 0]
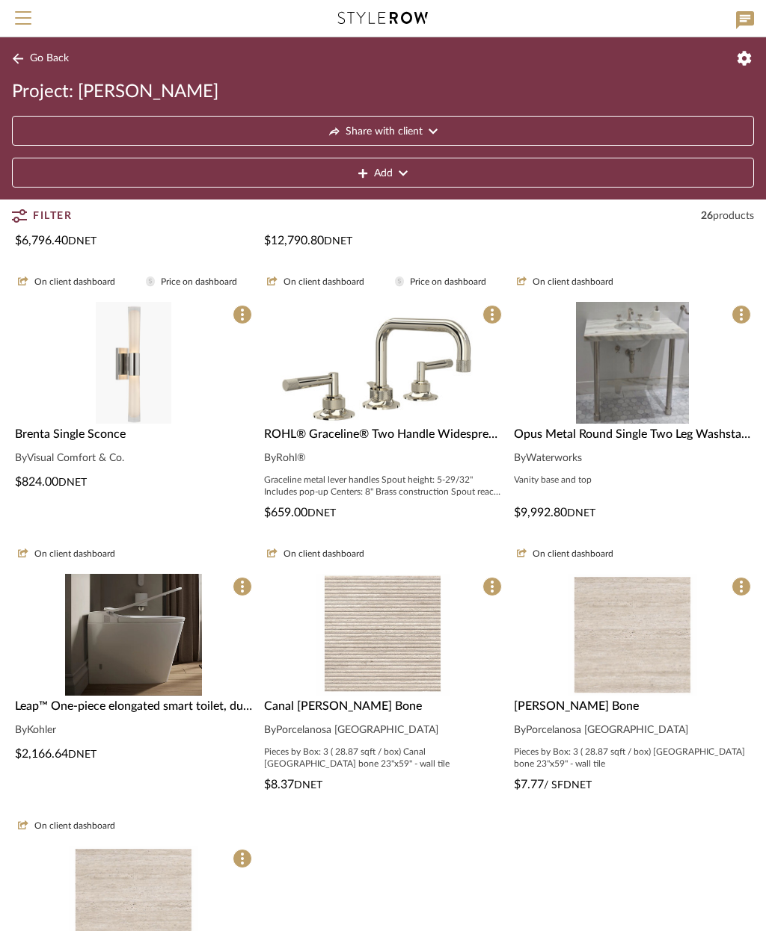
click at [656, 422] on img "0" at bounding box center [632, 363] width 113 height 122
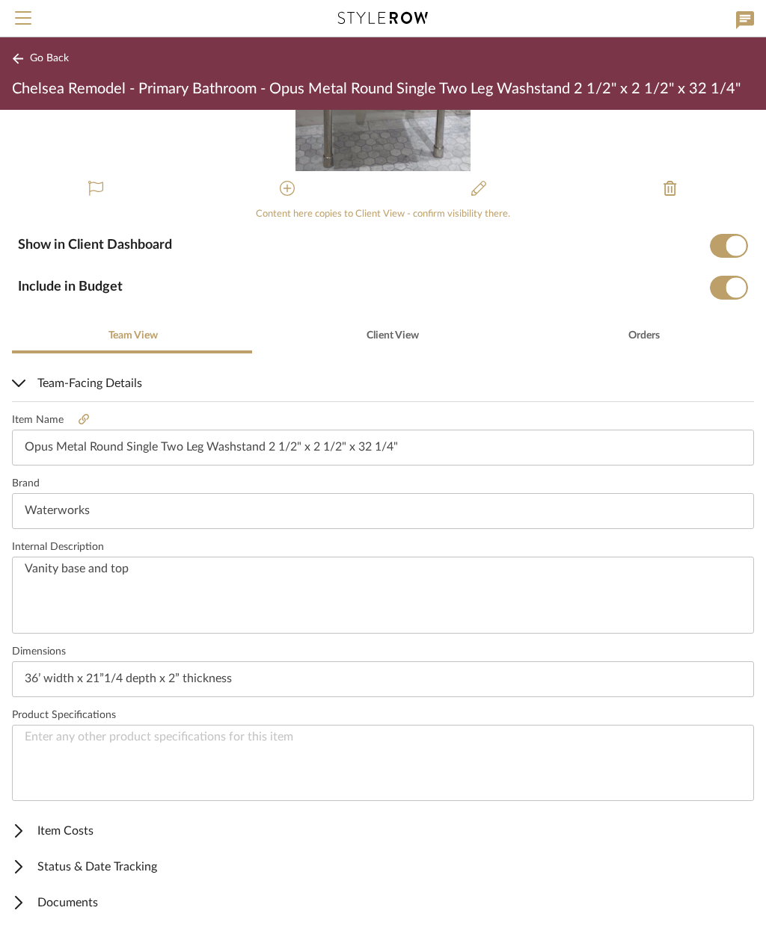
scroll to position [127, 0]
click at [81, 829] on span "Item Costs" at bounding box center [380, 831] width 736 height 18
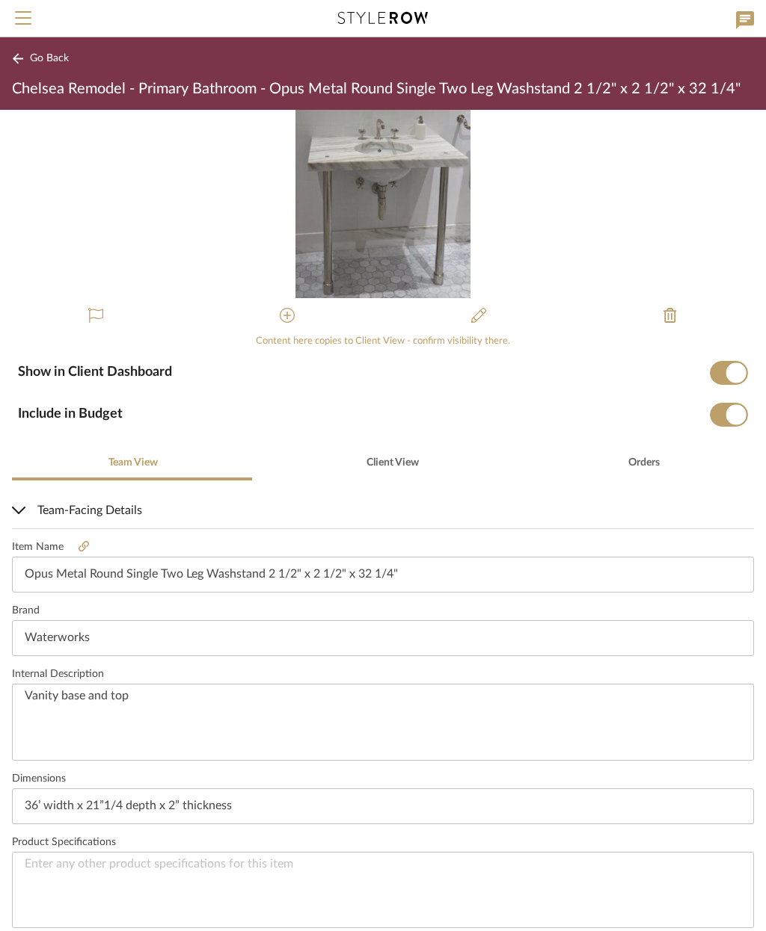
scroll to position [-1, 0]
click at [38, 55] on span "Go Back" at bounding box center [49, 58] width 39 height 13
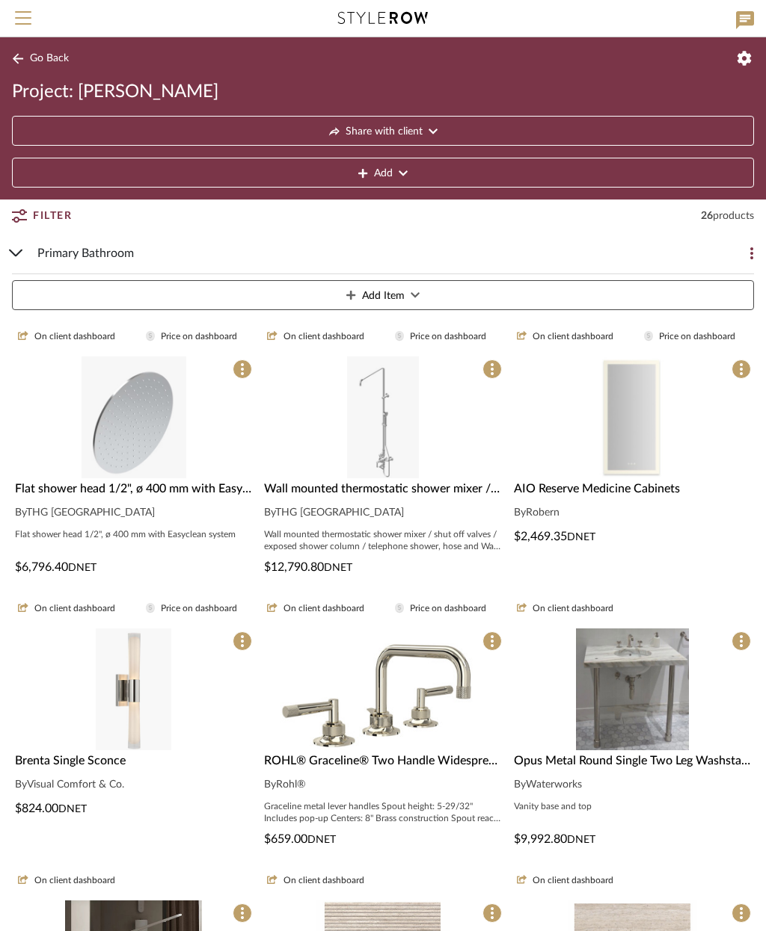
scroll to position [0, 0]
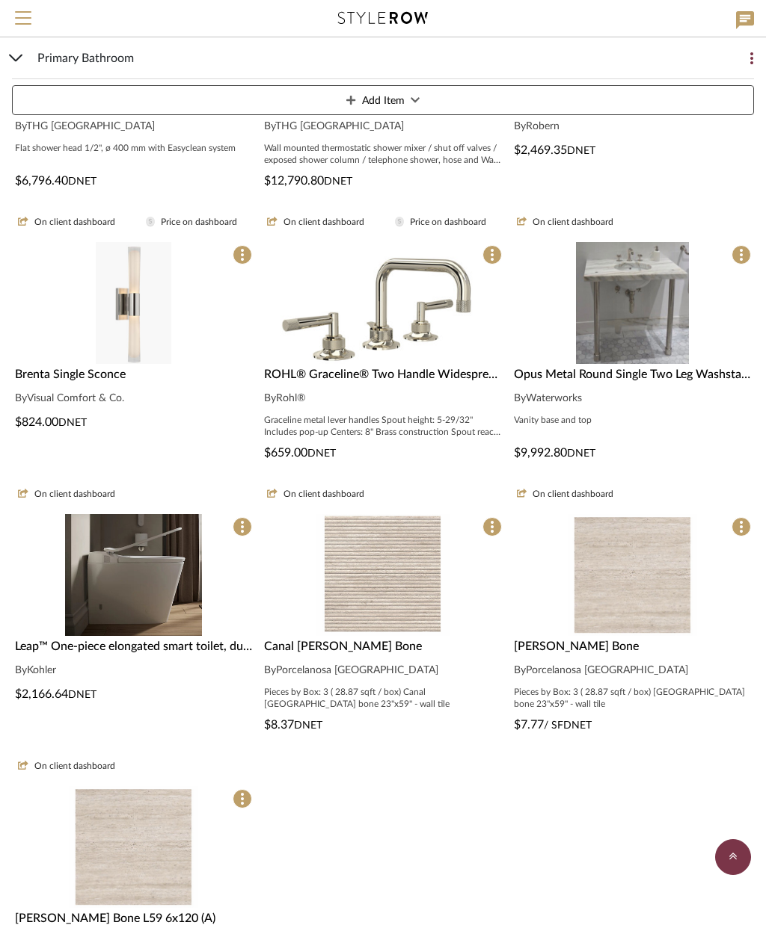
click at [689, 383] on div "Opus Metal Round Single Two Leg Washstand 2 1/2" x 2 1/2" x 32 1/4"" at bounding box center [632, 375] width 237 height 18
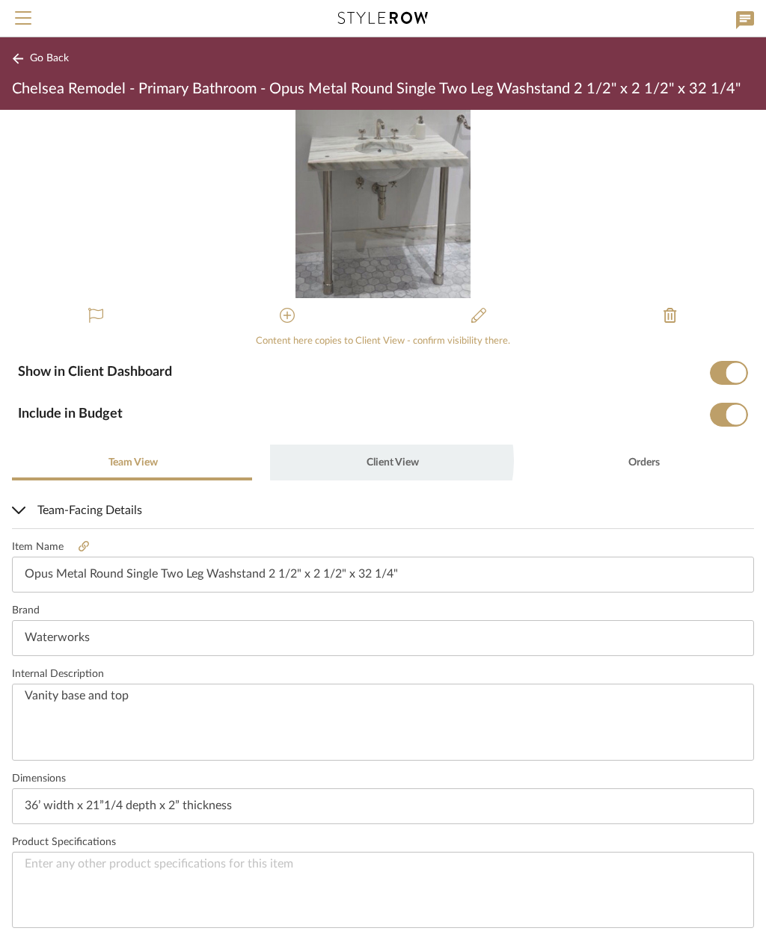
click at [386, 461] on span "Client View" at bounding box center [392, 463] width 52 height 10
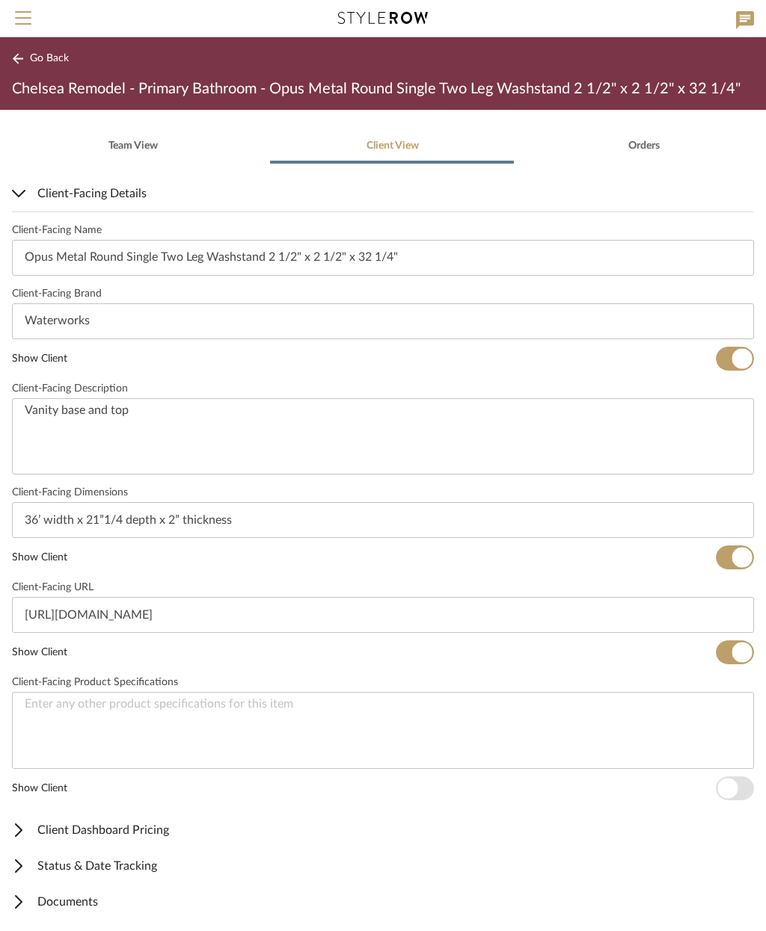
scroll to position [316, 0]
click at [188, 834] on span "Client Dashboard Pricing" at bounding box center [380, 831] width 736 height 18
click at [736, 884] on span "button" at bounding box center [728, 881] width 38 height 24
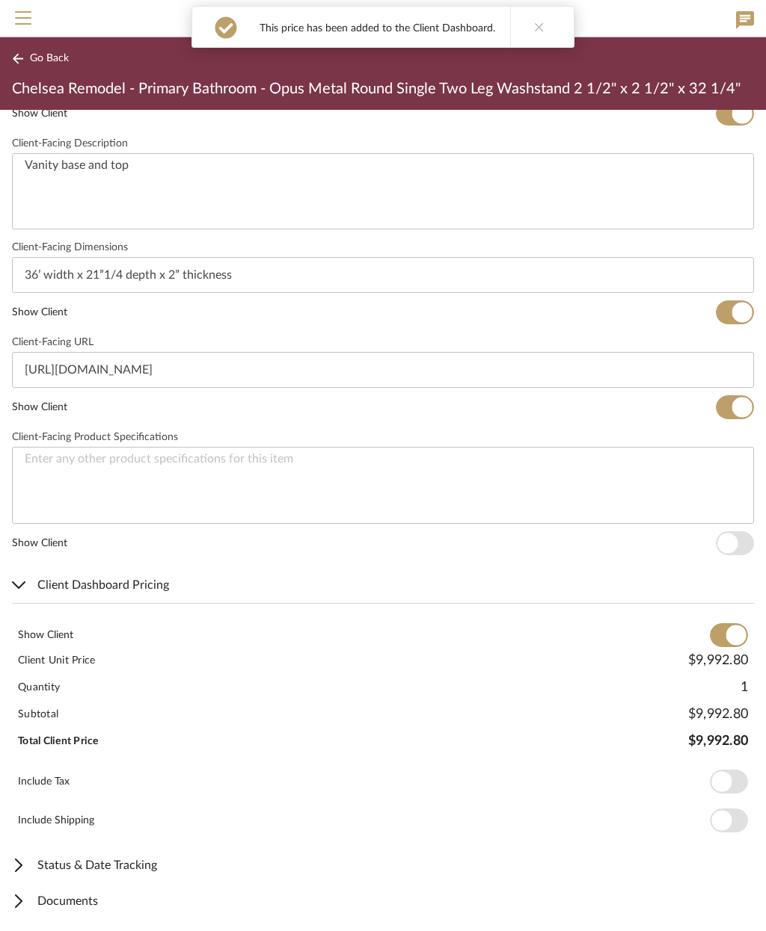
scroll to position [561, 0]
click at [103, 906] on span "Documents" at bounding box center [380, 903] width 736 height 18
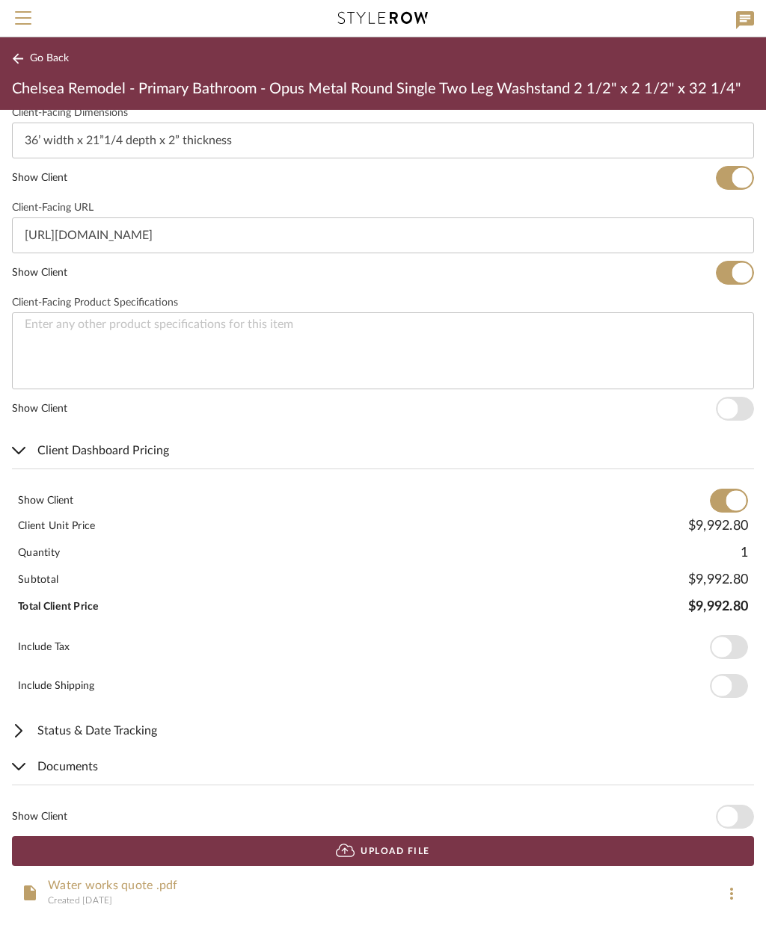
scroll to position [696, 0]
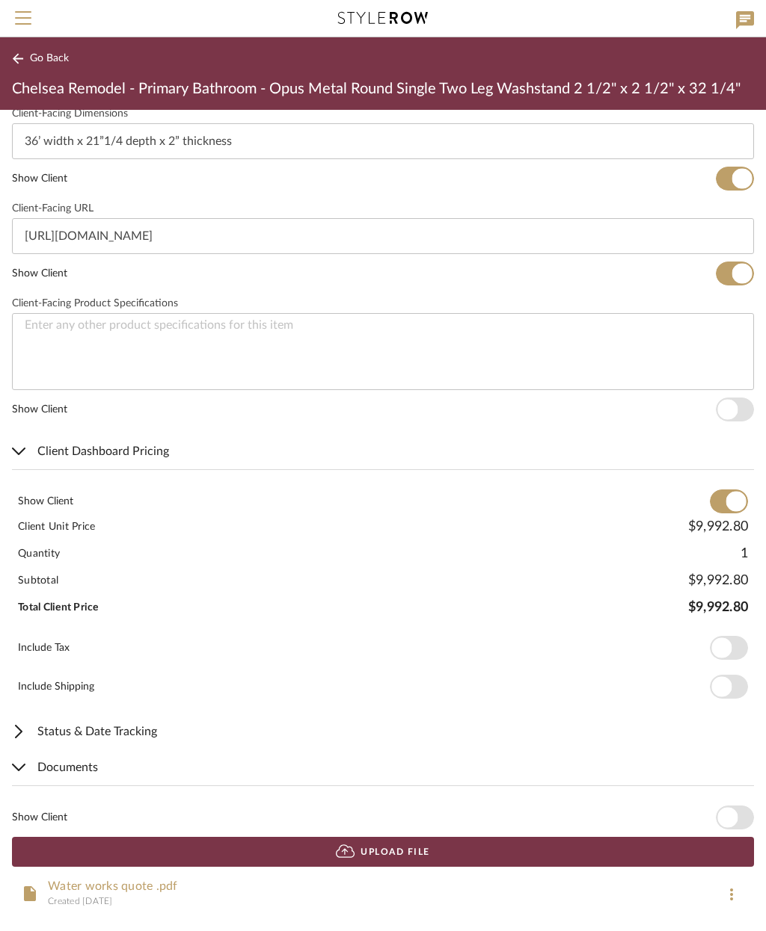
click at [727, 813] on span "button" at bounding box center [727, 818] width 20 height 20
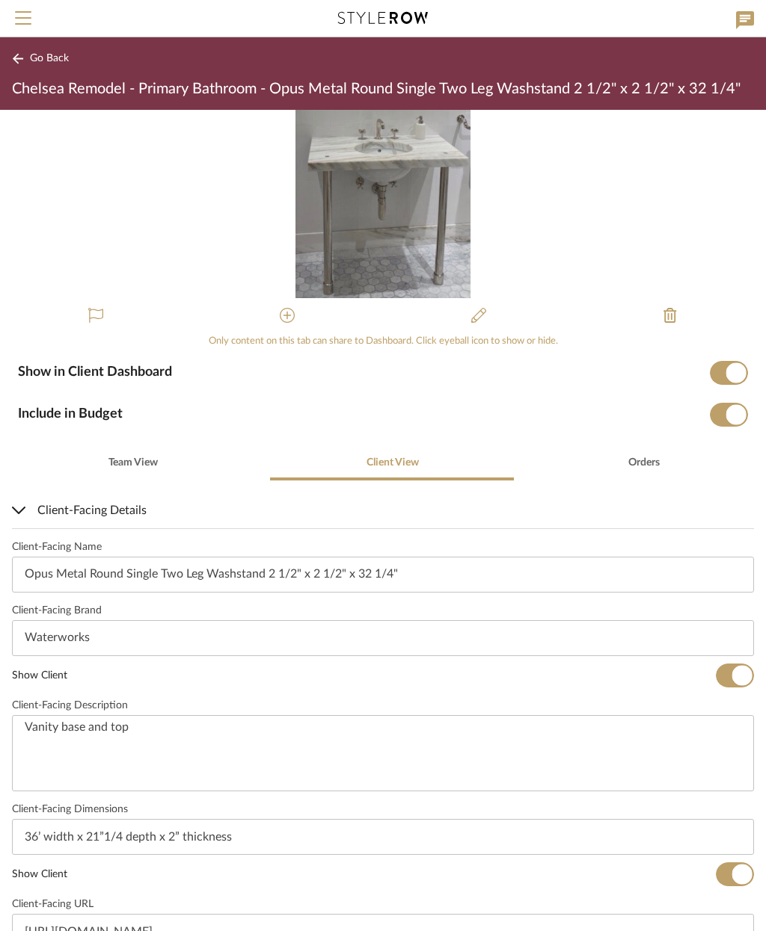
scroll to position [0, 0]
click at [43, 58] on span "Go Back" at bounding box center [49, 58] width 39 height 13
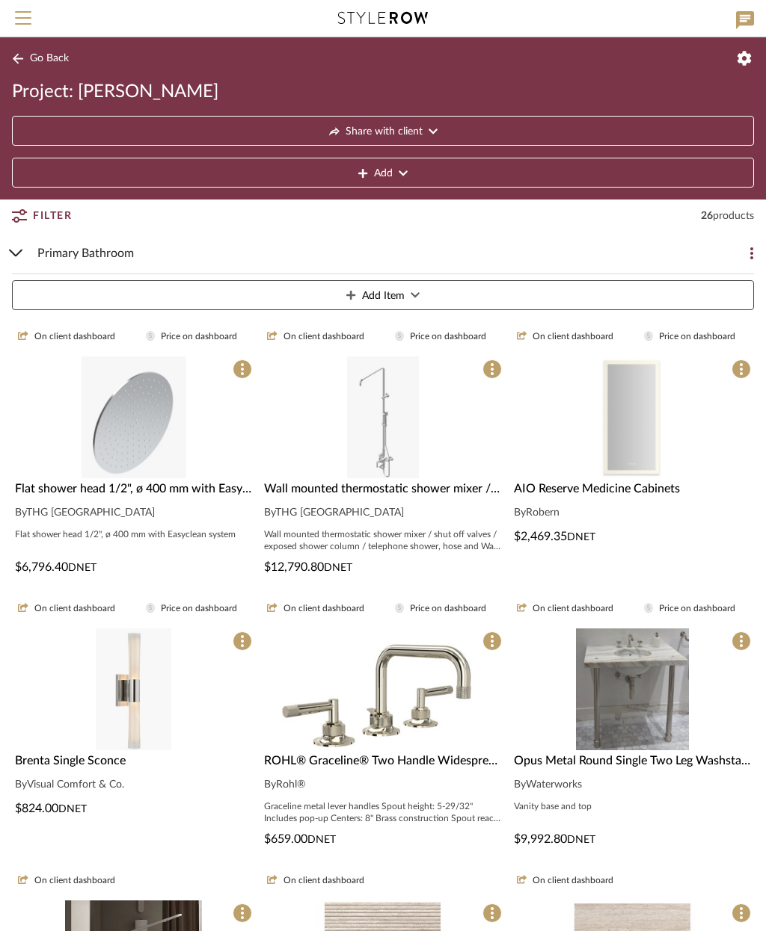
scroll to position [386, 0]
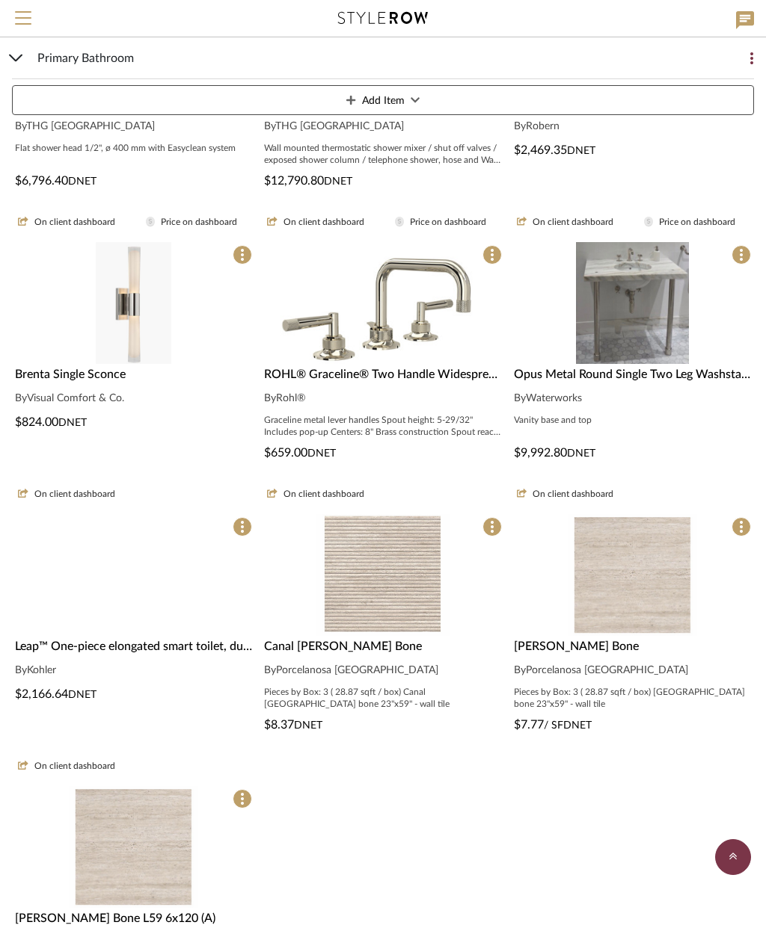
click at [152, 648] on img at bounding box center [133, 709] width 137 height 122
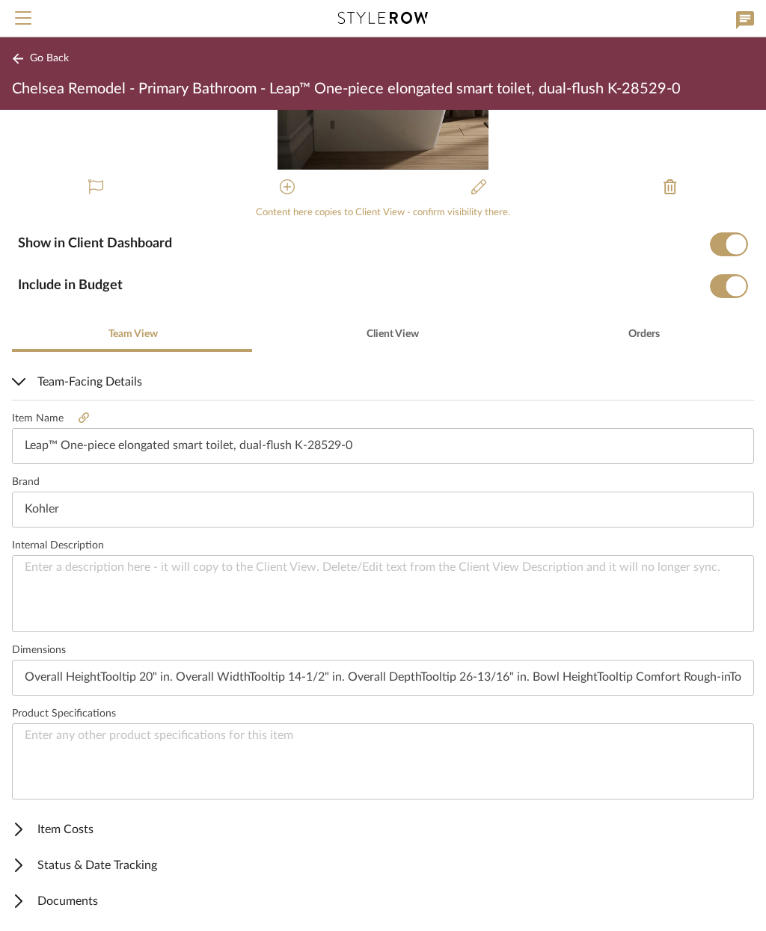
scroll to position [127, 0]
click at [66, 835] on span "Item Costs" at bounding box center [380, 831] width 736 height 18
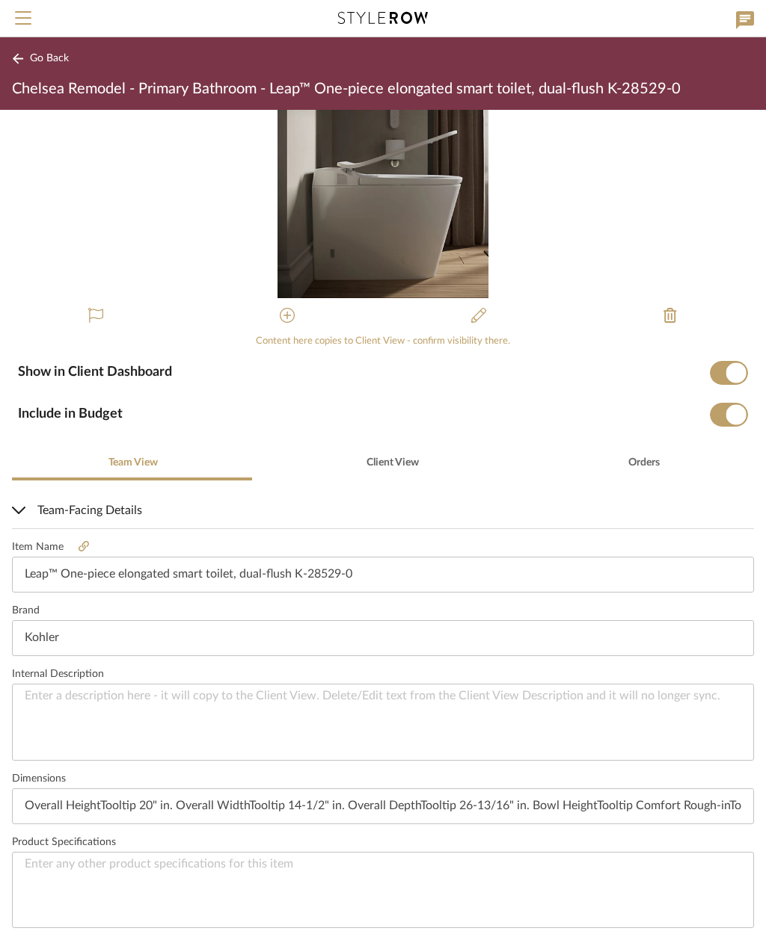
scroll to position [0, 0]
click at [385, 468] on span "Client View" at bounding box center [391, 463] width 55 height 36
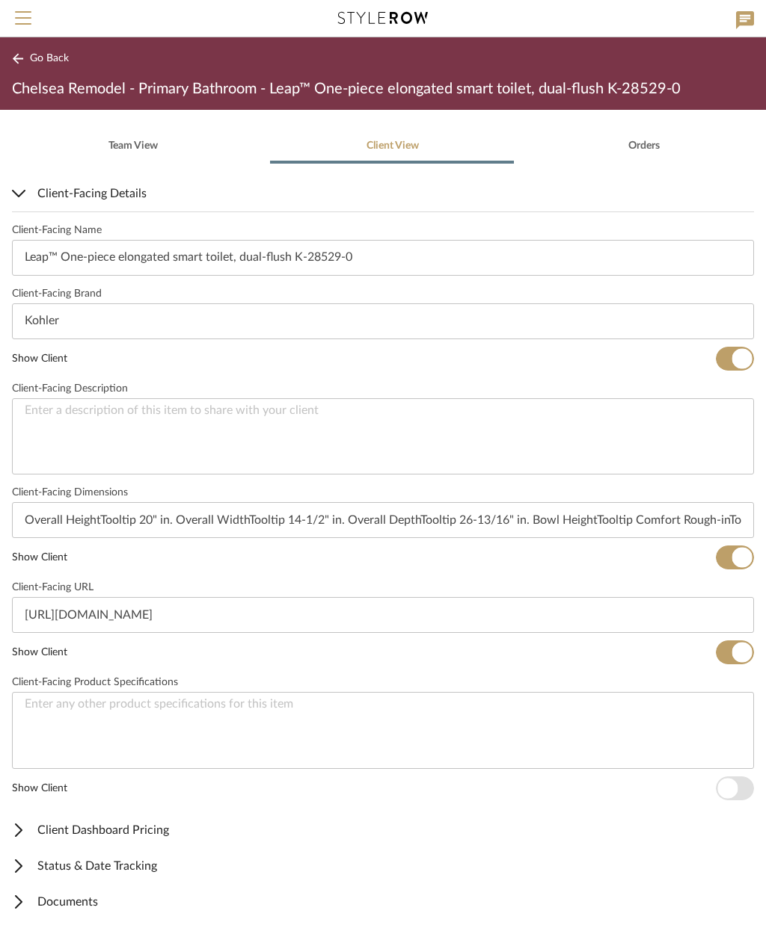
scroll to position [316, 0]
click at [191, 833] on span "Client Dashboard Pricing" at bounding box center [380, 831] width 736 height 18
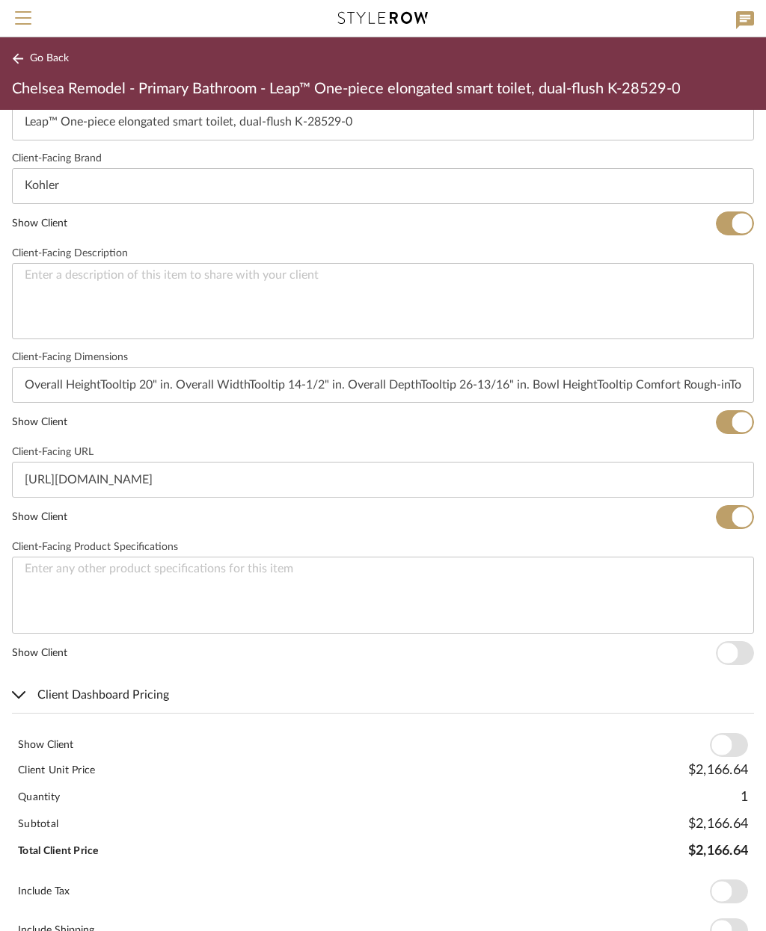
click at [731, 751] on span "button" at bounding box center [728, 745] width 38 height 24
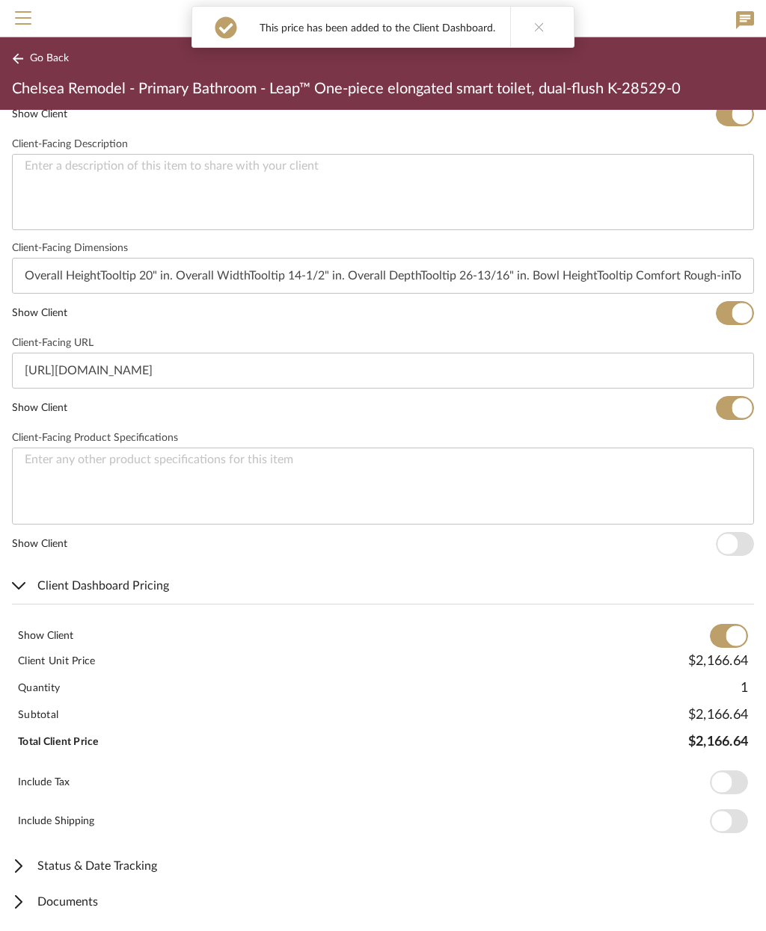
scroll to position [561, 0]
click at [96, 902] on span "Documents" at bounding box center [380, 903] width 736 height 18
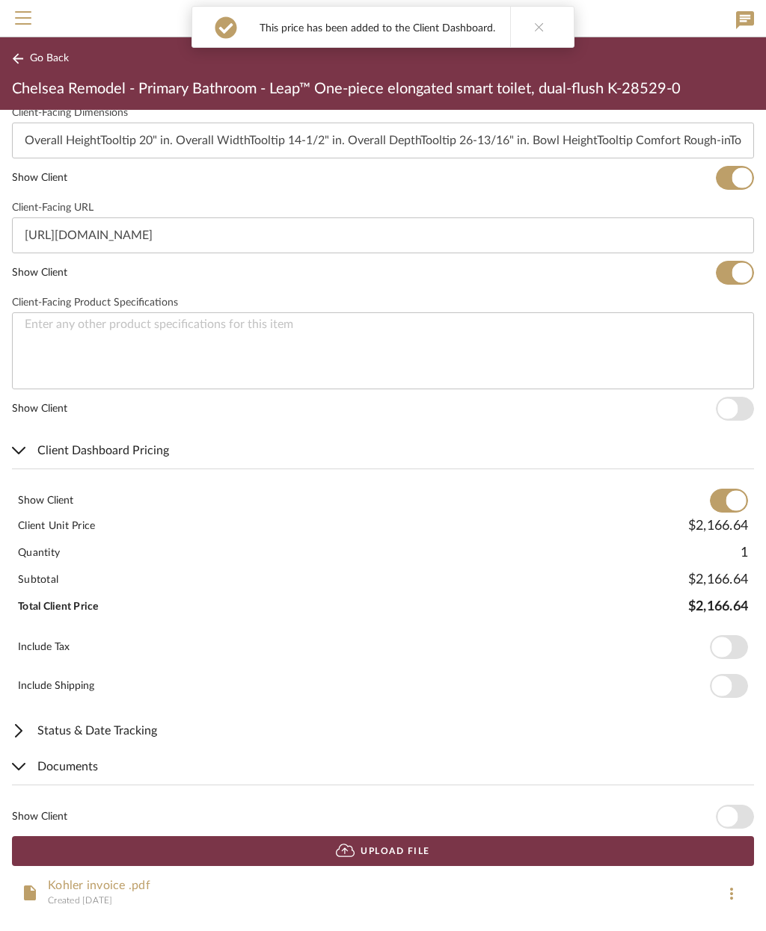
scroll to position [696, 0]
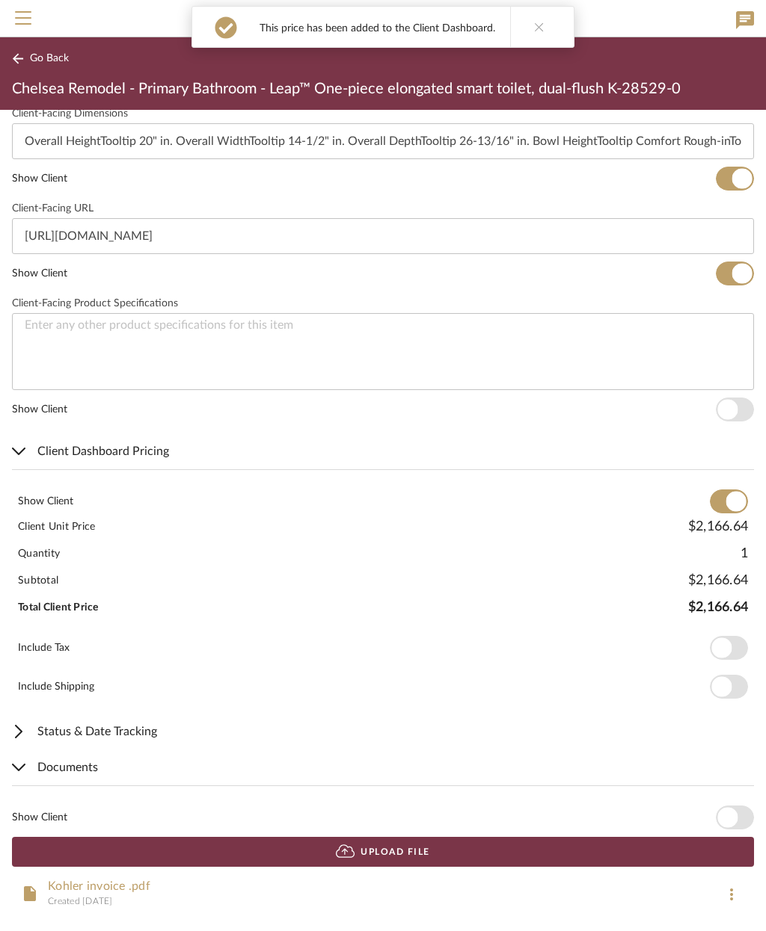
click at [729, 817] on span "button" at bounding box center [727, 818] width 20 height 20
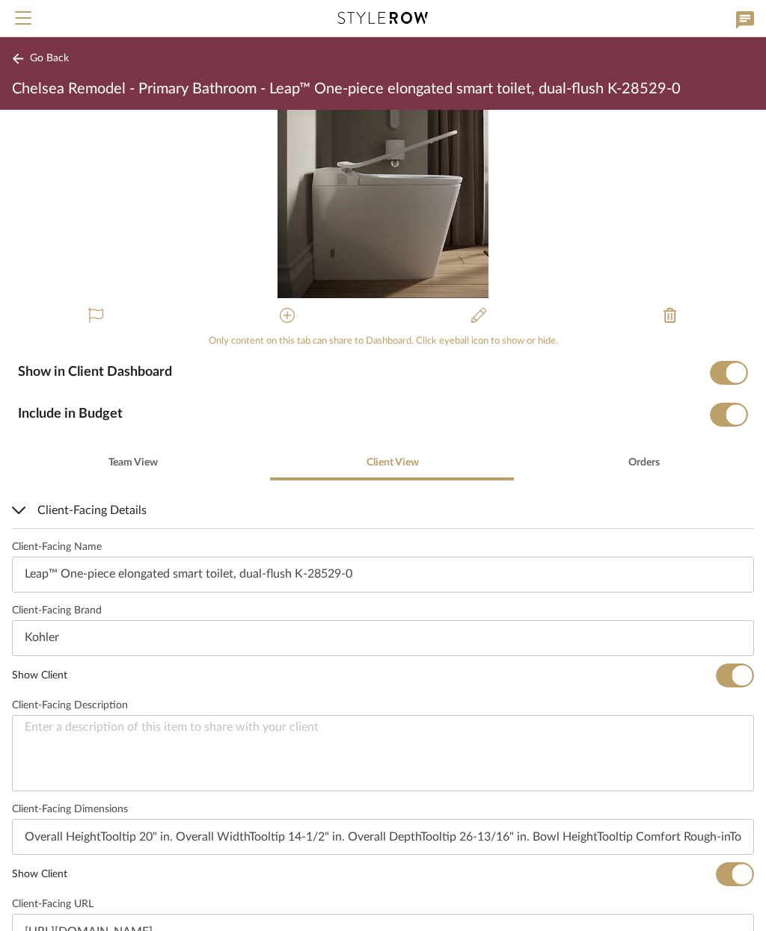
scroll to position [0, 0]
click at [39, 64] on span "Go Back" at bounding box center [49, 58] width 39 height 13
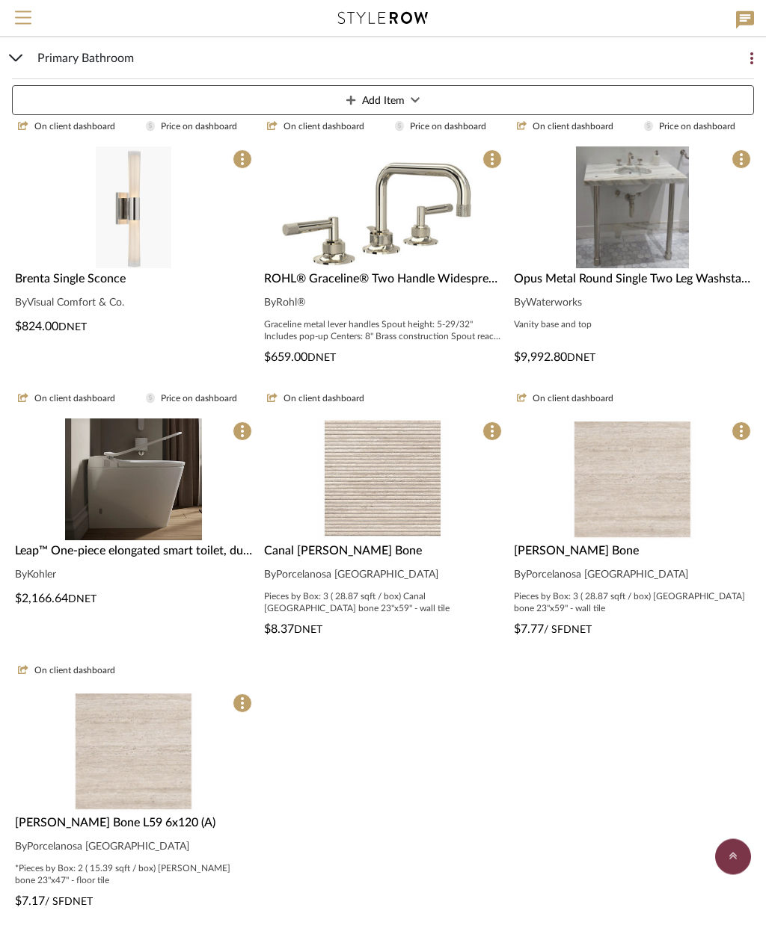
scroll to position [492, 0]
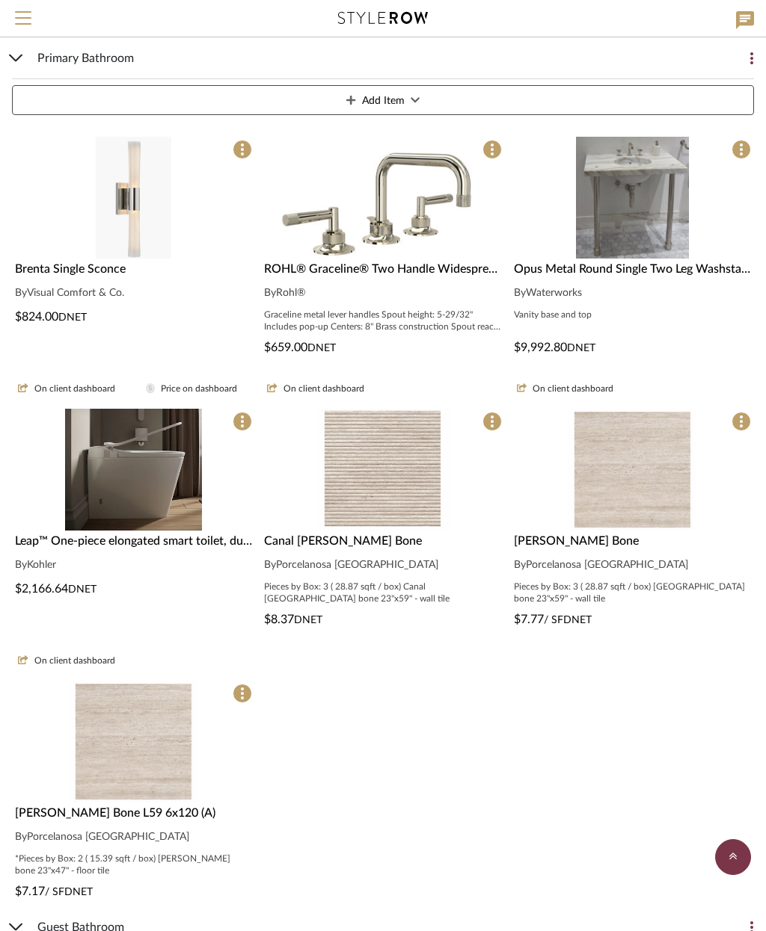
click at [410, 543] on img at bounding box center [382, 604] width 133 height 122
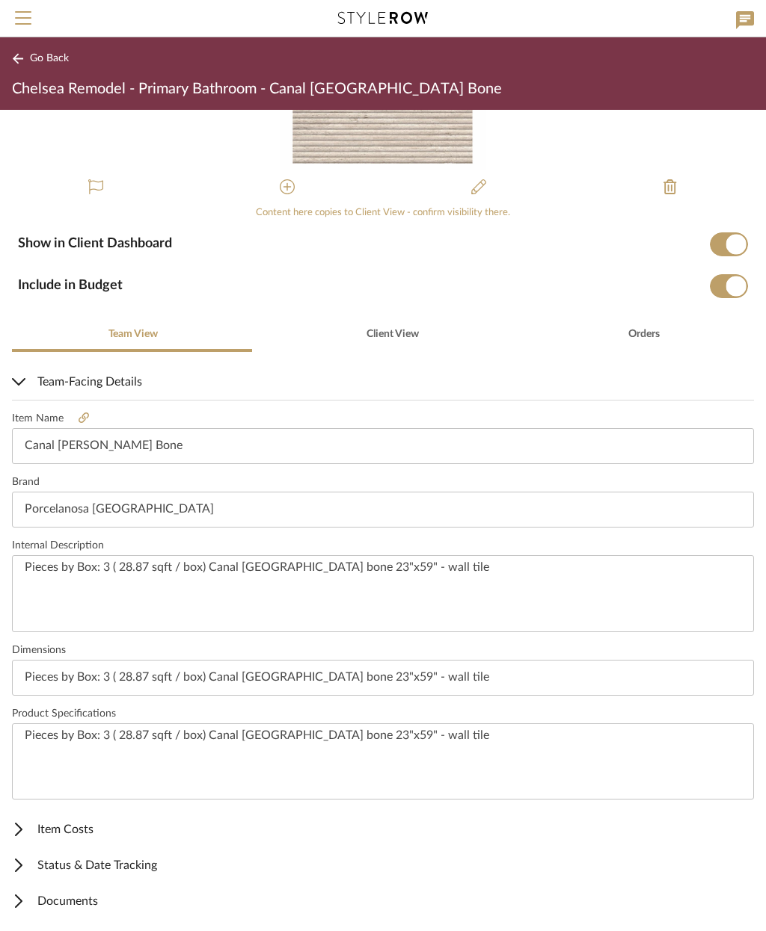
scroll to position [127, 0]
click at [74, 831] on span "Item Costs" at bounding box center [380, 831] width 736 height 18
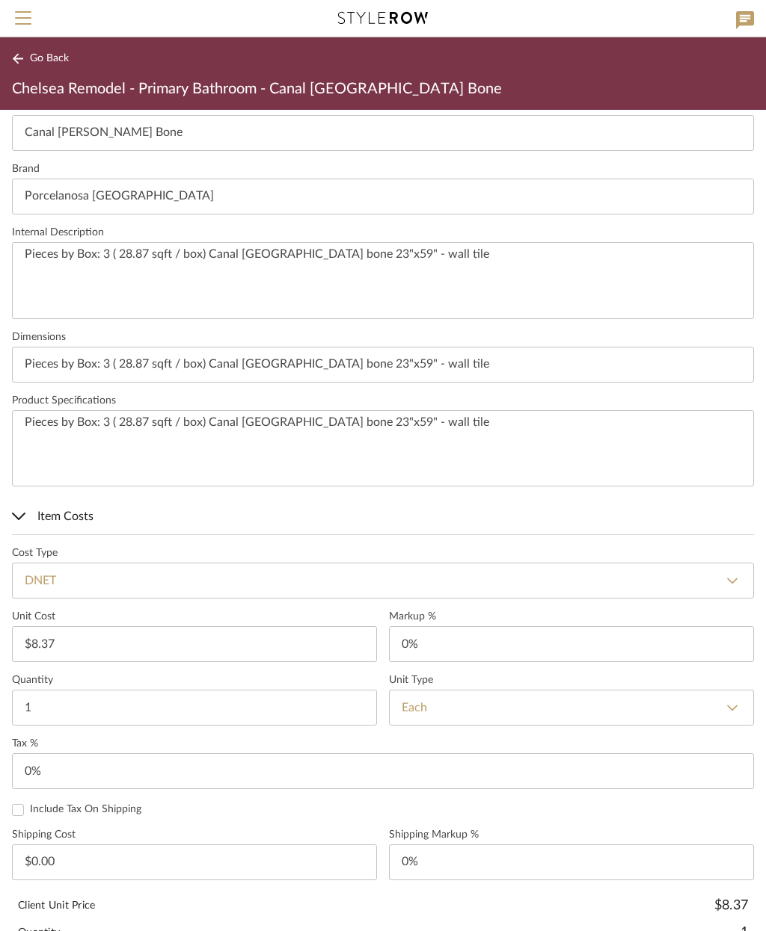
scroll to position [441, 0]
click at [548, 706] on select "Each SF LF YD Sq Yd Slab Roll Set Dbl Roll Piece Panel Gallon Quart 5 Gals Inch" at bounding box center [571, 709] width 365 height 36
select select "1"
type input "SF"
click at [40, 63] on span "Go Back" at bounding box center [49, 58] width 39 height 13
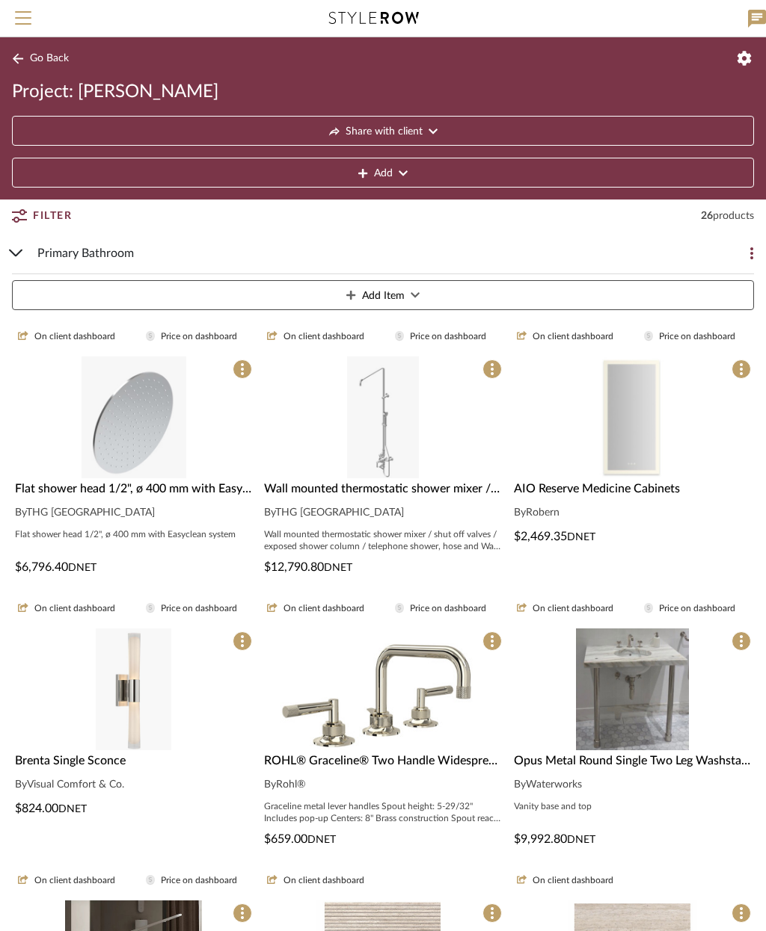
scroll to position [552, 0]
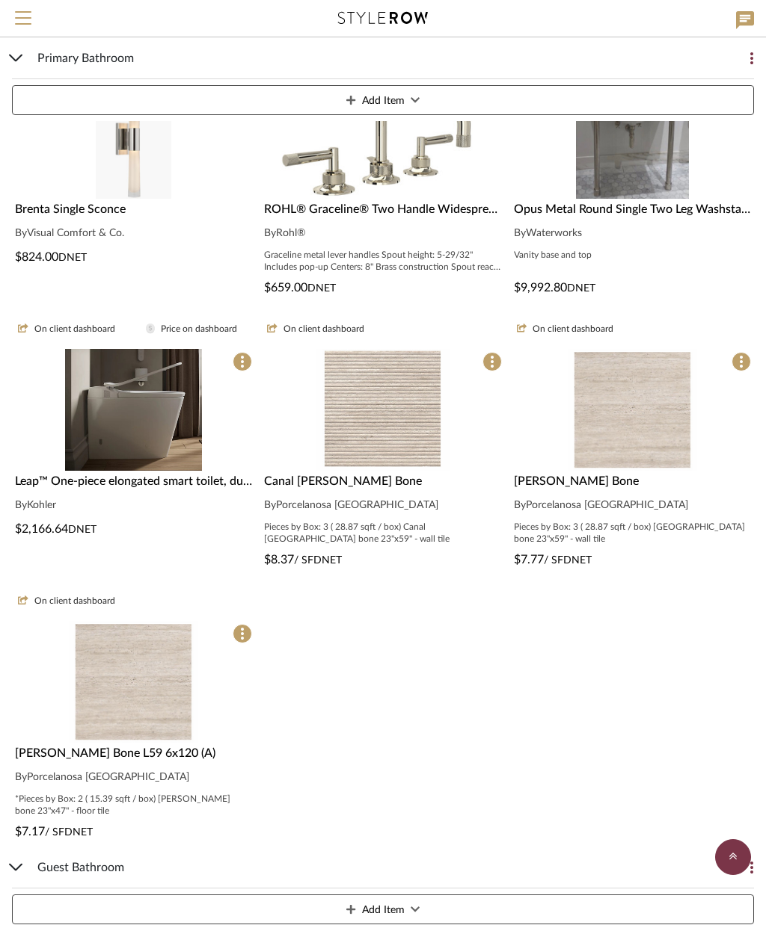
click at [404, 446] on img "0" at bounding box center [382, 410] width 133 height 122
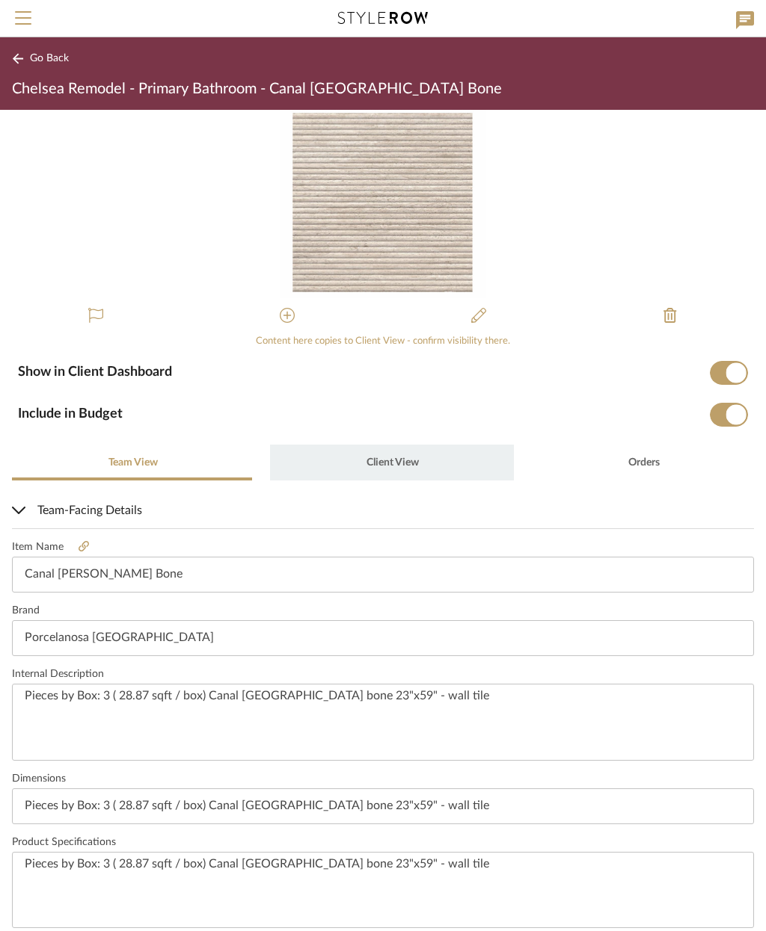
click at [399, 458] on span "Client View" at bounding box center [392, 463] width 52 height 10
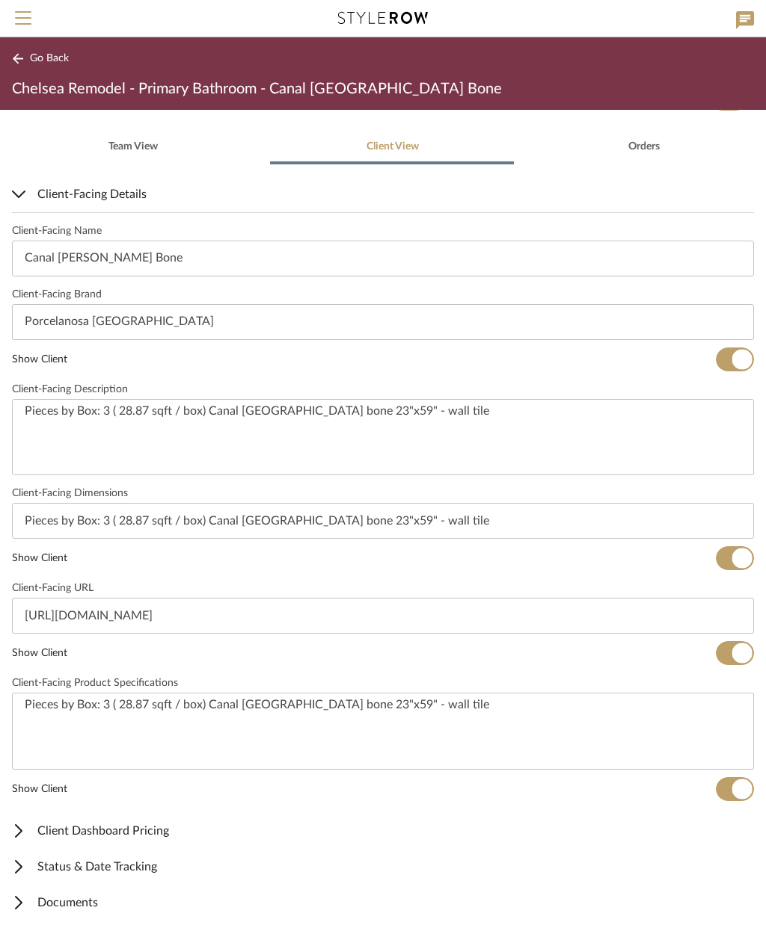
scroll to position [316, 0]
click at [161, 831] on span "Client Dashboard Pricing" at bounding box center [380, 831] width 736 height 18
click at [724, 887] on span "button" at bounding box center [721, 882] width 20 height 20
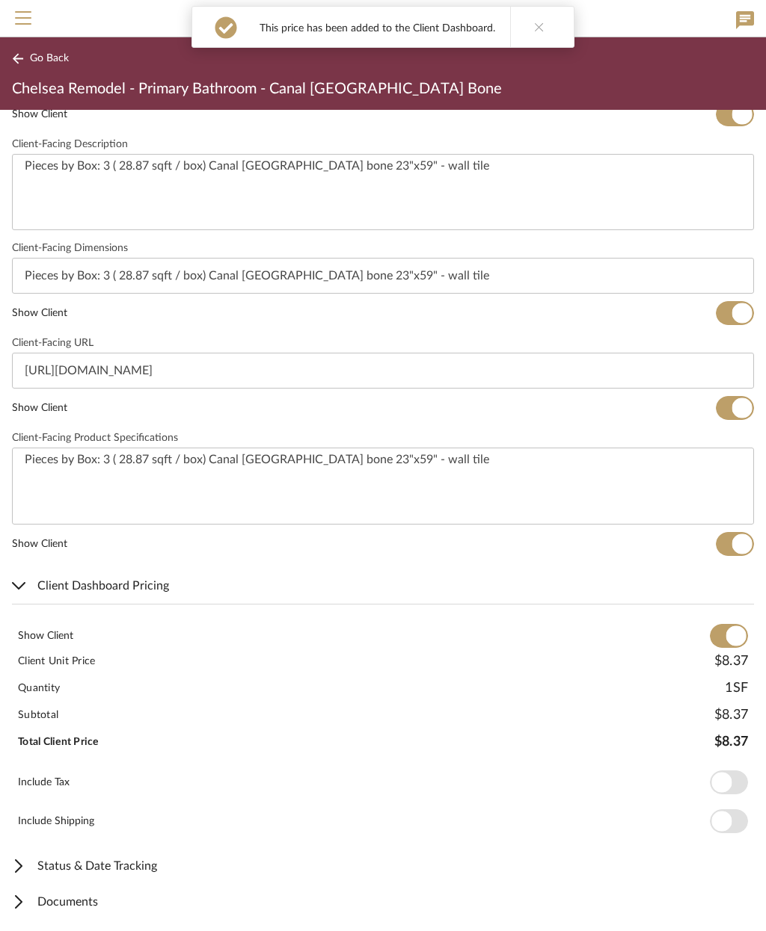
scroll to position [561, 0]
click at [96, 904] on span "Documents" at bounding box center [380, 903] width 736 height 18
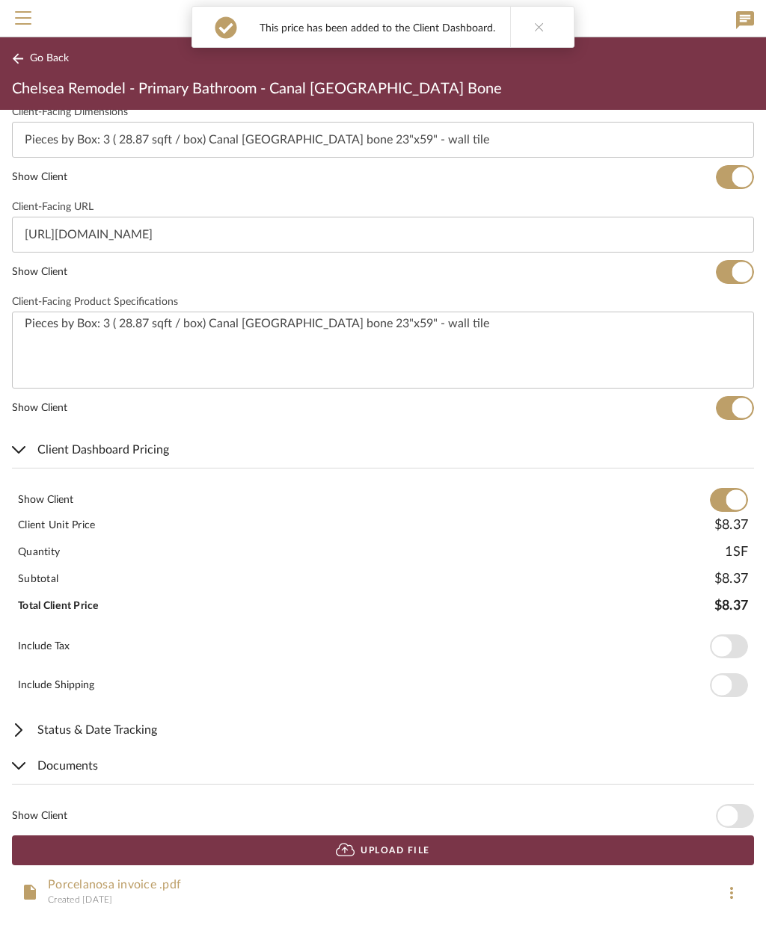
scroll to position [696, 0]
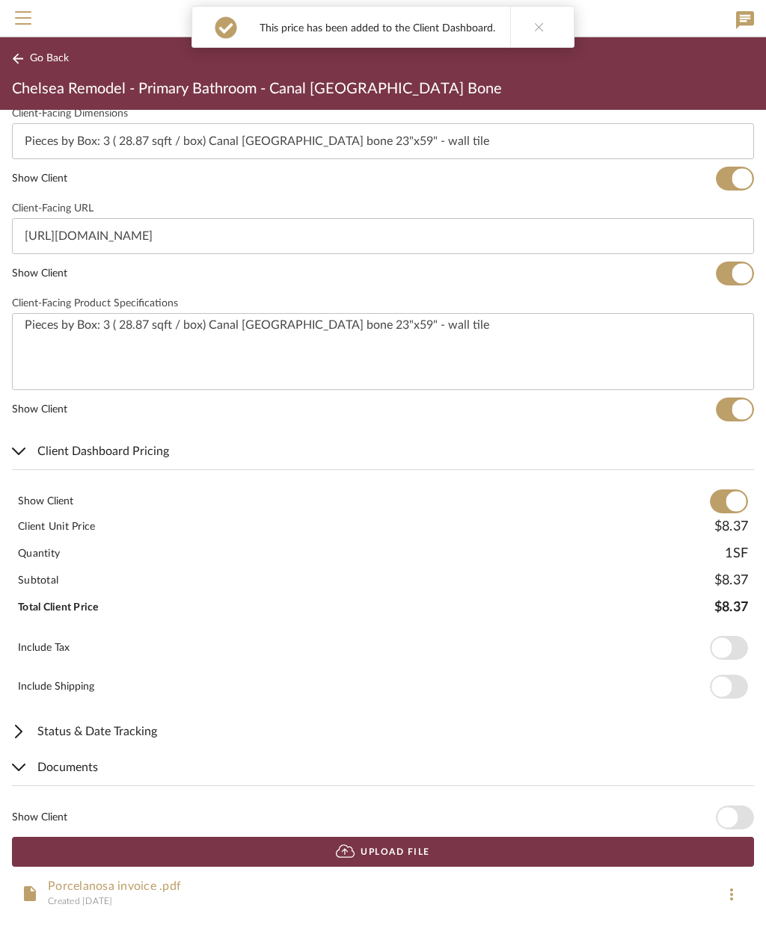
click at [733, 819] on span "button" at bounding box center [727, 818] width 20 height 20
click at [53, 58] on span "Go Back" at bounding box center [49, 58] width 39 height 13
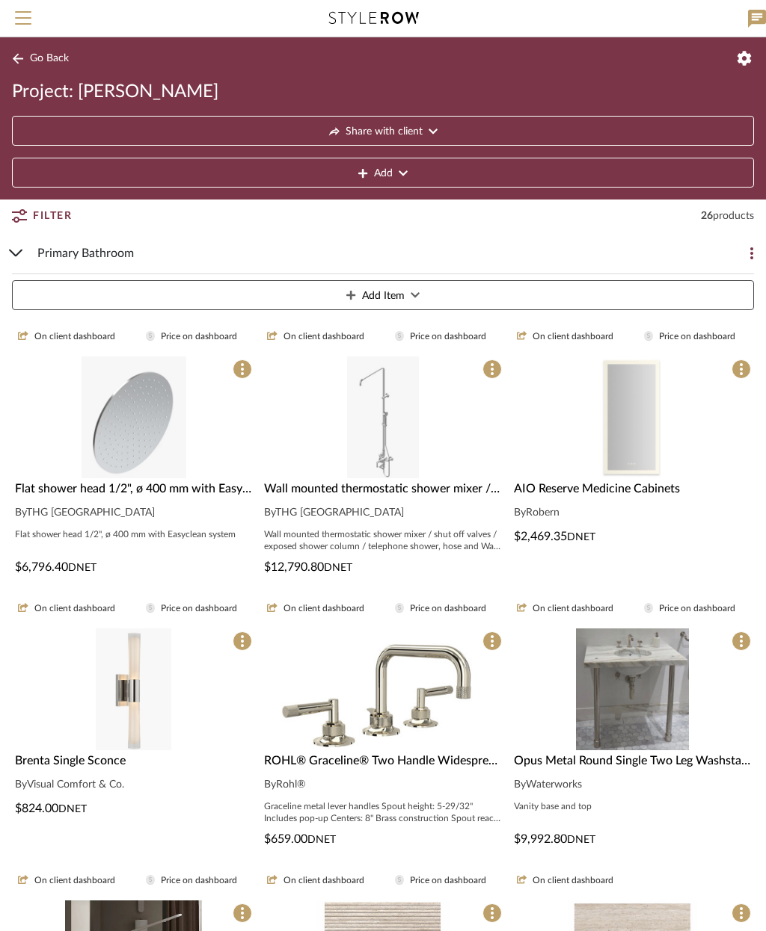
scroll to position [552, 0]
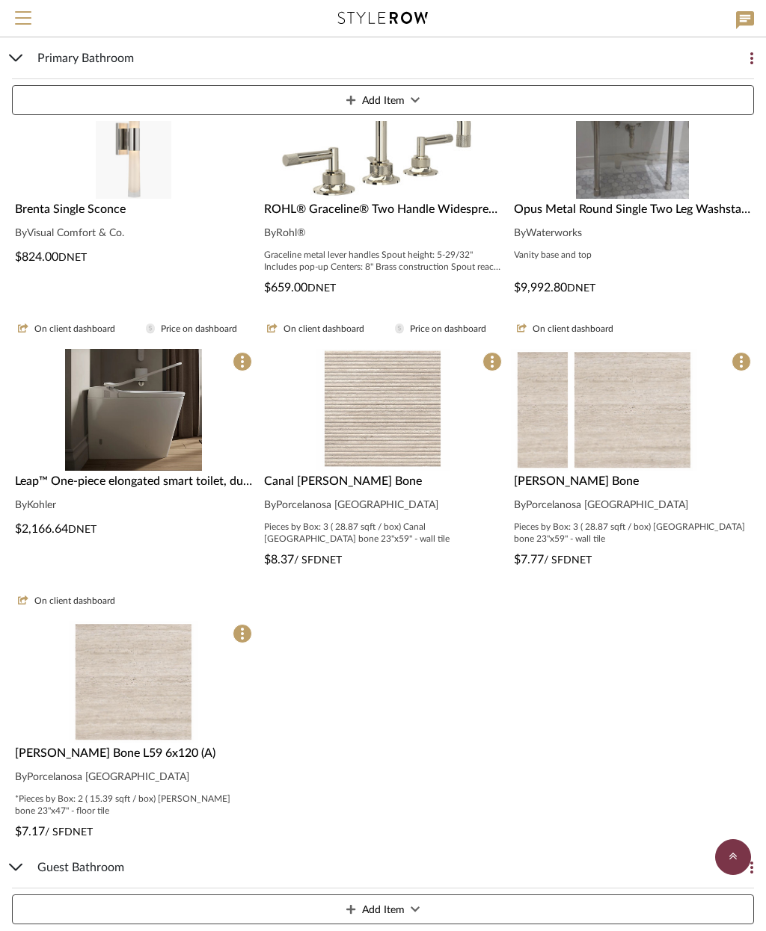
click at [666, 431] on img at bounding box center [631, 410] width 129 height 122
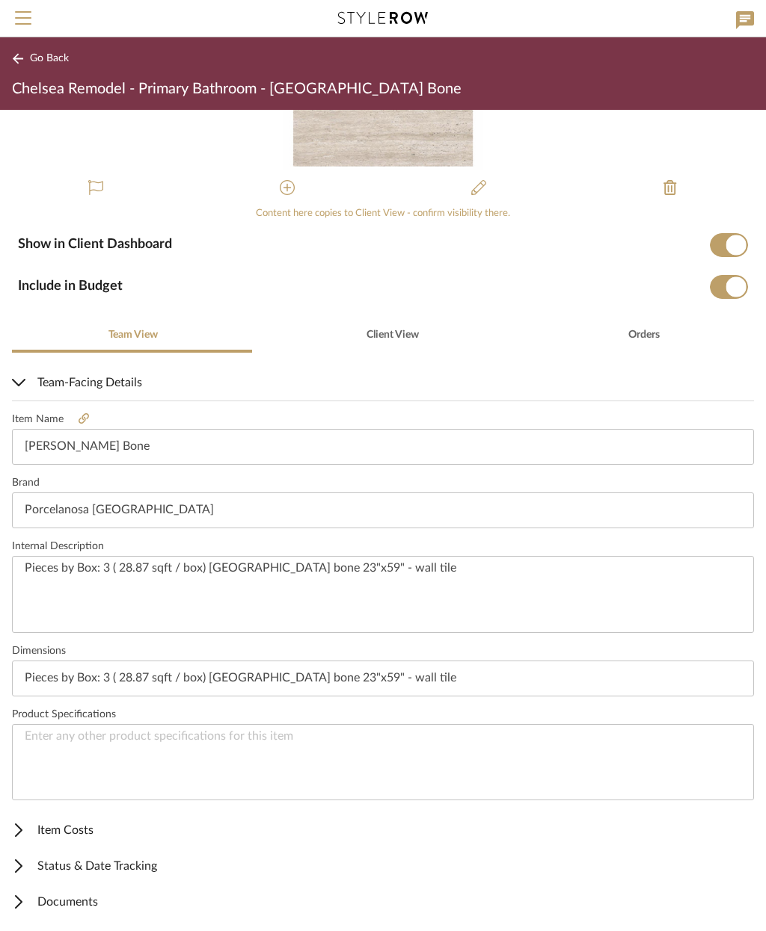
scroll to position [127, 0]
click at [83, 834] on span "Item Costs" at bounding box center [380, 831] width 736 height 18
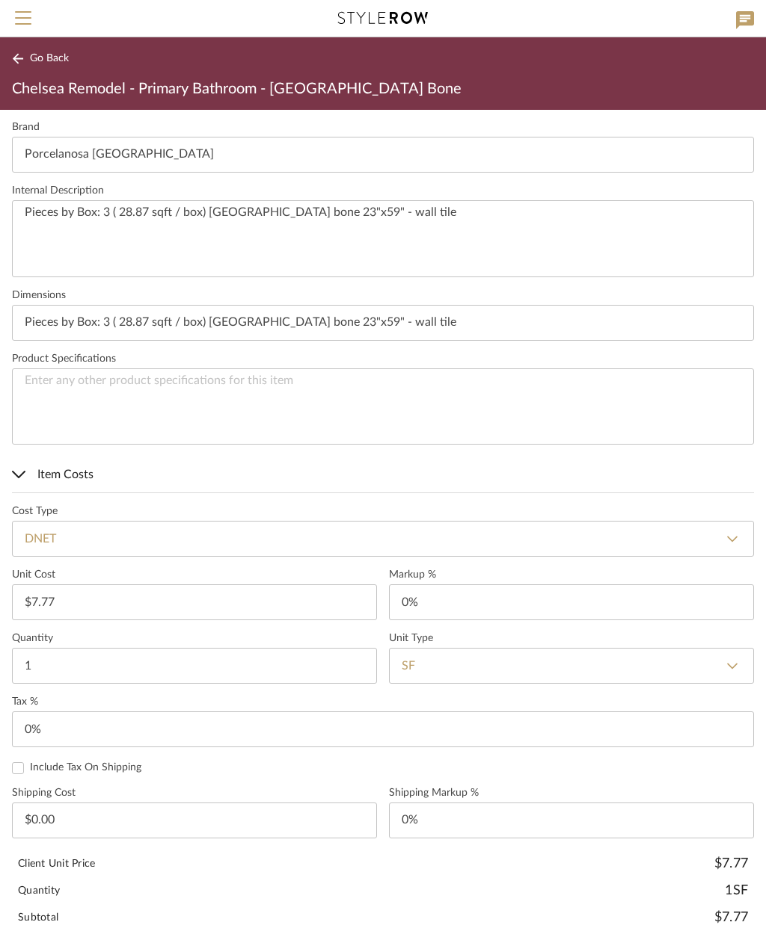
scroll to position [496, 0]
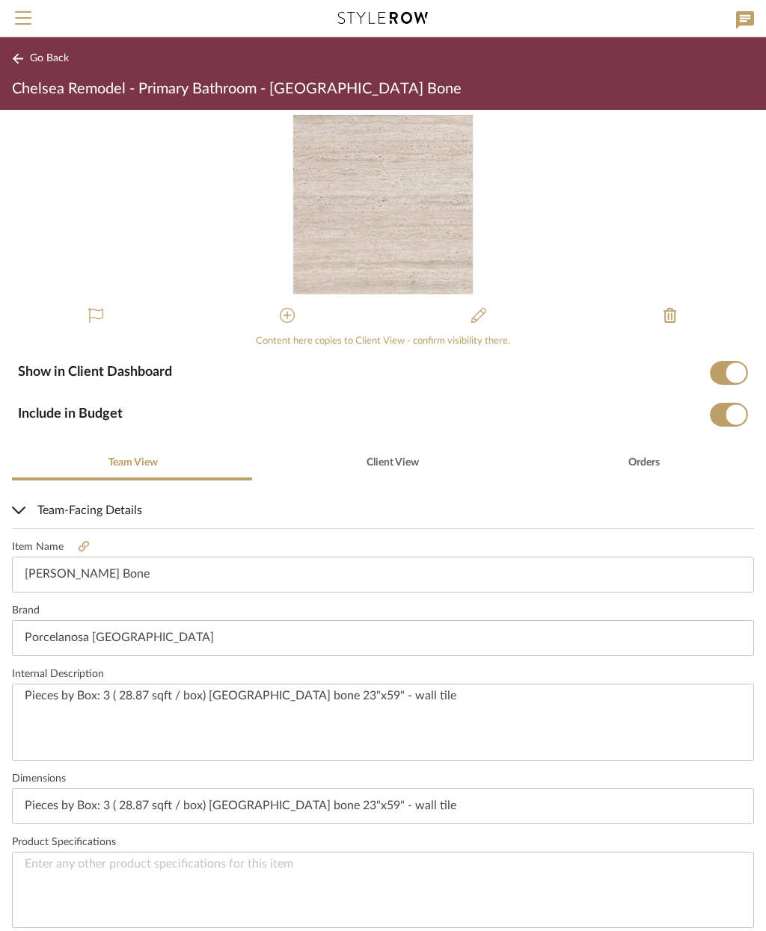
click at [31, 67] on button "Go Back" at bounding box center [43, 58] width 62 height 19
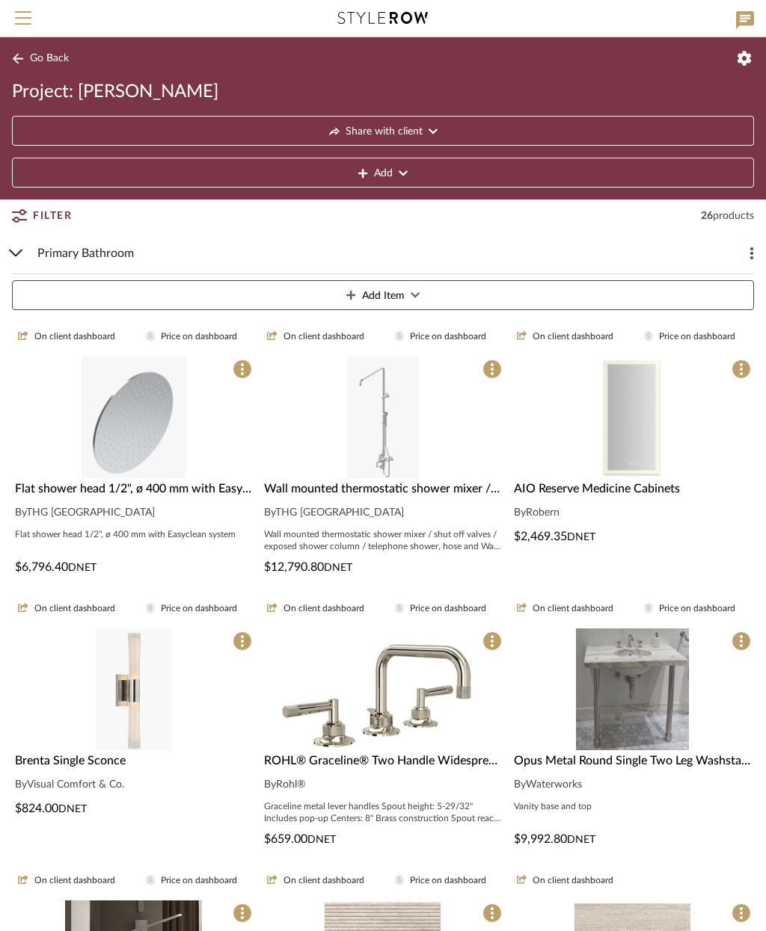
scroll to position [0, 0]
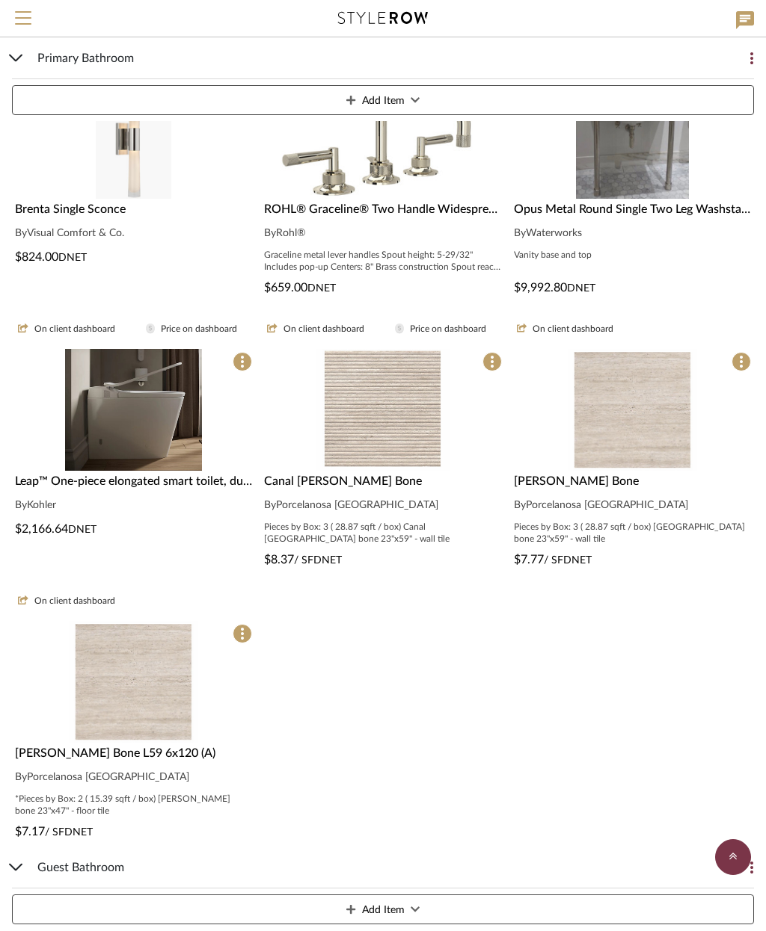
click at [644, 438] on img "0" at bounding box center [631, 410] width 129 height 122
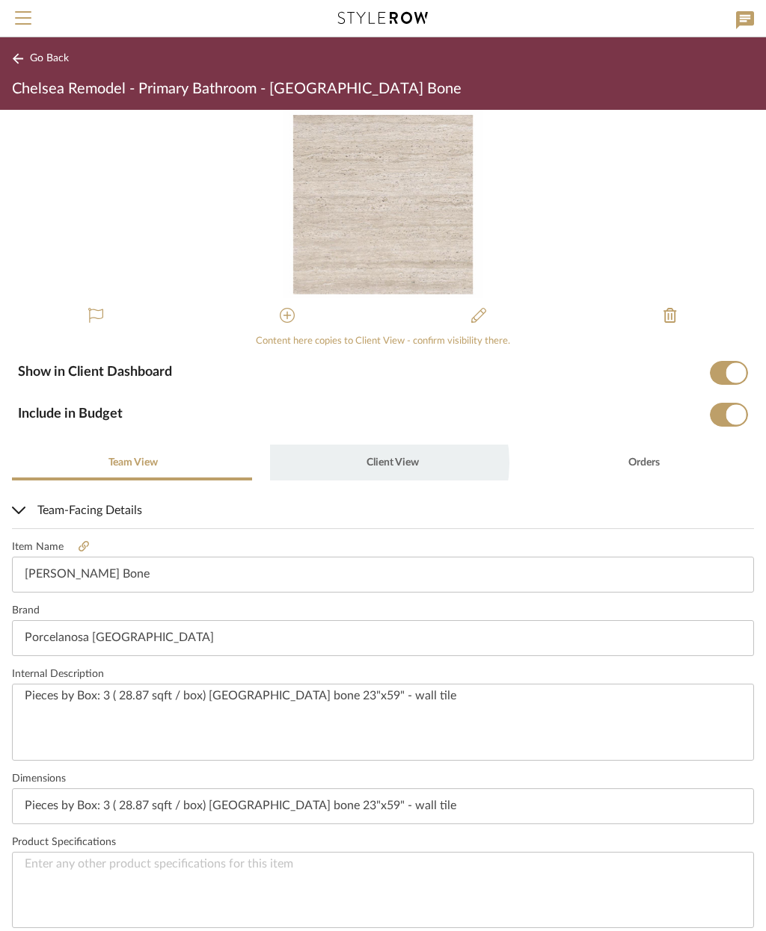
click at [366, 463] on span "Client View" at bounding box center [392, 463] width 52 height 10
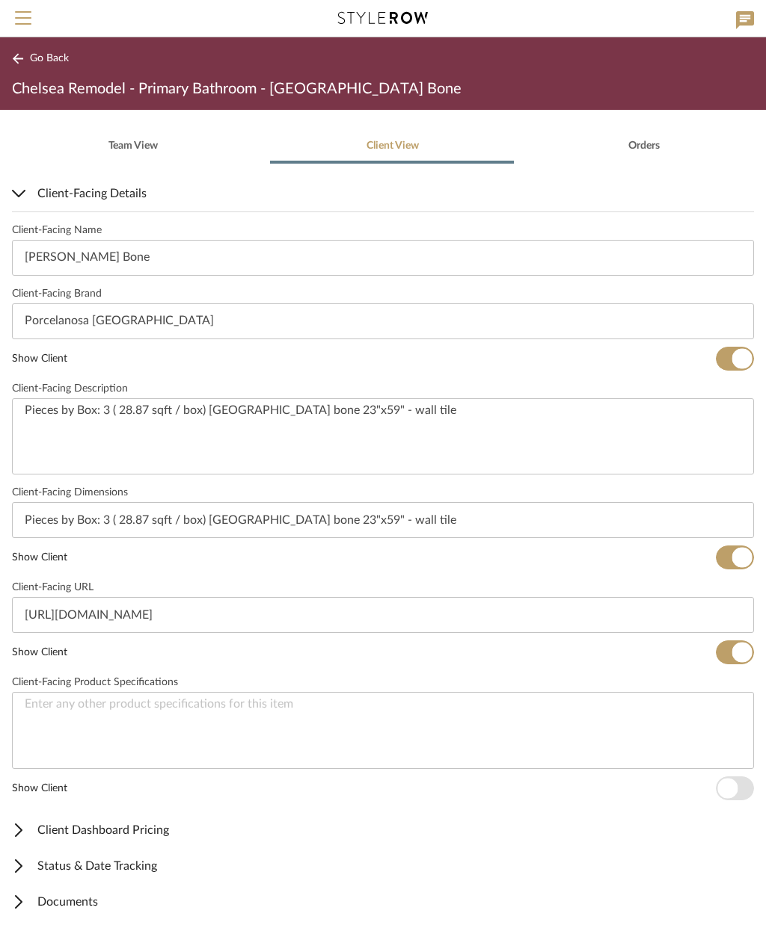
scroll to position [316, 0]
click at [150, 838] on span "Client Dashboard Pricing" at bounding box center [380, 831] width 736 height 18
click at [729, 885] on span "button" at bounding box center [721, 882] width 20 height 20
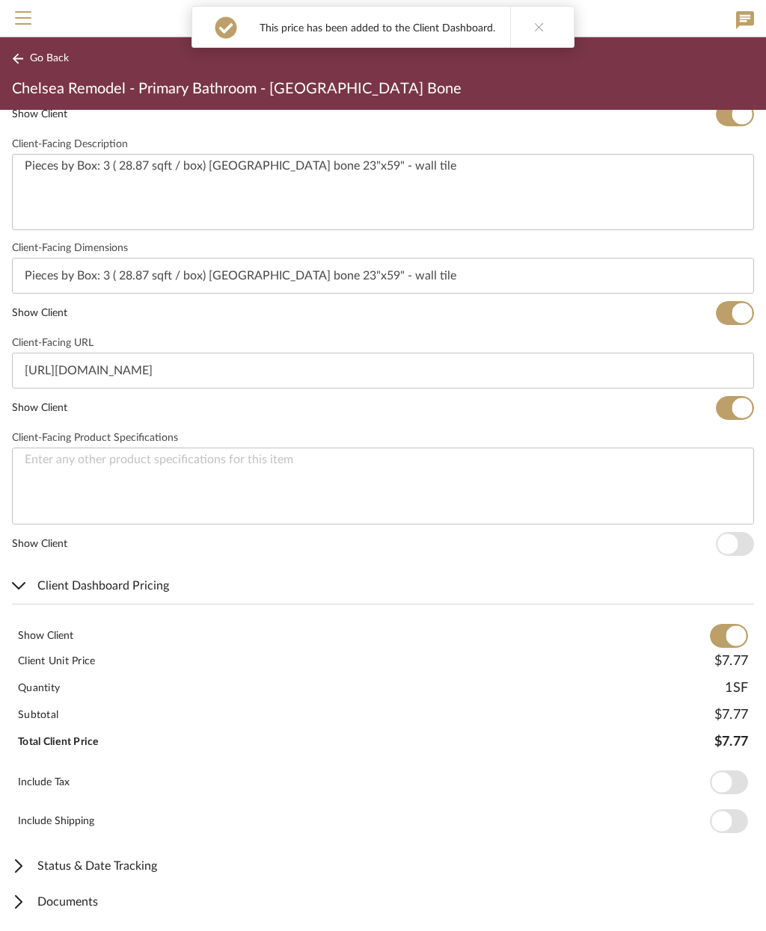
scroll to position [561, 0]
click at [124, 903] on span "Documents" at bounding box center [380, 903] width 736 height 18
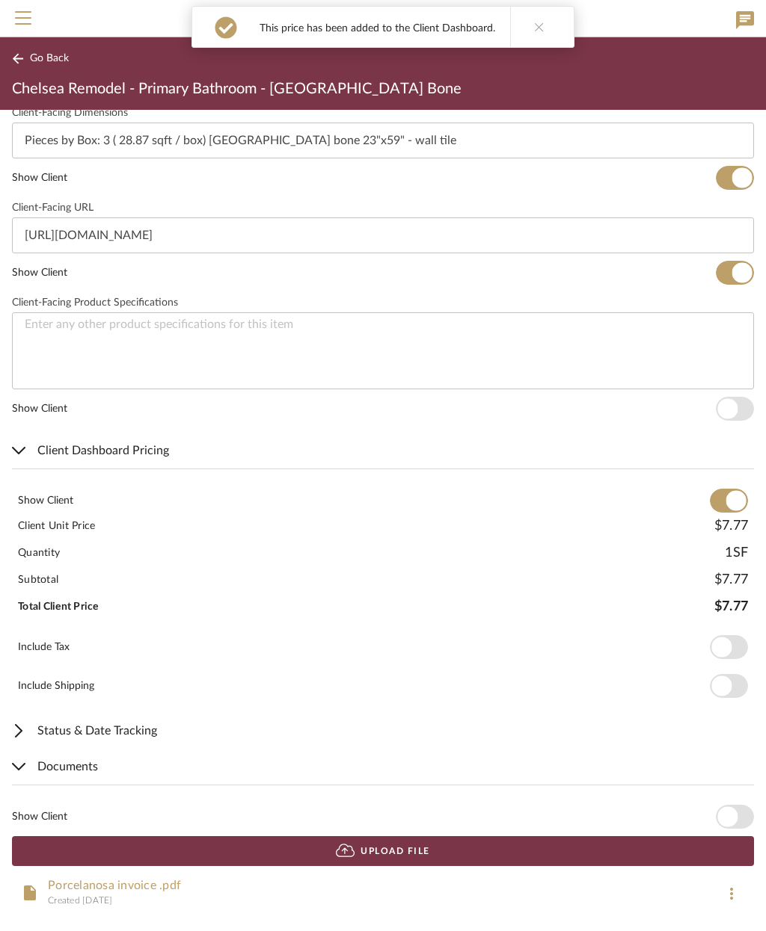
scroll to position [696, 0]
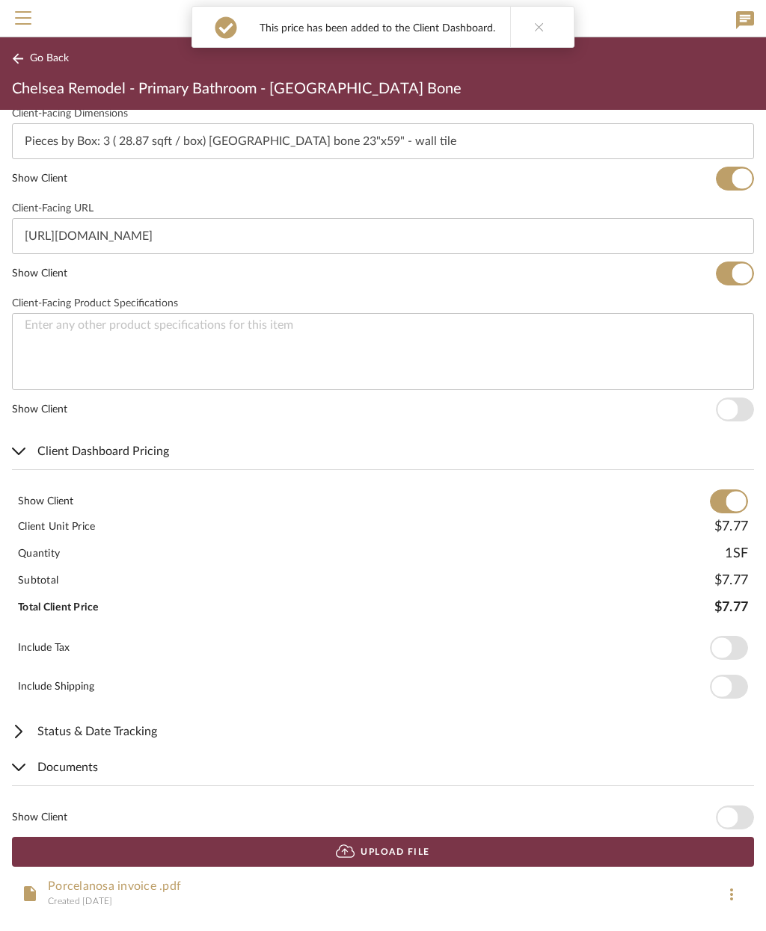
click at [730, 828] on span "button" at bounding box center [734, 818] width 38 height 24
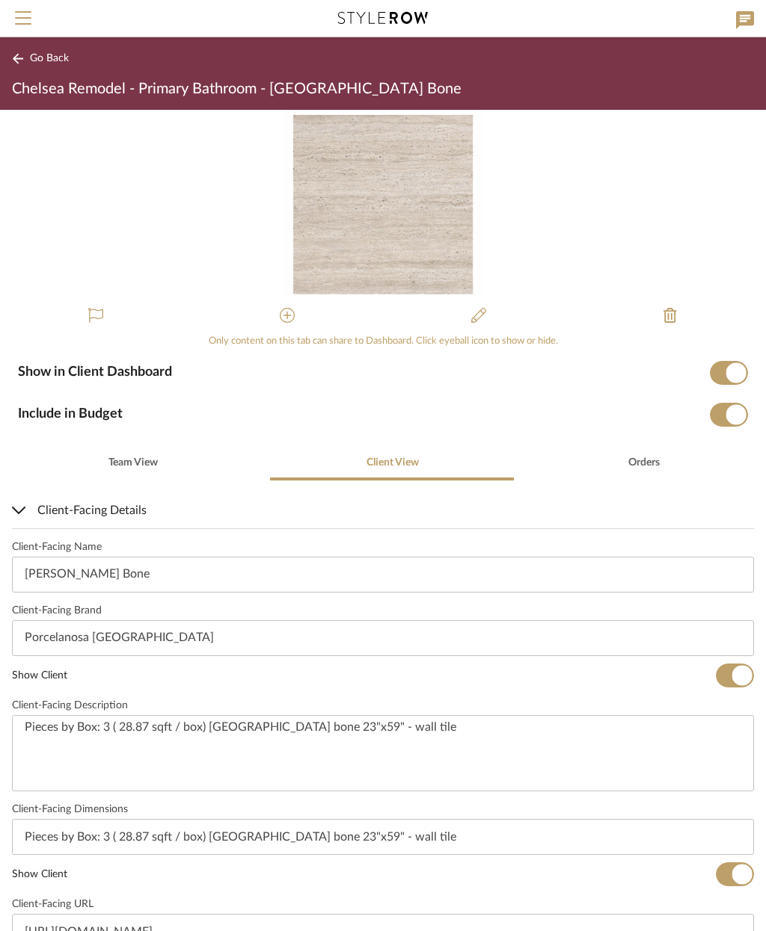
click at [45, 59] on span "Go Back" at bounding box center [49, 58] width 39 height 13
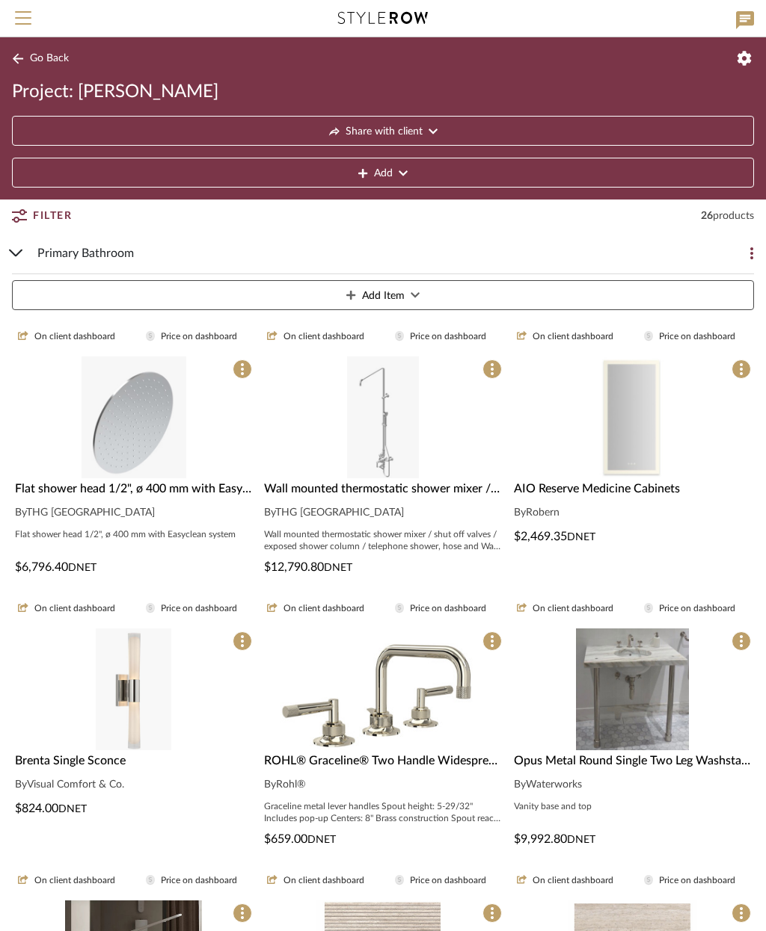
scroll to position [0, 0]
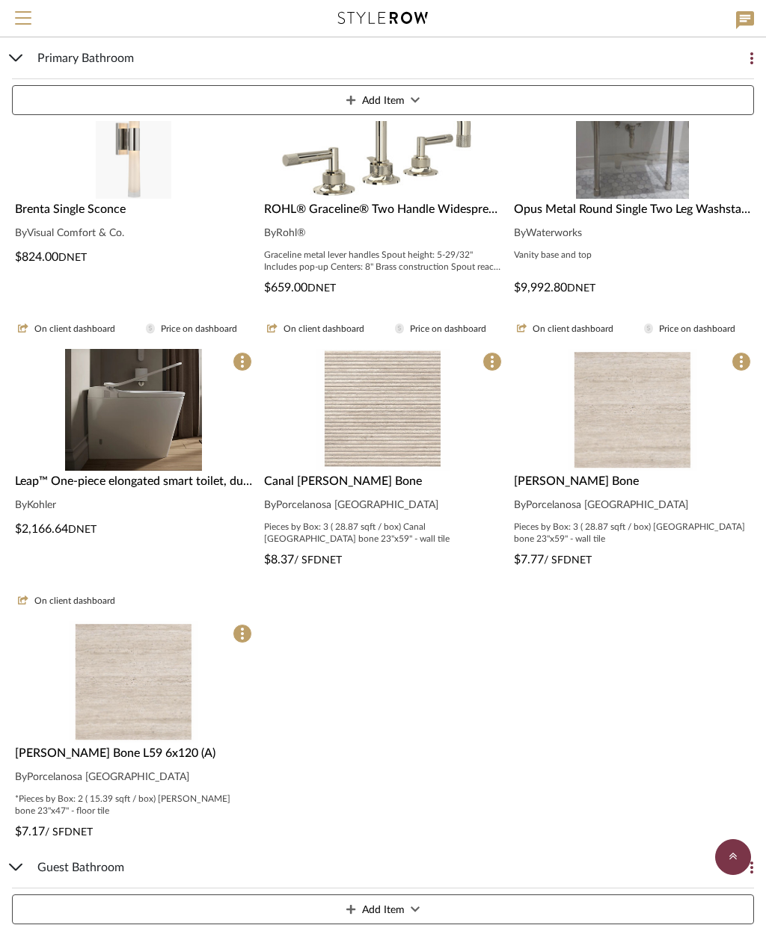
click at [138, 671] on img at bounding box center [133, 682] width 129 height 122
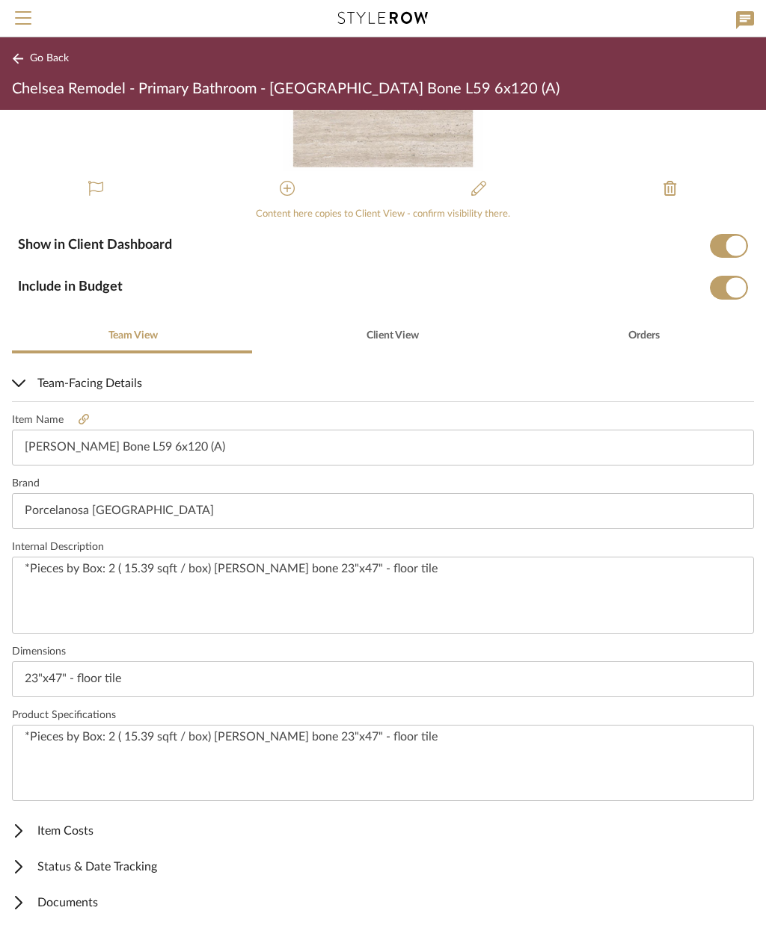
click at [74, 839] on mat-expansion-panel-header "Item Costs" at bounding box center [383, 831] width 766 height 36
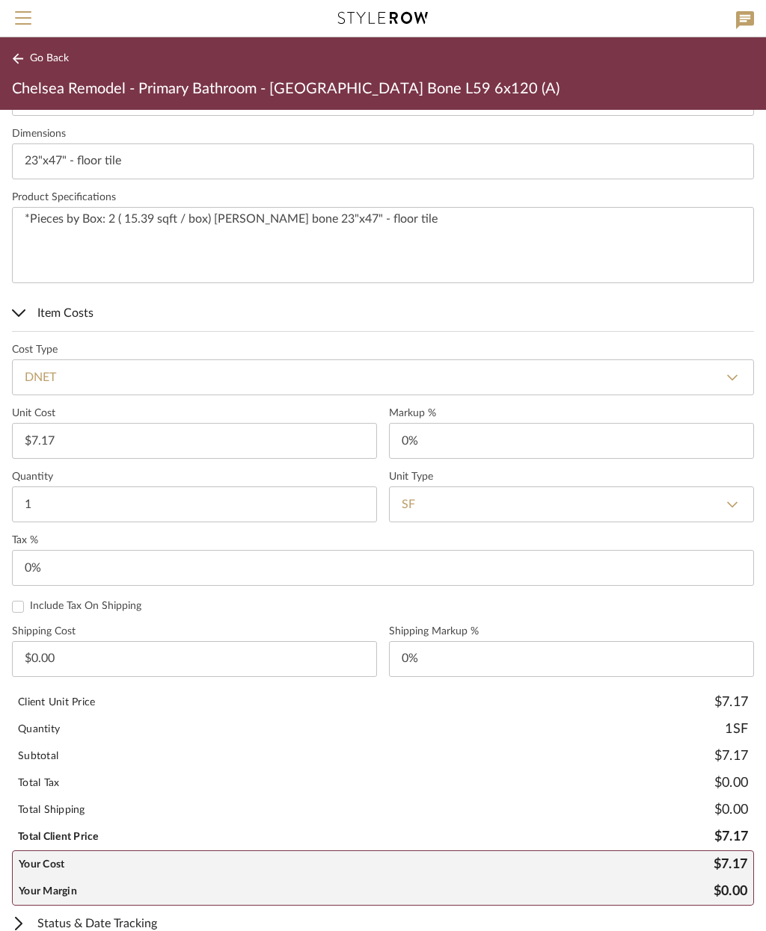
type input "0"
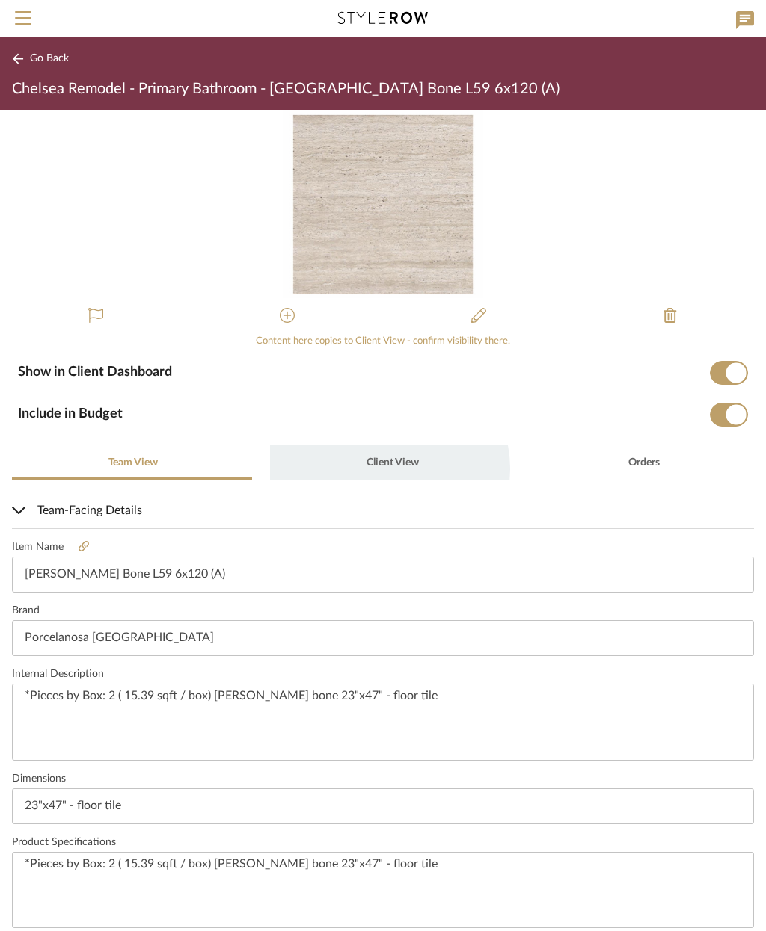
click at [382, 469] on span "Client View" at bounding box center [391, 463] width 55 height 36
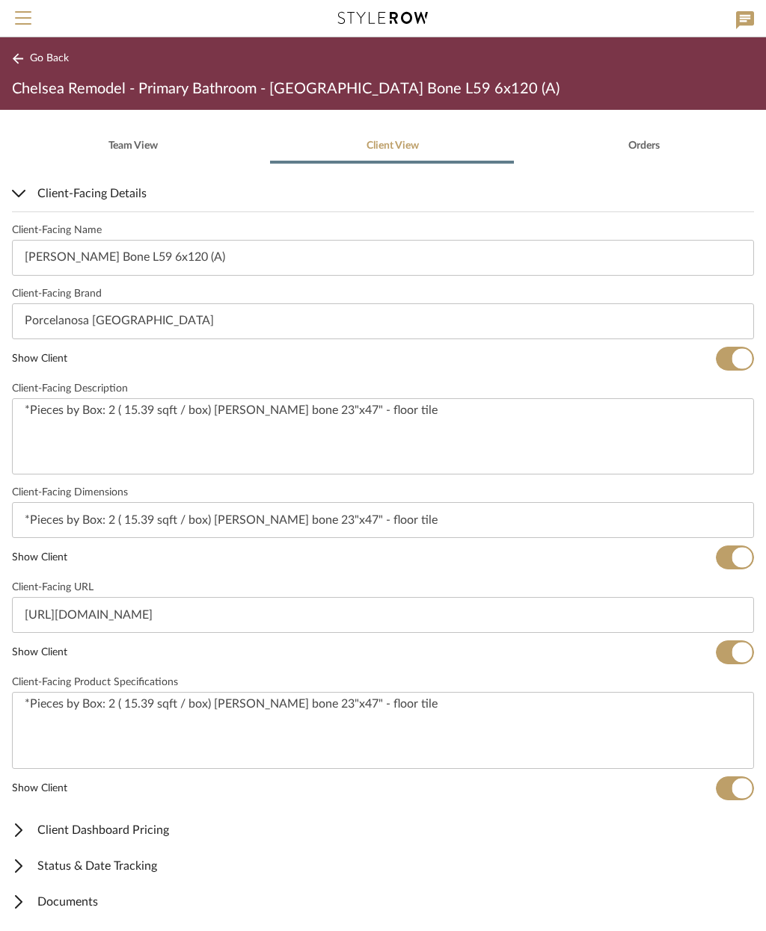
scroll to position [316, 0]
click at [104, 907] on span "Documents" at bounding box center [380, 903] width 736 height 18
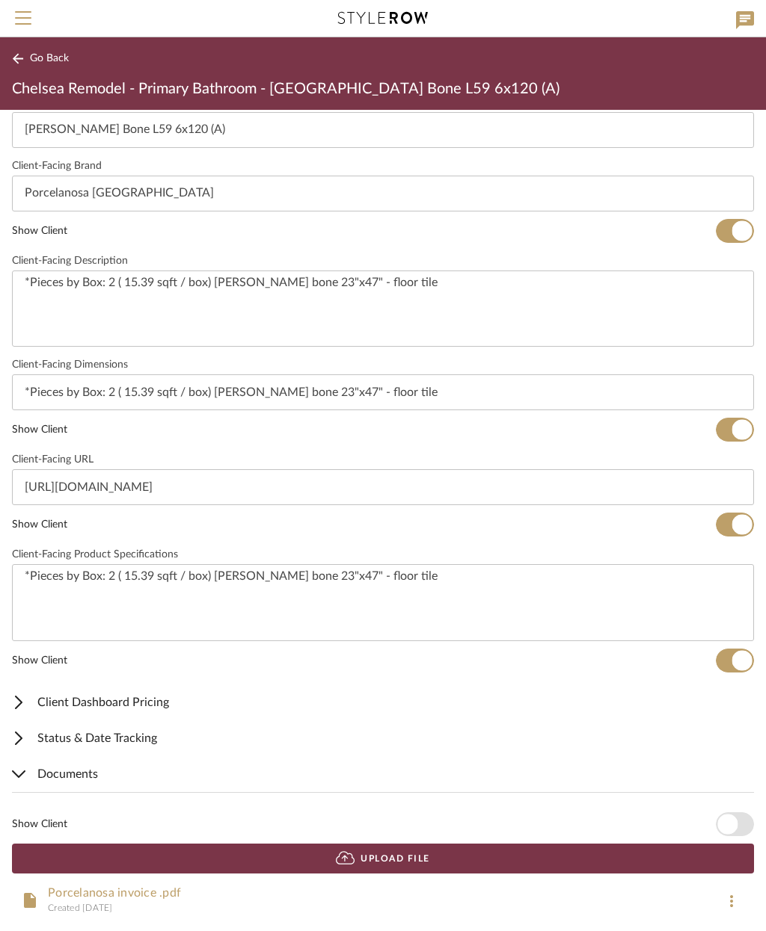
scroll to position [443, 0]
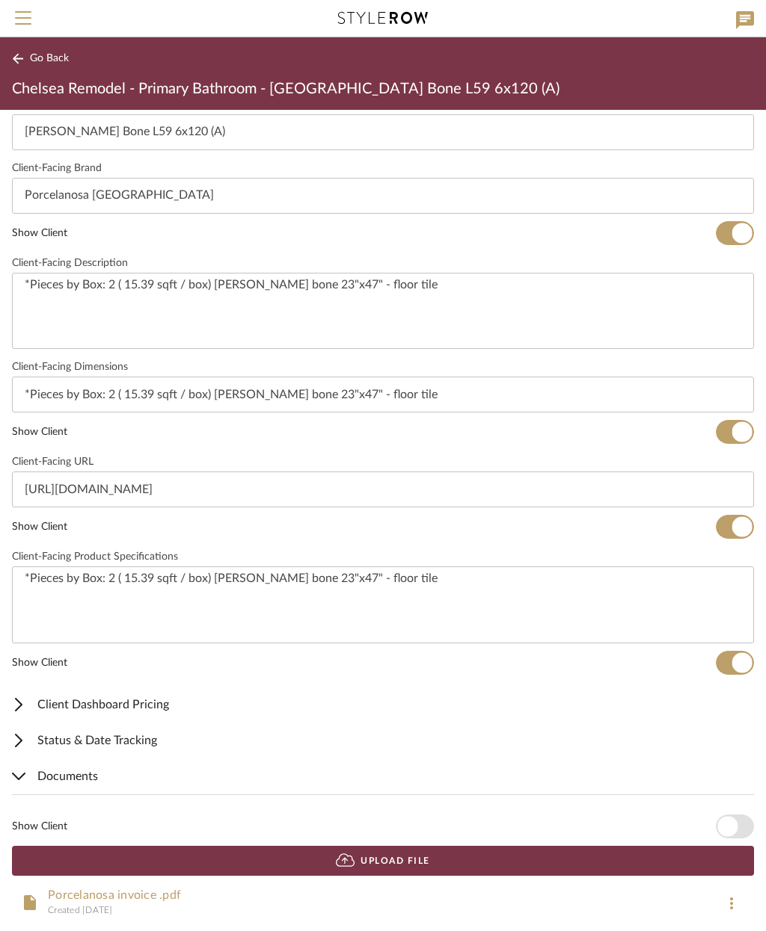
click at [734, 828] on span "button" at bounding box center [727, 827] width 20 height 20
click at [186, 714] on mat-expansion-panel-header "Client Dashboard Pricing" at bounding box center [383, 705] width 766 height 36
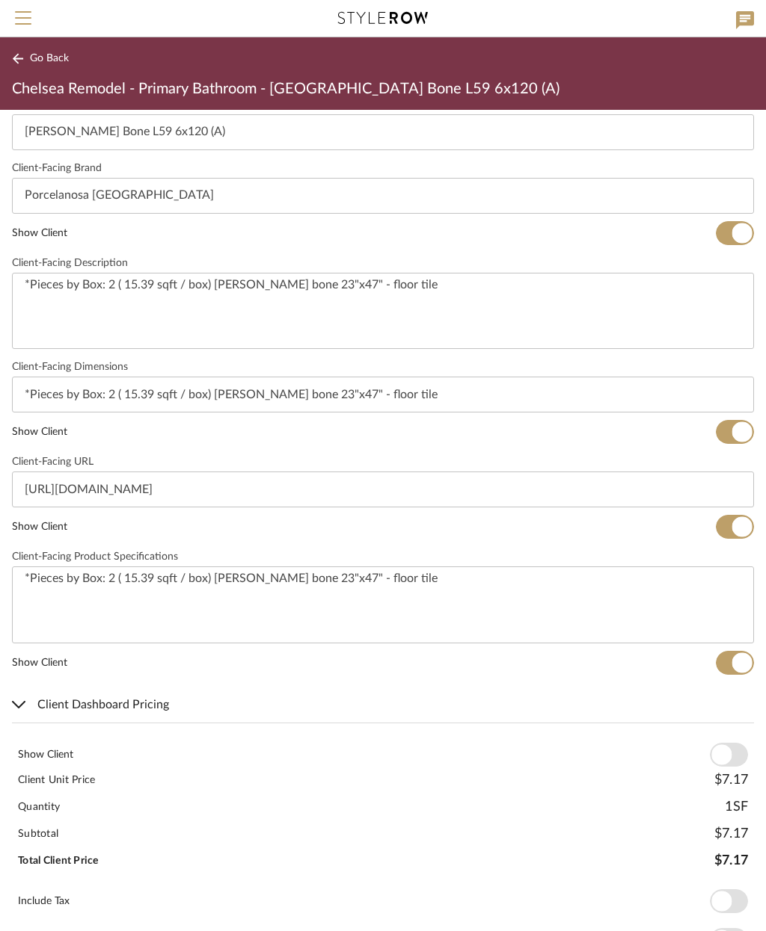
click at [735, 753] on span "button" at bounding box center [728, 755] width 38 height 24
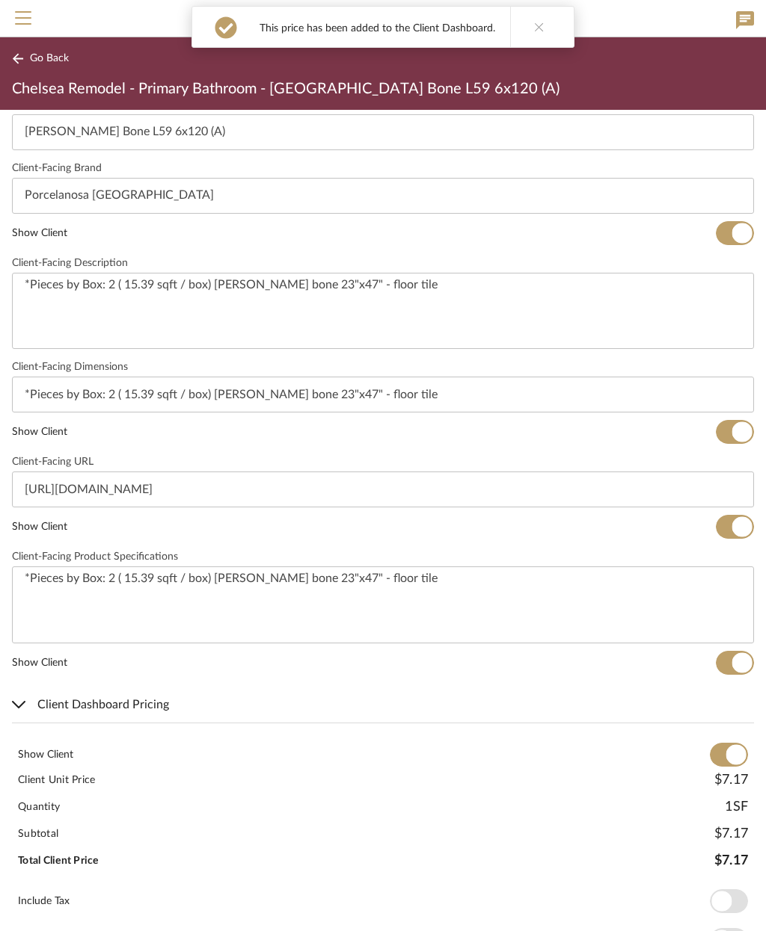
click at [43, 66] on button "Go Back" at bounding box center [43, 58] width 62 height 19
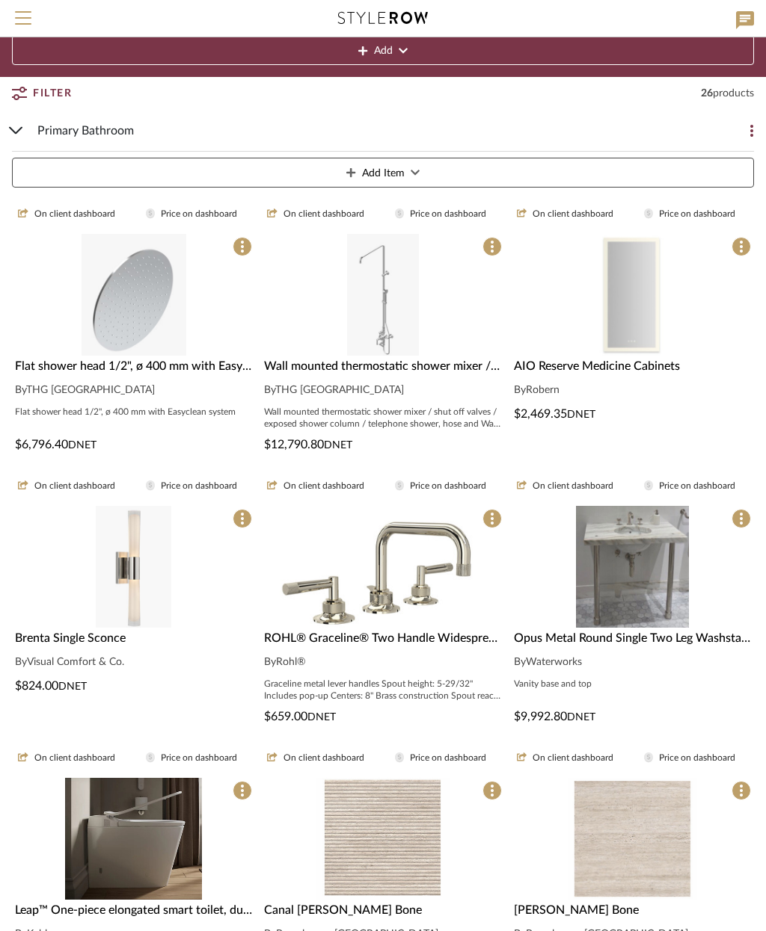
scroll to position [108, 0]
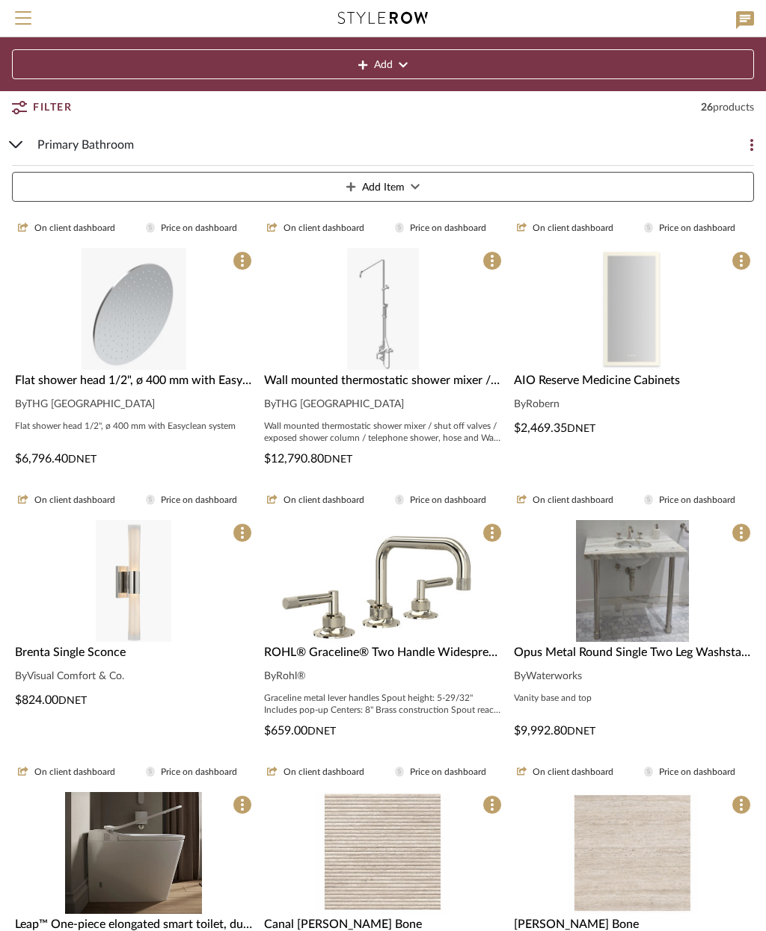
click at [91, 142] on span "Primary Bathroom" at bounding box center [85, 145] width 96 height 18
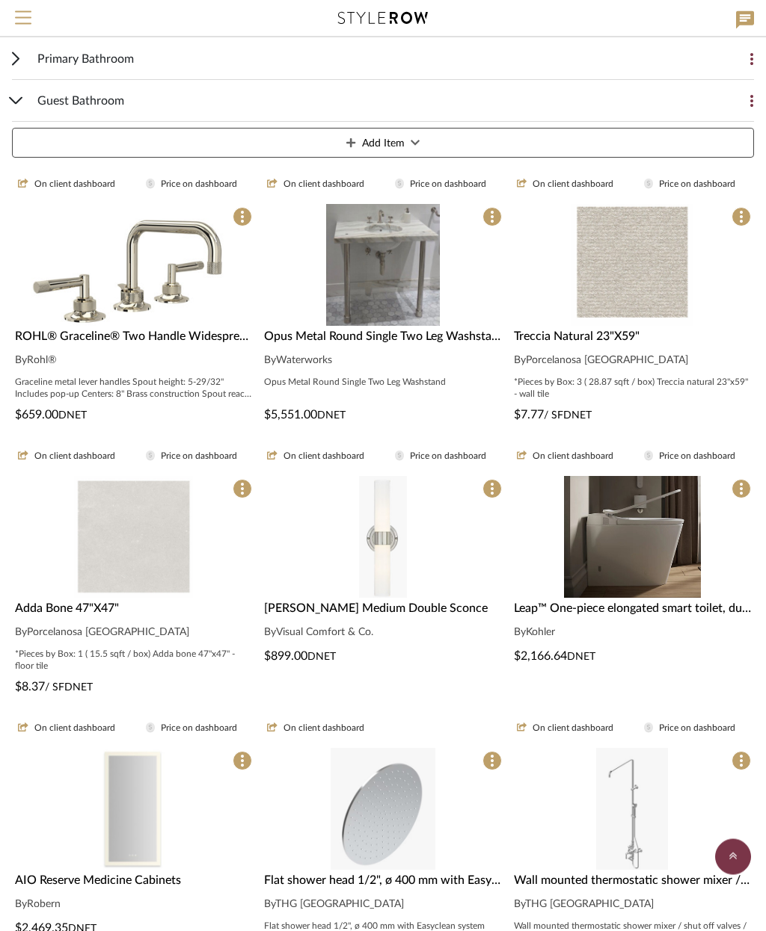
scroll to position [0, 0]
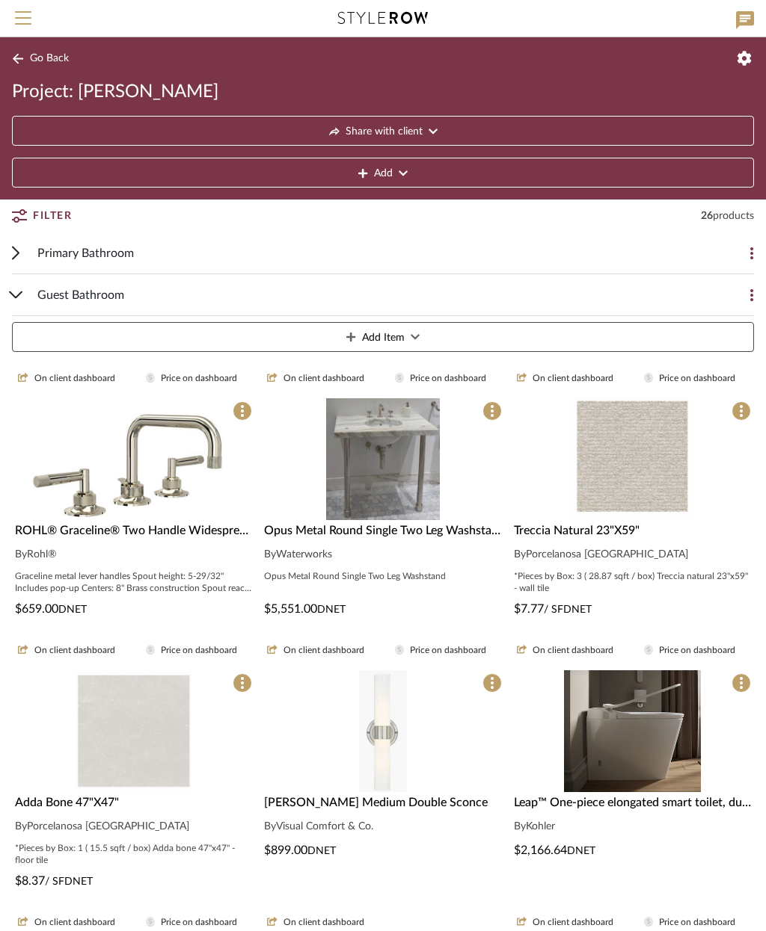
click at [210, 518] on img "0" at bounding box center [133, 459] width 215 height 122
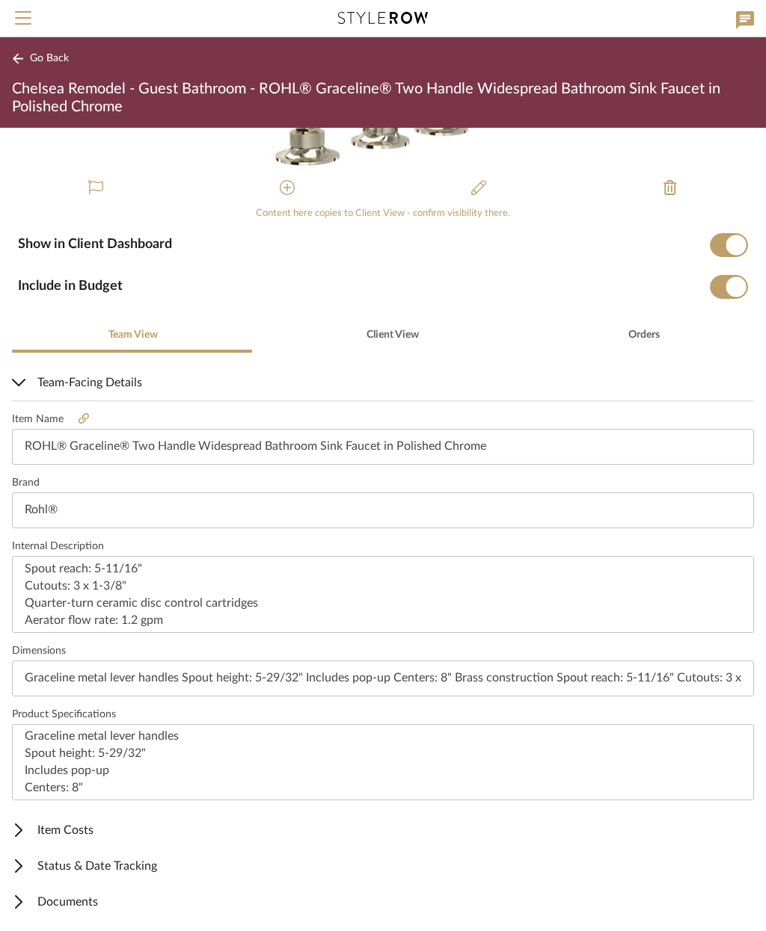
scroll to position [145, 0]
click at [119, 903] on span "Documents" at bounding box center [380, 903] width 736 height 18
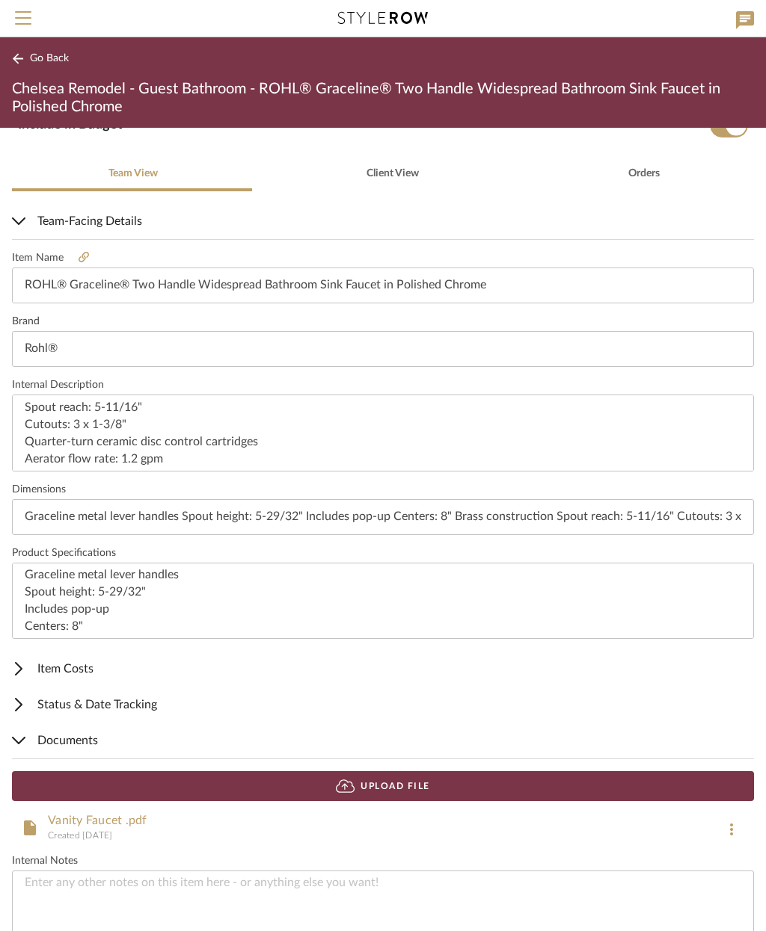
scroll to position [0, 0]
click at [378, 172] on span "Client View" at bounding box center [392, 173] width 52 height 10
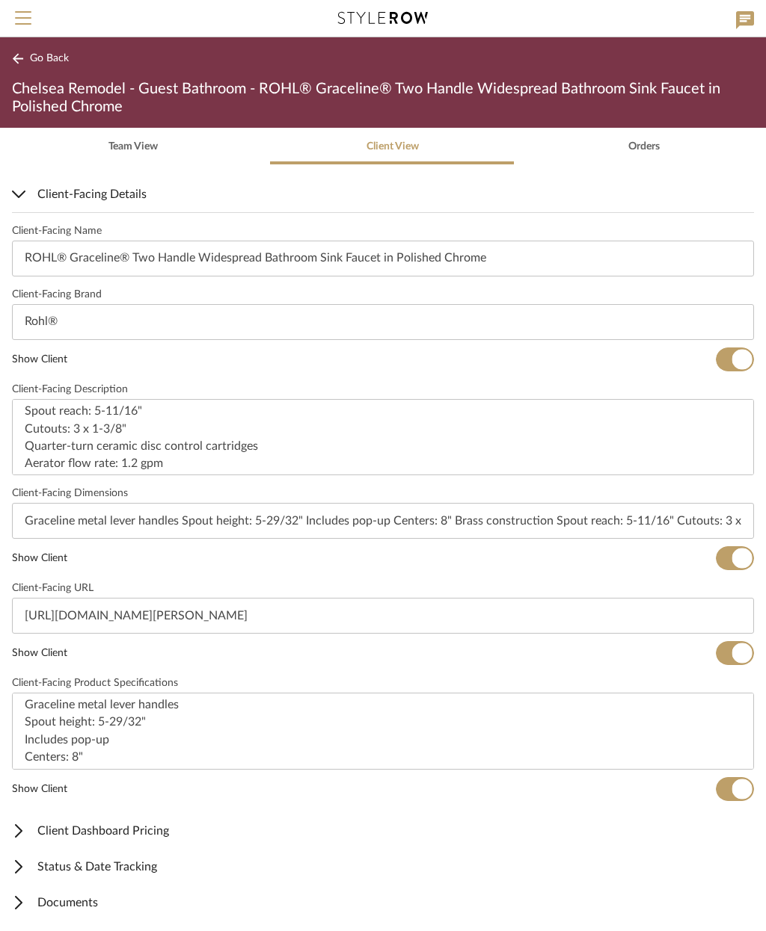
click at [156, 830] on span "Client Dashboard Pricing" at bounding box center [380, 831] width 736 height 18
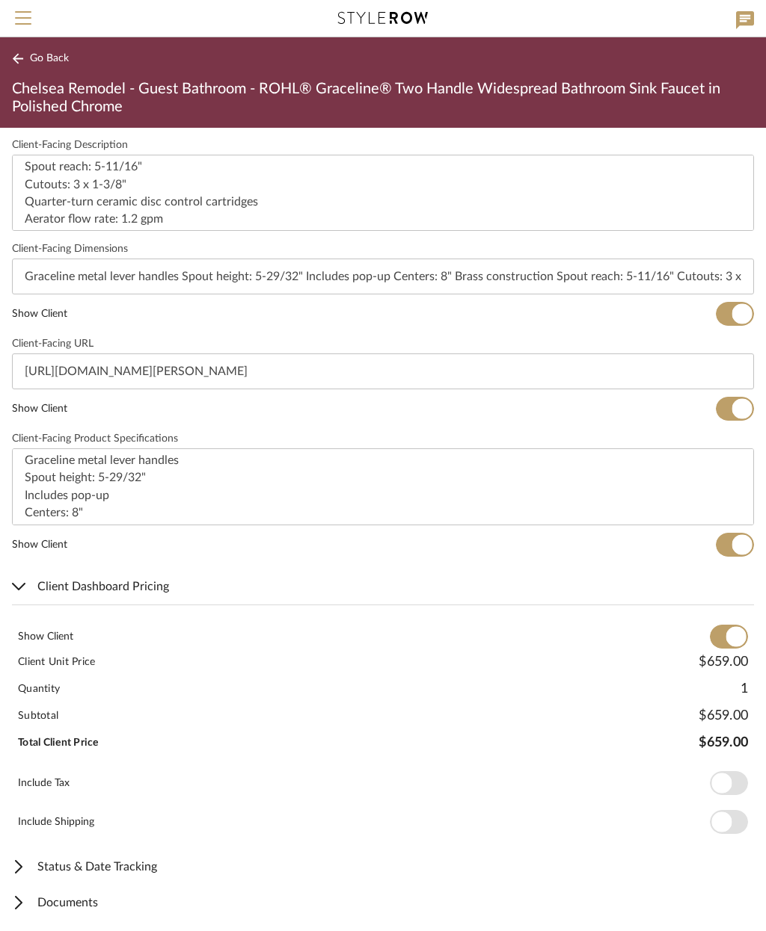
click at [99, 896] on span "Documents" at bounding box center [380, 903] width 736 height 18
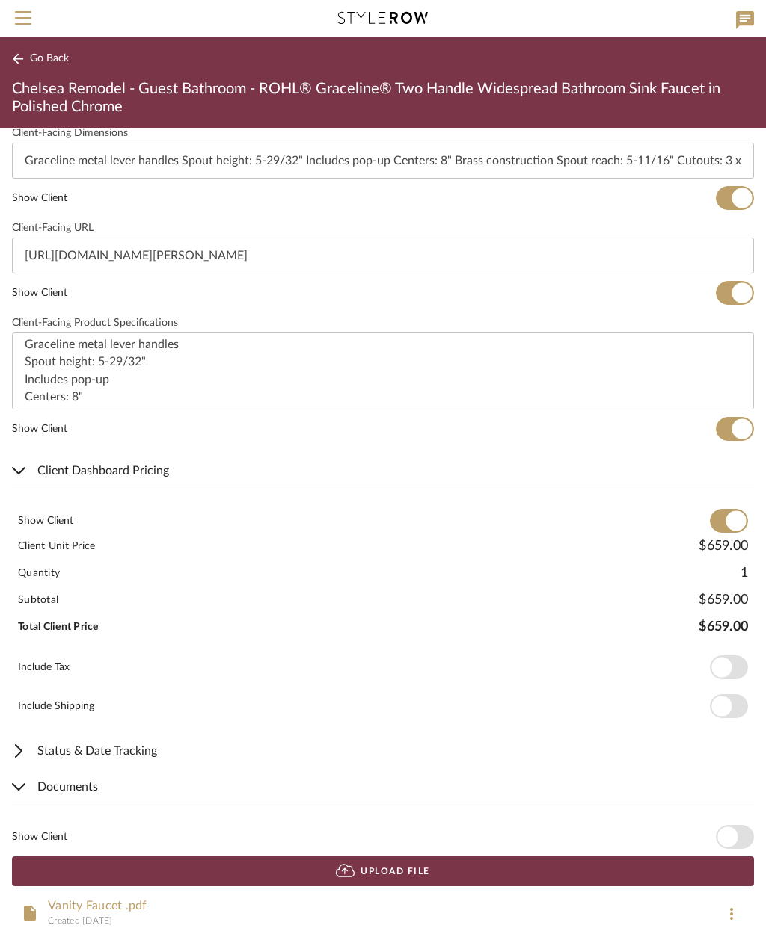
click at [743, 837] on span "button" at bounding box center [734, 837] width 38 height 24
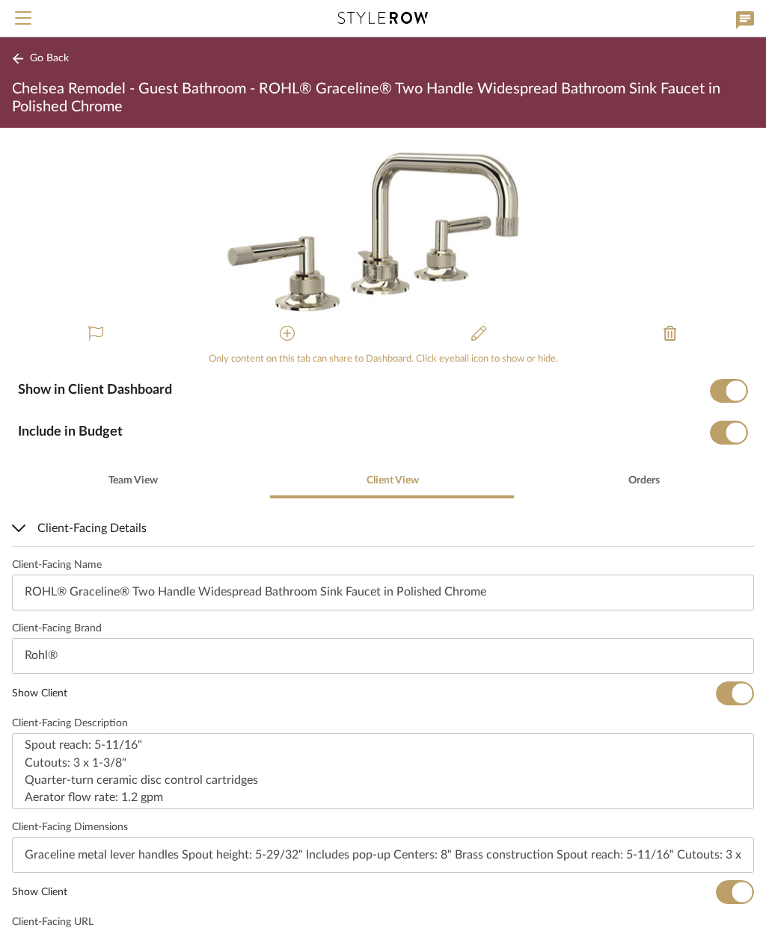
scroll to position [-1, 0]
click at [44, 59] on span "Go Back" at bounding box center [49, 58] width 39 height 13
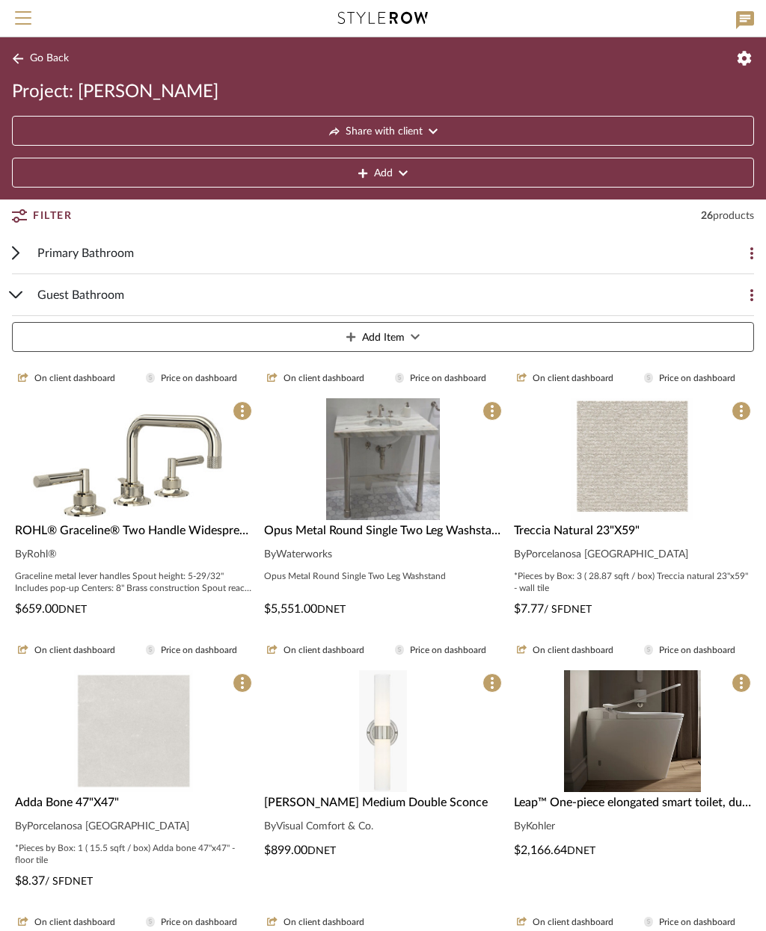
click at [404, 532] on img at bounding box center [382, 593] width 113 height 122
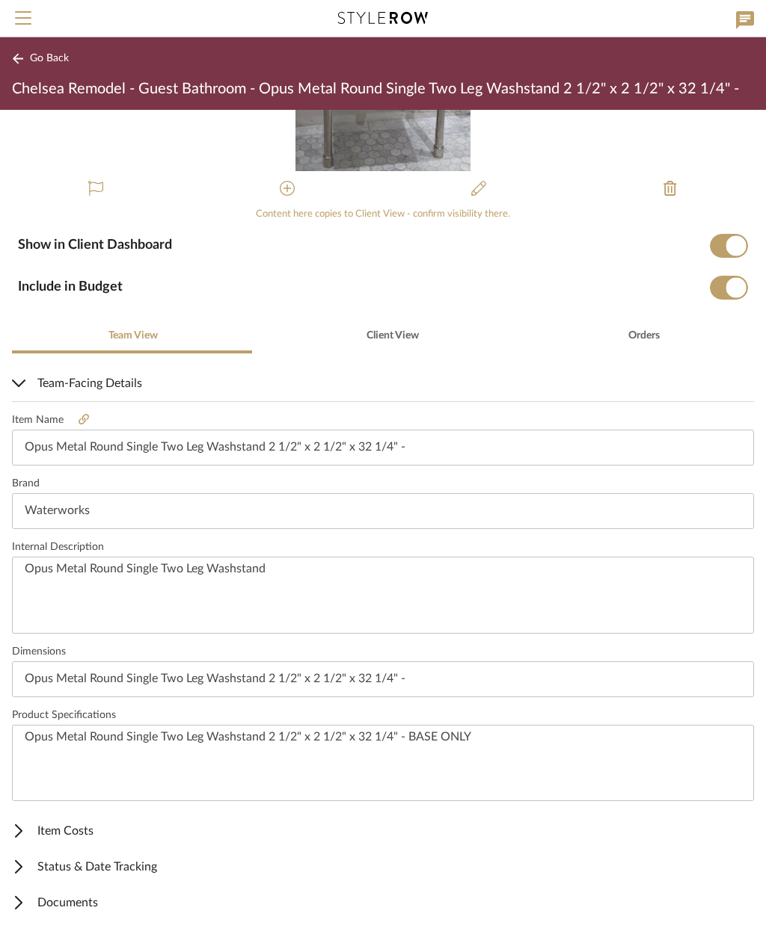
click at [132, 828] on span "Item Costs" at bounding box center [380, 831] width 736 height 18
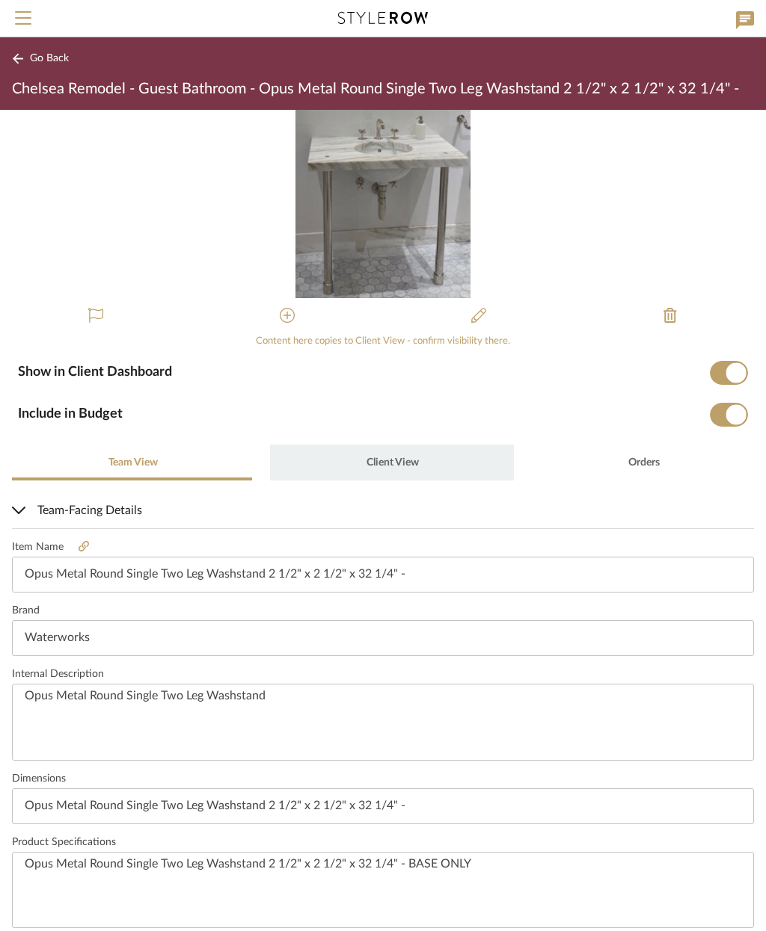
click at [393, 466] on span "Client View" at bounding box center [392, 463] width 52 height 10
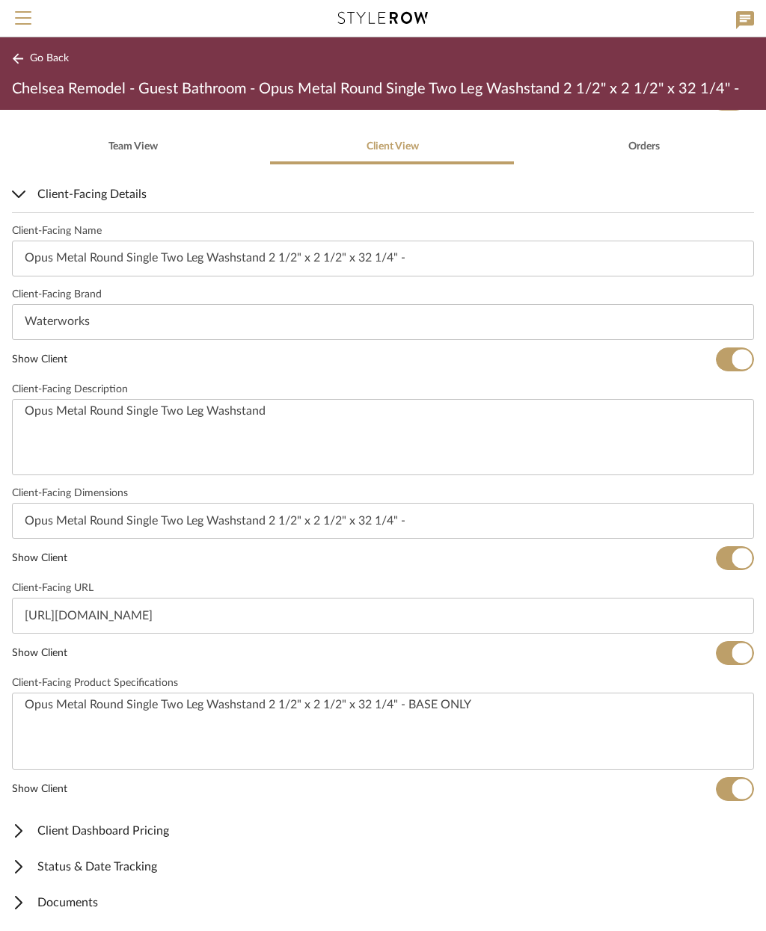
click at [148, 833] on span "Client Dashboard Pricing" at bounding box center [380, 831] width 736 height 18
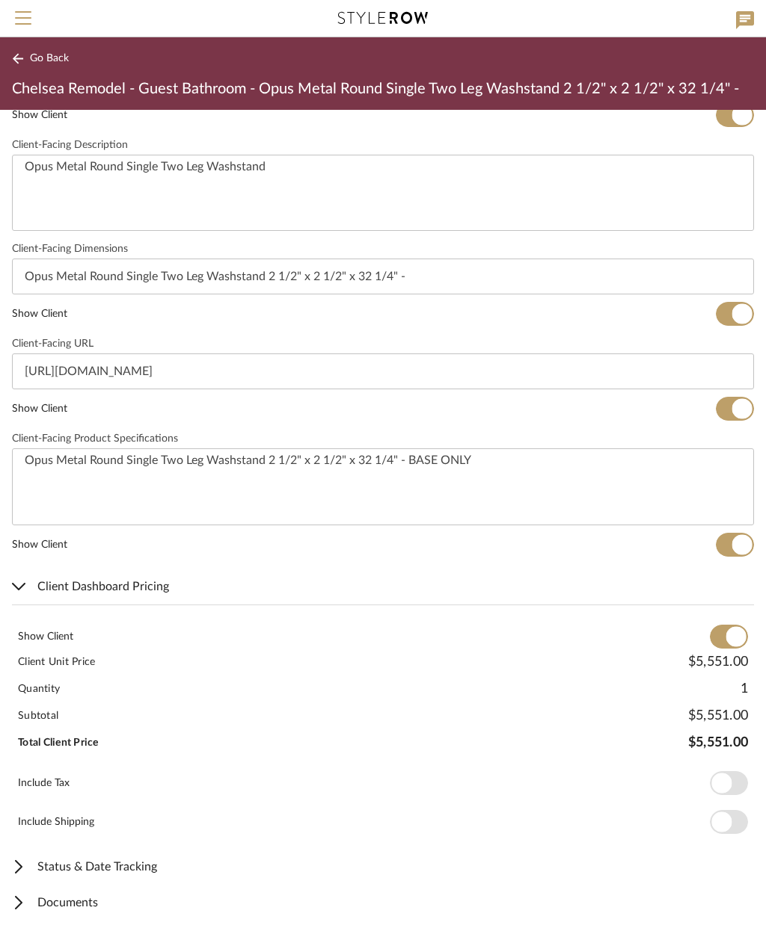
click at [103, 902] on span "Documents" at bounding box center [380, 903] width 736 height 18
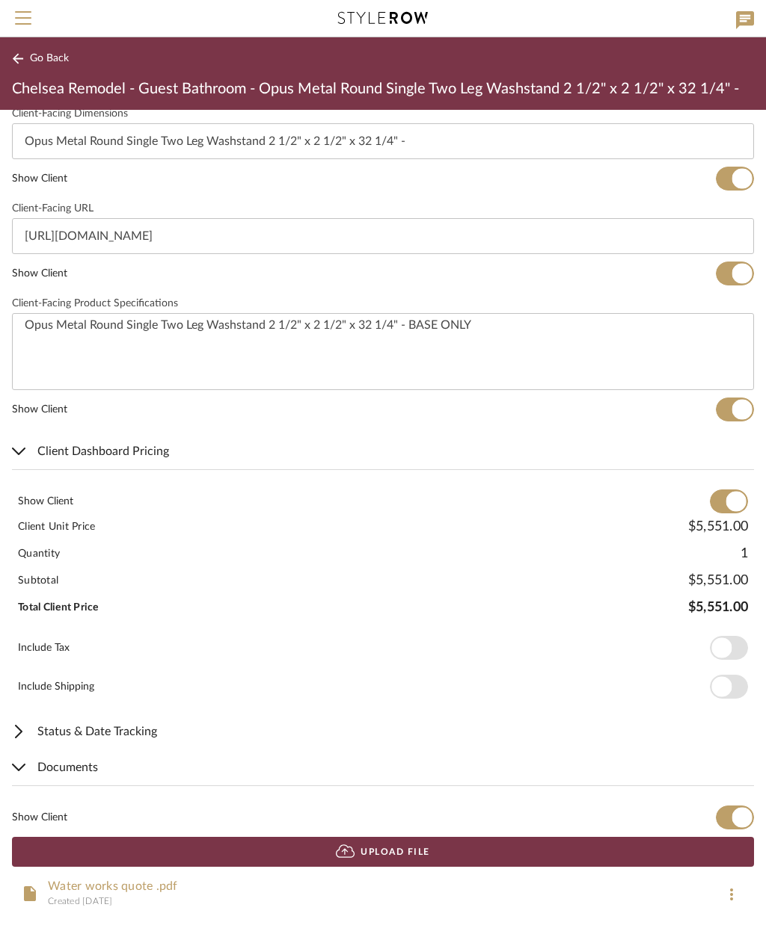
click at [46, 63] on span "Go Back" at bounding box center [49, 58] width 39 height 13
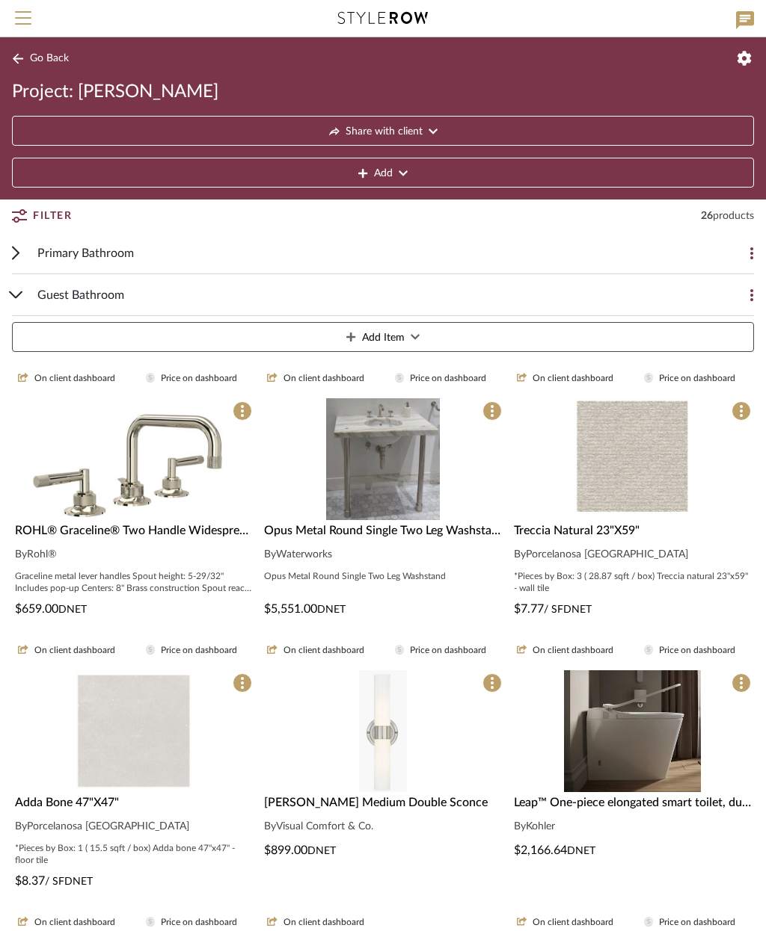
click at [659, 484] on img "0" at bounding box center [631, 459] width 123 height 122
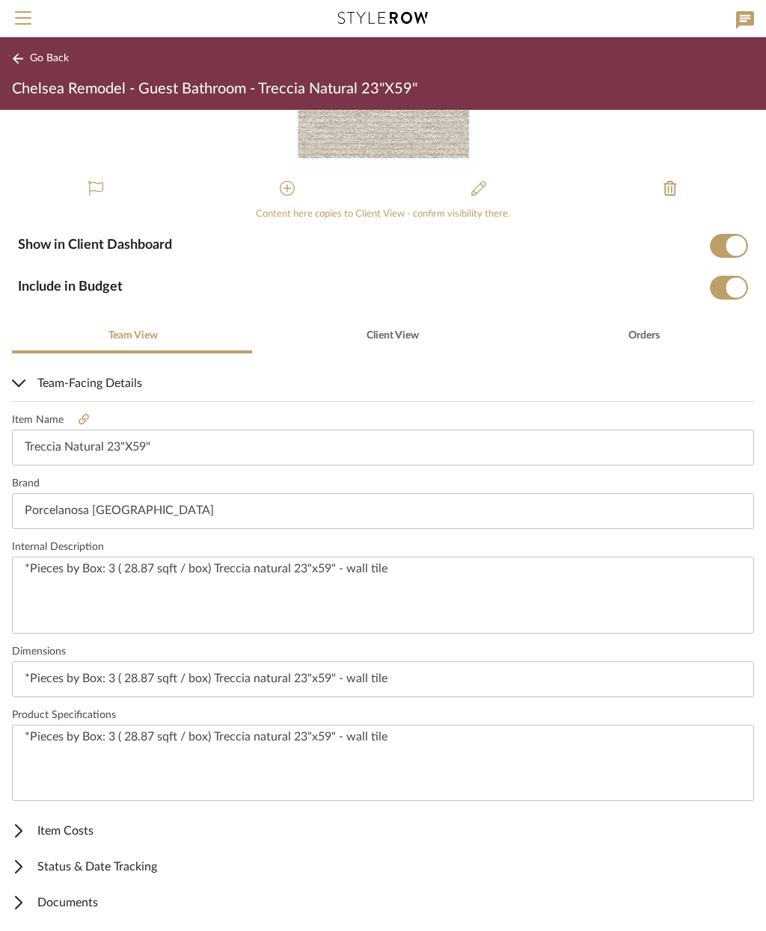
click at [110, 830] on span "Item Costs" at bounding box center [380, 831] width 736 height 18
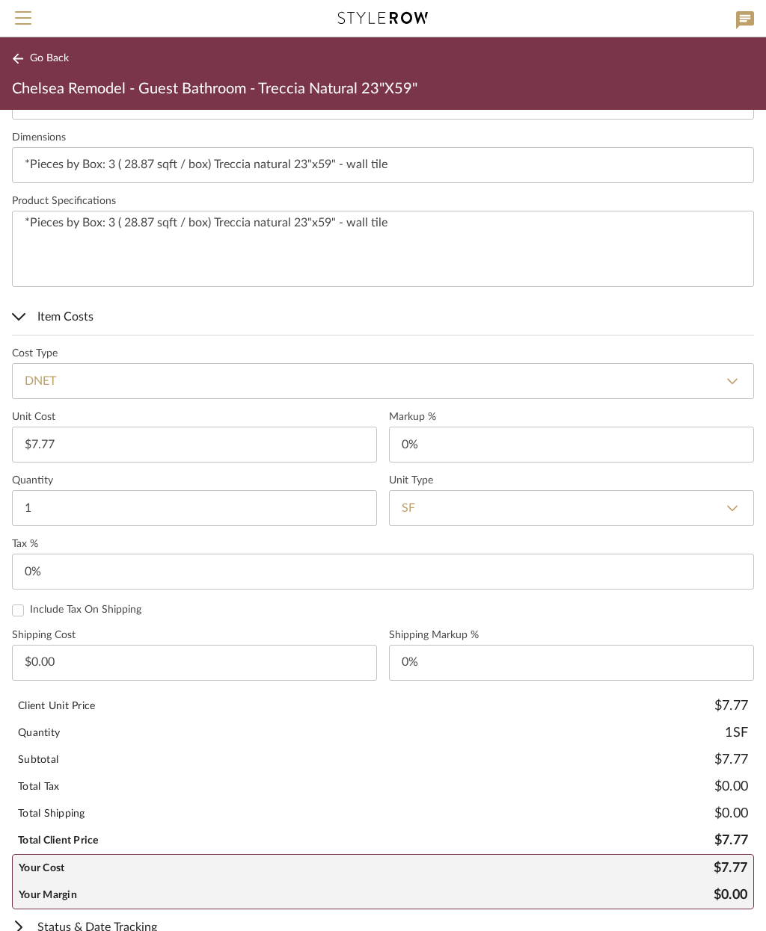
type input "0"
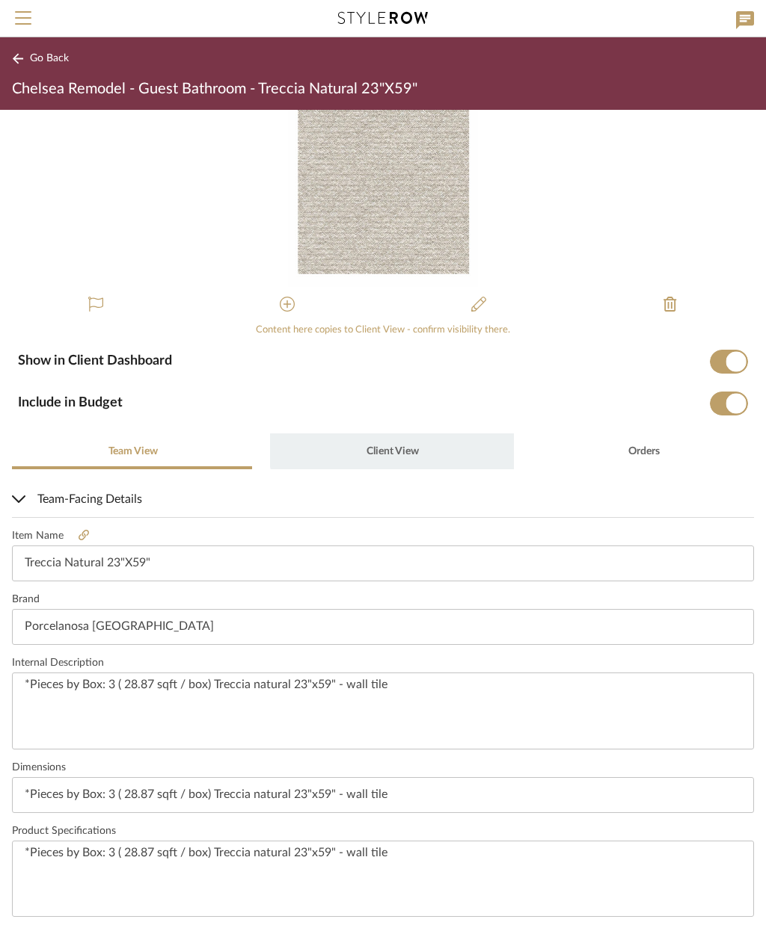
click at [392, 443] on span "Client View" at bounding box center [391, 452] width 55 height 36
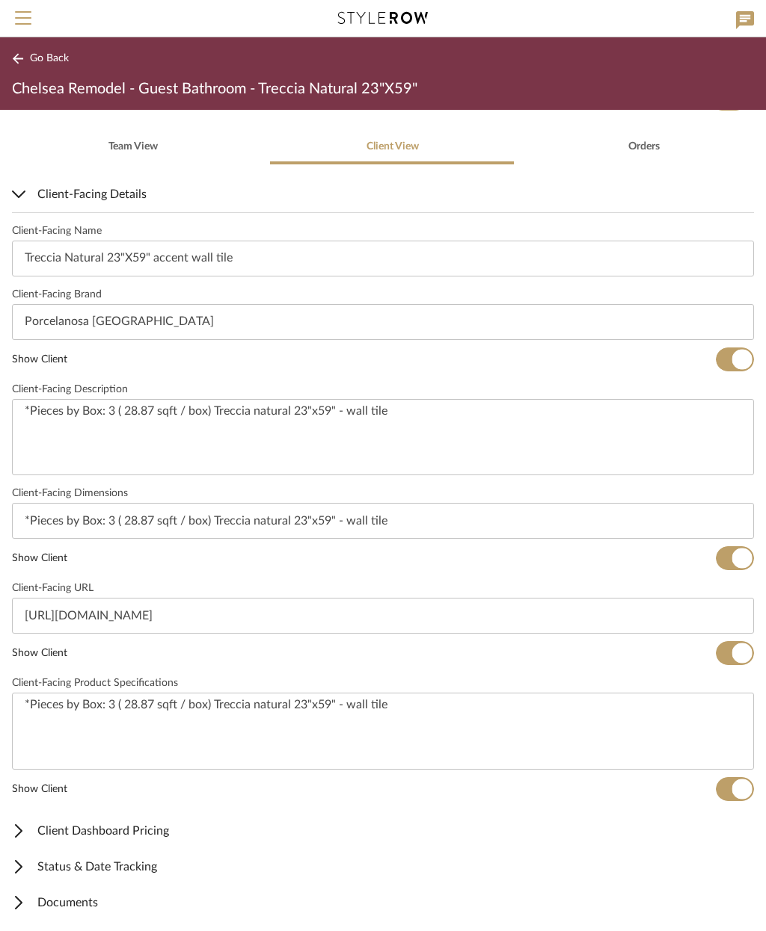
click at [167, 834] on span "Client Dashboard Pricing" at bounding box center [380, 831] width 736 height 18
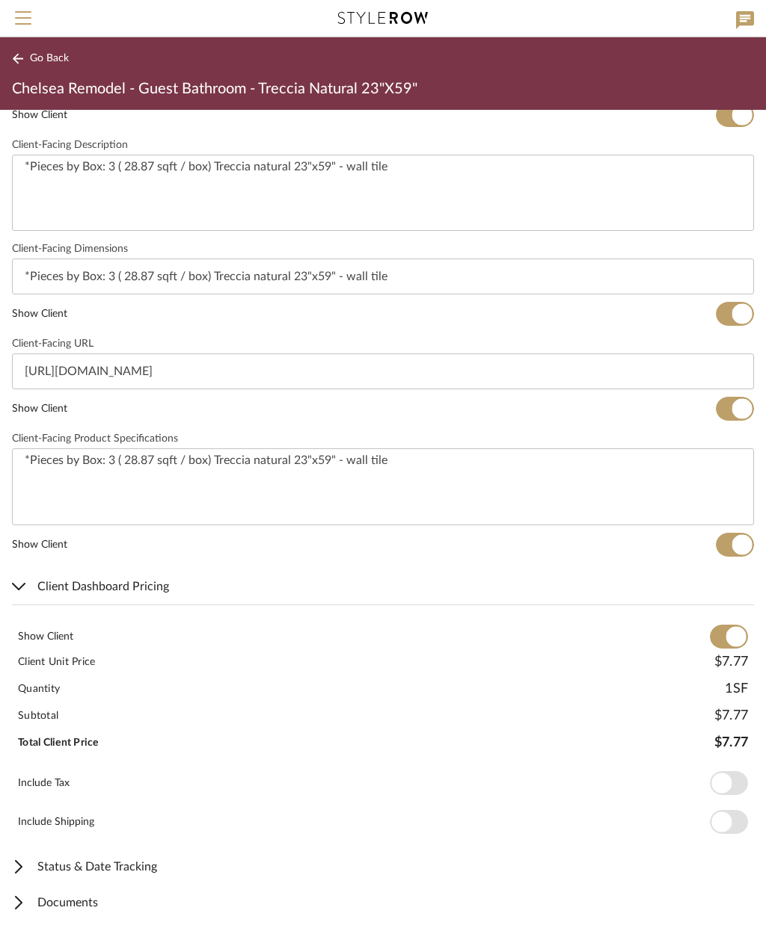
click at [86, 905] on span "Documents" at bounding box center [380, 903] width 736 height 18
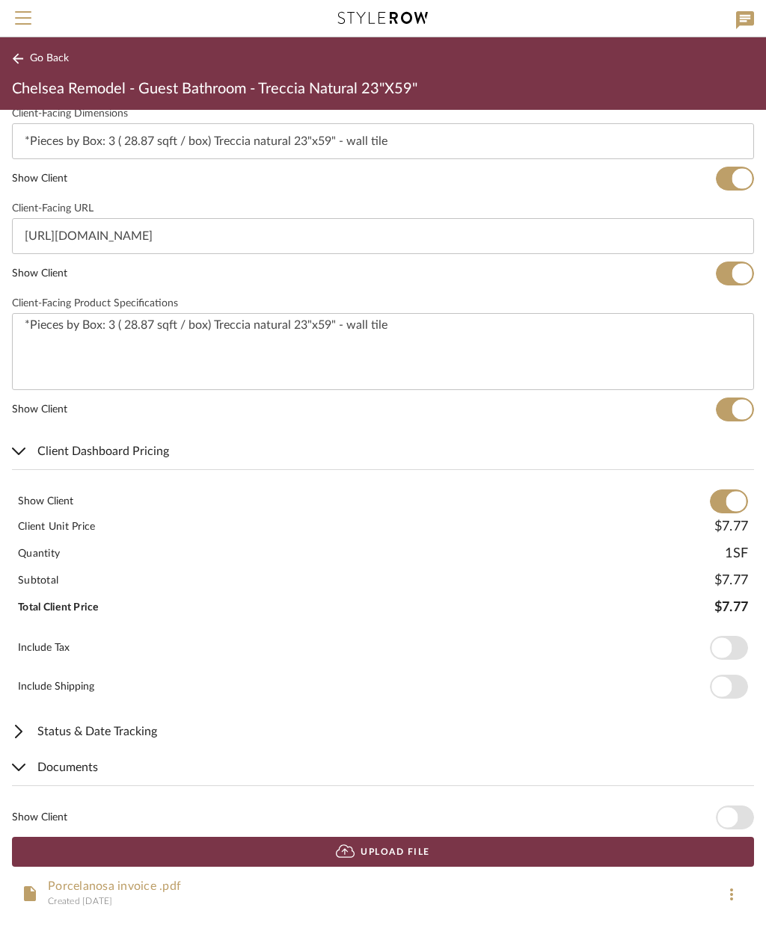
click at [739, 812] on span "button" at bounding box center [734, 818] width 38 height 24
click at [52, 52] on span "Go Back" at bounding box center [49, 58] width 39 height 13
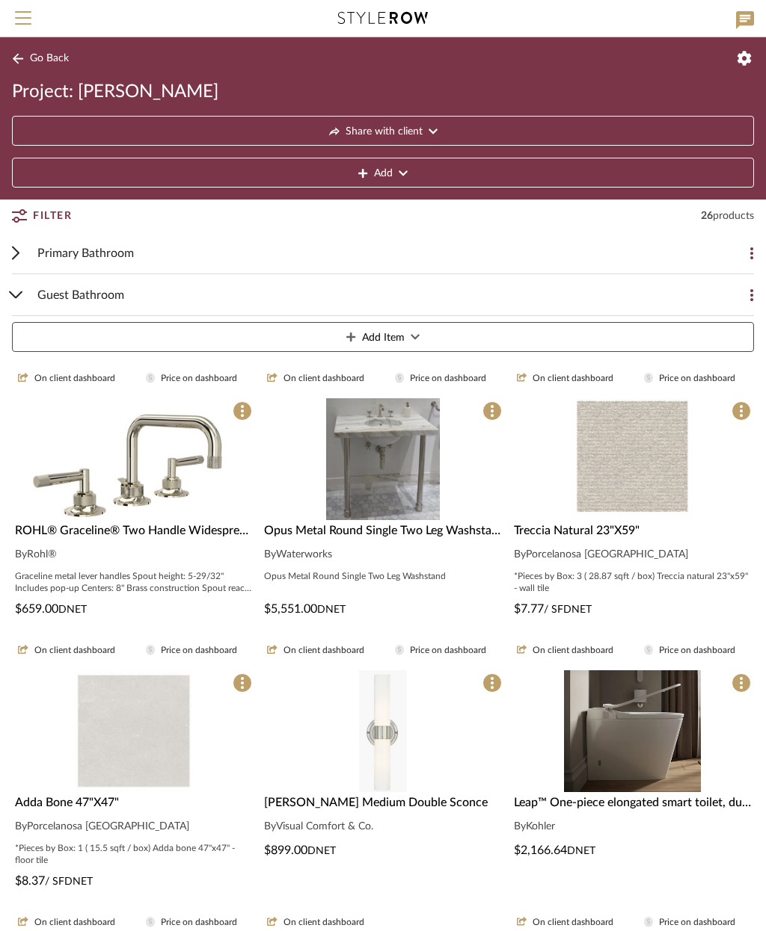
click at [158, 745] on img "0" at bounding box center [133, 732] width 119 height 122
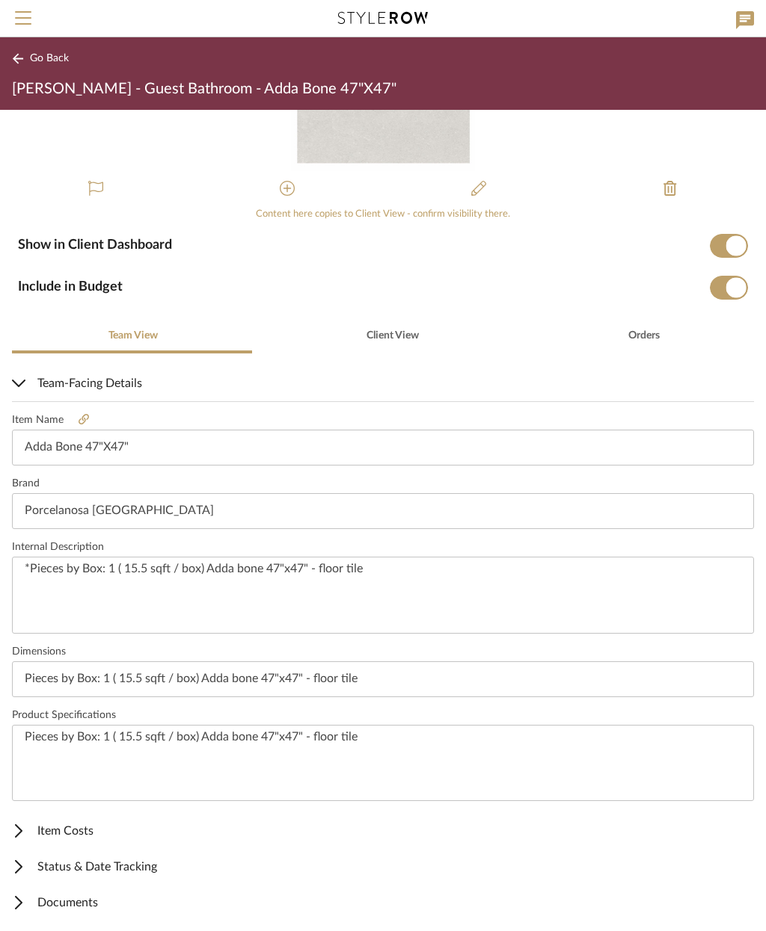
click at [68, 829] on span "Item Costs" at bounding box center [380, 831] width 736 height 18
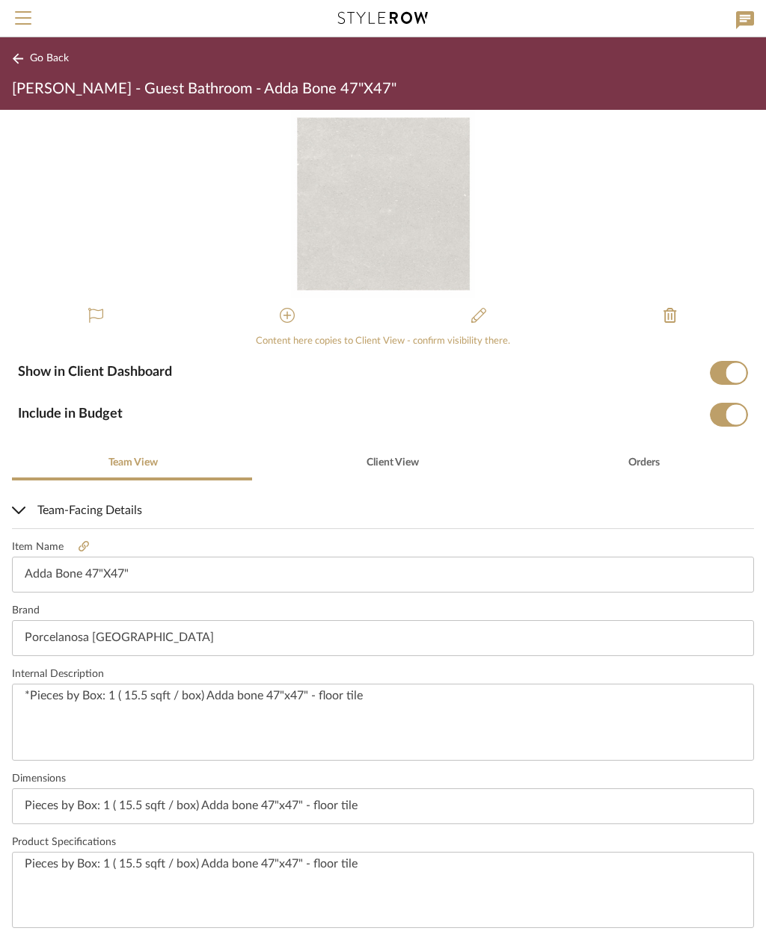
click at [49, 61] on span "Go Back" at bounding box center [49, 58] width 39 height 13
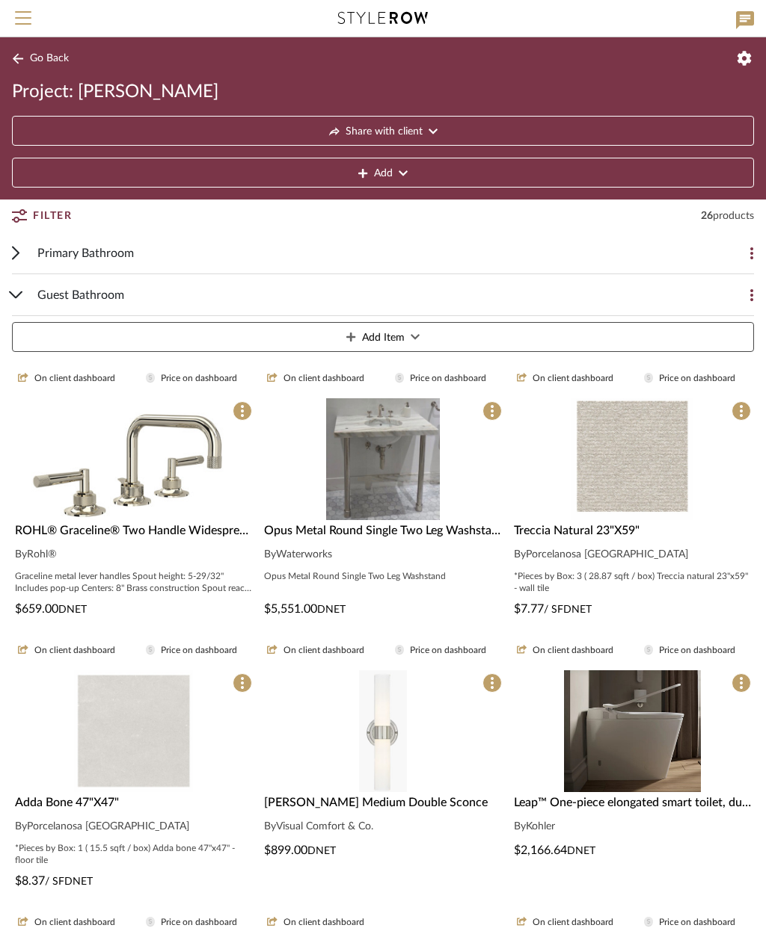
click at [174, 749] on img "0" at bounding box center [133, 732] width 119 height 122
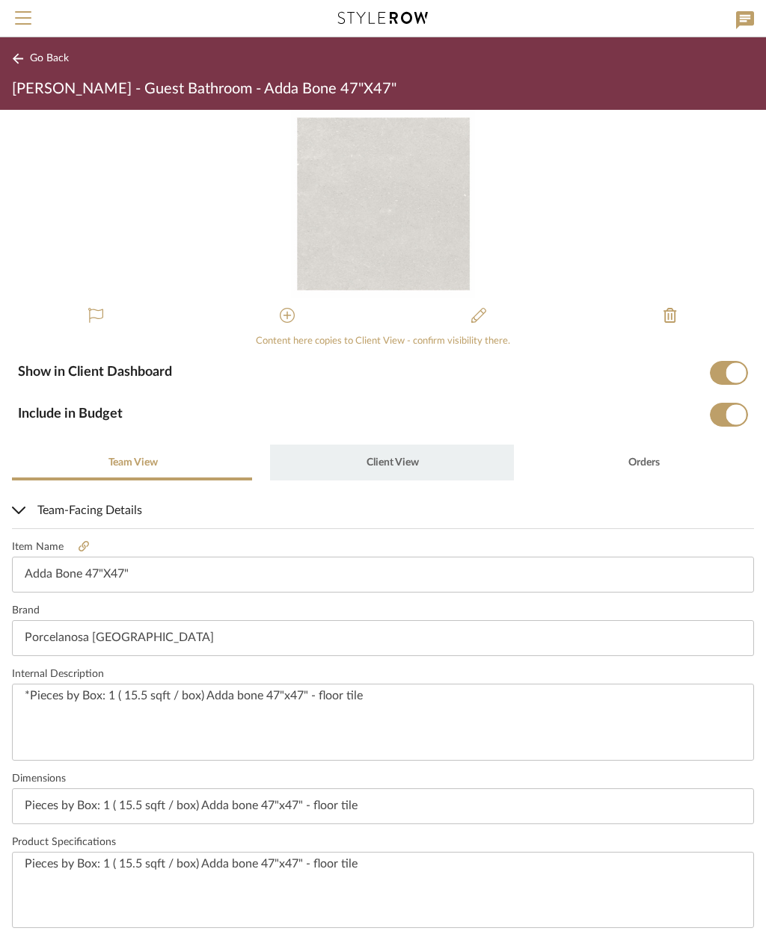
click at [389, 468] on span "Client View" at bounding box center [391, 463] width 55 height 36
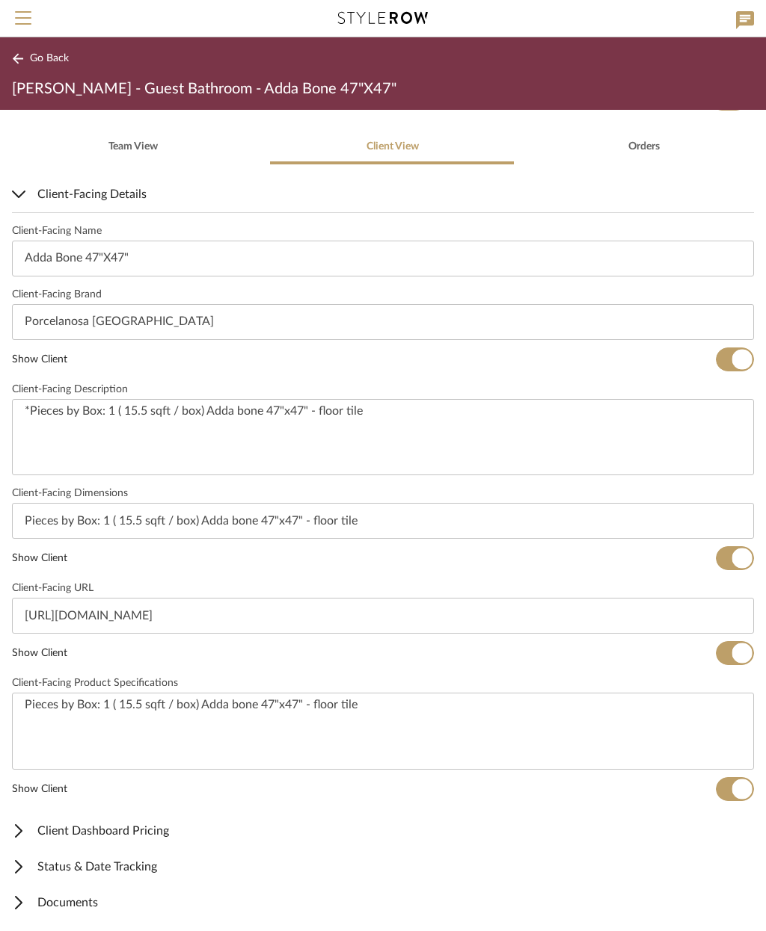
click at [392, 835] on span "Client Dashboard Pricing" at bounding box center [380, 831] width 736 height 18
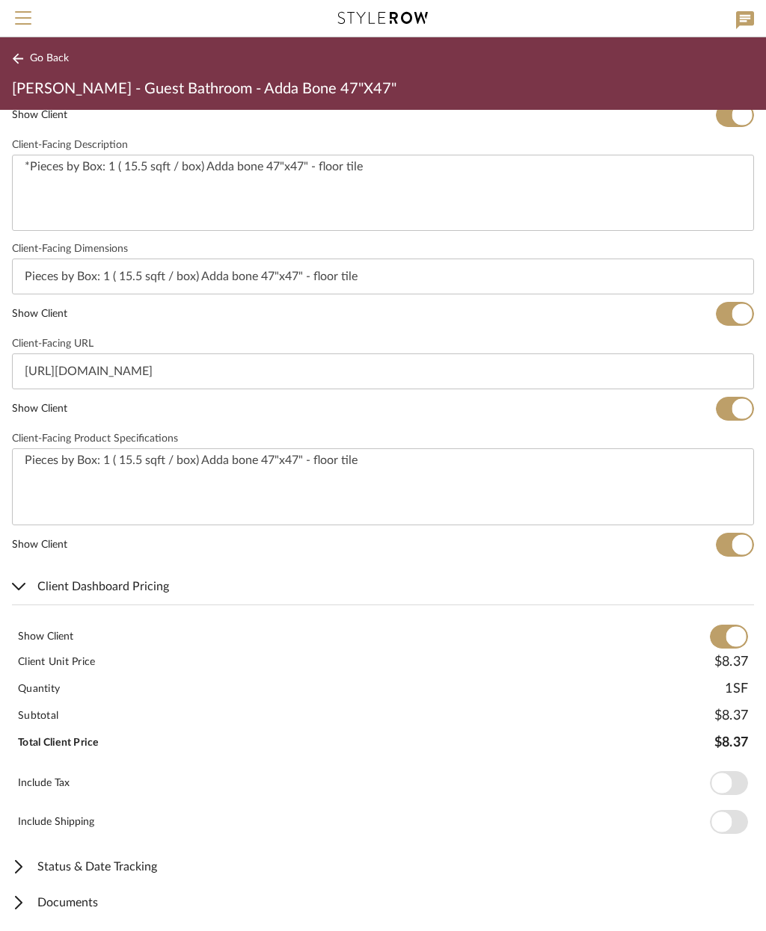
click at [92, 899] on span "Documents" at bounding box center [380, 903] width 736 height 18
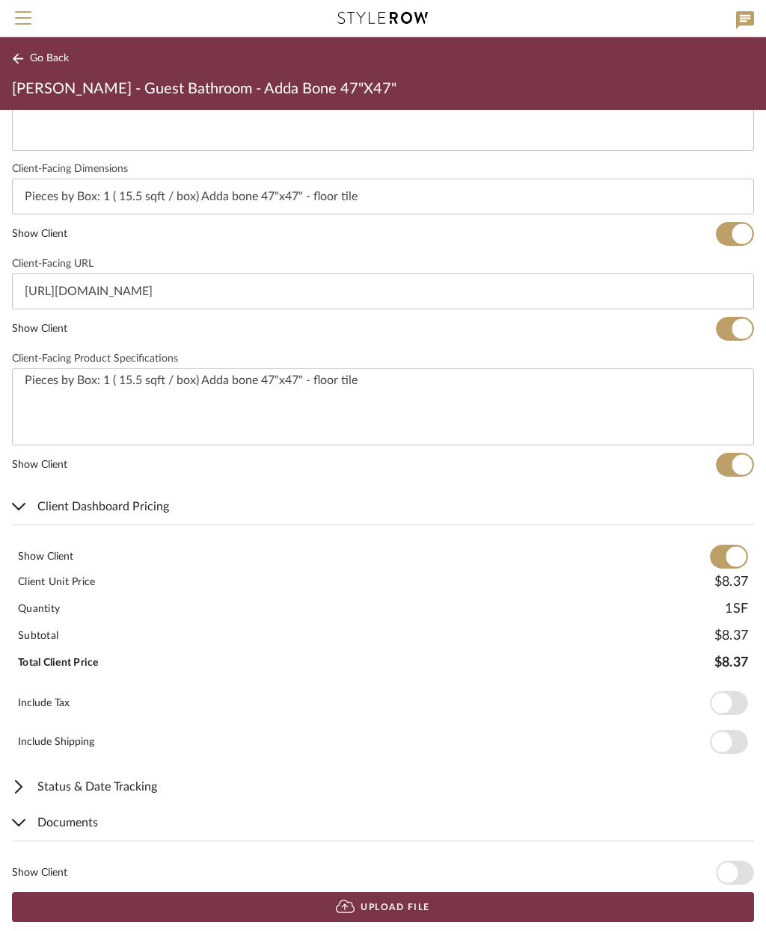
scroll to position [639, 0]
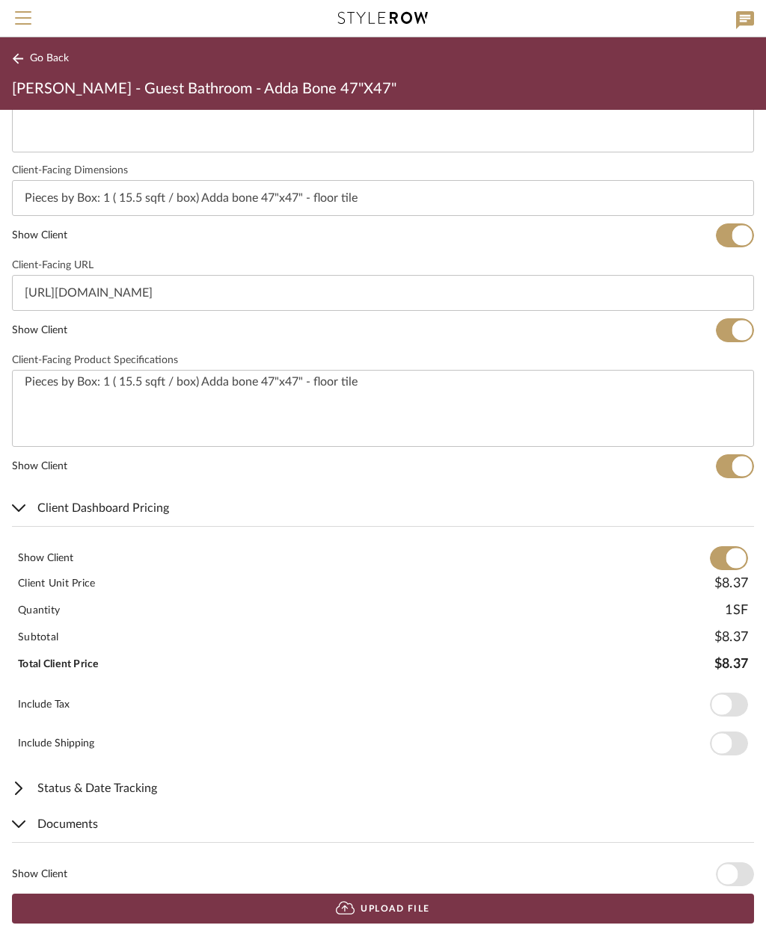
click at [729, 877] on span "button" at bounding box center [727, 875] width 20 height 20
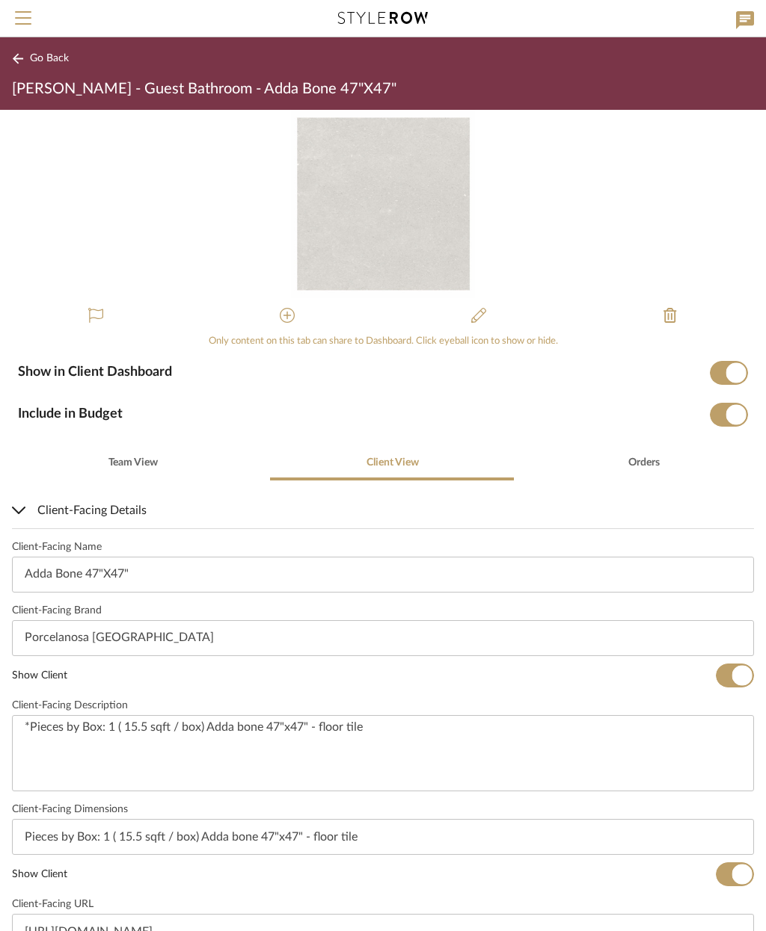
scroll to position [0, 0]
click at [41, 64] on span "Go Back" at bounding box center [49, 58] width 39 height 13
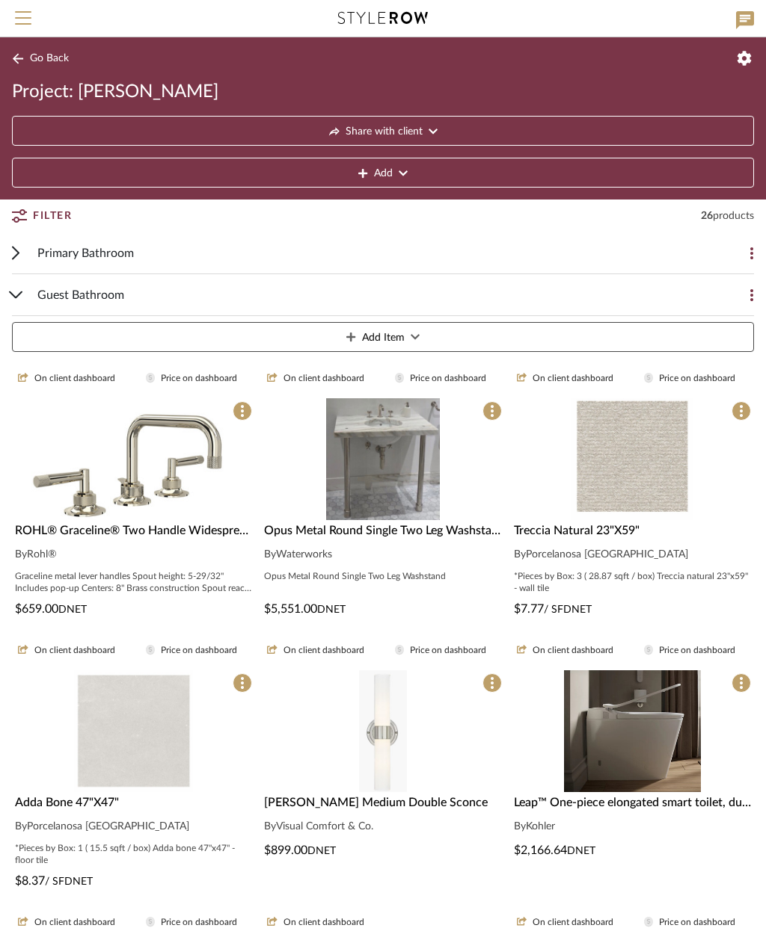
click at [381, 745] on img "0" at bounding box center [383, 732] width 48 height 122
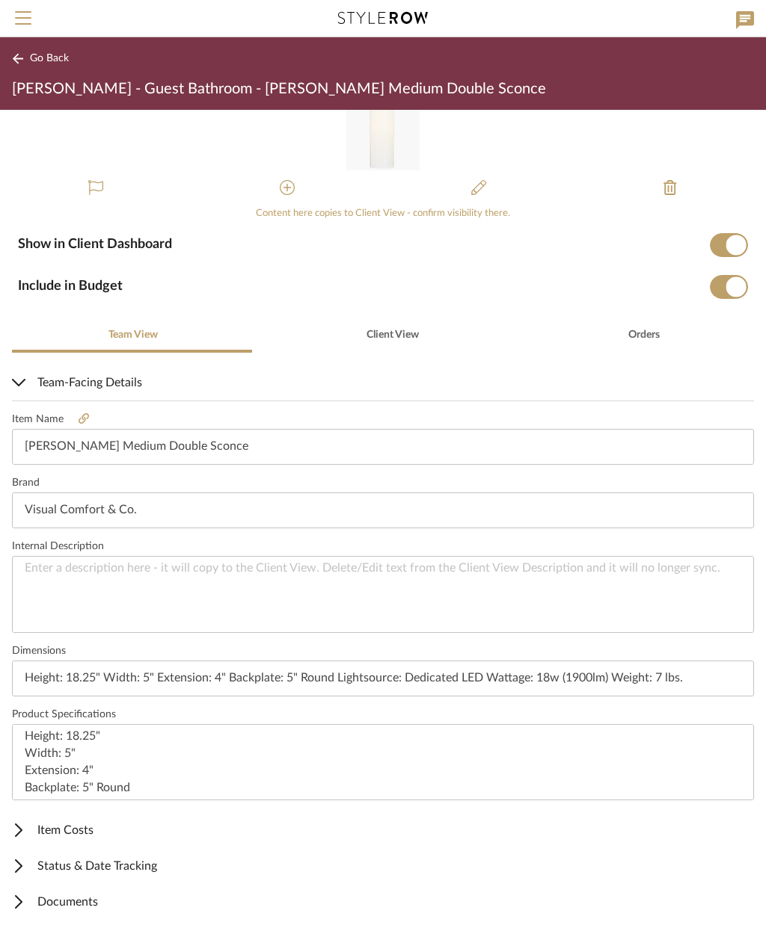
scroll to position [127, 0]
click at [103, 822] on span "Item Costs" at bounding box center [380, 831] width 736 height 18
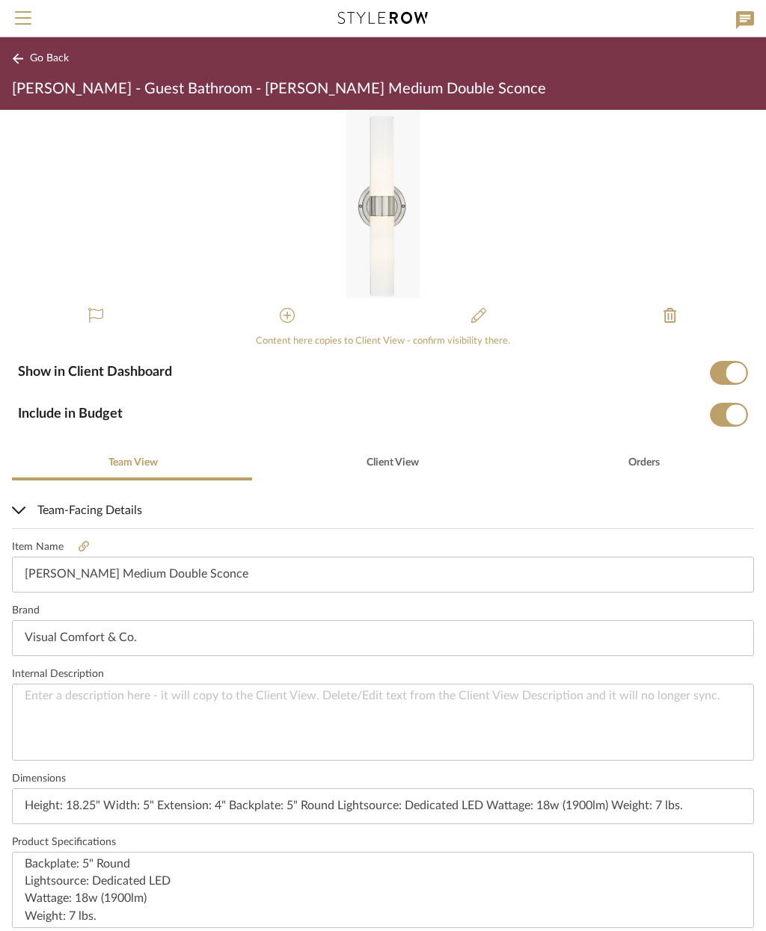
scroll to position [0, 0]
click at [379, 458] on span "Client View" at bounding box center [392, 463] width 52 height 10
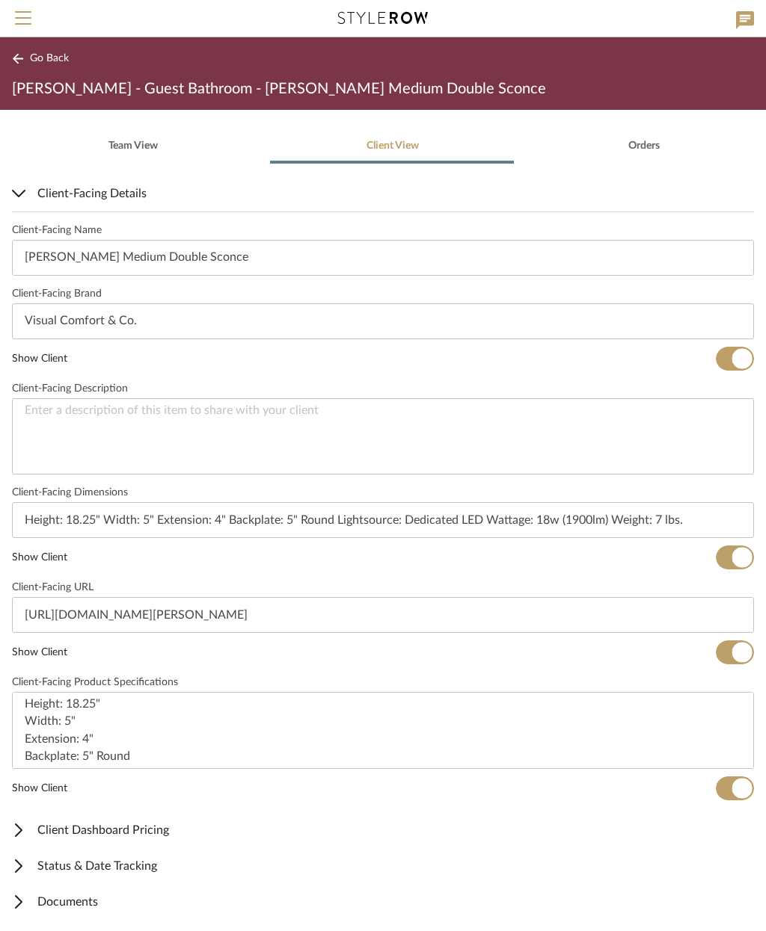
scroll to position [316, 0]
click at [167, 829] on span "Client Dashboard Pricing" at bounding box center [380, 831] width 736 height 18
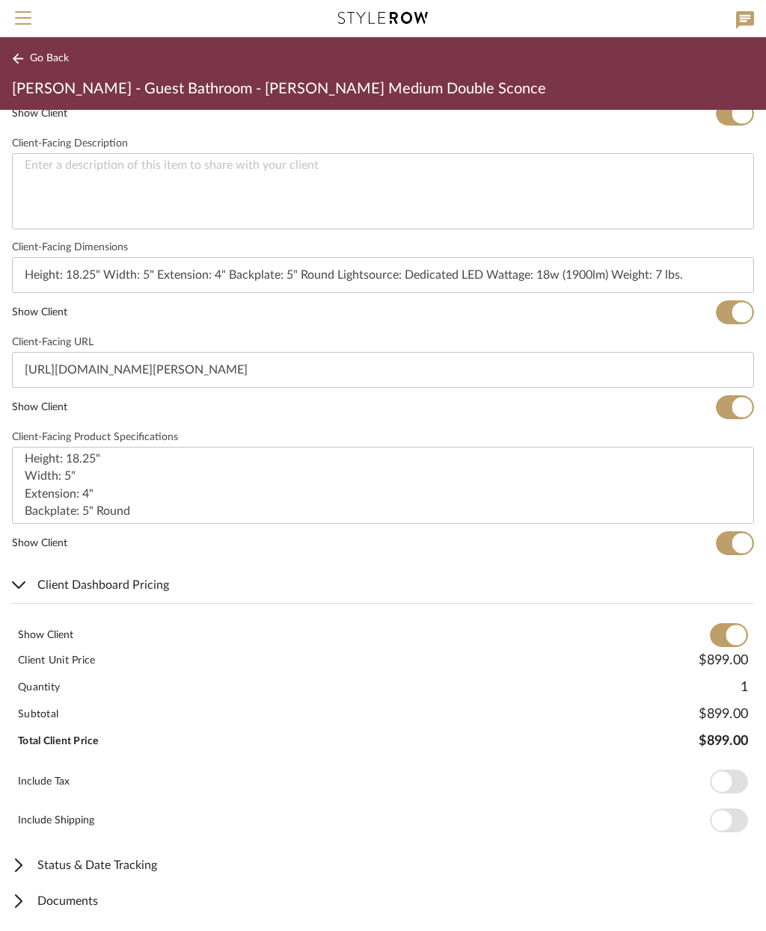
scroll to position [561, 0]
click at [96, 903] on span "Documents" at bounding box center [380, 903] width 736 height 18
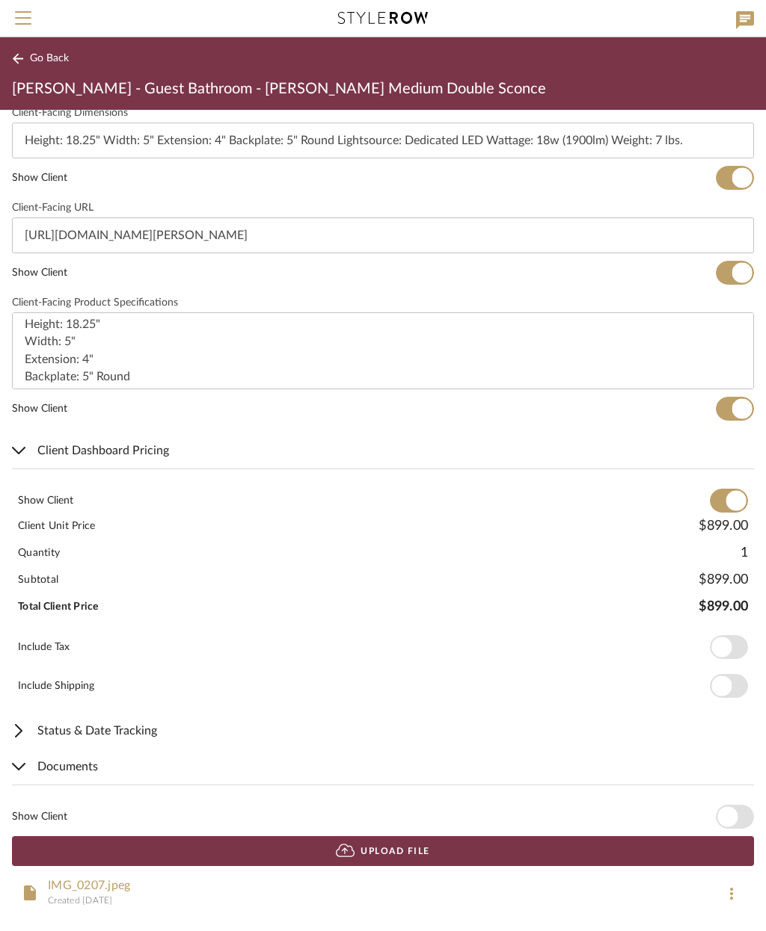
scroll to position [696, 0]
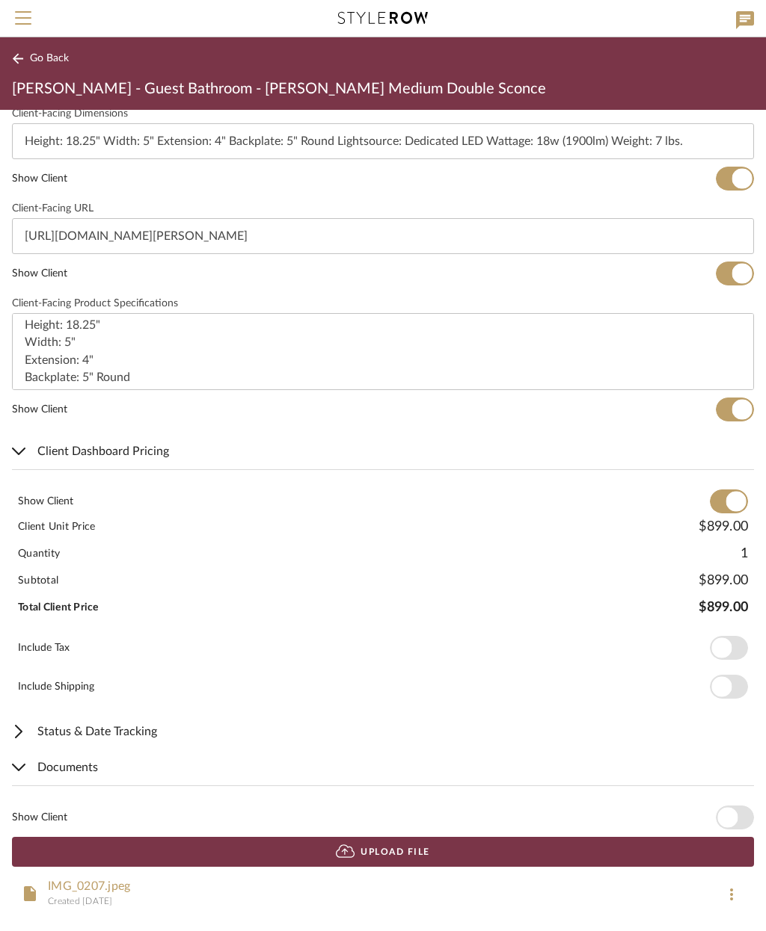
click at [728, 810] on span "button" at bounding box center [727, 818] width 20 height 20
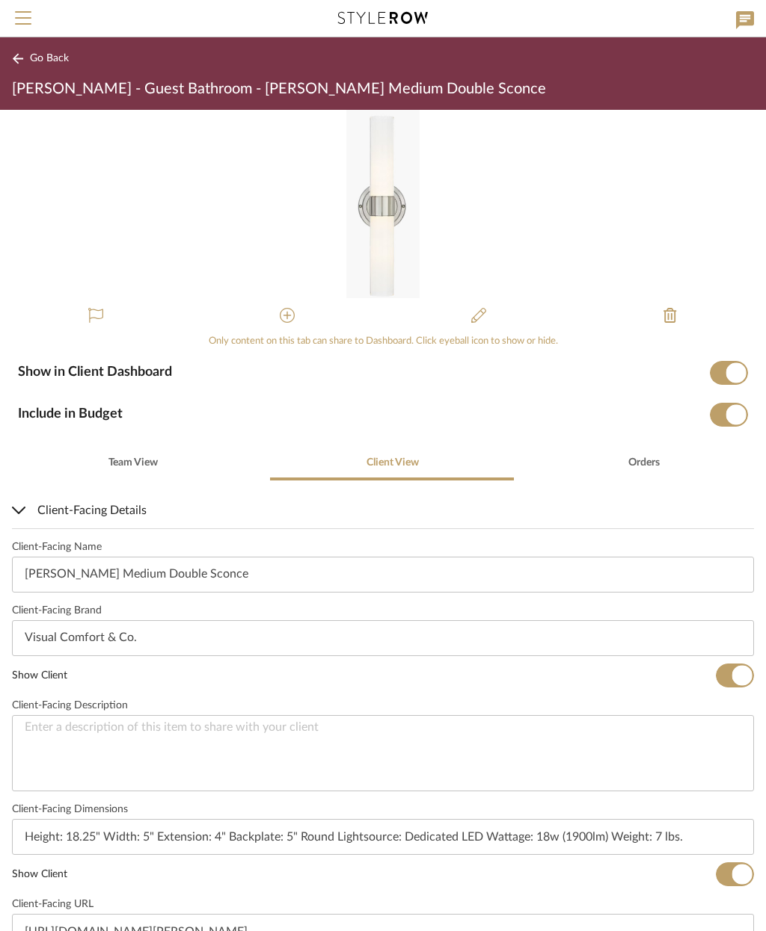
scroll to position [0, 0]
click at [43, 63] on span "Go Back" at bounding box center [49, 58] width 39 height 13
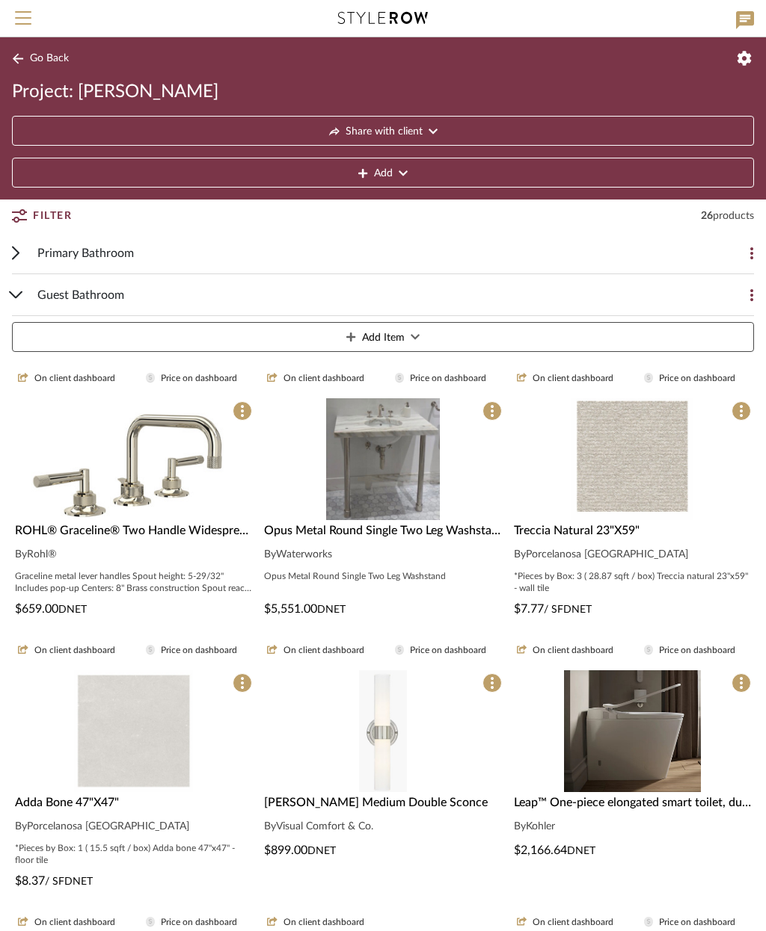
click at [661, 754] on img "0" at bounding box center [632, 732] width 137 height 122
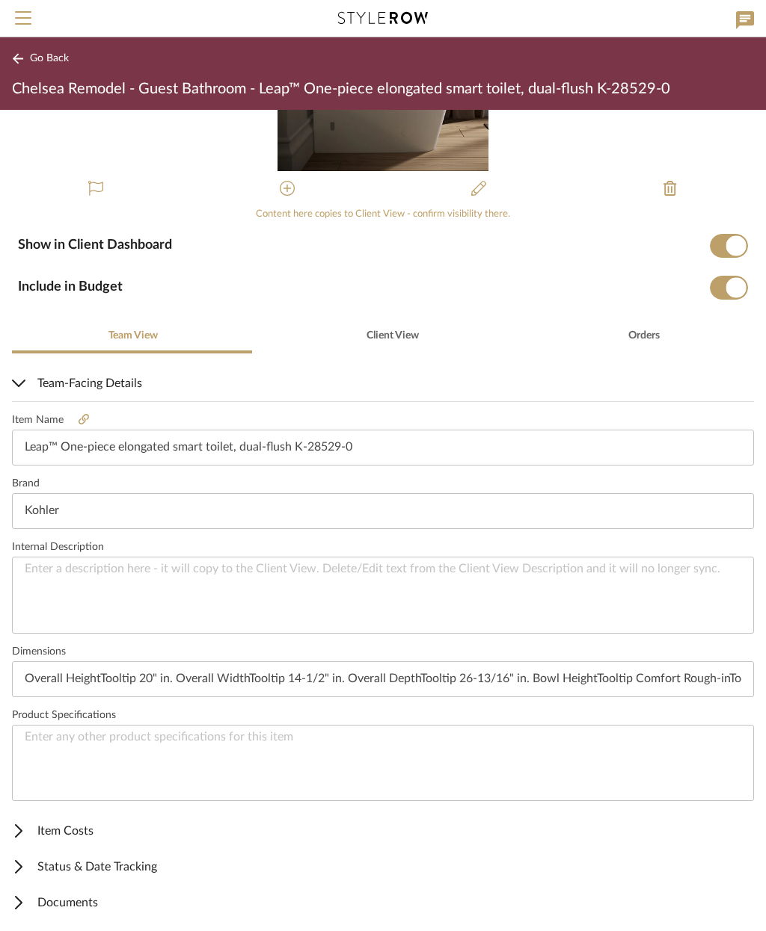
click at [85, 824] on span "Item Costs" at bounding box center [380, 831] width 736 height 18
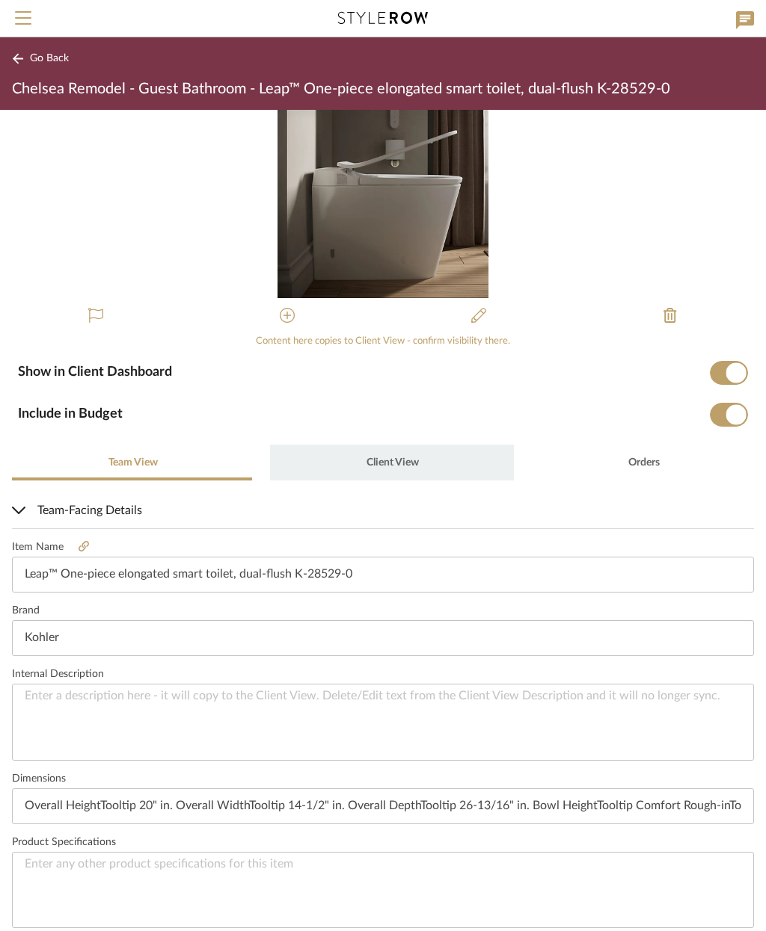
click at [390, 452] on span "Client View" at bounding box center [391, 463] width 55 height 36
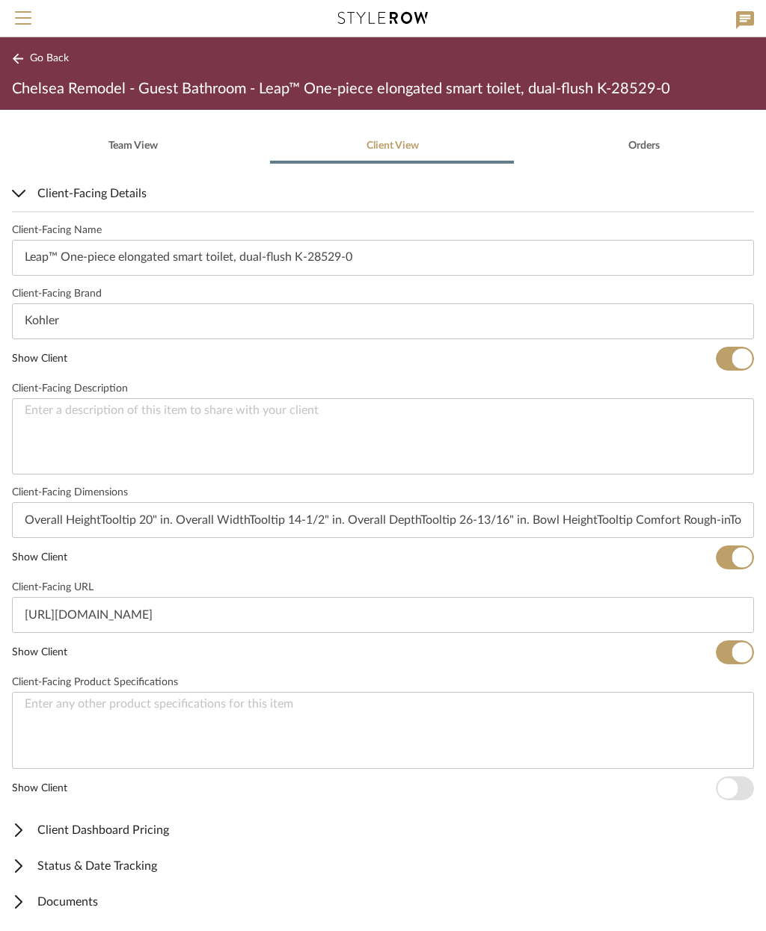
scroll to position [316, 0]
click at [140, 832] on span "Client Dashboard Pricing" at bounding box center [380, 831] width 736 height 18
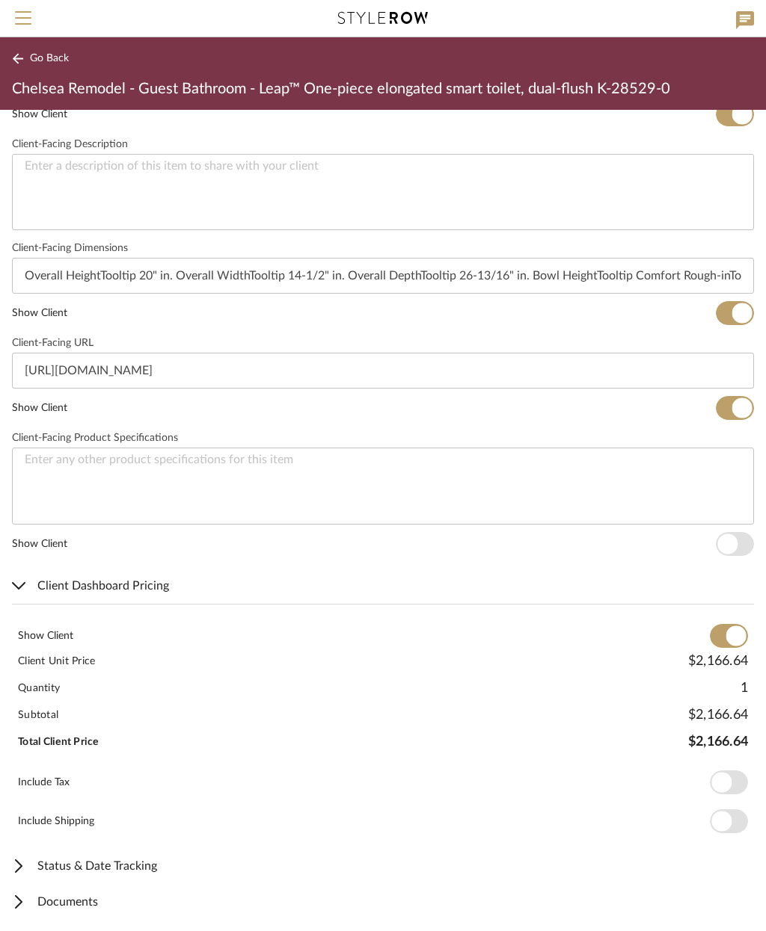
scroll to position [561, 0]
click at [107, 899] on span "Documents" at bounding box center [380, 903] width 736 height 18
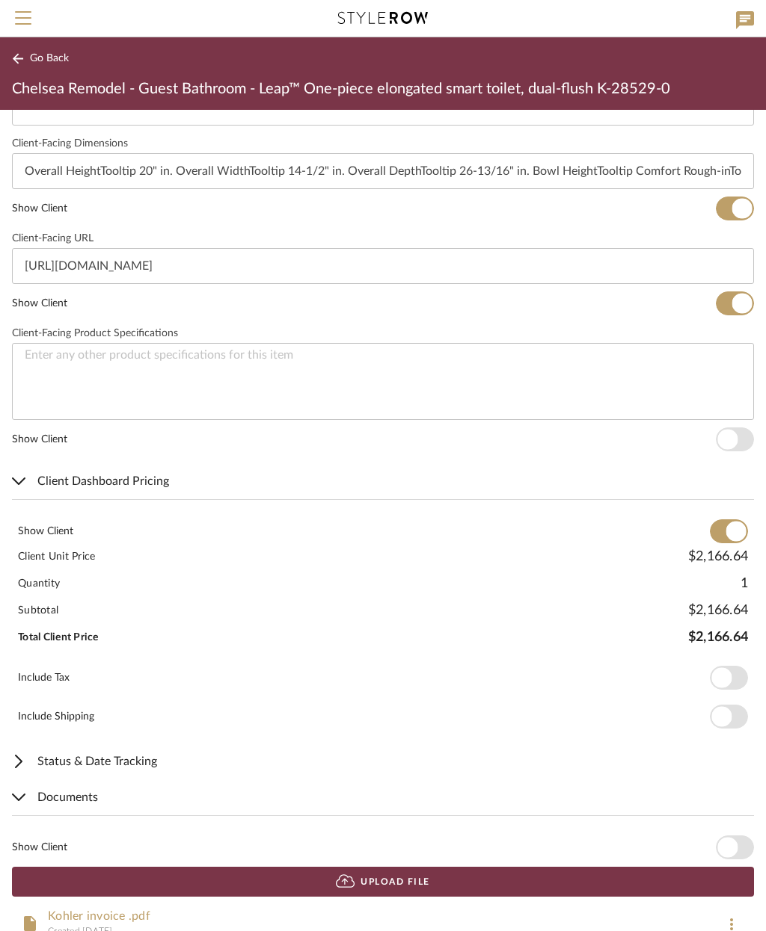
click at [736, 845] on span "button" at bounding box center [727, 848] width 20 height 20
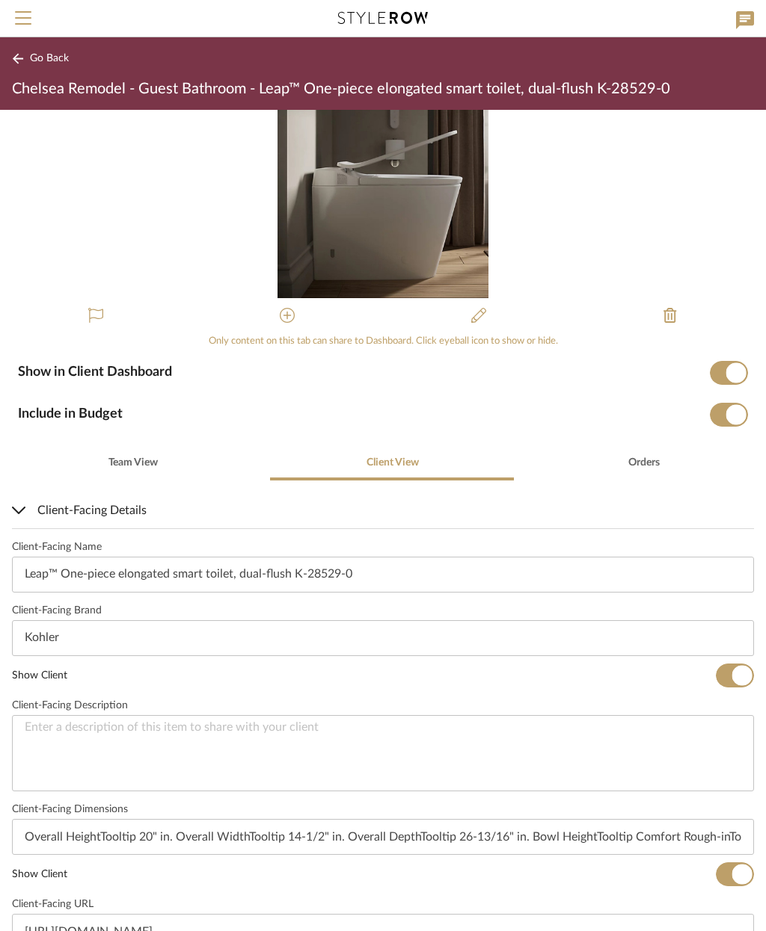
scroll to position [-1, 0]
click at [40, 51] on button "Go Back" at bounding box center [43, 58] width 62 height 19
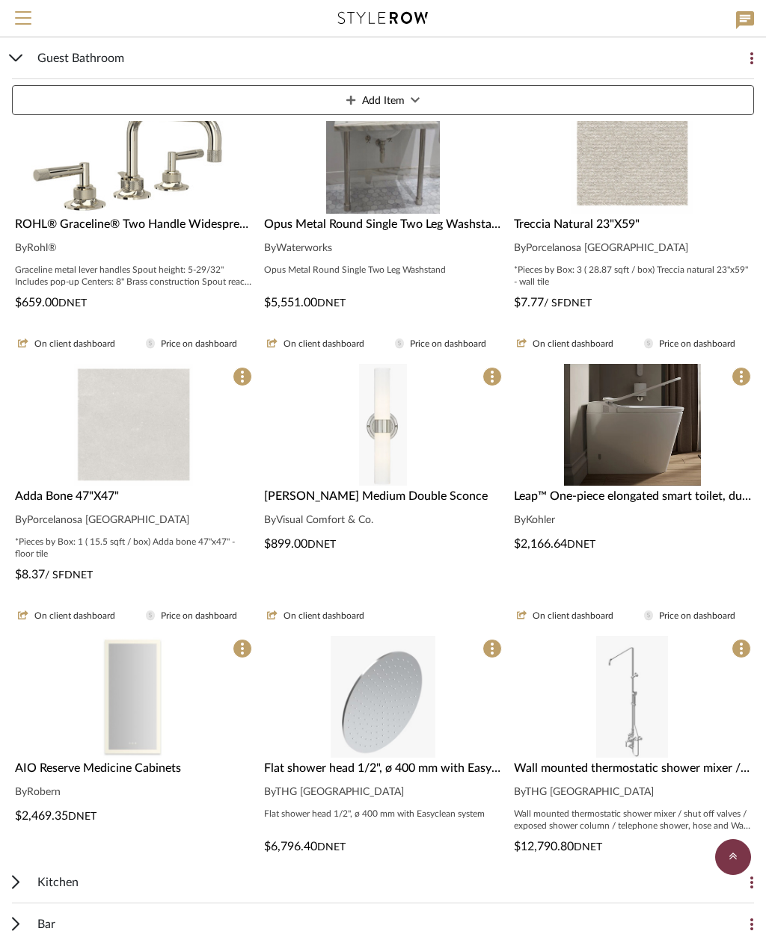
click at [126, 719] on img "0" at bounding box center [133, 697] width 77 height 122
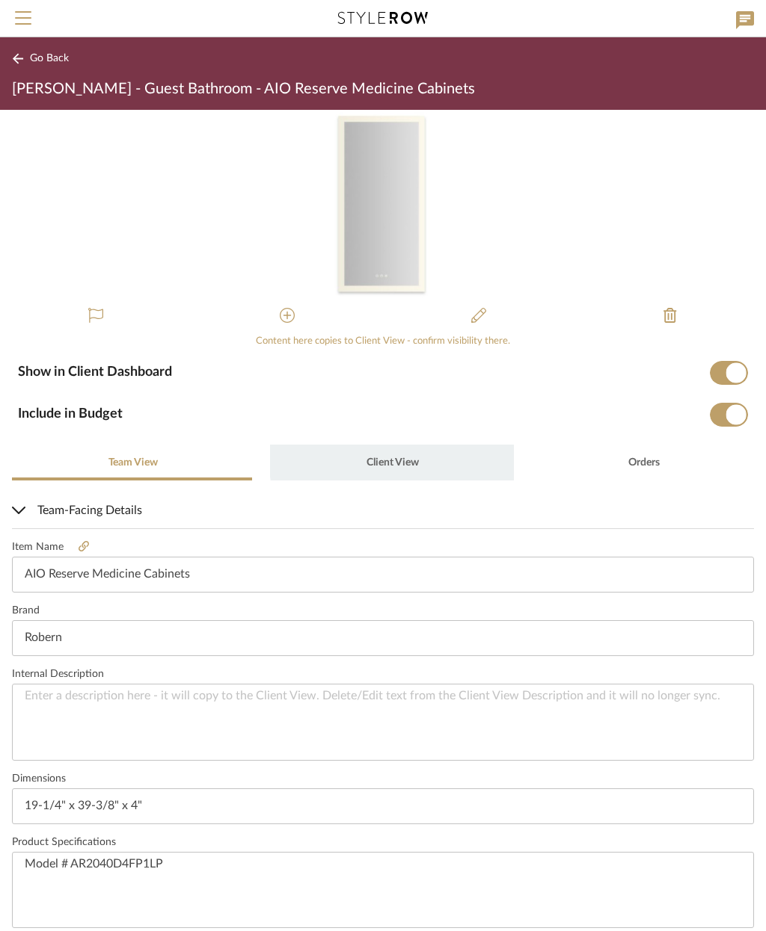
click at [392, 458] on span "Client View" at bounding box center [392, 463] width 52 height 10
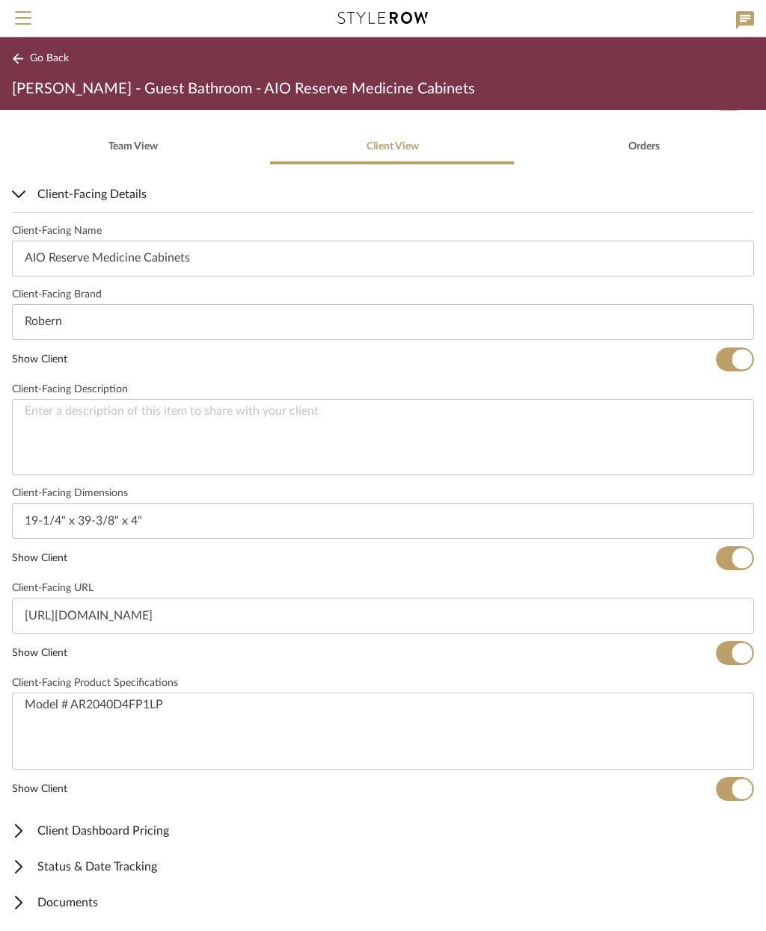
click at [130, 903] on span "Documents" at bounding box center [380, 903] width 736 height 18
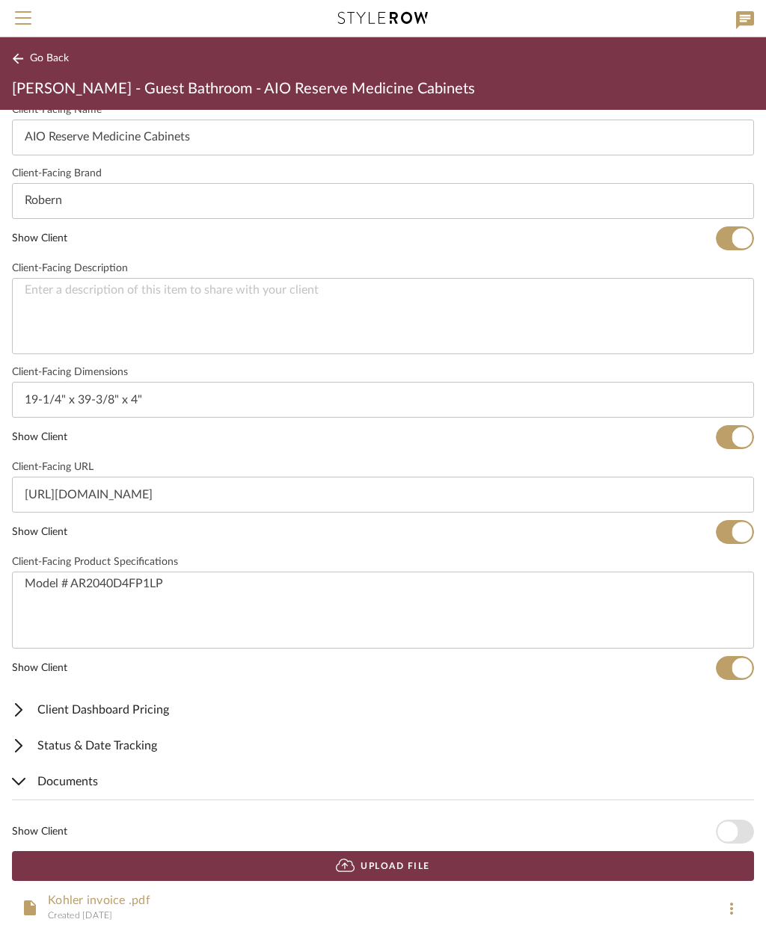
click at [730, 833] on span "button" at bounding box center [727, 832] width 20 height 20
click at [186, 710] on span "Client Dashboard Pricing" at bounding box center [380, 710] width 736 height 18
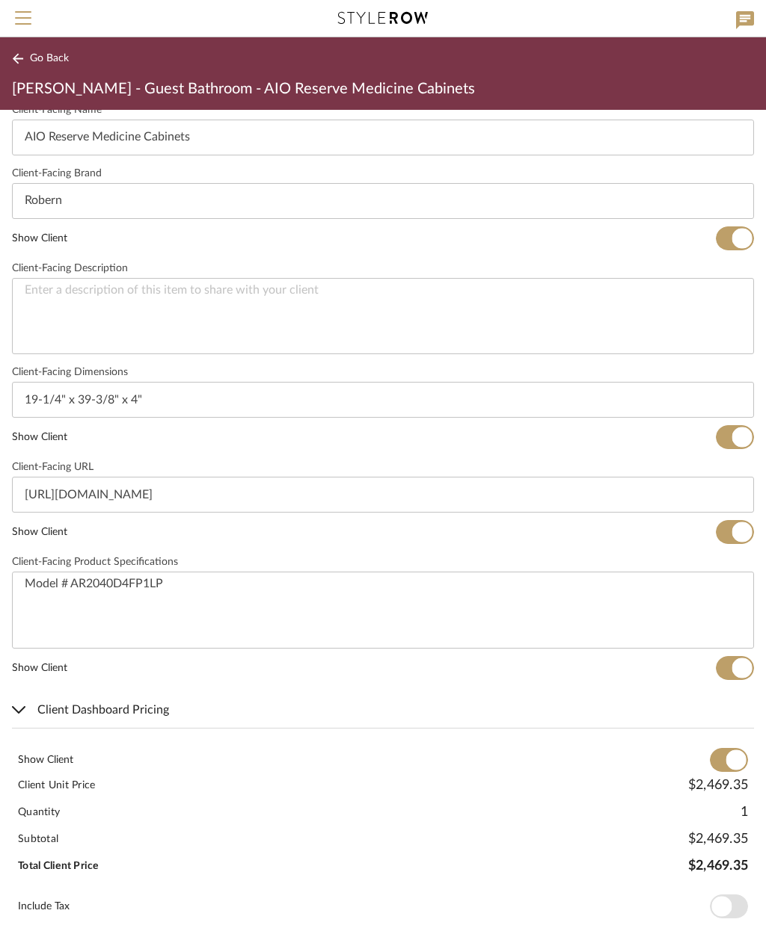
click at [53, 55] on span "Go Back" at bounding box center [49, 58] width 39 height 13
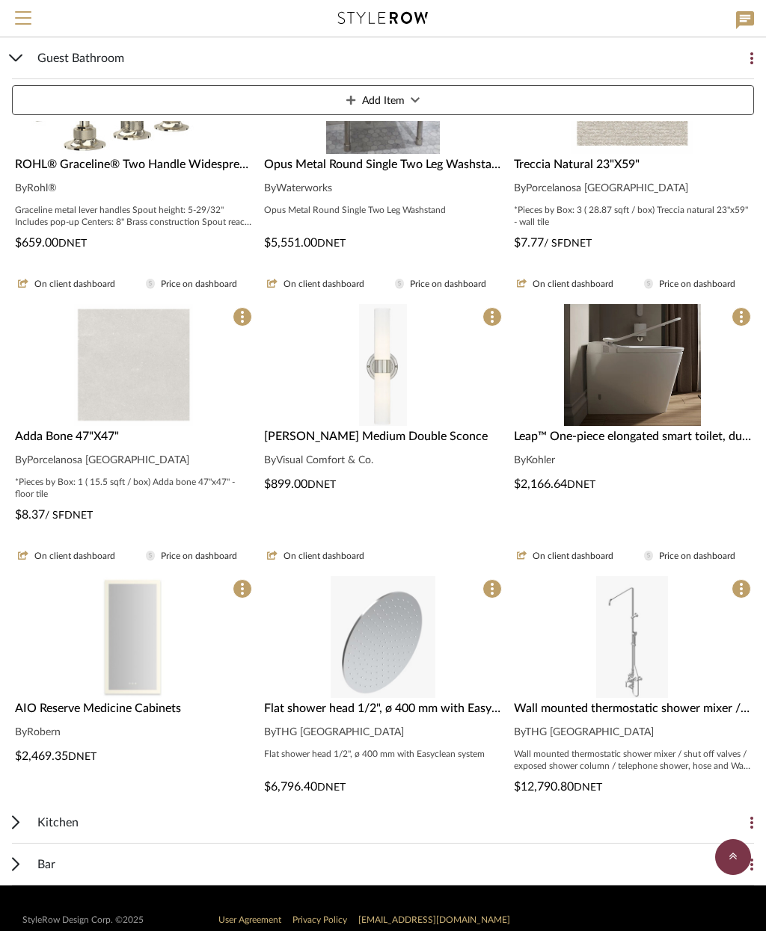
click at [417, 718] on div "Flat shower head 1/2", ø 400 mm with Easyclean system By THG Paris Flat shower …" at bounding box center [382, 748] width 243 height 96
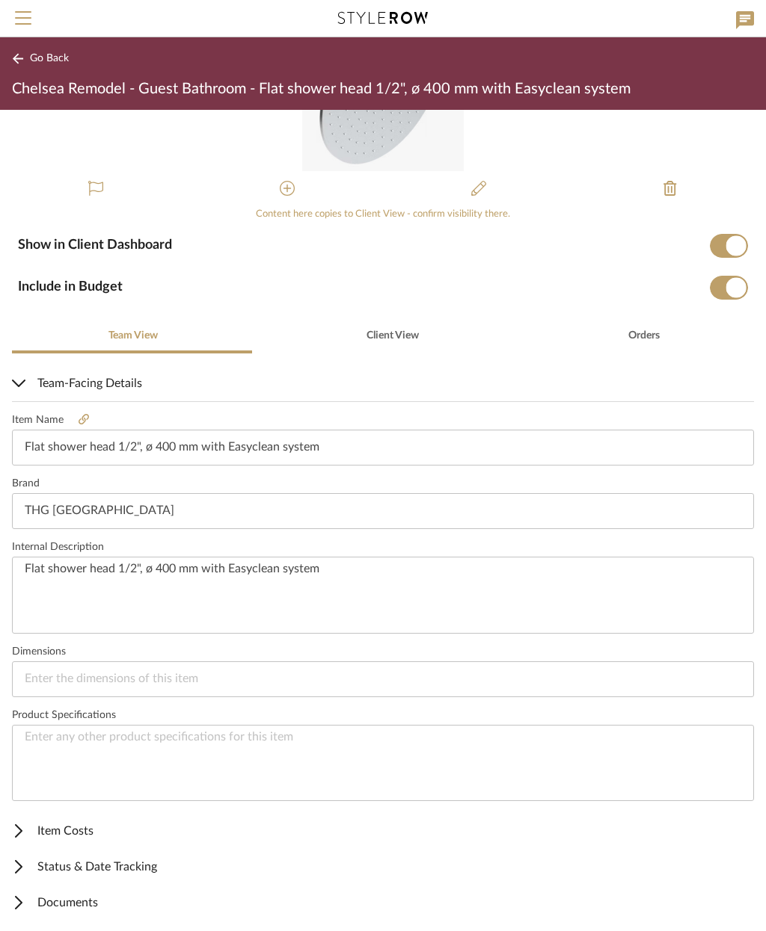
click at [101, 822] on span "Item Costs" at bounding box center [380, 831] width 736 height 18
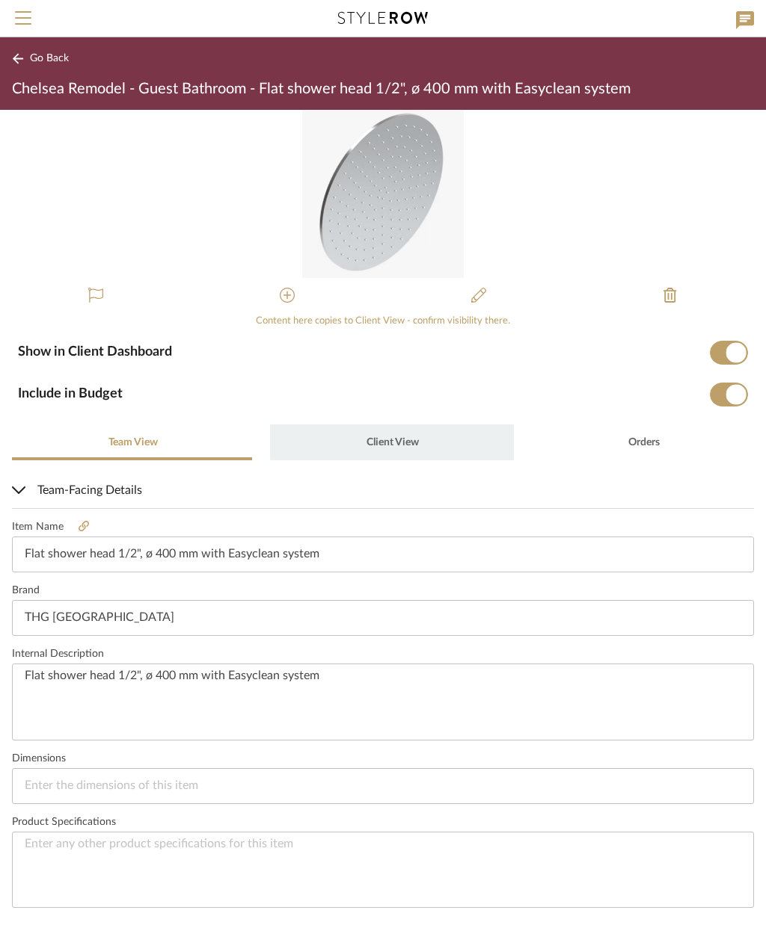
click at [391, 440] on span "Client View" at bounding box center [392, 442] width 52 height 10
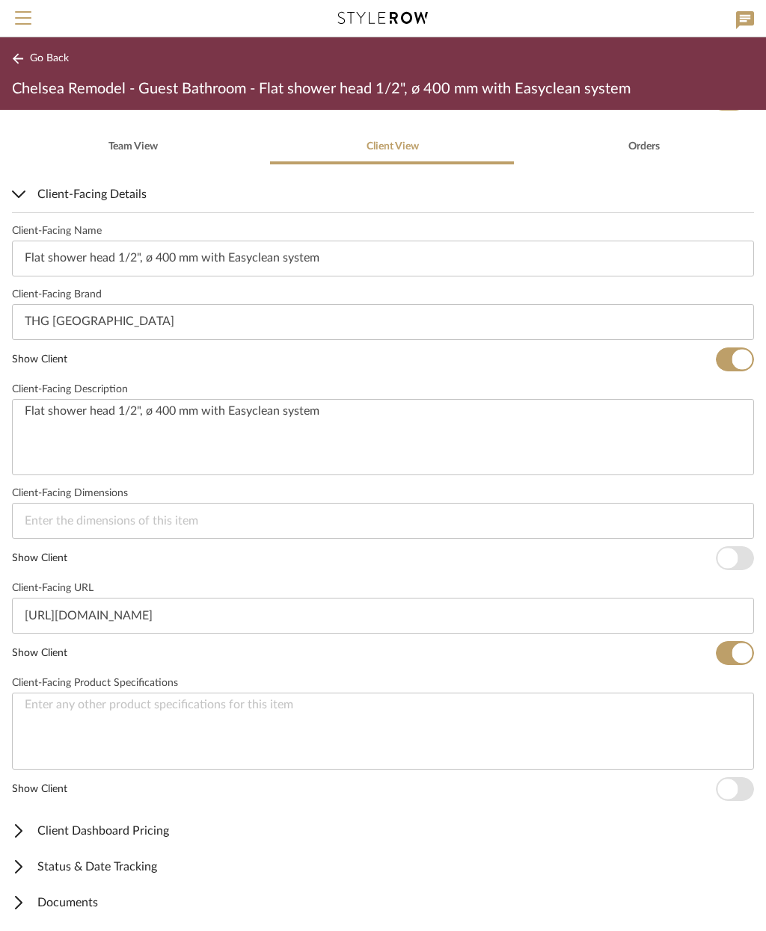
click at [177, 829] on span "Client Dashboard Pricing" at bounding box center [380, 831] width 736 height 18
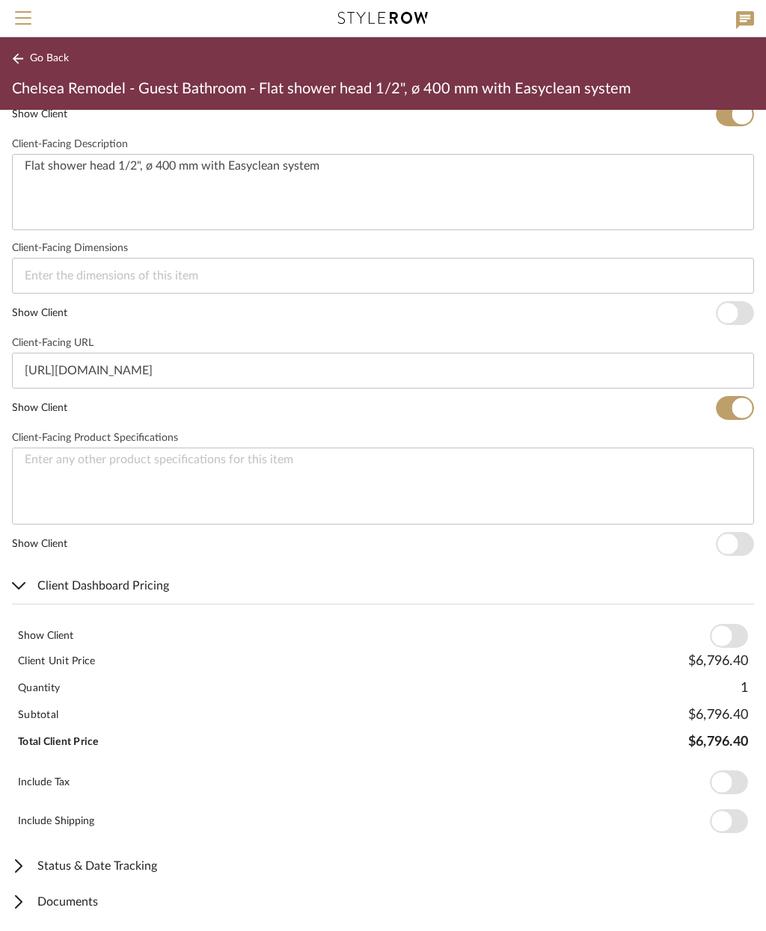
scroll to position [561, 0]
click at [732, 632] on span "button" at bounding box center [728, 637] width 38 height 24
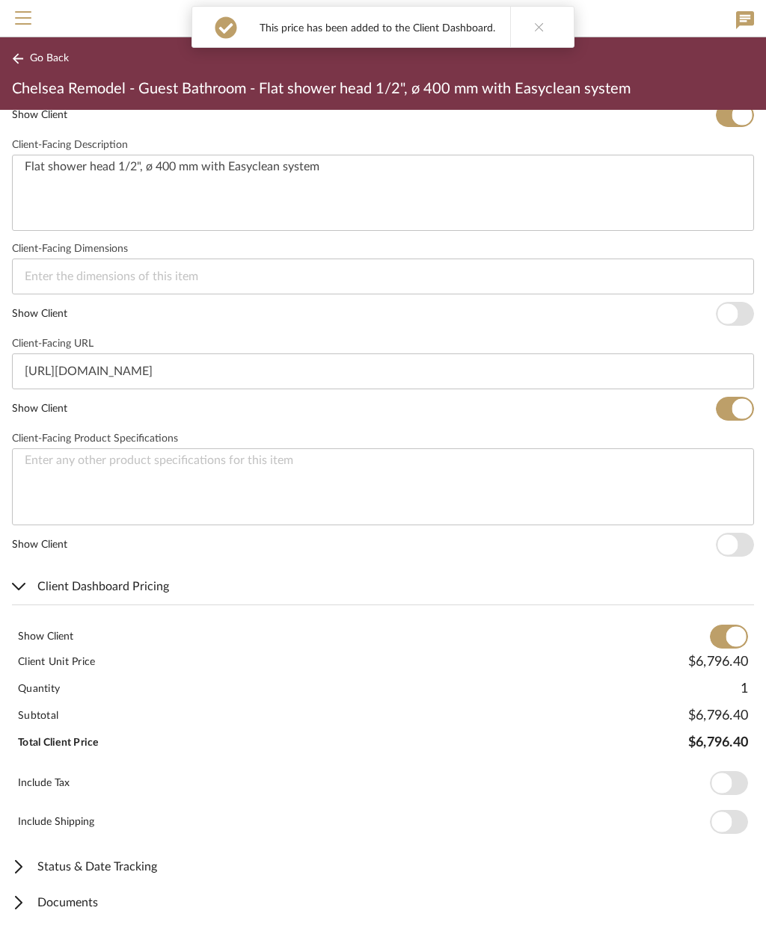
click at [138, 902] on span "Documents" at bounding box center [380, 903] width 736 height 18
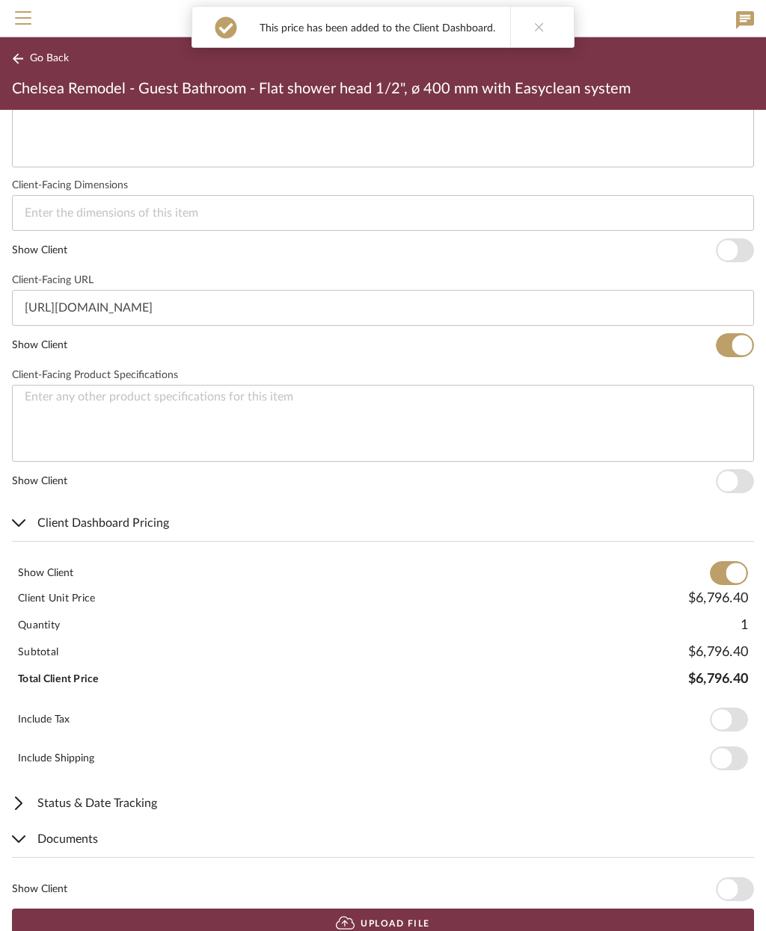
scroll to position [623, 0]
click at [740, 884] on span "button" at bounding box center [734, 890] width 38 height 24
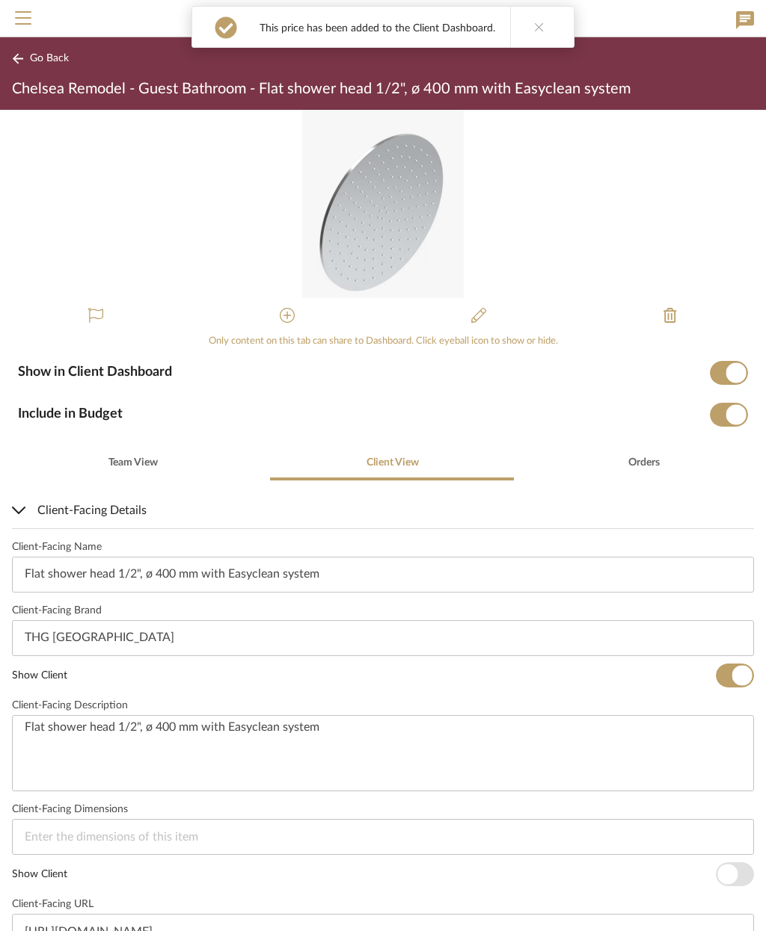
scroll to position [0, 0]
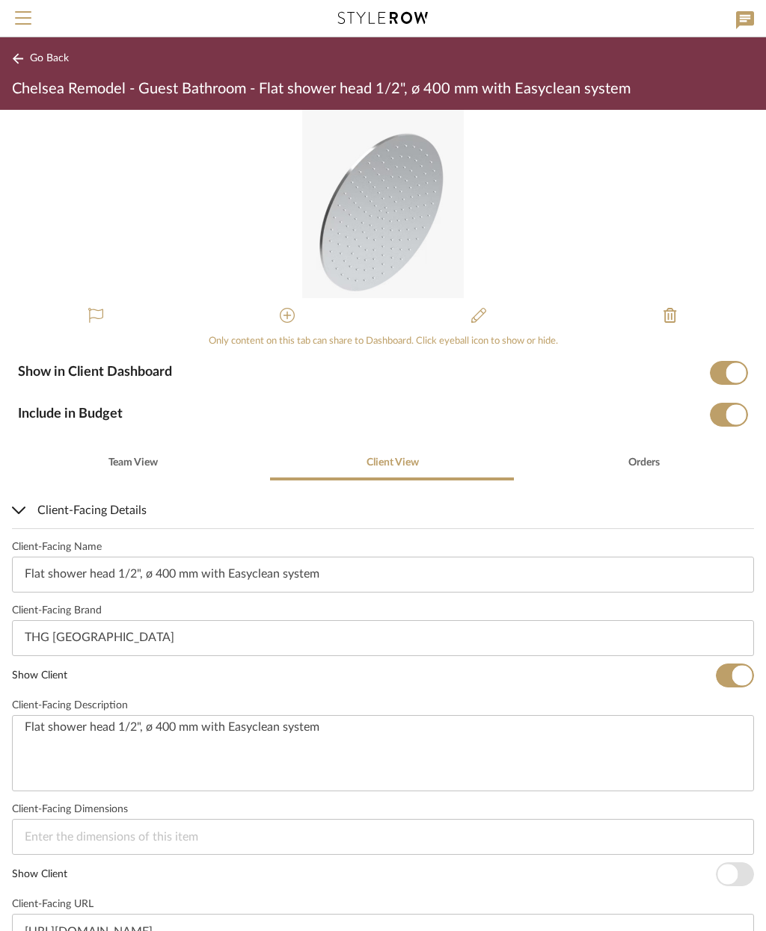
click at [46, 58] on span "Go Back" at bounding box center [49, 58] width 39 height 13
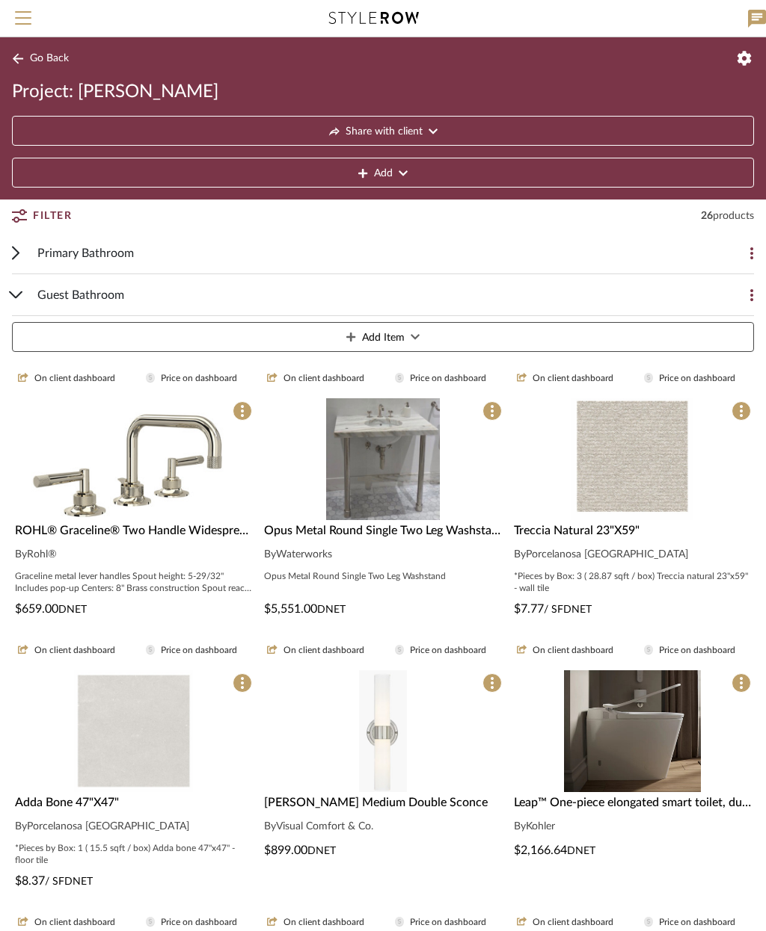
scroll to position [366, 0]
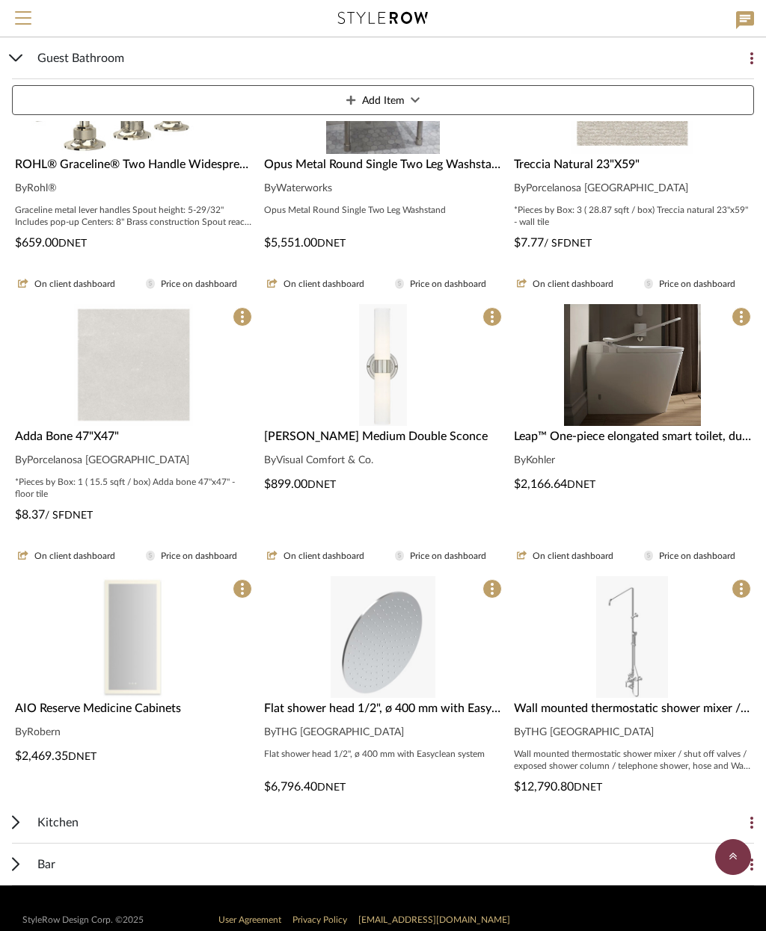
click at [667, 671] on img "0" at bounding box center [632, 637] width 72 height 122
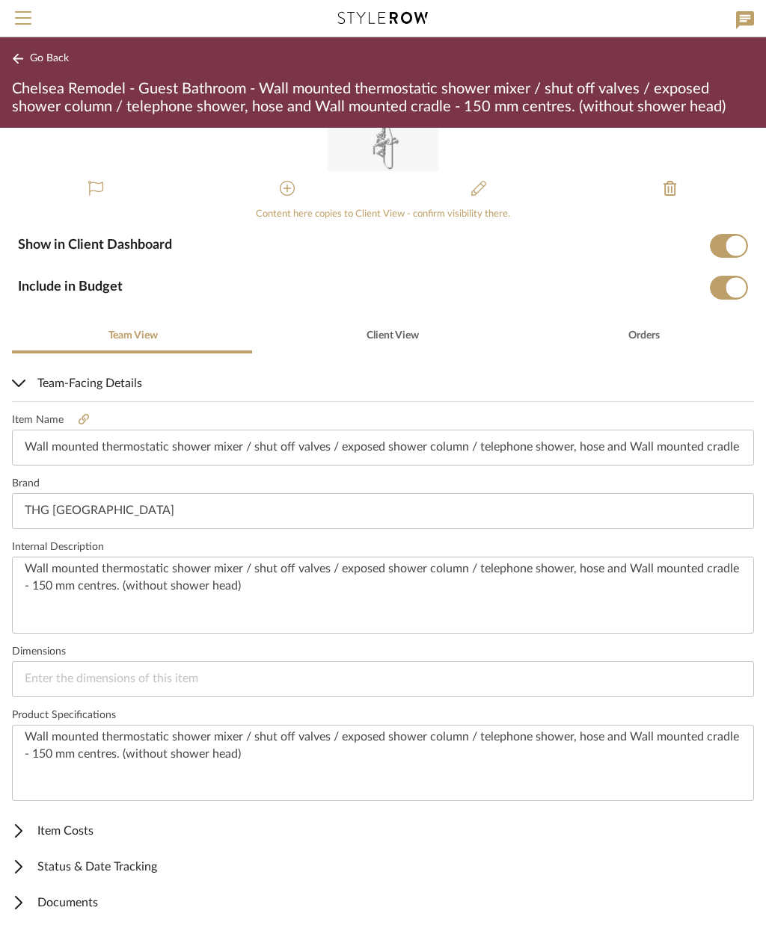
click at [72, 828] on span "Item Costs" at bounding box center [380, 831] width 736 height 18
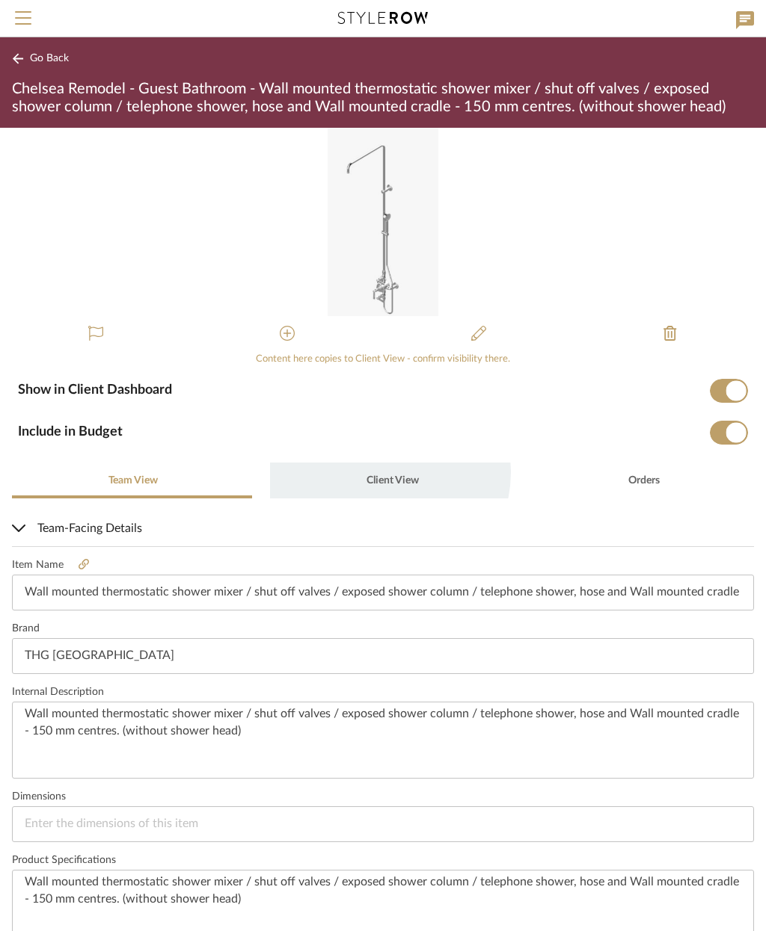
click at [376, 472] on span "Client View" at bounding box center [391, 481] width 55 height 36
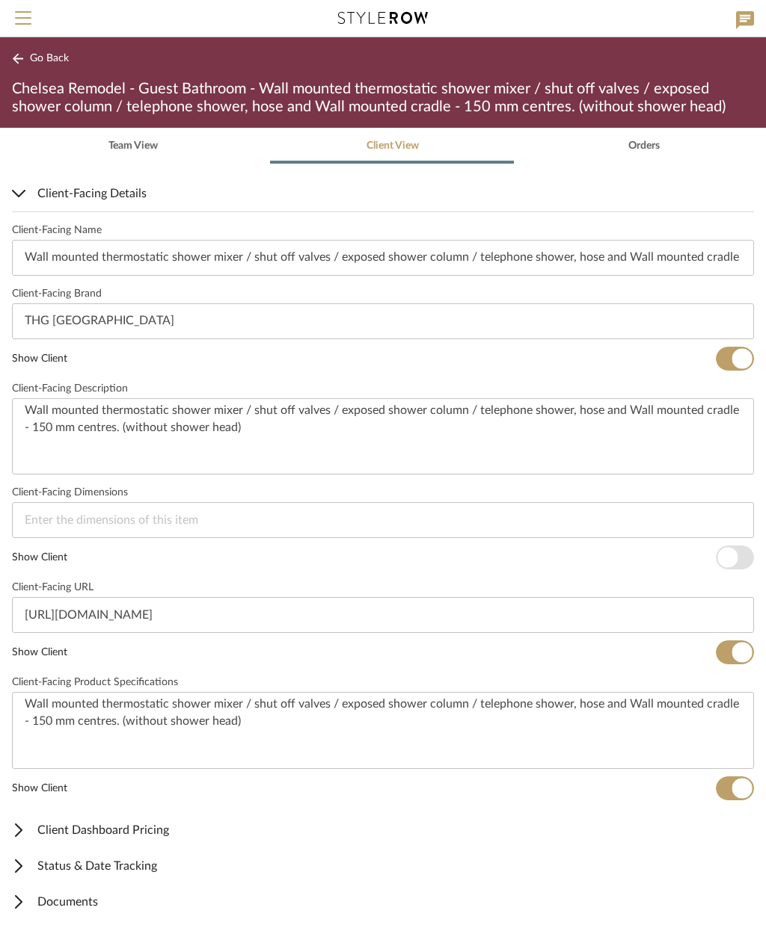
scroll to position [334, 0]
click at [216, 822] on span "Client Dashboard Pricing" at bounding box center [380, 831] width 736 height 18
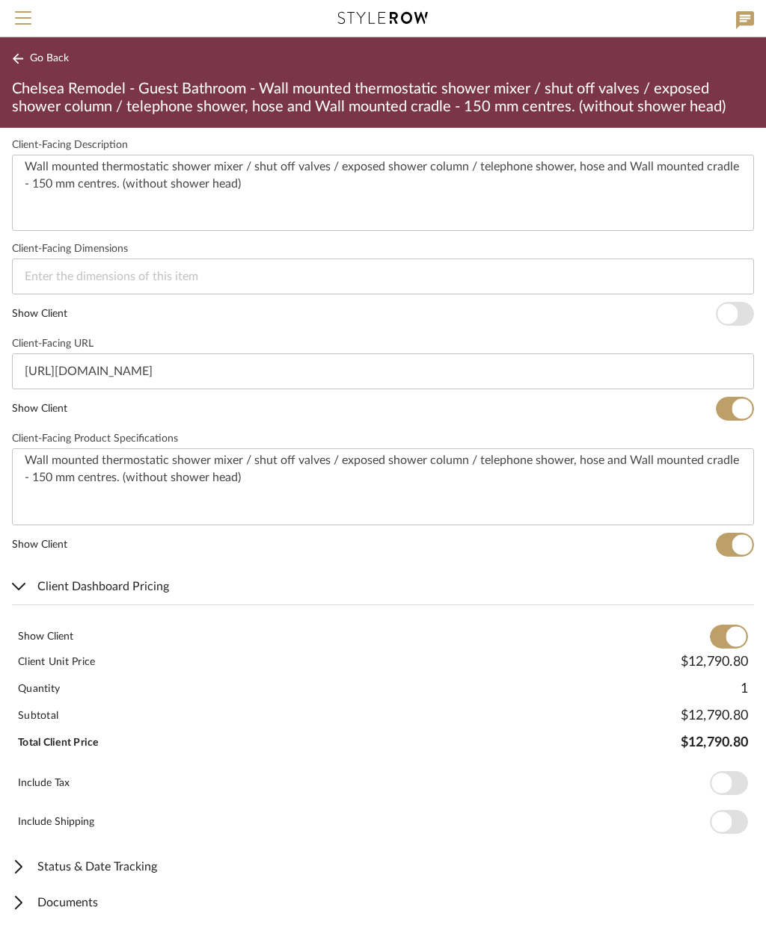
click at [112, 899] on span "Documents" at bounding box center [380, 903] width 736 height 18
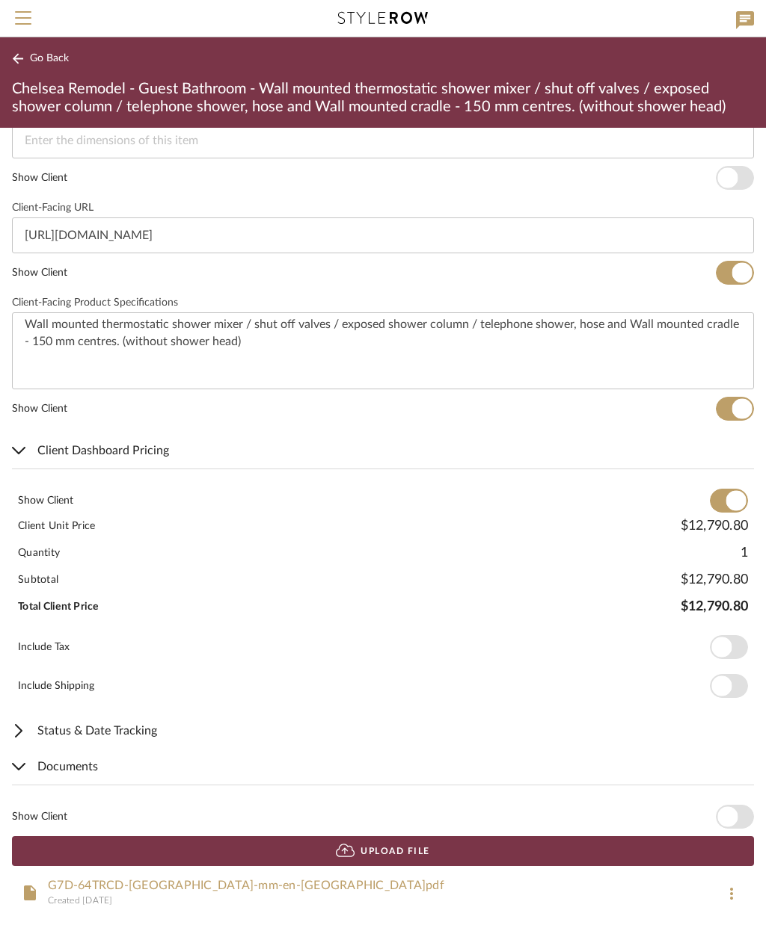
scroll to position [714, 0]
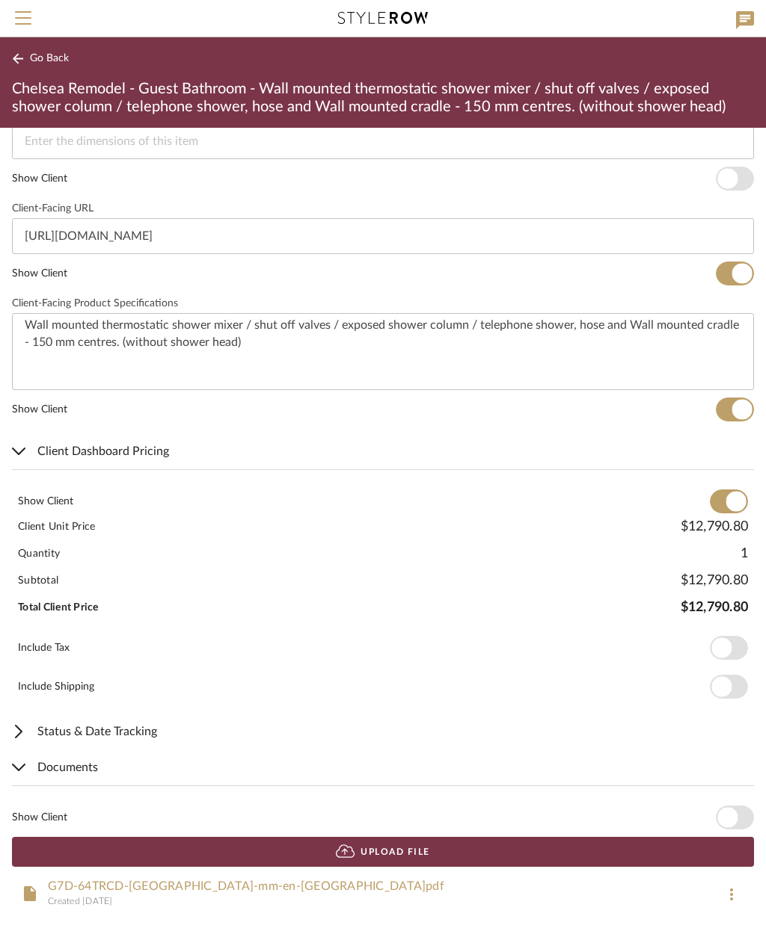
click at [735, 819] on span "button" at bounding box center [727, 818] width 20 height 20
click at [50, 63] on span "Go Back" at bounding box center [49, 58] width 39 height 13
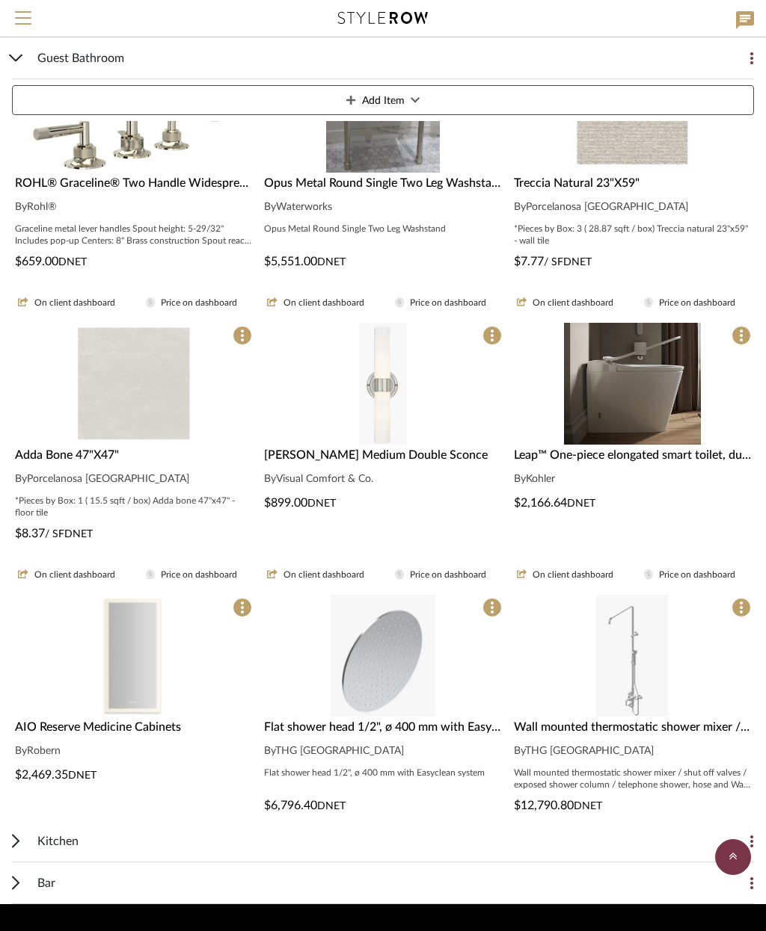
scroll to position [330, 0]
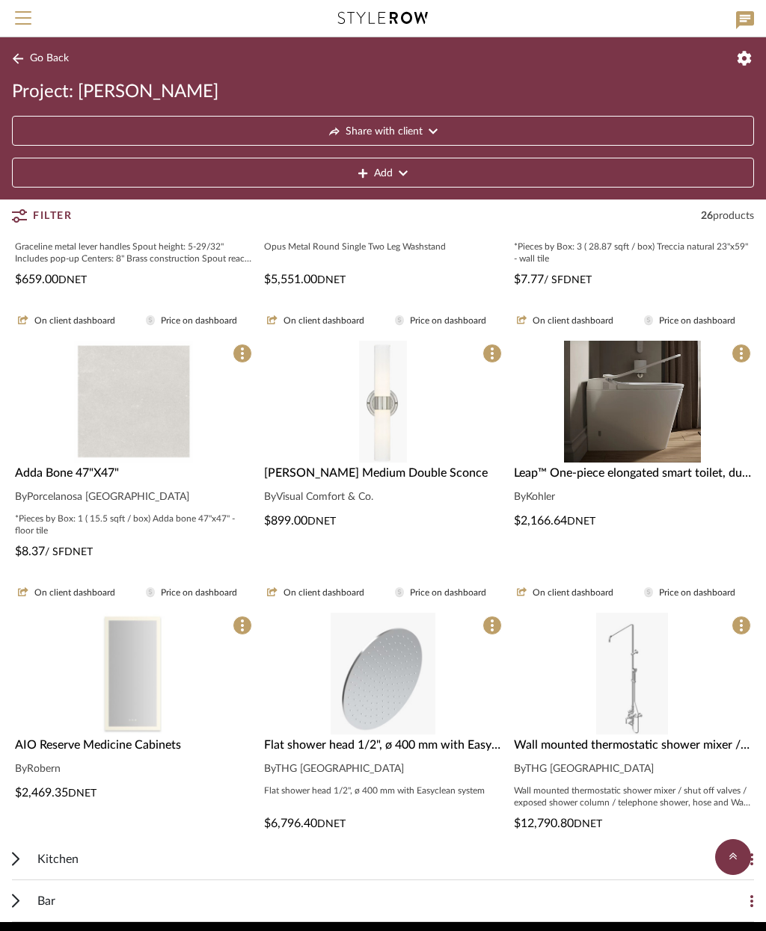
click at [125, 863] on div "Kitchen" at bounding box center [371, 859] width 668 height 41
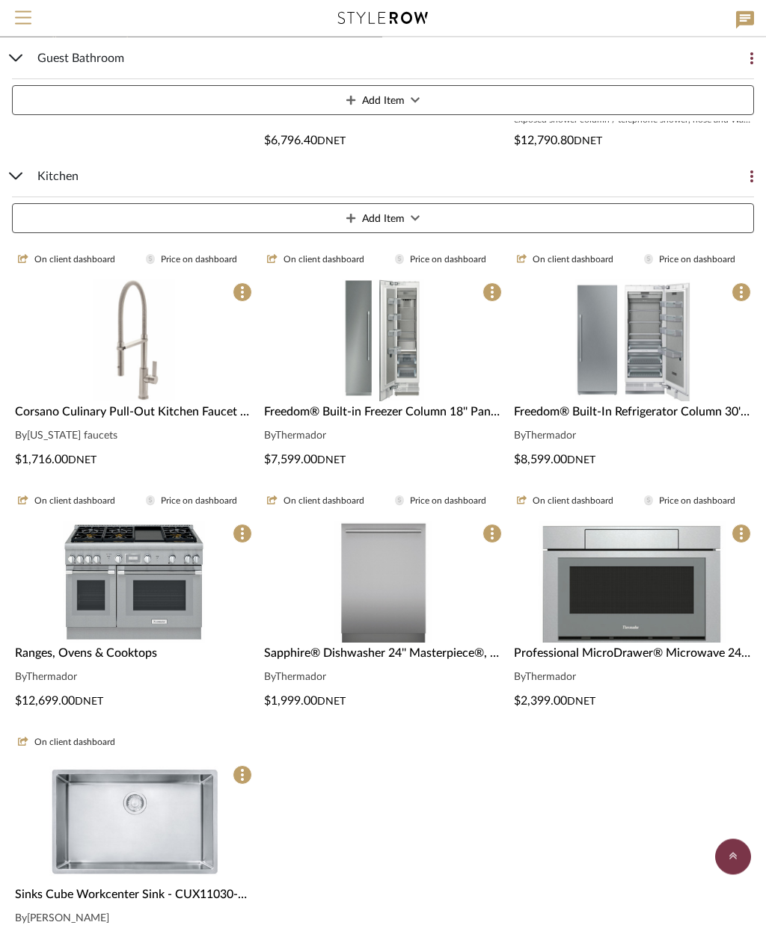
scroll to position [1013, 0]
click at [173, 379] on img "0" at bounding box center [134, 341] width 82 height 122
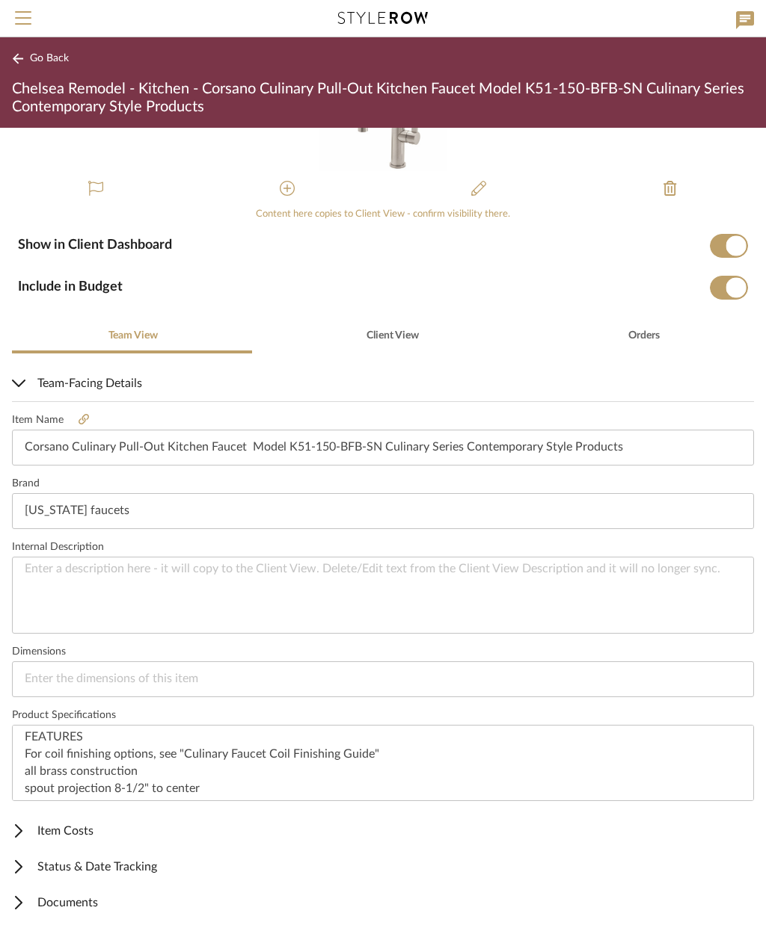
click at [79, 831] on span "Item Costs" at bounding box center [380, 831] width 736 height 18
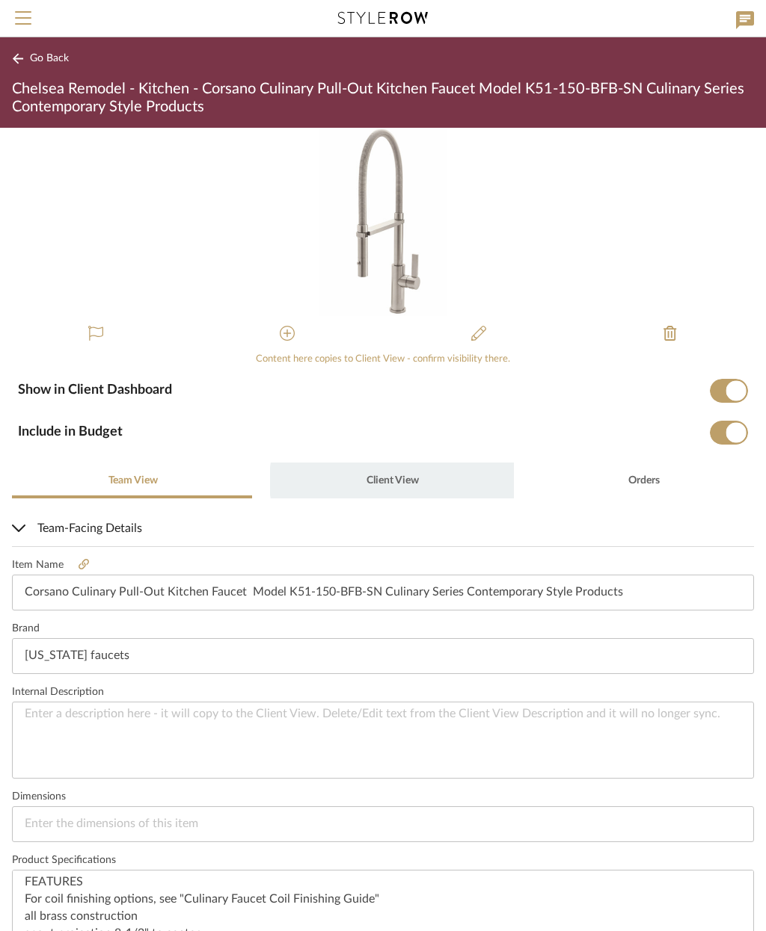
click at [397, 481] on span "Client View" at bounding box center [392, 480] width 52 height 10
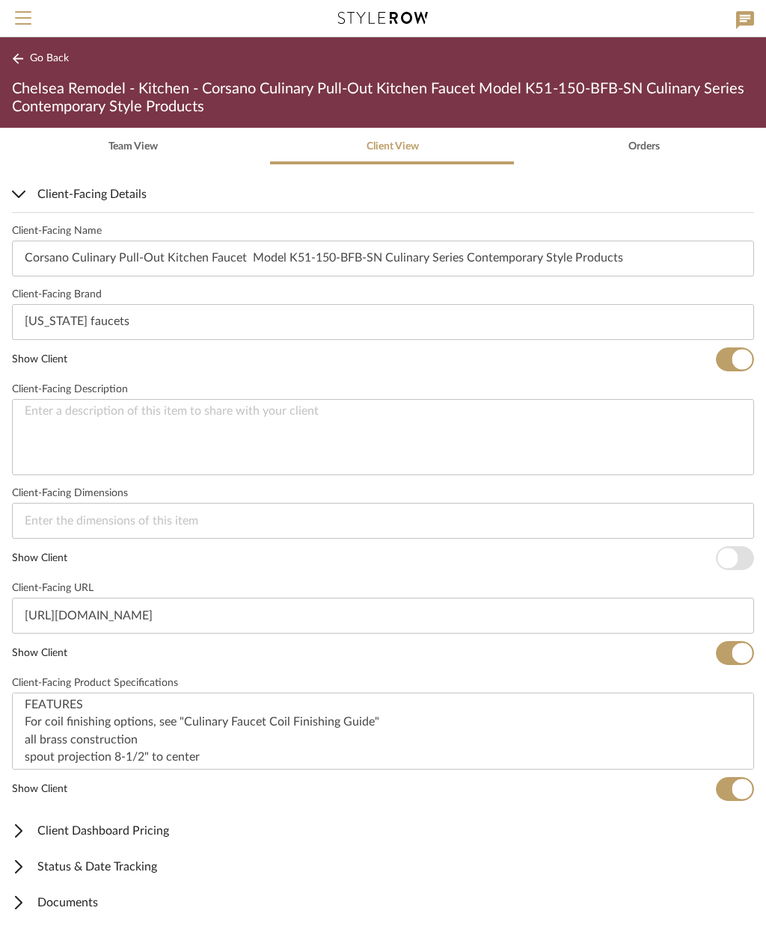
click at [158, 822] on span "Client Dashboard Pricing" at bounding box center [380, 831] width 736 height 18
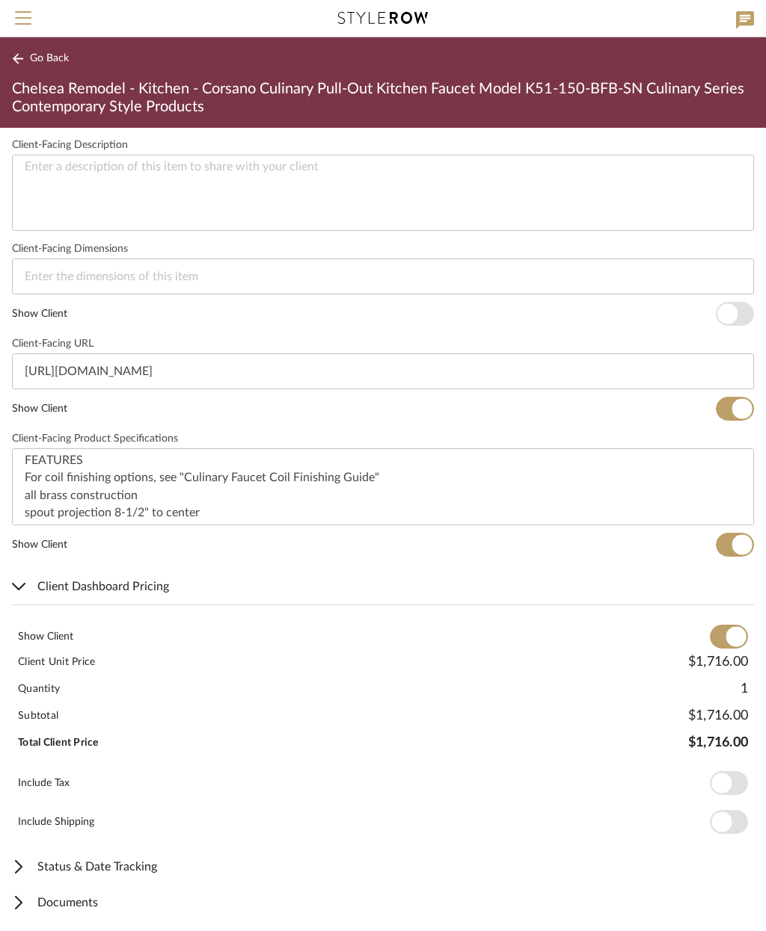
click at [90, 892] on mat-expansion-panel-header "Documents" at bounding box center [383, 903] width 766 height 36
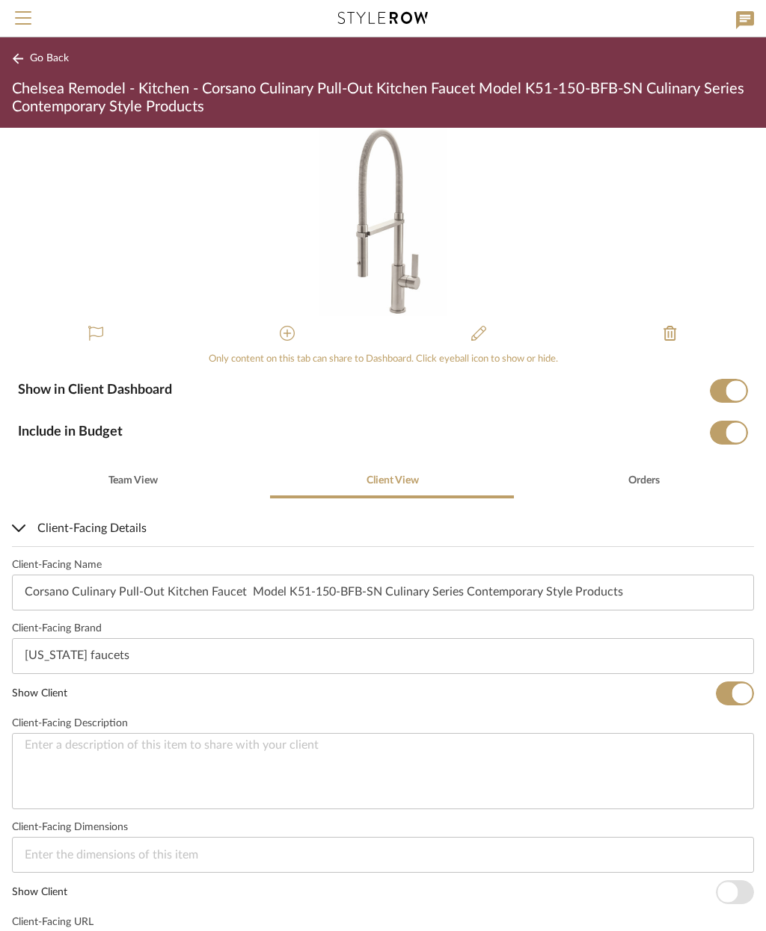
click at [49, 55] on span "Go Back" at bounding box center [49, 58] width 39 height 13
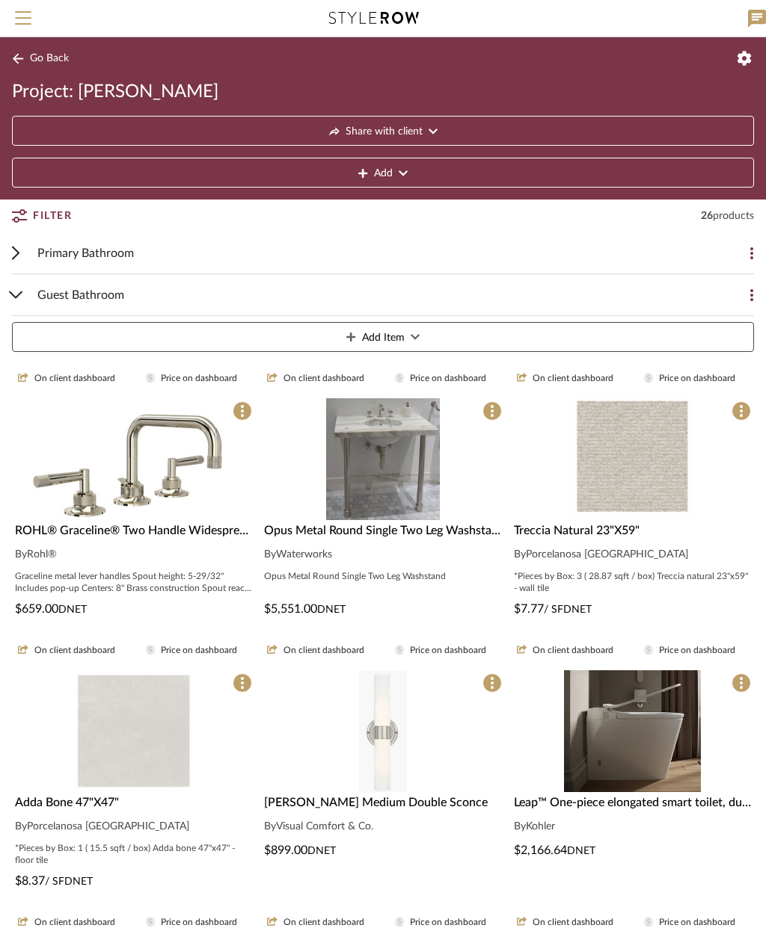
scroll to position [1073, 0]
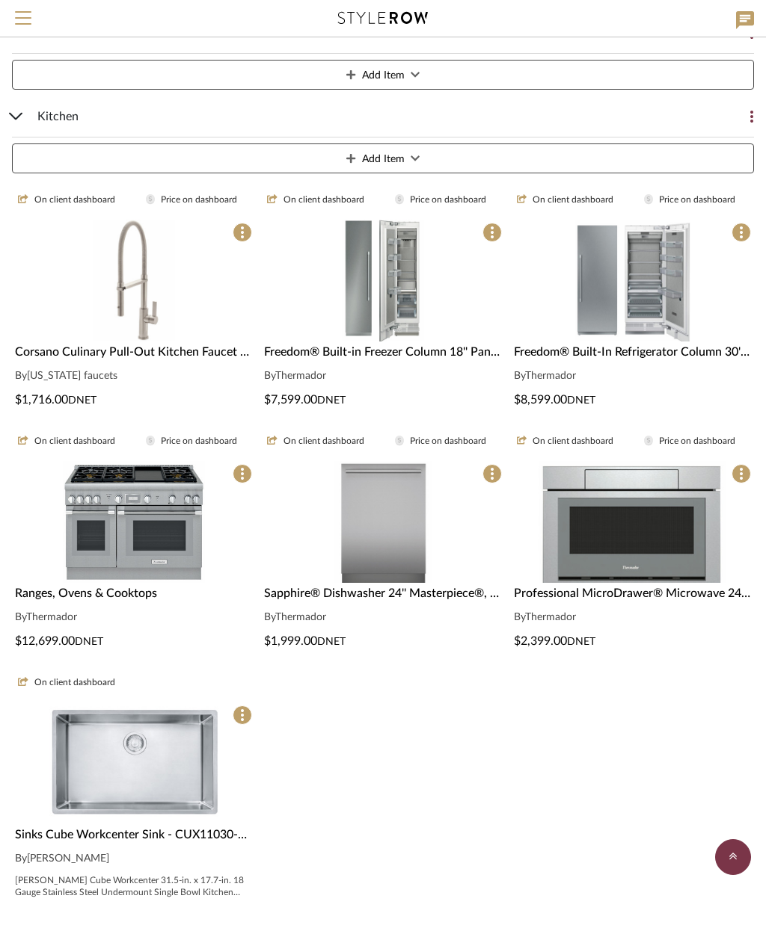
click at [397, 322] on img "0" at bounding box center [383, 281] width 82 height 122
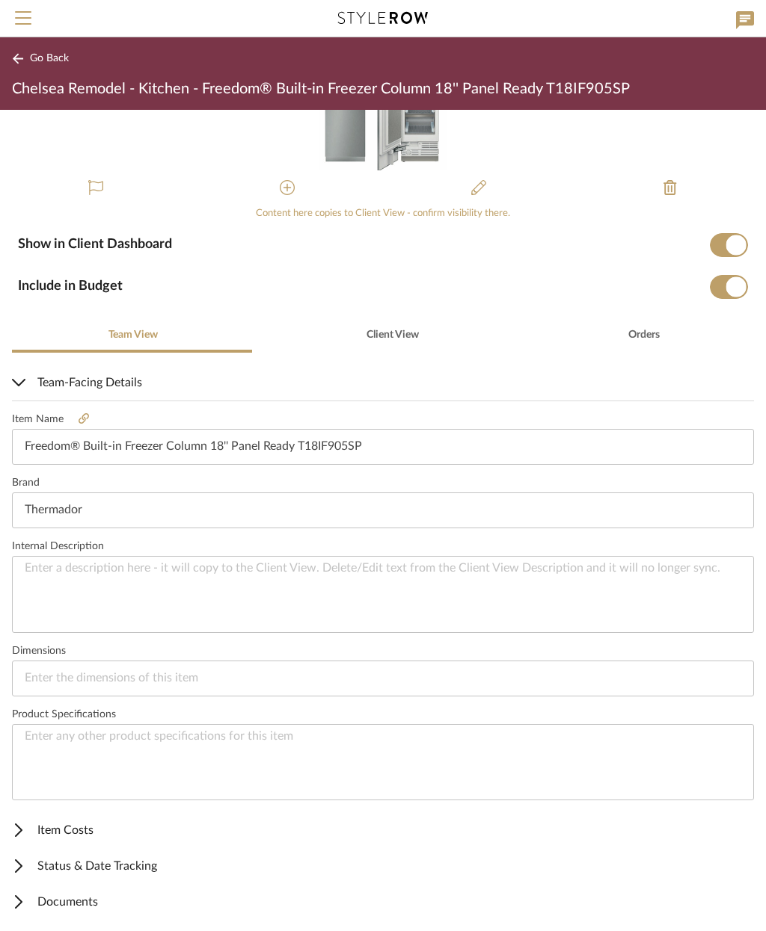
click at [98, 832] on span "Item Costs" at bounding box center [380, 831] width 736 height 18
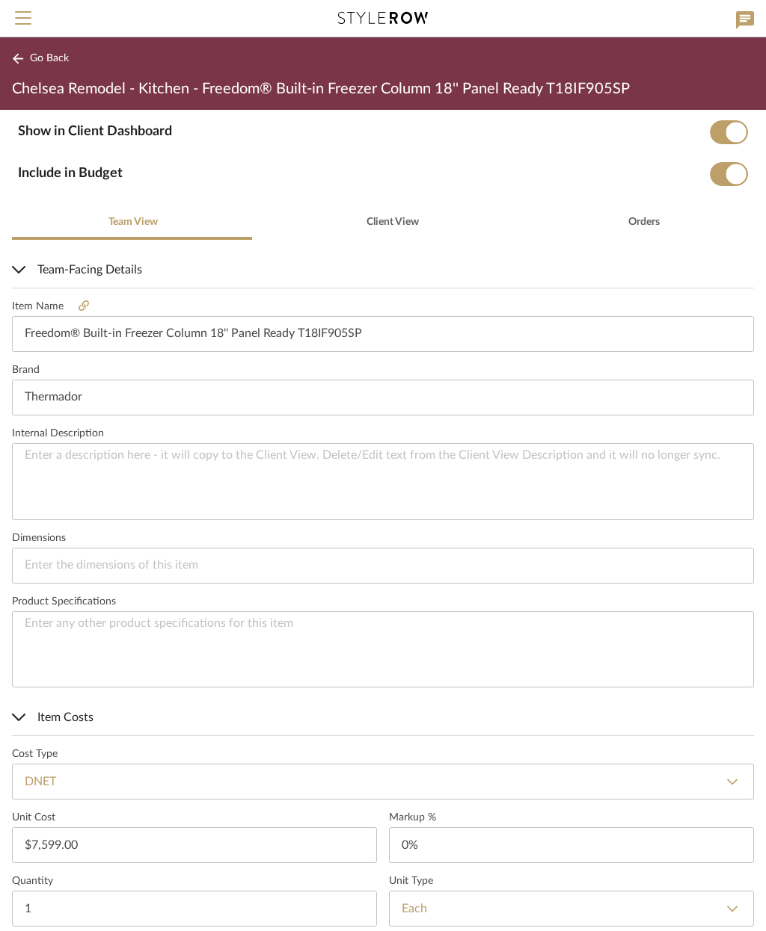
scroll to position [238, 0]
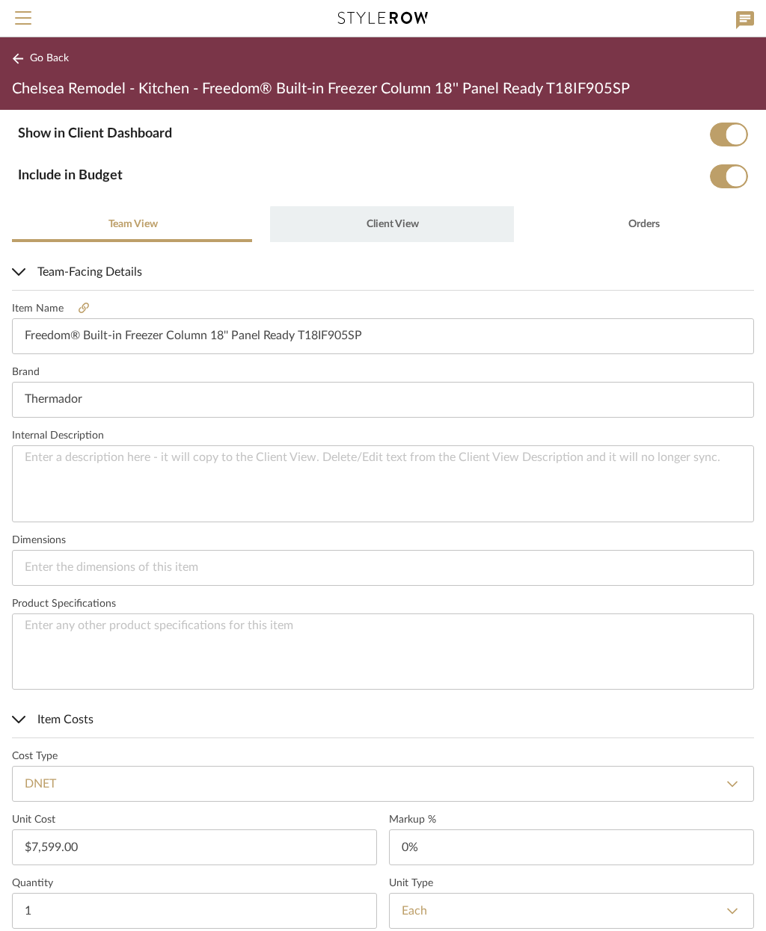
click at [387, 227] on span "Client View" at bounding box center [392, 224] width 52 height 10
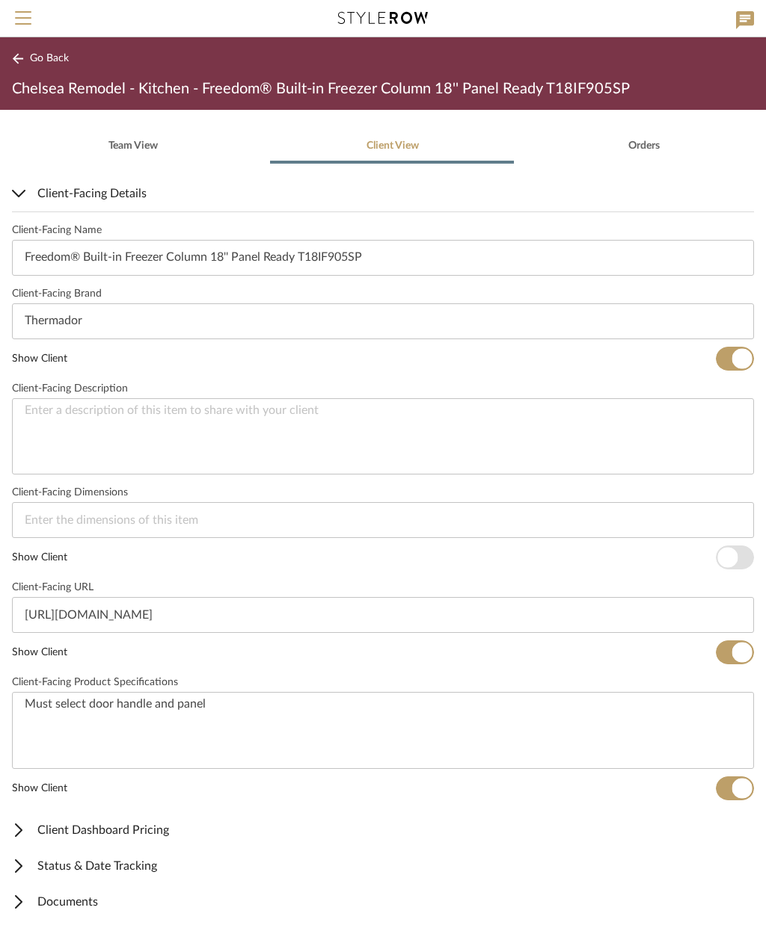
scroll to position [316, 0]
click at [598, 833] on span "Client Dashboard Pricing" at bounding box center [380, 831] width 736 height 18
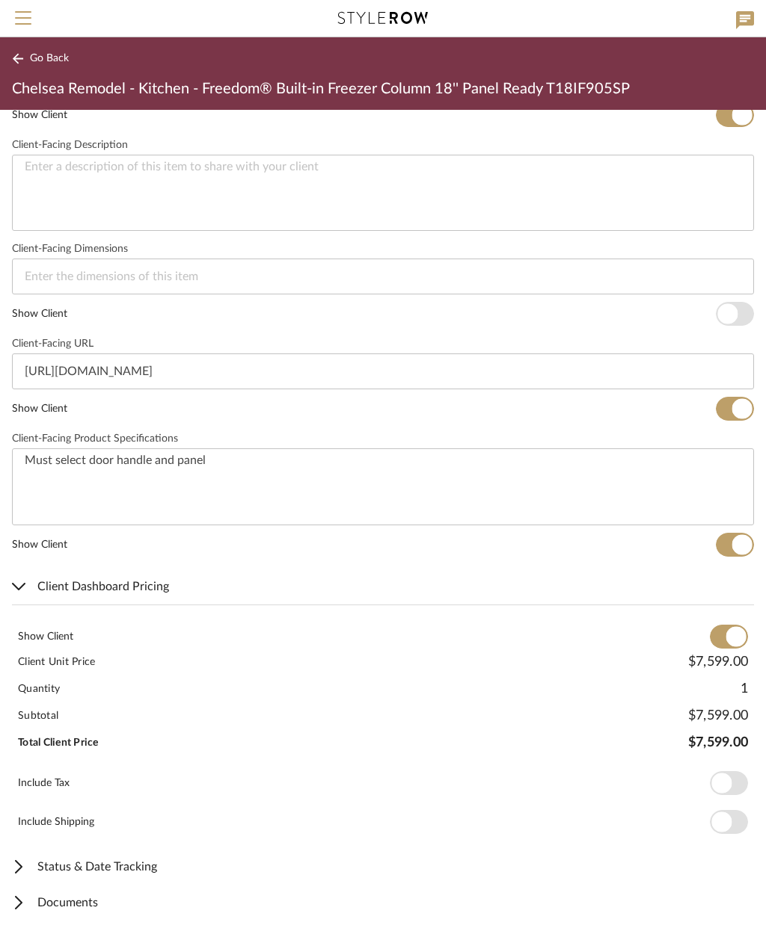
click at [99, 902] on span "Documents" at bounding box center [380, 903] width 736 height 18
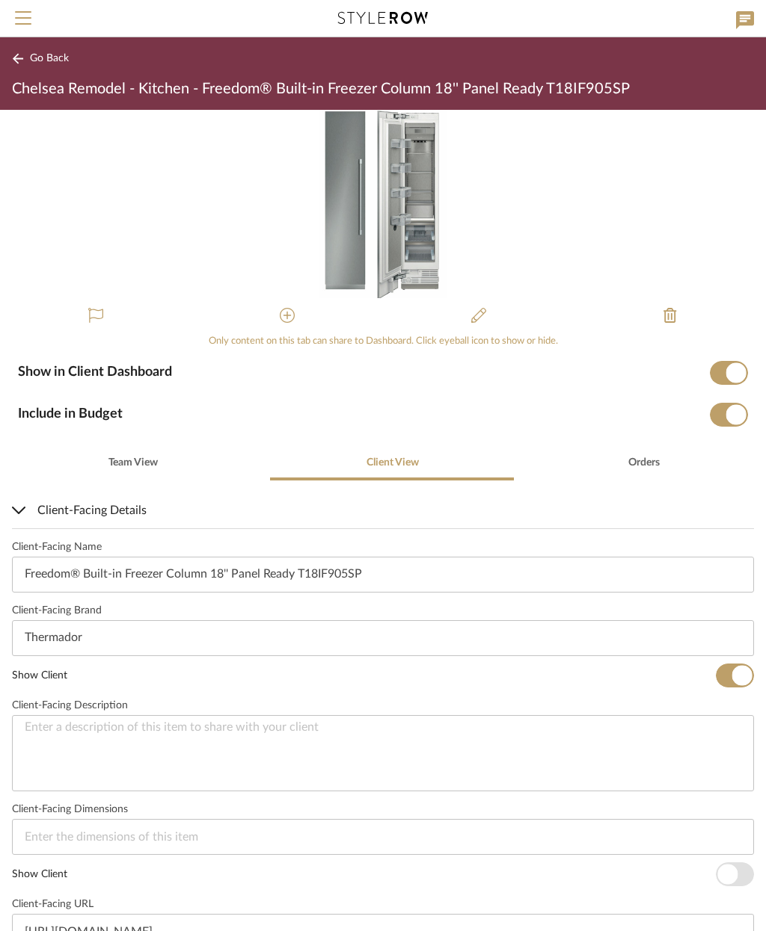
scroll to position [0, 0]
click at [43, 55] on span "Go Back" at bounding box center [49, 58] width 39 height 13
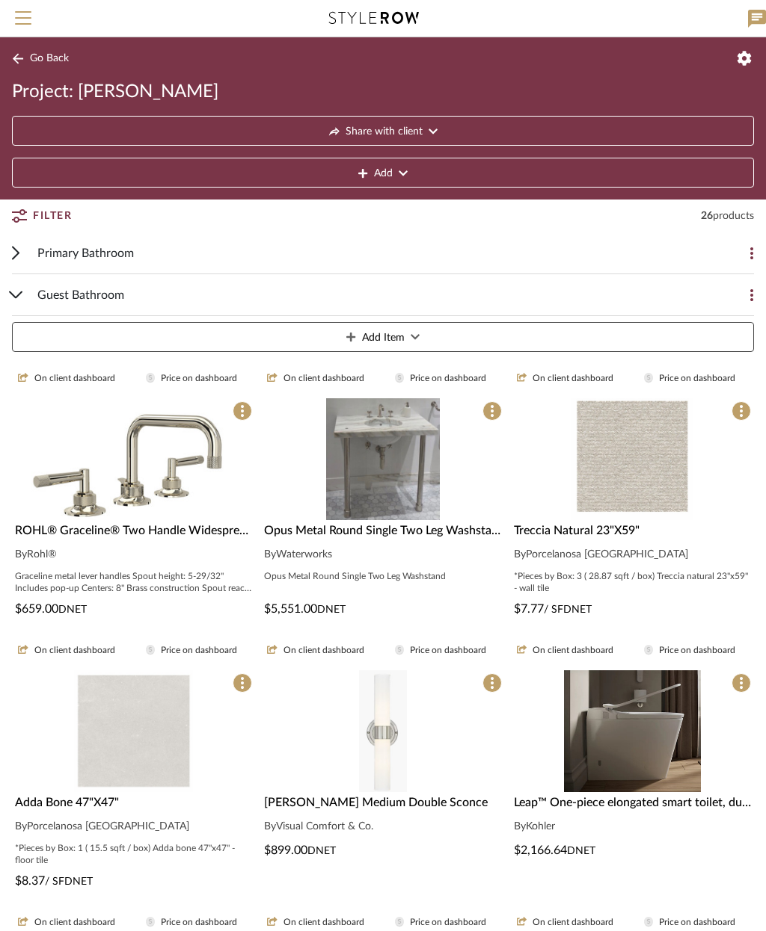
scroll to position [1073, 0]
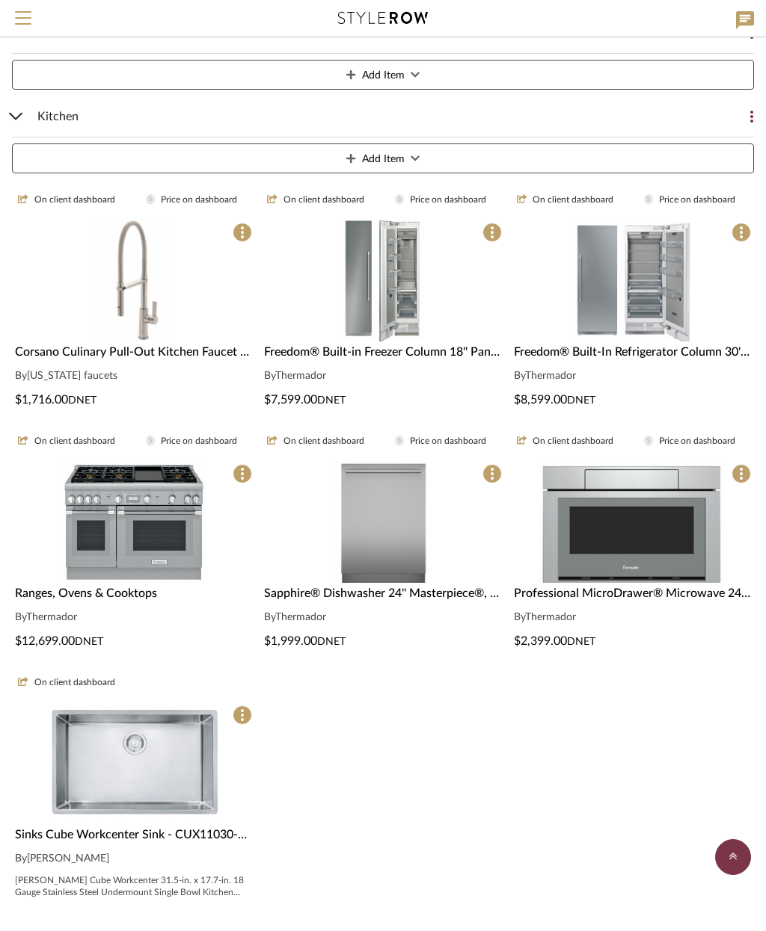
click at [675, 325] on img "0" at bounding box center [632, 281] width 116 height 122
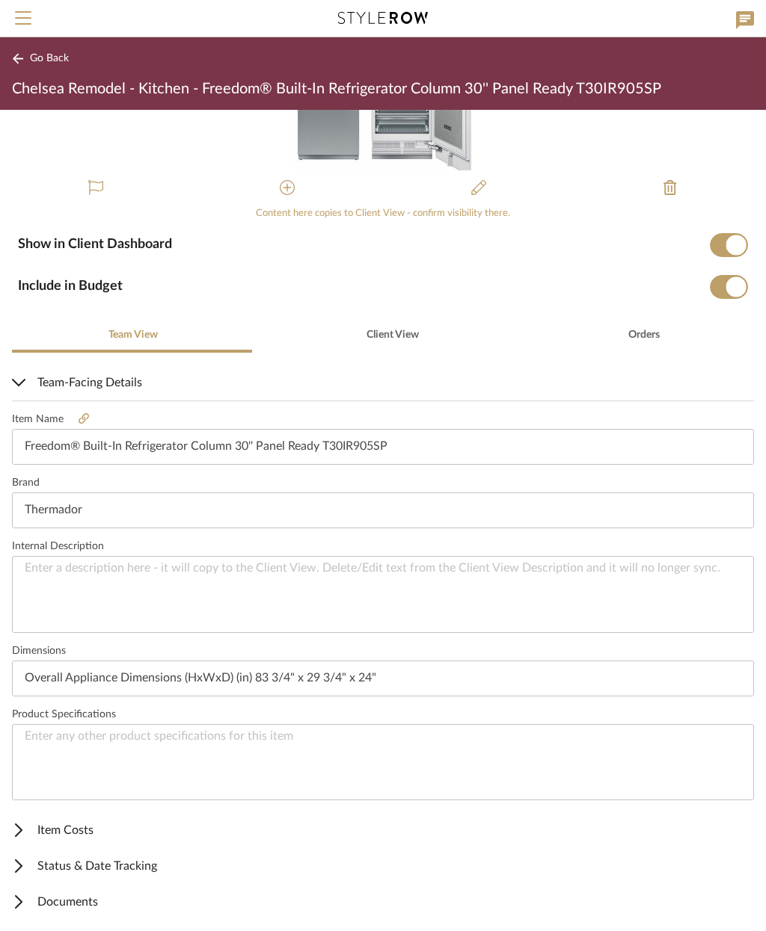
scroll to position [127, 0]
click at [74, 837] on span "Item Costs" at bounding box center [380, 831] width 736 height 18
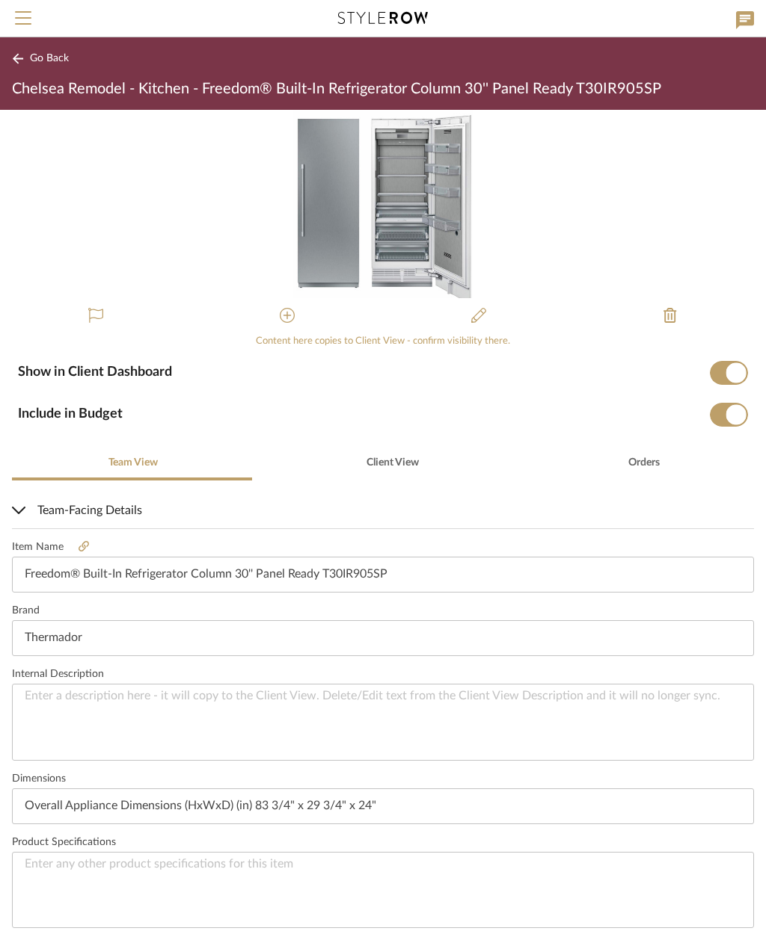
scroll to position [0, 0]
click at [399, 466] on span "Client View" at bounding box center [392, 463] width 52 height 10
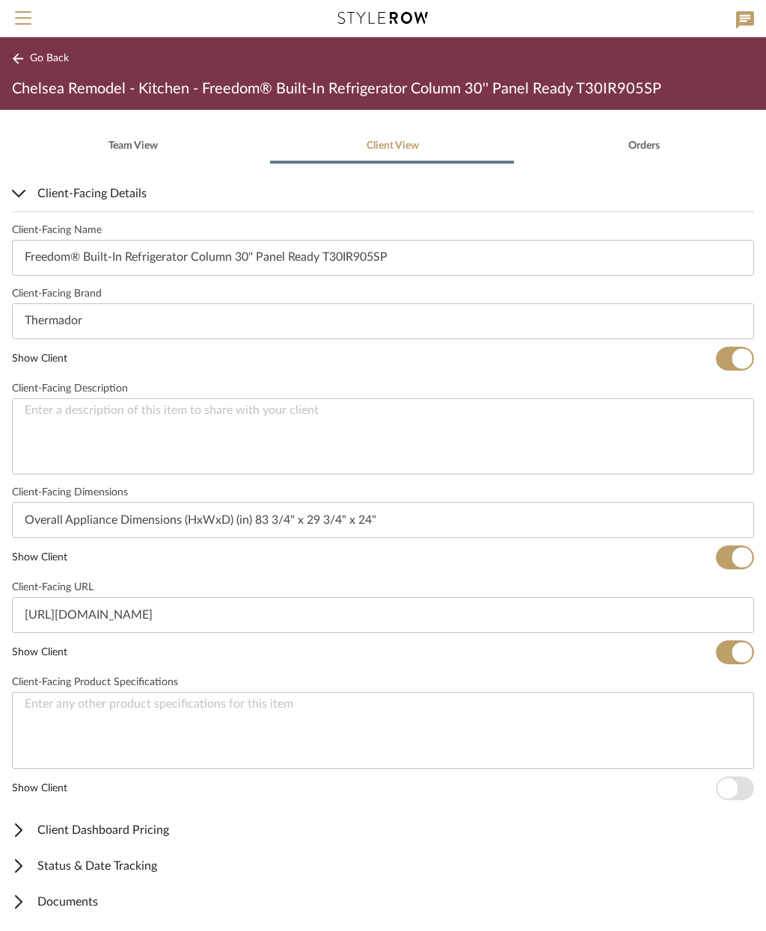
scroll to position [316, 0]
click at [171, 832] on span "Client Dashboard Pricing" at bounding box center [380, 831] width 736 height 18
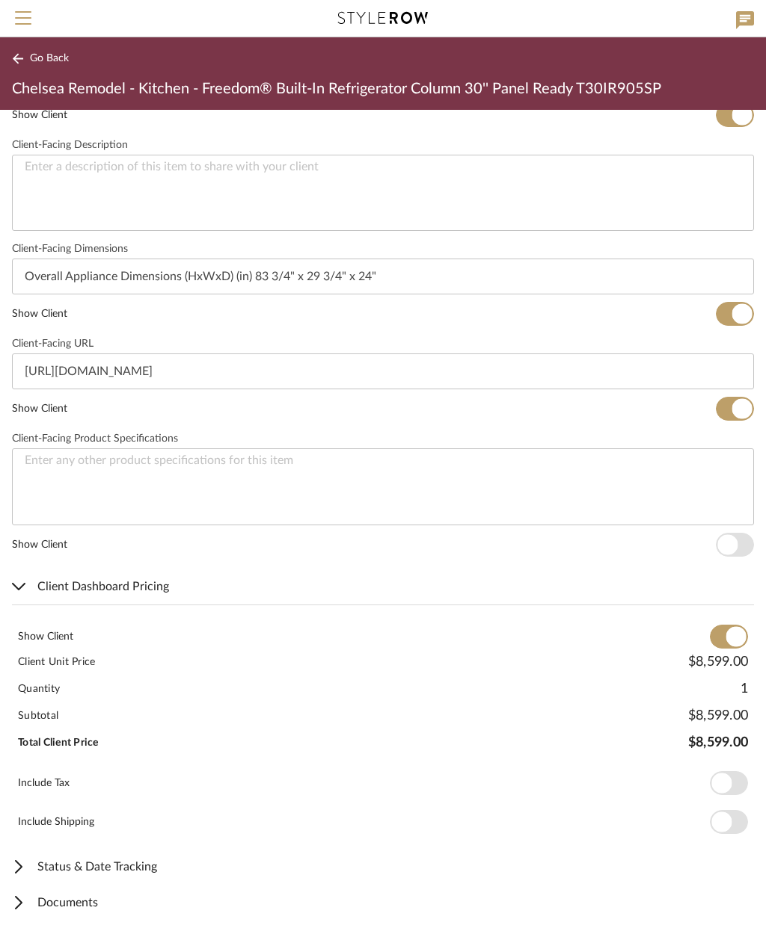
click at [79, 899] on span "Documents" at bounding box center [380, 903] width 736 height 18
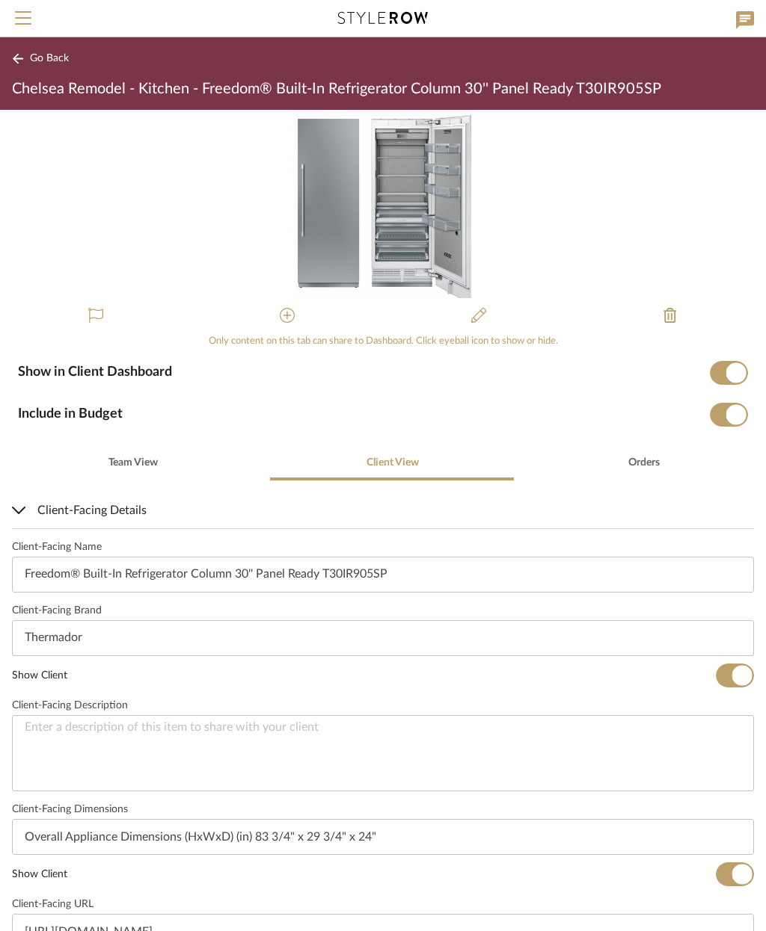
scroll to position [0, 0]
click at [49, 56] on span "Go Back" at bounding box center [49, 58] width 39 height 13
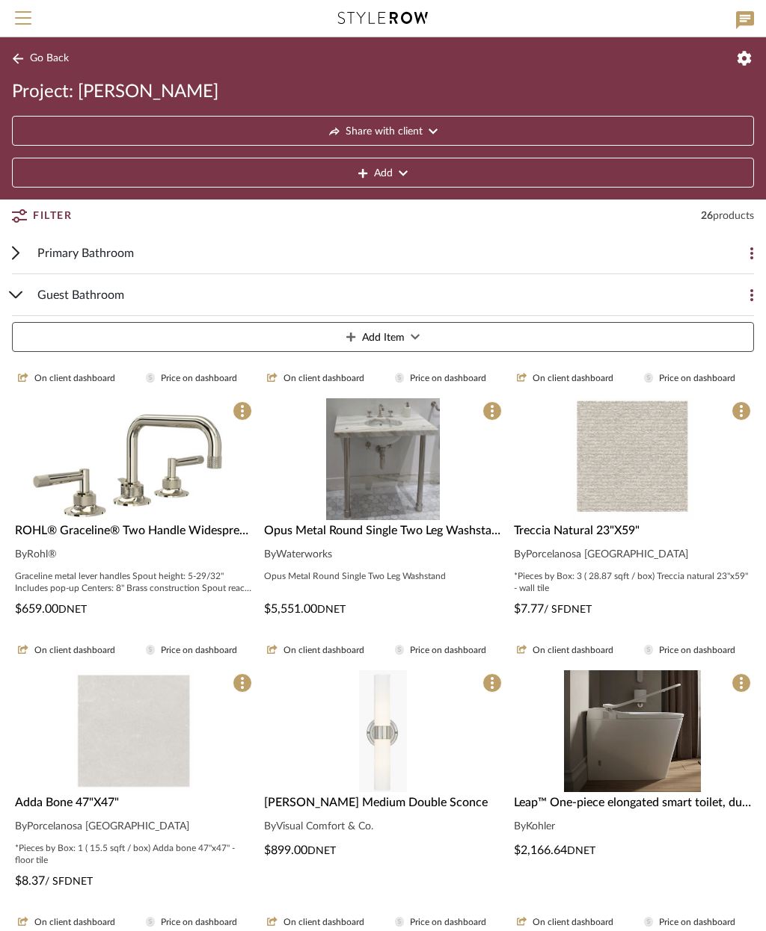
scroll to position [1073, 0]
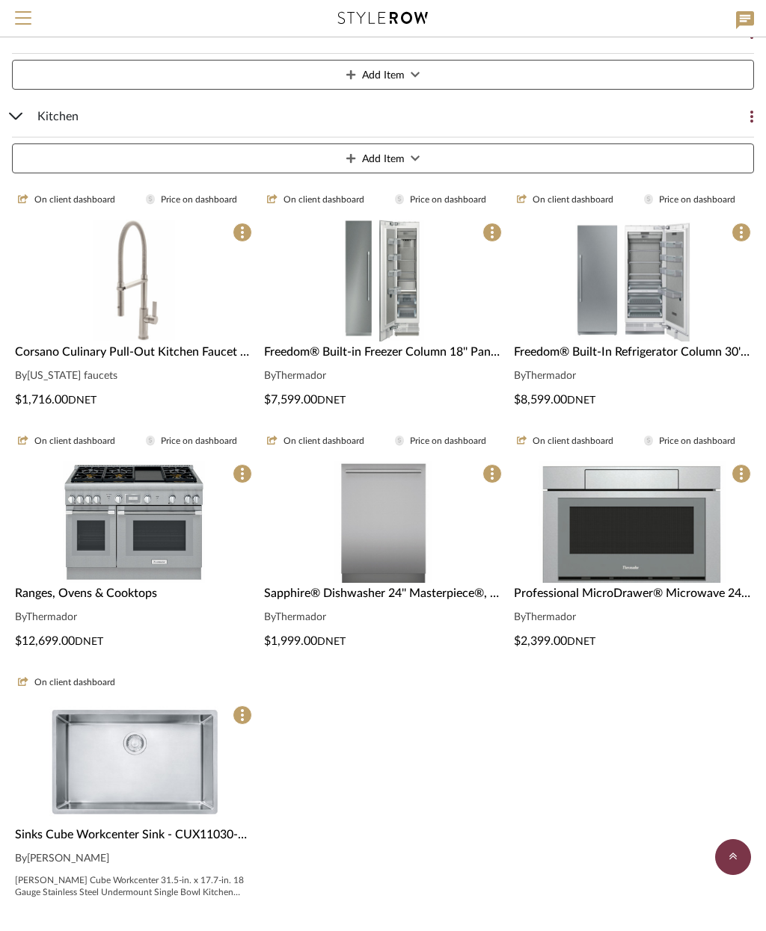
click at [173, 537] on img "0" at bounding box center [134, 522] width 142 height 122
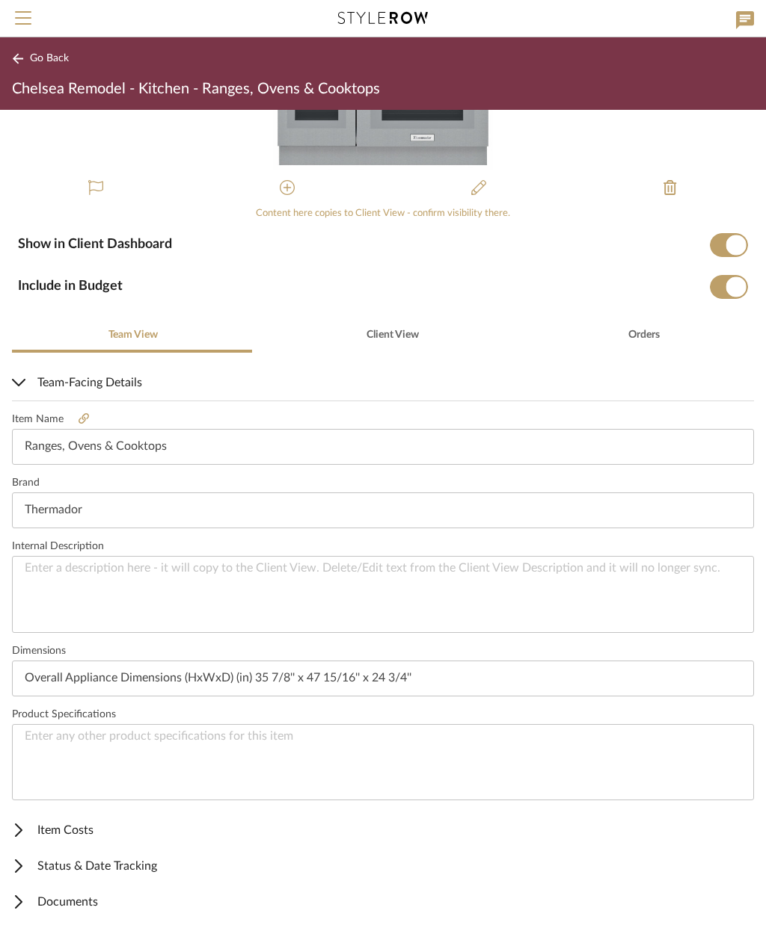
click at [100, 829] on span "Item Costs" at bounding box center [380, 831] width 736 height 18
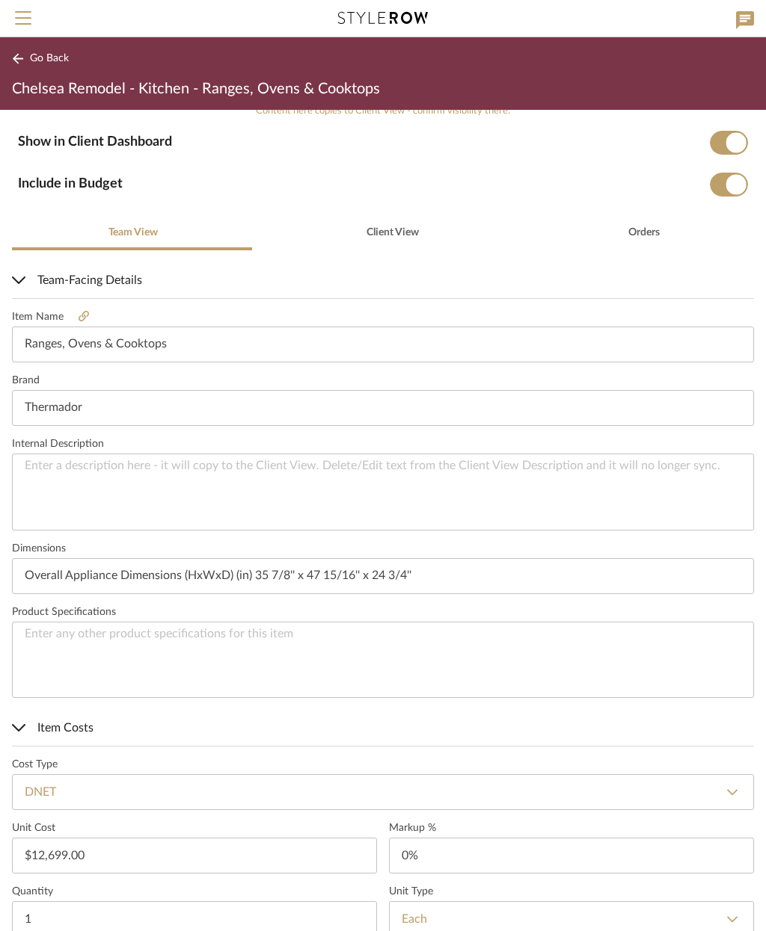
scroll to position [180, 0]
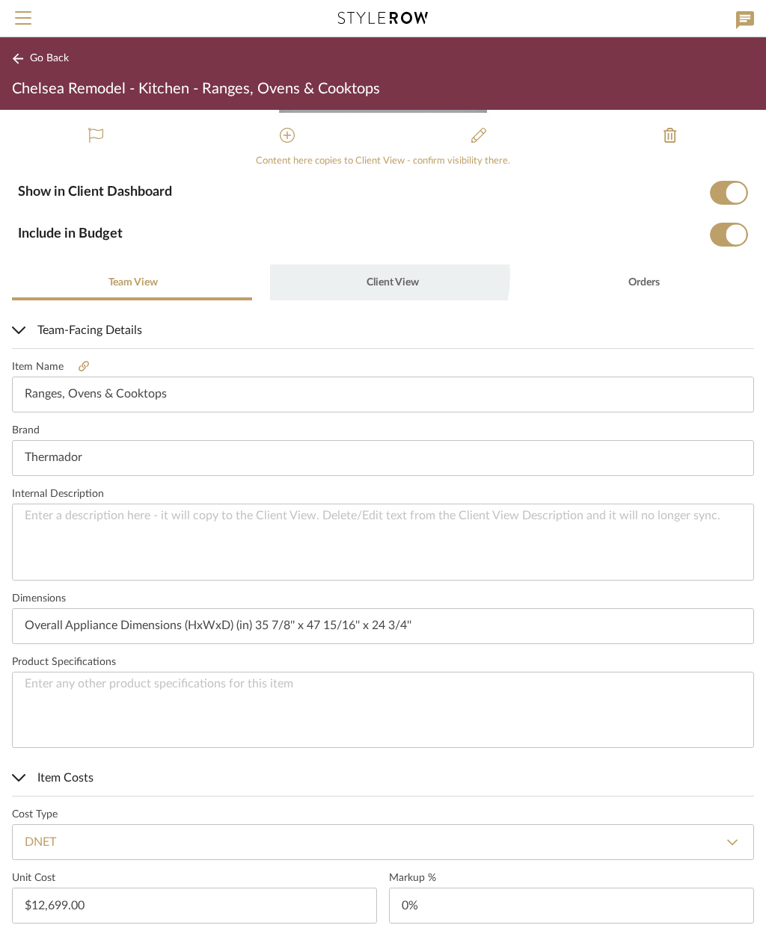
click at [381, 277] on span "Client View" at bounding box center [392, 282] width 52 height 10
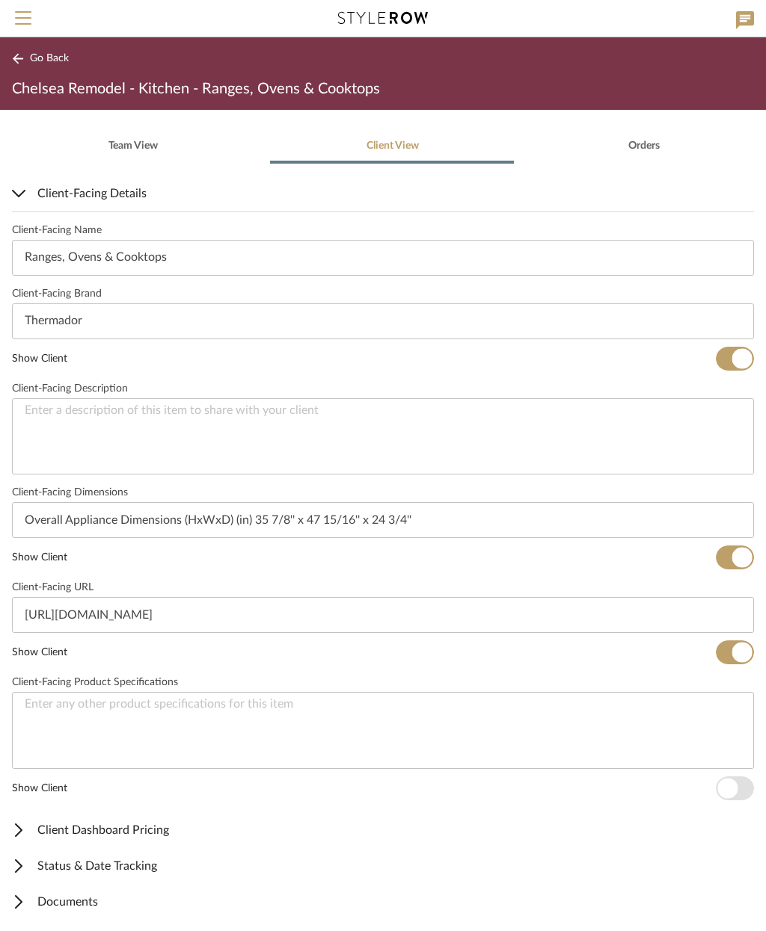
scroll to position [316, 0]
click at [157, 835] on span "Client Dashboard Pricing" at bounding box center [380, 831] width 736 height 18
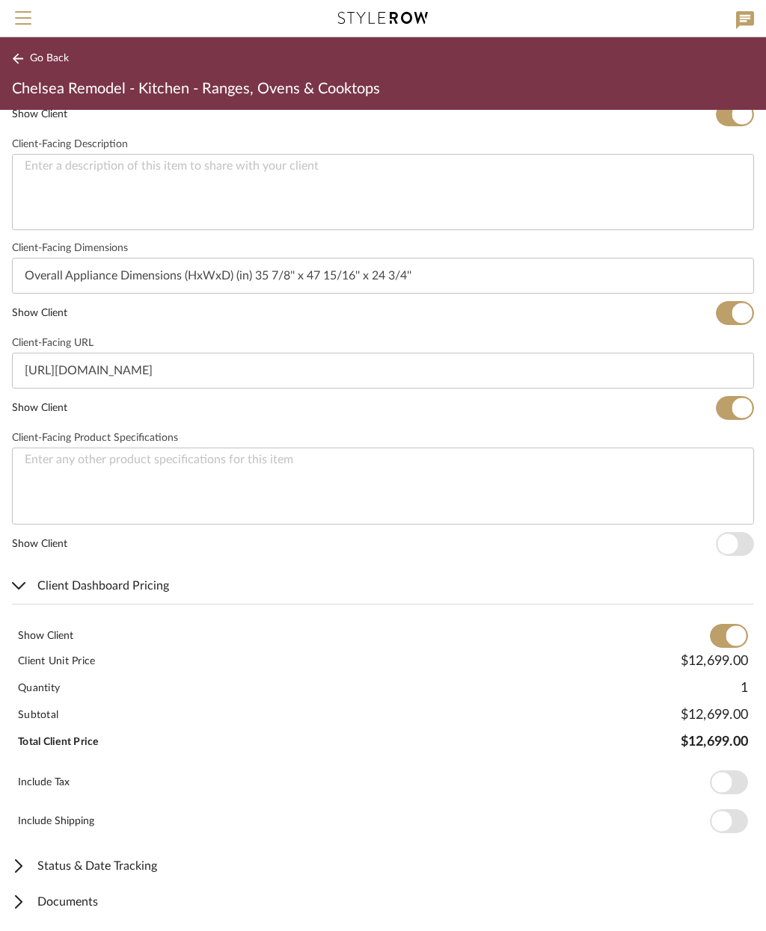
scroll to position [561, 0]
click at [92, 898] on span "Documents" at bounding box center [380, 903] width 736 height 18
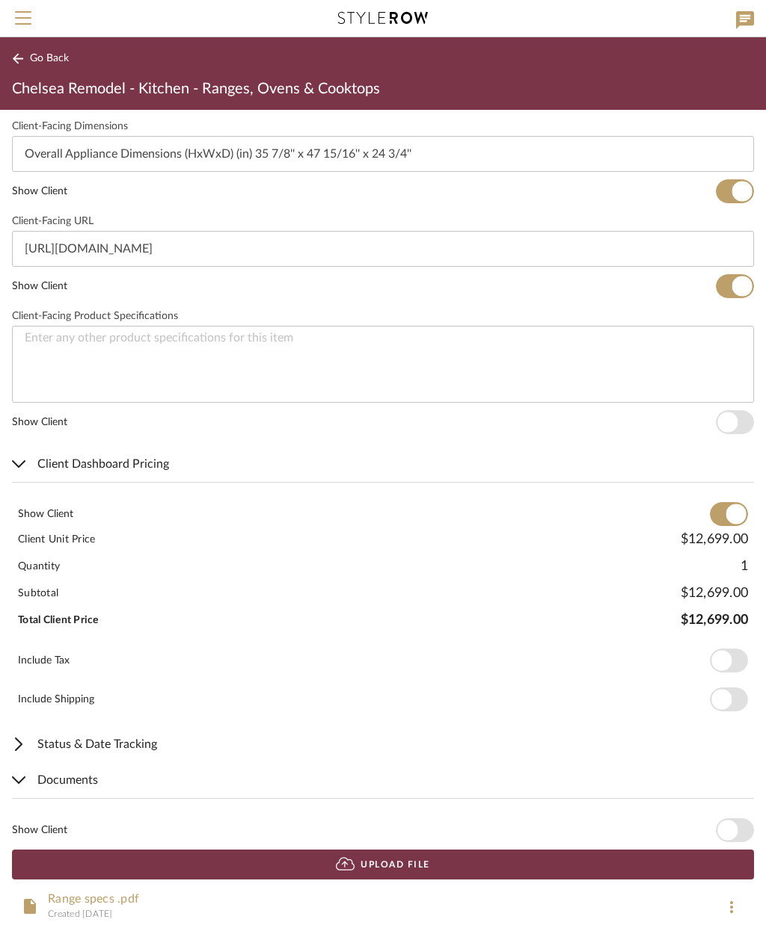
scroll to position [688, 0]
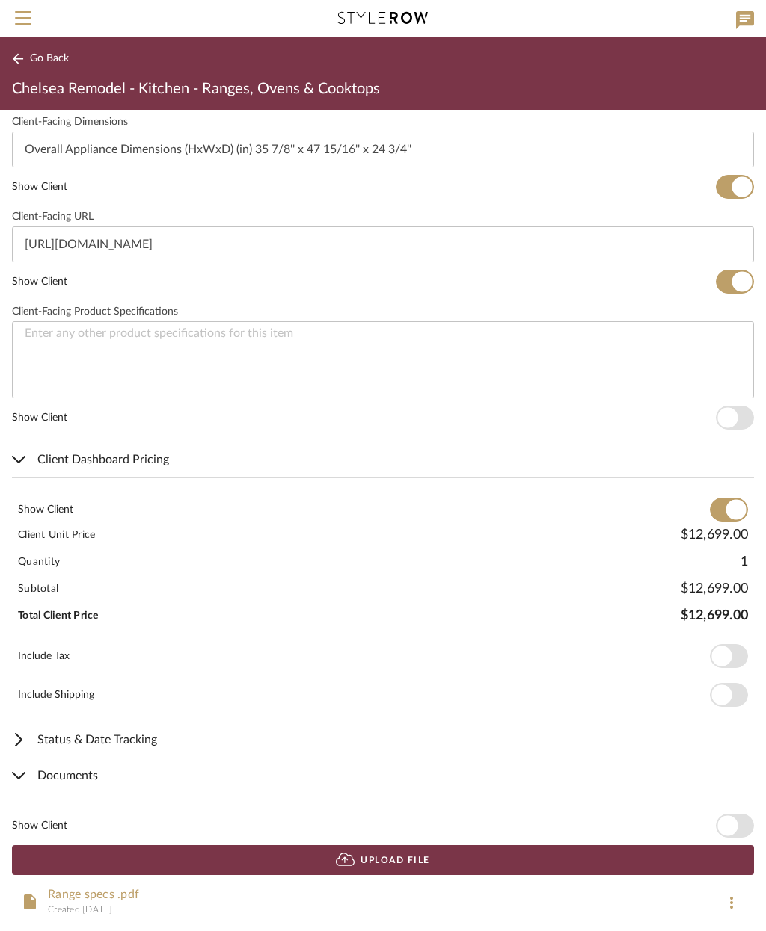
click at [738, 831] on span "button" at bounding box center [734, 826] width 38 height 24
click at [40, 63] on span "Go Back" at bounding box center [49, 58] width 39 height 13
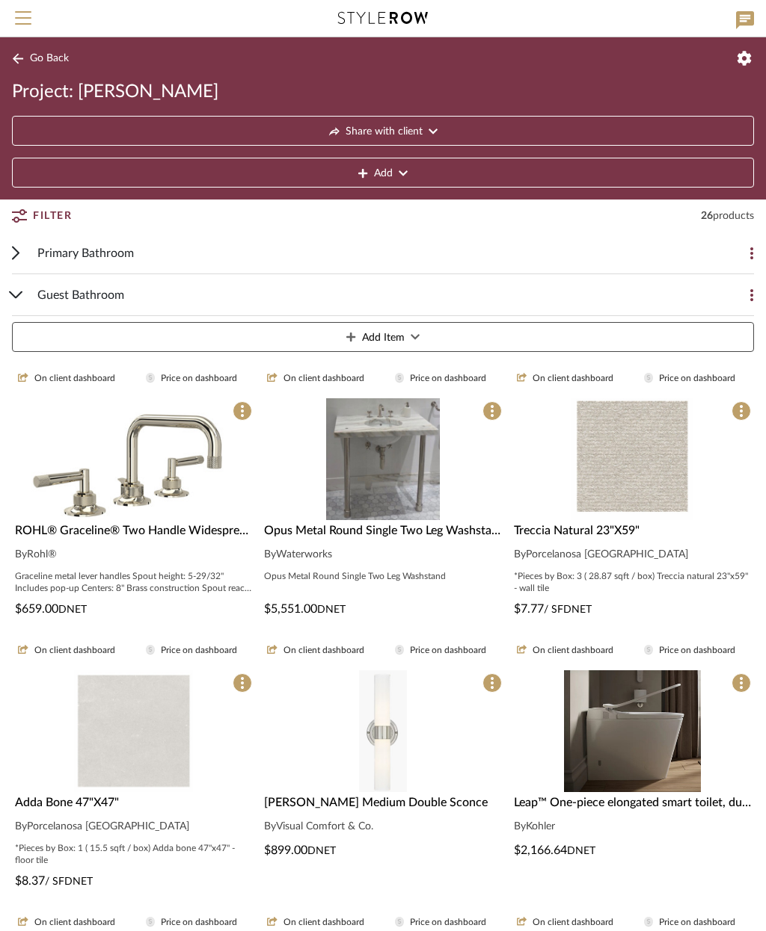
scroll to position [1073, 0]
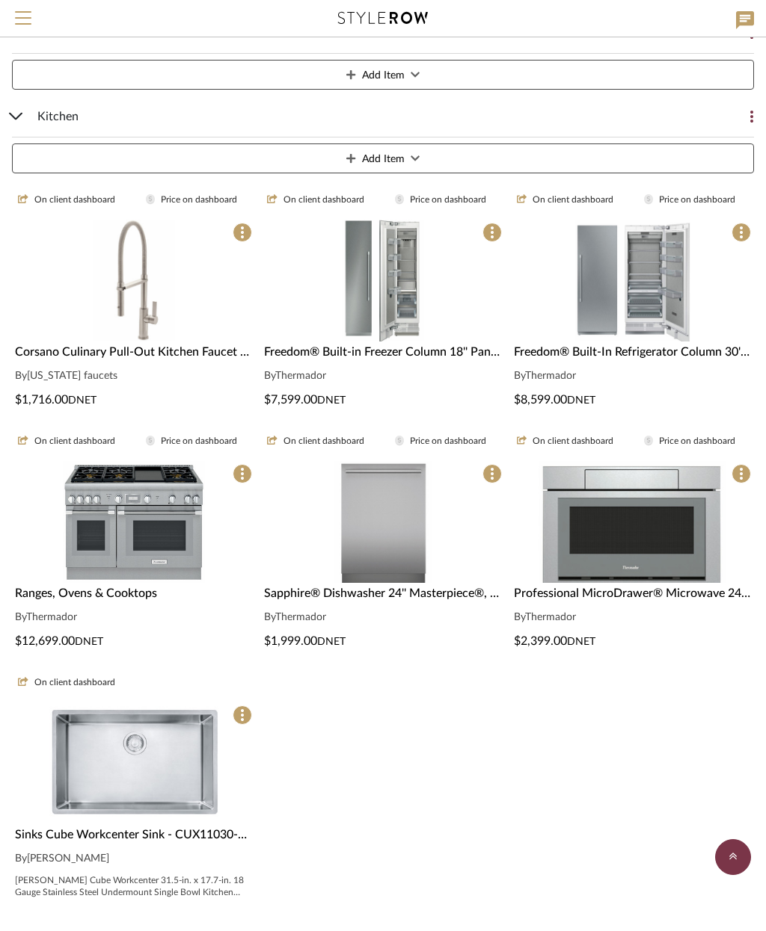
click at [409, 551] on img "0" at bounding box center [382, 522] width 99 height 122
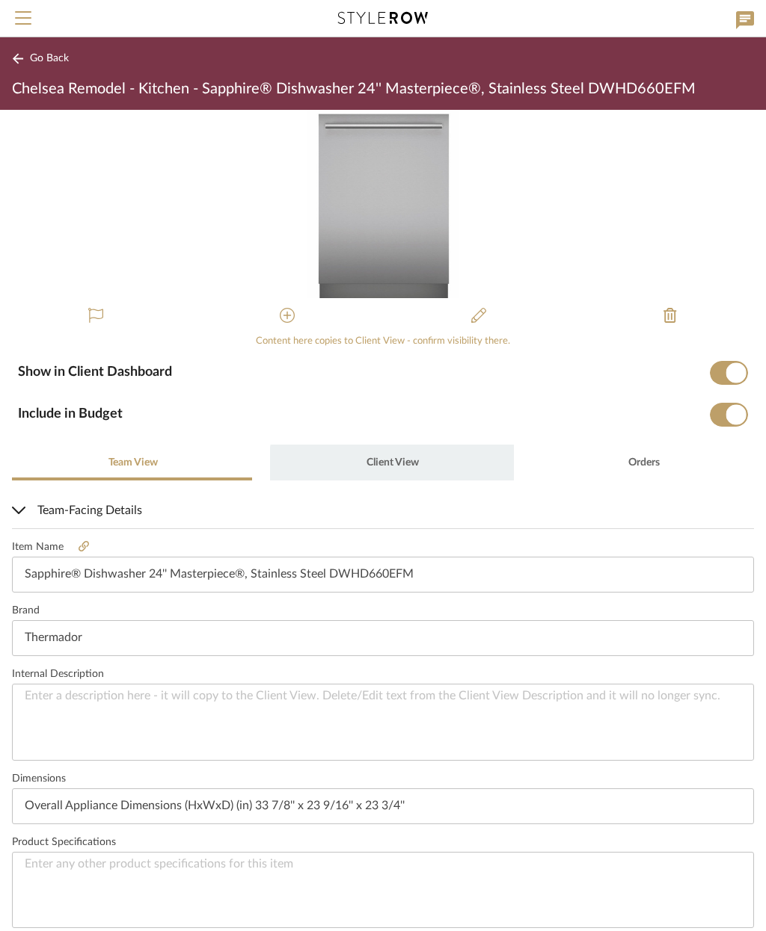
click at [389, 466] on span "Client View" at bounding box center [392, 463] width 52 height 10
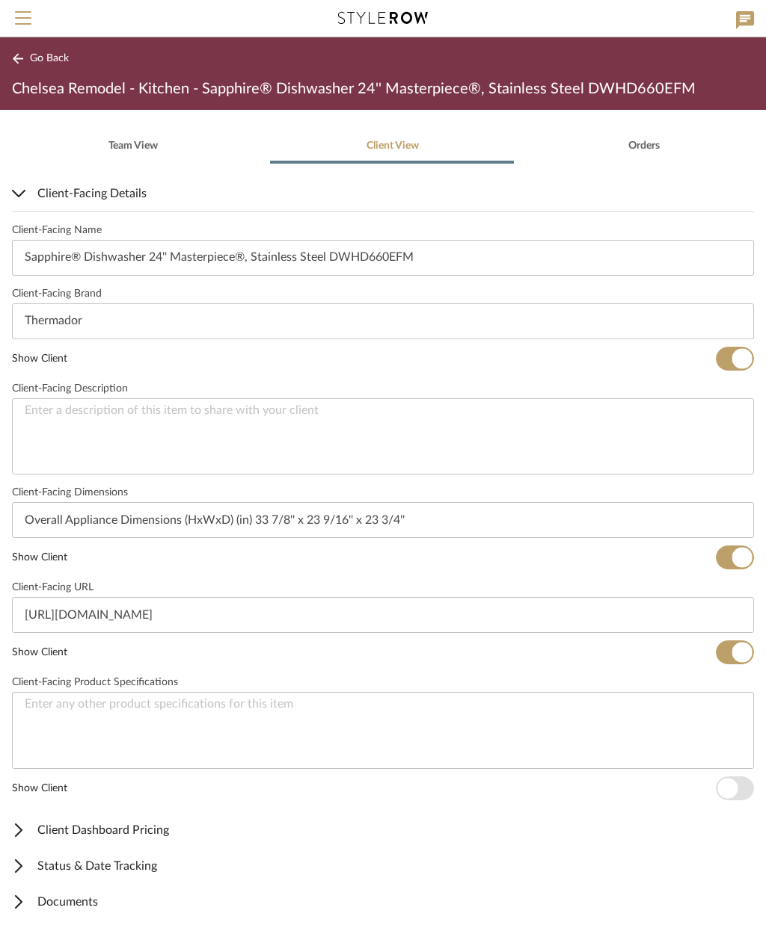
scroll to position [316, 0]
click at [127, 846] on mat-expansion-panel-header "Client Dashboard Pricing" at bounding box center [383, 831] width 766 height 36
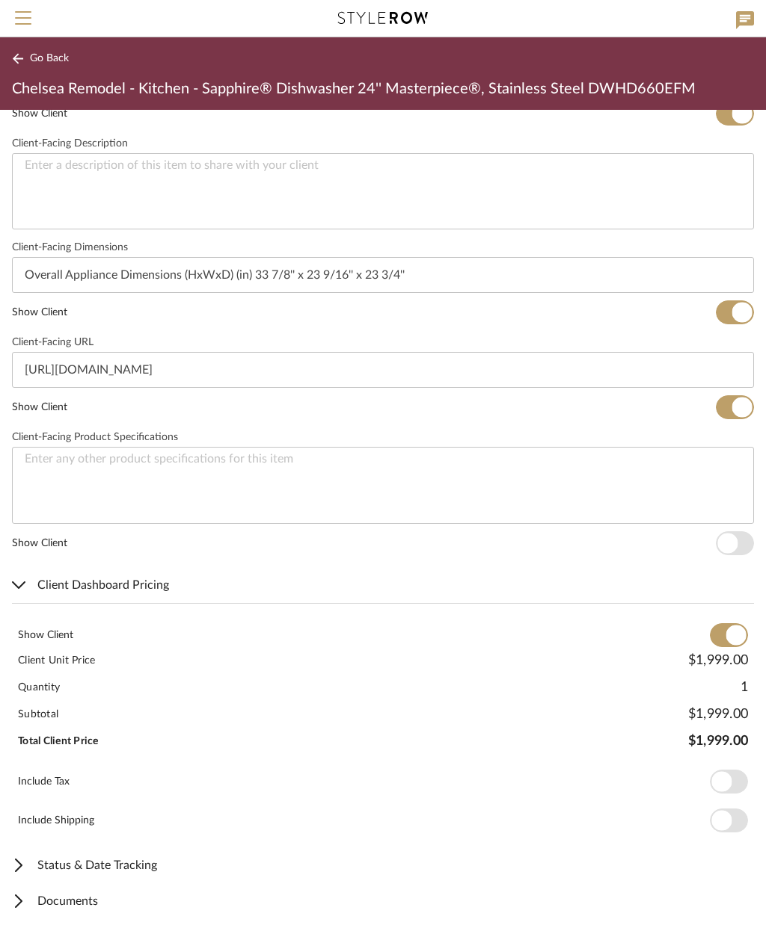
scroll to position [561, 0]
click at [98, 905] on span "Documents" at bounding box center [380, 903] width 736 height 18
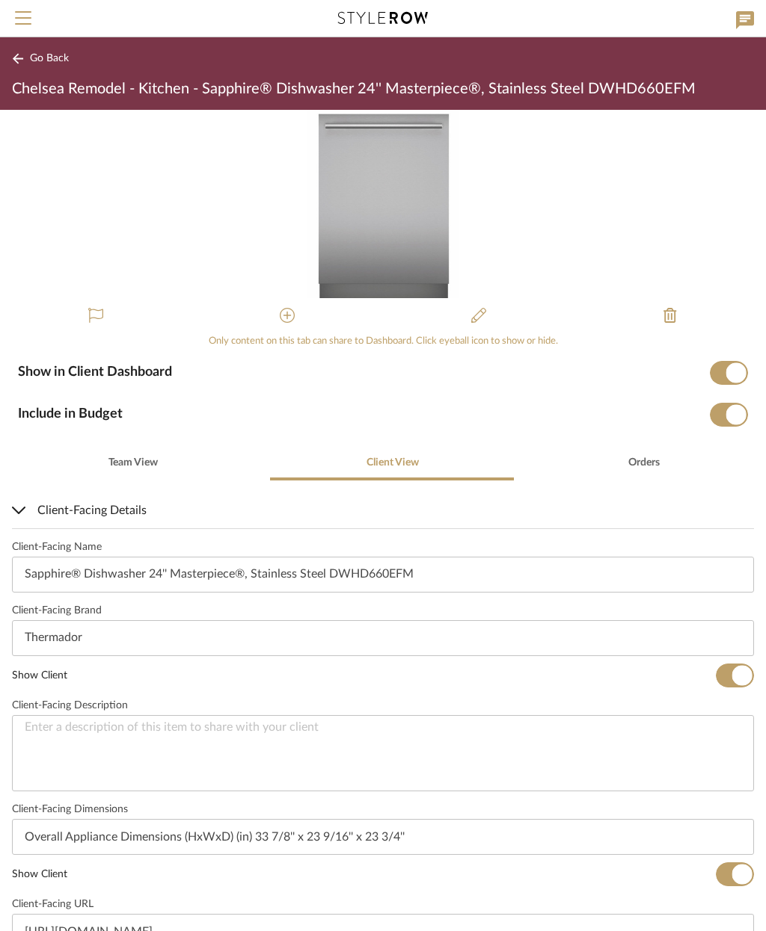
scroll to position [0, 0]
click at [42, 59] on span "Go Back" at bounding box center [49, 58] width 39 height 13
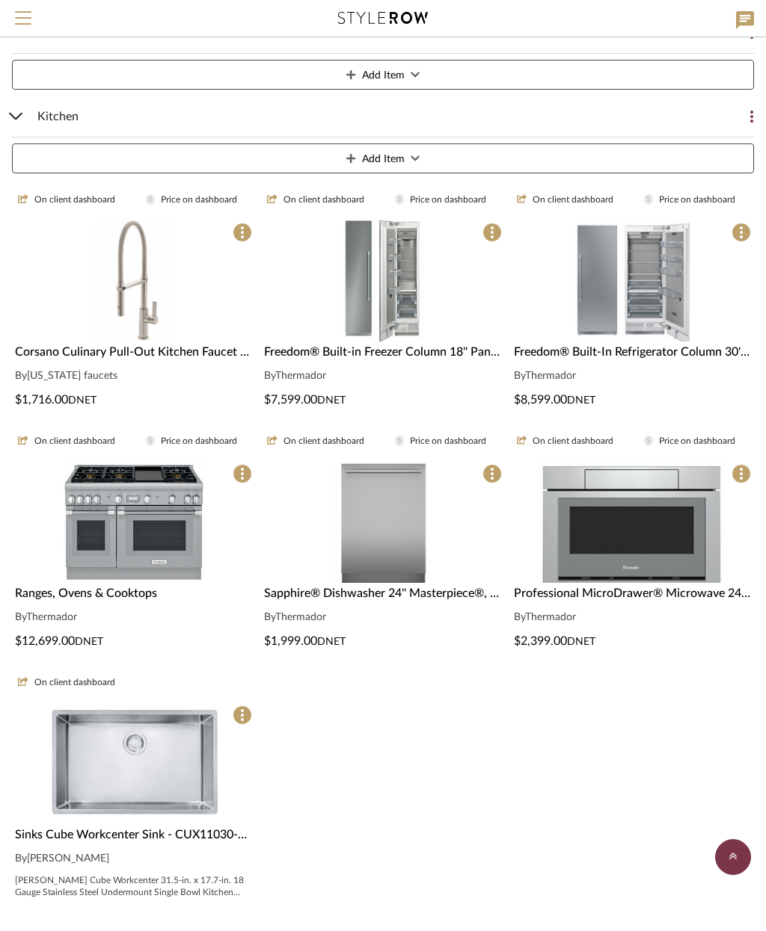
click at [699, 570] on img "0" at bounding box center [632, 522] width 188 height 122
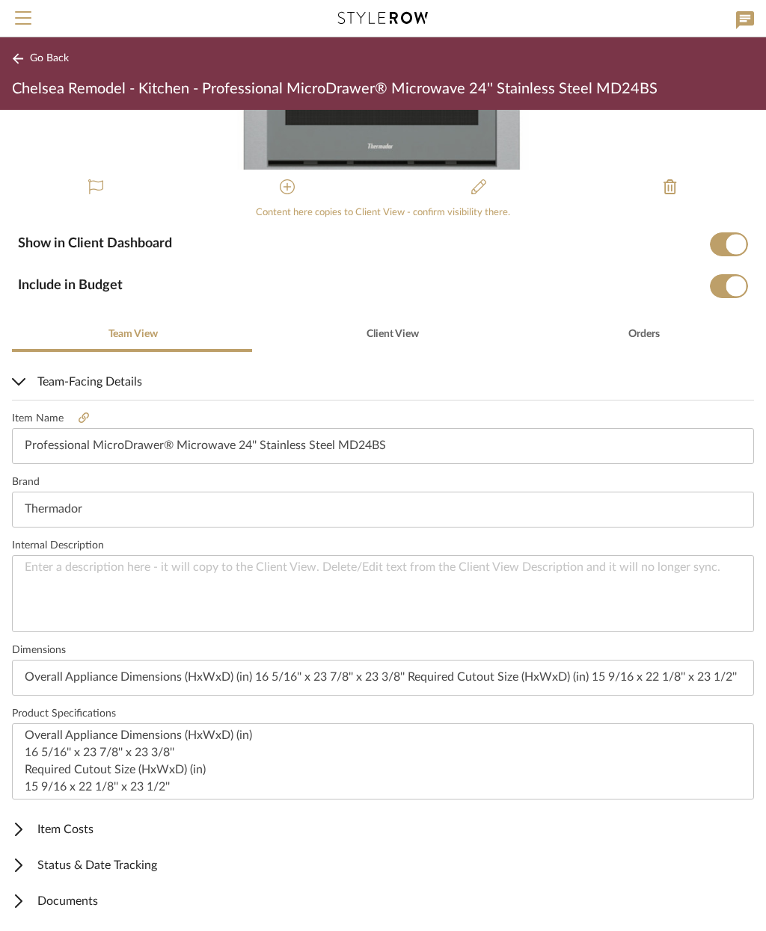
scroll to position [127, 0]
click at [99, 828] on span "Item Costs" at bounding box center [380, 831] width 736 height 18
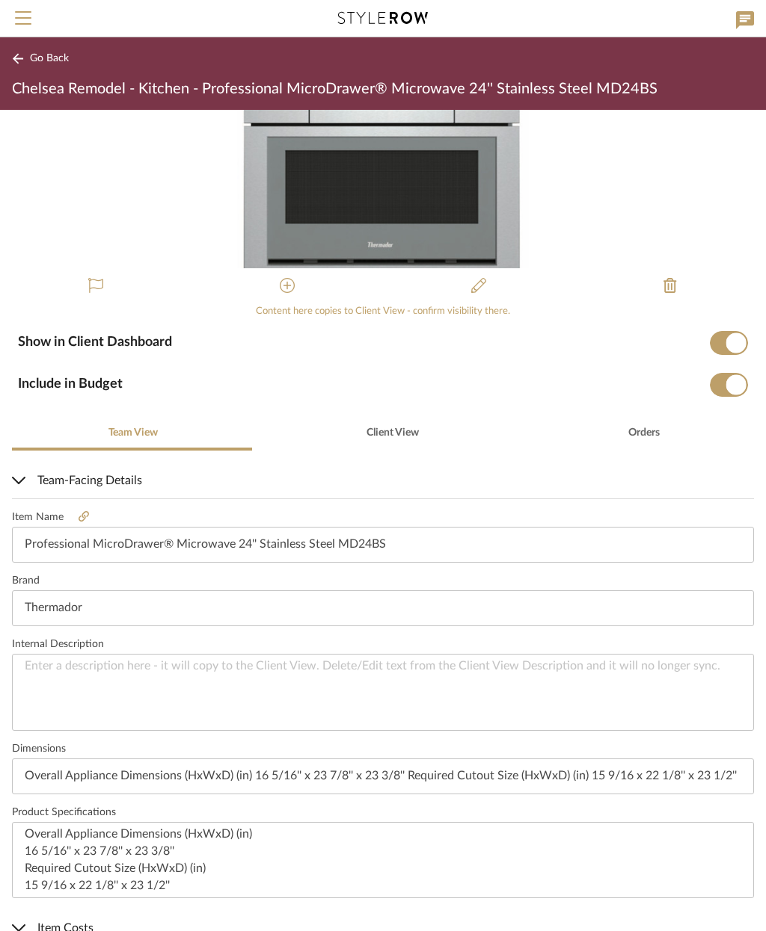
scroll to position [18, 0]
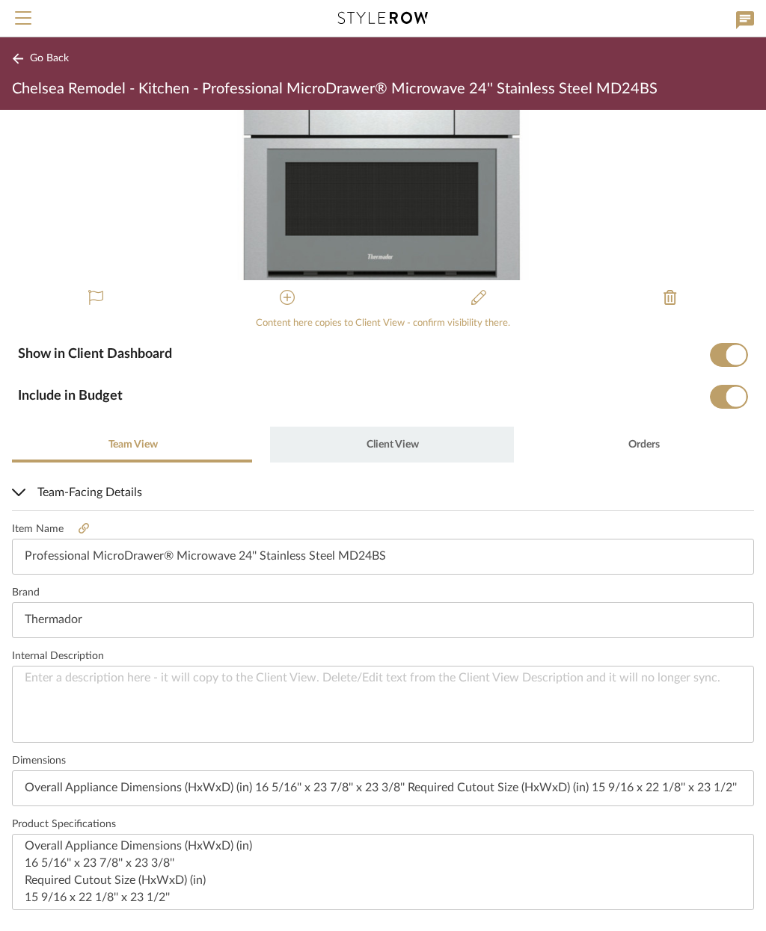
click at [390, 445] on span "Client View" at bounding box center [392, 445] width 52 height 10
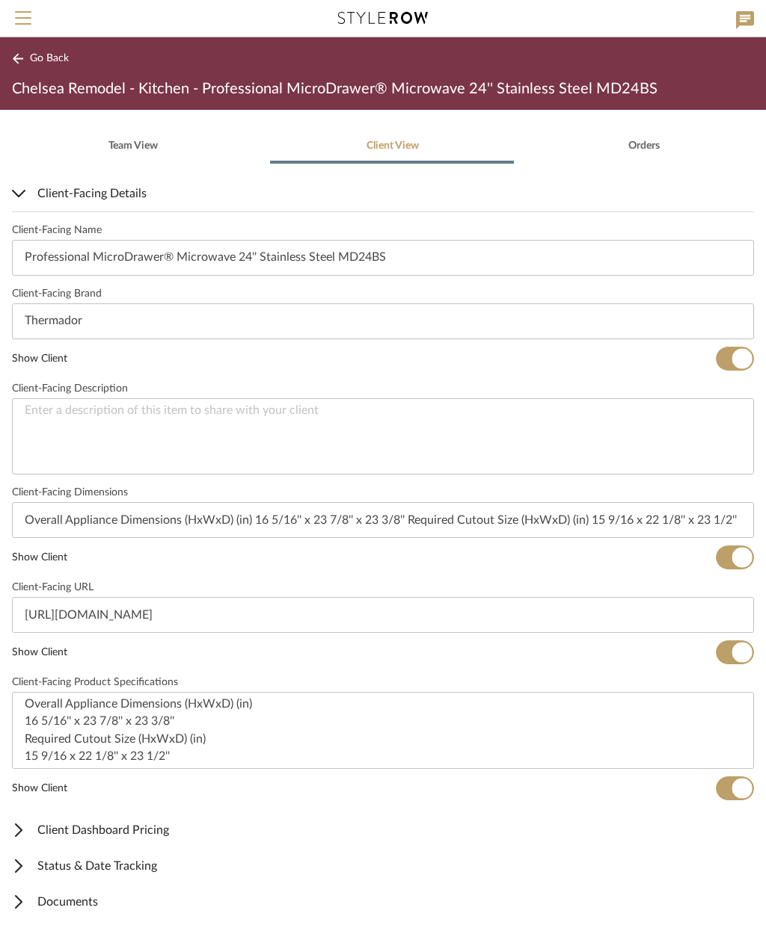
scroll to position [316, 0]
click at [115, 905] on span "Documents" at bounding box center [380, 903] width 736 height 18
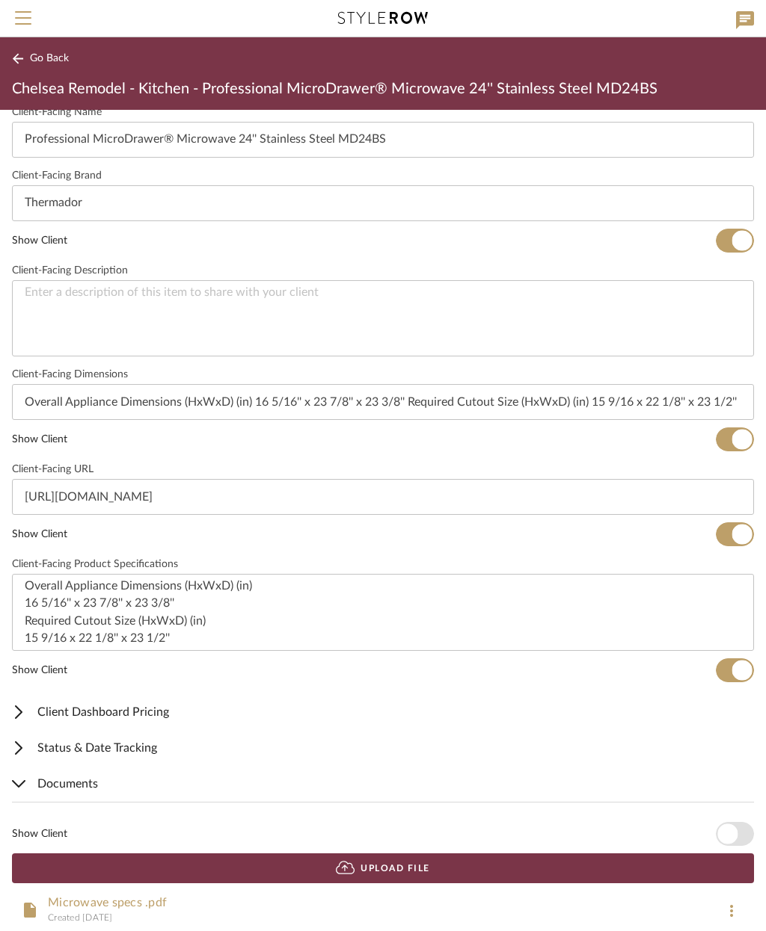
scroll to position [438, 0]
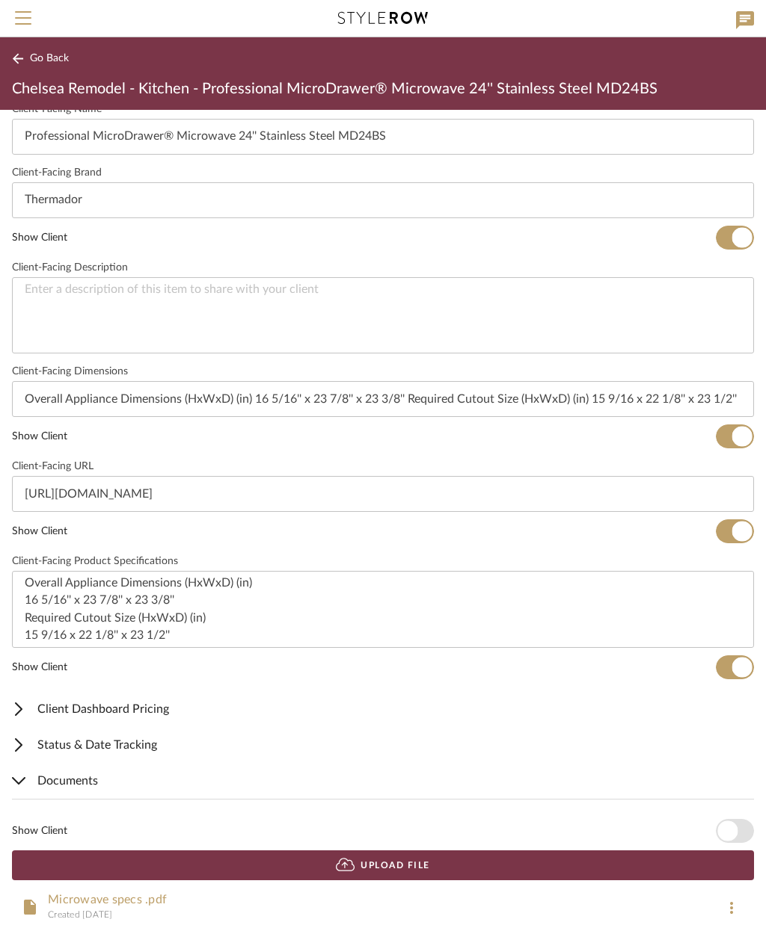
click at [736, 834] on span "button" at bounding box center [727, 832] width 20 height 20
click at [191, 709] on span "Client Dashboard Pricing" at bounding box center [380, 709] width 736 height 18
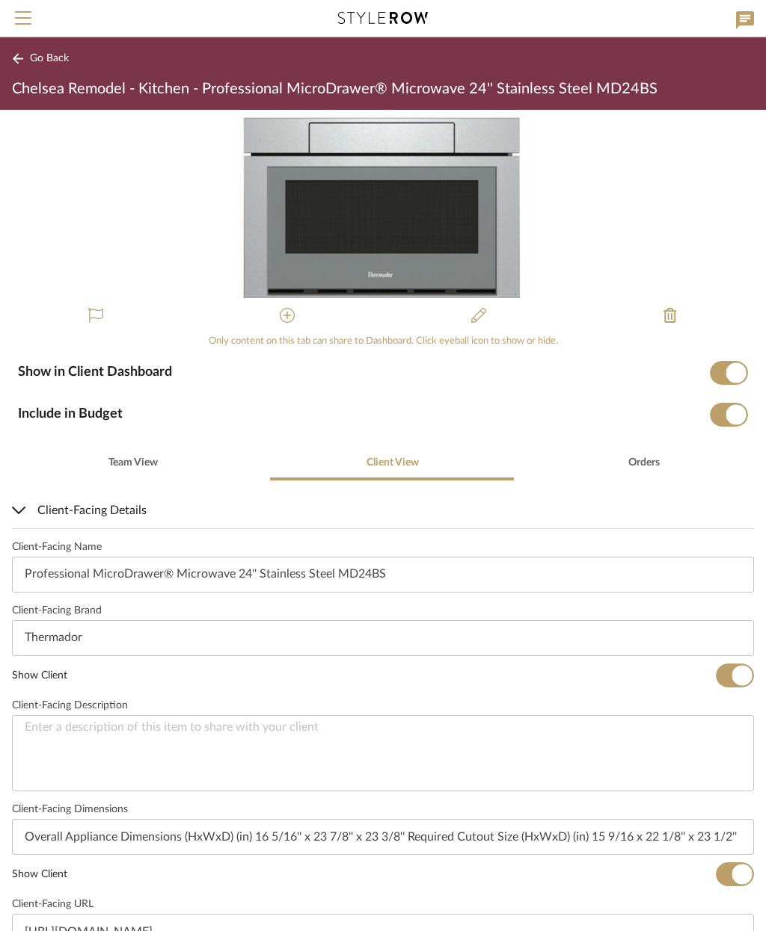
scroll to position [0, 0]
click at [46, 59] on span "Go Back" at bounding box center [49, 58] width 39 height 13
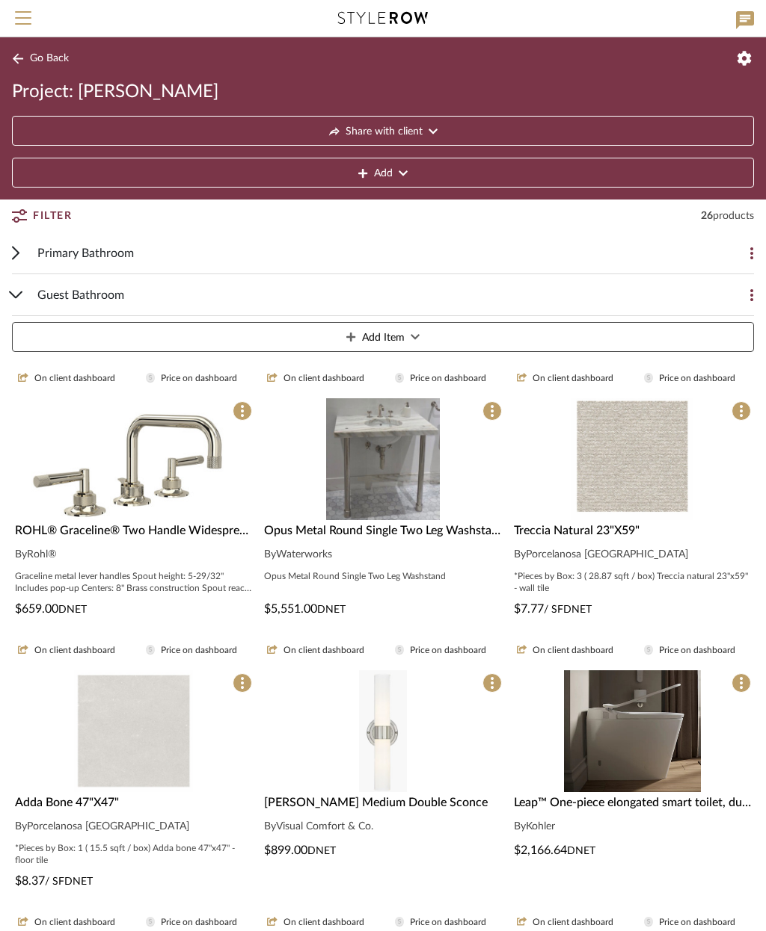
scroll to position [1073, 0]
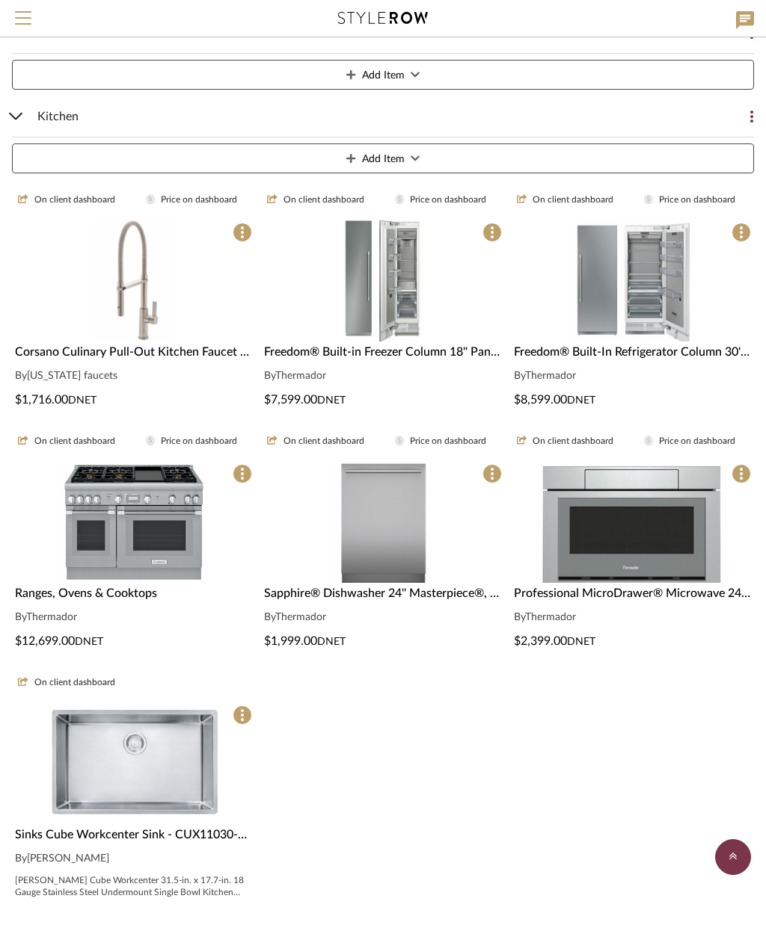
click at [176, 777] on img "0" at bounding box center [133, 764] width 185 height 122
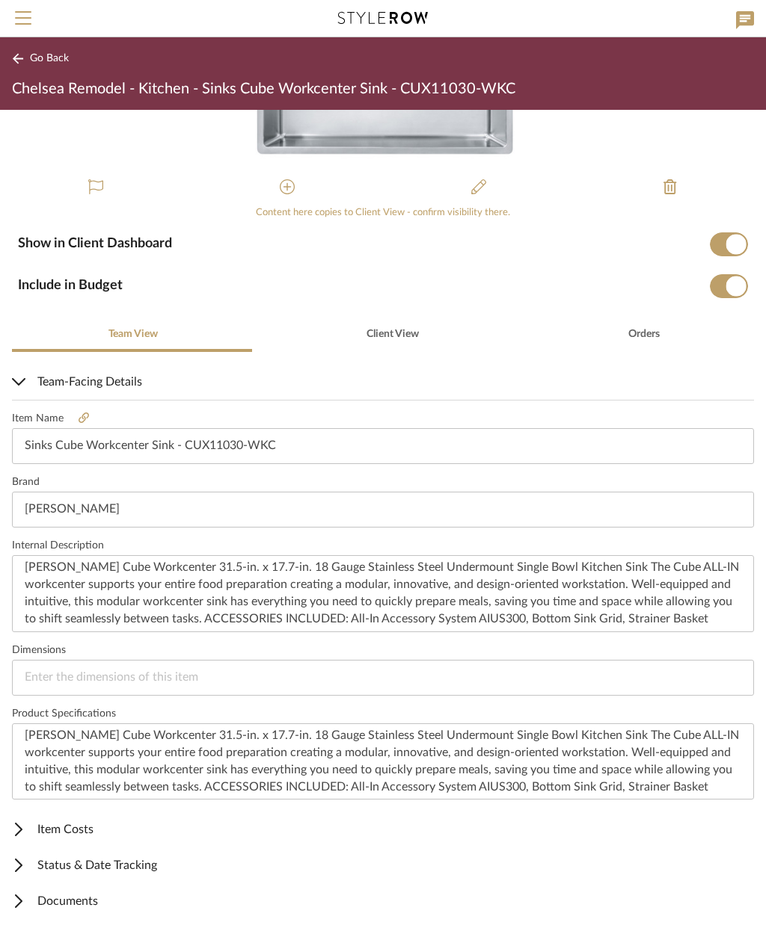
scroll to position [127, 0]
click at [86, 822] on span "Item Costs" at bounding box center [380, 831] width 736 height 18
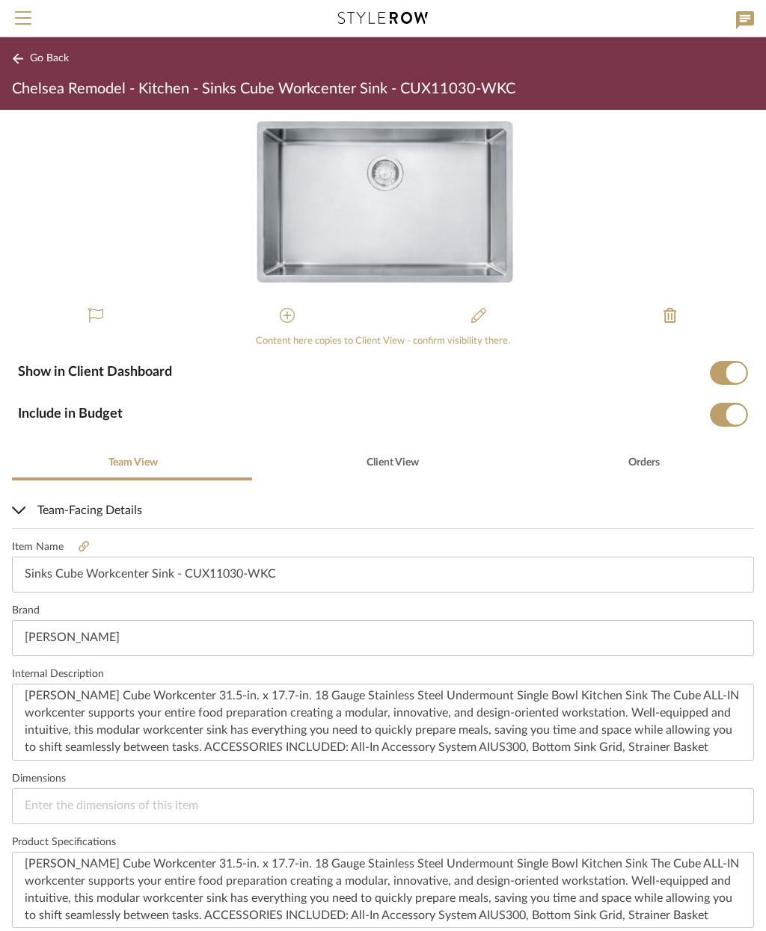
scroll to position [0, 0]
click at [384, 461] on span "Client View" at bounding box center [392, 463] width 52 height 10
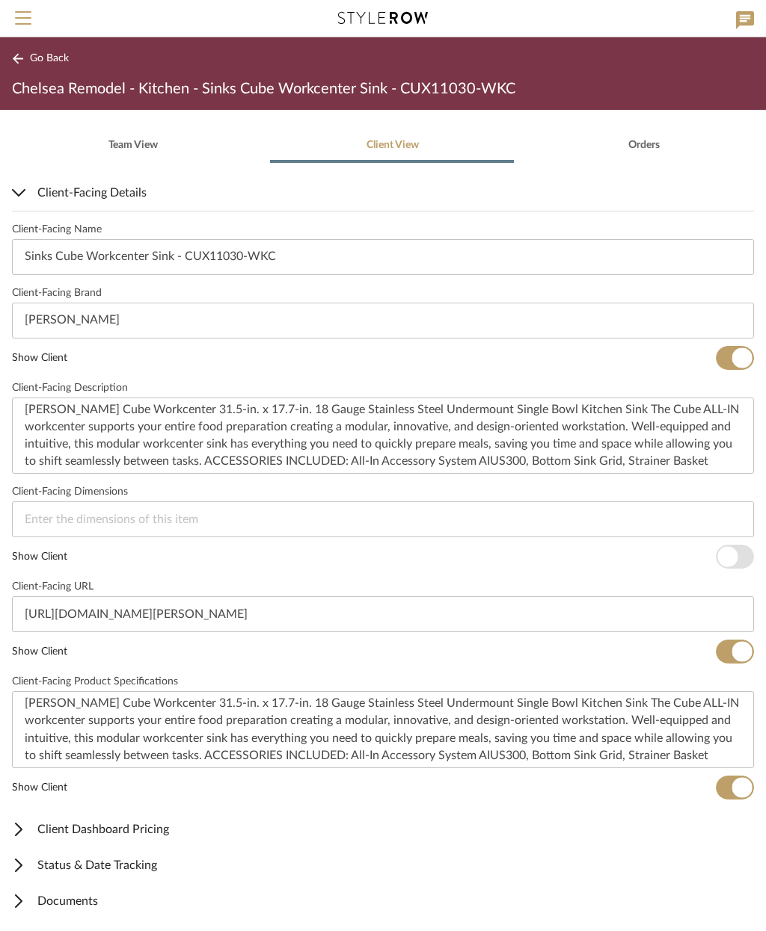
scroll to position [316, 0]
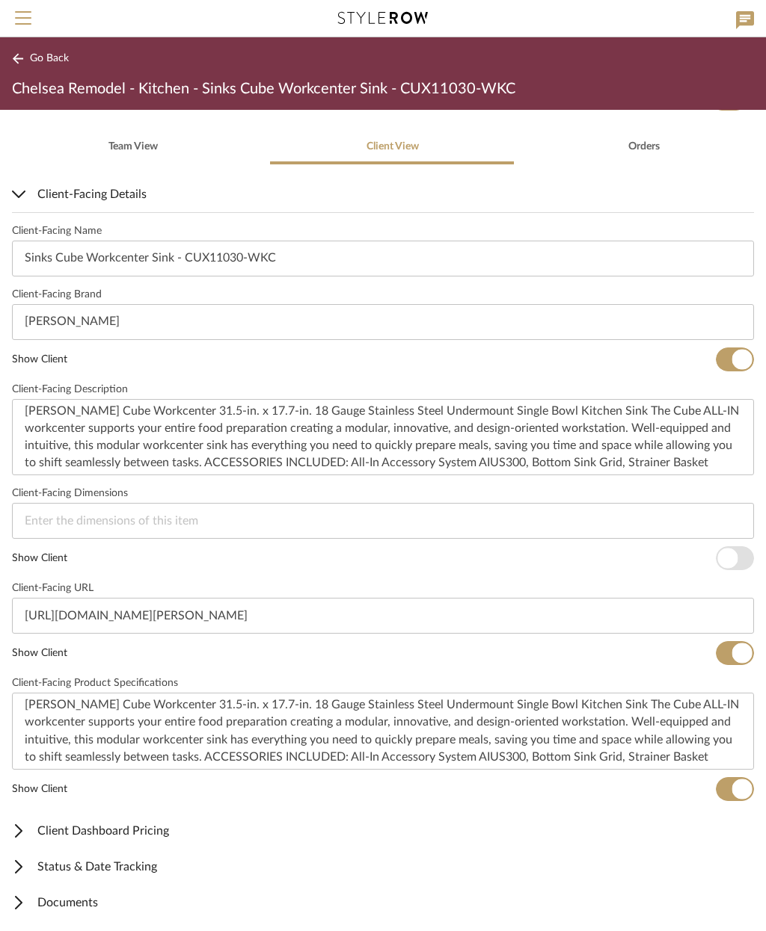
click at [173, 832] on span "Client Dashboard Pricing" at bounding box center [380, 831] width 736 height 18
click at [722, 890] on span "button" at bounding box center [728, 881] width 38 height 24
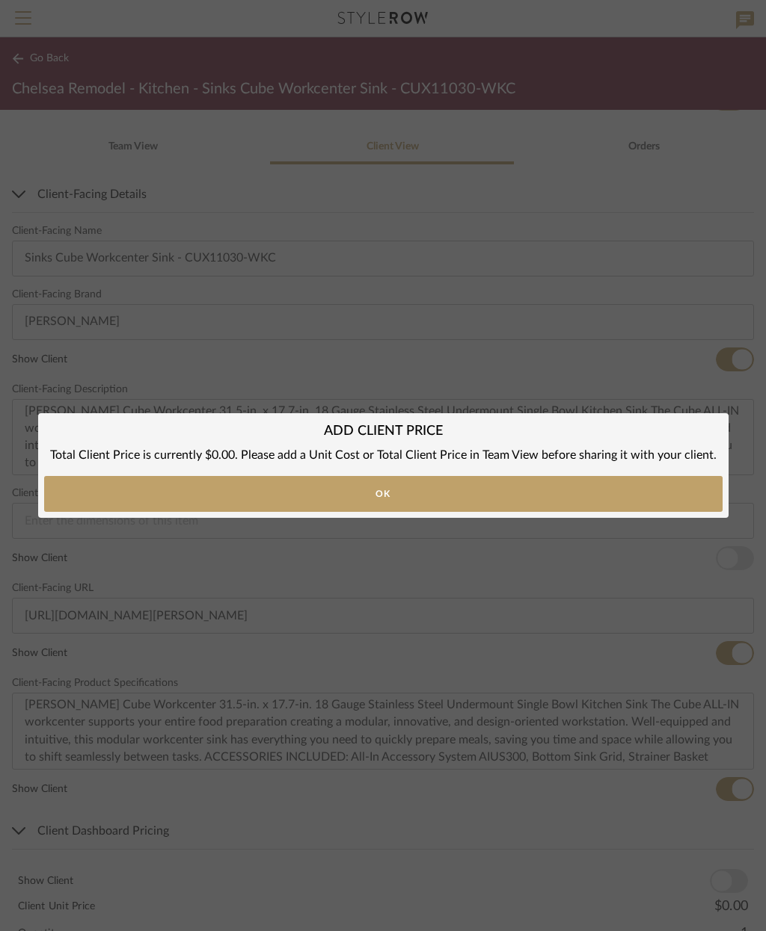
click at [518, 496] on button "Ok" at bounding box center [383, 494] width 678 height 36
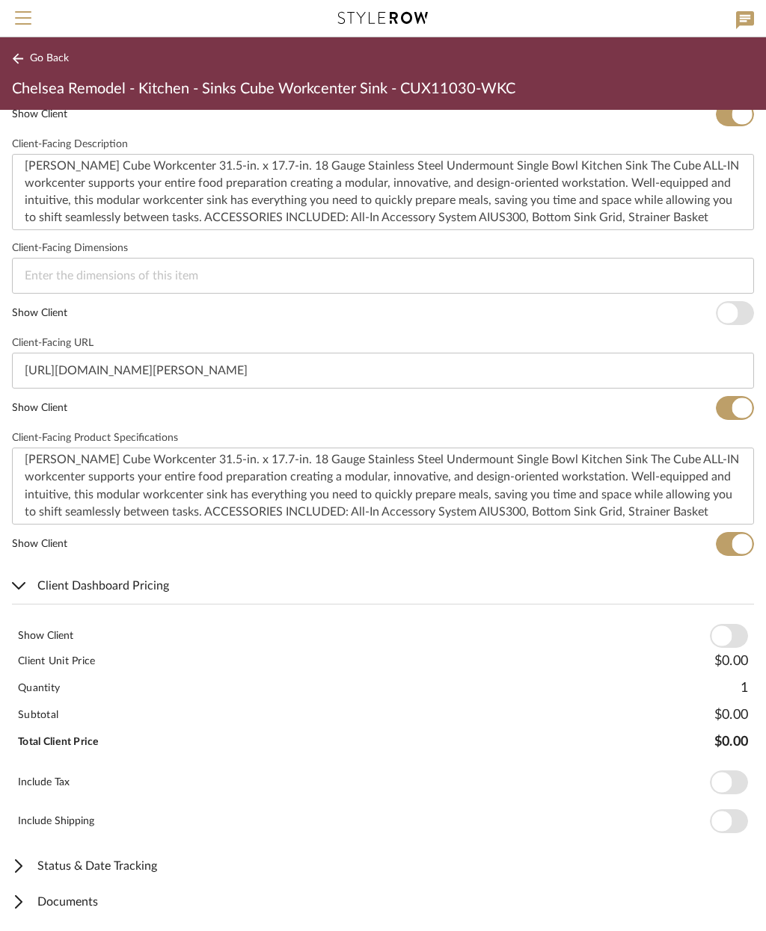
scroll to position [561, 0]
click at [114, 906] on span "Documents" at bounding box center [380, 903] width 736 height 18
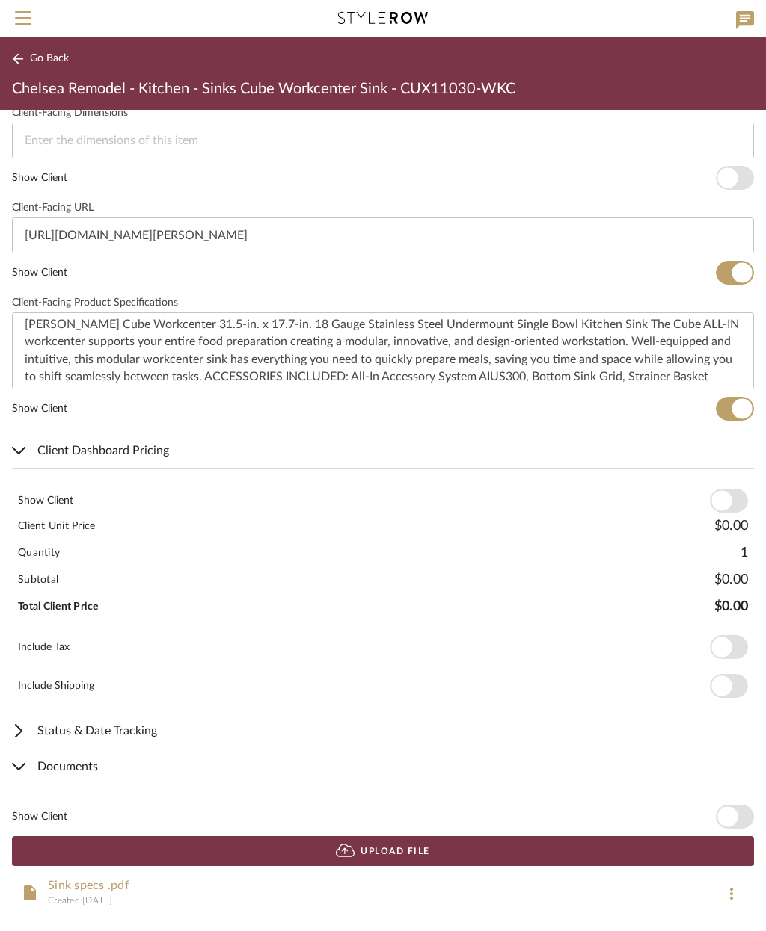
scroll to position [696, 0]
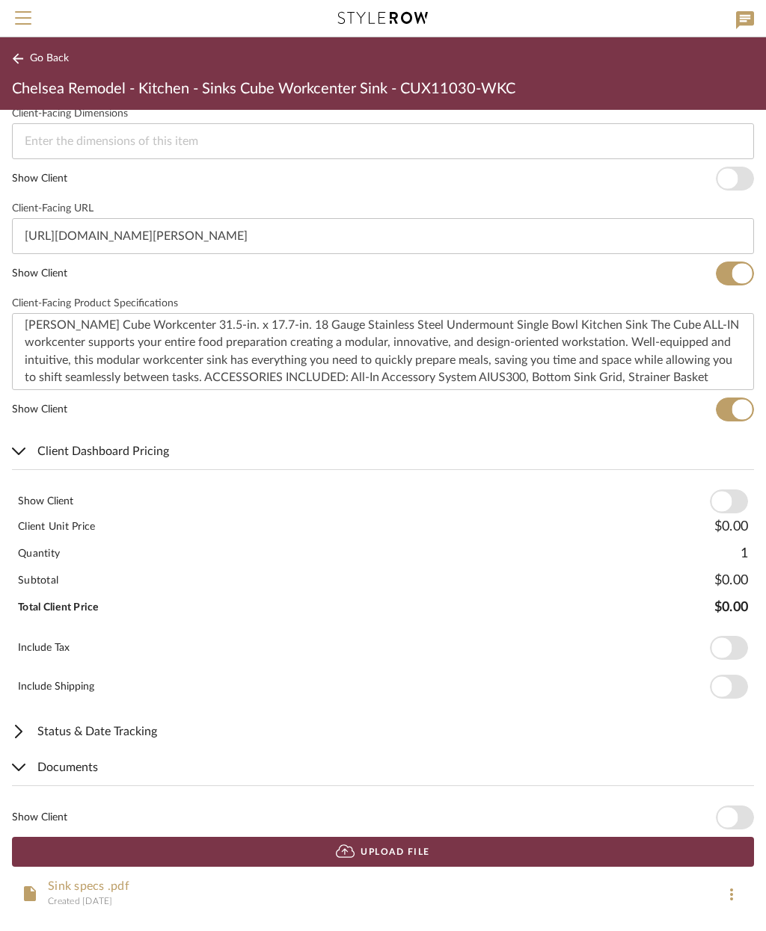
click at [737, 806] on span "button" at bounding box center [734, 818] width 38 height 24
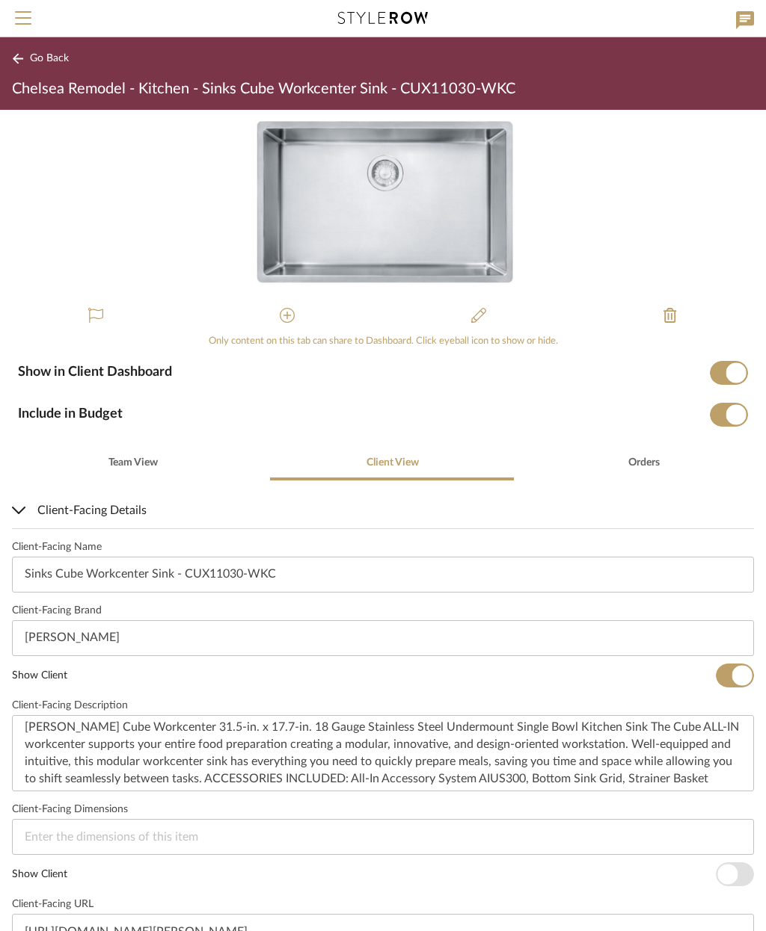
scroll to position [0, 0]
click at [49, 60] on span "Go Back" at bounding box center [49, 58] width 39 height 13
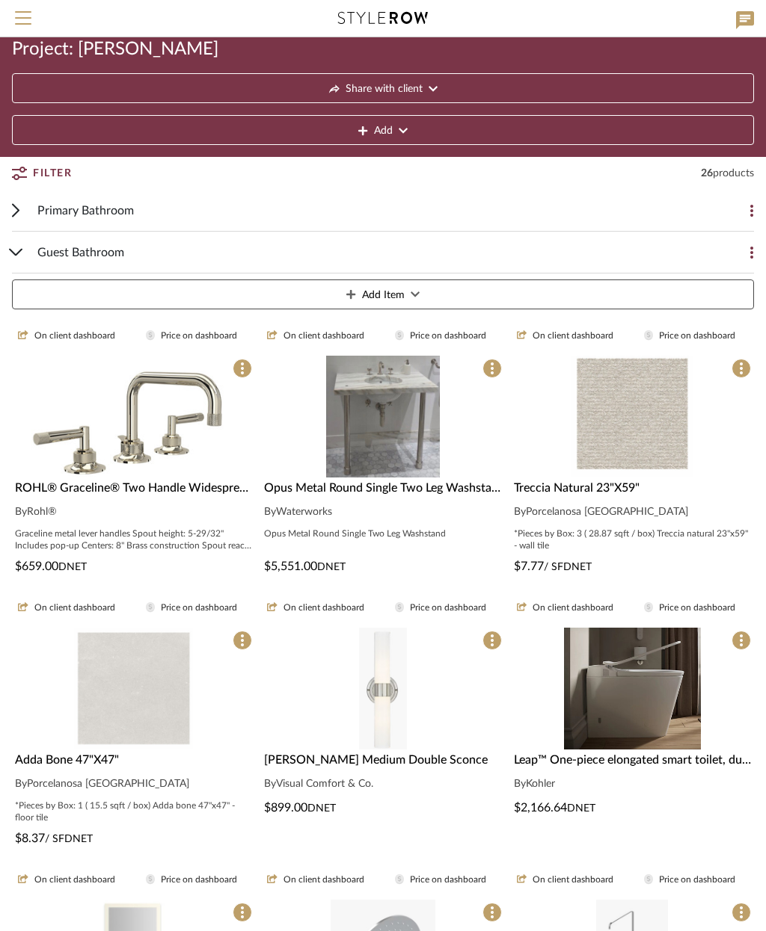
scroll to position [41, 0]
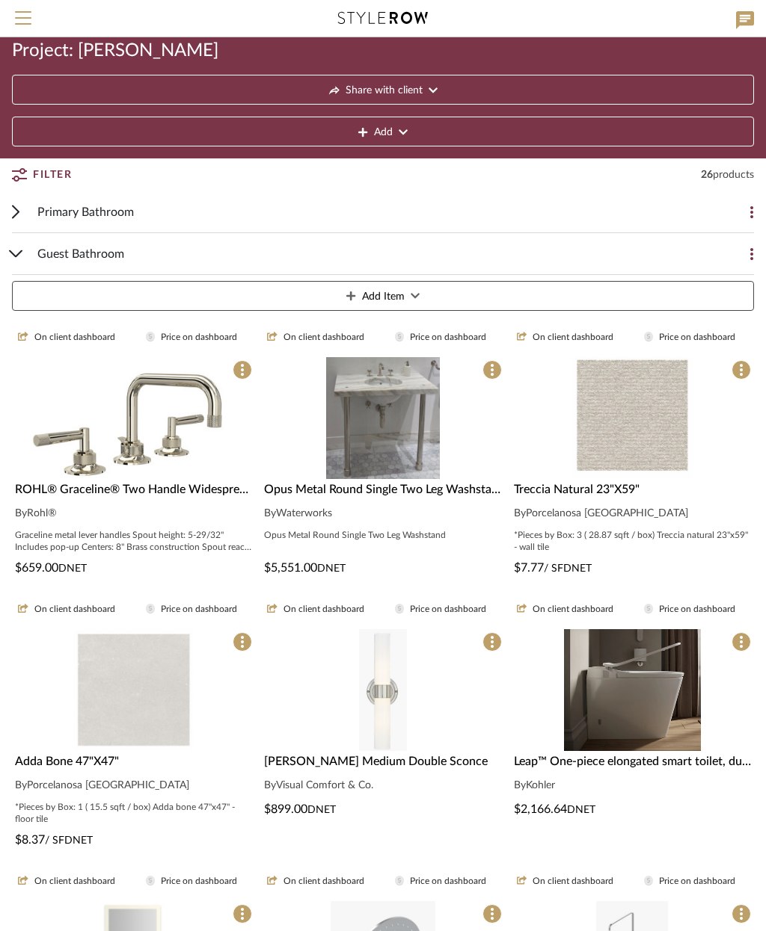
click at [133, 256] on div "Guest Bathroom" at bounding box center [371, 253] width 668 height 41
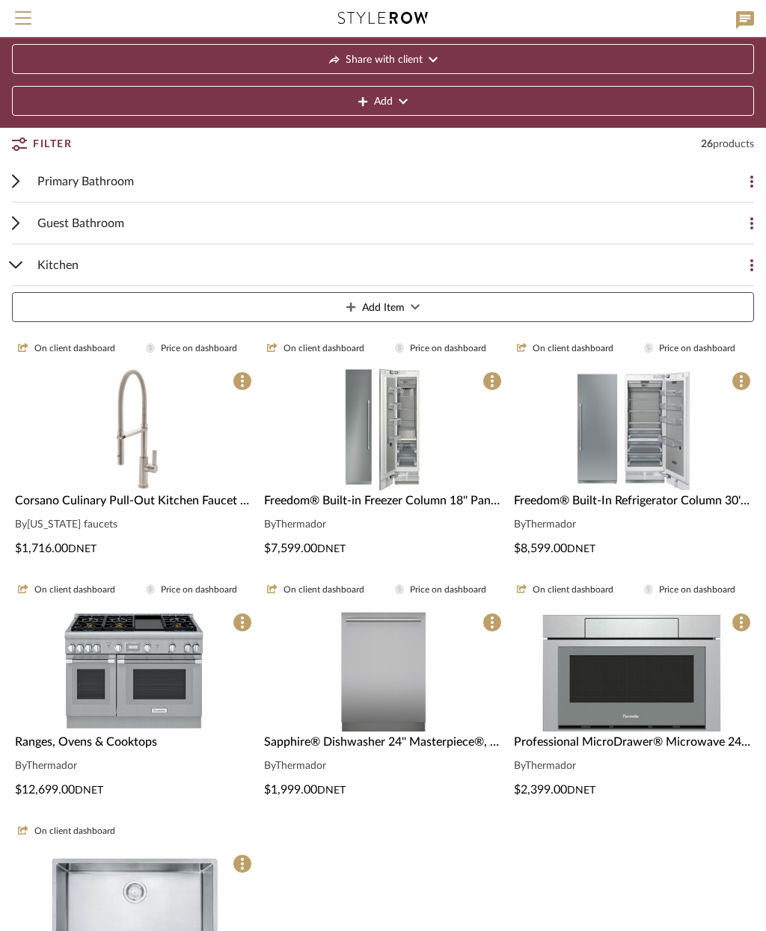
scroll to position [76, 0]
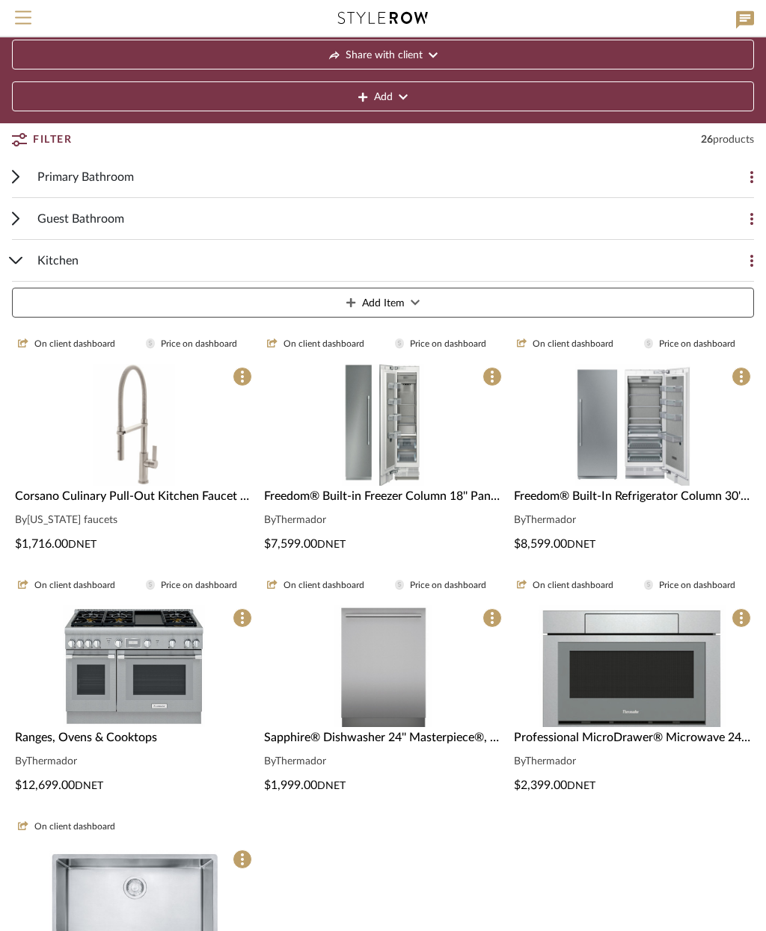
click at [159, 255] on div "Kitchen" at bounding box center [371, 261] width 668 height 41
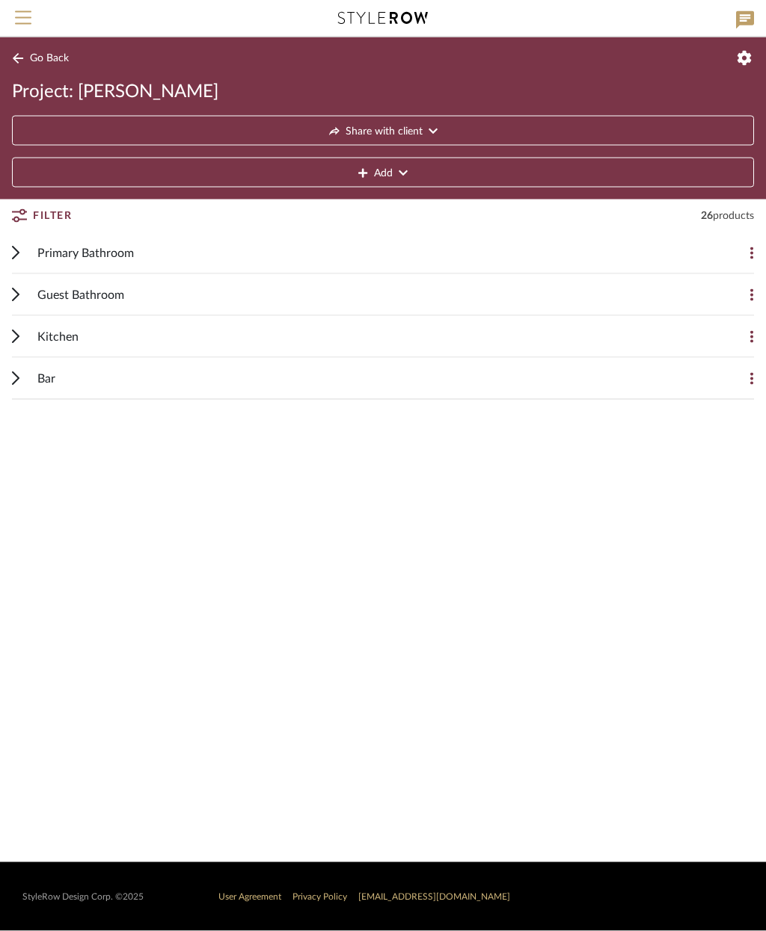
scroll to position [0, 0]
click at [306, 381] on div "Bar" at bounding box center [371, 378] width 668 height 41
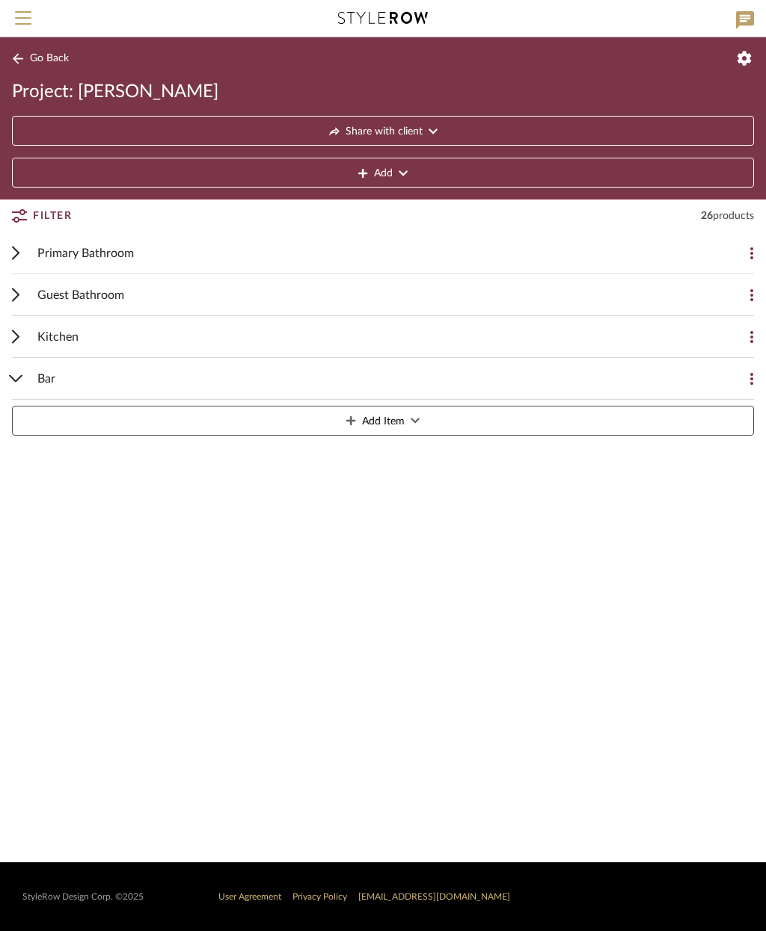
click at [411, 430] on fa-icon at bounding box center [414, 422] width 9 height 30
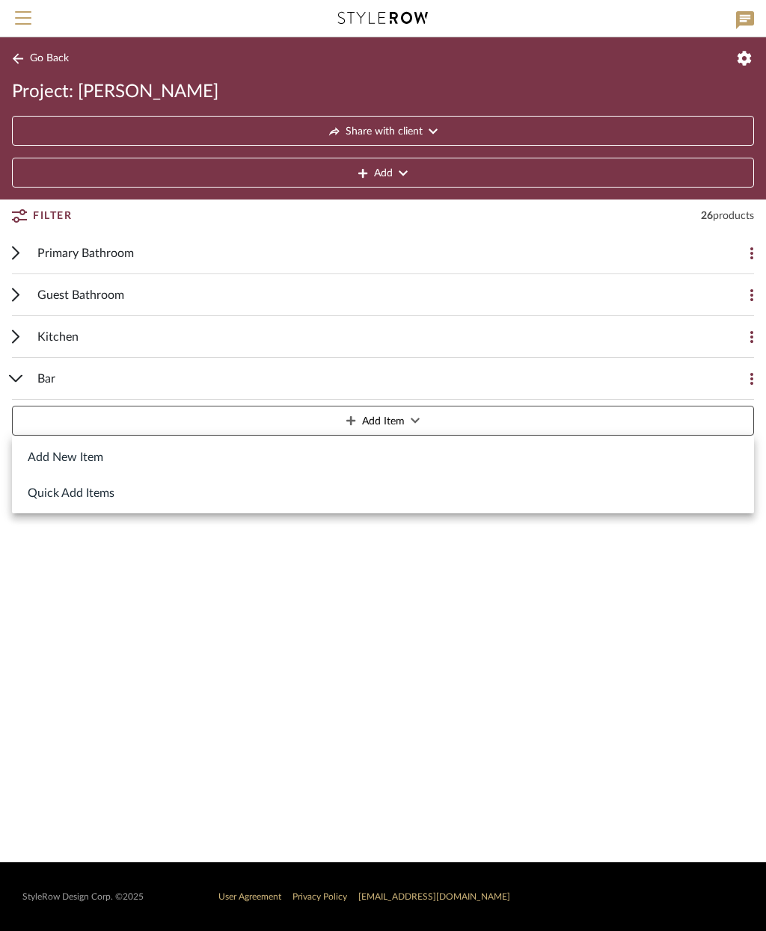
click at [113, 461] on button "Add New Item" at bounding box center [383, 457] width 742 height 36
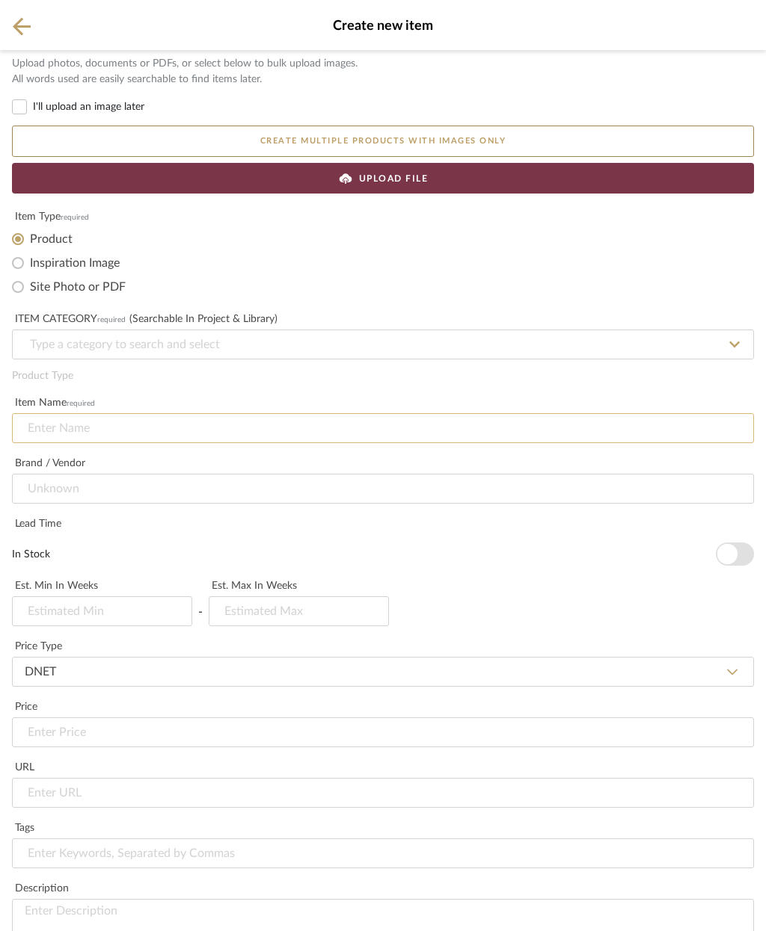
click at [222, 425] on input at bounding box center [383, 428] width 742 height 30
click at [283, 354] on input at bounding box center [383, 345] width 742 height 30
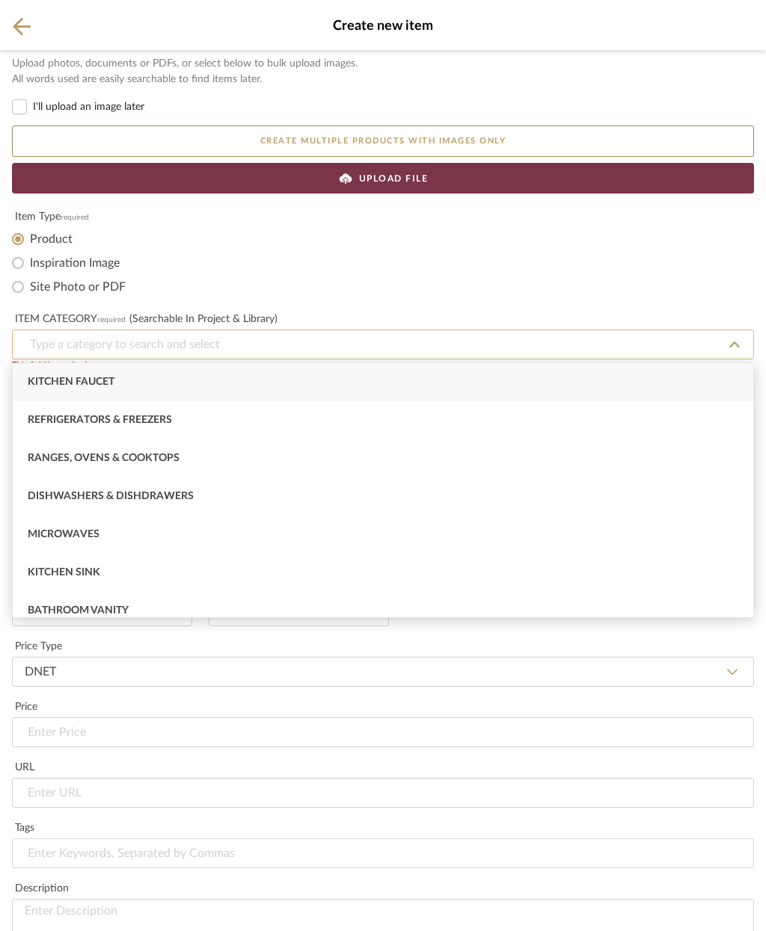
type input "Brass backsplash"
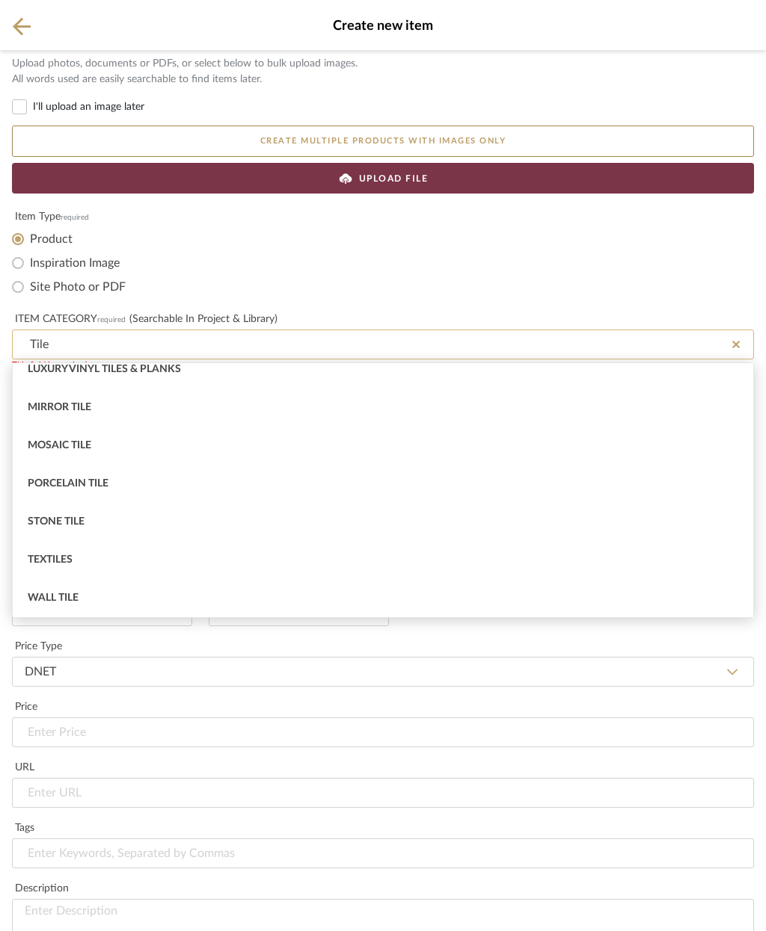
scroll to position [280, 0]
click at [54, 587] on div "Wall Tile" at bounding box center [383, 598] width 740 height 38
type input "Wall Tile"
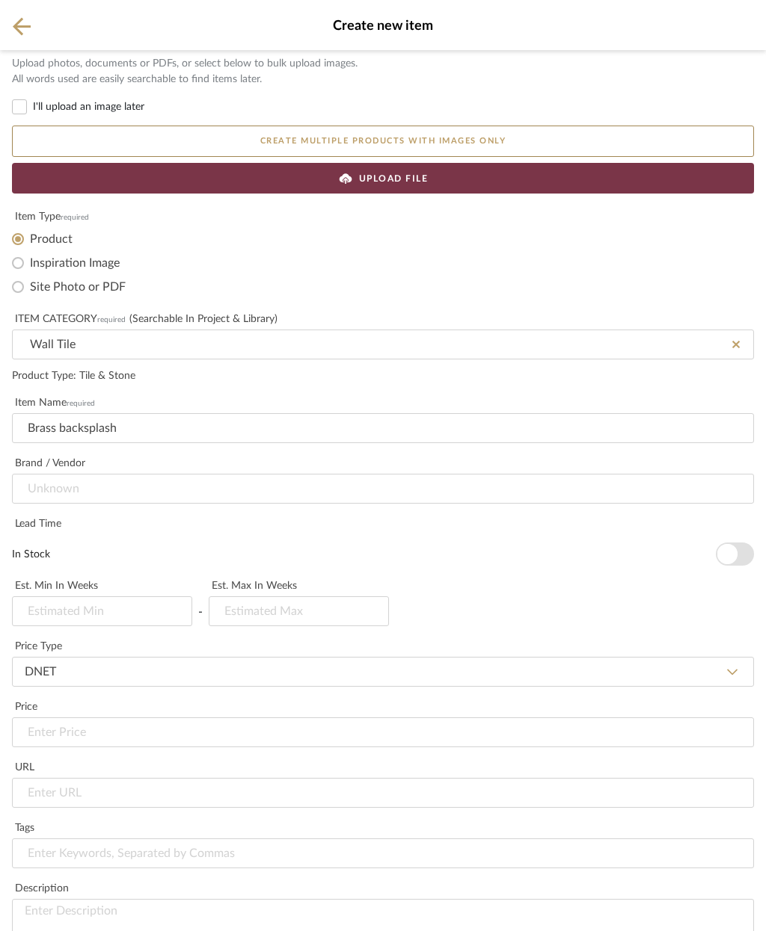
click at [453, 178] on div "UPLOAD FILE" at bounding box center [383, 178] width 742 height 31
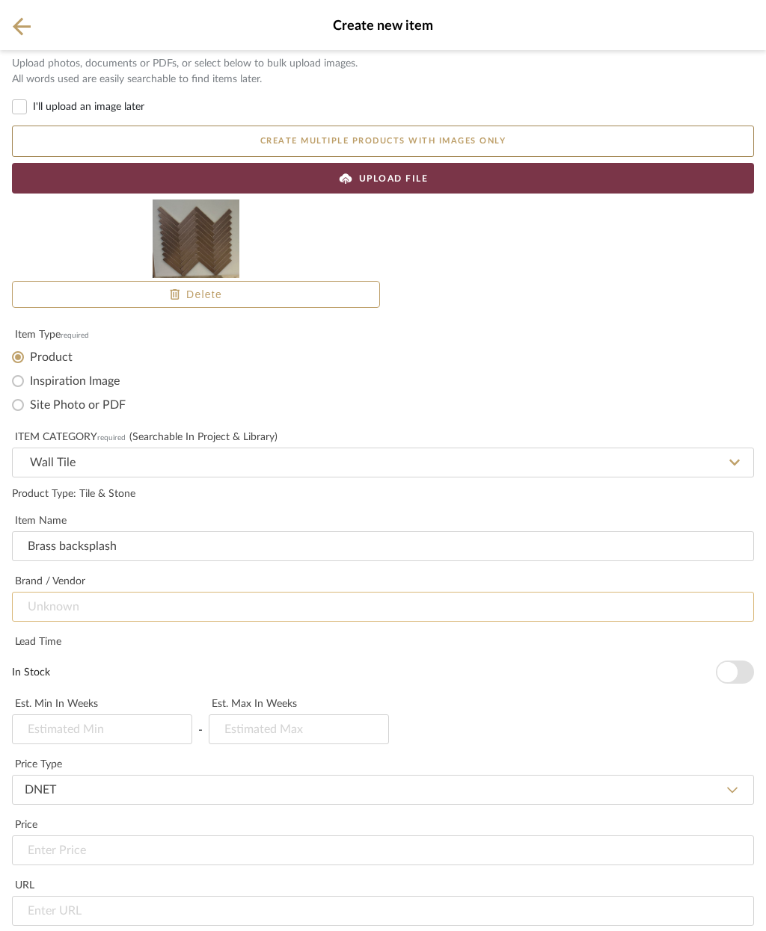
click at [329, 620] on input at bounding box center [383, 607] width 742 height 30
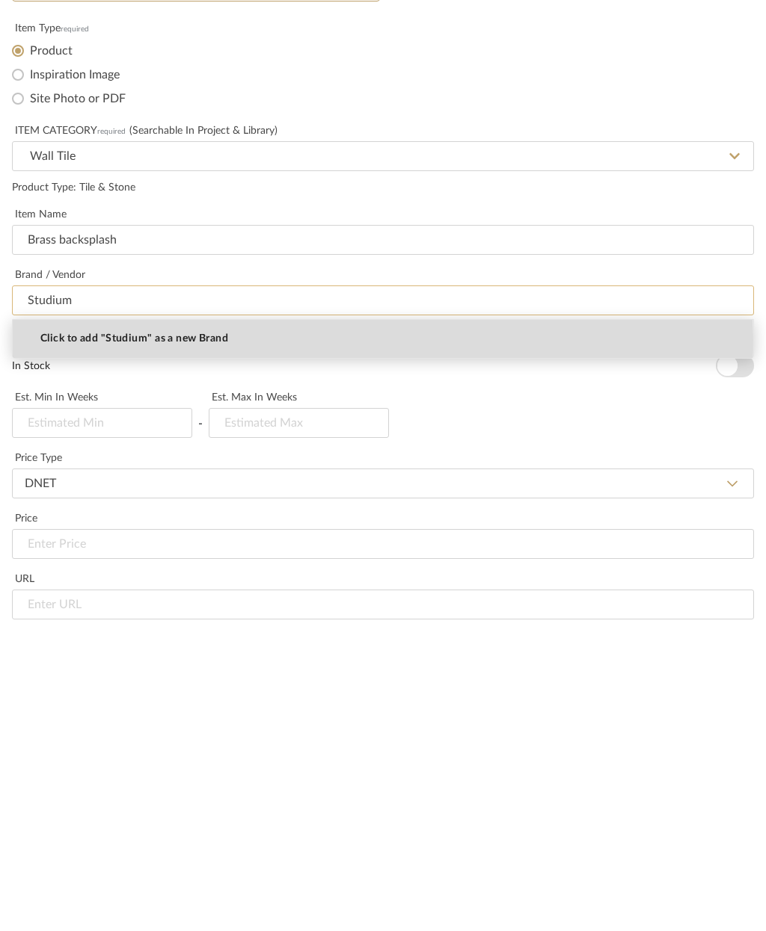
type input "Studium"
click at [203, 639] on span "Click to add "Studium" as a new Brand" at bounding box center [134, 645] width 188 height 13
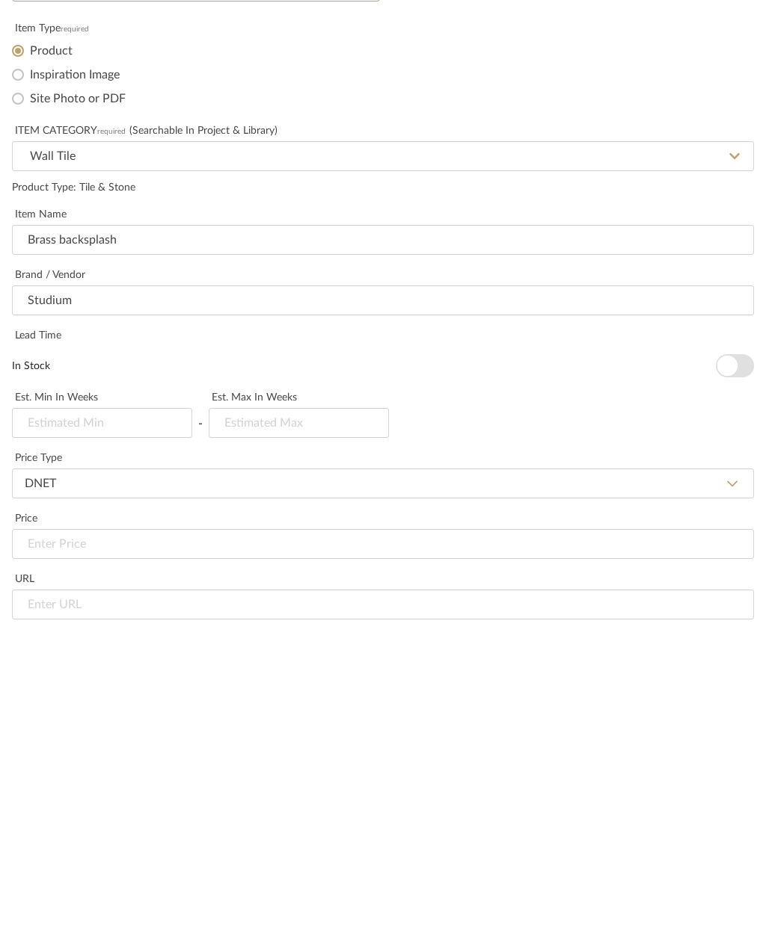
click at [744, 661] on button "In Stock" at bounding box center [734, 672] width 38 height 23
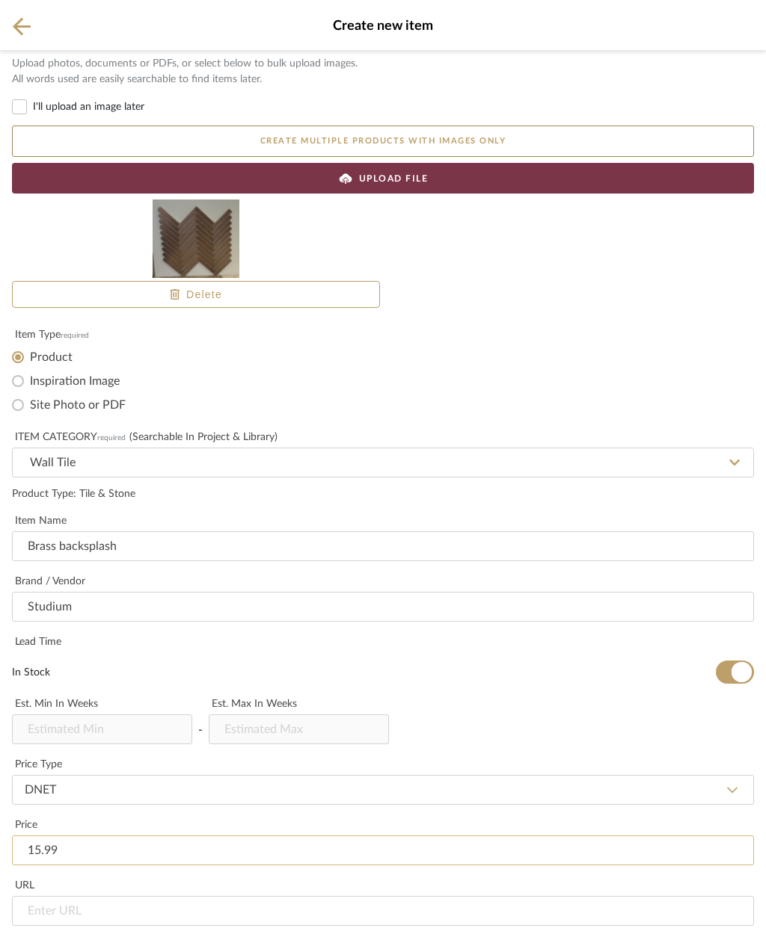
scroll to position [502, 0]
type input "$15.99"
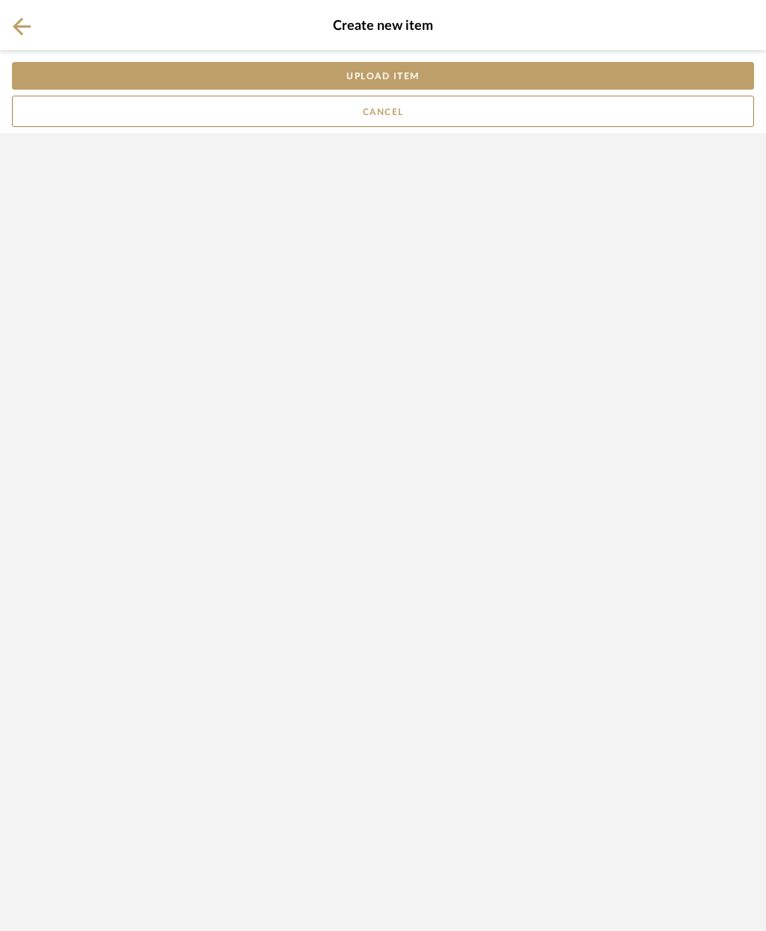
scroll to position [0, 0]
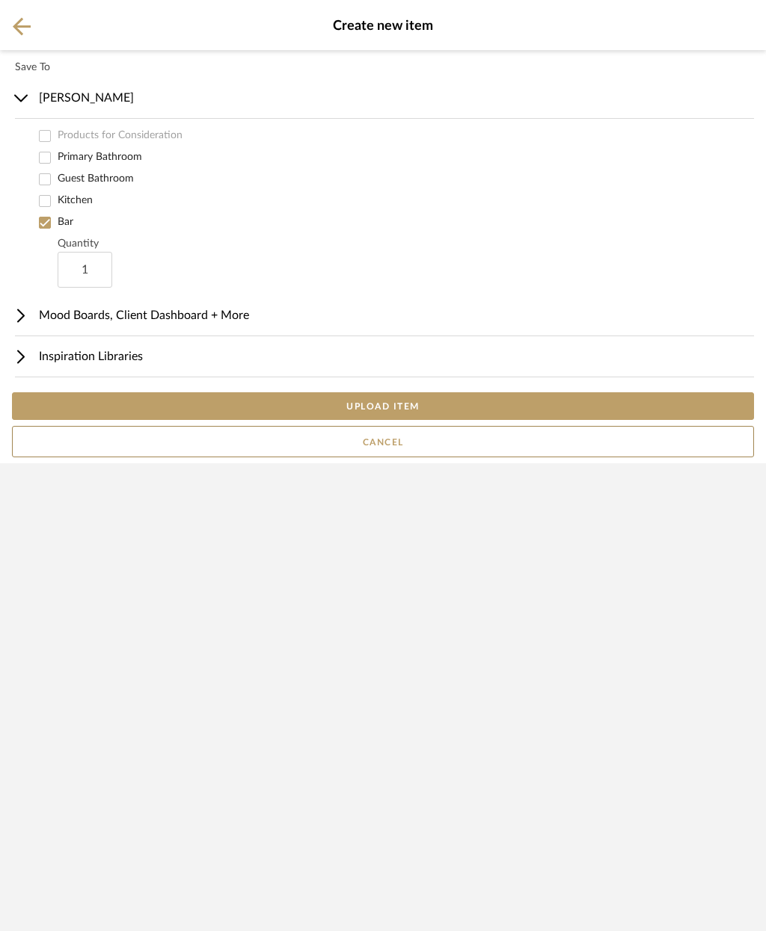
click at [484, 420] on button "UPLOAD ITEM" at bounding box center [383, 406] width 742 height 28
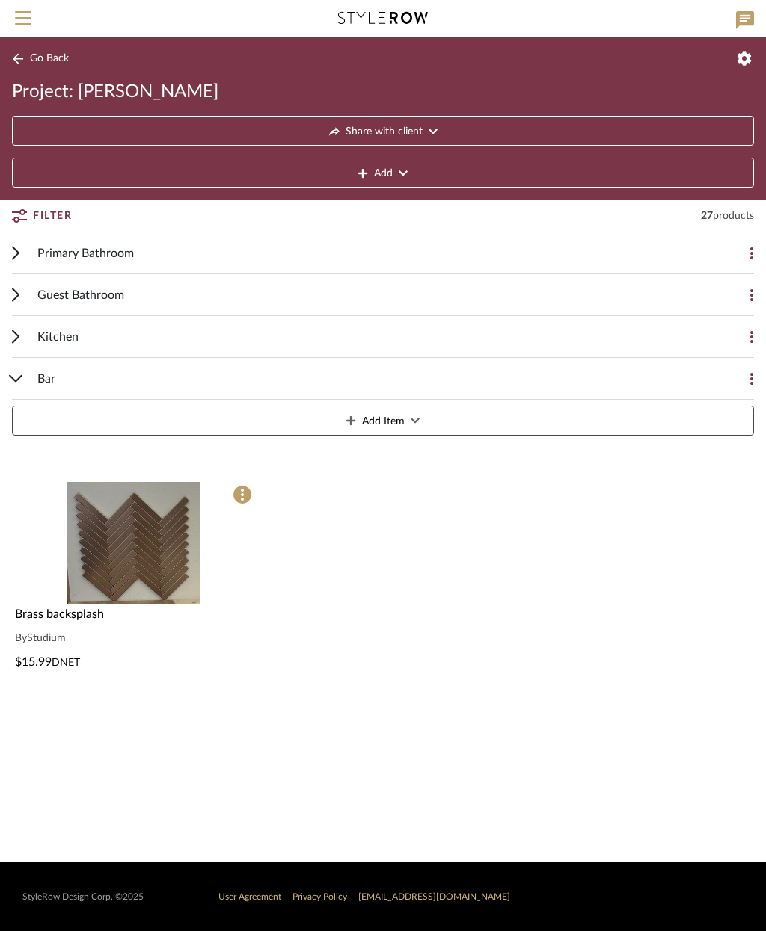
click at [166, 616] on img at bounding box center [134, 677] width 134 height 122
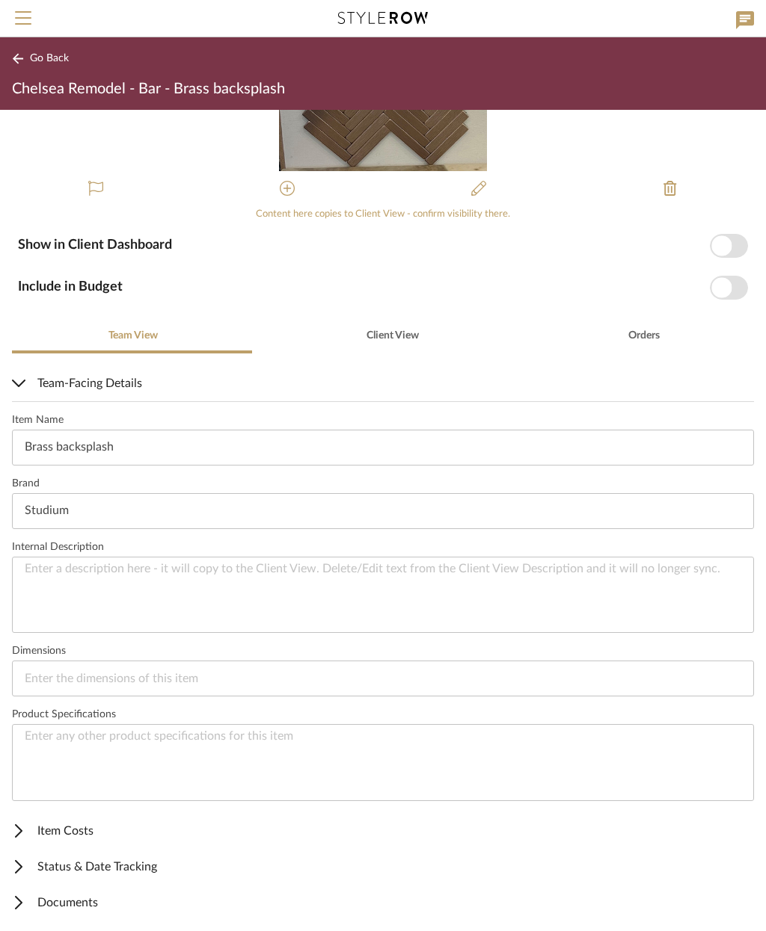
click at [108, 826] on span "Item Costs" at bounding box center [380, 831] width 736 height 18
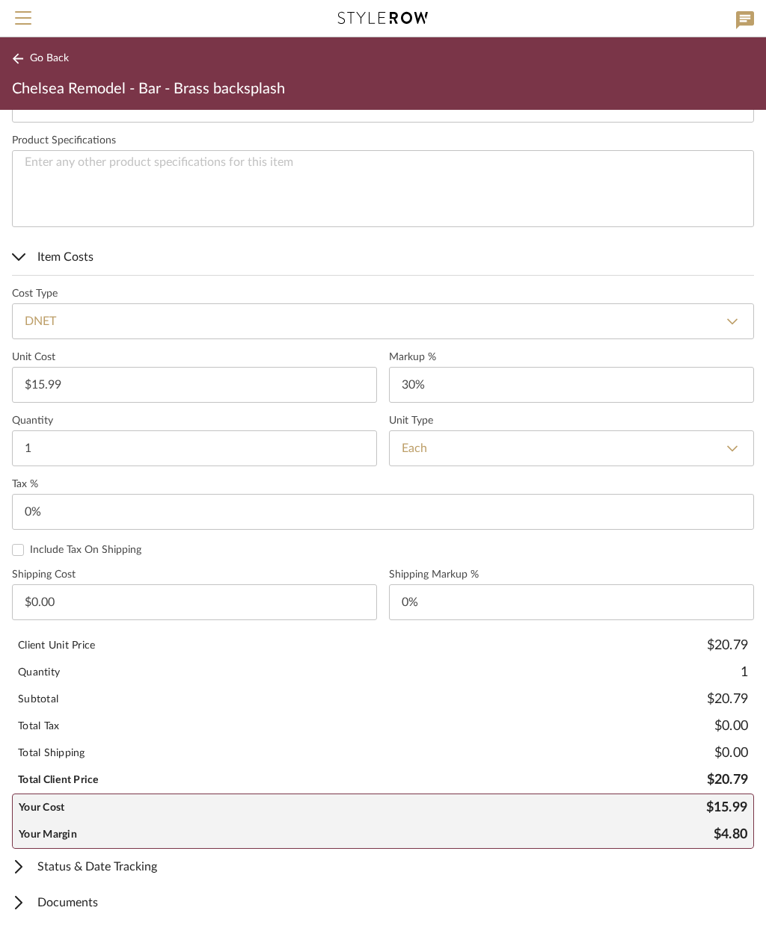
scroll to position [701, 0]
type input "30"
click at [518, 443] on select "Each SF LF YD Sq Yd Slab Roll Set Dbl Roll Piece Panel Gallon Quart 5 Gals Inch" at bounding box center [571, 449] width 365 height 36
type input "0%"
select select "1"
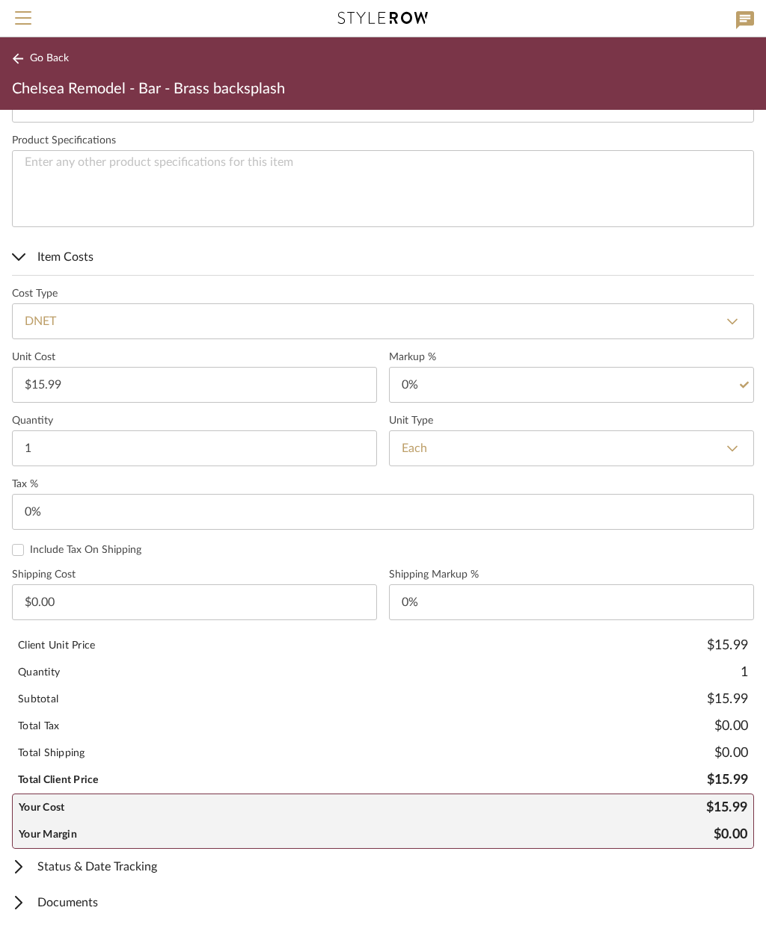
type input "SF"
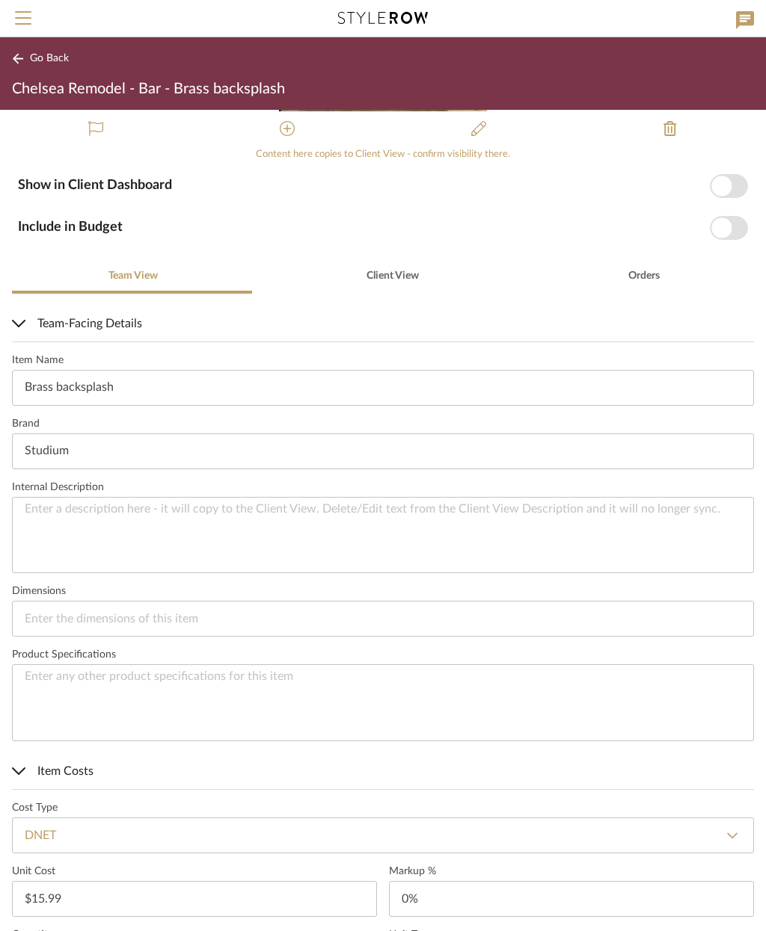
scroll to position [185, 0]
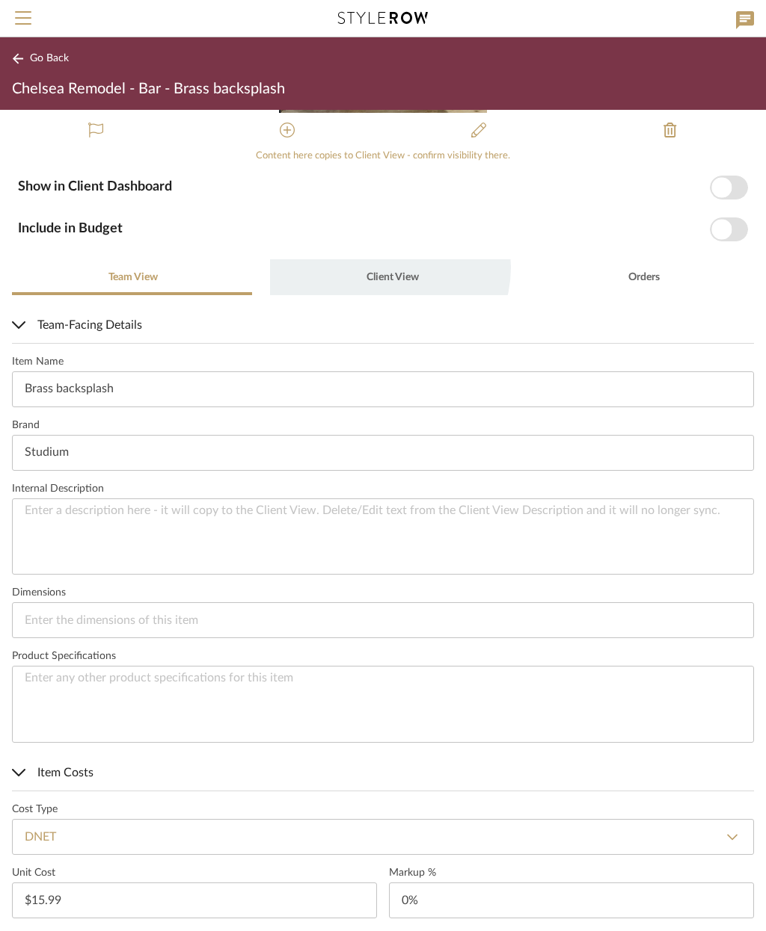
click at [378, 267] on span "Client View" at bounding box center [391, 277] width 55 height 36
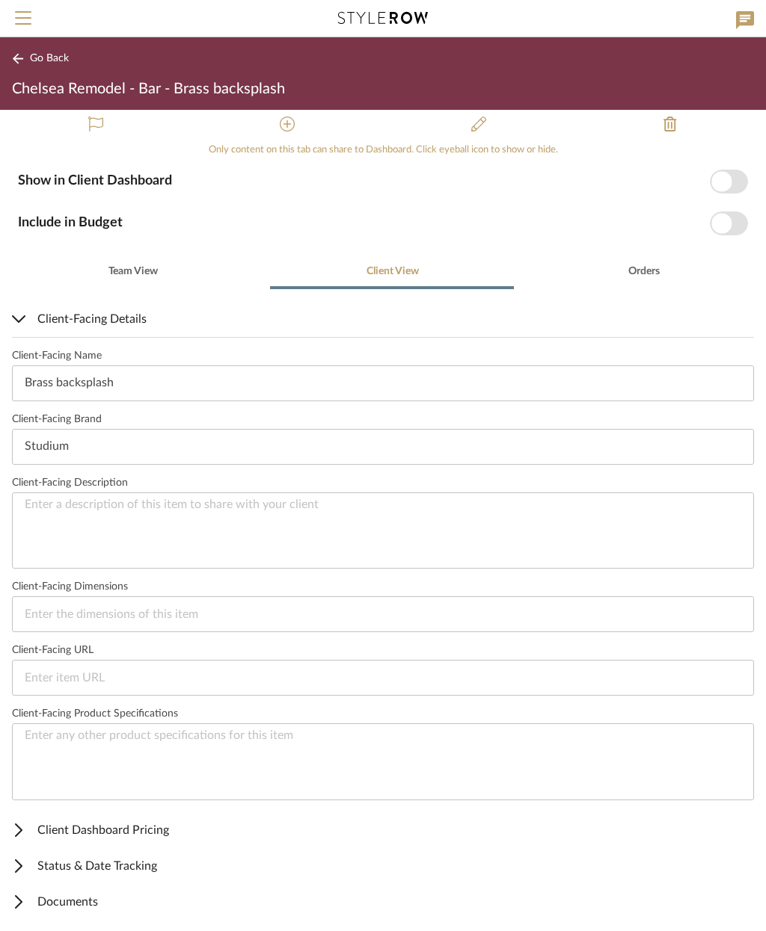
scroll to position [191, 0]
click at [159, 831] on span "Client Dashboard Pricing" at bounding box center [380, 831] width 736 height 18
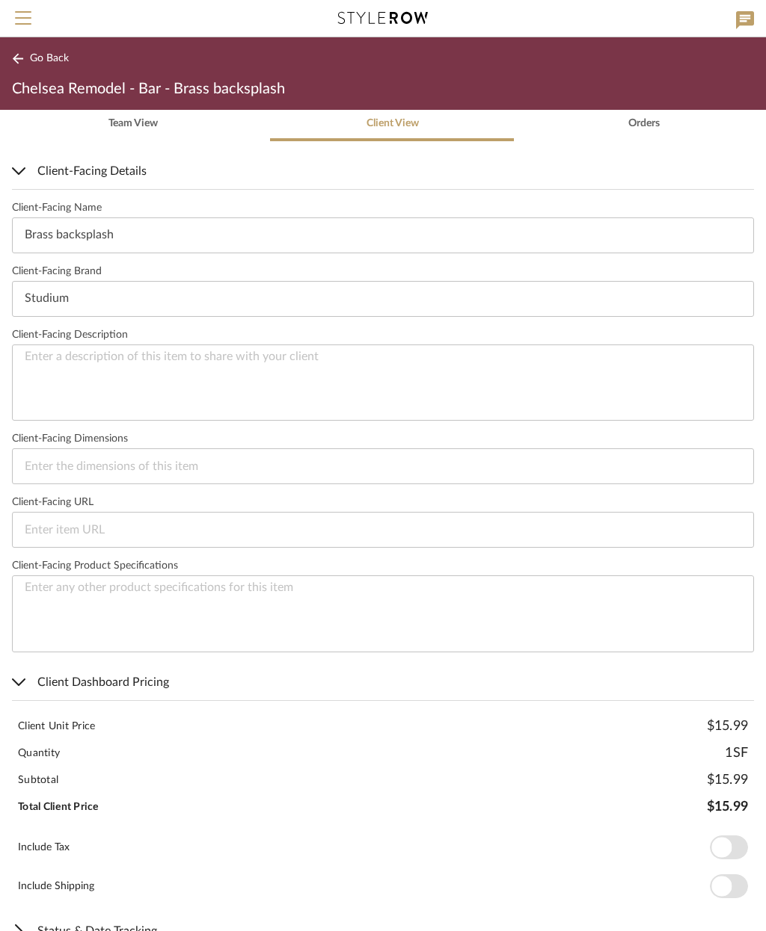
scroll to position [344, 0]
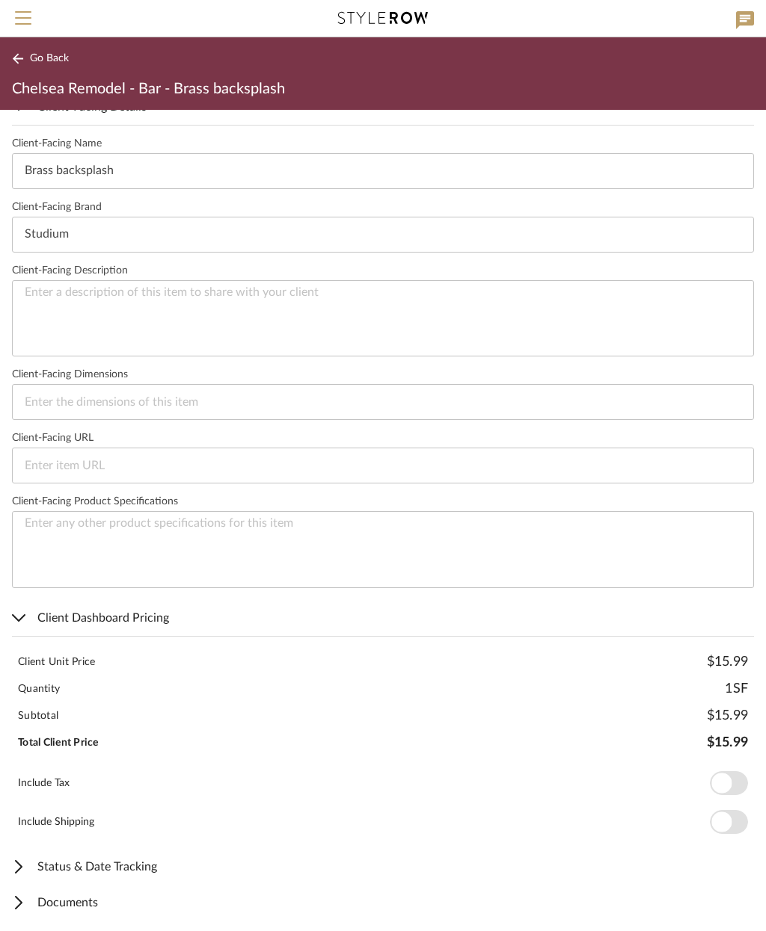
click at [157, 606] on mat-expansion-panel-header "Client Dashboard Pricing" at bounding box center [383, 618] width 766 height 36
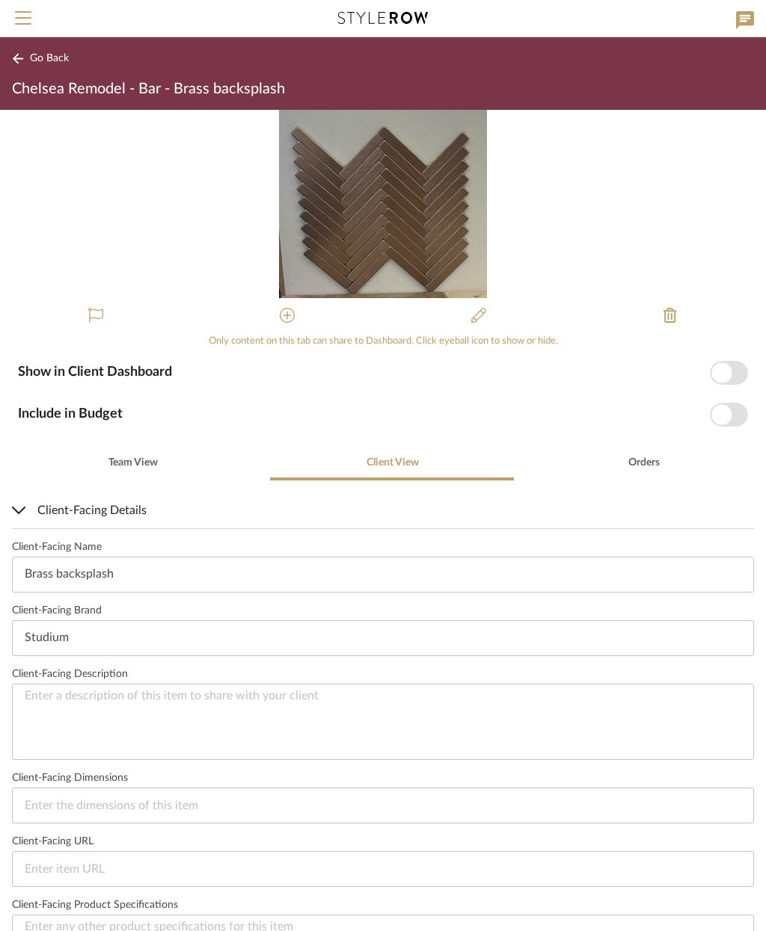
scroll to position [0, 0]
click at [733, 406] on span "button" at bounding box center [728, 415] width 38 height 24
click at [736, 370] on span "button" at bounding box center [728, 373] width 38 height 24
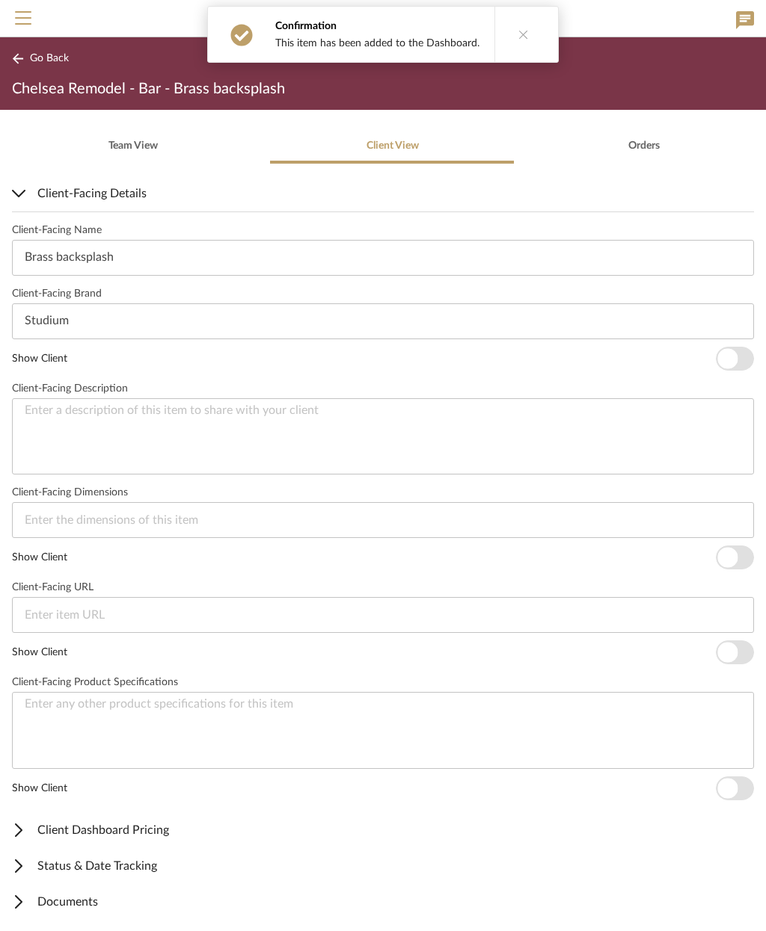
scroll to position [316, 0]
click at [724, 365] on span "button" at bounding box center [727, 359] width 20 height 20
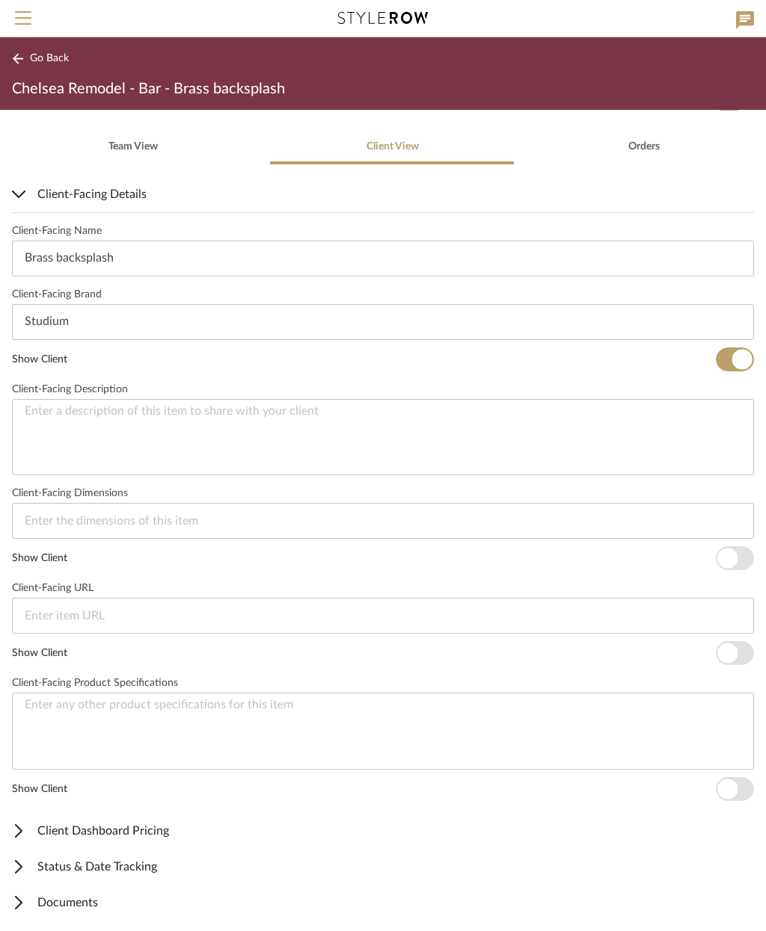
click at [248, 824] on span "Client Dashboard Pricing" at bounding box center [380, 831] width 736 height 18
click at [726, 881] on span "button" at bounding box center [721, 882] width 20 height 20
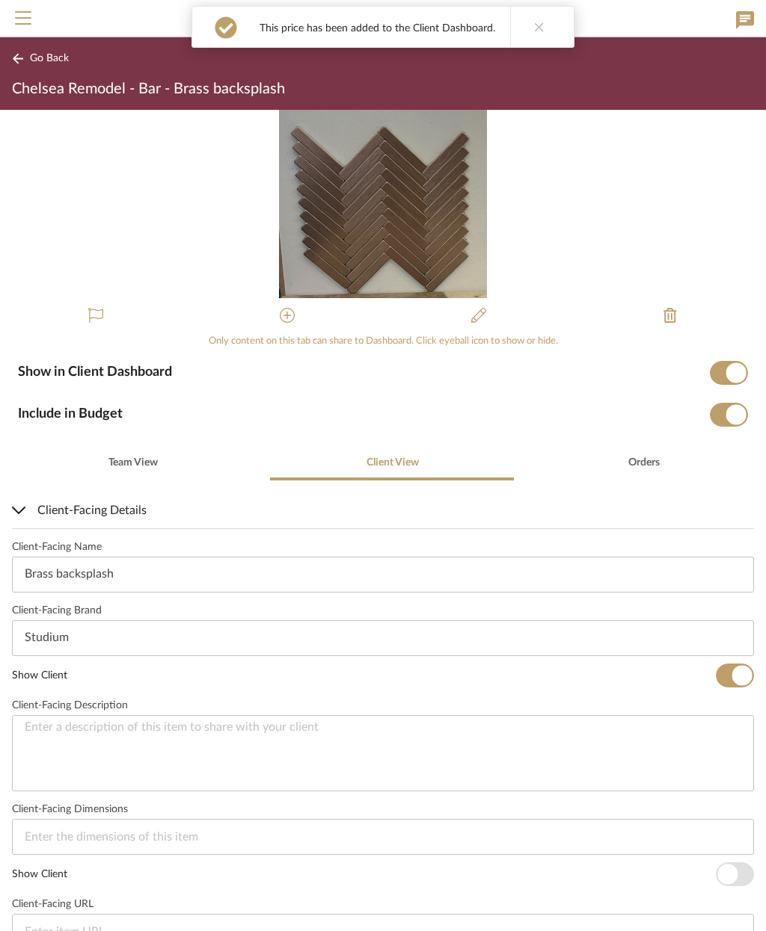
scroll to position [0, 0]
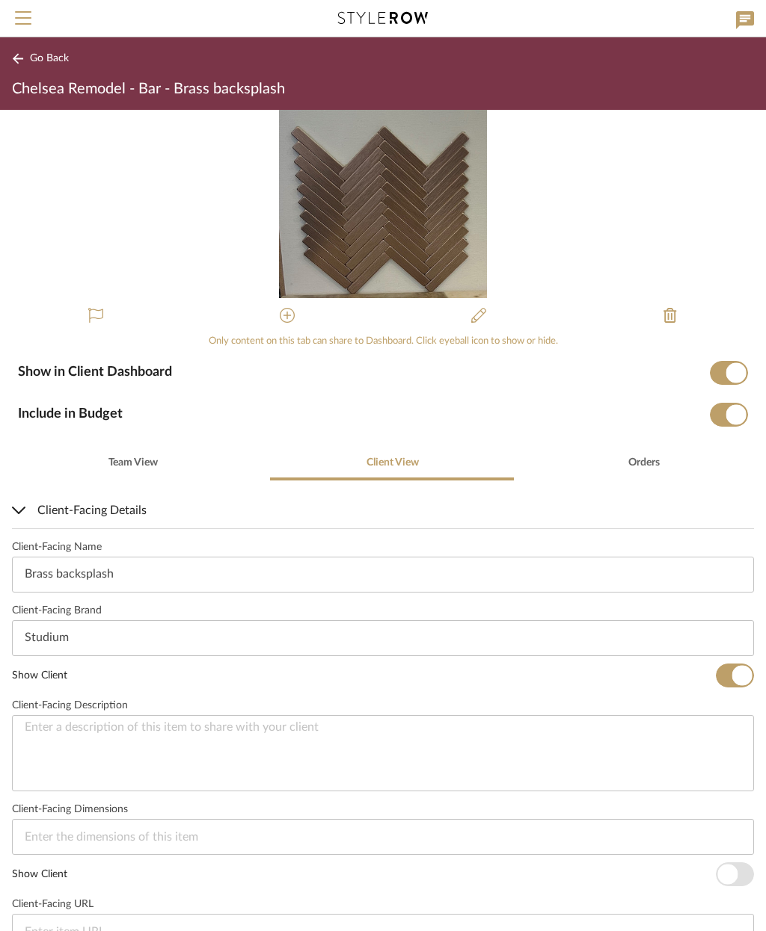
click at [49, 58] on span "Go Back" at bounding box center [49, 58] width 39 height 13
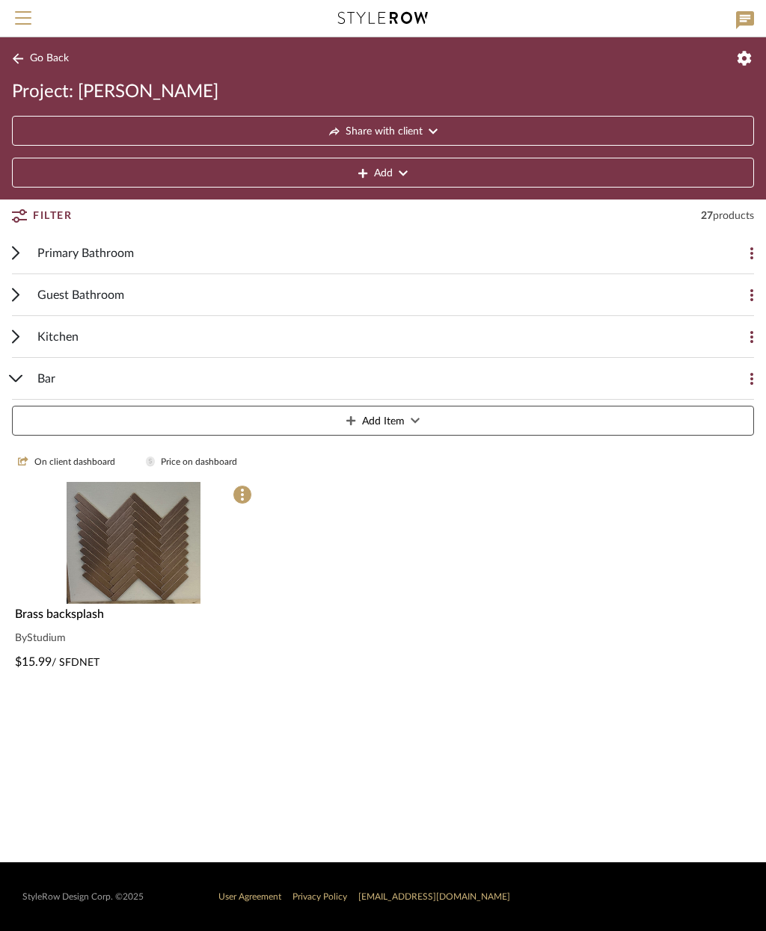
click at [291, 376] on div "Bar" at bounding box center [371, 378] width 668 height 41
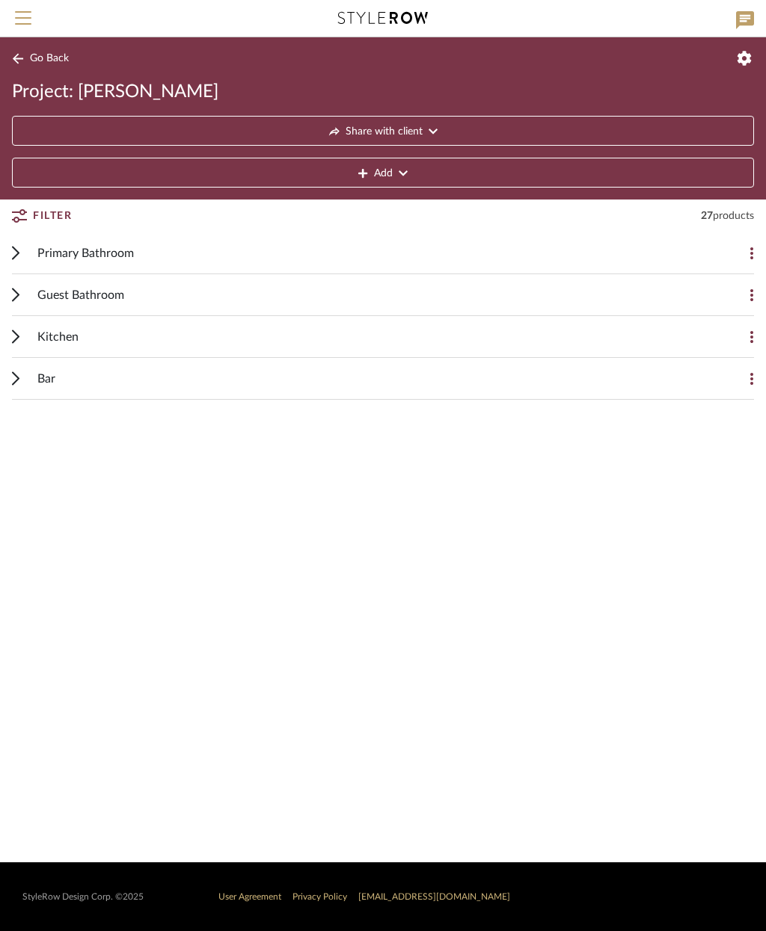
click at [287, 330] on div "Kitchen" at bounding box center [371, 336] width 668 height 41
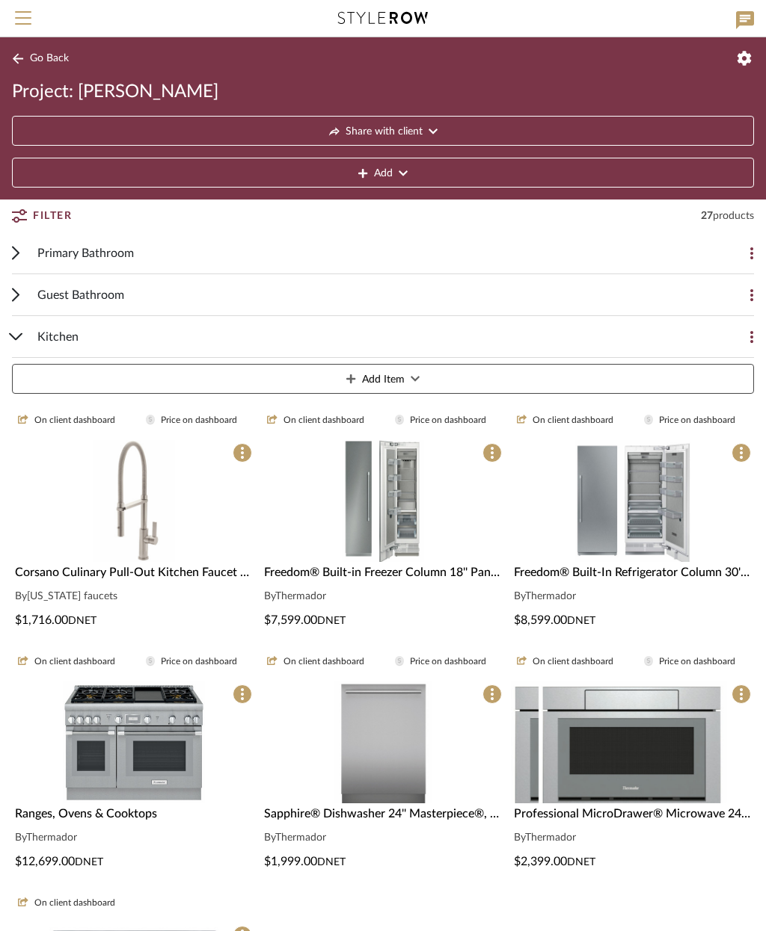
click at [647, 749] on img at bounding box center [632, 743] width 188 height 122
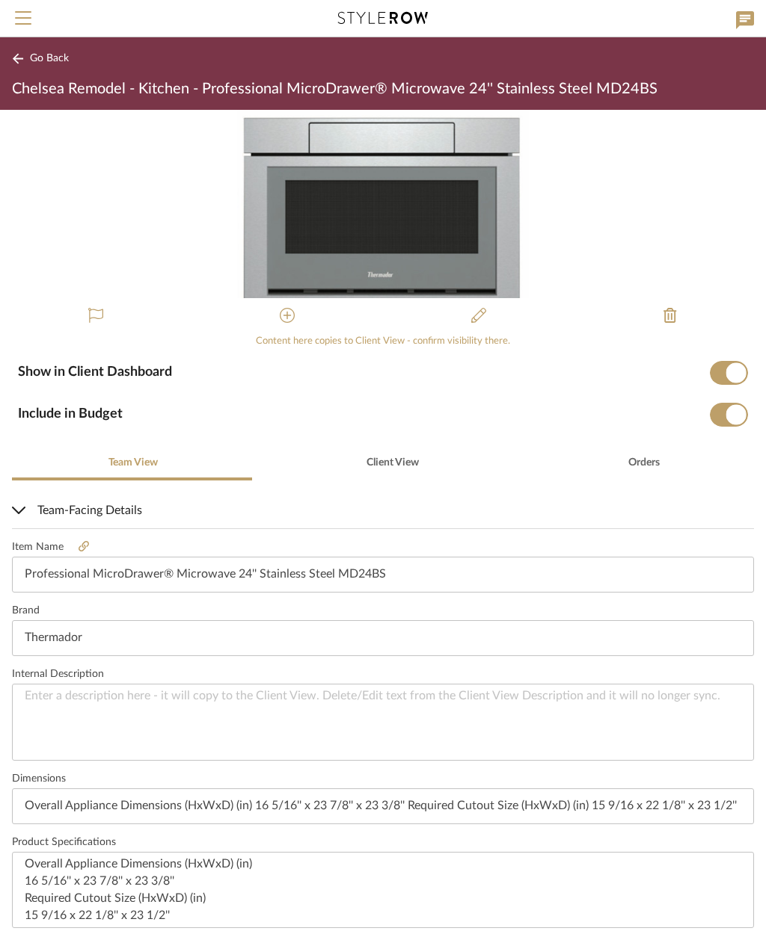
click at [37, 59] on span "Go Back" at bounding box center [49, 58] width 39 height 13
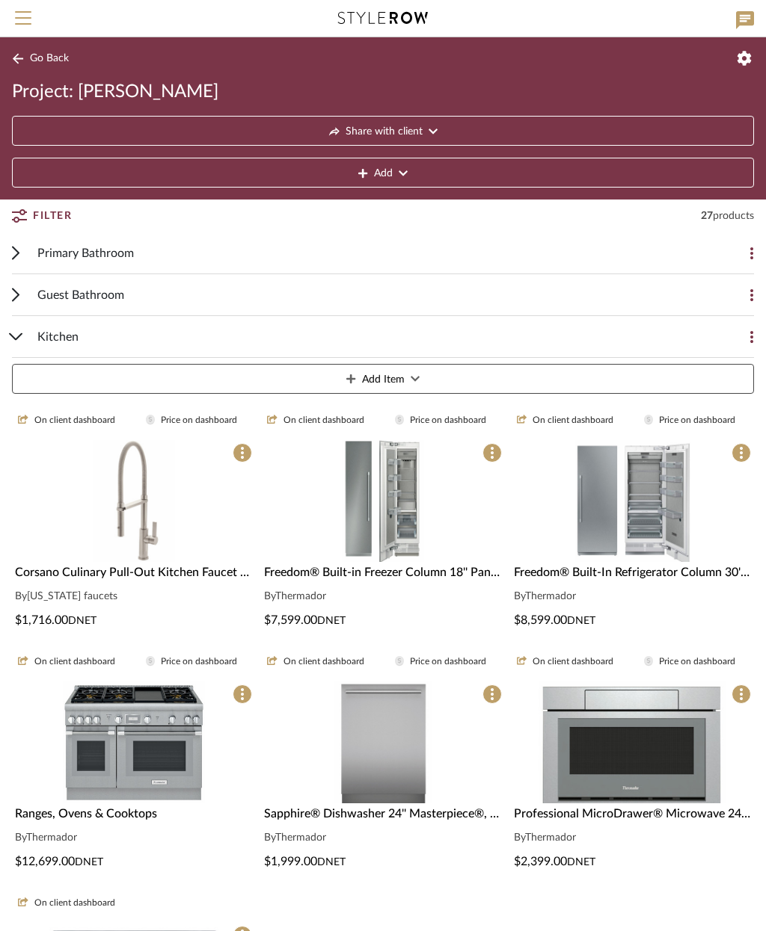
click at [150, 574] on img at bounding box center [134, 635] width 82 height 122
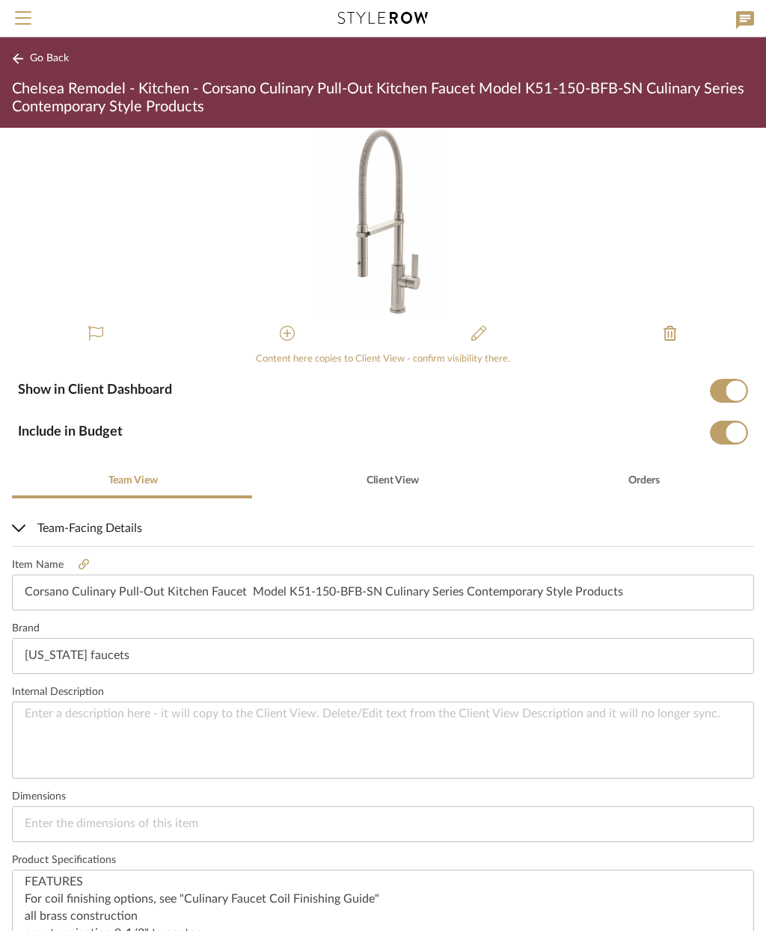
click at [44, 56] on span "Go Back" at bounding box center [49, 58] width 39 height 13
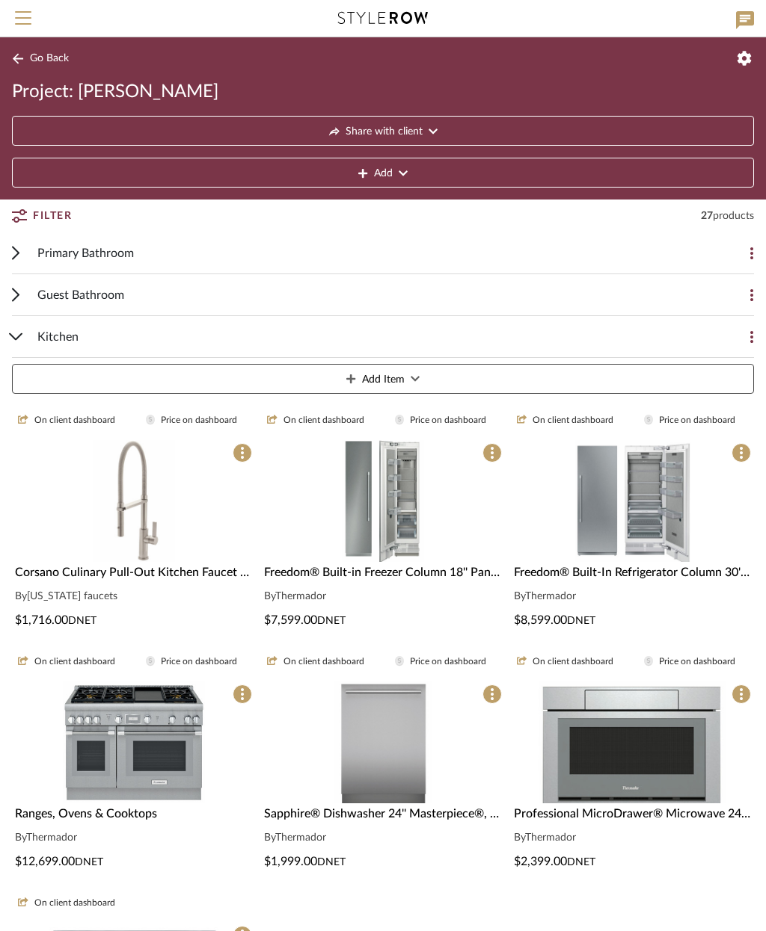
click at [407, 574] on img at bounding box center [383, 635] width 82 height 122
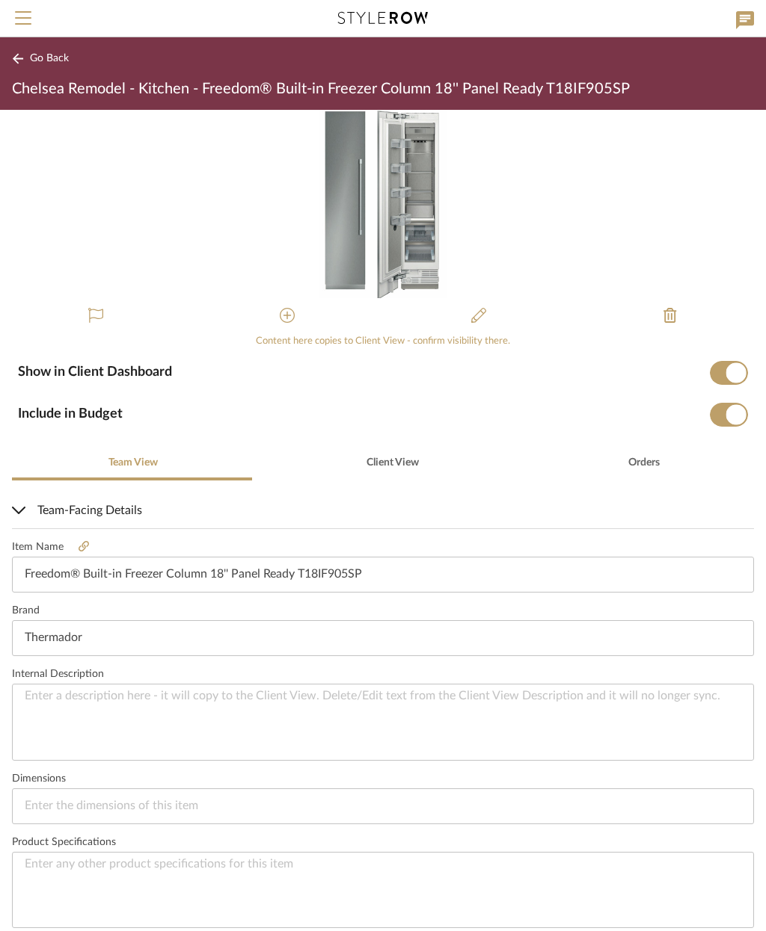
click at [48, 54] on span "Go Back" at bounding box center [49, 58] width 39 height 13
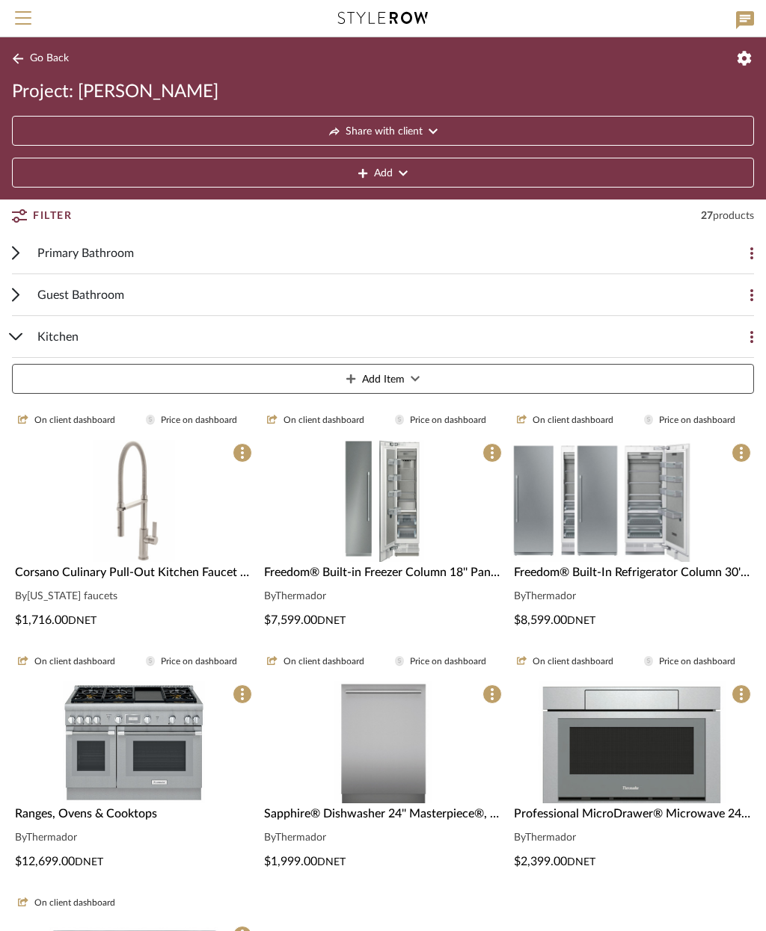
click at [651, 507] on img at bounding box center [632, 501] width 116 height 122
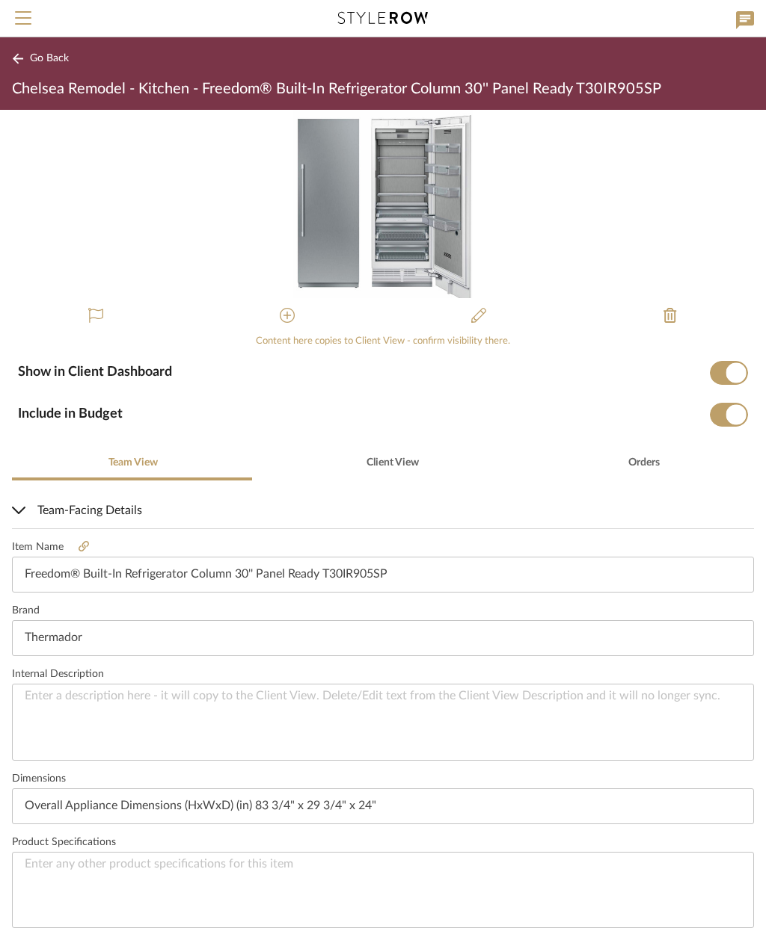
click at [37, 51] on button "Go Back" at bounding box center [43, 58] width 62 height 19
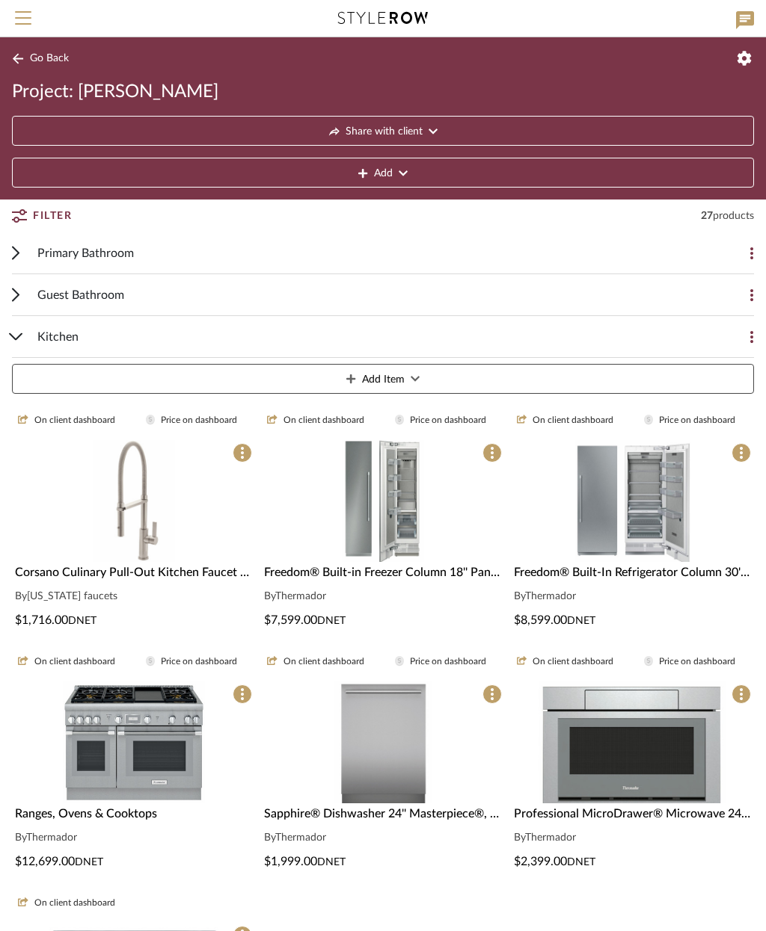
click at [172, 715] on img "0" at bounding box center [134, 743] width 142 height 122
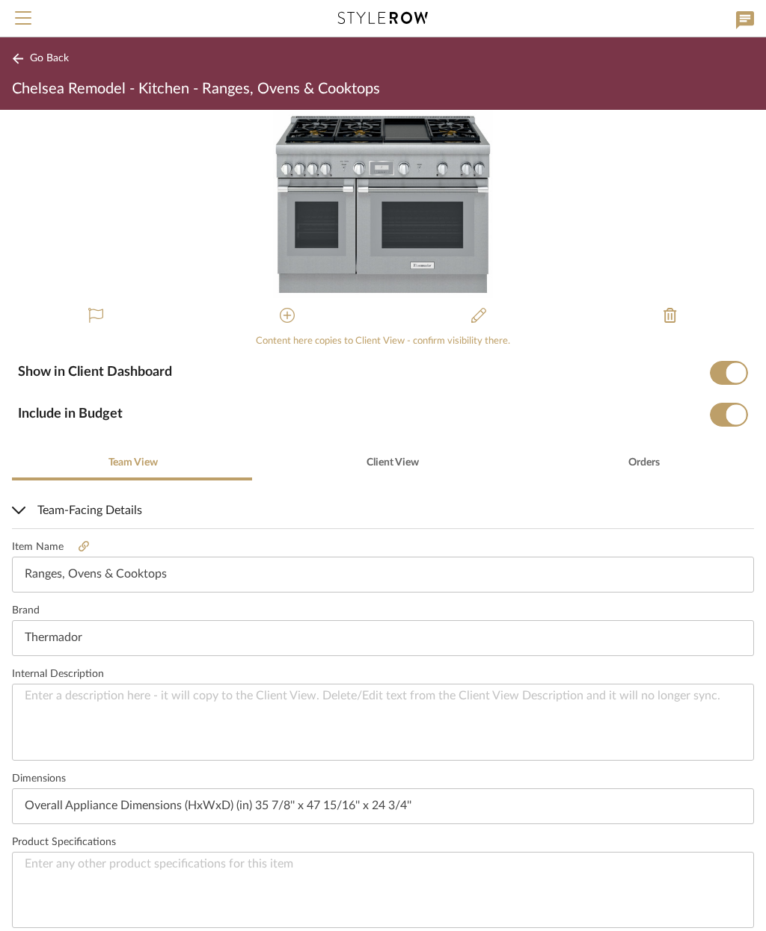
click at [43, 65] on button "Go Back" at bounding box center [43, 58] width 62 height 19
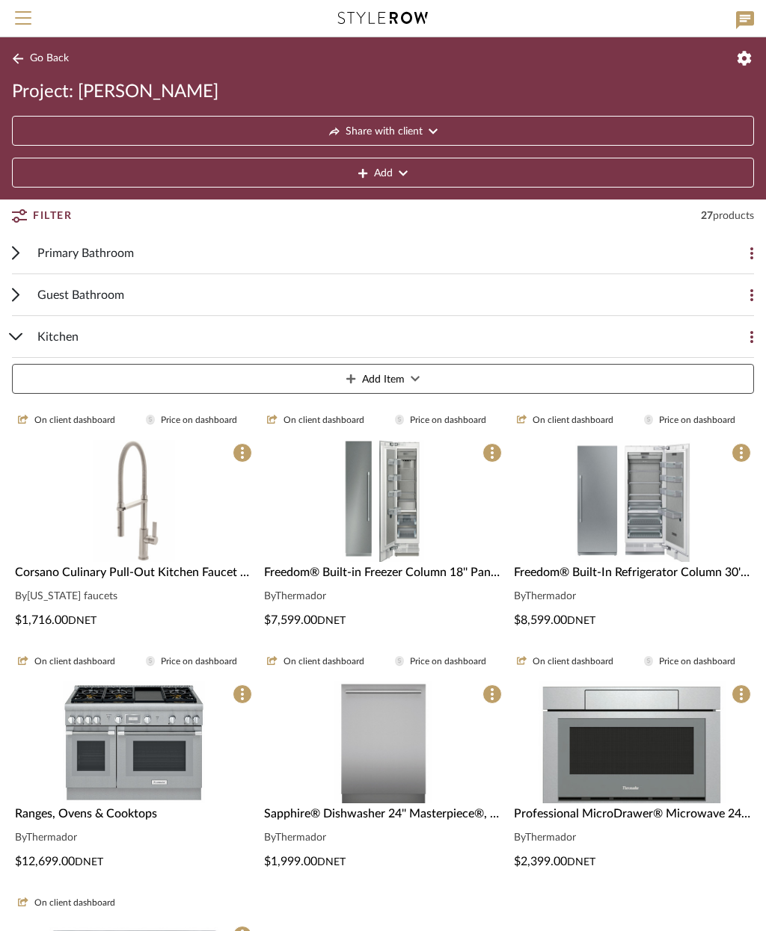
click at [461, 744] on div "0" at bounding box center [382, 743] width 243 height 122
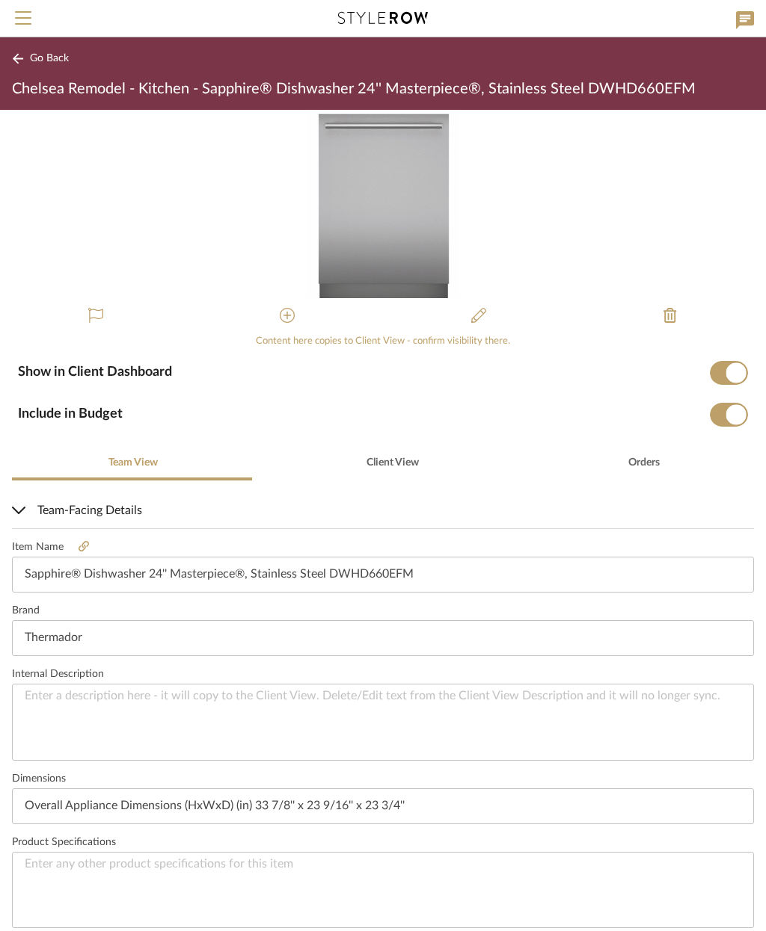
click at [52, 58] on span "Go Back" at bounding box center [49, 58] width 39 height 13
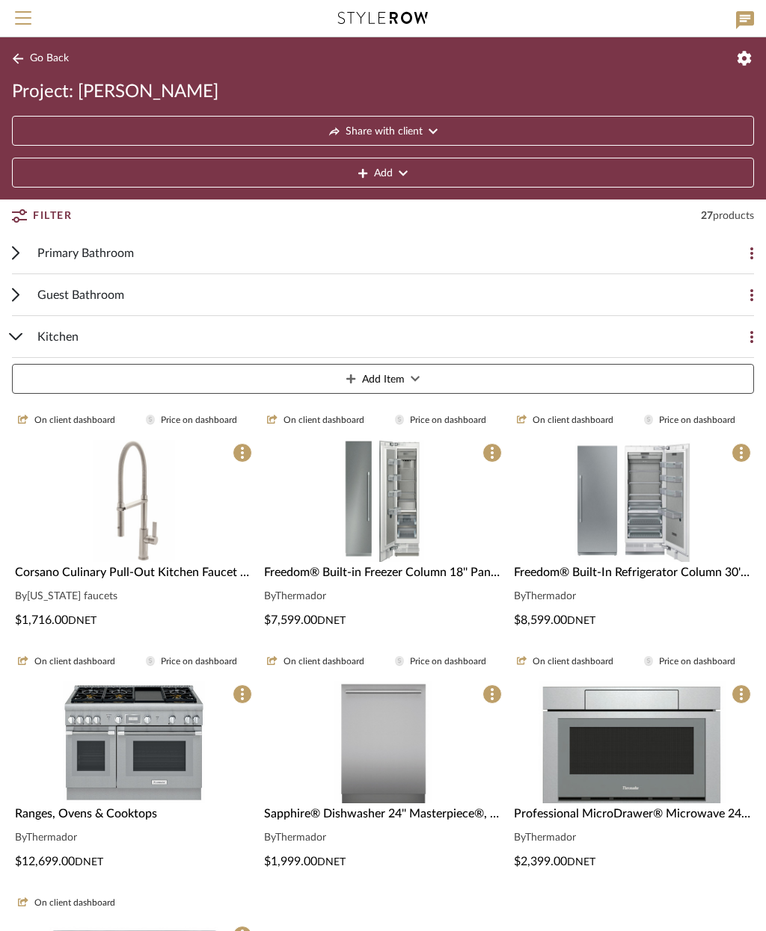
click at [669, 751] on img "0" at bounding box center [632, 743] width 188 height 122
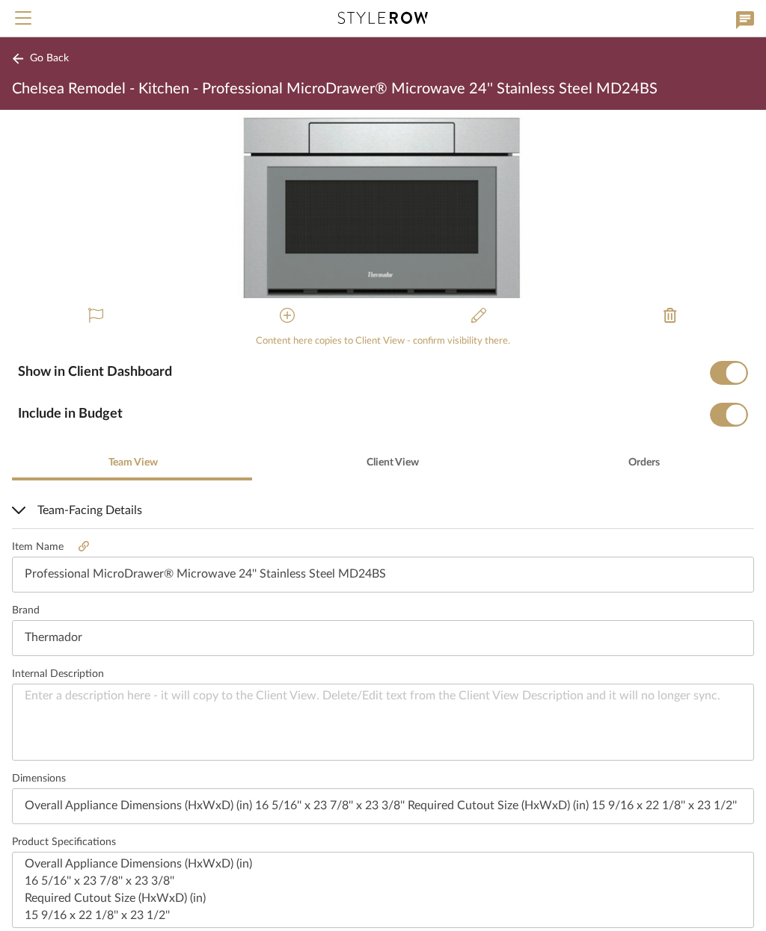
click at [52, 61] on span "Go Back" at bounding box center [49, 58] width 39 height 13
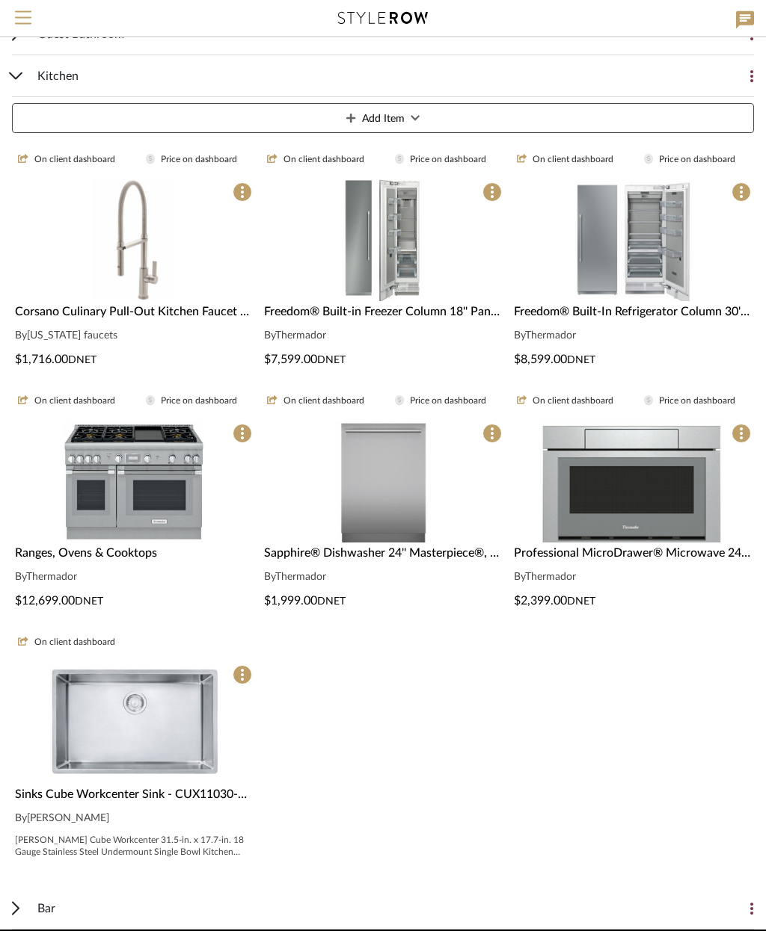
scroll to position [268, 0]
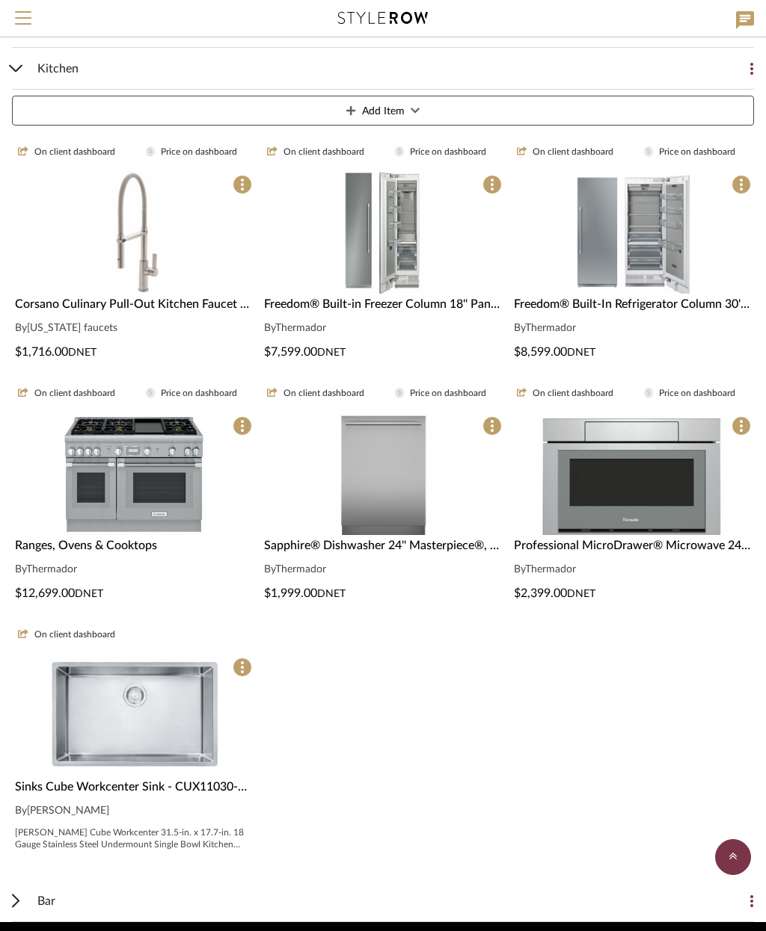
click at [177, 719] on img "0" at bounding box center [133, 716] width 185 height 122
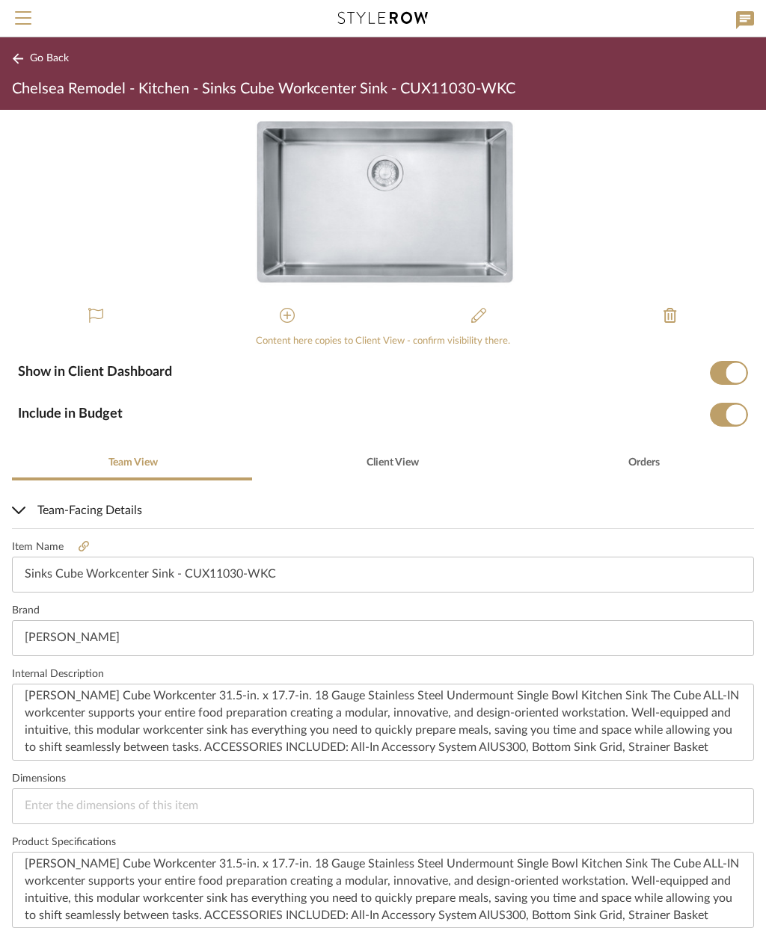
click at [43, 61] on span "Go Back" at bounding box center [49, 58] width 39 height 13
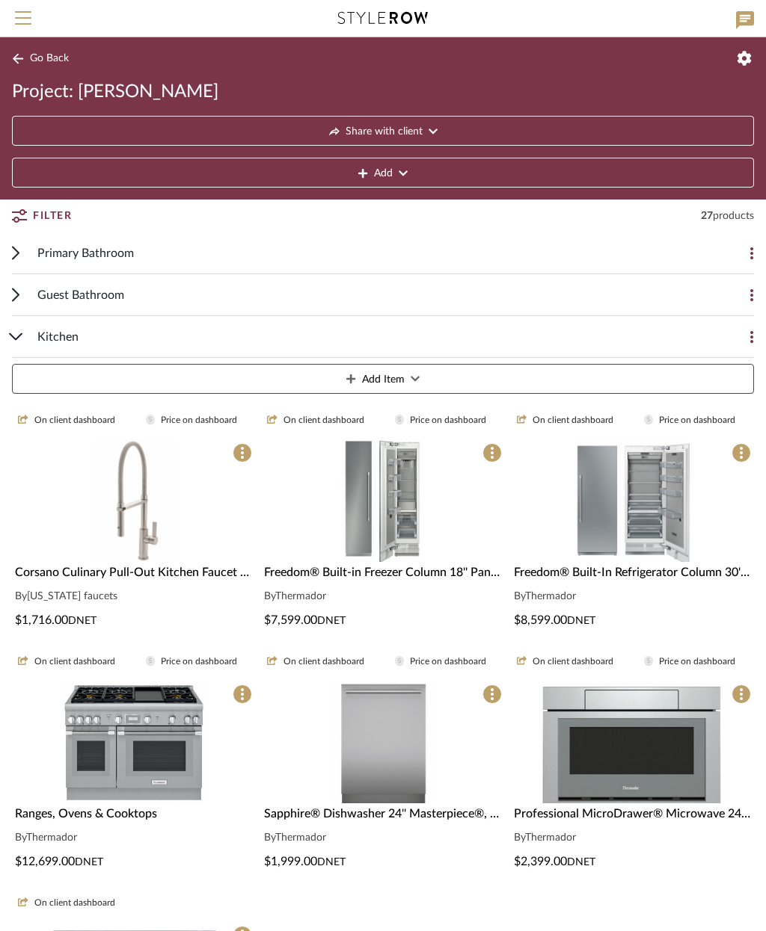
click at [180, 344] on div "Kitchen" at bounding box center [371, 336] width 668 height 41
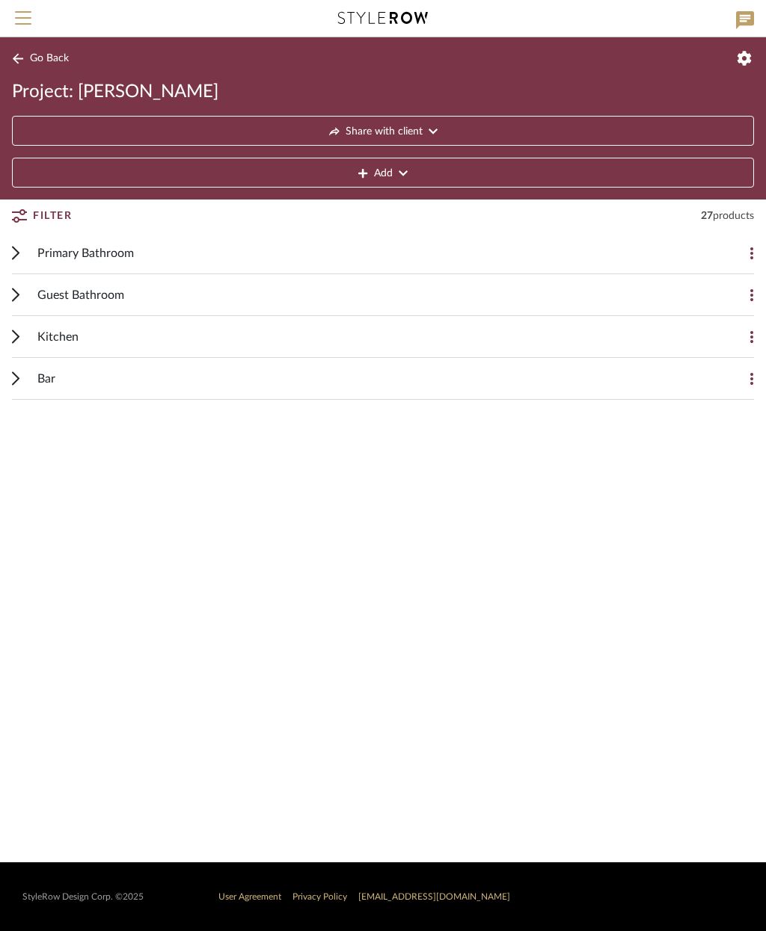
click at [301, 294] on div "Guest Bathroom" at bounding box center [371, 294] width 668 height 41
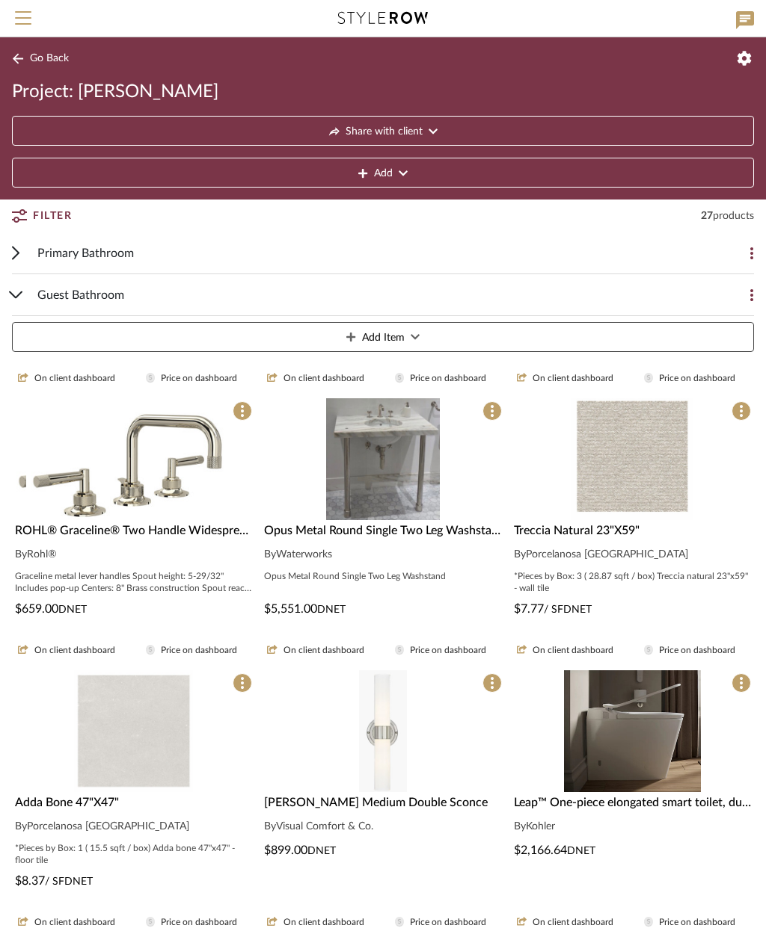
click at [141, 486] on img at bounding box center [133, 459] width 215 height 122
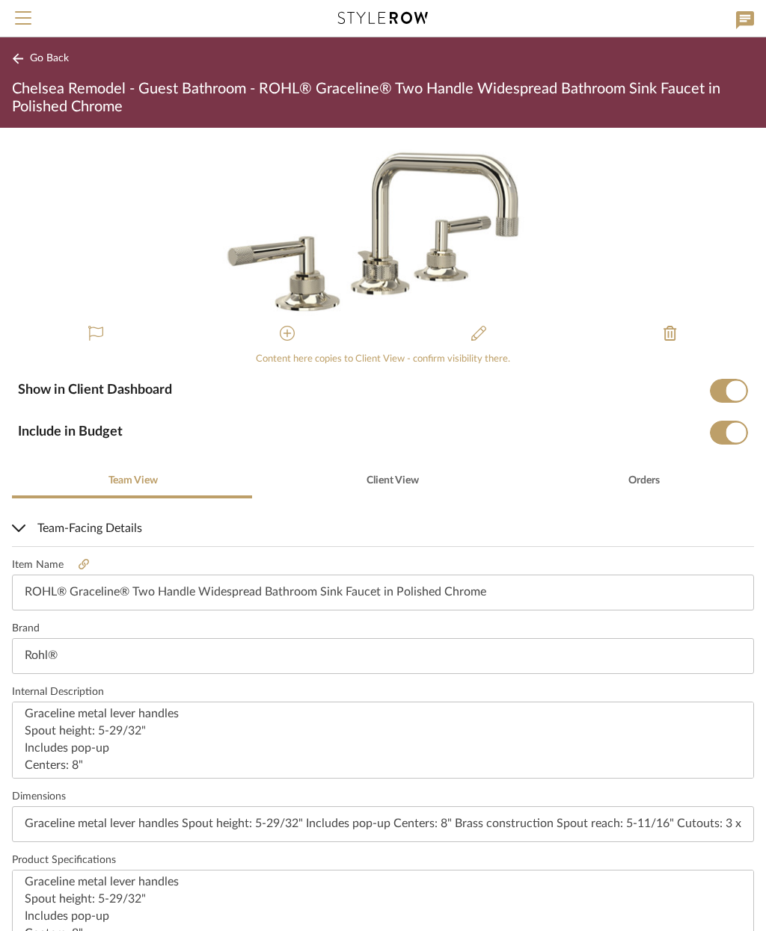
click at [50, 63] on span "Go Back" at bounding box center [49, 58] width 39 height 13
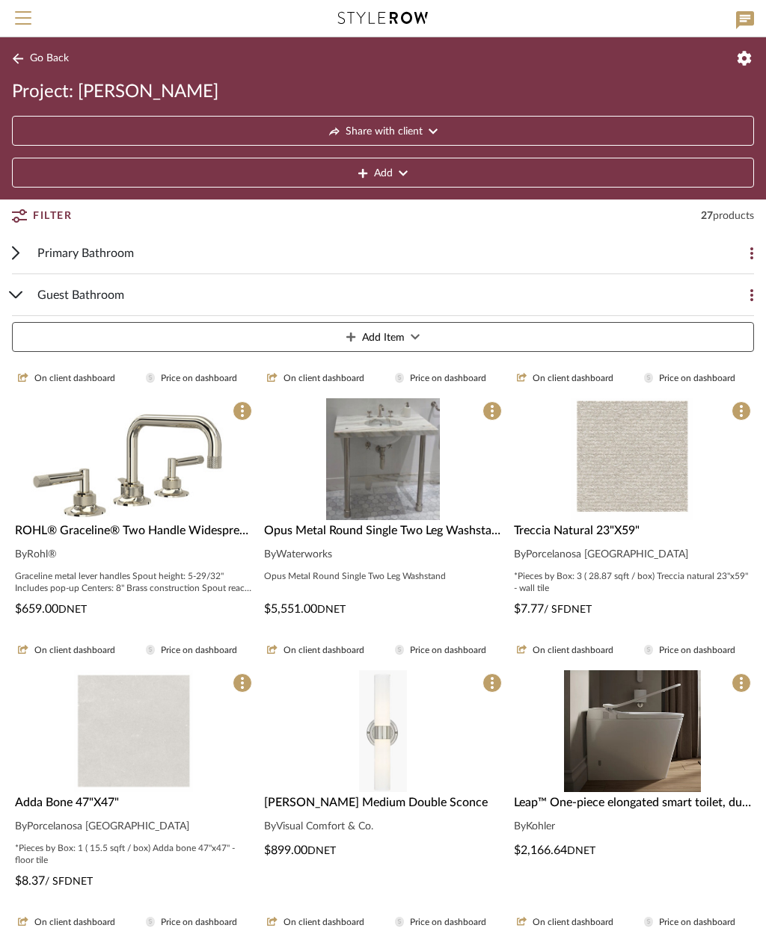
click at [437, 498] on img "0" at bounding box center [382, 459] width 113 height 122
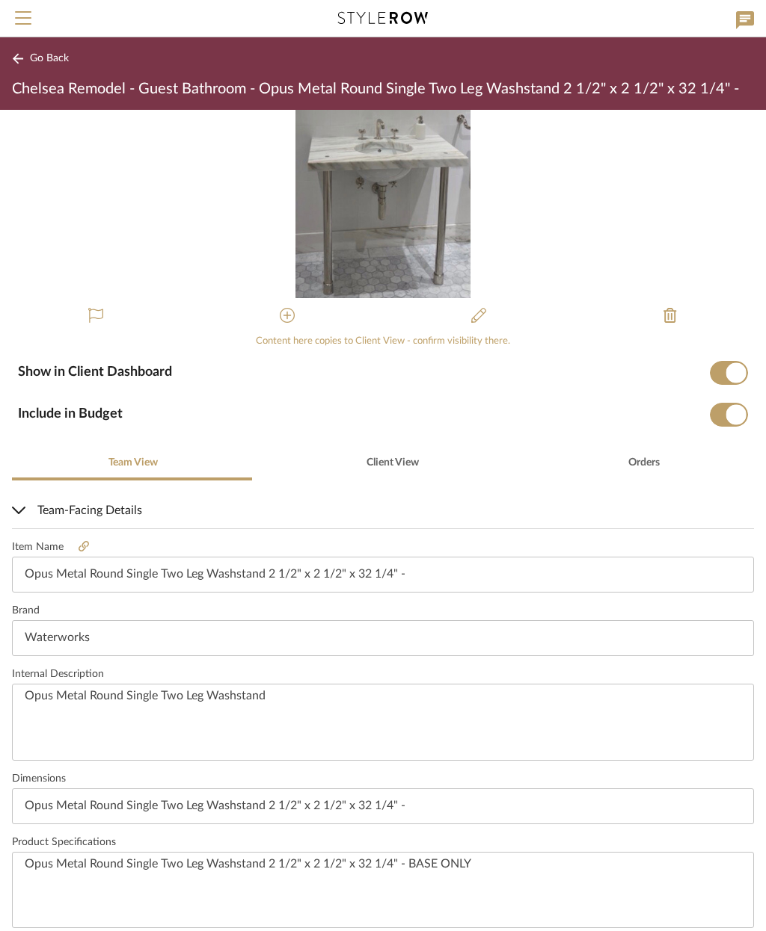
click at [36, 67] on button "Go Back" at bounding box center [43, 58] width 62 height 19
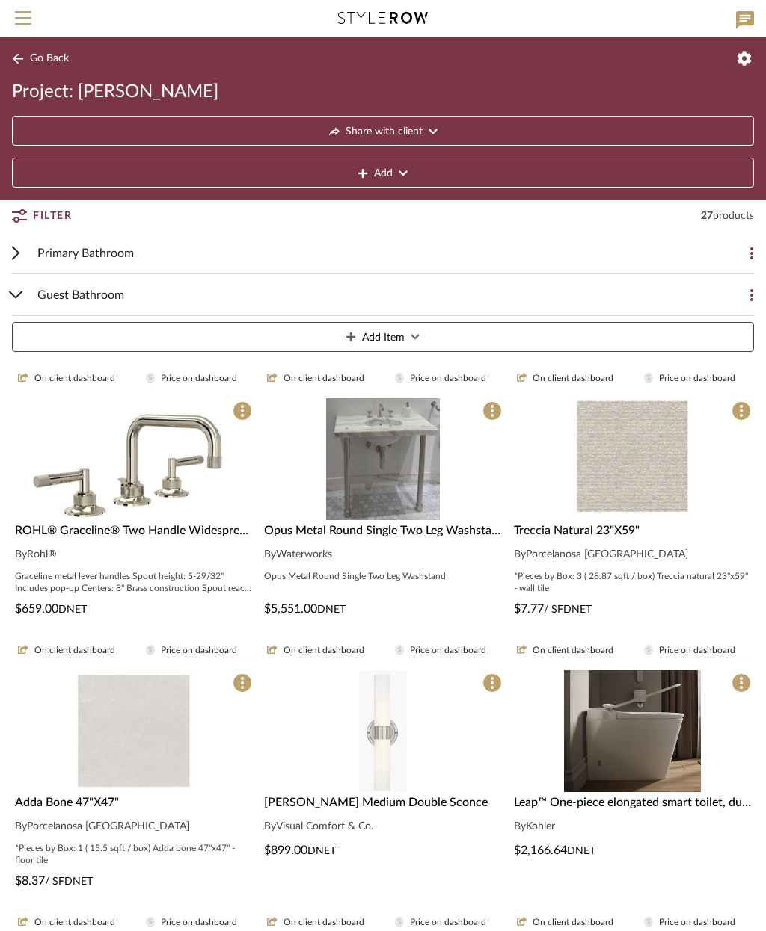
click at [660, 508] on img at bounding box center [631, 459] width 123 height 122
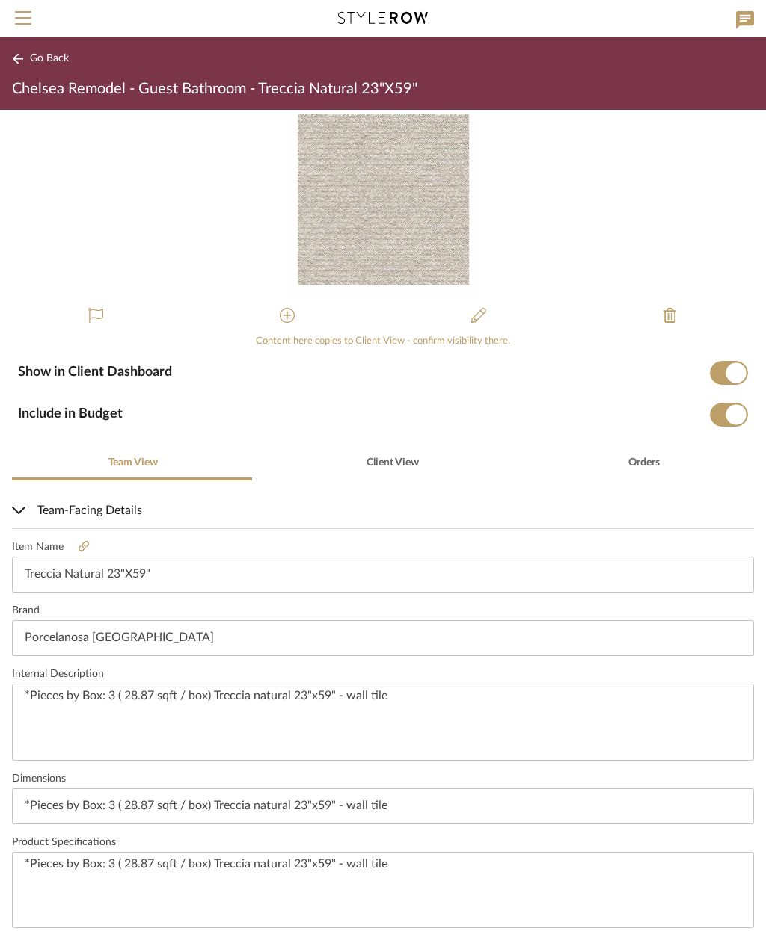
click at [38, 76] on div "Go Back Chelsea Remodel - Guest Bathroom - Treccia Natural 23"X59"" at bounding box center [383, 73] width 766 height 73
click at [29, 61] on button "Go Back" at bounding box center [43, 58] width 62 height 19
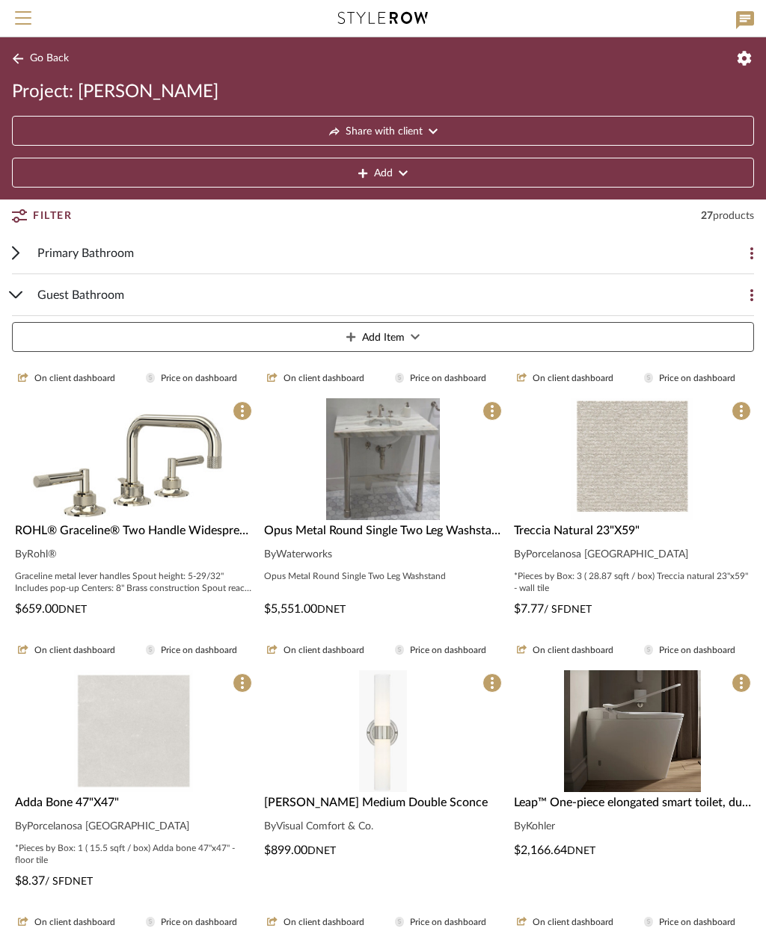
scroll to position [103, 0]
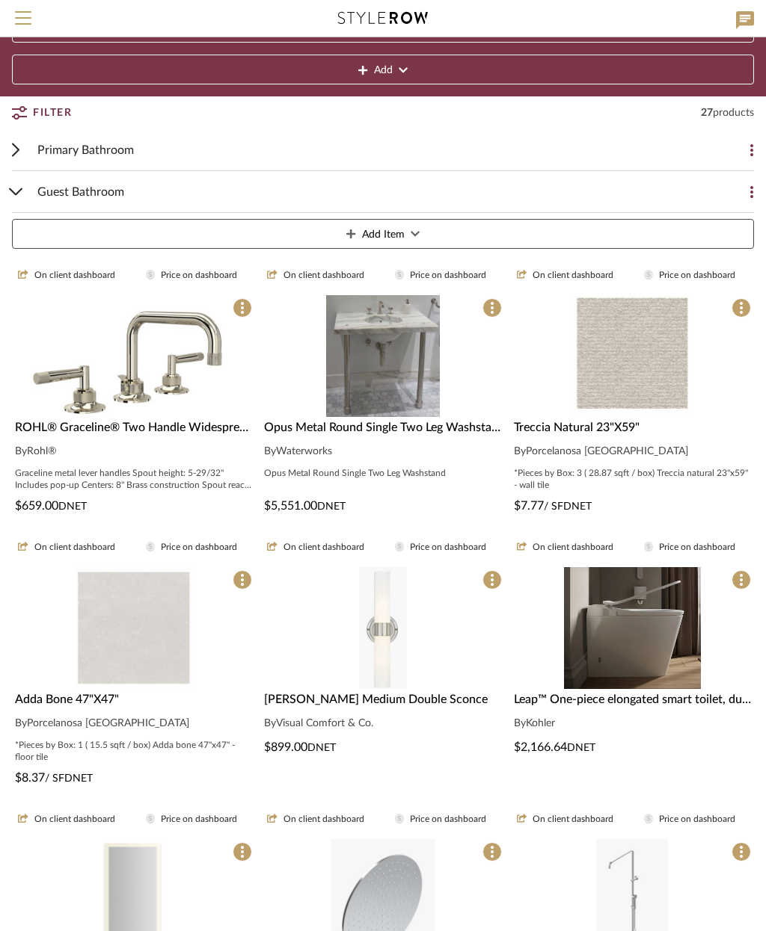
click at [159, 687] on img "0" at bounding box center [133, 628] width 119 height 122
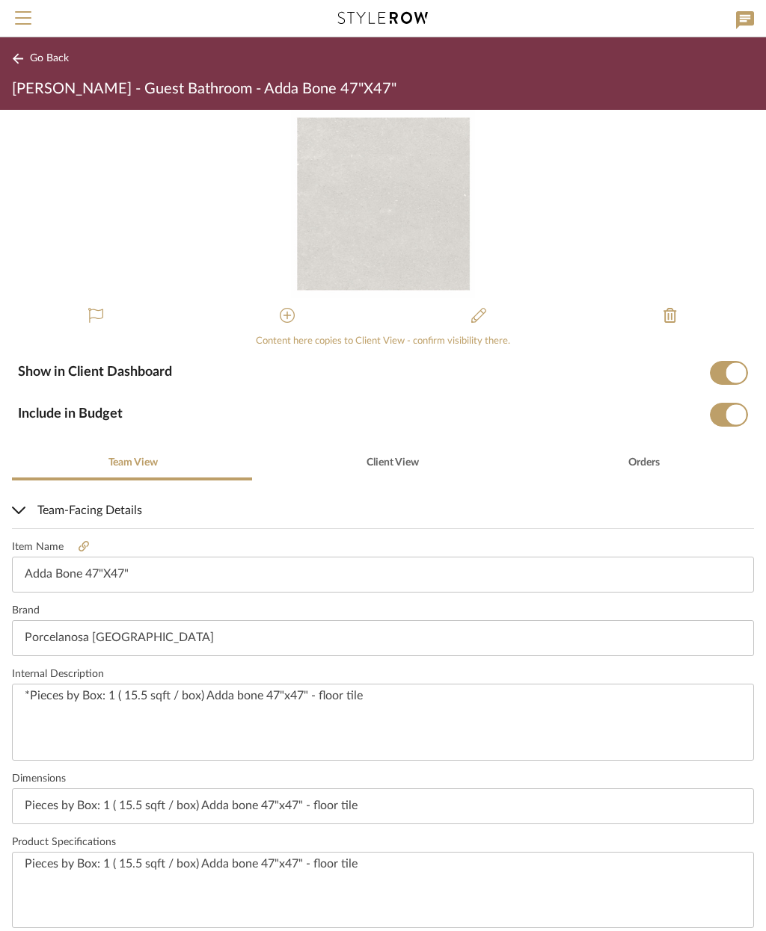
click at [31, 64] on span "Go Back" at bounding box center [49, 58] width 39 height 13
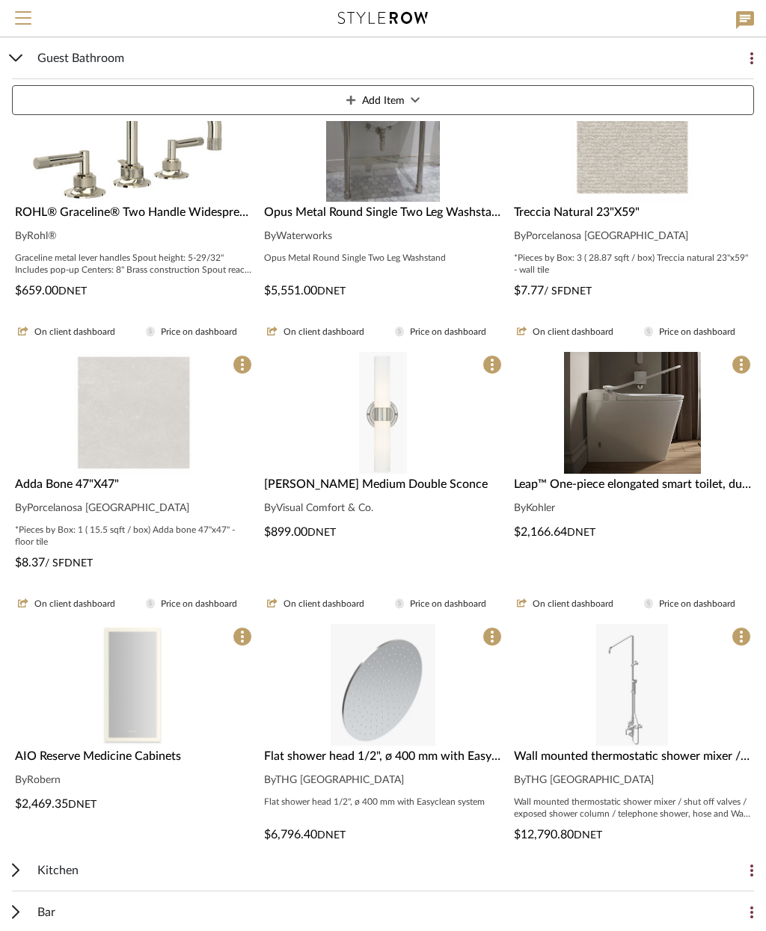
scroll to position [330, 0]
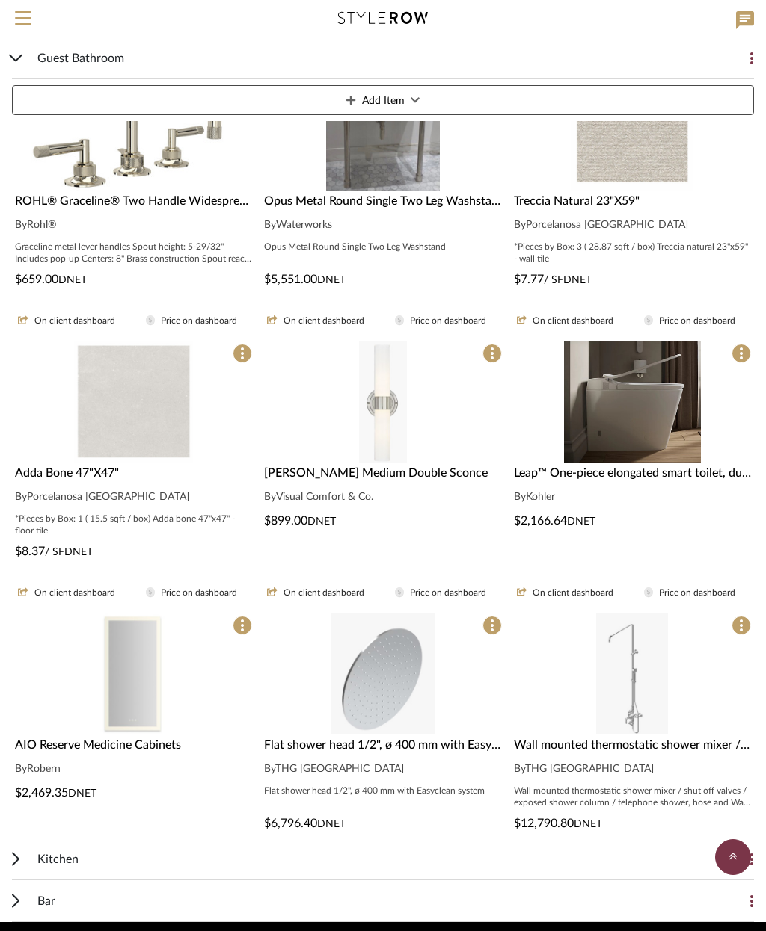
click at [642, 702] on img "0" at bounding box center [632, 674] width 72 height 122
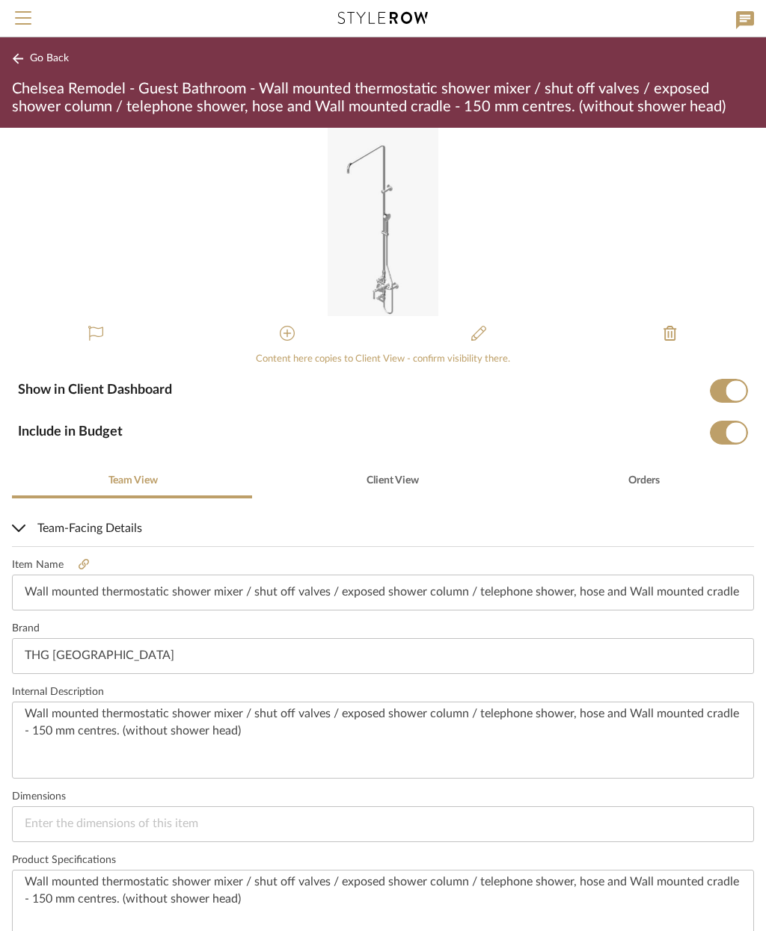
click at [28, 67] on button "Go Back" at bounding box center [43, 58] width 62 height 19
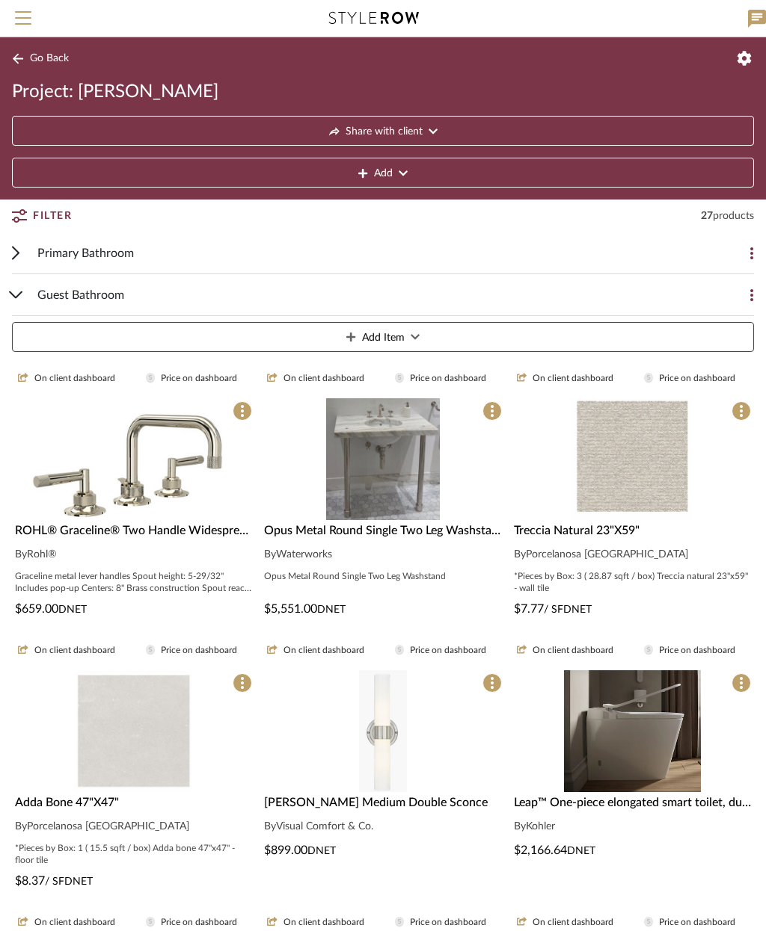
scroll to position [389, 0]
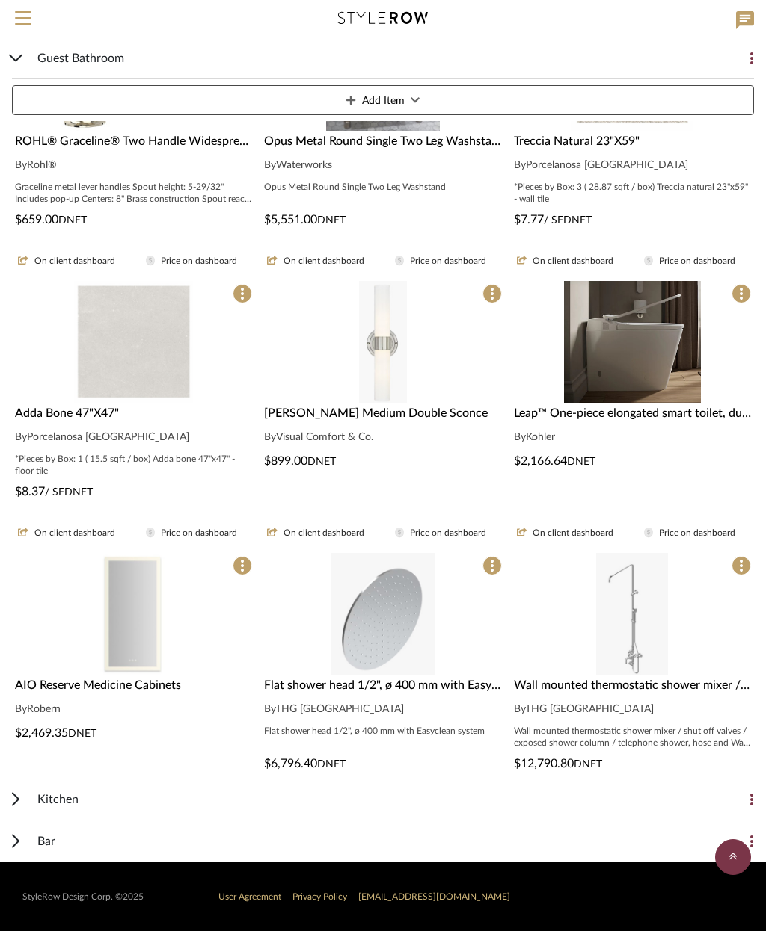
click at [154, 381] on img "0" at bounding box center [133, 342] width 119 height 122
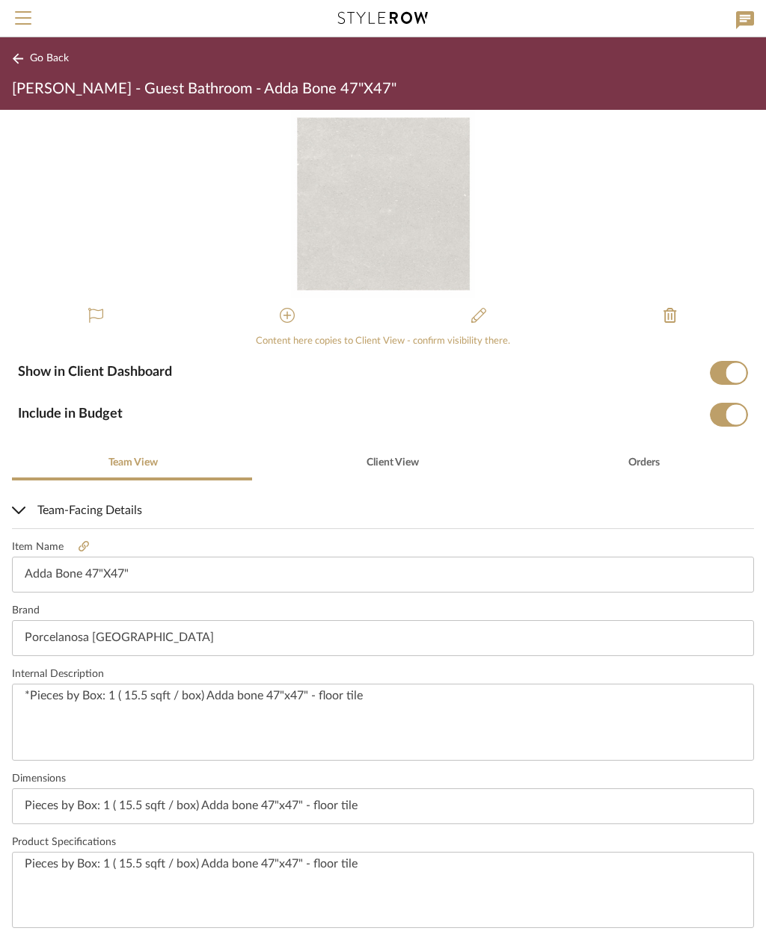
click at [46, 77] on div "Go Back Chelsea Remodel - Guest Bathroom - Adda Bone 47"X47"" at bounding box center [383, 73] width 766 height 73
click at [27, 67] on button "Go Back" at bounding box center [43, 58] width 62 height 19
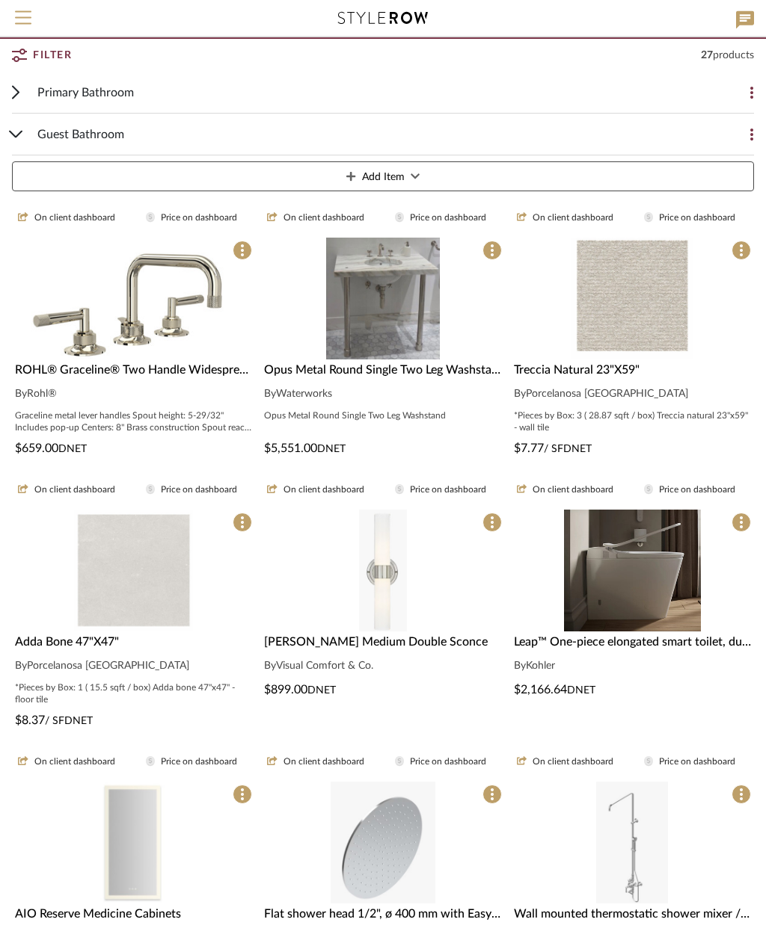
scroll to position [161, 0]
click at [138, 142] on div "Guest Bathroom" at bounding box center [371, 134] width 668 height 41
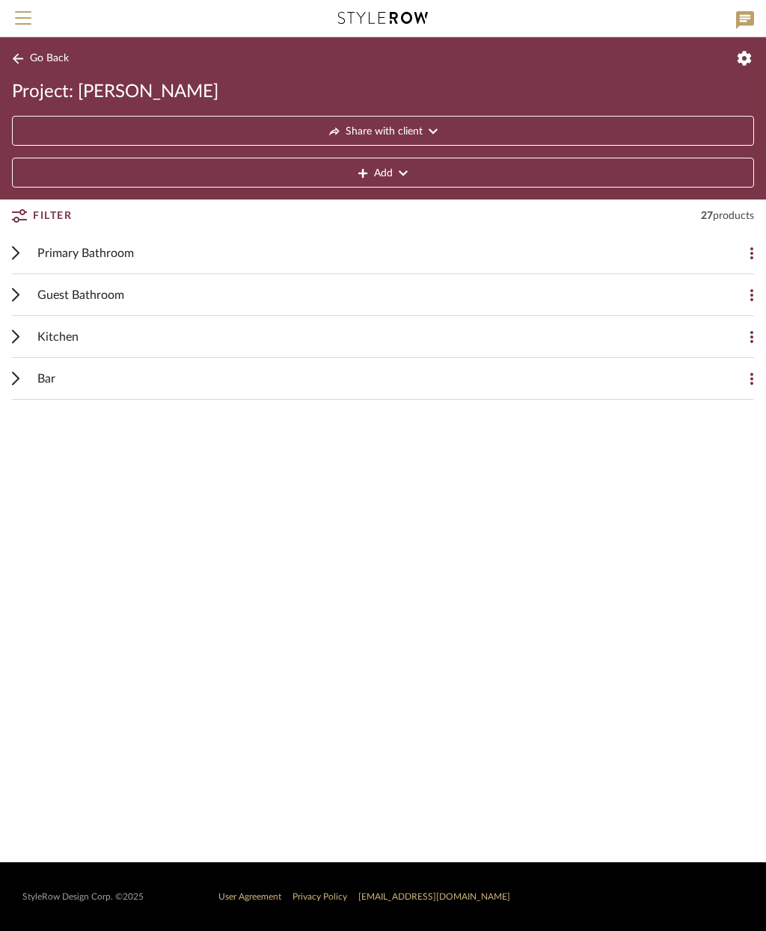
scroll to position [0, 0]
click at [188, 379] on div "Bar" at bounding box center [371, 378] width 668 height 41
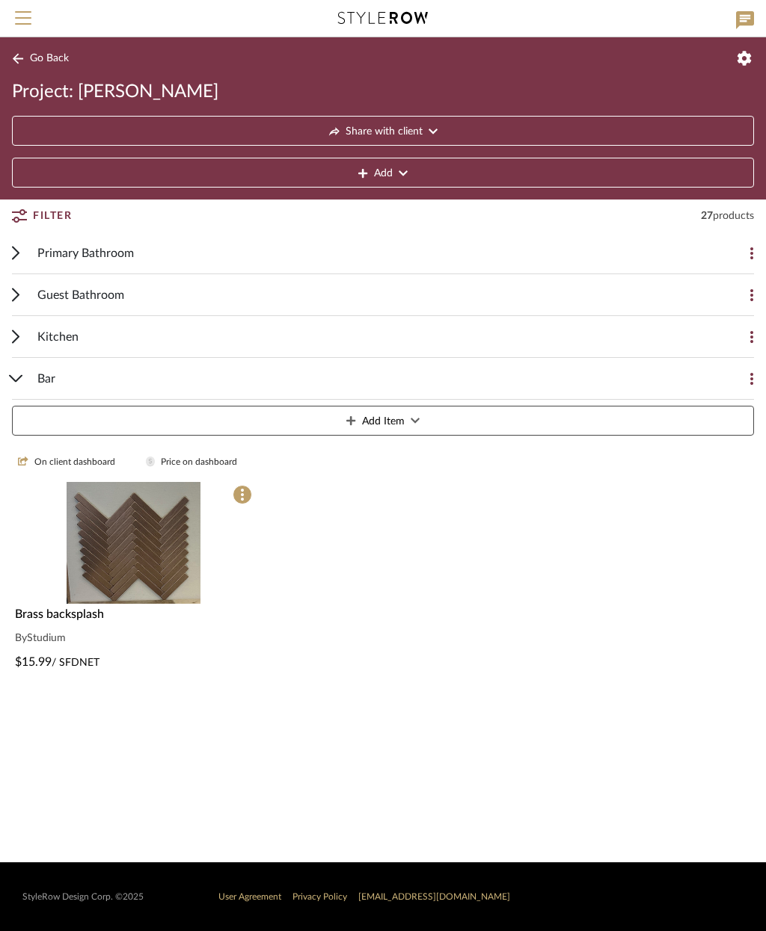
click at [400, 424] on span "Add Item" at bounding box center [383, 422] width 43 height 30
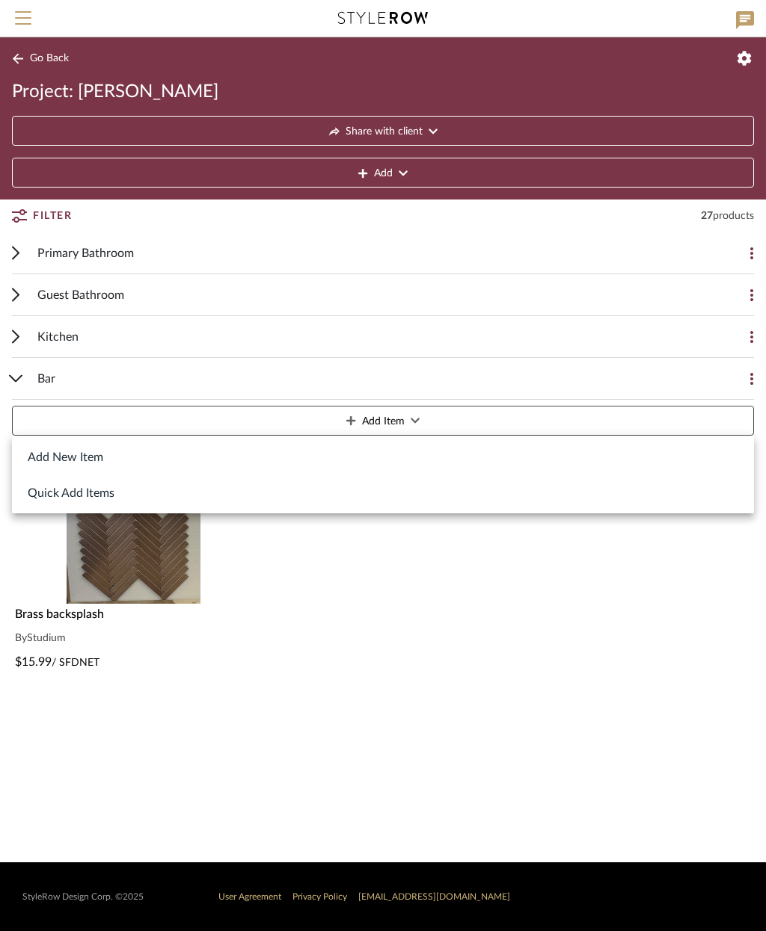
click at [144, 460] on button "Add New Item" at bounding box center [383, 457] width 742 height 36
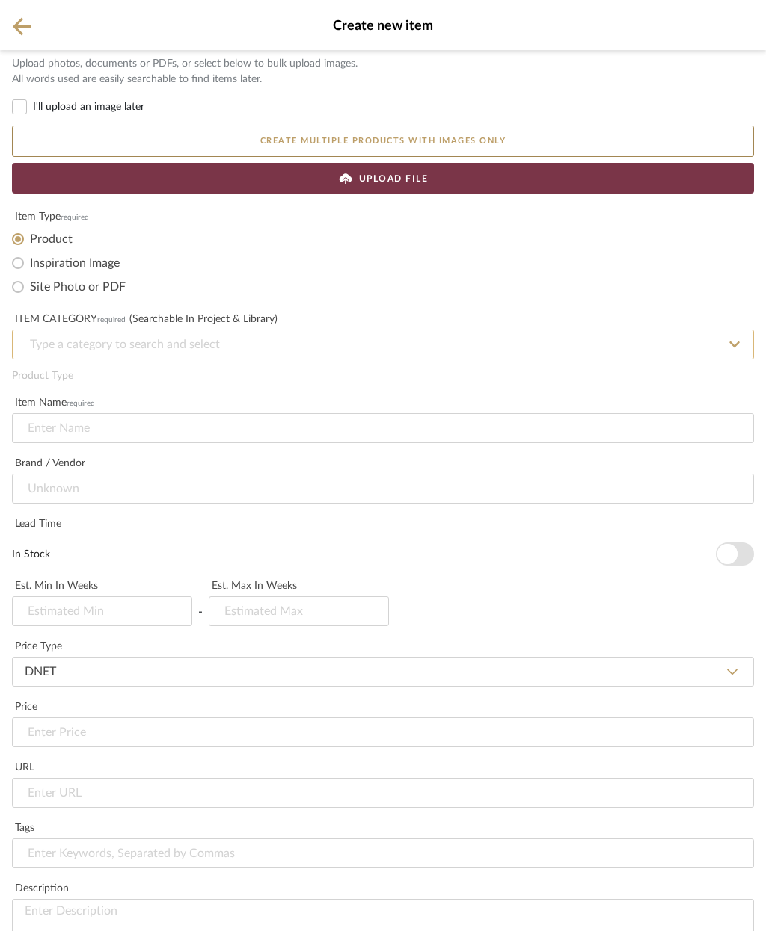
click at [363, 330] on input at bounding box center [383, 345] width 742 height 30
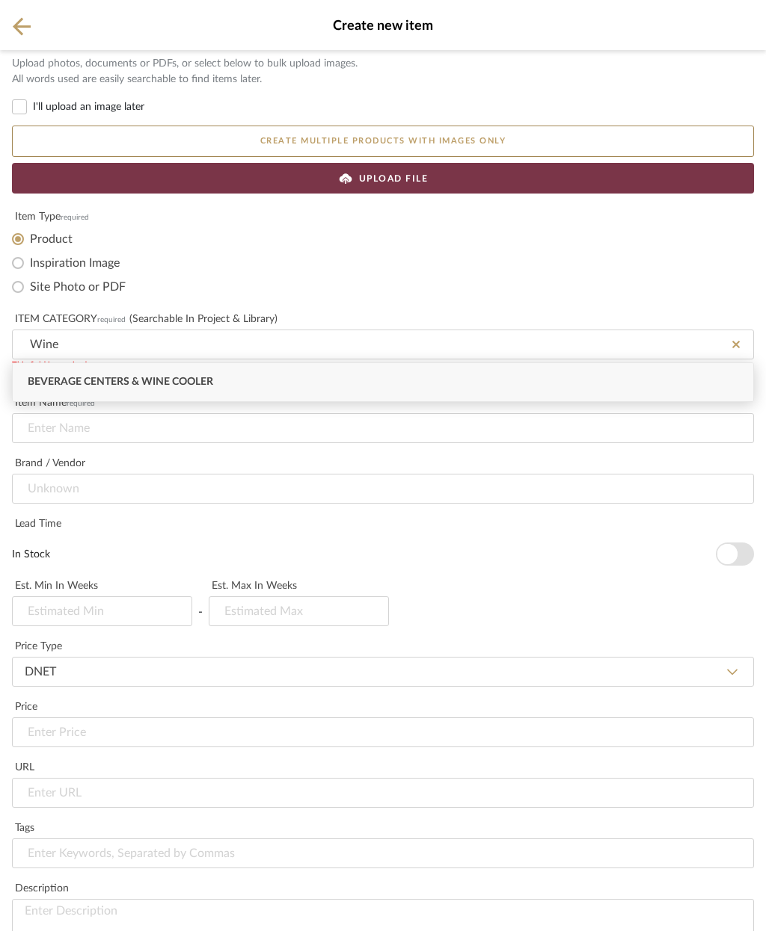
click at [56, 384] on span "Beverage Centers & Wine Cooler" at bounding box center [120, 382] width 185 height 10
type input "Beverage Centers & Wine Cooler"
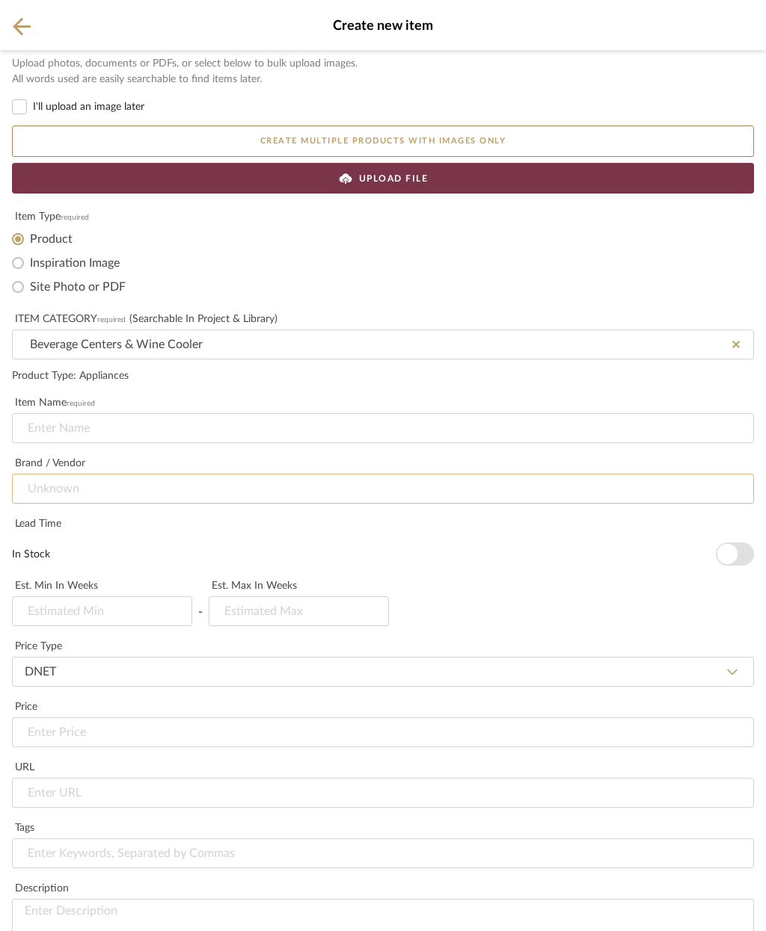
click at [247, 496] on input at bounding box center [383, 489] width 742 height 30
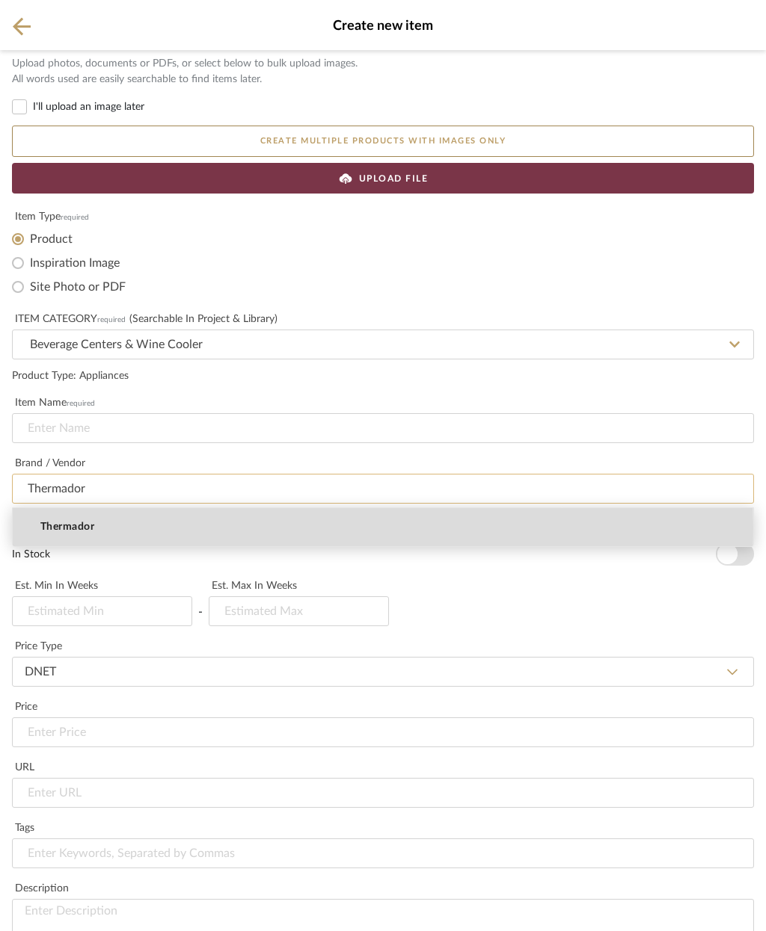
type input "Thermador"
click at [141, 529] on mat-option "Thermador" at bounding box center [383, 527] width 740 height 38
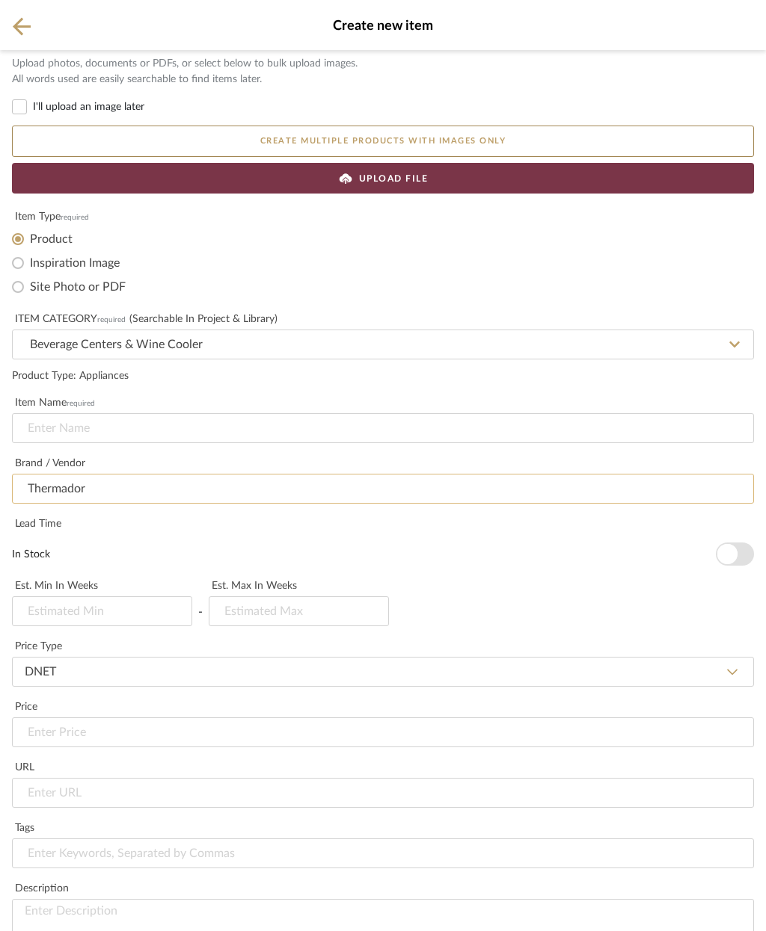
scroll to position [103, 0]
click at [727, 544] on span "button" at bounding box center [727, 554] width 20 height 20
click at [178, 425] on input at bounding box center [383, 428] width 742 height 30
click at [116, 421] on input at bounding box center [383, 428] width 742 height 30
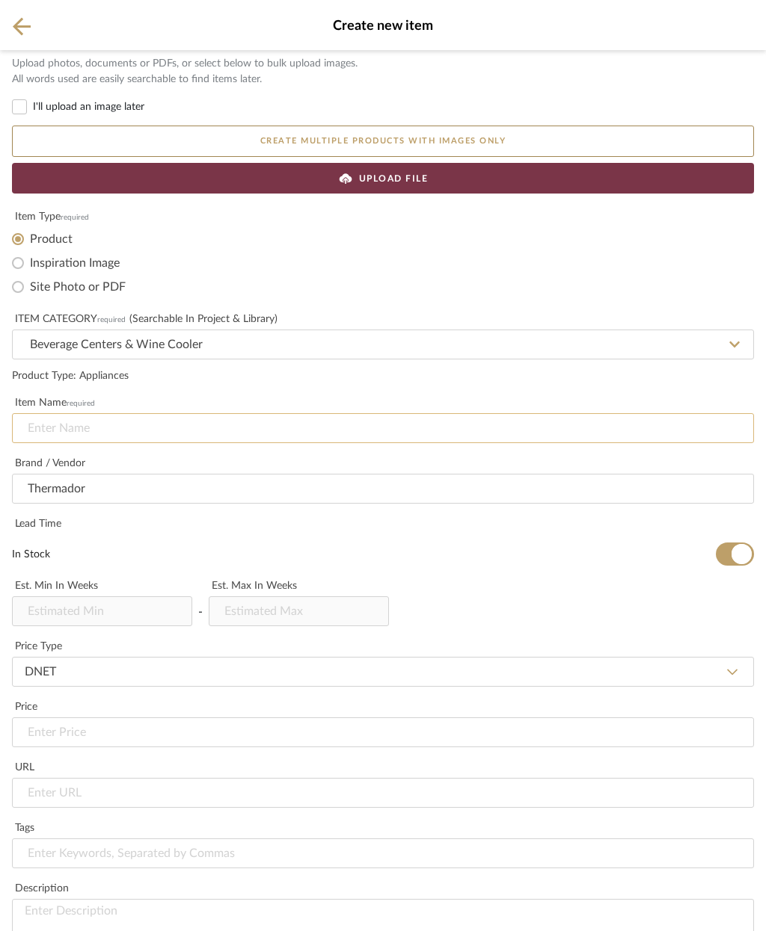
paste input "Freedom® Built-In Wine Cooler 18'' Panel Ready T18IW905SP"
type input "Freedom® Built-In Wine Cooler 18'' Panel Ready T18IW905SP"
click at [154, 778] on input "url" at bounding box center [383, 793] width 742 height 30
click at [116, 778] on input "url" at bounding box center [383, 793] width 742 height 30
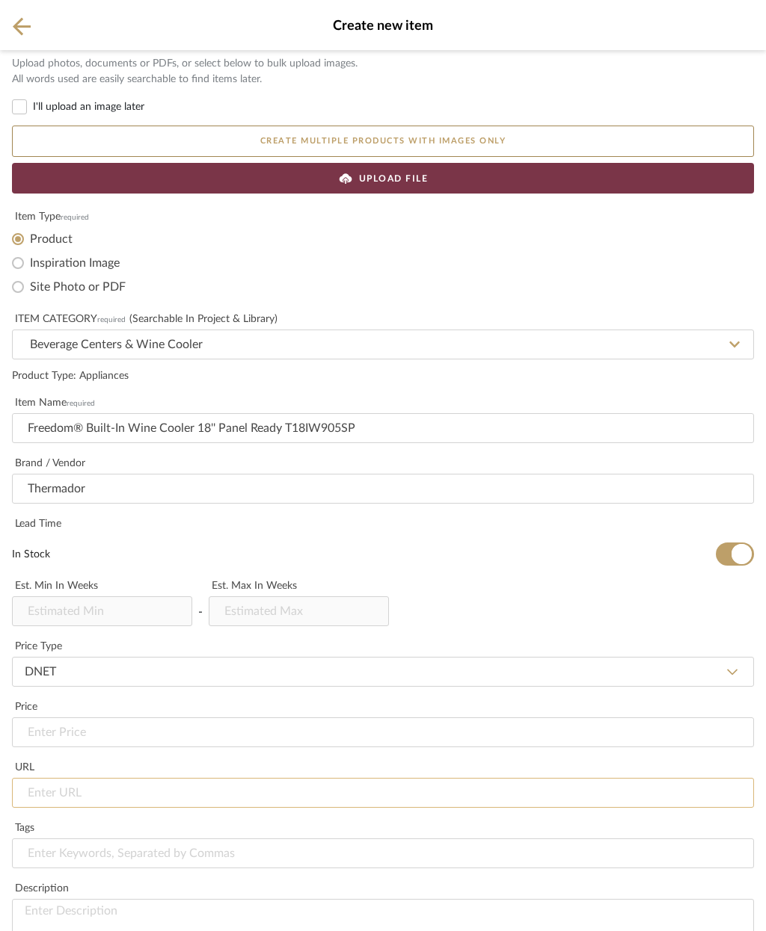
paste input "https://www.thermador.com/us/en/mkt-product/refrigeration/wine-refrigeration/T1…"
type input "https://www.thermador.com/us/en/mkt-product/refrigeration/wine-refrigeration/T1…"
type input "$7,099.00"
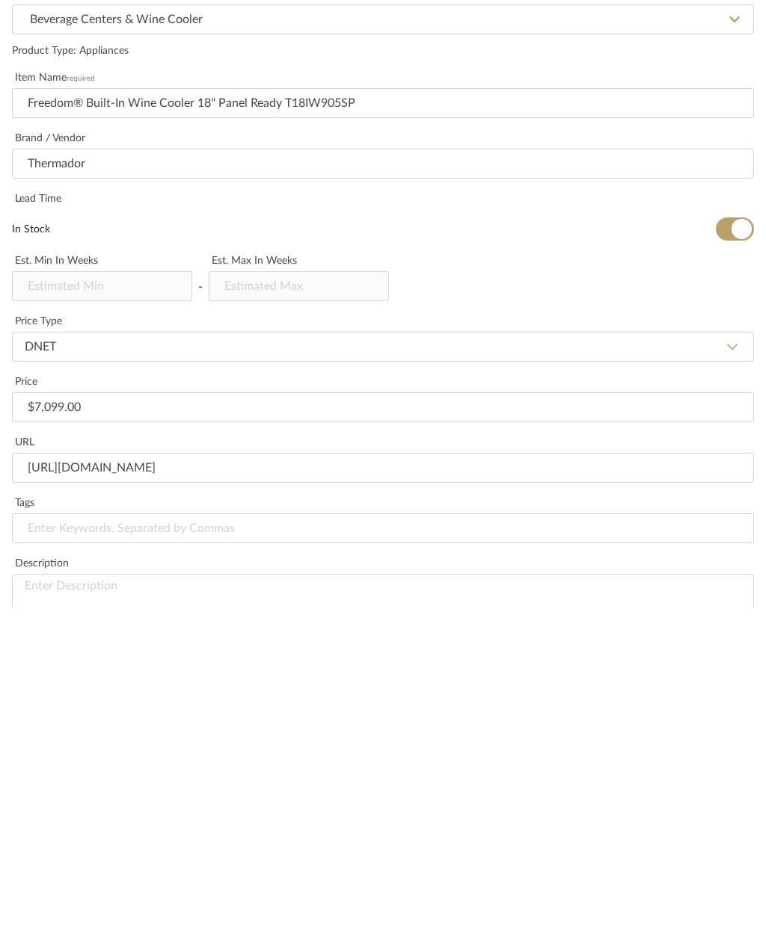
paste input "Overall Appliance Dimensions (HxWxD) (in) 83 3/4'' x 17 3/4'' x 24'' Wine Bottl…"
type input "Overall Appliance Dimensions (HxWxD) (in) 83 3/4'' x 17 3/4'' x 24'' Wine Bottl…"
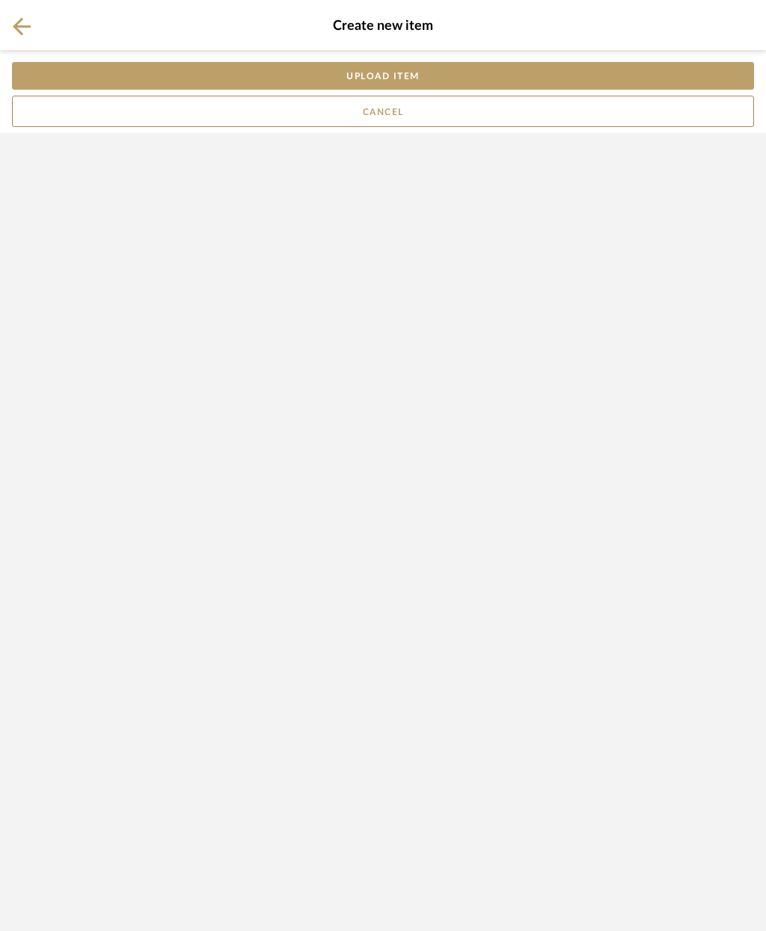
scroll to position [0, 0]
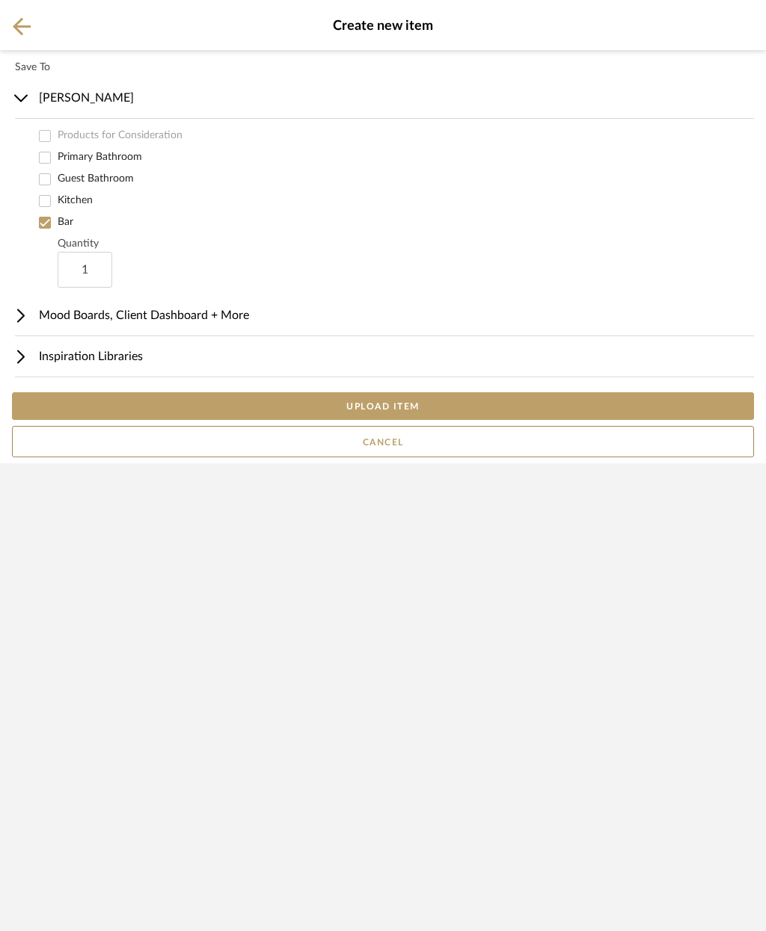
click at [493, 420] on button "UPLOAD ITEM" at bounding box center [383, 406] width 742 height 28
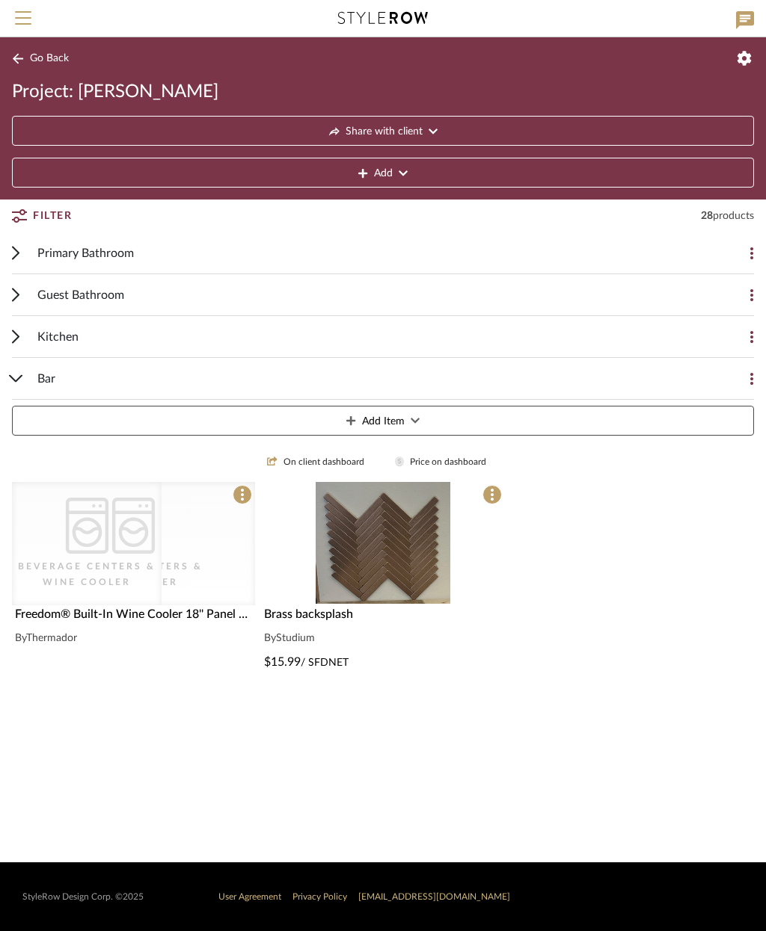
click at [181, 565] on div "Beverage Centers & Wine Cooler" at bounding box center [134, 574] width 150 height 30
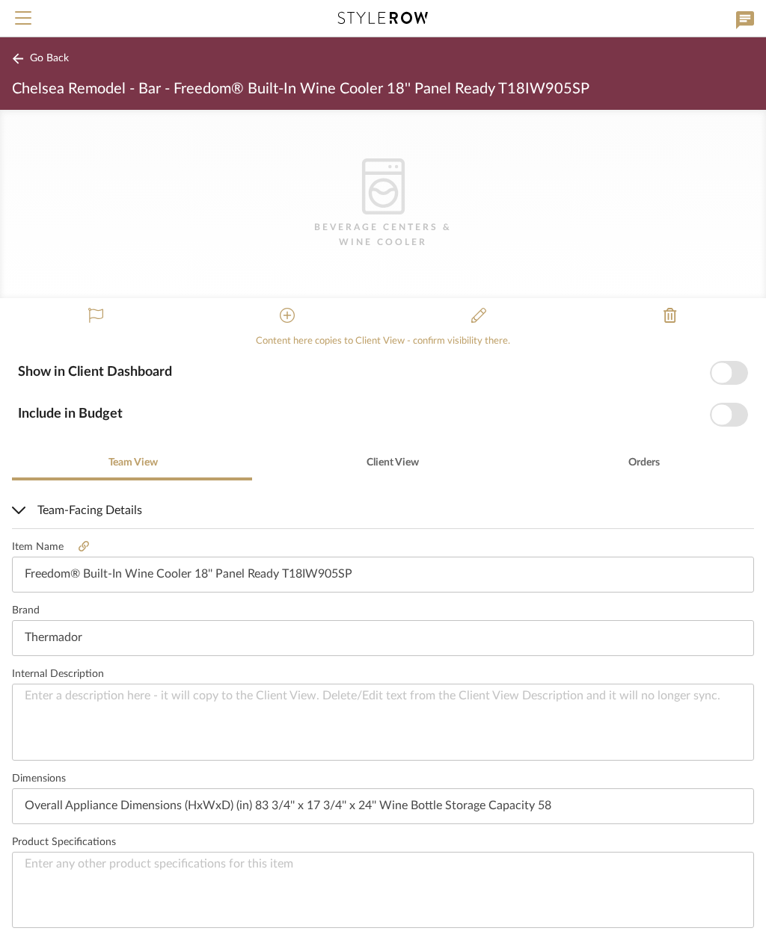
click at [484, 315] on icon at bounding box center [478, 315] width 15 height 15
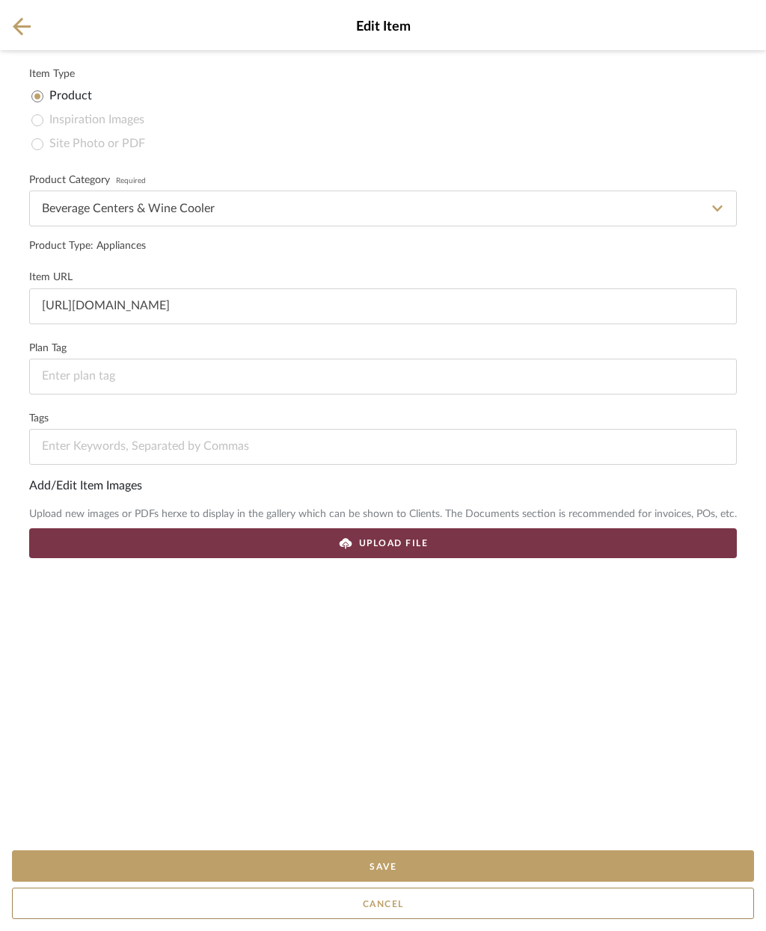
click at [470, 555] on div "UPLOAD FILE" at bounding box center [382, 544] width 707 height 30
click at [464, 548] on div "UPLOAD FILE" at bounding box center [382, 544] width 707 height 30
click at [430, 869] on button "Save" at bounding box center [383, 866] width 742 height 31
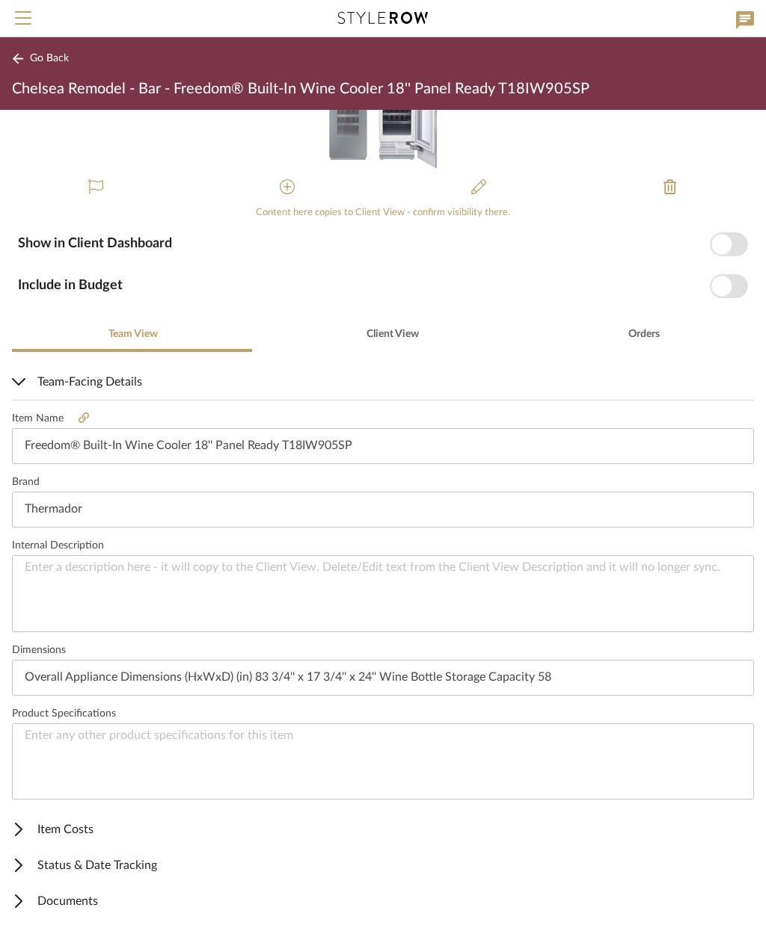
scroll to position [127, 0]
click at [736, 276] on span "button" at bounding box center [728, 288] width 38 height 24
click at [727, 239] on span "button" at bounding box center [721, 245] width 20 height 20
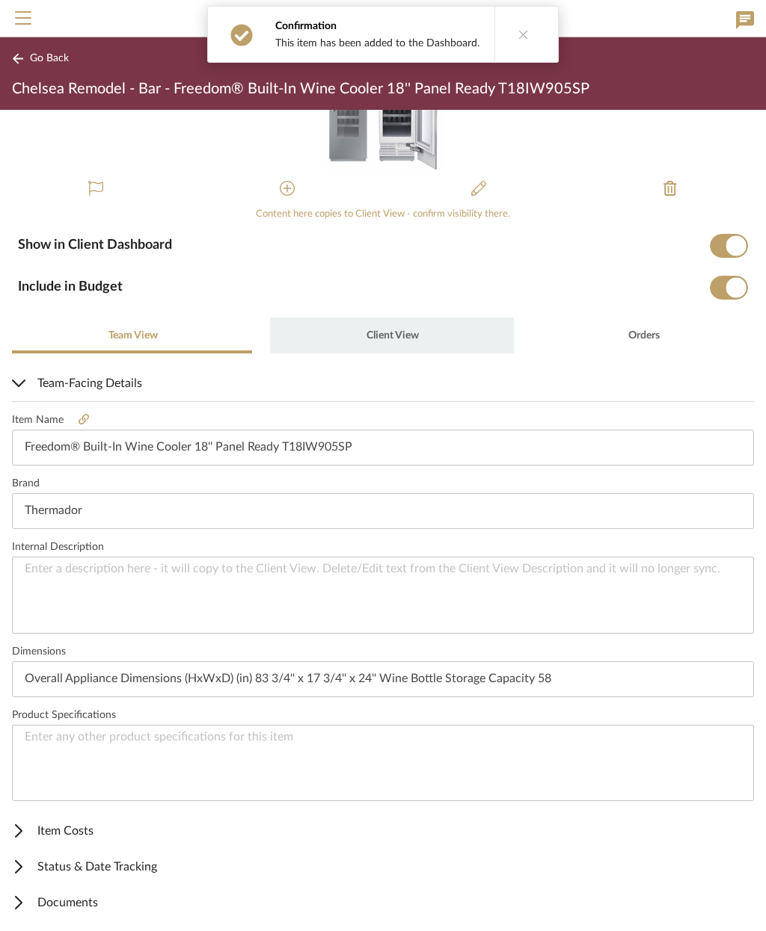
click at [389, 331] on span "Client View" at bounding box center [392, 335] width 52 height 10
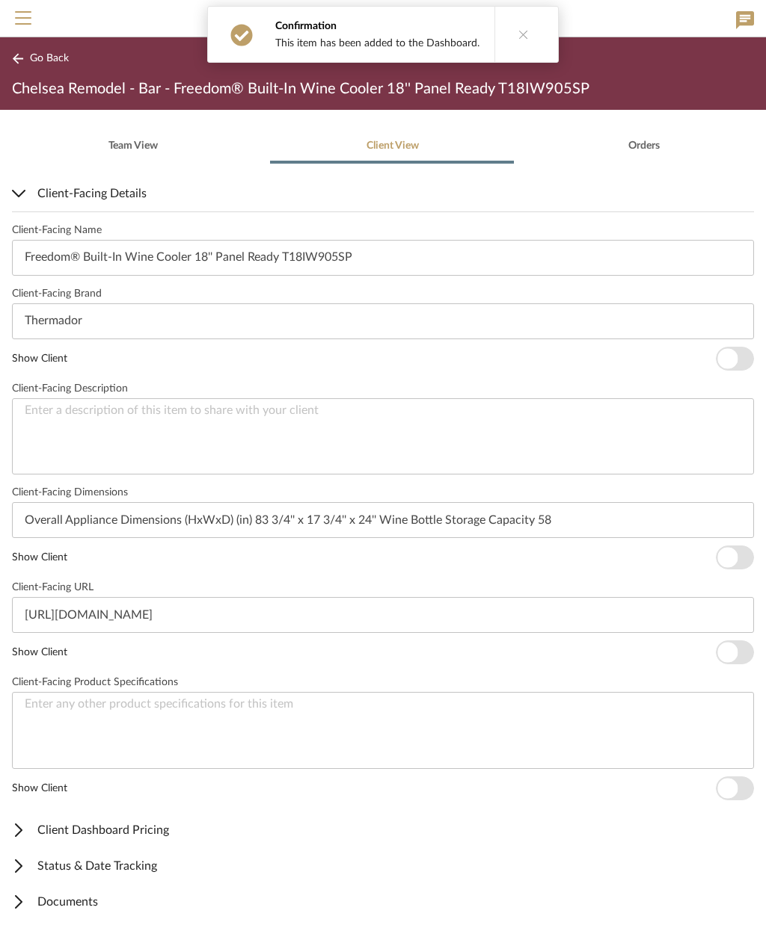
scroll to position [316, 0]
click at [730, 353] on span "button" at bounding box center [727, 359] width 20 height 20
click at [723, 558] on span "button" at bounding box center [727, 559] width 20 height 20
click at [728, 648] on span "button" at bounding box center [727, 654] width 20 height 20
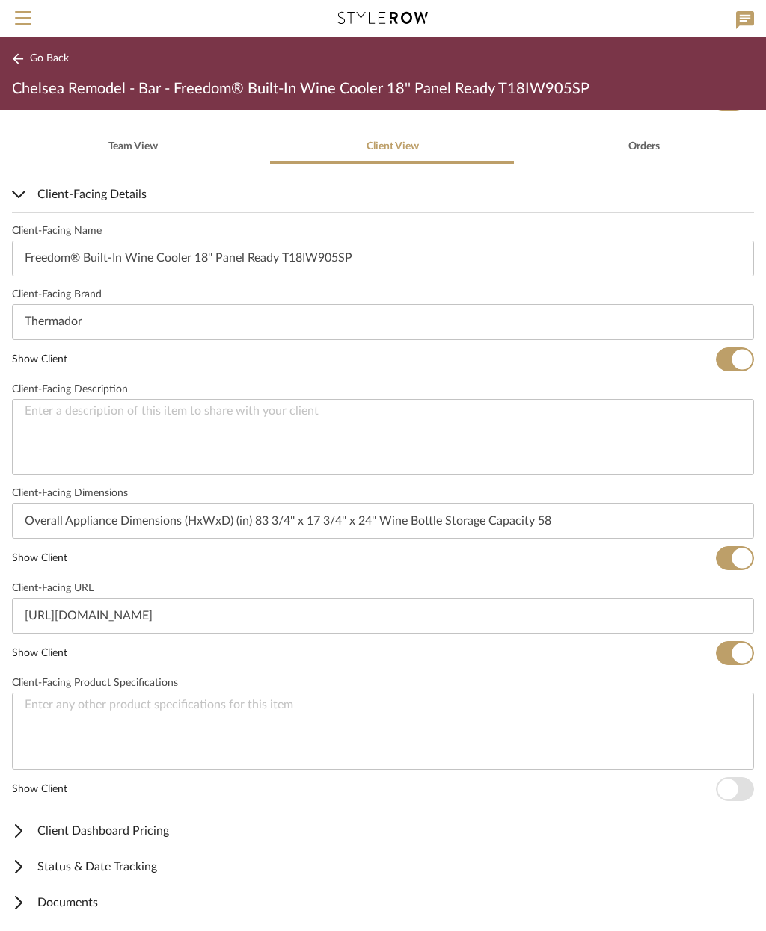
click at [134, 837] on span "Client Dashboard Pricing" at bounding box center [380, 831] width 736 height 18
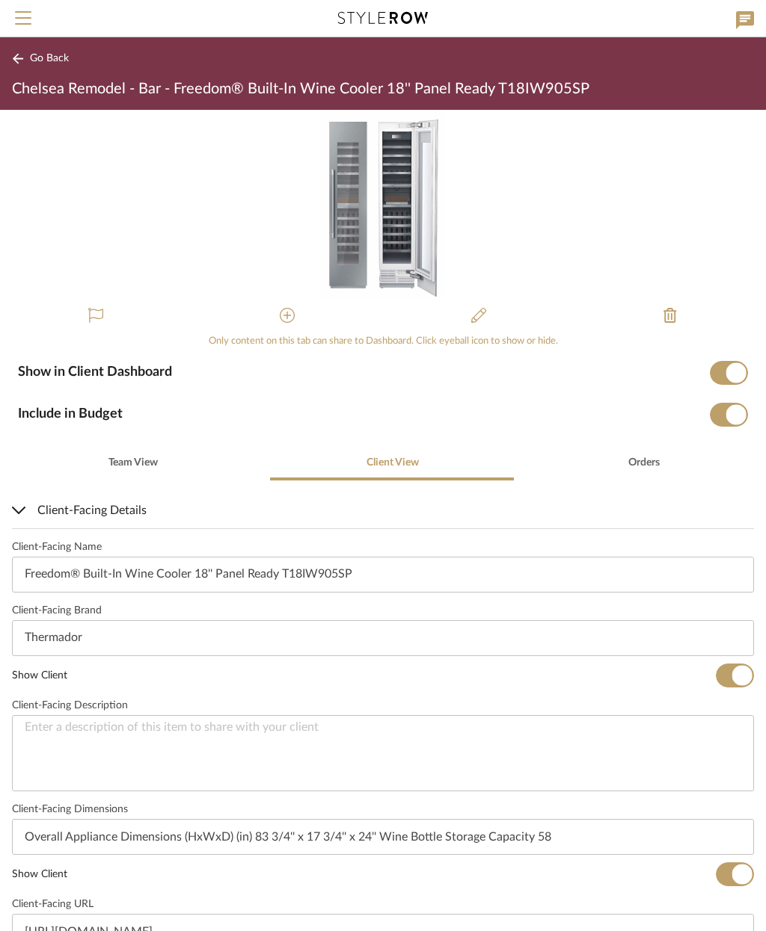
scroll to position [0, 0]
click at [134, 461] on span "Team View" at bounding box center [132, 463] width 49 height 10
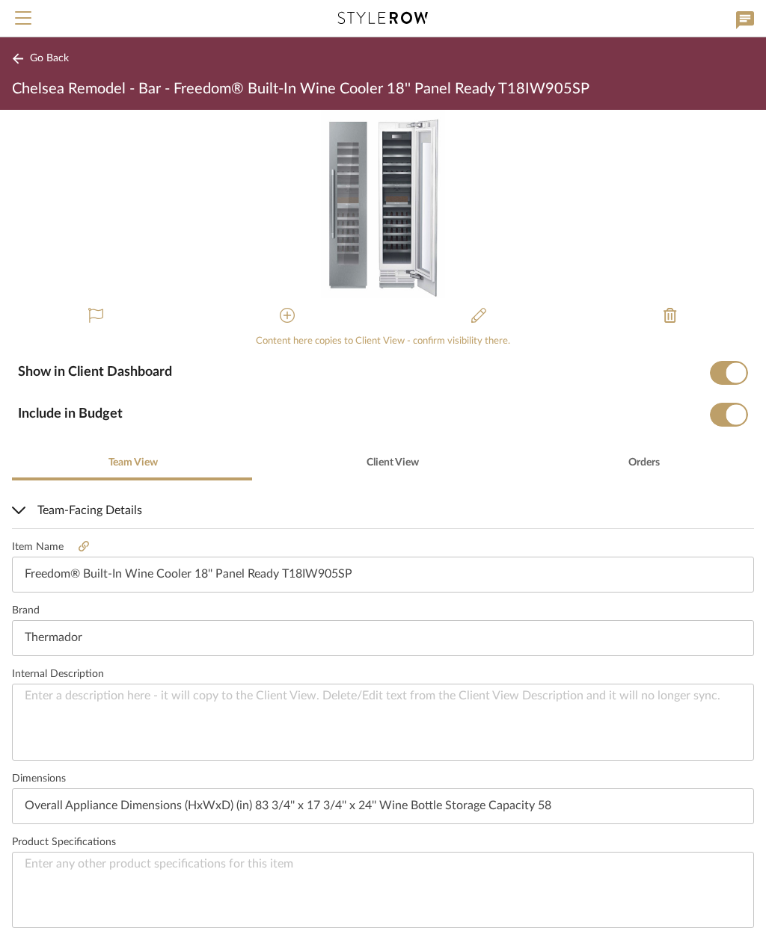
click at [45, 60] on span "Go Back" at bounding box center [49, 58] width 39 height 13
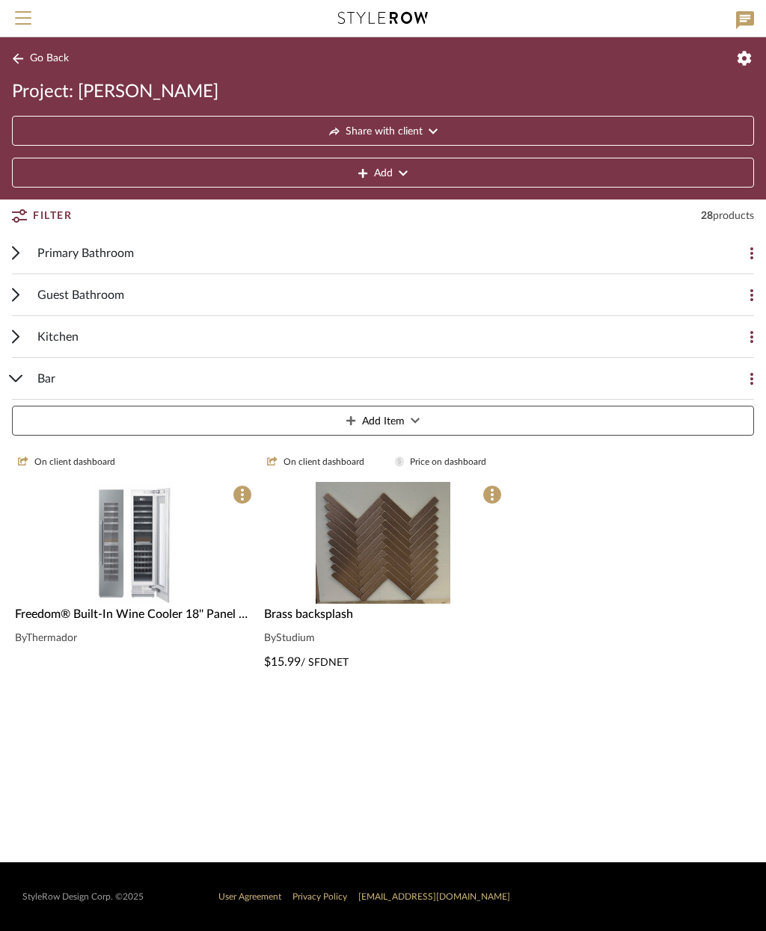
click at [241, 493] on icon at bounding box center [242, 495] width 3 height 12
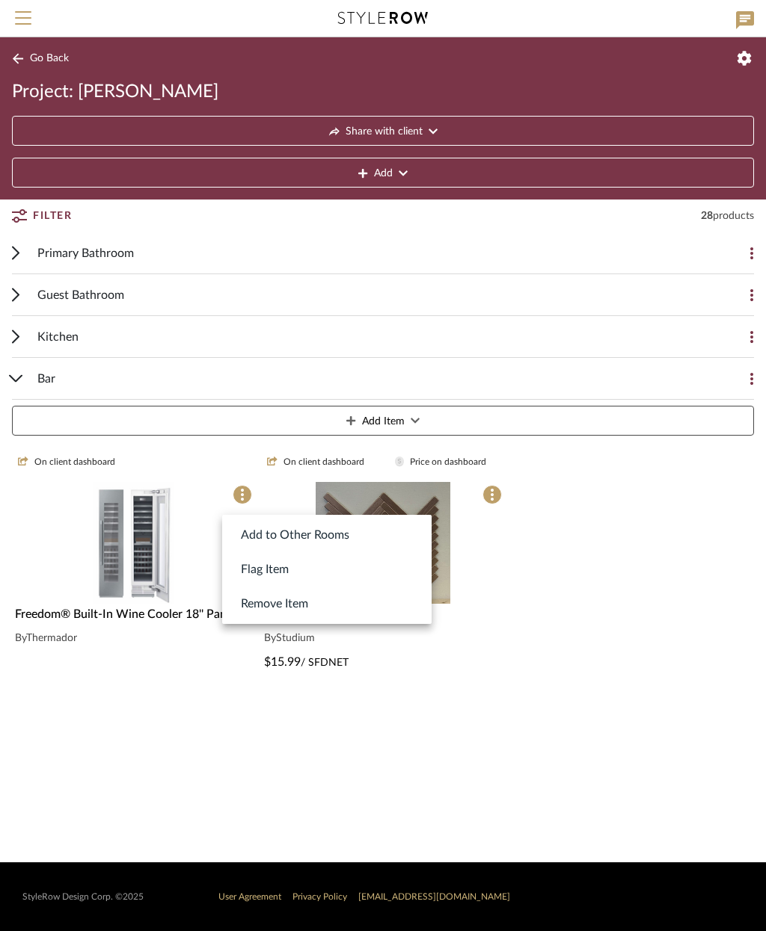
click at [138, 564] on div at bounding box center [383, 465] width 766 height 931
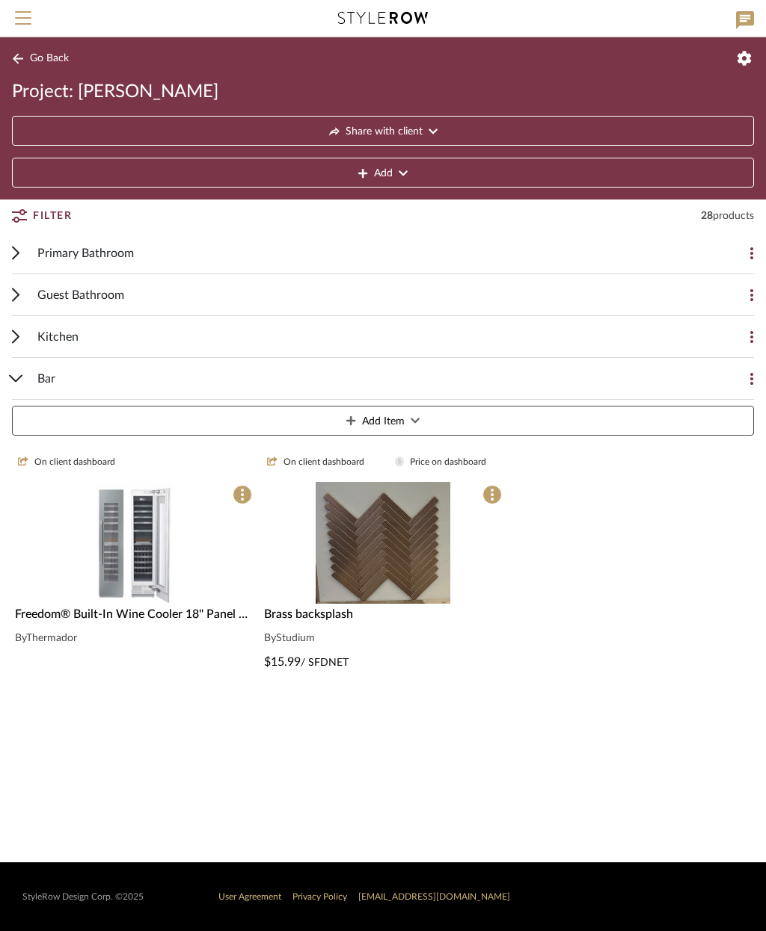
click at [141, 582] on img "0" at bounding box center [133, 543] width 81 height 122
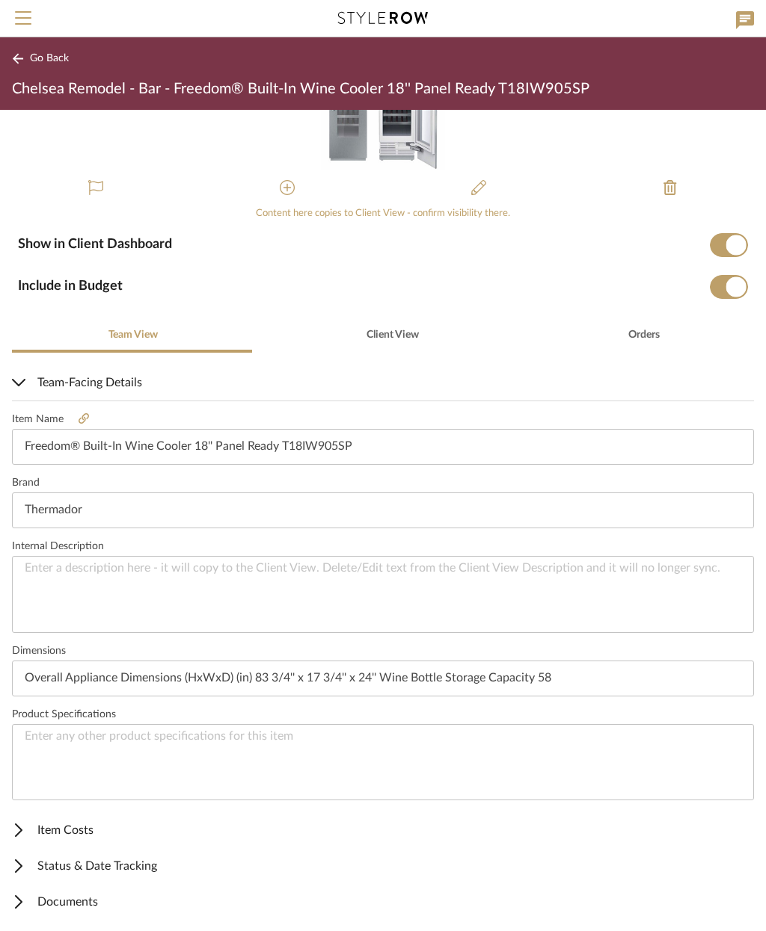
scroll to position [127, 0]
click at [99, 820] on mat-expansion-panel-header "Item Costs" at bounding box center [383, 831] width 766 height 36
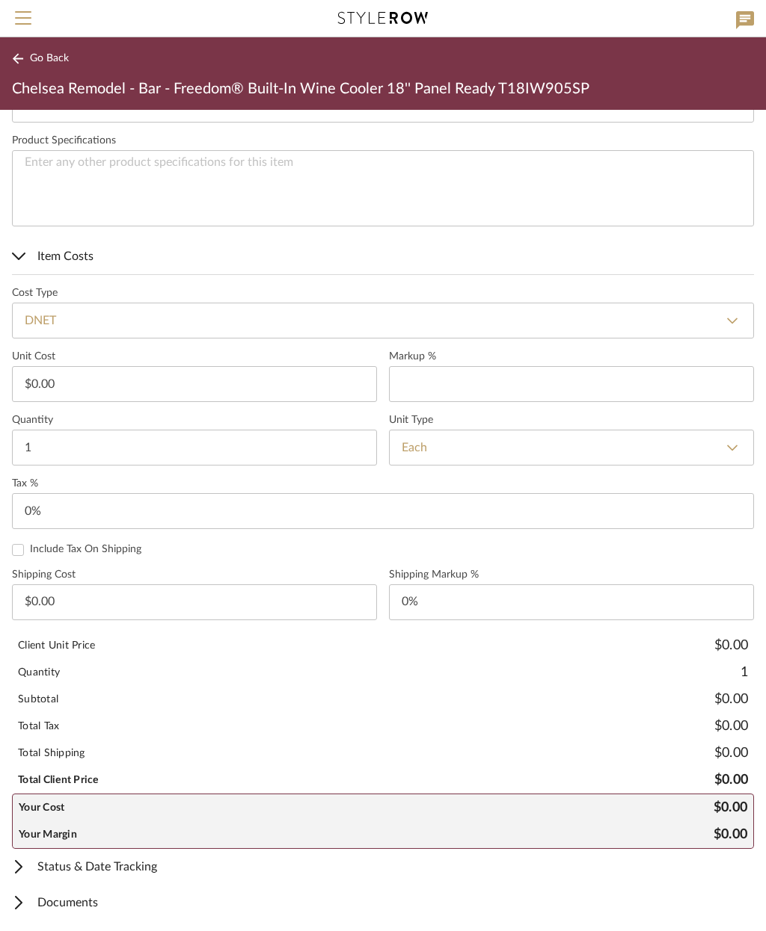
type input "30"
type input "0.00"
type input "0%"
type input "7099"
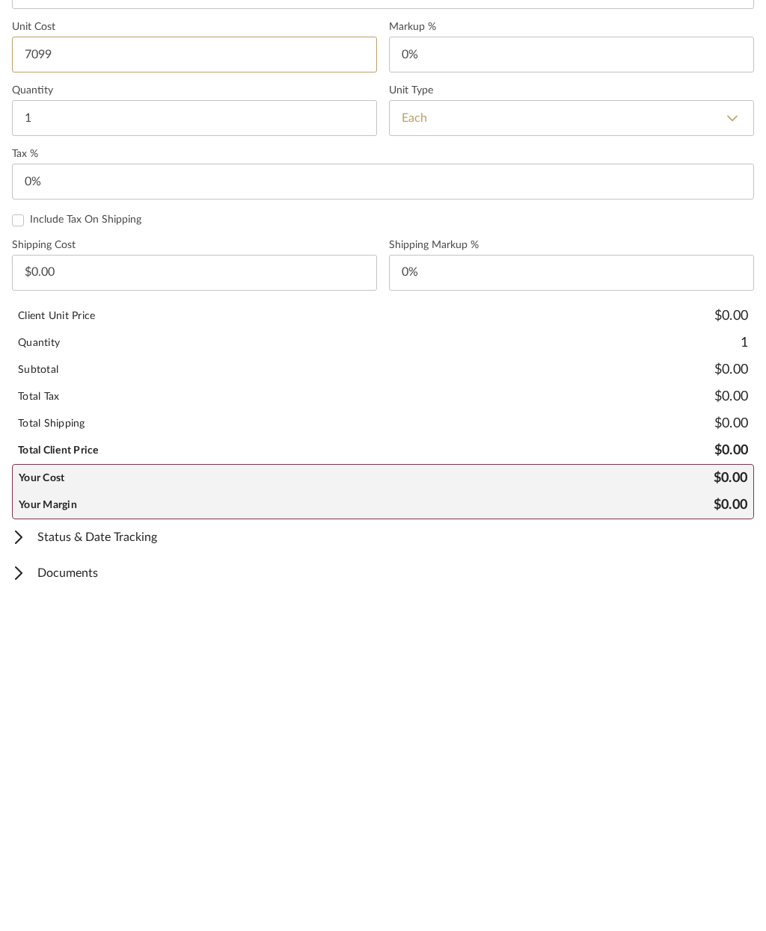
scroll to position [0, 0]
type input "0"
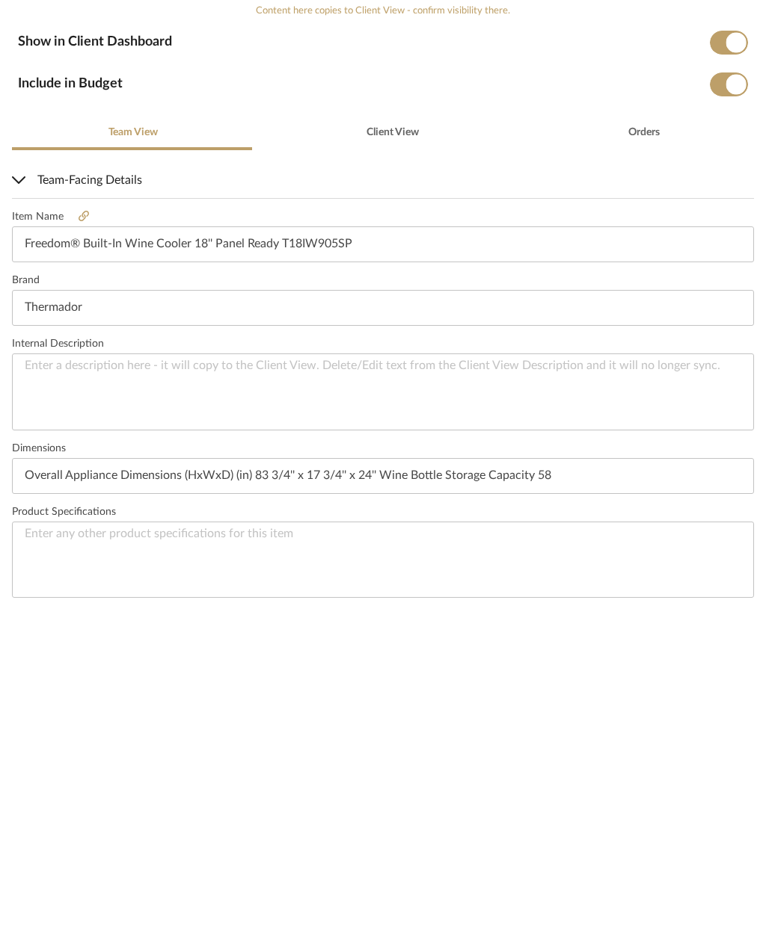
click at [99, 502] on span "Team-Facing Details" at bounding box center [380, 511] width 736 height 18
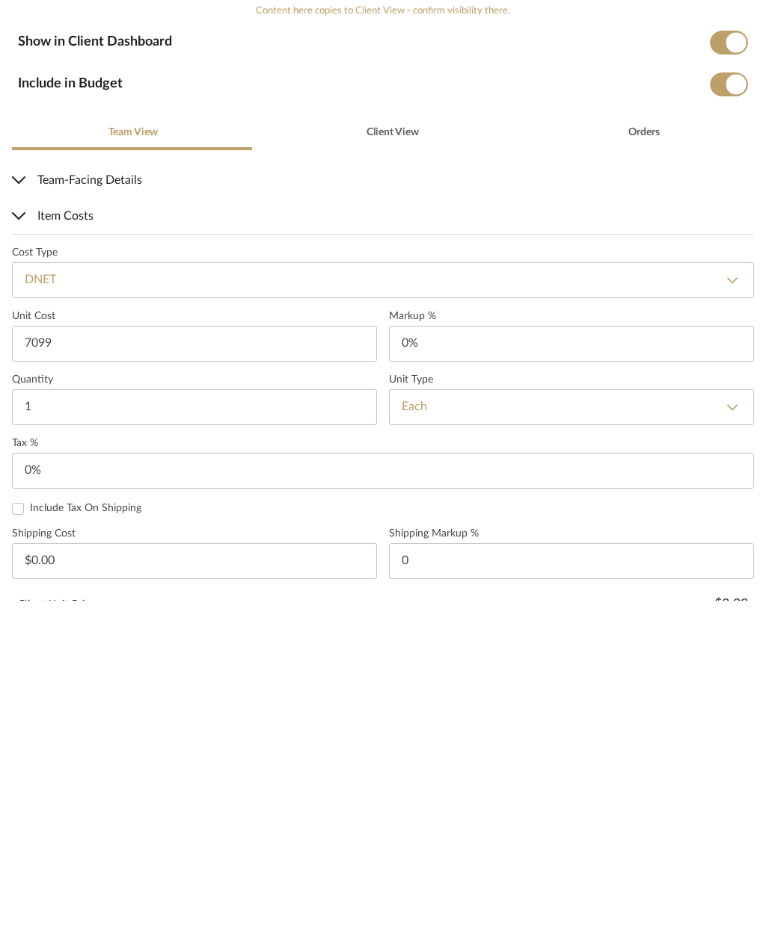
type input "$7,099.00"
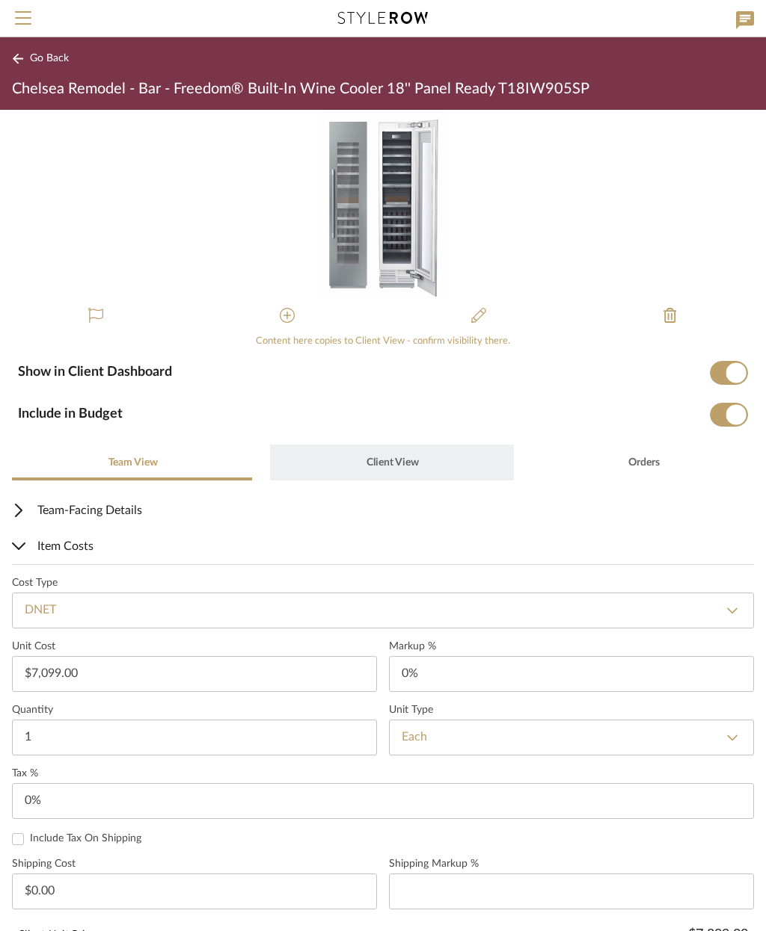
click at [388, 461] on span "Client View" at bounding box center [392, 463] width 52 height 10
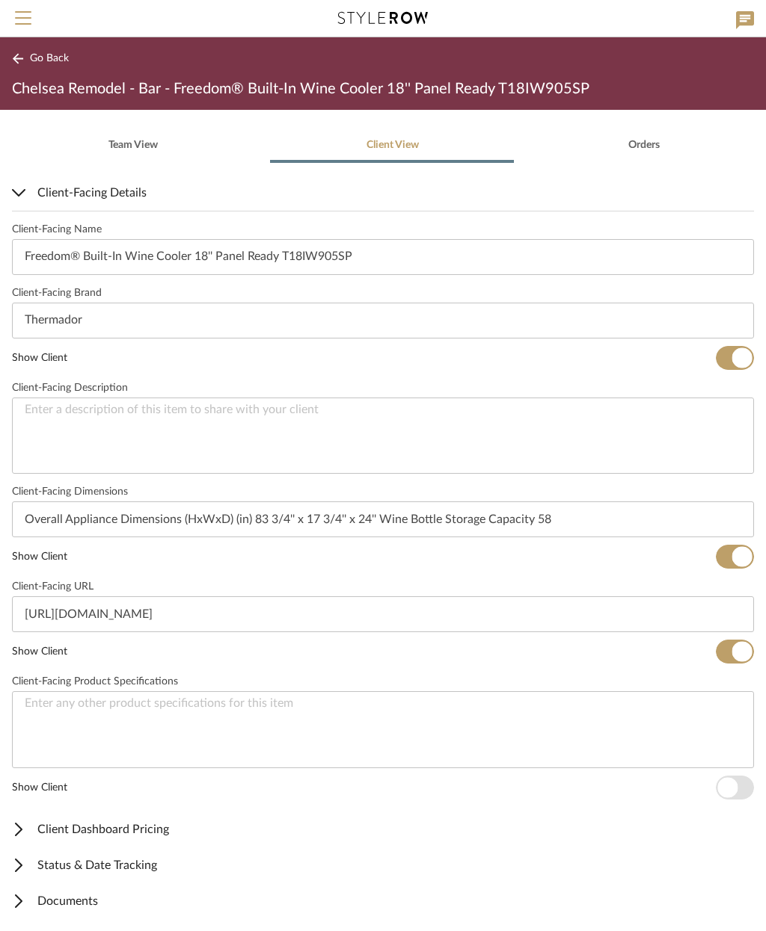
scroll to position [316, 0]
click at [117, 902] on span "Documents" at bounding box center [380, 903] width 736 height 18
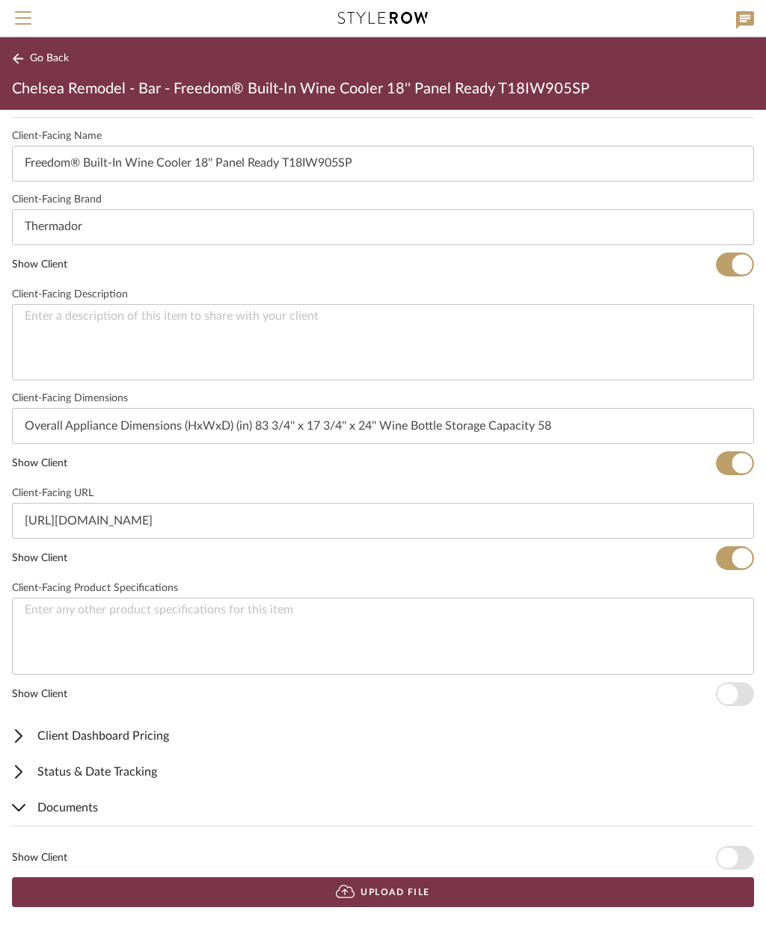
scroll to position [410, 0]
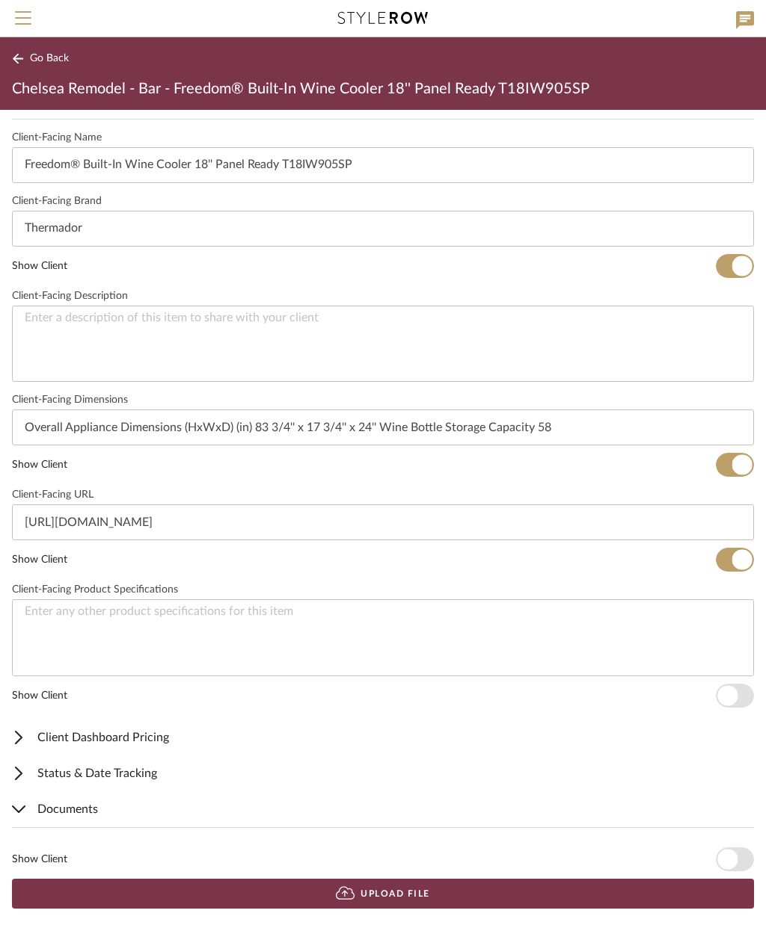
click at [735, 861] on span "button" at bounding box center [727, 860] width 20 height 20
click at [635, 894] on button "Upload File" at bounding box center [383, 894] width 742 height 30
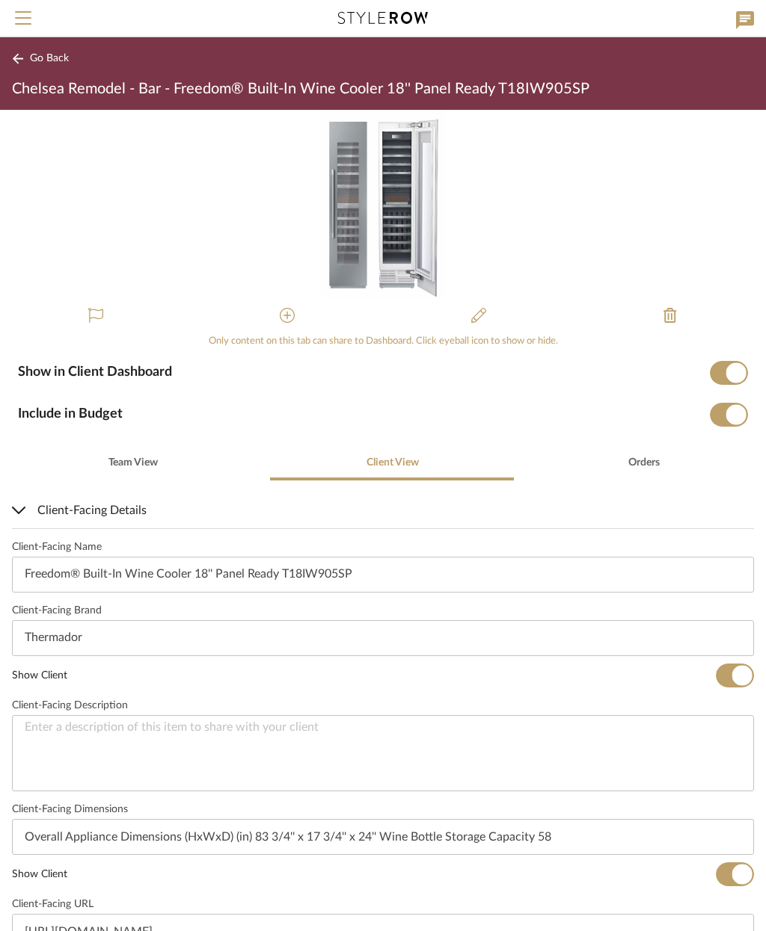
scroll to position [0, 0]
click at [46, 64] on span "Go Back" at bounding box center [49, 58] width 39 height 13
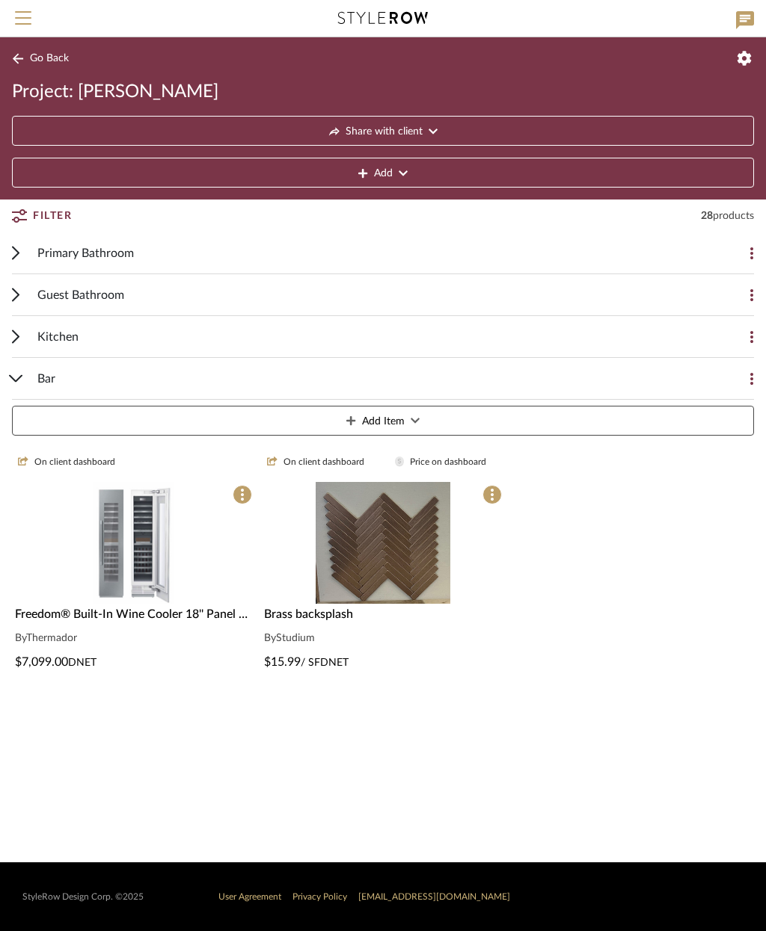
click at [461, 425] on button "Add Item" at bounding box center [383, 421] width 742 height 30
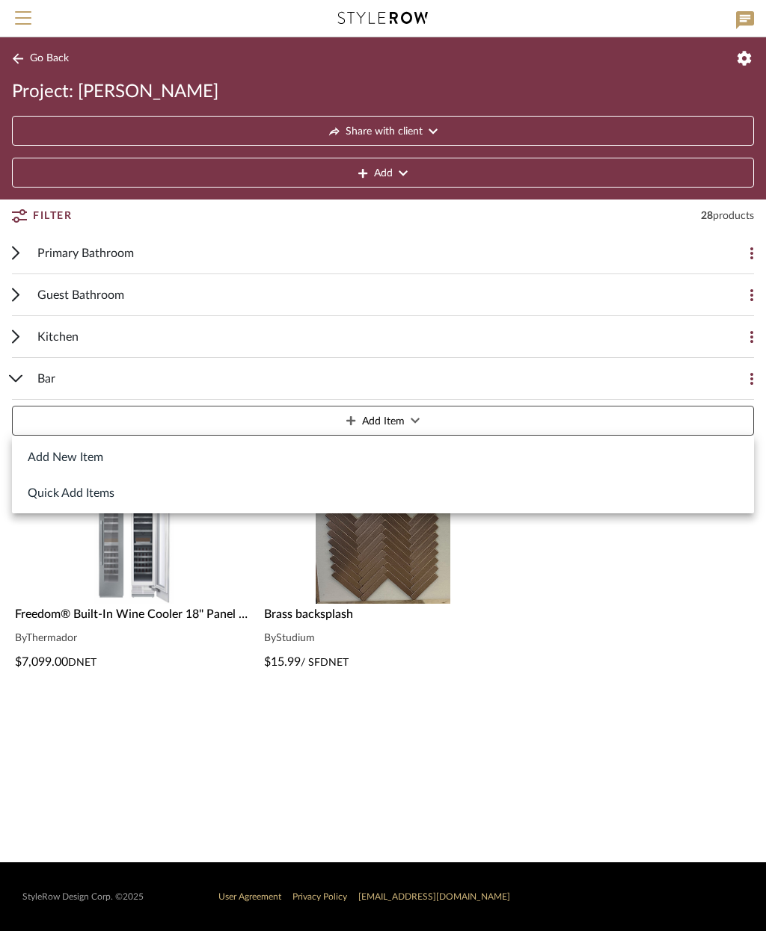
click at [628, 573] on div at bounding box center [383, 465] width 766 height 931
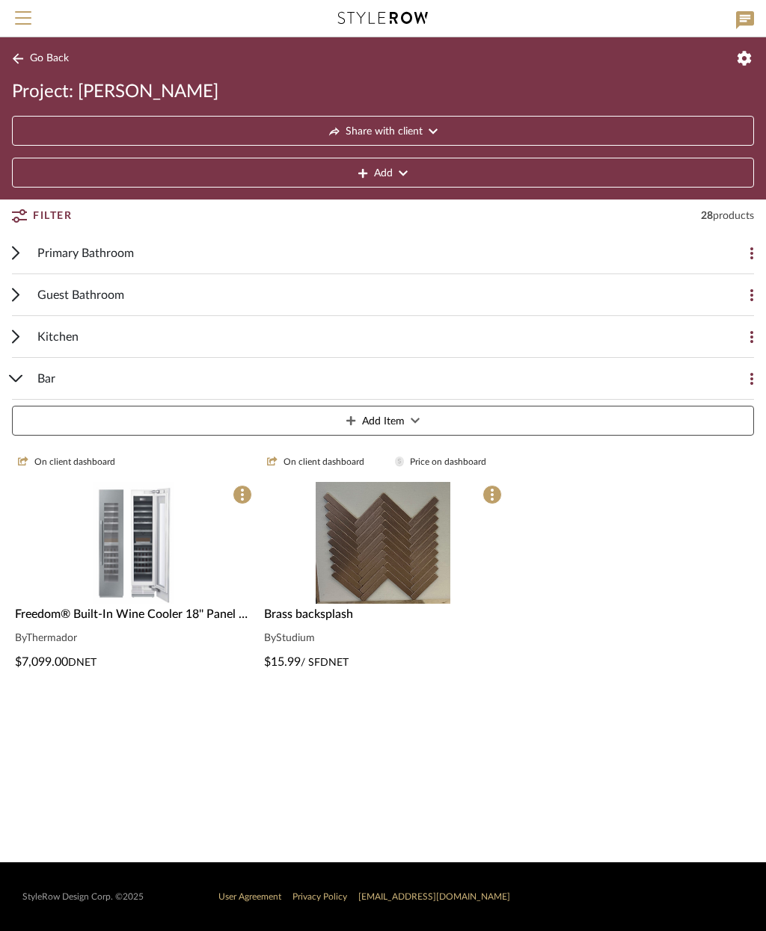
click at [90, 375] on div "Bar" at bounding box center [371, 378] width 668 height 41
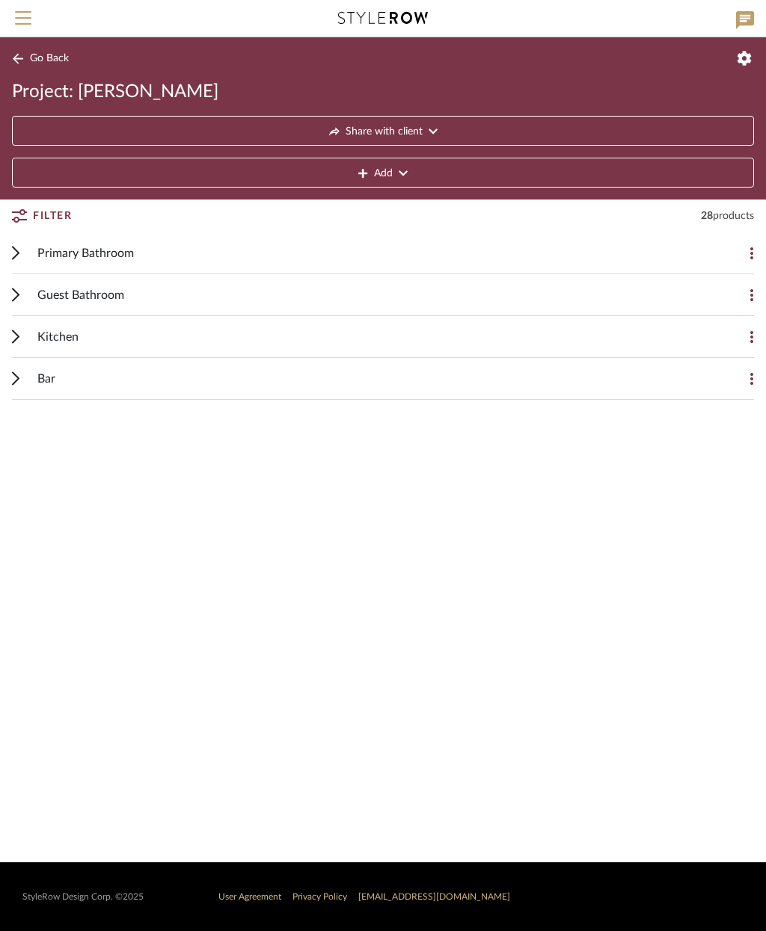
click at [493, 135] on button "Share with client" at bounding box center [383, 131] width 742 height 30
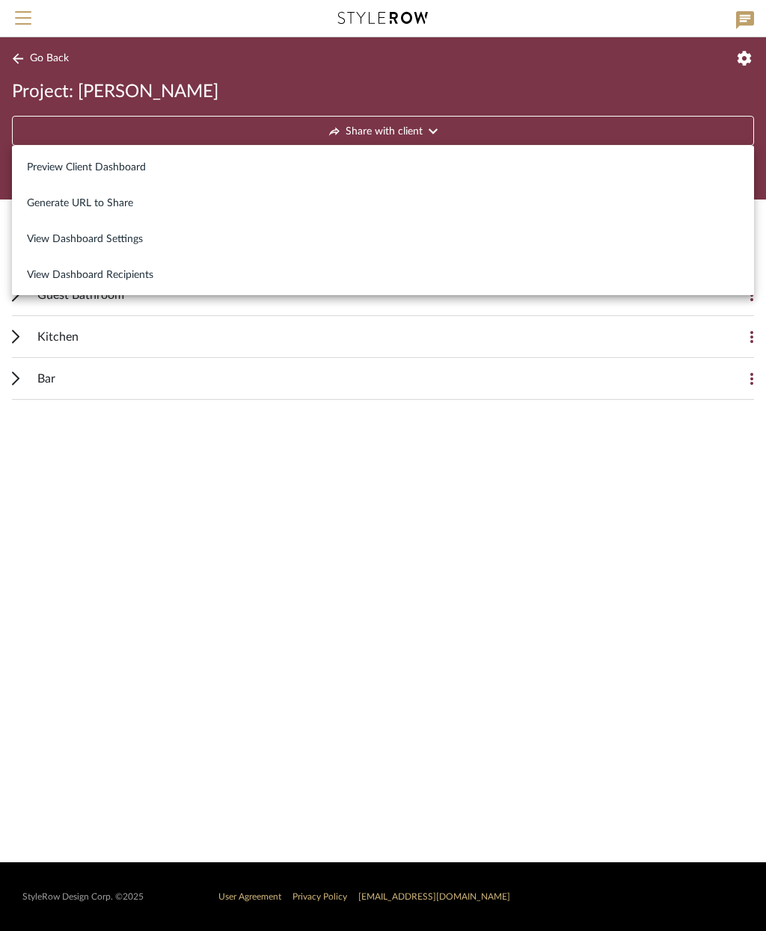
click at [121, 212] on button "Generate URL to Share" at bounding box center [383, 203] width 742 height 36
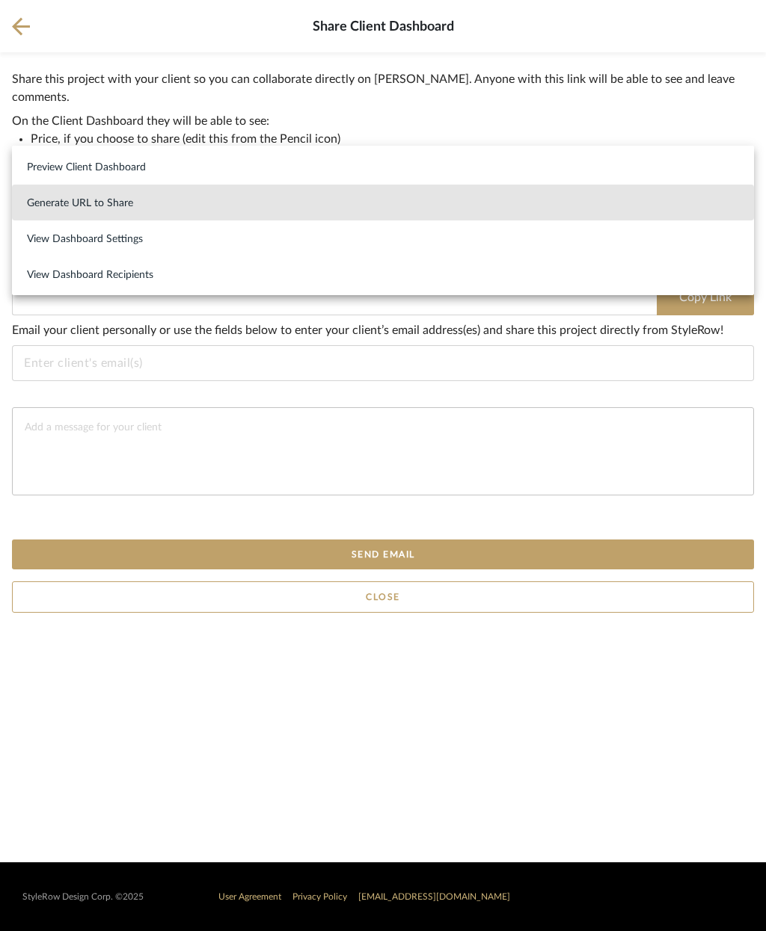
type input "[URL][DOMAIN_NAME]"
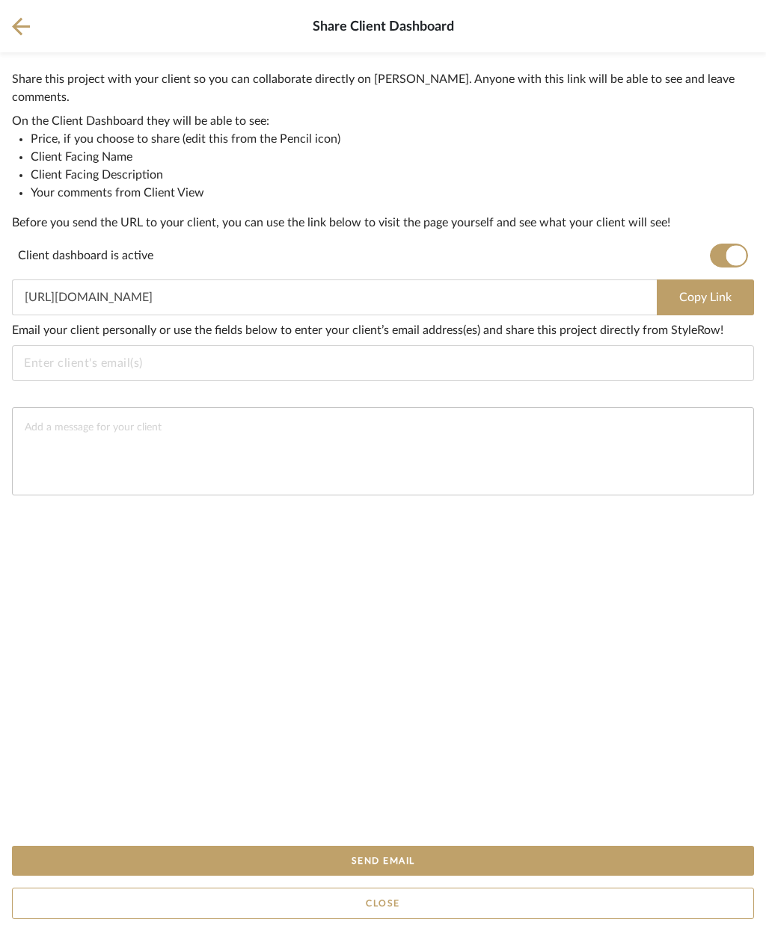
click at [61, 368] on input "Email selection" at bounding box center [380, 363] width 712 height 18
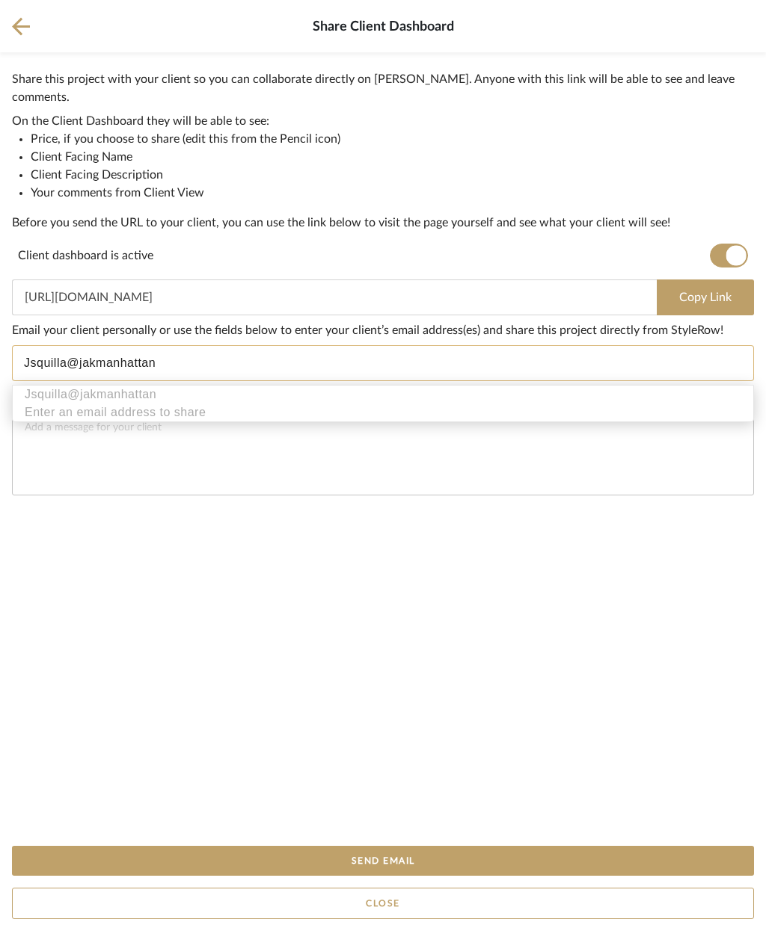
click at [48, 405] on div "Jsquilla@jakmanhattan Enter an email address to share" at bounding box center [383, 403] width 742 height 37
click at [187, 369] on input "Jsquilla@jakmanhattan" at bounding box center [380, 363] width 712 height 18
type input "[EMAIL_ADDRESS]"
click at [146, 374] on mat-icon "clear" at bounding box center [150, 369] width 25 height 13
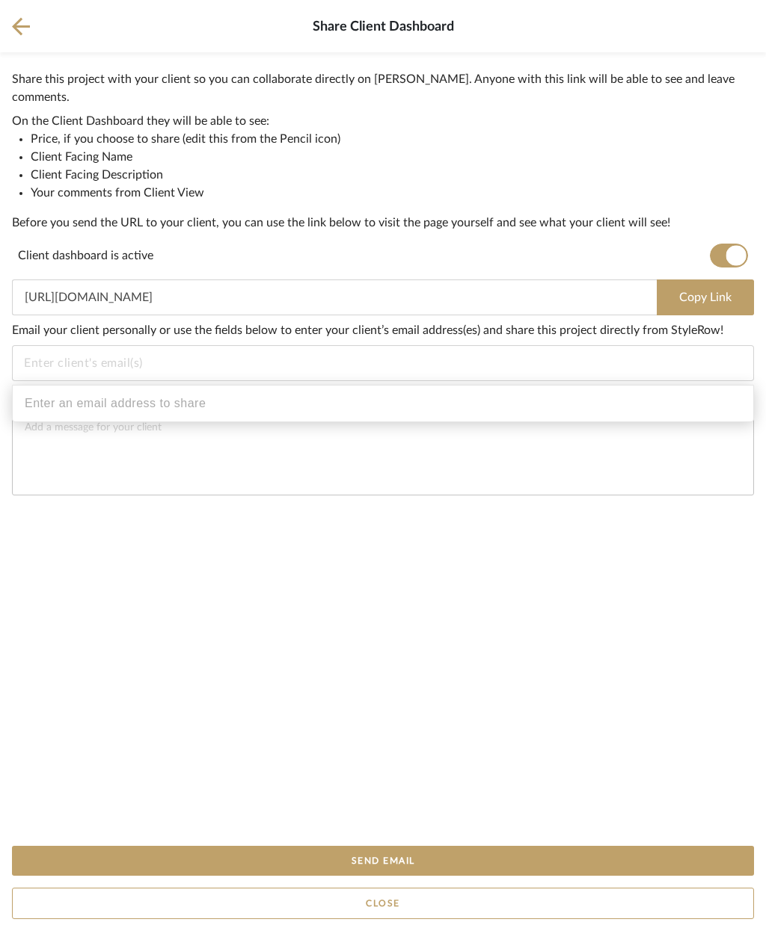
click at [51, 372] on input "Email selection" at bounding box center [380, 363] width 712 height 18
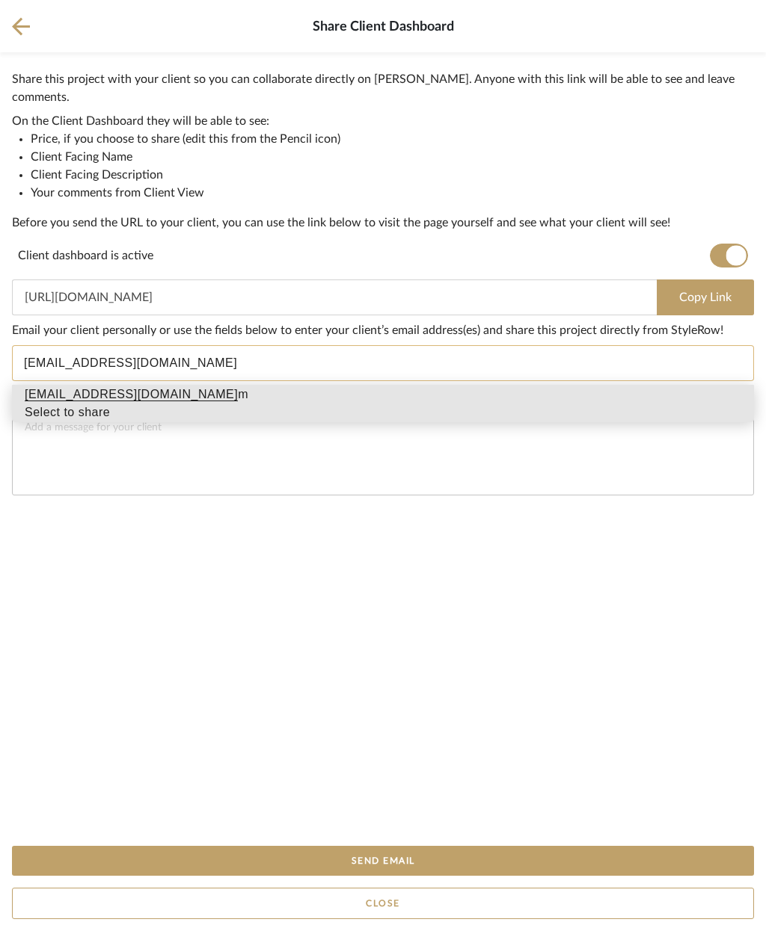
type input "[EMAIL_ADDRESS][DOMAIN_NAME]"
click at [51, 397] on div "[EMAIL_ADDRESS][DOMAIN_NAME] m" at bounding box center [137, 395] width 224 height 18
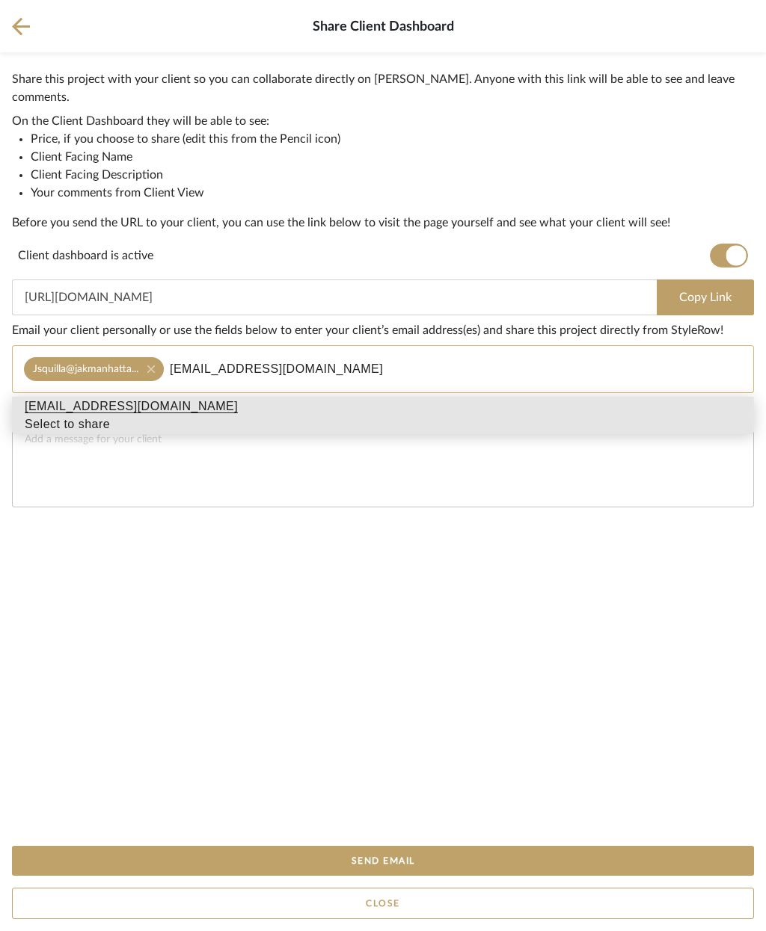
type input "[EMAIL_ADDRESS][DOMAIN_NAME]"
click at [116, 416] on div "Select to share" at bounding box center [131, 425] width 213 height 18
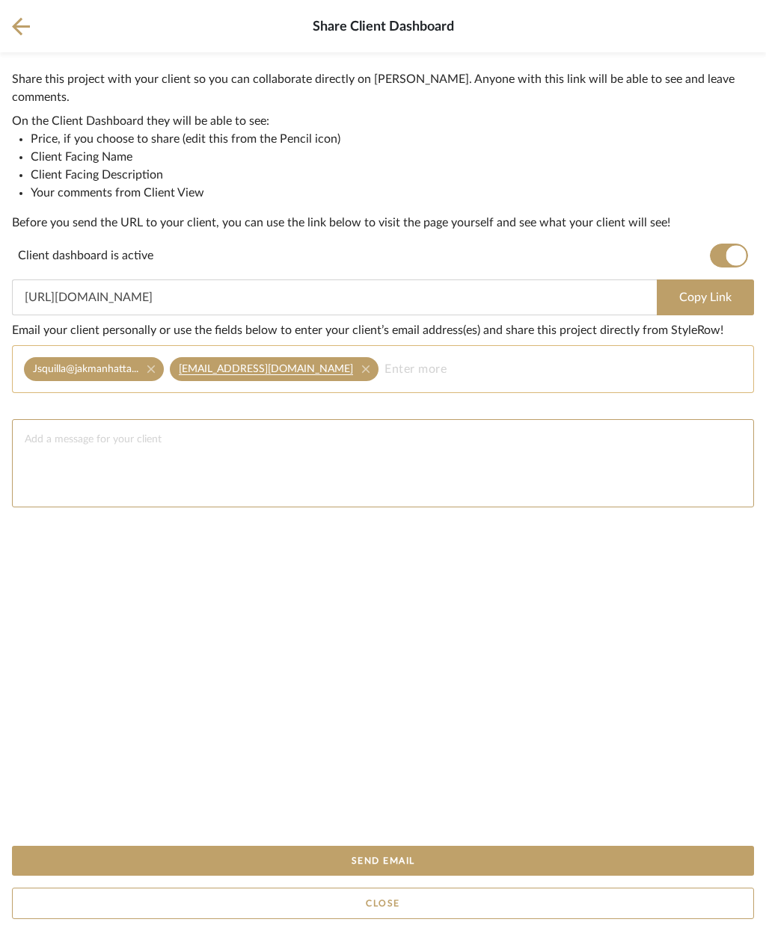
click at [399, 452] on textarea at bounding box center [383, 463] width 742 height 88
type textarea "Please see attached specs and pricing for items we’ve reviewed."
click at [715, 299] on button "Copy Link" at bounding box center [704, 298] width 97 height 36
click at [570, 860] on button "Send Email" at bounding box center [383, 861] width 742 height 30
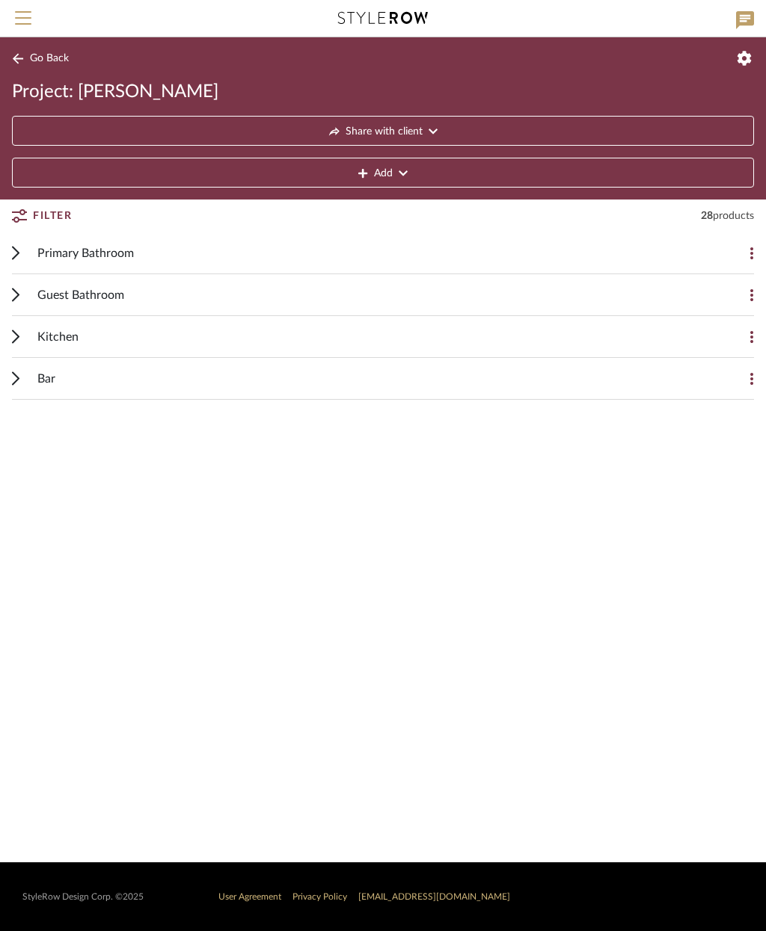
click at [419, 131] on span "Share with client" at bounding box center [383, 132] width 77 height 30
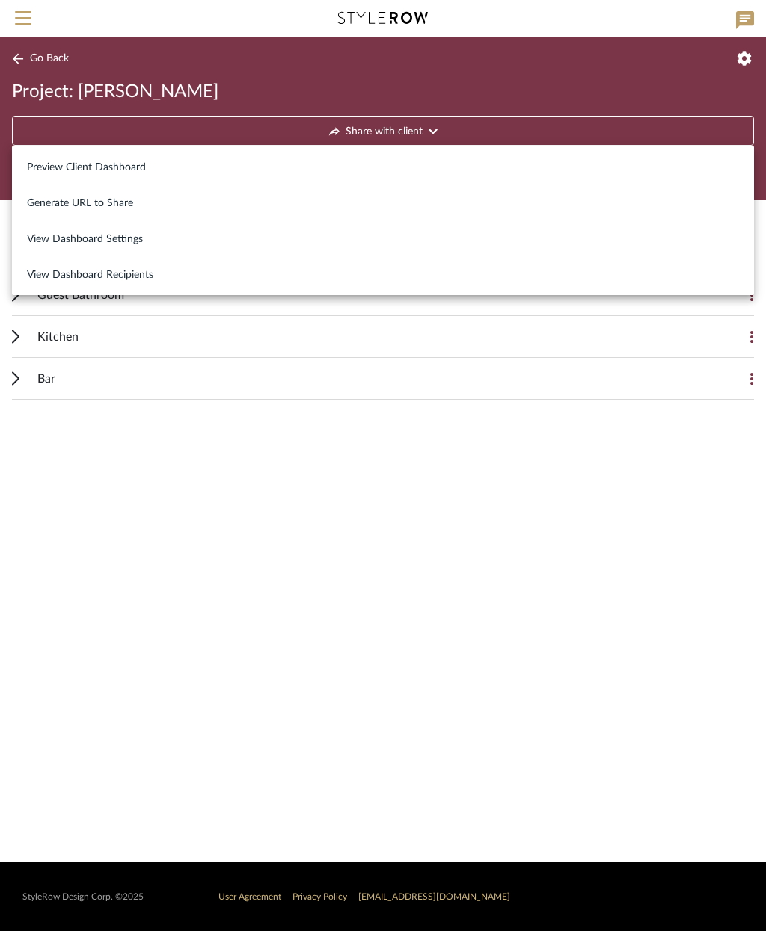
click at [141, 167] on span "Preview Client Dashboard" at bounding box center [86, 167] width 119 height 13
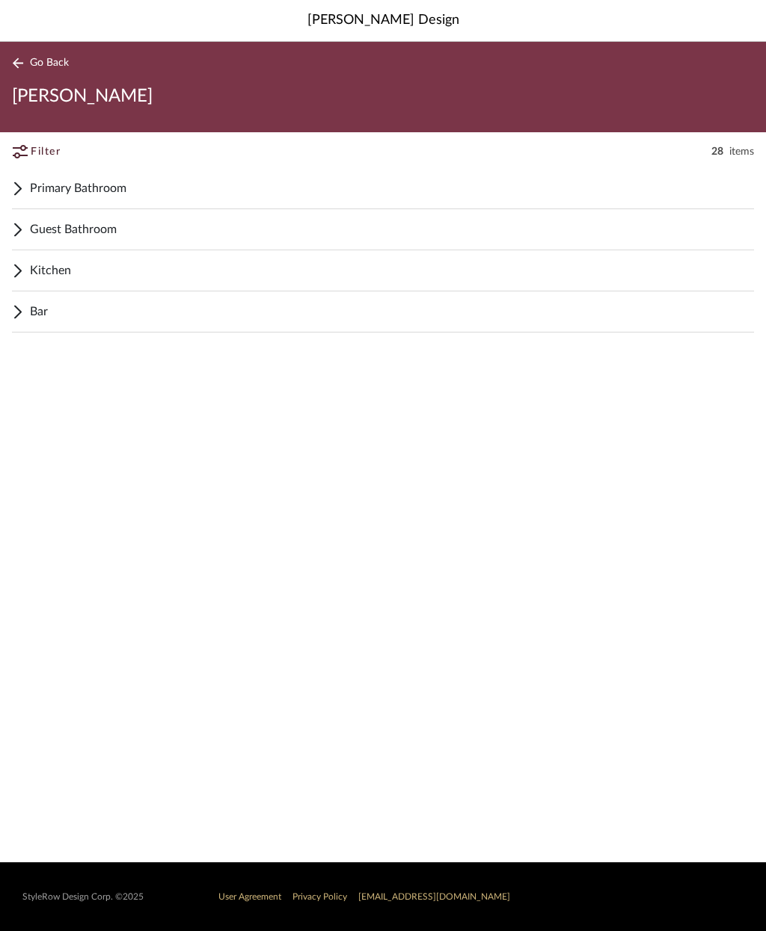
click at [61, 66] on span "Go Back" at bounding box center [49, 63] width 39 height 13
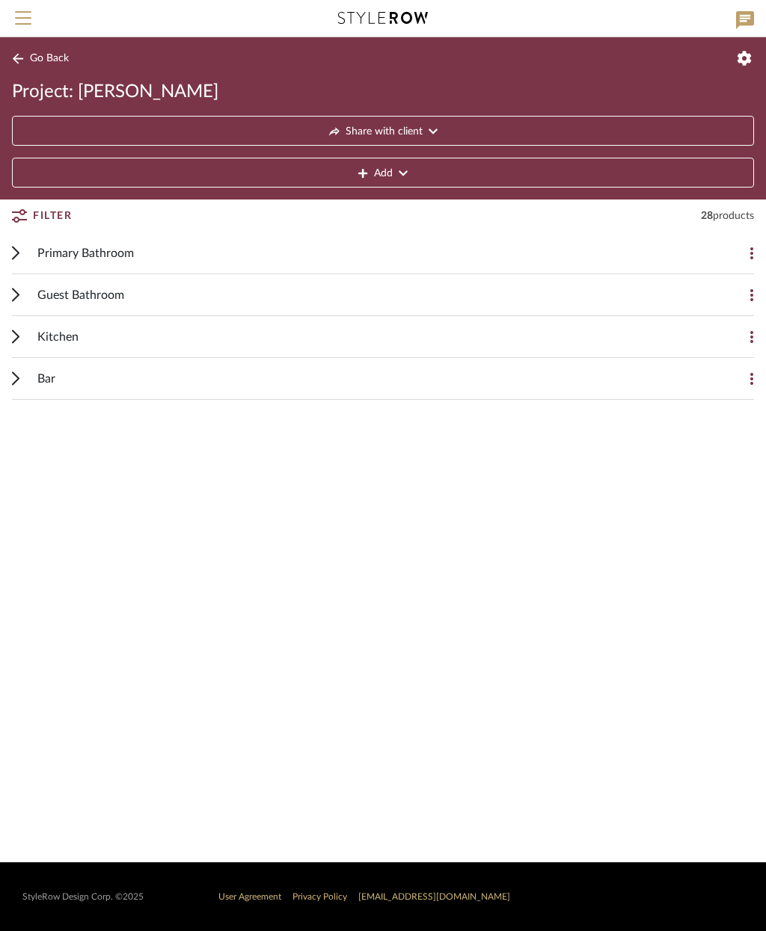
click at [46, 53] on span "Go Back" at bounding box center [49, 58] width 39 height 13
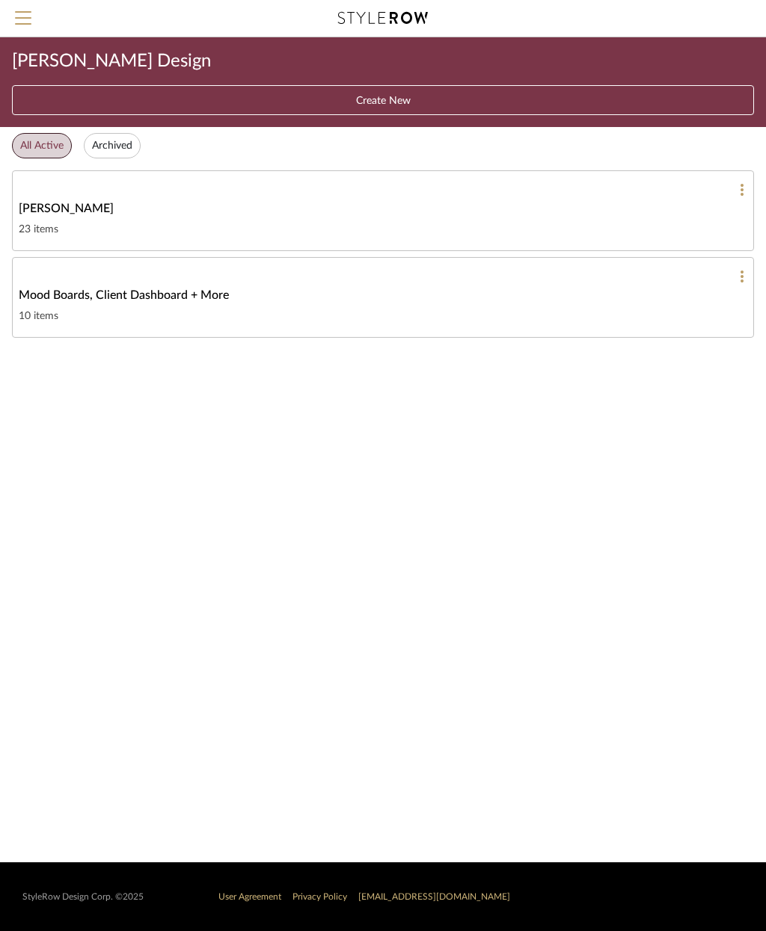
click at [578, 212] on div "[PERSON_NAME]" at bounding box center [383, 209] width 728 height 18
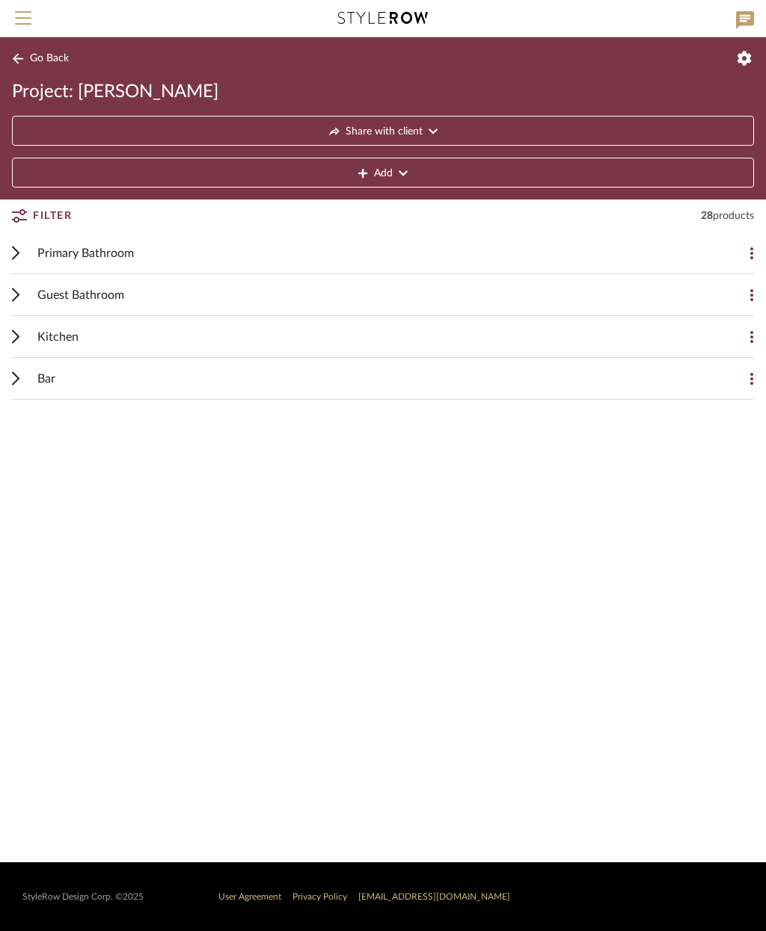
click at [511, 246] on div "Primary Bathroom" at bounding box center [371, 252] width 668 height 41
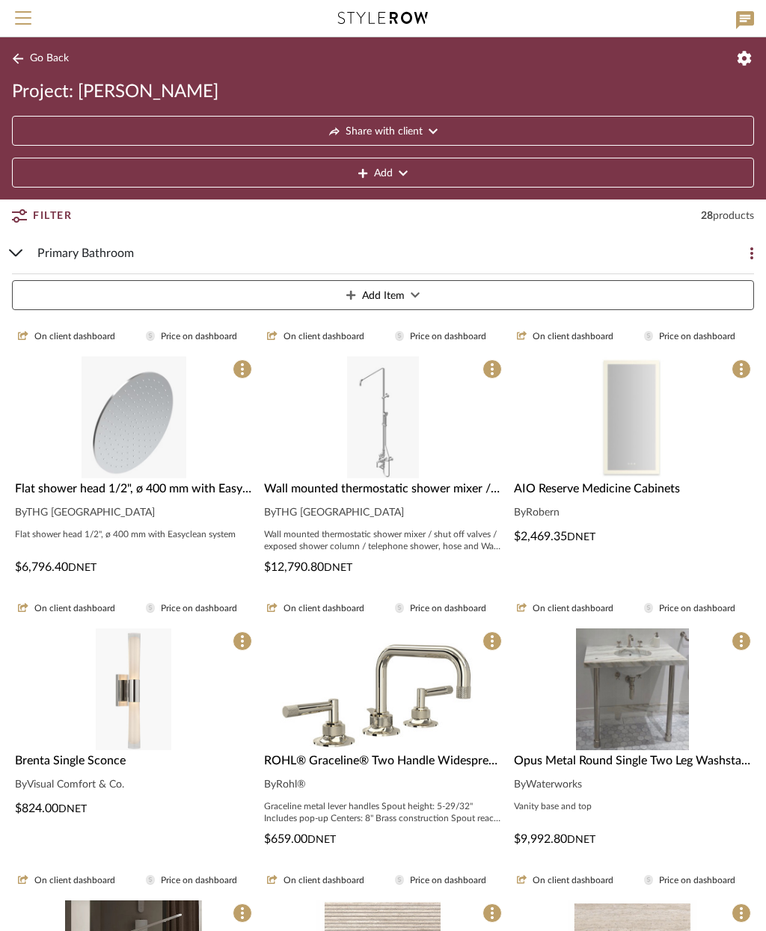
click at [452, 270] on div "Primary Bathroom" at bounding box center [371, 252] width 668 height 41
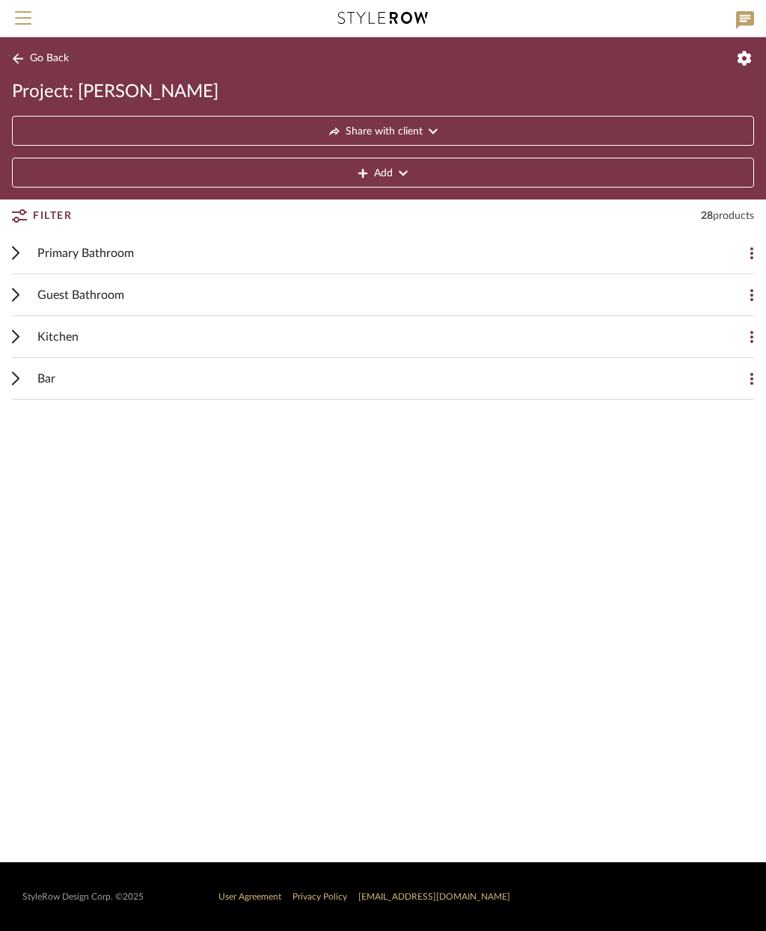
click at [430, 297] on div "Guest Bathroom" at bounding box center [371, 294] width 668 height 41
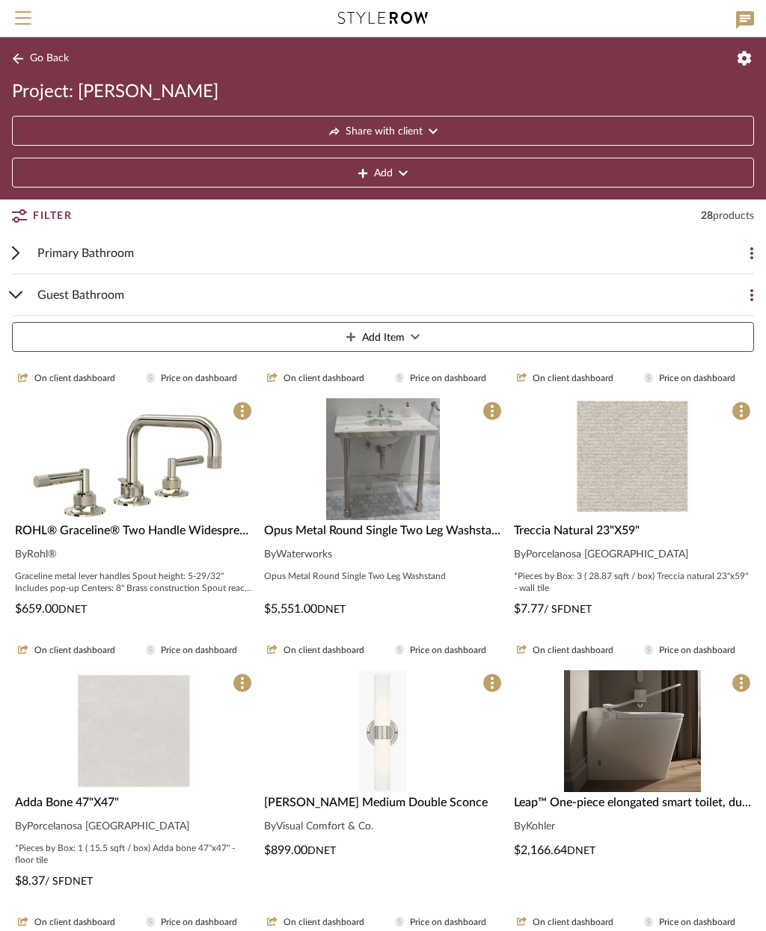
click at [442, 251] on div "Primary Bathroom" at bounding box center [371, 252] width 668 height 41
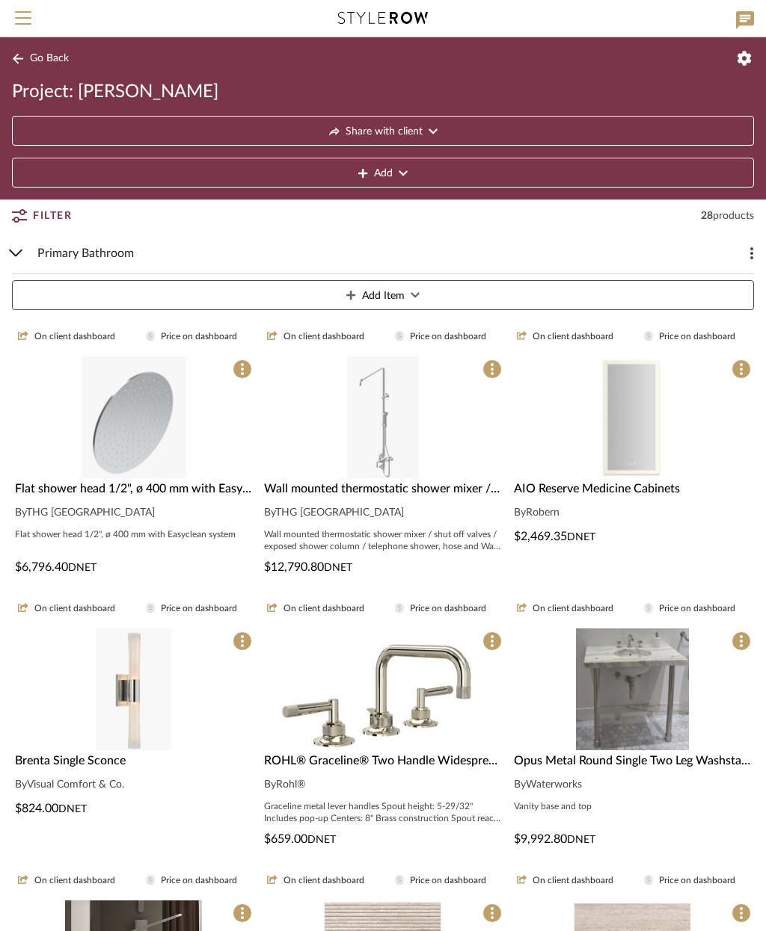
click at [368, 250] on div "Primary Bathroom" at bounding box center [371, 252] width 668 height 41
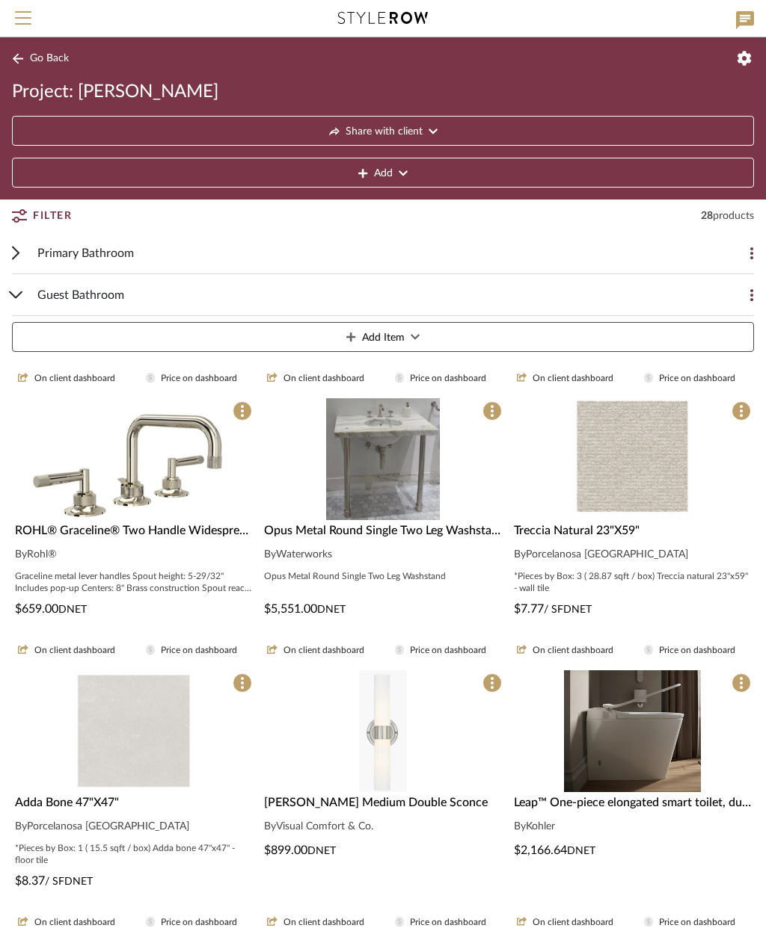
click at [259, 291] on div "Guest Bathroom" at bounding box center [371, 294] width 668 height 41
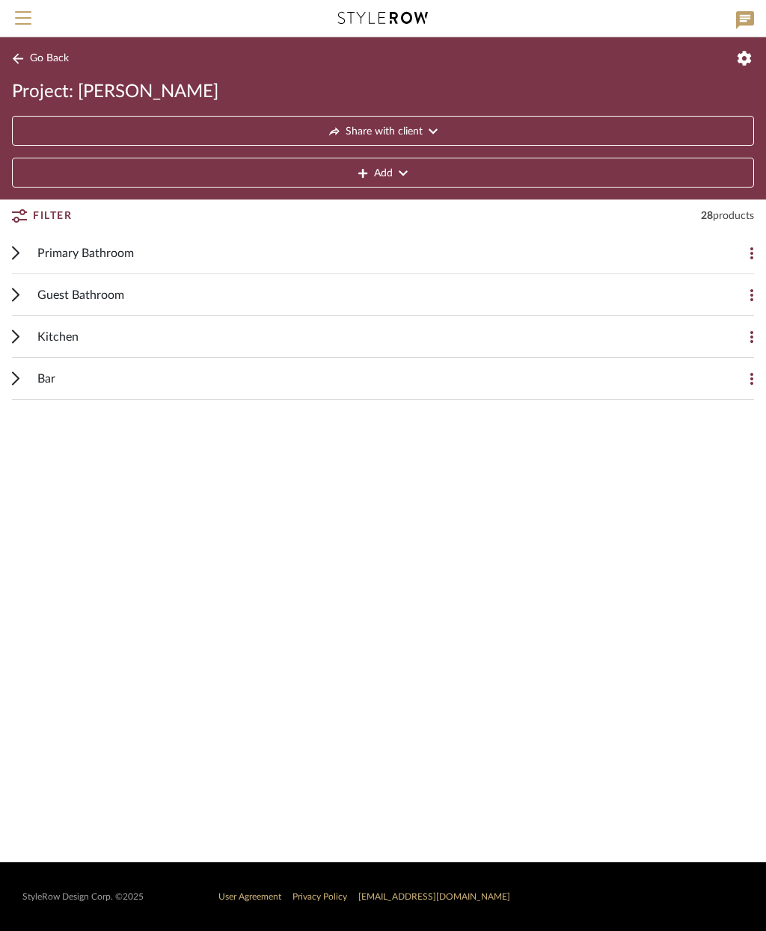
click at [413, 128] on span "Share with client" at bounding box center [383, 132] width 77 height 30
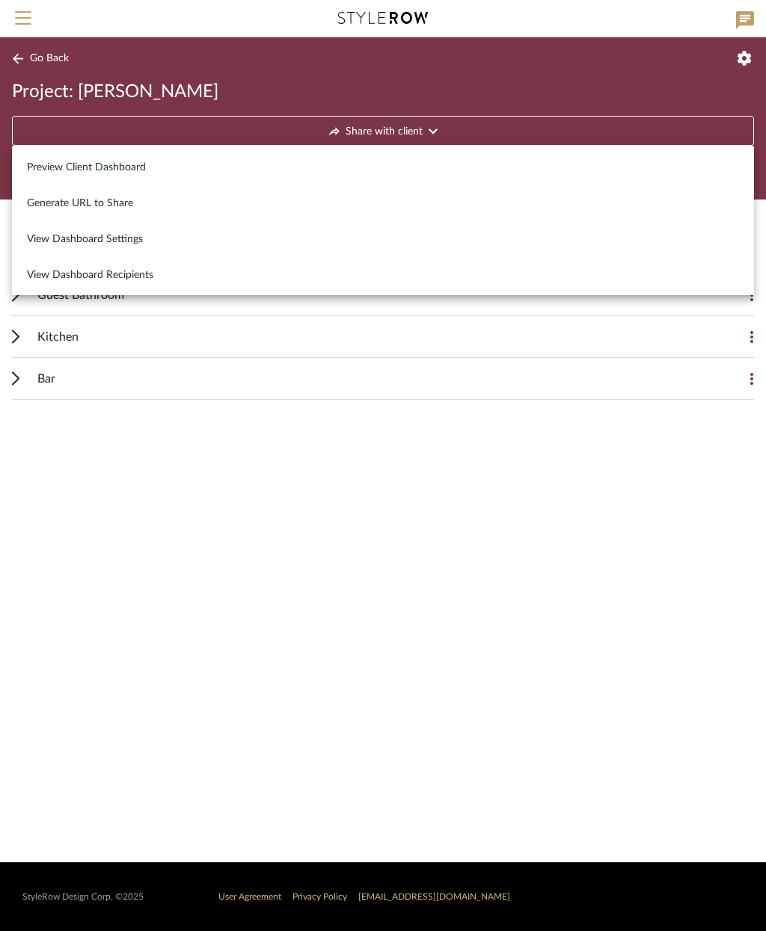
click at [127, 277] on span "View Dashboard Recipients" at bounding box center [383, 275] width 712 height 13
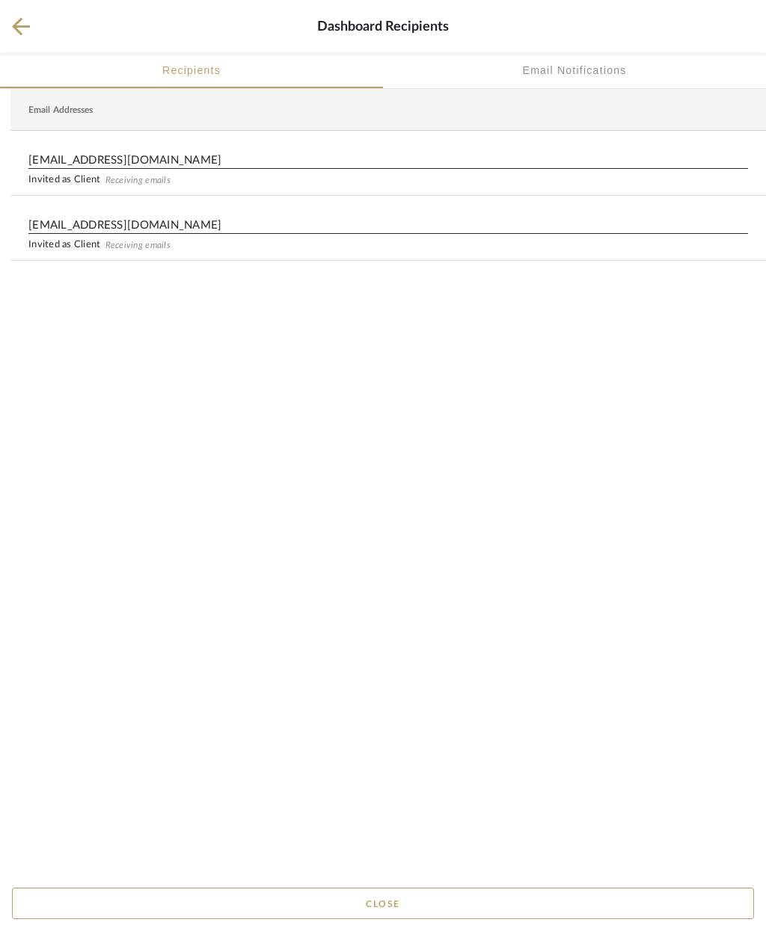
click at [26, 26] on icon at bounding box center [21, 26] width 18 height 19
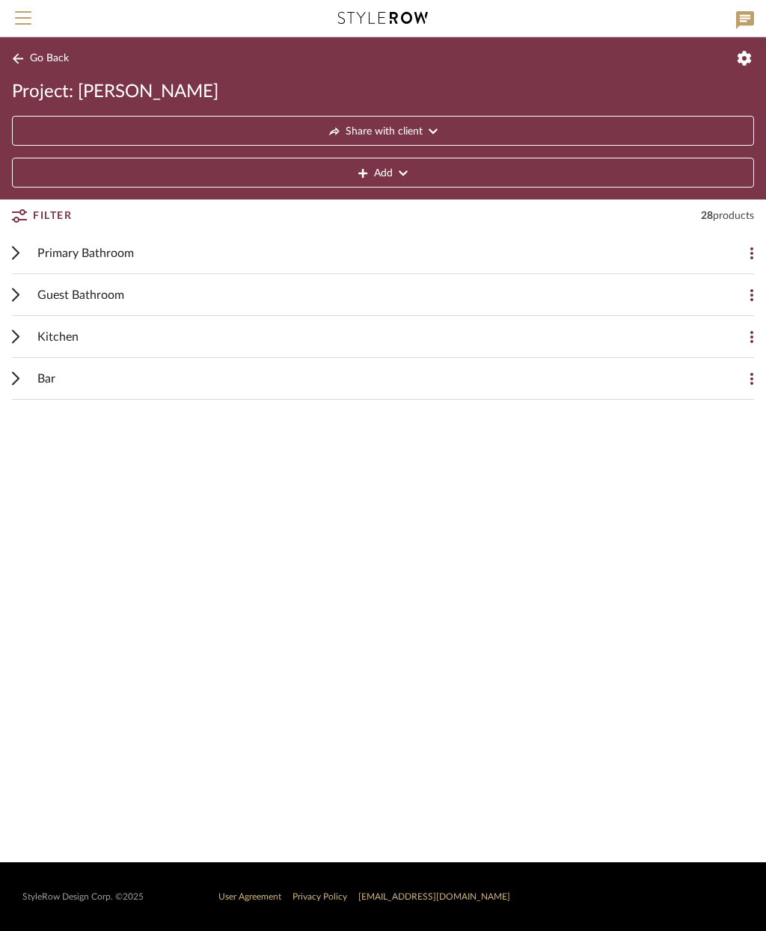
click at [463, 123] on button "Share with client" at bounding box center [383, 131] width 742 height 30
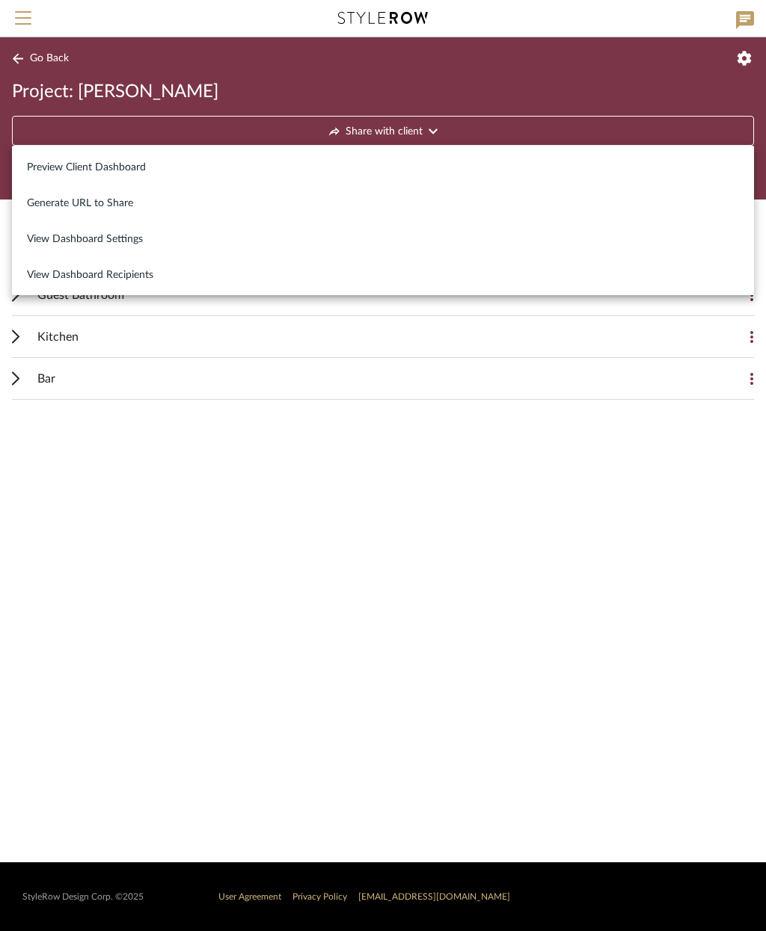
click at [105, 236] on span "View Dashboard Settings" at bounding box center [383, 239] width 712 height 13
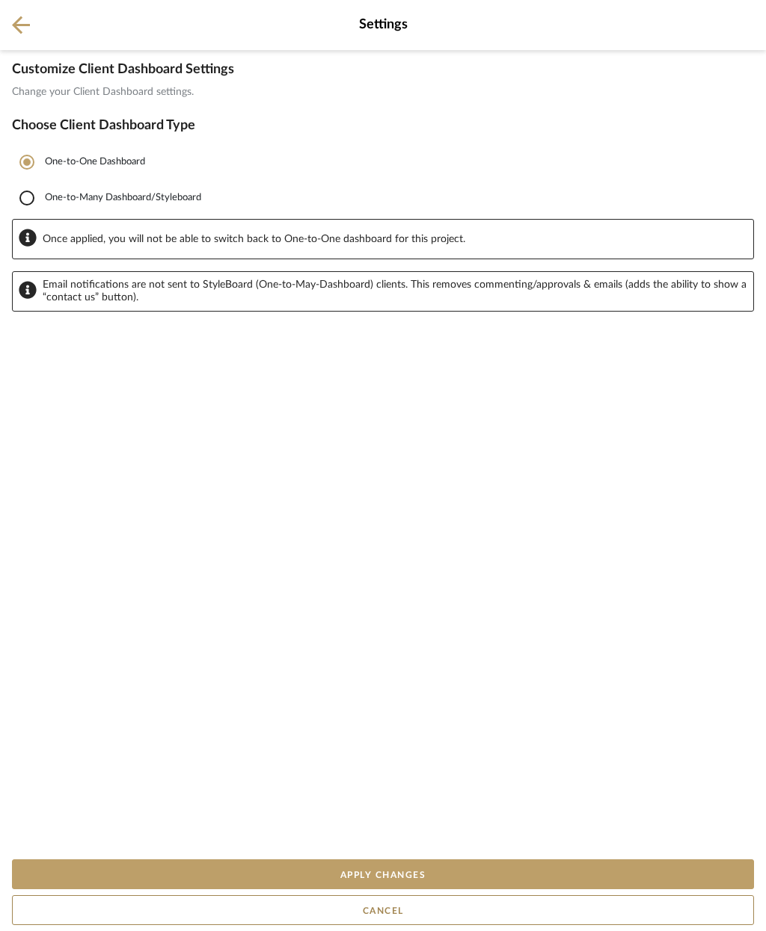
click at [25, 195] on input "One-to-Many Dashboard/Styleboard" at bounding box center [27, 198] width 30 height 30
radio input "true"
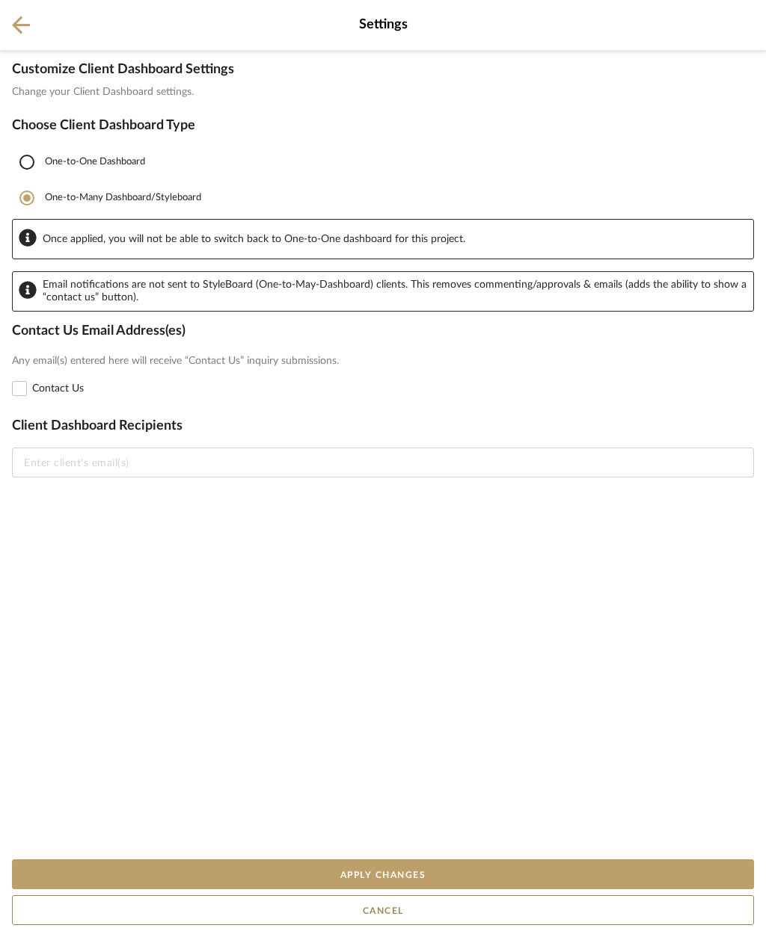
click at [26, 159] on input "One-to-One Dashboard" at bounding box center [27, 162] width 30 height 30
radio input "true"
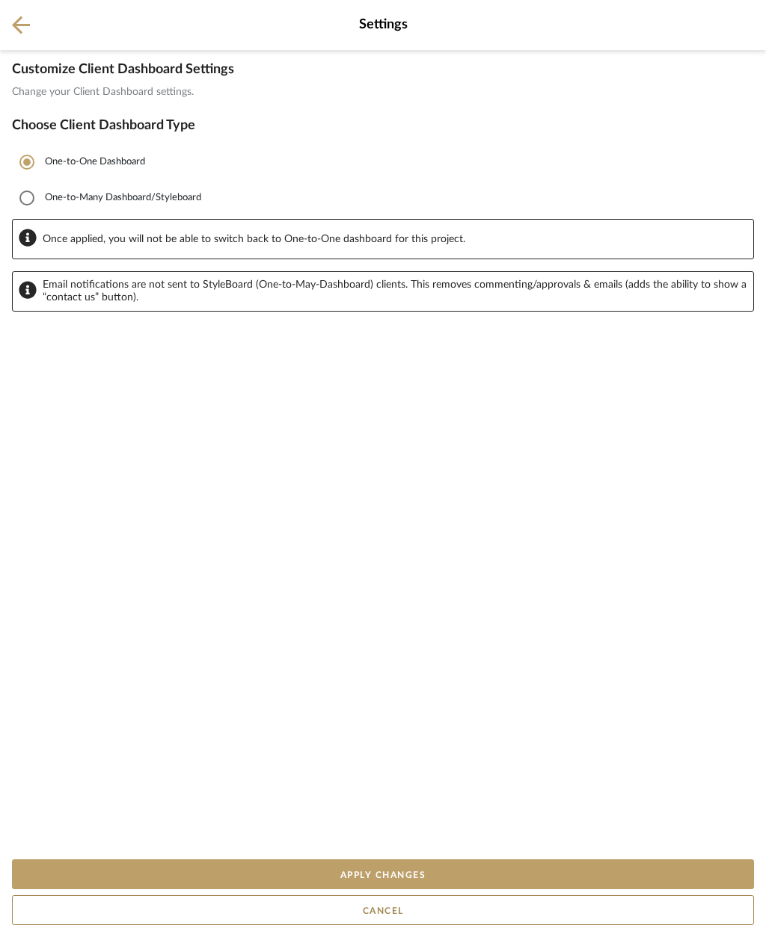
click at [483, 875] on button "Apply Changes" at bounding box center [383, 875] width 742 height 30
click at [476, 869] on button "Apply Changes" at bounding box center [383, 875] width 742 height 30
click at [414, 872] on button "Apply Changes" at bounding box center [383, 875] width 742 height 30
click at [23, 22] on icon at bounding box center [21, 25] width 18 height 19
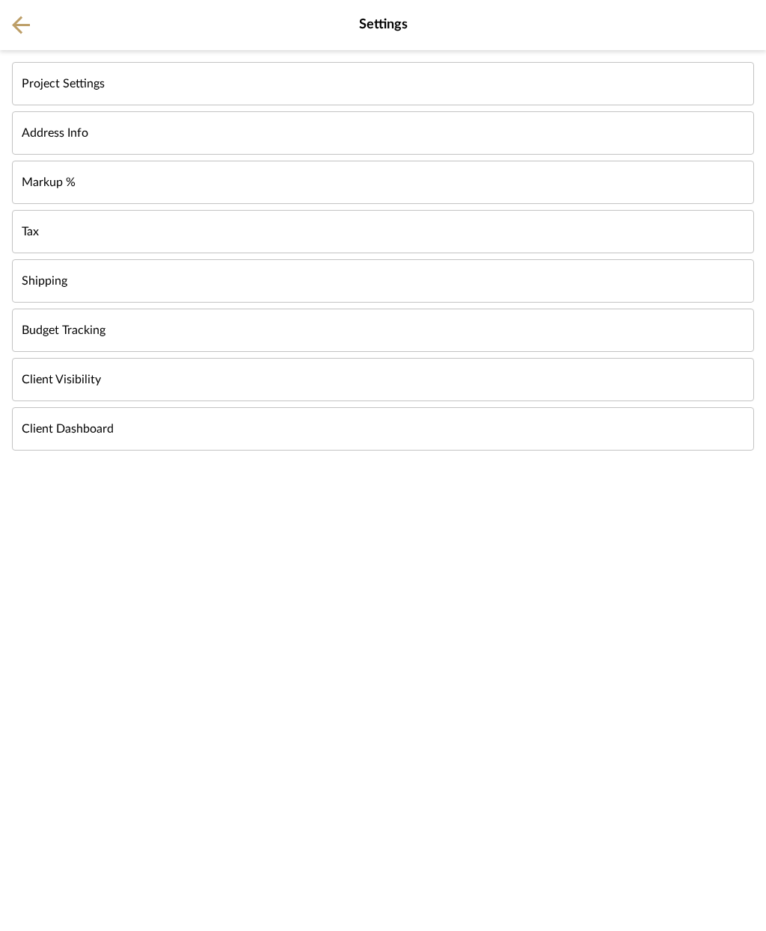
click at [201, 191] on button "Markup %" at bounding box center [383, 182] width 742 height 43
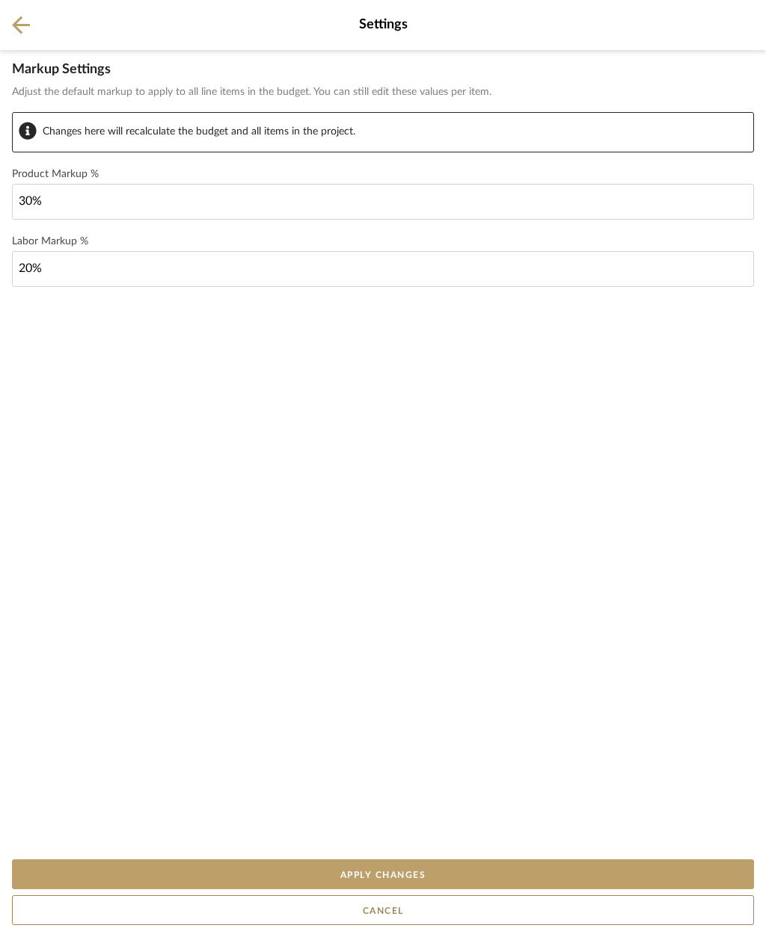
type input "30"
type input "20"
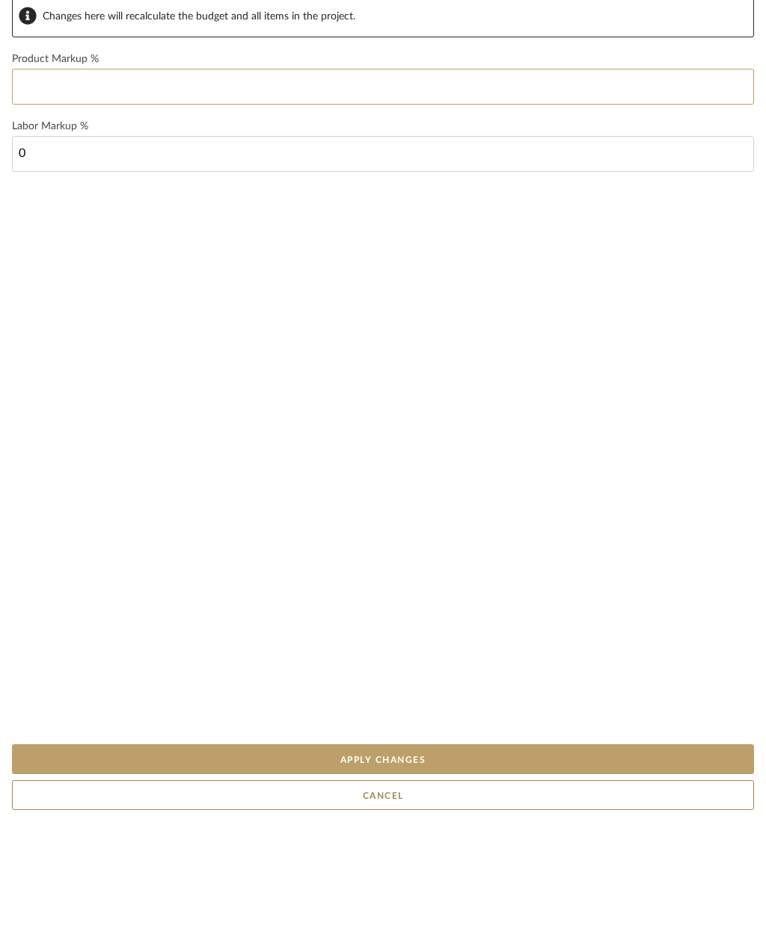
type input "0%"
click at [633, 451] on div "Markup Settings Adjust the default markup to apply to all line items in the bud…" at bounding box center [383, 452] width 766 height 804
type input "0 %"
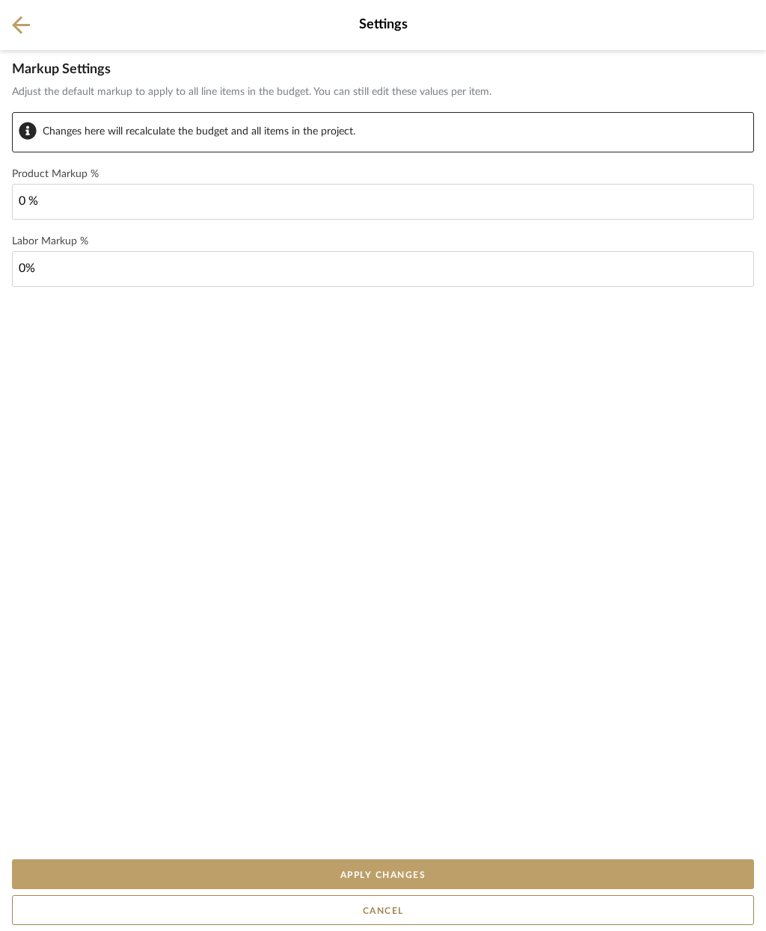
type input "0"
click at [468, 874] on button "Apply Changes" at bounding box center [383, 875] width 742 height 30
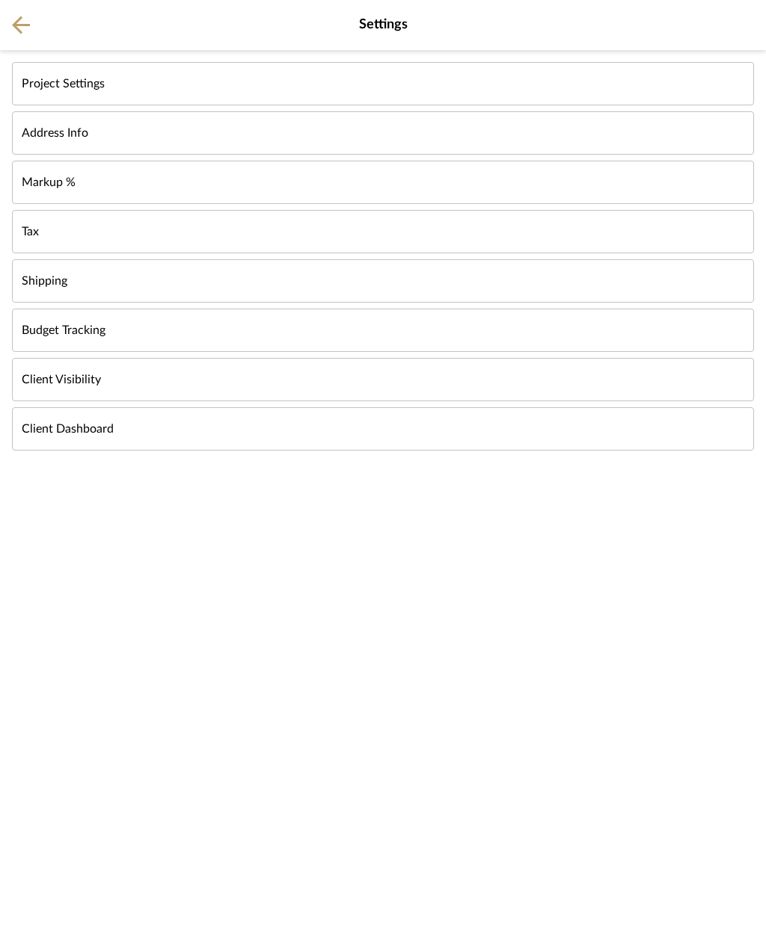
click at [32, 13] on button at bounding box center [21, 25] width 42 height 50
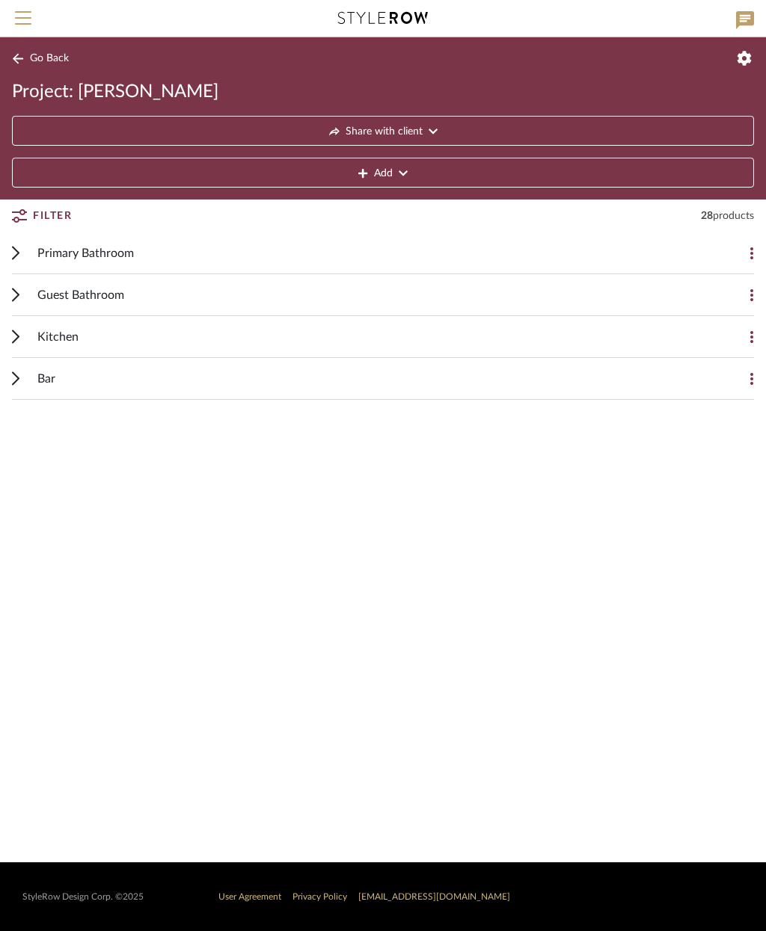
click at [742, 60] on icon at bounding box center [743, 58] width 15 height 15
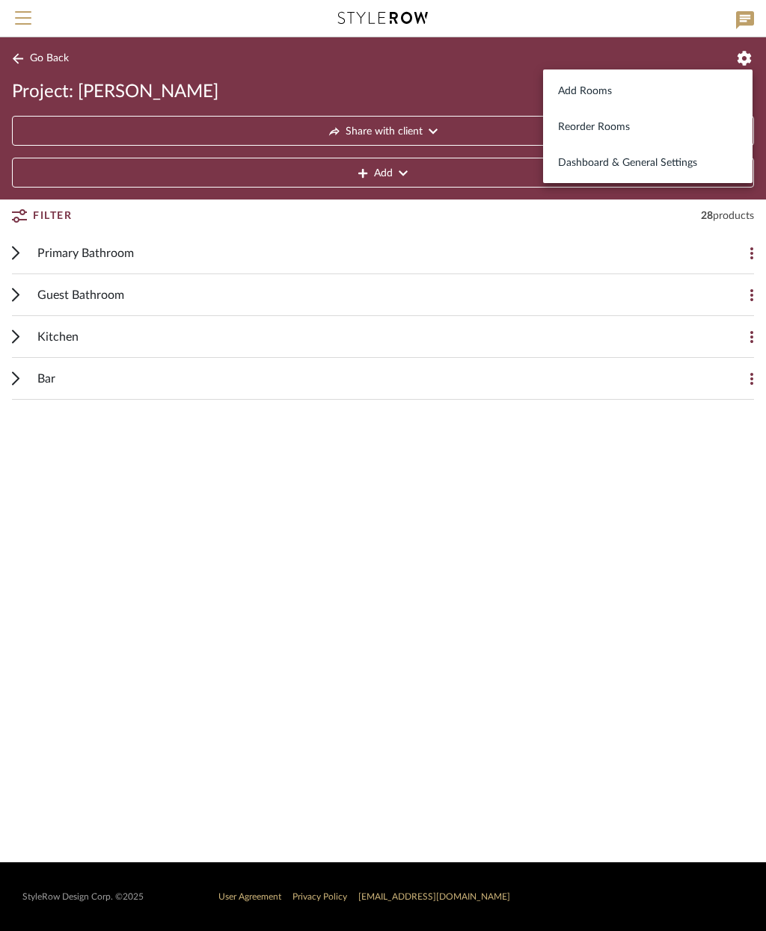
click at [672, 160] on span "Dashboard & General Settings" at bounding box center [647, 163] width 179 height 13
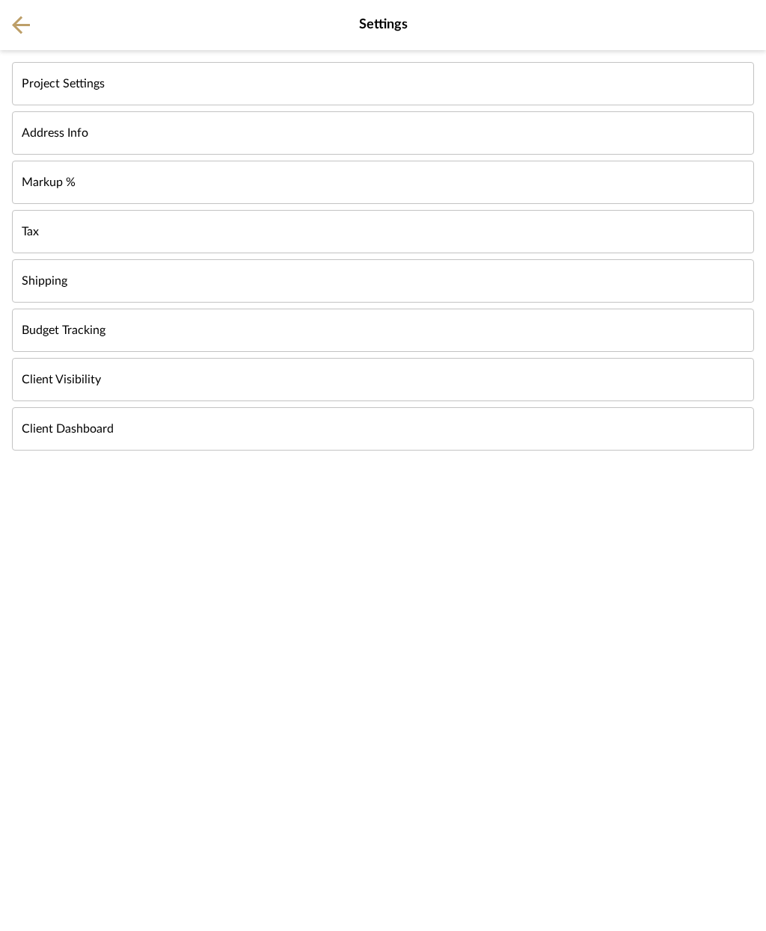
click at [20, 22] on icon at bounding box center [21, 25] width 18 height 19
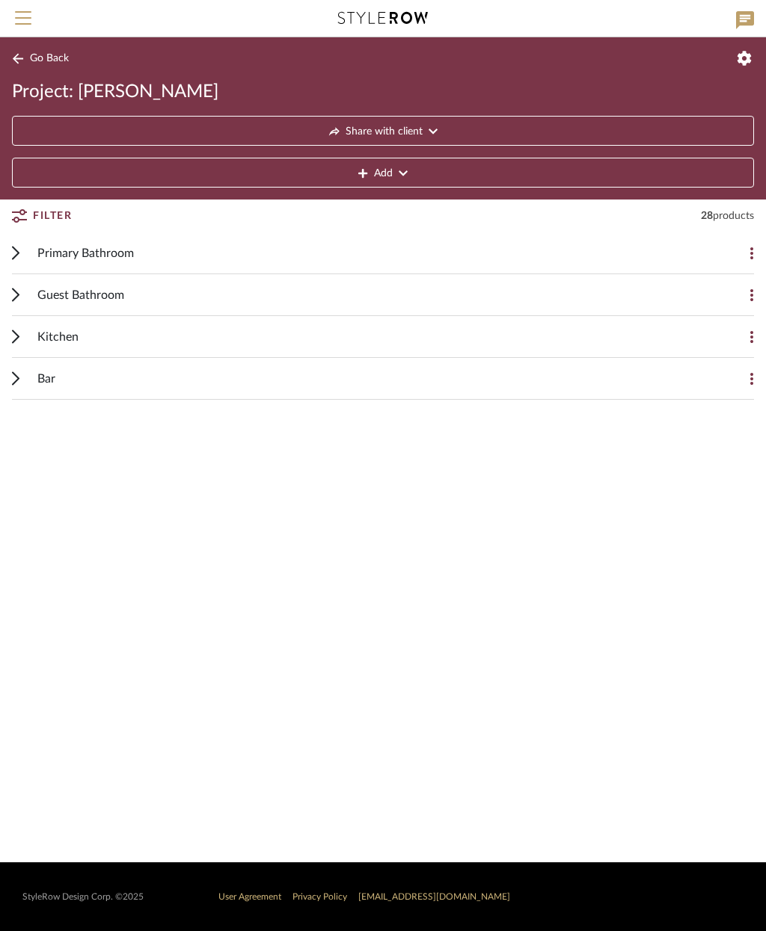
click at [60, 58] on span "Go Back" at bounding box center [49, 58] width 39 height 13
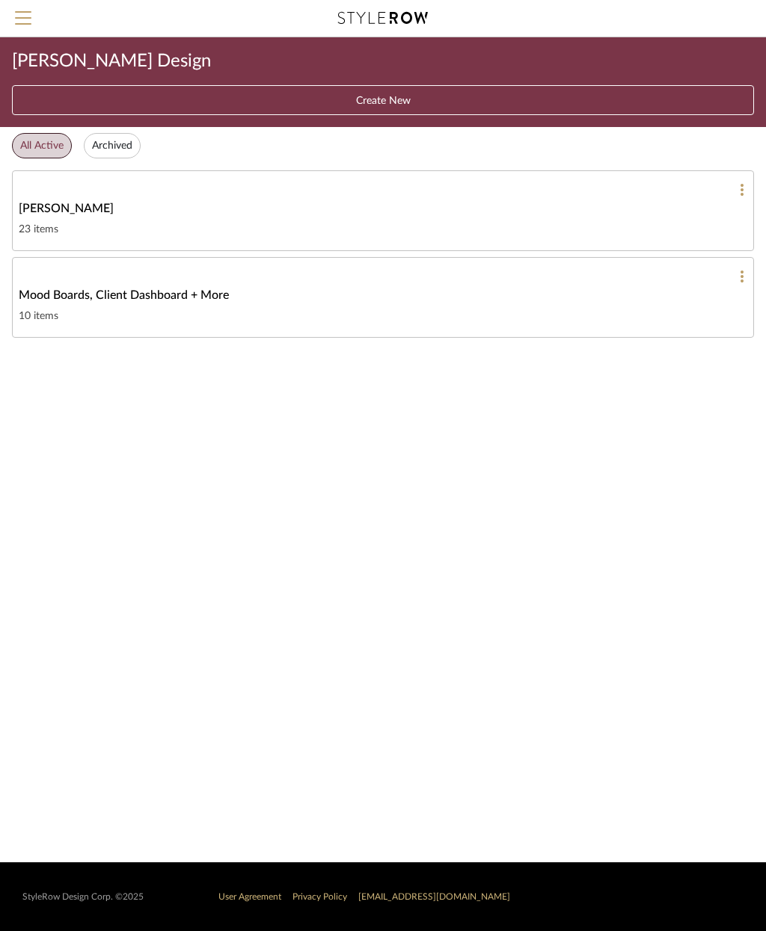
click at [637, 307] on div "10 items" at bounding box center [383, 316] width 728 height 18
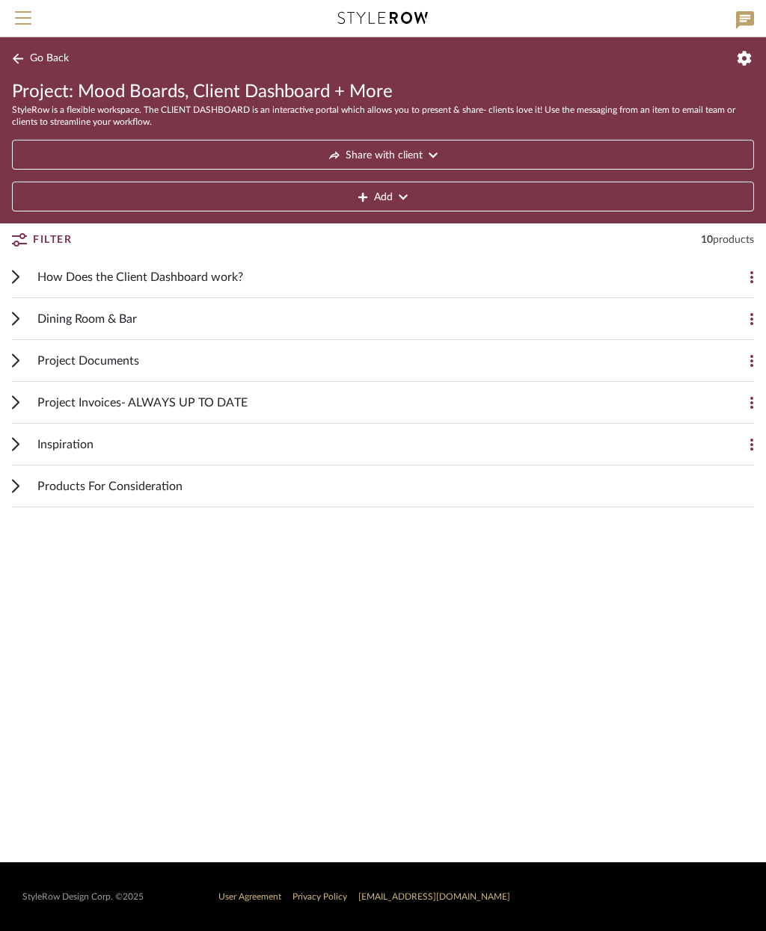
click at [138, 352] on span "Project Documents" at bounding box center [88, 361] width 102 height 18
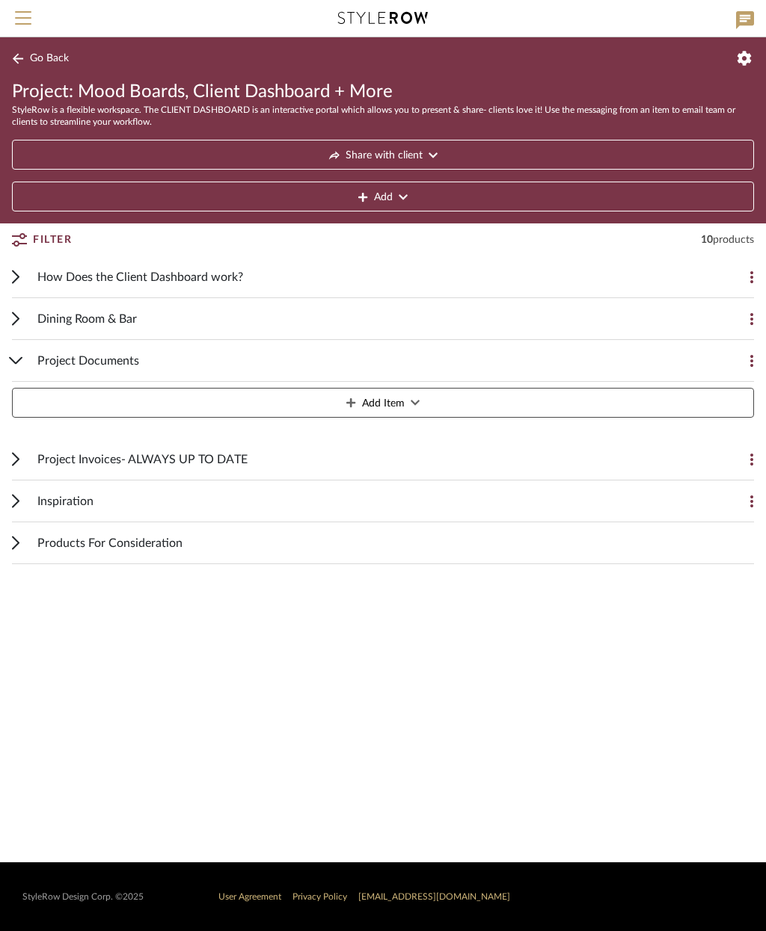
click at [508, 461] on div "Project Invoices- ALWAYS UP TO DATE" at bounding box center [371, 459] width 668 height 41
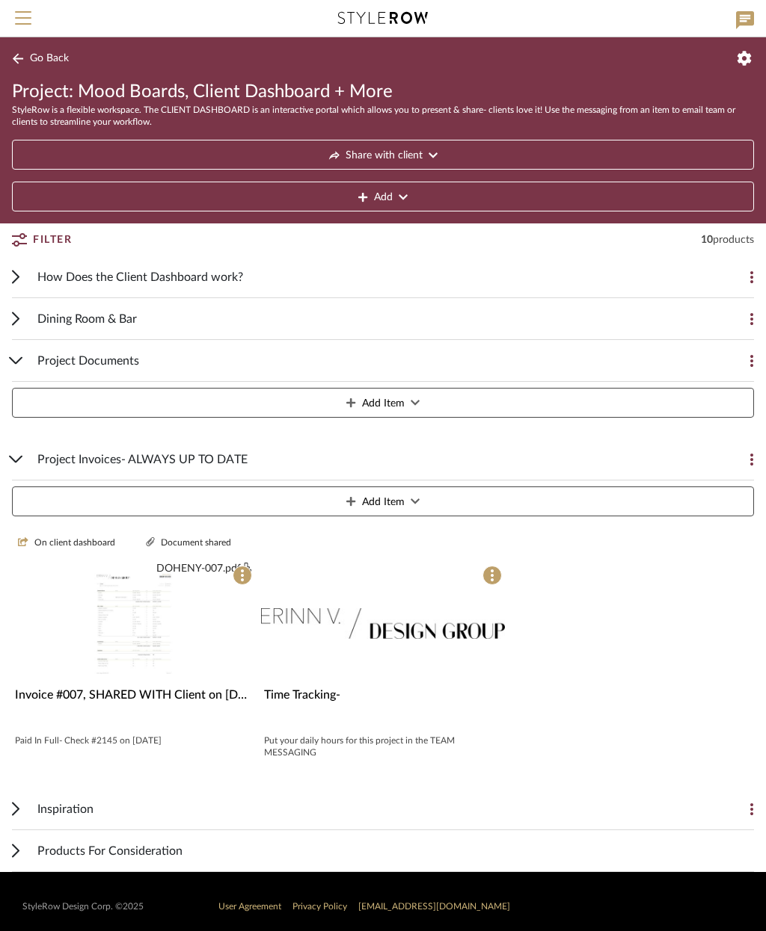
scroll to position [10, 0]
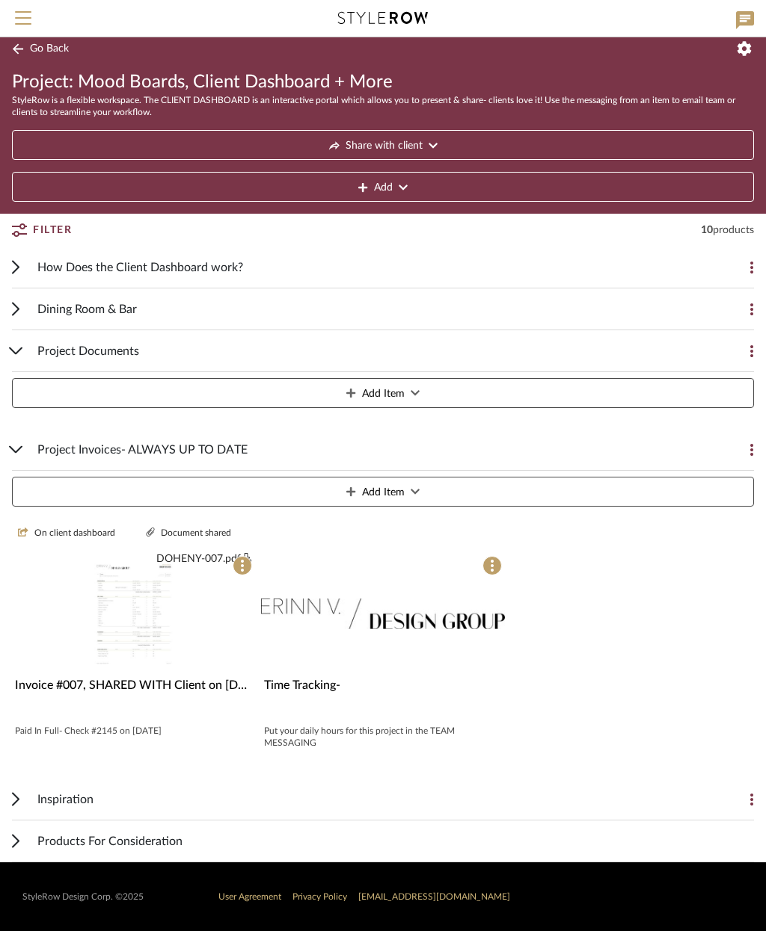
click at [79, 526] on div "On client dashboard Document shared" at bounding box center [133, 533] width 243 height 28
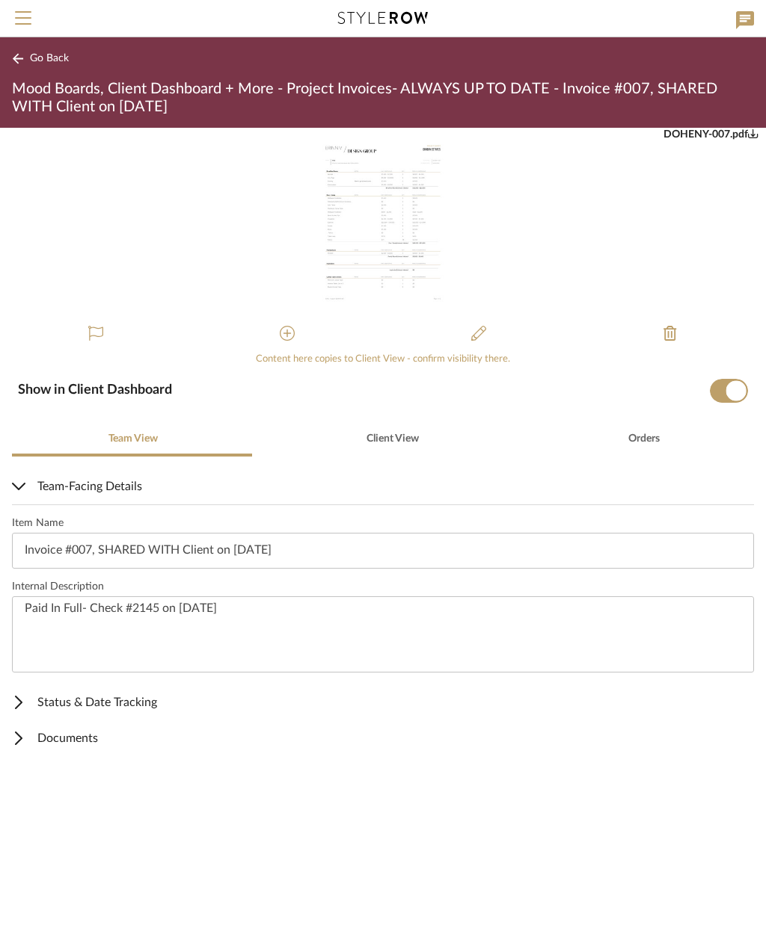
click at [384, 265] on img "0" at bounding box center [383, 222] width 148 height 188
click at [397, 438] on span "Client View" at bounding box center [392, 439] width 52 height 10
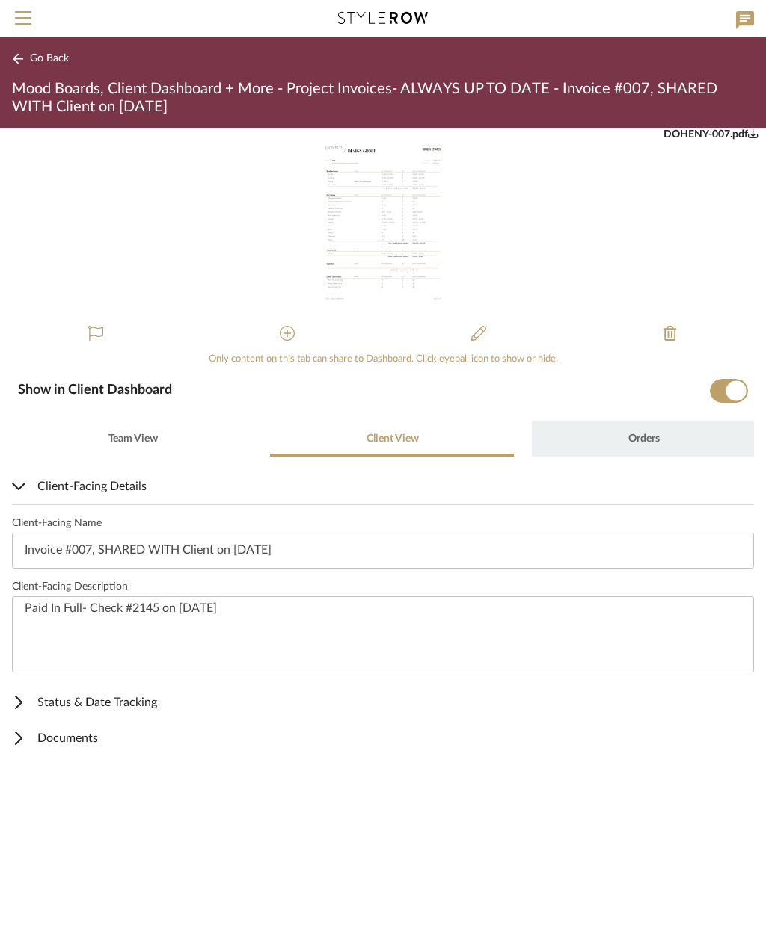
click at [635, 446] on span "Orders" at bounding box center [643, 439] width 34 height 36
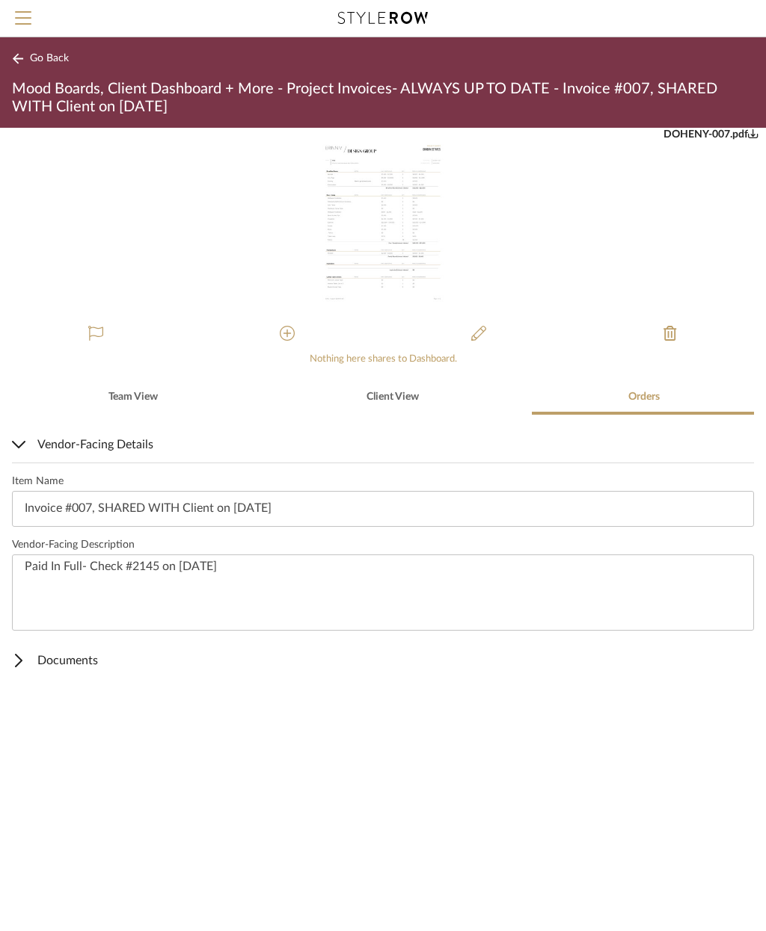
click at [43, 61] on span "Go Back" at bounding box center [49, 58] width 39 height 13
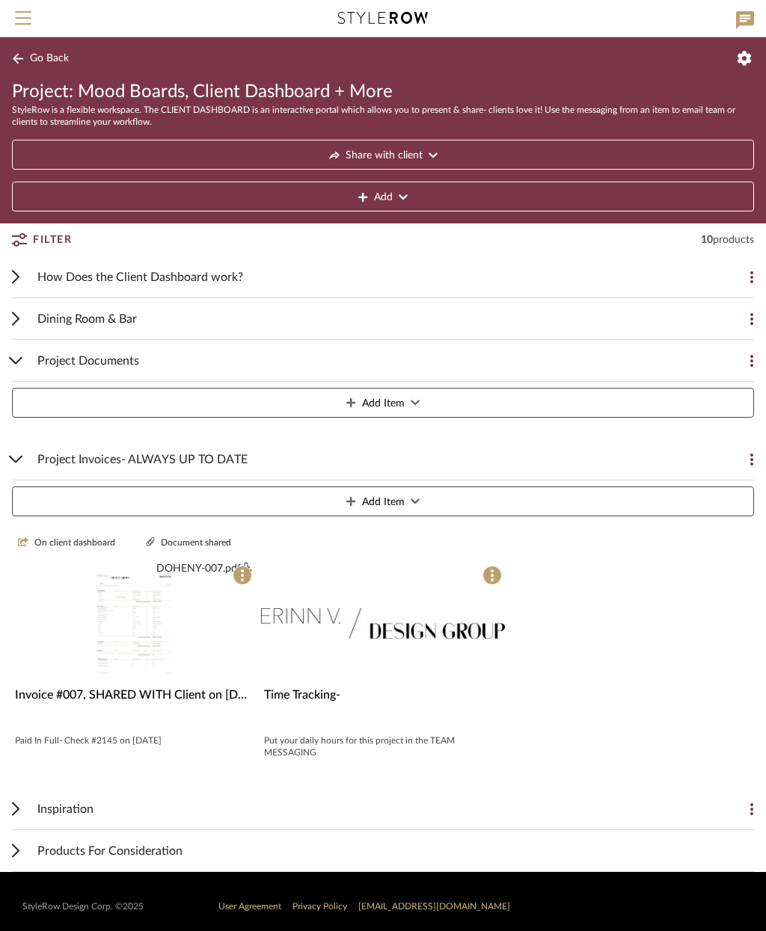
scroll to position [10, 0]
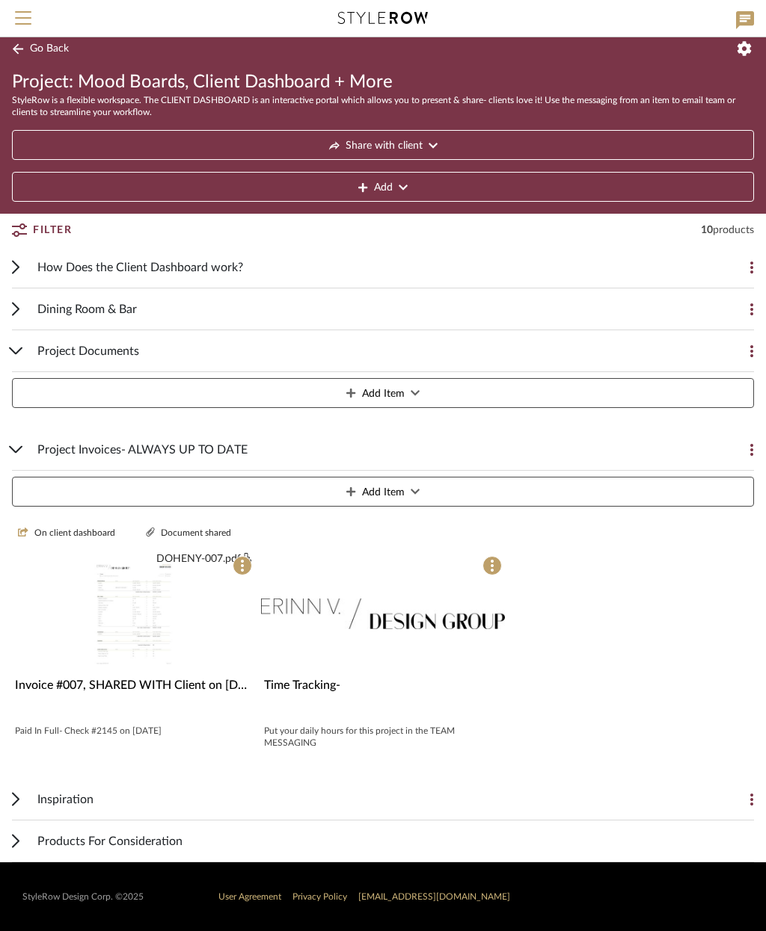
click at [396, 847] on div "Products For Consideration" at bounding box center [395, 841] width 716 height 41
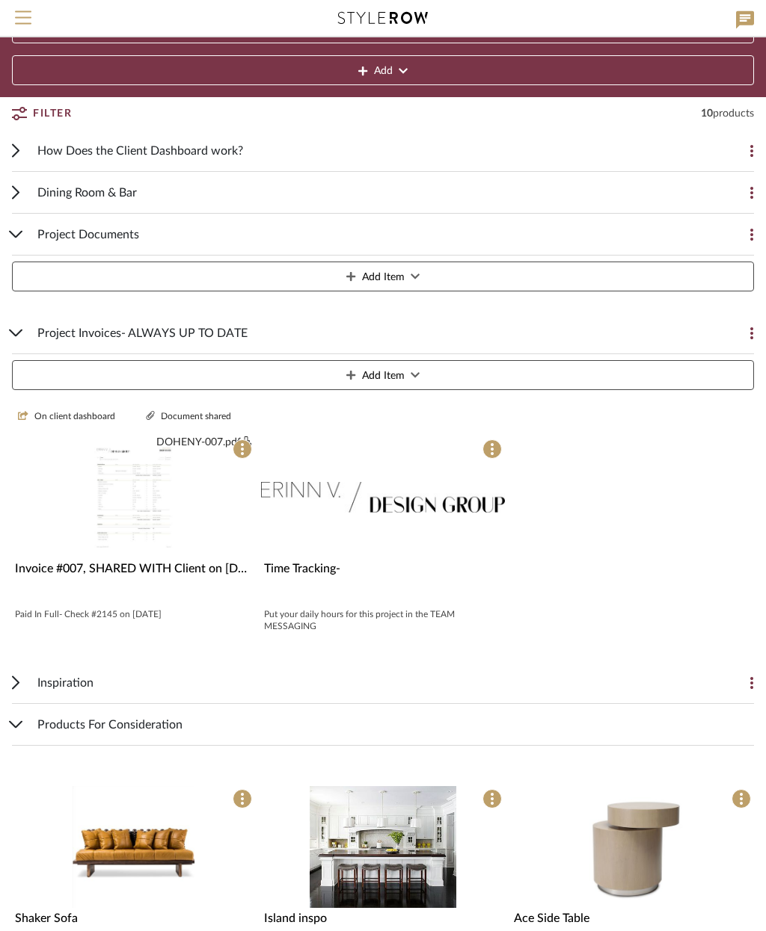
scroll to position [216, 0]
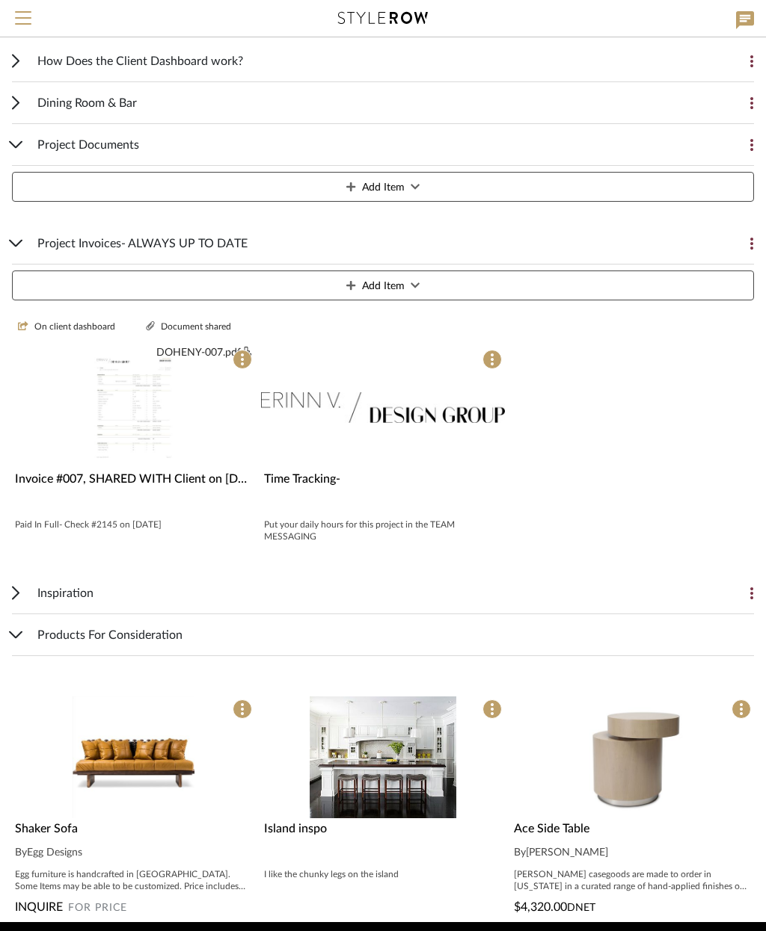
click at [739, 708] on icon at bounding box center [740, 709] width 3 height 12
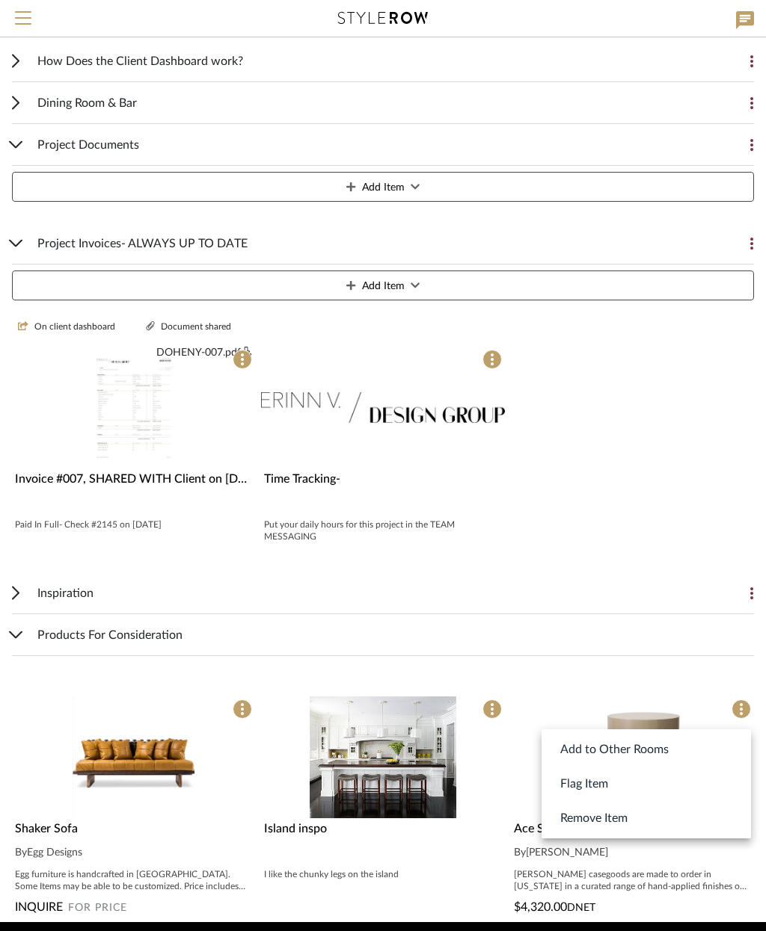
click at [669, 823] on button "Remove Item" at bounding box center [645, 818] width 209 height 34
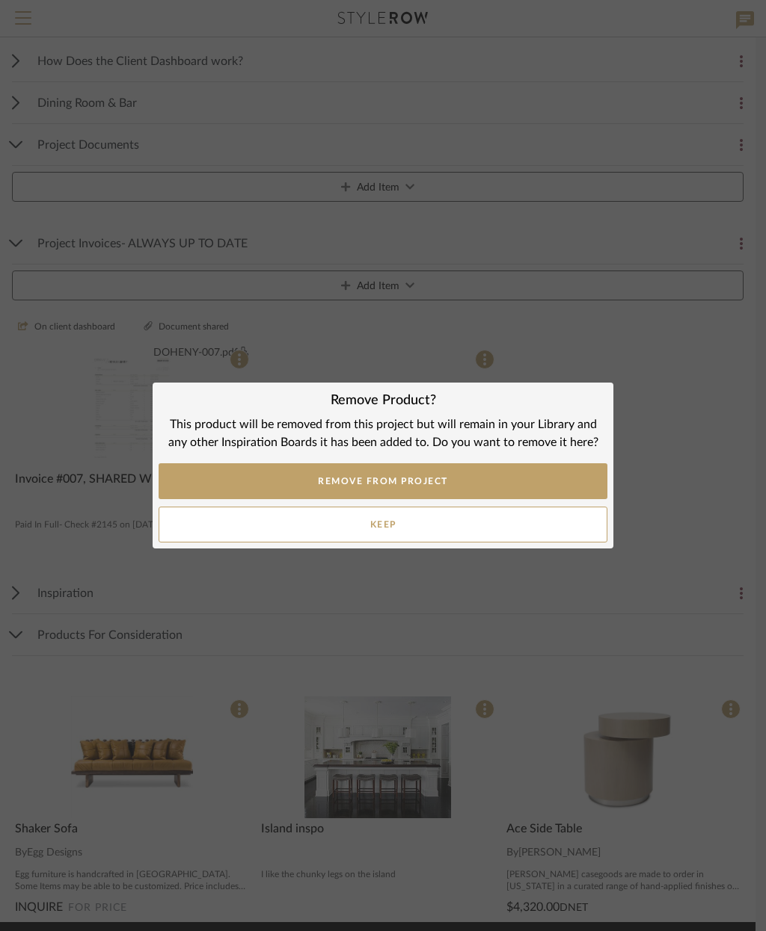
scroll to position [0, 0]
click at [505, 483] on button "REMOVE FROM PROJECT" at bounding box center [382, 481] width 449 height 36
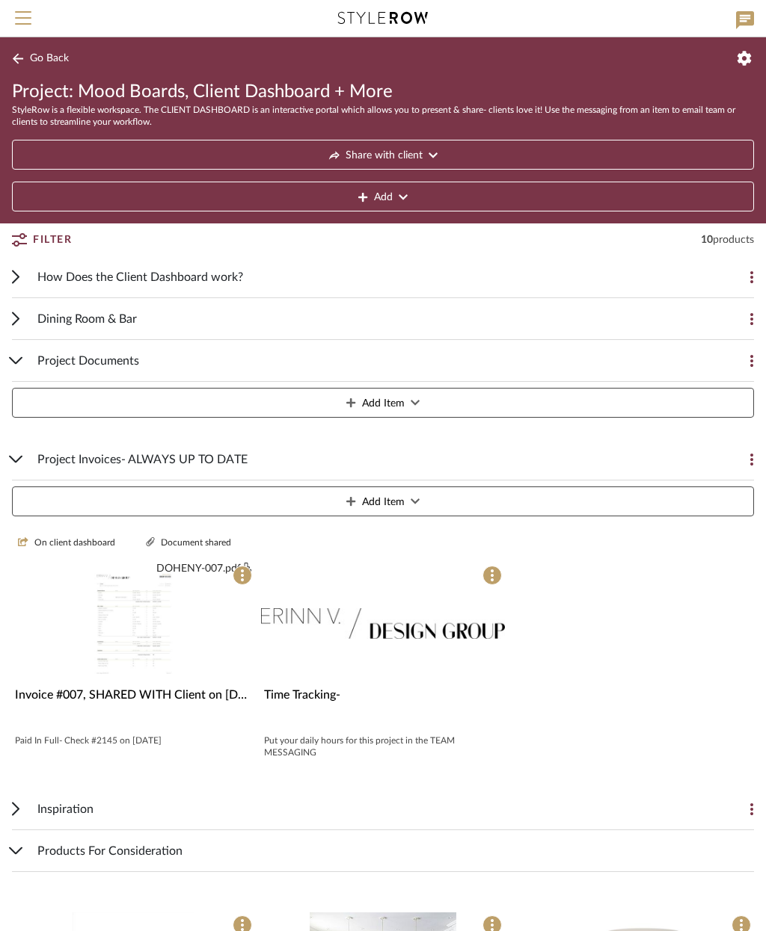
scroll to position [216, 0]
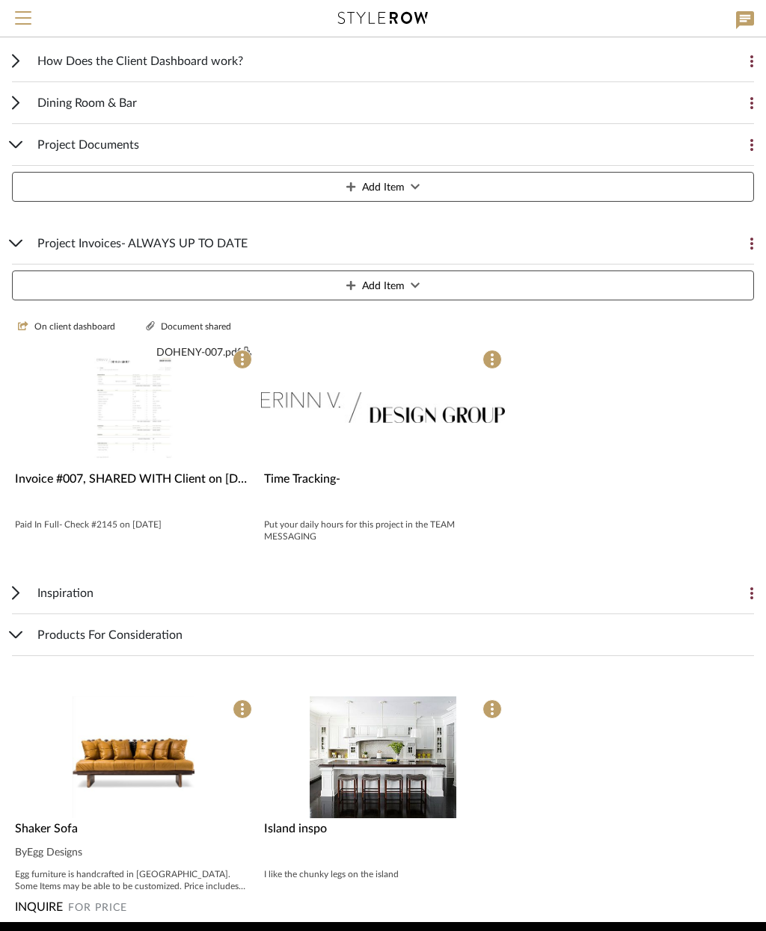
click at [489, 701] on span at bounding box center [491, 709] width 19 height 19
click at [589, 823] on button "Remove Item" at bounding box center [576, 818] width 209 height 34
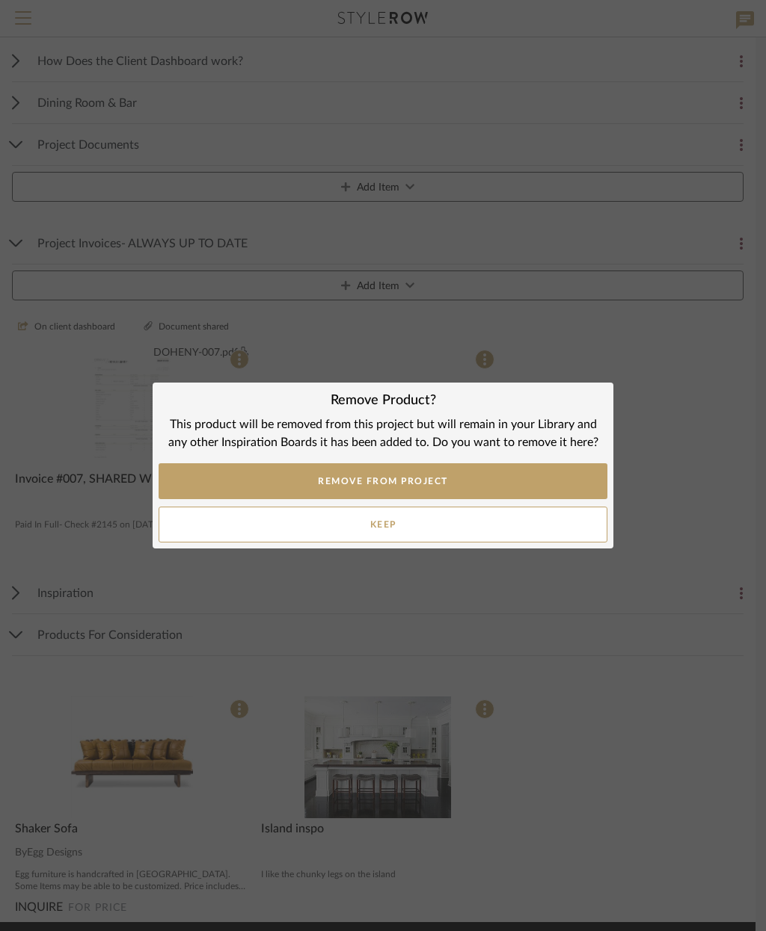
scroll to position [0, 0]
click at [495, 479] on button "REMOVE FROM PROJECT" at bounding box center [382, 481] width 449 height 36
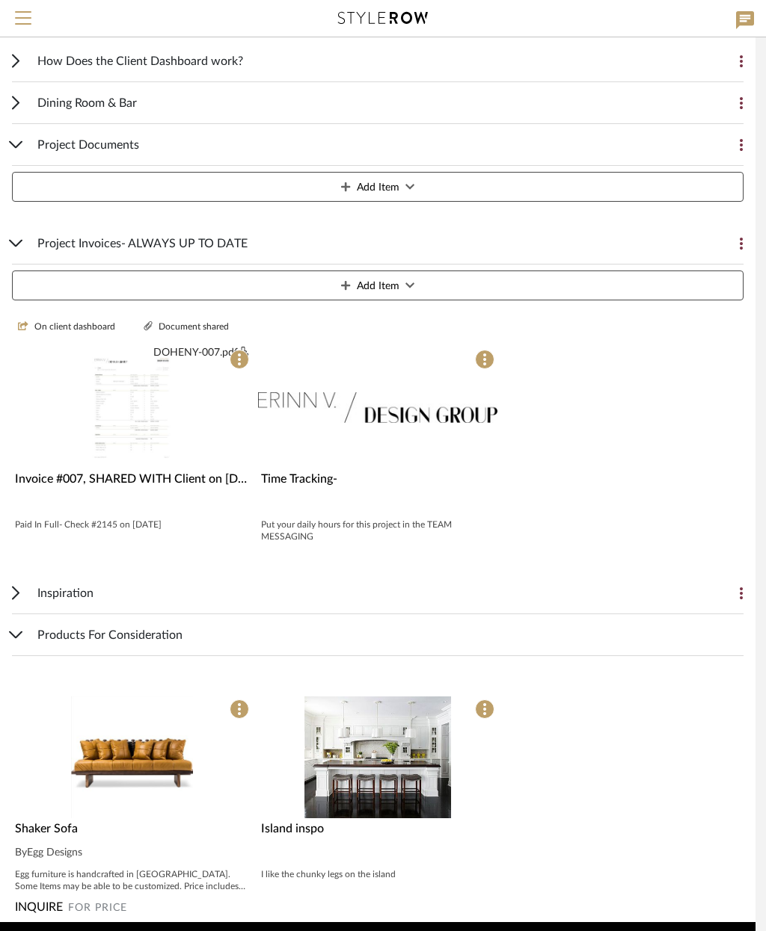
scroll to position [216, 0]
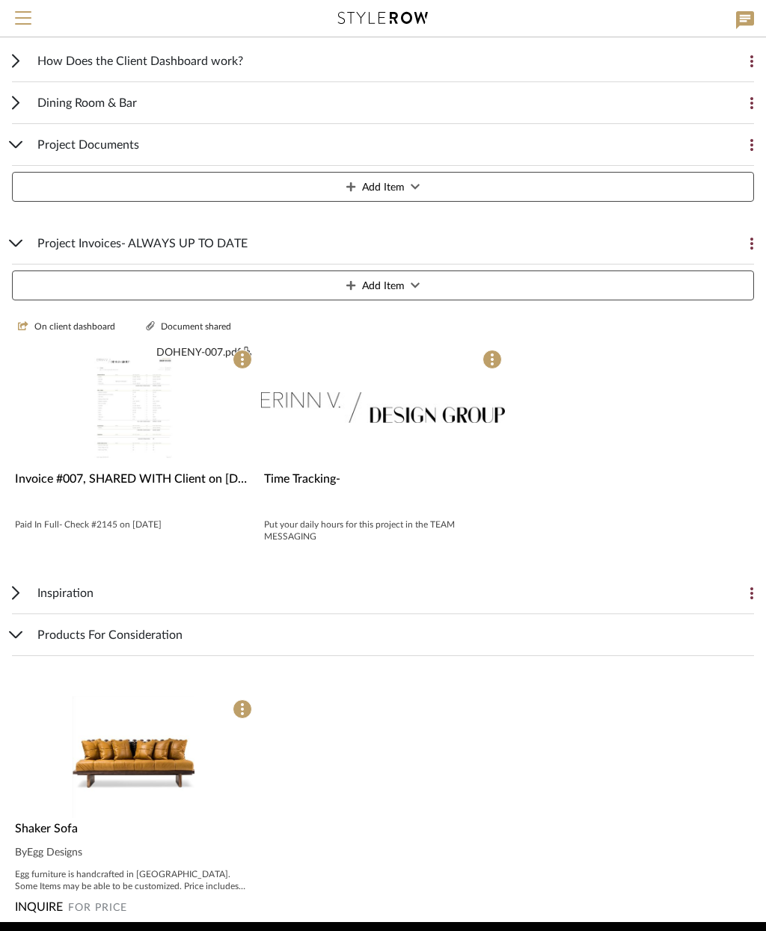
click at [242, 715] on icon at bounding box center [242, 709] width 3 height 12
click at [351, 828] on button "Remove Item" at bounding box center [326, 818] width 209 height 34
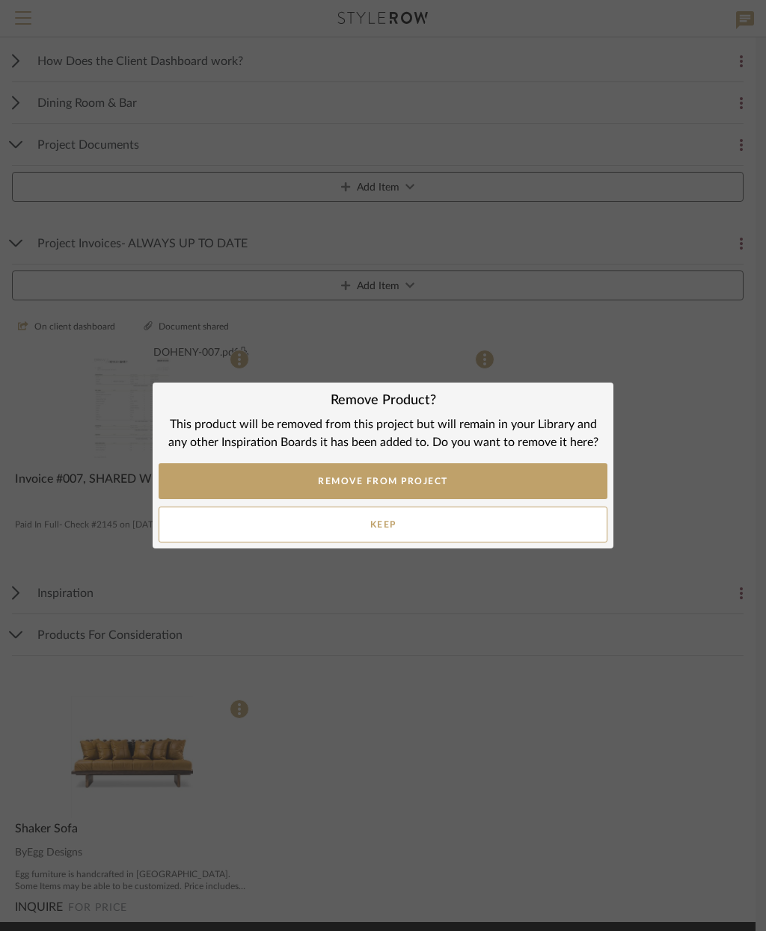
scroll to position [0, 0]
click at [461, 479] on button "REMOVE FROM PROJECT" at bounding box center [382, 481] width 449 height 36
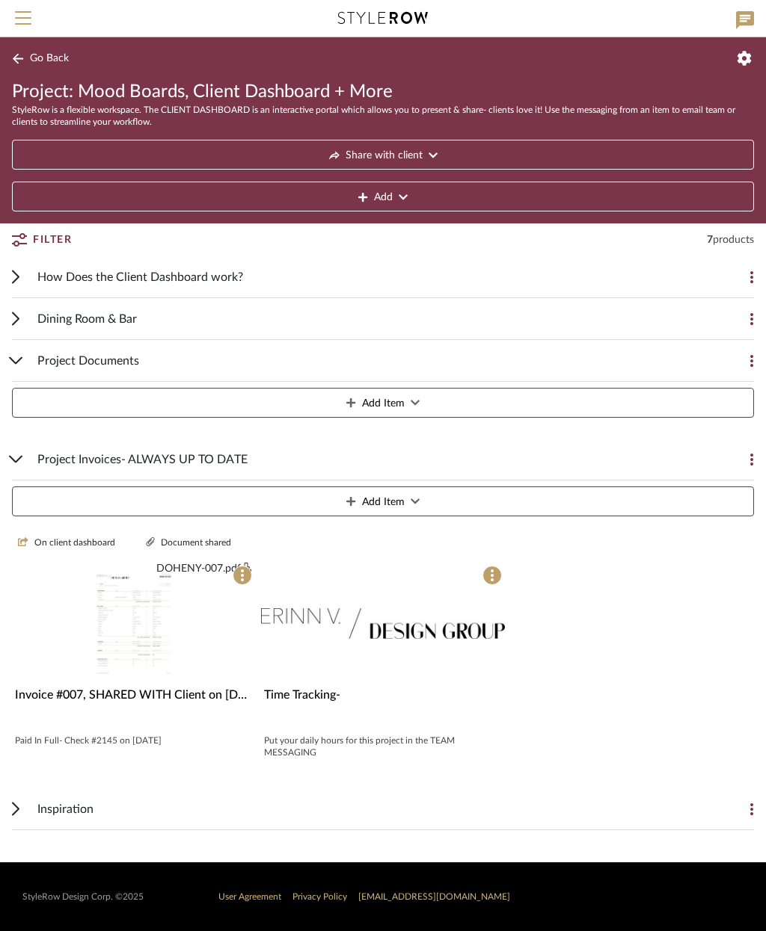
click at [478, 571] on button at bounding box center [487, 581] width 30 height 30
click at [580, 687] on button "Remove Item" at bounding box center [576, 685] width 209 height 34
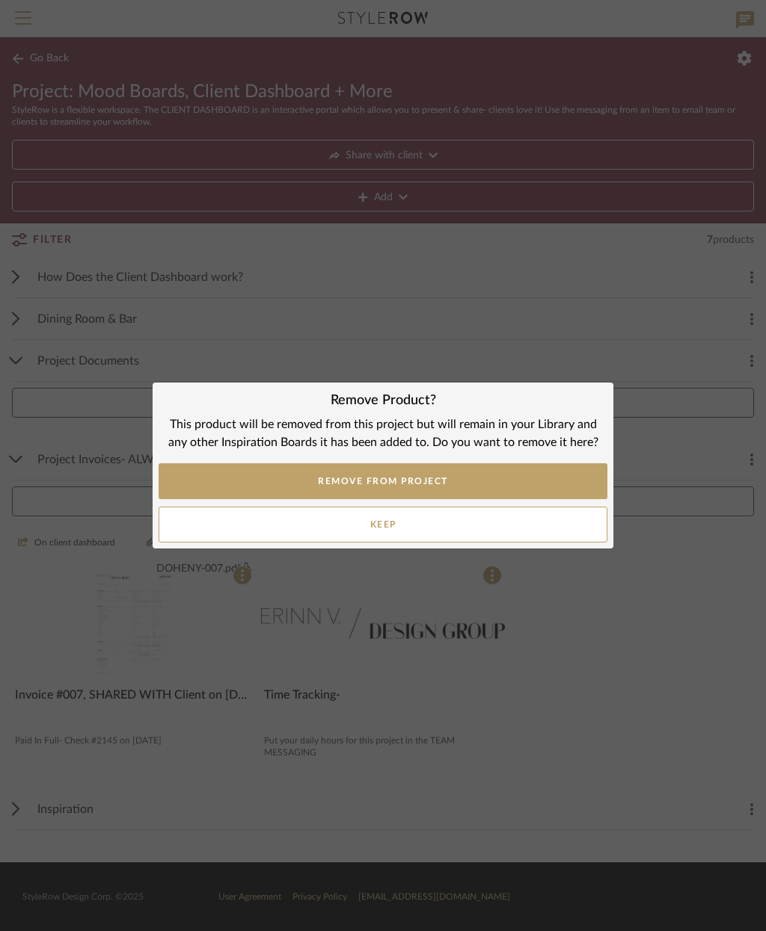
click at [468, 478] on button "REMOVE FROM PROJECT" at bounding box center [382, 481] width 449 height 36
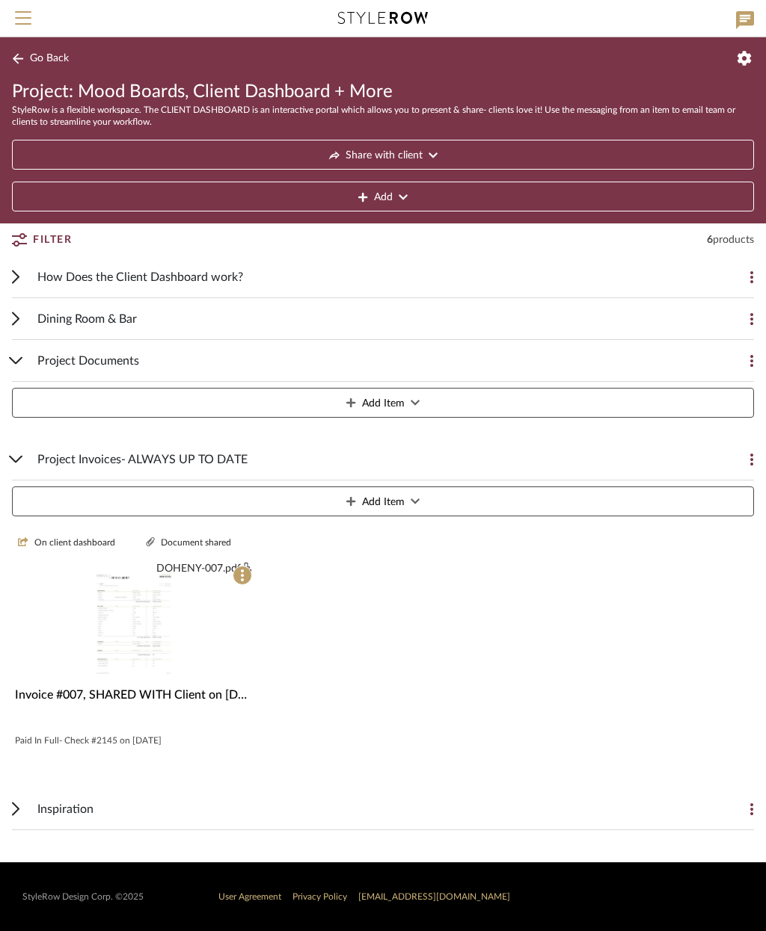
click at [248, 574] on span at bounding box center [241, 575] width 19 height 19
click at [340, 688] on button "Remove Item" at bounding box center [326, 685] width 209 height 34
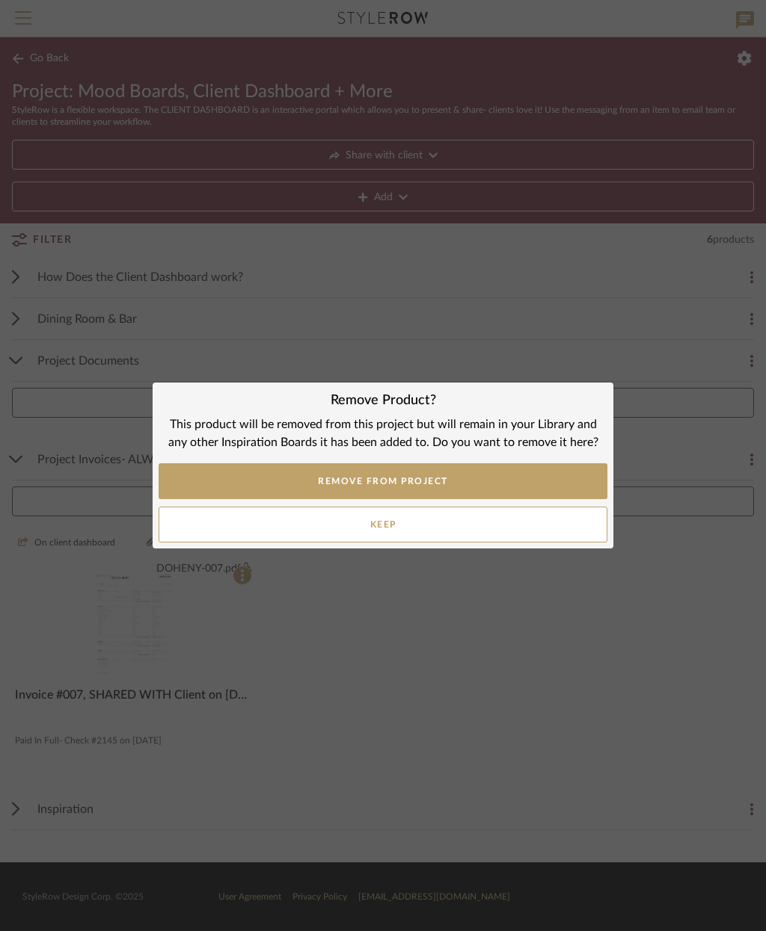
click at [454, 481] on button "REMOVE FROM PROJECT" at bounding box center [382, 481] width 449 height 36
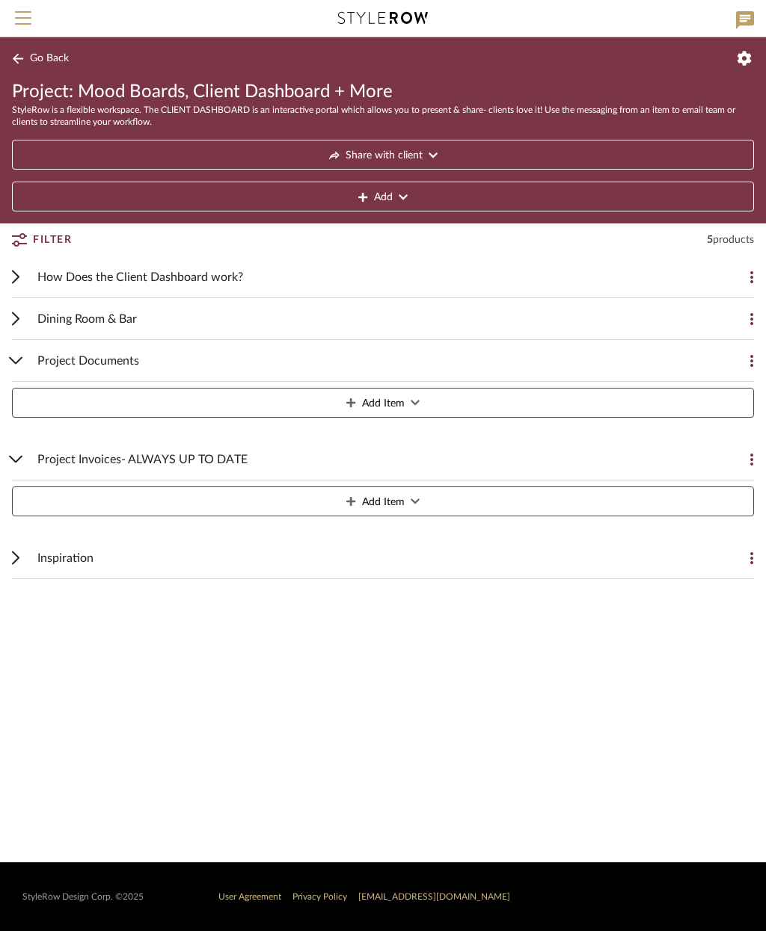
click at [344, 330] on div "Dining Room & Bar" at bounding box center [371, 318] width 668 height 41
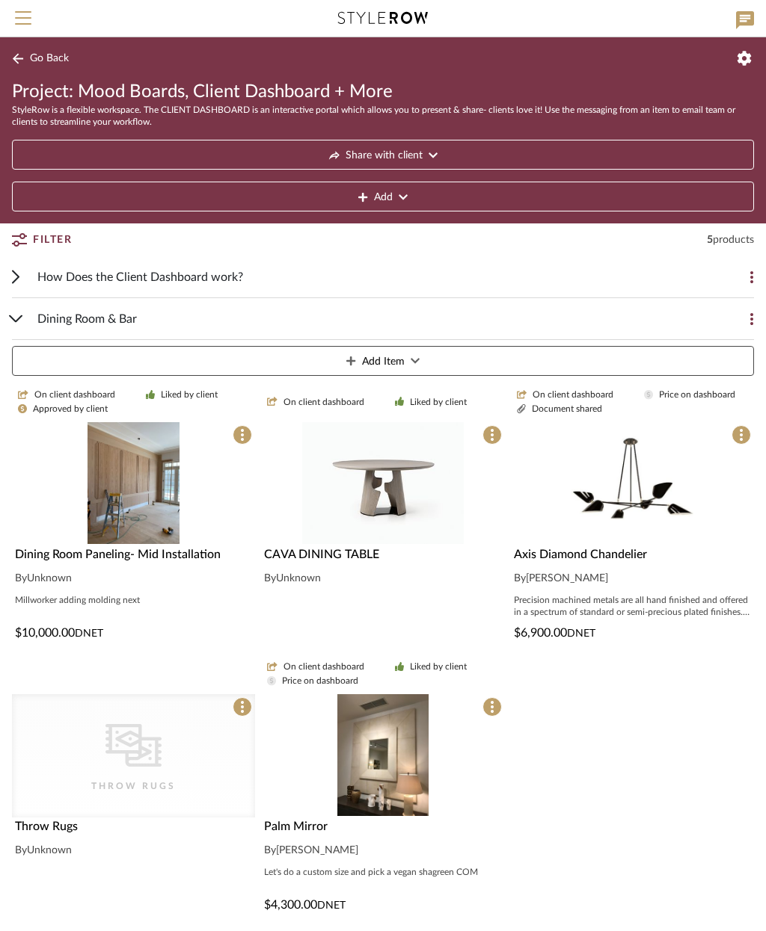
click at [34, 312] on div "Dining Room & Bar Add Item" at bounding box center [383, 340] width 742 height 84
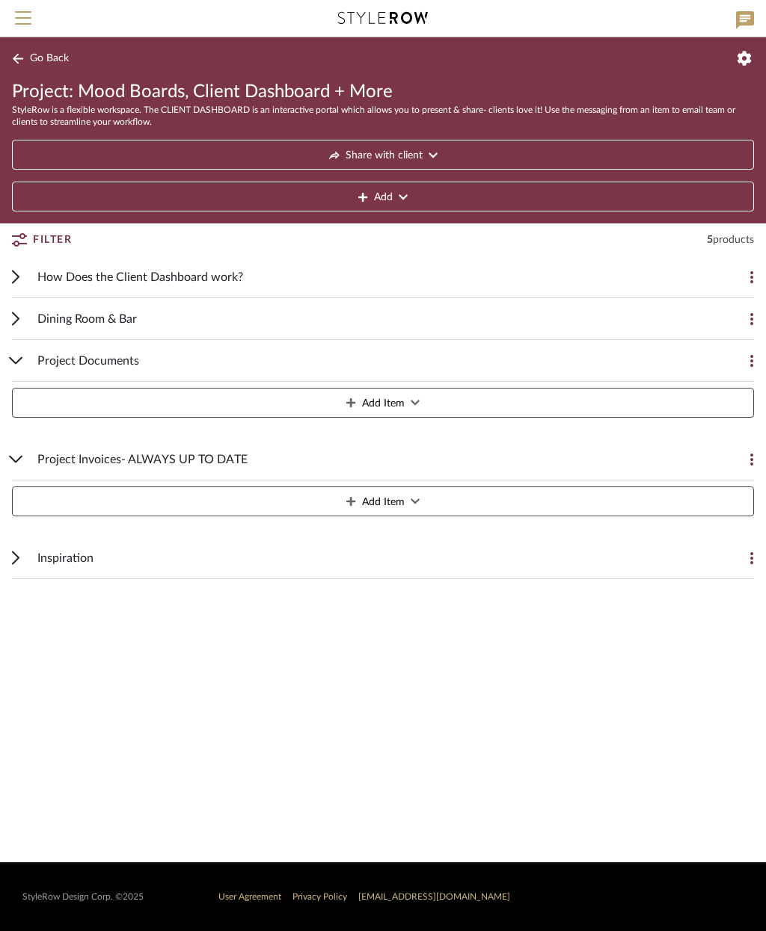
click at [227, 277] on span "How Does the Client Dashboard work?" at bounding box center [140, 277] width 206 height 18
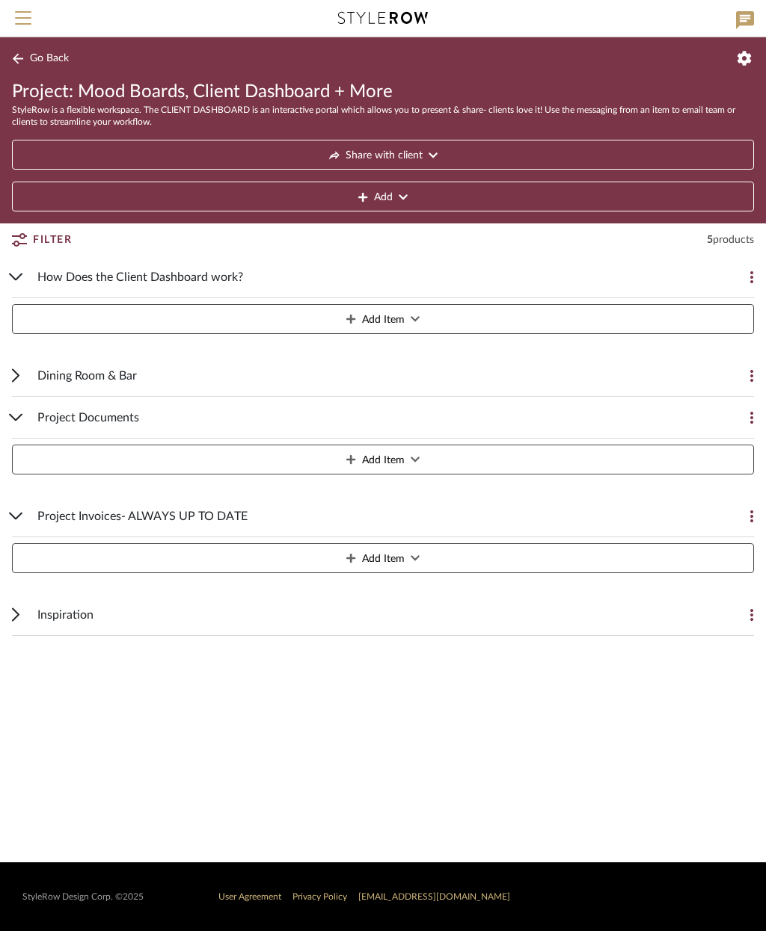
click at [409, 317] on button "Add Item" at bounding box center [383, 319] width 742 height 30
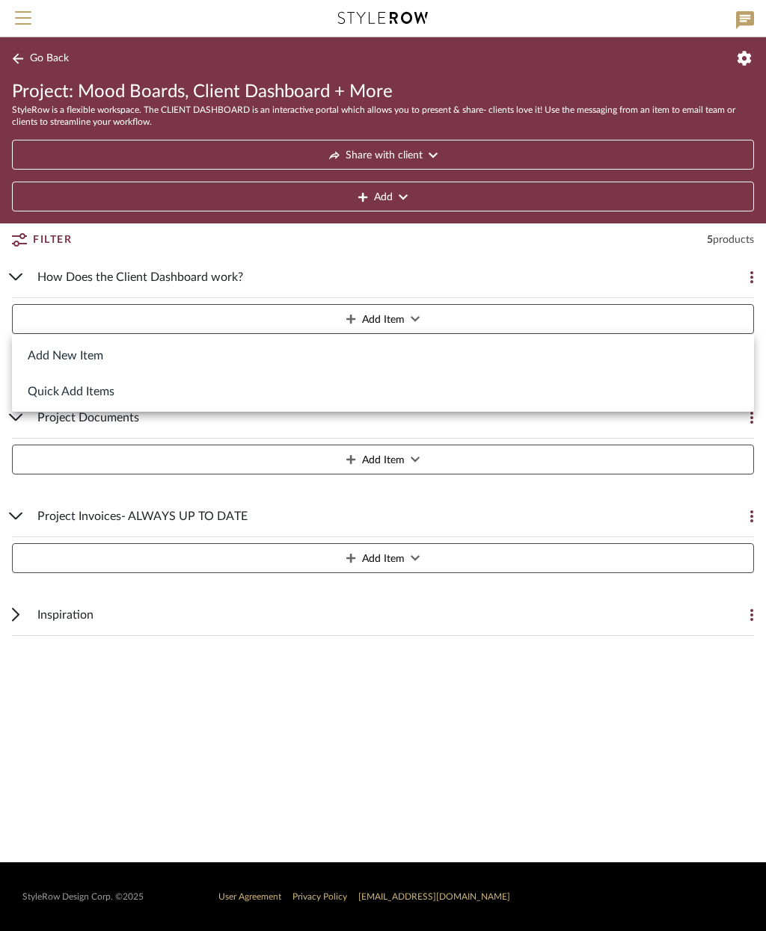
click at [91, 354] on button "Add New Item" at bounding box center [383, 355] width 742 height 36
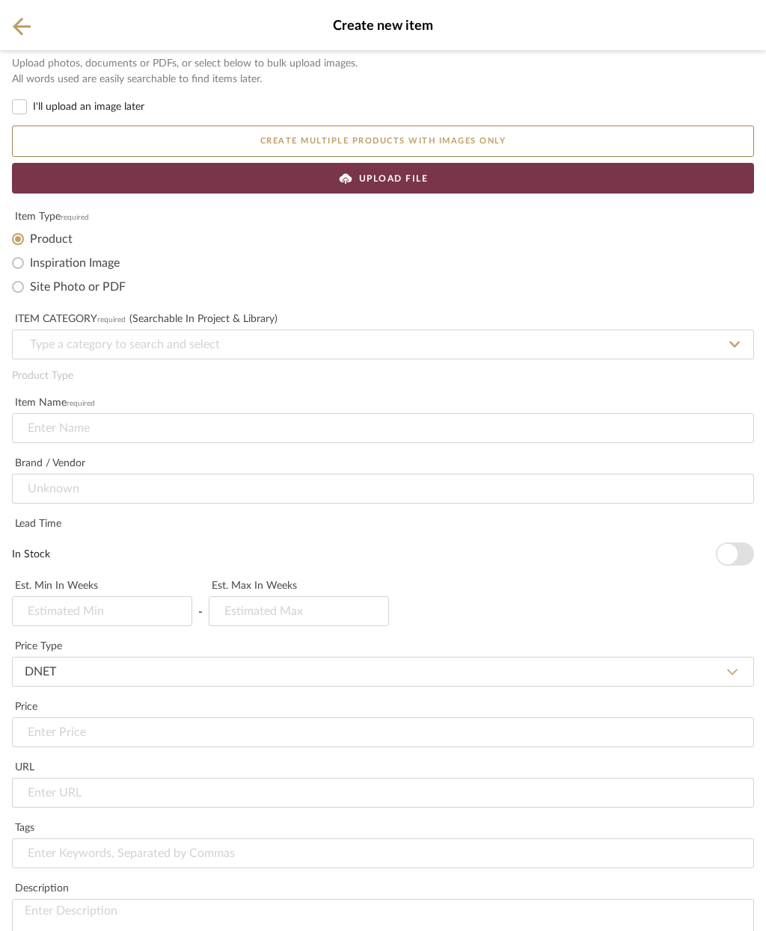
scroll to position [-1, 0]
click at [25, 23] on icon at bounding box center [22, 26] width 18 height 19
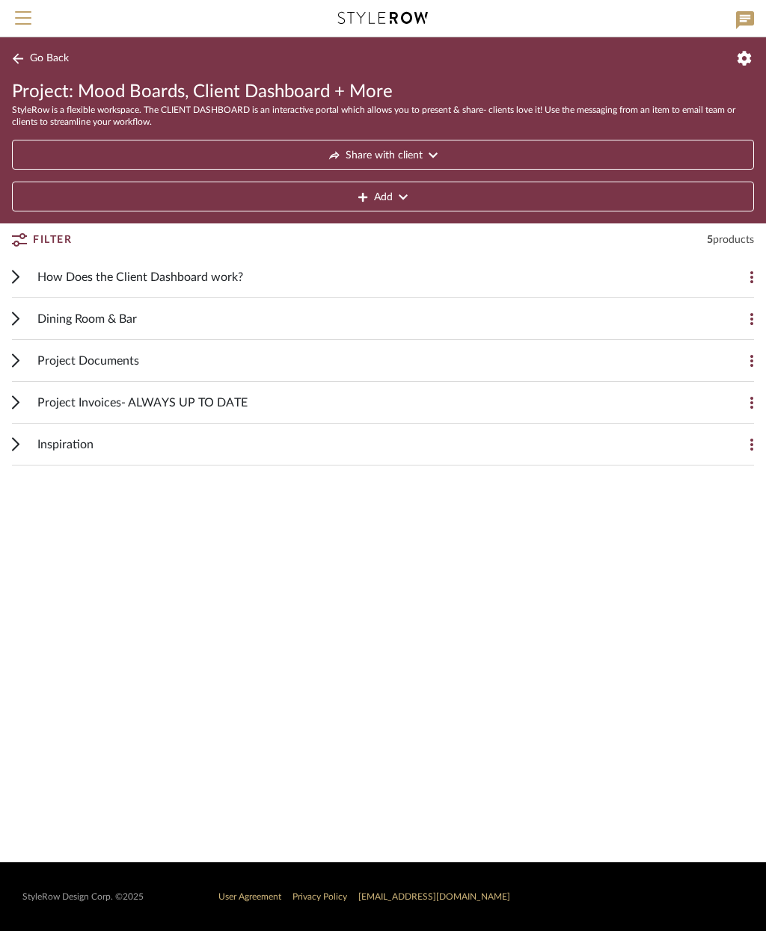
click at [746, 25] on icon at bounding box center [745, 20] width 18 height 18
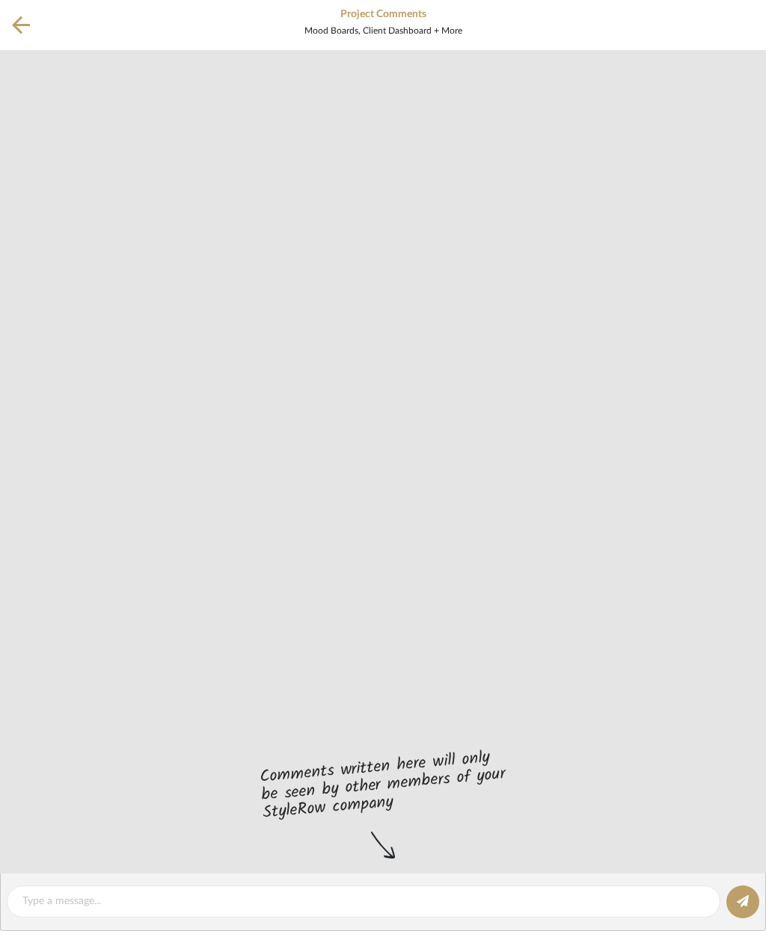
click at [25, 28] on icon at bounding box center [21, 25] width 18 height 19
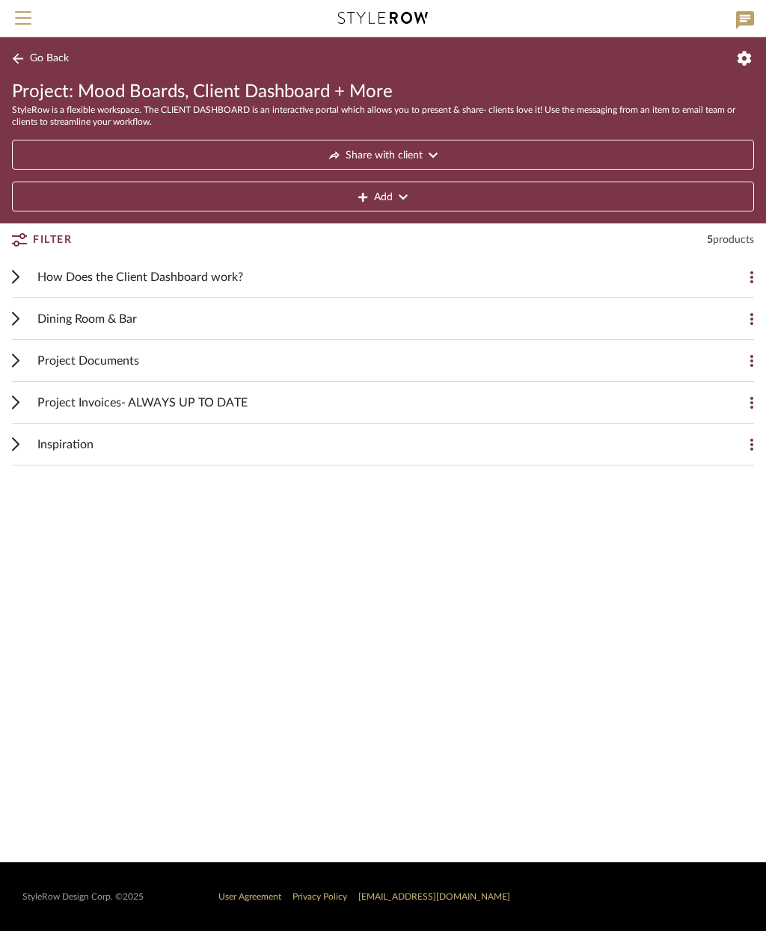
click at [34, 13] on button "Menu" at bounding box center [23, 18] width 46 height 37
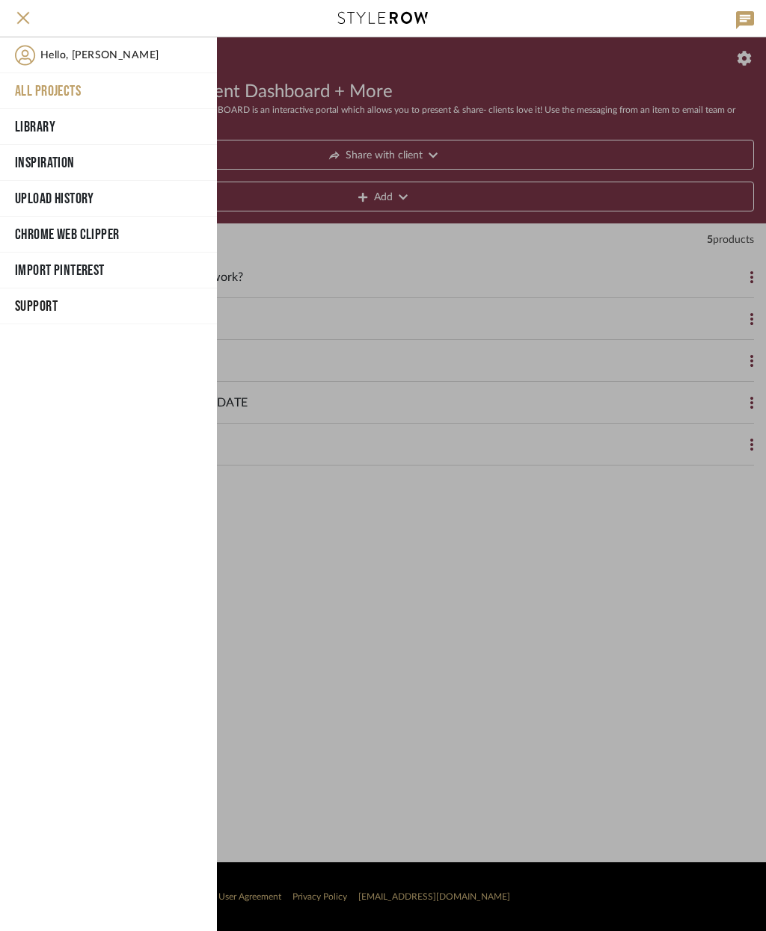
click at [131, 120] on button "Library" at bounding box center [108, 127] width 217 height 36
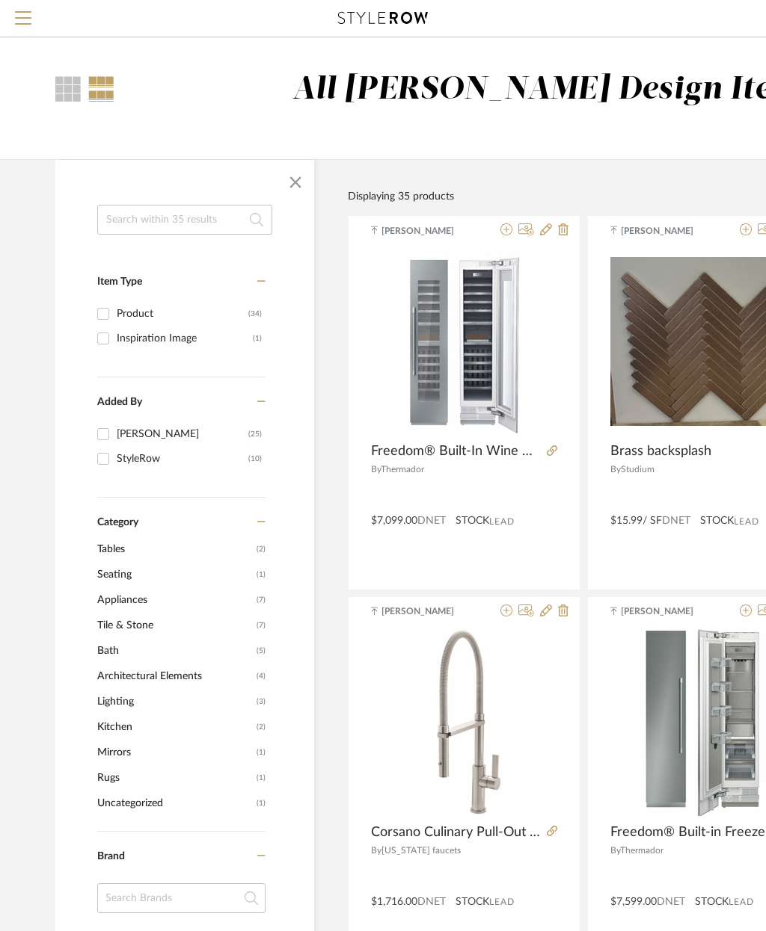
click at [108, 439] on input "Luis Enrique Hill (25)" at bounding box center [103, 434] width 24 height 24
checkbox input "true"
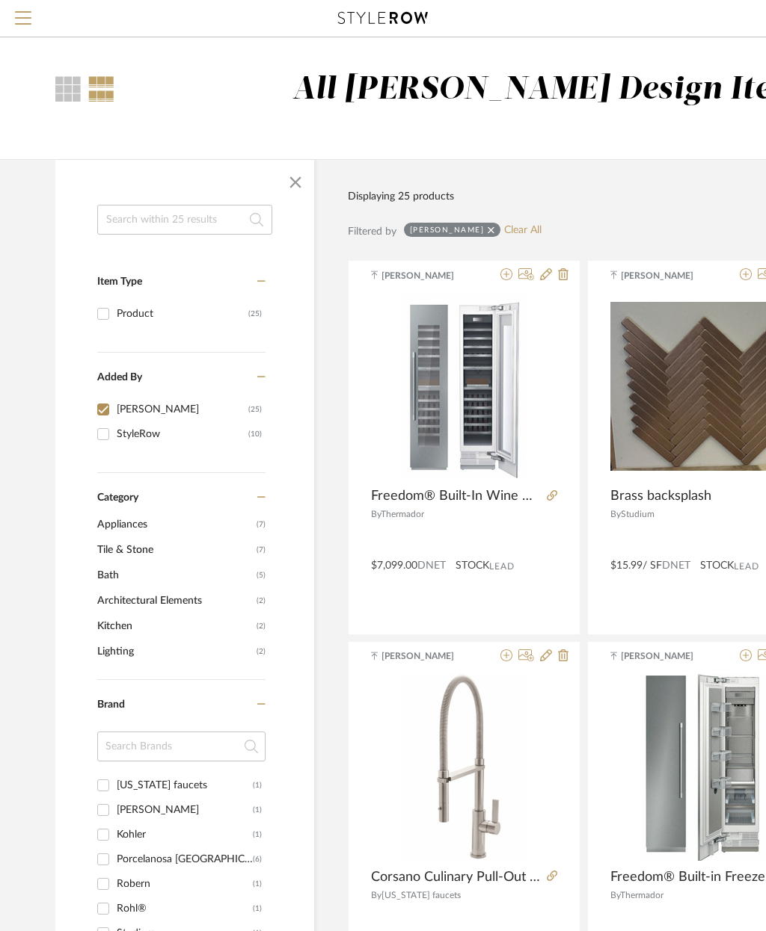
click at [100, 77] on div at bounding box center [101, 88] width 26 height 25
click at [67, 81] on div at bounding box center [67, 88] width 25 height 25
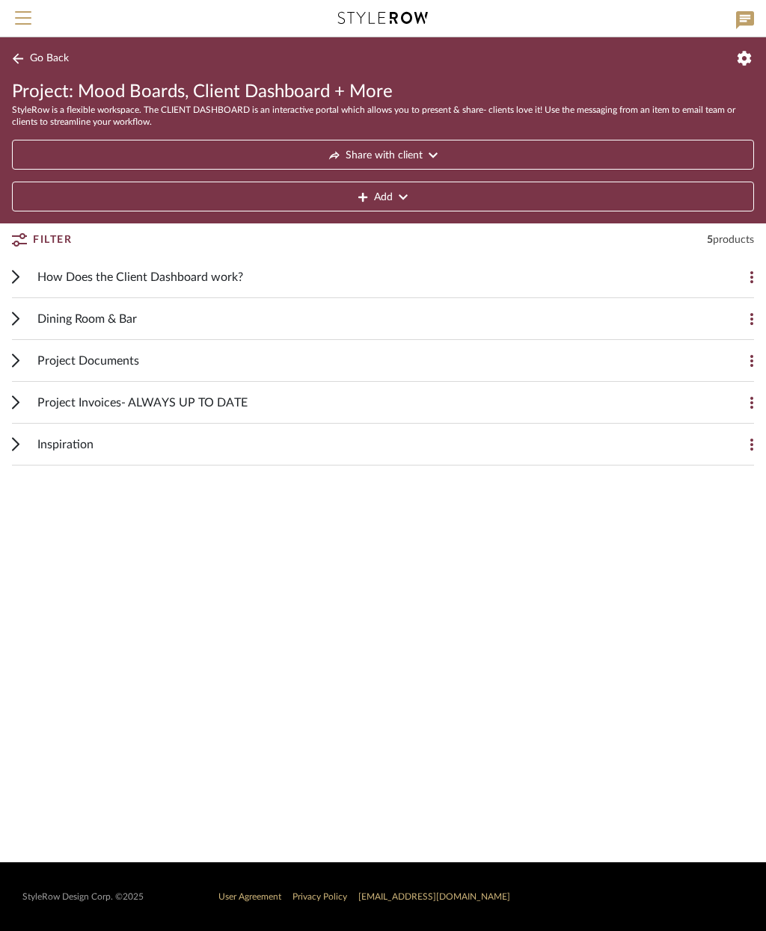
click at [740, 274] on button at bounding box center [739, 277] width 30 height 30
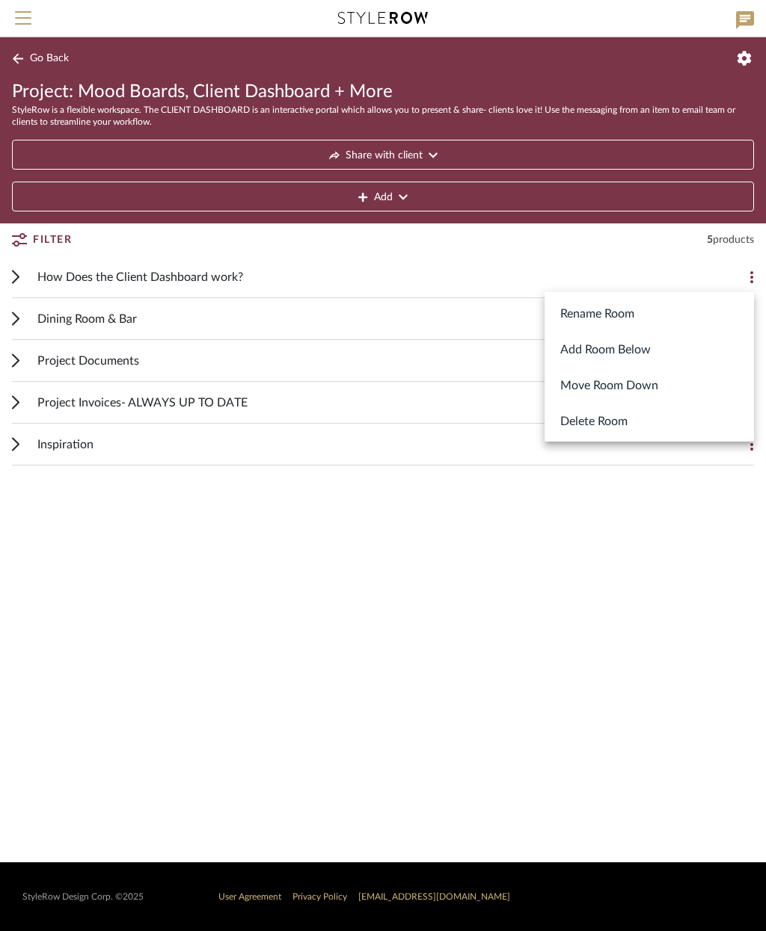
click at [704, 546] on div at bounding box center [383, 465] width 766 height 931
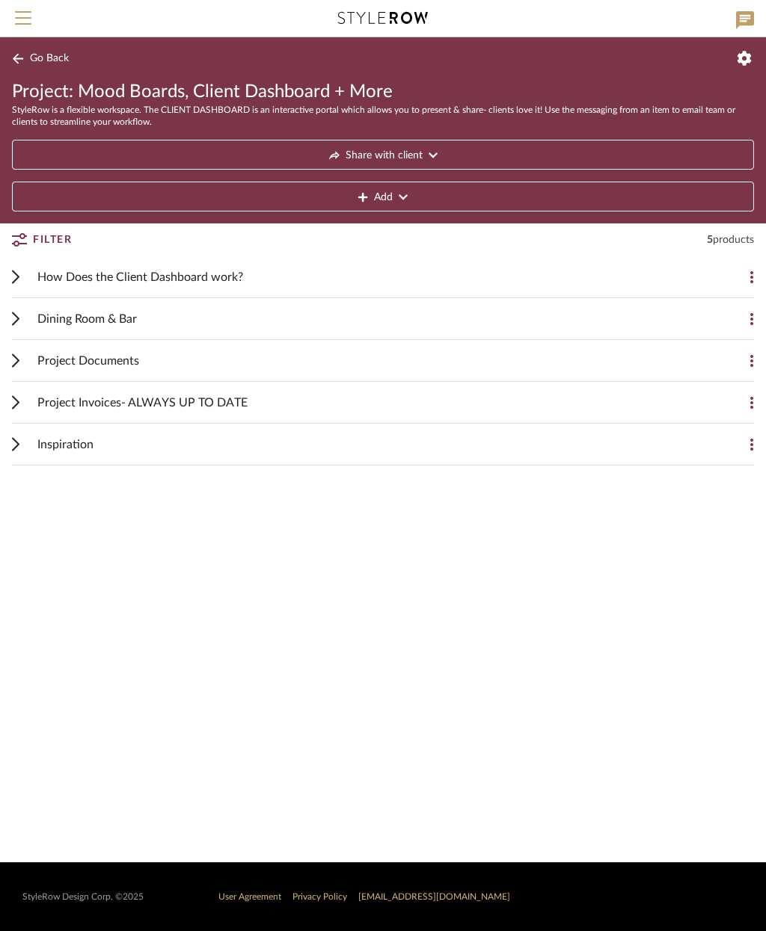
click at [746, 436] on button at bounding box center [739, 445] width 30 height 30
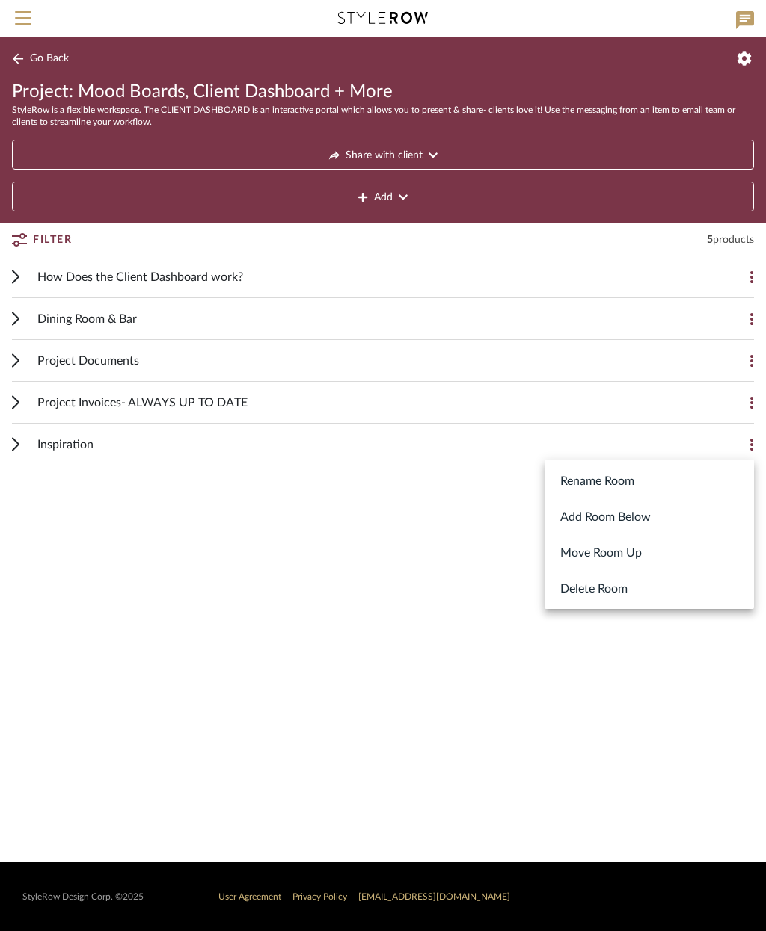
click at [690, 594] on button "Delete Room" at bounding box center [648, 588] width 209 height 36
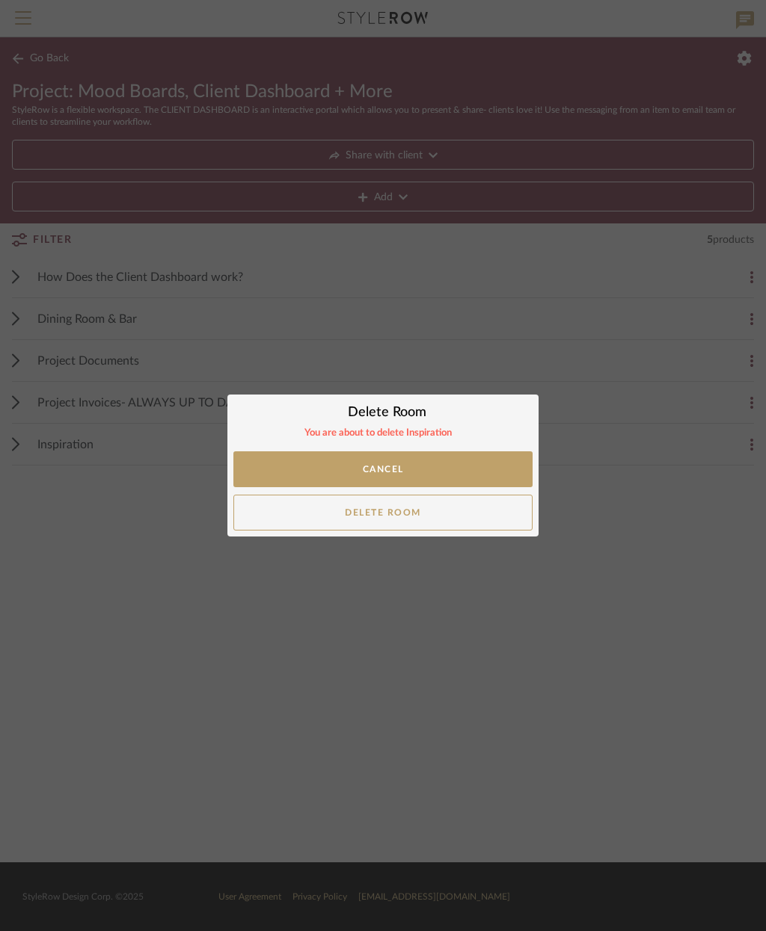
click at [602, 570] on div "Delete Room × You are about to delete Inspiration Cancel Delete Room LOADING" at bounding box center [383, 465] width 766 height 931
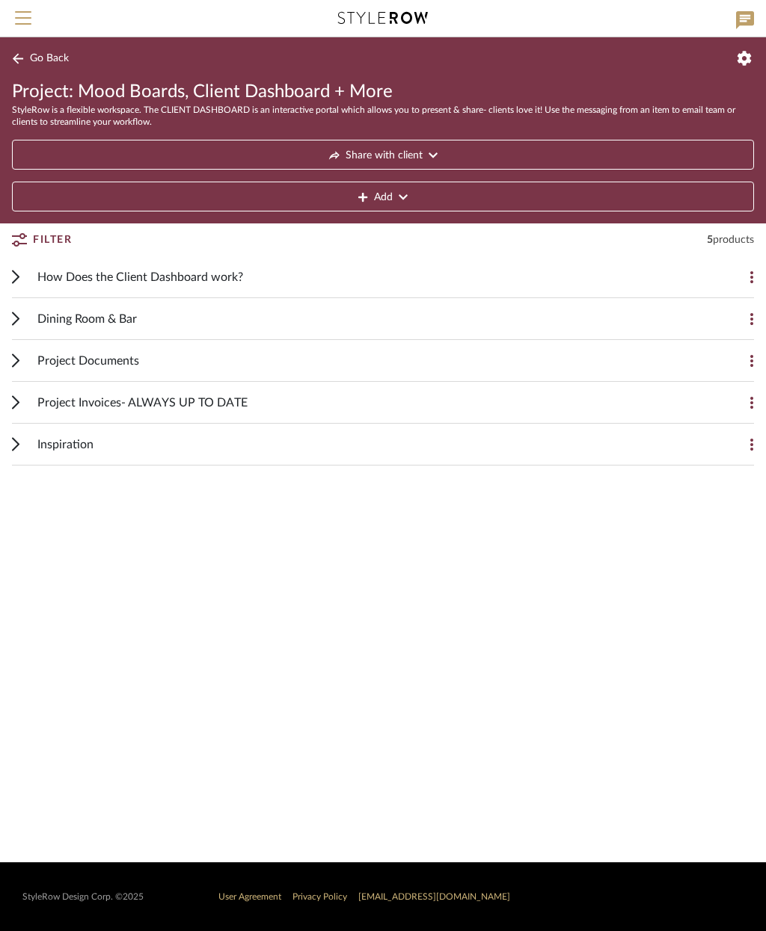
click at [594, 440] on div "Inspiration" at bounding box center [371, 444] width 668 height 41
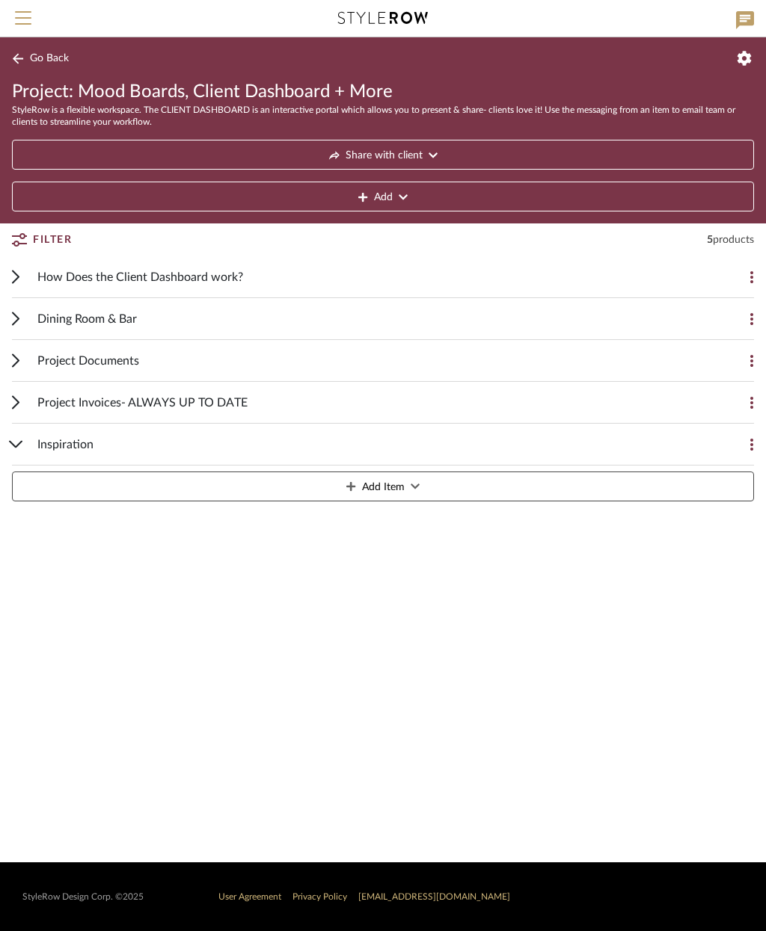
click at [631, 398] on div "Project Invoices- ALWAYS UP TO DATE" at bounding box center [371, 402] width 668 height 41
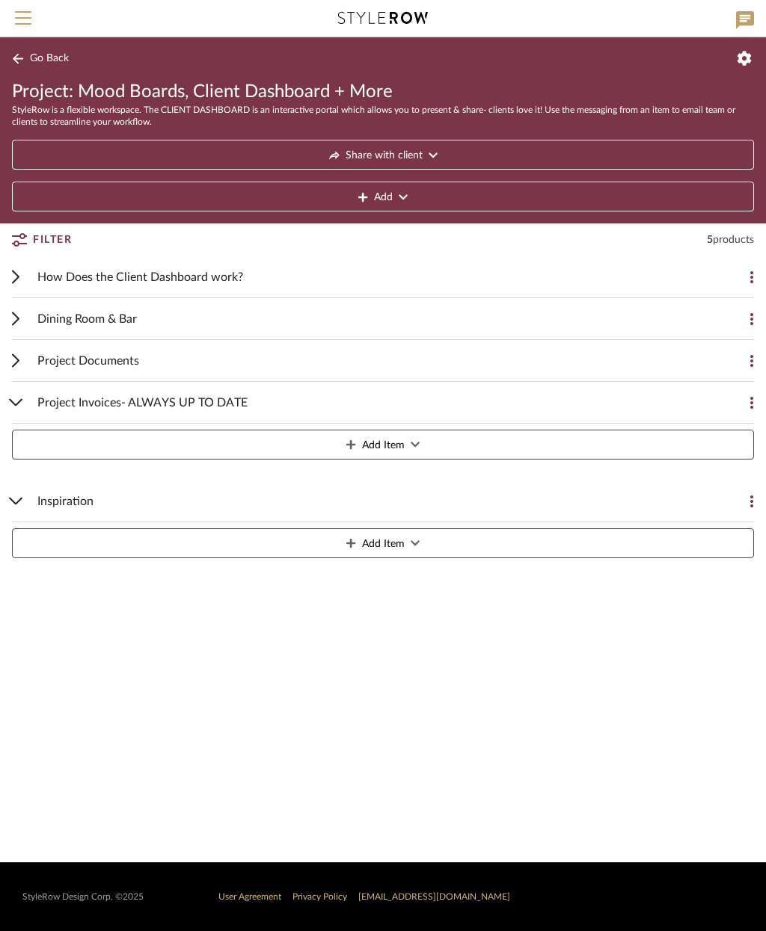
click at [633, 370] on div "Project Documents" at bounding box center [371, 360] width 668 height 41
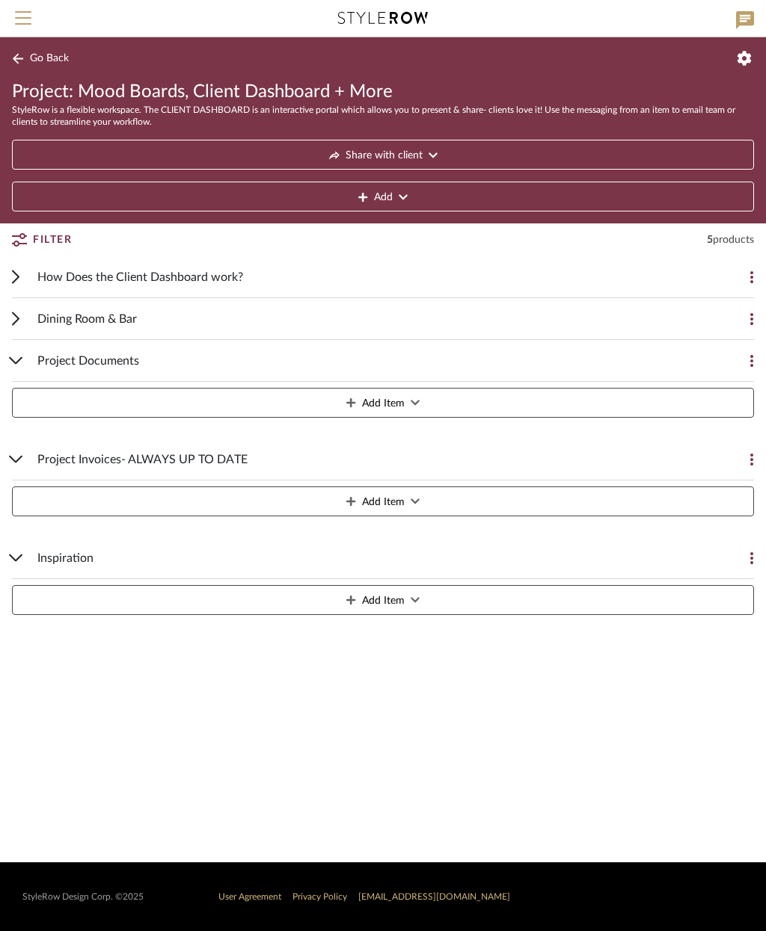
click at [629, 327] on div "Dining Room & Bar" at bounding box center [371, 318] width 668 height 41
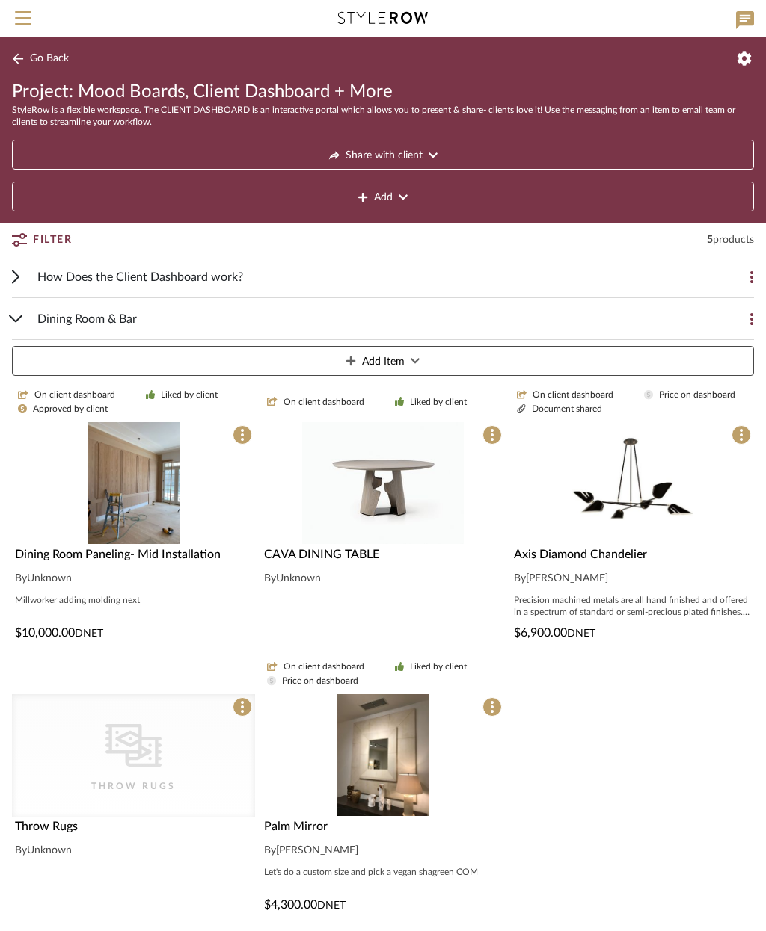
click at [741, 437] on icon at bounding box center [740, 435] width 3 height 12
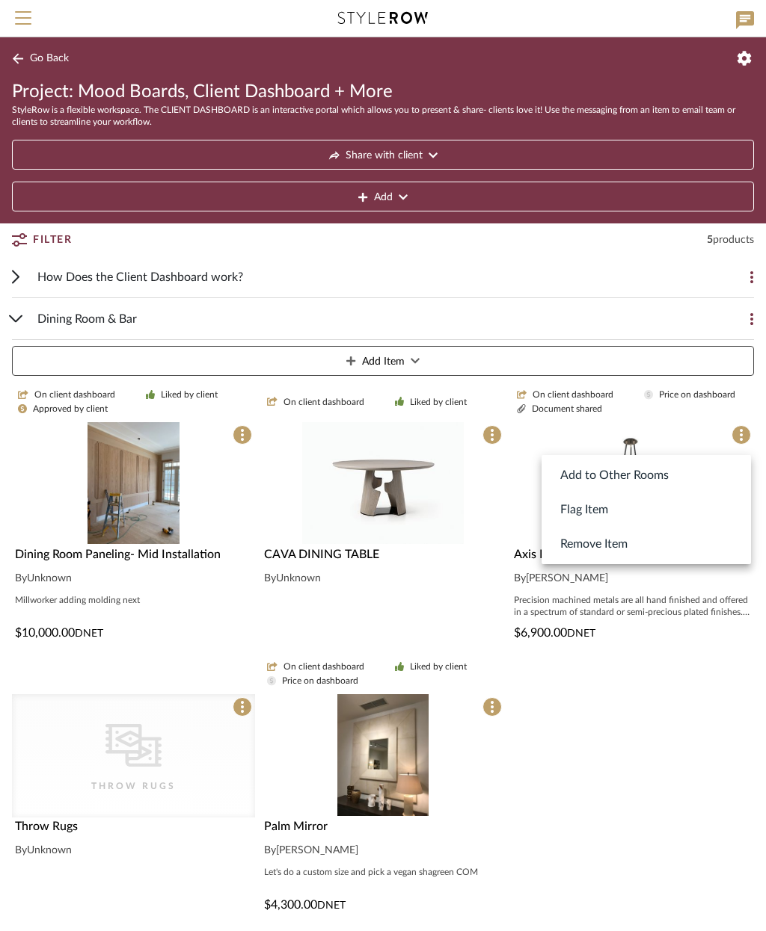
click at [666, 542] on button "Remove Item" at bounding box center [645, 544] width 209 height 34
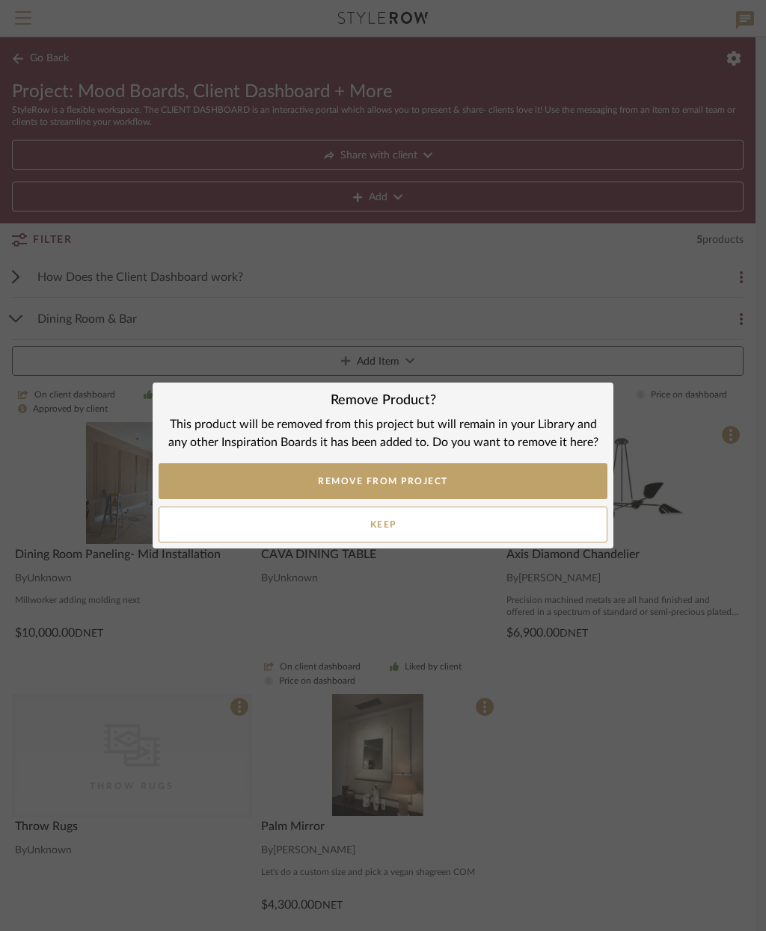
click at [512, 475] on button "REMOVE FROM PROJECT" at bounding box center [382, 481] width 449 height 36
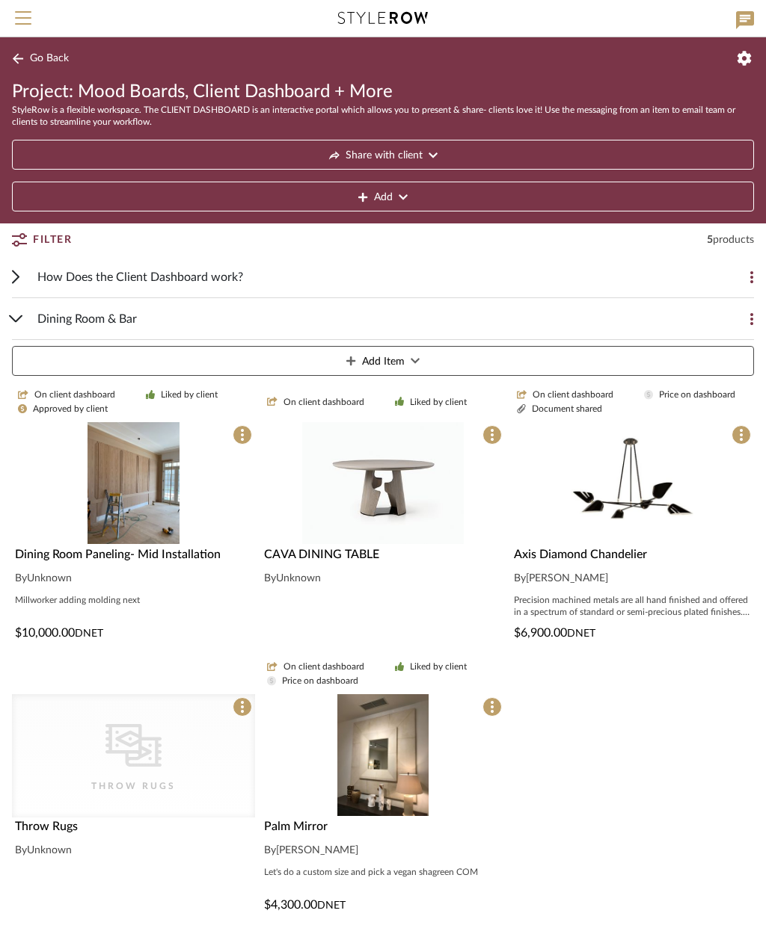
click at [487, 428] on span at bounding box center [491, 434] width 19 height 19
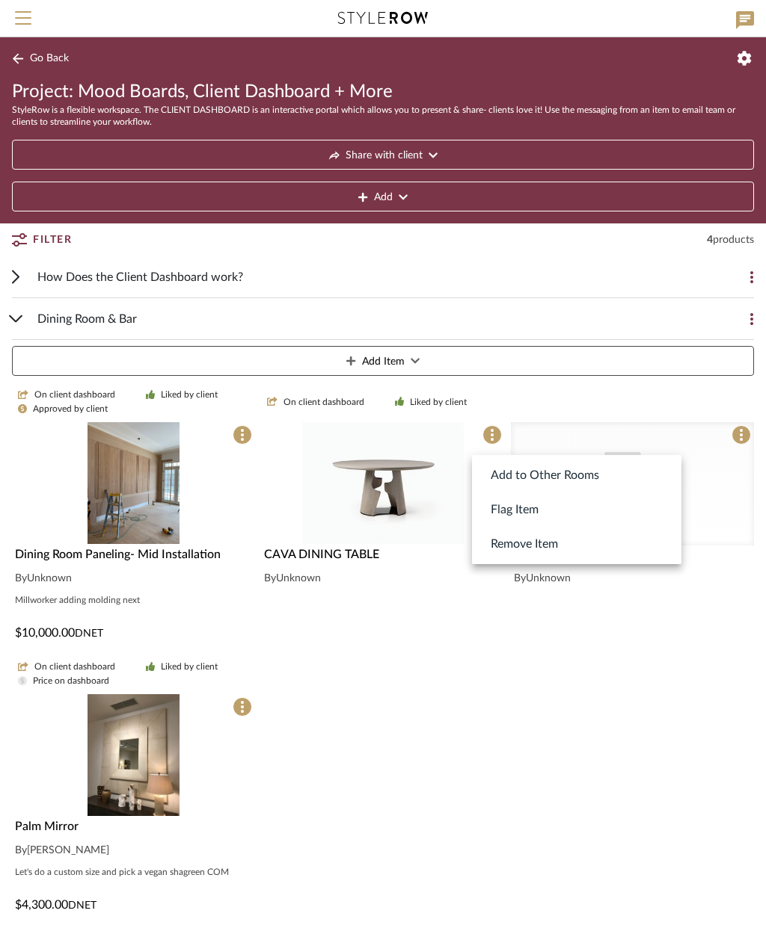
click at [565, 546] on button "Remove Item" at bounding box center [576, 544] width 209 height 34
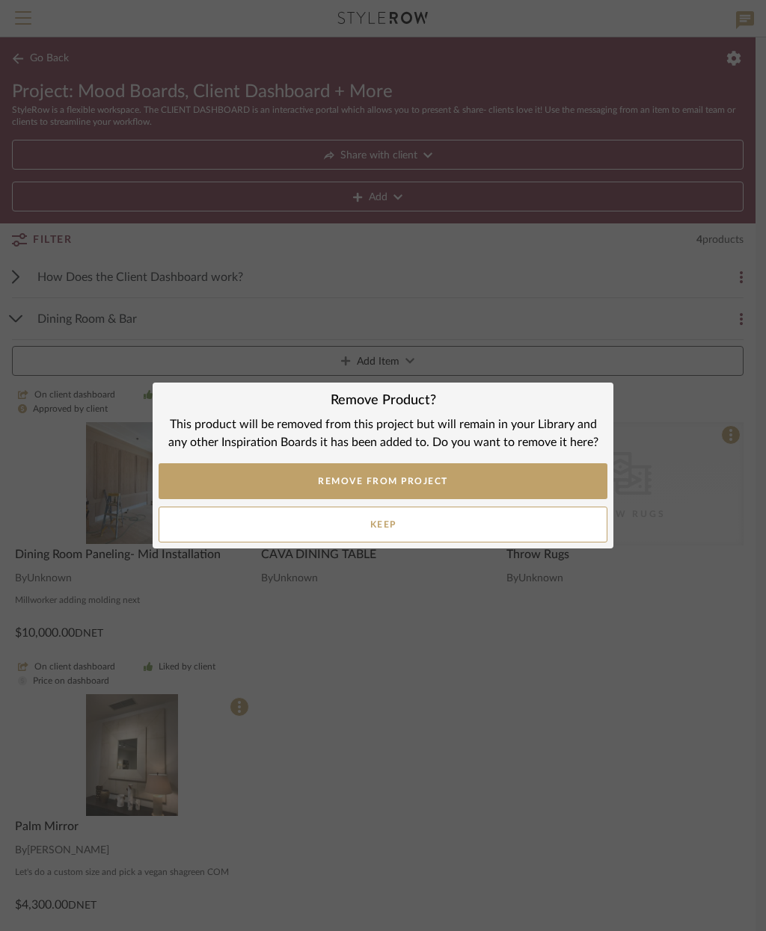
click at [496, 478] on button "REMOVE FROM PROJECT" at bounding box center [382, 481] width 449 height 36
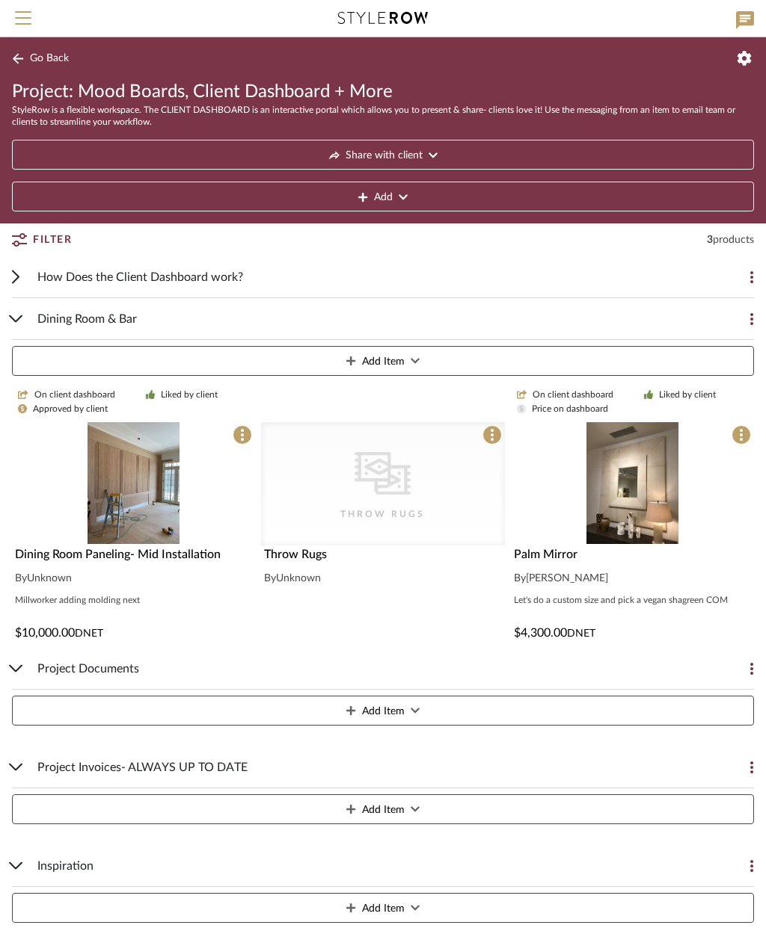
click at [237, 429] on span at bounding box center [241, 434] width 19 height 19
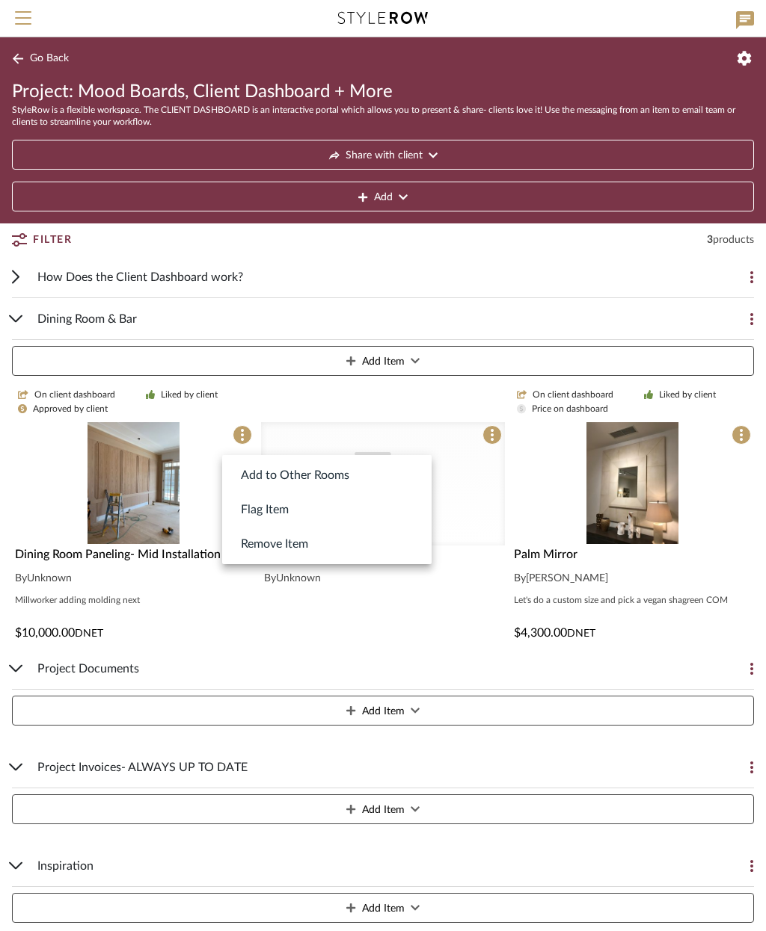
click at [322, 546] on button "Remove Item" at bounding box center [326, 544] width 209 height 34
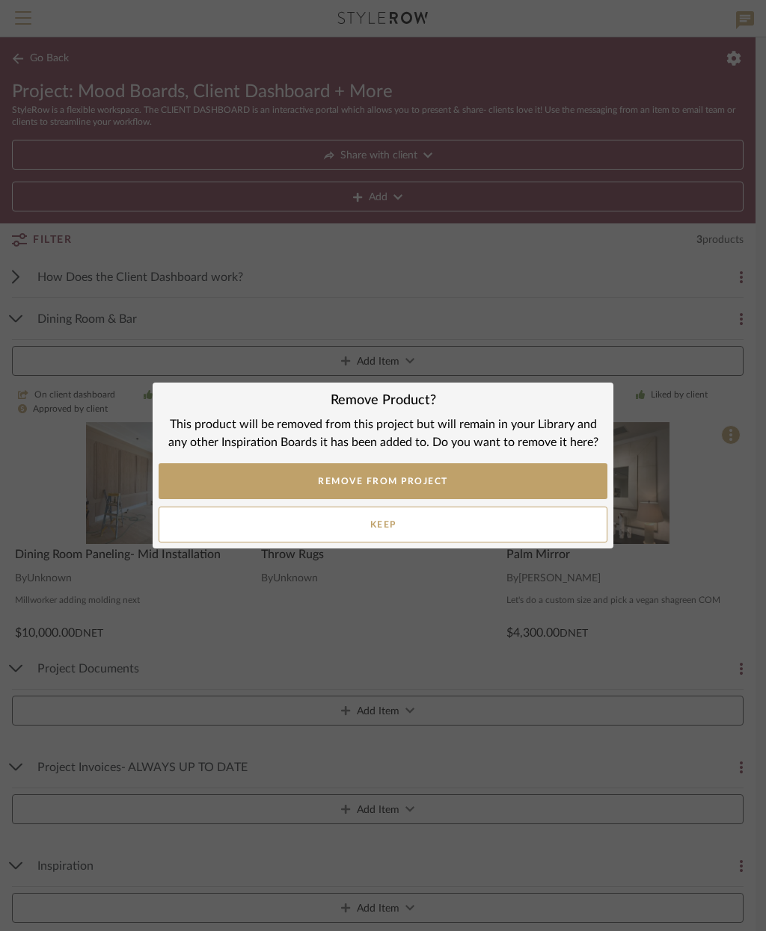
click at [429, 478] on button "REMOVE FROM PROJECT" at bounding box center [382, 481] width 449 height 36
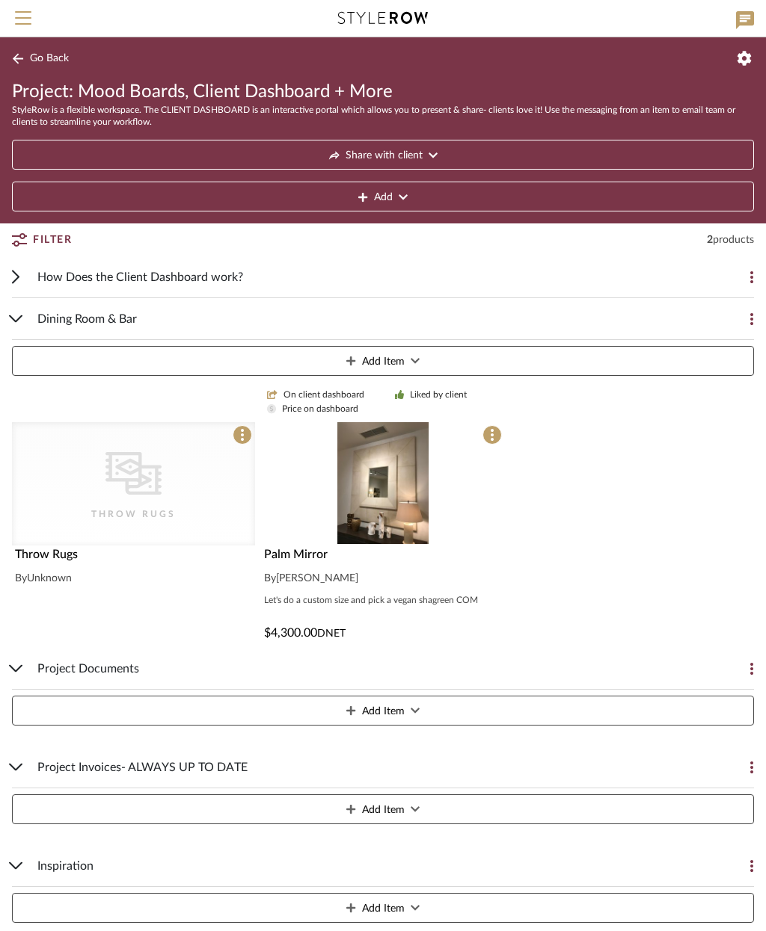
click at [247, 425] on button at bounding box center [237, 440] width 30 height 30
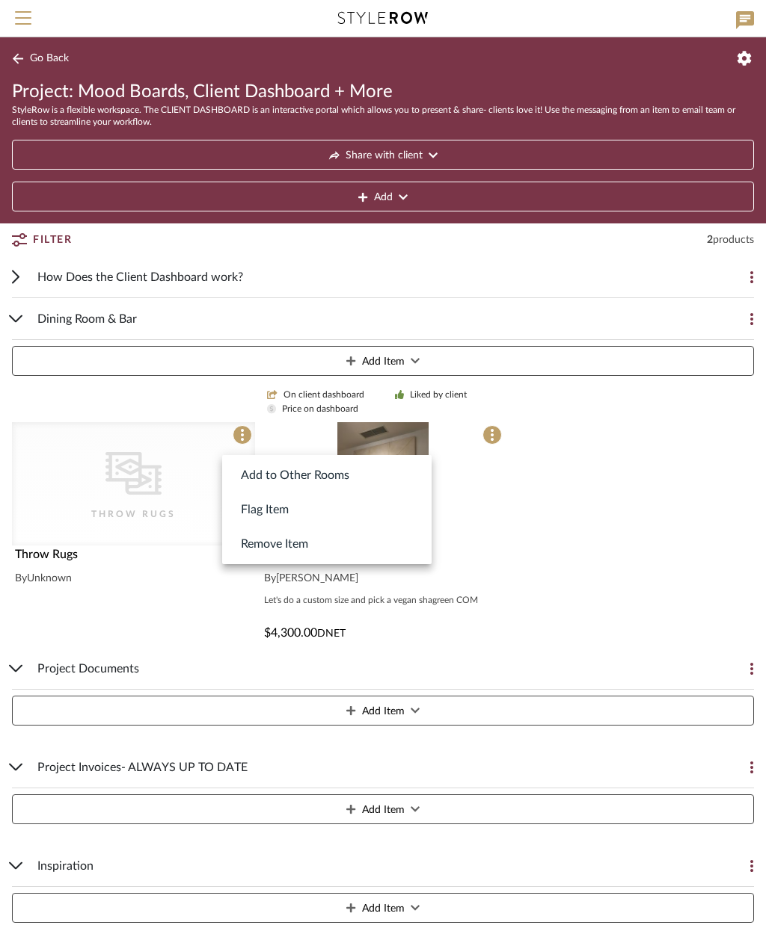
click at [323, 542] on button "Remove Item" at bounding box center [326, 544] width 209 height 34
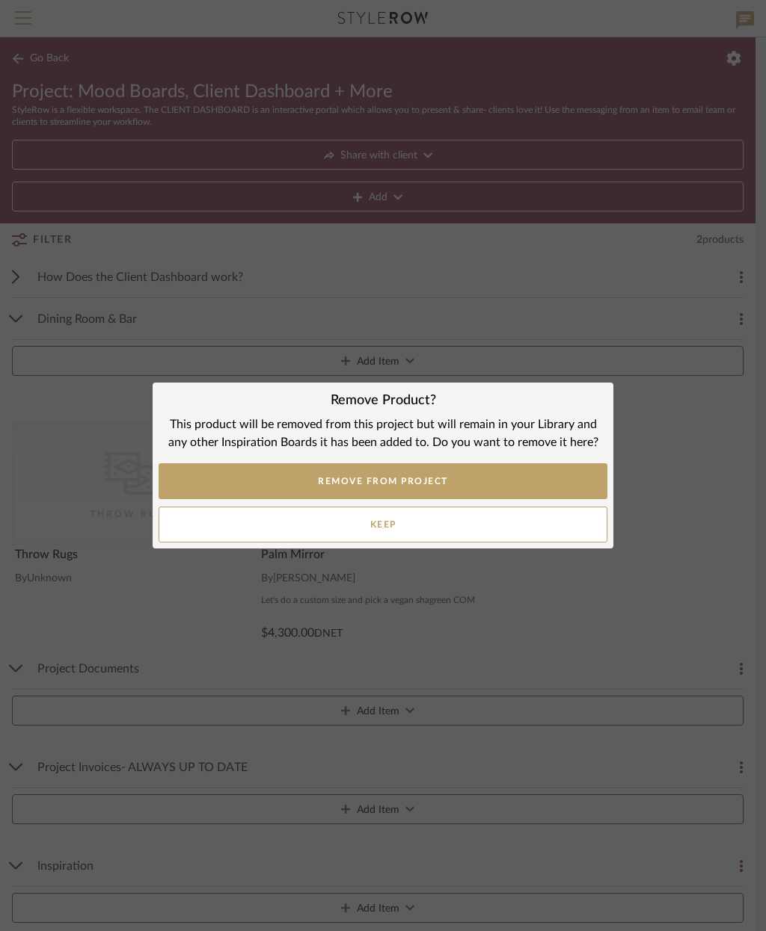
click at [483, 480] on button "REMOVE FROM PROJECT" at bounding box center [382, 481] width 449 height 36
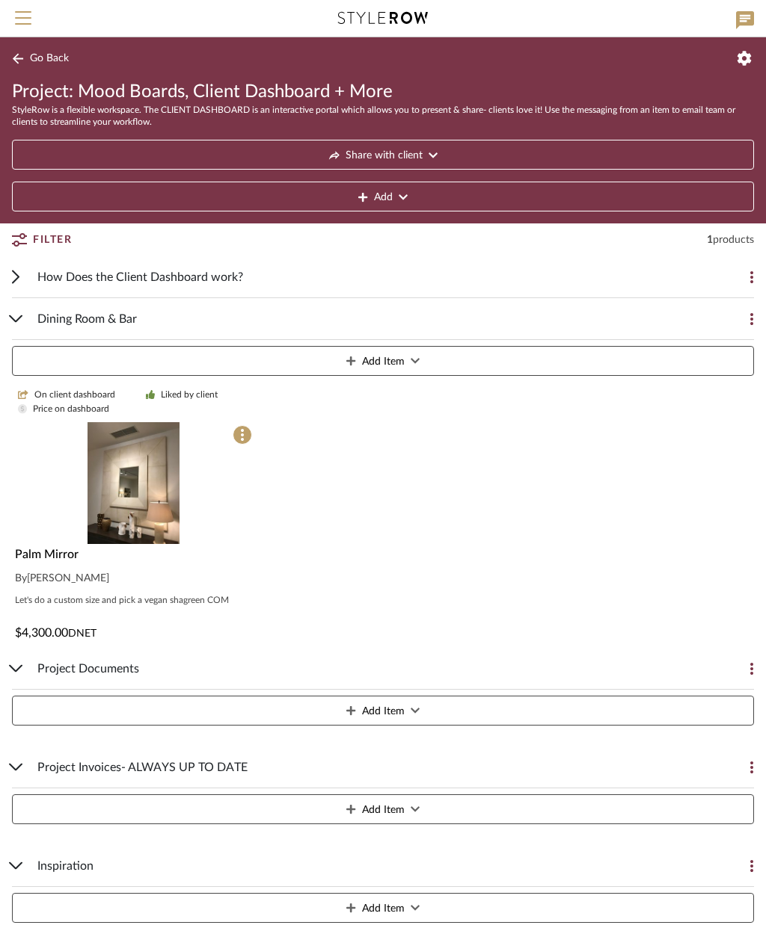
click at [241, 440] on icon at bounding box center [242, 435] width 3 height 12
click at [340, 545] on button "Remove Item" at bounding box center [326, 544] width 209 height 34
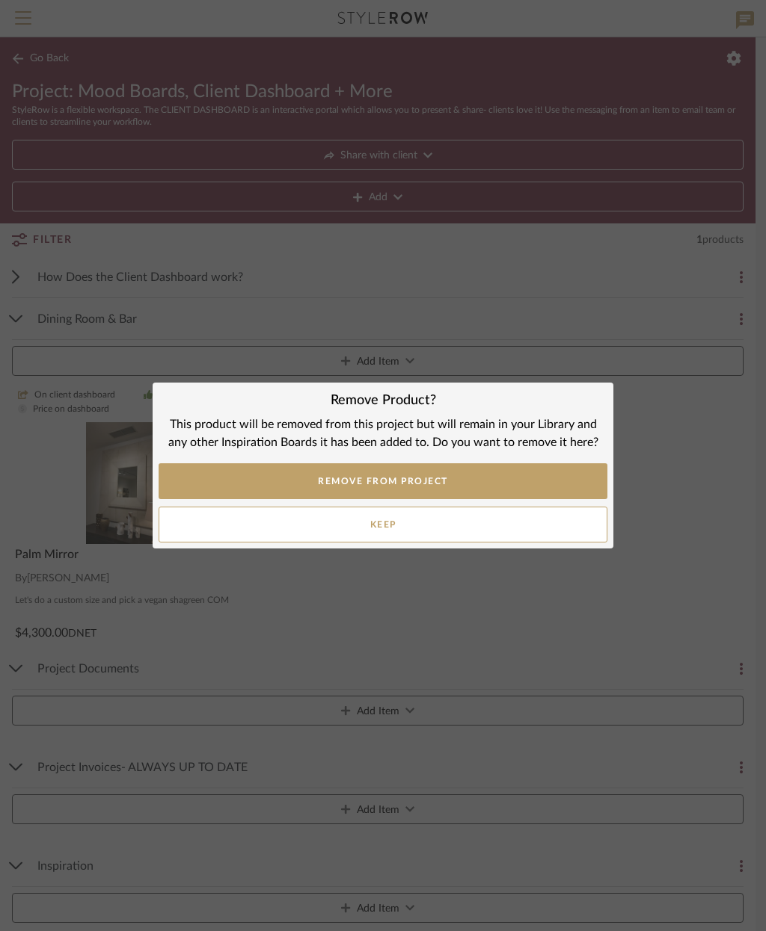
click at [492, 472] on button "REMOVE FROM PROJECT" at bounding box center [382, 481] width 449 height 36
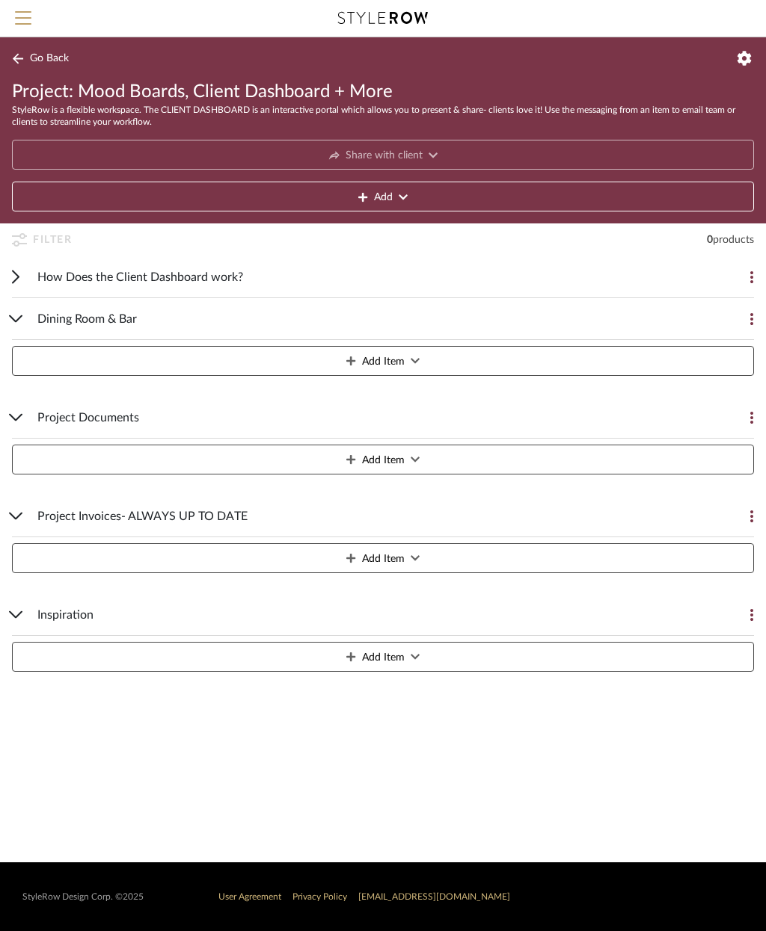
click at [337, 278] on div "How Does the Client Dashboard work?" at bounding box center [371, 276] width 668 height 41
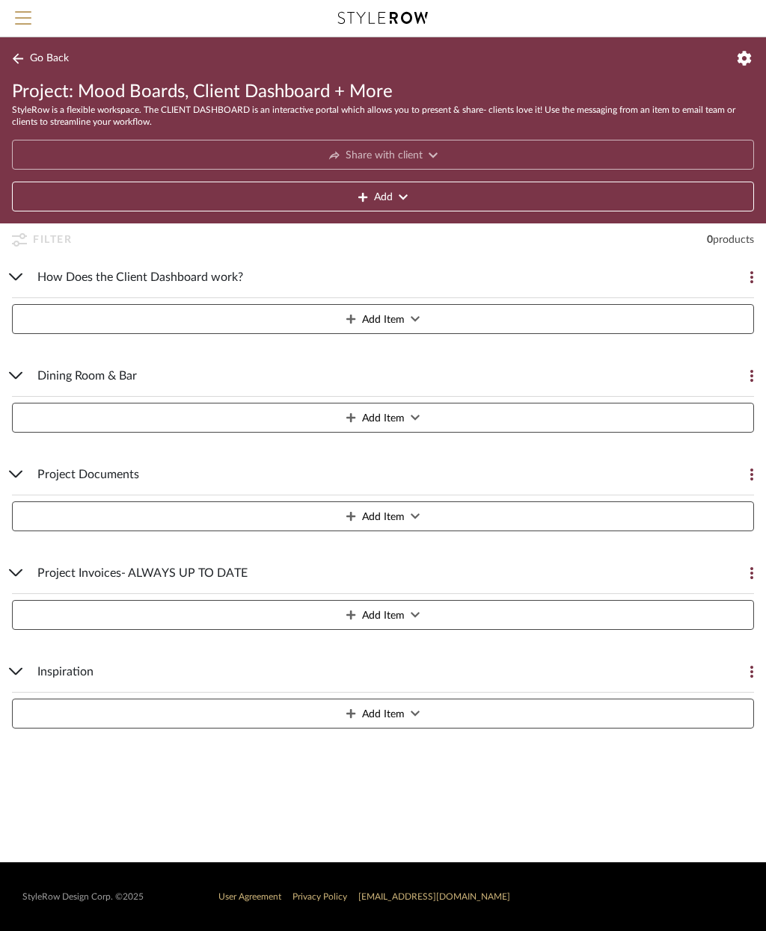
click at [52, 60] on span "Go Back" at bounding box center [49, 58] width 39 height 13
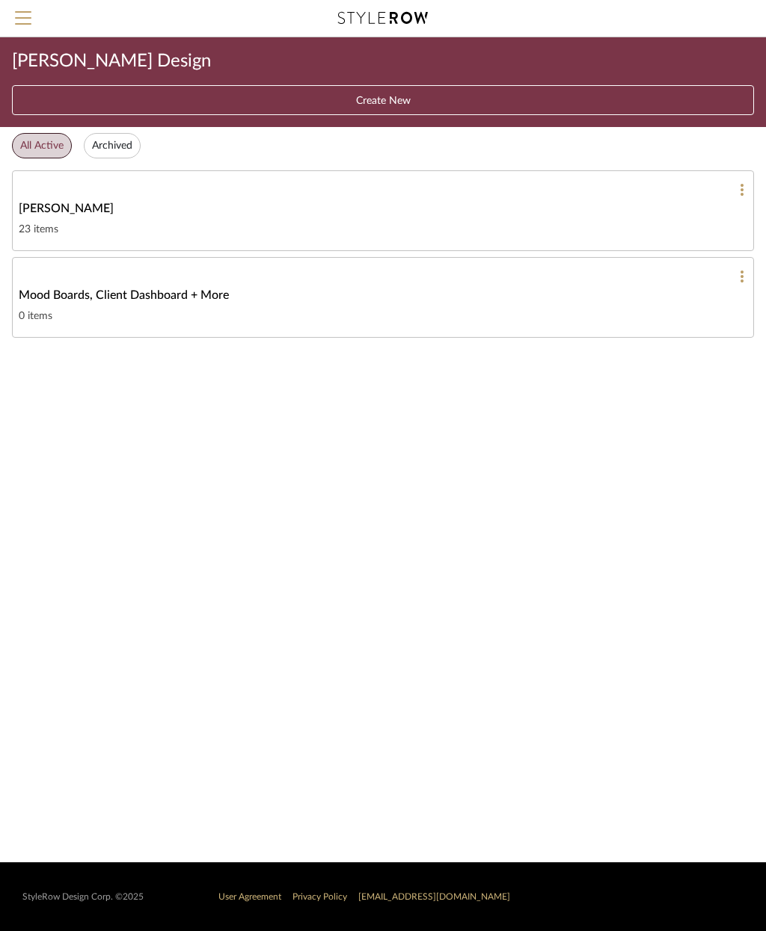
click at [738, 188] on button at bounding box center [736, 189] width 15 height 13
click at [336, 227] on div at bounding box center [383, 465] width 766 height 931
click at [355, 224] on div "23 items" at bounding box center [383, 230] width 728 height 18
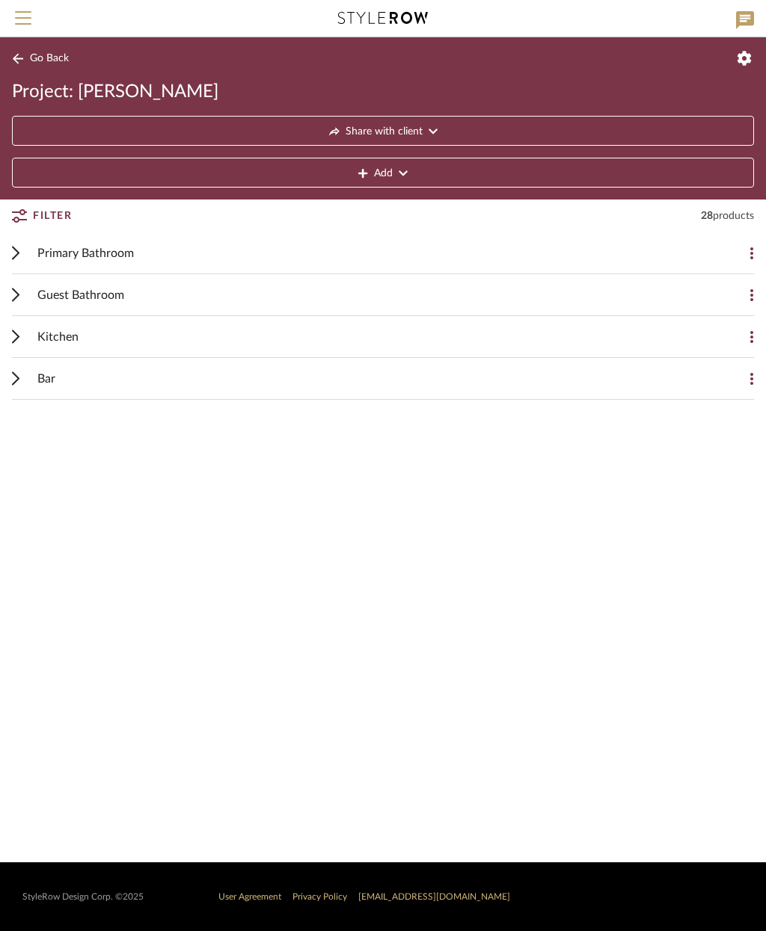
click at [44, 214] on span "Filter" at bounding box center [52, 216] width 39 height 27
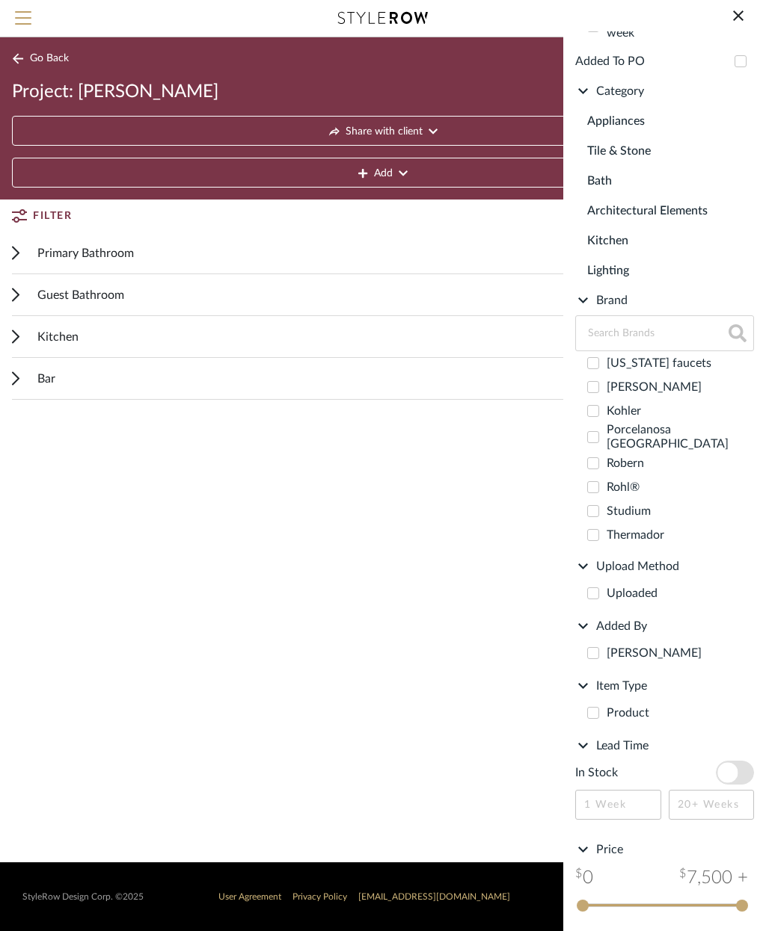
scroll to position [458, 0]
click at [516, 581] on search-bar "Filter by keyword, category or name prior to exporting to Excel or Bulk Actions…" at bounding box center [383, 465] width 766 height 931
click at [733, 17] on icon at bounding box center [738, 16] width 18 height 18
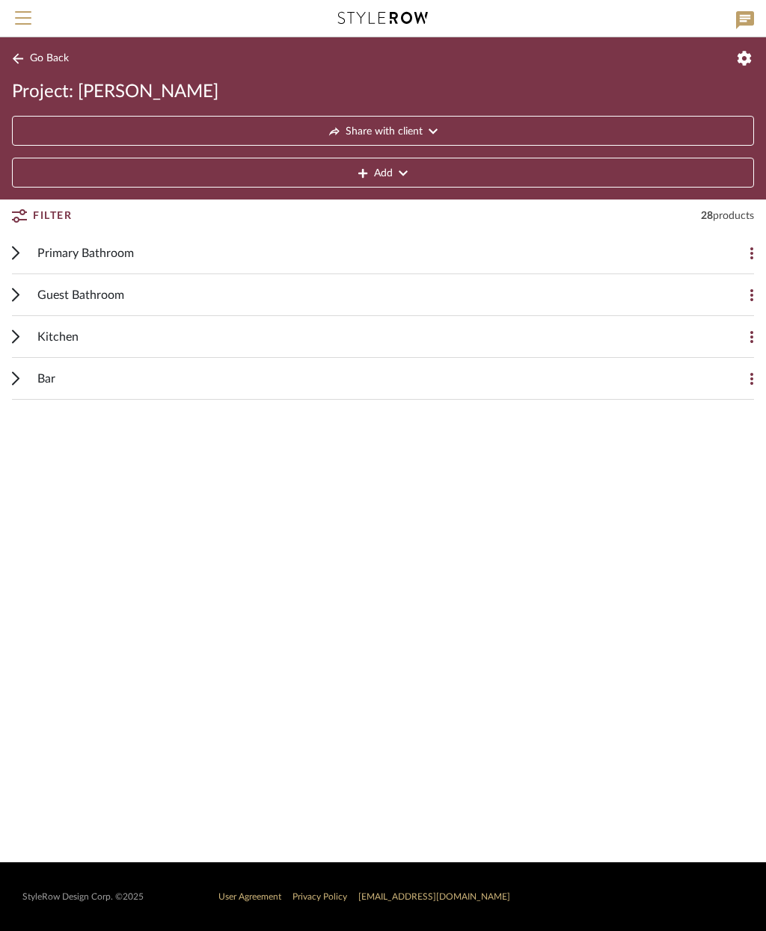
click at [751, 248] on icon at bounding box center [751, 253] width 3 height 12
click at [721, 505] on div at bounding box center [383, 465] width 766 height 931
click at [155, 244] on div "Primary Bathroom" at bounding box center [371, 252] width 668 height 41
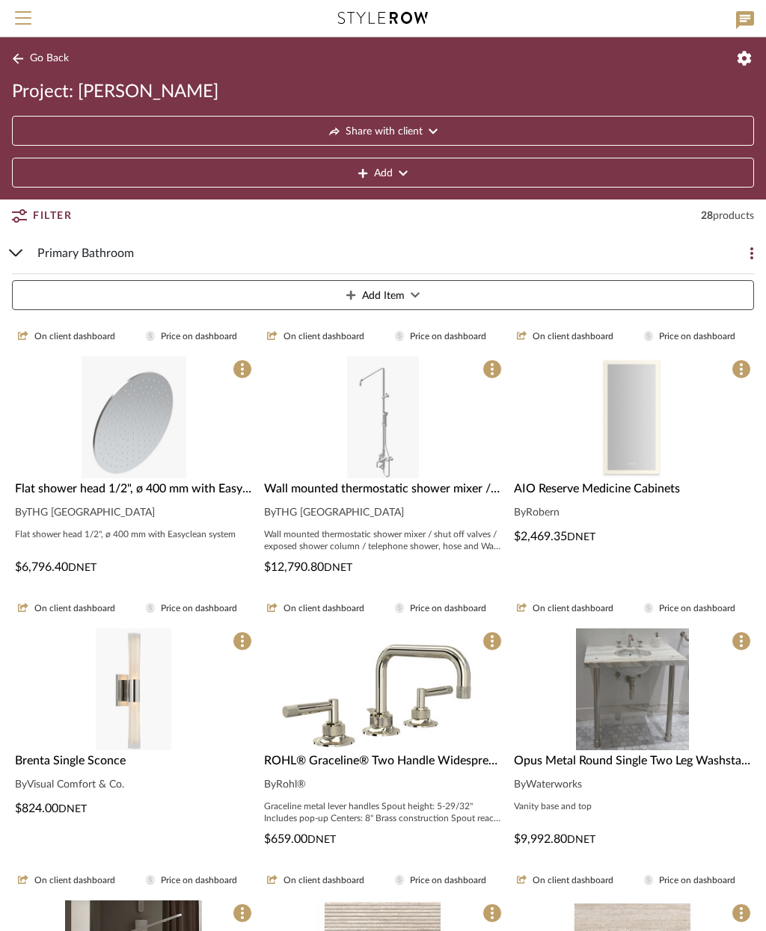
click at [335, 332] on span "On client dashboard" at bounding box center [323, 336] width 81 height 13
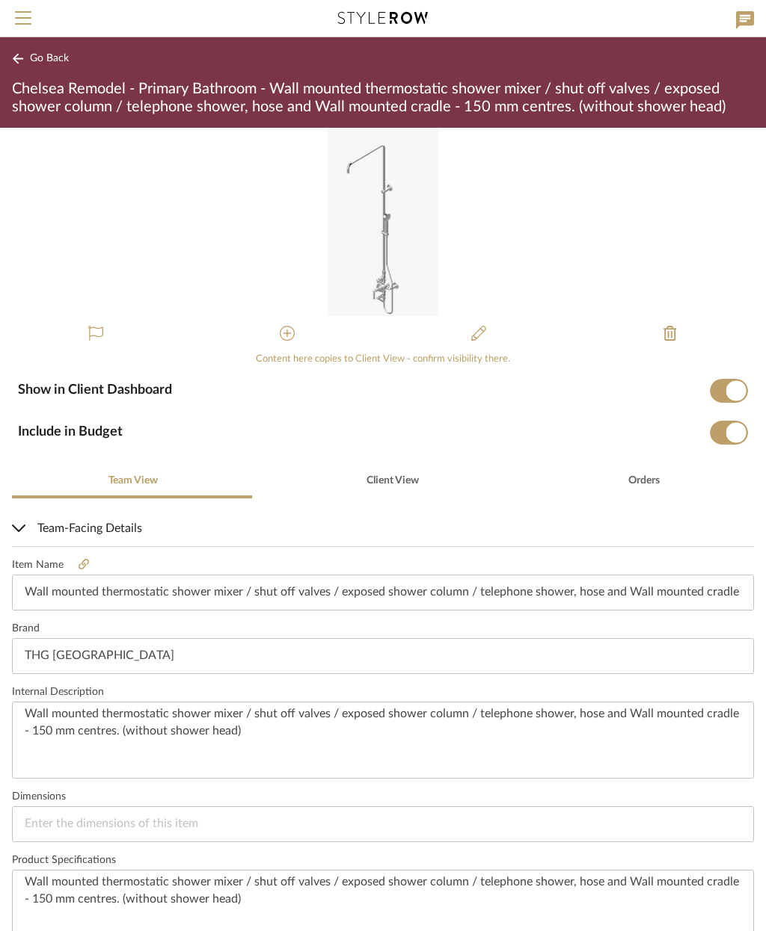
click at [52, 52] on span "Go Back" at bounding box center [49, 58] width 39 height 13
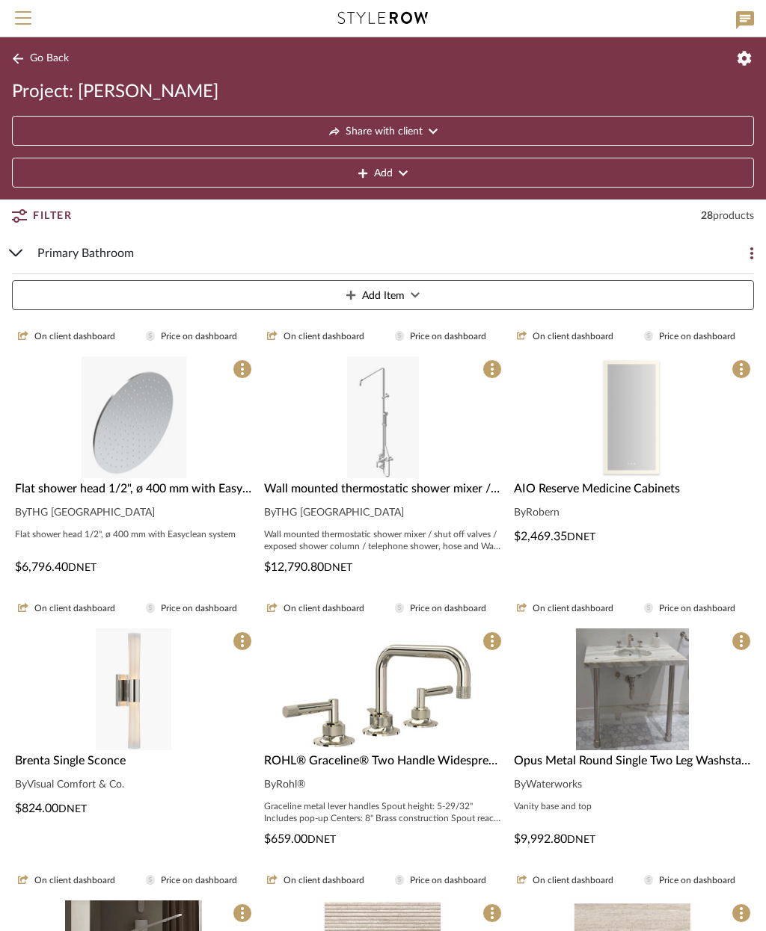
click at [700, 335] on span "Price on dashboard" at bounding box center [697, 336] width 76 height 13
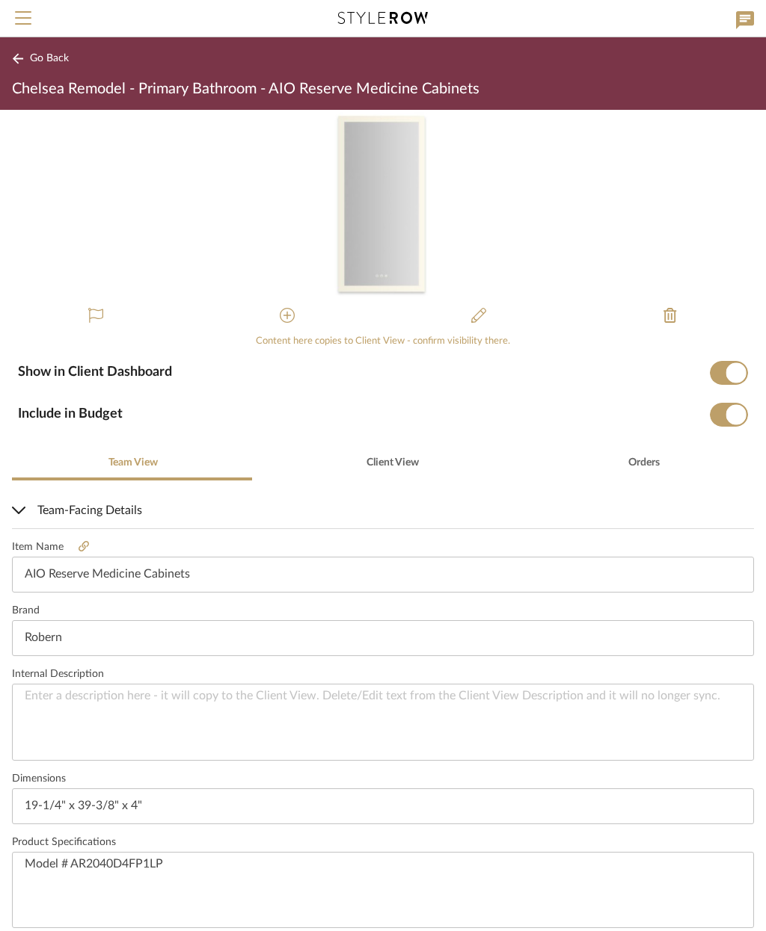
click at [58, 58] on span "Go Back" at bounding box center [49, 58] width 39 height 13
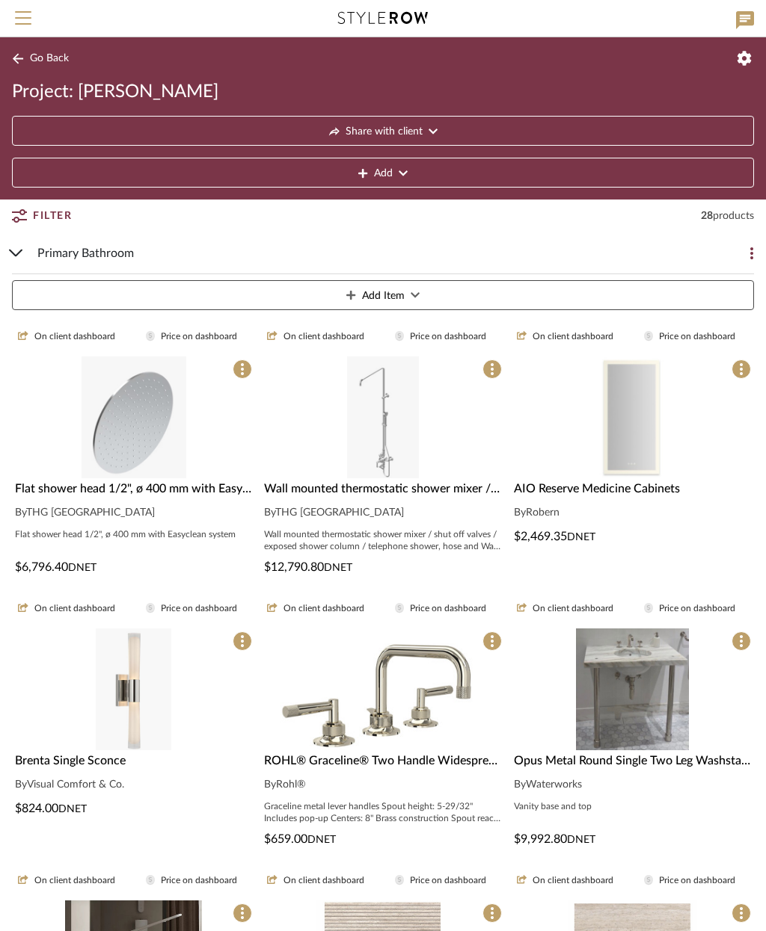
click at [30, 15] on span "Menu" at bounding box center [23, 22] width 16 height 22
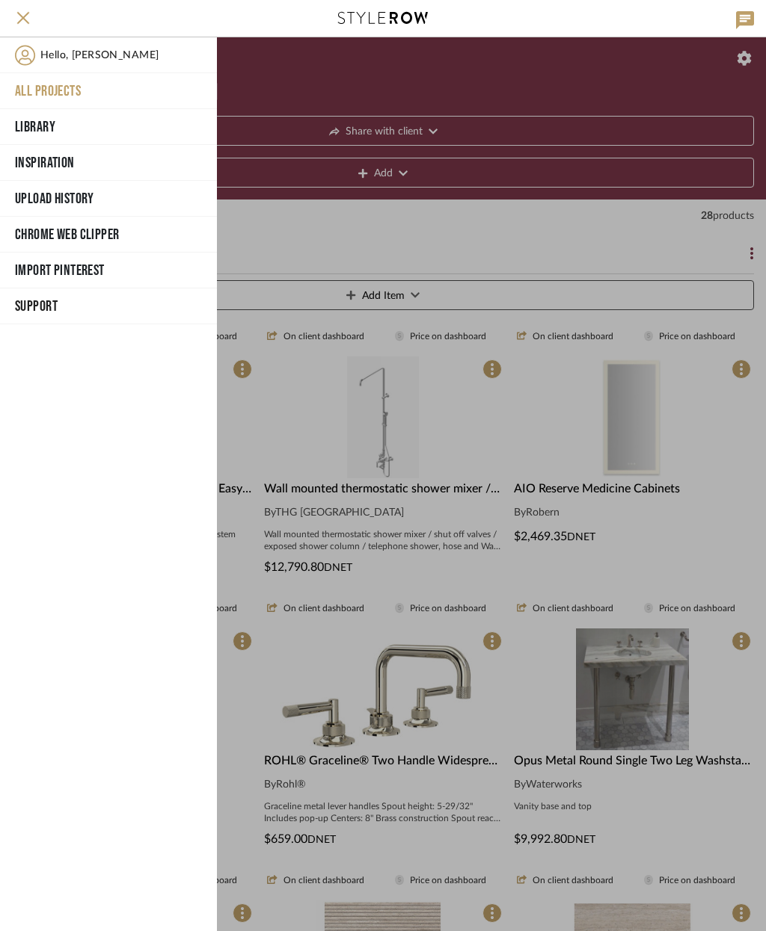
click at [129, 307] on span "Support" at bounding box center [107, 306] width 184 height 22
click at [113, 371] on button "How-To Hub" at bounding box center [108, 373] width 217 height 32
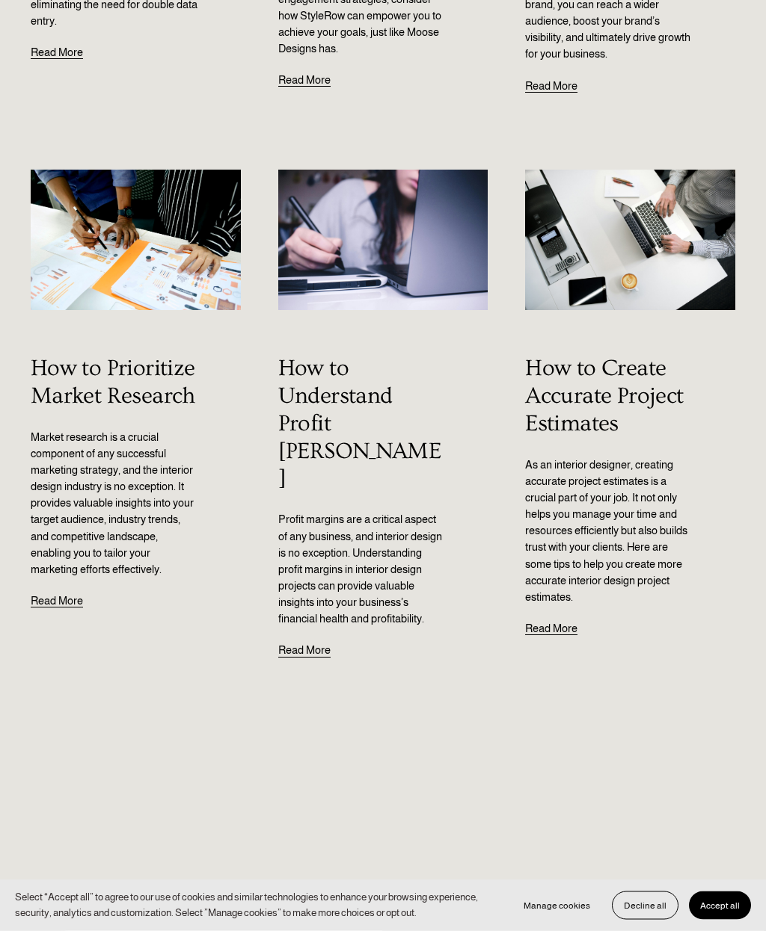
scroll to position [546, 0]
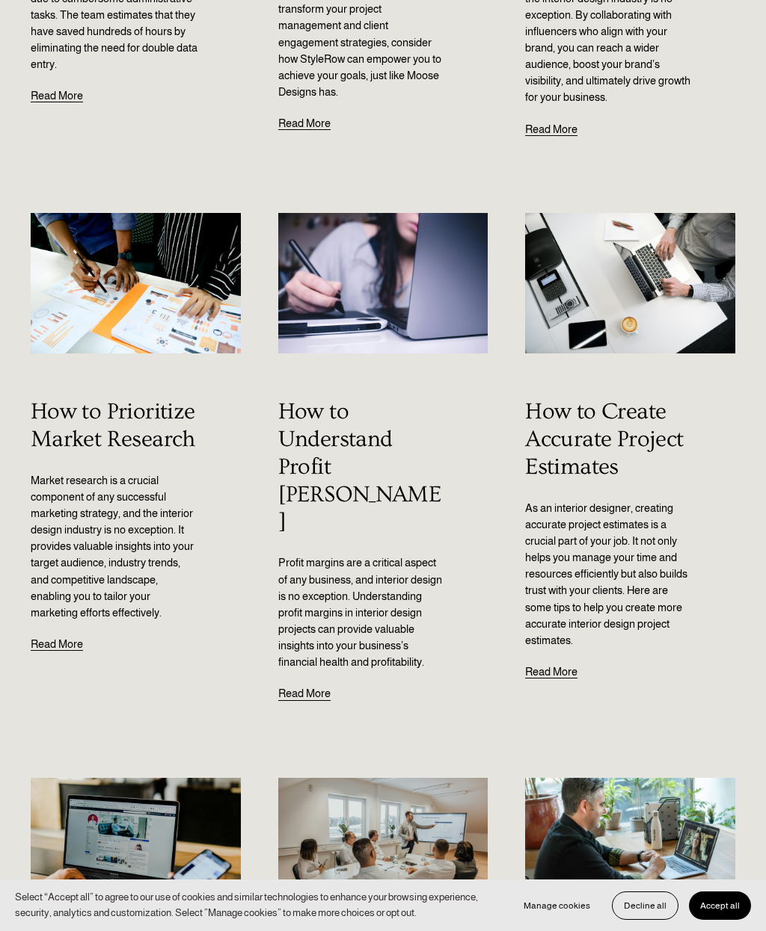
click at [564, 668] on link "Read More" at bounding box center [551, 665] width 52 height 32
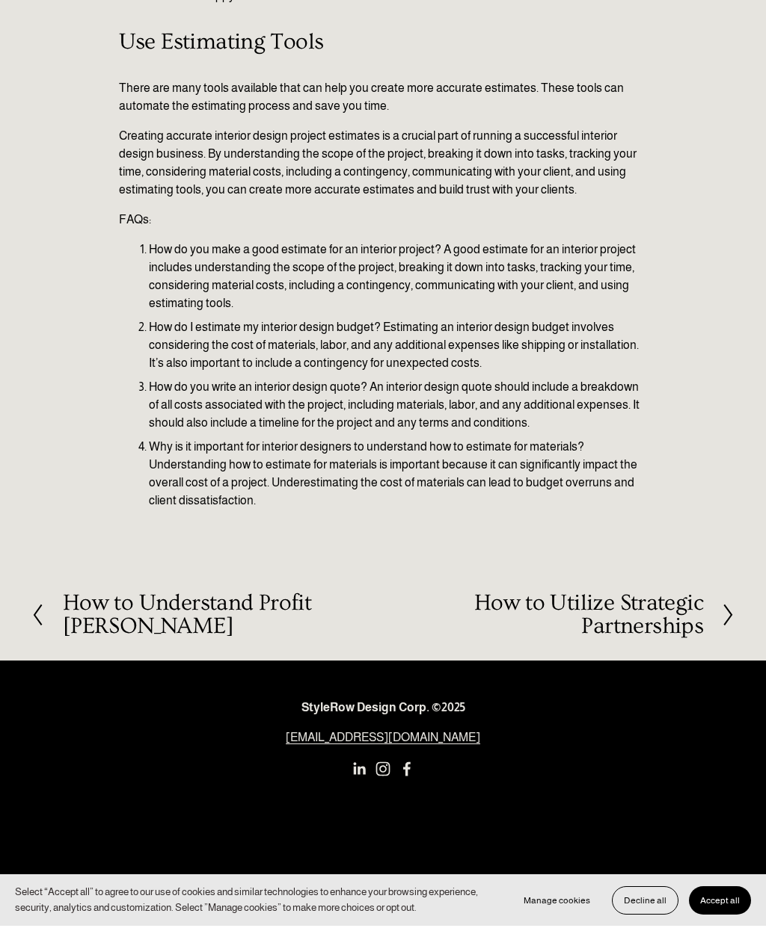
scroll to position [1062, 0]
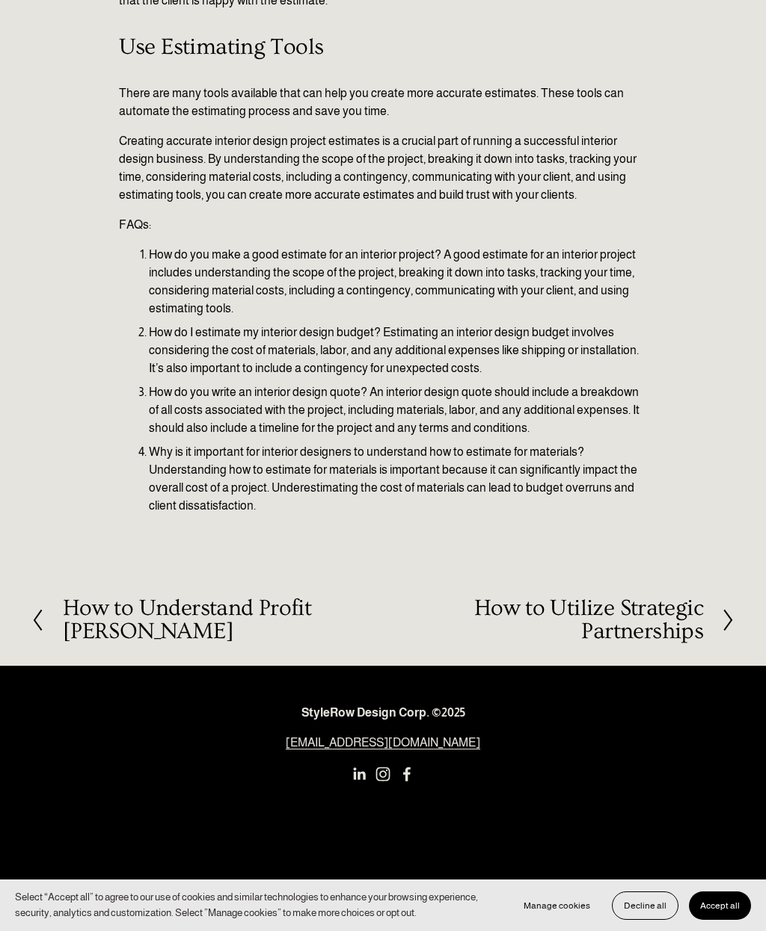
click at [727, 911] on span "Accept all" at bounding box center [720, 906] width 40 height 10
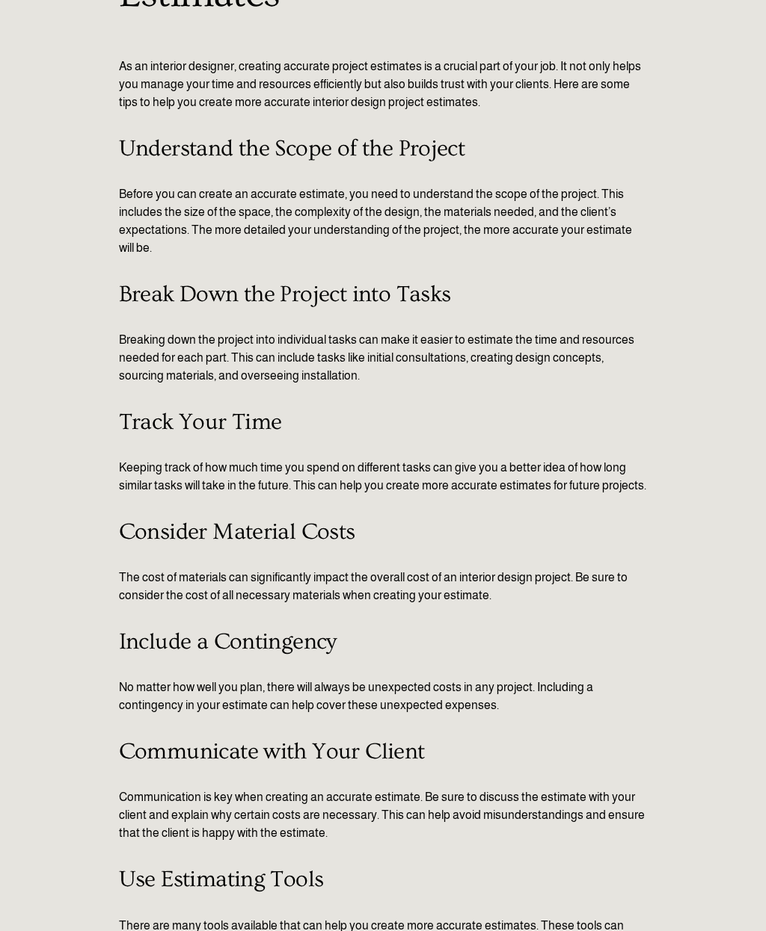
scroll to position [0, 0]
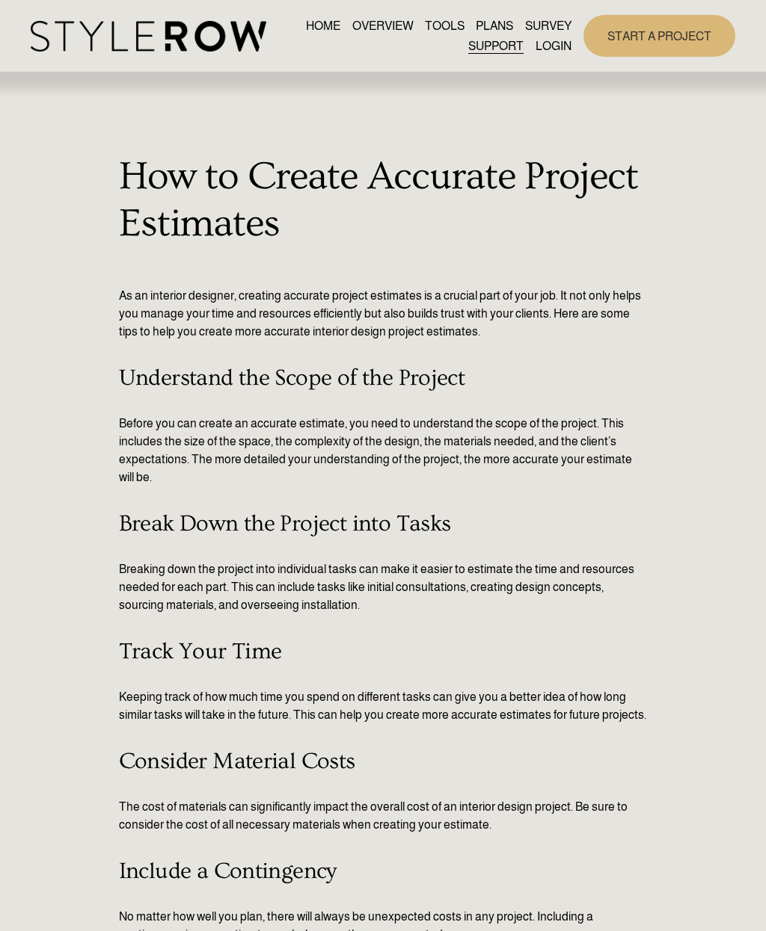
click at [0, 0] on div at bounding box center [0, 0] width 0 height 0
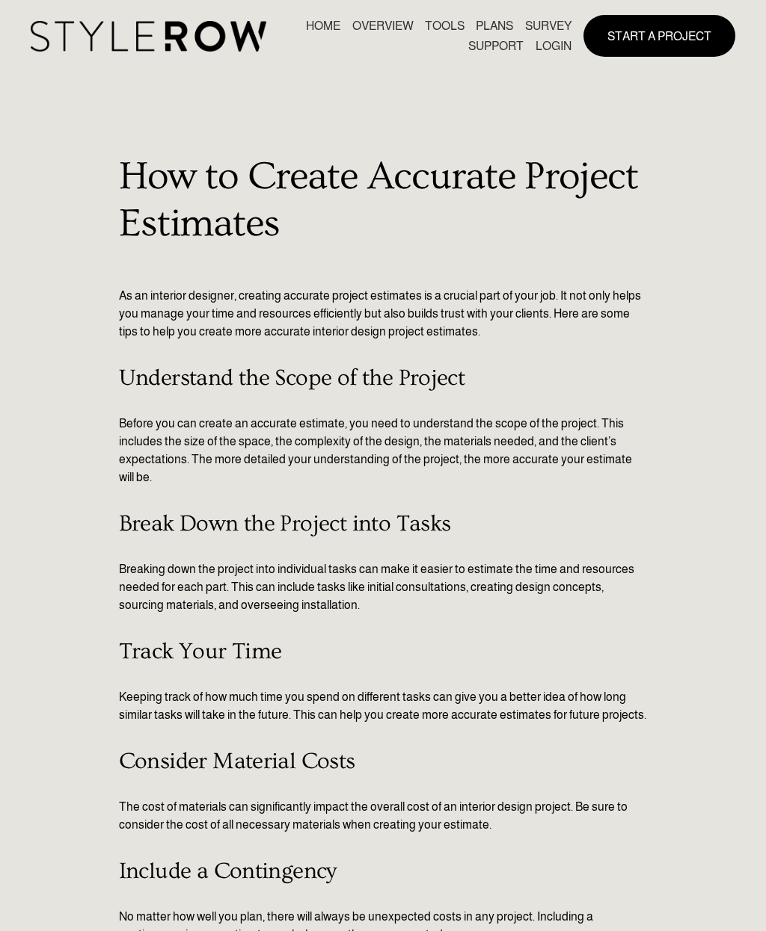
click at [424, 739] on link "LOGIN" at bounding box center [382, 739] width 141 height 46
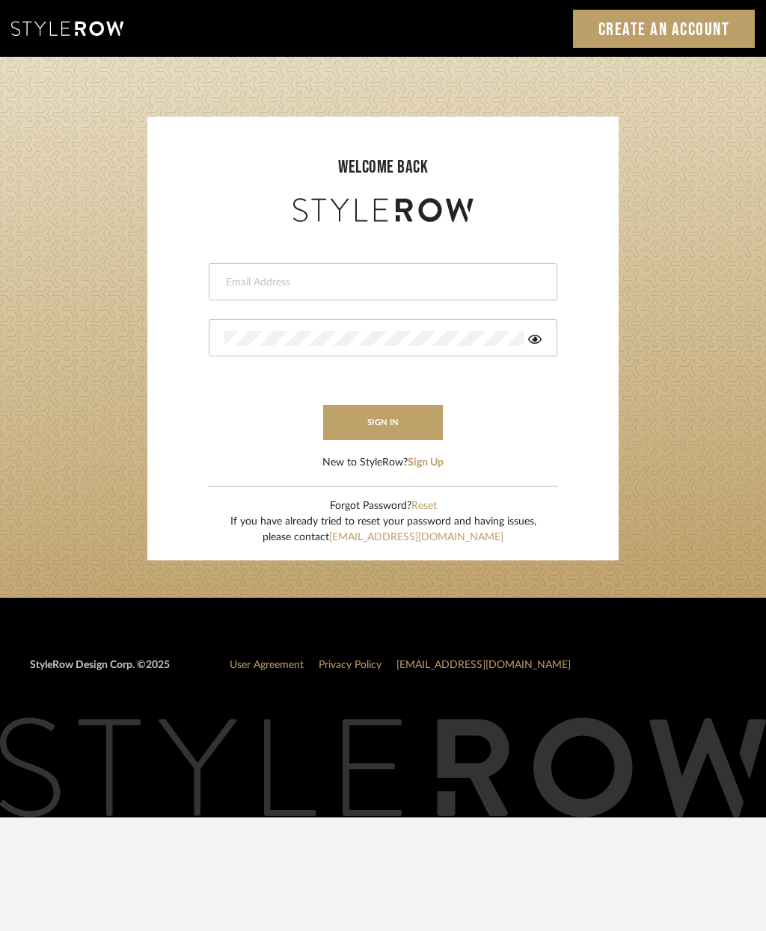
click at [381, 278] on input "email" at bounding box center [380, 282] width 313 height 15
type input "[PERSON_NAME][EMAIL_ADDRESS][DOMAIN_NAME]"
click at [419, 423] on button "sign in" at bounding box center [383, 422] width 120 height 35
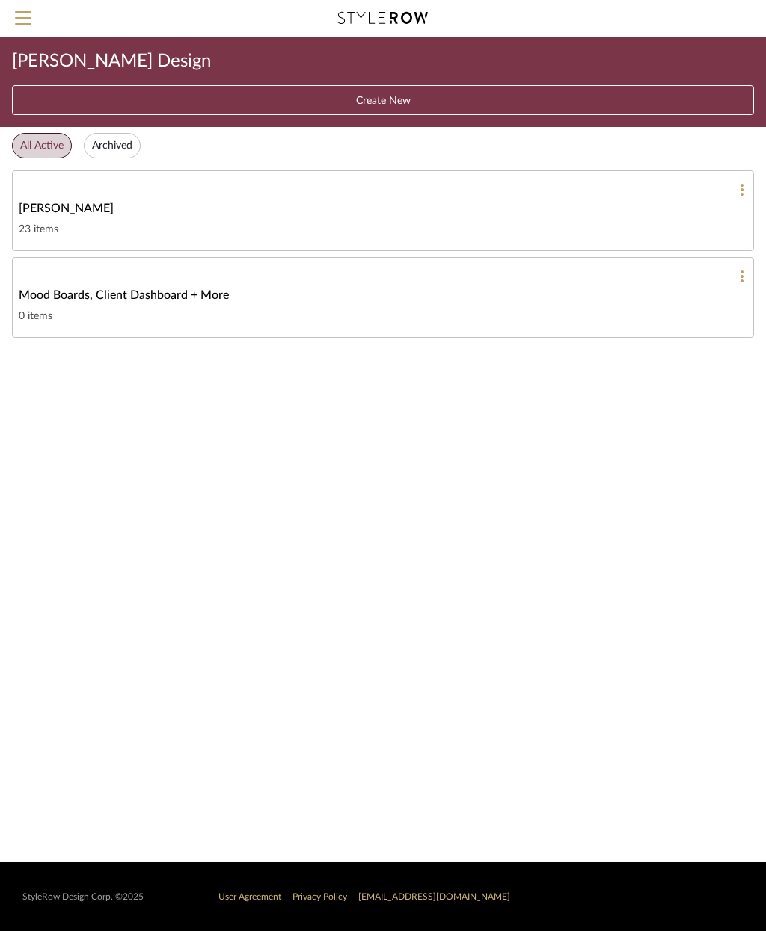
click at [588, 214] on div "[PERSON_NAME]" at bounding box center [383, 209] width 728 height 18
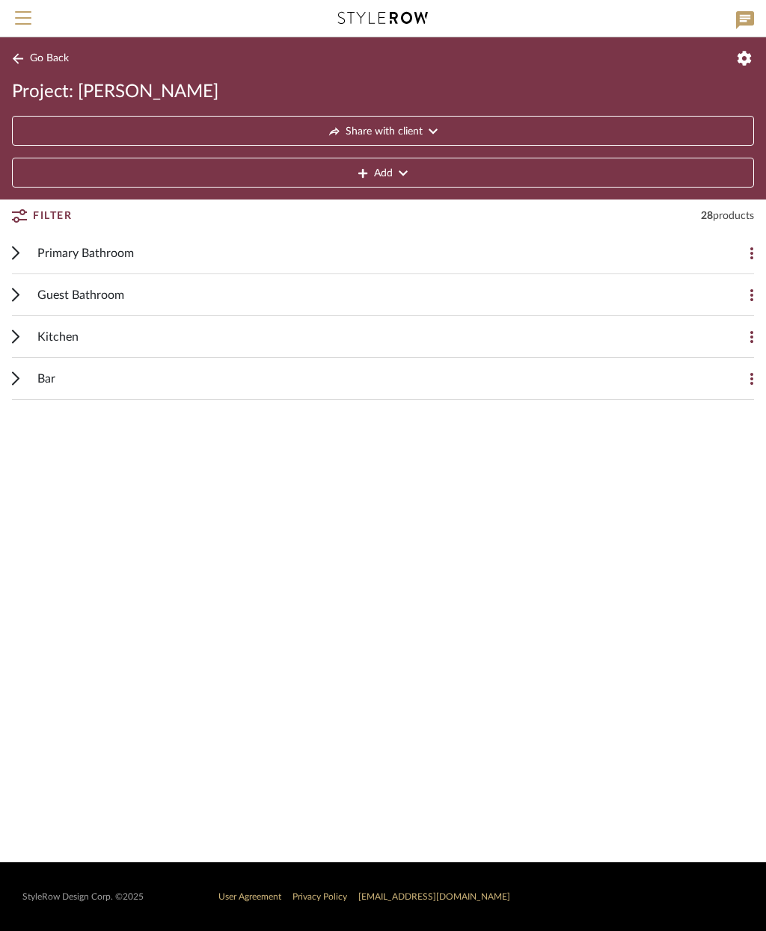
click at [25, 22] on span "Menu" at bounding box center [23, 22] width 16 height 22
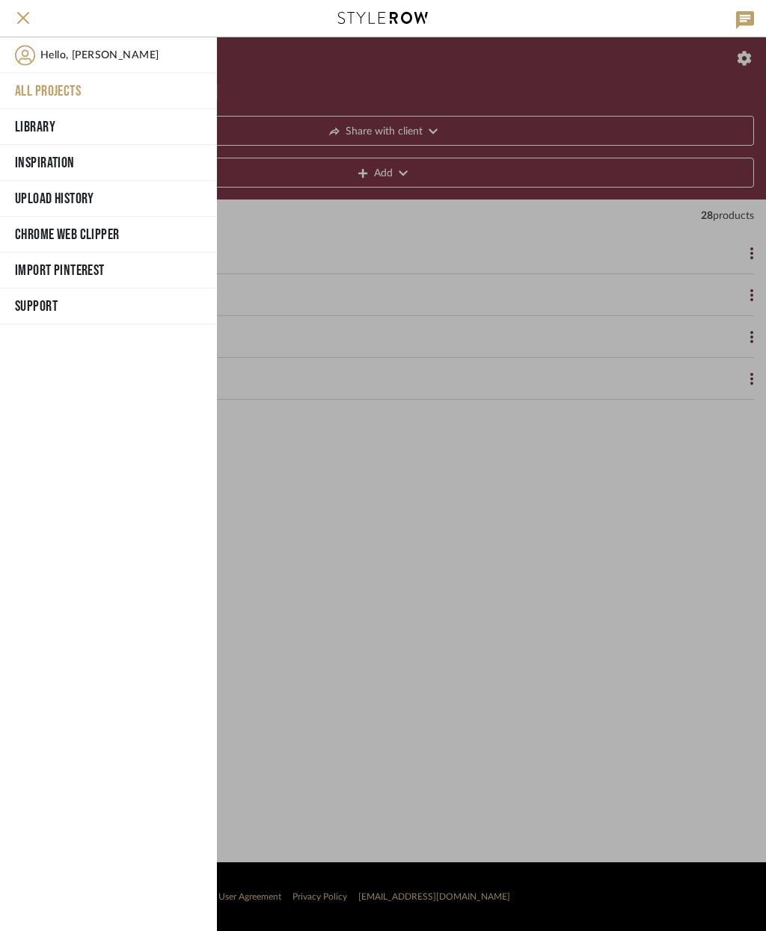
click at [129, 314] on span "Support" at bounding box center [107, 306] width 184 height 22
click at [139, 372] on button "How-To Hub" at bounding box center [108, 373] width 217 height 32
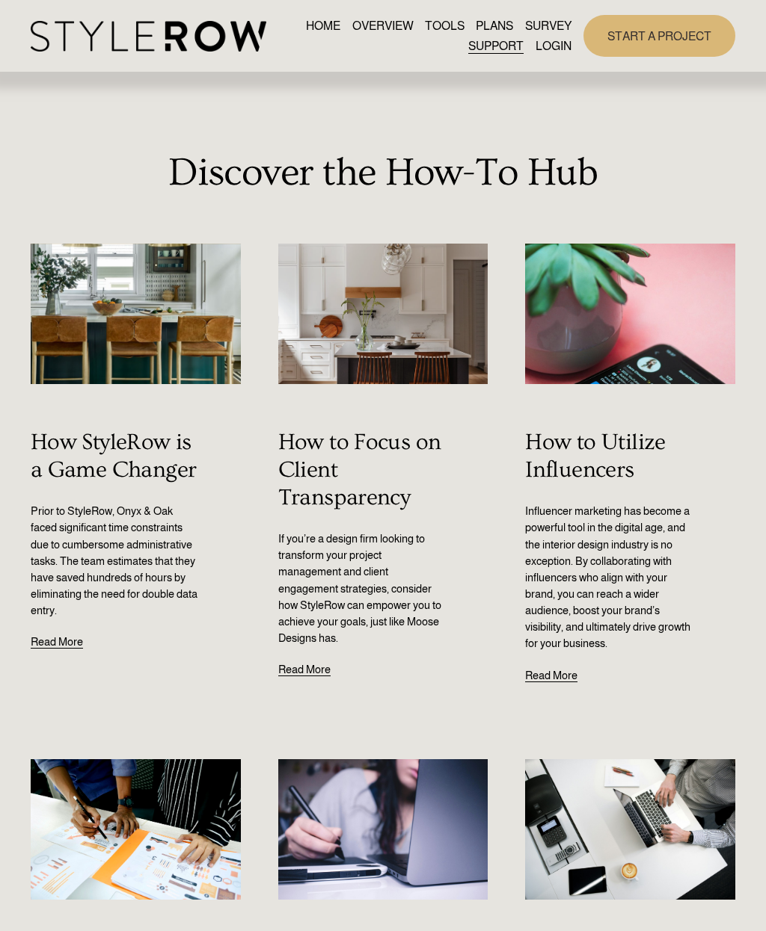
click at [0, 0] on div at bounding box center [0, 0] width 0 height 0
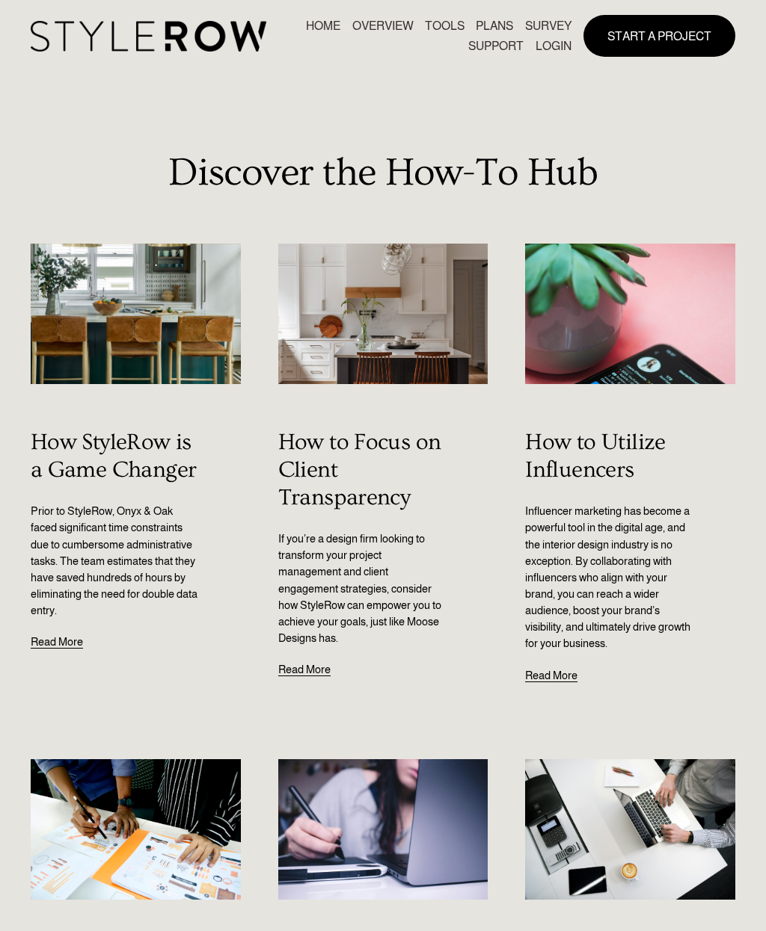
click at [0, 0] on button "Open Menu Close Menu" at bounding box center [0, 0] width 0 height 0
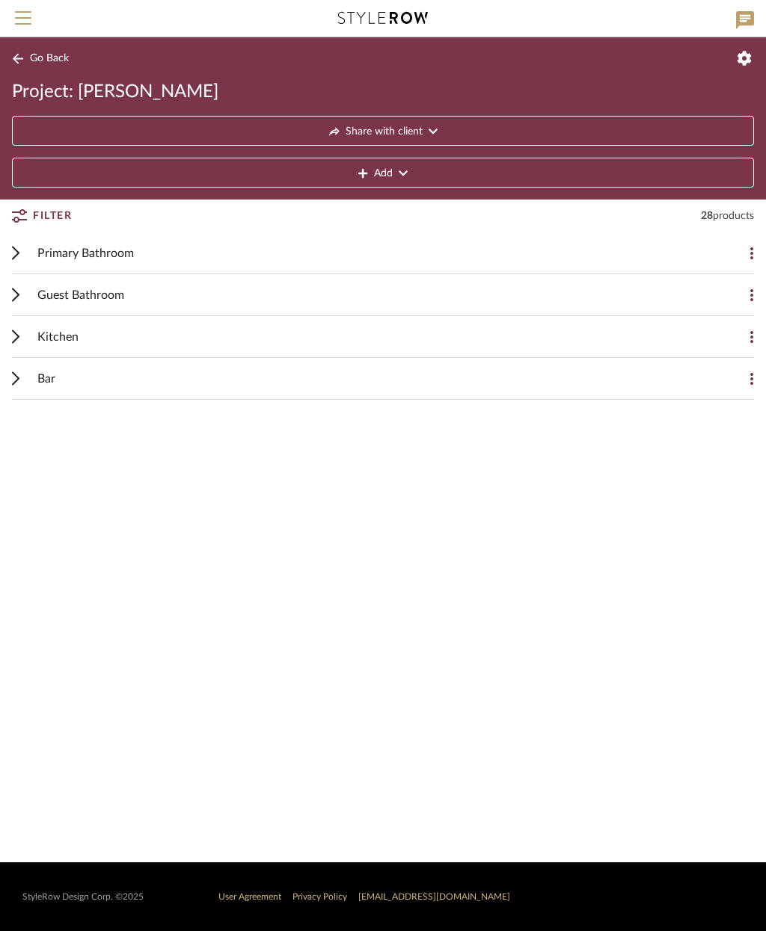
click at [322, 249] on div "Primary Bathroom" at bounding box center [371, 252] width 668 height 41
